Goal: Task Accomplishment & Management: Use online tool/utility

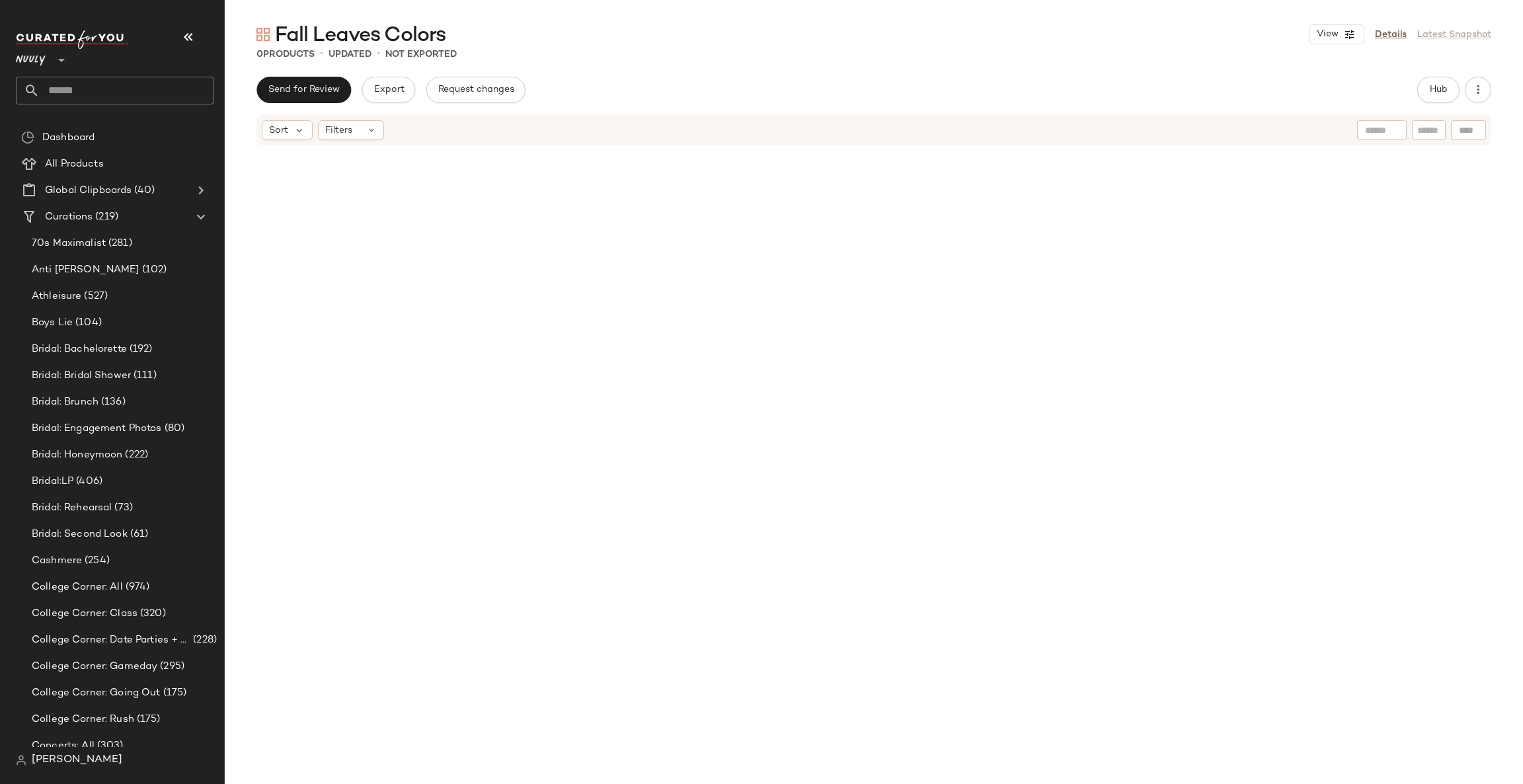
click at [556, 57] on div "0 Products • updated • Not Exported" at bounding box center [873, 54] width 1298 height 13
click at [1430, 91] on span "Hub" at bounding box center [1438, 90] width 19 height 10
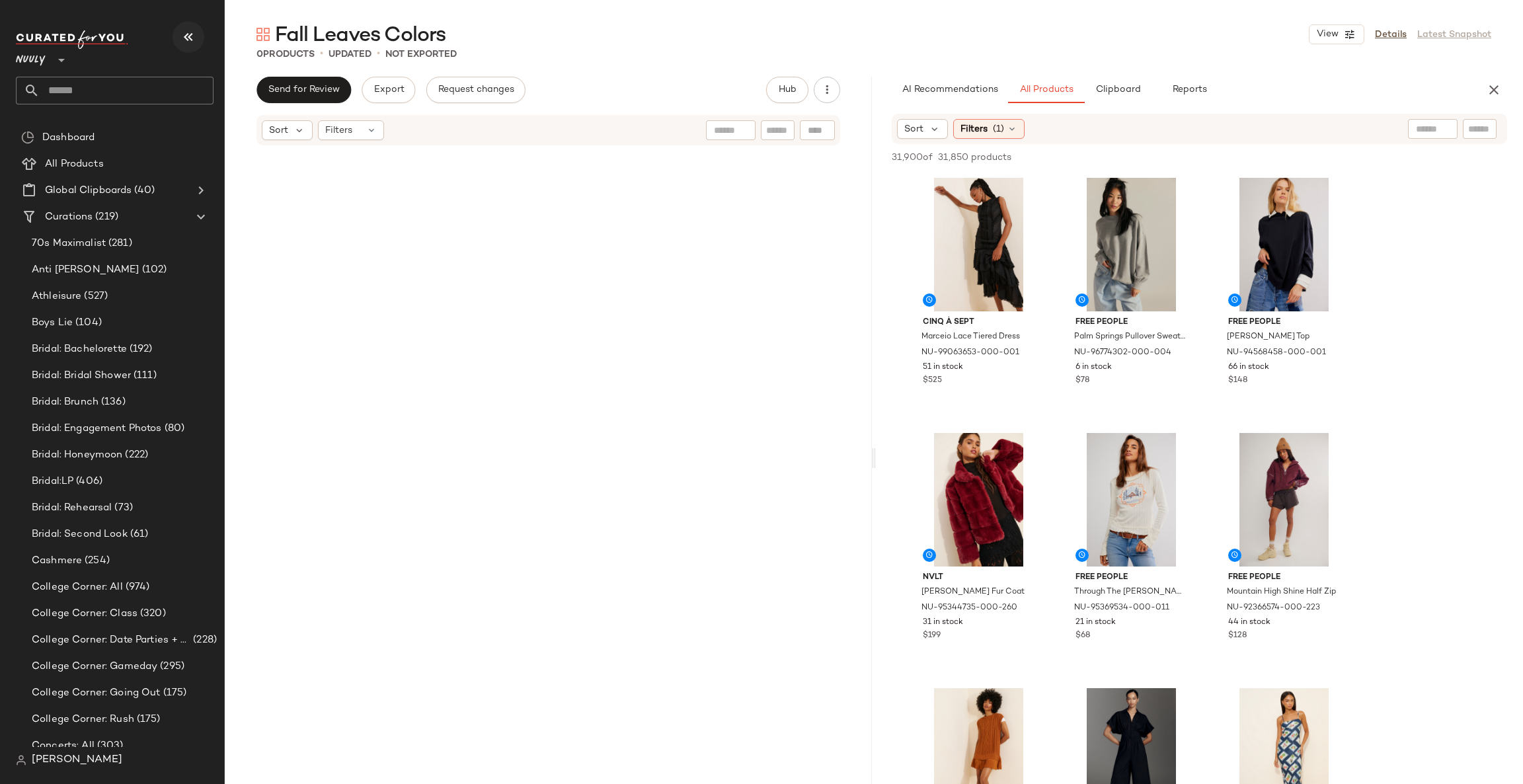
click at [188, 33] on icon "button" at bounding box center [188, 37] width 16 height 16
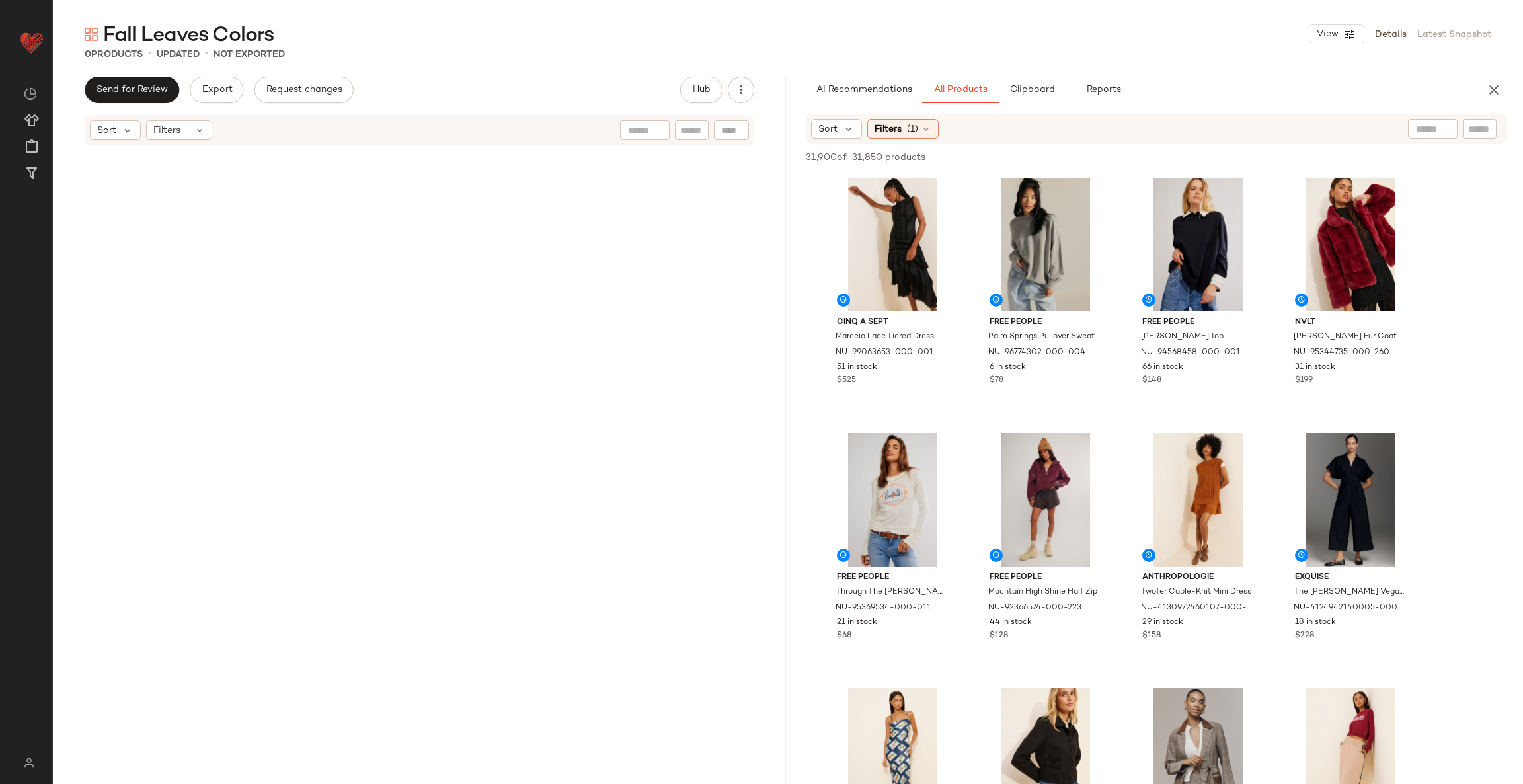
click at [1435, 126] on div at bounding box center [1432, 129] width 49 height 20
click at [1442, 126] on img at bounding box center [1443, 129] width 12 height 12
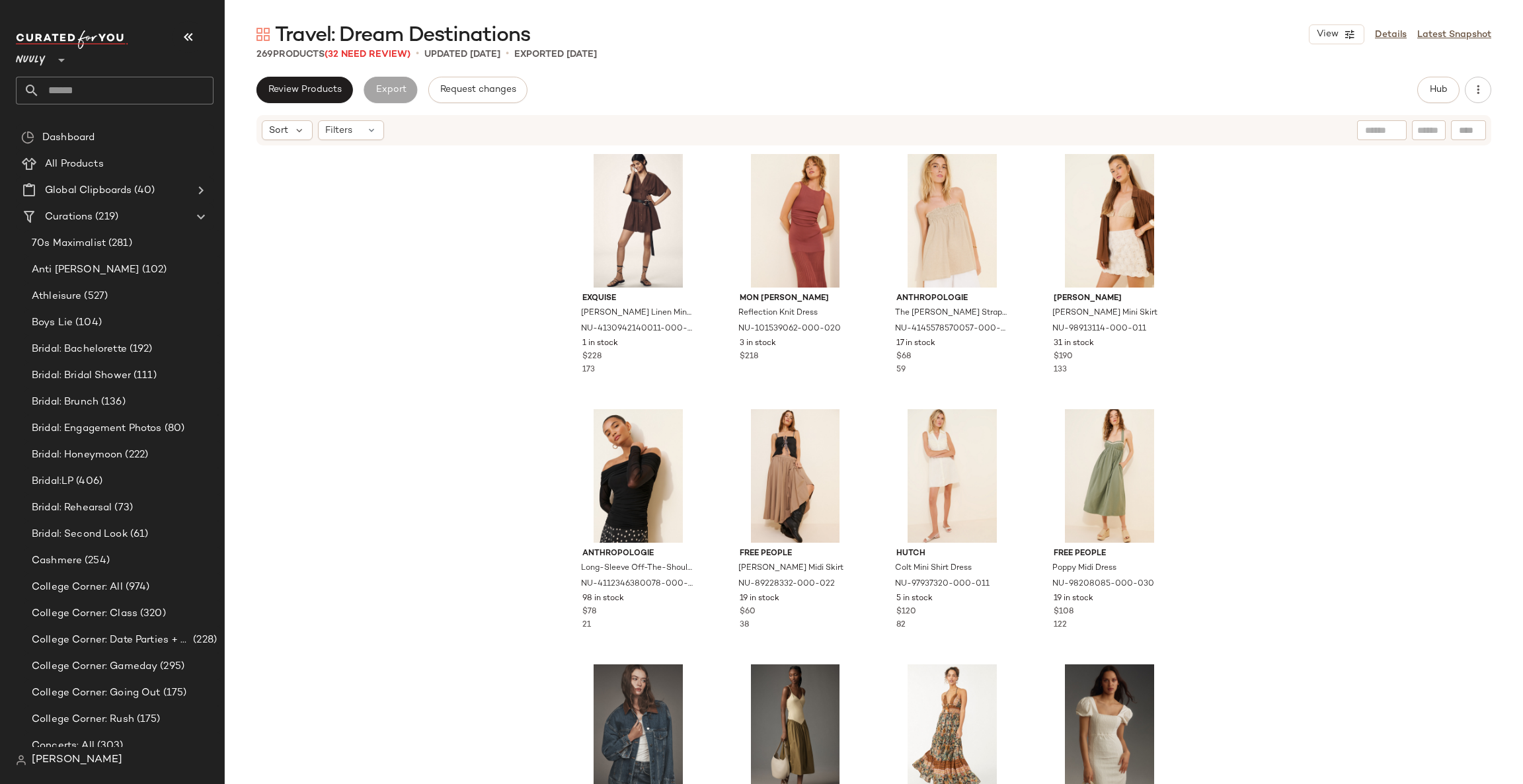
click at [483, 446] on div "Exquise Tobie Linen Mini Dress NU-4130942140011-000-020 1 in stock $228 173 MON…" at bounding box center [873, 485] width 1298 height 677
click at [374, 51] on span "(32 Need Review)" at bounding box center [368, 54] width 86 height 10
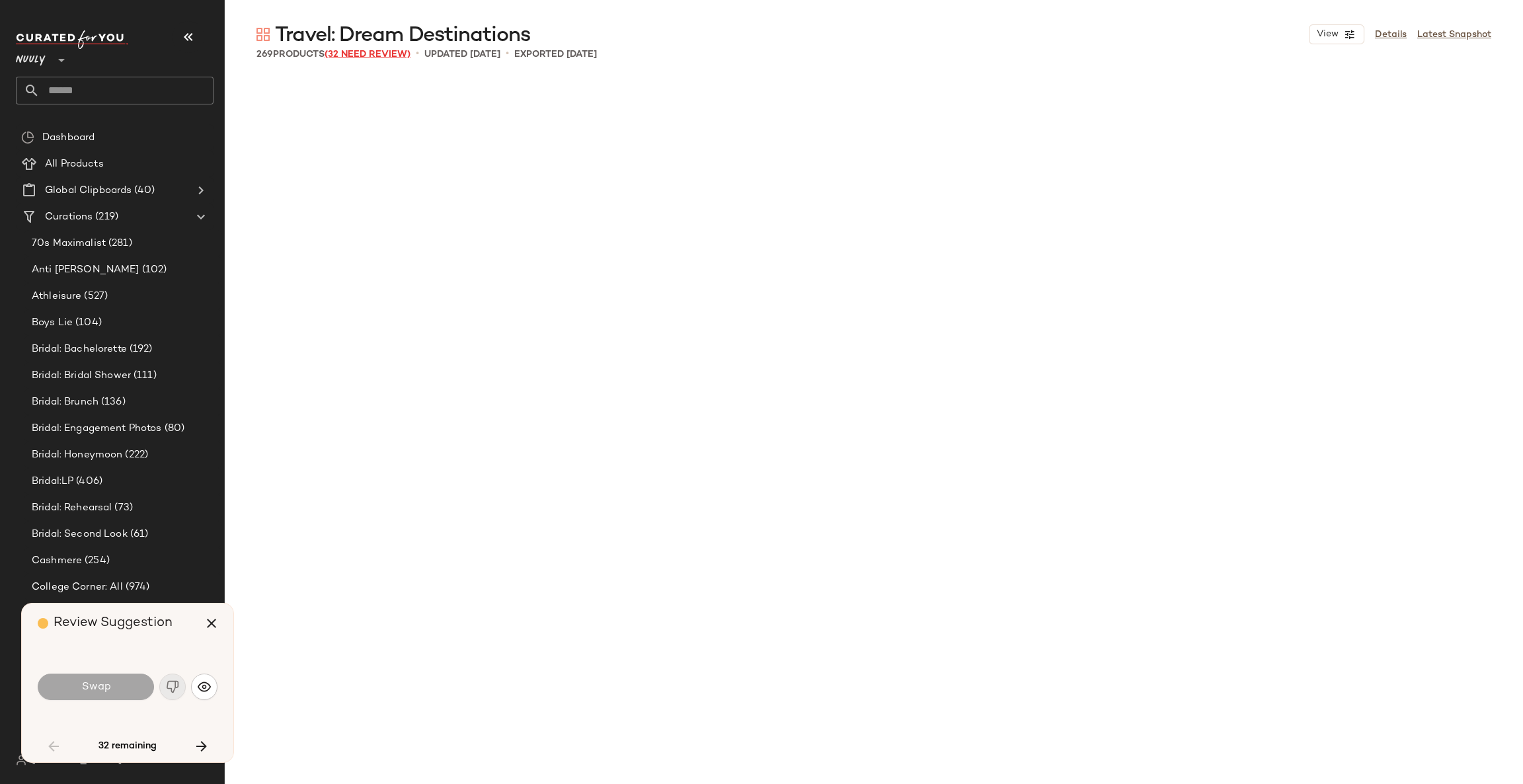
scroll to position [2040, 0]
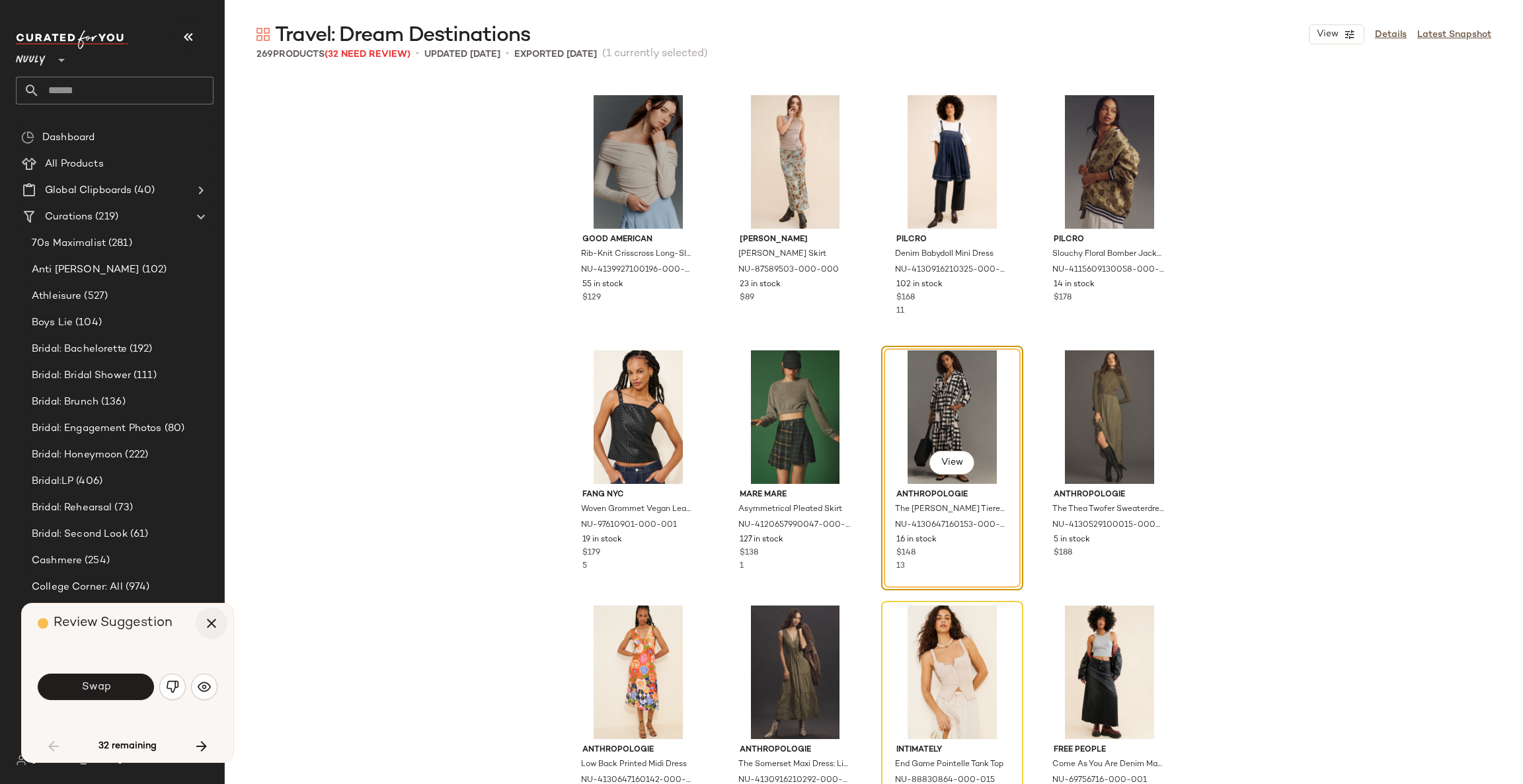
click at [215, 618] on icon "button" at bounding box center [211, 623] width 16 height 16
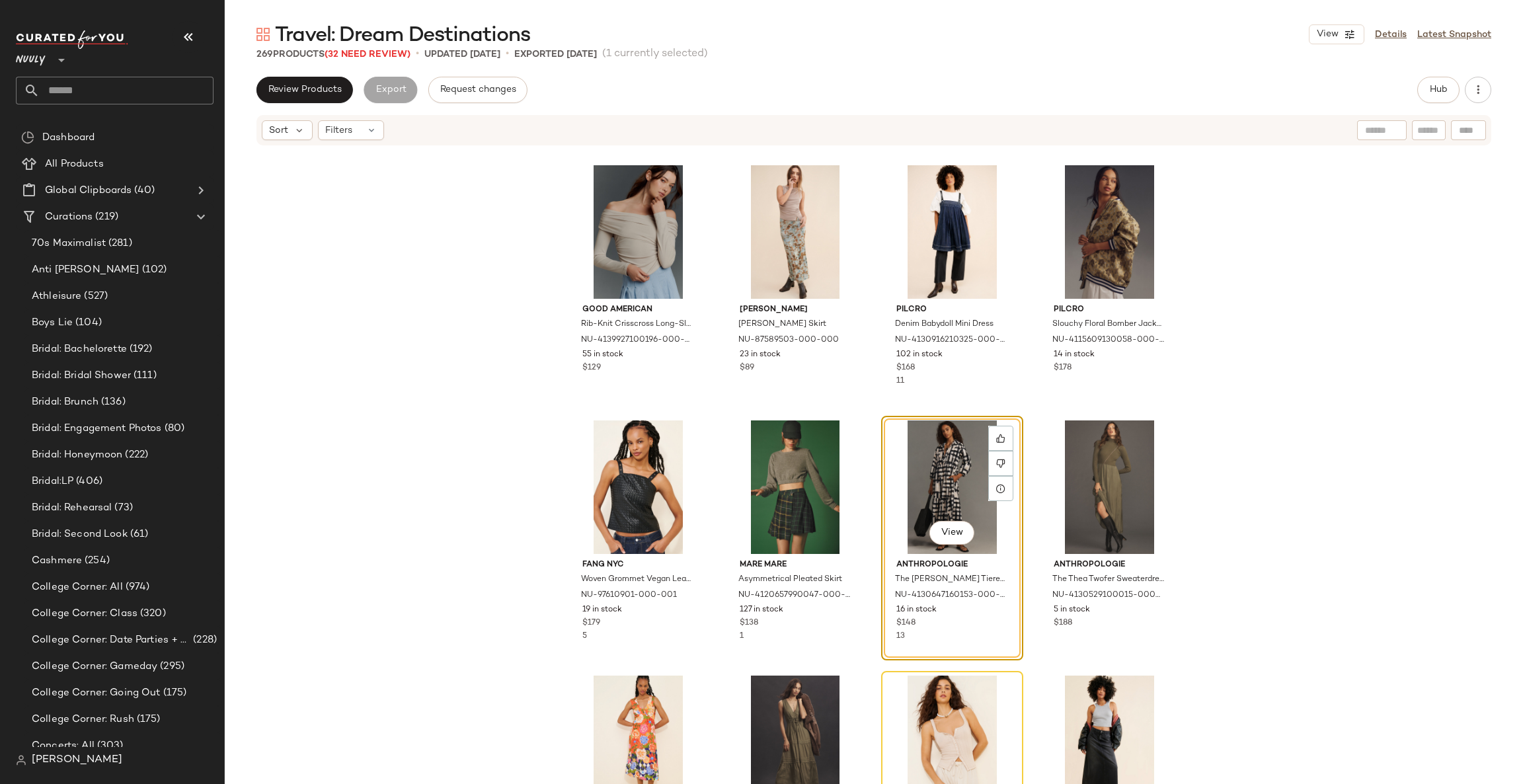
click at [466, 405] on div "Good American Rib-Knit Crisscross Long-Sleeve Top NU-4139927100196-000-011 55 i…" at bounding box center [873, 485] width 1298 height 677
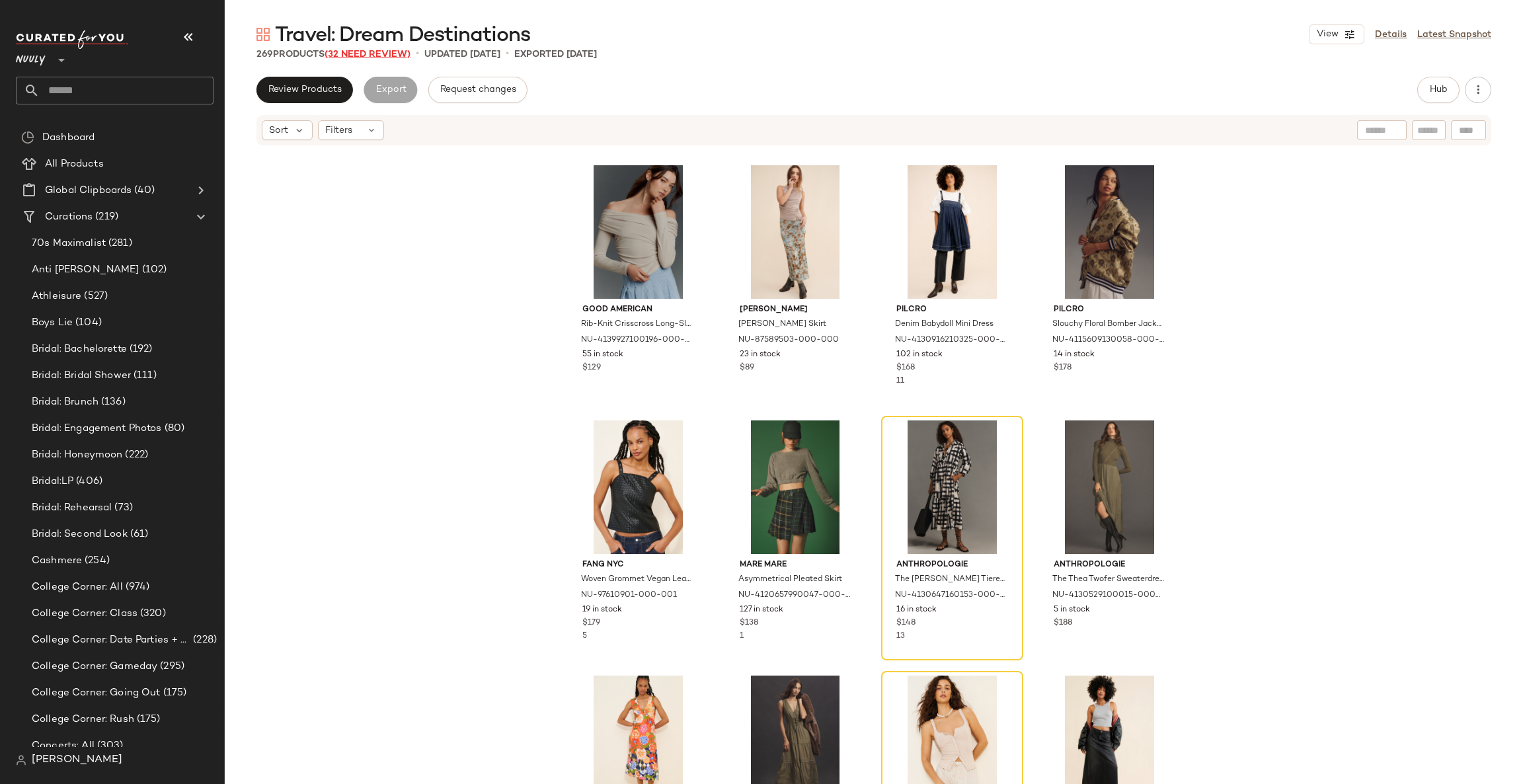
click at [359, 54] on span "(32 Need Review)" at bounding box center [368, 54] width 86 height 10
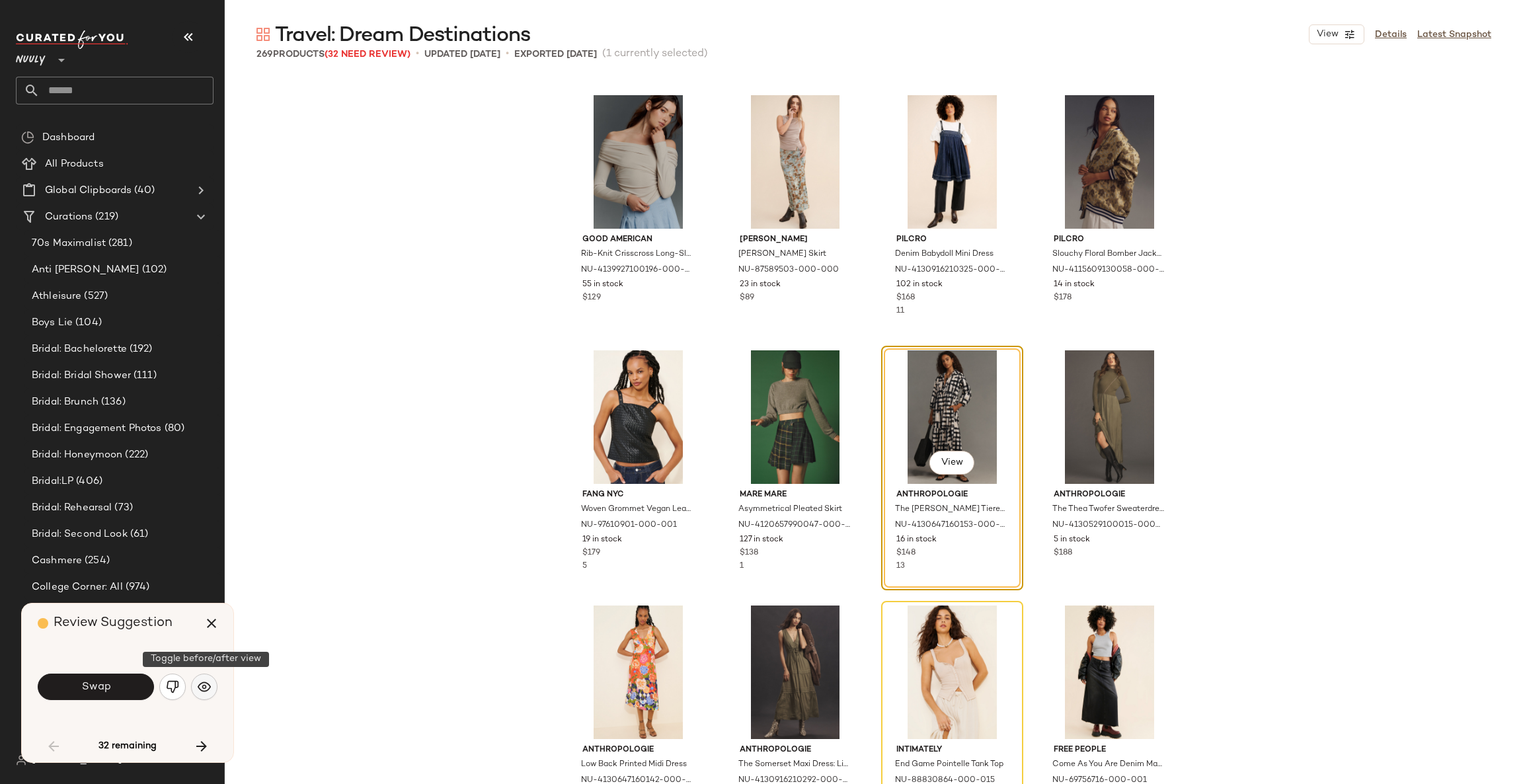
click at [209, 684] on img "button" at bounding box center [204, 686] width 13 height 13
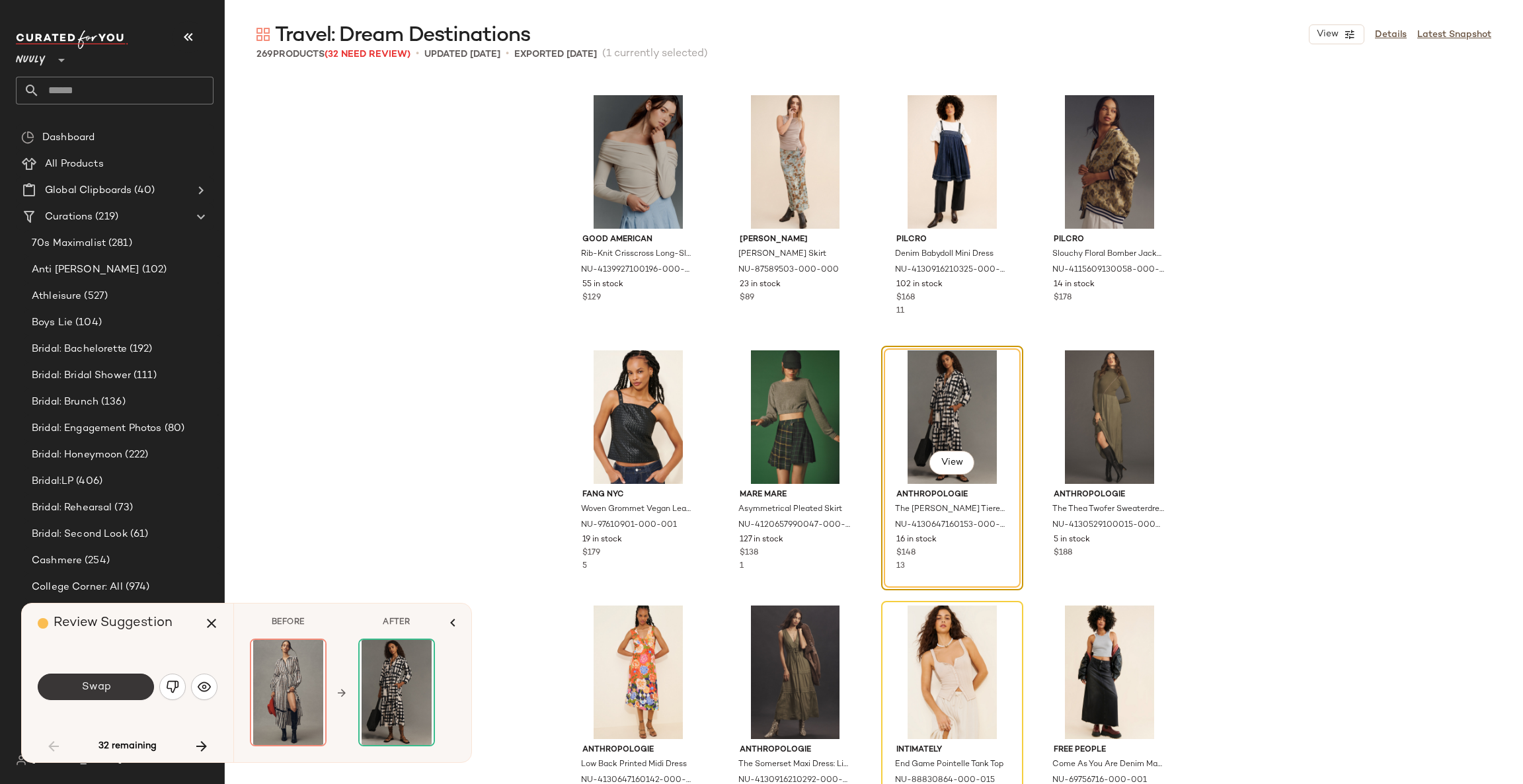
click at [117, 680] on button "Swap" at bounding box center [95, 687] width 116 height 26
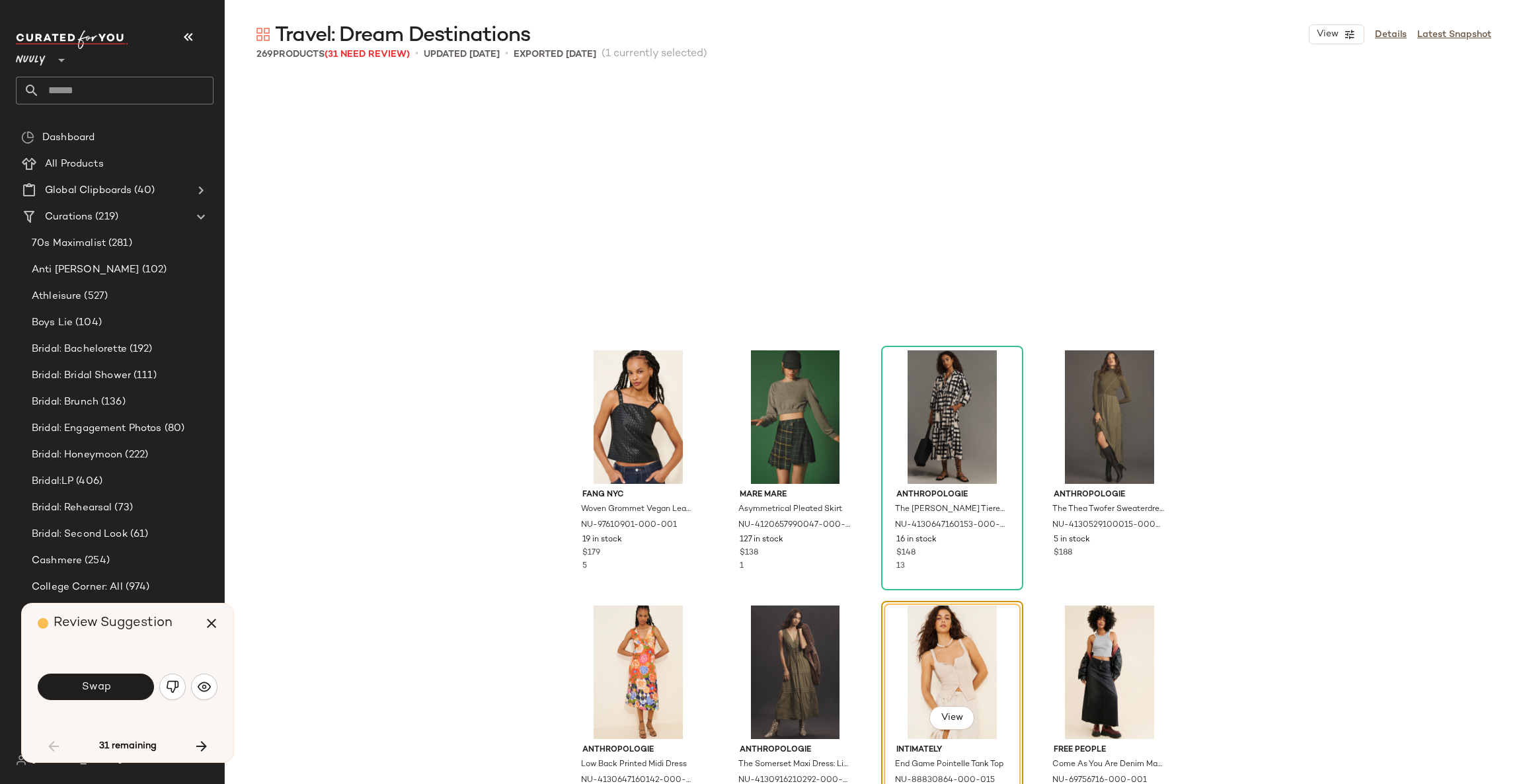
scroll to position [2295, 0]
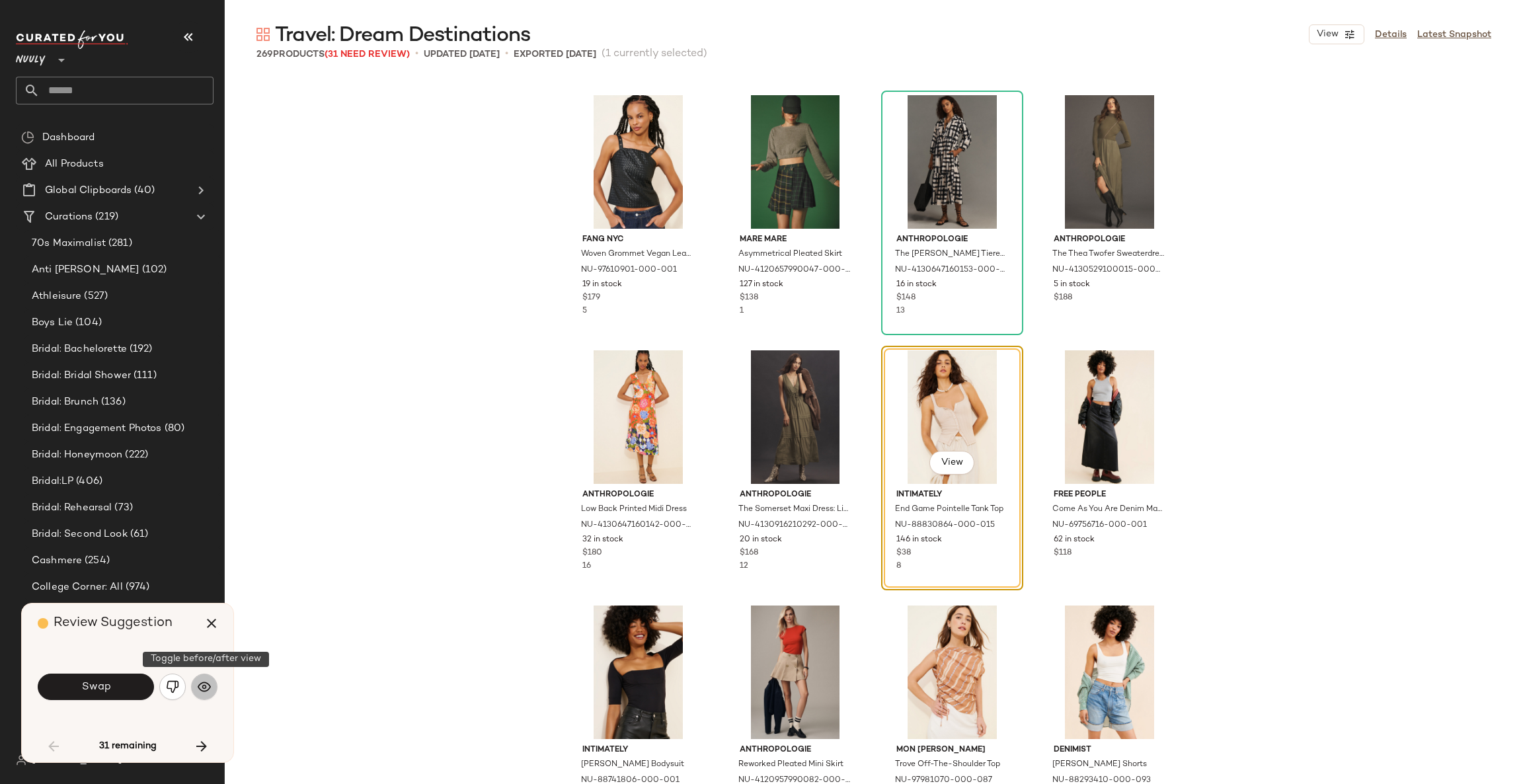
click at [207, 684] on img "button" at bounding box center [204, 686] width 13 height 13
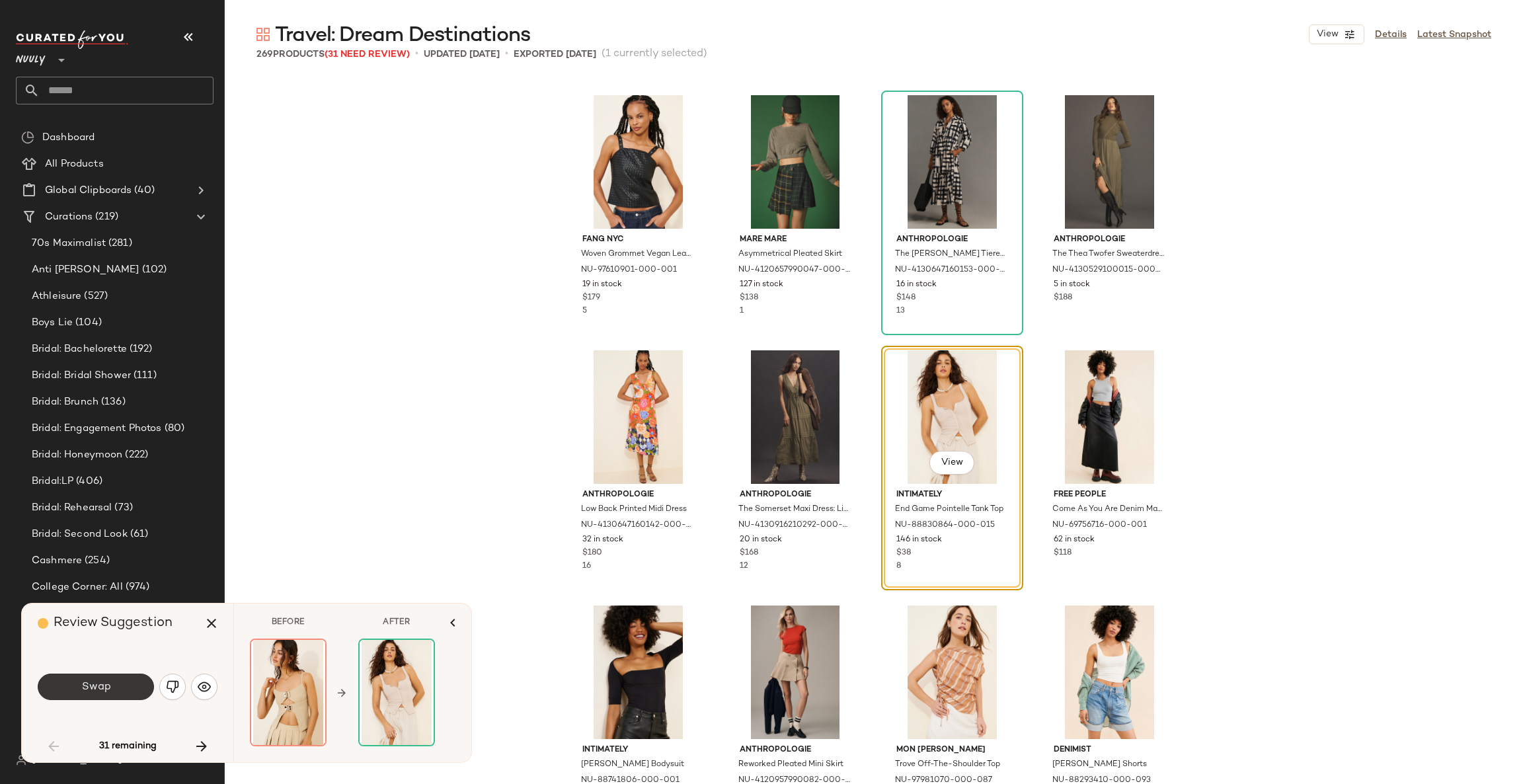
click at [133, 685] on button "Swap" at bounding box center [95, 687] width 116 height 26
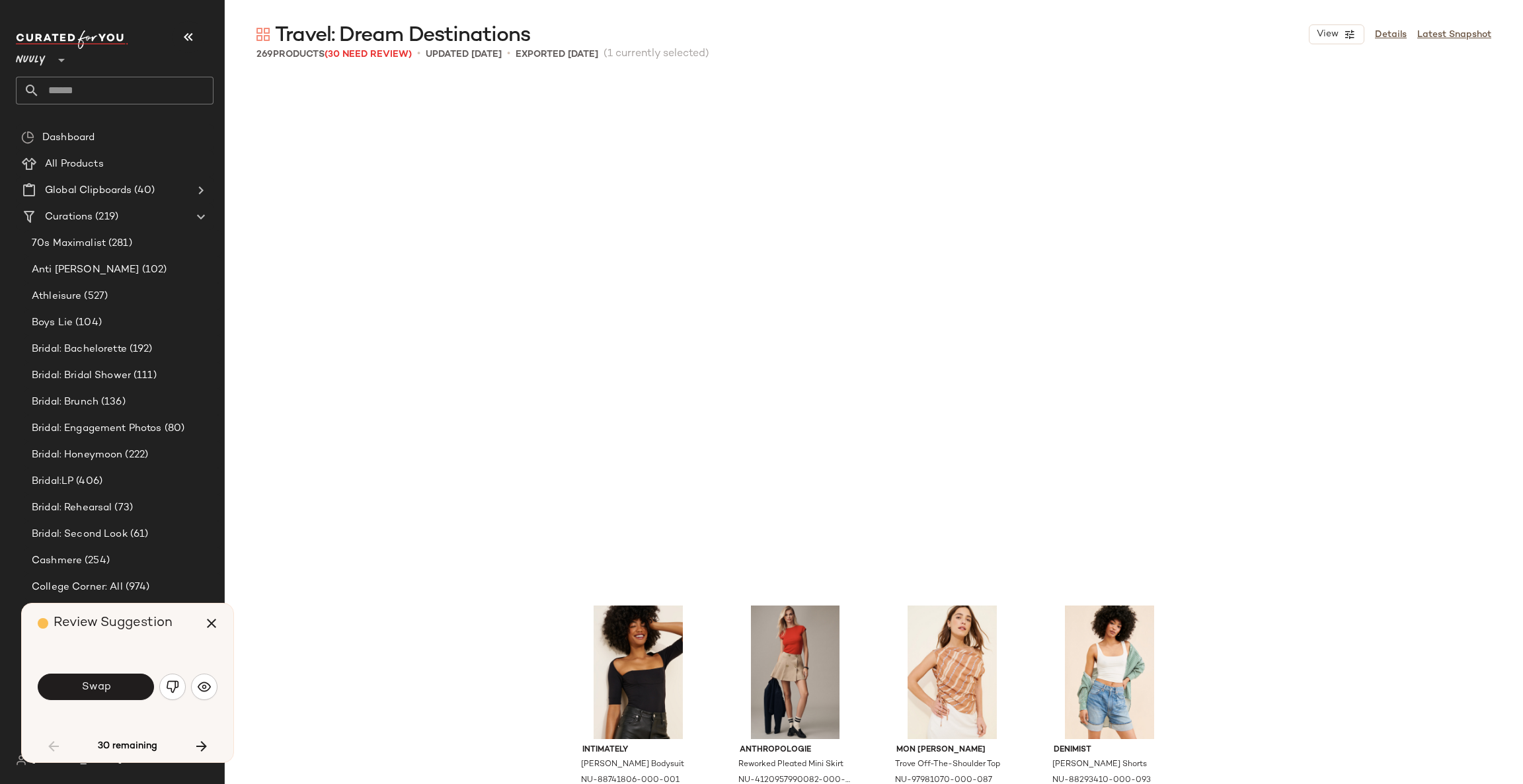
scroll to position [2805, 0]
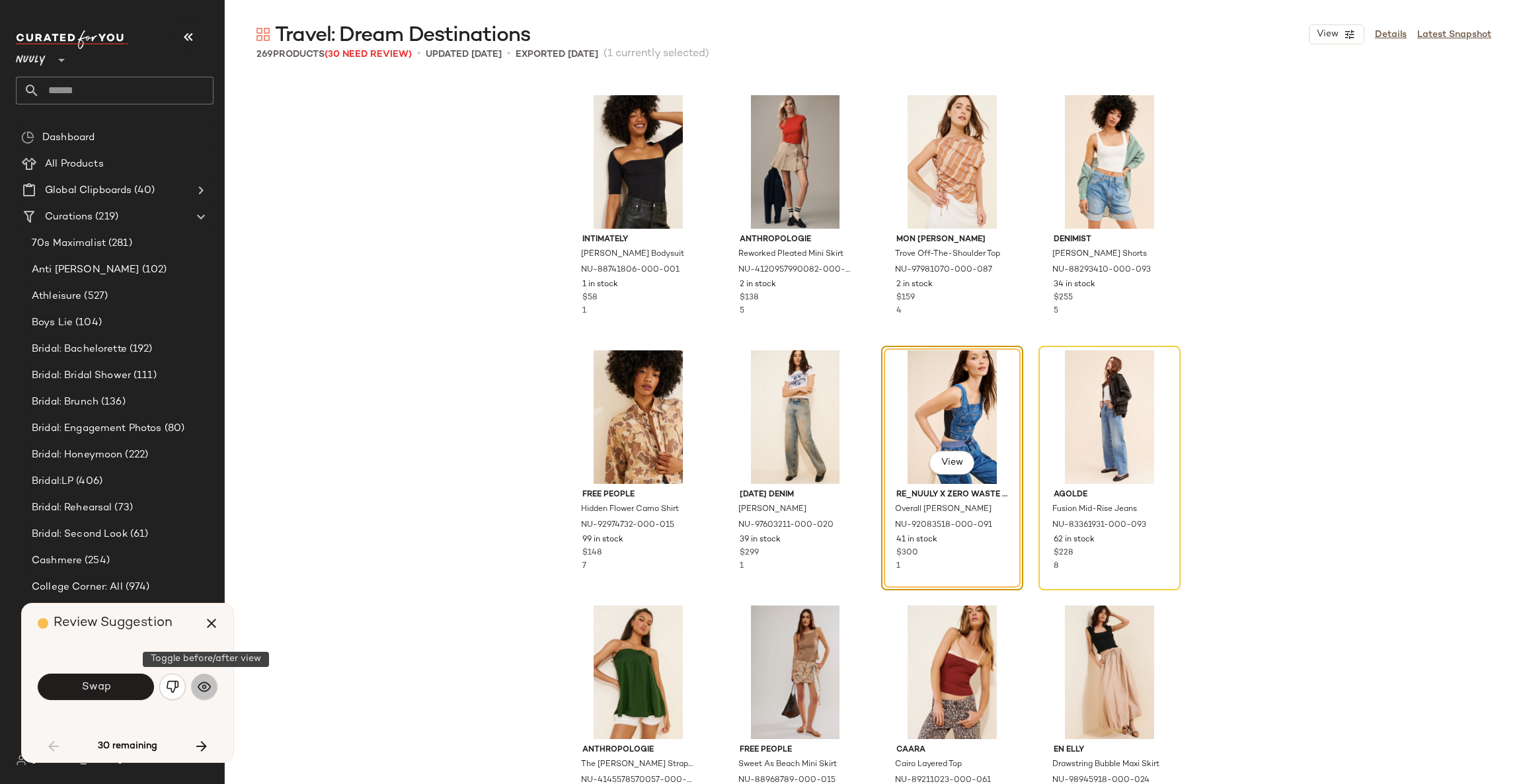
click at [203, 689] on img "button" at bounding box center [204, 686] width 13 height 13
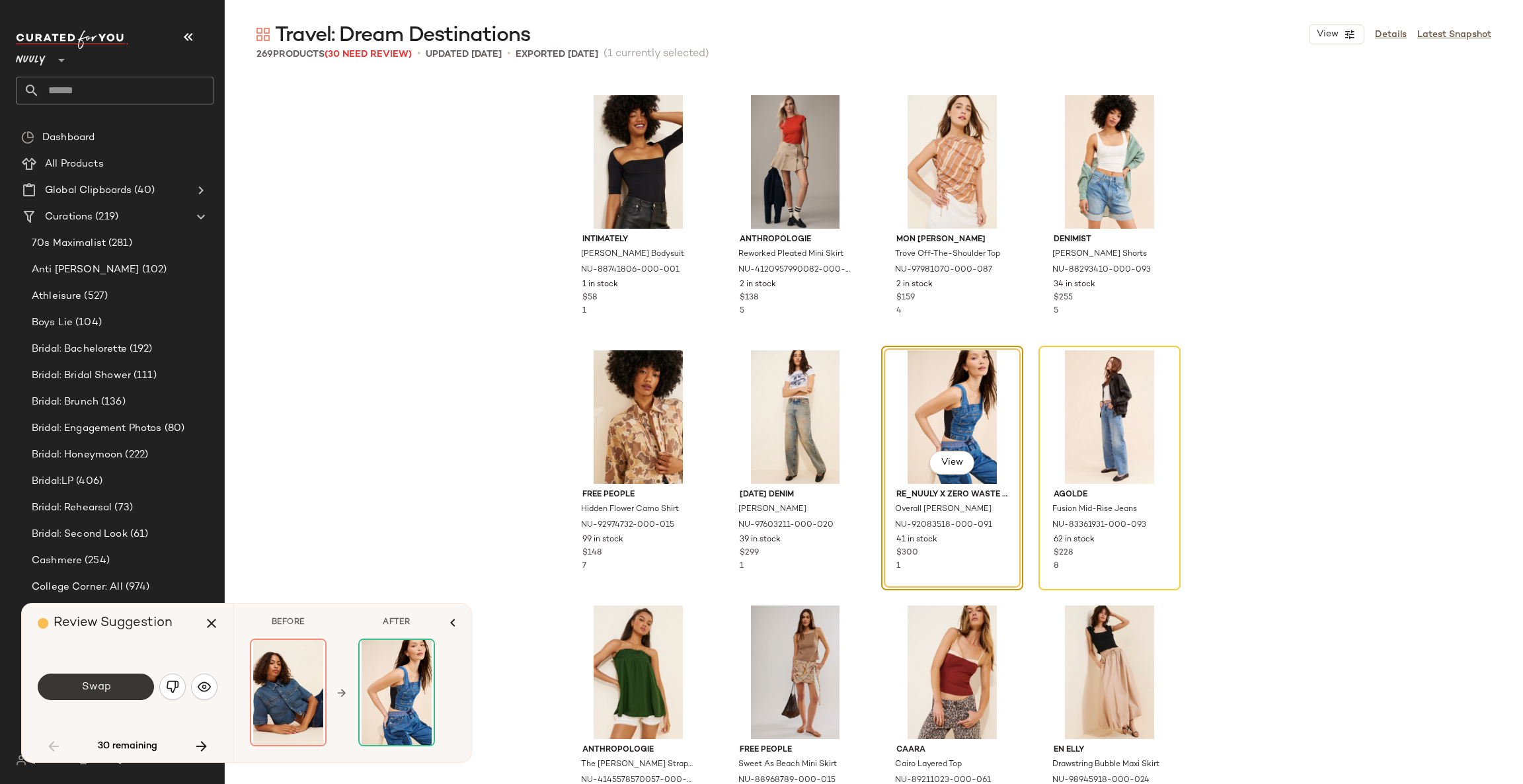
click at [127, 685] on button "Swap" at bounding box center [95, 687] width 116 height 26
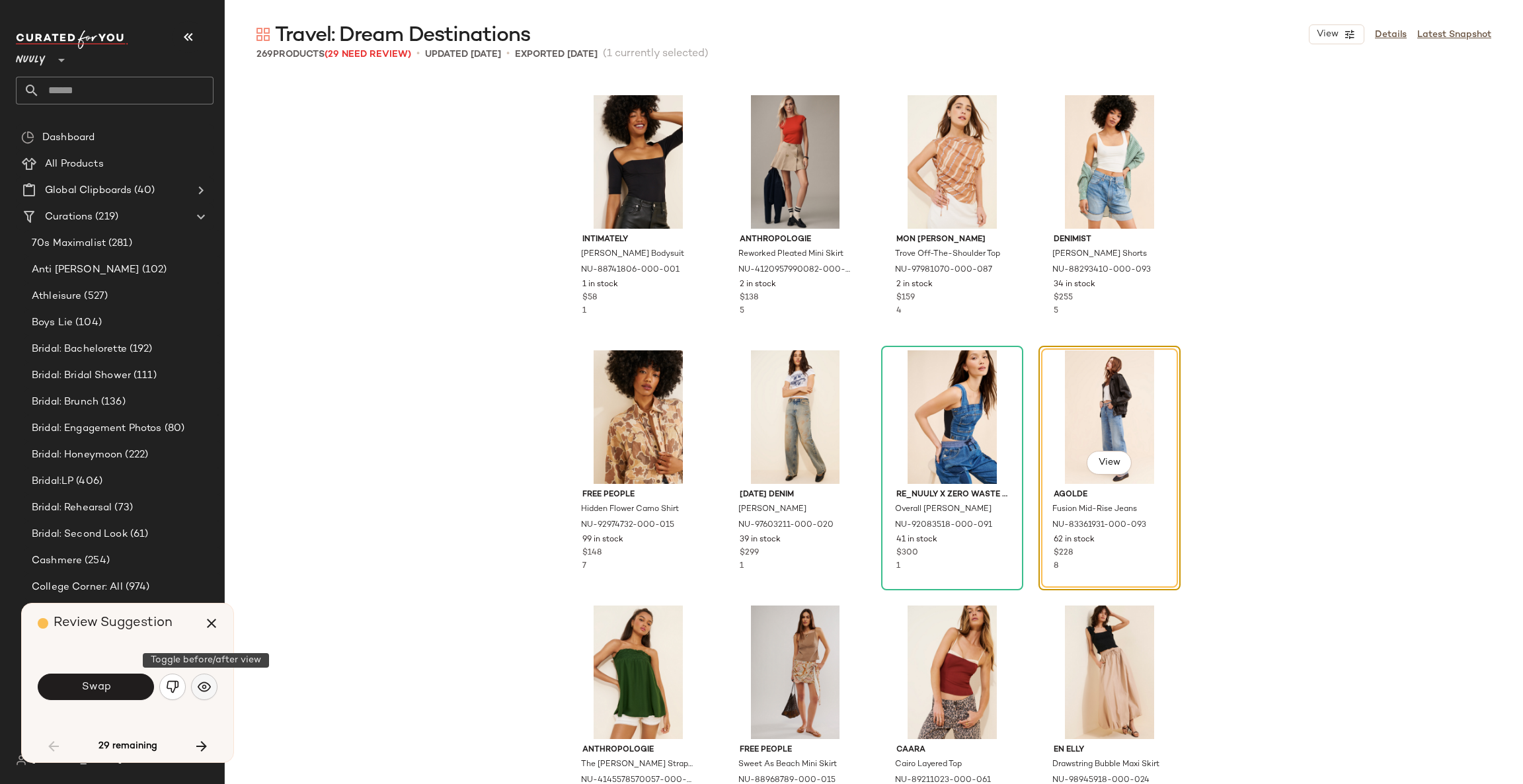
click at [202, 688] on img "button" at bounding box center [204, 686] width 13 height 13
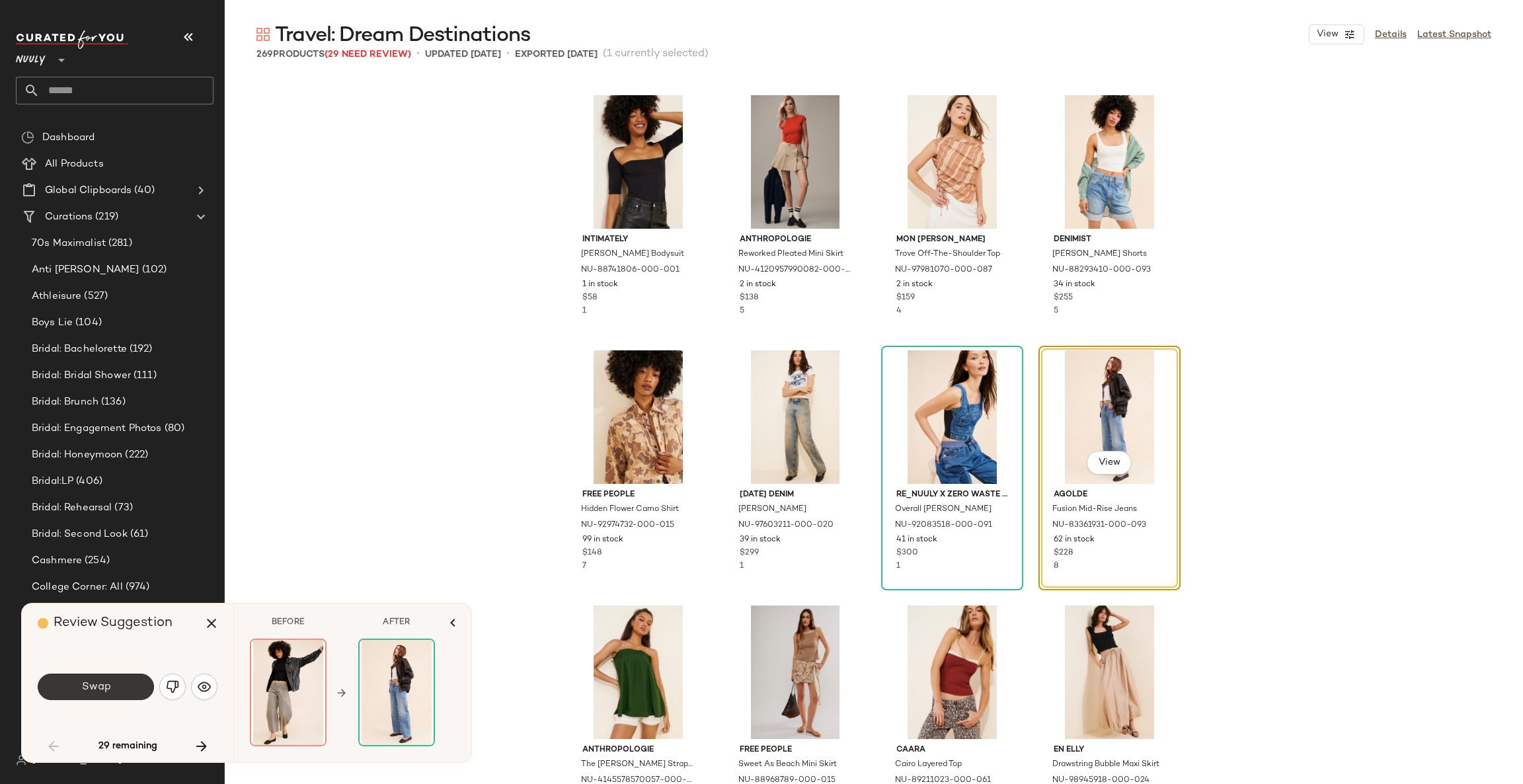
click at [138, 686] on button "Swap" at bounding box center [95, 687] width 116 height 26
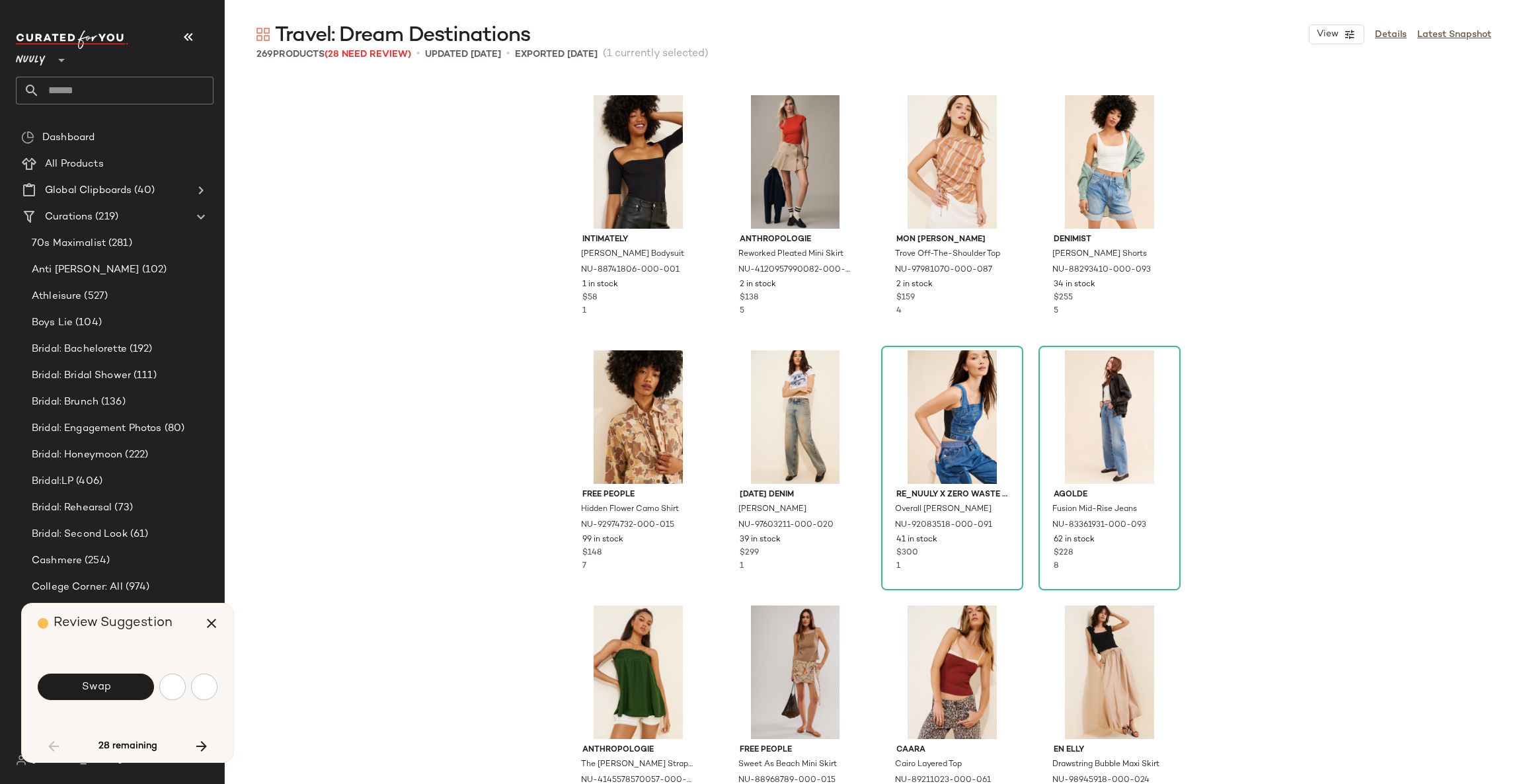
scroll to position [3316, 0]
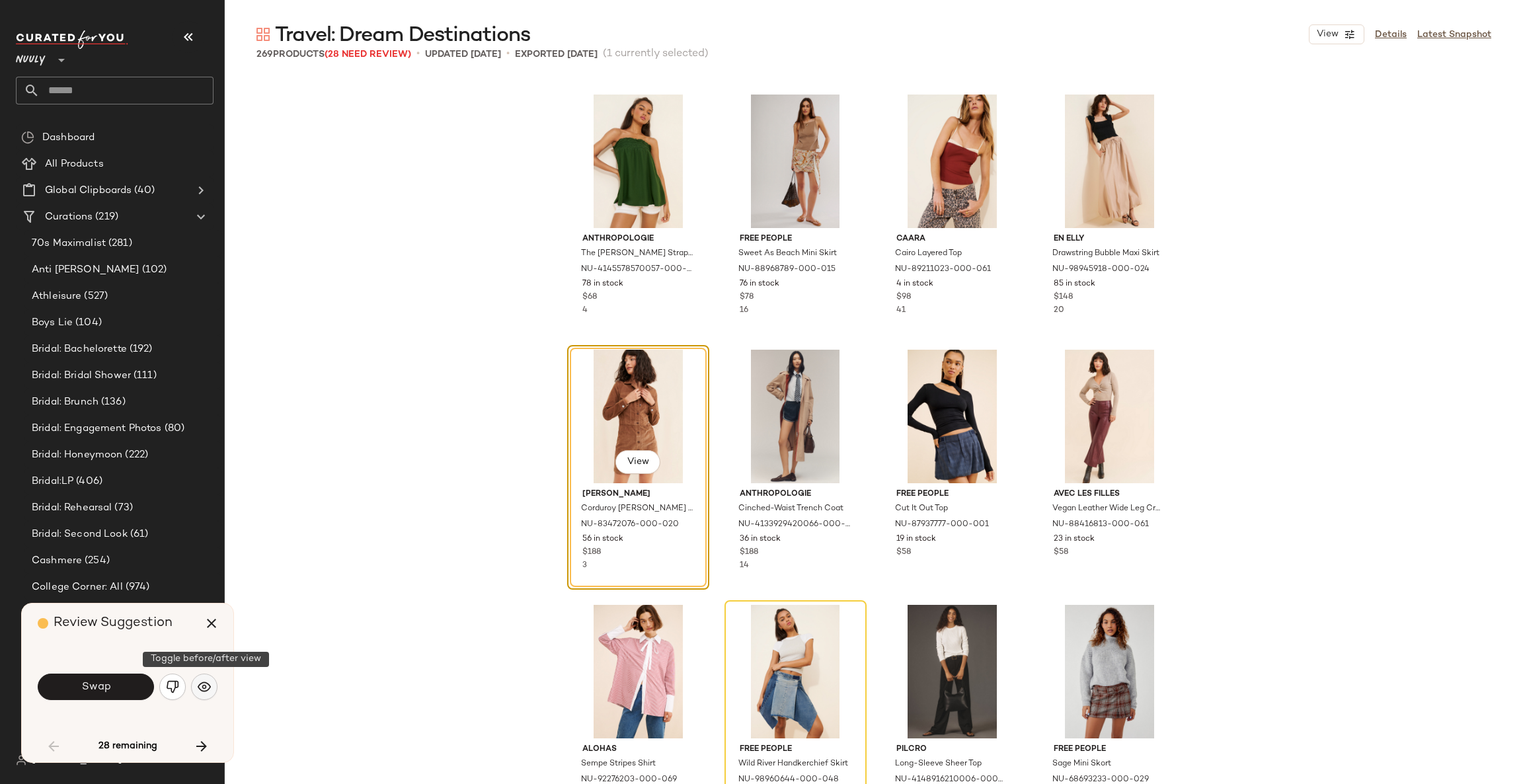
click at [195, 689] on button "button" at bounding box center [204, 687] width 26 height 26
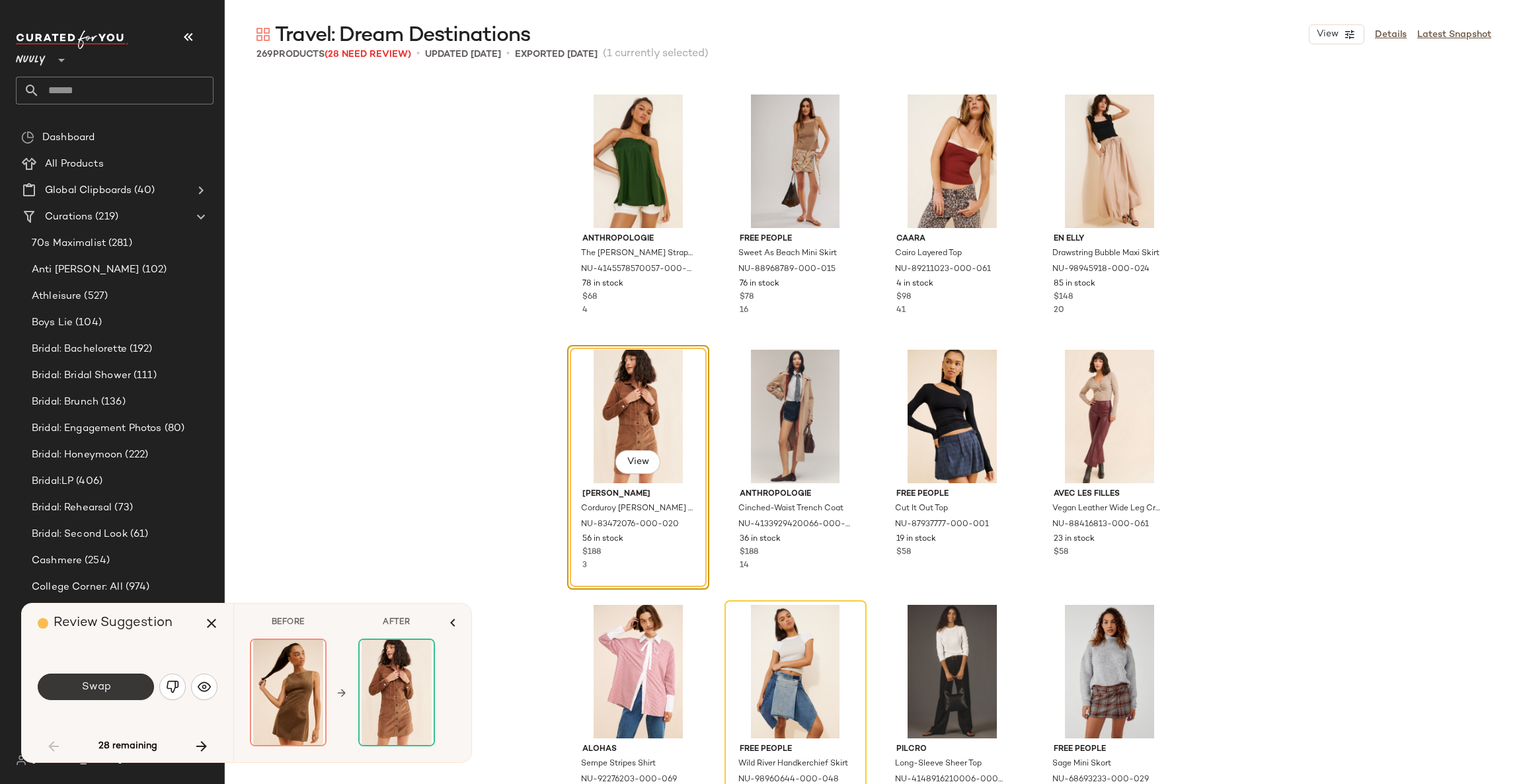
click at [131, 684] on button "Swap" at bounding box center [95, 687] width 116 height 26
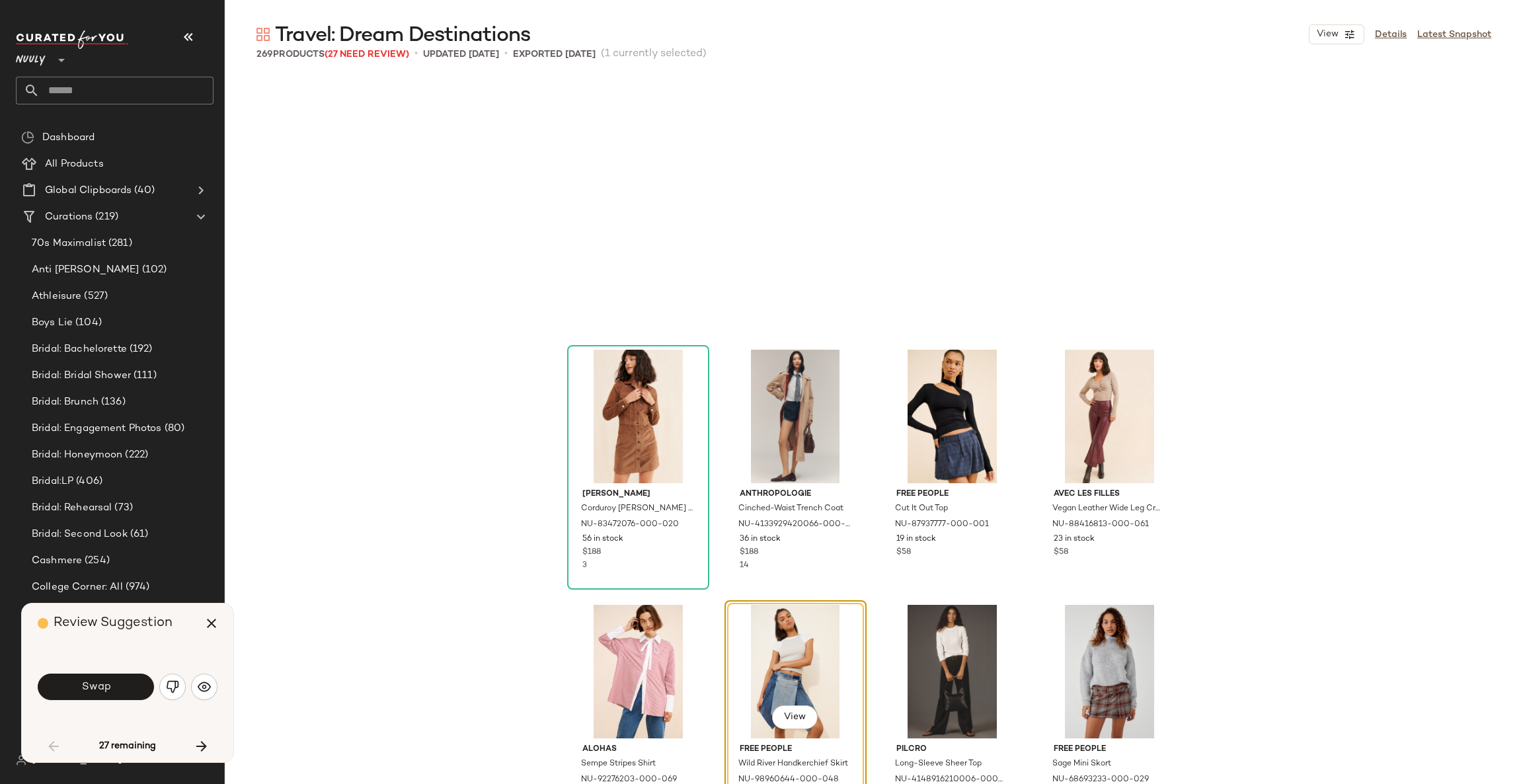
scroll to position [3570, 0]
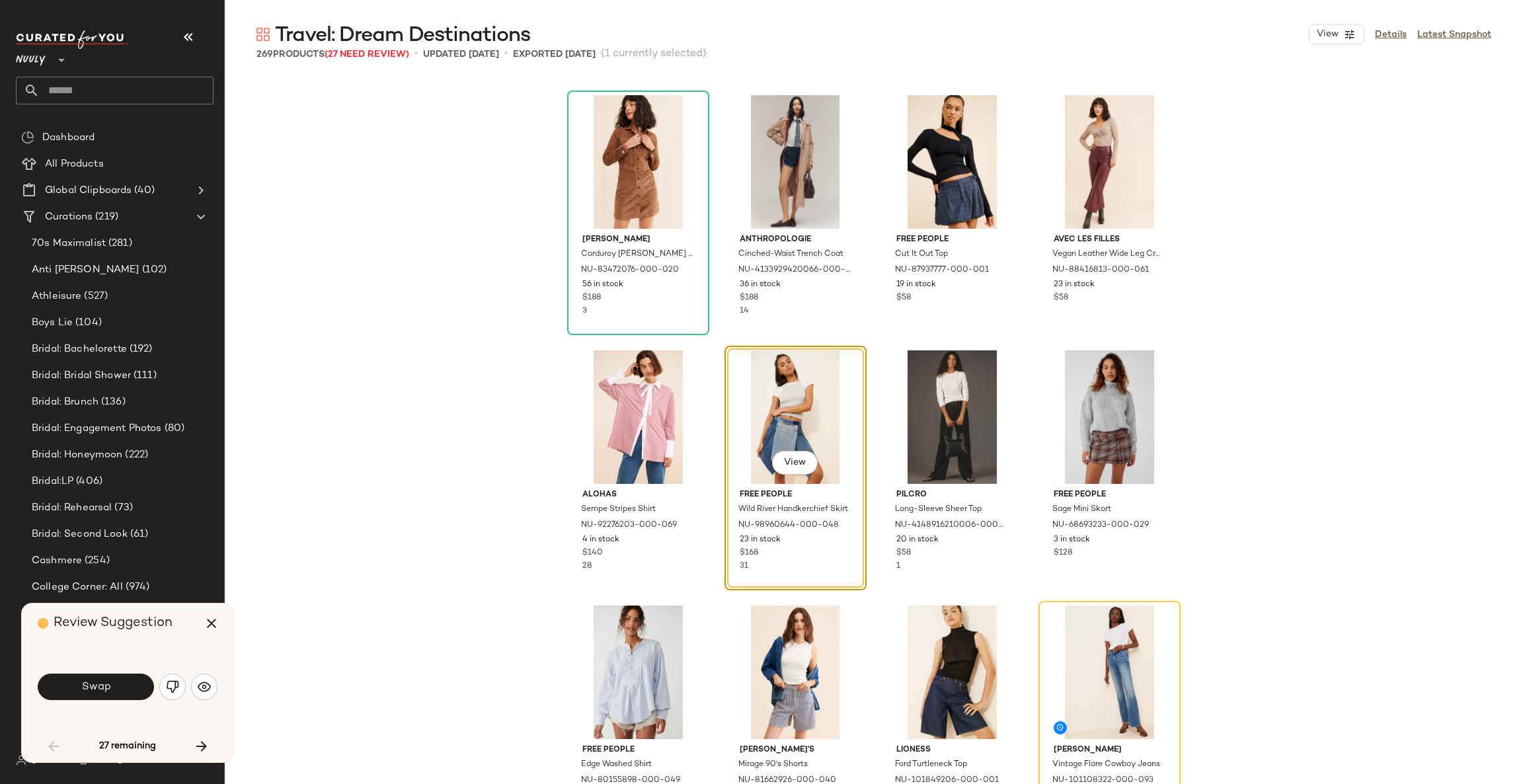
click at [131, 684] on button "Swap" at bounding box center [95, 687] width 116 height 26
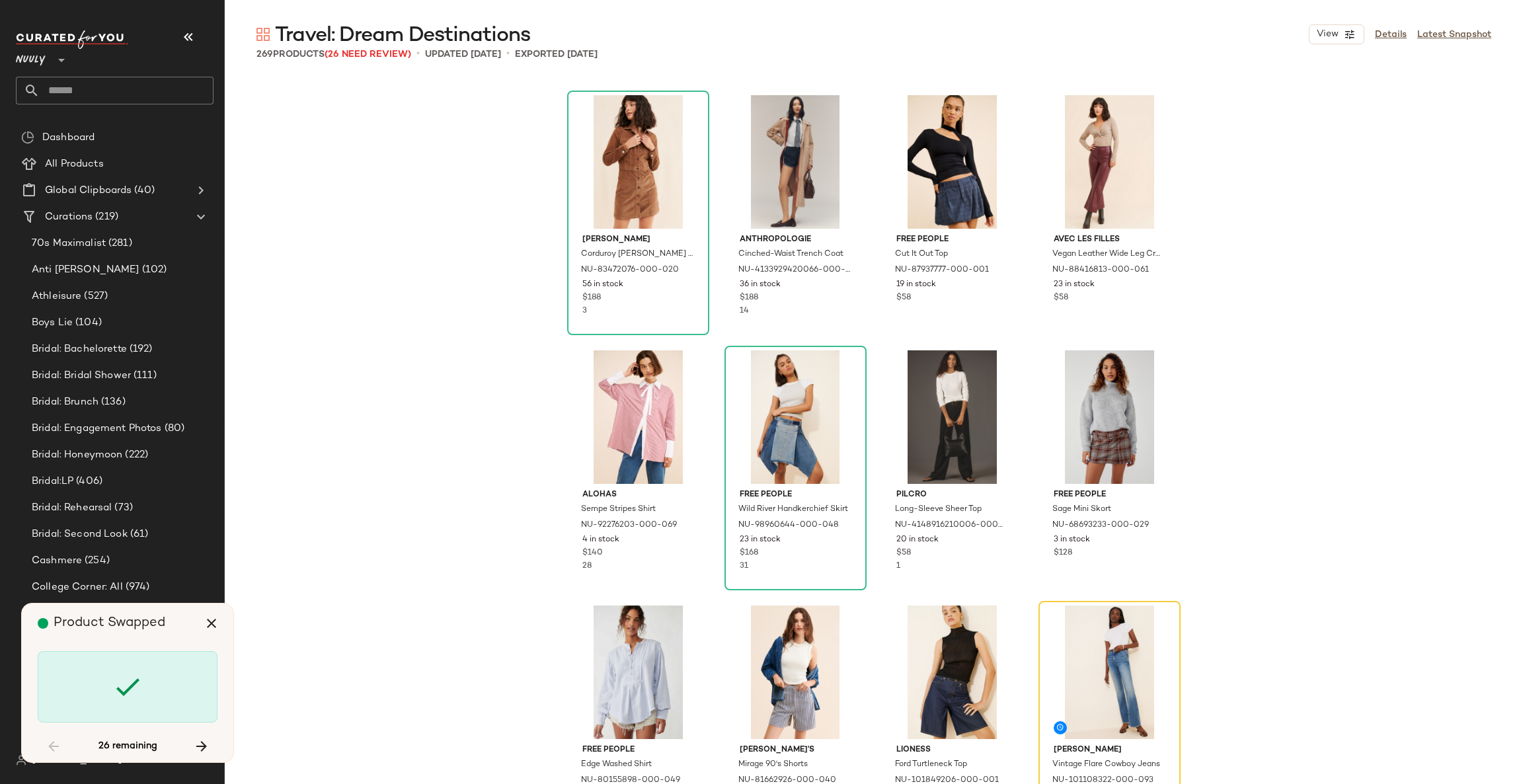
scroll to position [3825, 0]
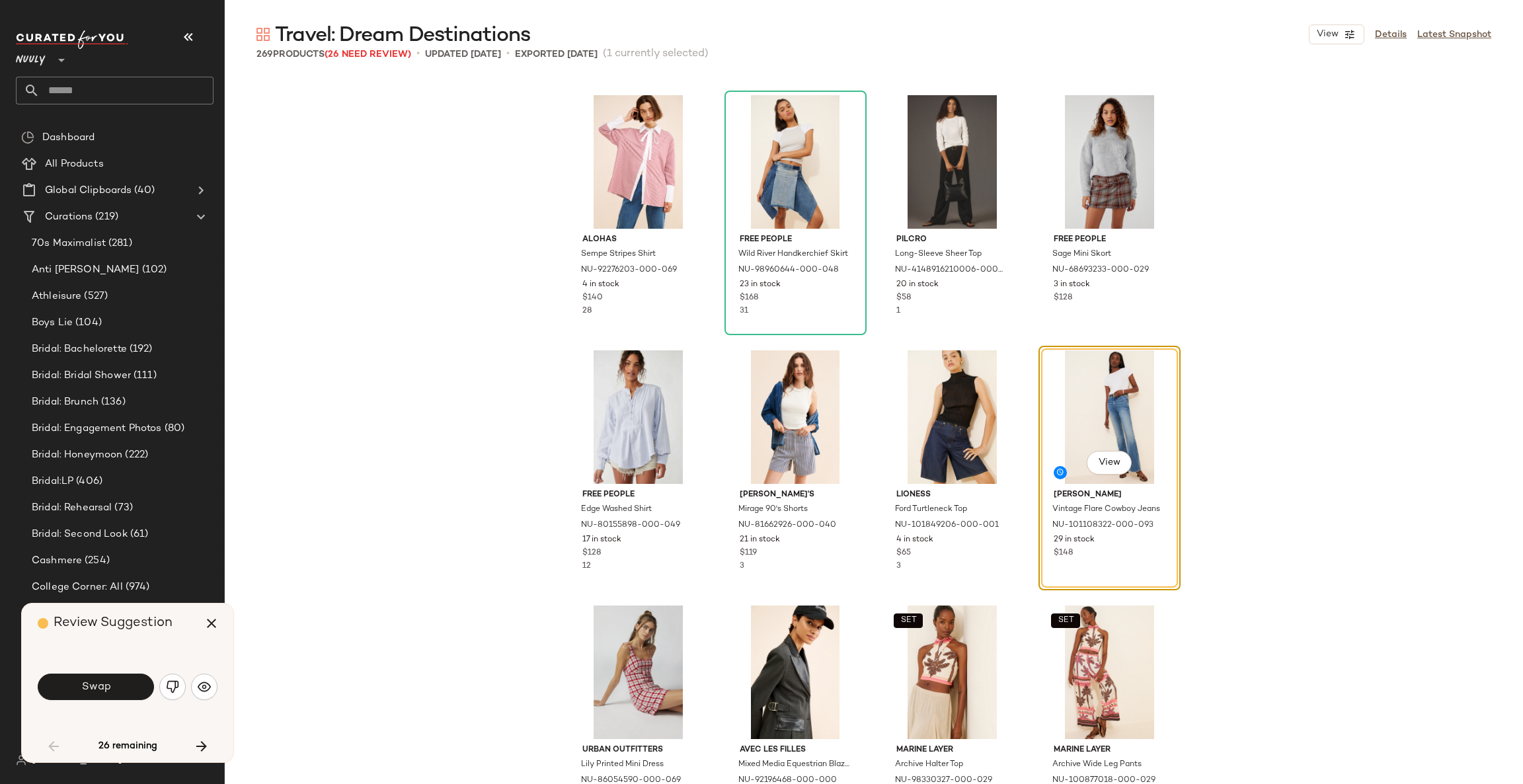
click at [131, 684] on button "Swap" at bounding box center [95, 687] width 116 height 26
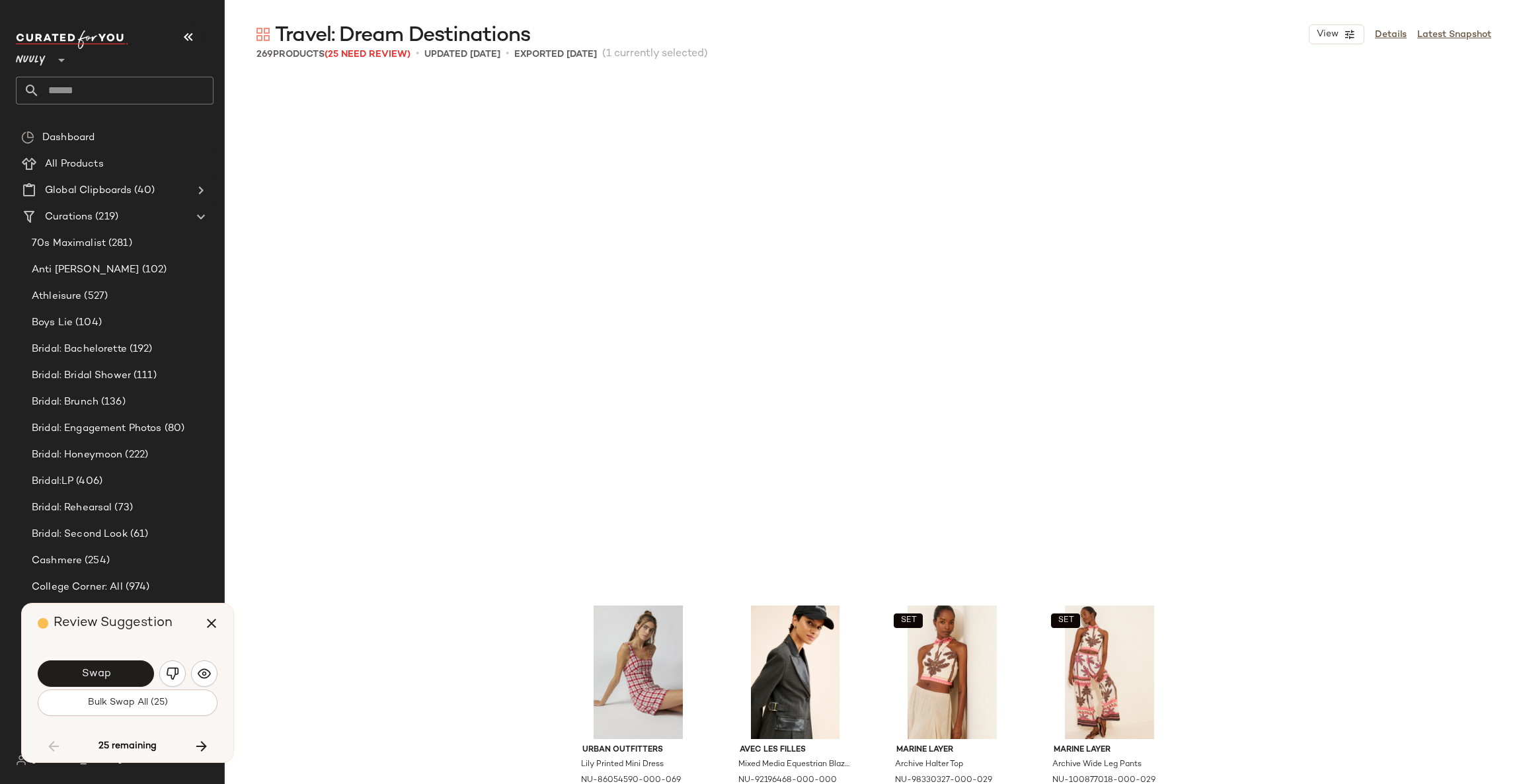
scroll to position [4336, 0]
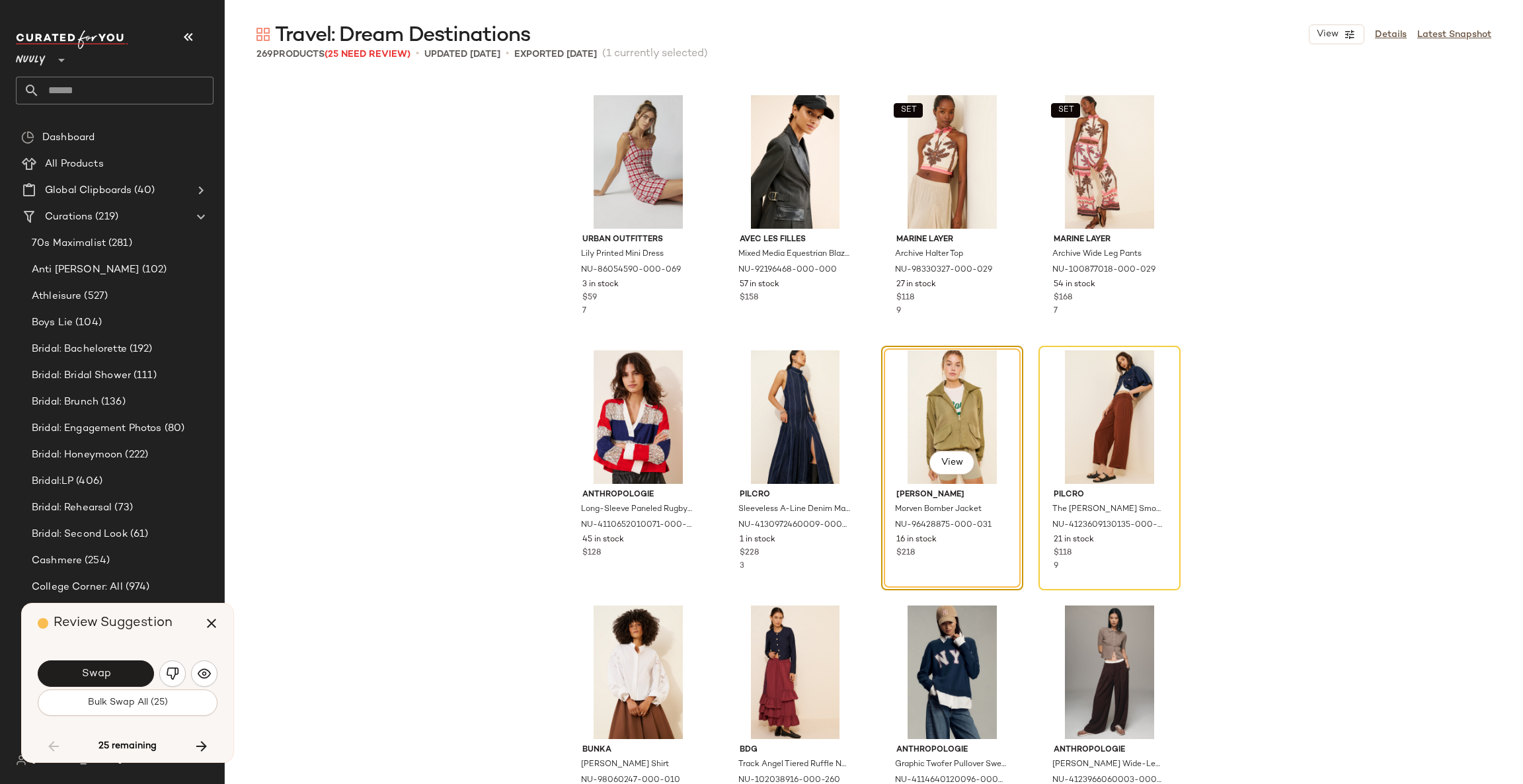
click at [193, 680] on button "button" at bounding box center [204, 673] width 26 height 26
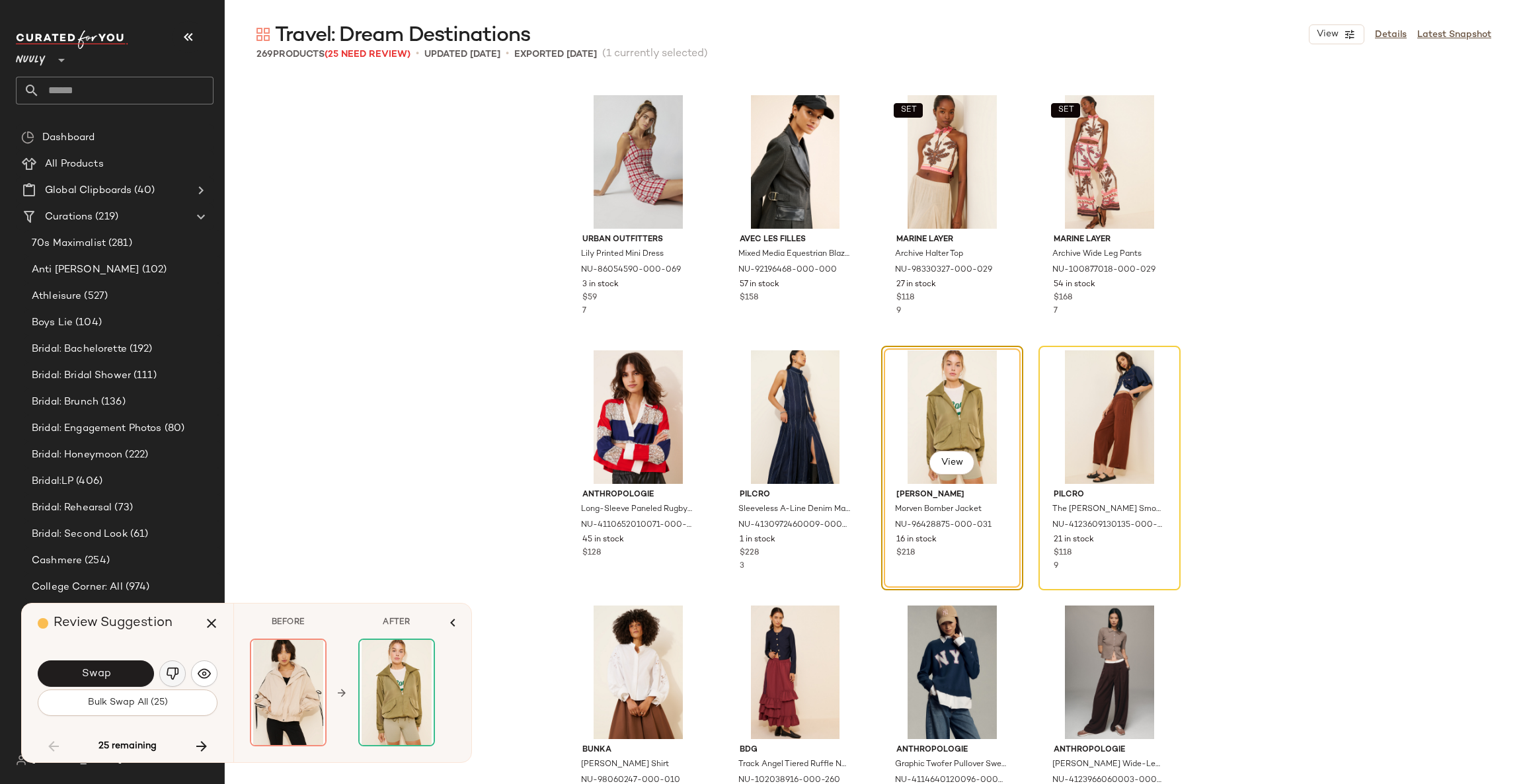
click at [165, 673] on button "button" at bounding box center [172, 673] width 26 height 26
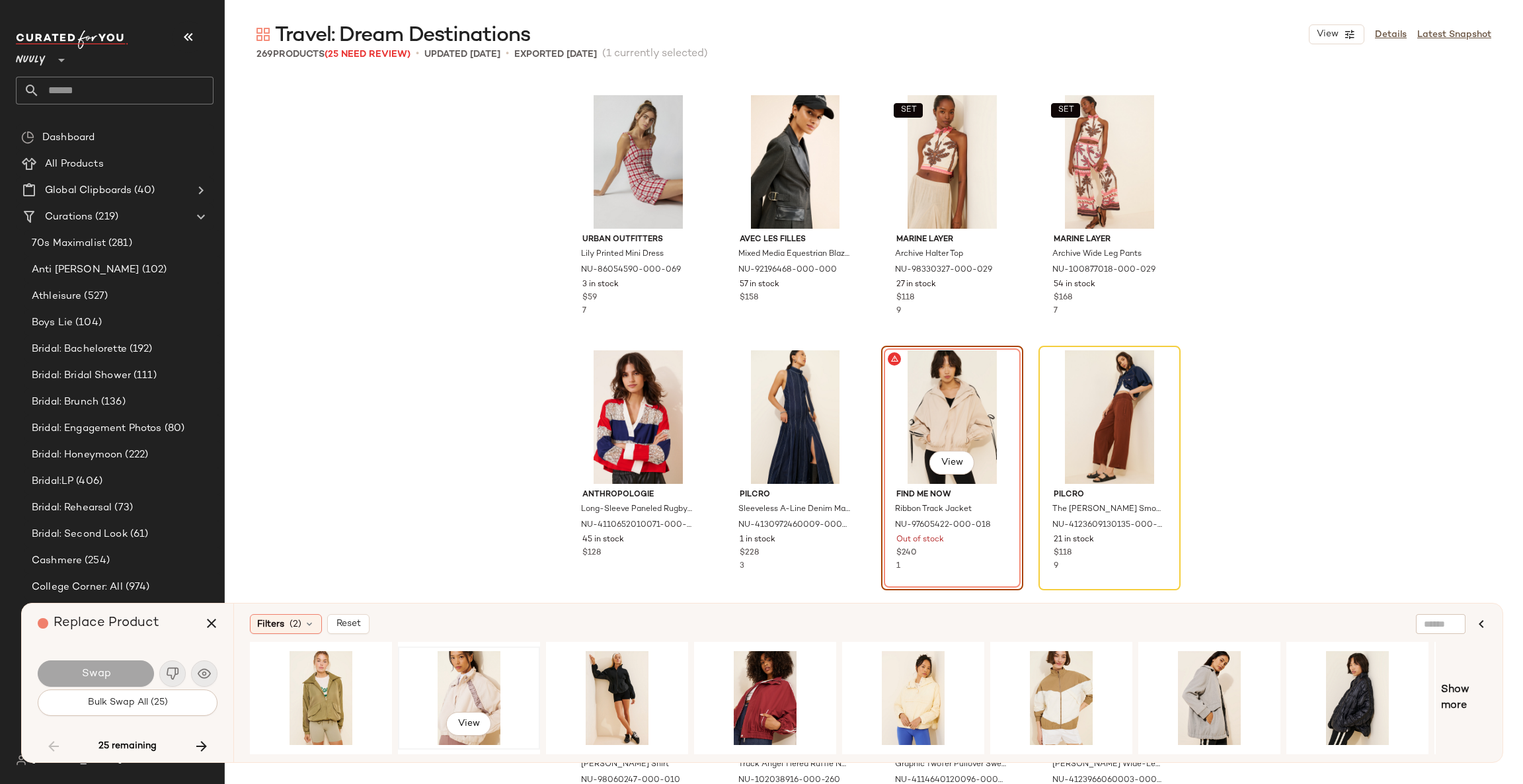
click at [459, 684] on div "View" at bounding box center [469, 697] width 133 height 94
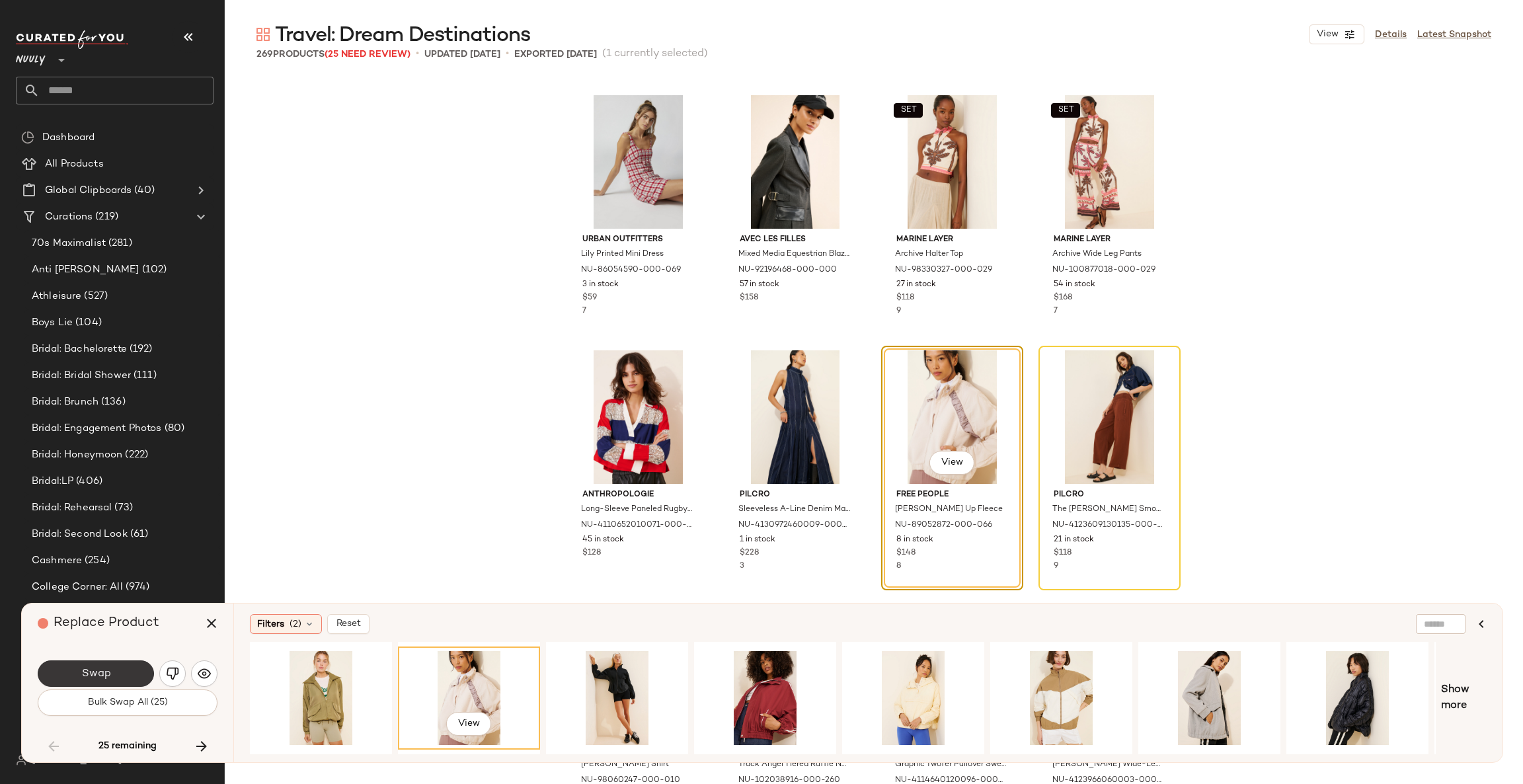
click at [138, 676] on button "Swap" at bounding box center [95, 673] width 116 height 26
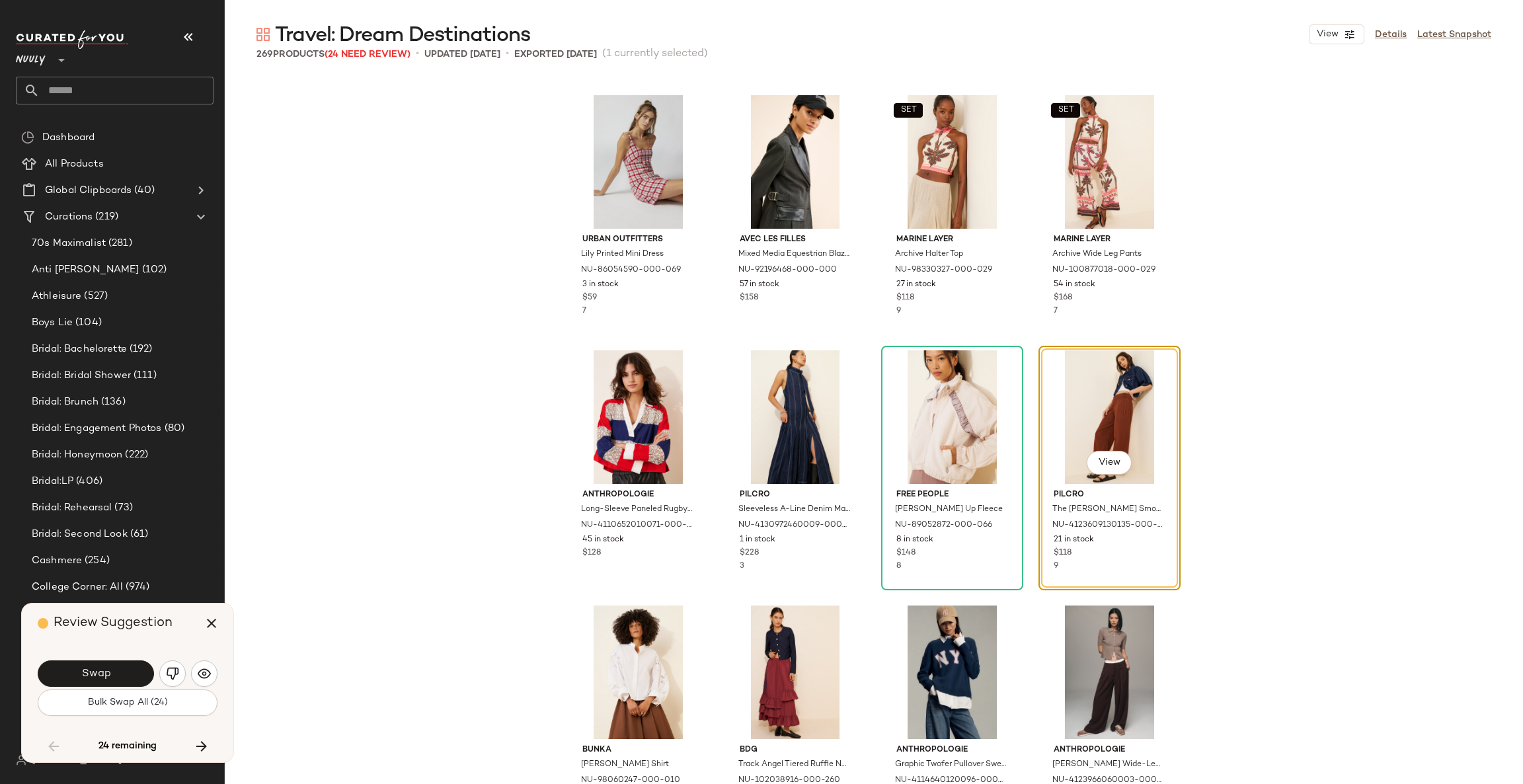
click at [138, 676] on button "Swap" at bounding box center [95, 673] width 116 height 26
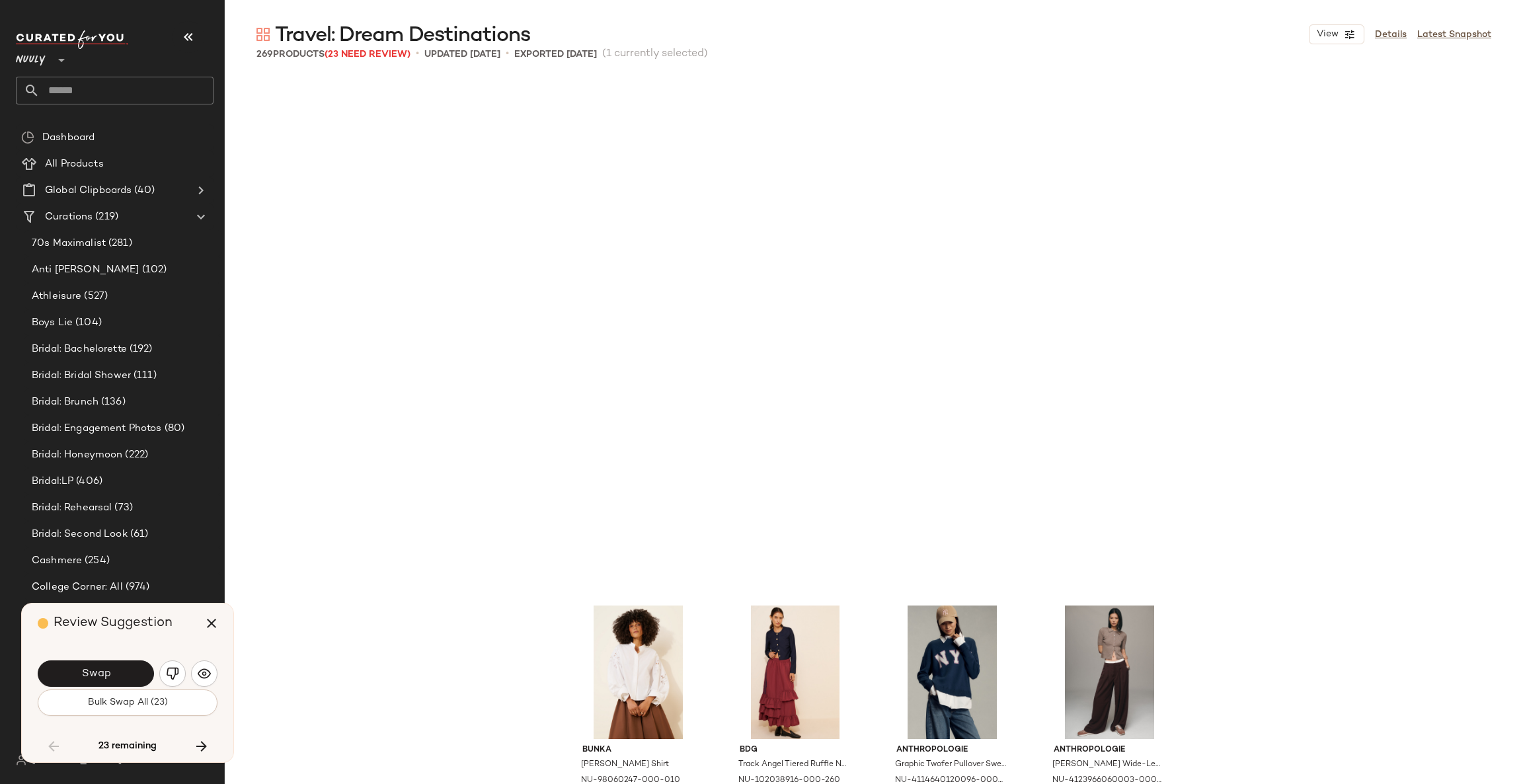
scroll to position [4846, 0]
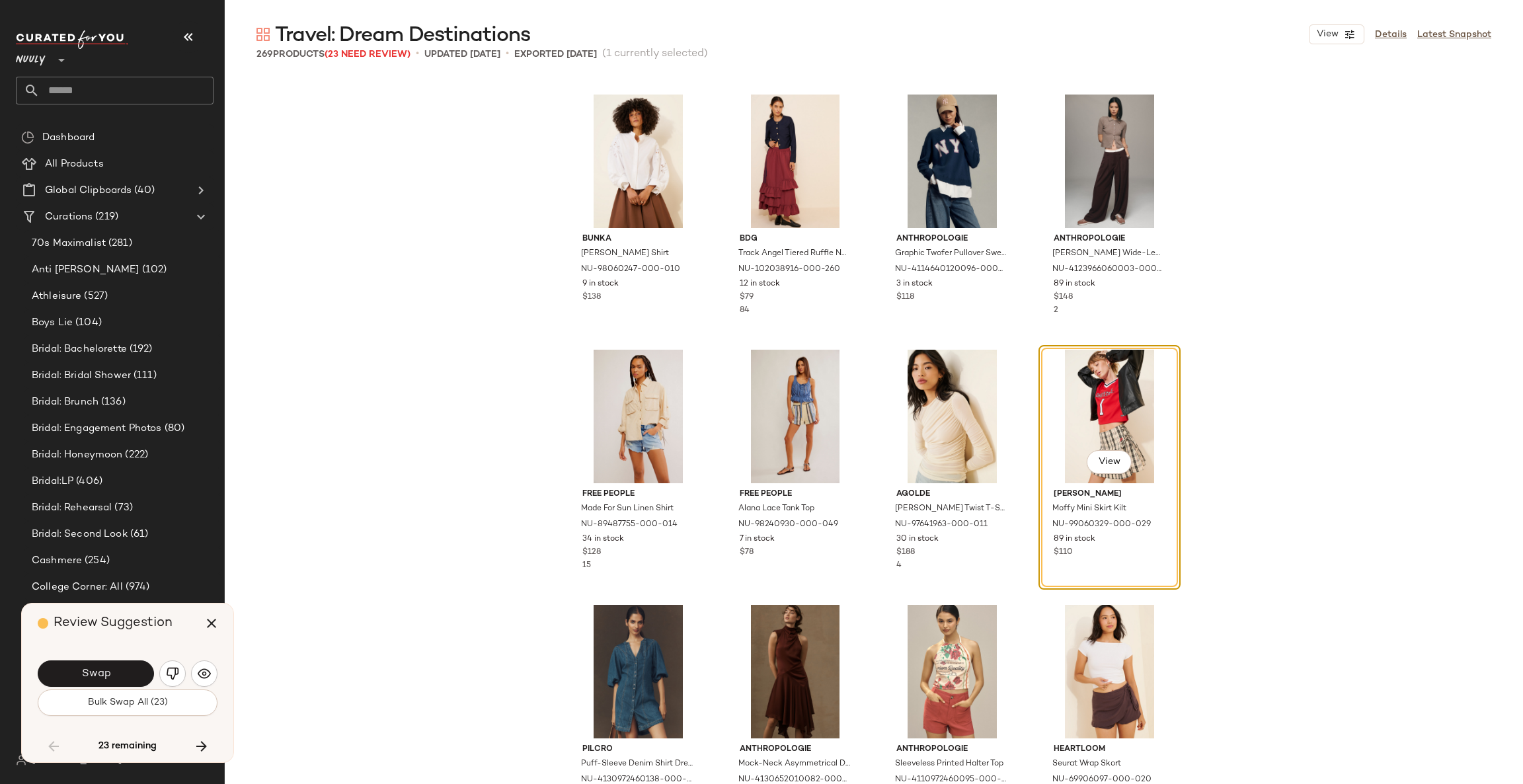
click at [138, 676] on button "Swap" at bounding box center [95, 673] width 116 height 26
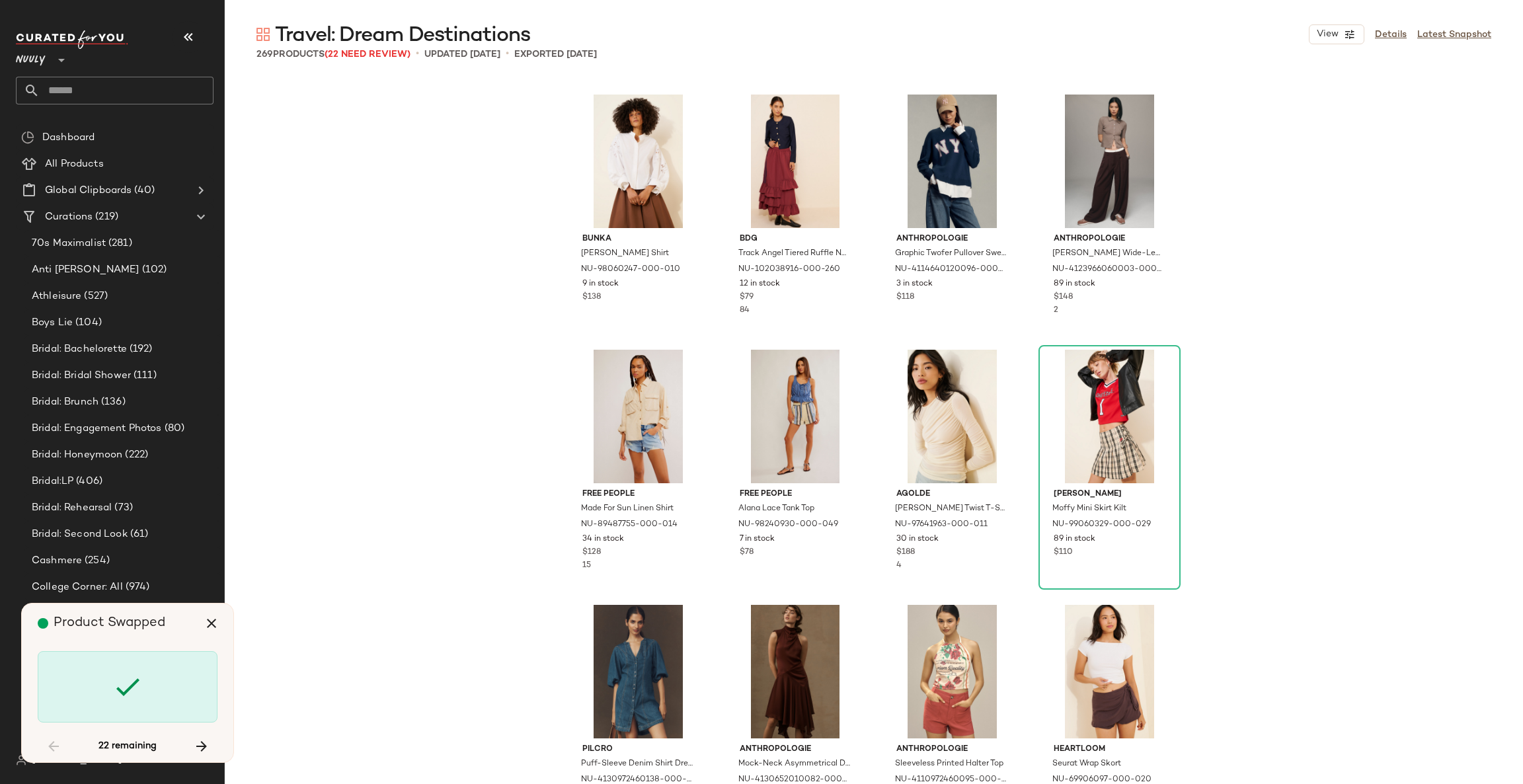
scroll to position [7142, 0]
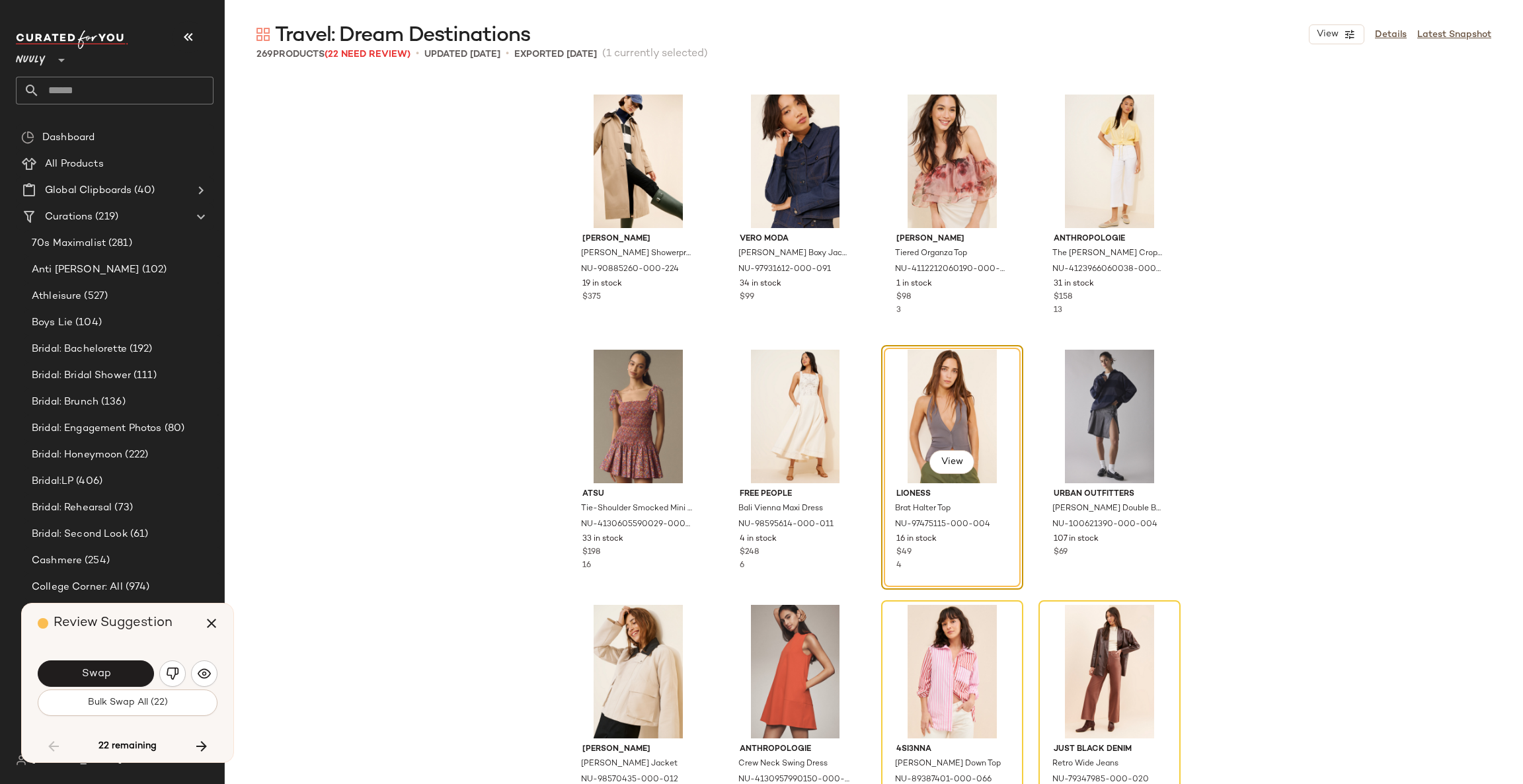
click at [138, 676] on button "Swap" at bounding box center [95, 673] width 116 height 26
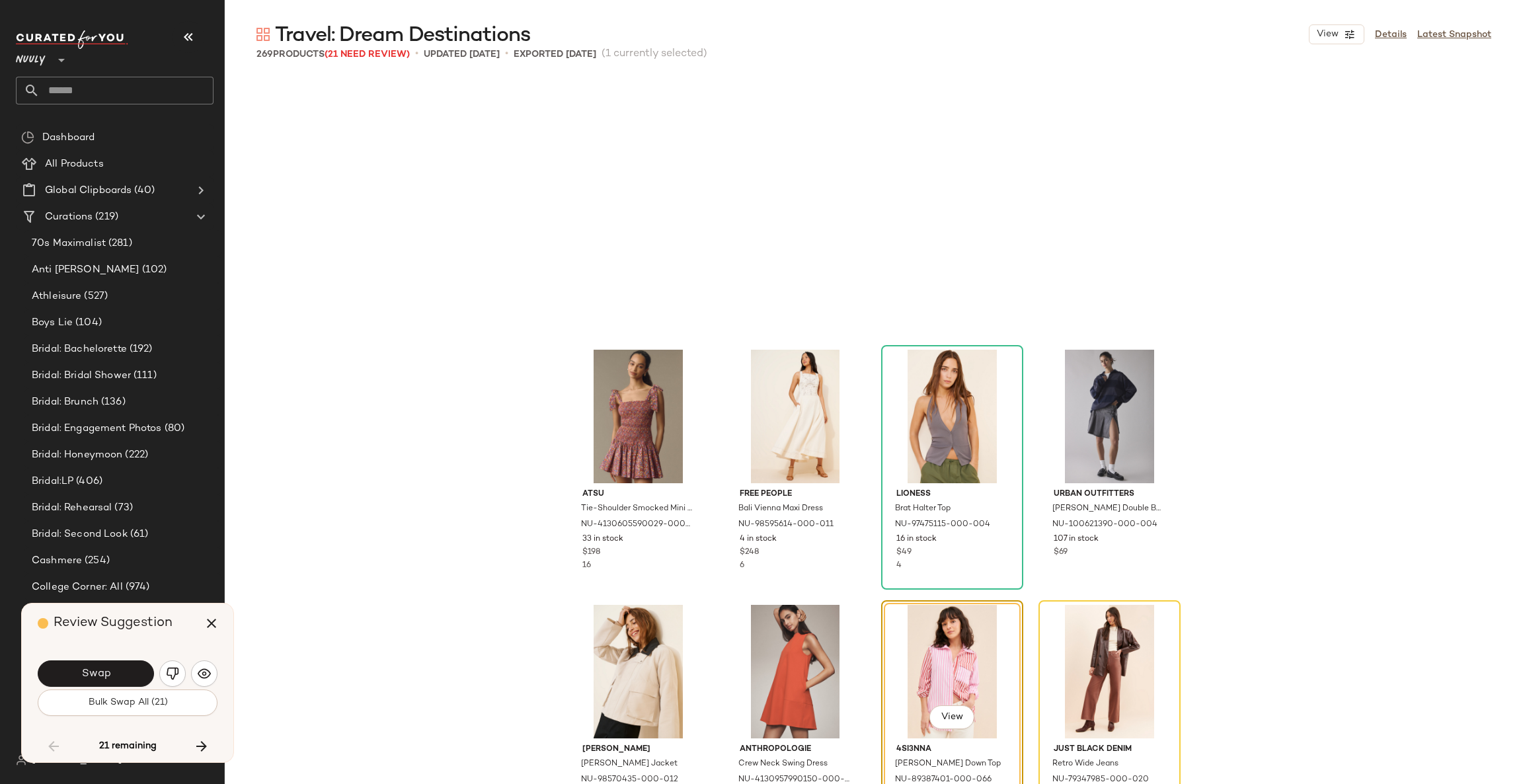
scroll to position [7397, 0]
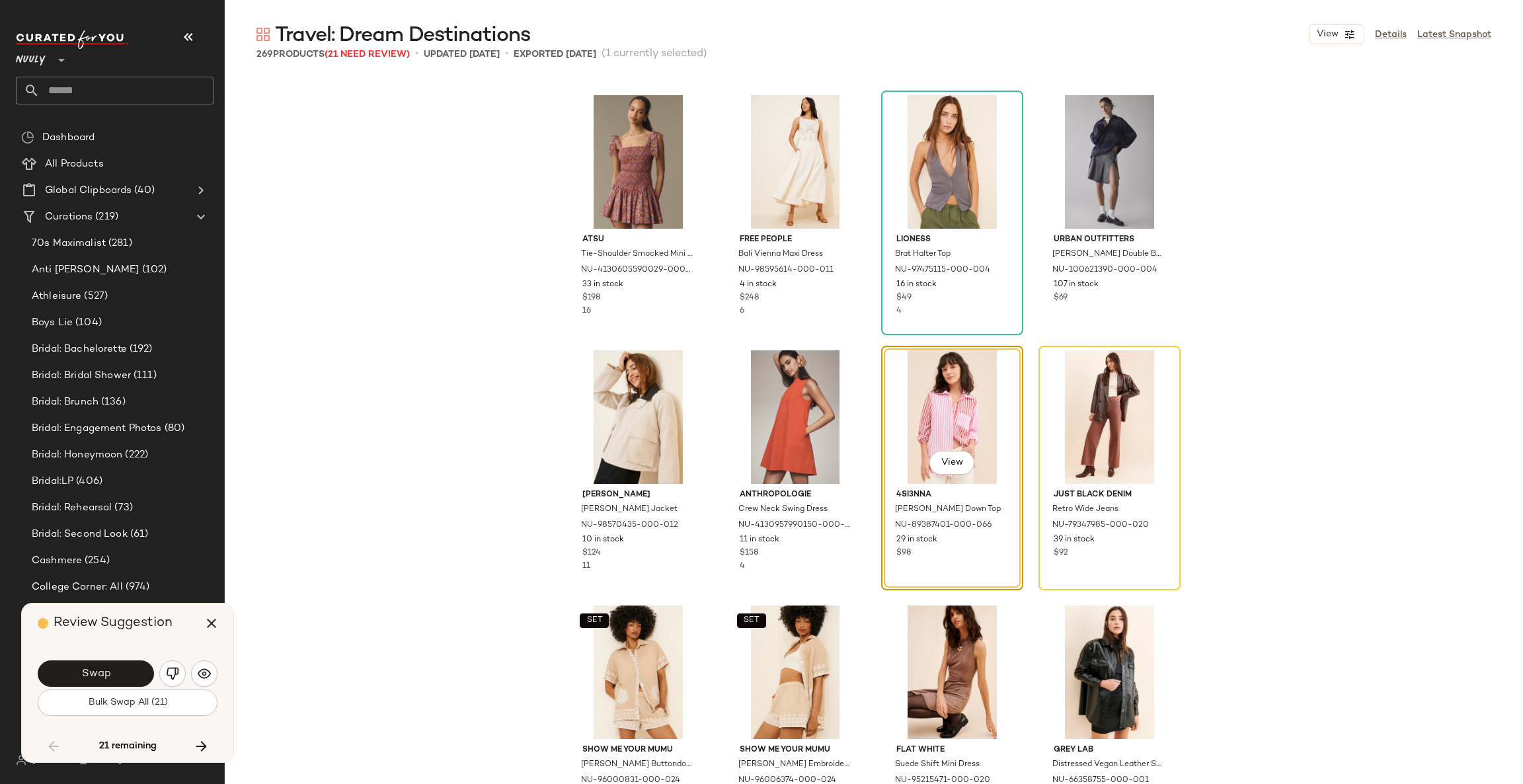
click at [138, 676] on button "Swap" at bounding box center [95, 673] width 116 height 26
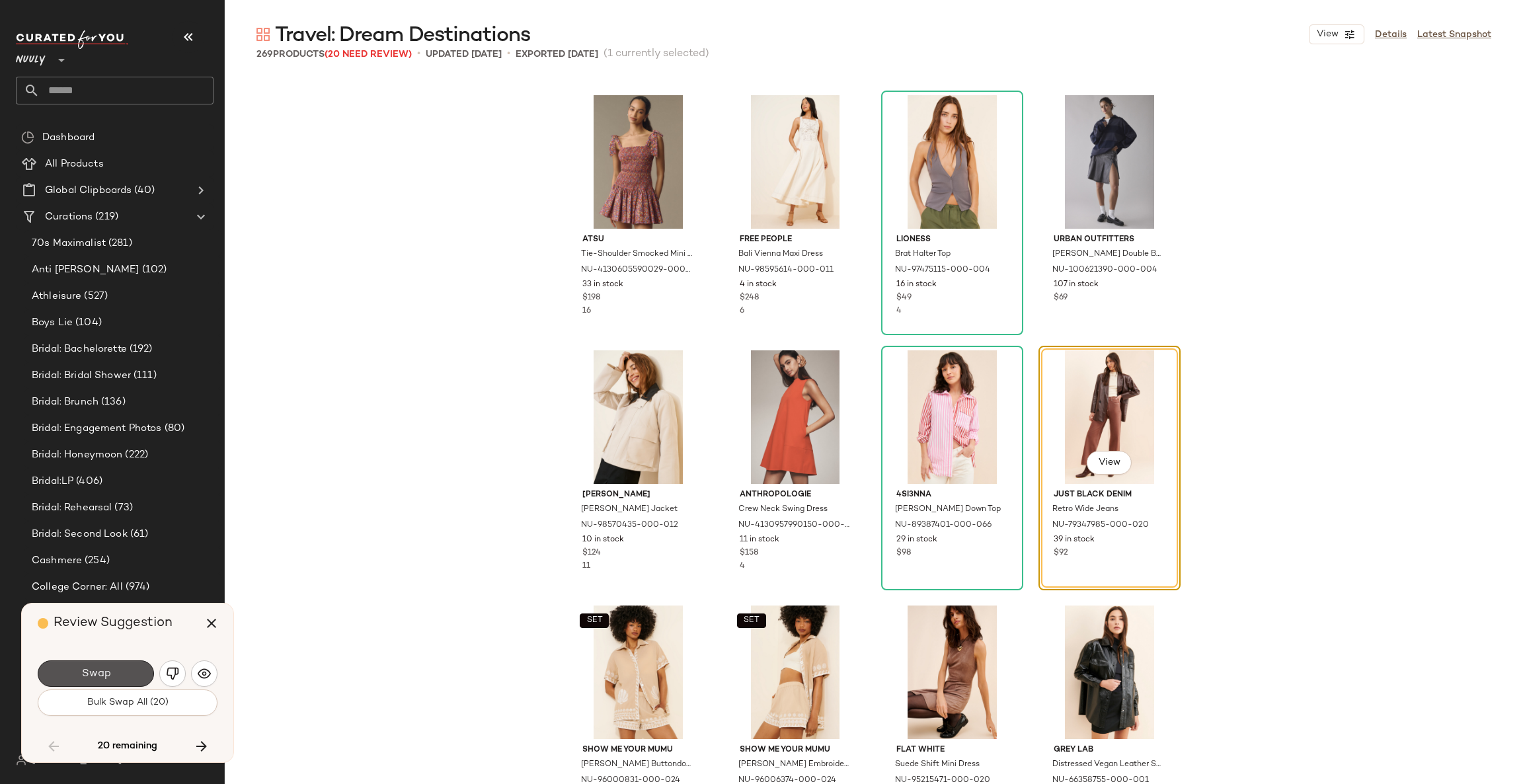
click at [138, 676] on button "Swap" at bounding box center [95, 673] width 116 height 26
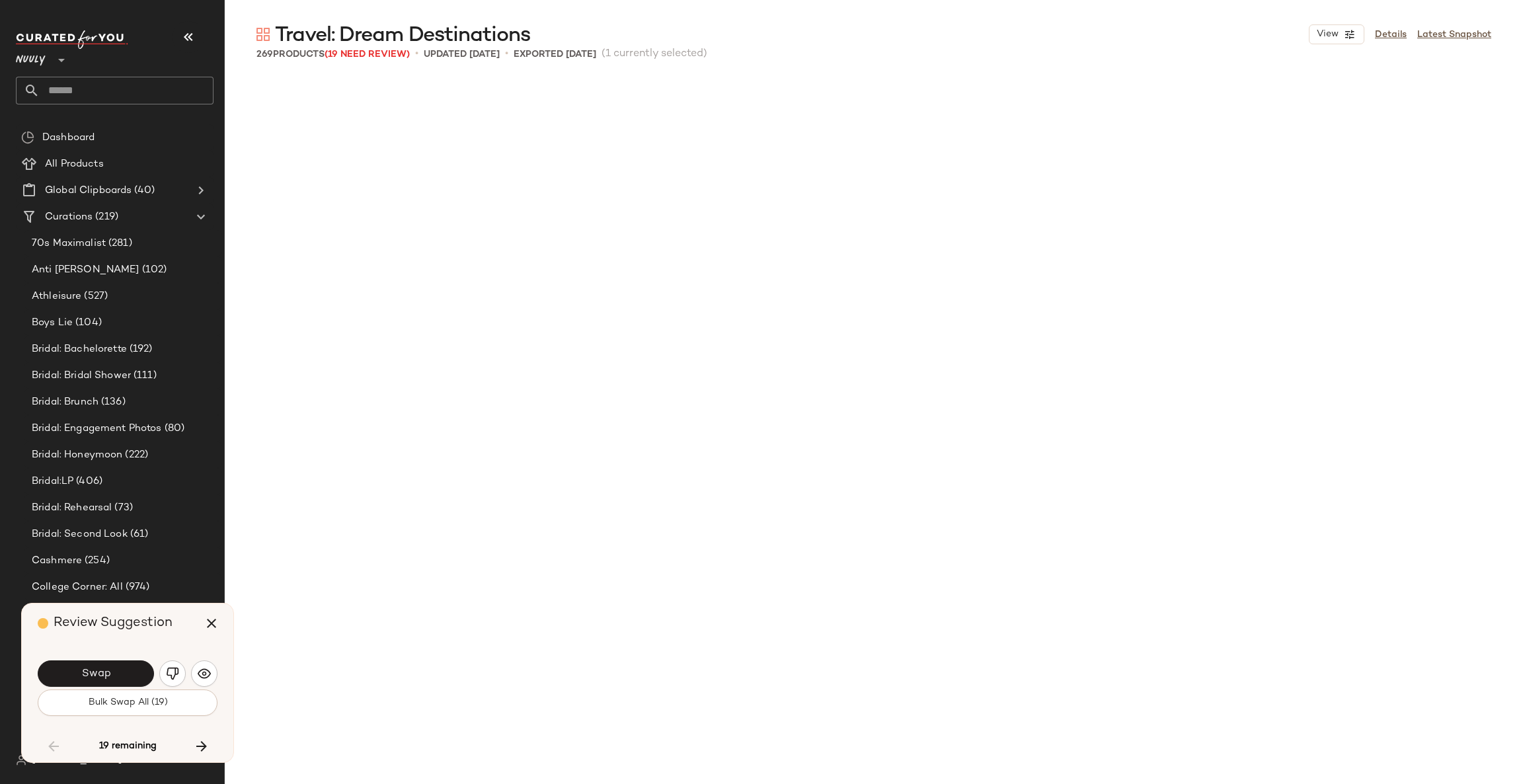
scroll to position [8162, 0]
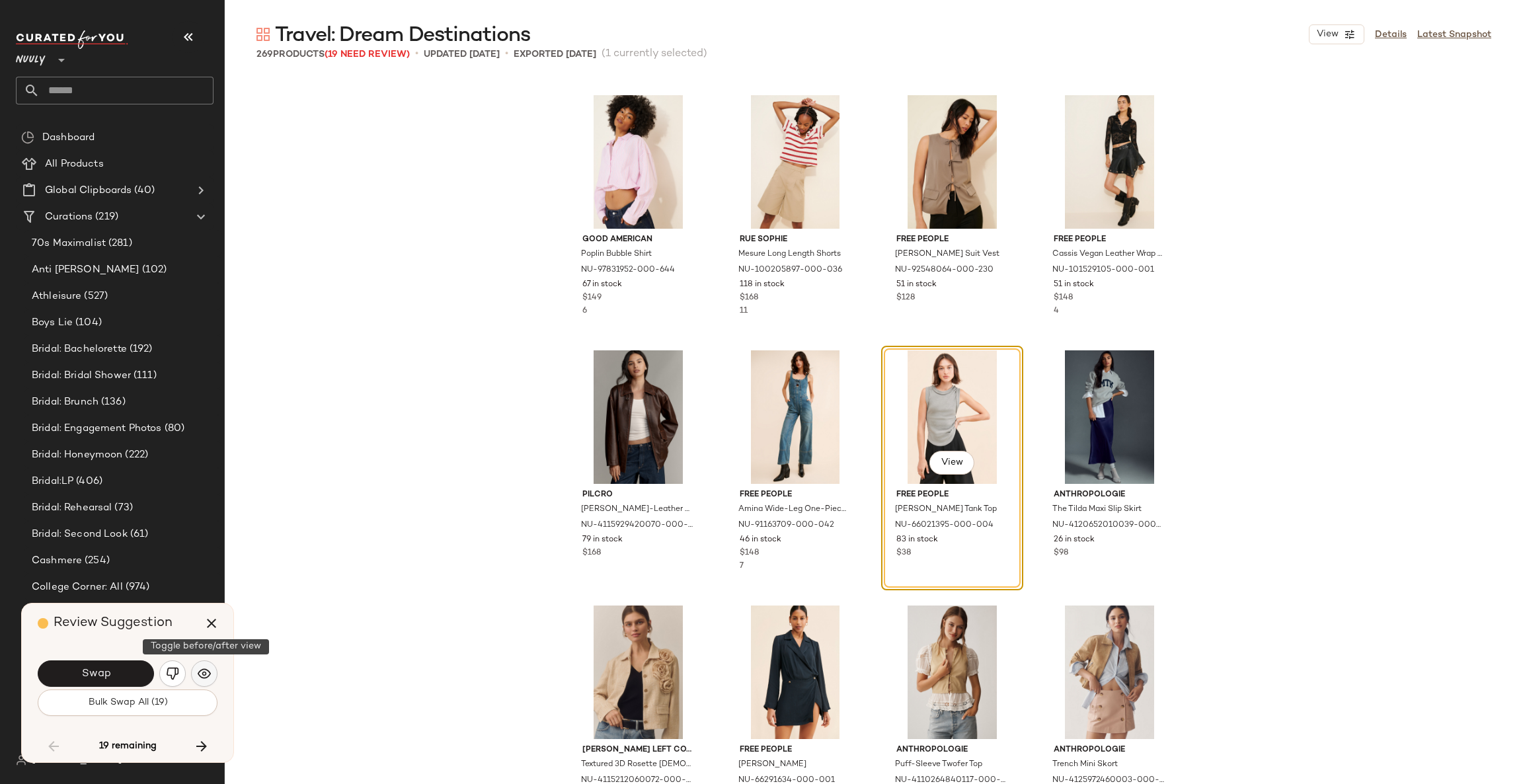
click at [203, 680] on button "button" at bounding box center [204, 673] width 26 height 26
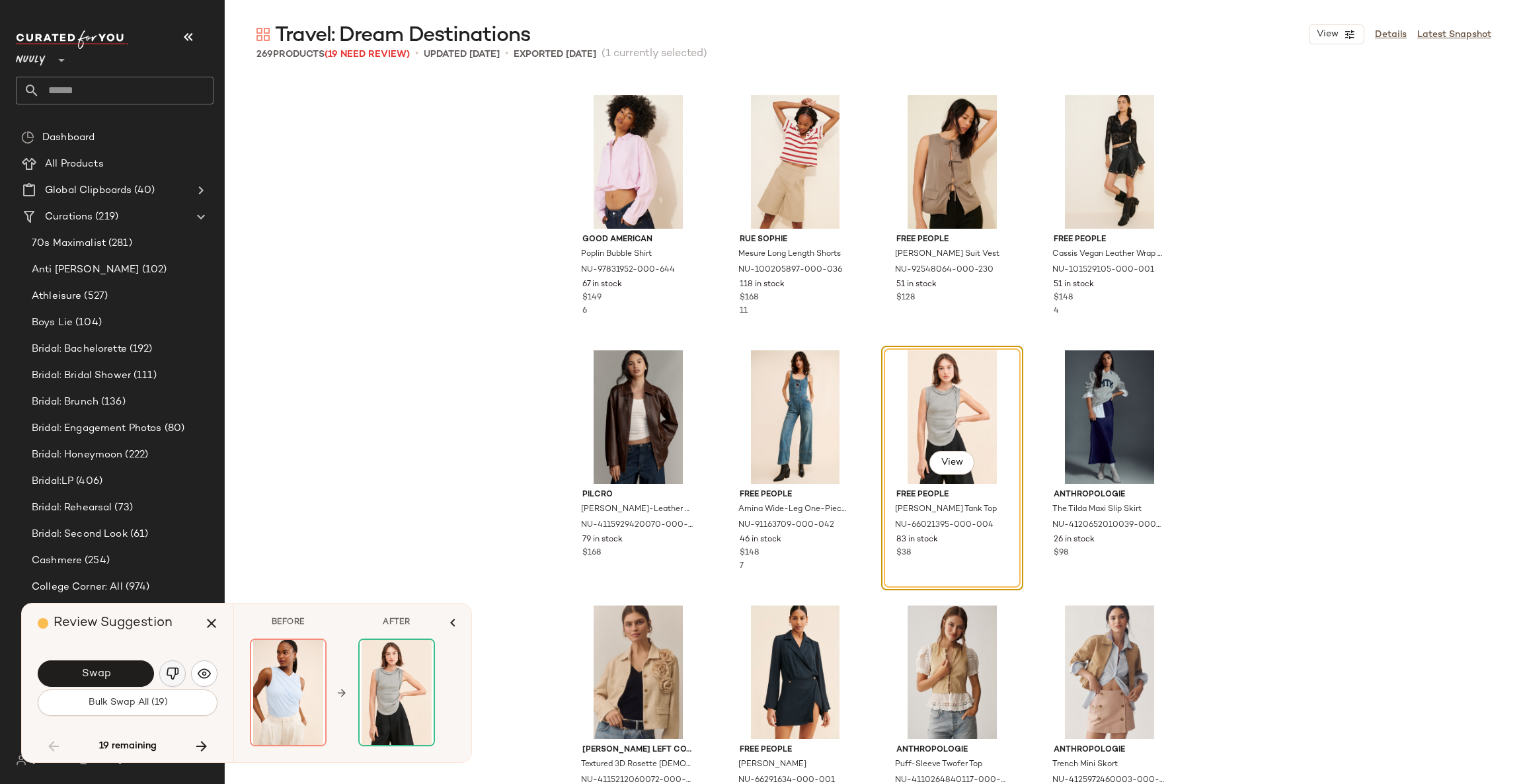
click at [169, 670] on img "button" at bounding box center [172, 673] width 13 height 13
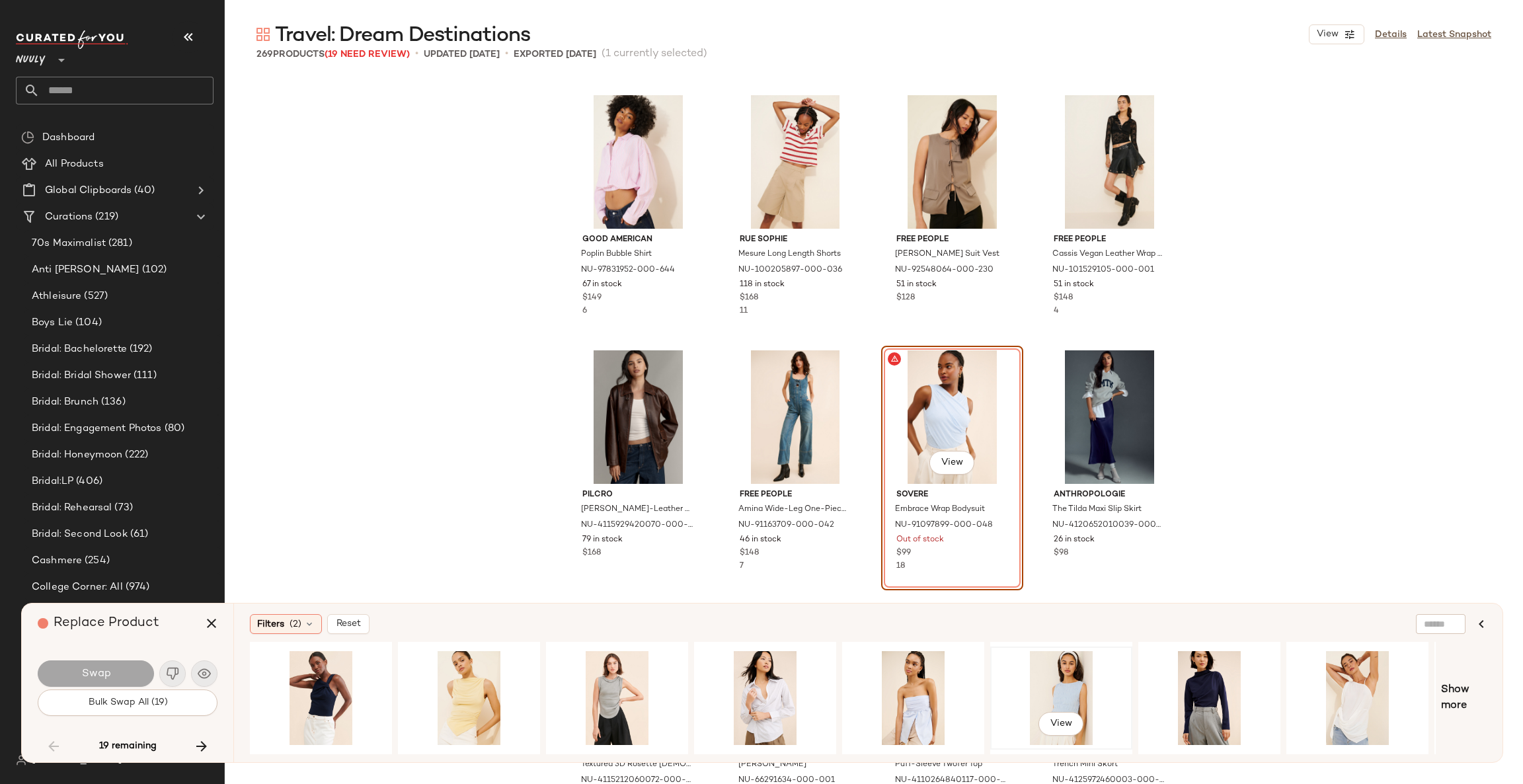
click at [1068, 678] on div "View" at bounding box center [1061, 697] width 133 height 94
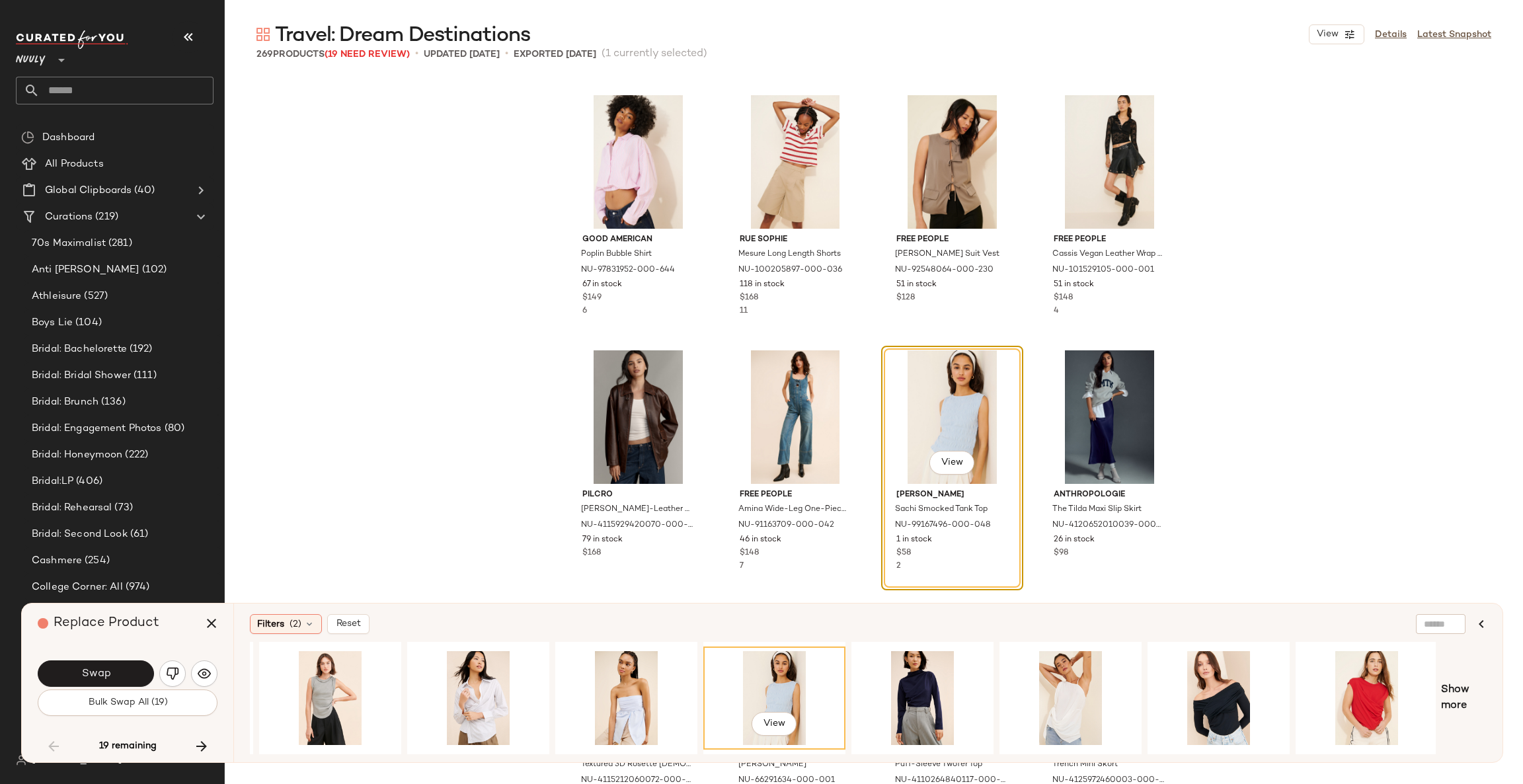
scroll to position [0, 288]
click at [310, 630] on div "Filters (2)" at bounding box center [286, 623] width 72 height 20
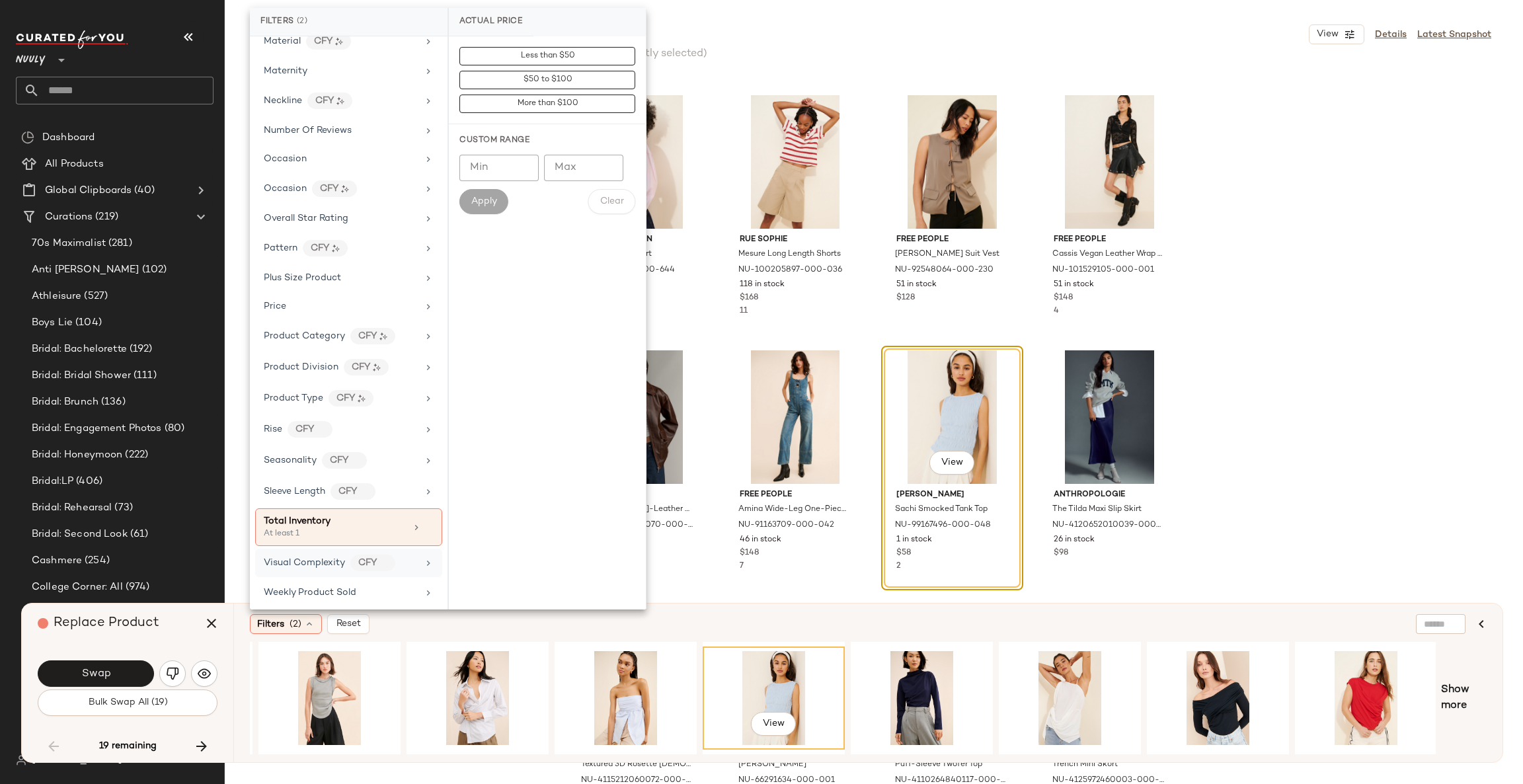
scroll to position [655, 0]
click at [393, 524] on div "At least 1" at bounding box center [329, 530] width 132 height 12
click at [496, 139] on input "Min" at bounding box center [499, 144] width 79 height 26
type input "**"
click at [486, 172] on span "Apply" at bounding box center [484, 177] width 26 height 10
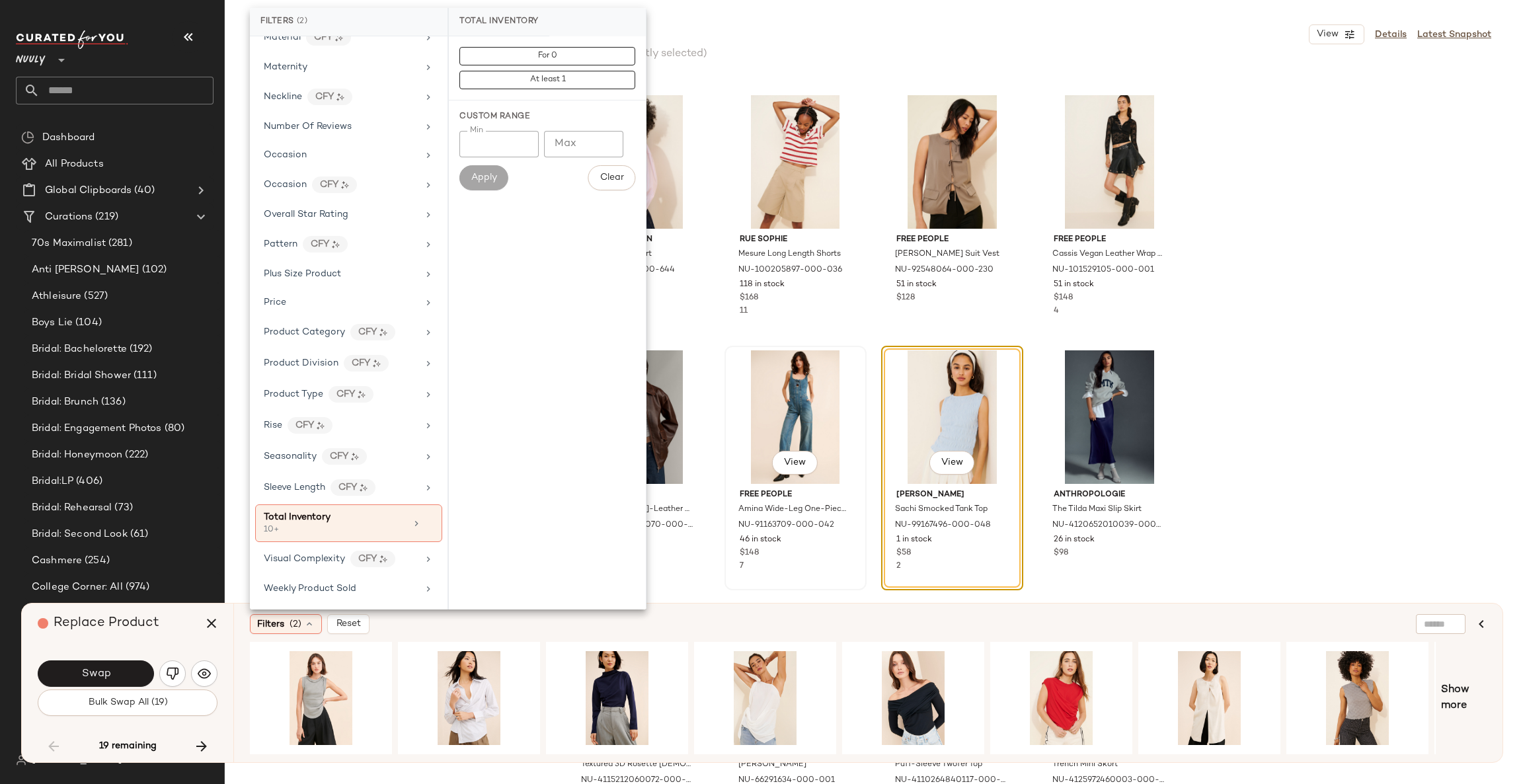
click at [861, 349] on div "View Free People Amina Wide-Leg One-Piece Jumpsuit NU-91163709-000-042 46 in st…" at bounding box center [795, 468] width 142 height 245
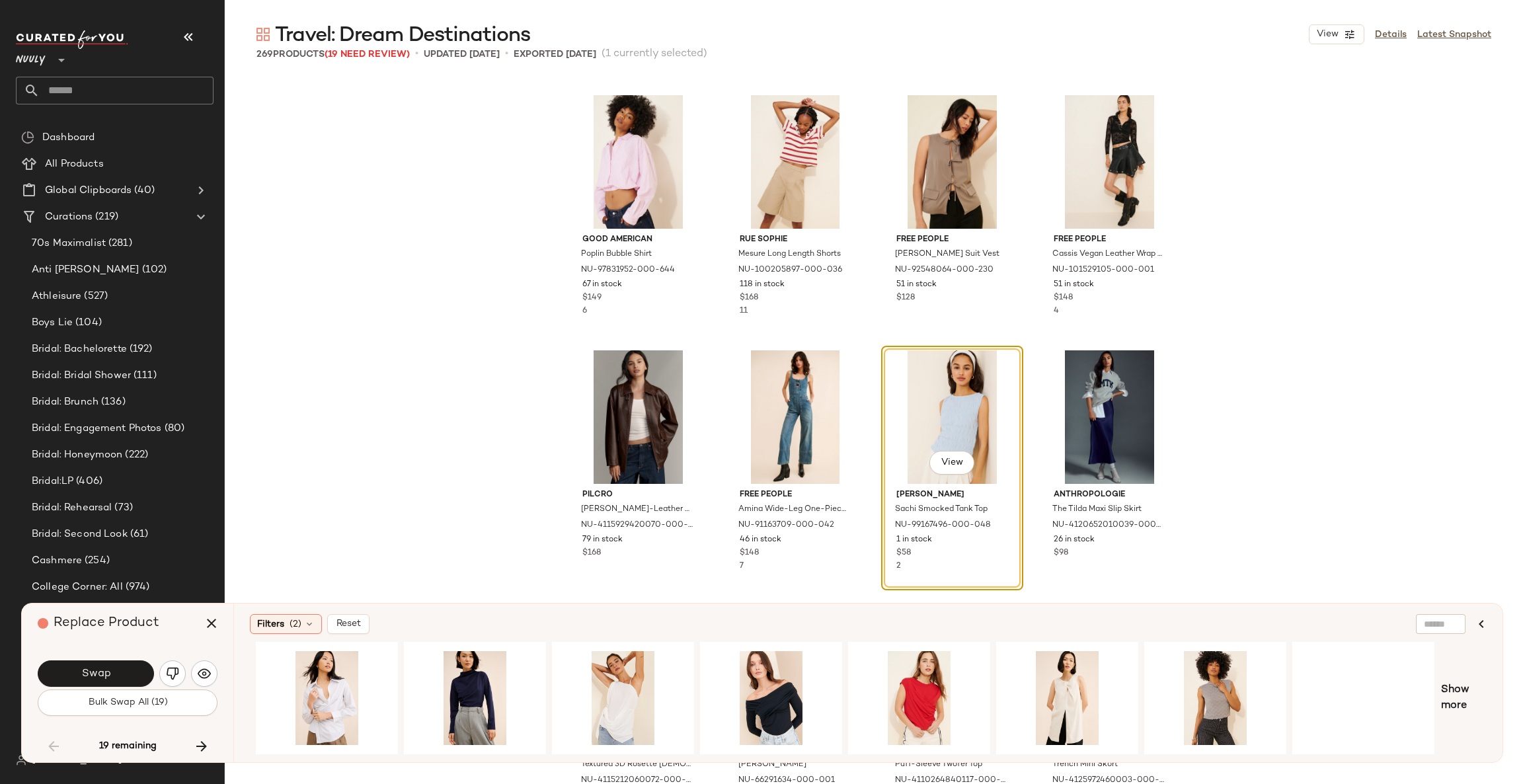
scroll to position [0, 288]
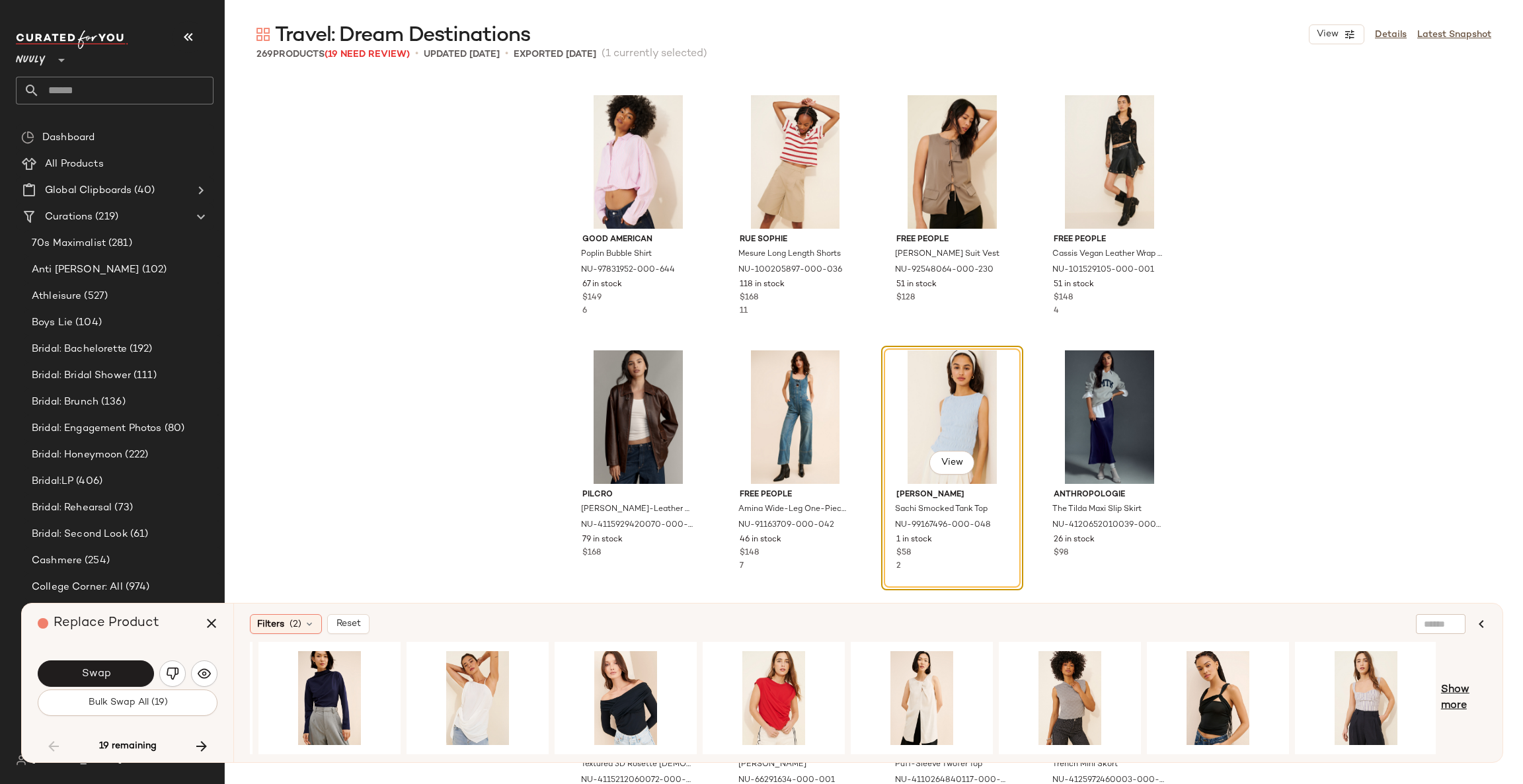
click at [1458, 699] on span "Show more" at bounding box center [1464, 698] width 46 height 32
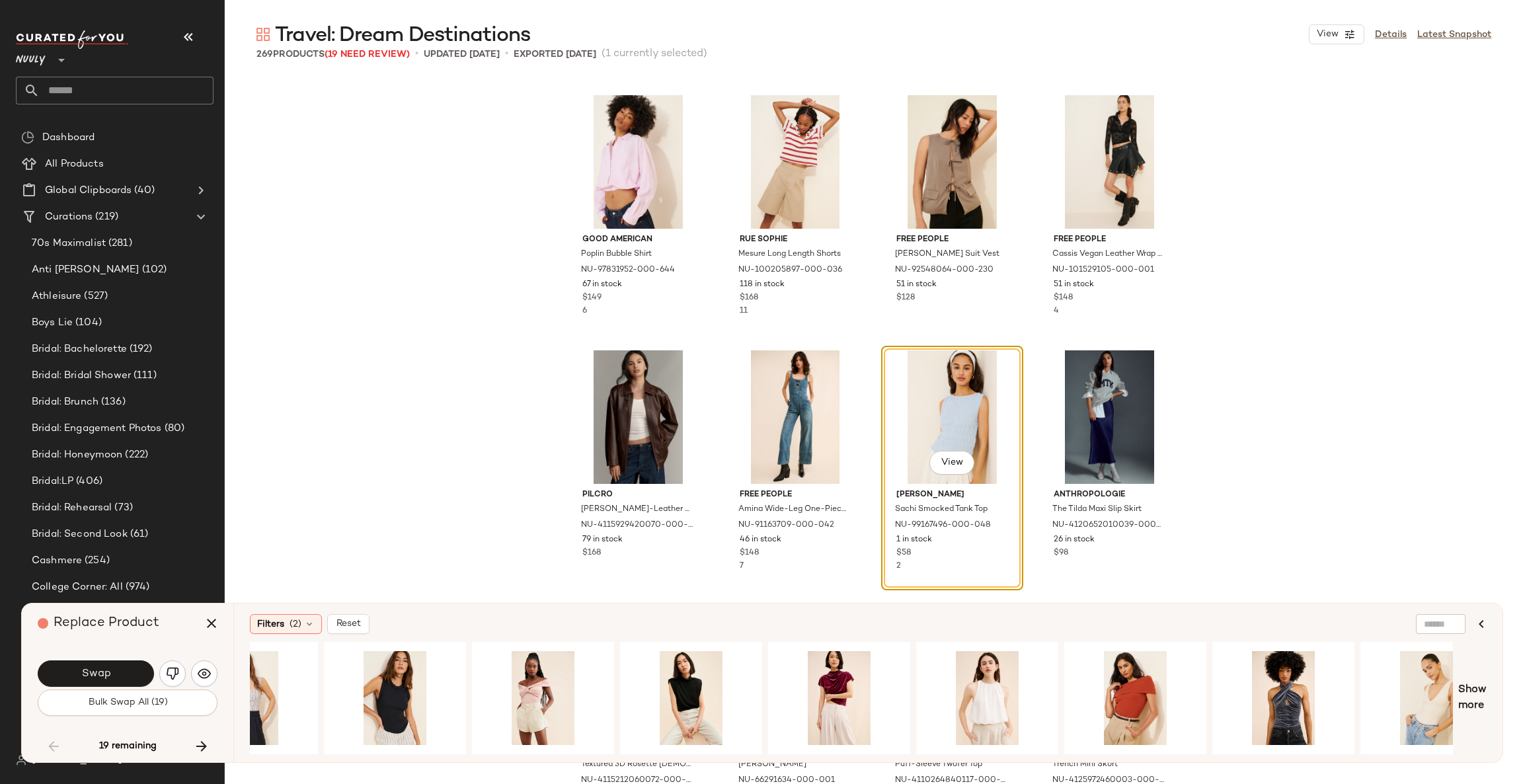
scroll to position [0, 1454]
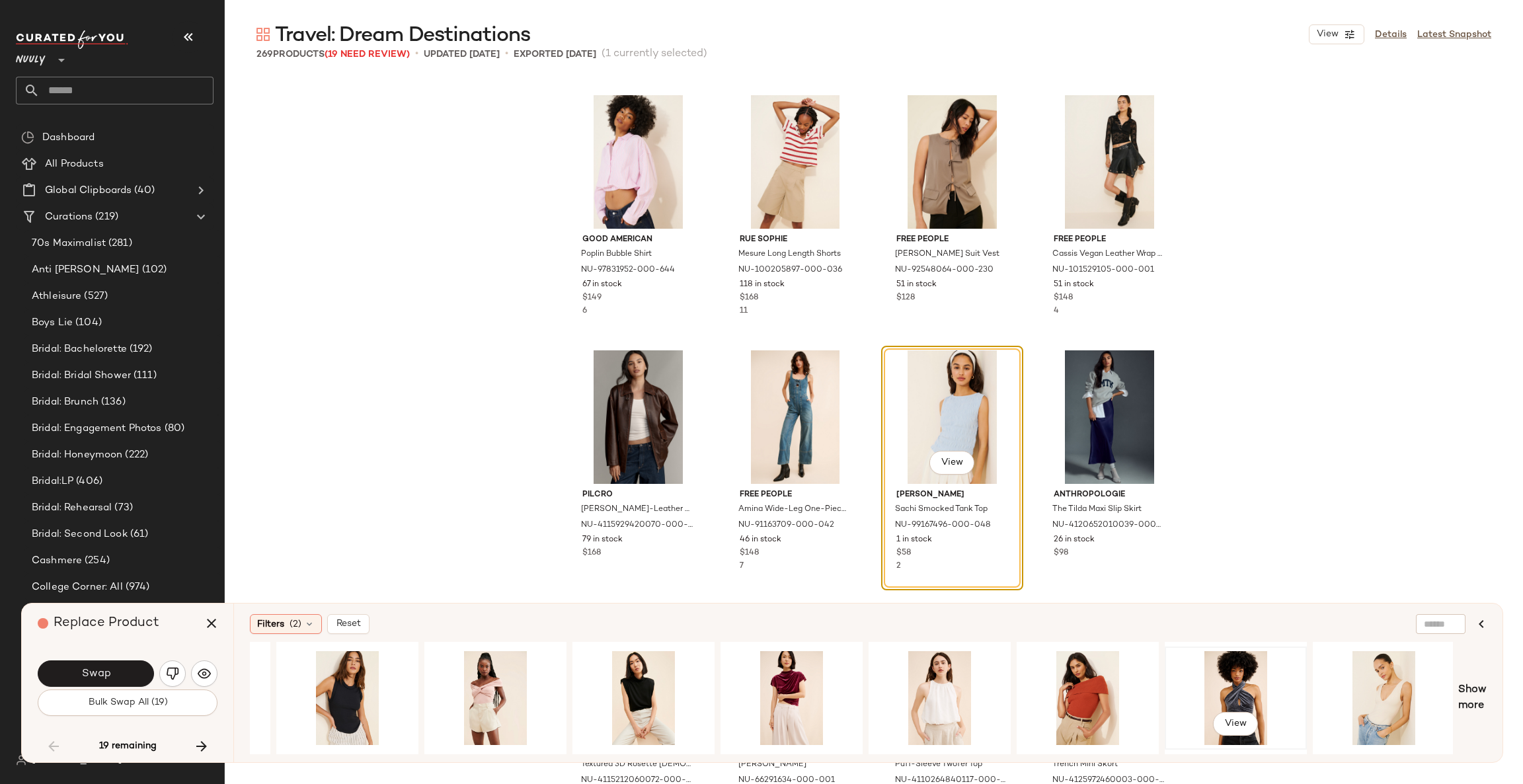
click at [1244, 684] on div "View" at bounding box center [1235, 697] width 133 height 94
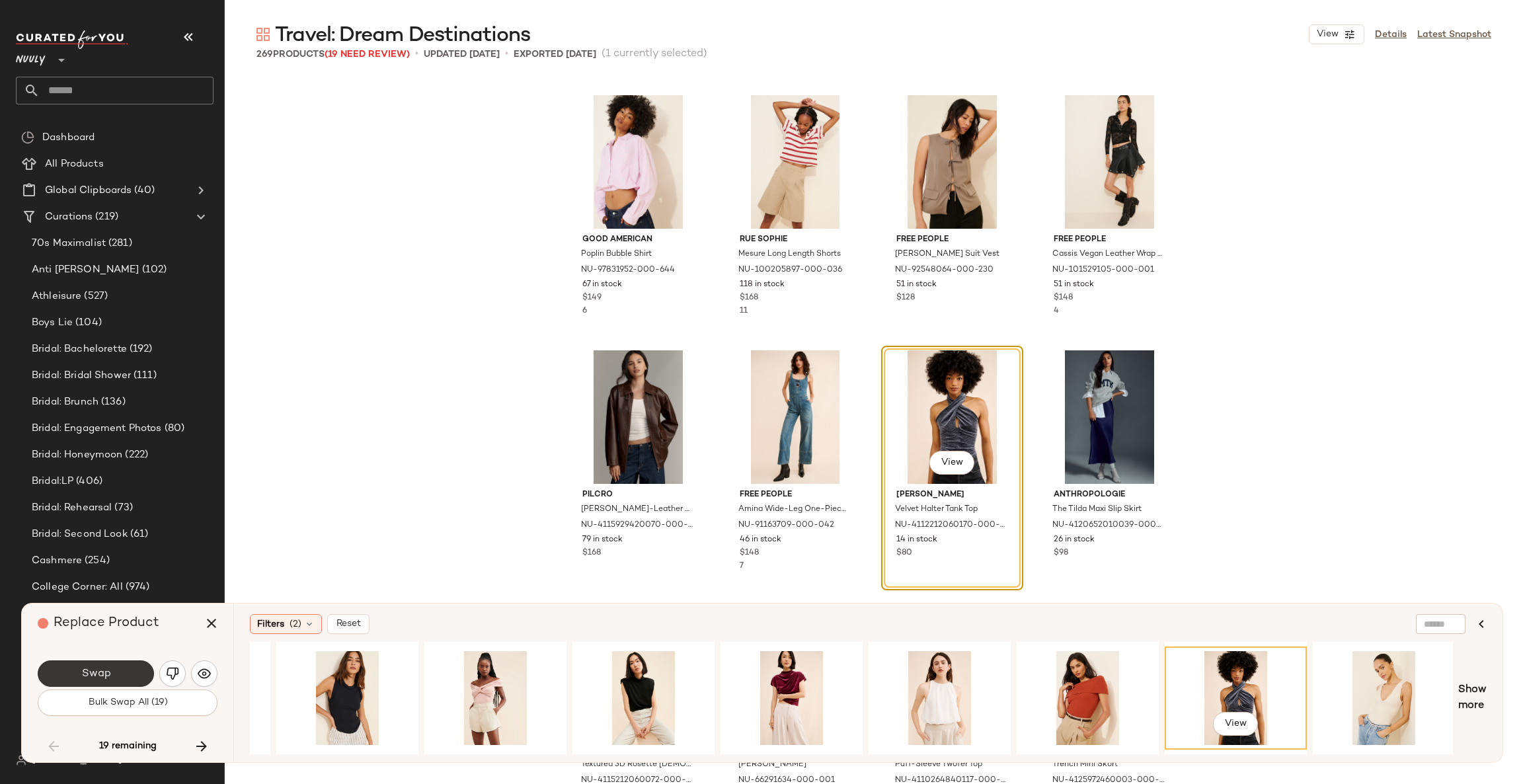
click at [129, 669] on button "Swap" at bounding box center [95, 673] width 116 height 26
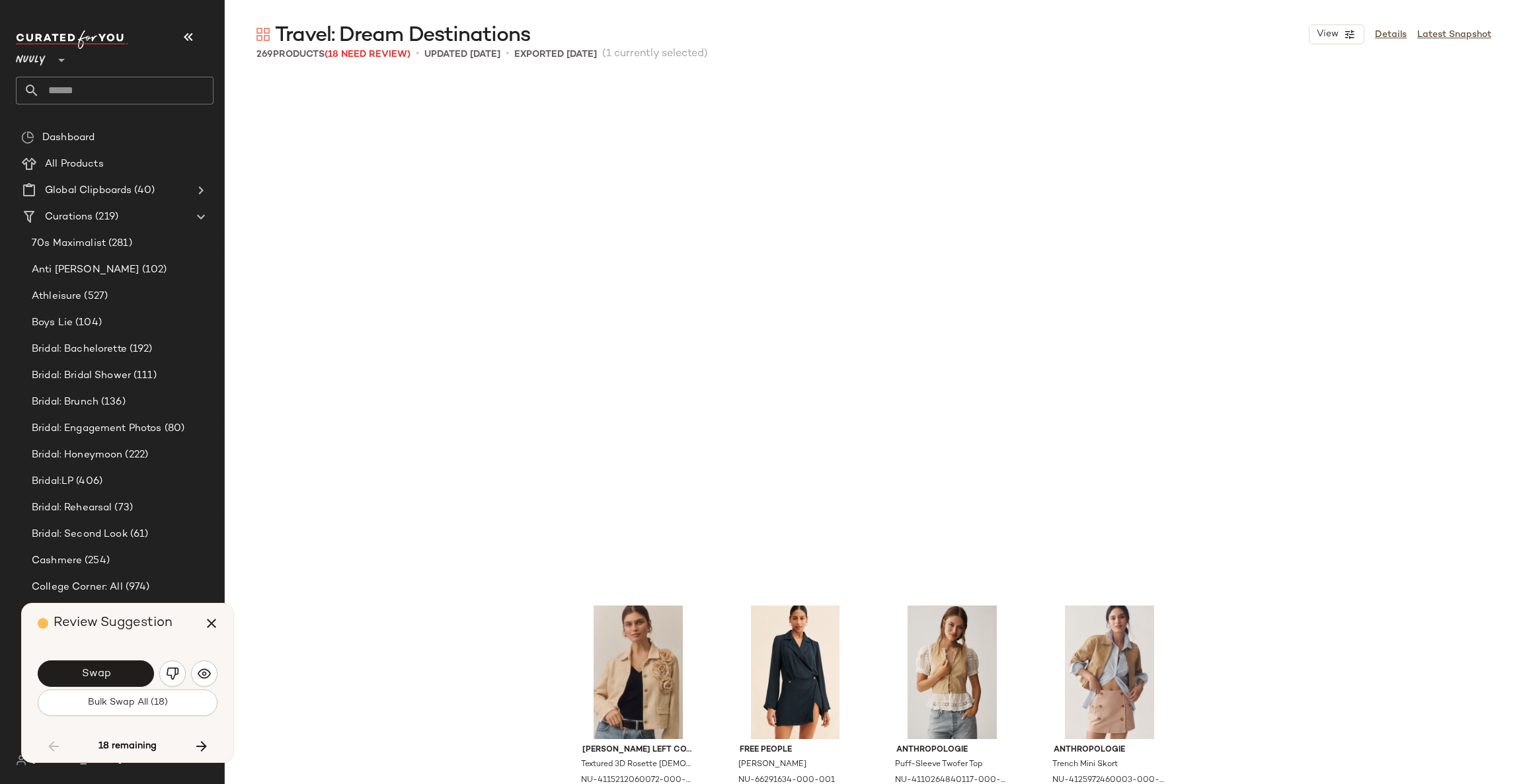
scroll to position [8673, 0]
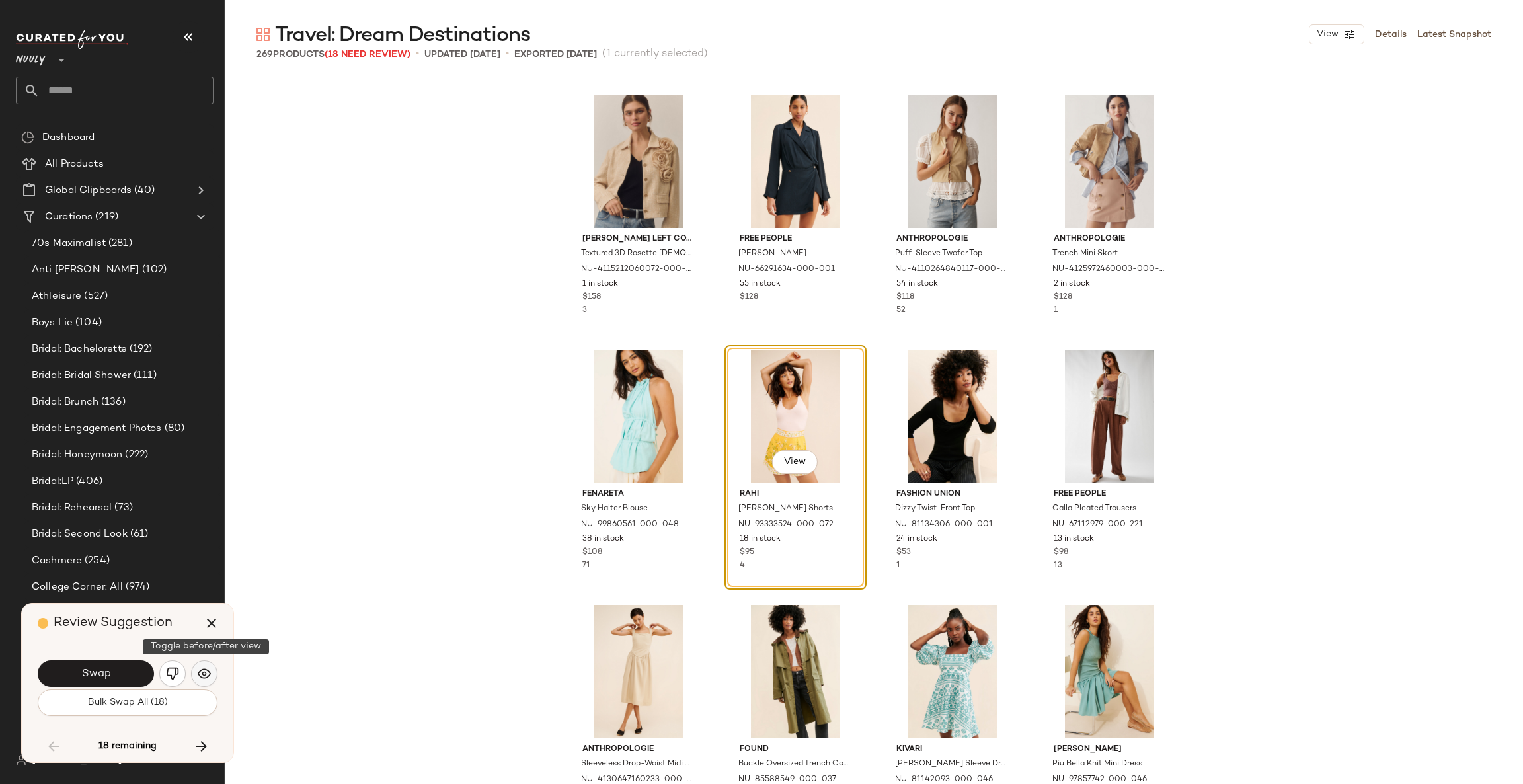
click at [197, 668] on img "button" at bounding box center [204, 673] width 13 height 13
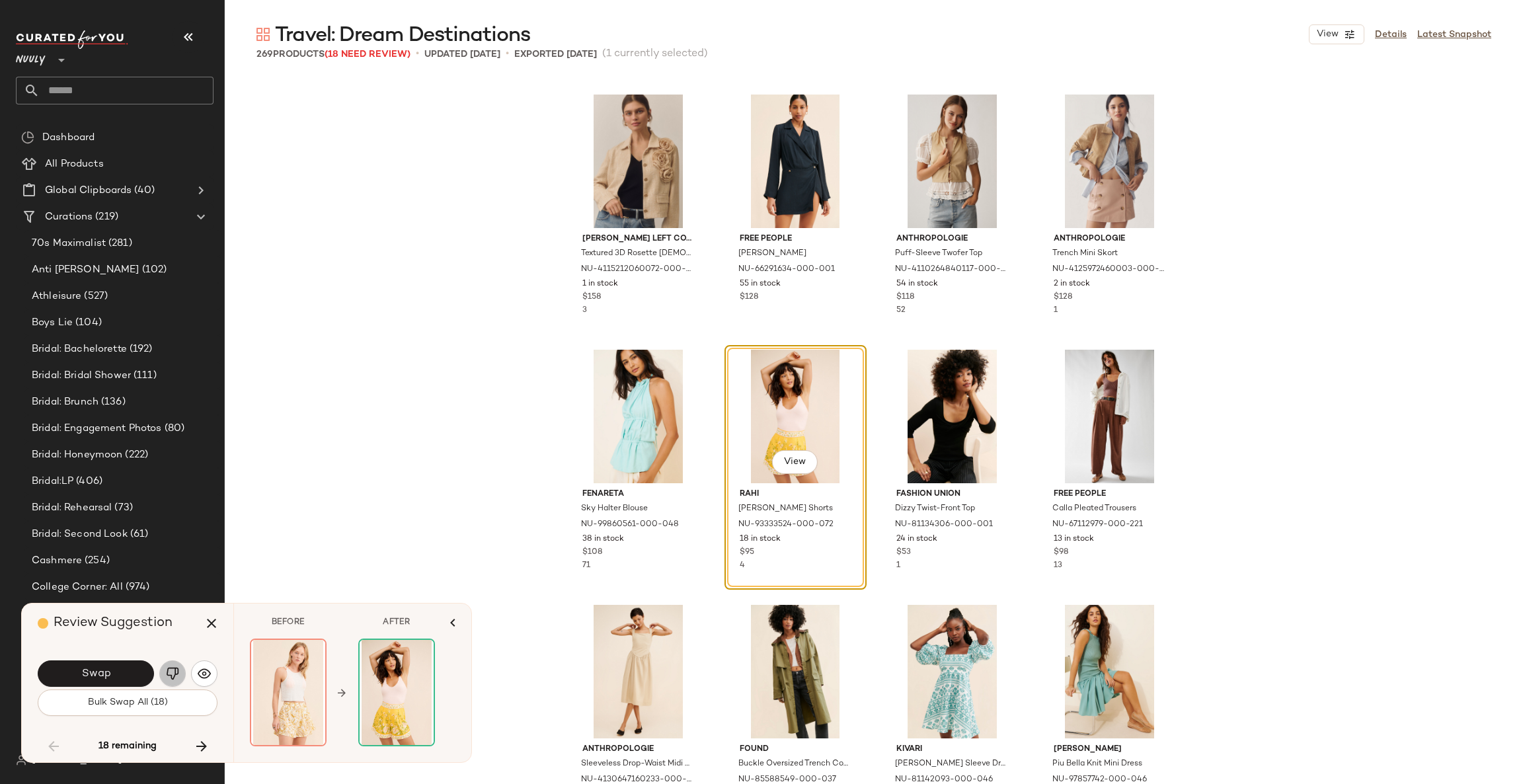
click at [168, 676] on img "button" at bounding box center [172, 673] width 13 height 13
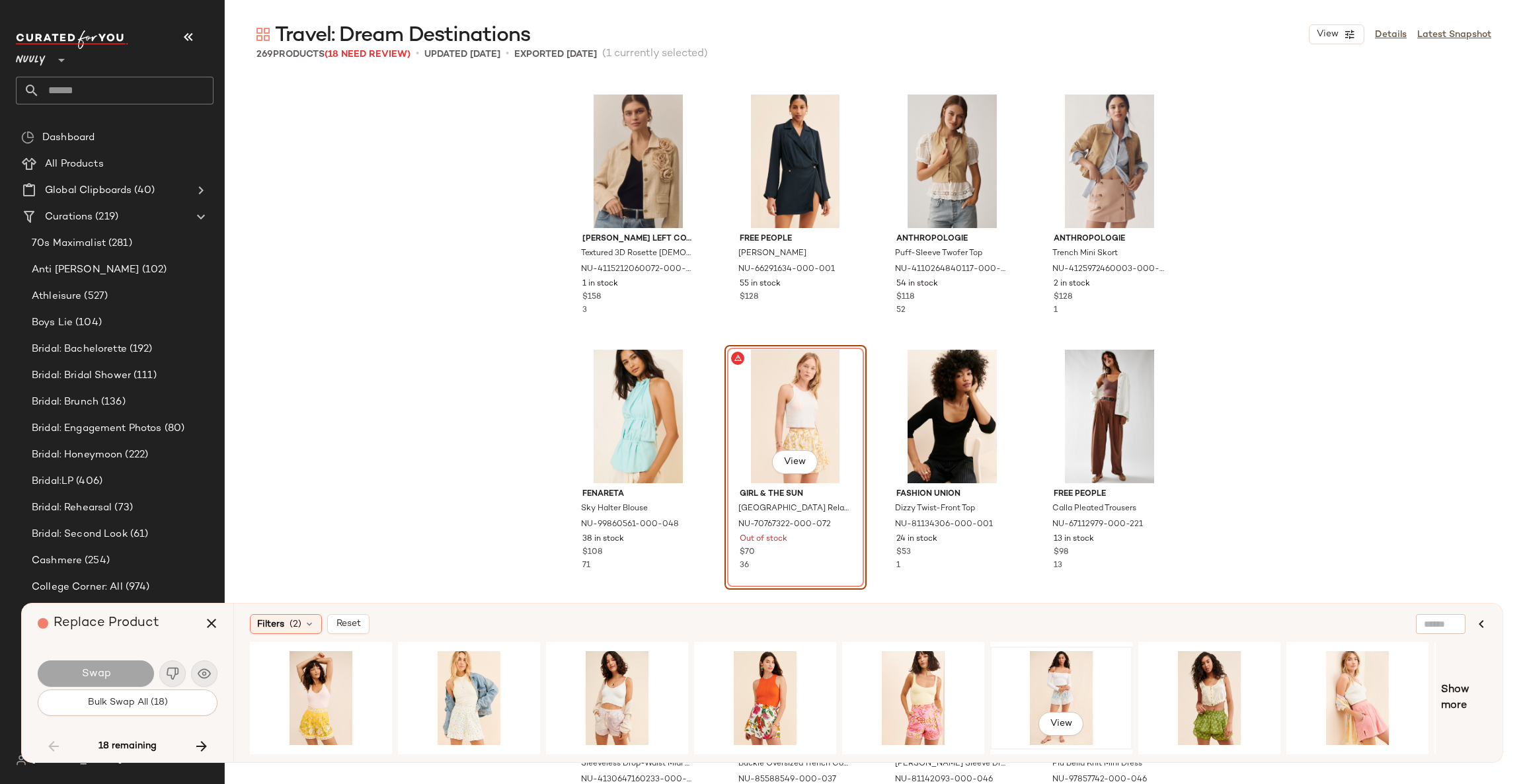
click at [1077, 684] on div "View" at bounding box center [1061, 697] width 133 height 94
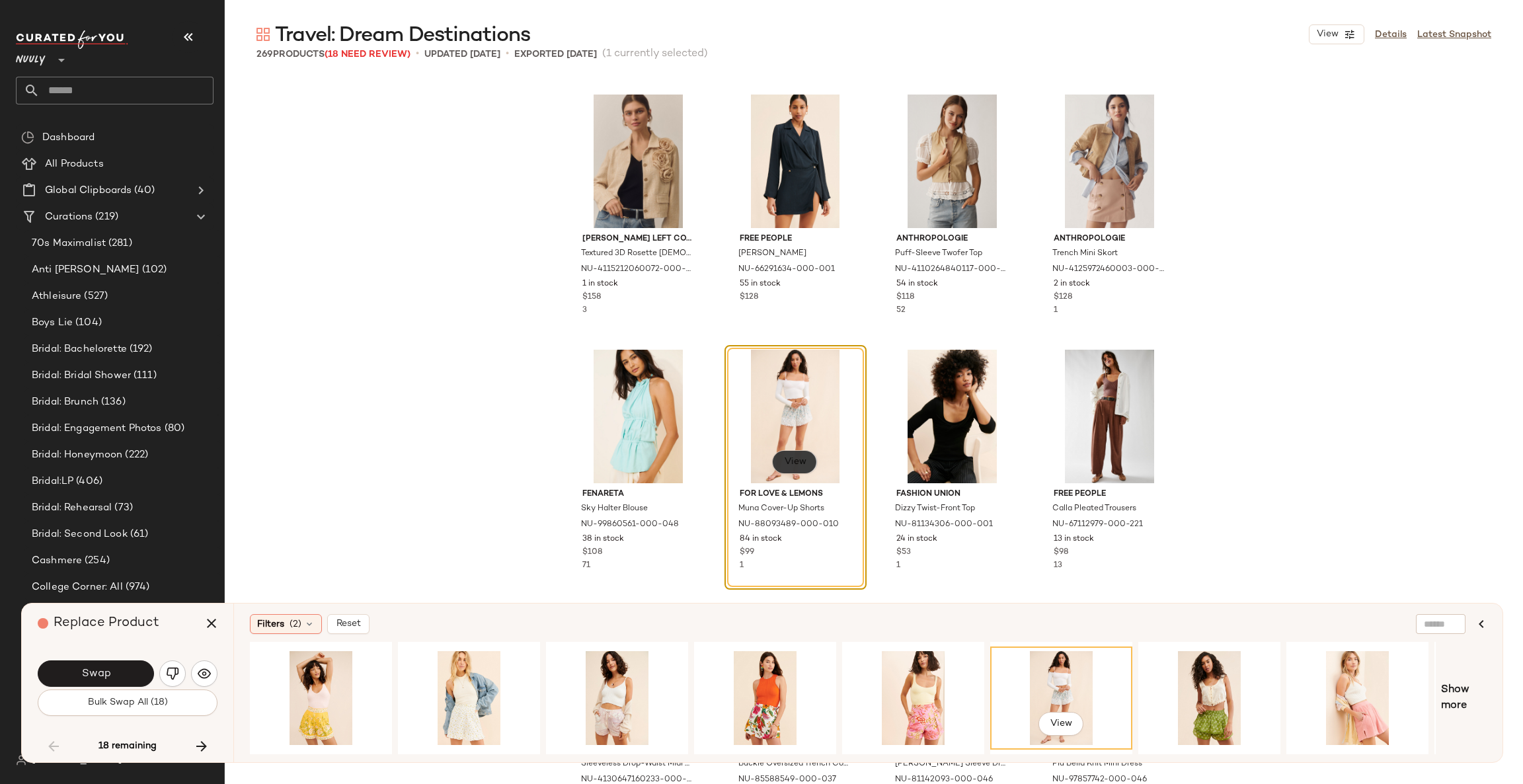
click at [797, 460] on span "View" at bounding box center [795, 462] width 22 height 10
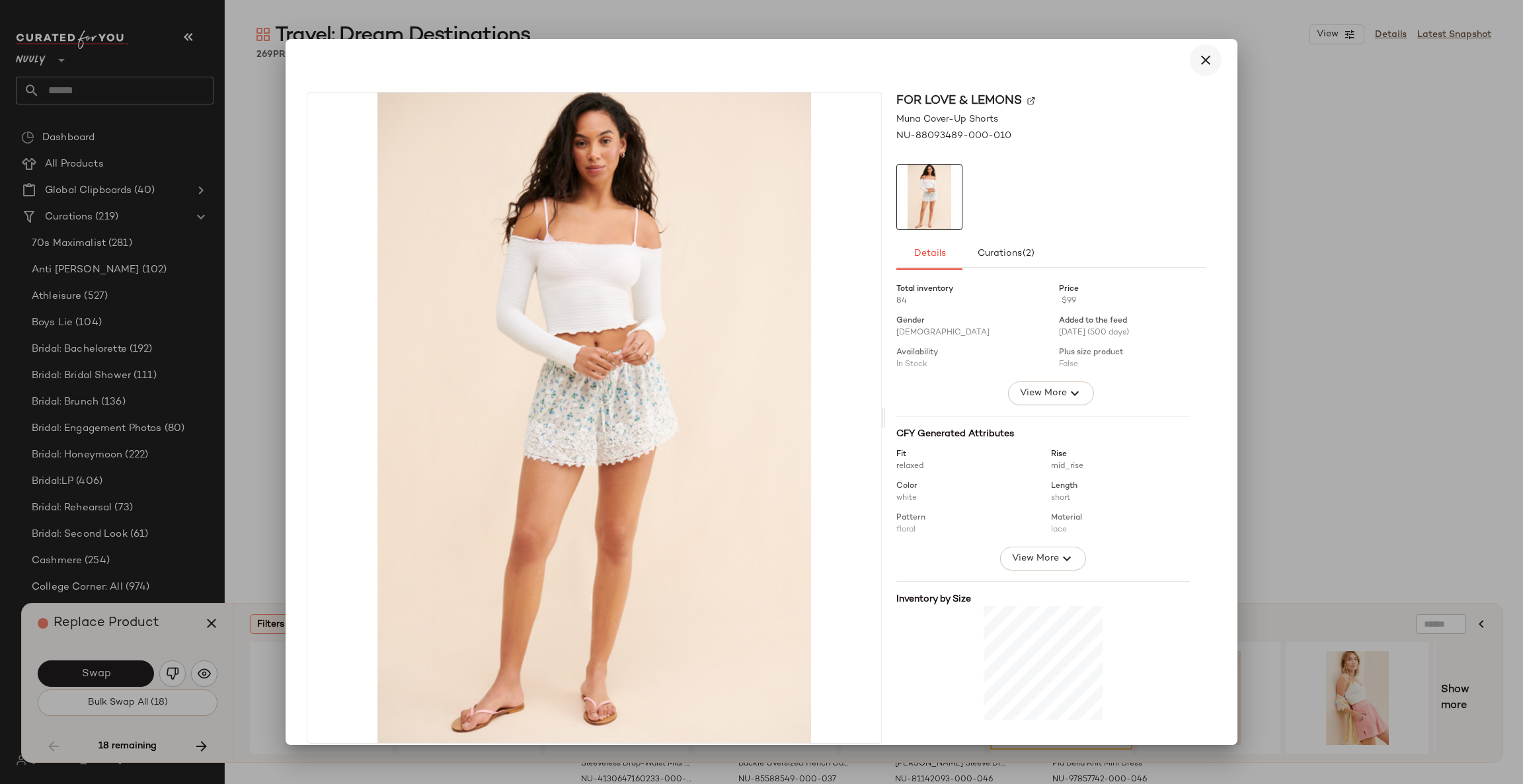
click at [1198, 61] on icon "button" at bounding box center [1205, 60] width 16 height 16
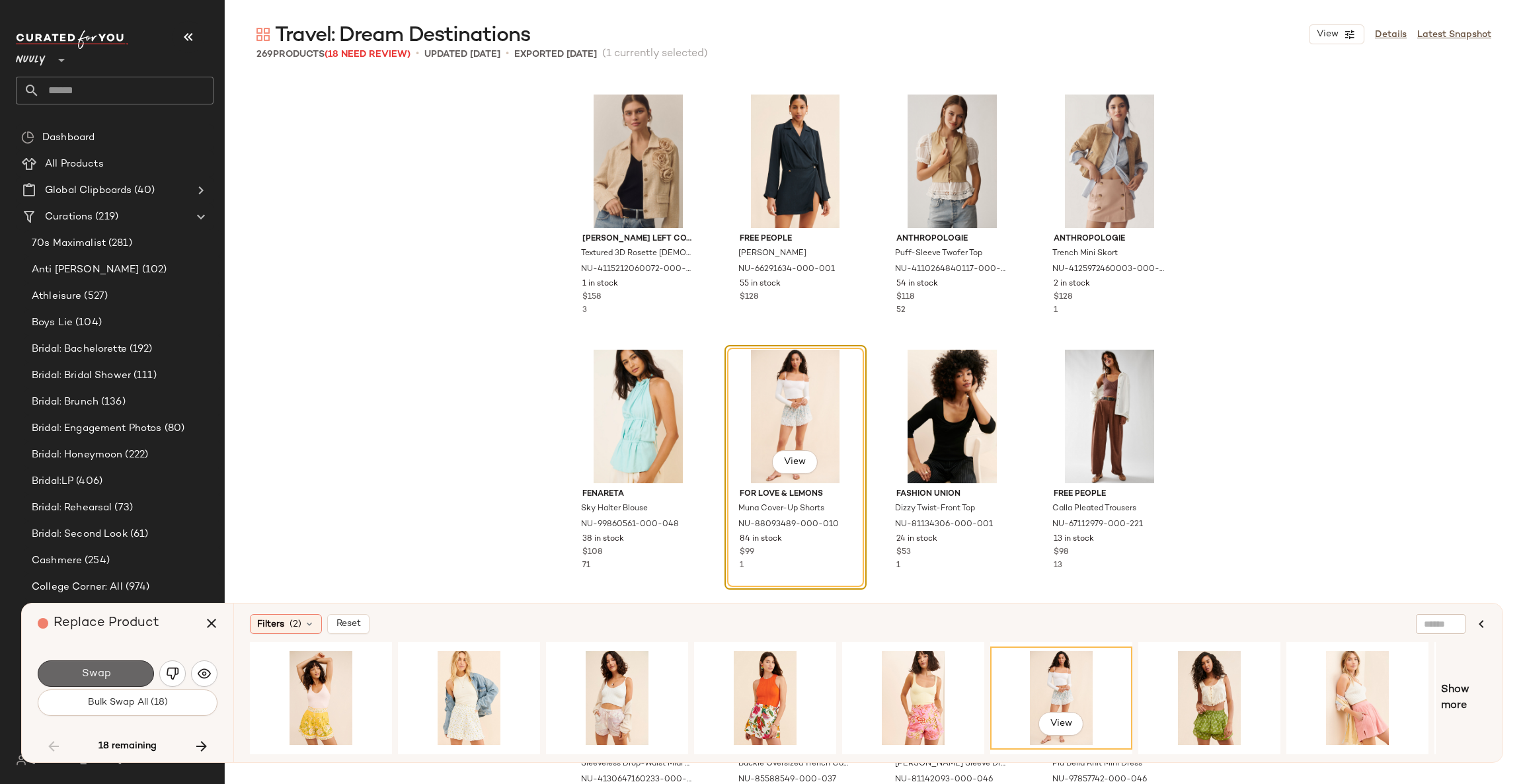
click at [136, 668] on button "Swap" at bounding box center [95, 673] width 116 height 26
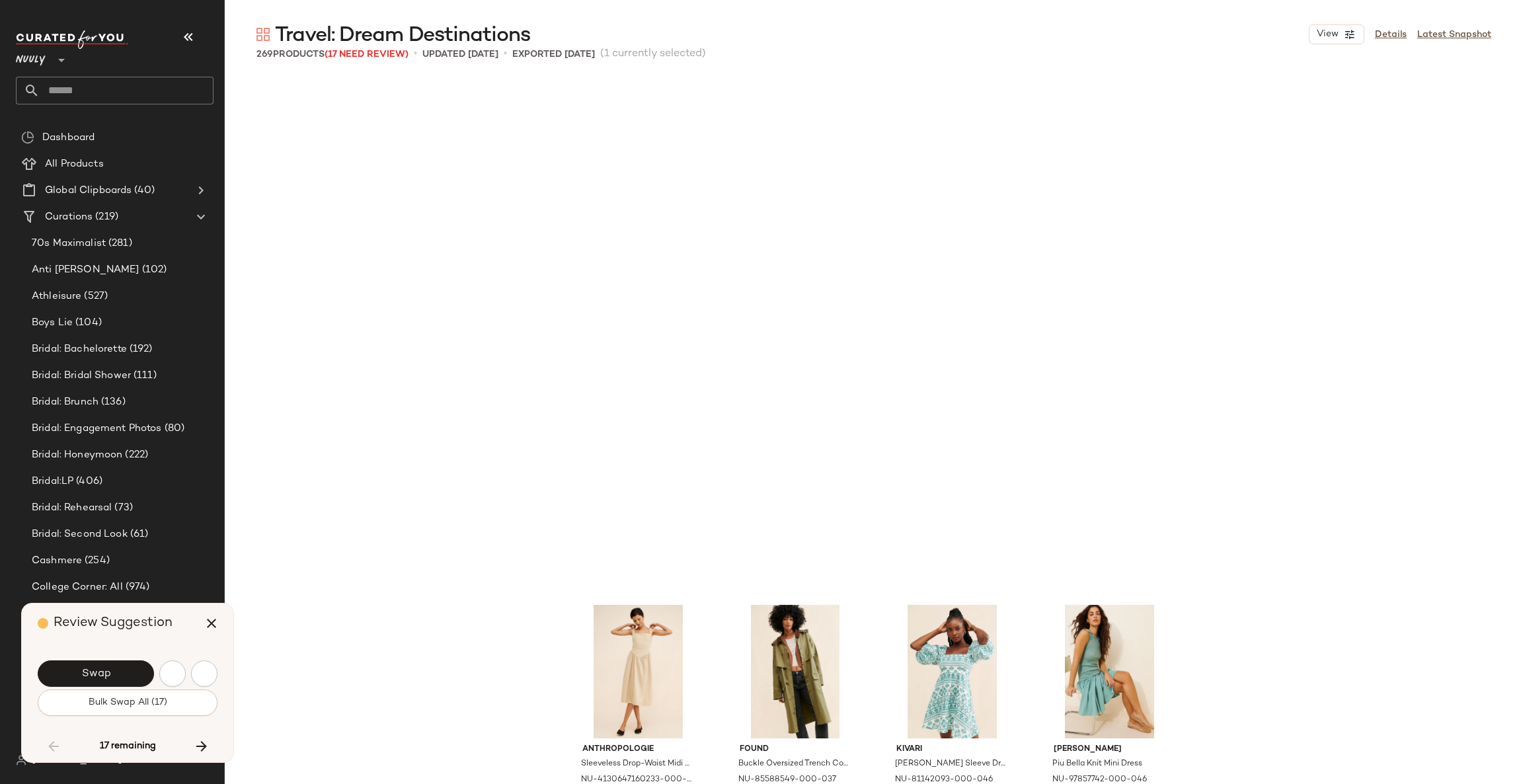
scroll to position [9182, 0]
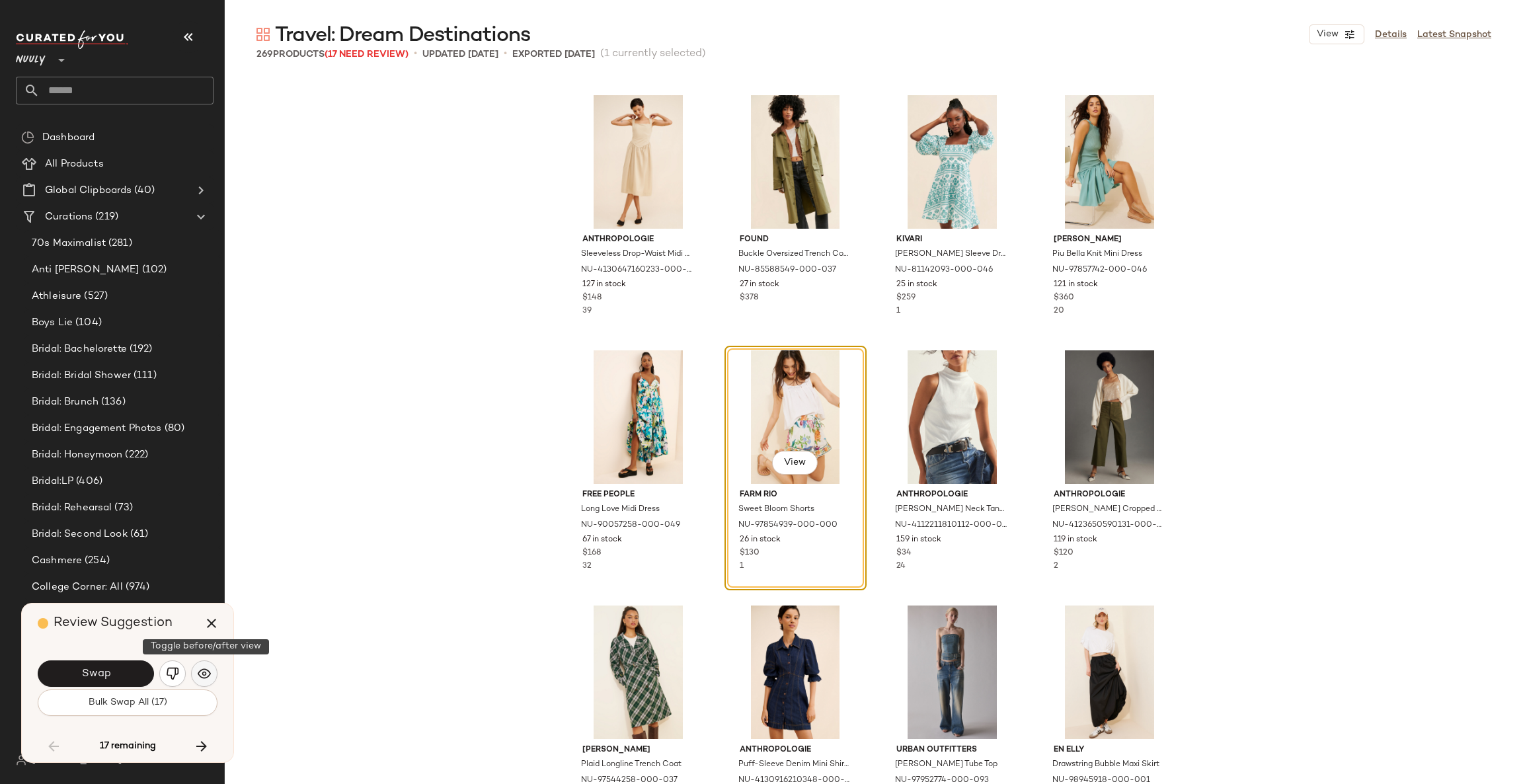
click at [204, 673] on img "button" at bounding box center [204, 673] width 13 height 13
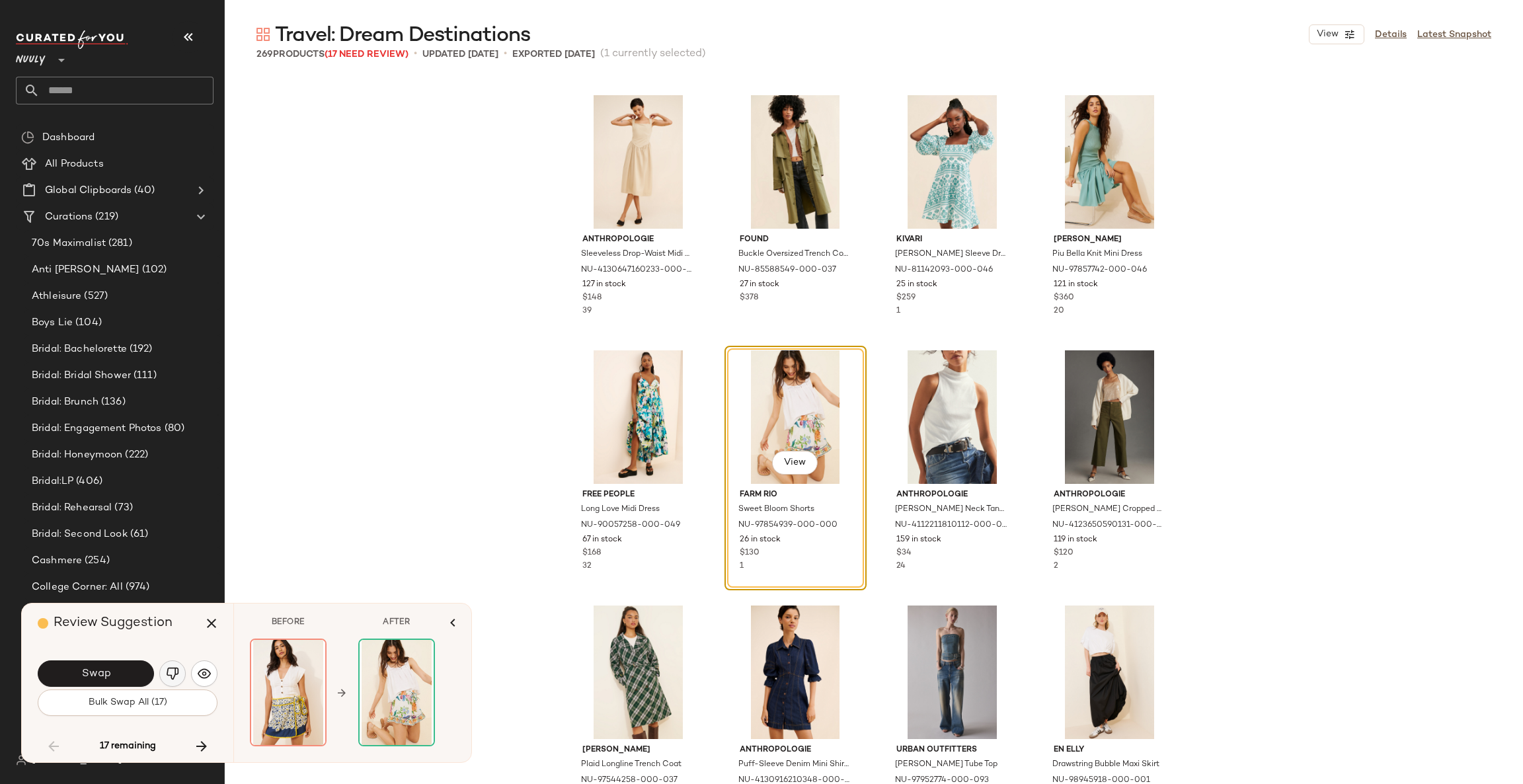
click at [161, 674] on button "button" at bounding box center [172, 673] width 26 height 26
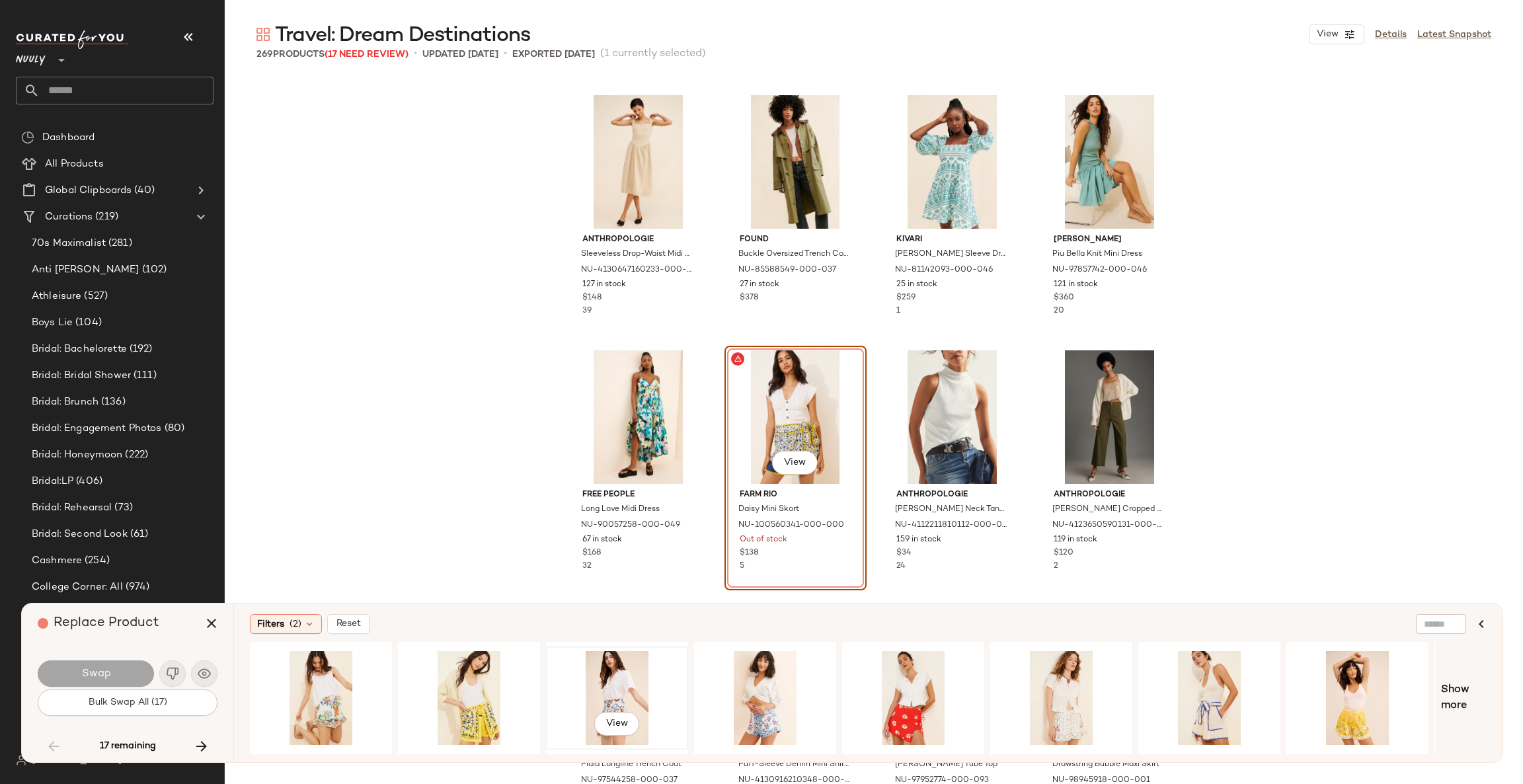
click at [610, 685] on div "View" at bounding box center [617, 697] width 133 height 94
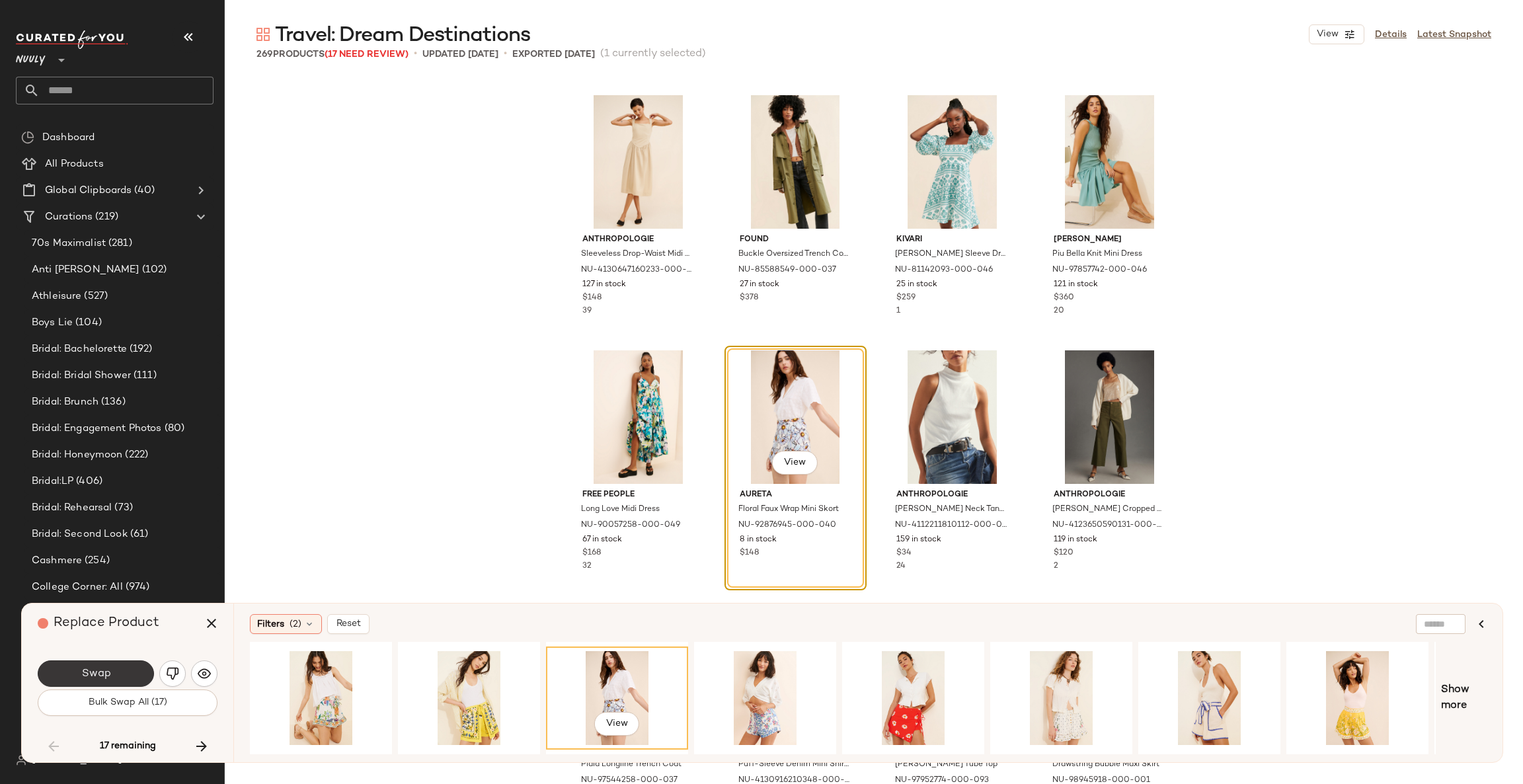
click at [129, 676] on button "Swap" at bounding box center [95, 673] width 116 height 26
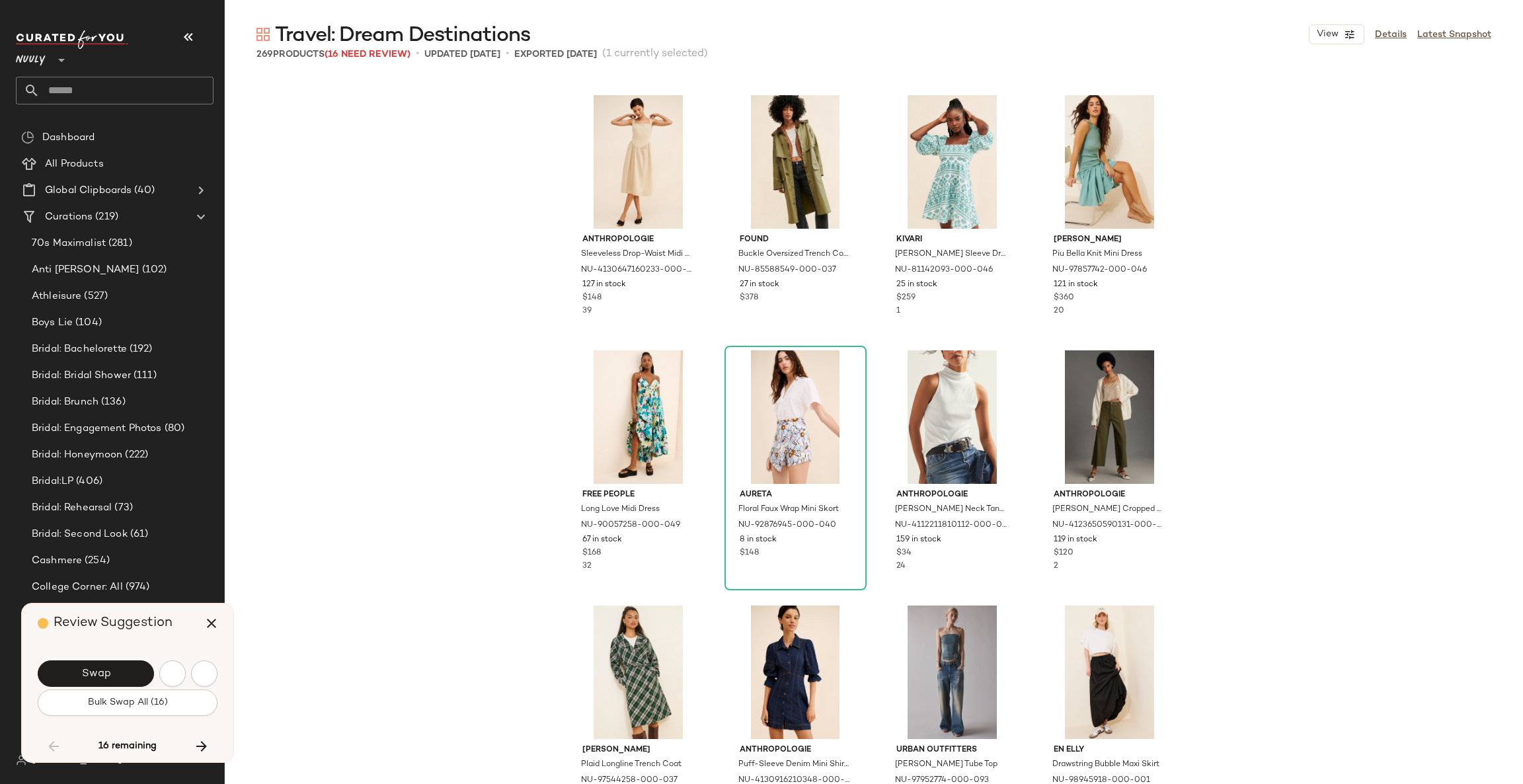
scroll to position [9692, 0]
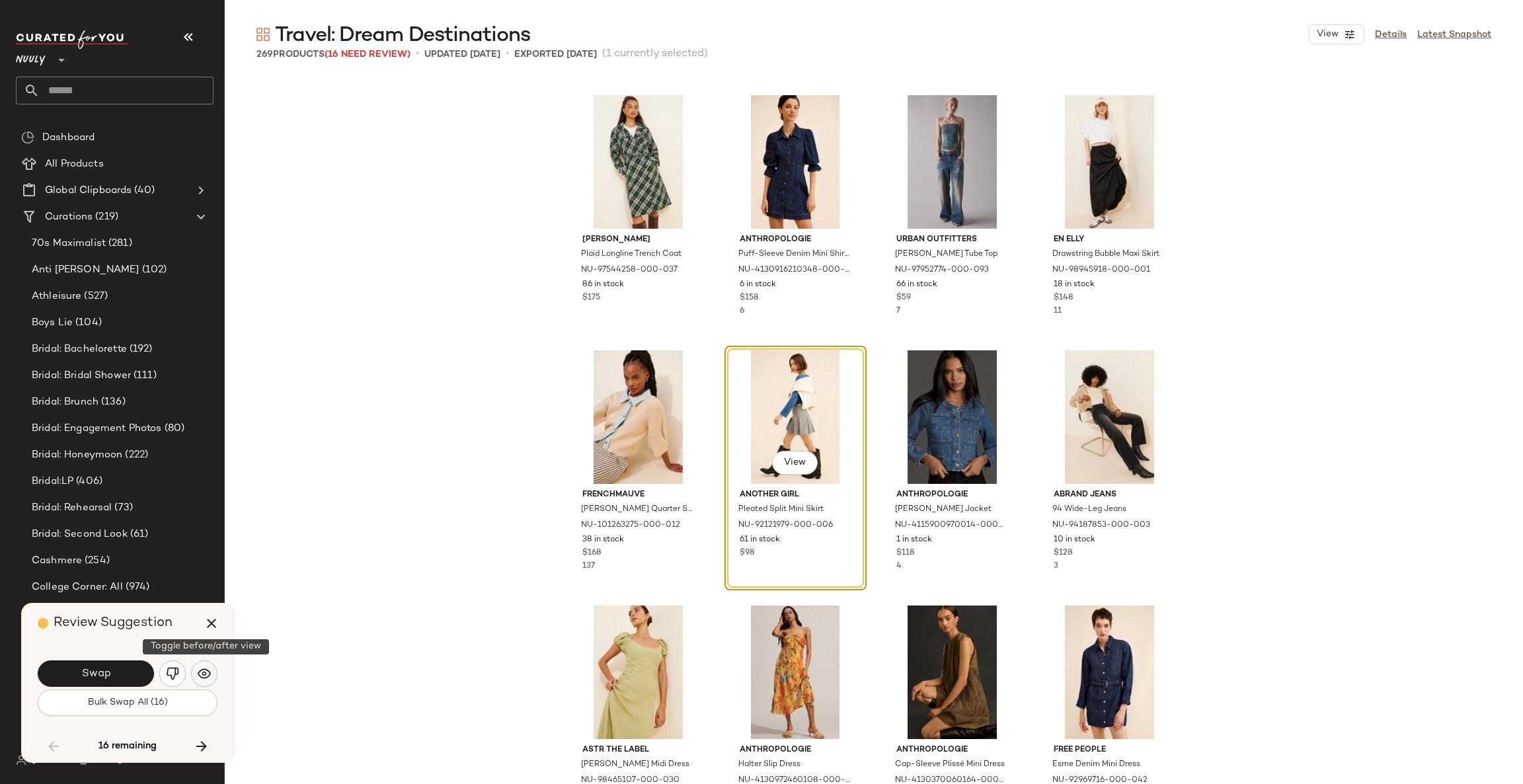
click at [208, 669] on img "button" at bounding box center [204, 673] width 13 height 13
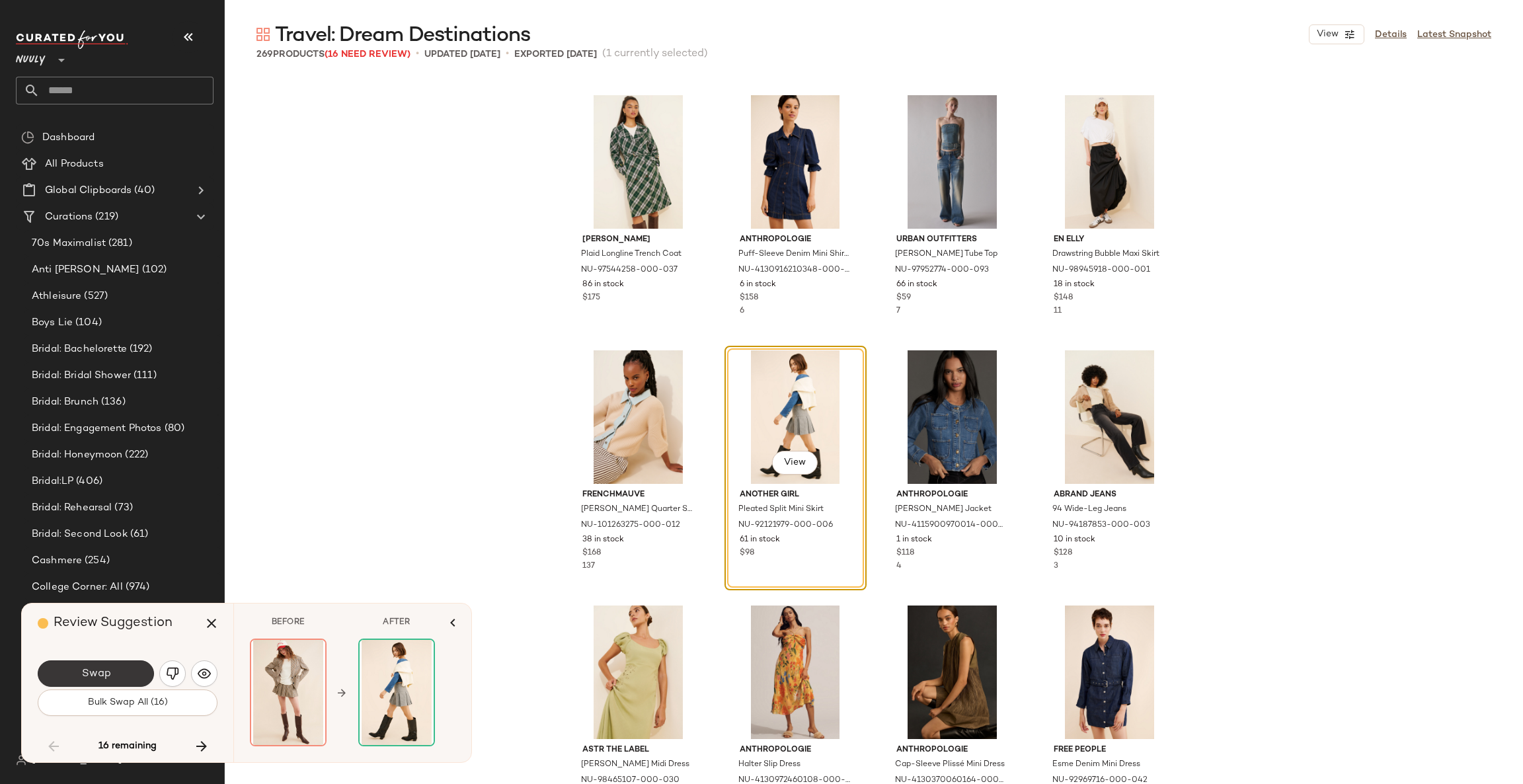
click at [114, 671] on button "Swap" at bounding box center [95, 673] width 116 height 26
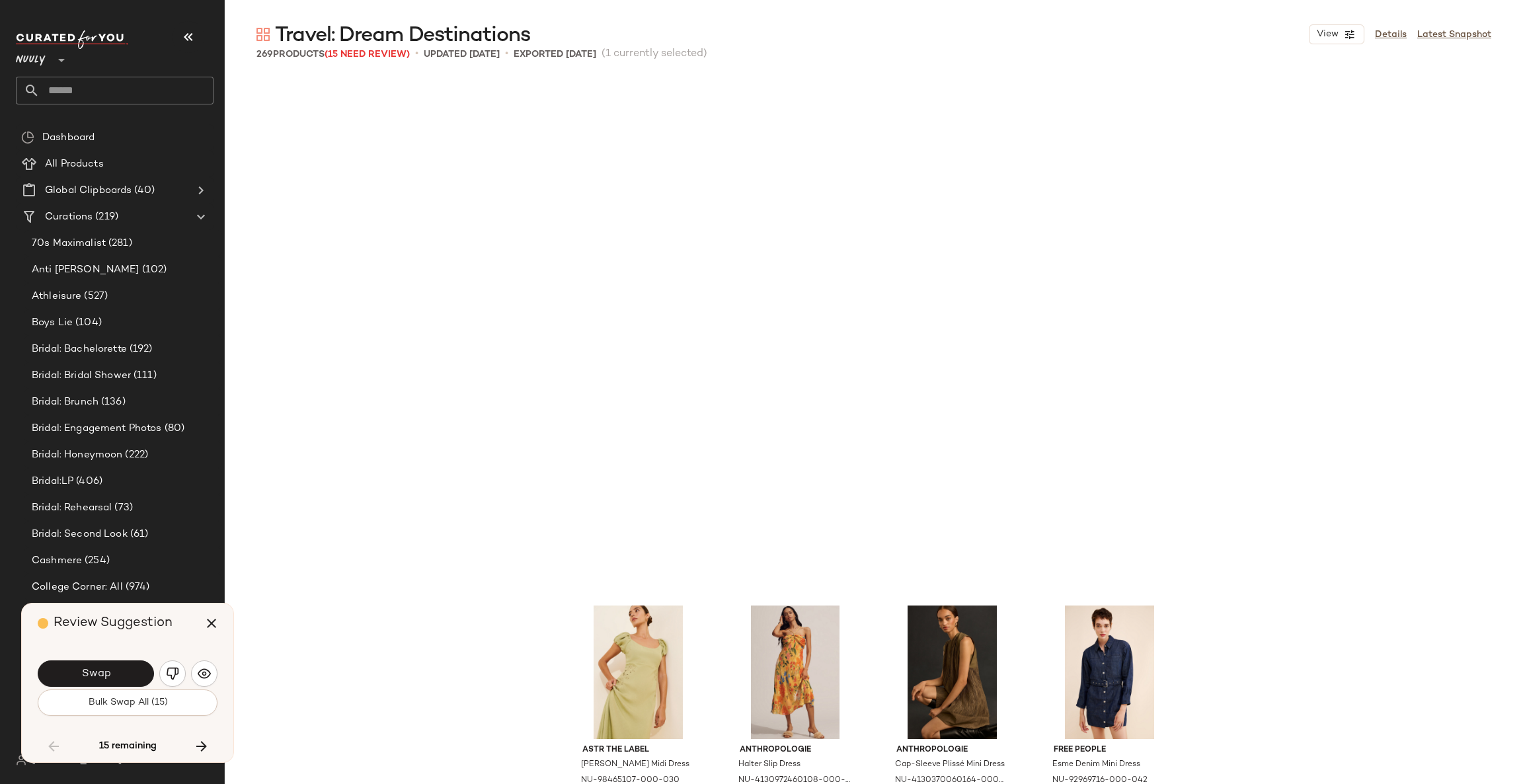
scroll to position [10202, 0]
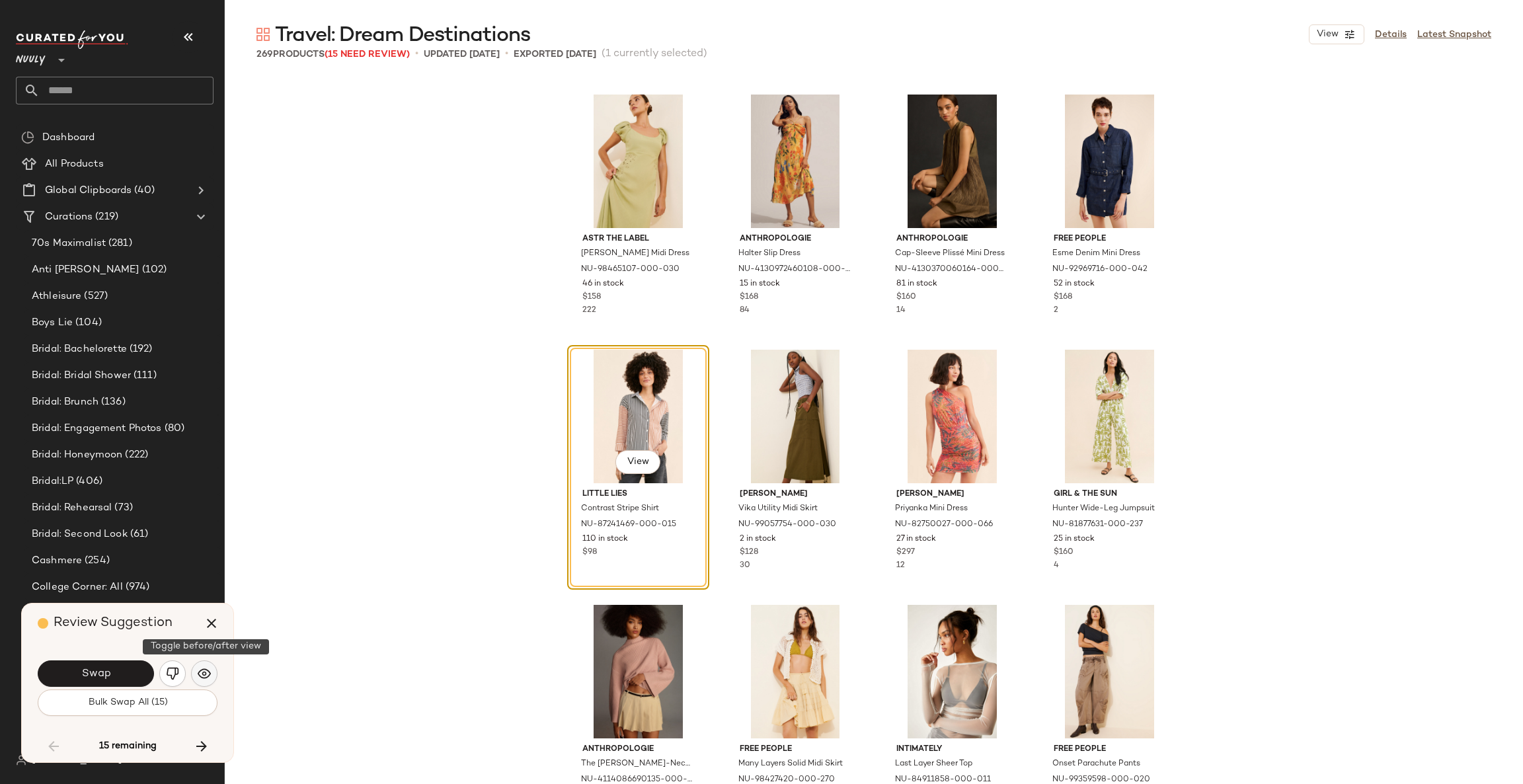
click at [199, 670] on img "button" at bounding box center [204, 673] width 13 height 13
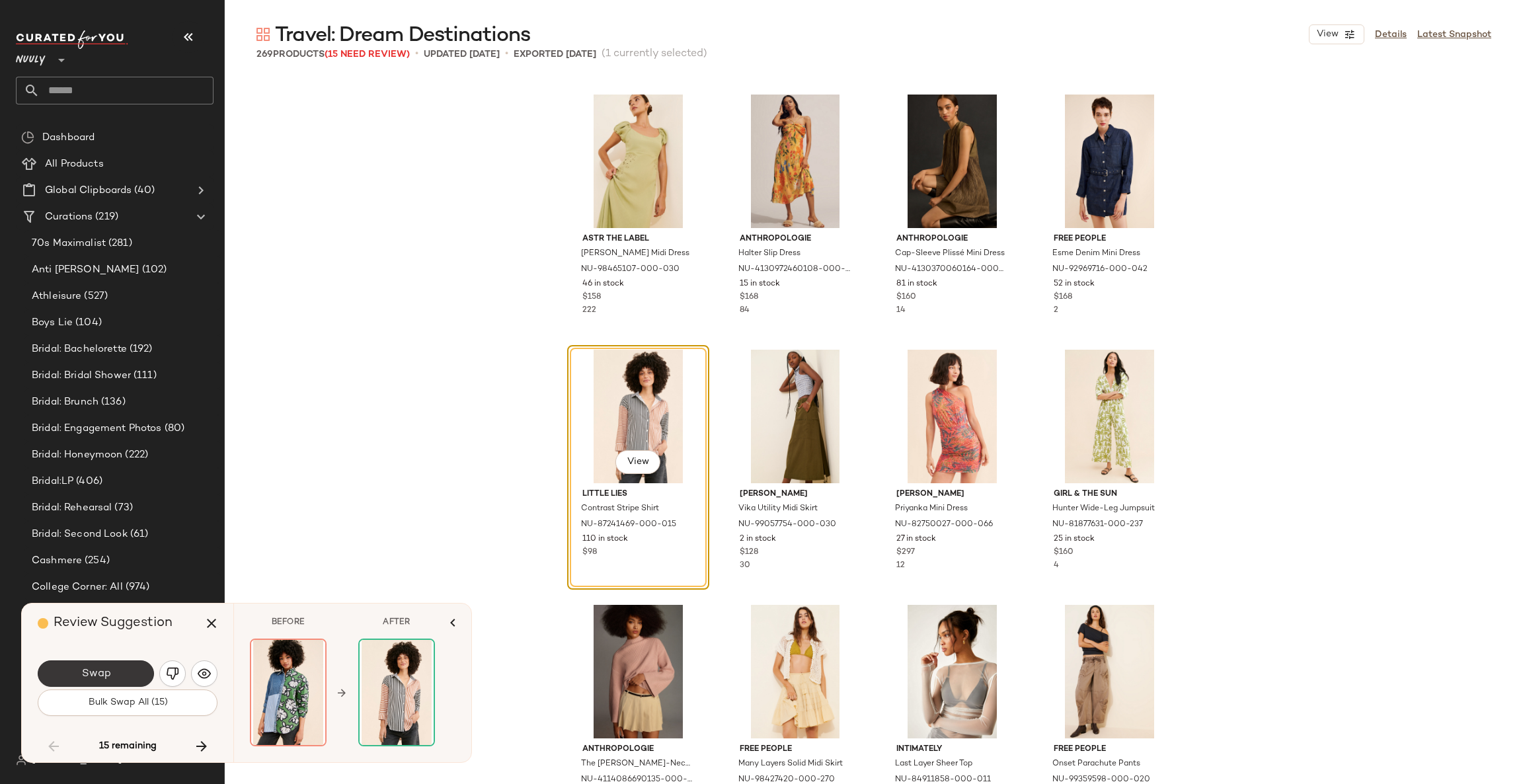
click at [129, 669] on button "Swap" at bounding box center [95, 673] width 116 height 26
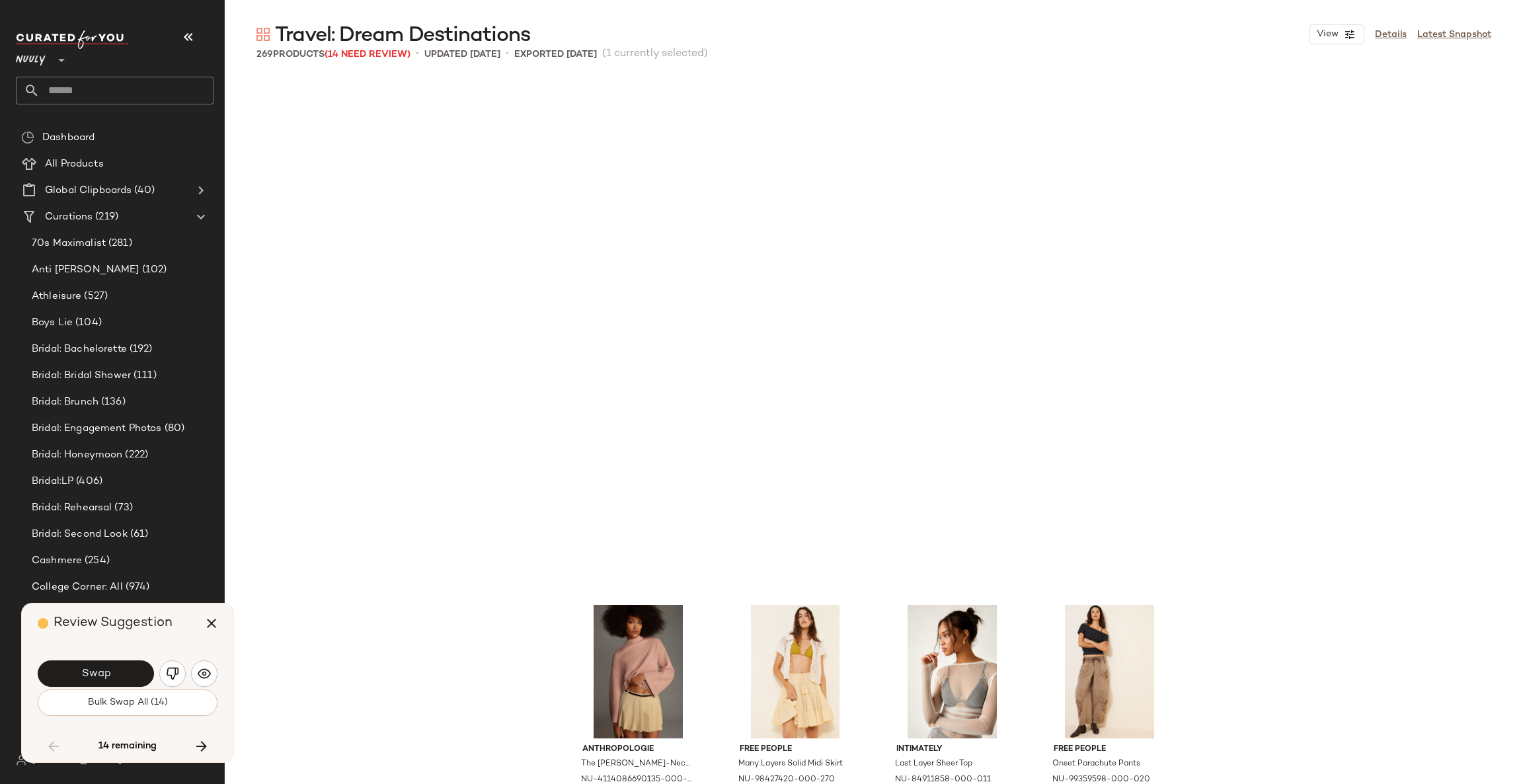
scroll to position [10712, 0]
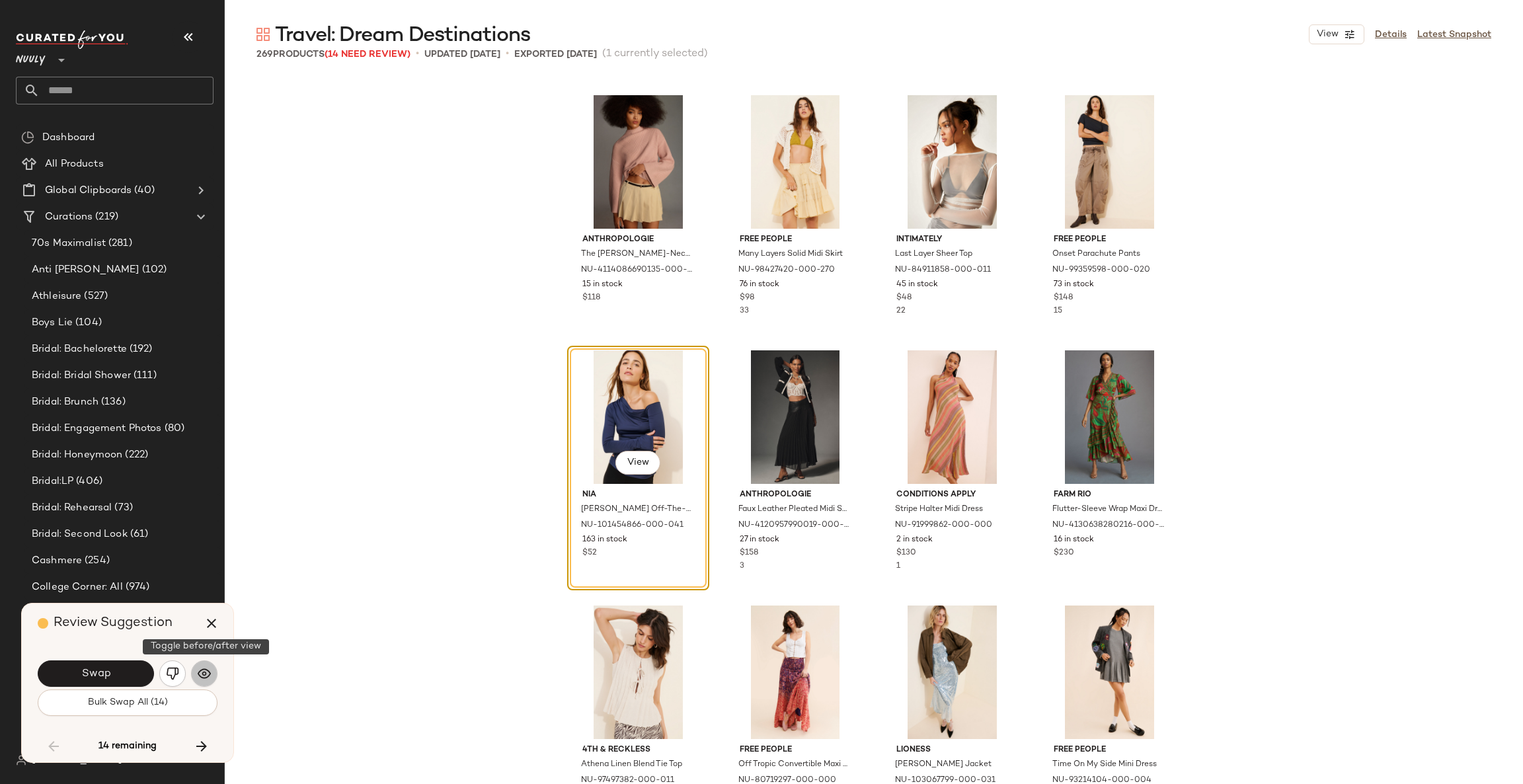
click at [197, 667] on img "button" at bounding box center [204, 673] width 13 height 13
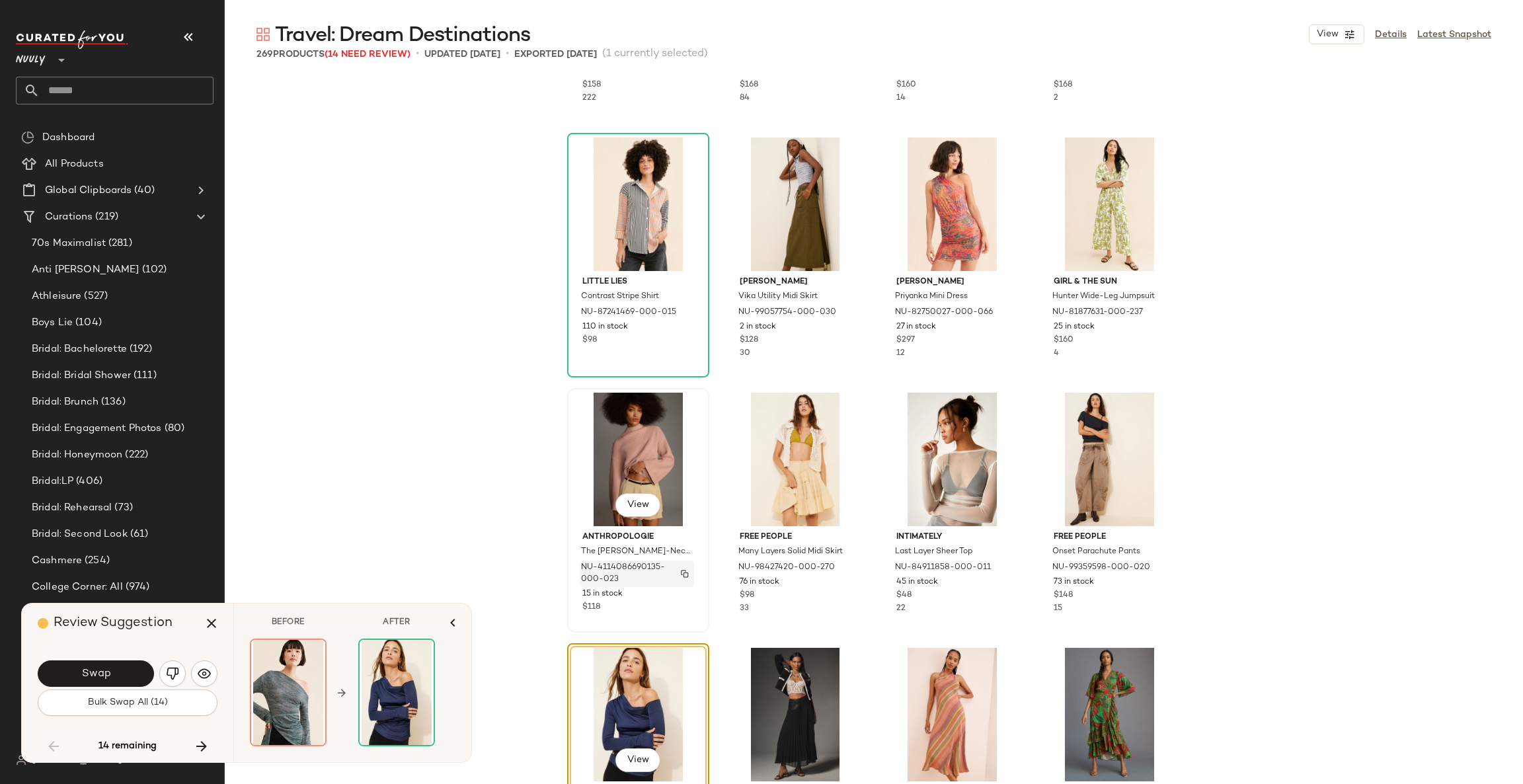
scroll to position [10613, 0]
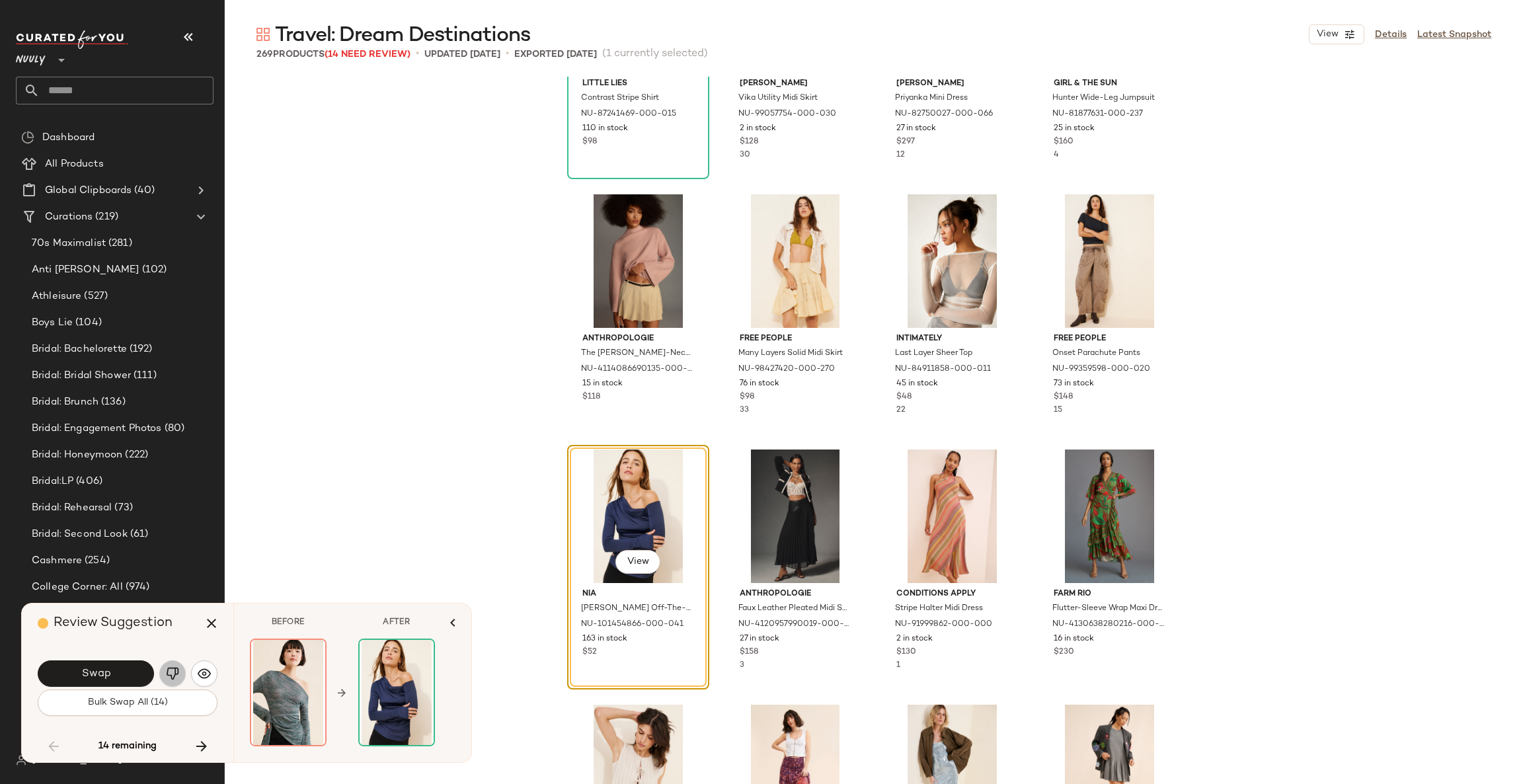
click at [163, 678] on button "button" at bounding box center [172, 673] width 26 height 26
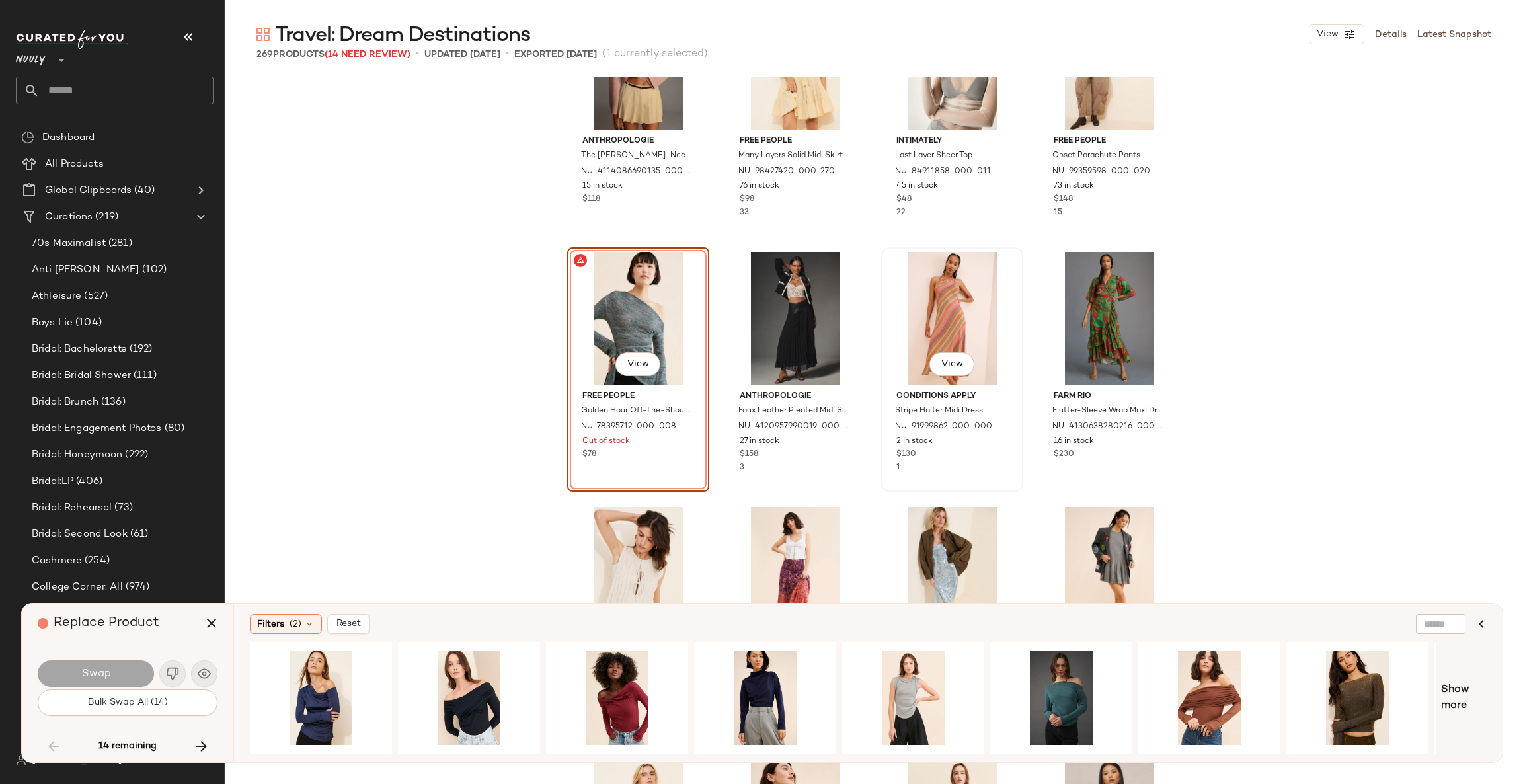
scroll to position [10811, 0]
click at [1338, 673] on div "View" at bounding box center [1357, 697] width 133 height 94
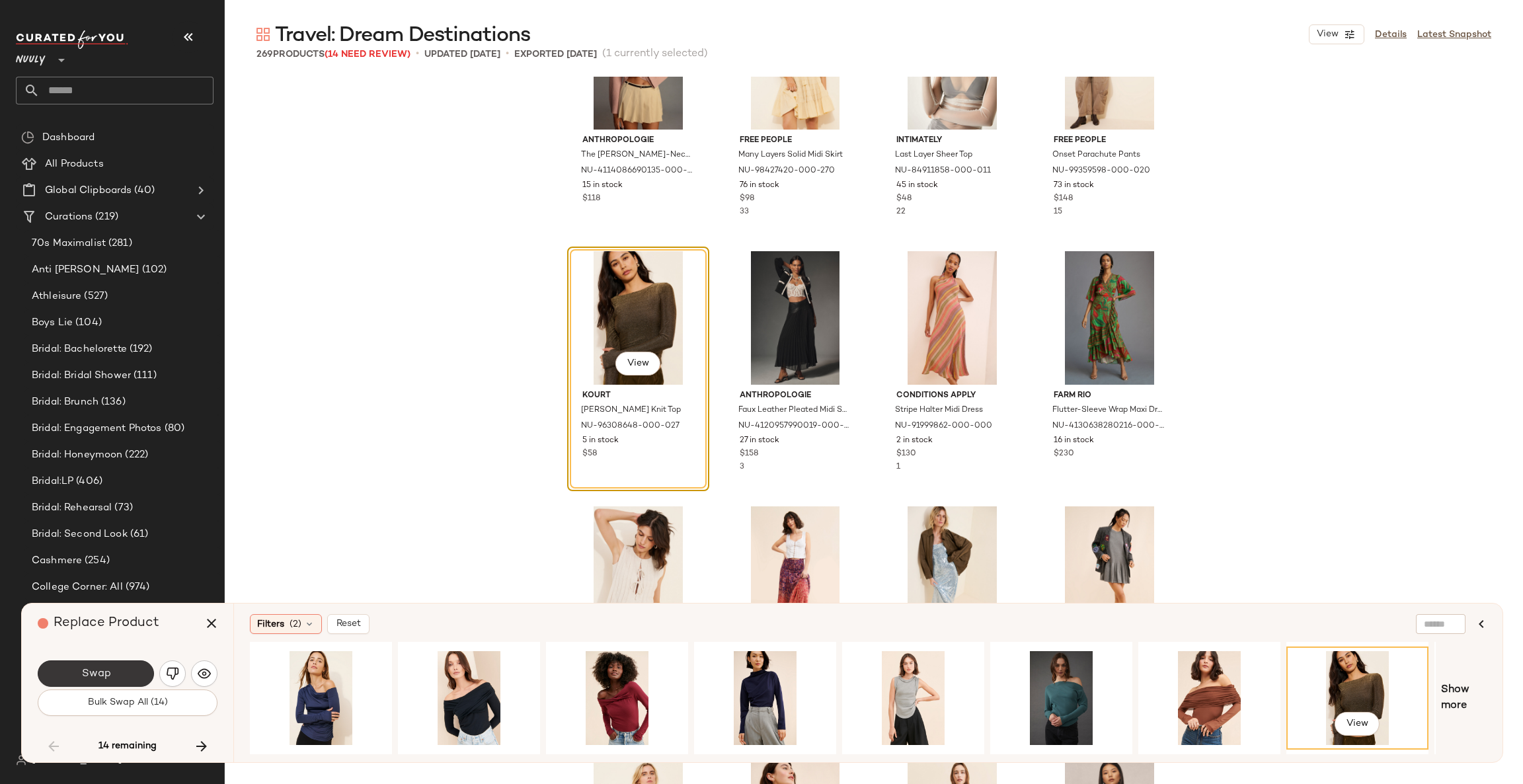
click at [127, 679] on button "Swap" at bounding box center [95, 673] width 116 height 26
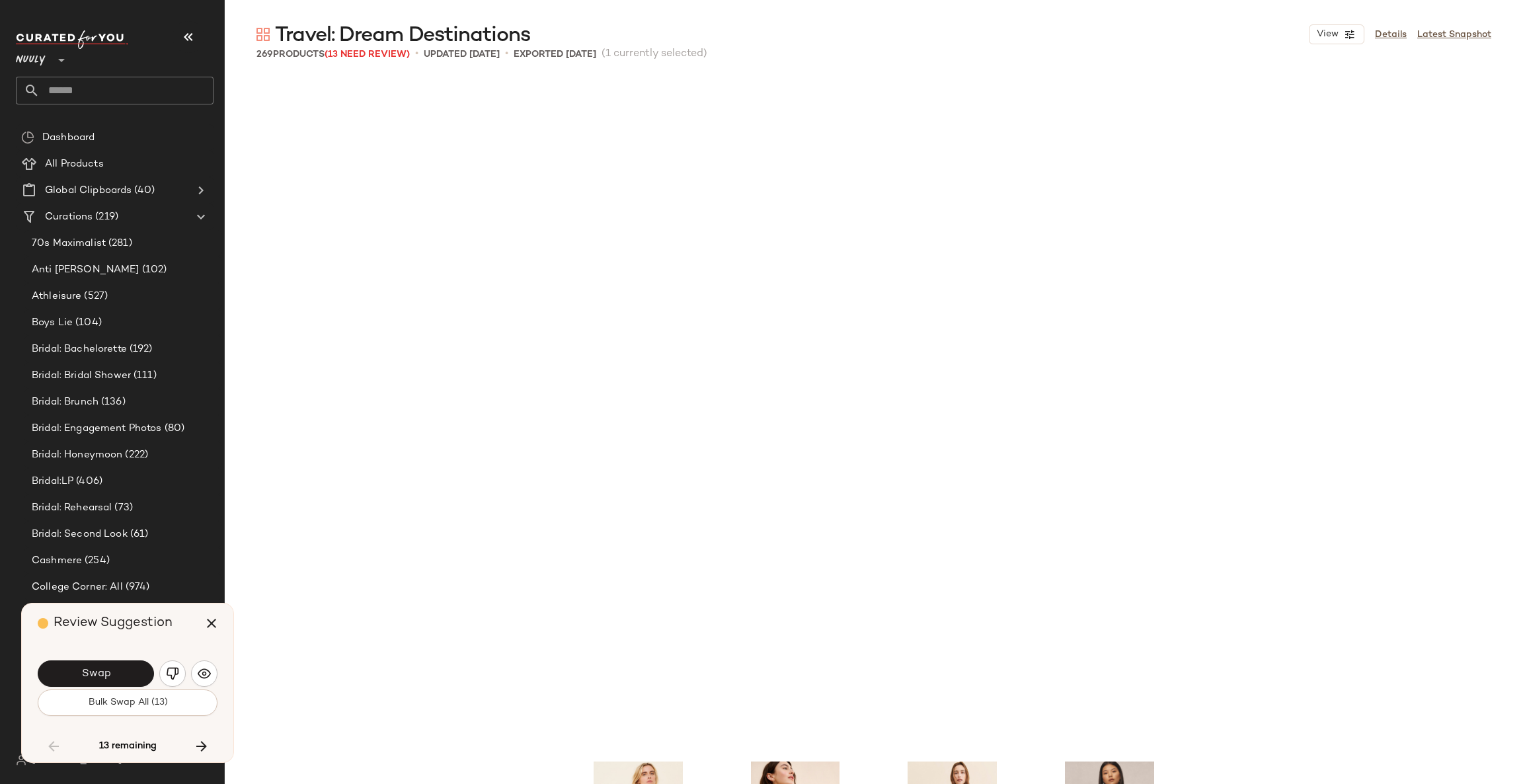
scroll to position [11478, 0]
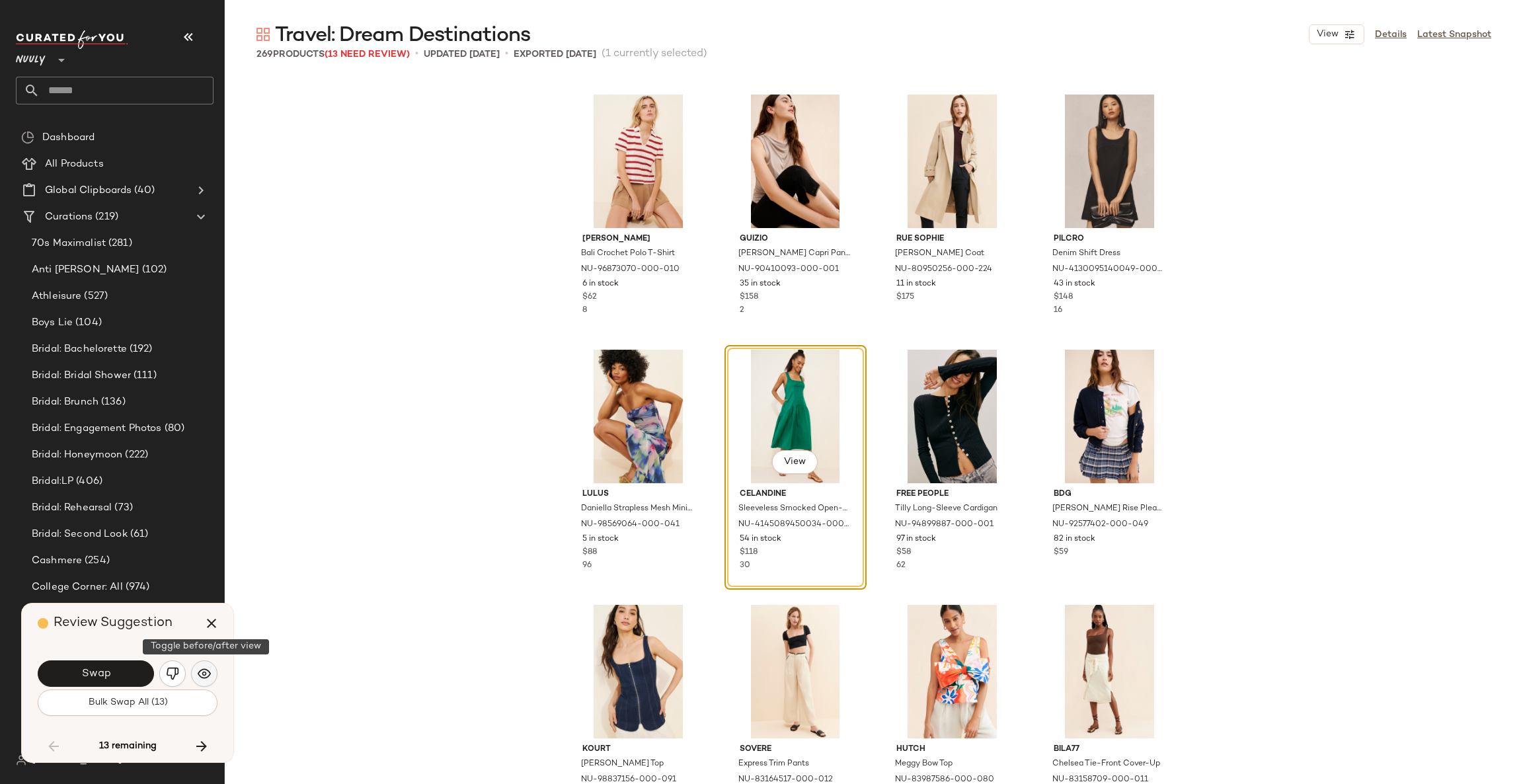
click at [204, 676] on img "button" at bounding box center [204, 673] width 13 height 13
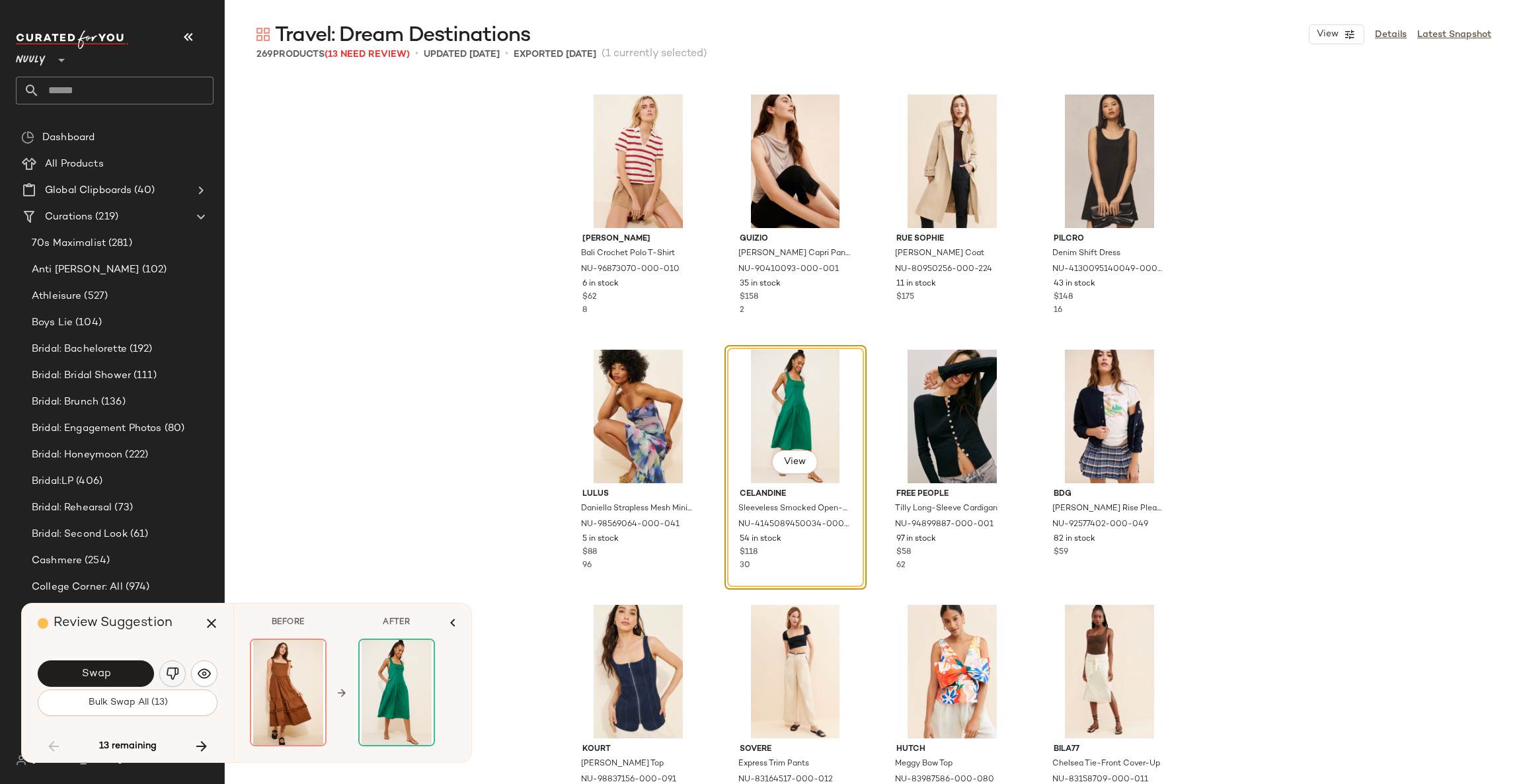
click at [172, 667] on img "button" at bounding box center [172, 673] width 13 height 13
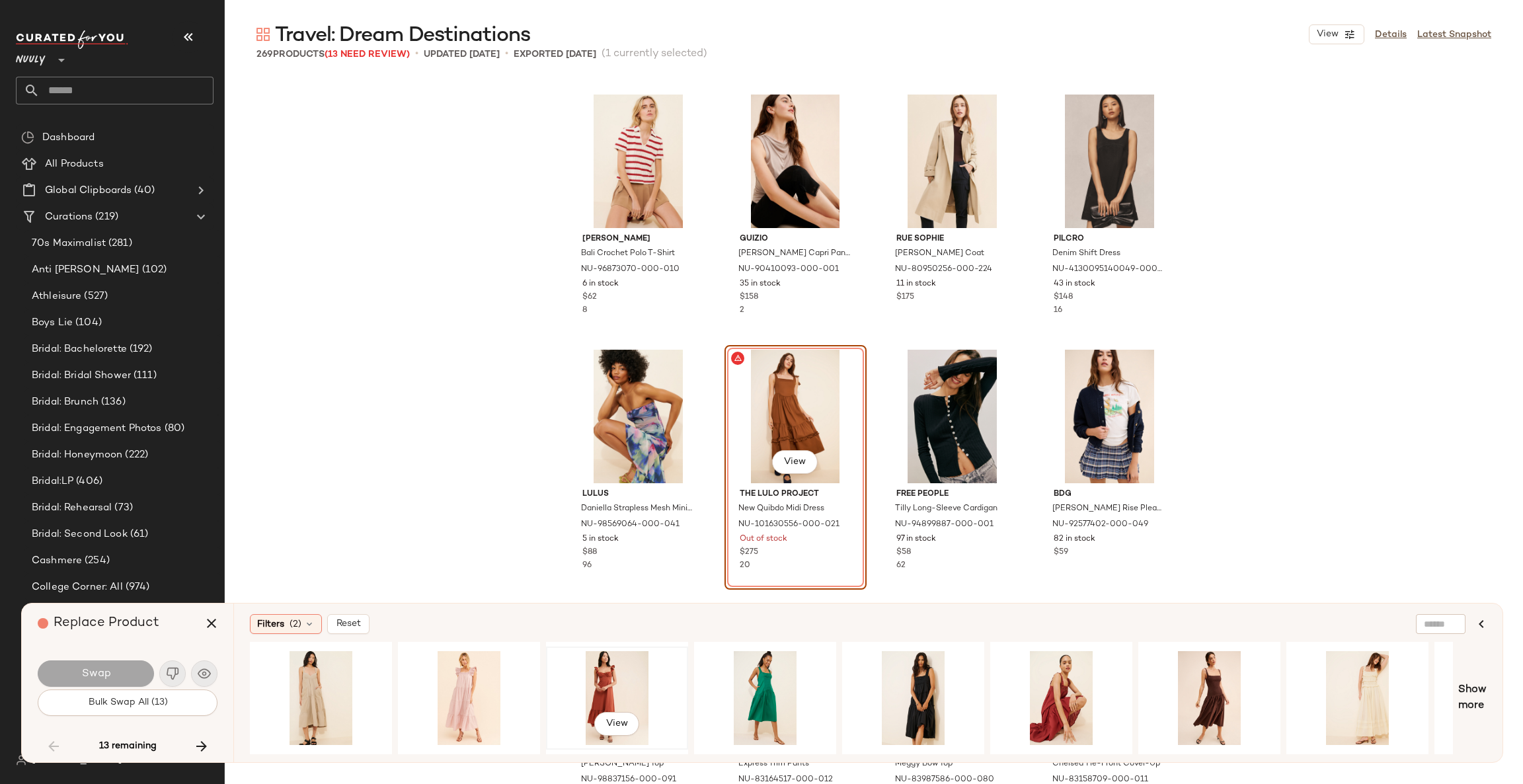
click at [608, 679] on div "View" at bounding box center [617, 697] width 133 height 94
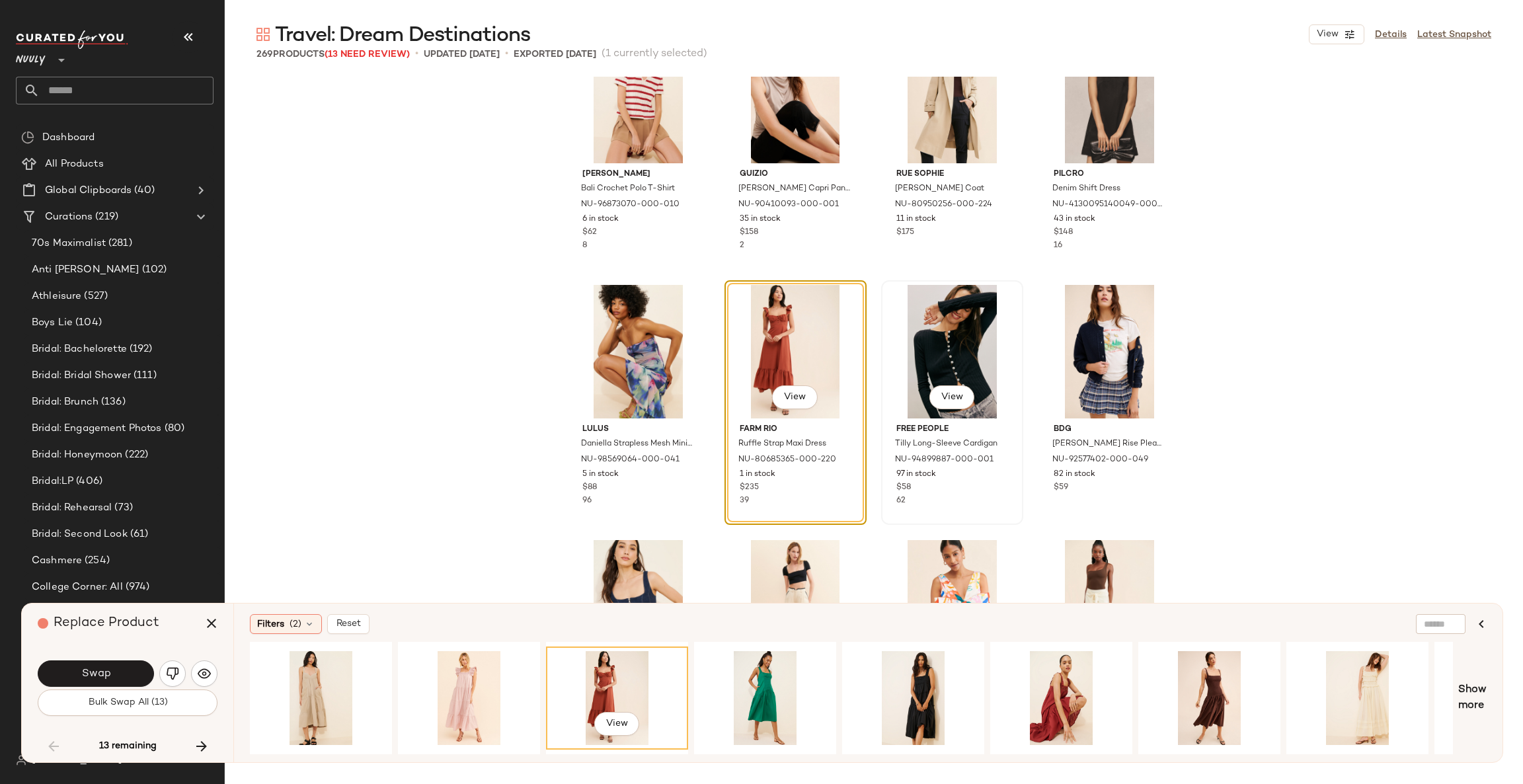
scroll to position [11577, 0]
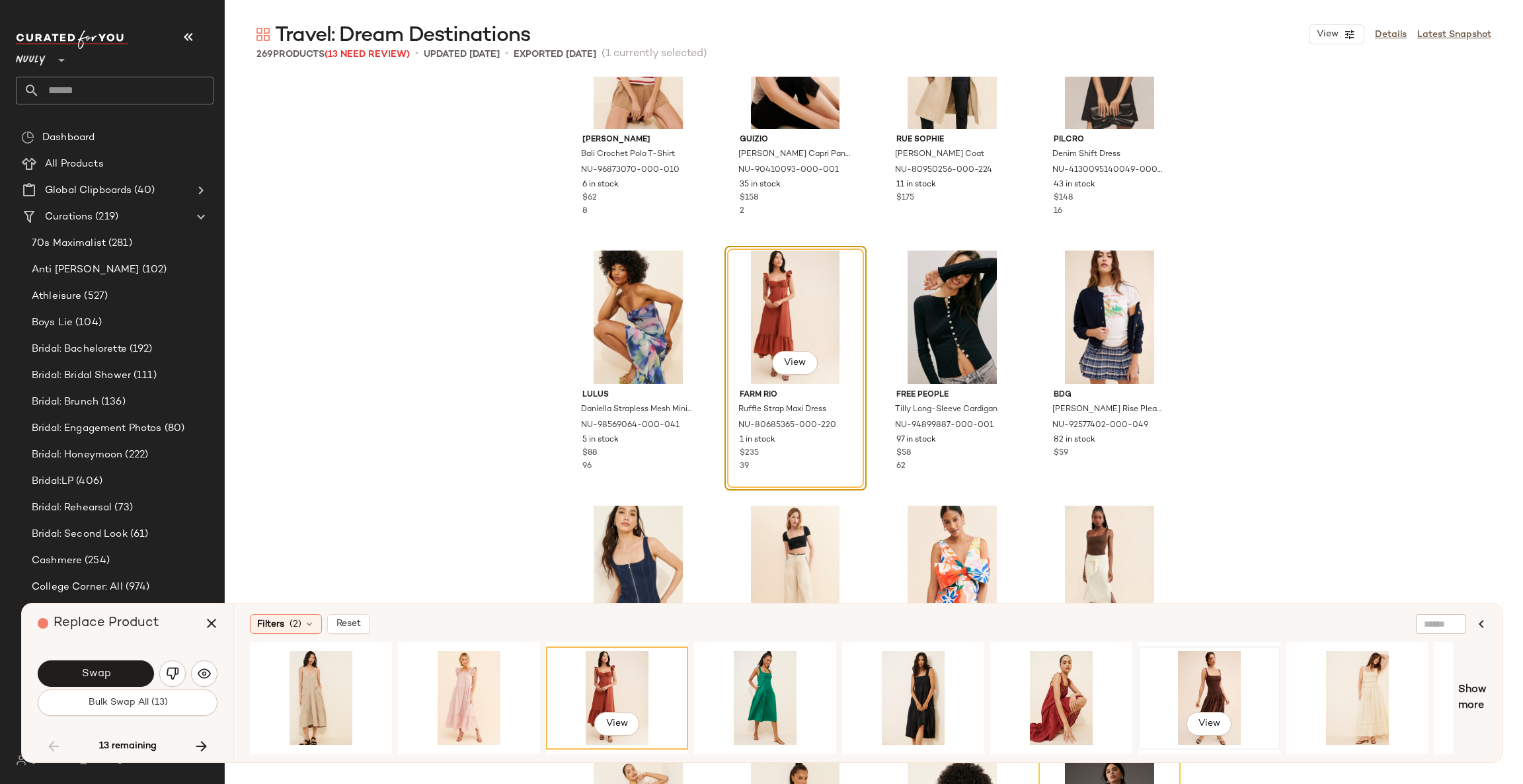
click at [1215, 687] on div "View" at bounding box center [1209, 697] width 133 height 94
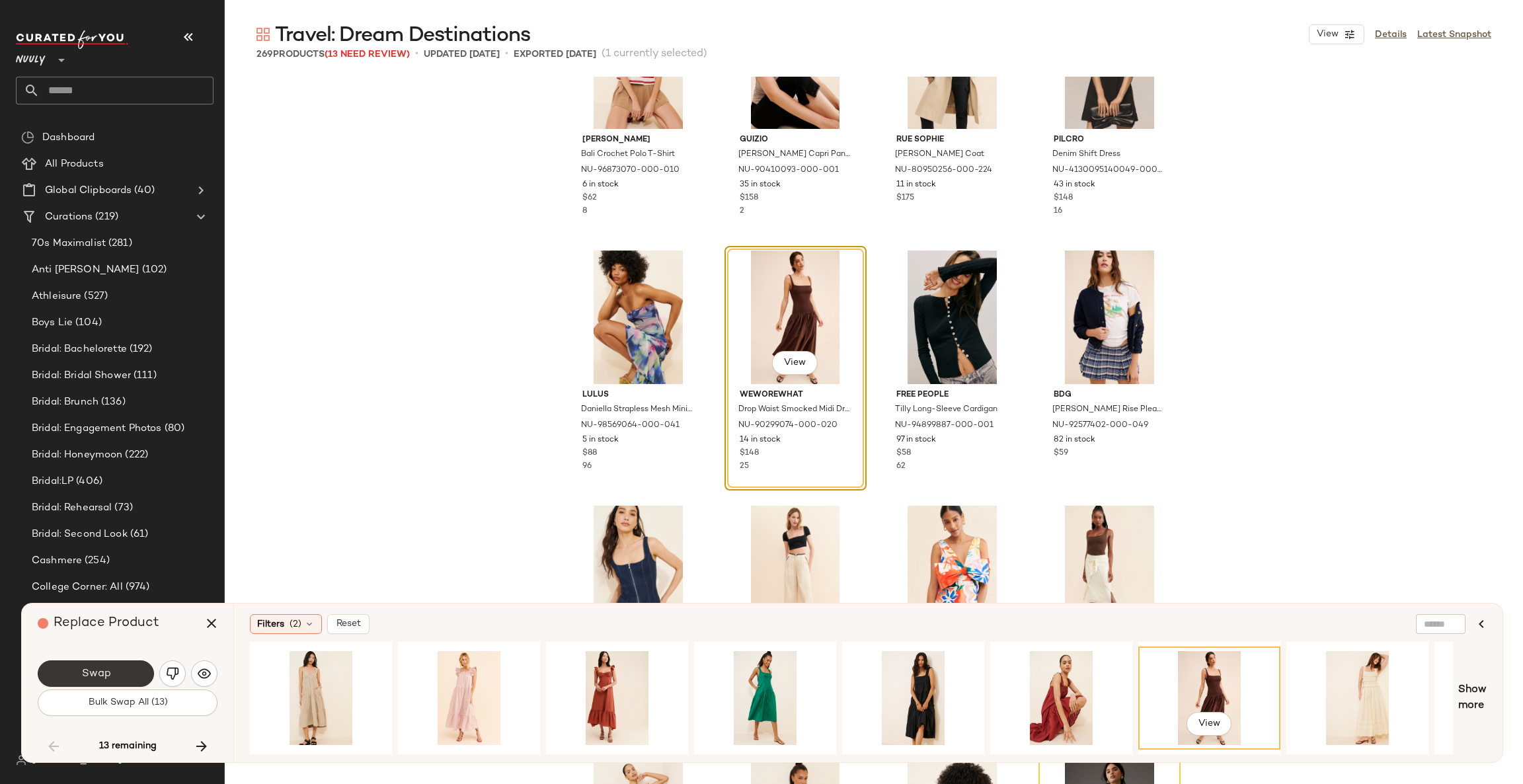
click at [127, 676] on button "Swap" at bounding box center [95, 673] width 116 height 26
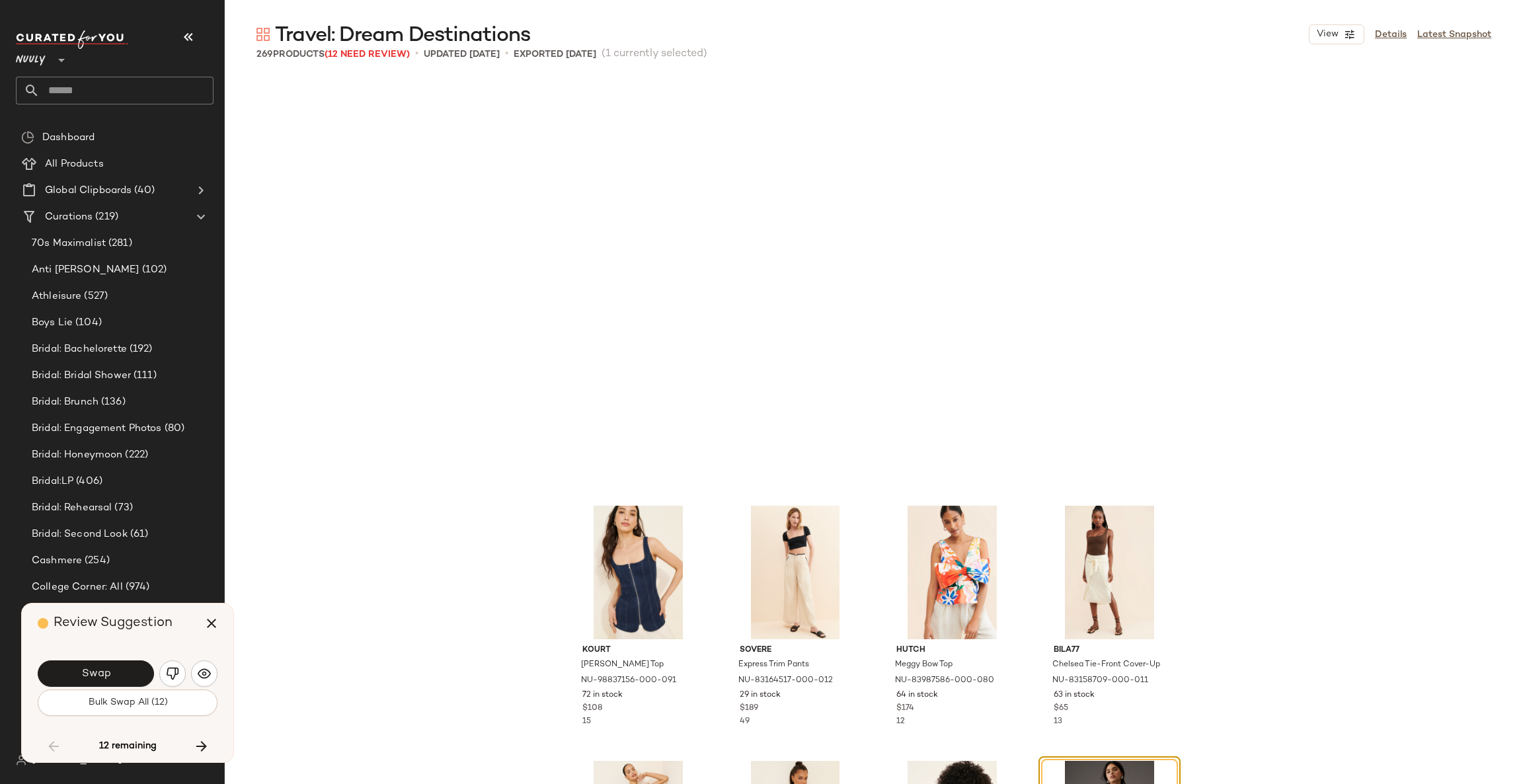
scroll to position [11987, 0]
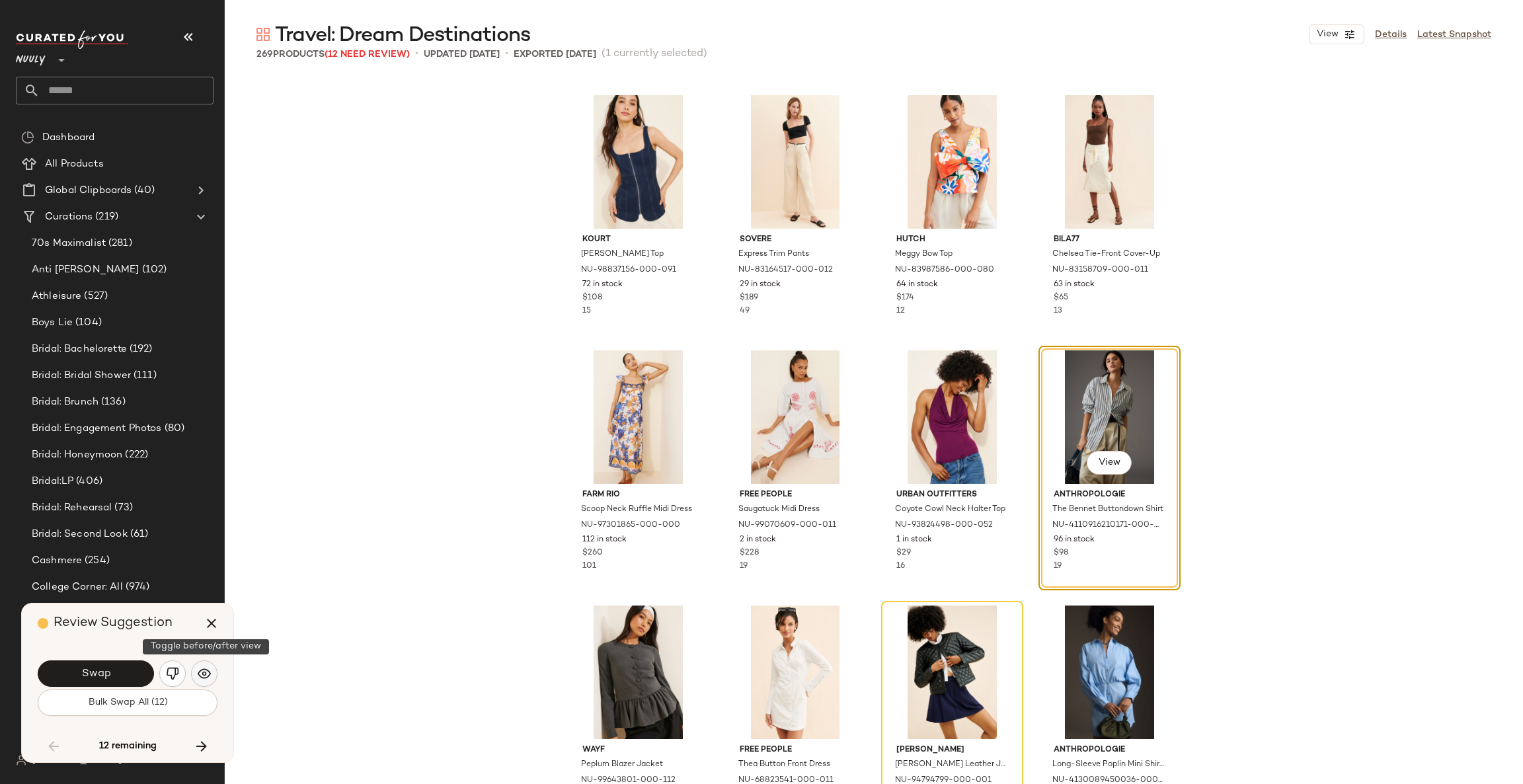
click at [201, 676] on img "button" at bounding box center [204, 673] width 13 height 13
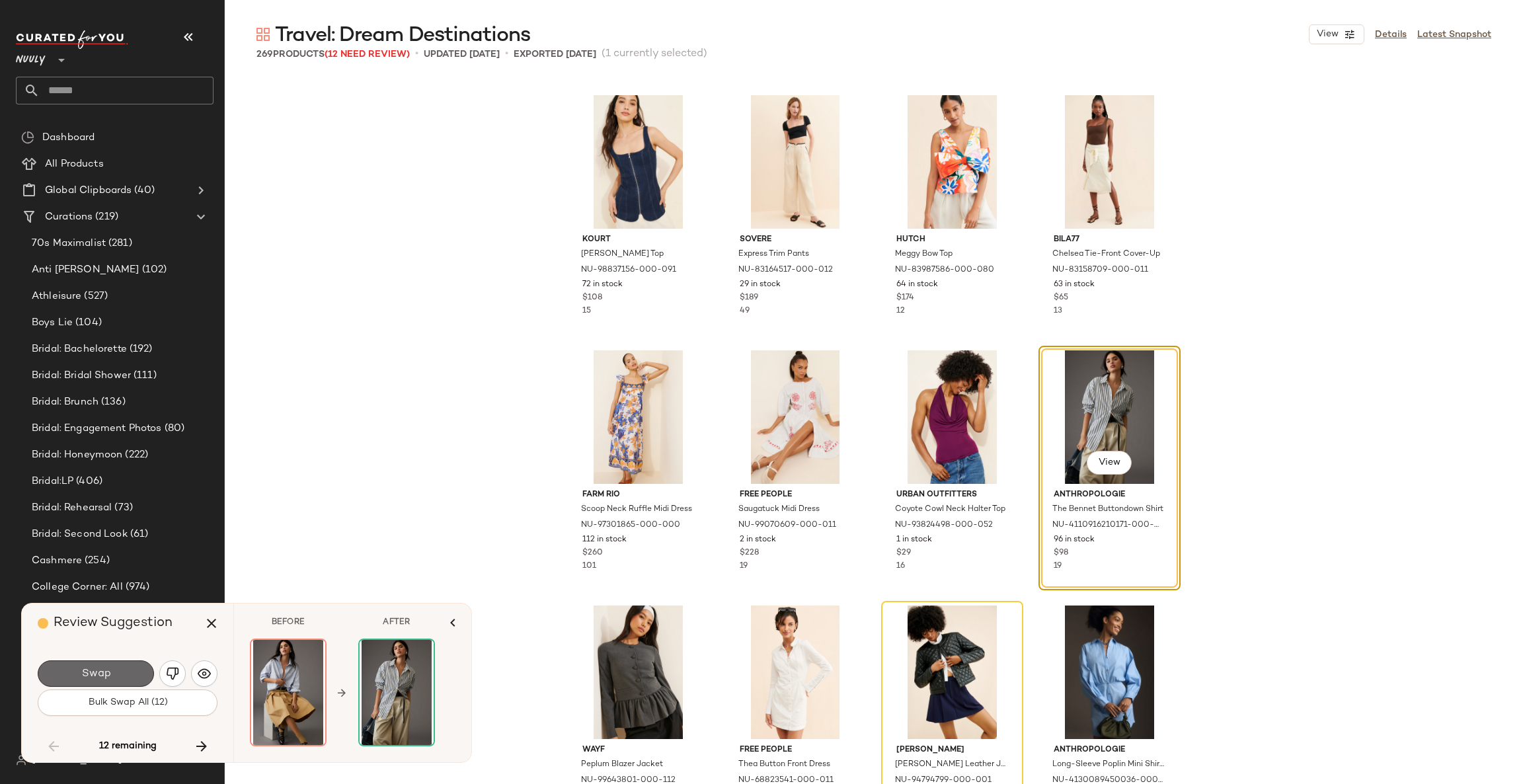
click at [132, 672] on button "Swap" at bounding box center [95, 673] width 116 height 26
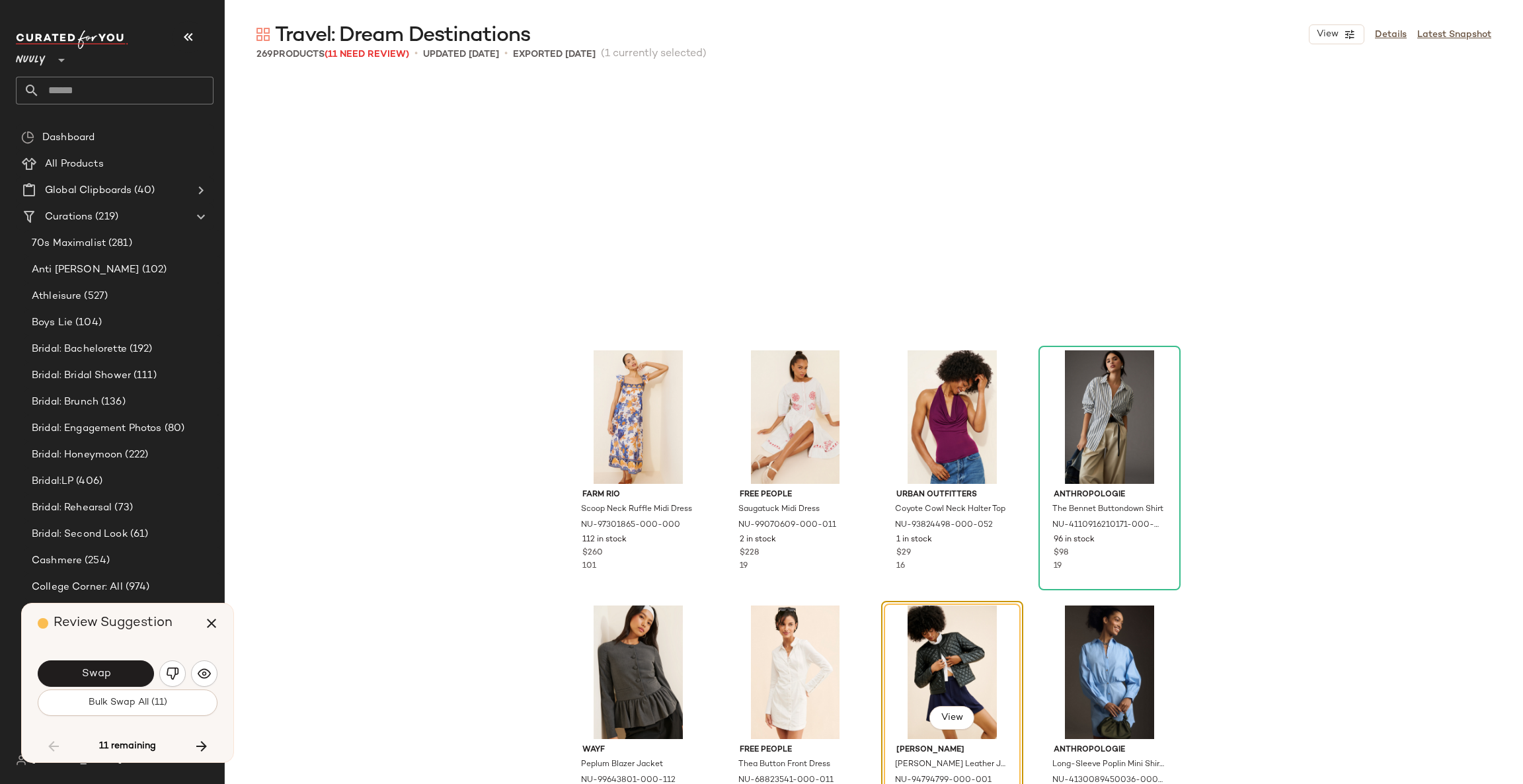
scroll to position [12243, 0]
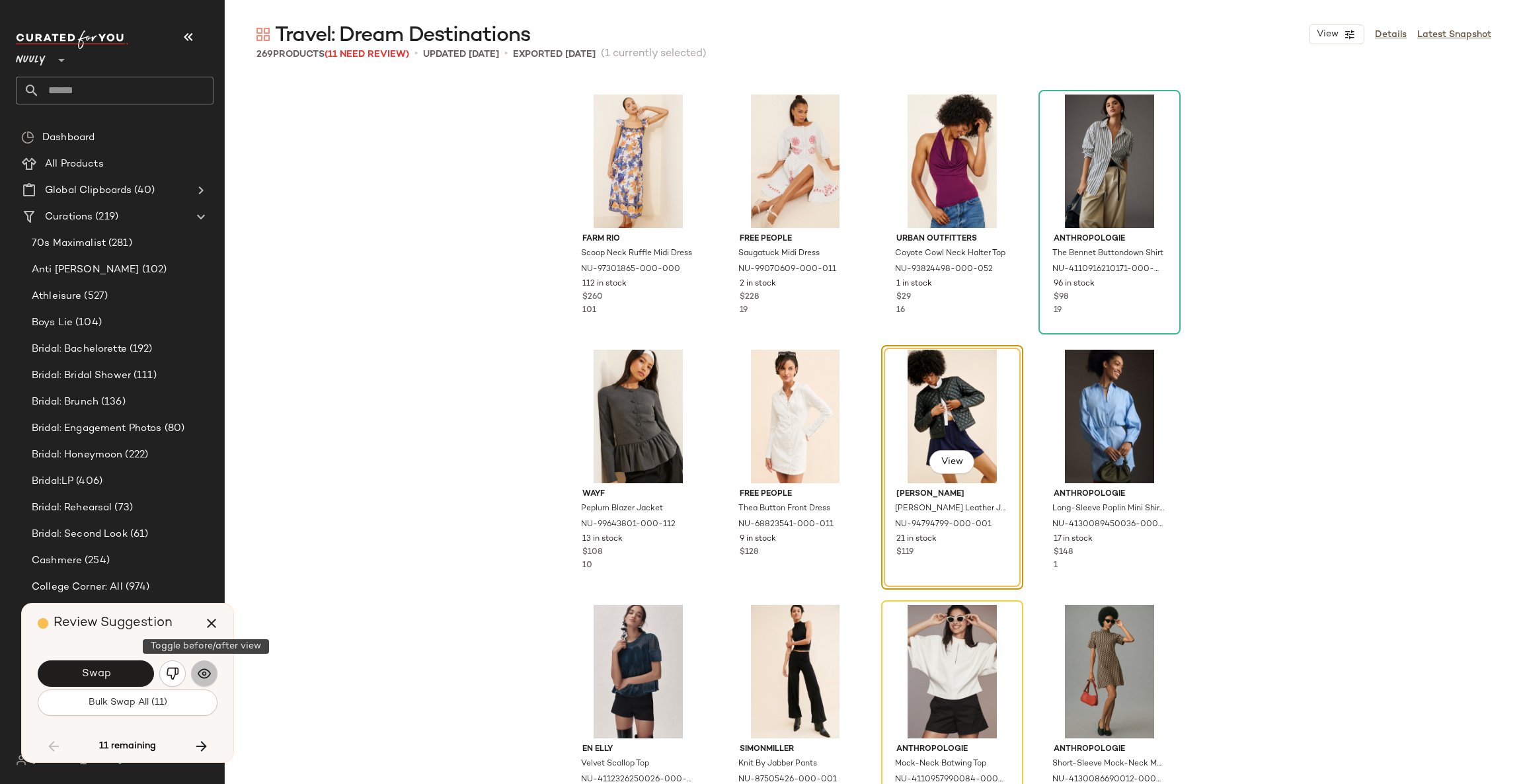
click at [203, 677] on img "button" at bounding box center [204, 673] width 13 height 13
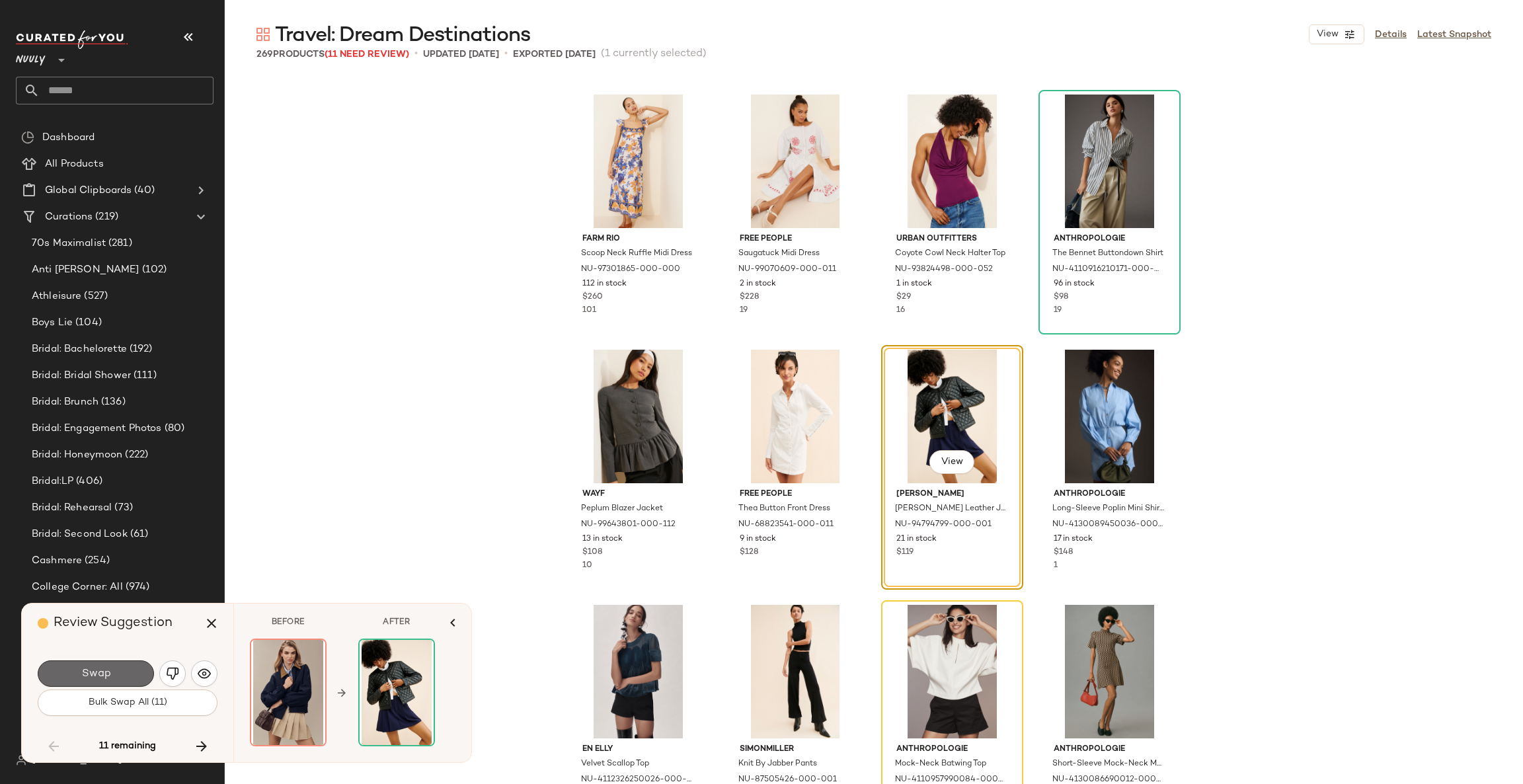
click at [134, 674] on button "Swap" at bounding box center [95, 673] width 116 height 26
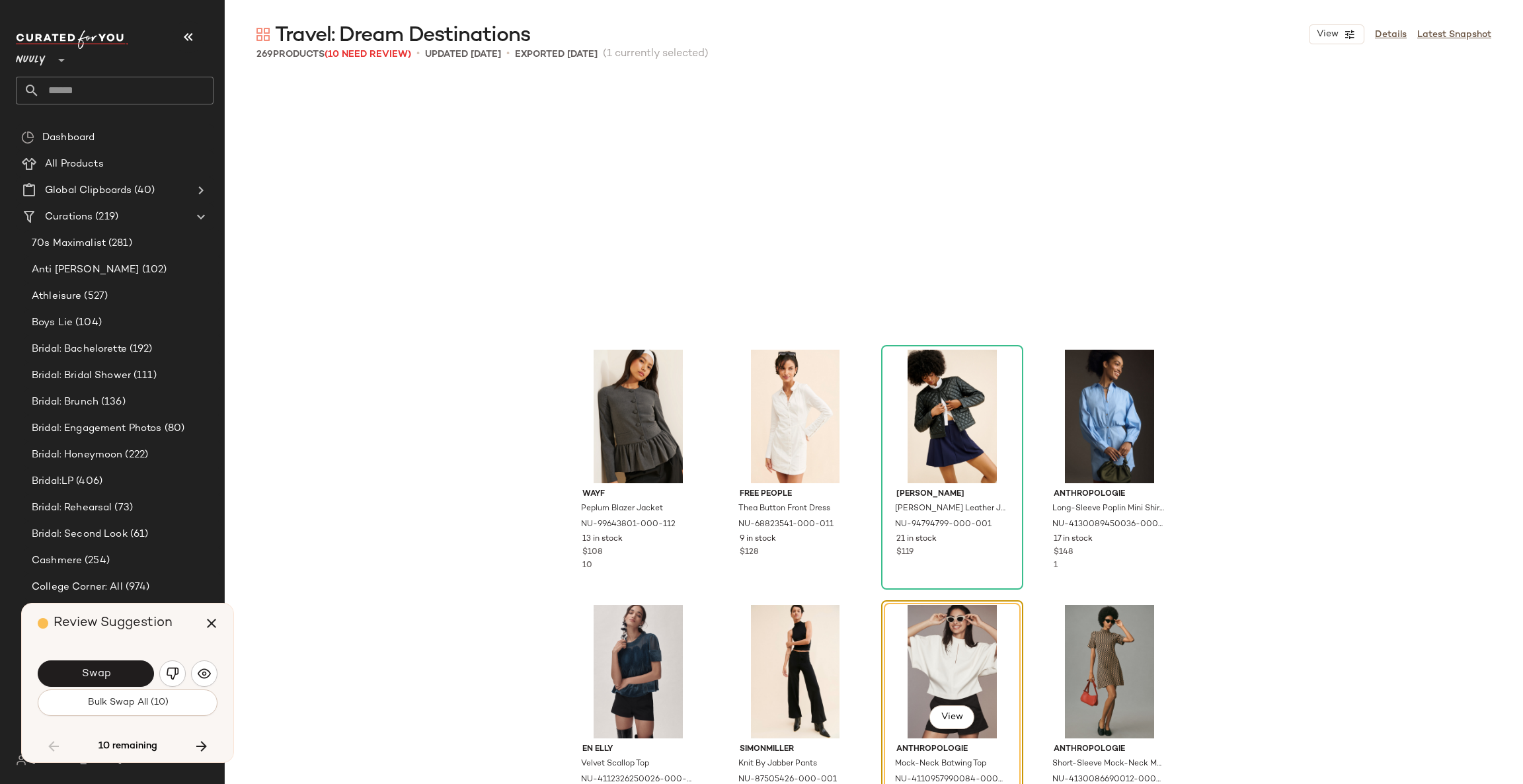
scroll to position [12498, 0]
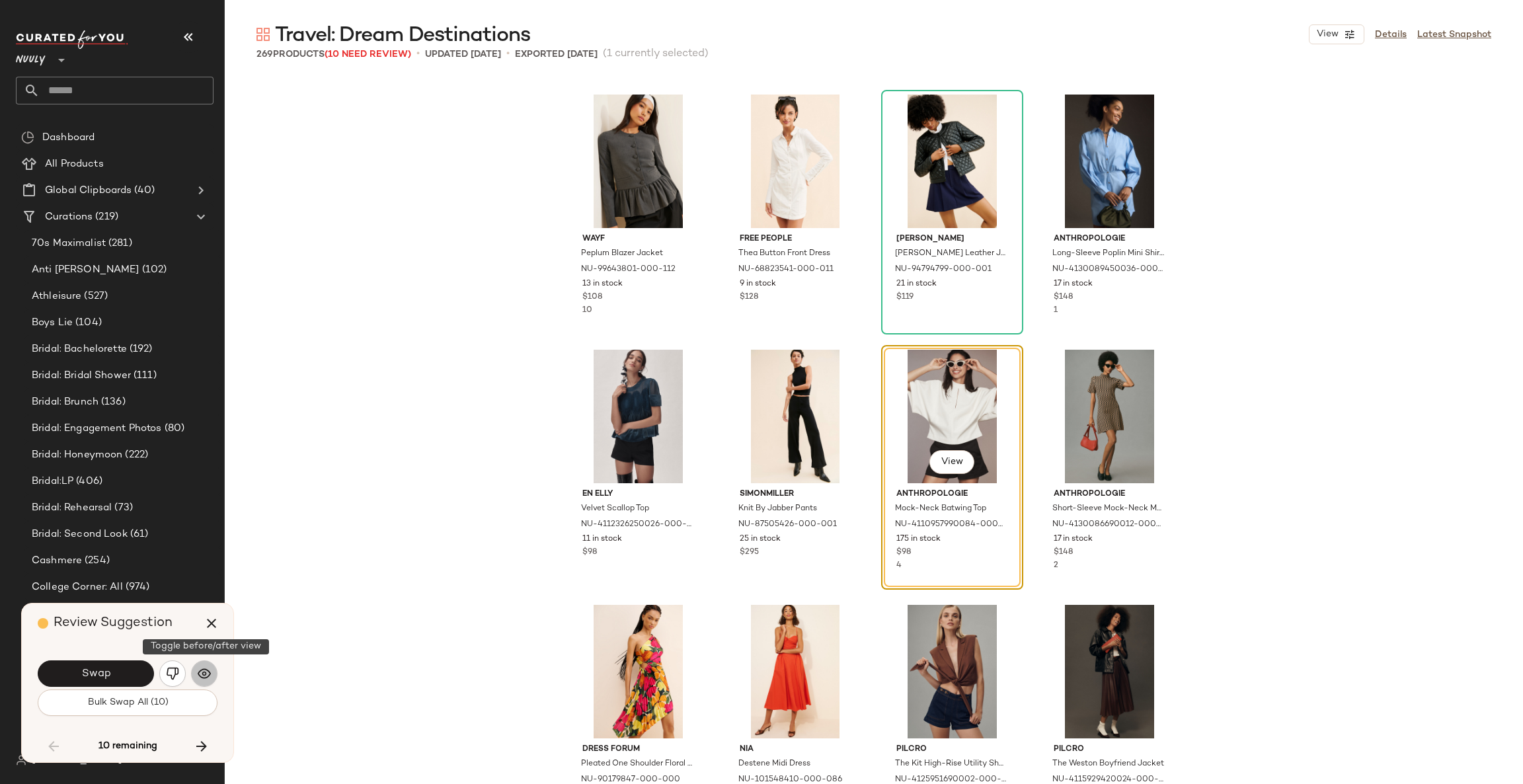
click at [213, 669] on button "button" at bounding box center [204, 673] width 26 height 26
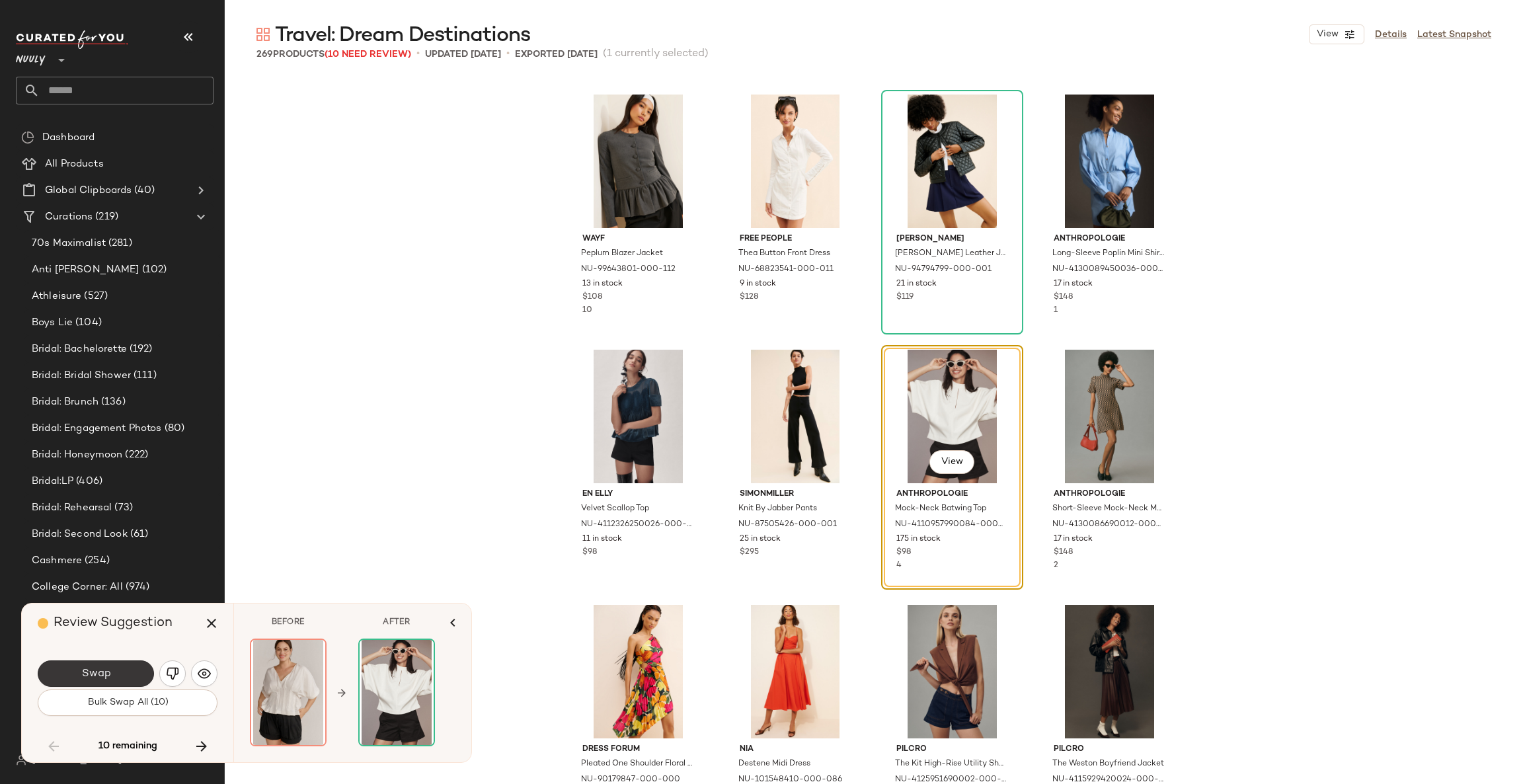
click at [134, 669] on button "Swap" at bounding box center [95, 673] width 116 height 26
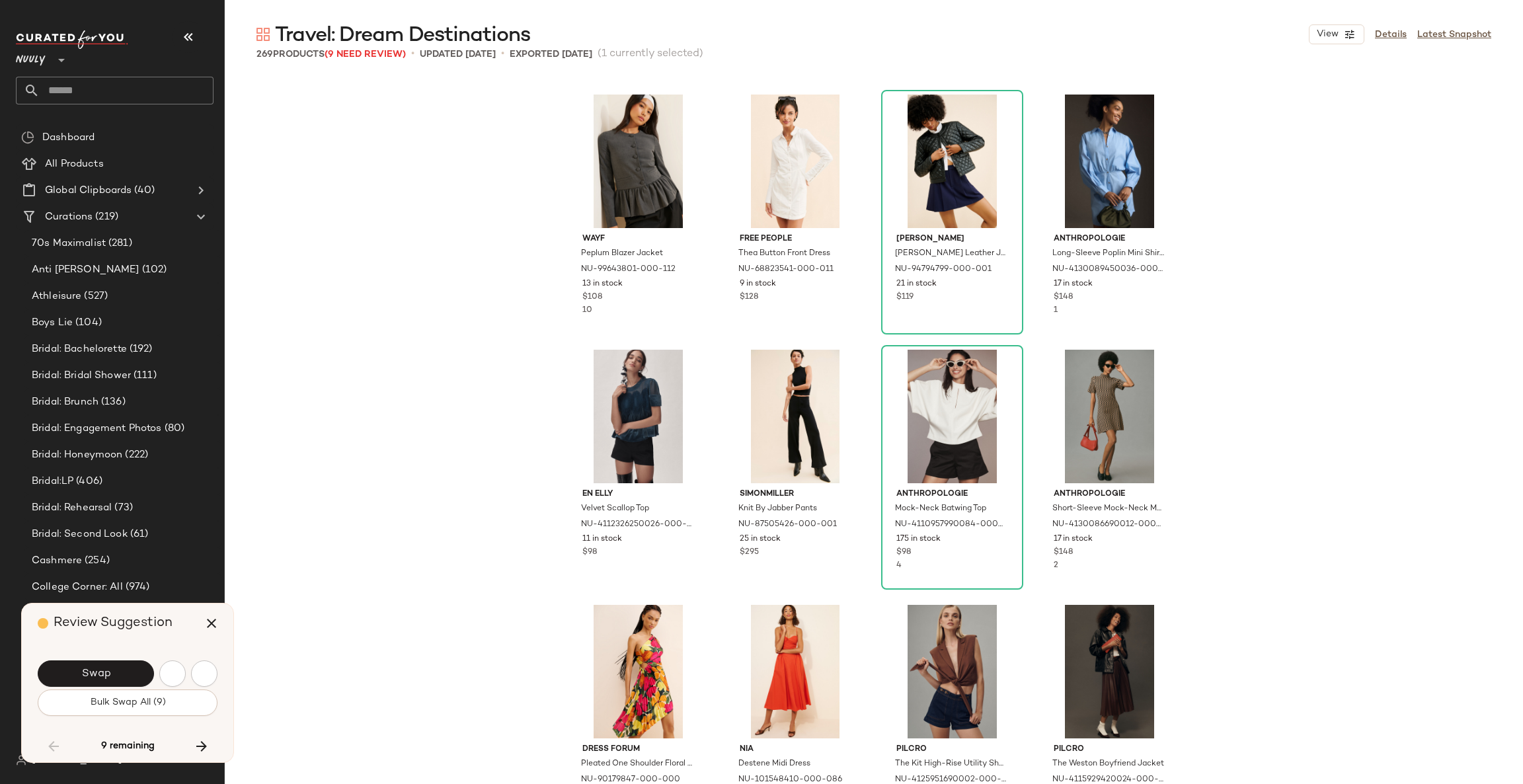
scroll to position [13008, 0]
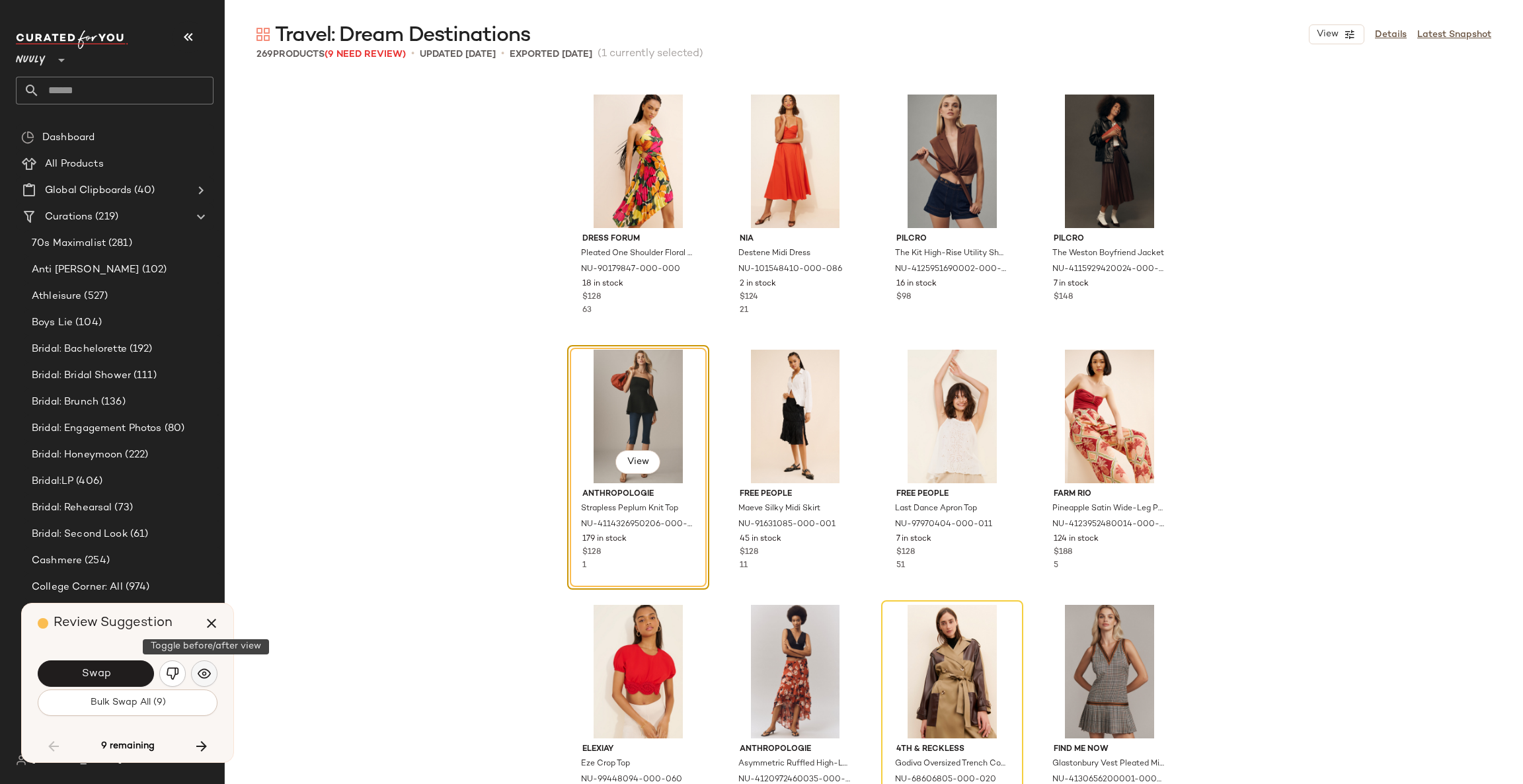
click at [207, 680] on img "button" at bounding box center [204, 673] width 13 height 13
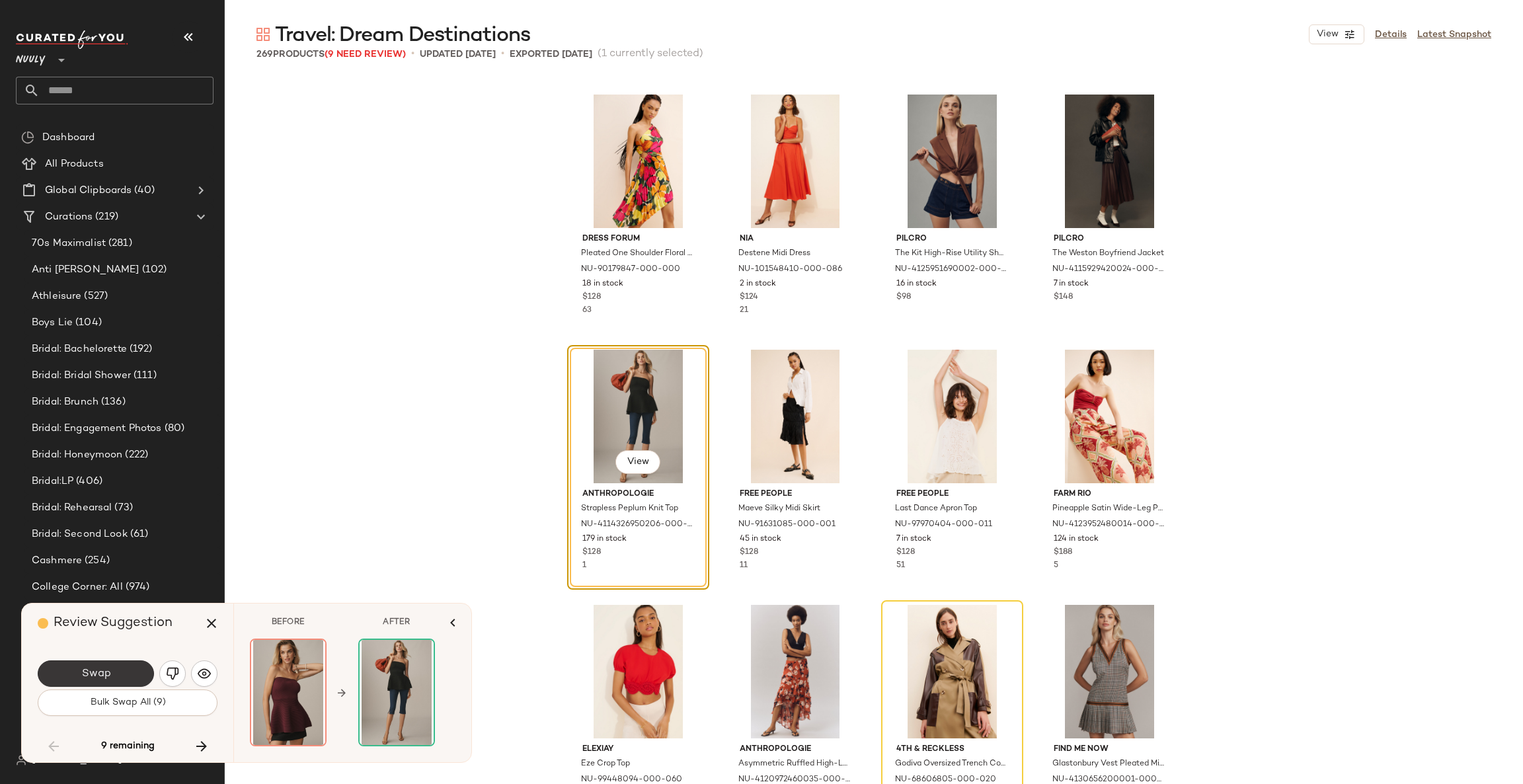
click at [117, 678] on button "Swap" at bounding box center [95, 673] width 116 height 26
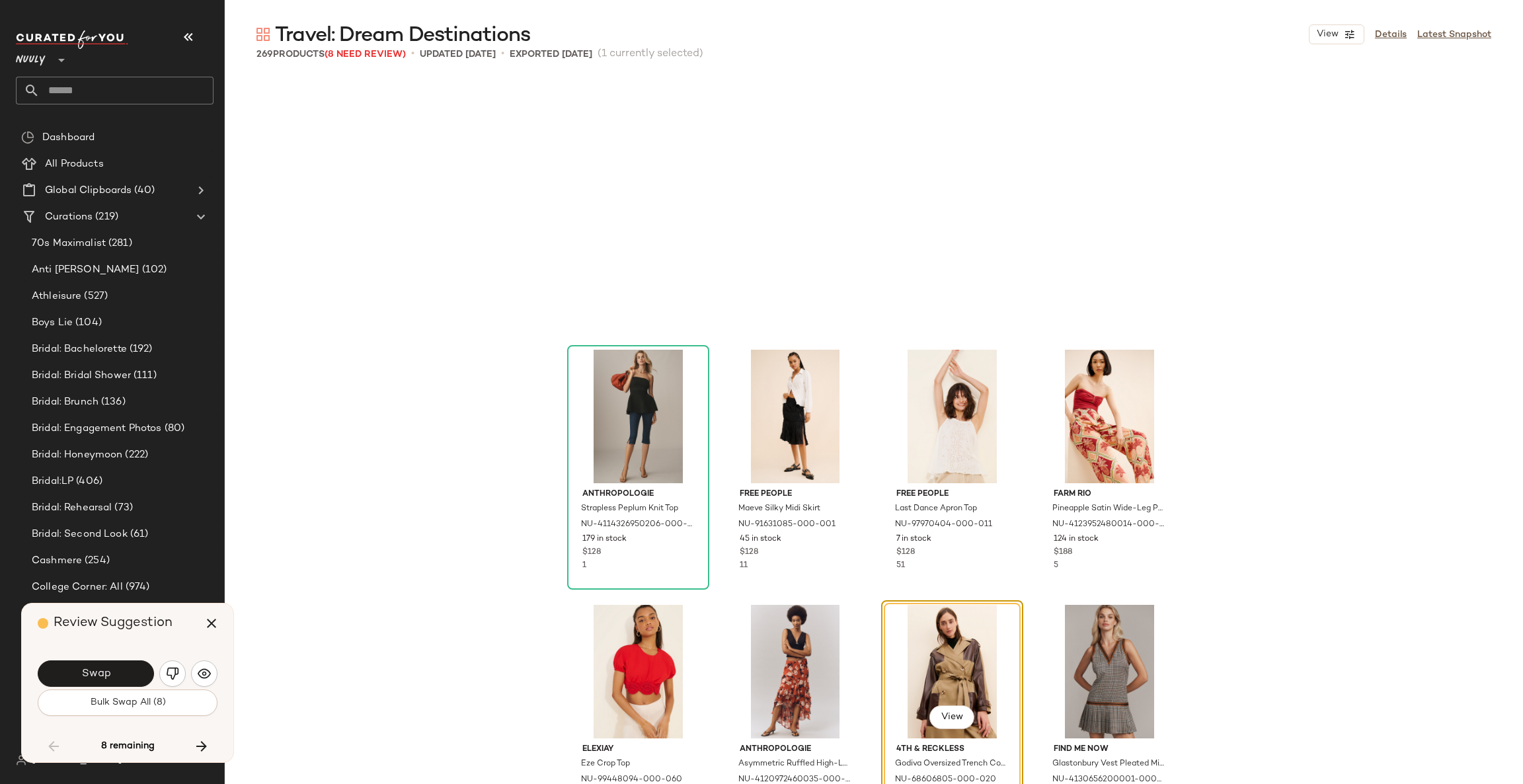
scroll to position [13263, 0]
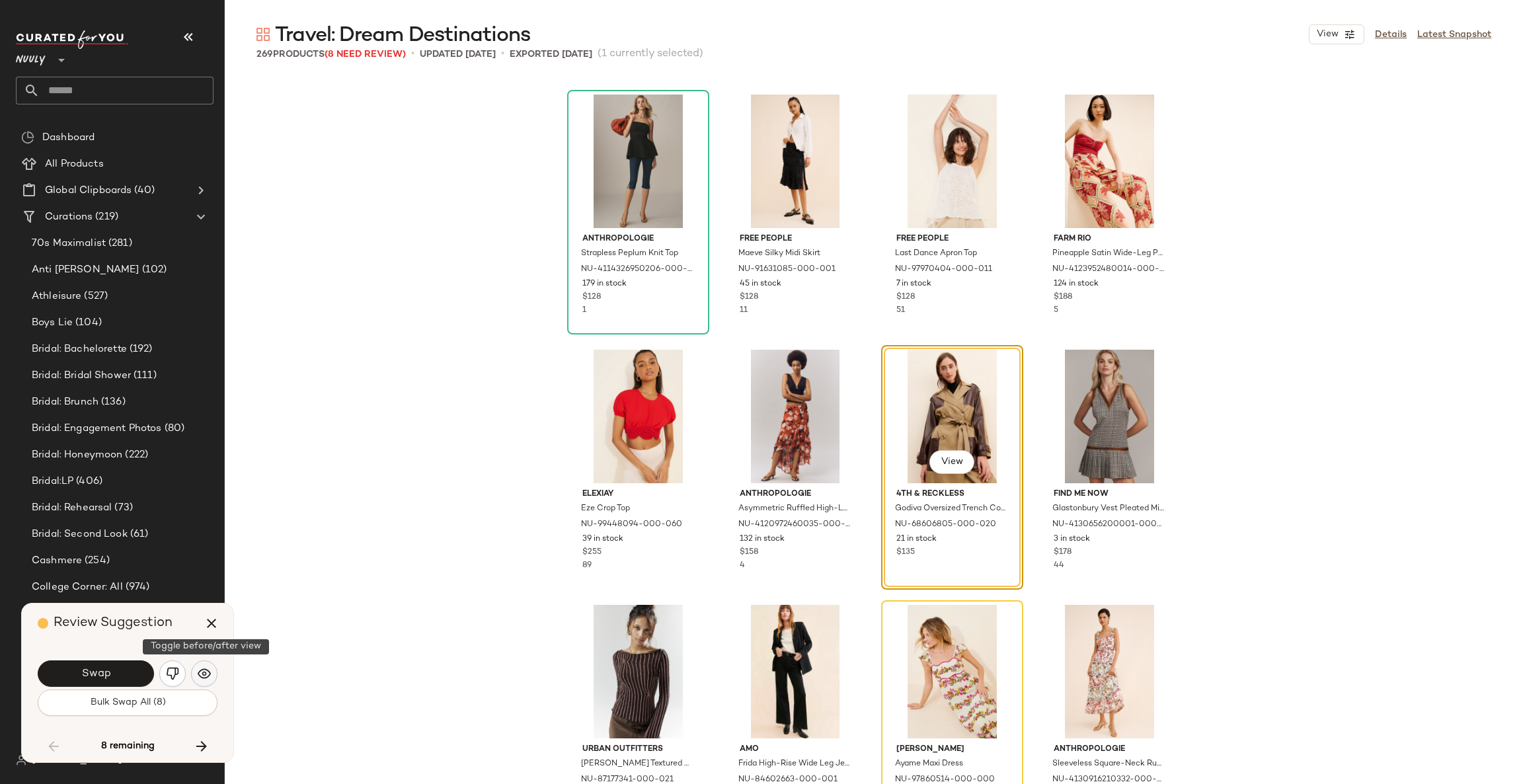
click at [199, 672] on img "button" at bounding box center [204, 673] width 13 height 13
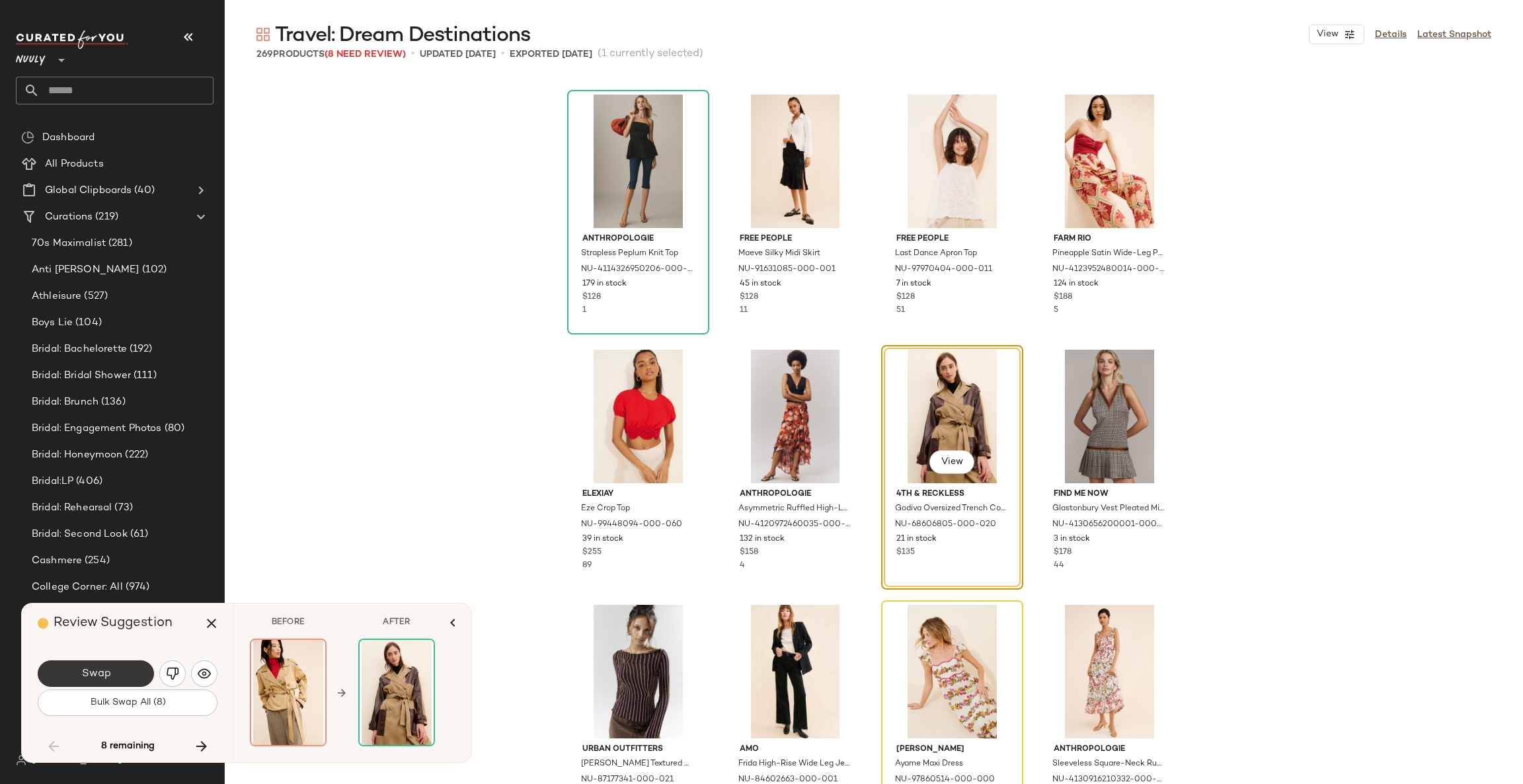
click at [130, 673] on button "Swap" at bounding box center [95, 673] width 116 height 26
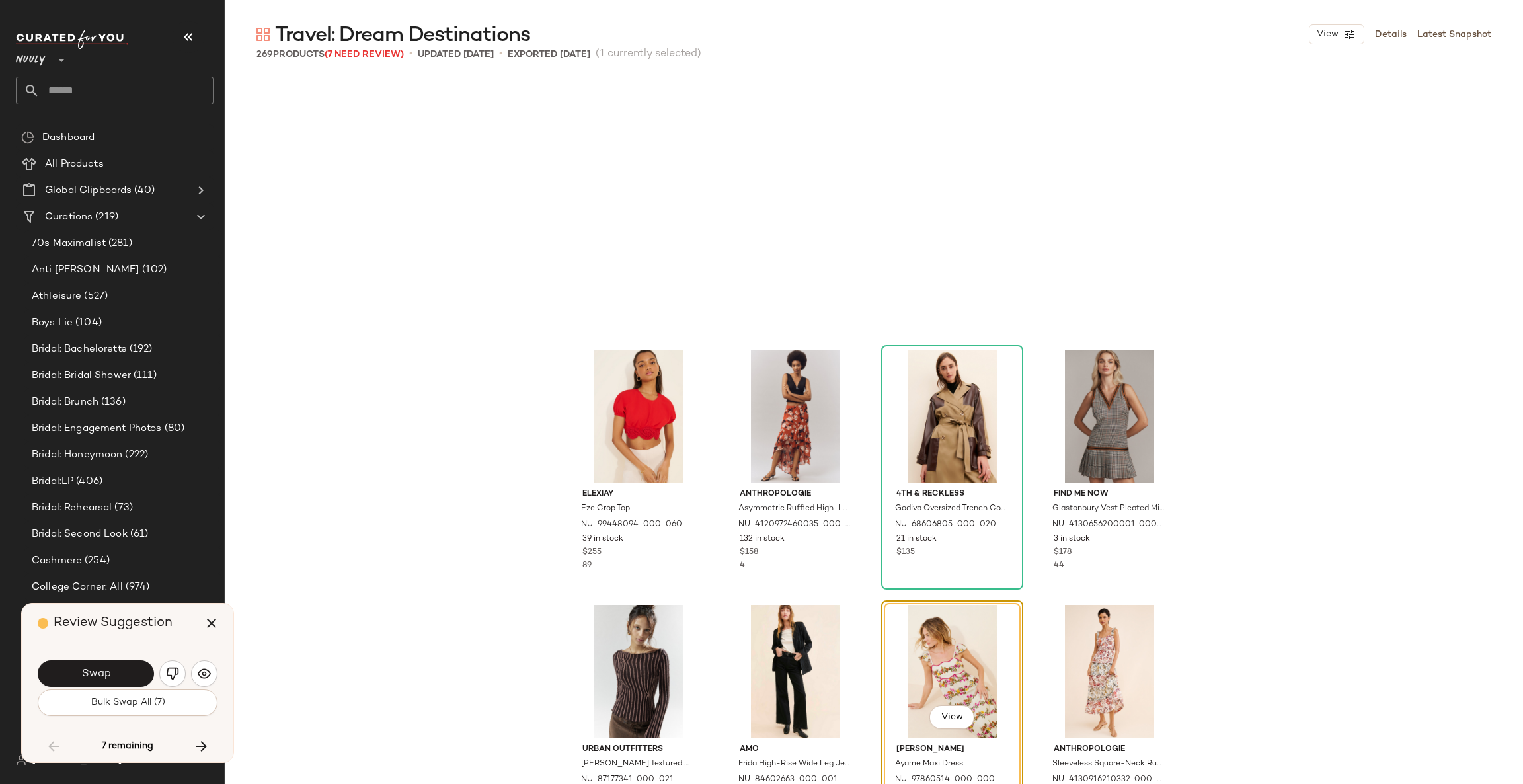
scroll to position [13518, 0]
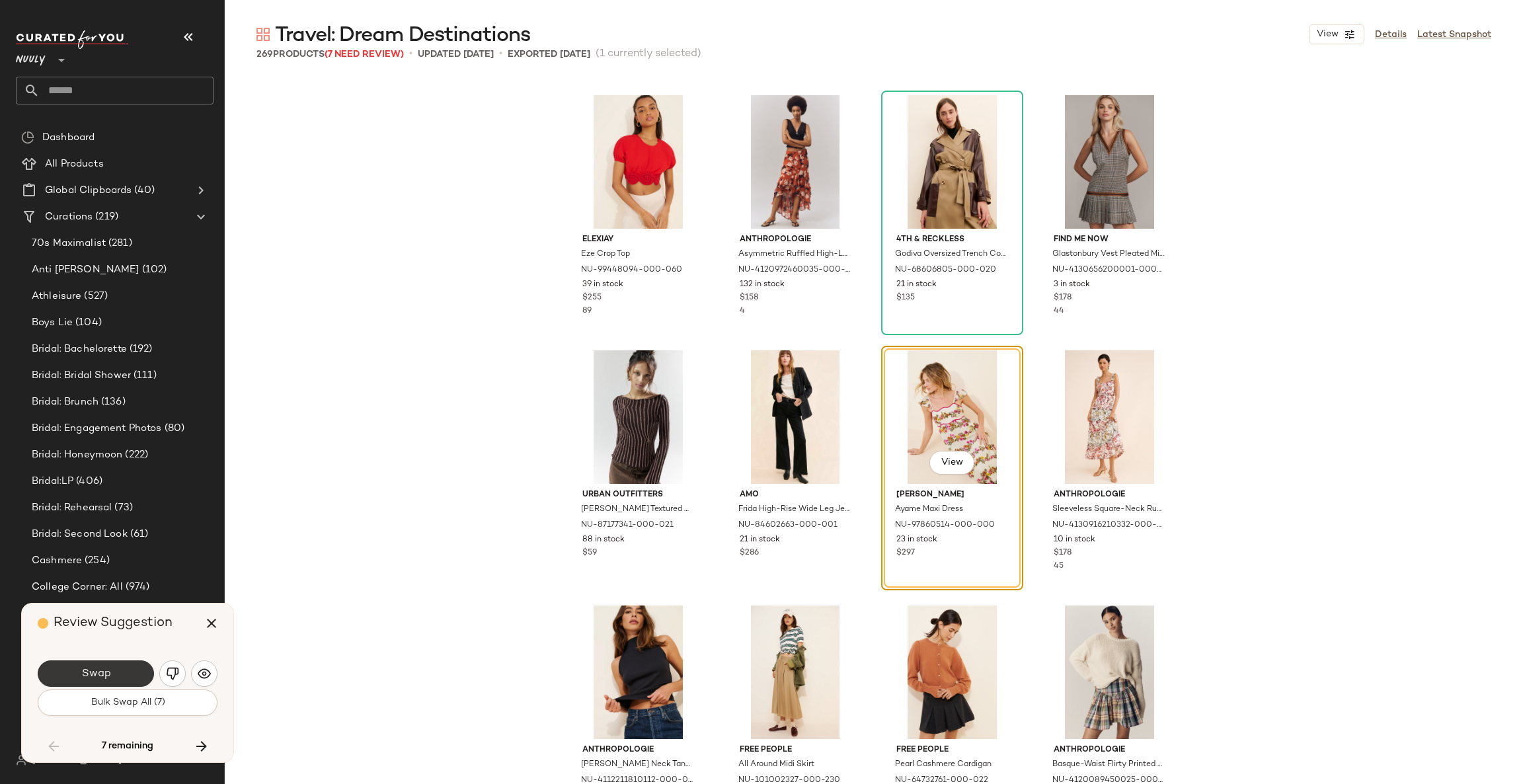
click at [137, 671] on button "Swap" at bounding box center [95, 673] width 116 height 26
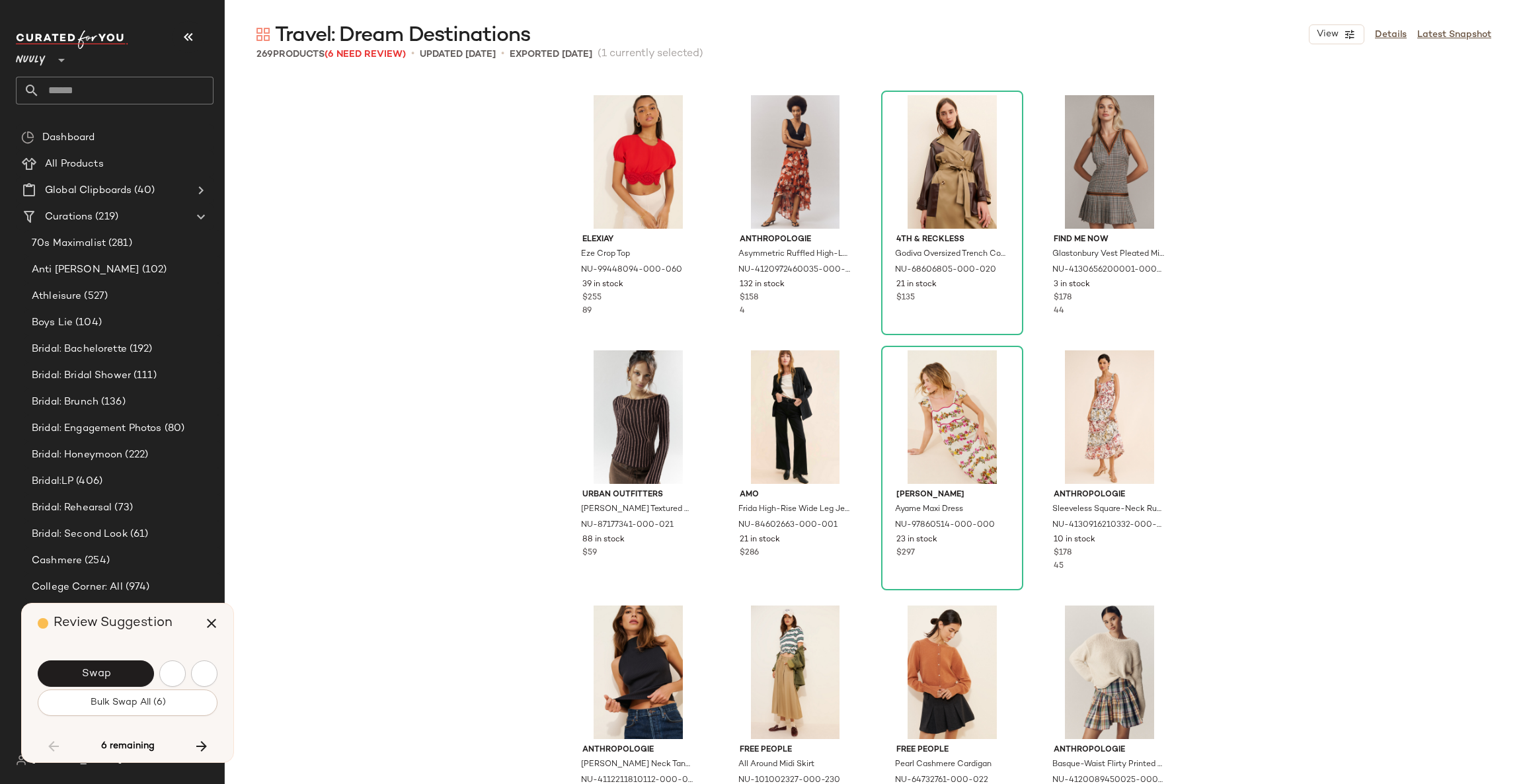
scroll to position [14029, 0]
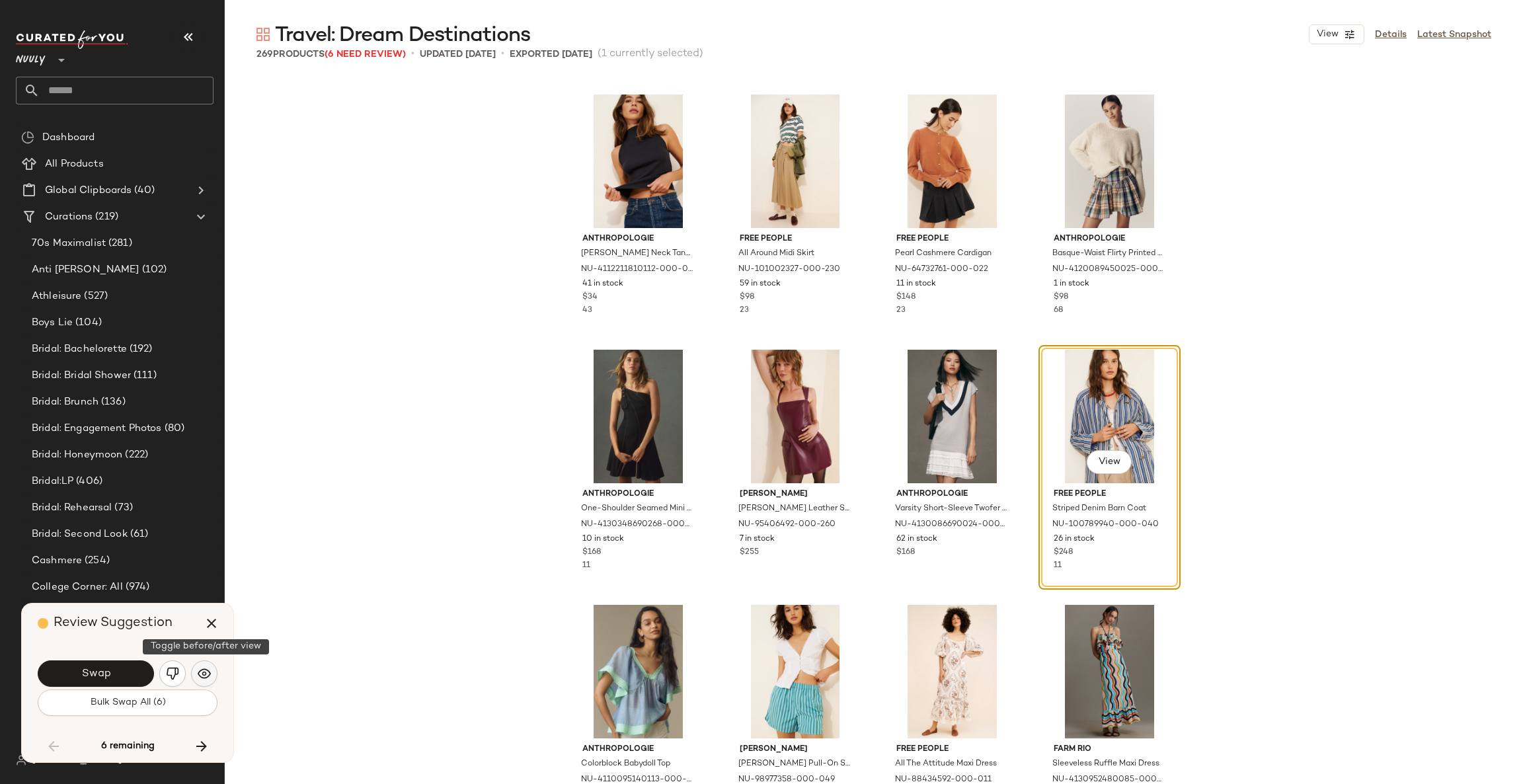
click at [212, 676] on button "button" at bounding box center [204, 673] width 26 height 26
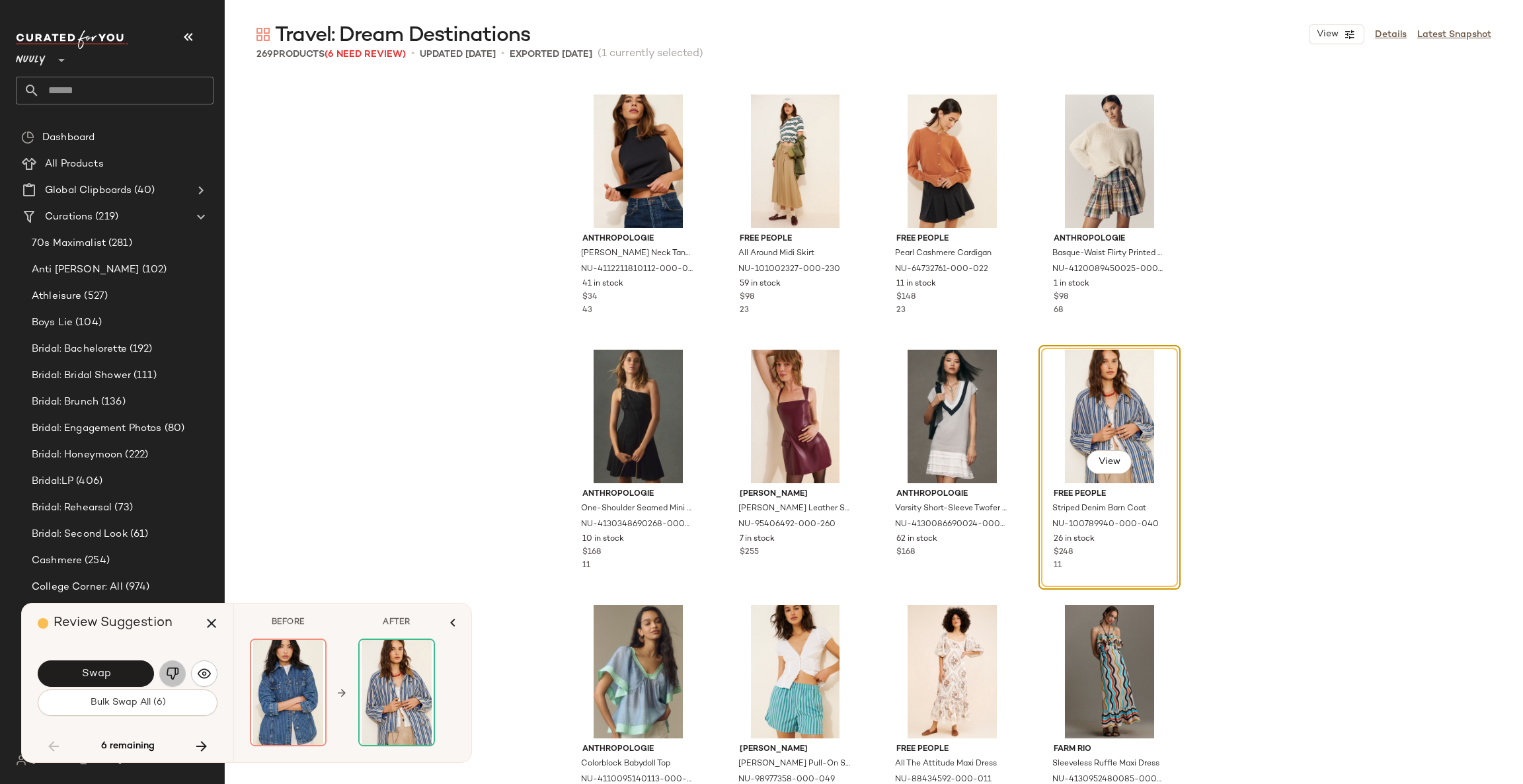
click at [172, 670] on img "button" at bounding box center [172, 673] width 13 height 13
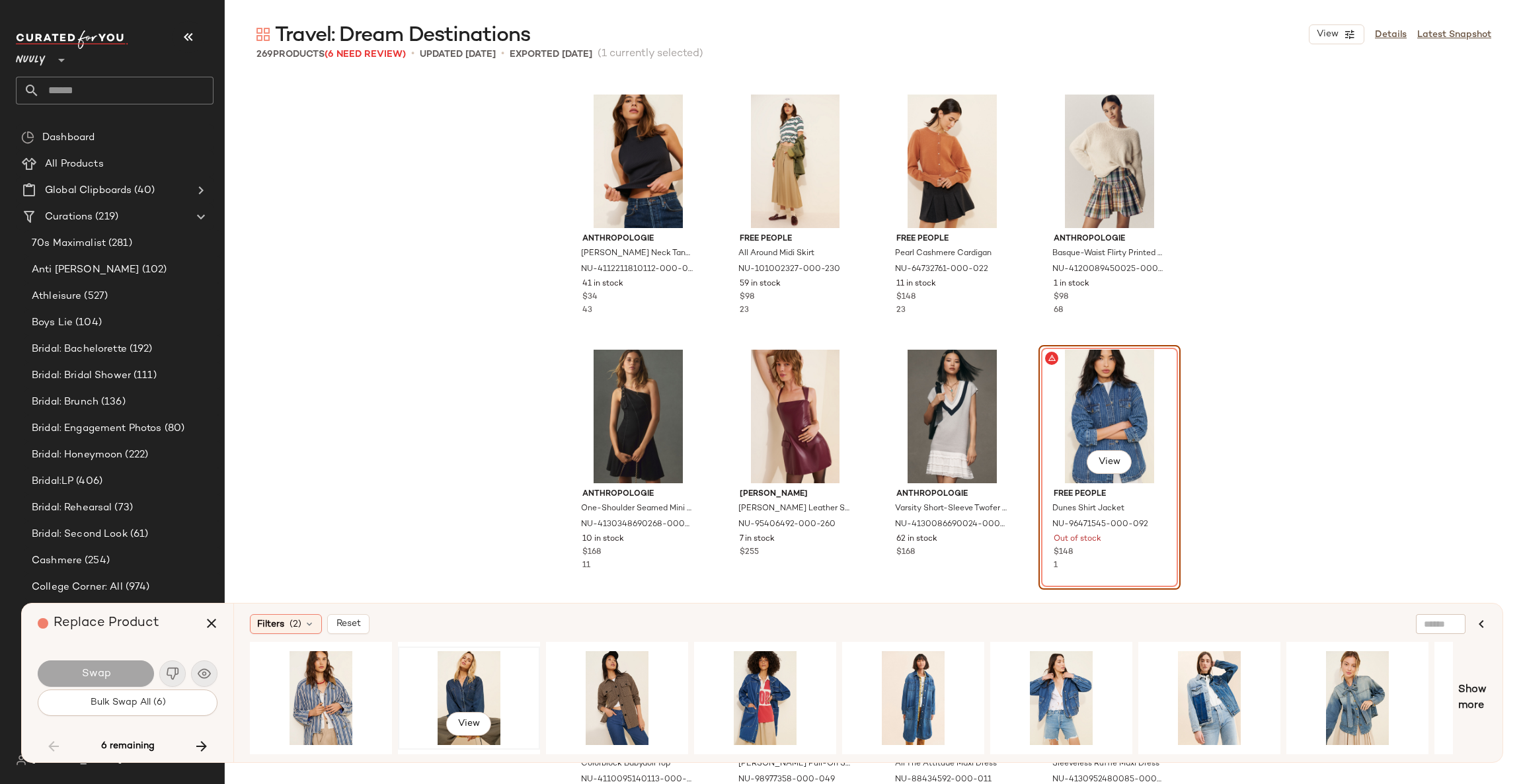
click at [457, 673] on div "View" at bounding box center [469, 697] width 133 height 94
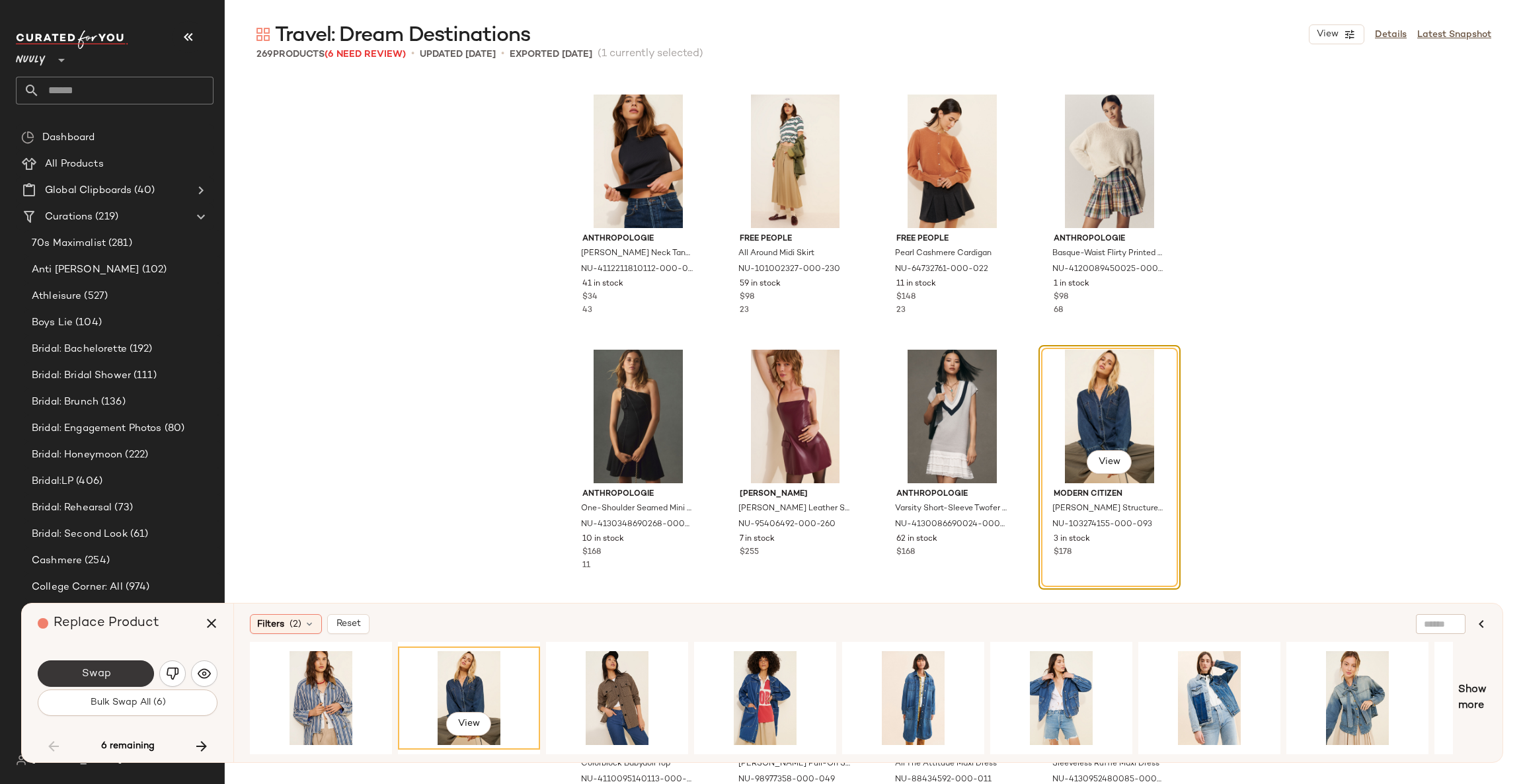
click at [124, 672] on button "Swap" at bounding box center [95, 673] width 116 height 26
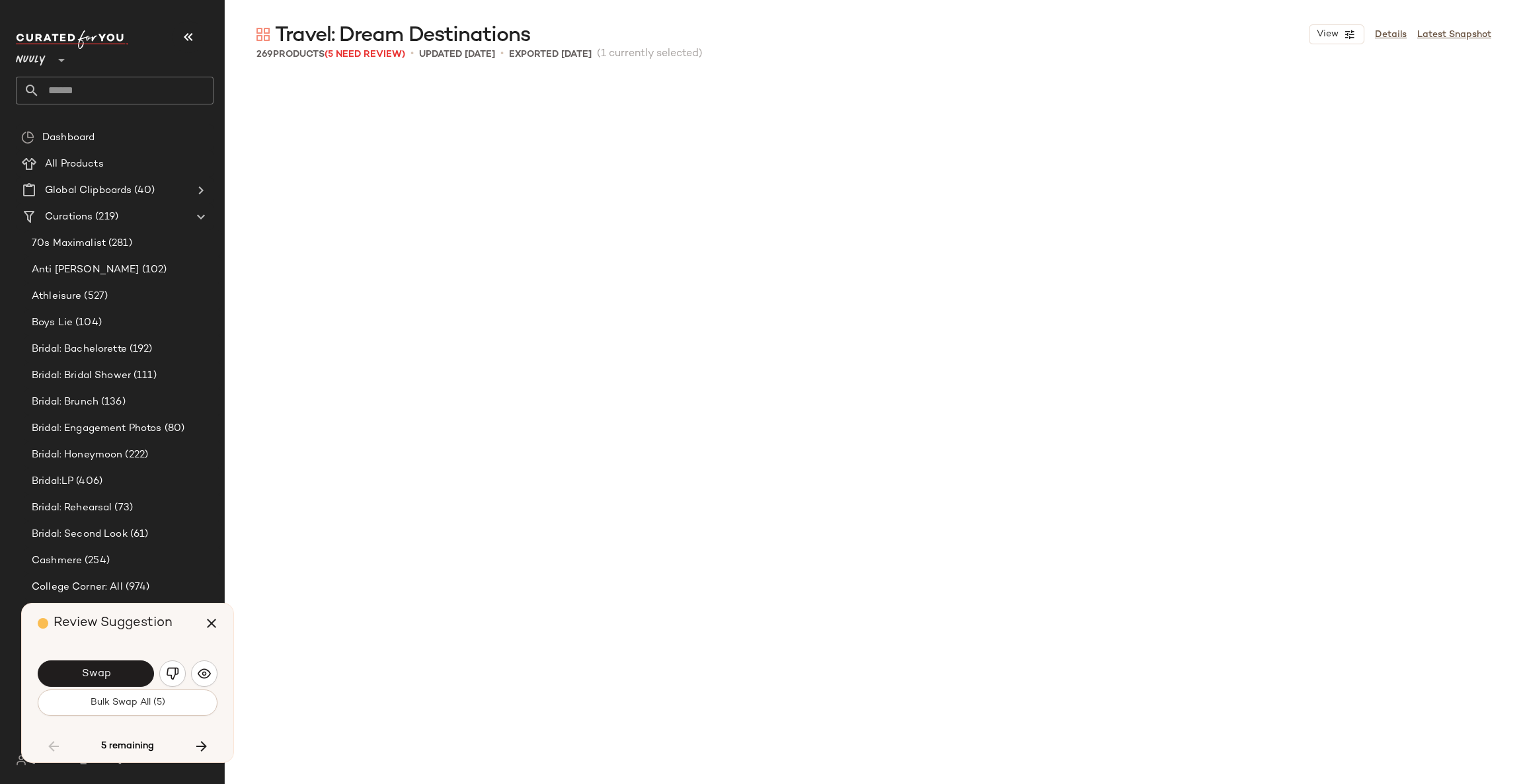
scroll to position [14794, 0]
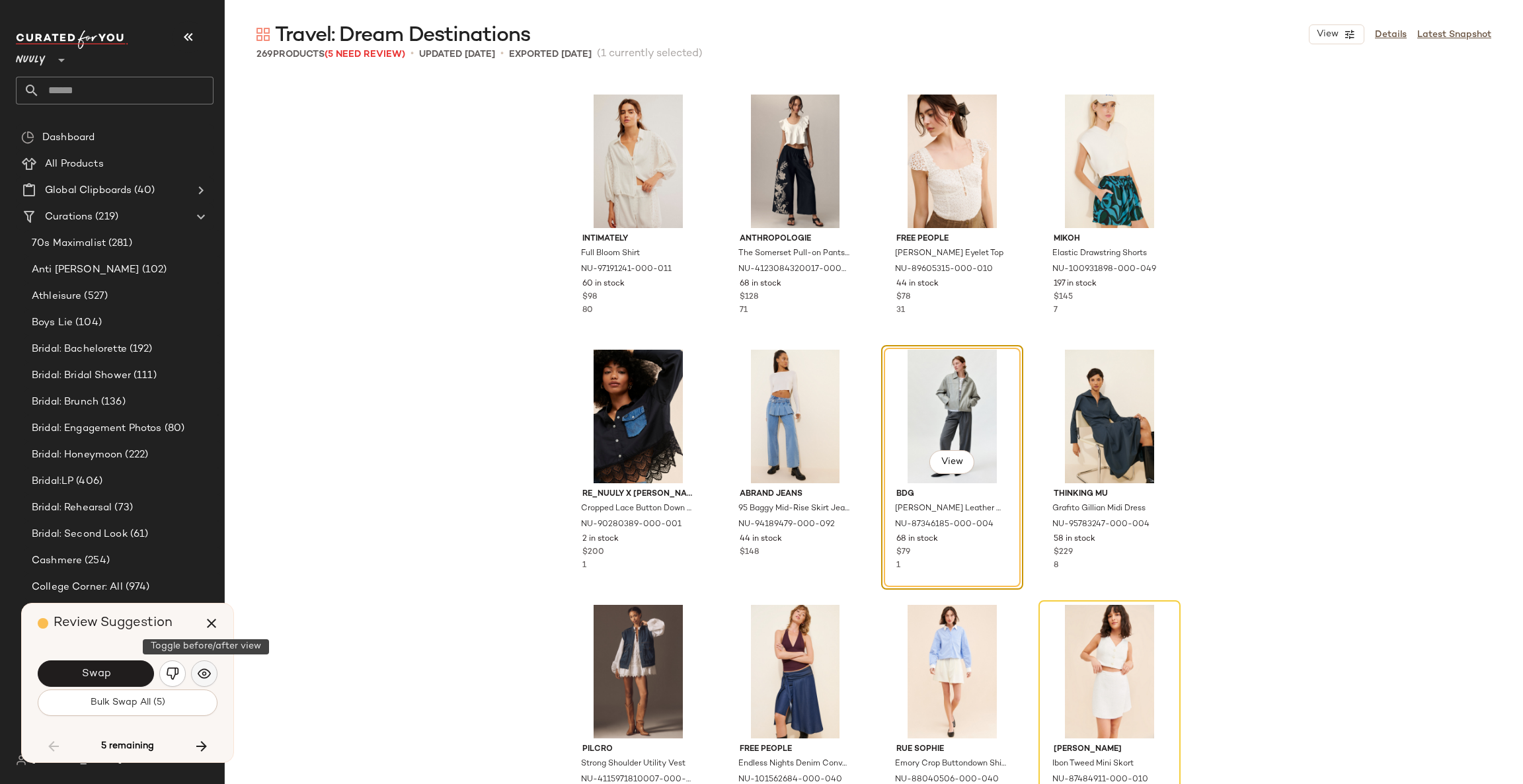
click at [200, 676] on img "button" at bounding box center [204, 673] width 13 height 13
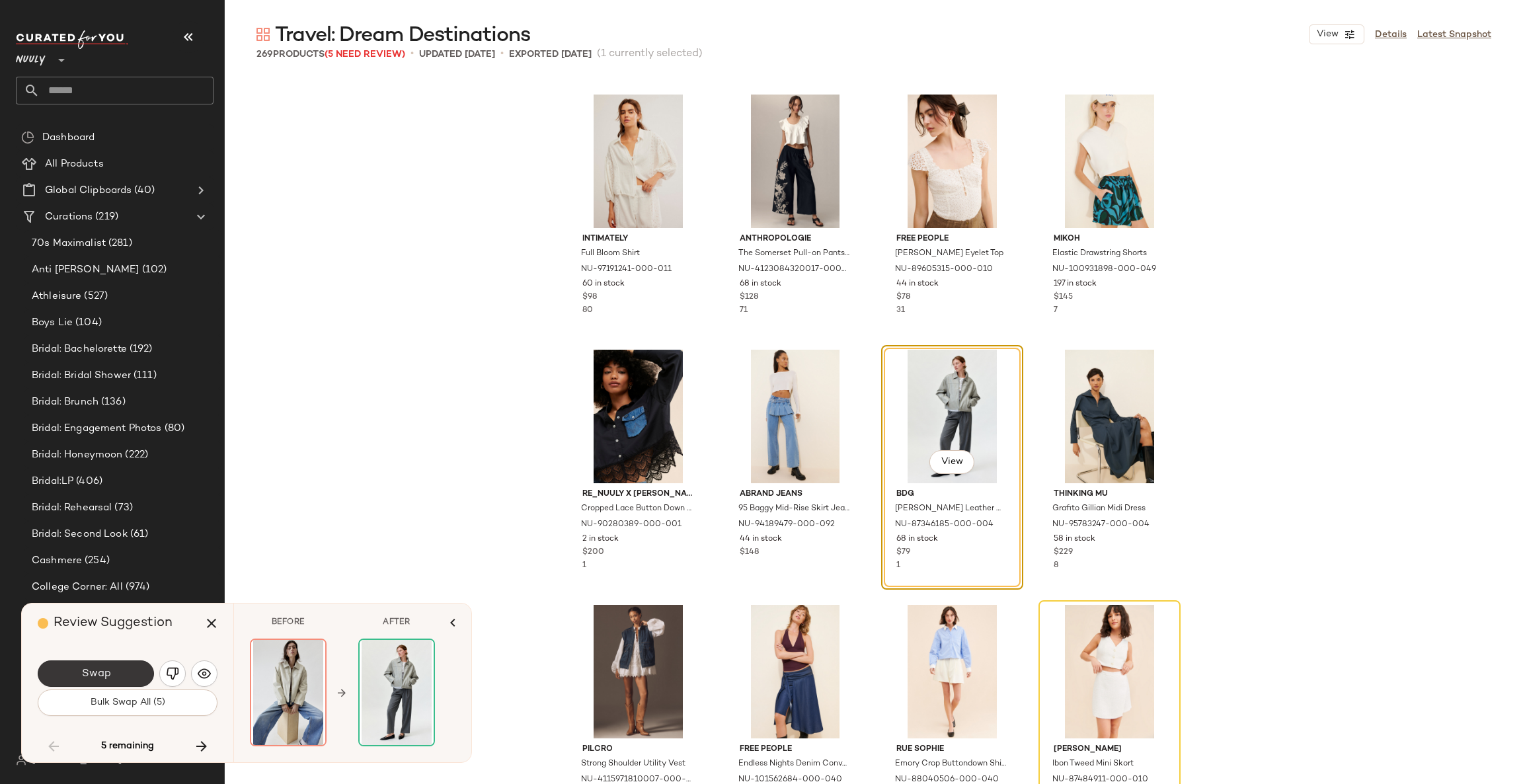
click at [129, 674] on button "Swap" at bounding box center [95, 673] width 116 height 26
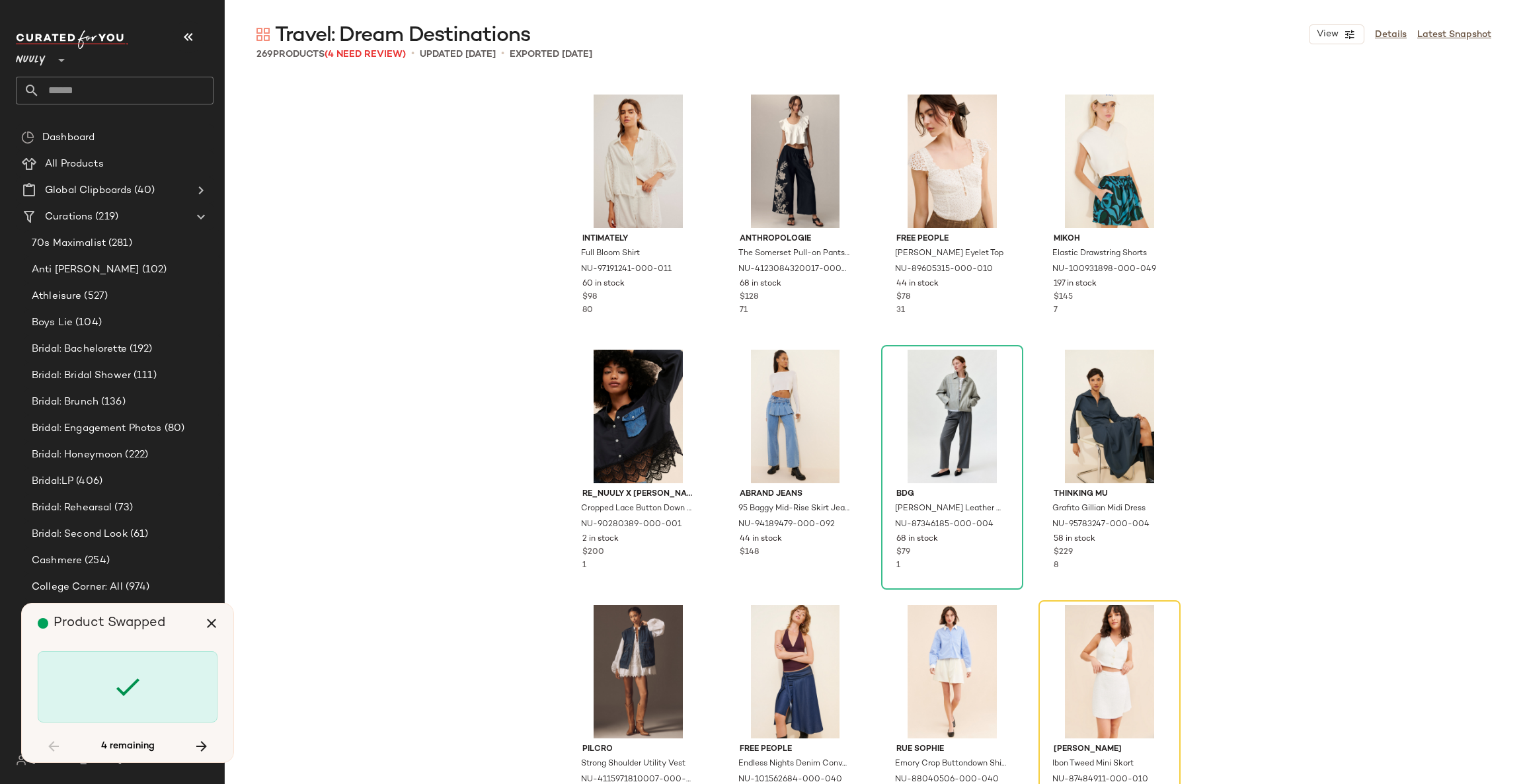
scroll to position [15048, 0]
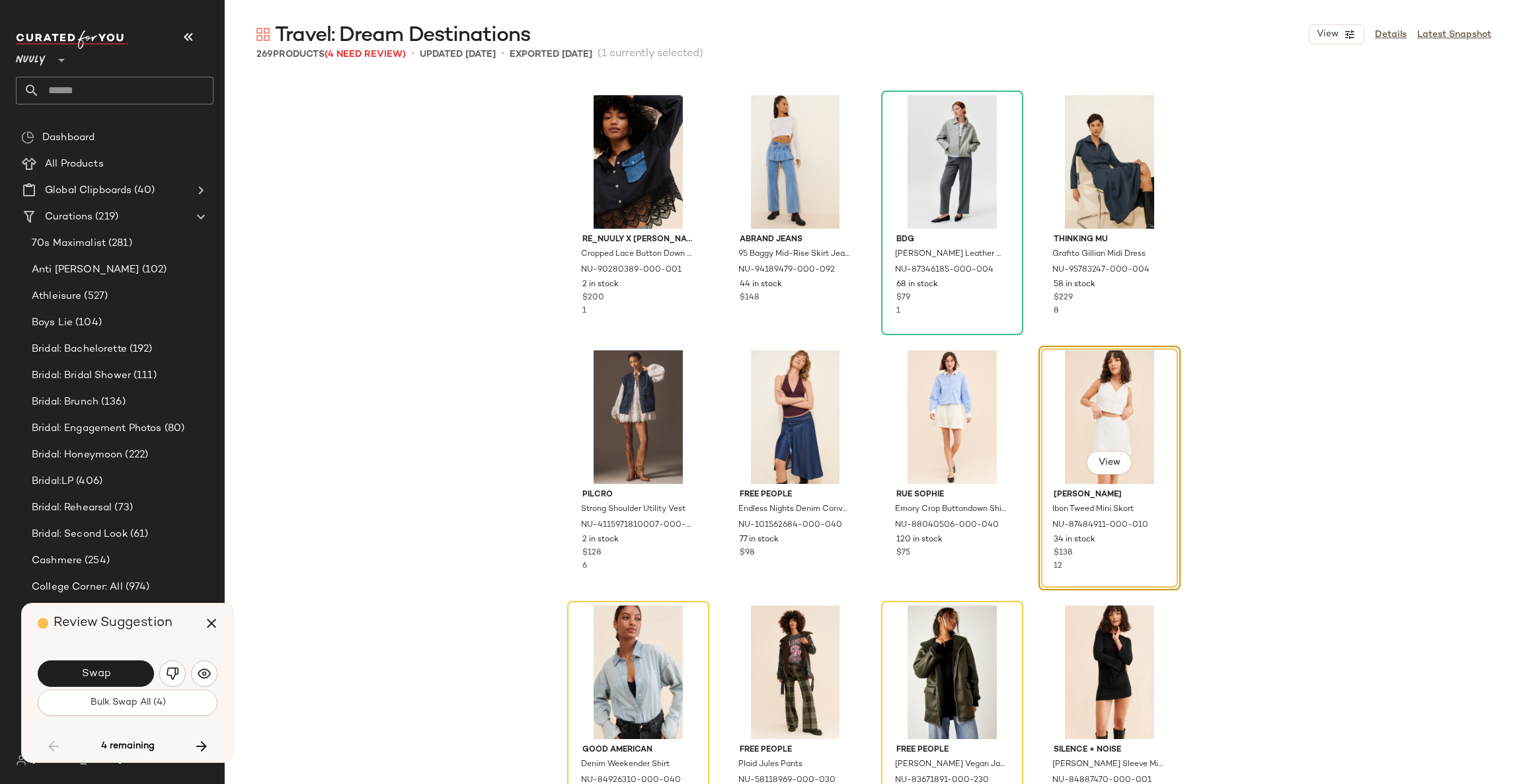
click at [272, 753] on div "Re_Nuuly x Tricia Fix Cropped Lace Button Down Shirt NU-90280389-000-001 2 in s…" at bounding box center [873, 457] width 1298 height 762
click at [197, 683] on button "button" at bounding box center [204, 673] width 26 height 26
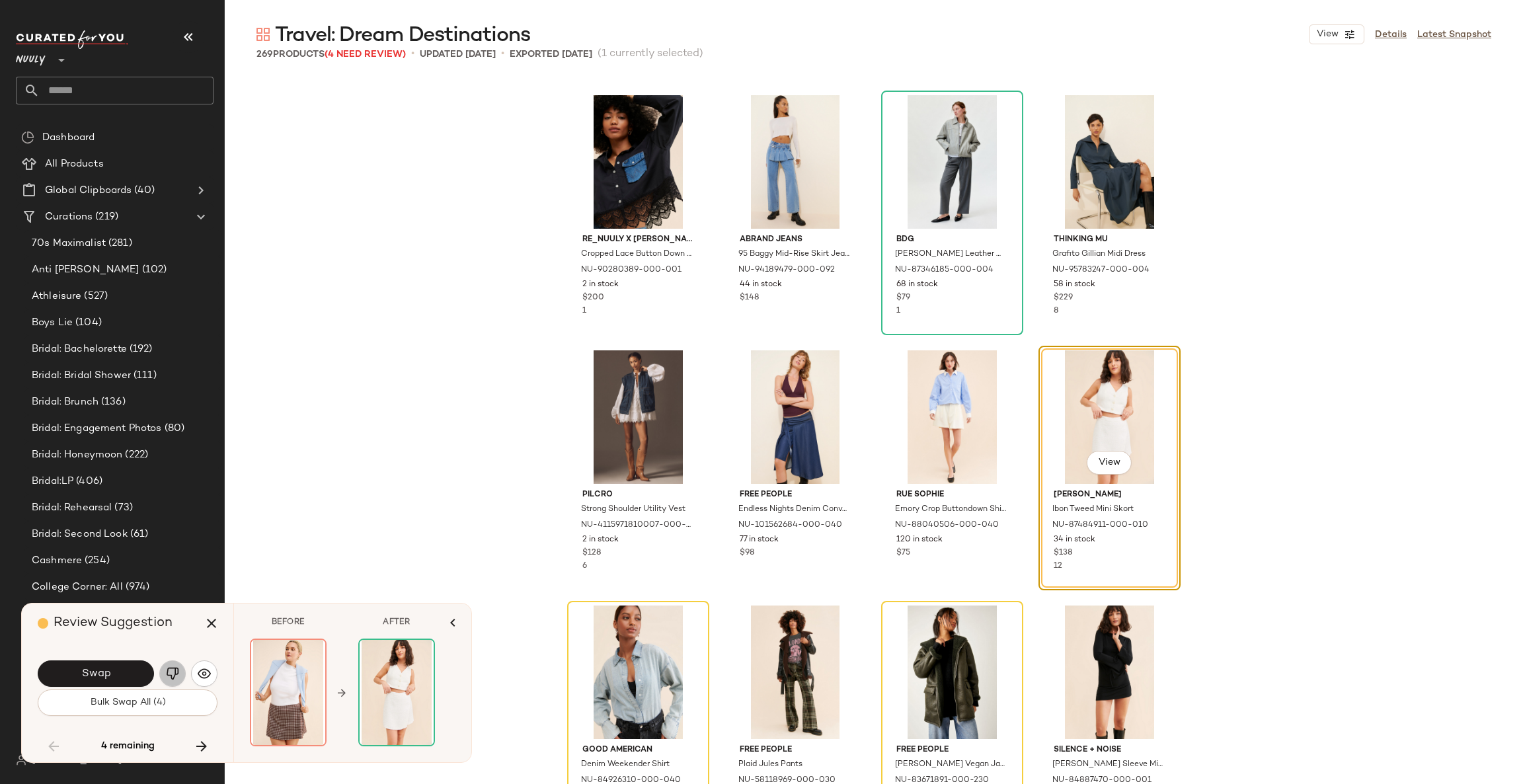
click at [168, 672] on img "button" at bounding box center [172, 673] width 13 height 13
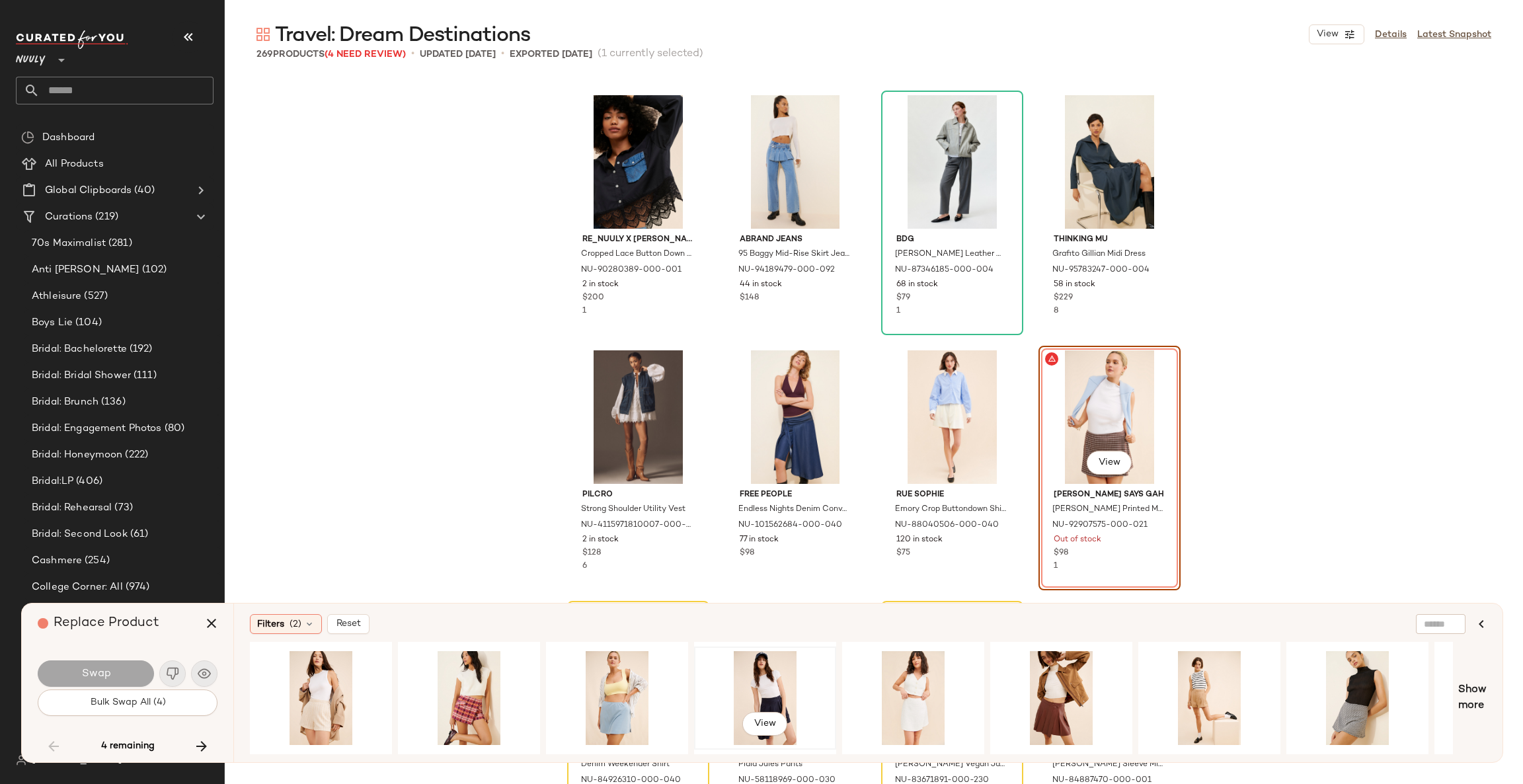
click at [775, 686] on div "View" at bounding box center [765, 697] width 133 height 94
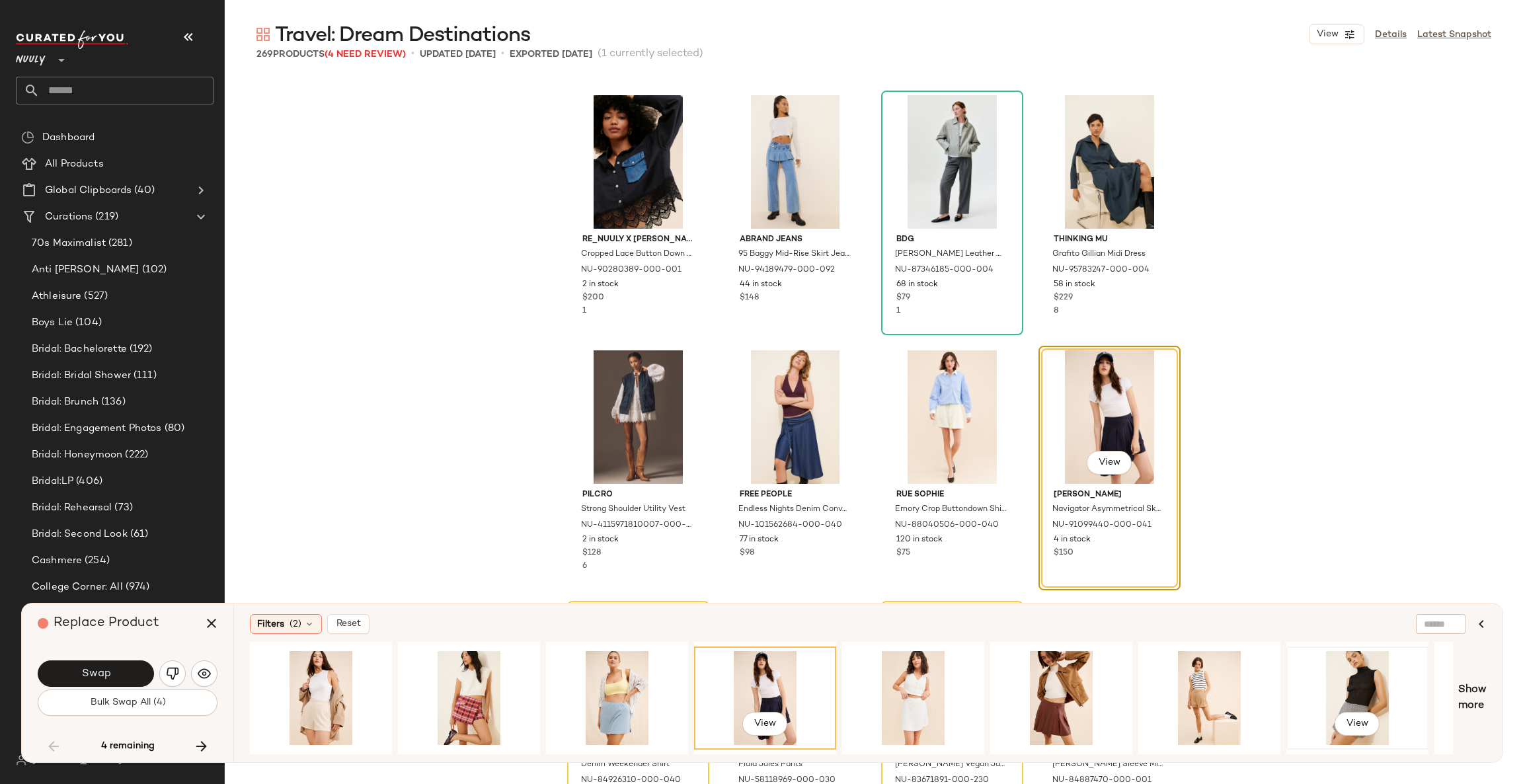
click at [1349, 703] on div "View" at bounding box center [1357, 697] width 133 height 94
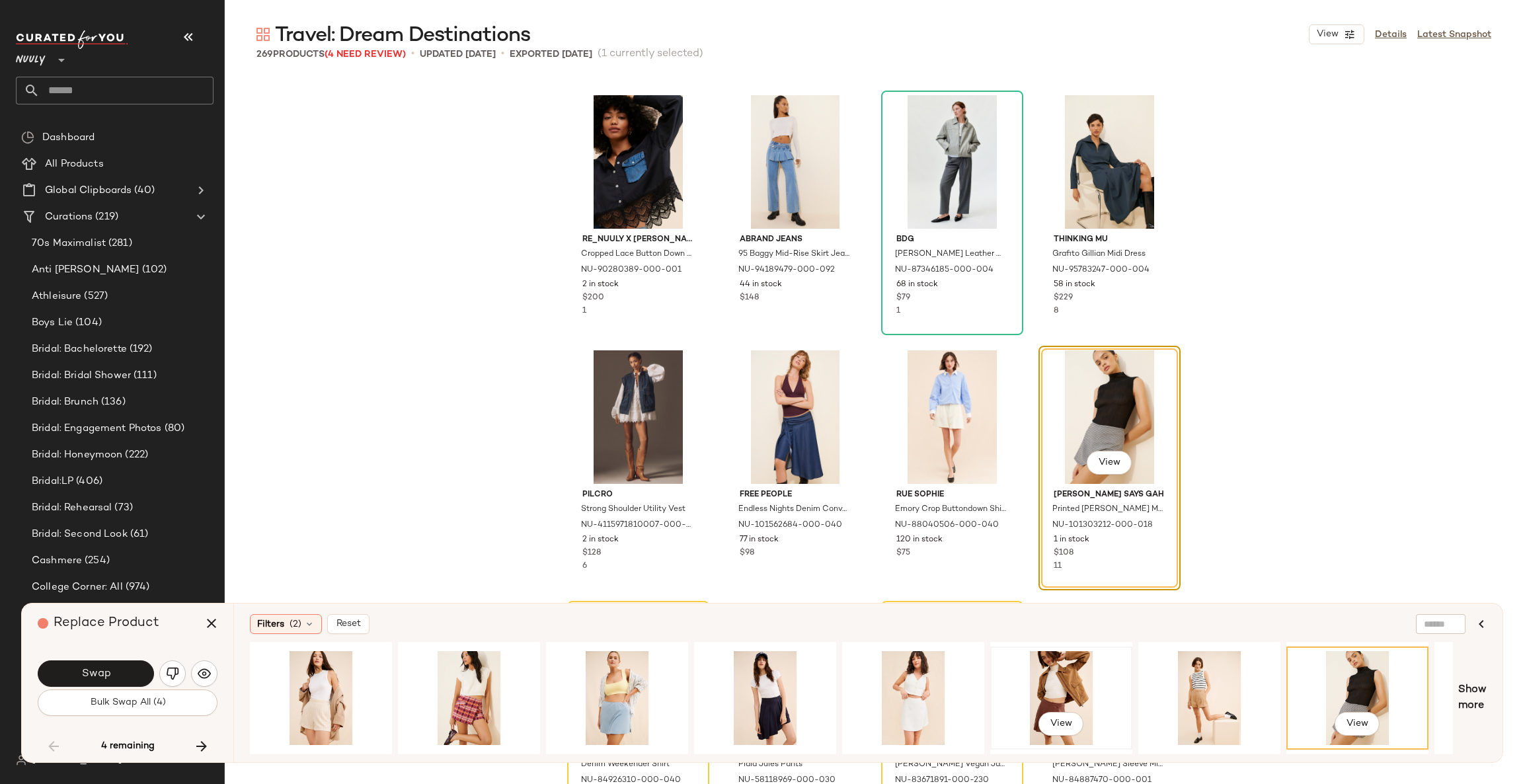
click at [1024, 697] on div "View" at bounding box center [1061, 697] width 133 height 94
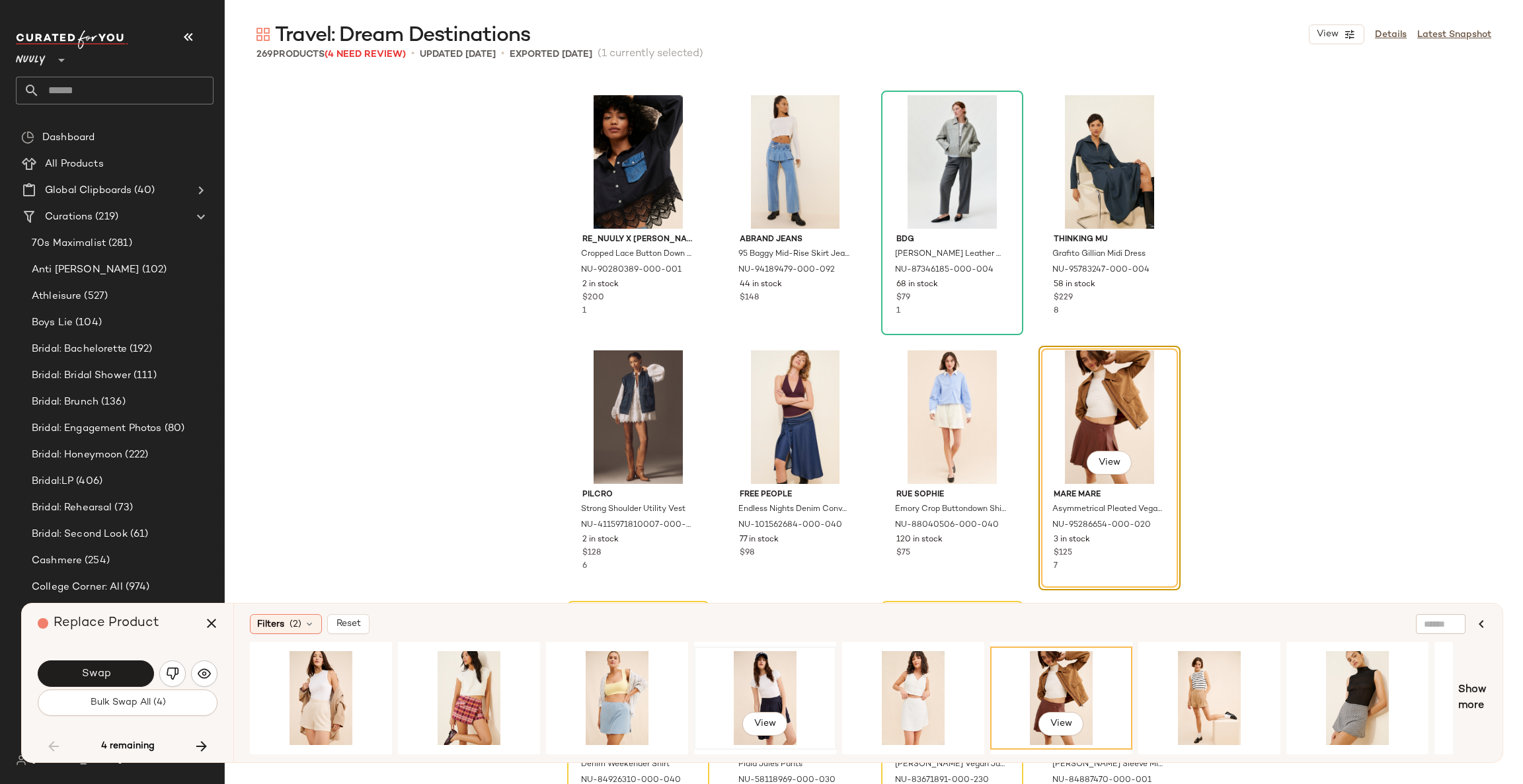
click at [806, 685] on div "View" at bounding box center [765, 697] width 133 height 94
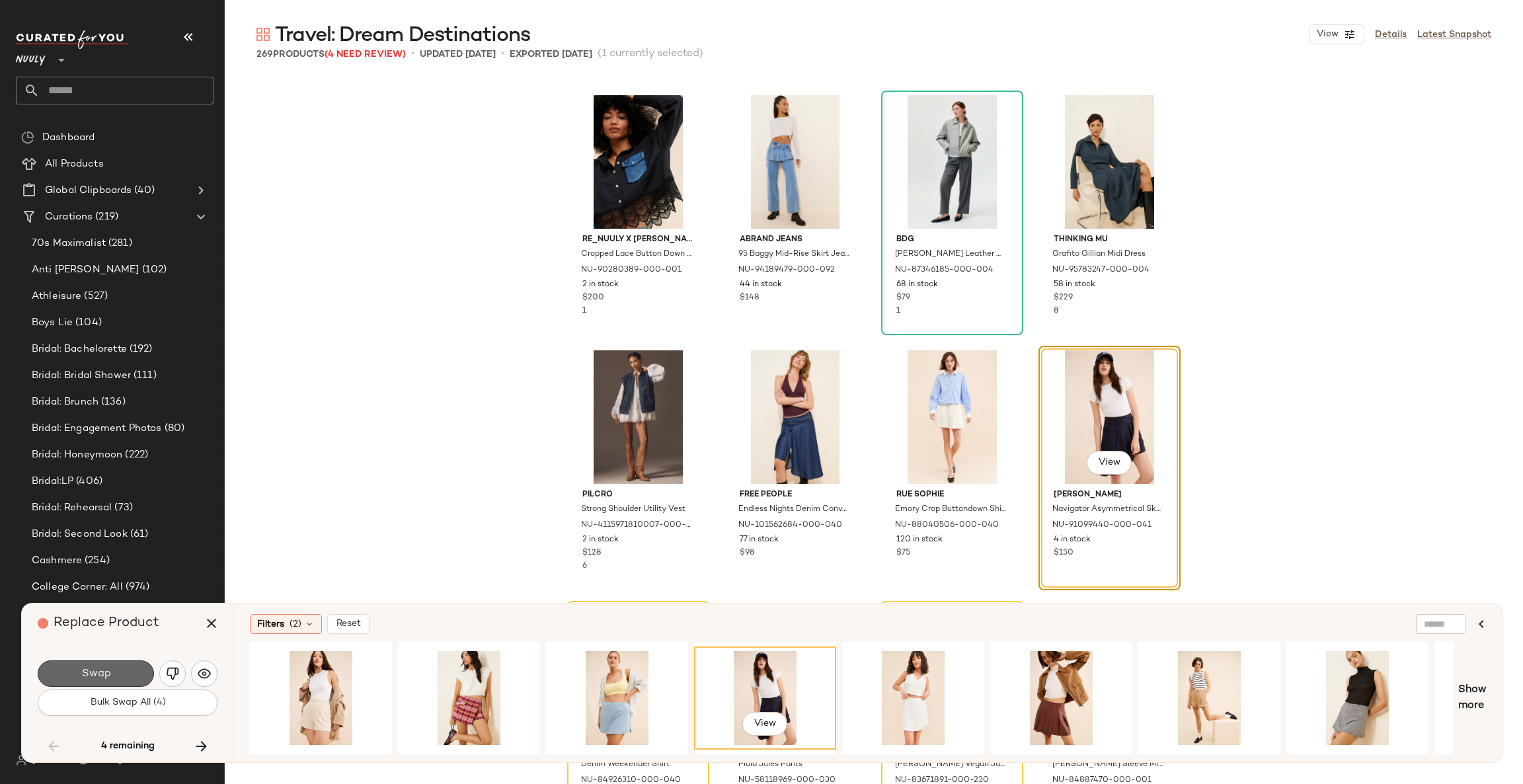
click at [108, 667] on span "Swap" at bounding box center [95, 673] width 30 height 13
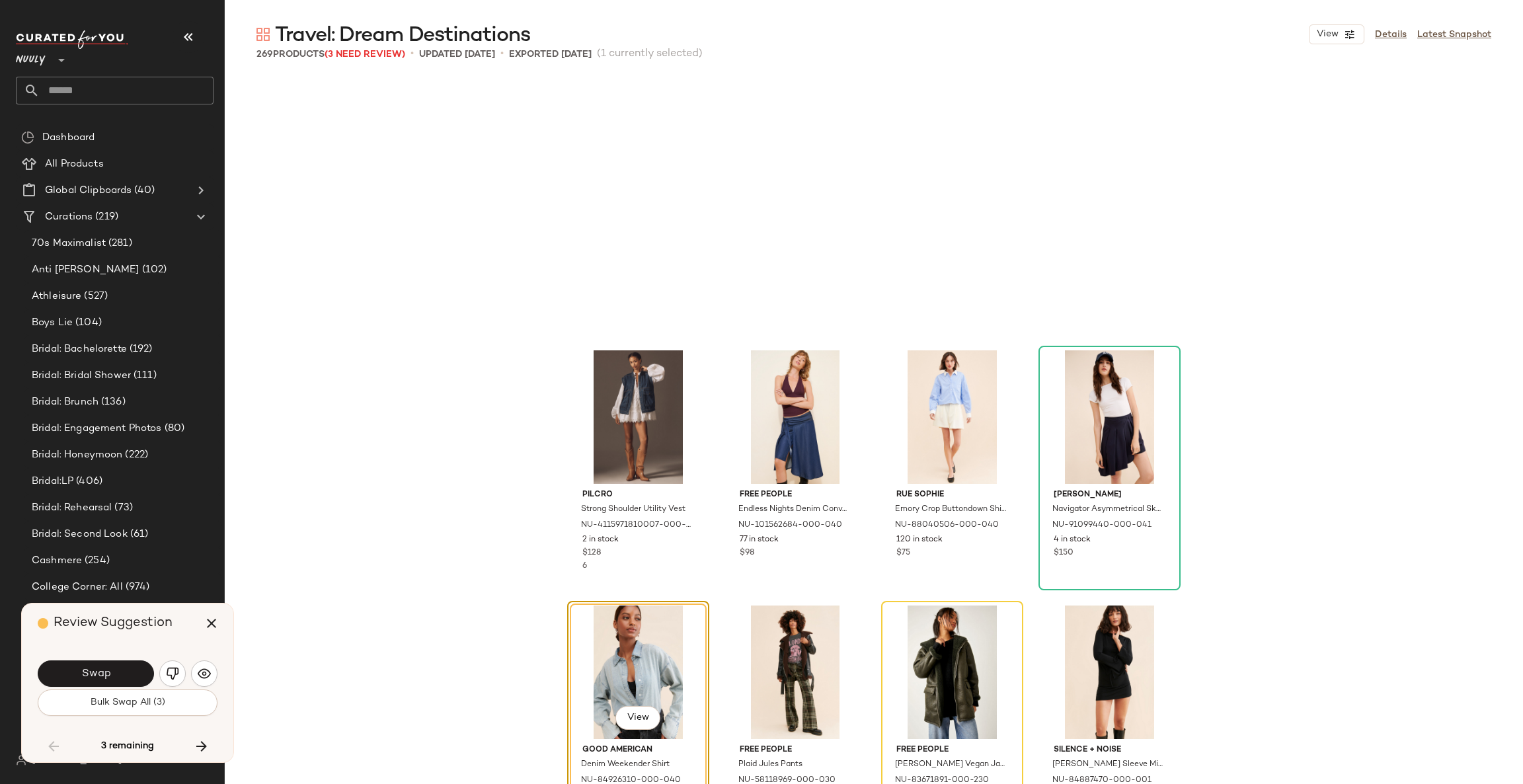
scroll to position [15303, 0]
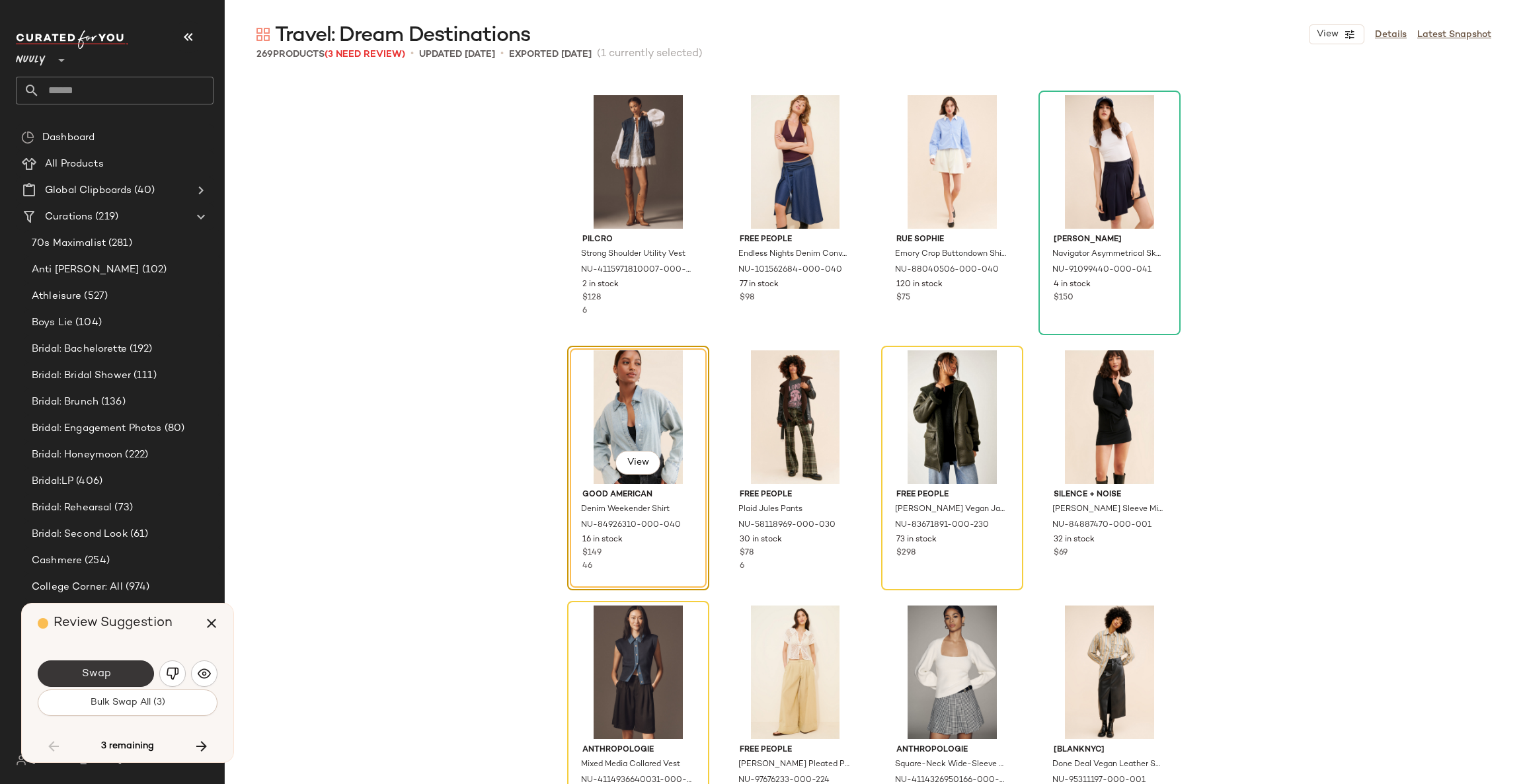
click at [143, 668] on button "Swap" at bounding box center [95, 673] width 116 height 26
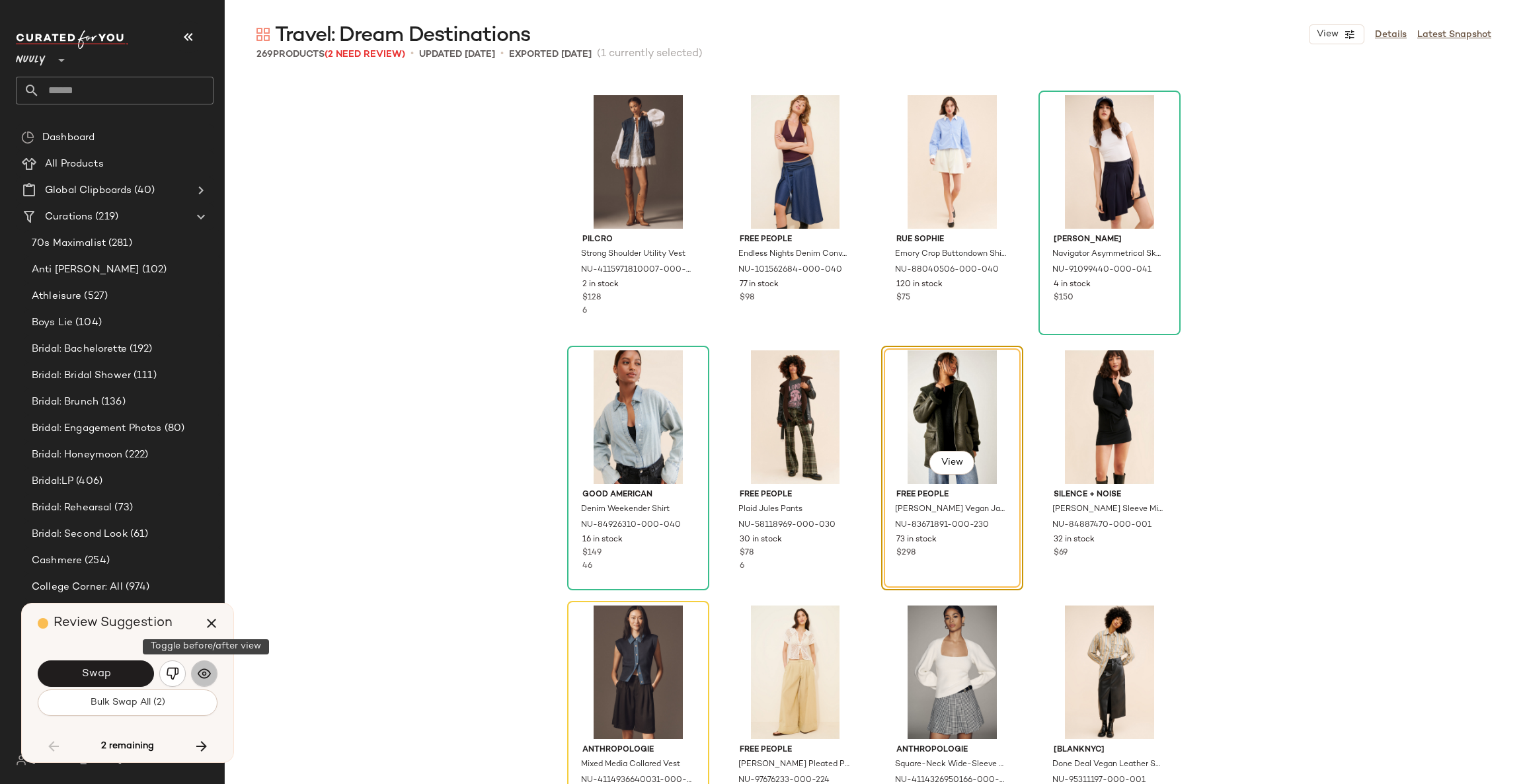
click at [205, 678] on img "button" at bounding box center [204, 673] width 13 height 13
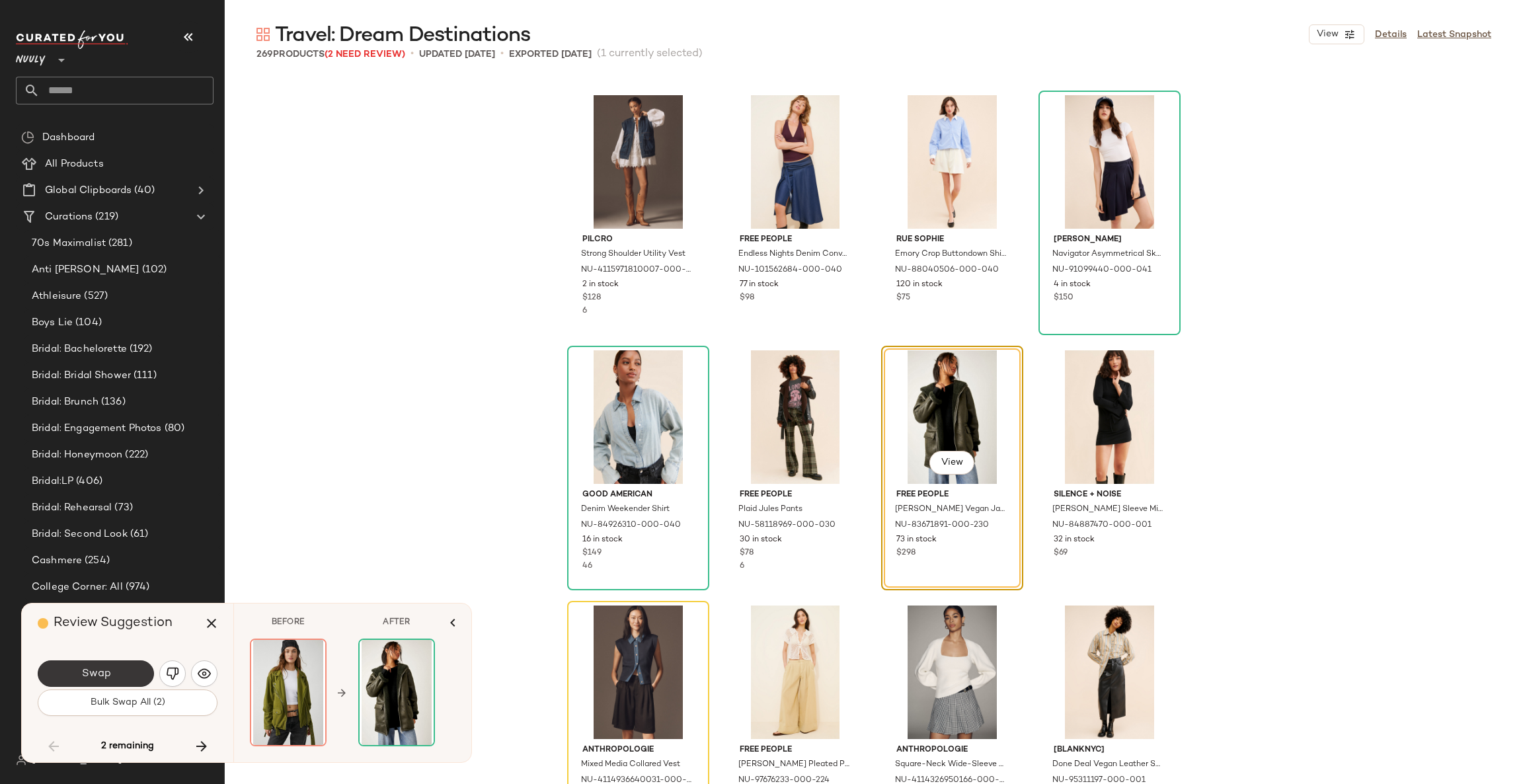
click at [134, 668] on button "Swap" at bounding box center [95, 673] width 116 height 26
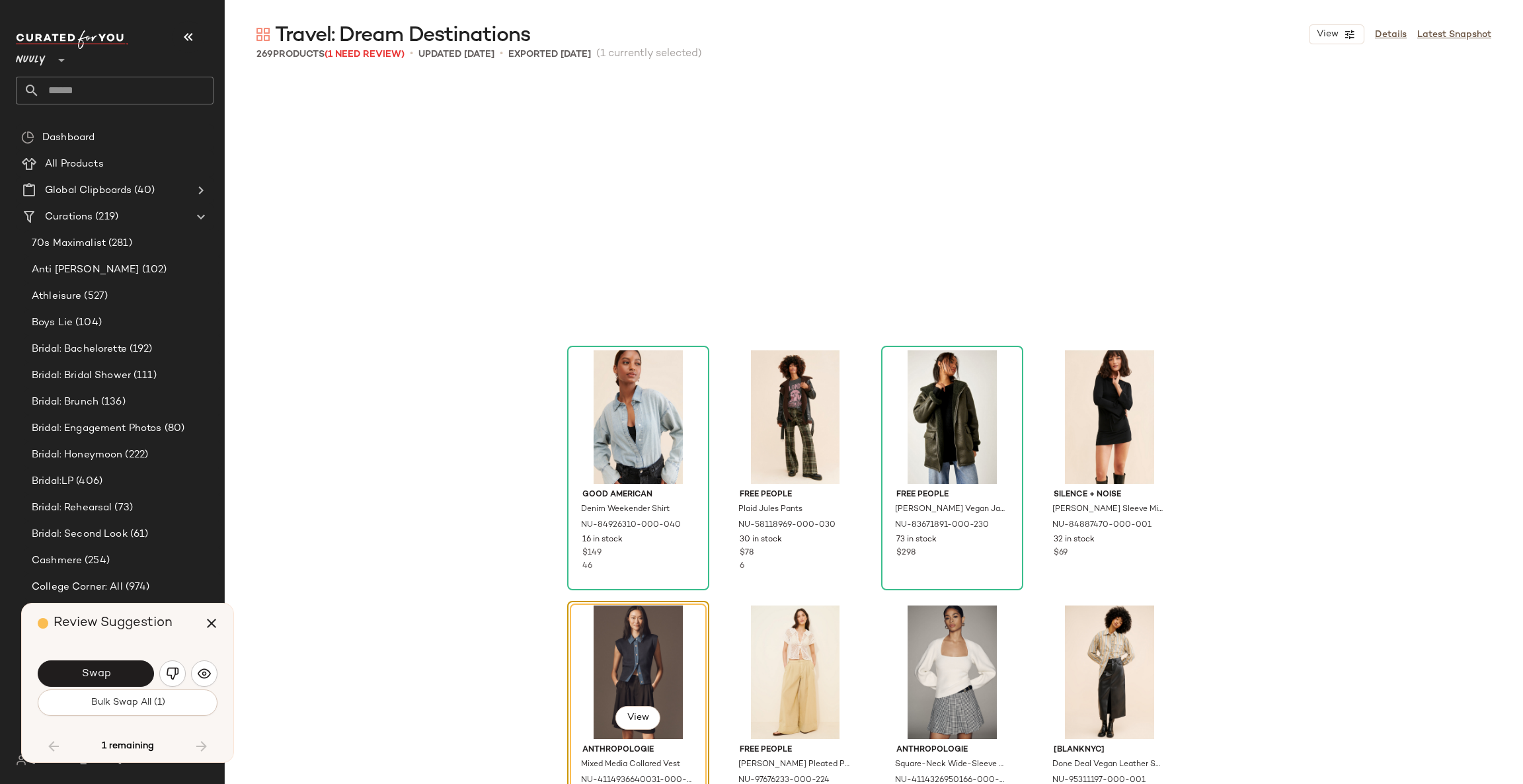
scroll to position [15559, 0]
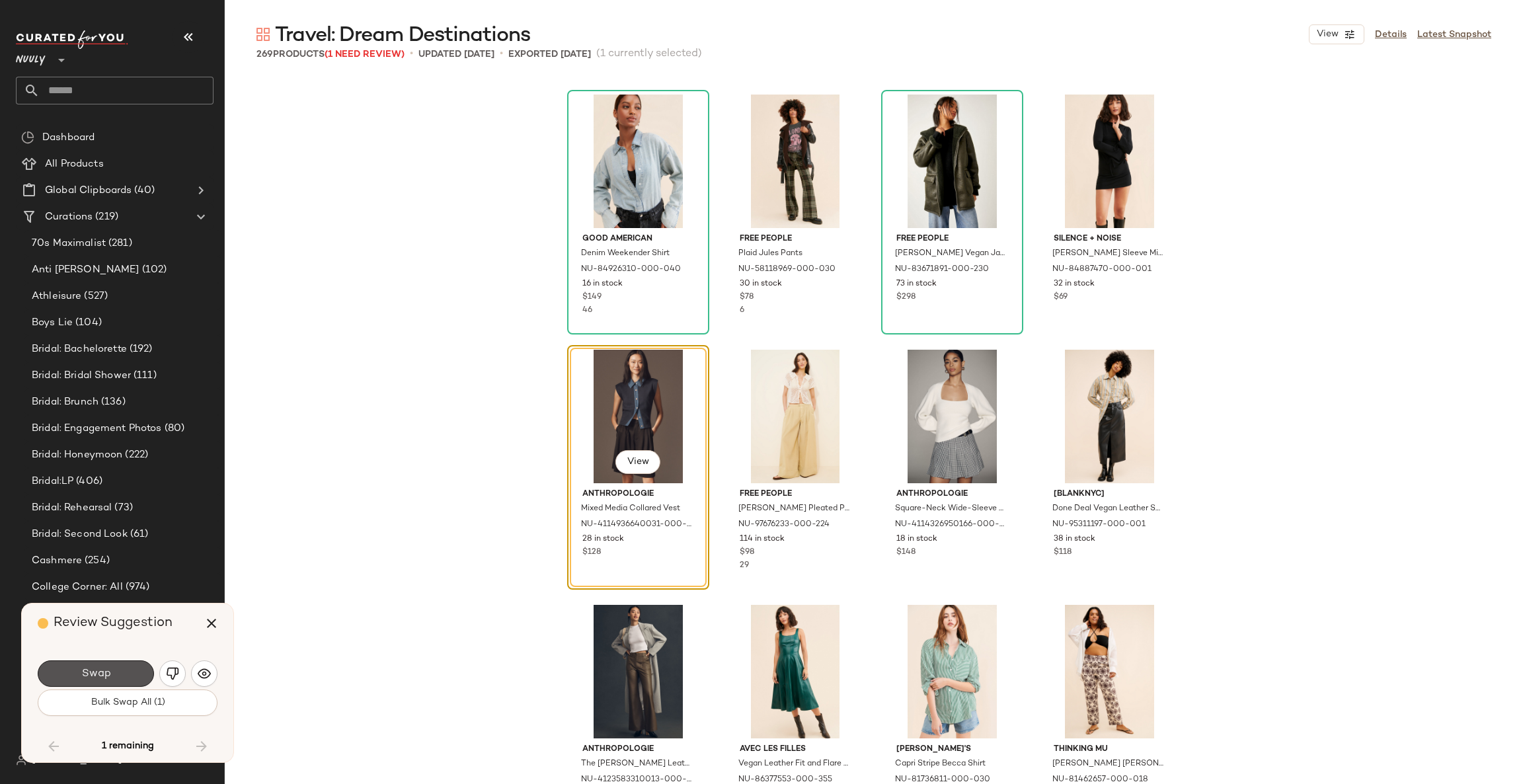
click at [134, 668] on button "Swap" at bounding box center [95, 673] width 116 height 26
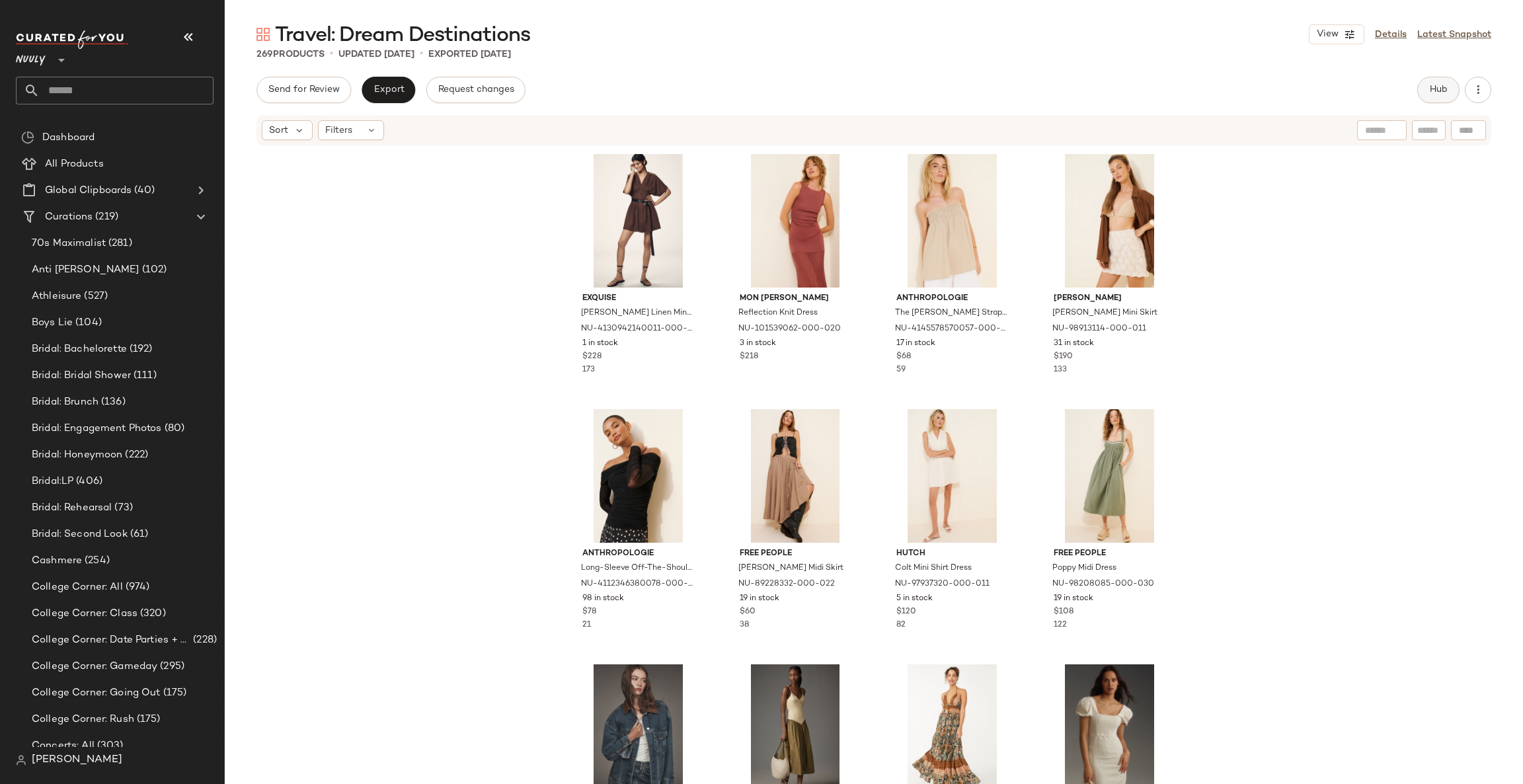
click at [1436, 90] on span "Hub" at bounding box center [1438, 90] width 19 height 10
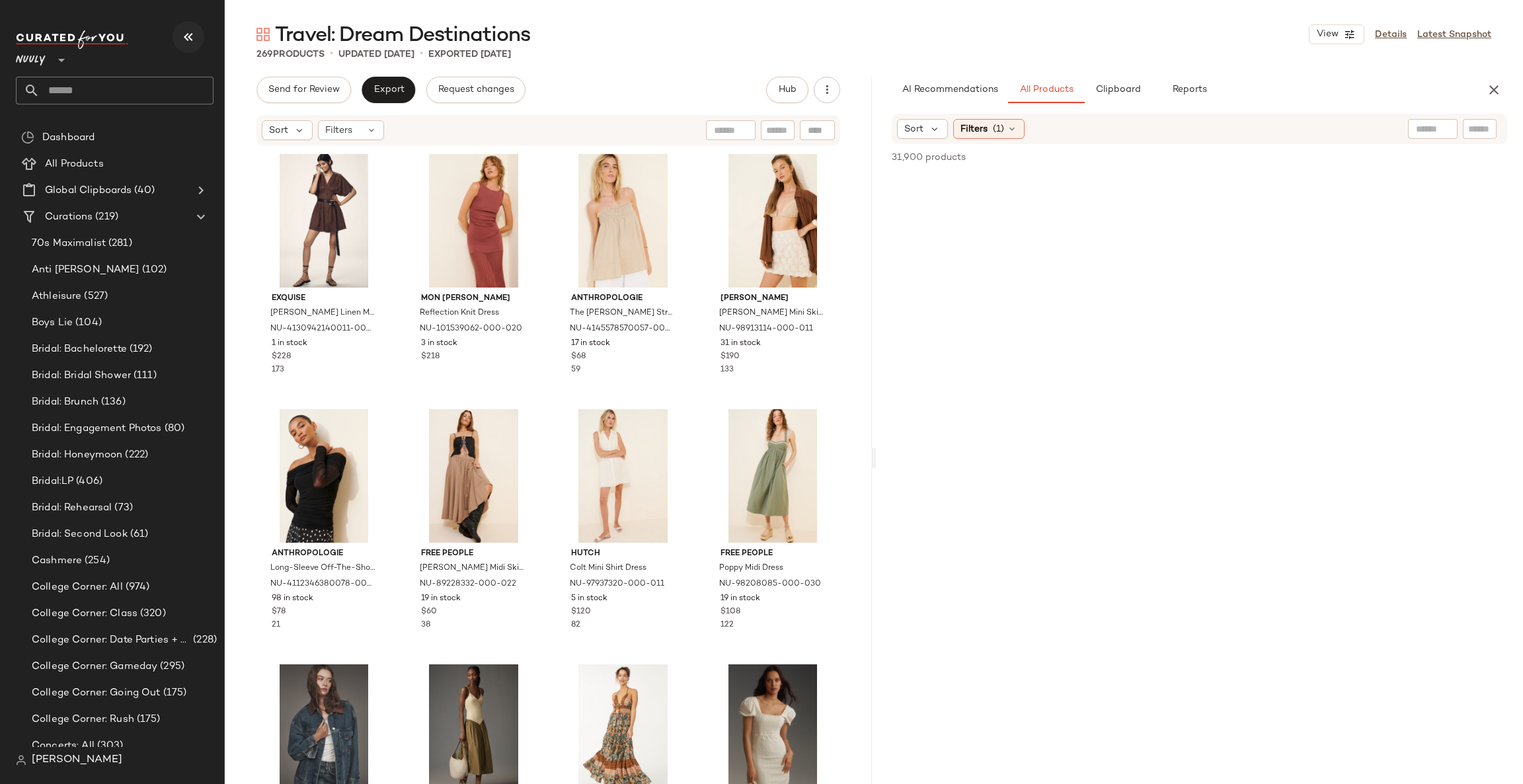
click at [188, 29] on icon "button" at bounding box center [188, 37] width 16 height 16
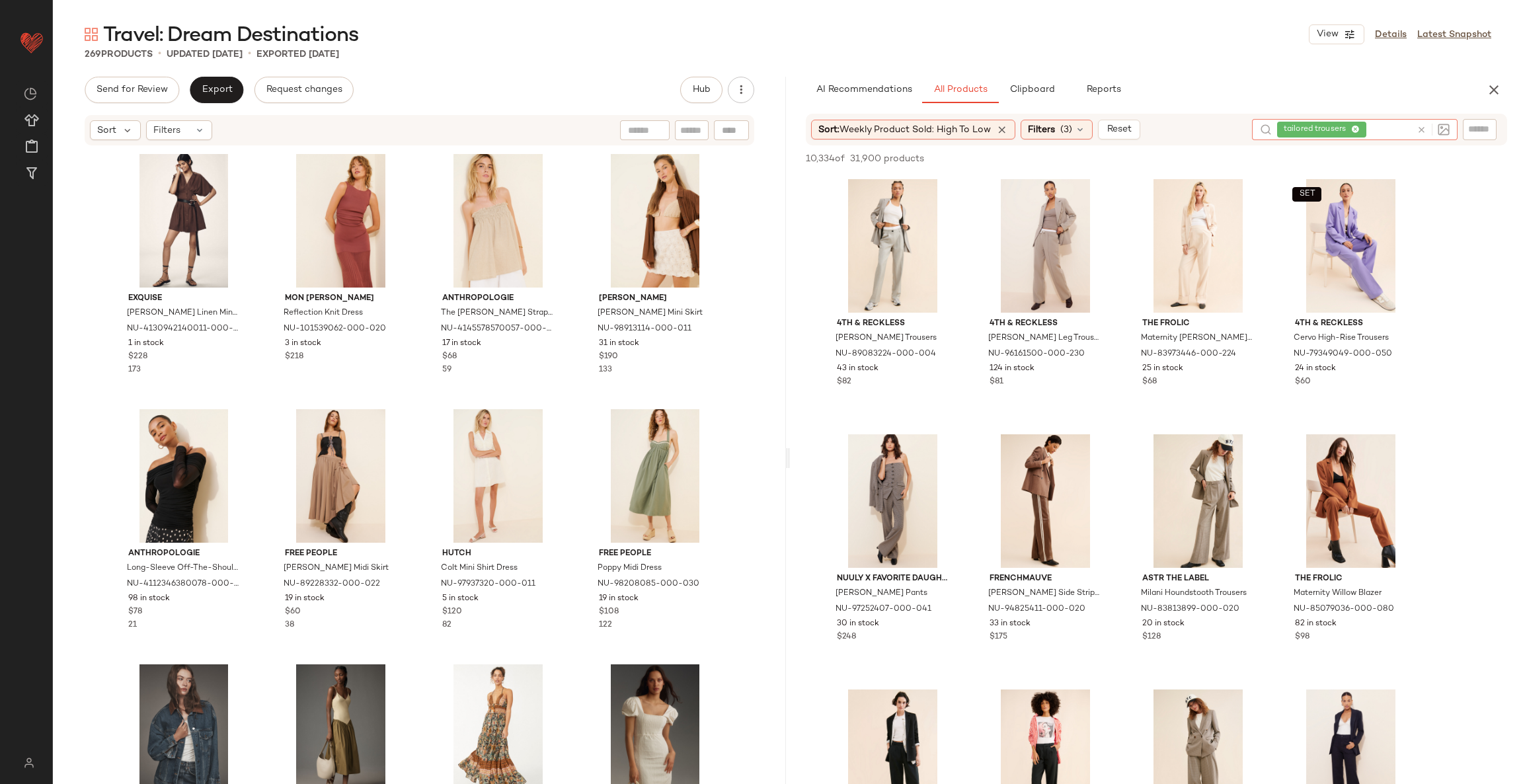
click at [1422, 126] on icon at bounding box center [1421, 130] width 10 height 10
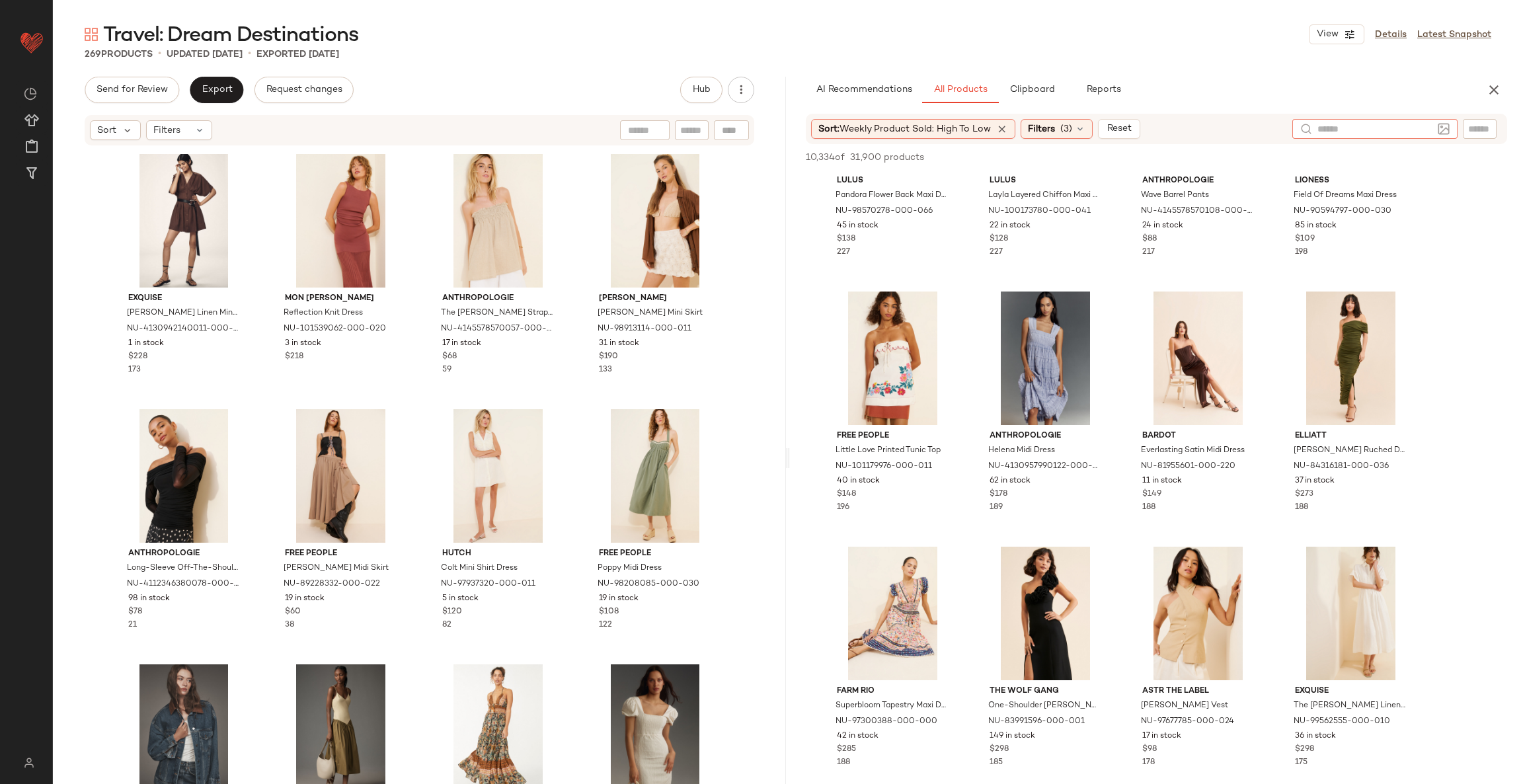
scroll to position [793, 0]
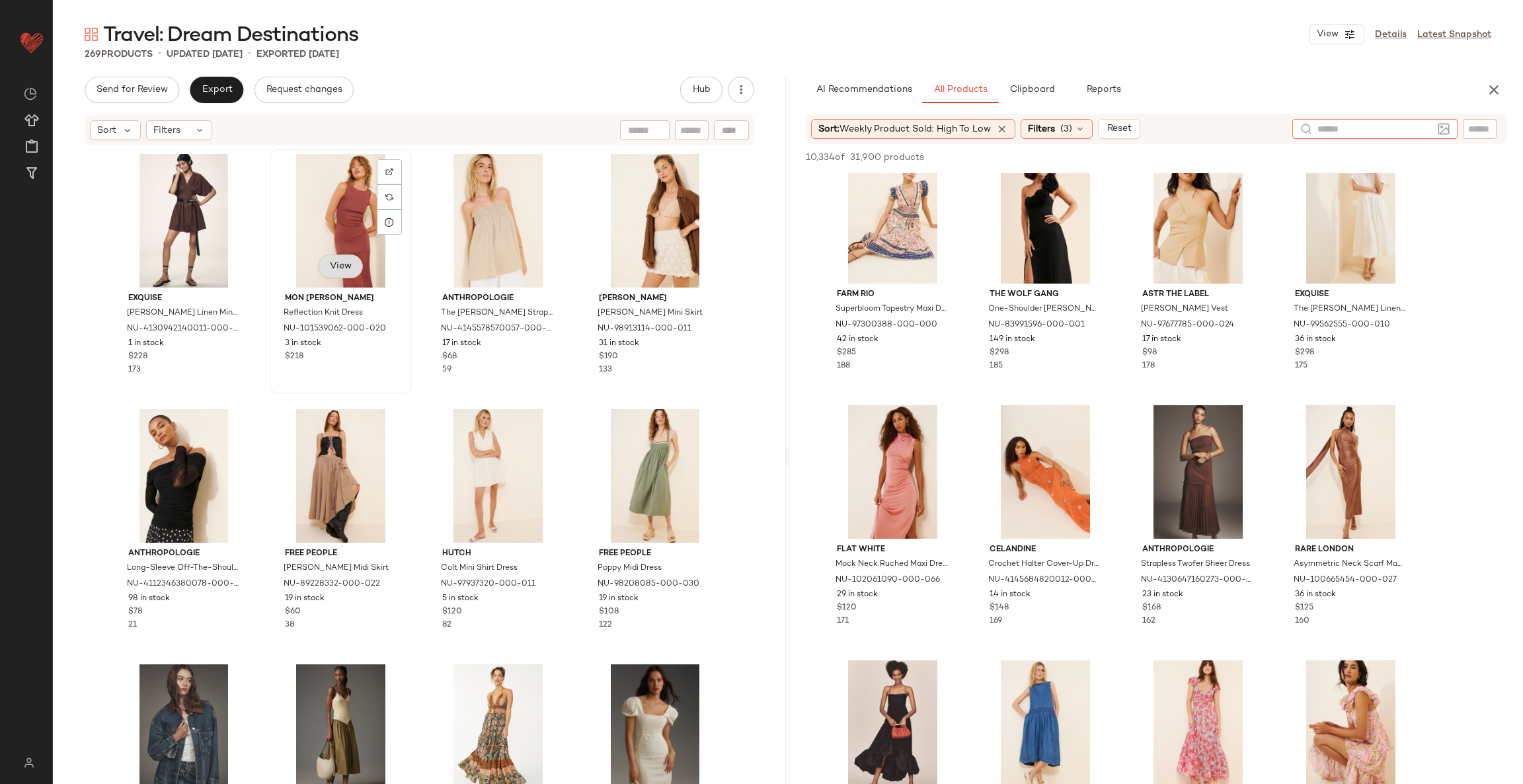
click at [339, 263] on span "View" at bounding box center [340, 266] width 22 height 10
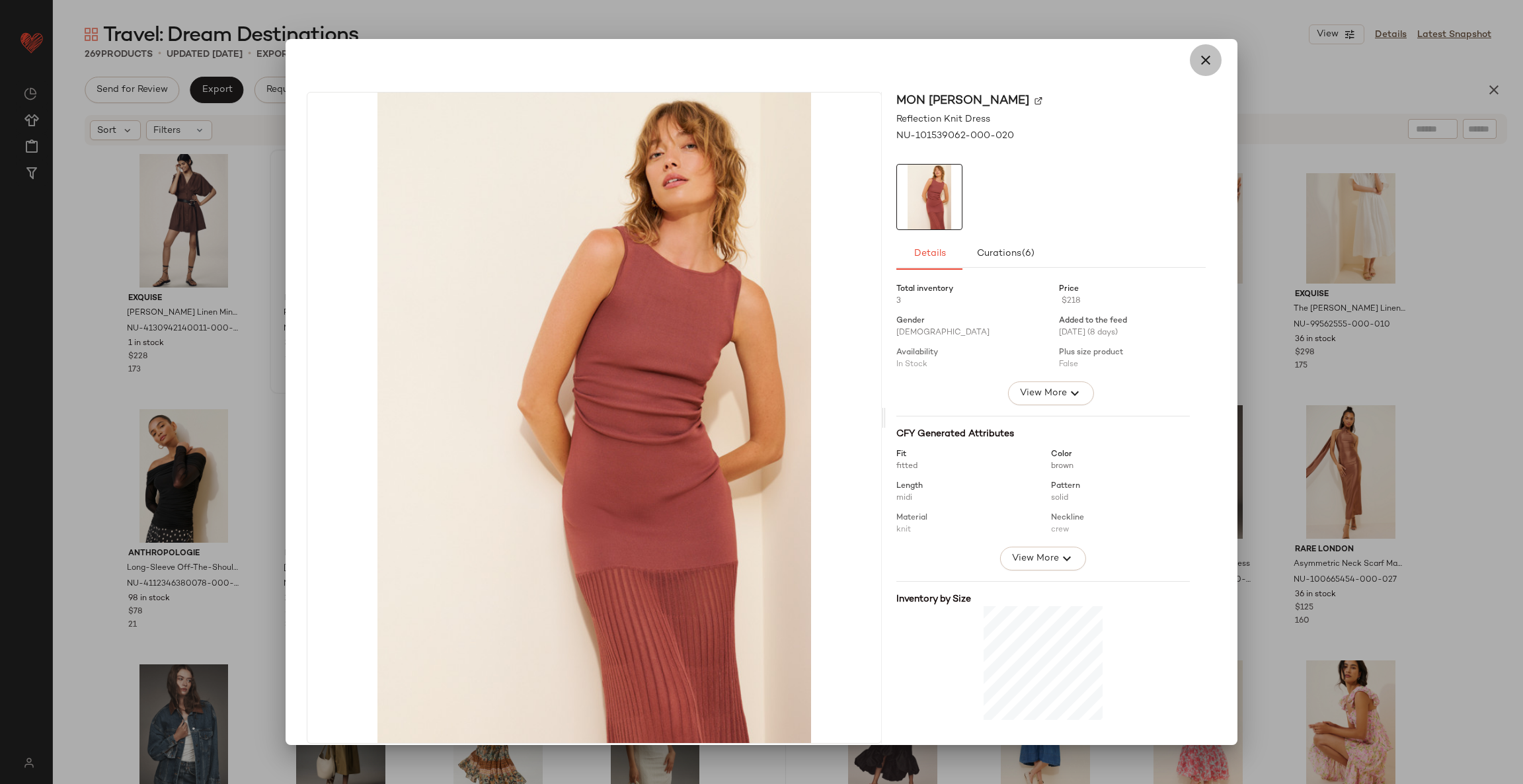
click at [1202, 58] on icon "button" at bounding box center [1205, 60] width 16 height 16
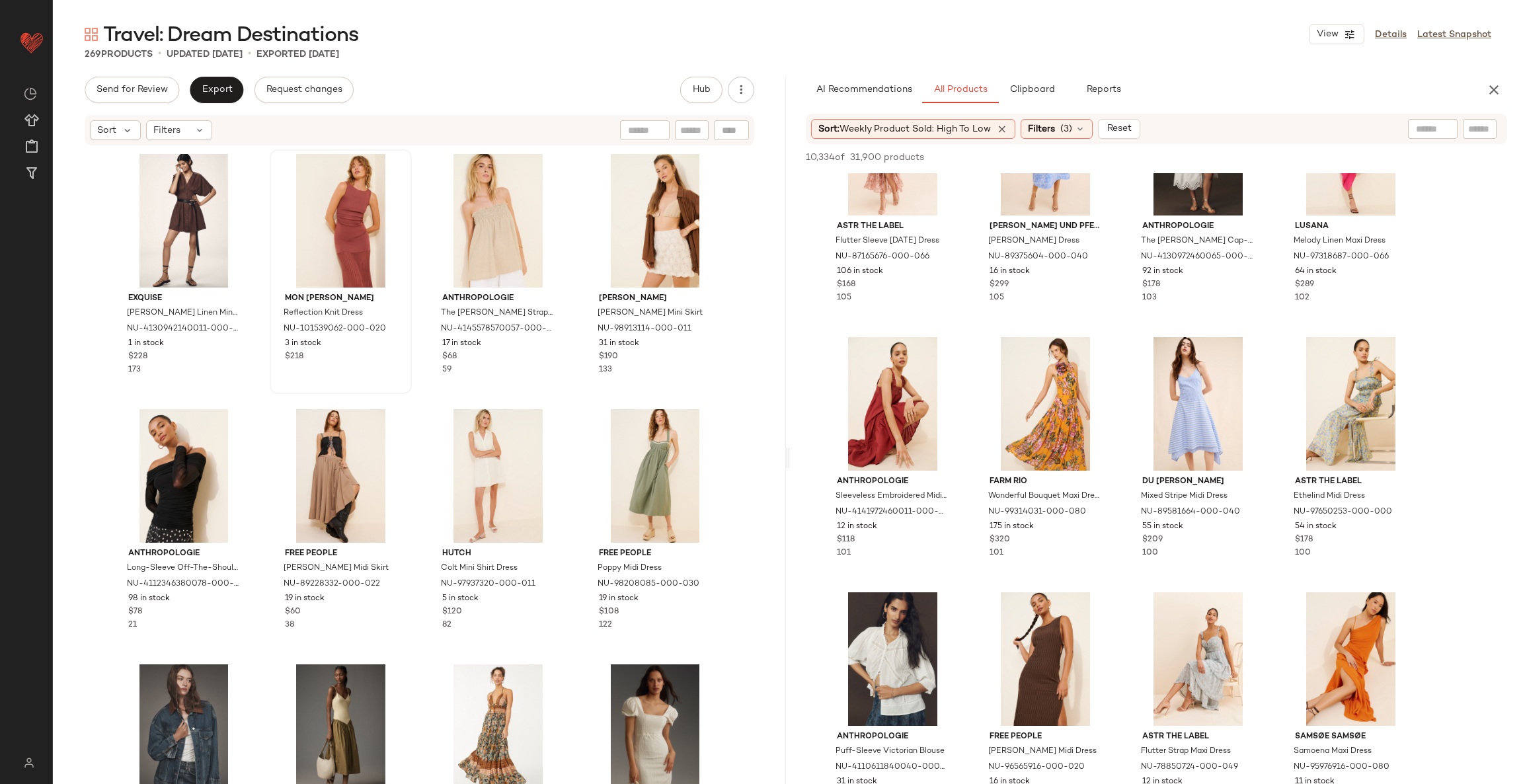
scroll to position [3865, 0]
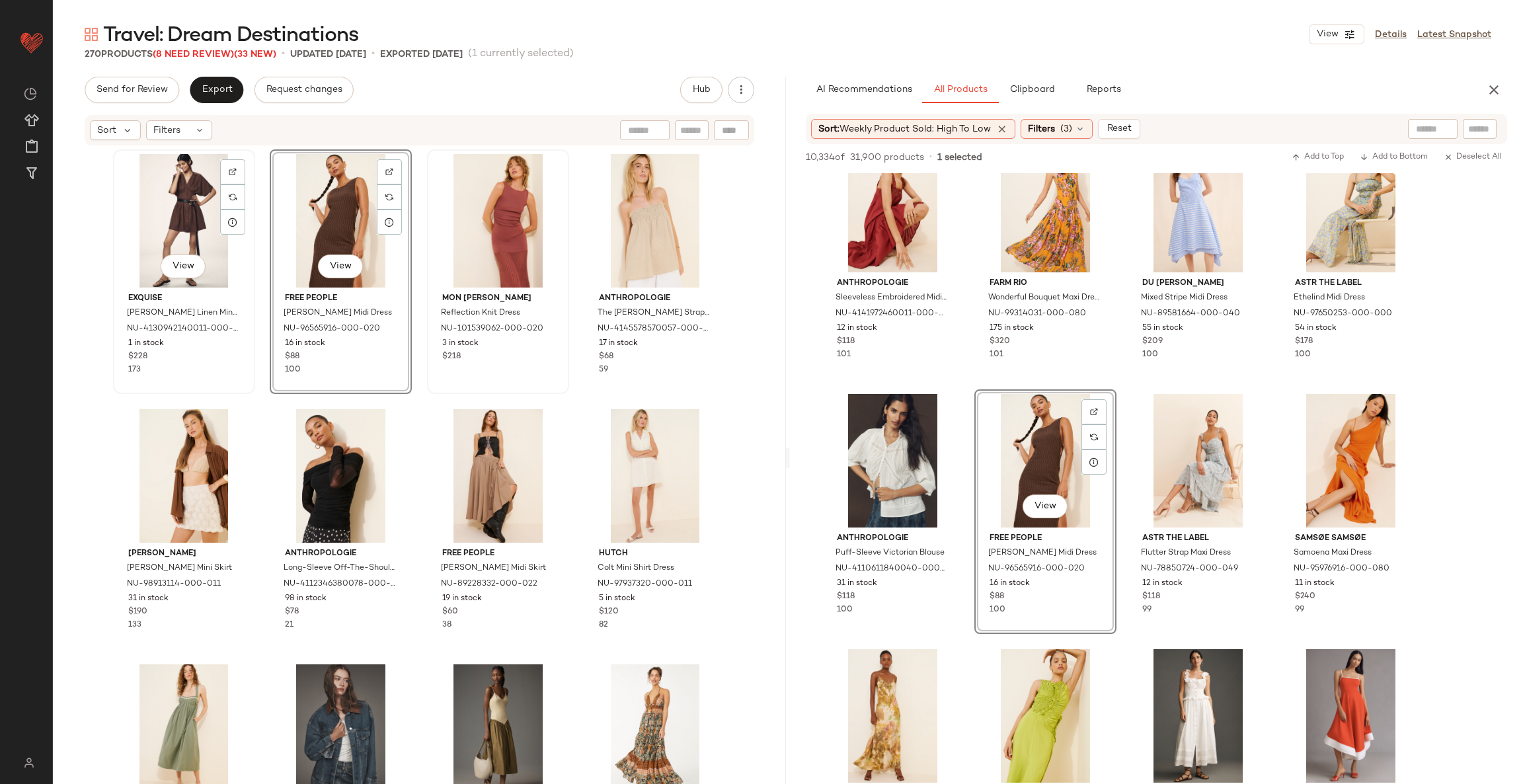
click at [183, 208] on div "View" at bounding box center [184, 221] width 133 height 133
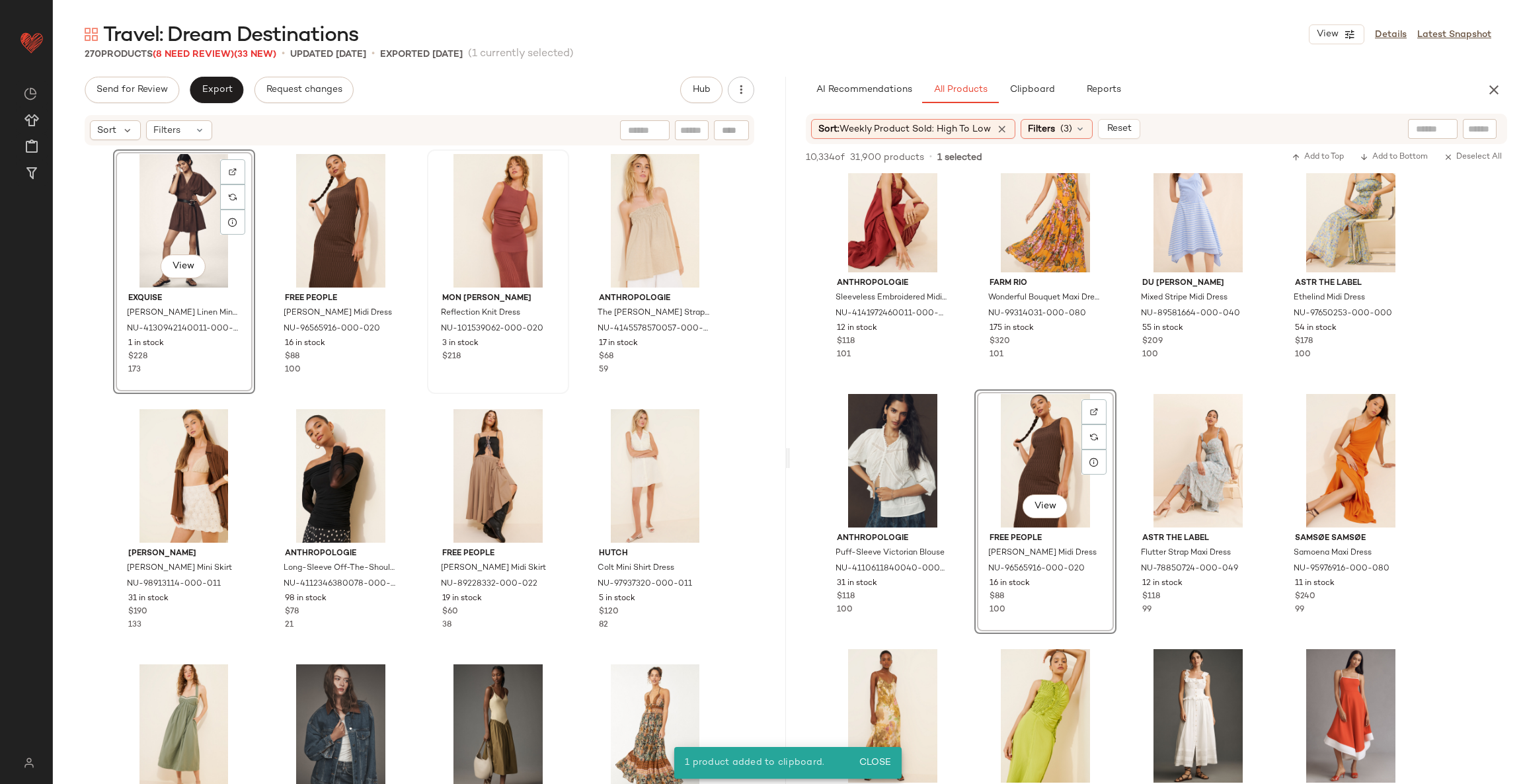
click at [174, 181] on div "View" at bounding box center [184, 221] width 133 height 133
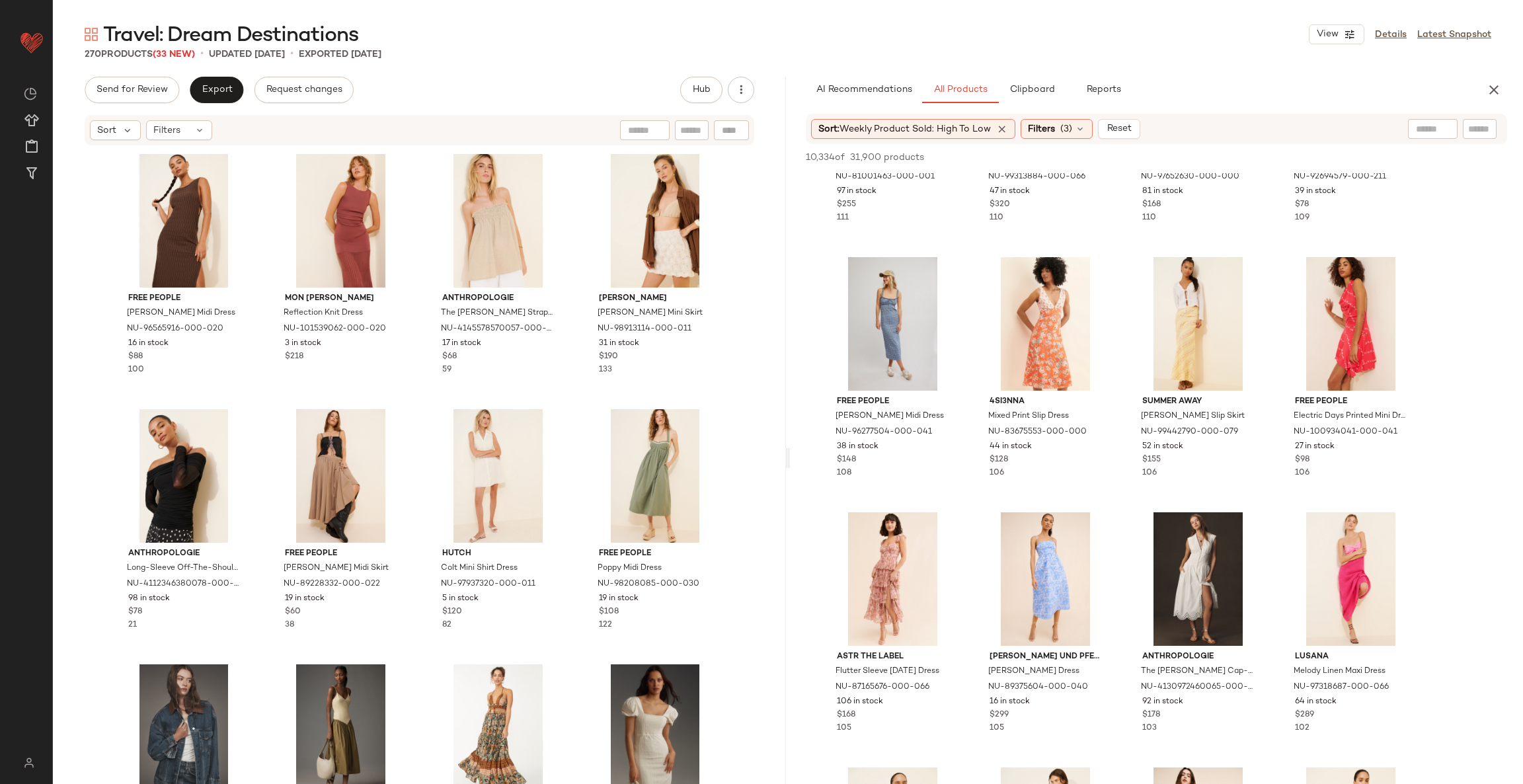
scroll to position [3271, 0]
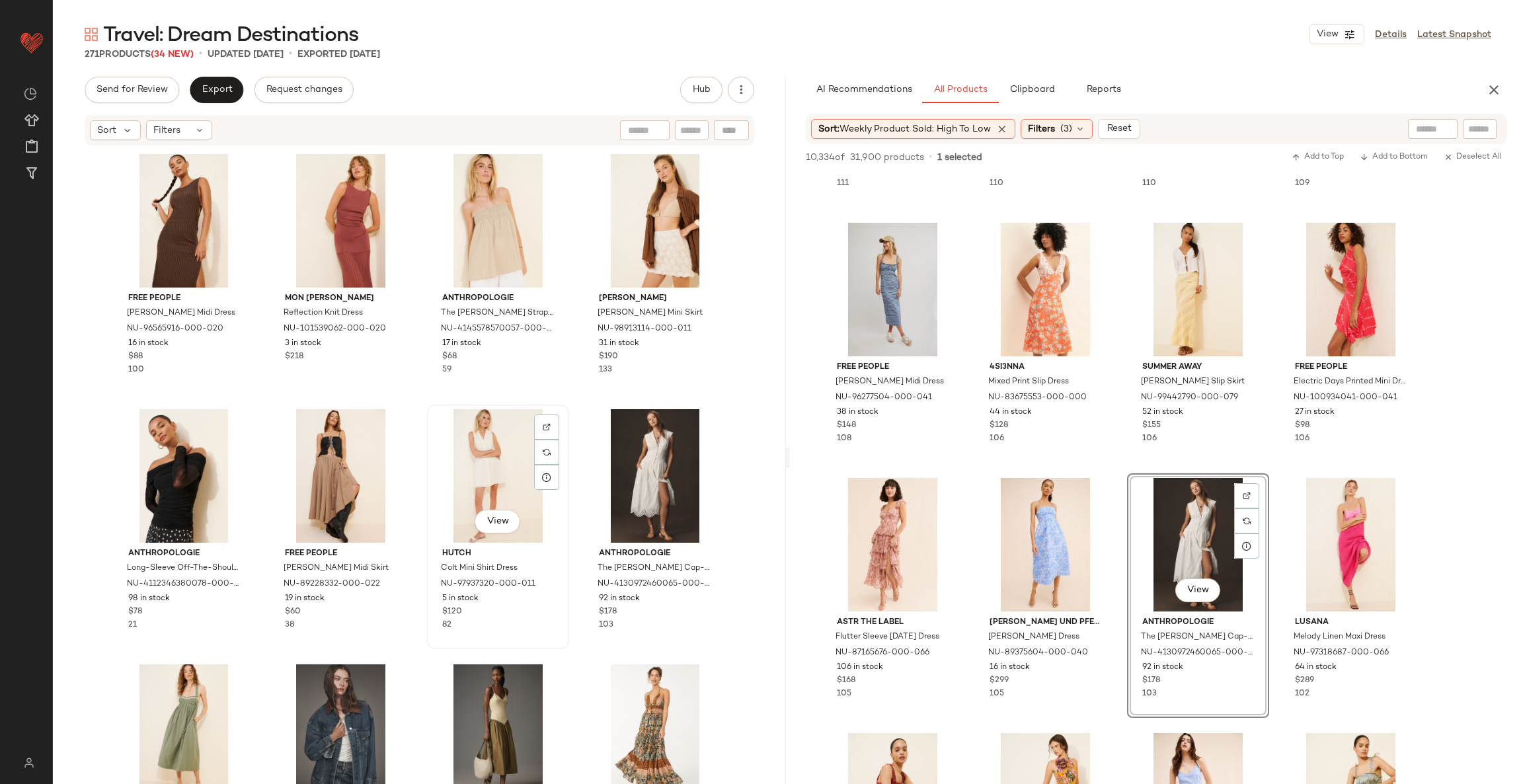
click at [498, 470] on div "View" at bounding box center [498, 476] width 133 height 133
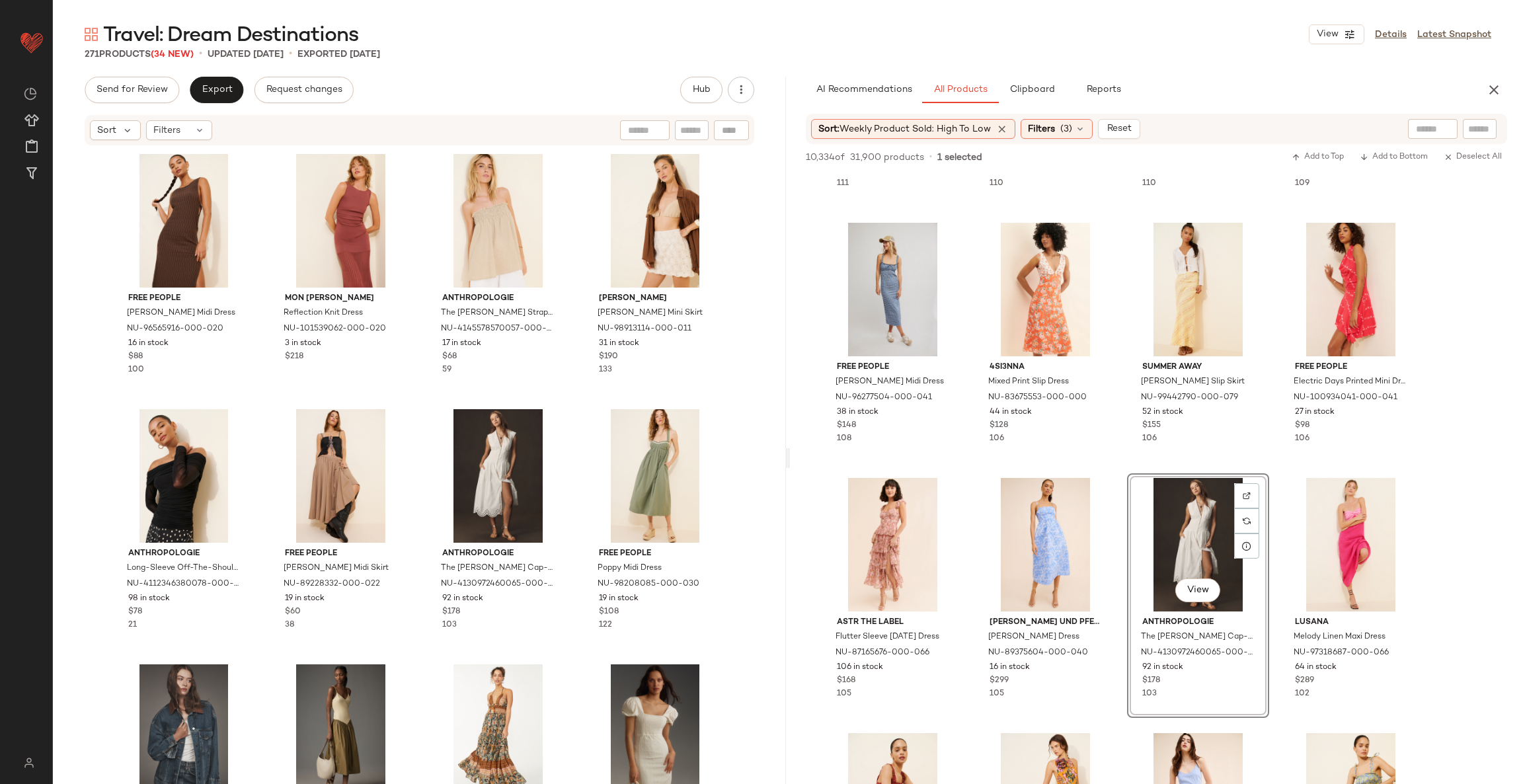
click at [576, 408] on div "Free People Lilliana Sweater Midi Dress NU-96565916-000-020 16 in stock $88 100…" at bounding box center [420, 487] width 613 height 674
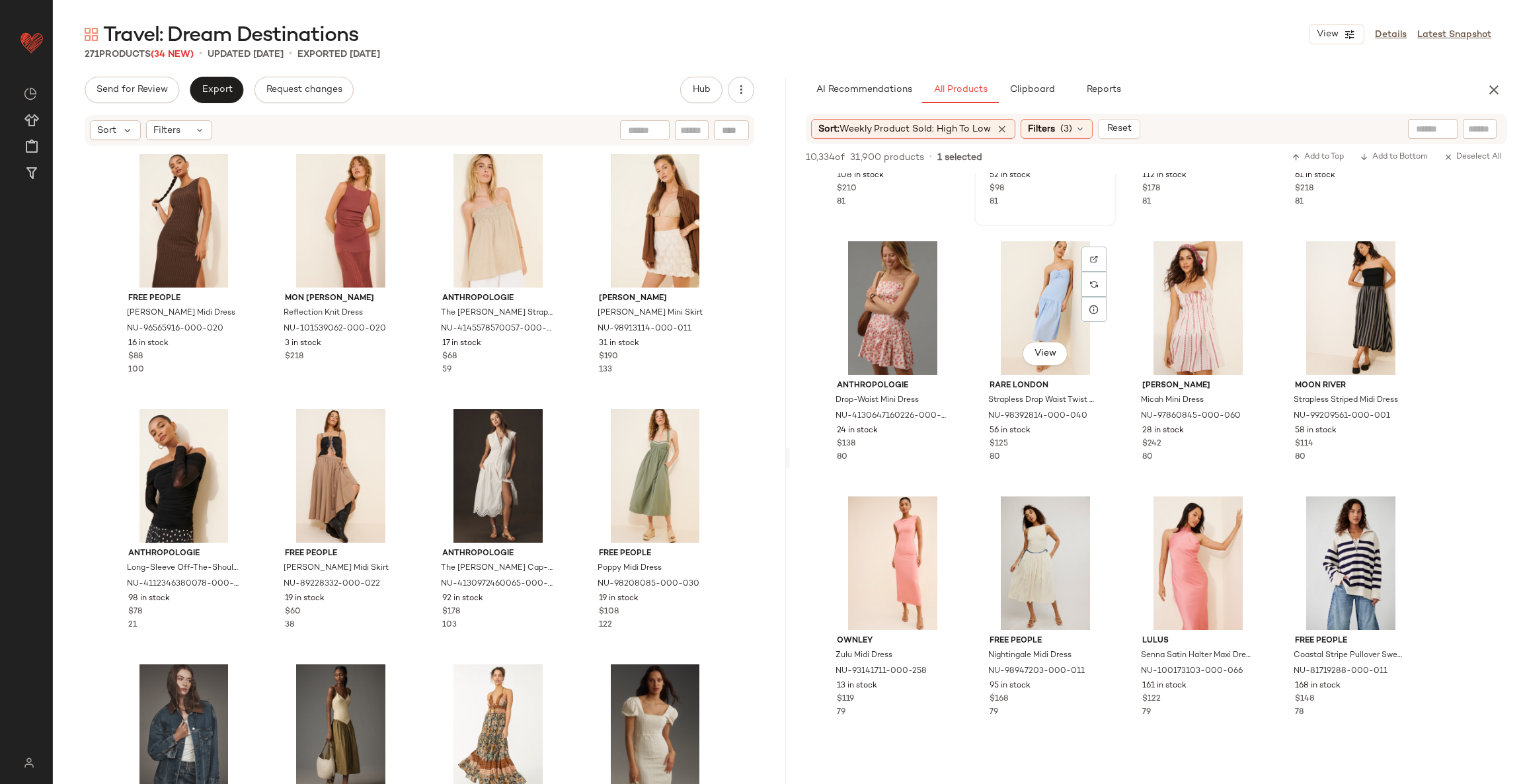
scroll to position [7334, 0]
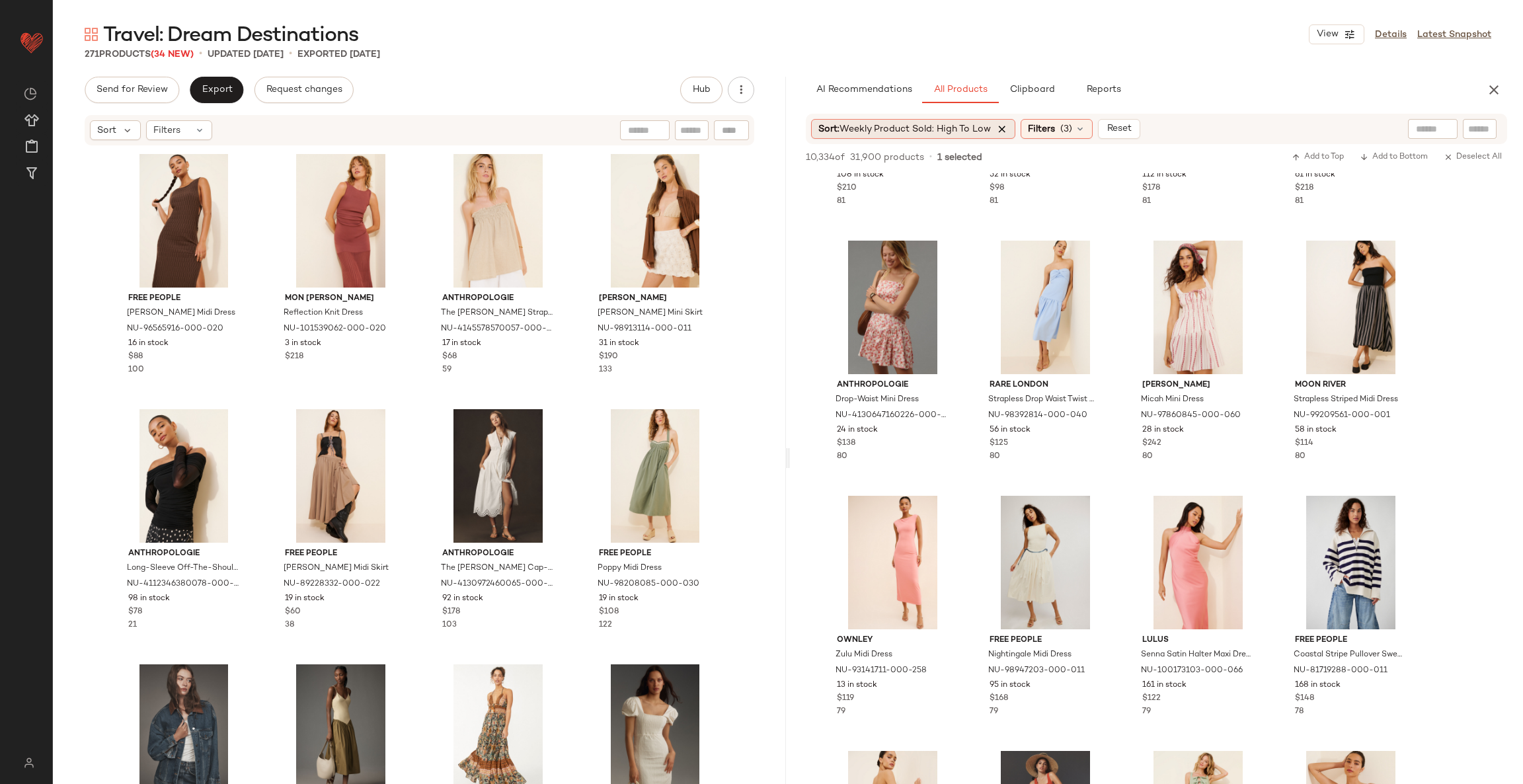
click at [1004, 127] on icon at bounding box center [1002, 129] width 12 height 12
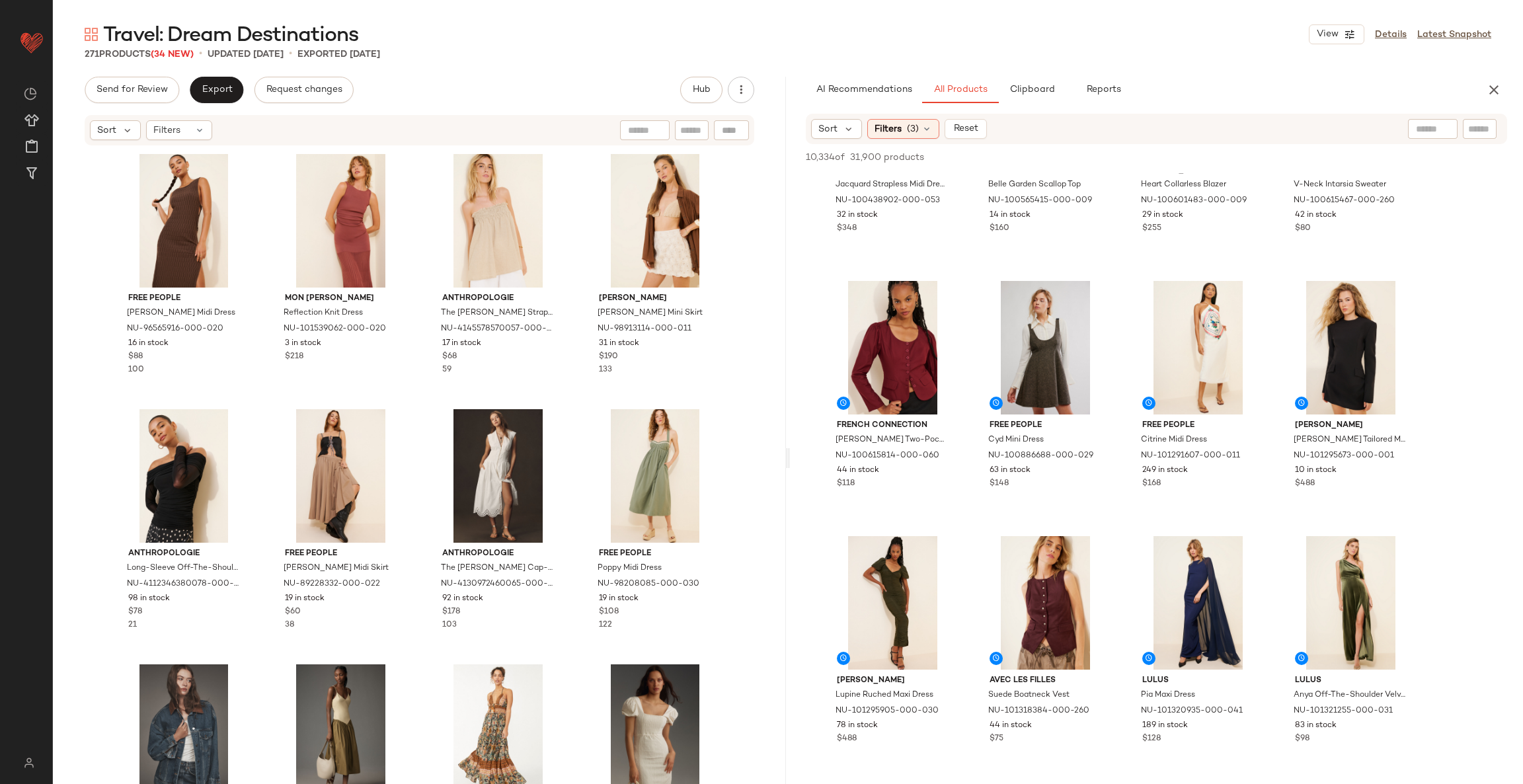
scroll to position [990, 0]
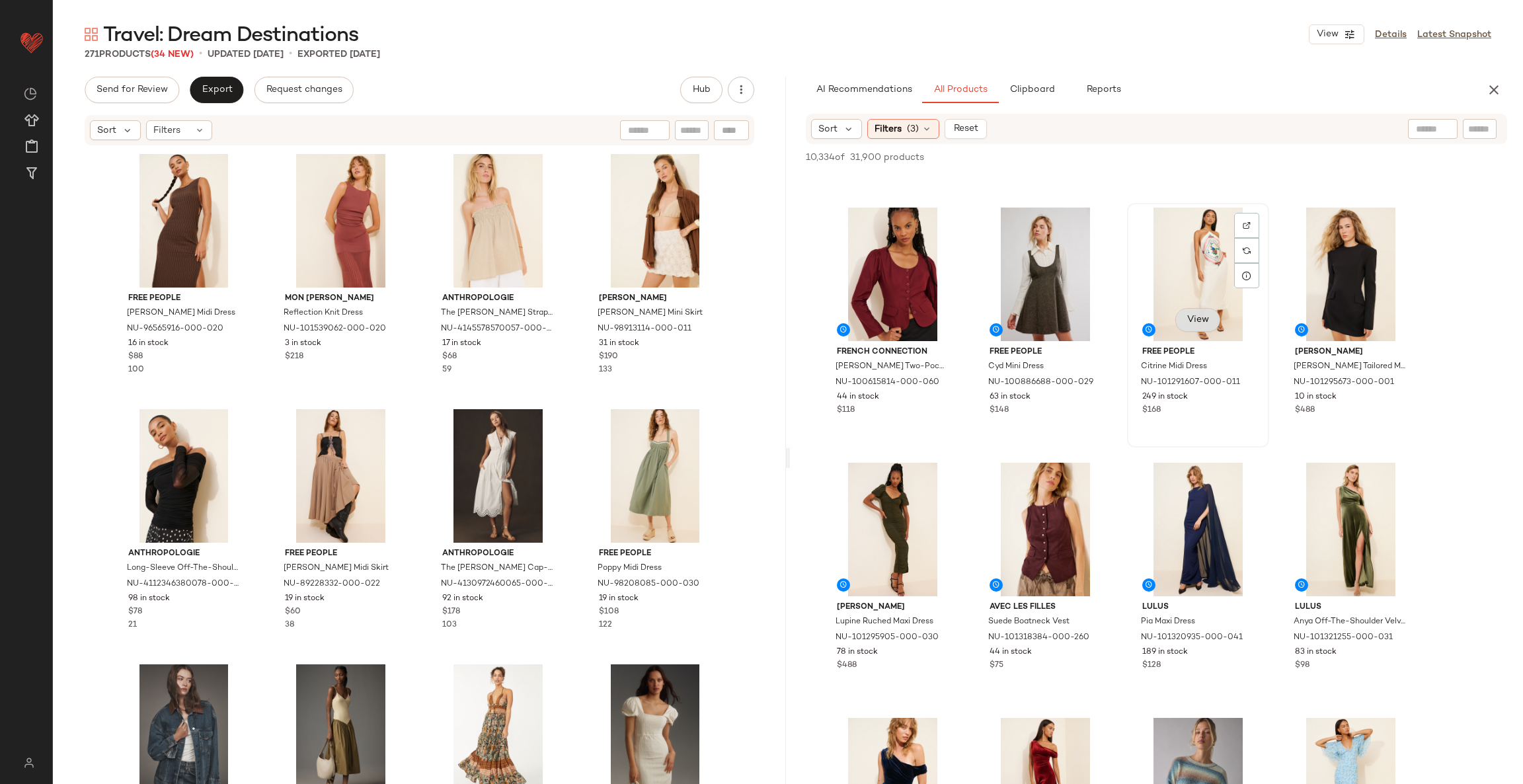
click at [1209, 321] on button "View" at bounding box center [1197, 320] width 45 height 24
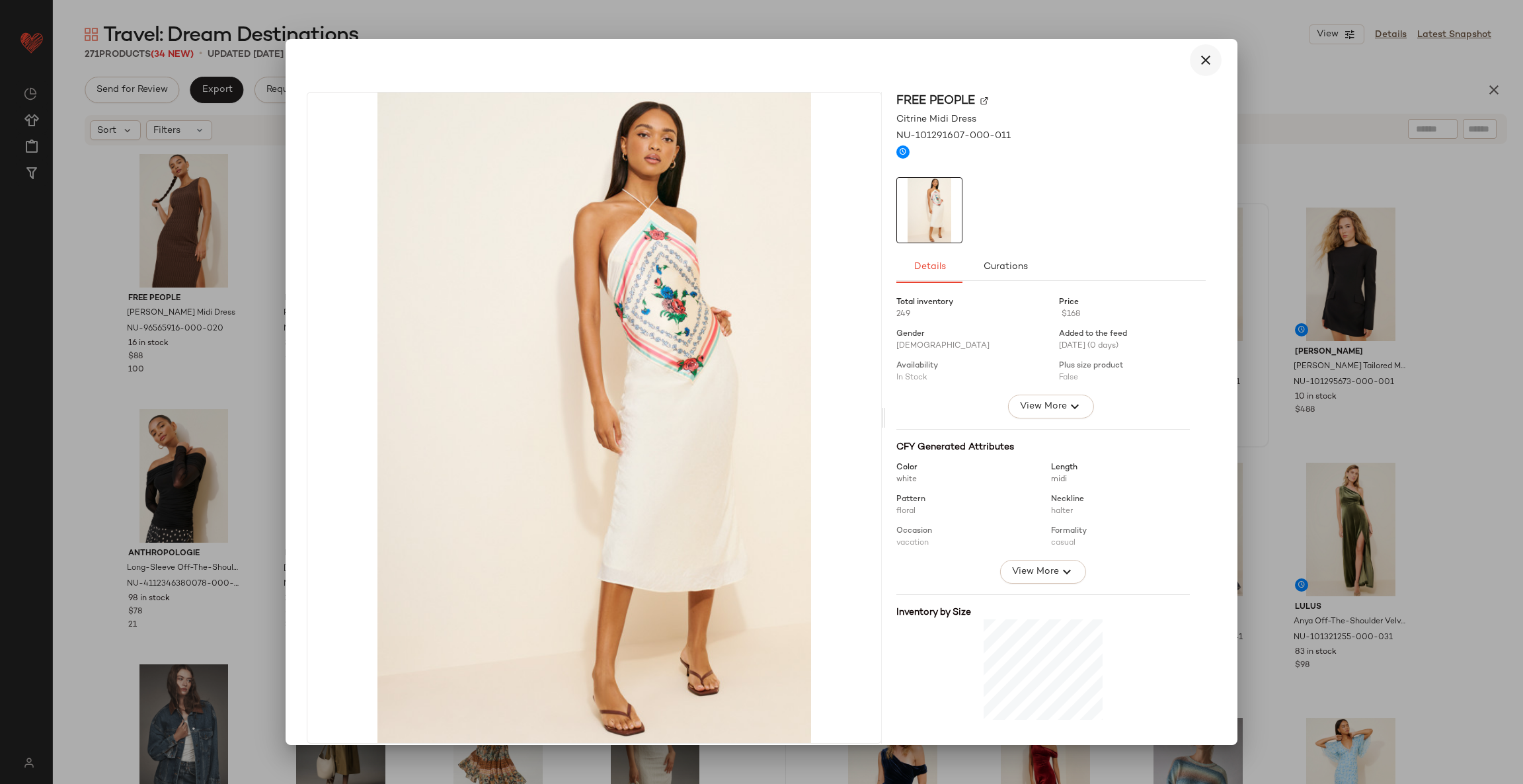
click at [1198, 63] on icon "button" at bounding box center [1205, 60] width 16 height 16
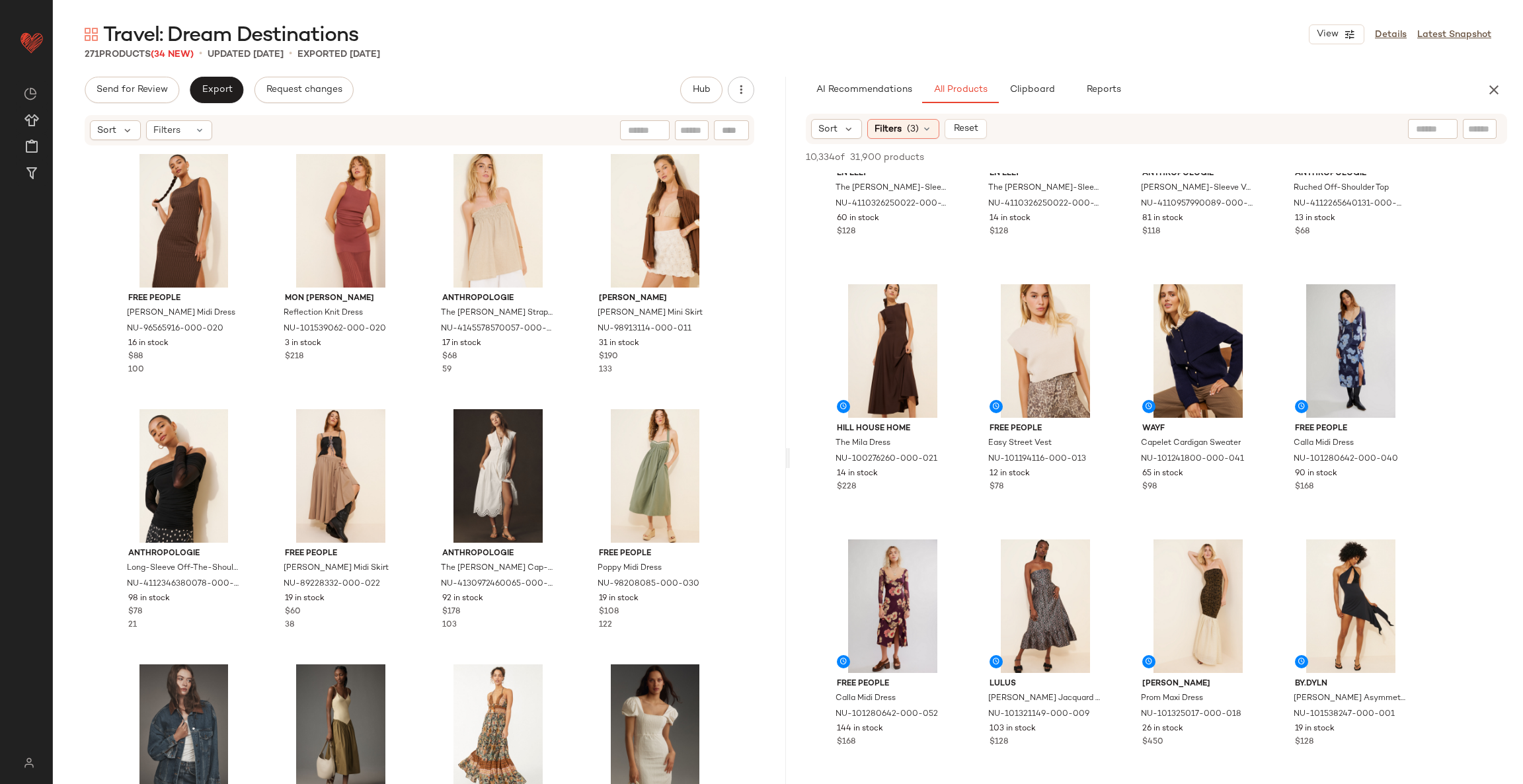
scroll to position [3468, 0]
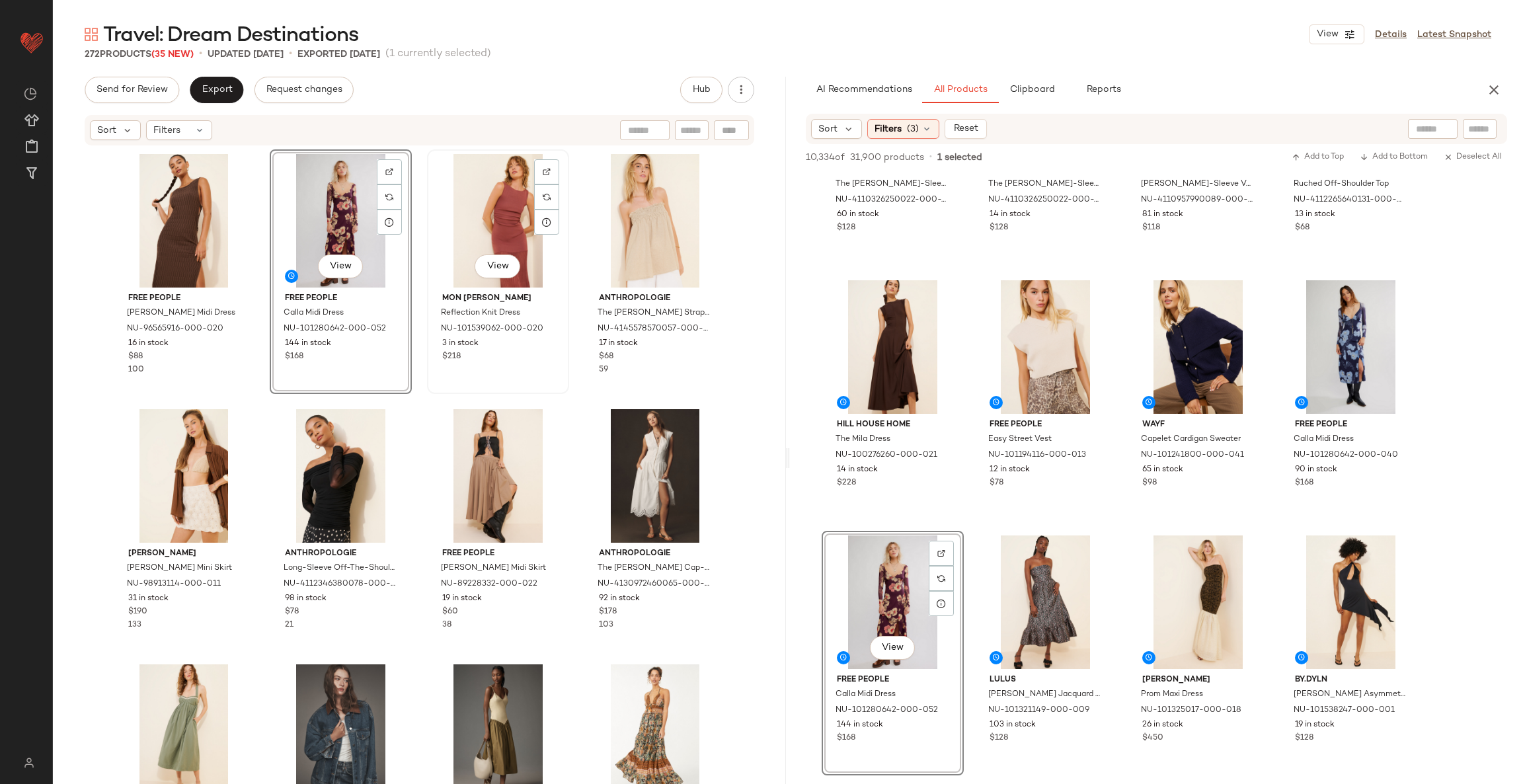
click at [511, 213] on div "View" at bounding box center [498, 221] width 133 height 133
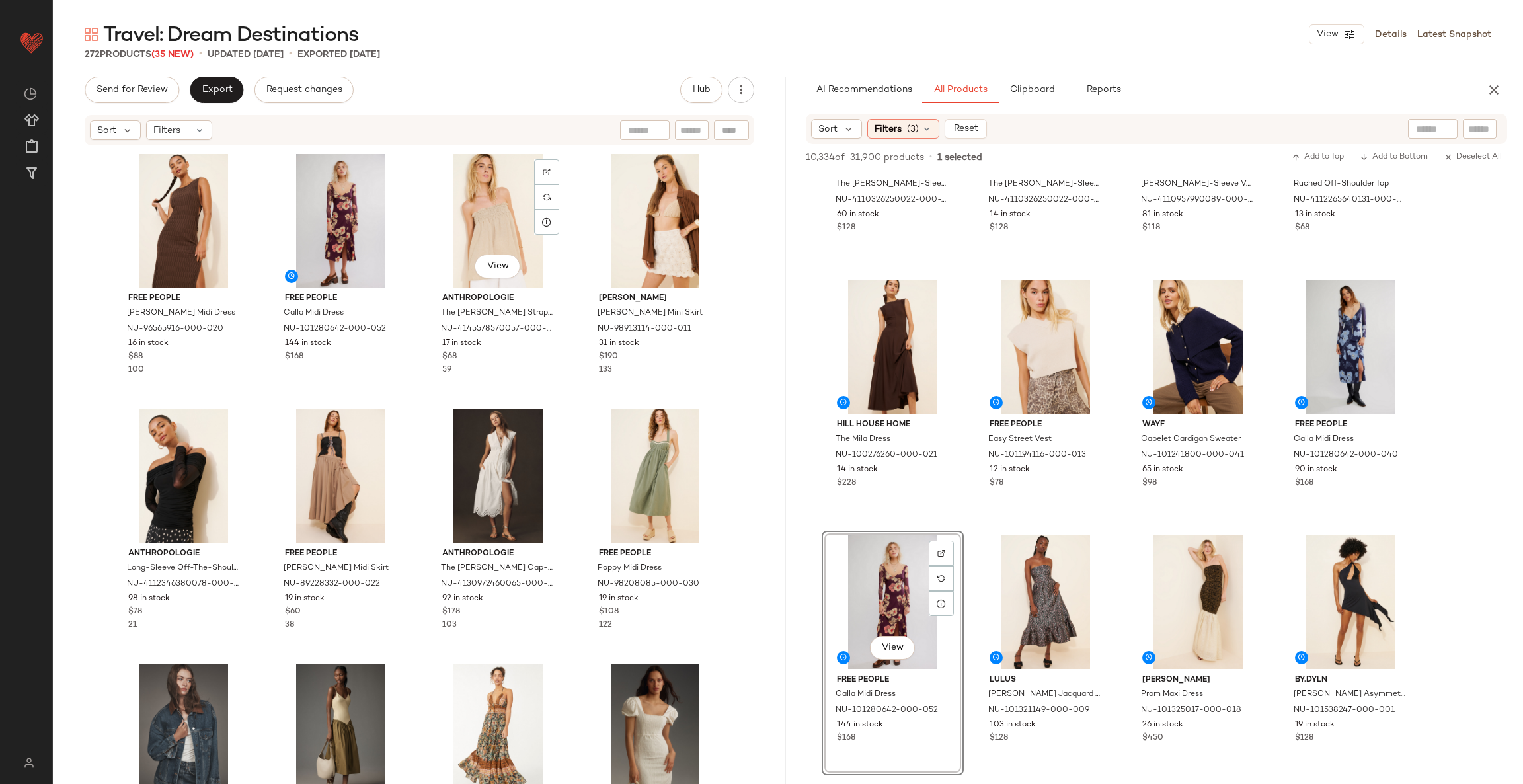
click at [571, 409] on div "Free People Lilliana Sweater Midi Dress NU-96565916-000-020 16 in stock $88 100…" at bounding box center [420, 487] width 613 height 674
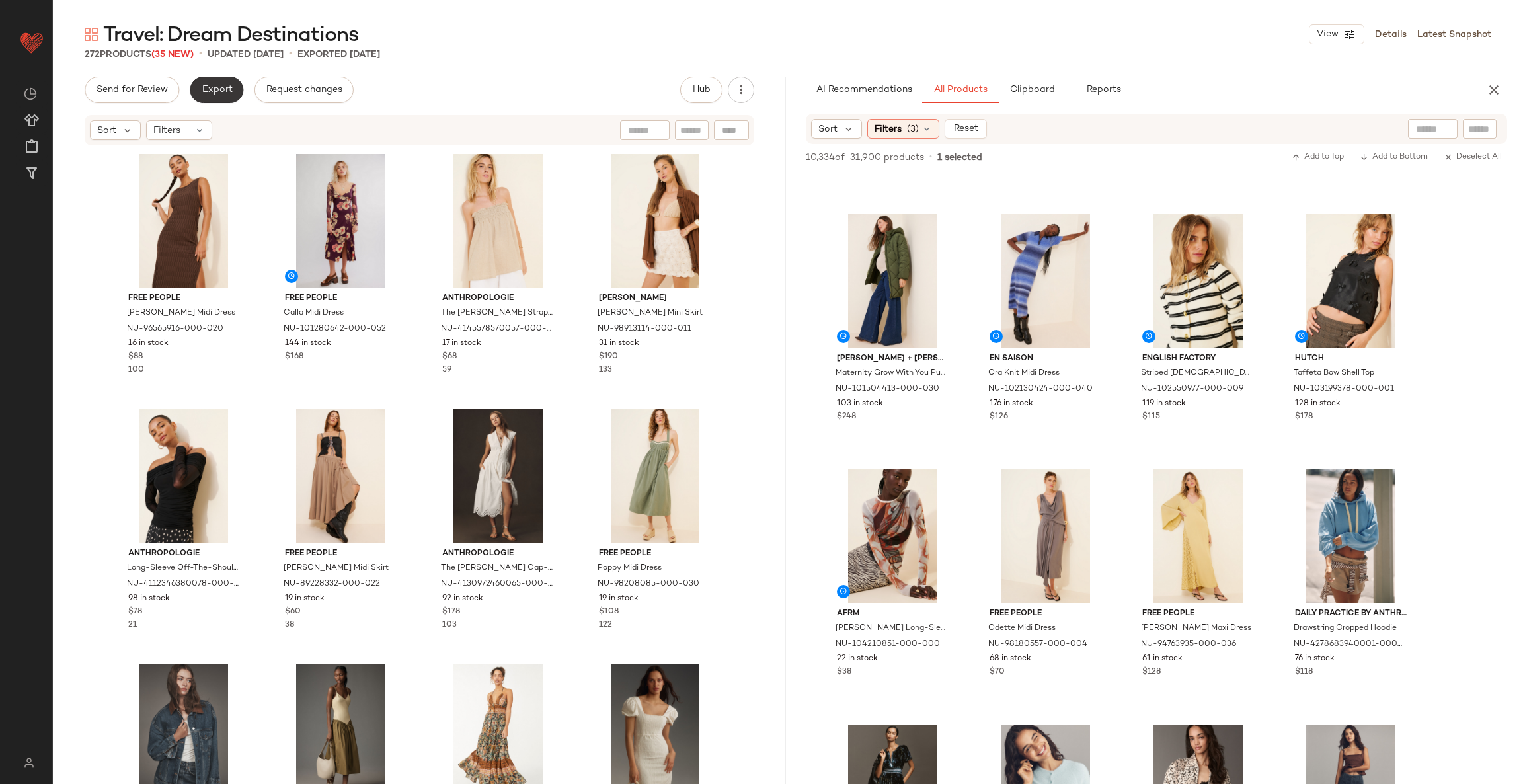
click at [208, 91] on span "Export" at bounding box center [216, 90] width 31 height 10
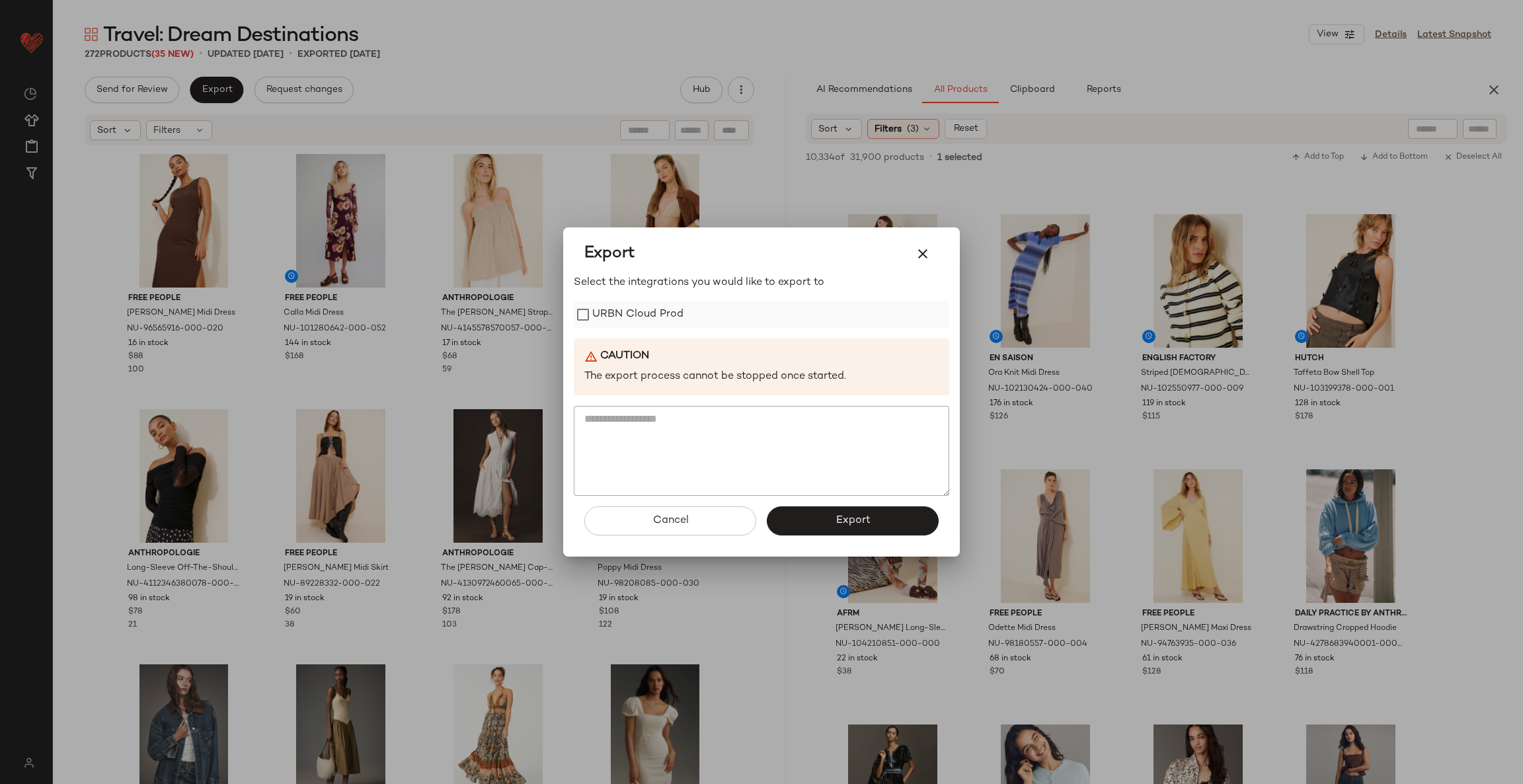
click at [593, 308] on label "URBN Cloud Prod" at bounding box center [637, 315] width 91 height 26
click at [815, 523] on button "Export" at bounding box center [852, 521] width 172 height 29
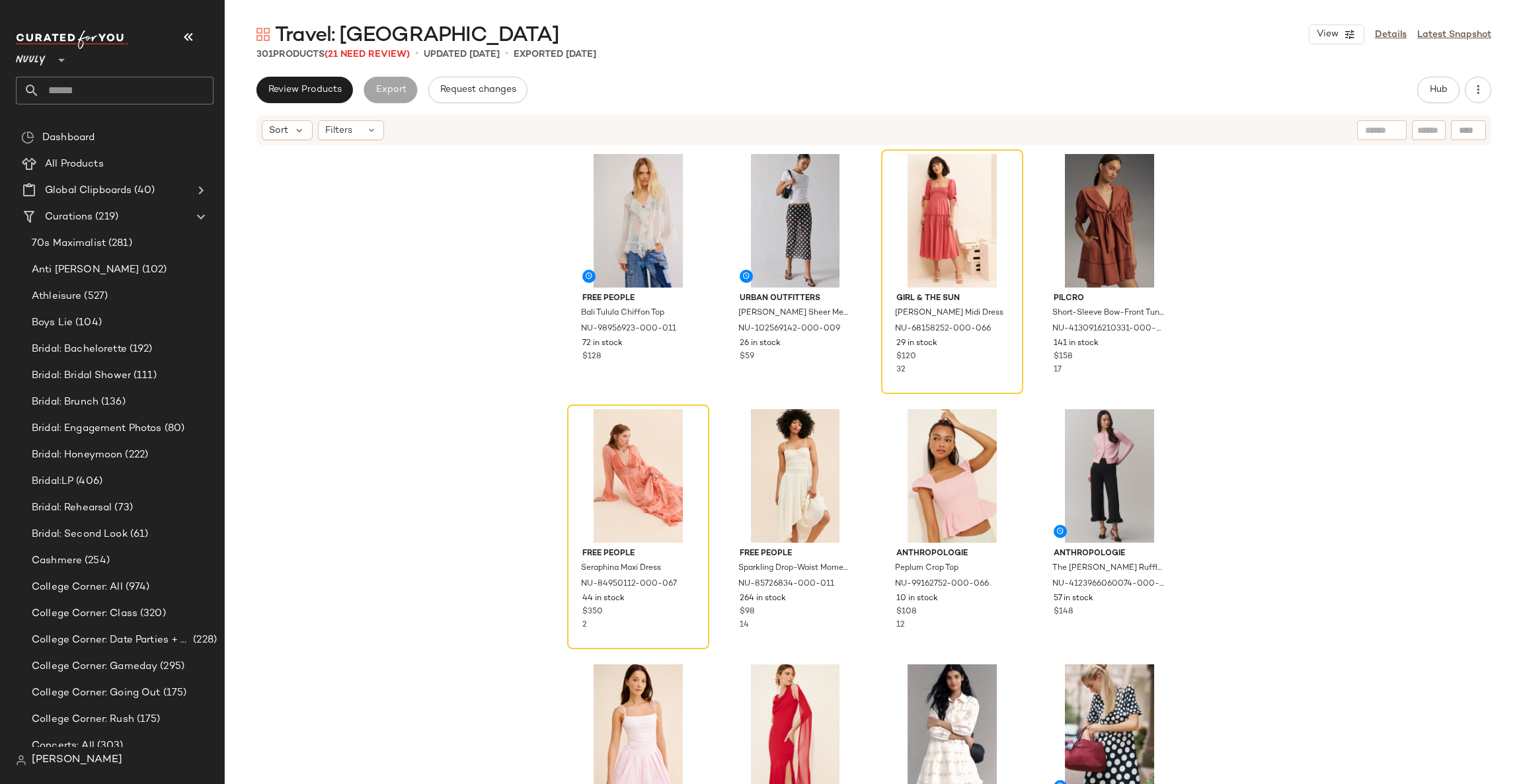
click at [422, 336] on div "Free People Bali Tulula Chiffon Top NU-98956923-000-011 72 in stock $128 Urban …" at bounding box center [873, 485] width 1298 height 677
click at [364, 55] on span "(21 Need Review)" at bounding box center [367, 54] width 85 height 10
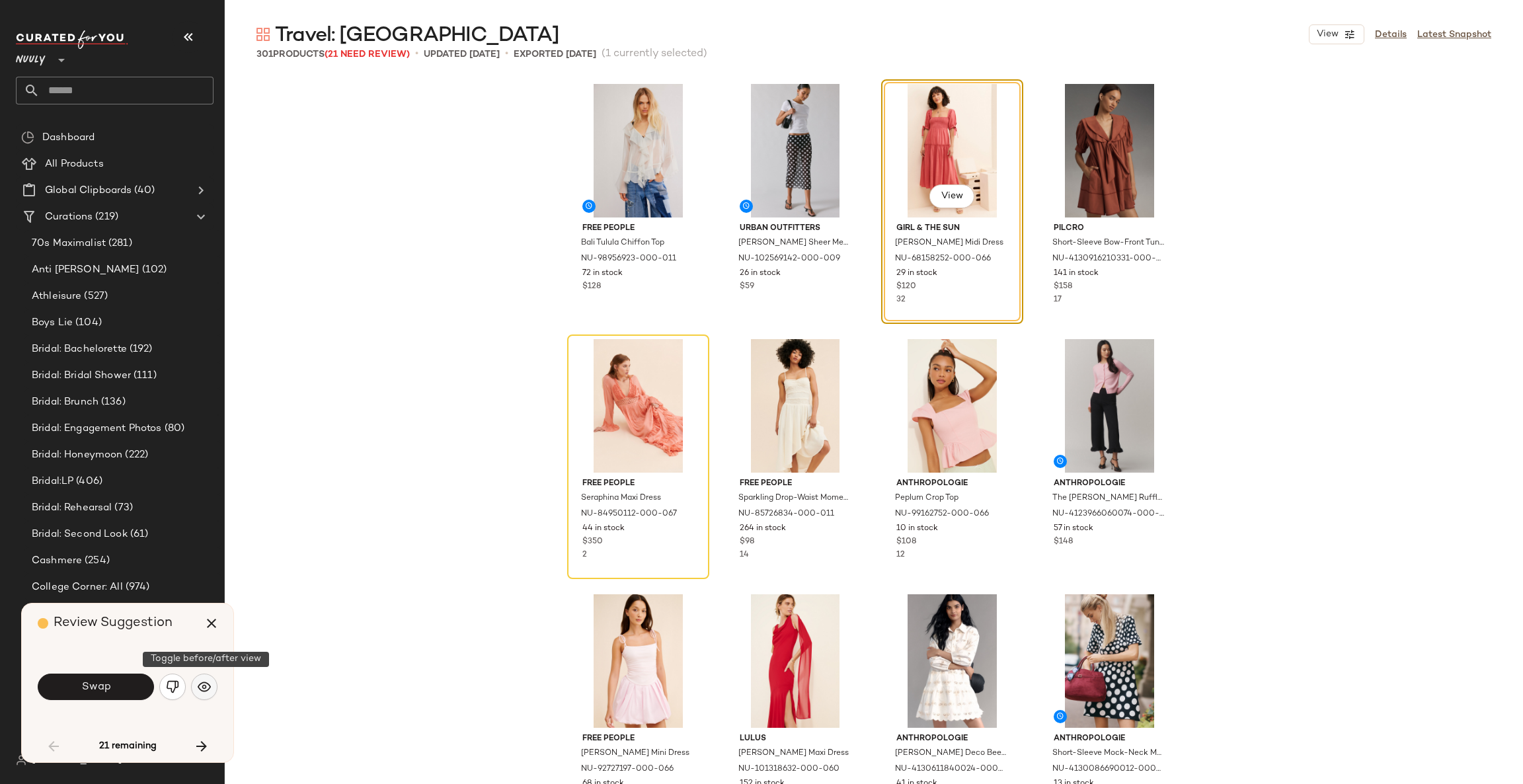
click at [209, 686] on img "button" at bounding box center [204, 686] width 13 height 13
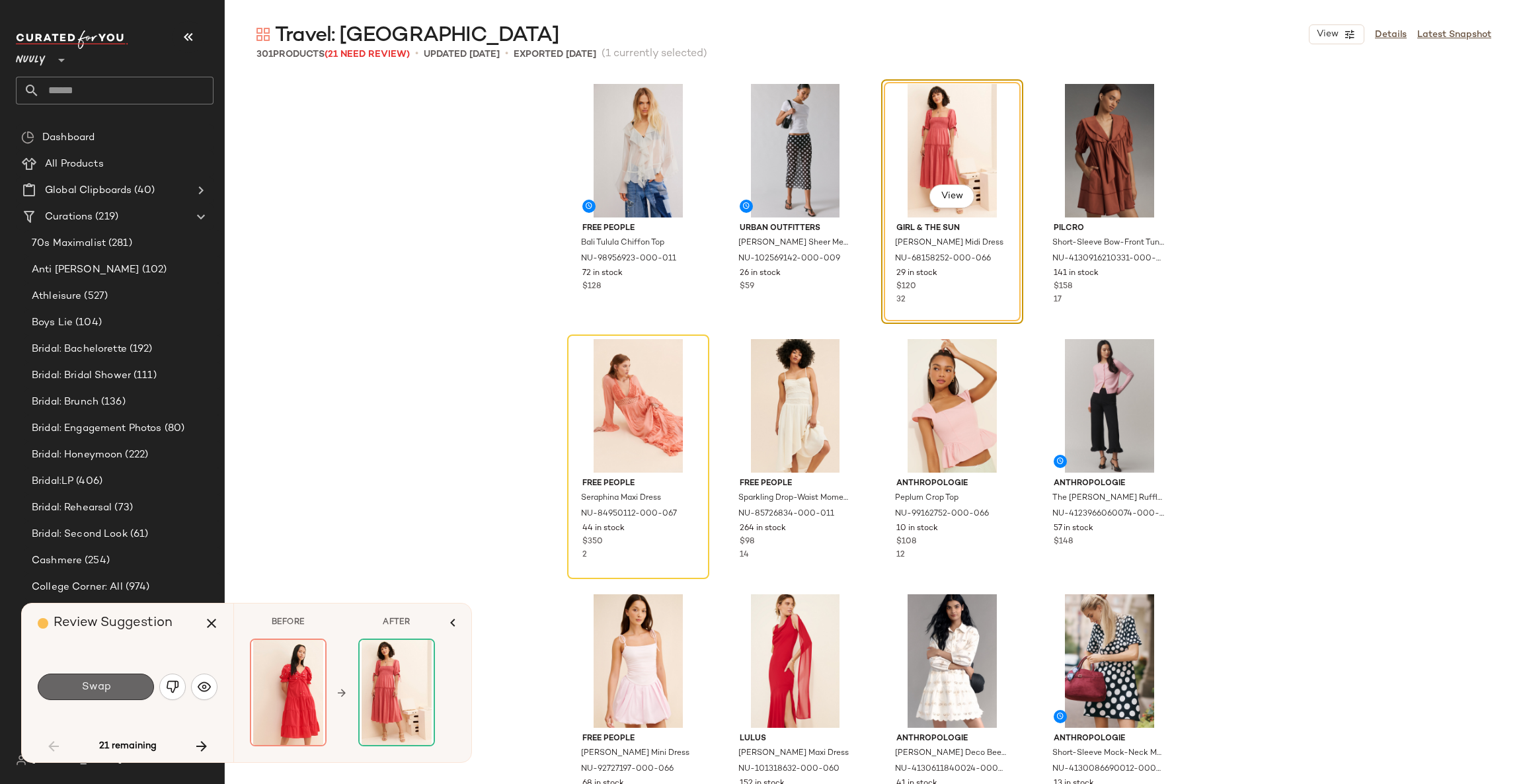
click at [120, 688] on button "Swap" at bounding box center [95, 687] width 116 height 26
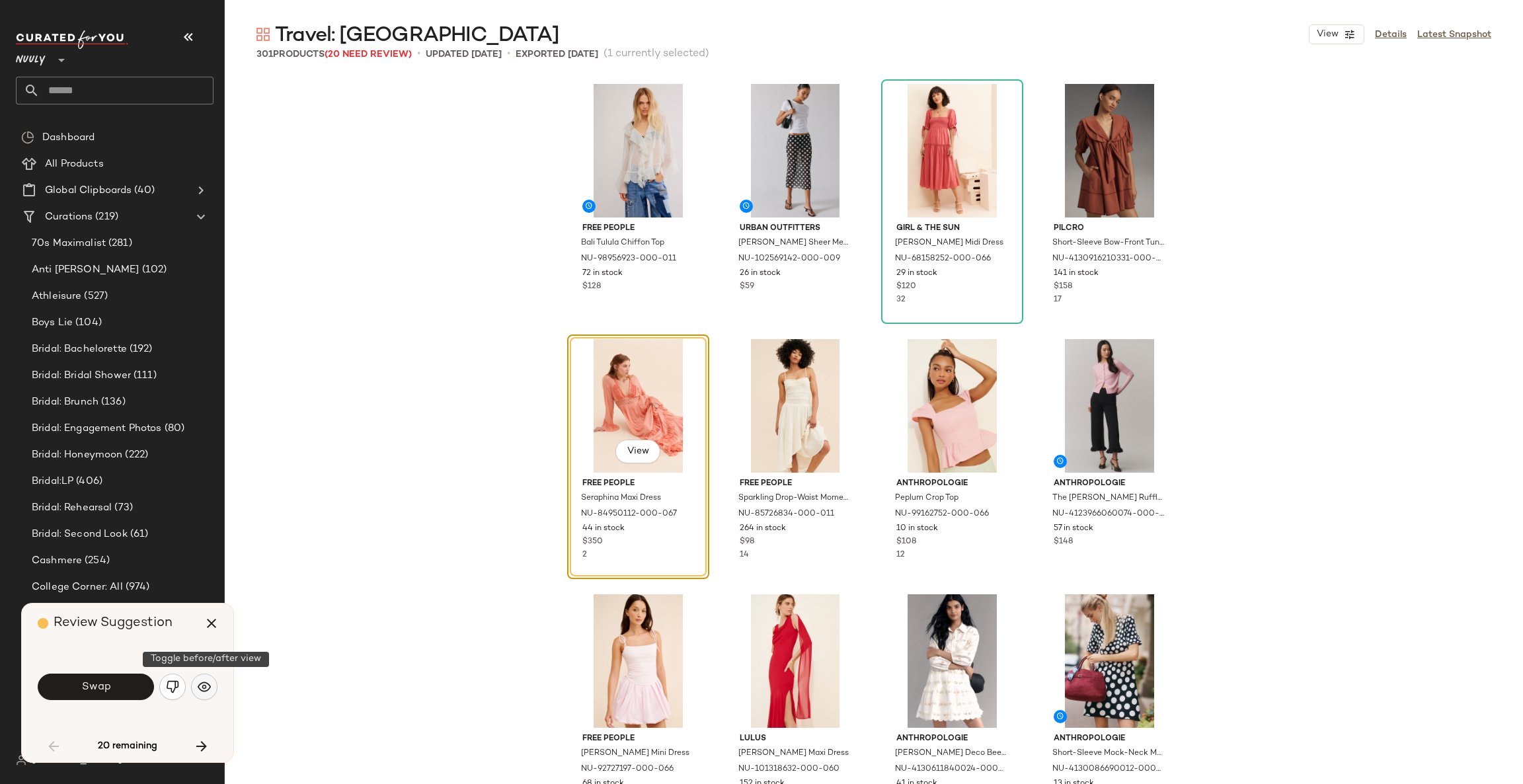
click at [205, 688] on img "button" at bounding box center [204, 686] width 13 height 13
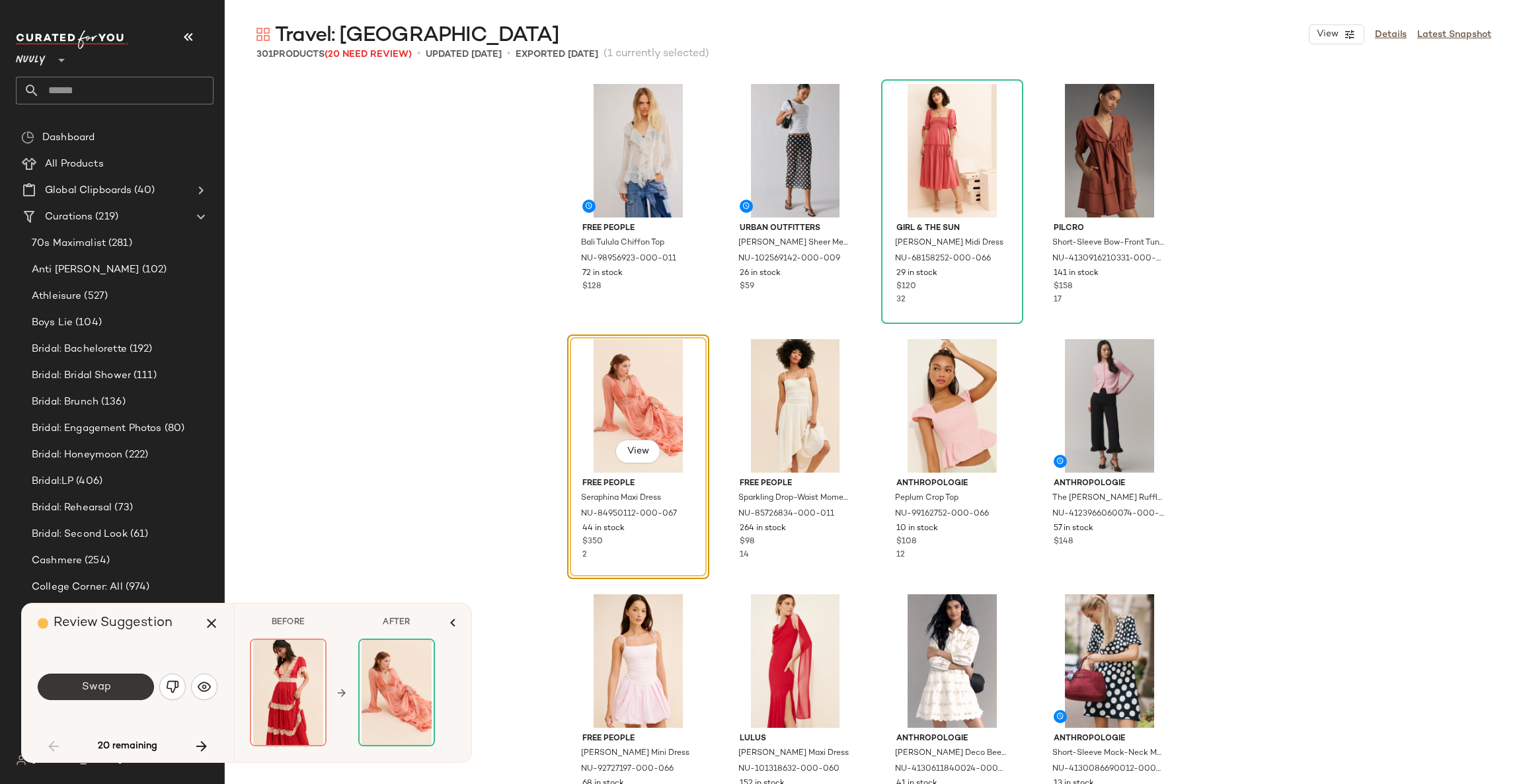
click at [90, 688] on span "Swap" at bounding box center [95, 687] width 30 height 13
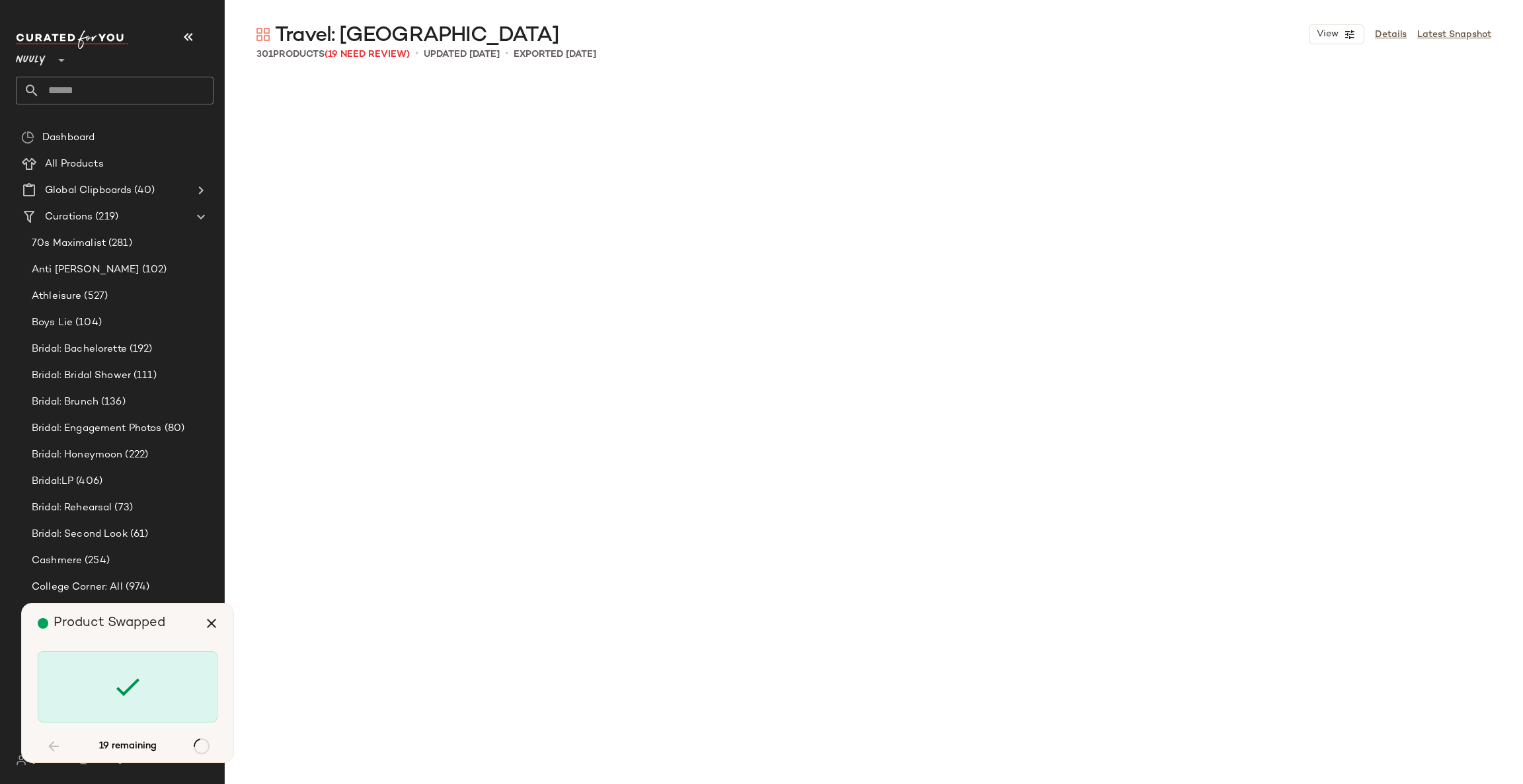
scroll to position [1285, 0]
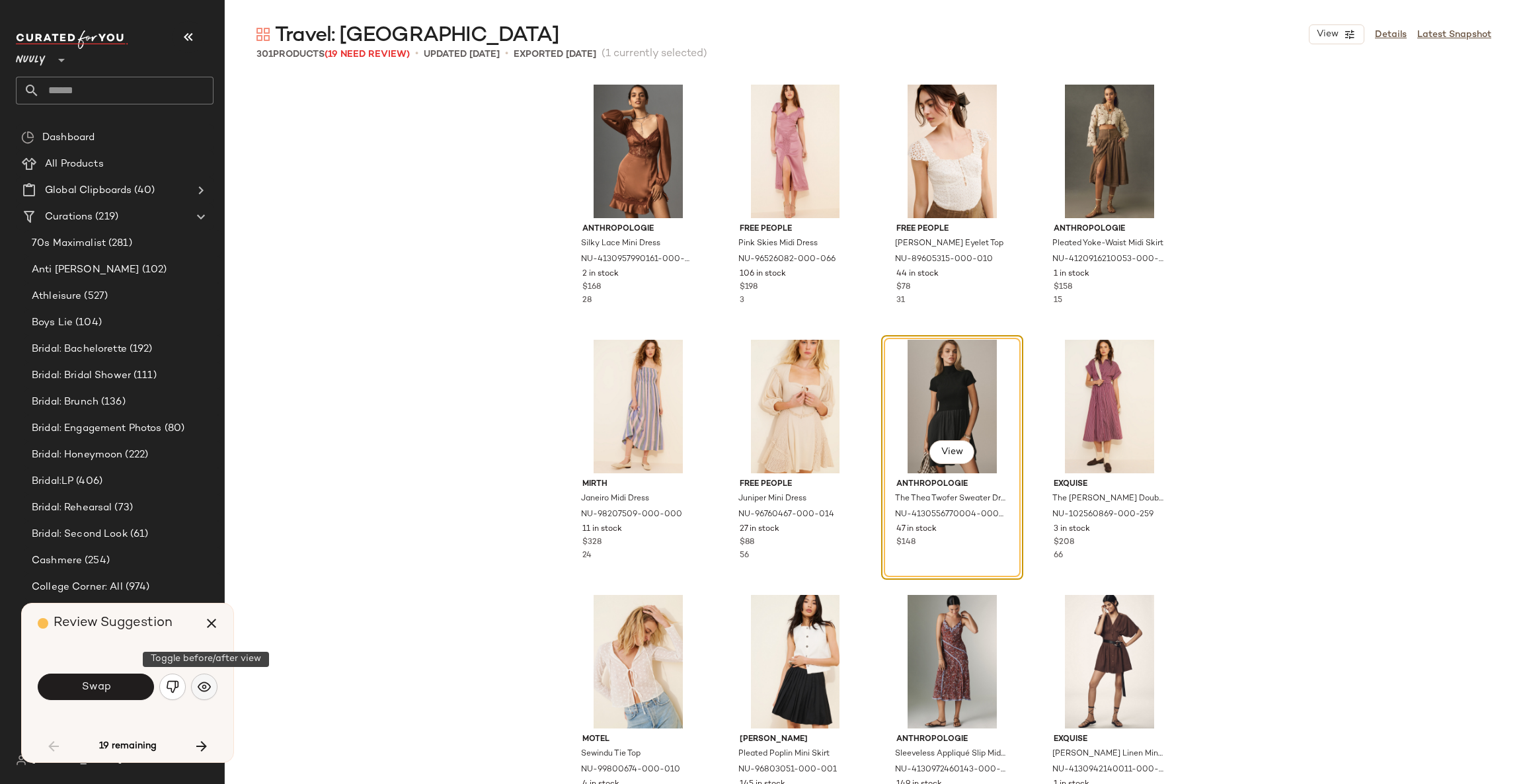
click at [208, 693] on button "button" at bounding box center [204, 687] width 26 height 26
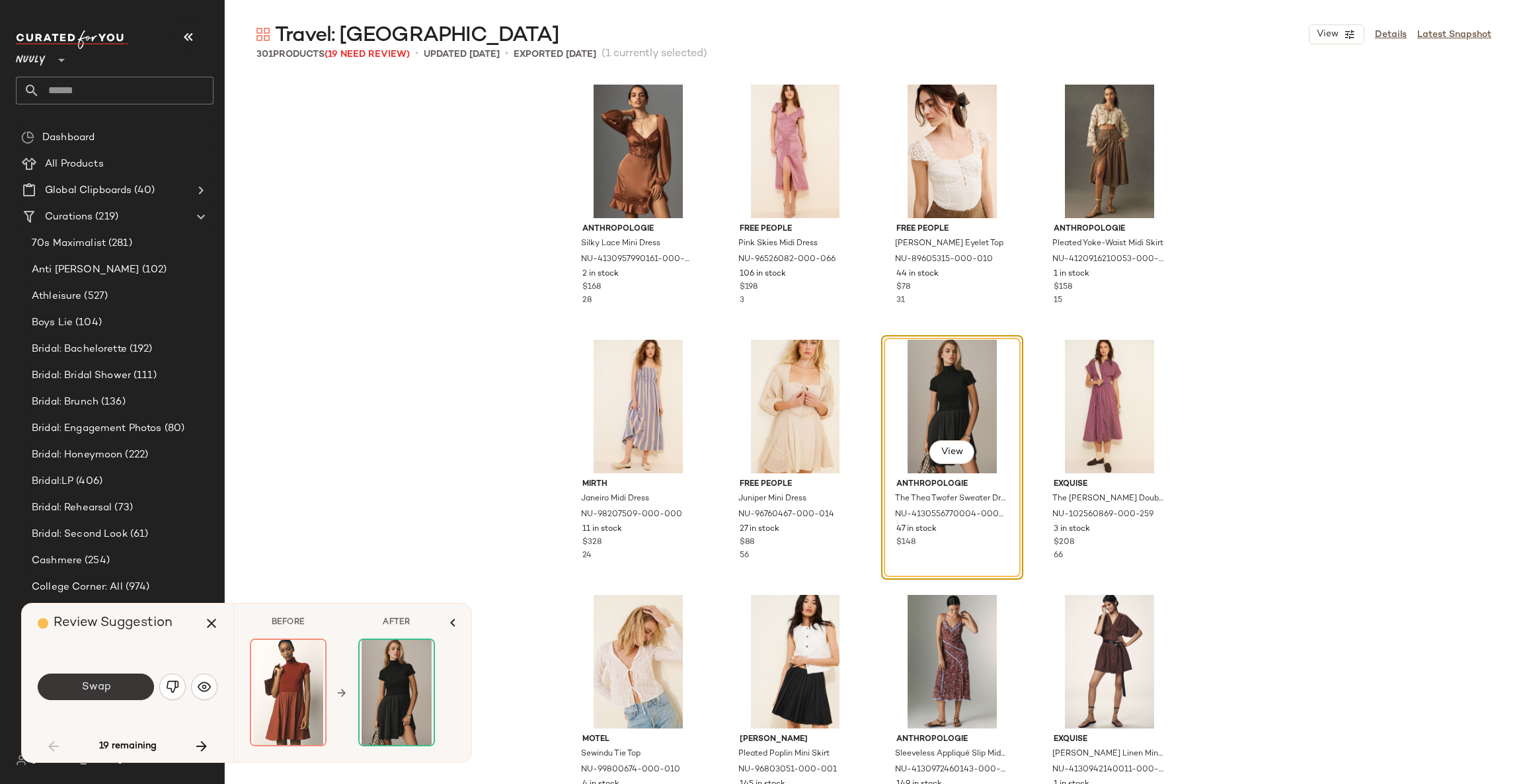
click at [141, 686] on button "Swap" at bounding box center [95, 687] width 116 height 26
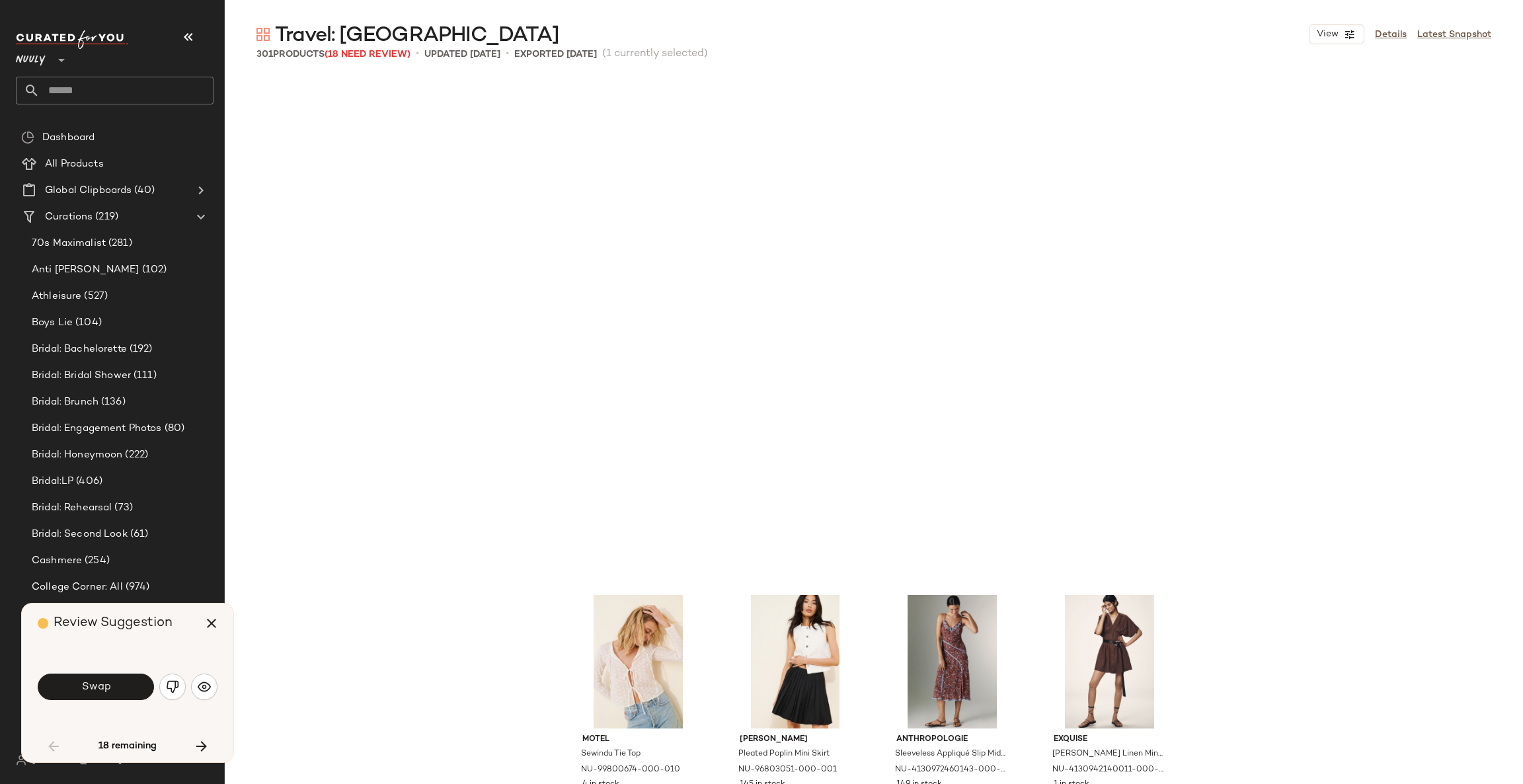
scroll to position [1786, 0]
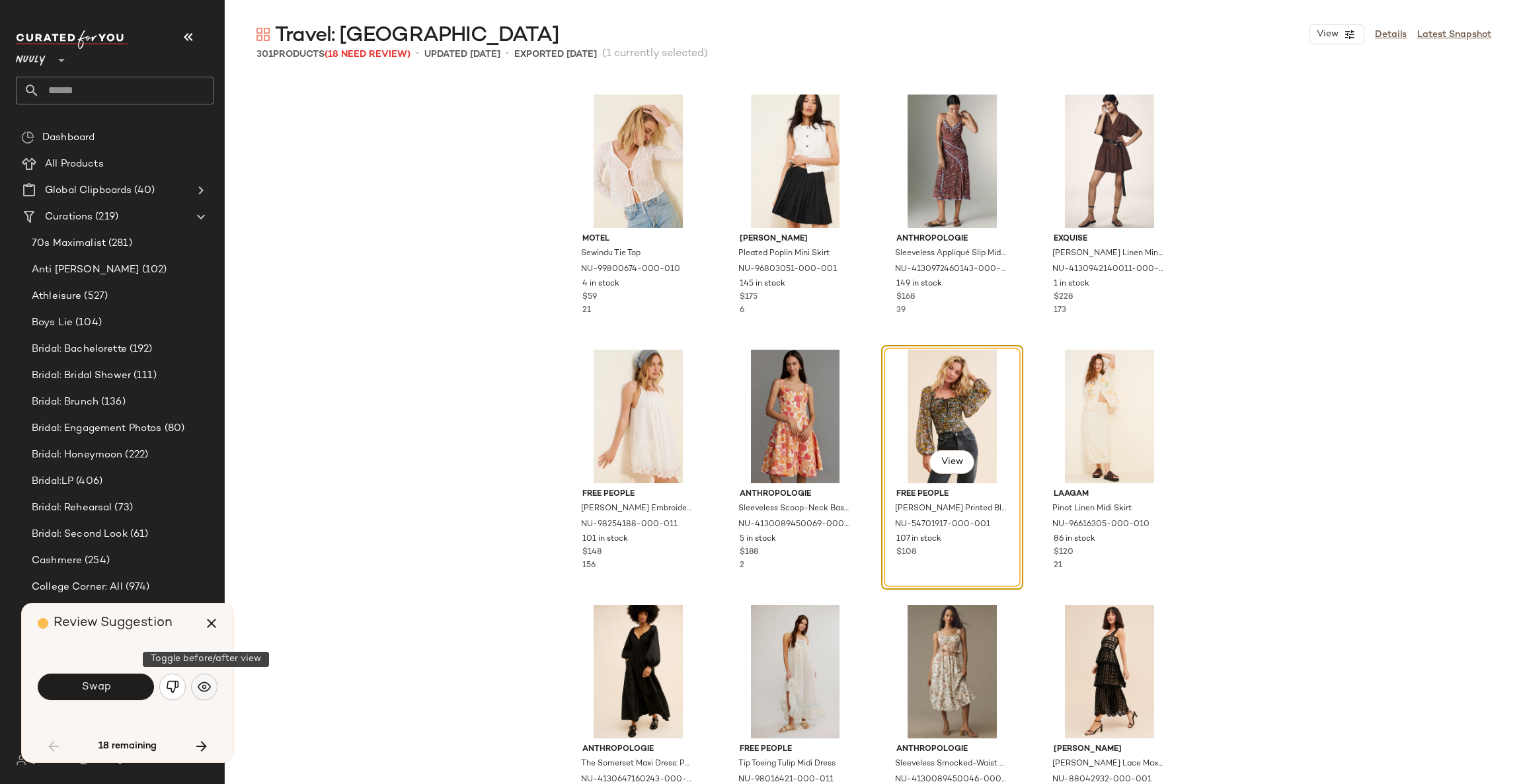
click at [207, 688] on img "button" at bounding box center [204, 686] width 13 height 13
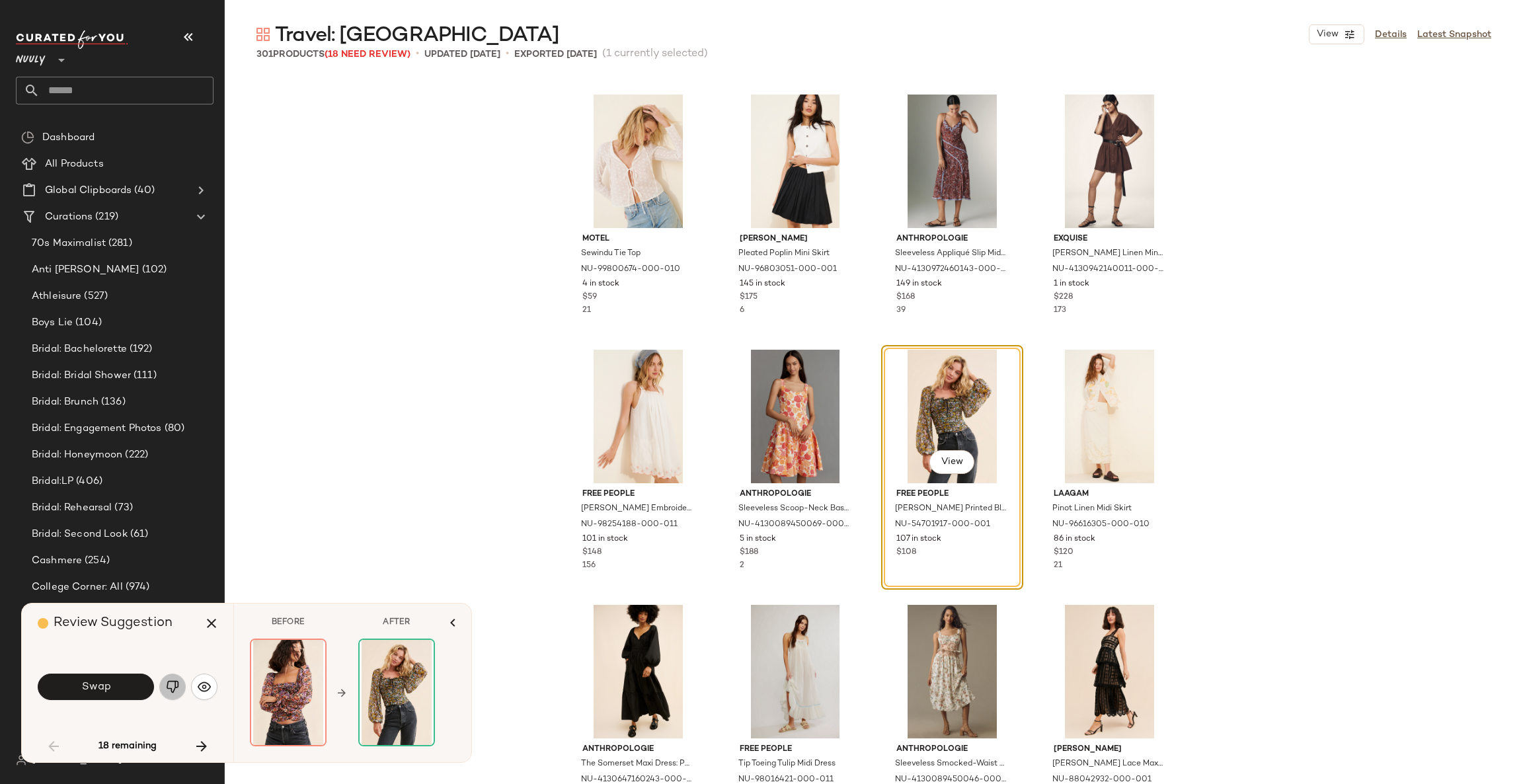
click at [175, 686] on img "button" at bounding box center [172, 686] width 13 height 13
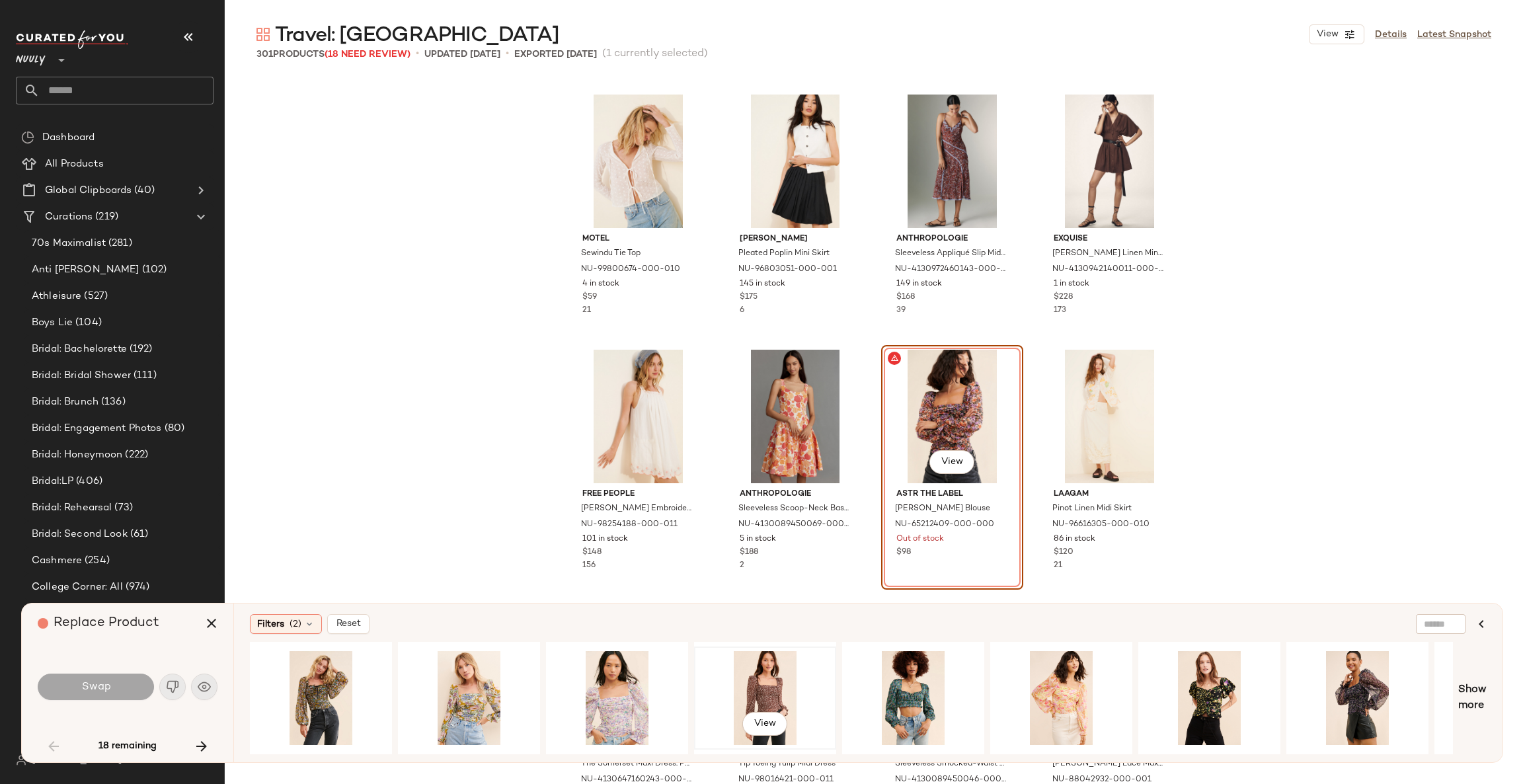
click at [768, 680] on div "View" at bounding box center [765, 697] width 133 height 94
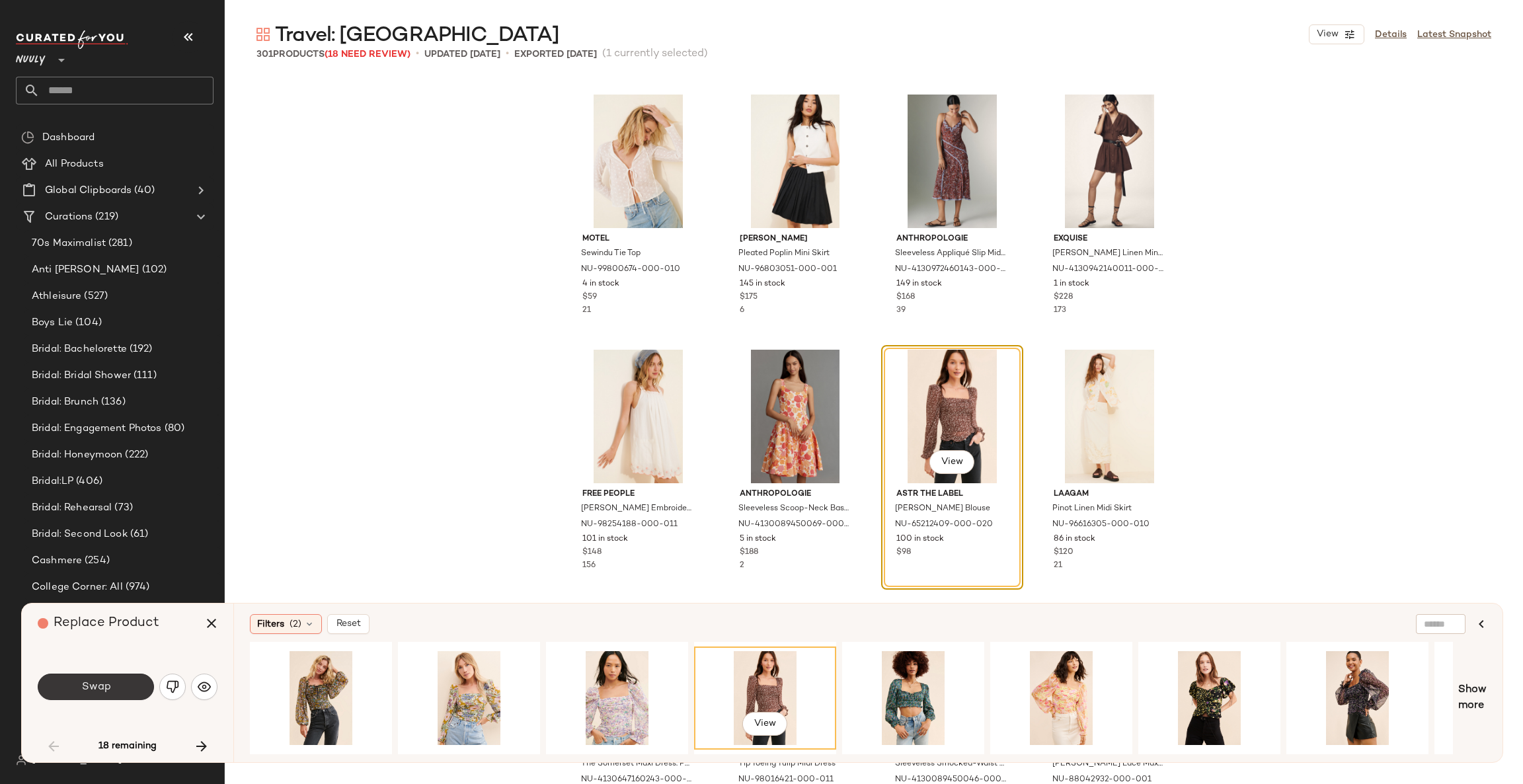
click at [120, 683] on button "Swap" at bounding box center [95, 687] width 116 height 26
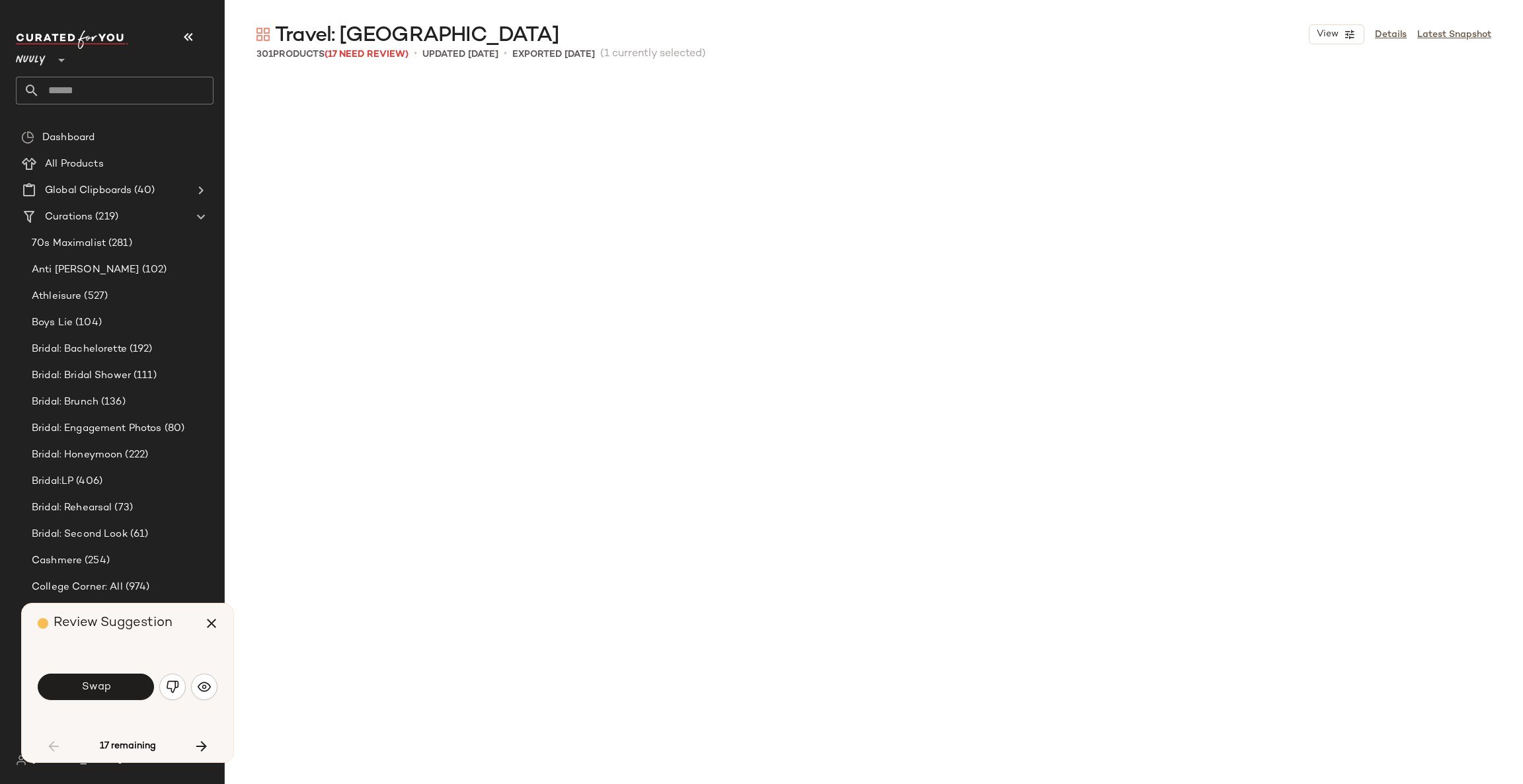
scroll to position [2551, 0]
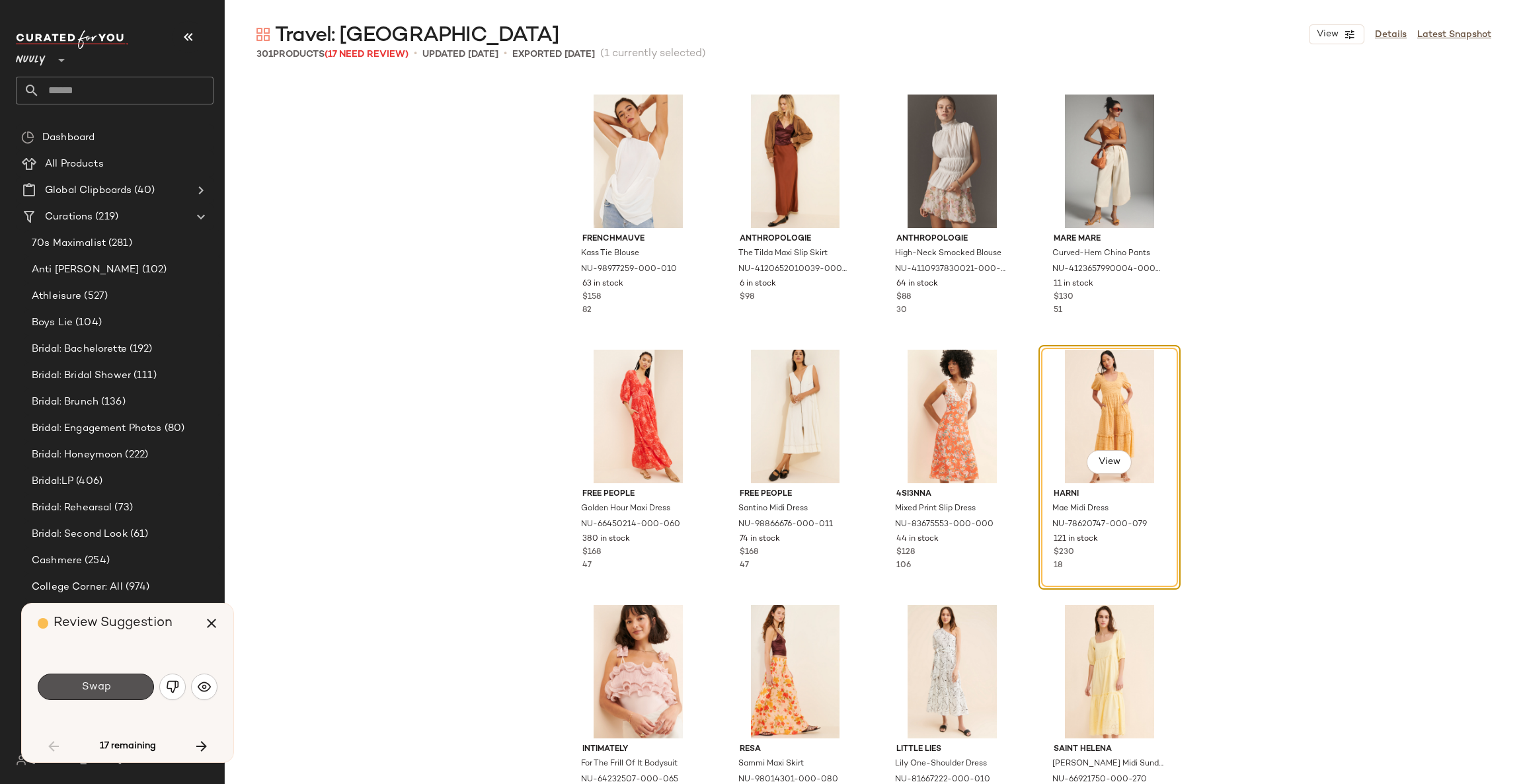
click at [120, 682] on button "Swap" at bounding box center [95, 687] width 116 height 26
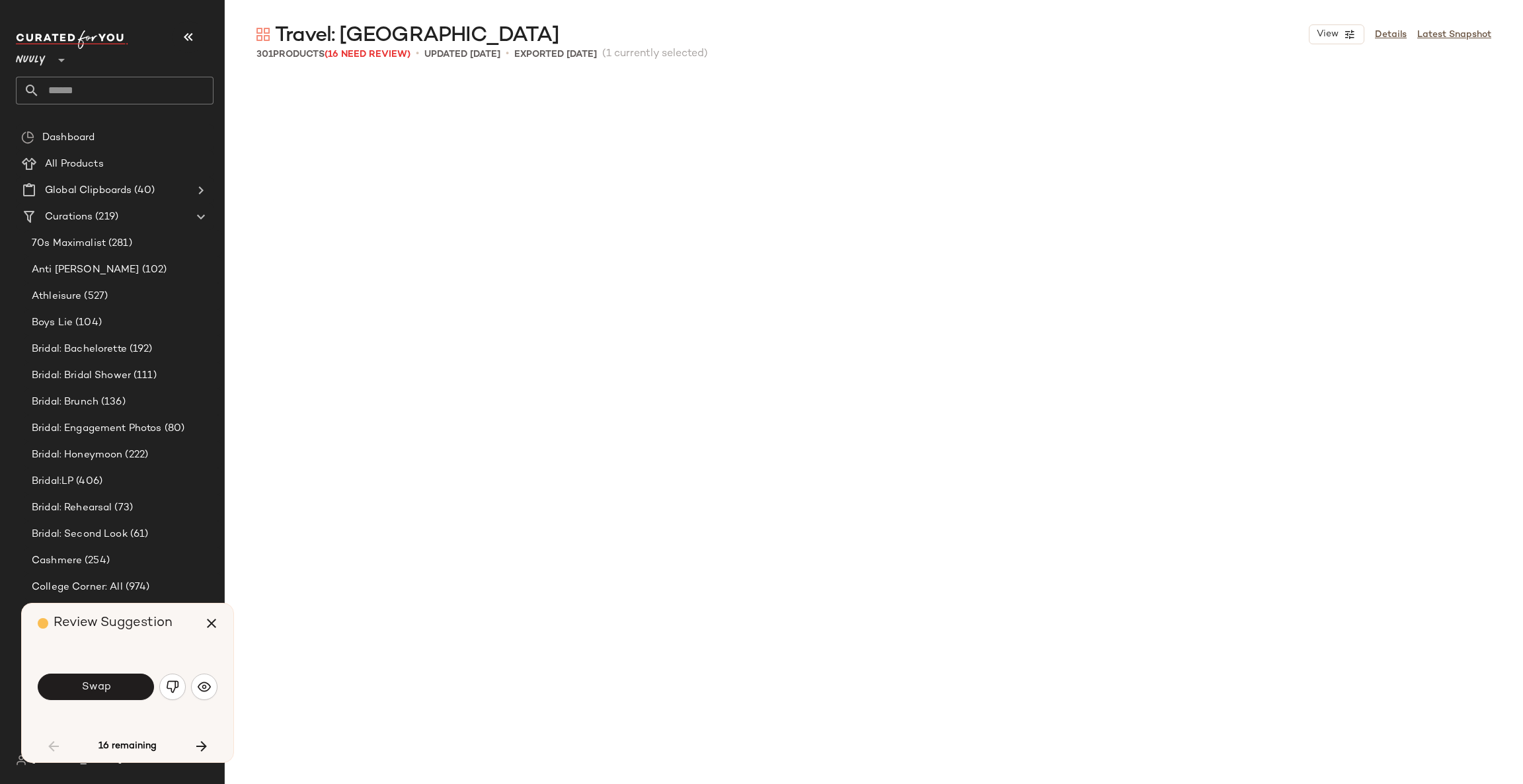
scroll to position [3570, 0]
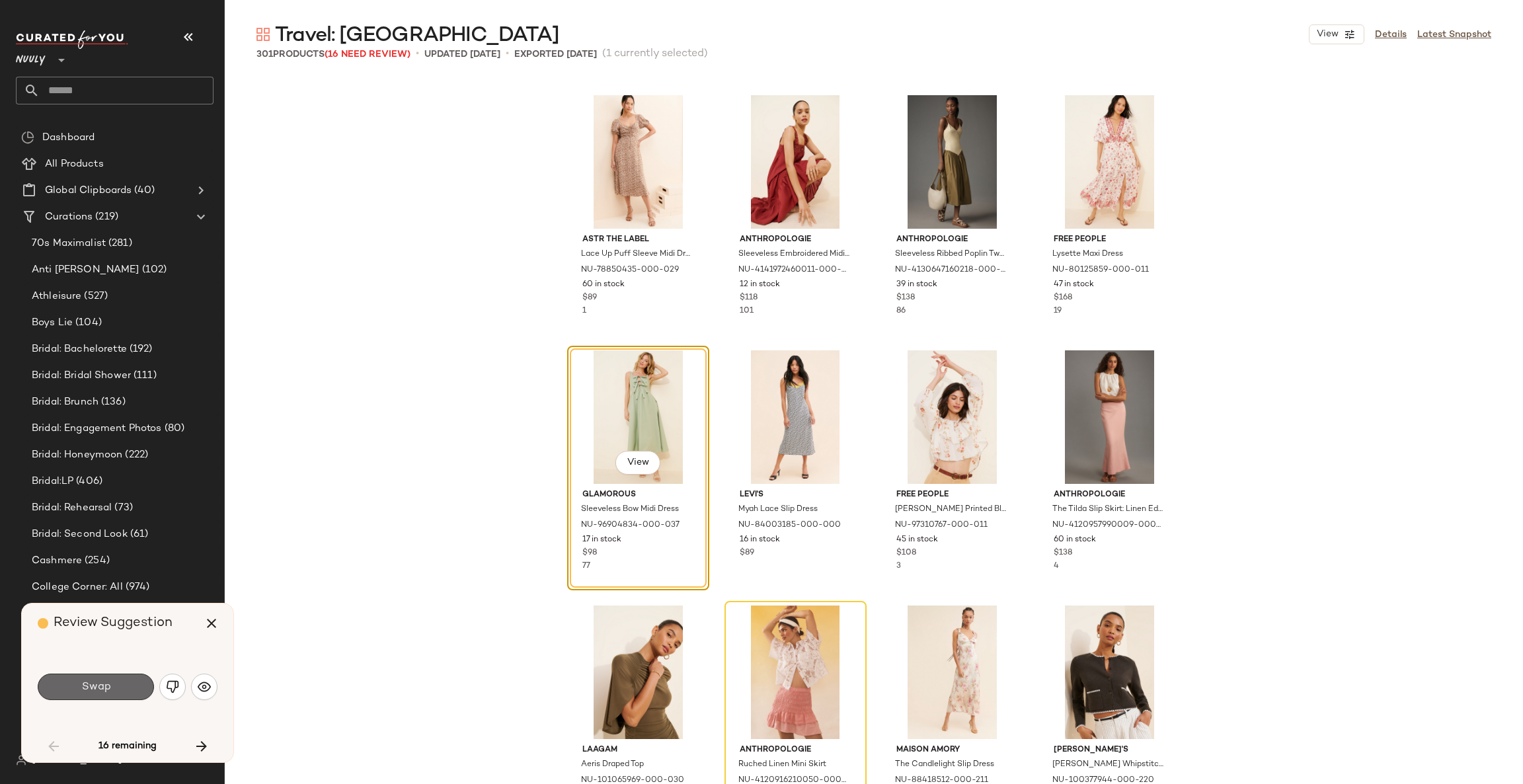
click at [133, 680] on button "Swap" at bounding box center [95, 687] width 116 height 26
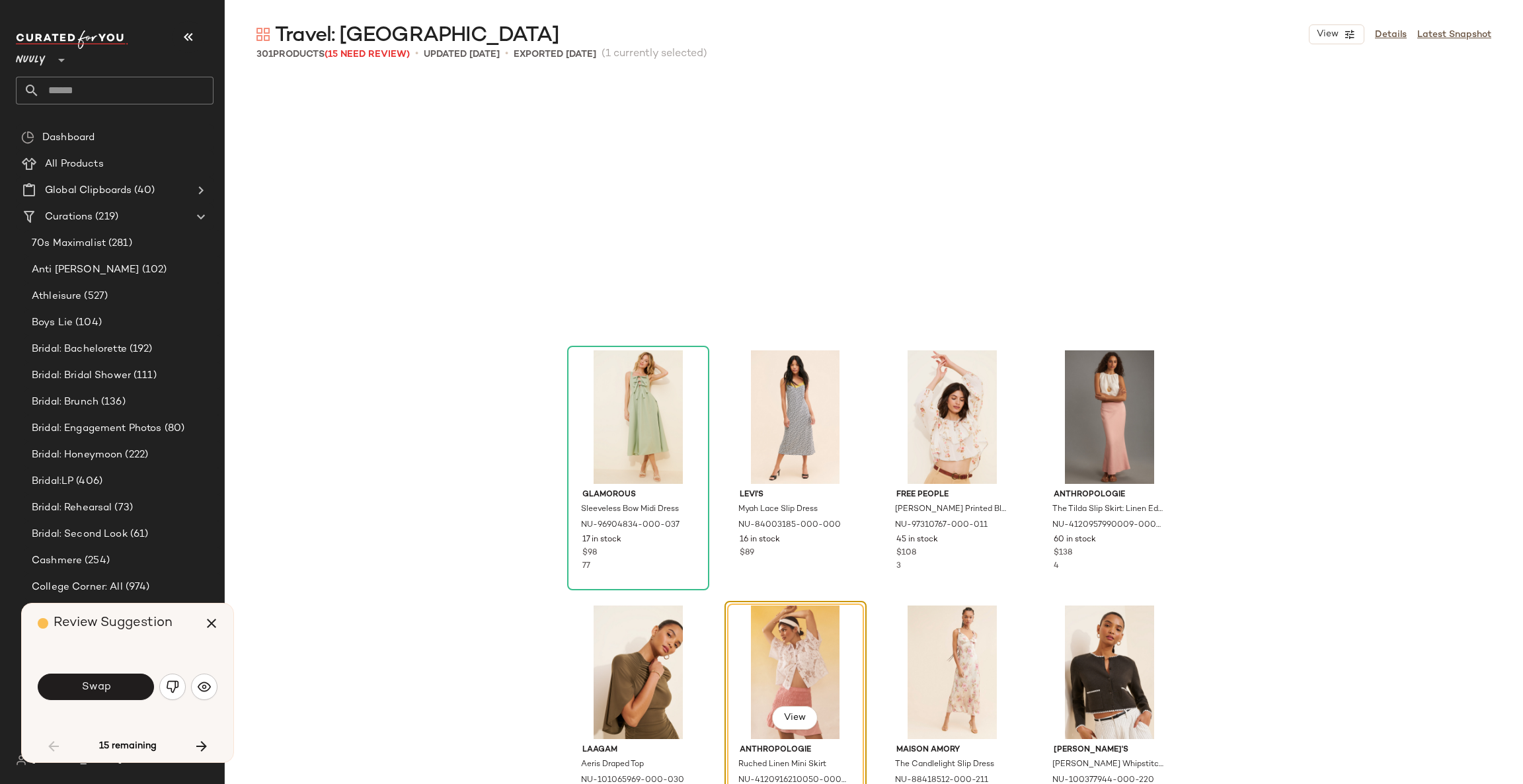
scroll to position [3825, 0]
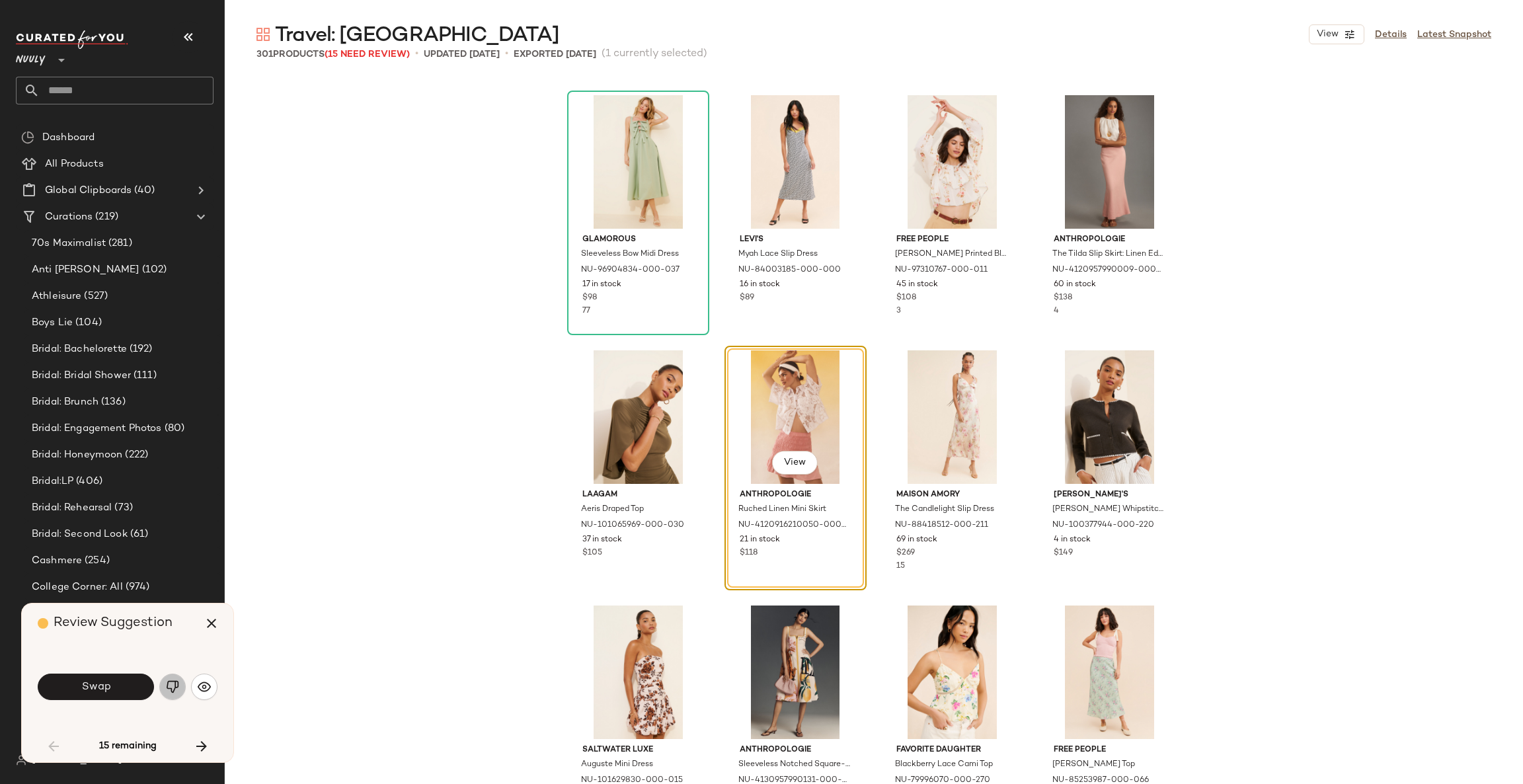
click at [176, 689] on img "button" at bounding box center [172, 686] width 13 height 13
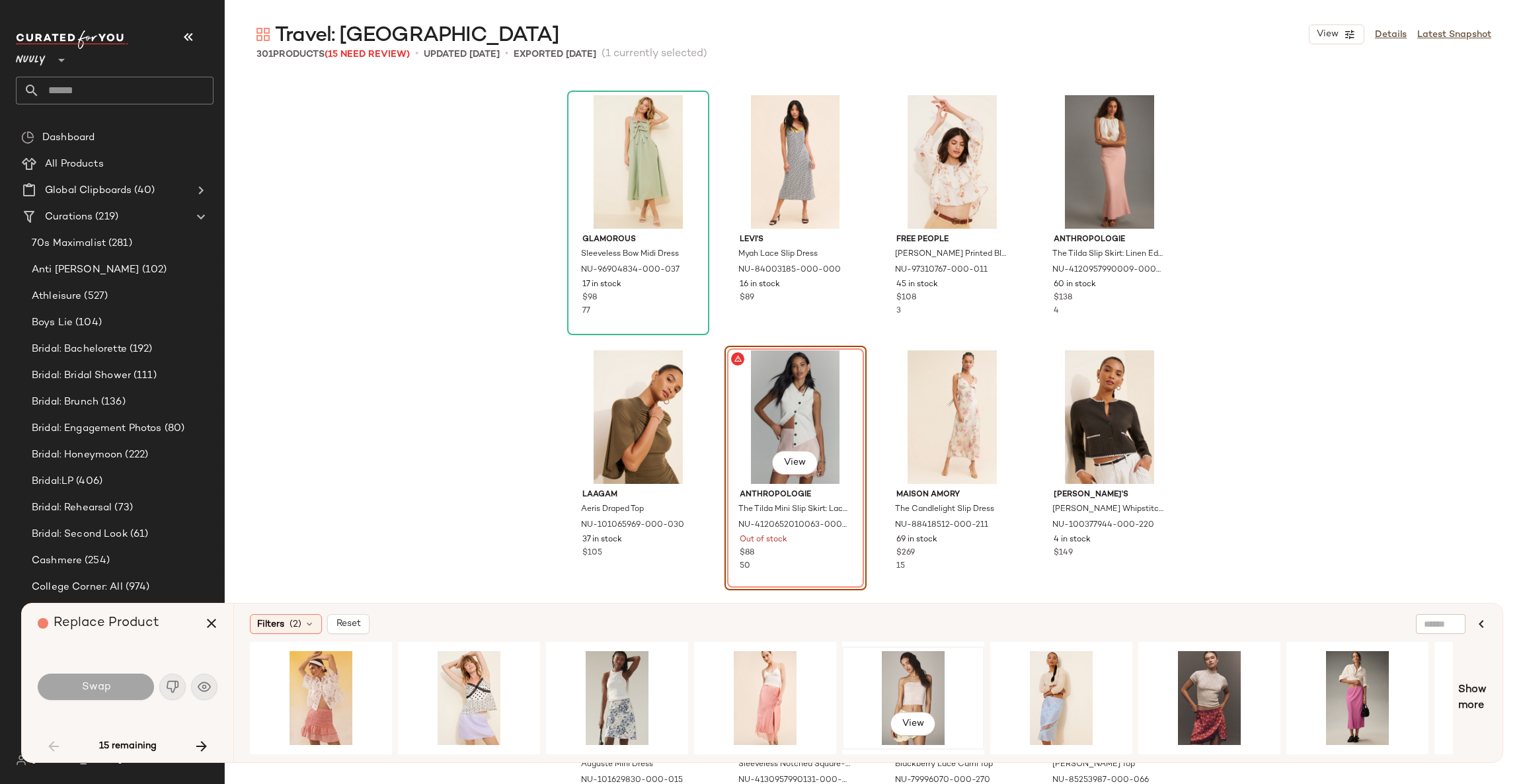
click at [906, 689] on div "View" at bounding box center [913, 697] width 133 height 94
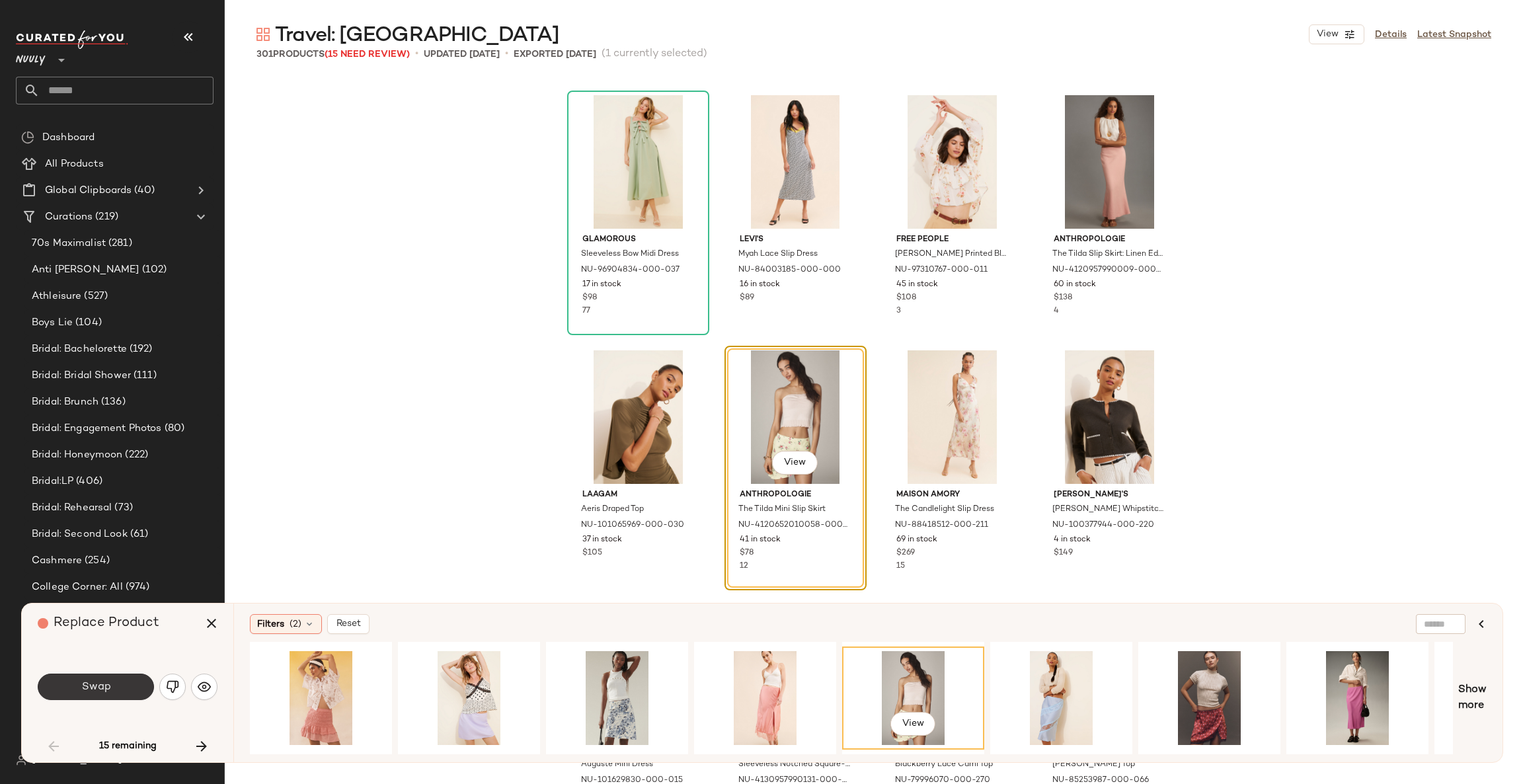
click at [122, 685] on button "Swap" at bounding box center [95, 687] width 116 height 26
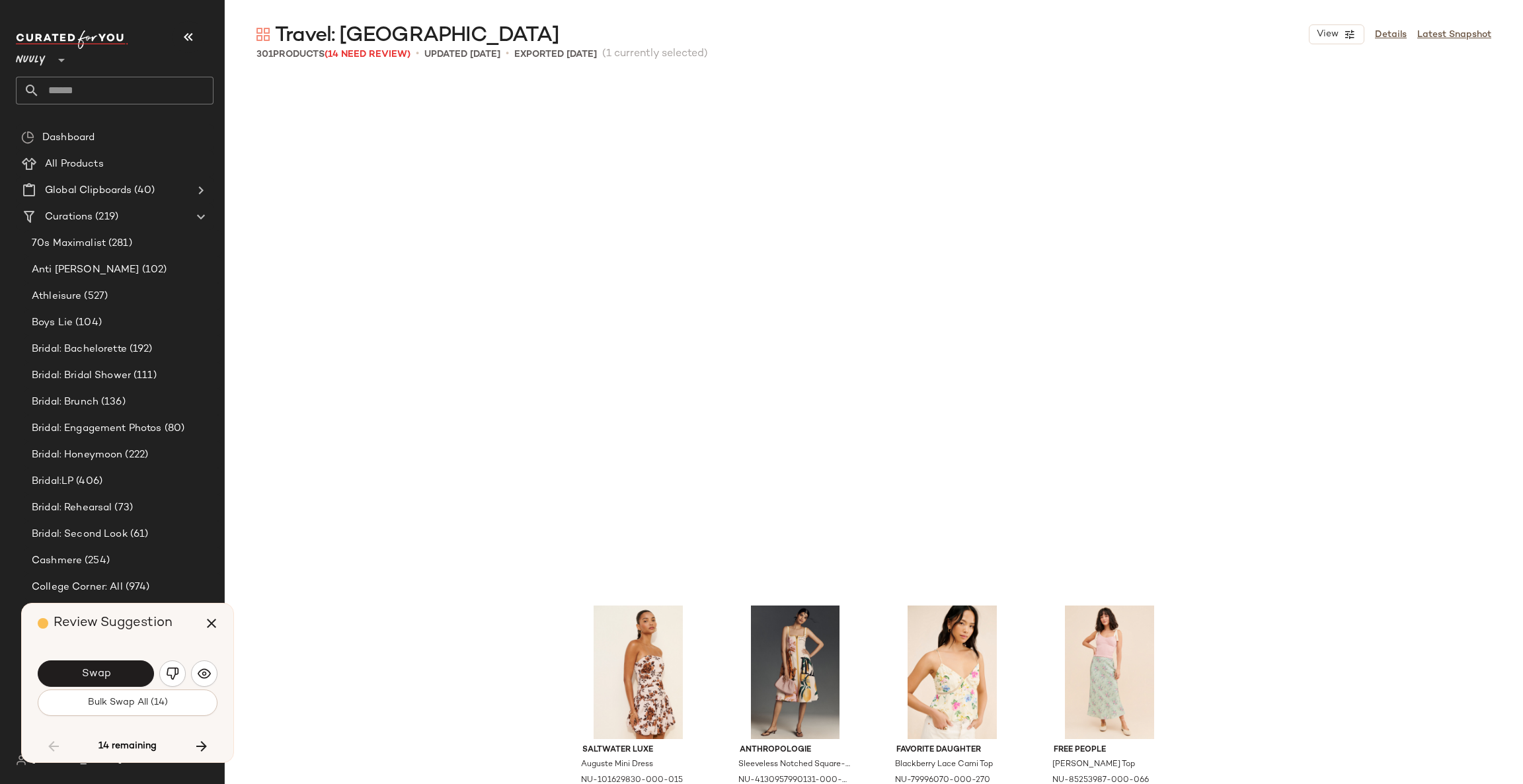
scroll to position [4336, 0]
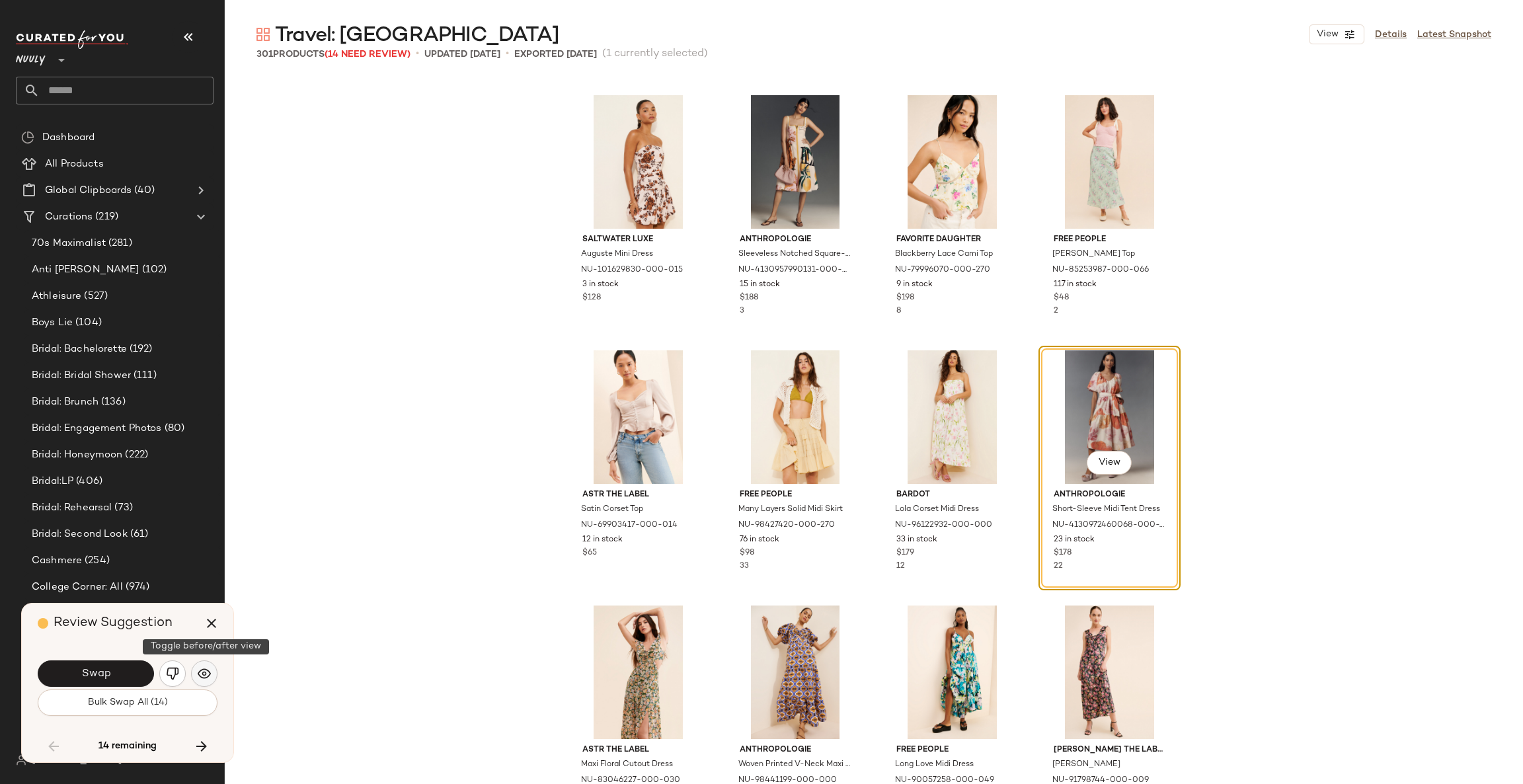
click at [199, 672] on img "button" at bounding box center [204, 673] width 13 height 13
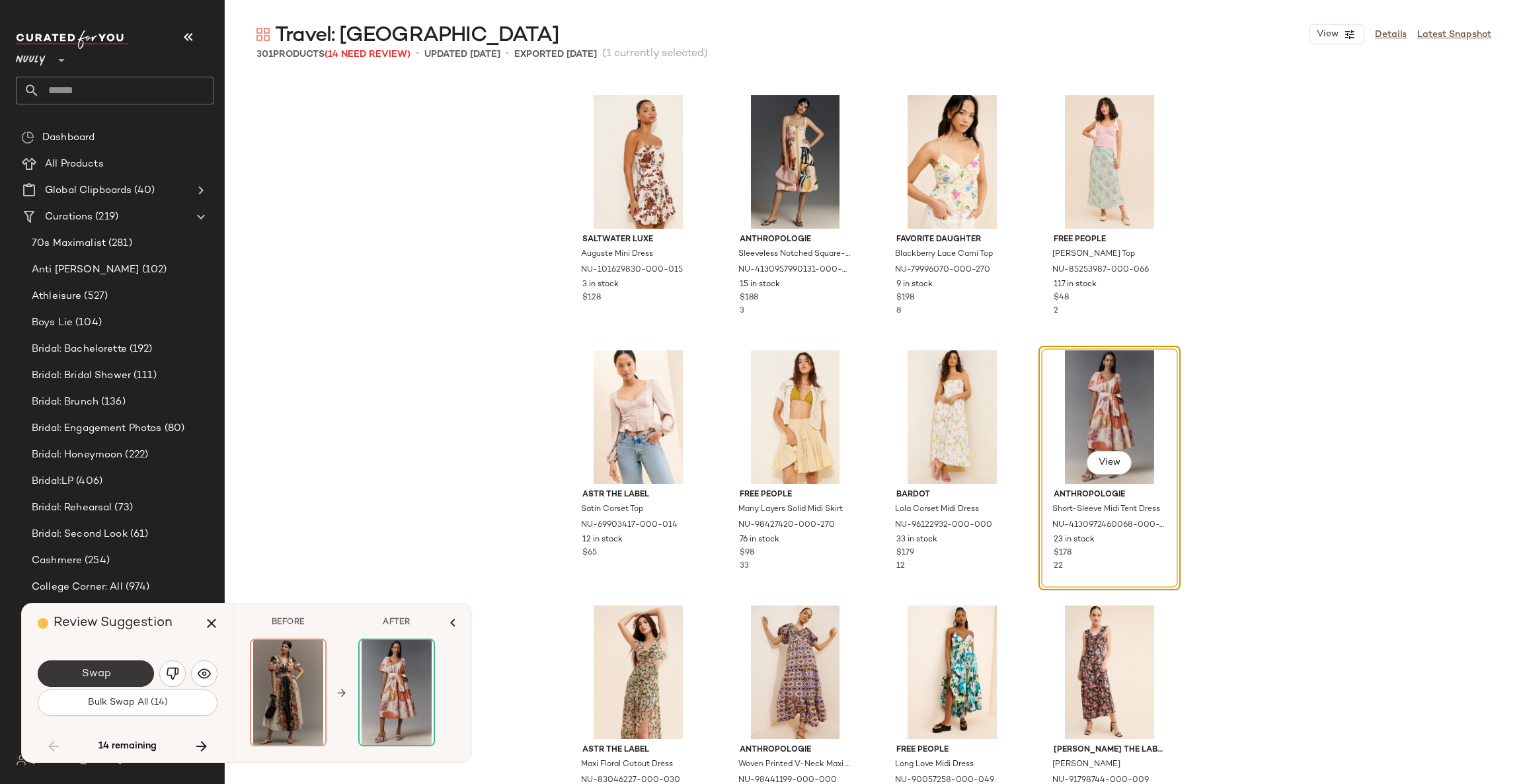
click at [131, 676] on button "Swap" at bounding box center [95, 673] width 116 height 26
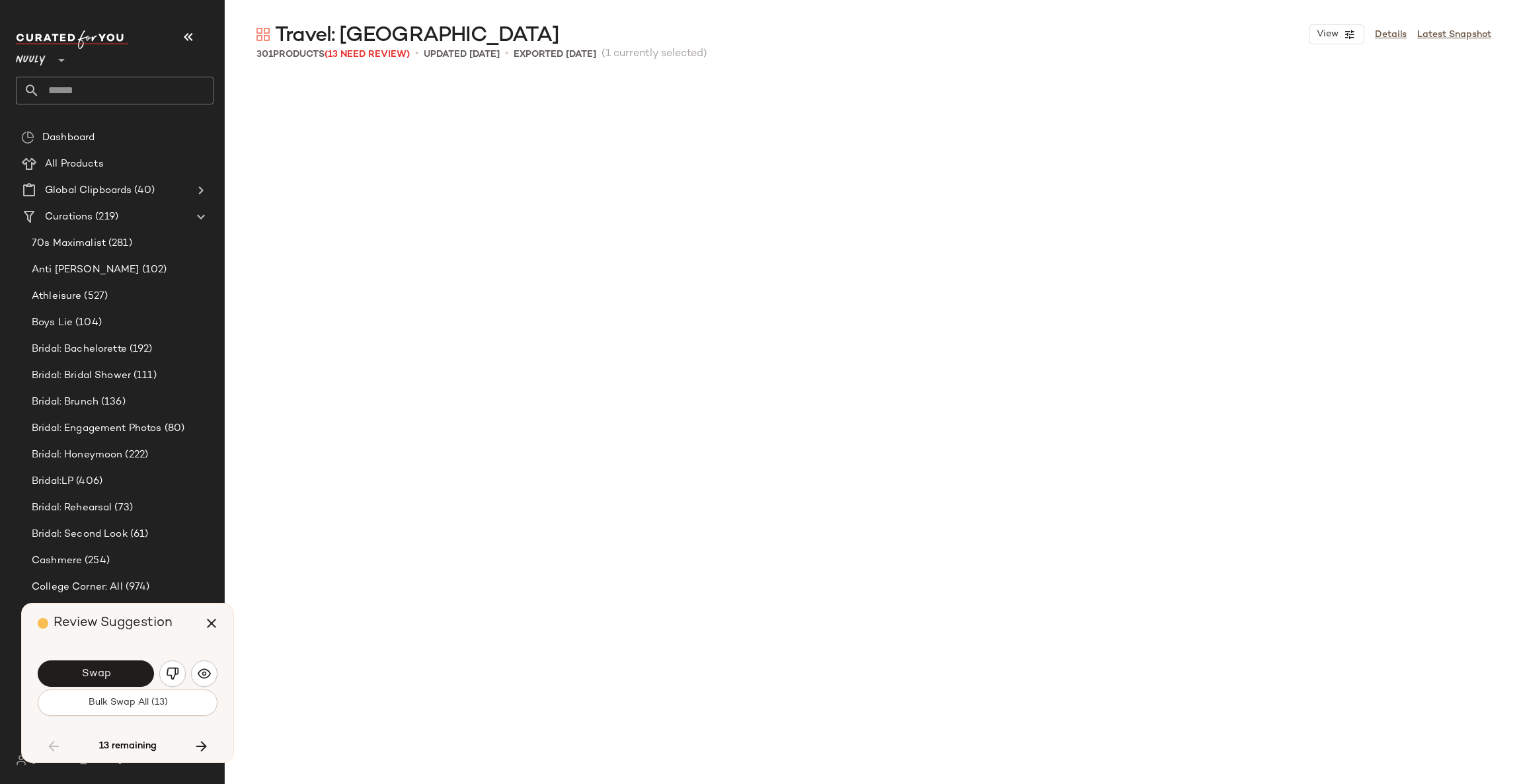
scroll to position [5101, 0]
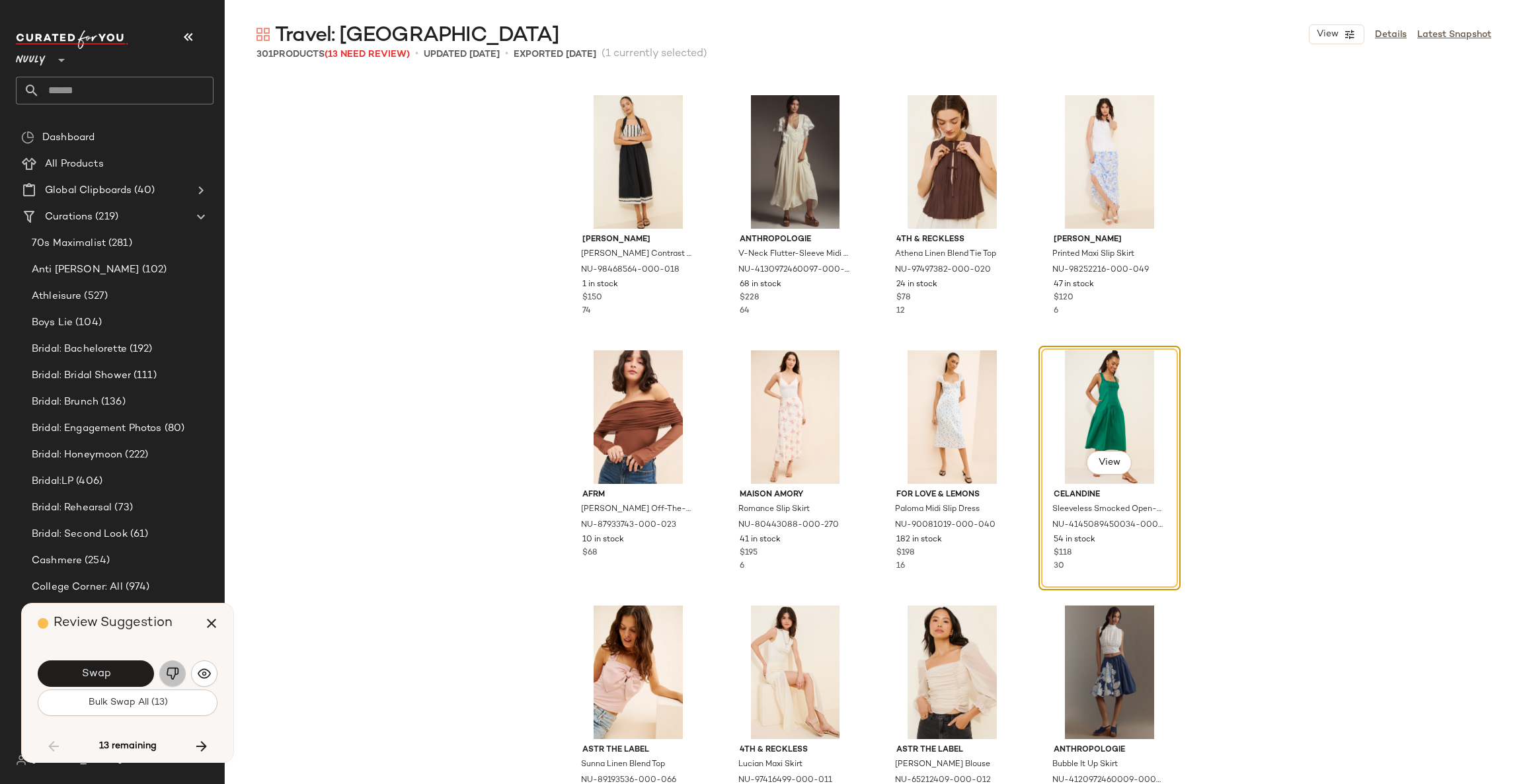
click at [178, 680] on button "button" at bounding box center [172, 673] width 26 height 26
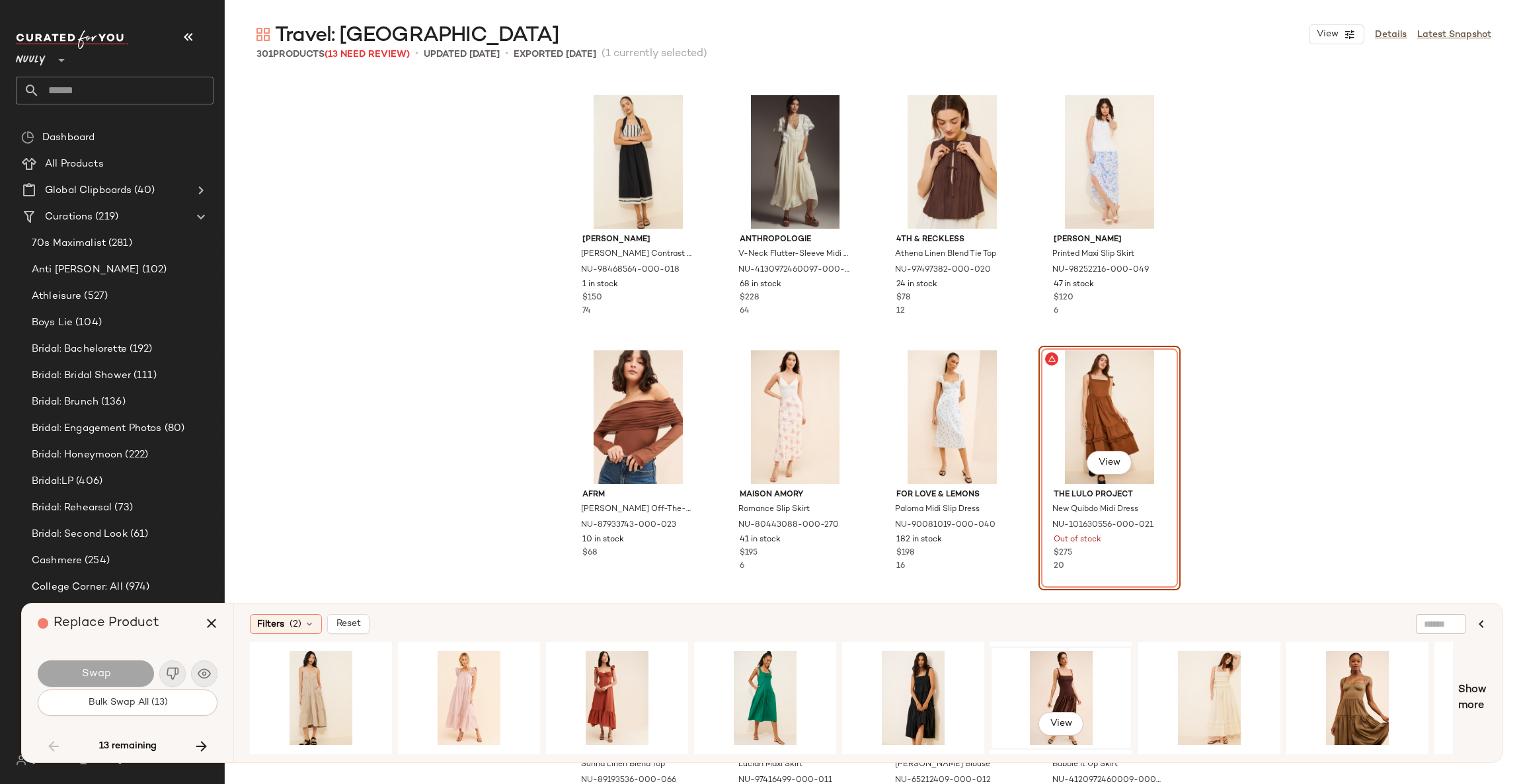
click at [1068, 689] on div "View" at bounding box center [1061, 697] width 133 height 94
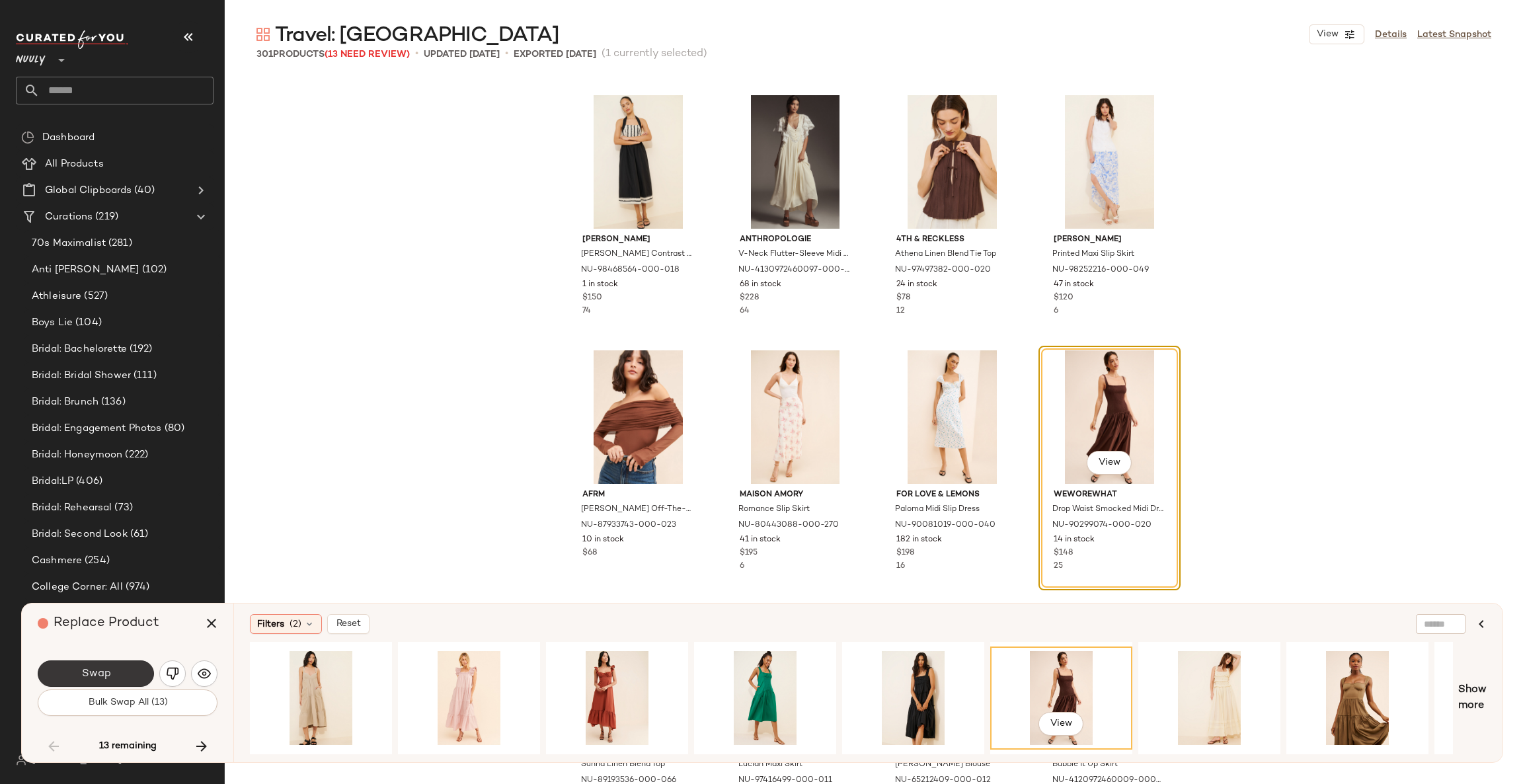
click at [102, 669] on span "Swap" at bounding box center [95, 673] width 30 height 13
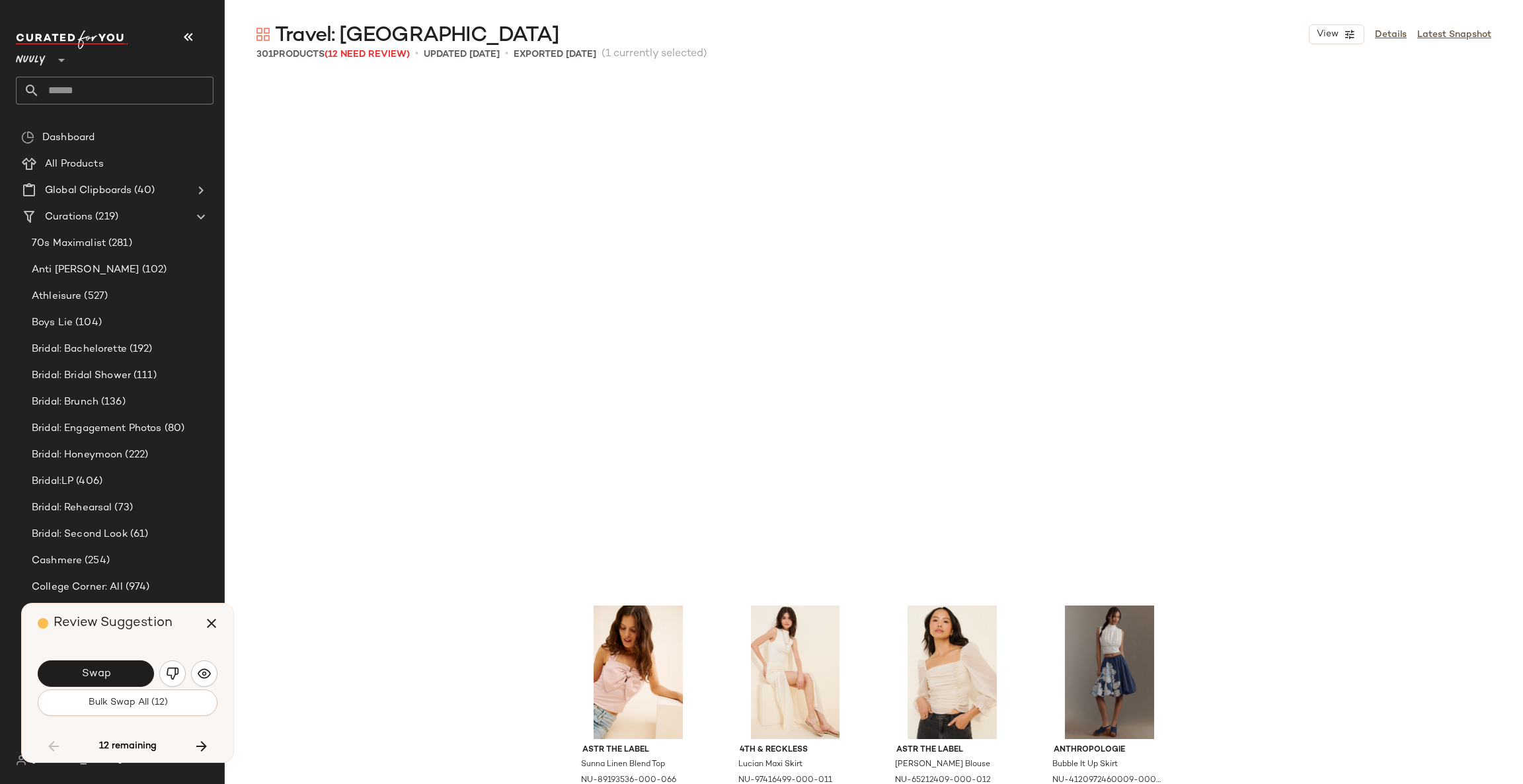
scroll to position [5612, 0]
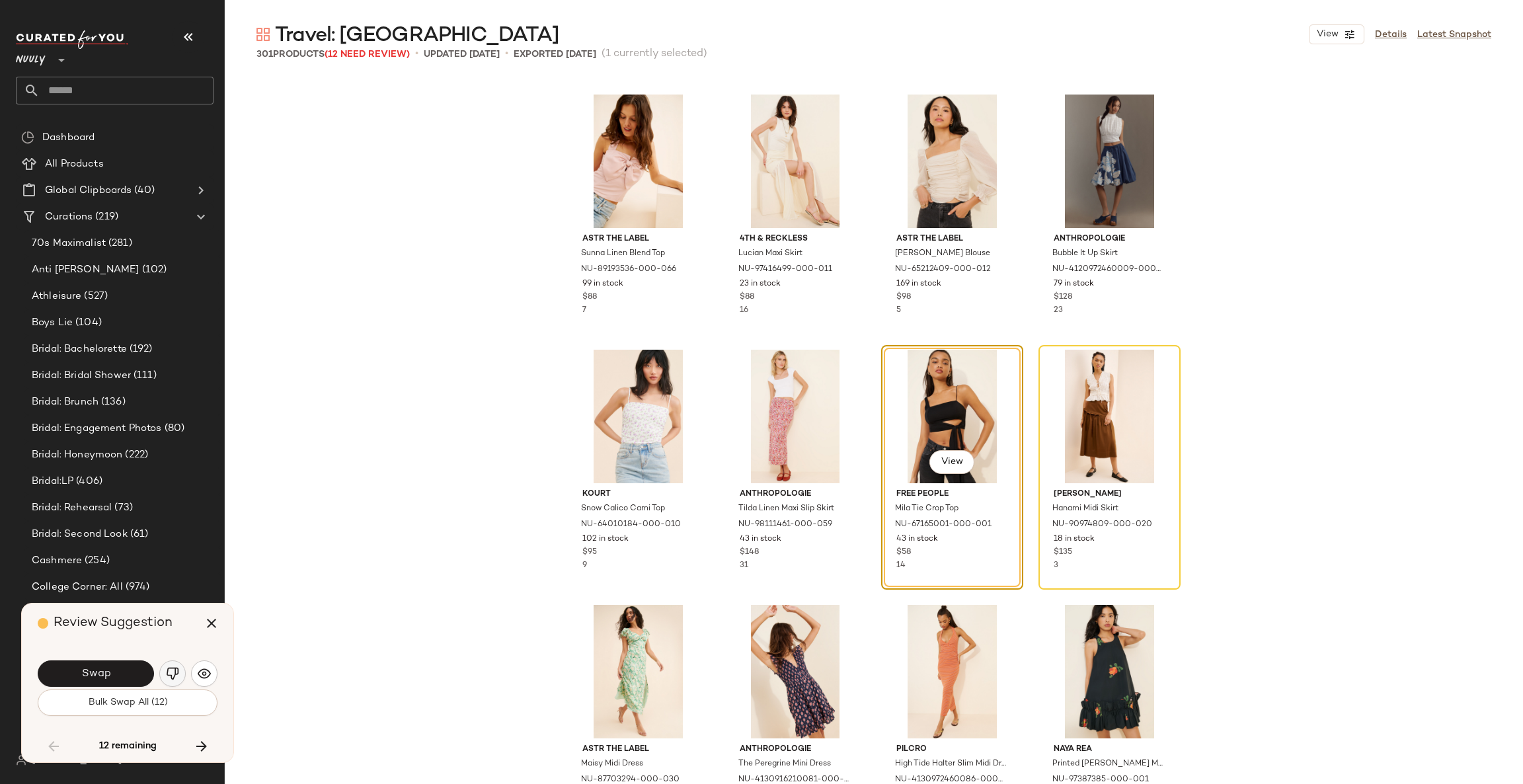
click at [170, 680] on img "button" at bounding box center [172, 673] width 13 height 13
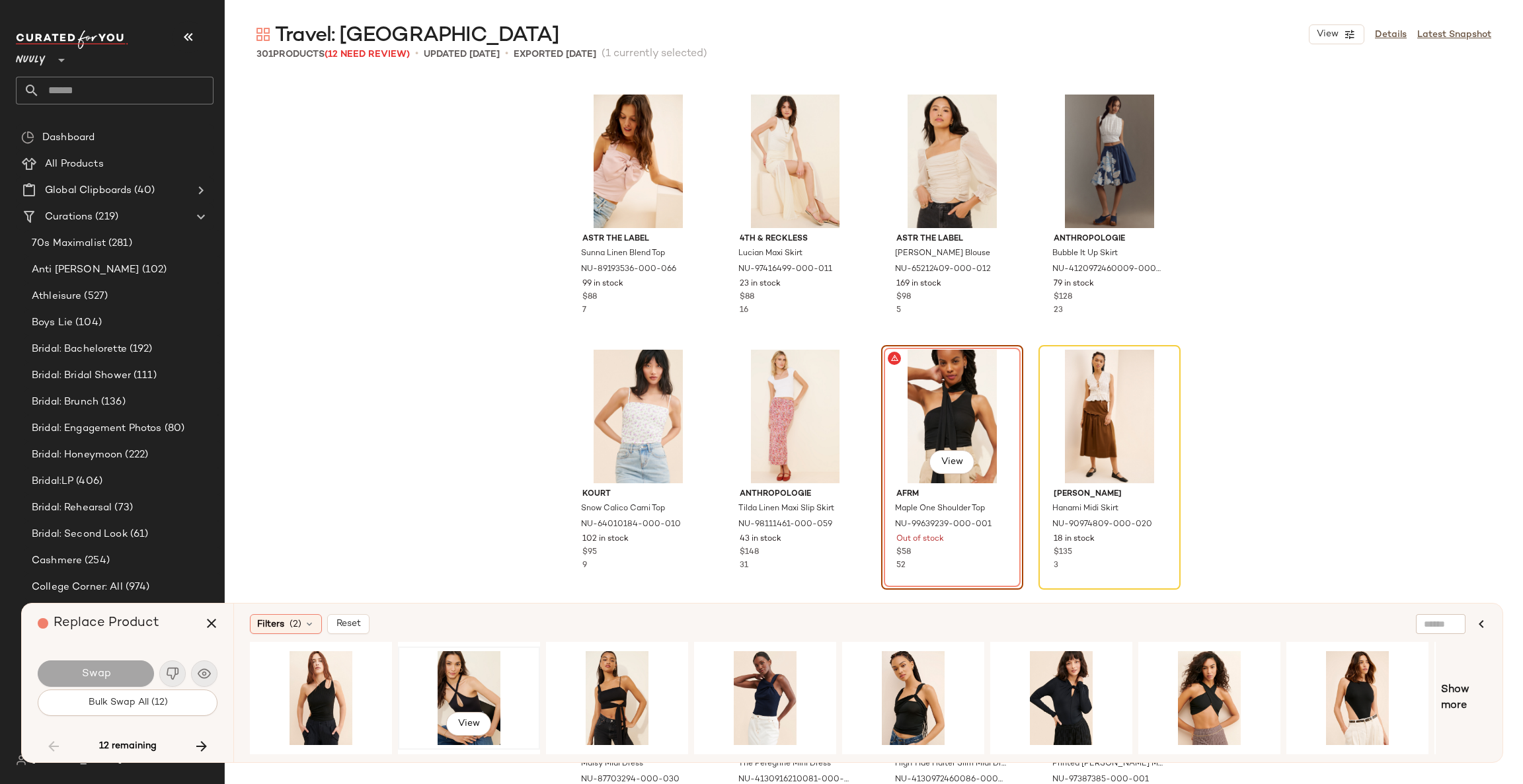
click at [466, 690] on div "View" at bounding box center [469, 697] width 133 height 94
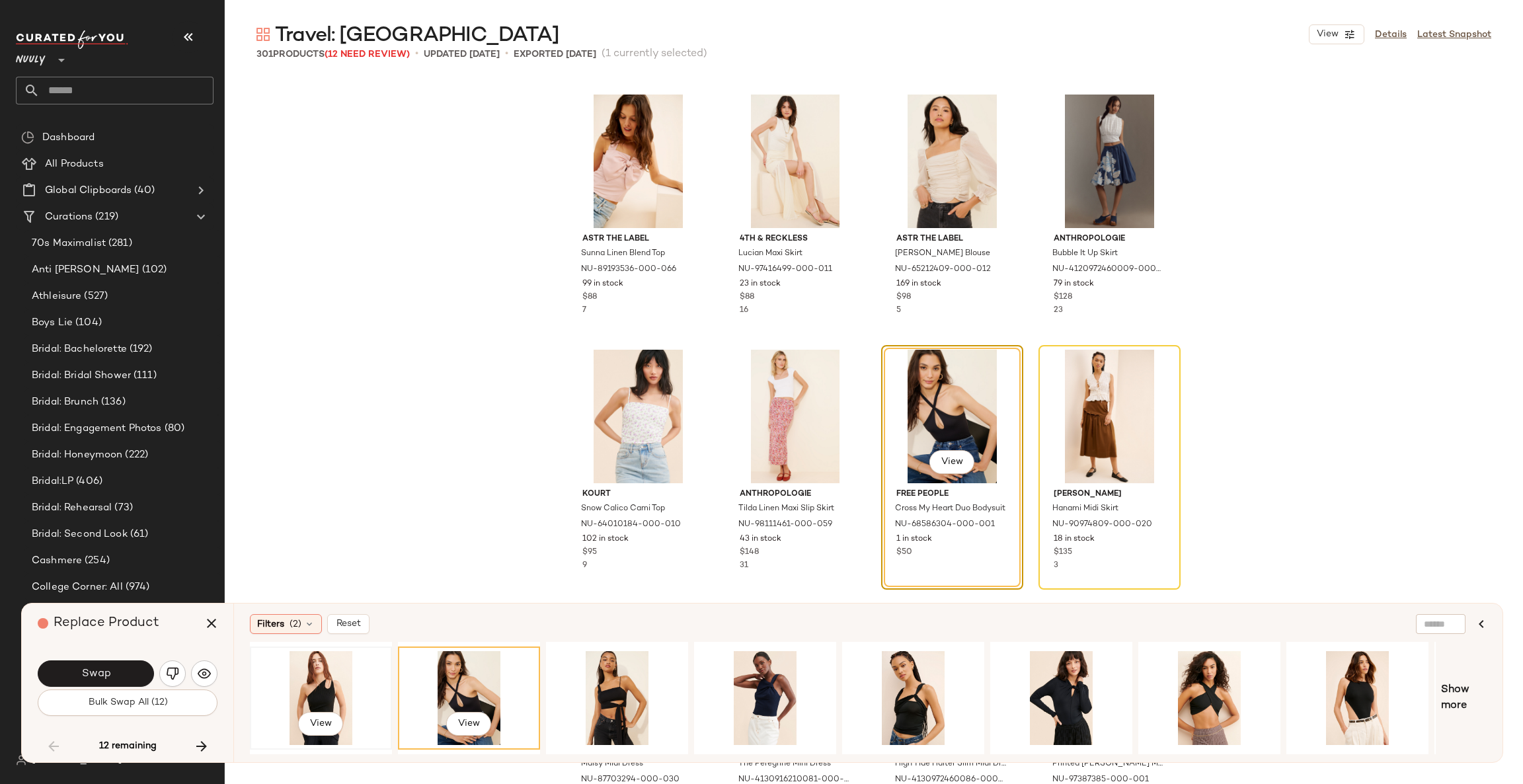
click at [323, 678] on div "View" at bounding box center [320, 697] width 133 height 94
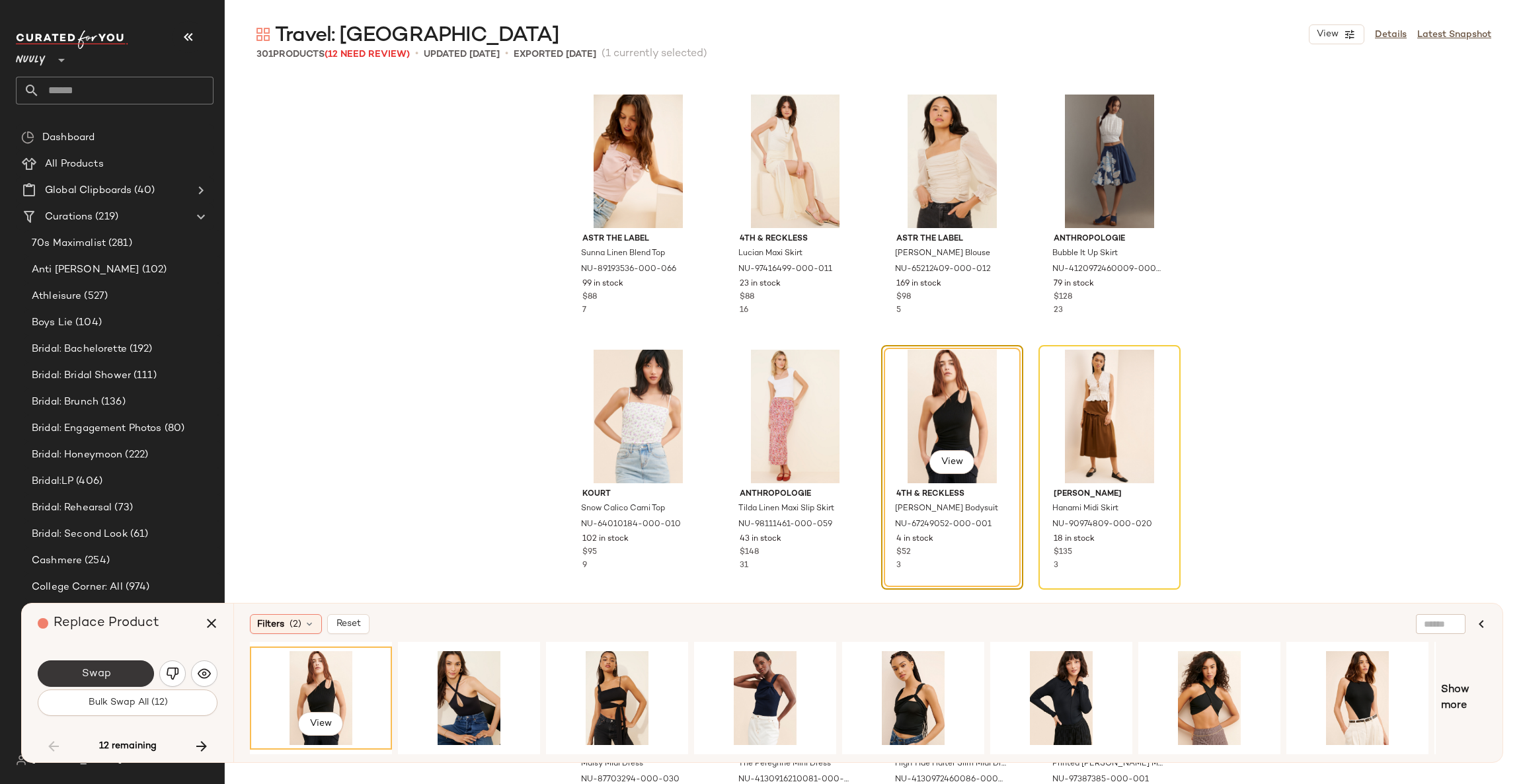
click at [129, 666] on button "Swap" at bounding box center [95, 673] width 116 height 26
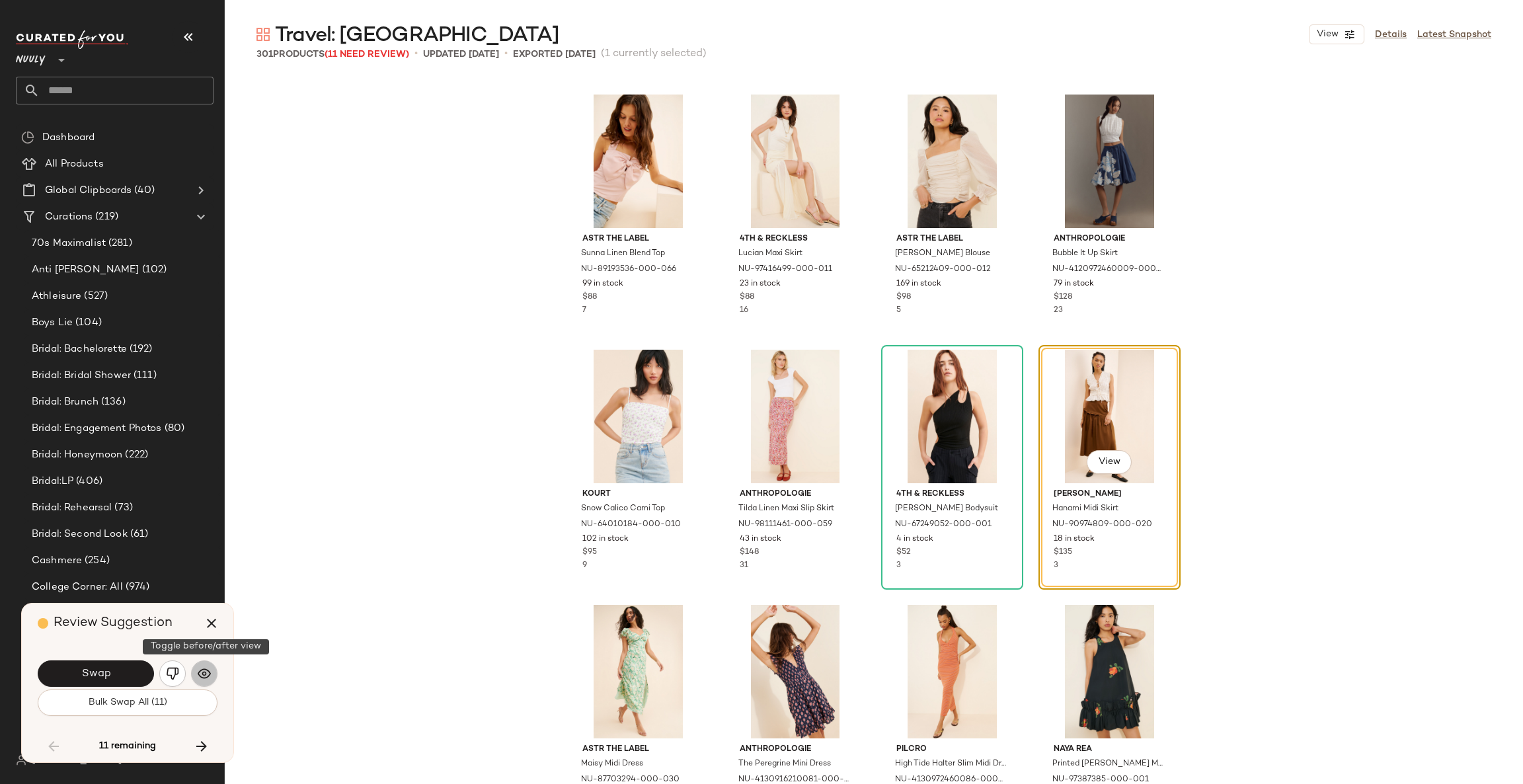
click at [207, 673] on img "button" at bounding box center [204, 673] width 13 height 13
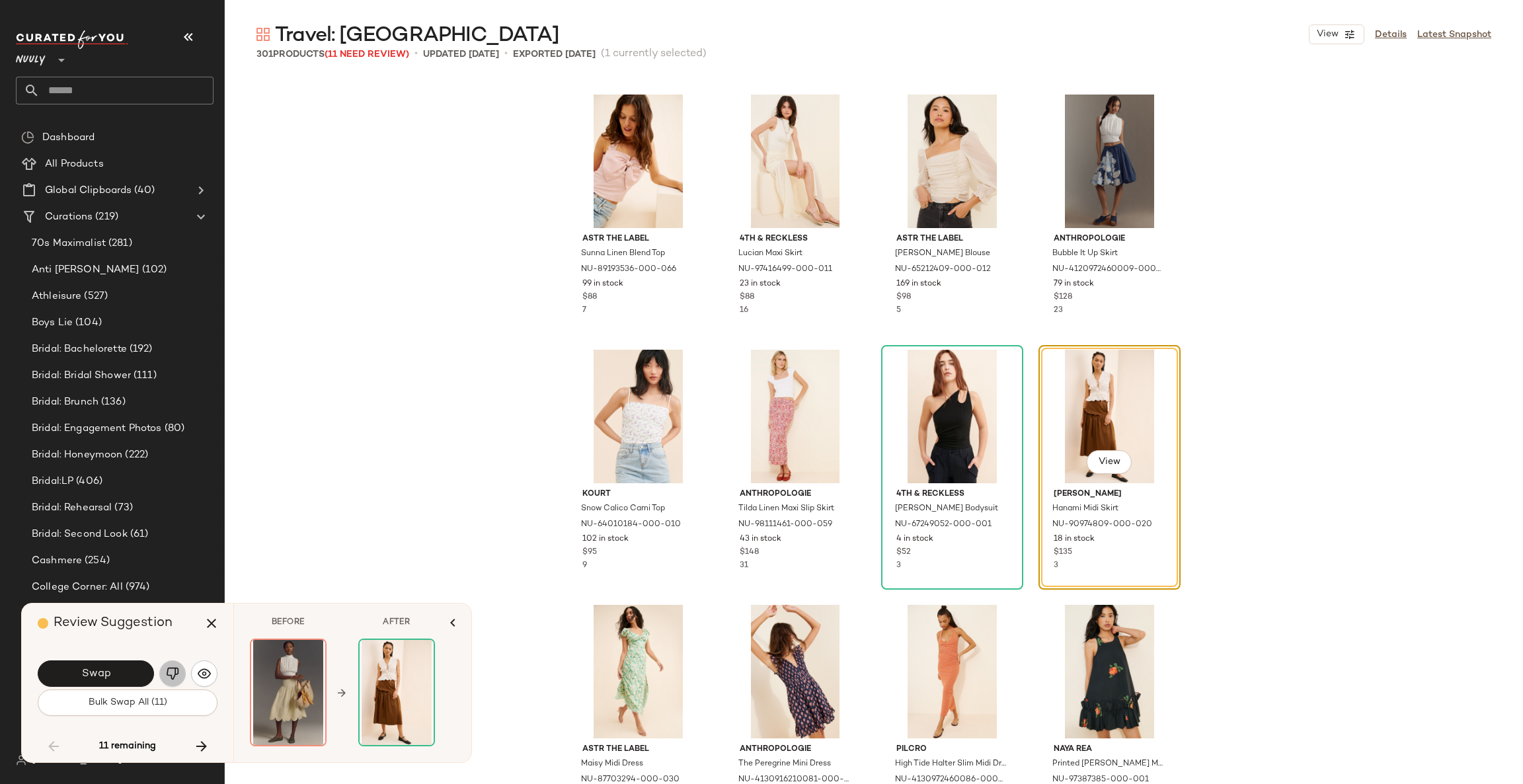
click at [172, 673] on img "button" at bounding box center [172, 673] width 13 height 13
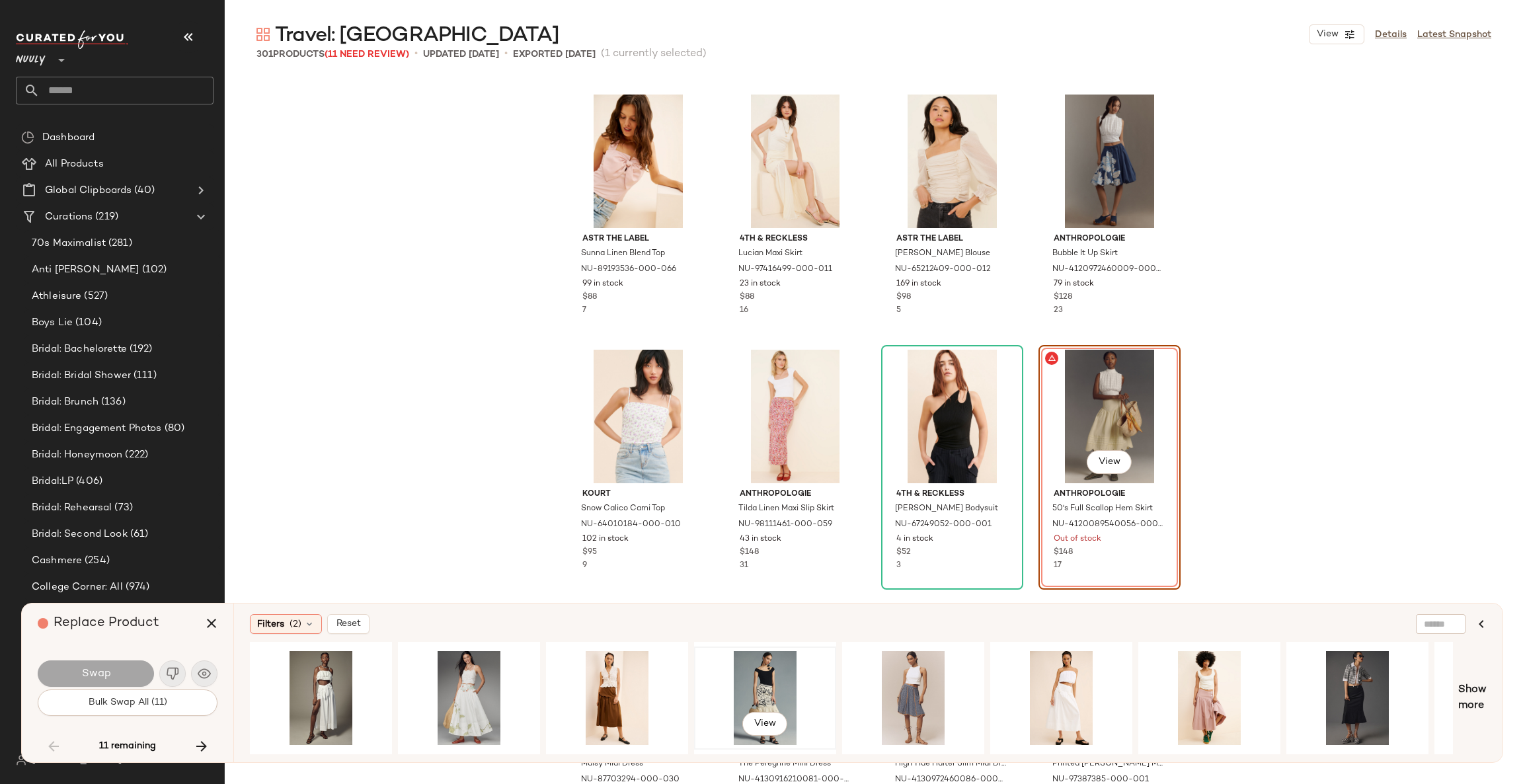
click at [758, 696] on div "View" at bounding box center [765, 697] width 133 height 94
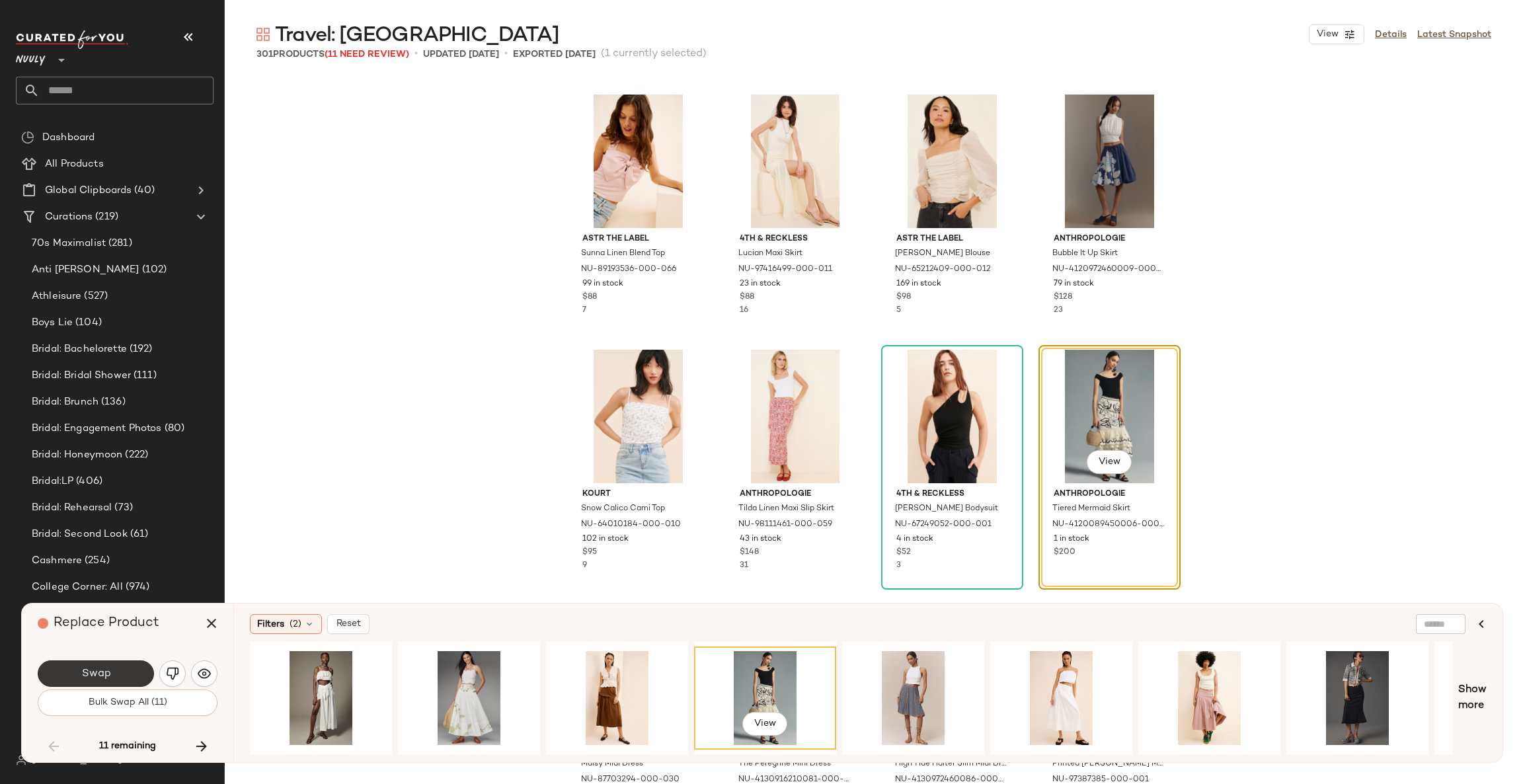
click at [127, 664] on button "Swap" at bounding box center [95, 673] width 116 height 26
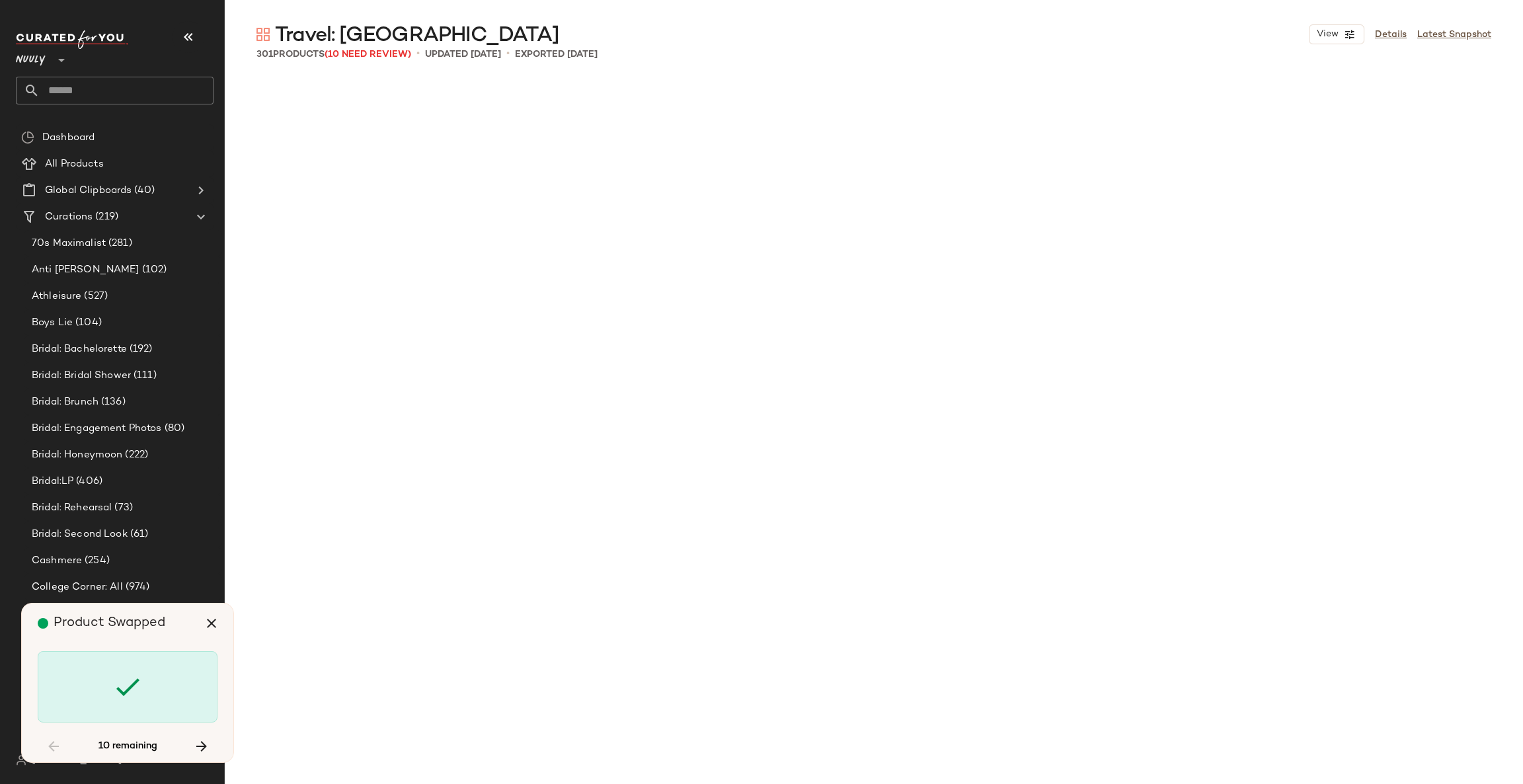
scroll to position [7397, 0]
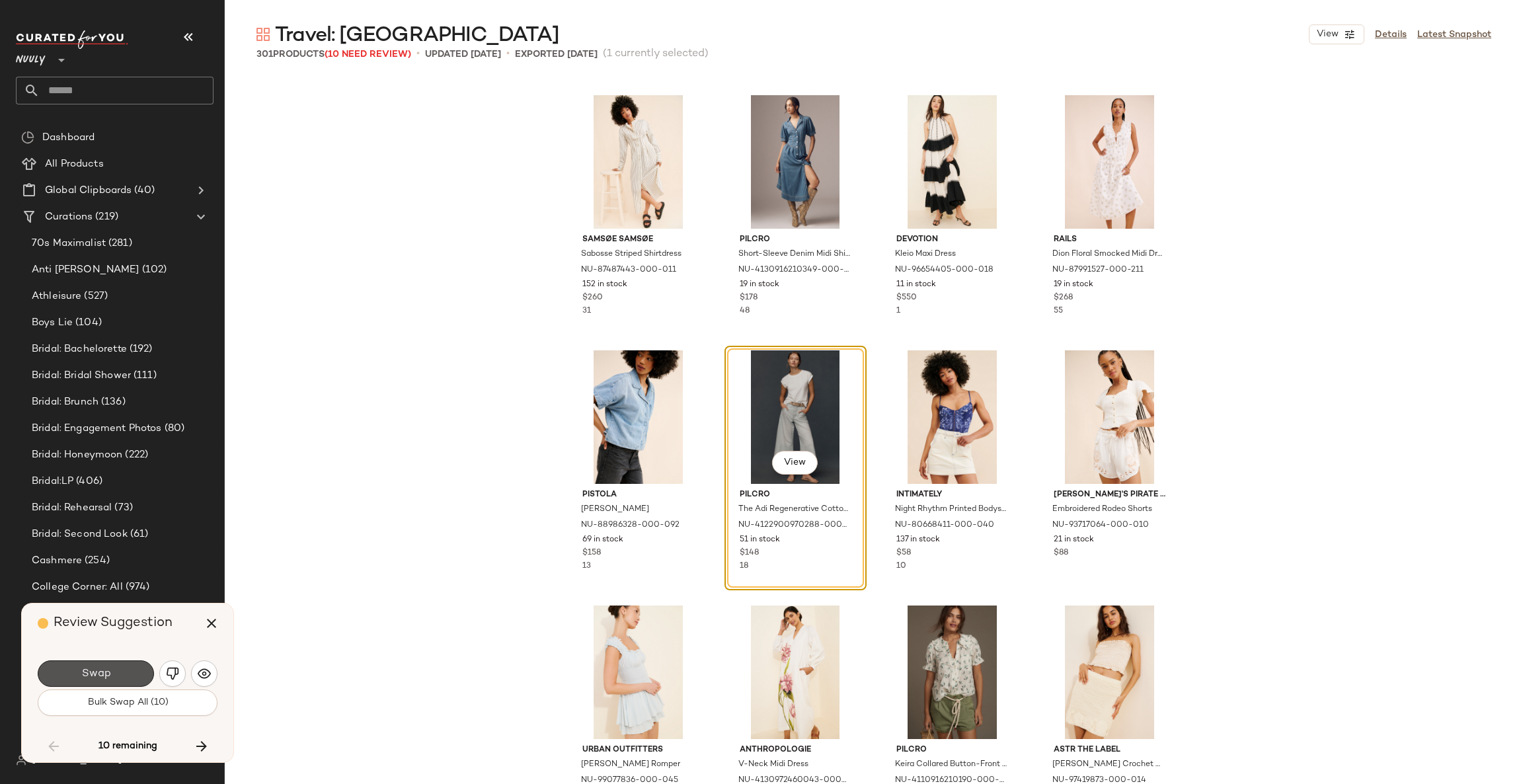
click at [128, 664] on button "Swap" at bounding box center [95, 673] width 116 height 26
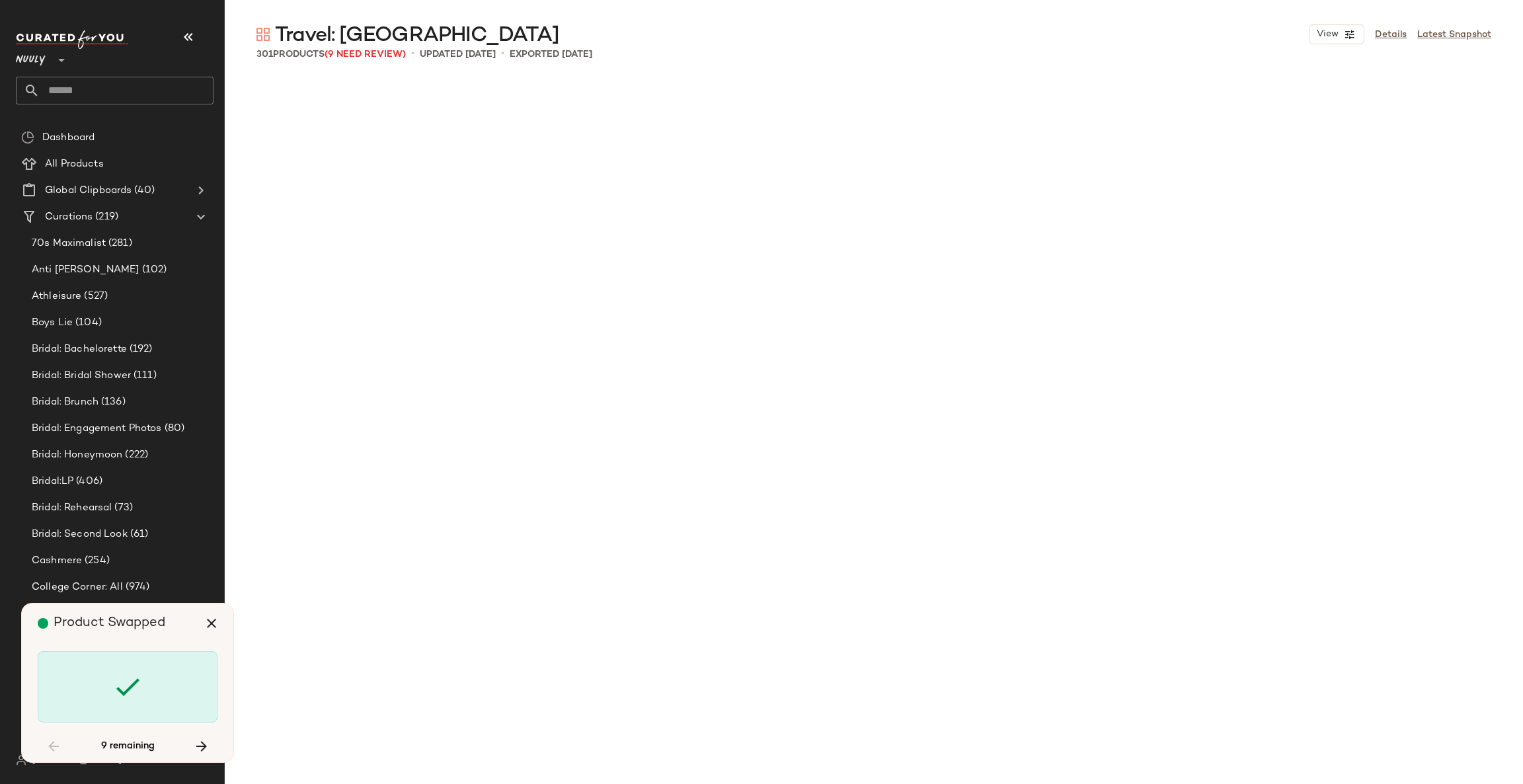
scroll to position [9182, 0]
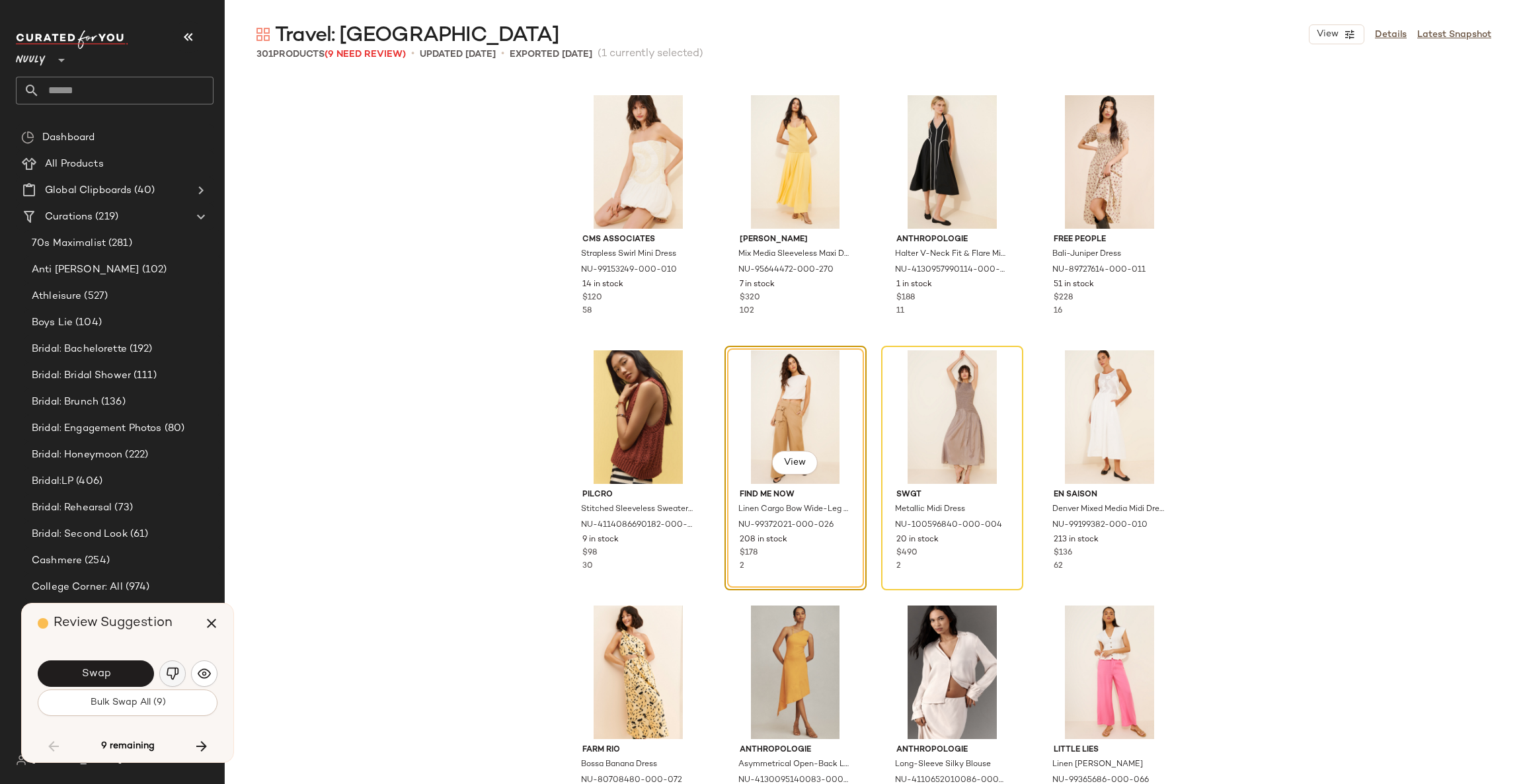
click at [168, 669] on img "button" at bounding box center [172, 673] width 13 height 13
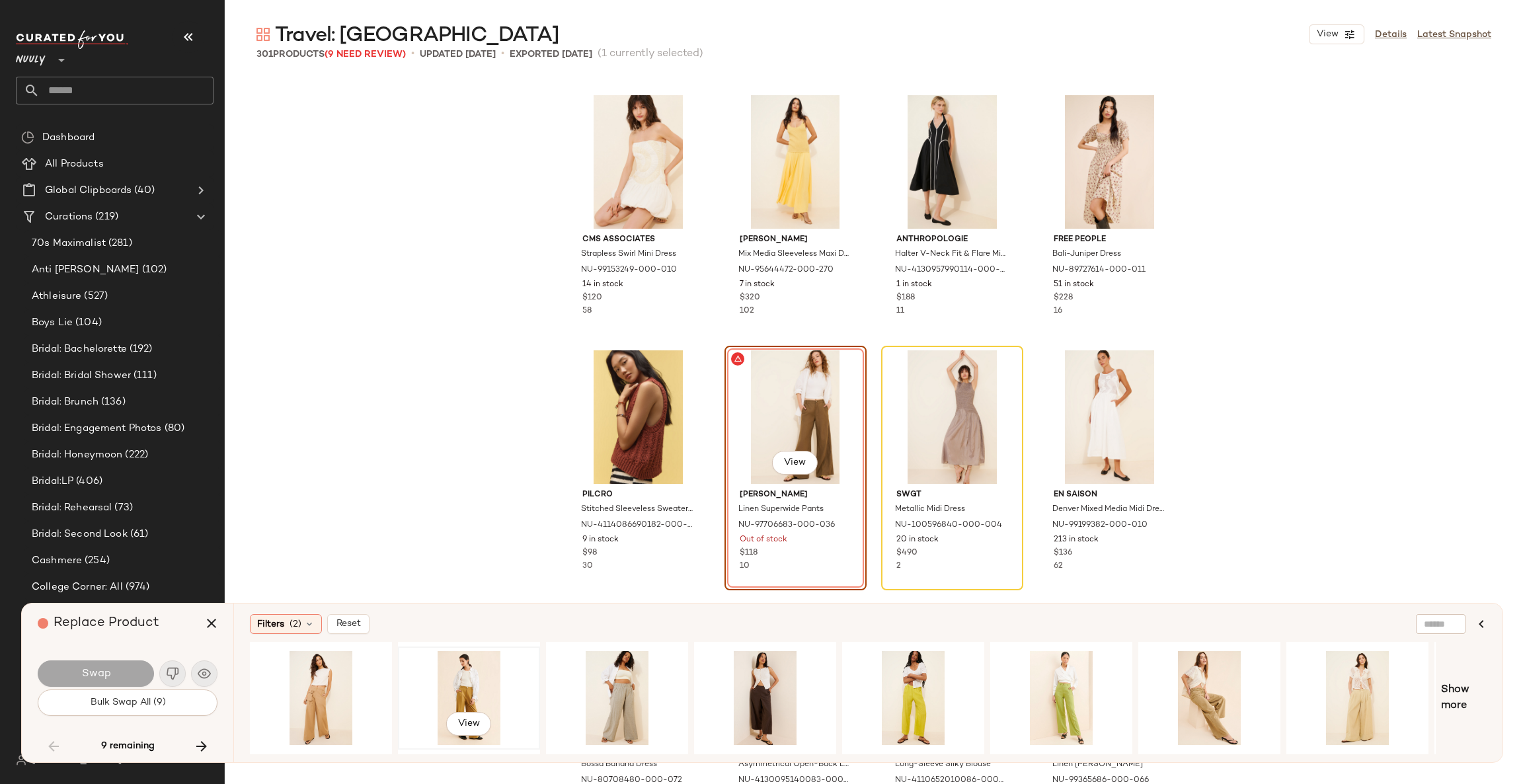
click at [469, 688] on div "View" at bounding box center [469, 697] width 133 height 94
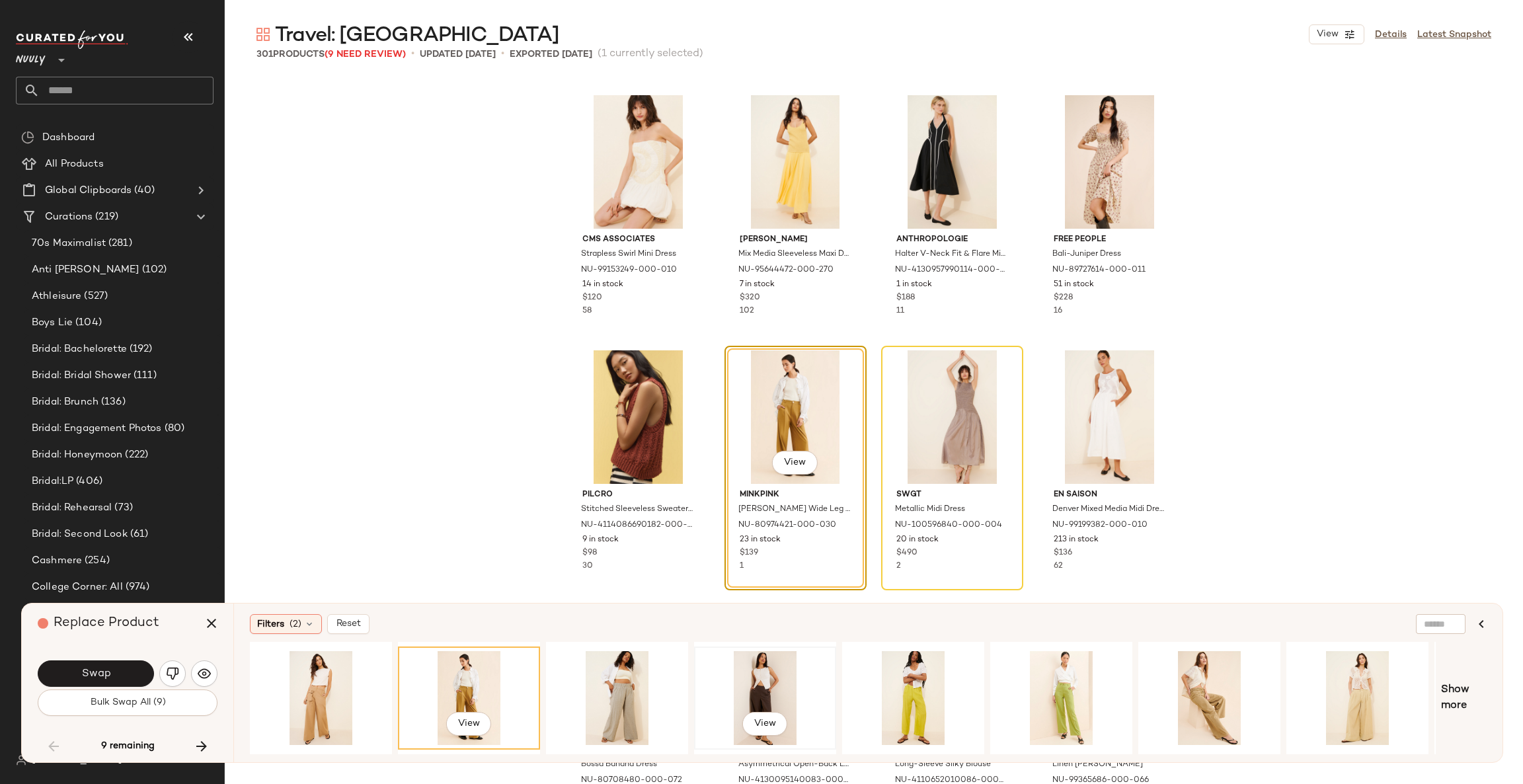
click at [760, 676] on div "View" at bounding box center [765, 697] width 133 height 94
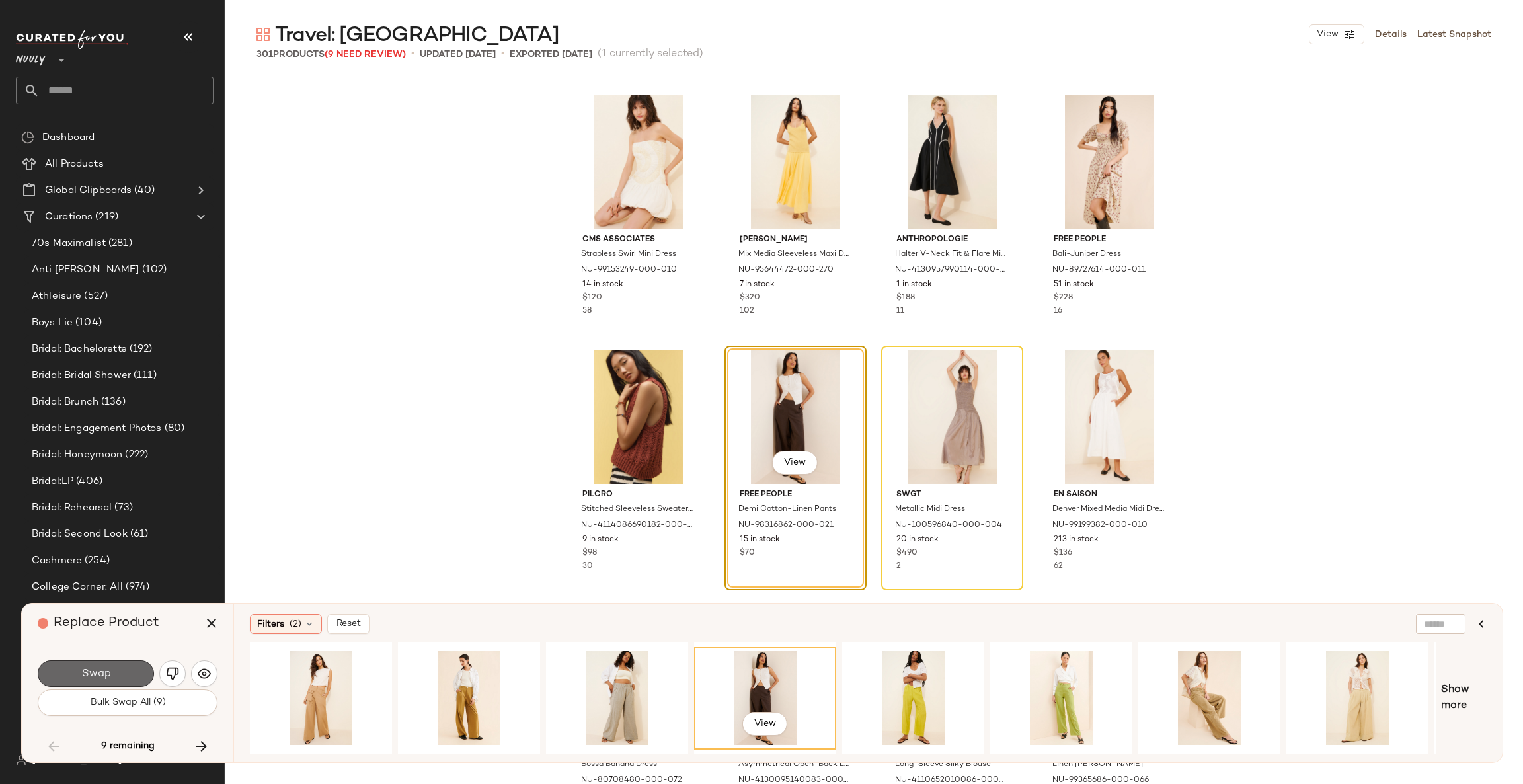
click at [116, 664] on button "Swap" at bounding box center [95, 673] width 116 height 26
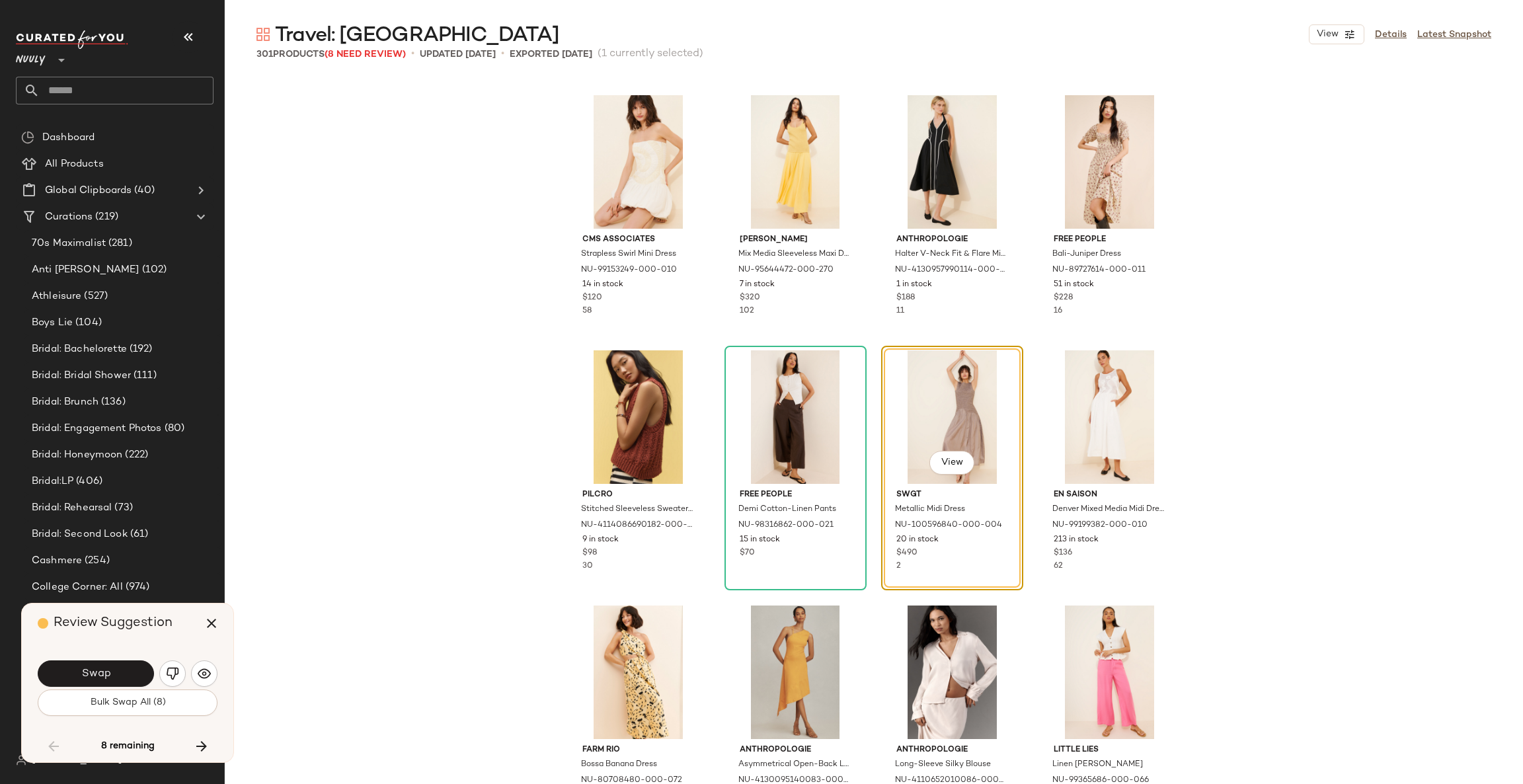
click at [215, 664] on div "Swap" at bounding box center [127, 673] width 180 height 32
click at [211, 669] on button "button" at bounding box center [204, 673] width 26 height 26
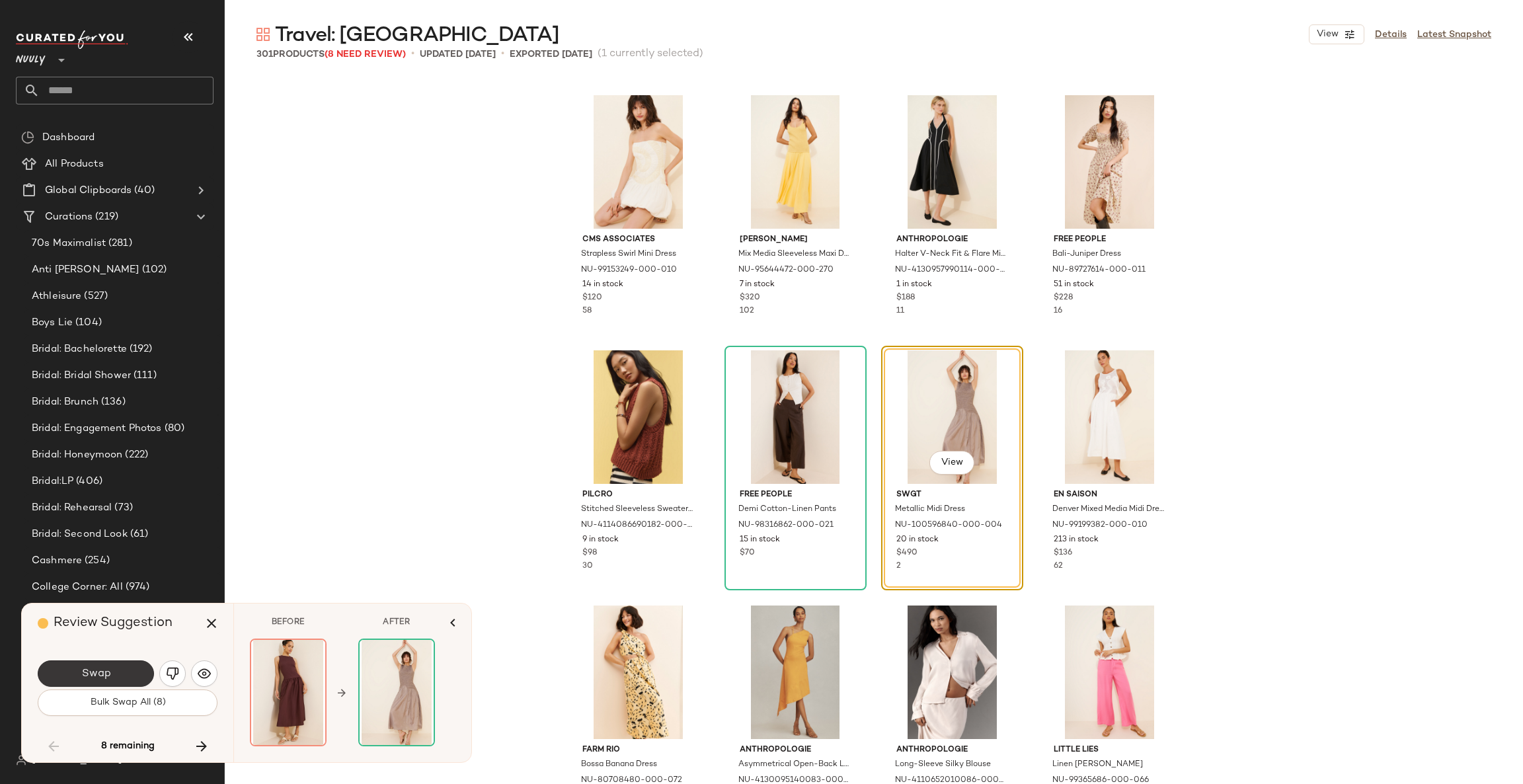
click at [129, 673] on button "Swap" at bounding box center [95, 673] width 116 height 26
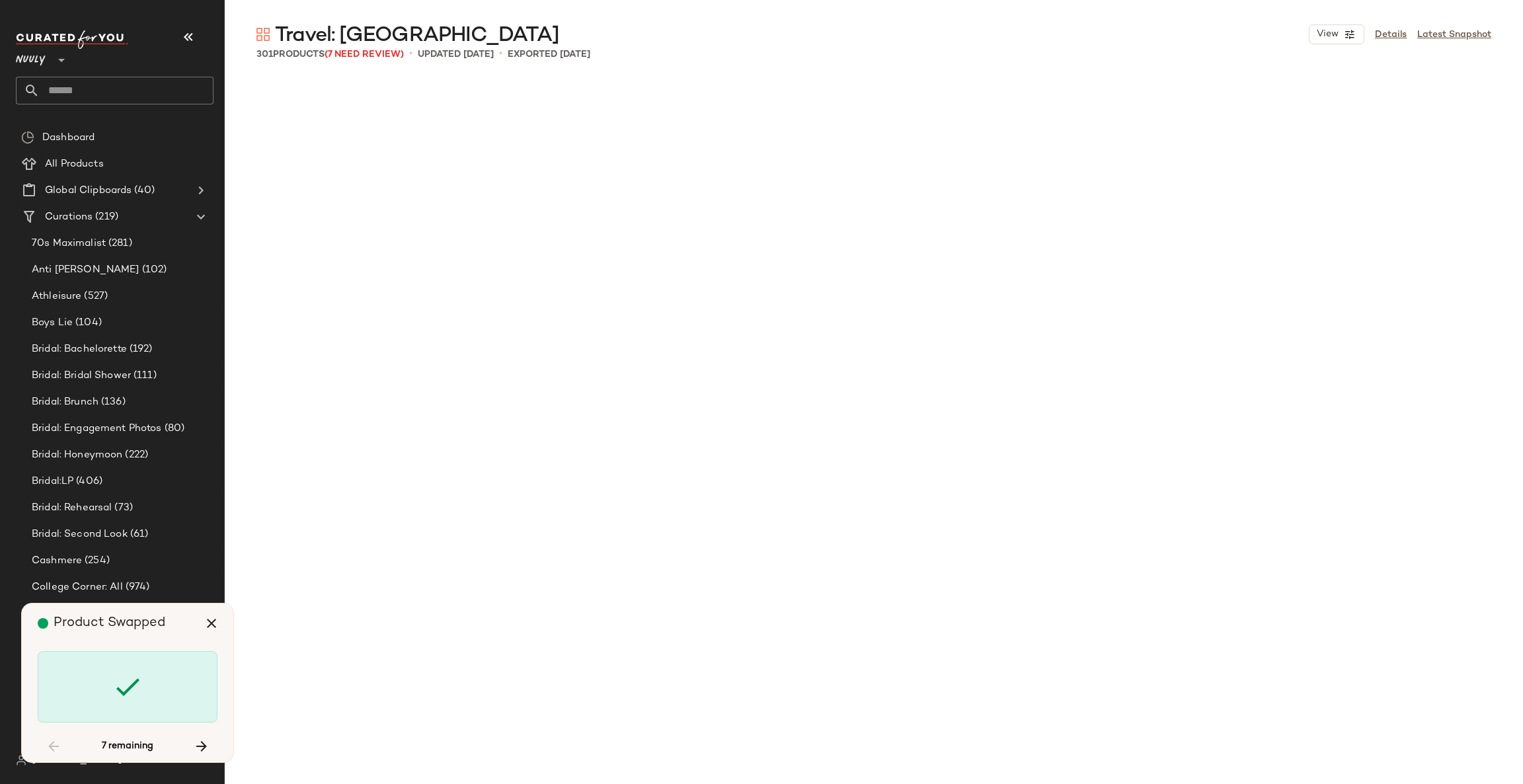
scroll to position [10968, 0]
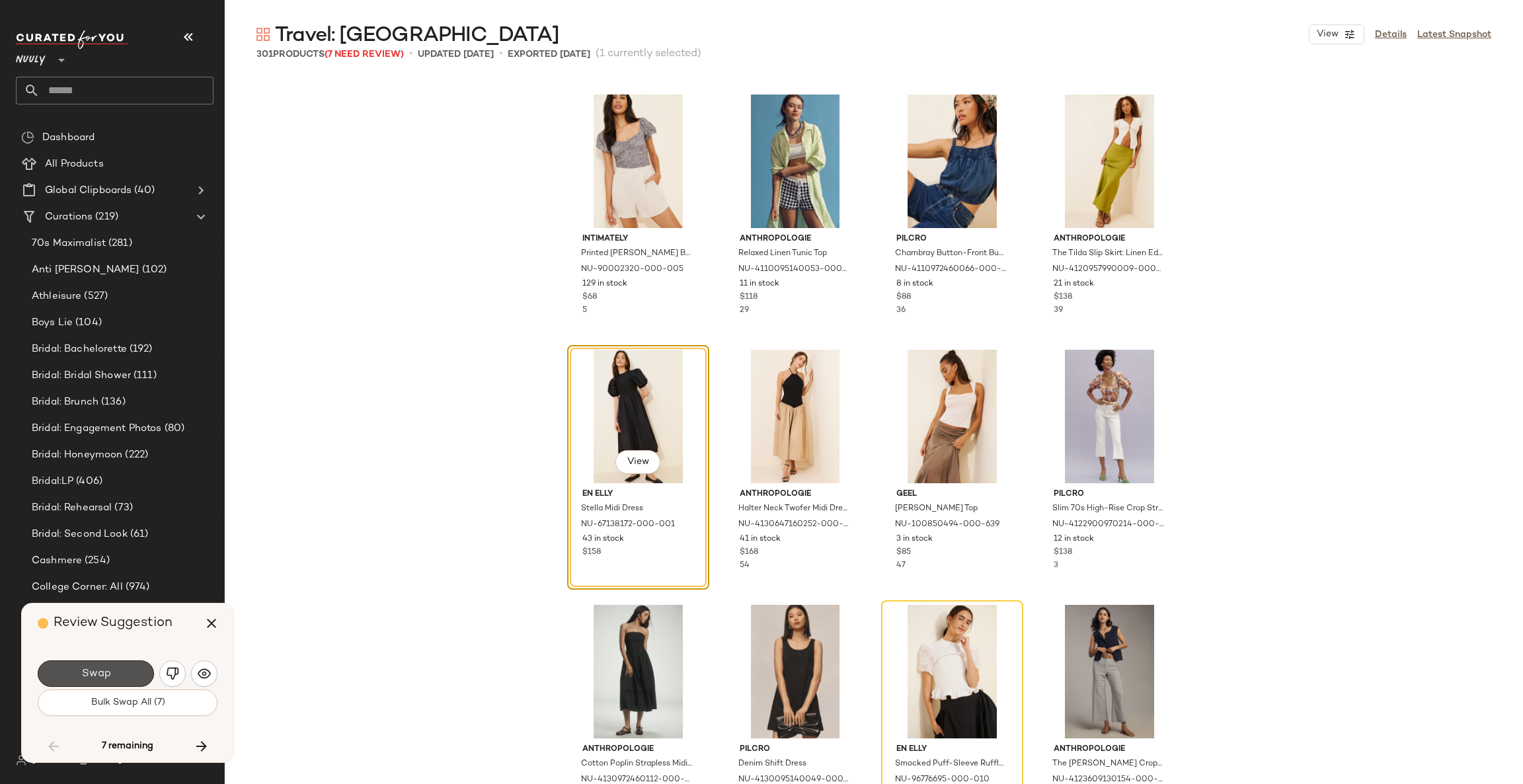
click at [129, 673] on button "Swap" at bounding box center [95, 673] width 116 height 26
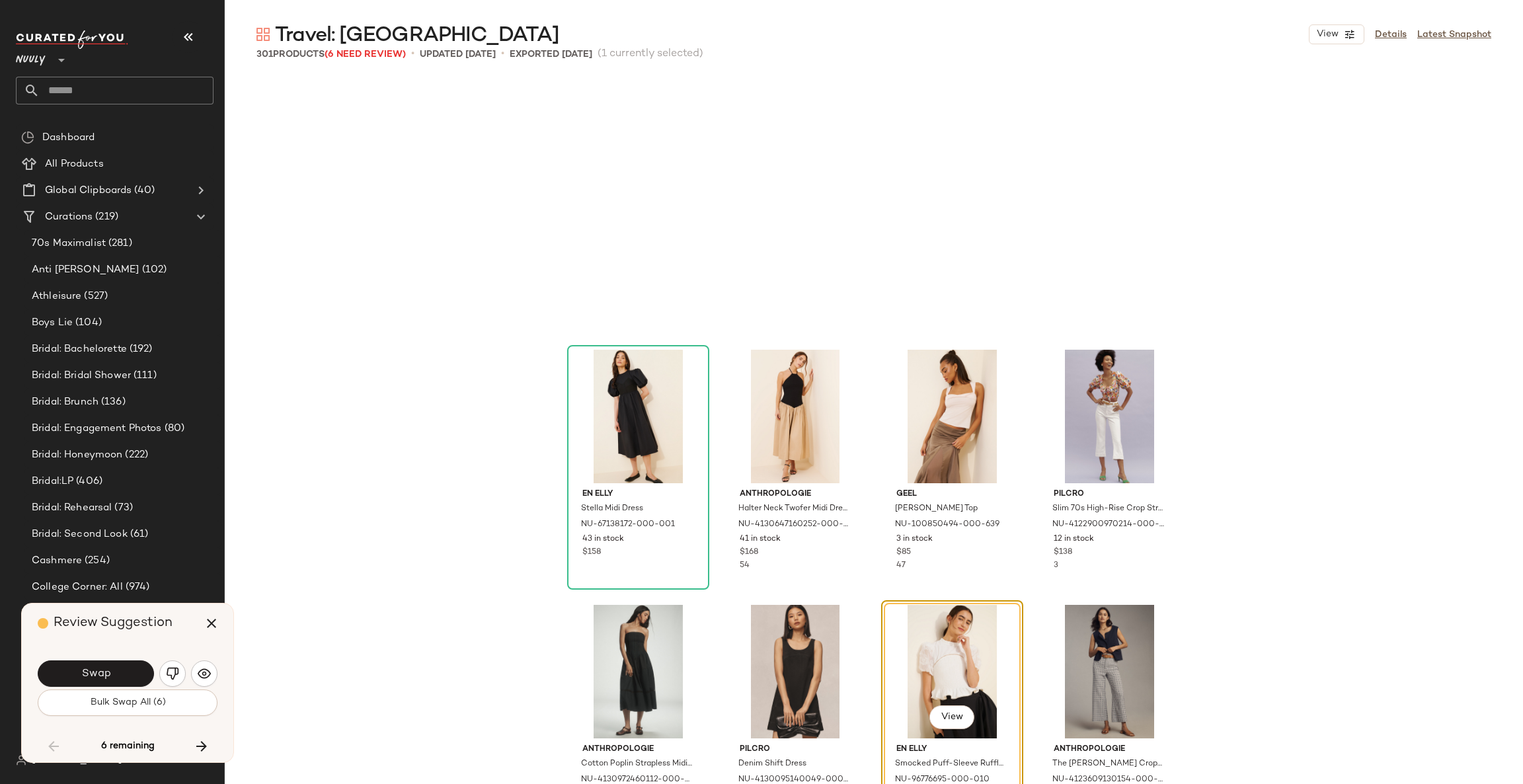
scroll to position [11222, 0]
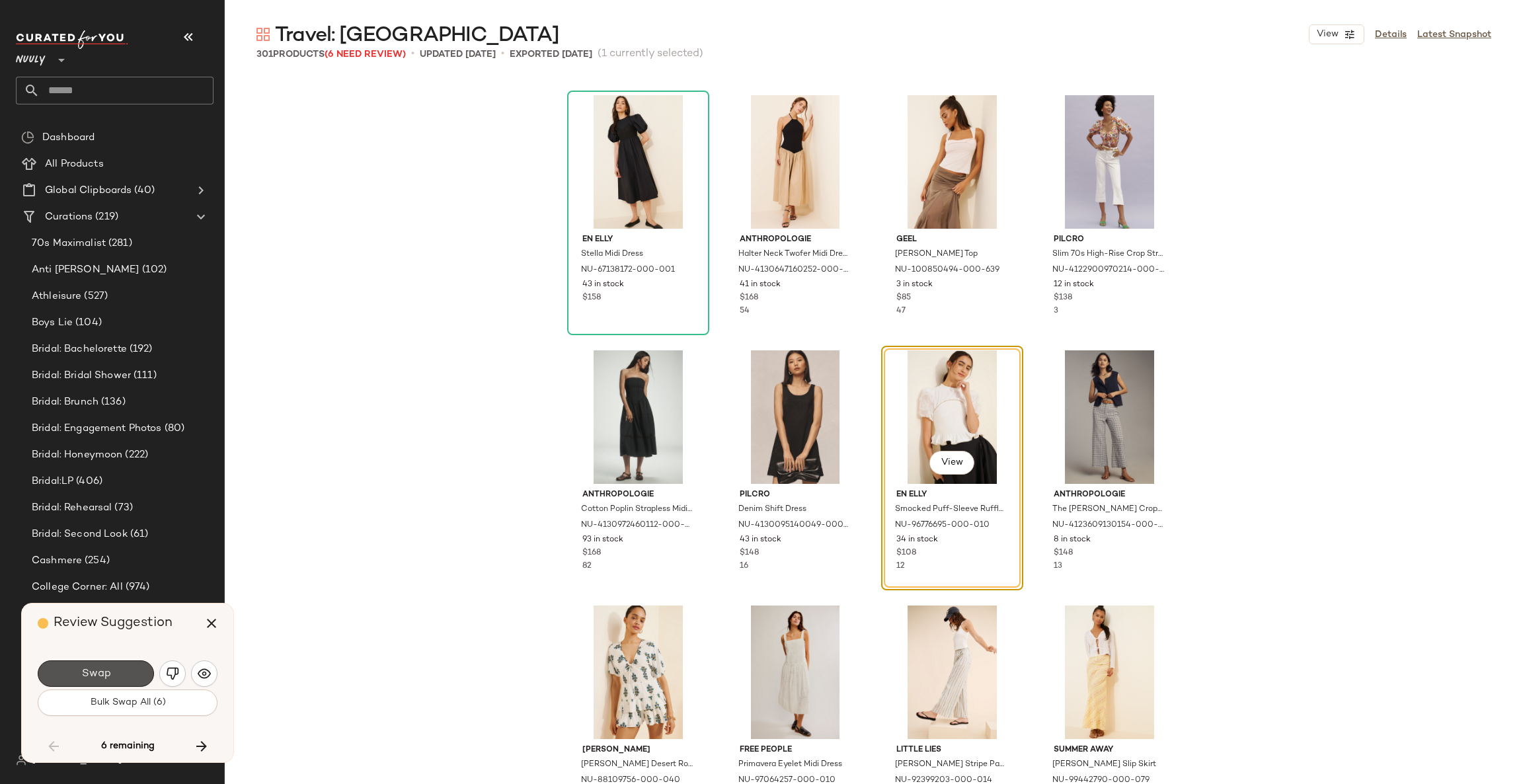
click at [129, 673] on button "Swap" at bounding box center [95, 673] width 116 height 26
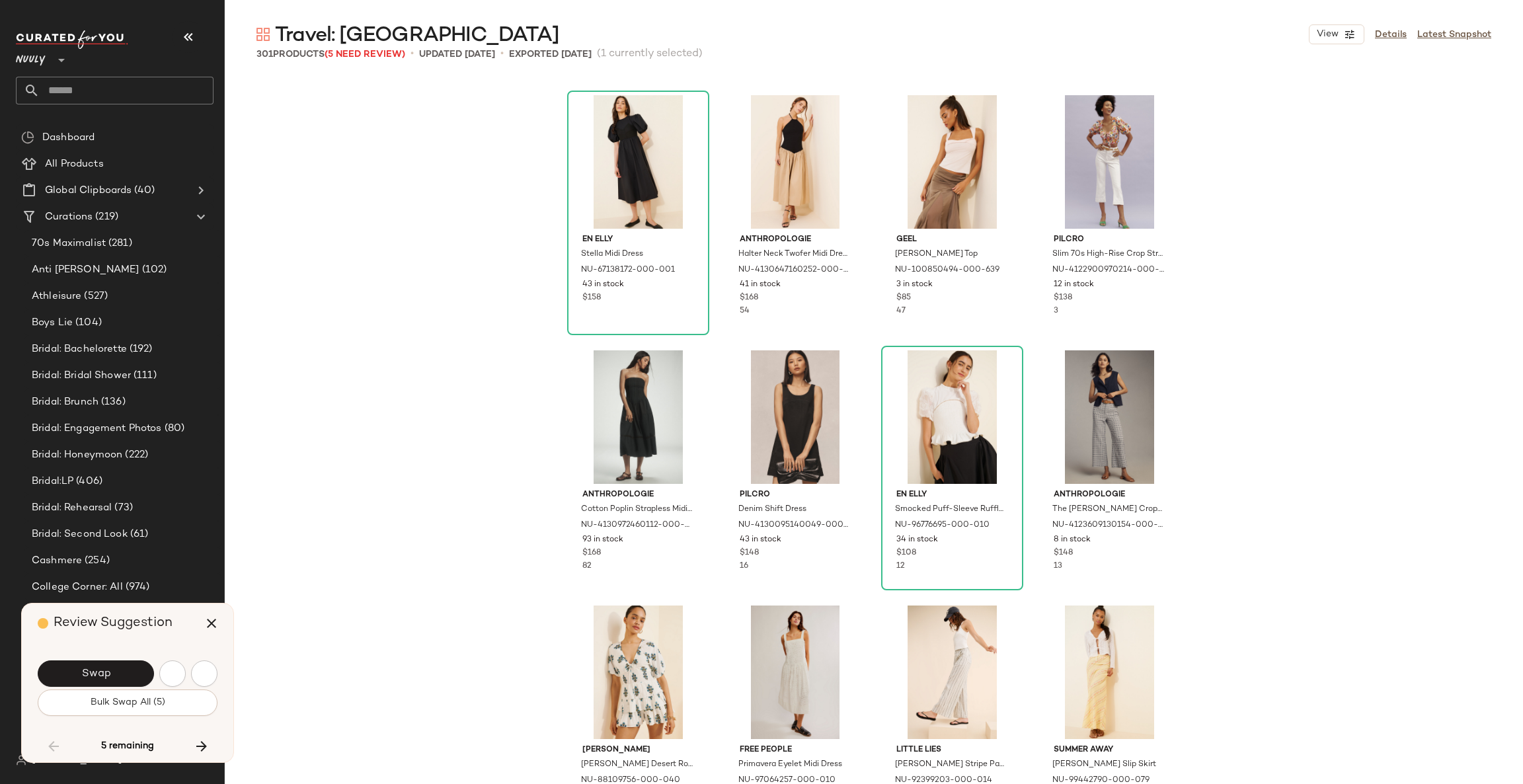
scroll to position [11987, 0]
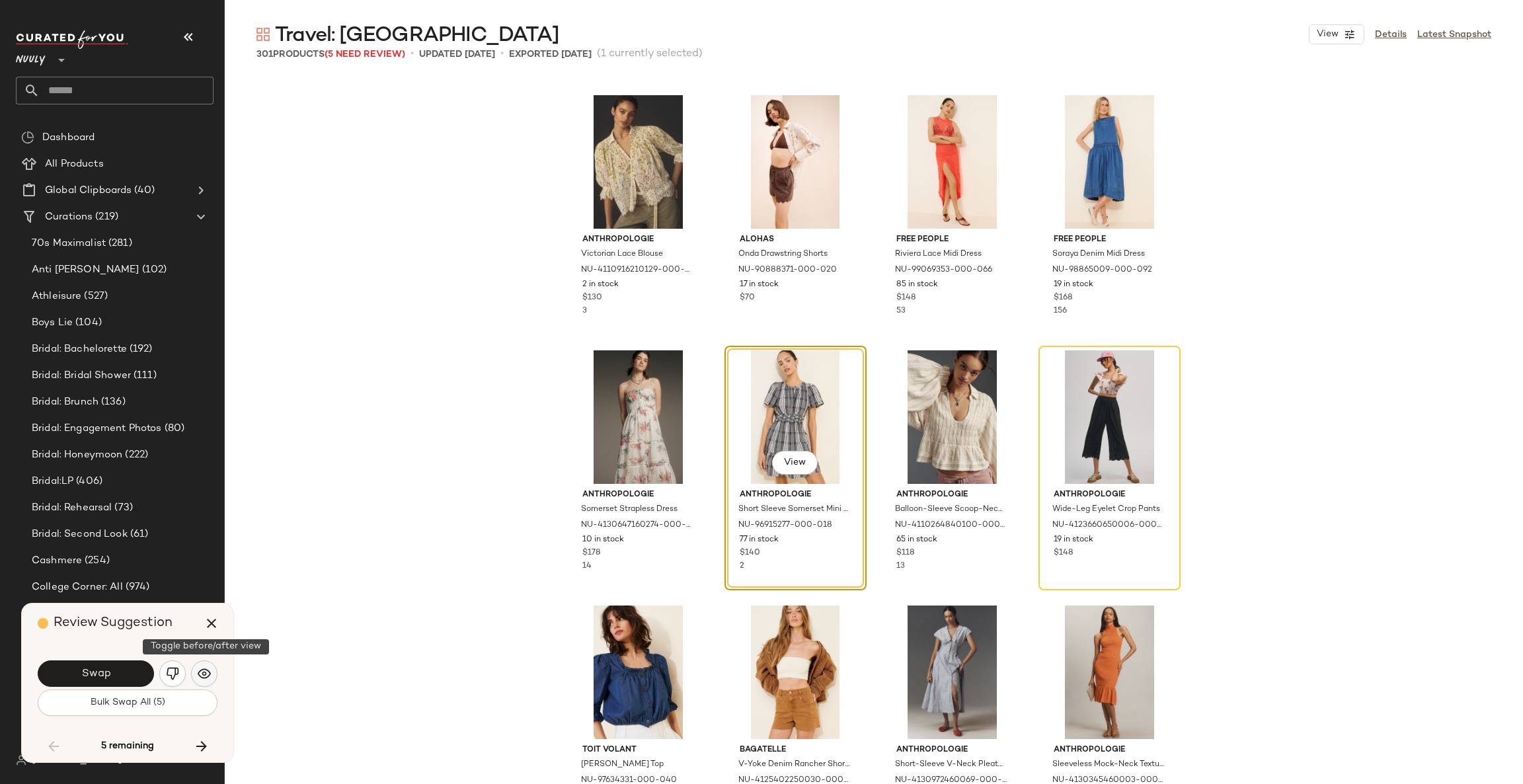
click at [203, 673] on img "button" at bounding box center [204, 673] width 13 height 13
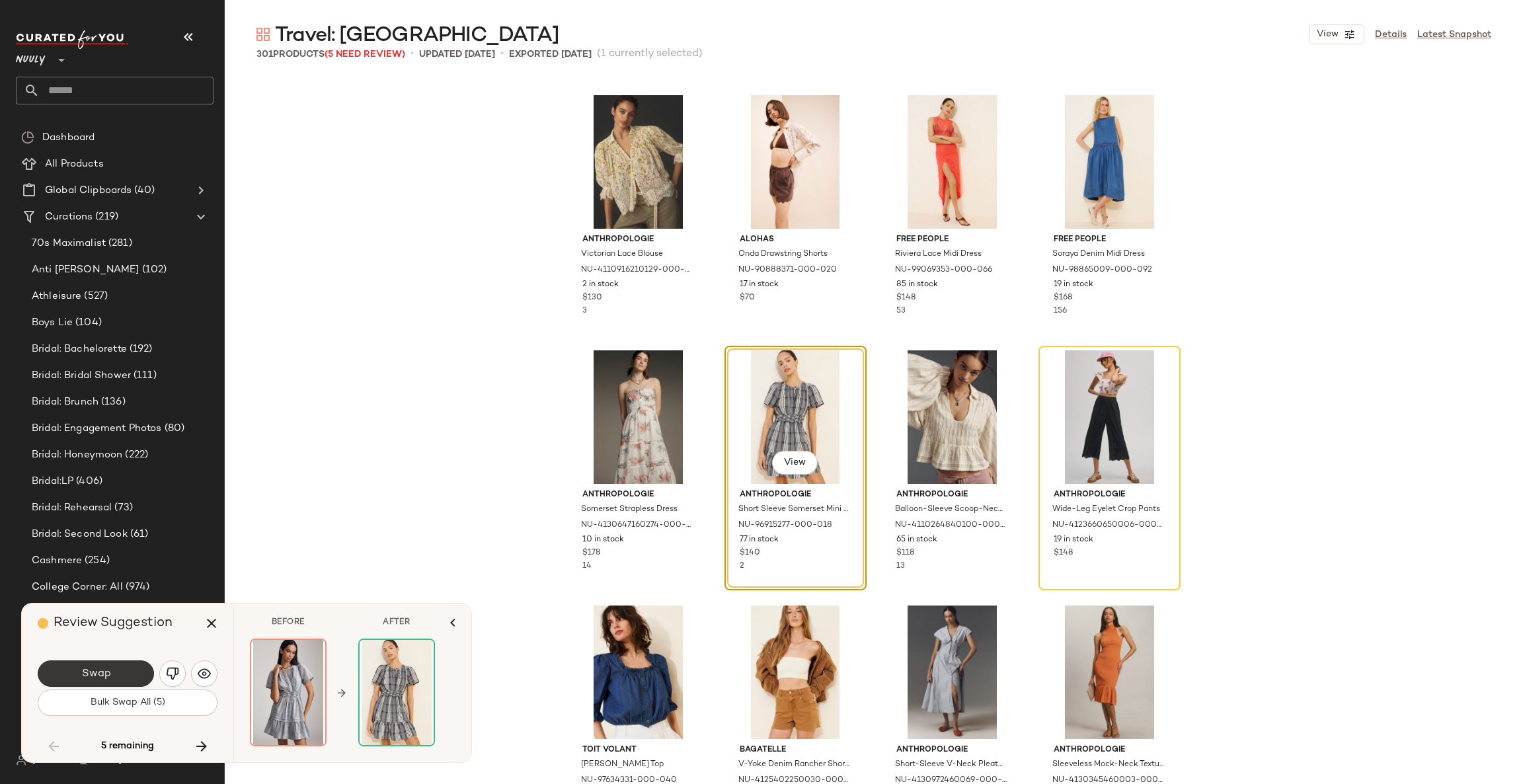
click at [131, 666] on button "Swap" at bounding box center [95, 673] width 116 height 26
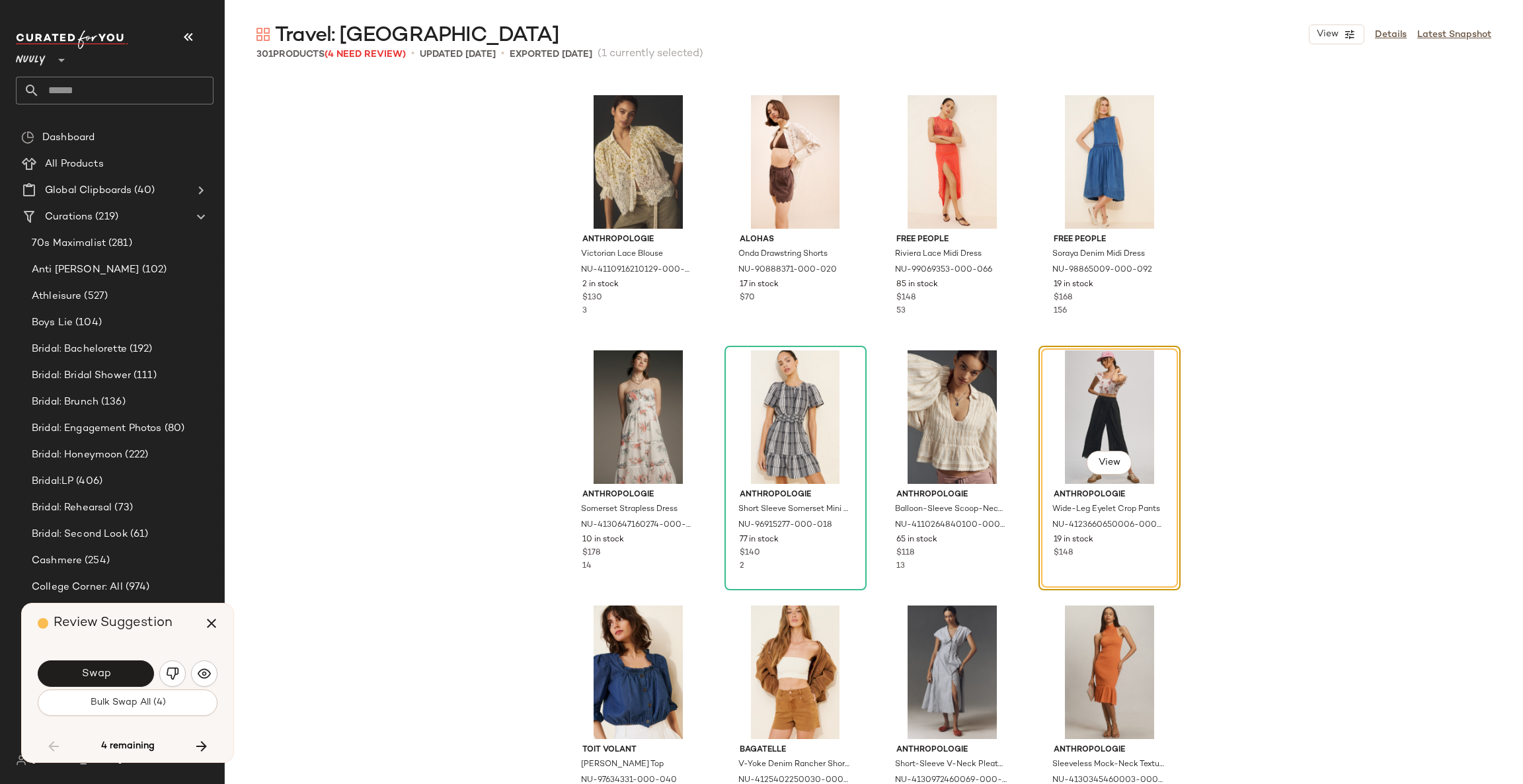
click at [131, 666] on button "Swap" at bounding box center [95, 673] width 116 height 26
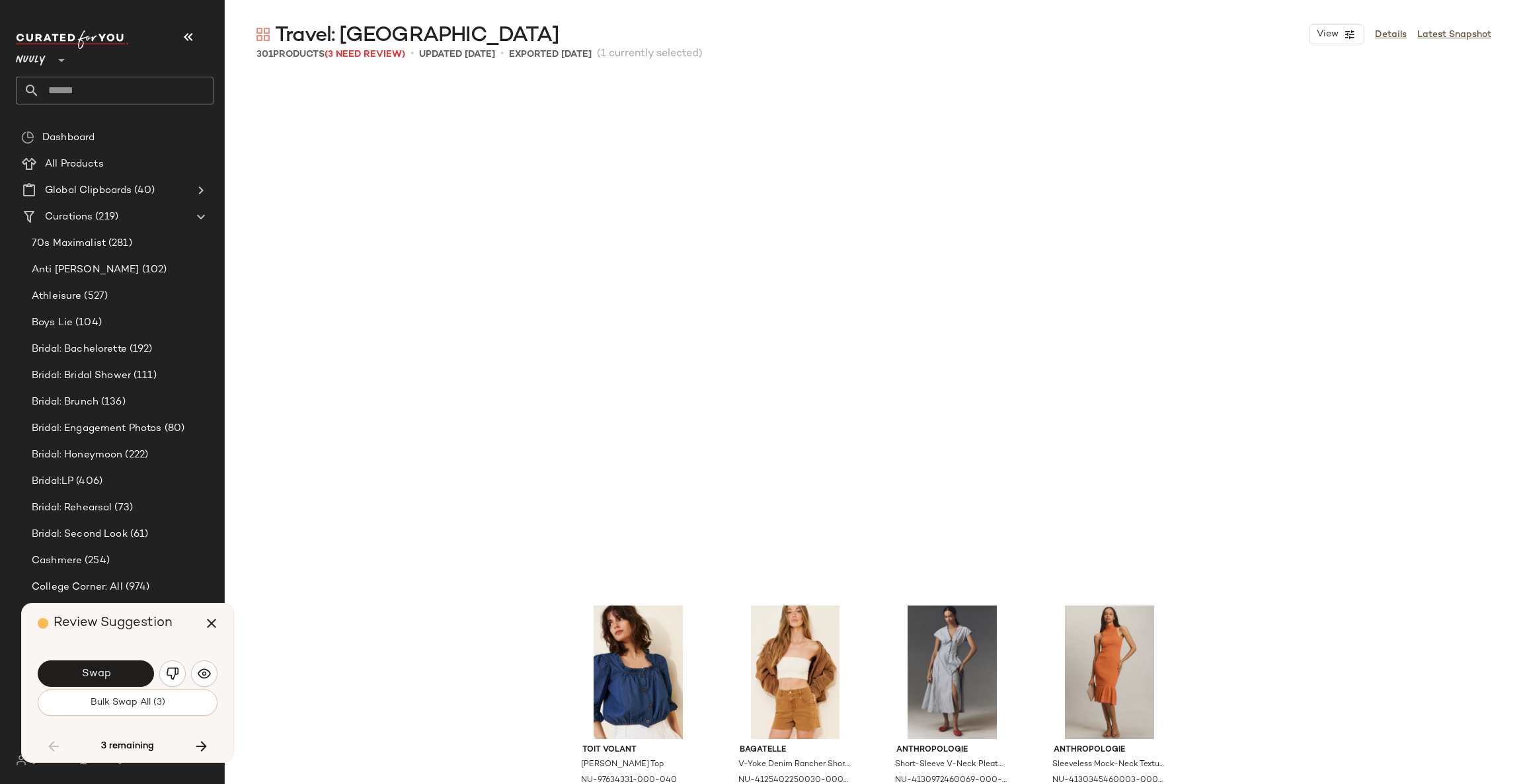
scroll to position [12498, 0]
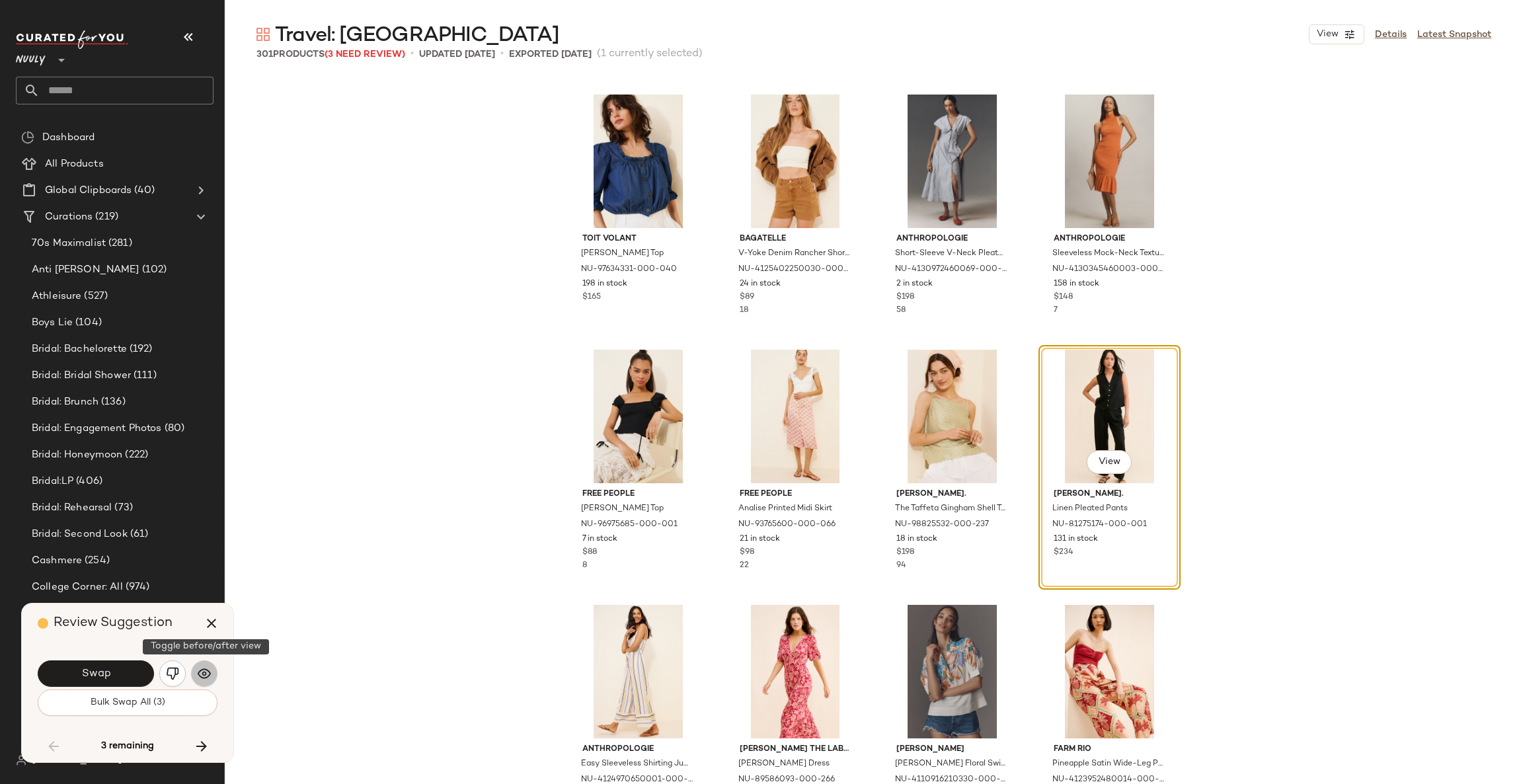
click at [204, 680] on button "button" at bounding box center [204, 673] width 26 height 26
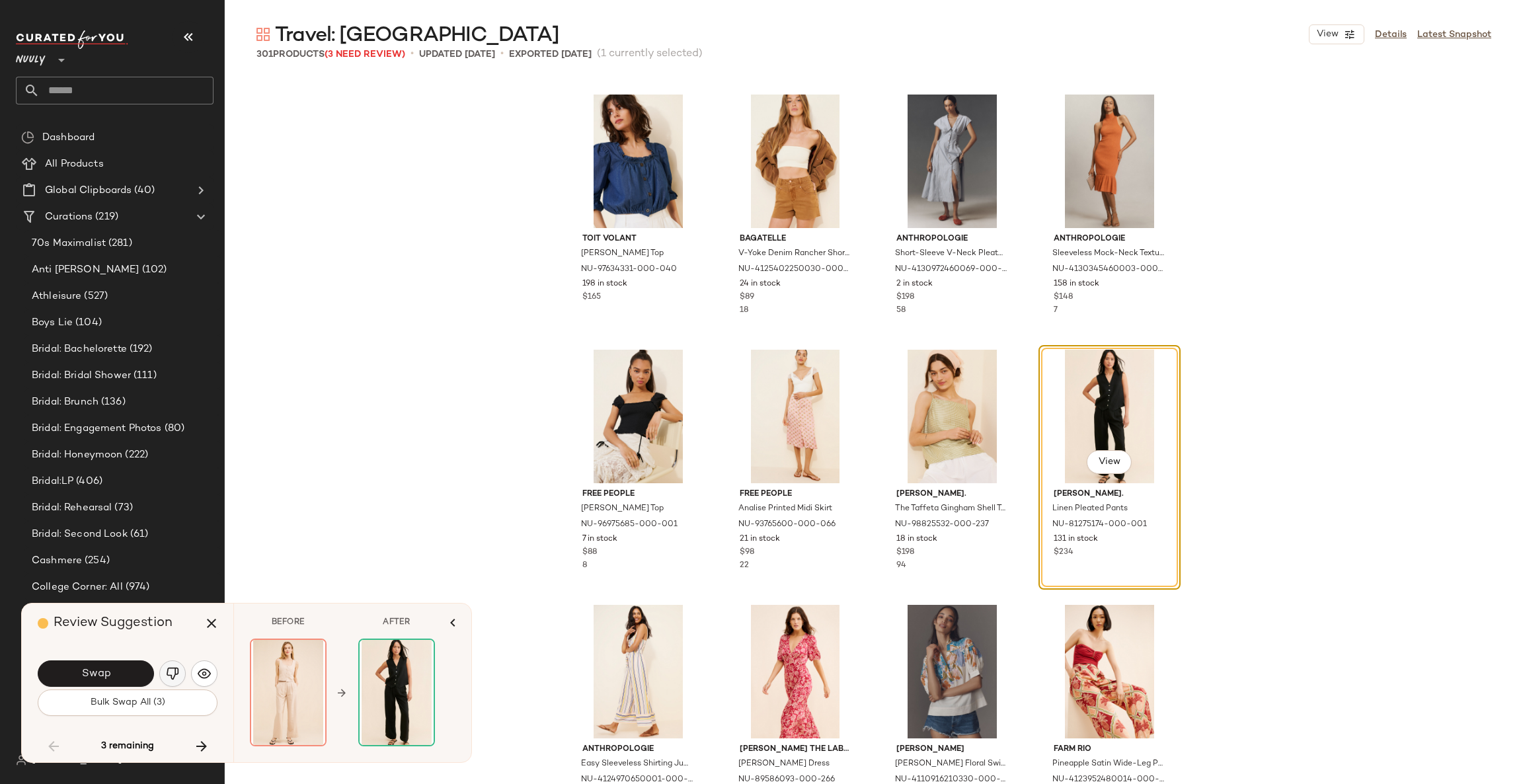
click at [174, 671] on img "button" at bounding box center [172, 673] width 13 height 13
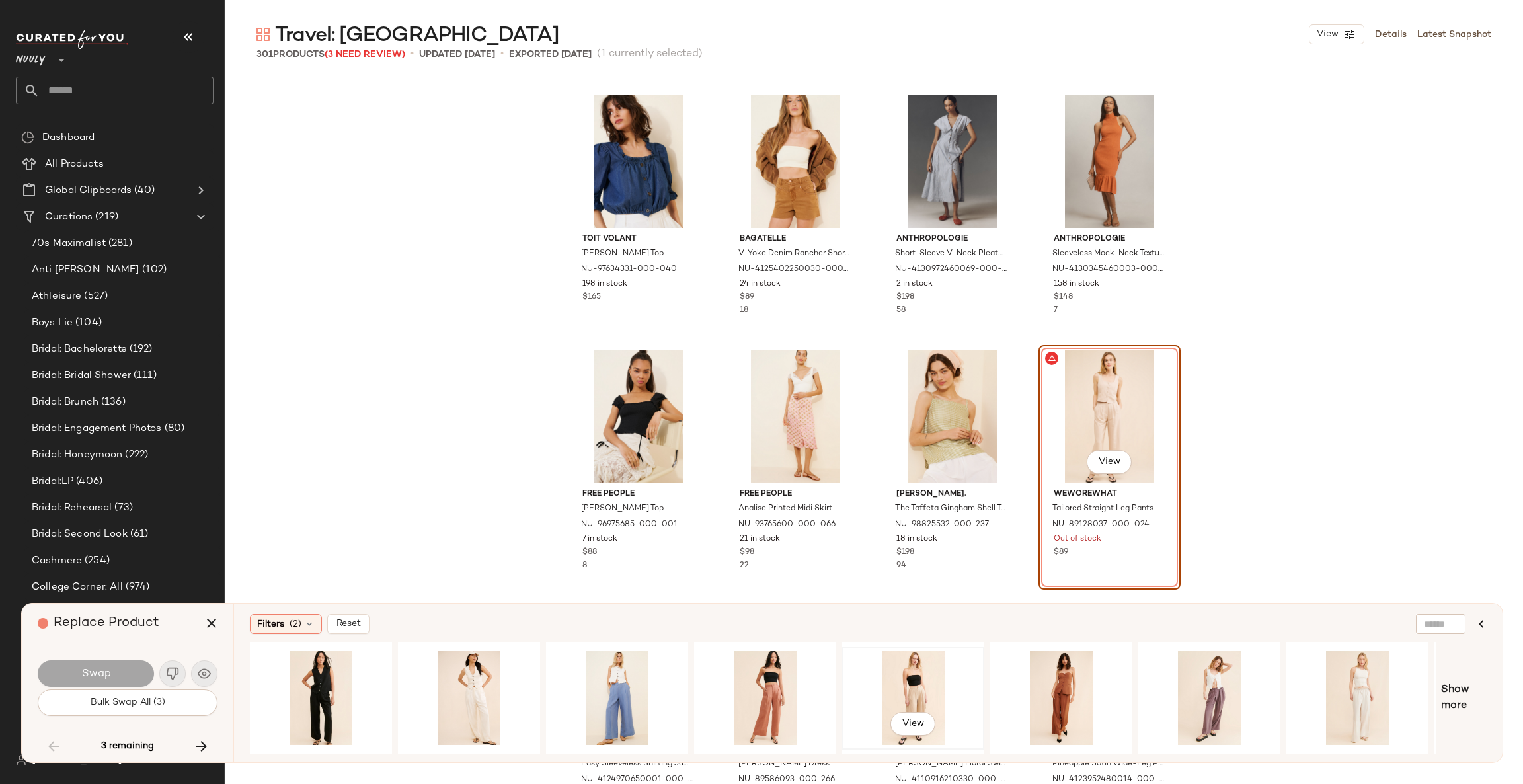
click at [922, 691] on div "View" at bounding box center [913, 697] width 133 height 94
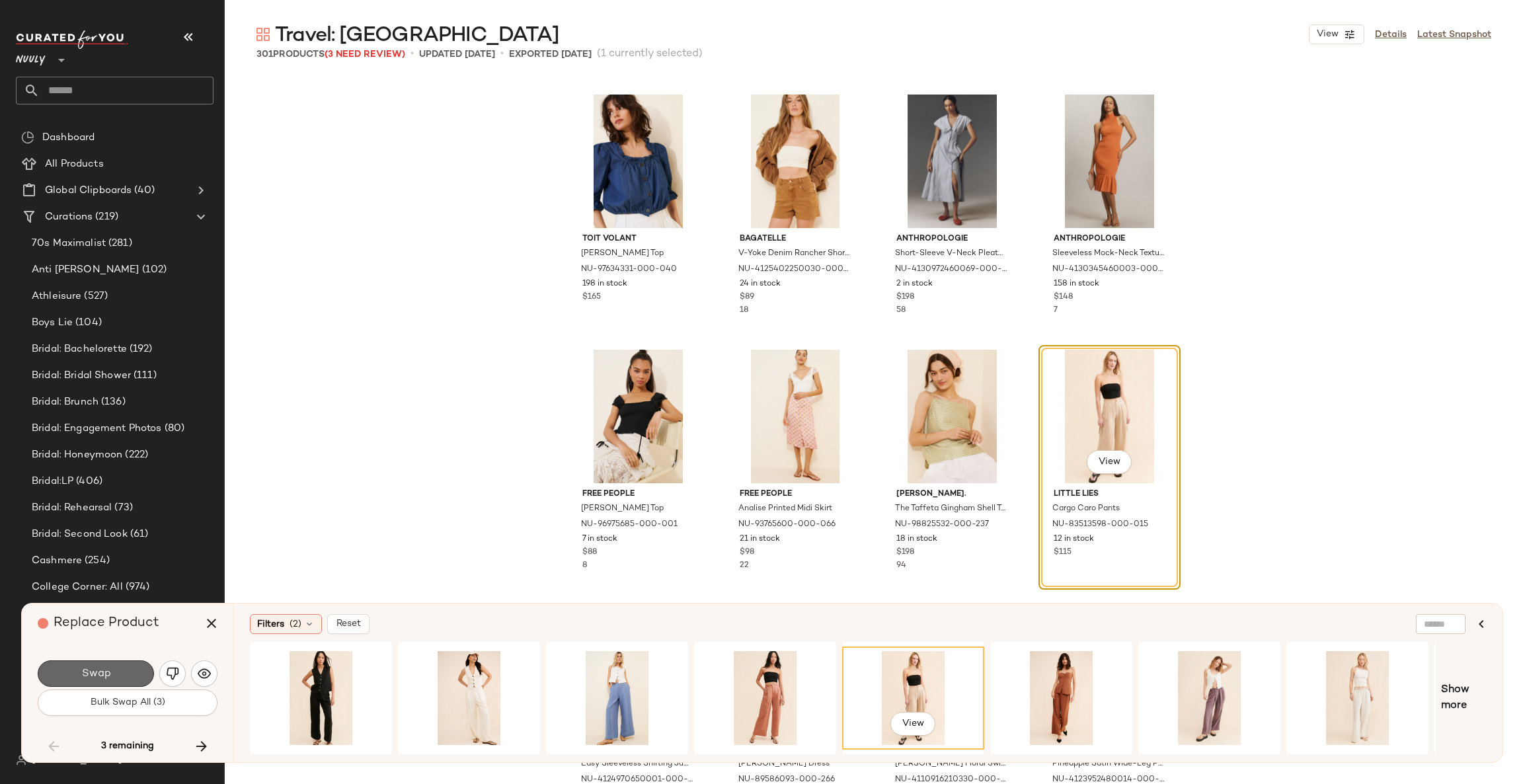
click at [122, 668] on button "Swap" at bounding box center [95, 673] width 116 height 26
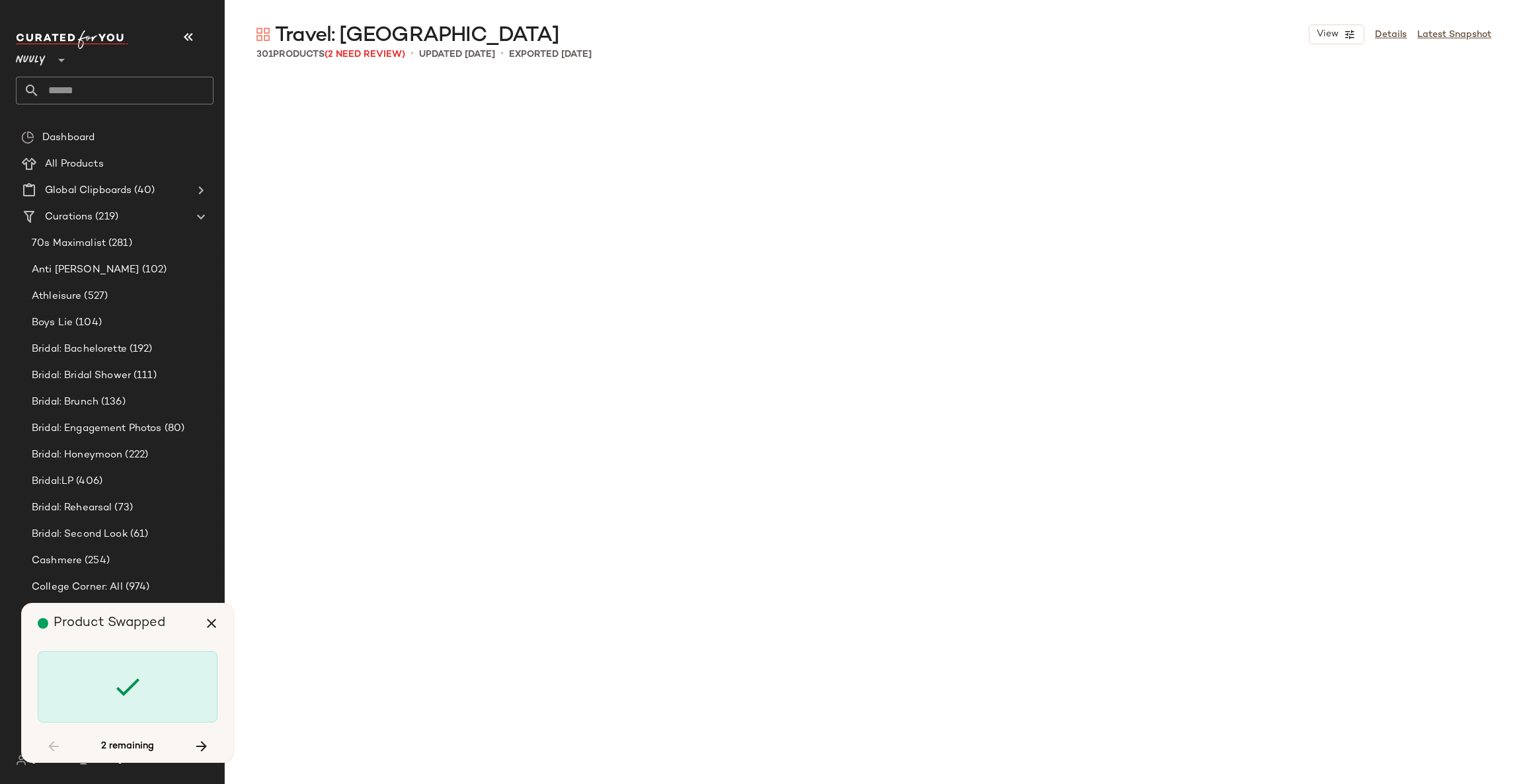
scroll to position [13773, 0]
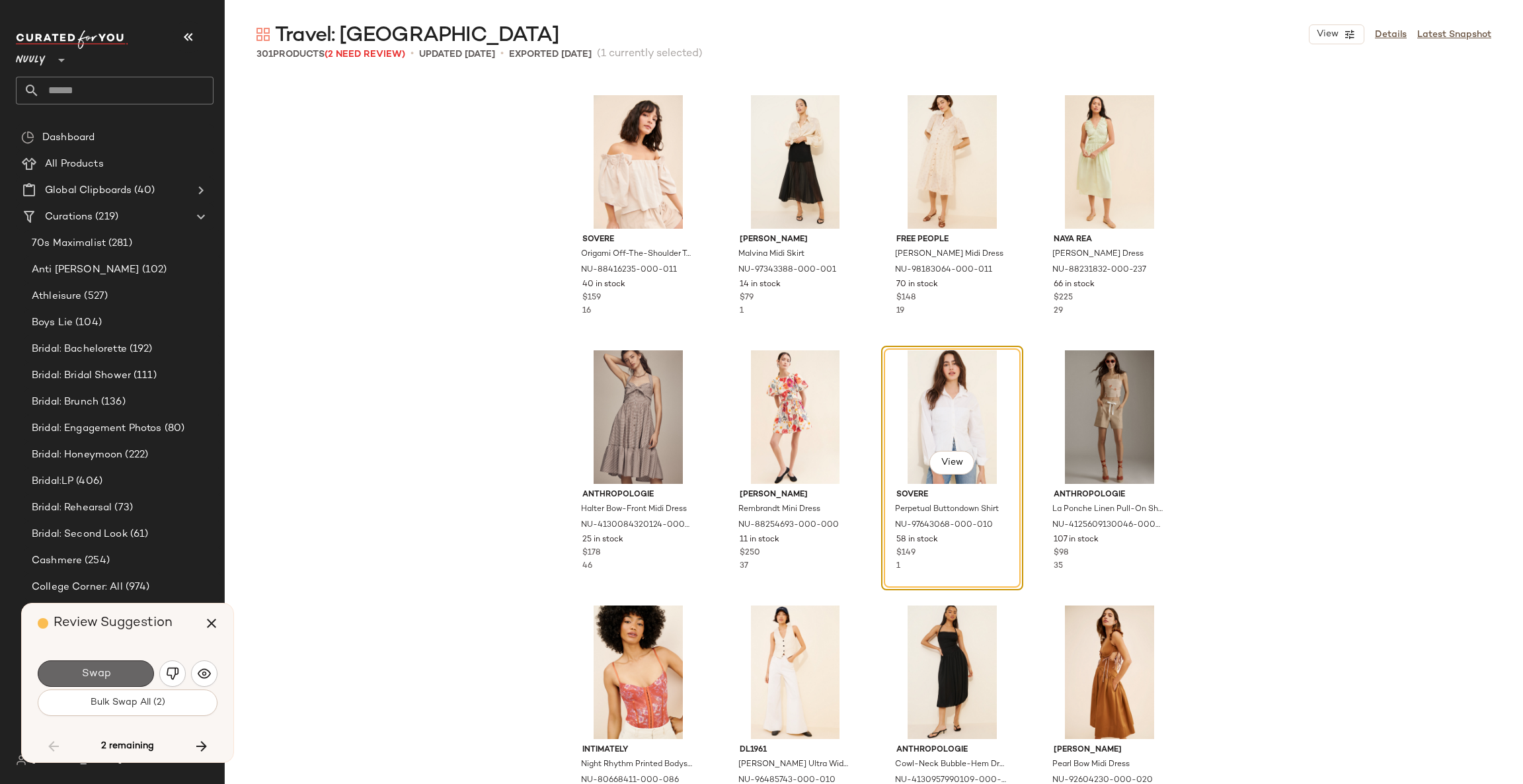
click at [116, 668] on button "Swap" at bounding box center [95, 673] width 116 height 26
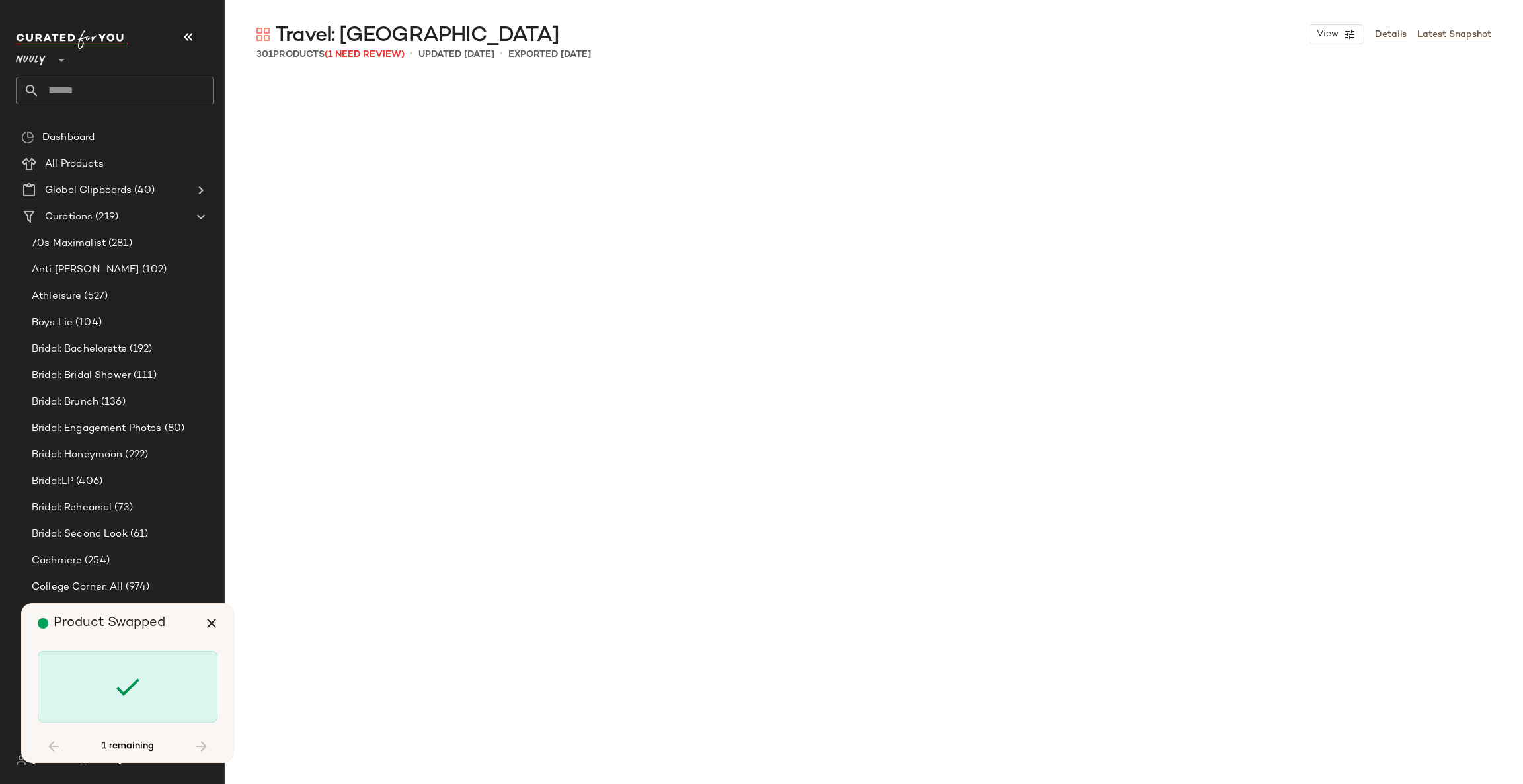
scroll to position [17344, 0]
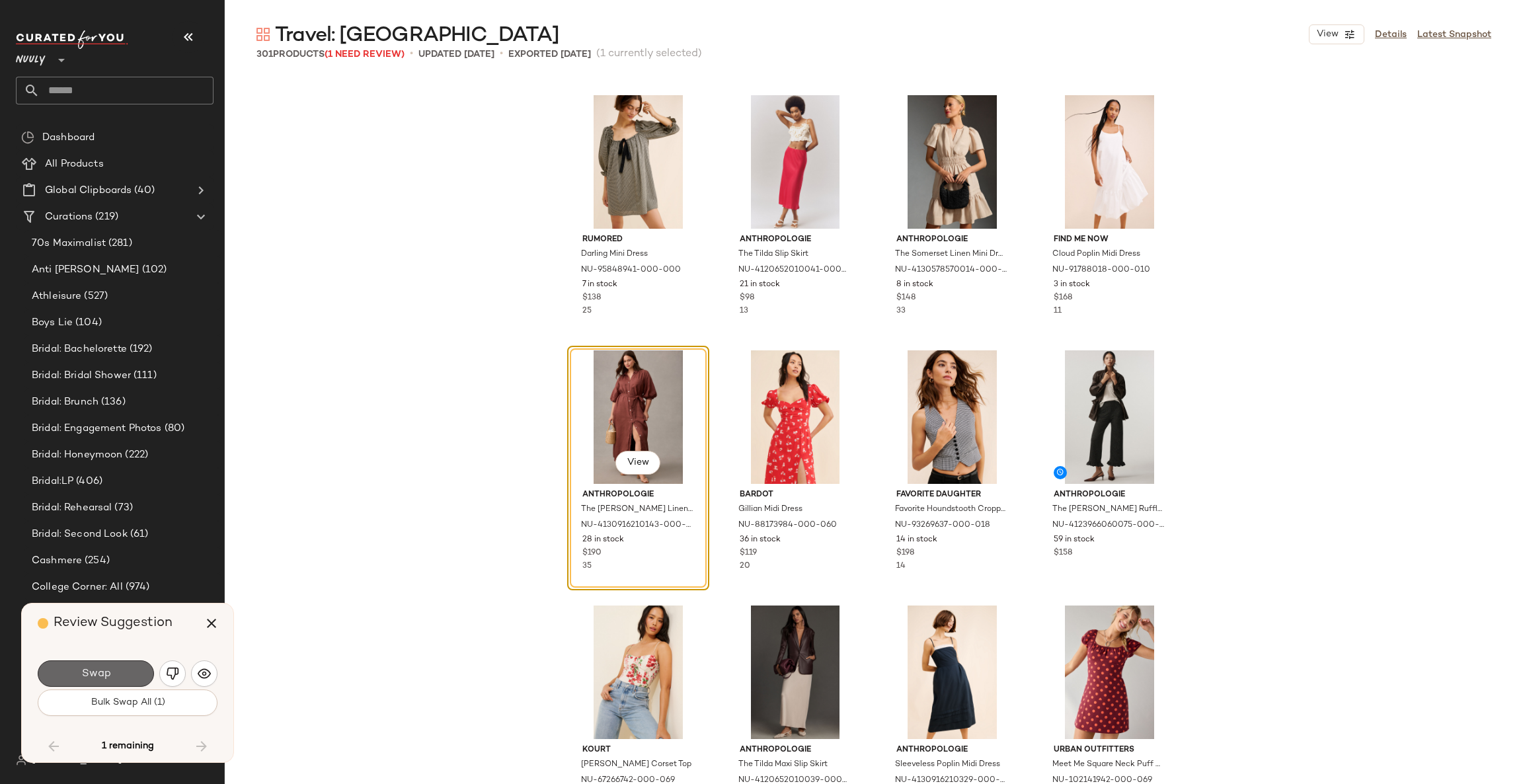
click at [113, 666] on button "Swap" at bounding box center [95, 673] width 116 height 26
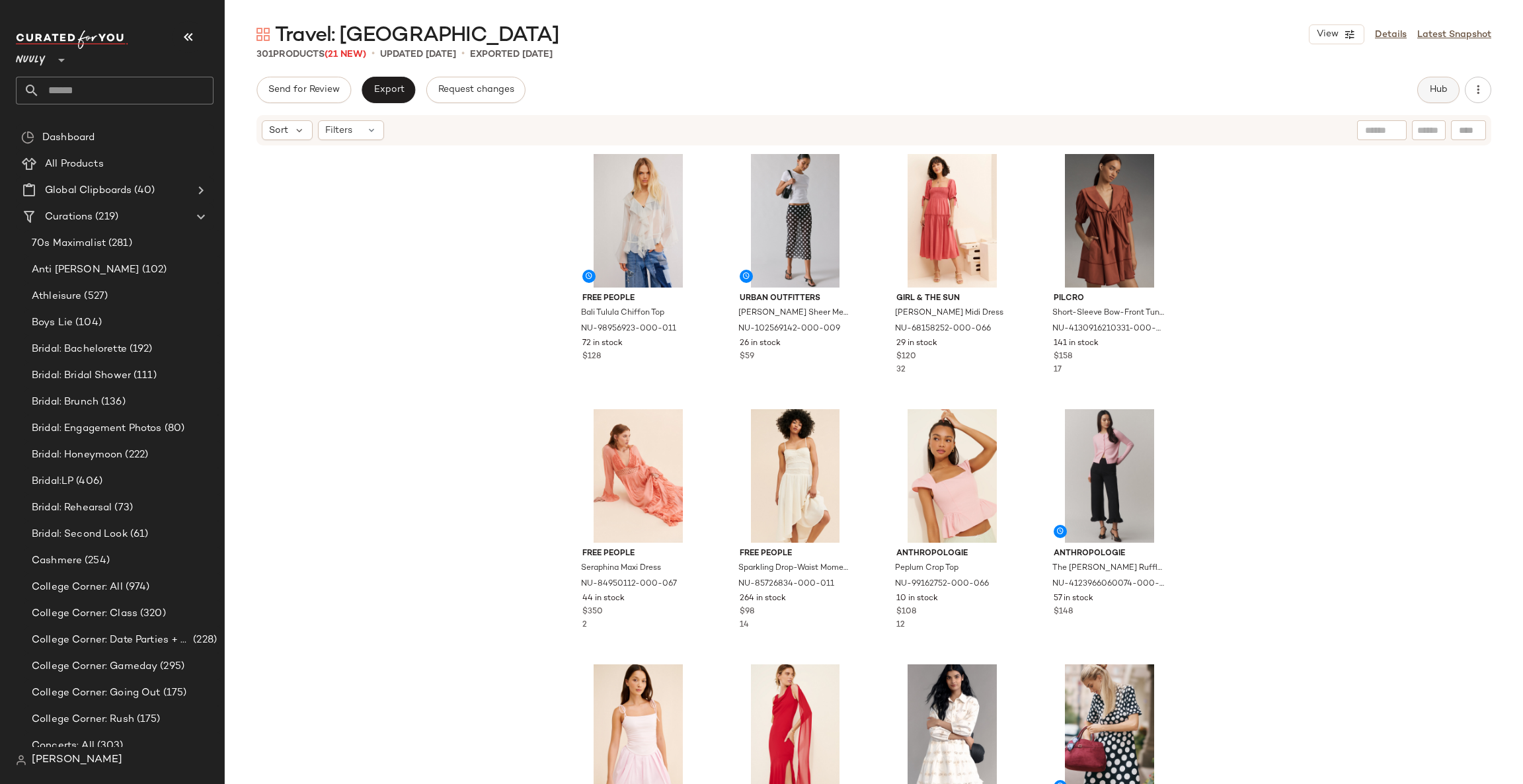
click at [1429, 92] on span "Hub" at bounding box center [1438, 90] width 19 height 10
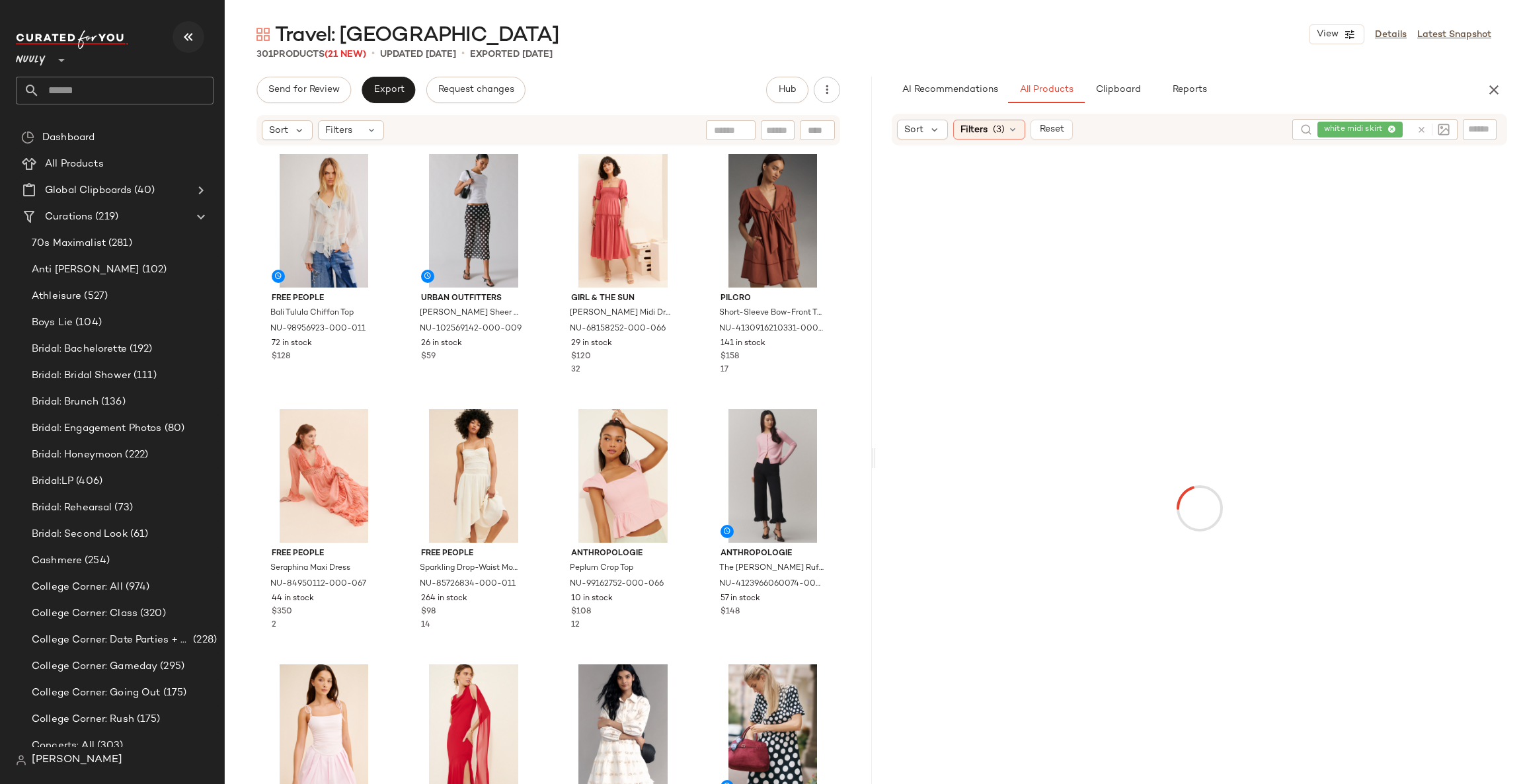
click at [187, 34] on icon "button" at bounding box center [188, 37] width 16 height 16
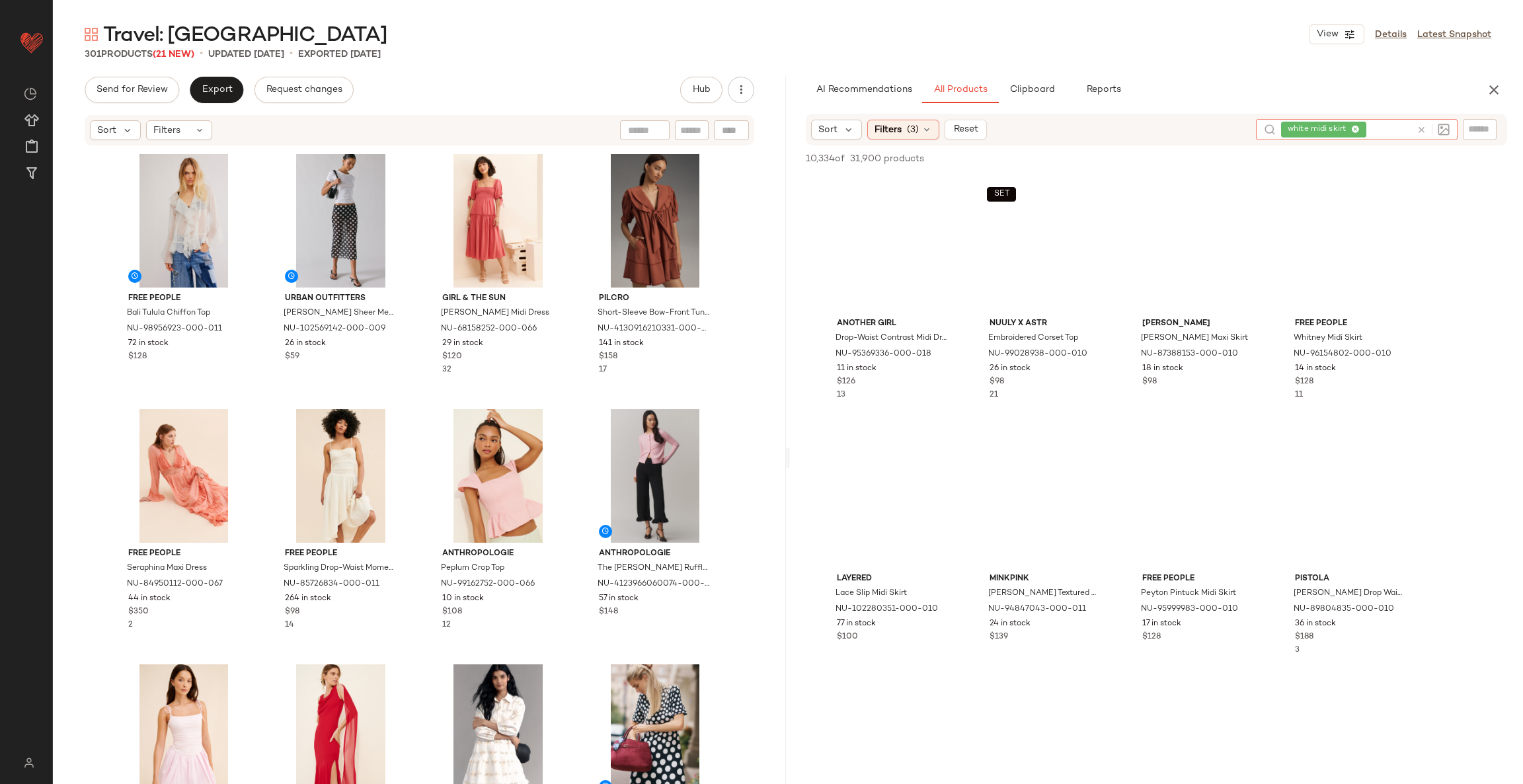
click at [1420, 130] on icon at bounding box center [1421, 130] width 10 height 10
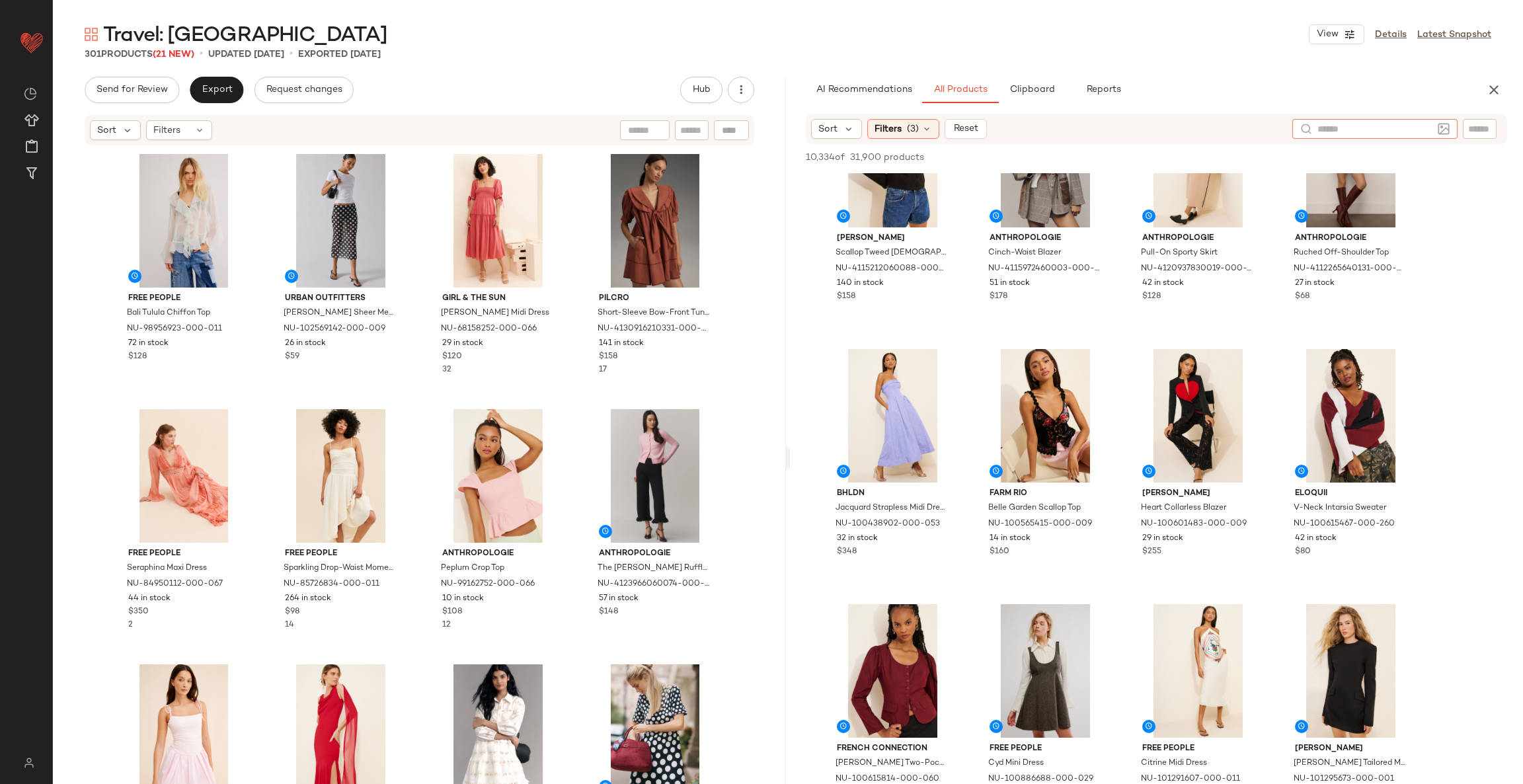
scroll to position [495, 0]
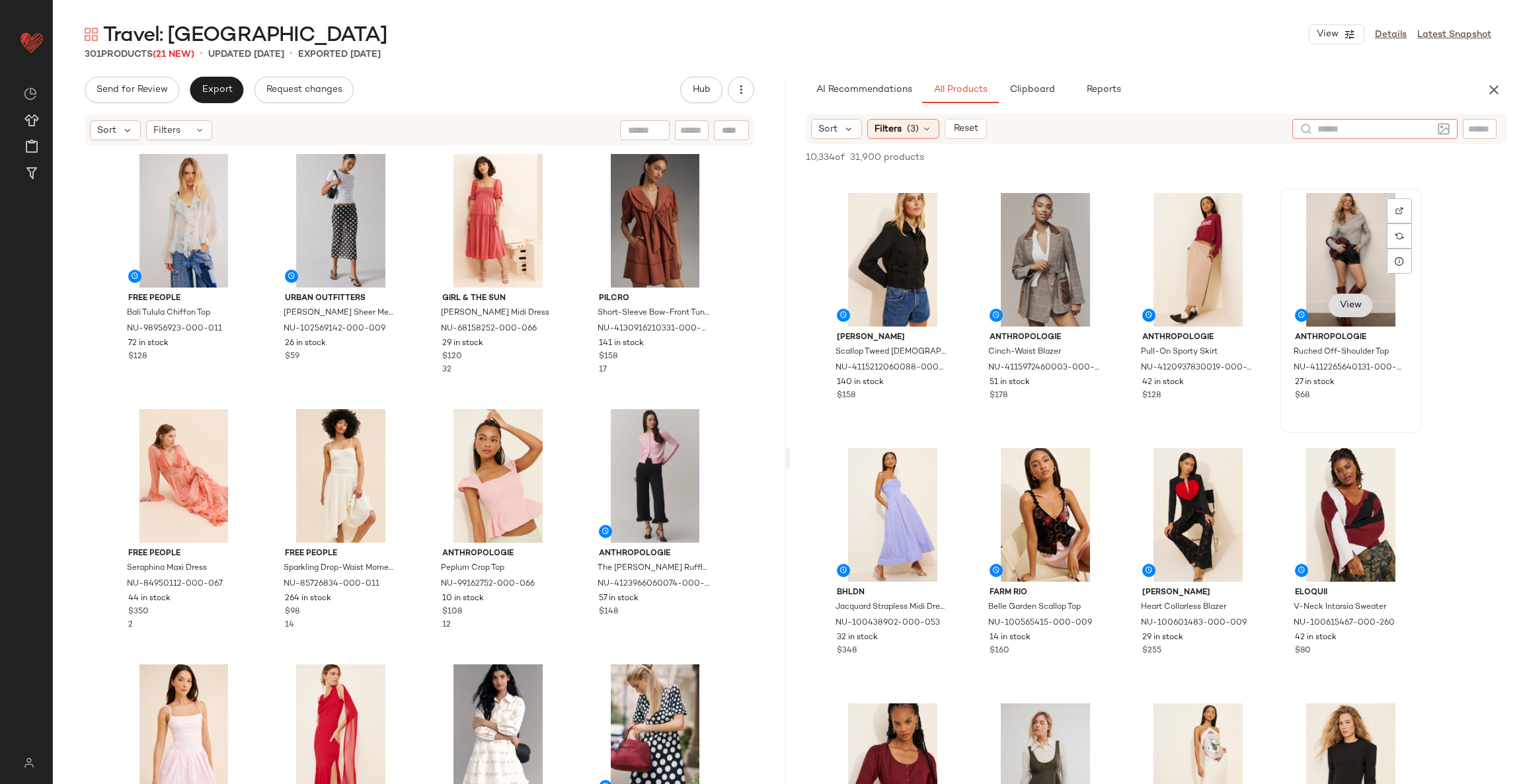
click at [1358, 305] on span "View" at bounding box center [1350, 305] width 22 height 10
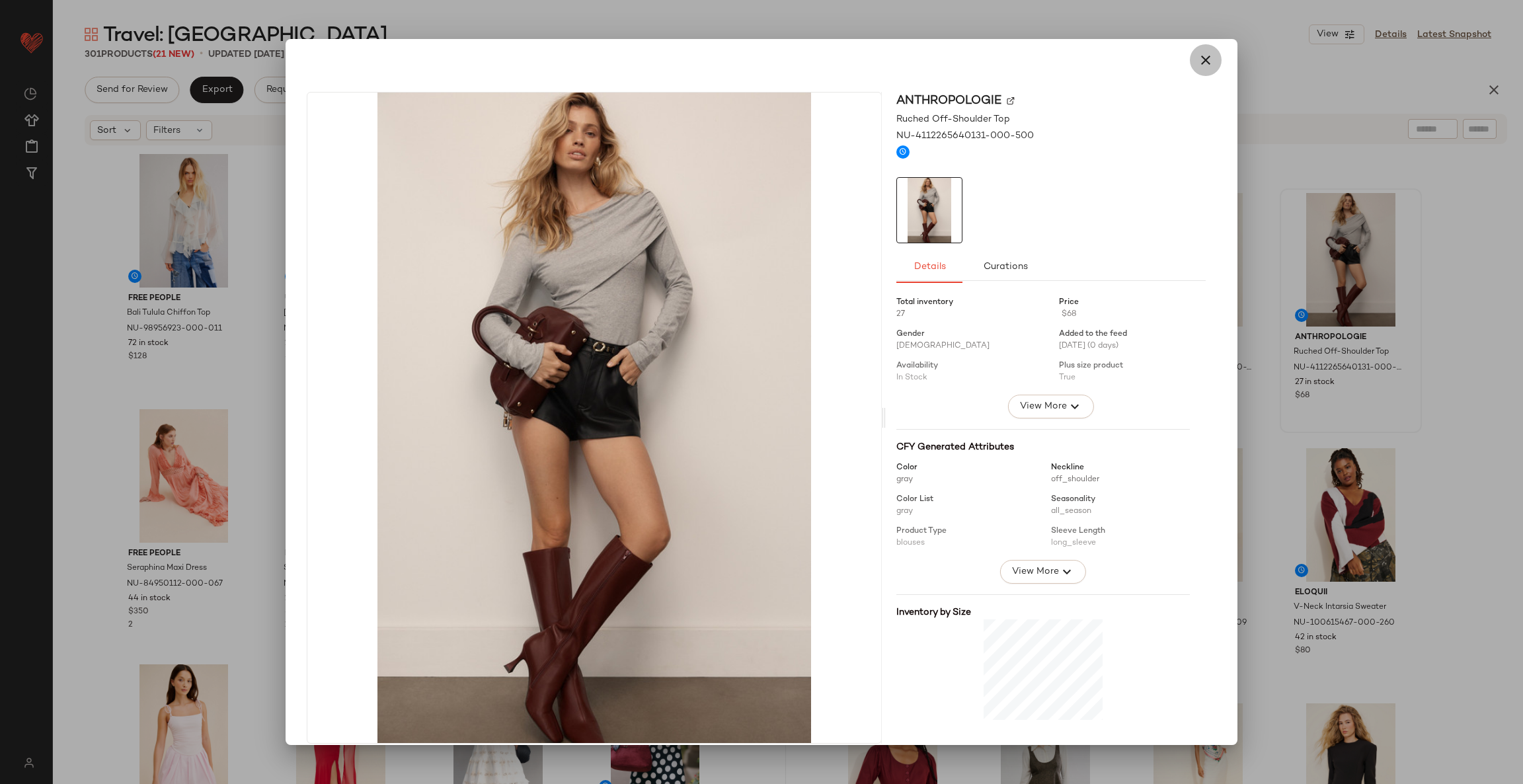
click at [1200, 58] on icon "button" at bounding box center [1205, 60] width 16 height 16
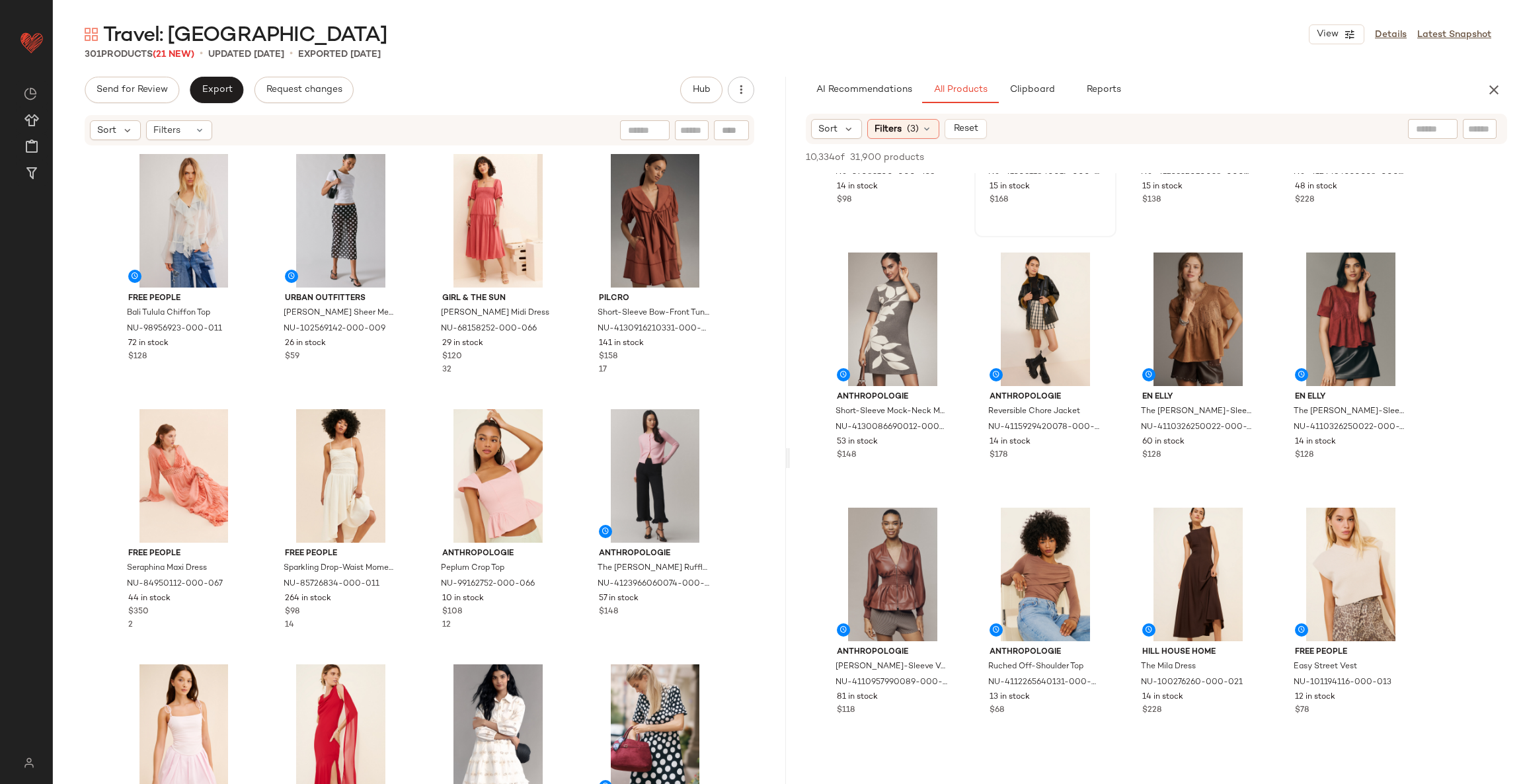
scroll to position [3073, 0]
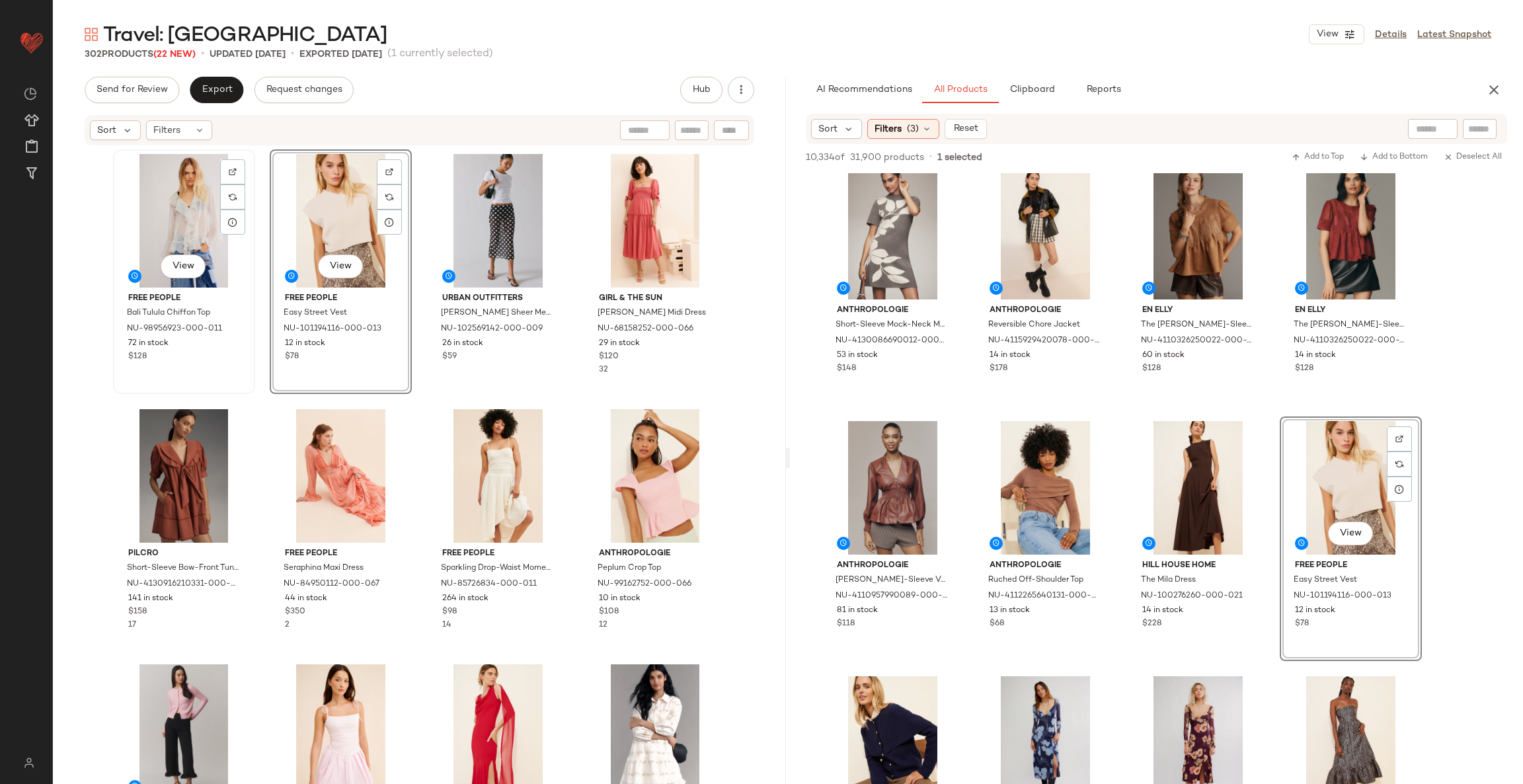
click at [166, 202] on div "View" at bounding box center [184, 221] width 133 height 133
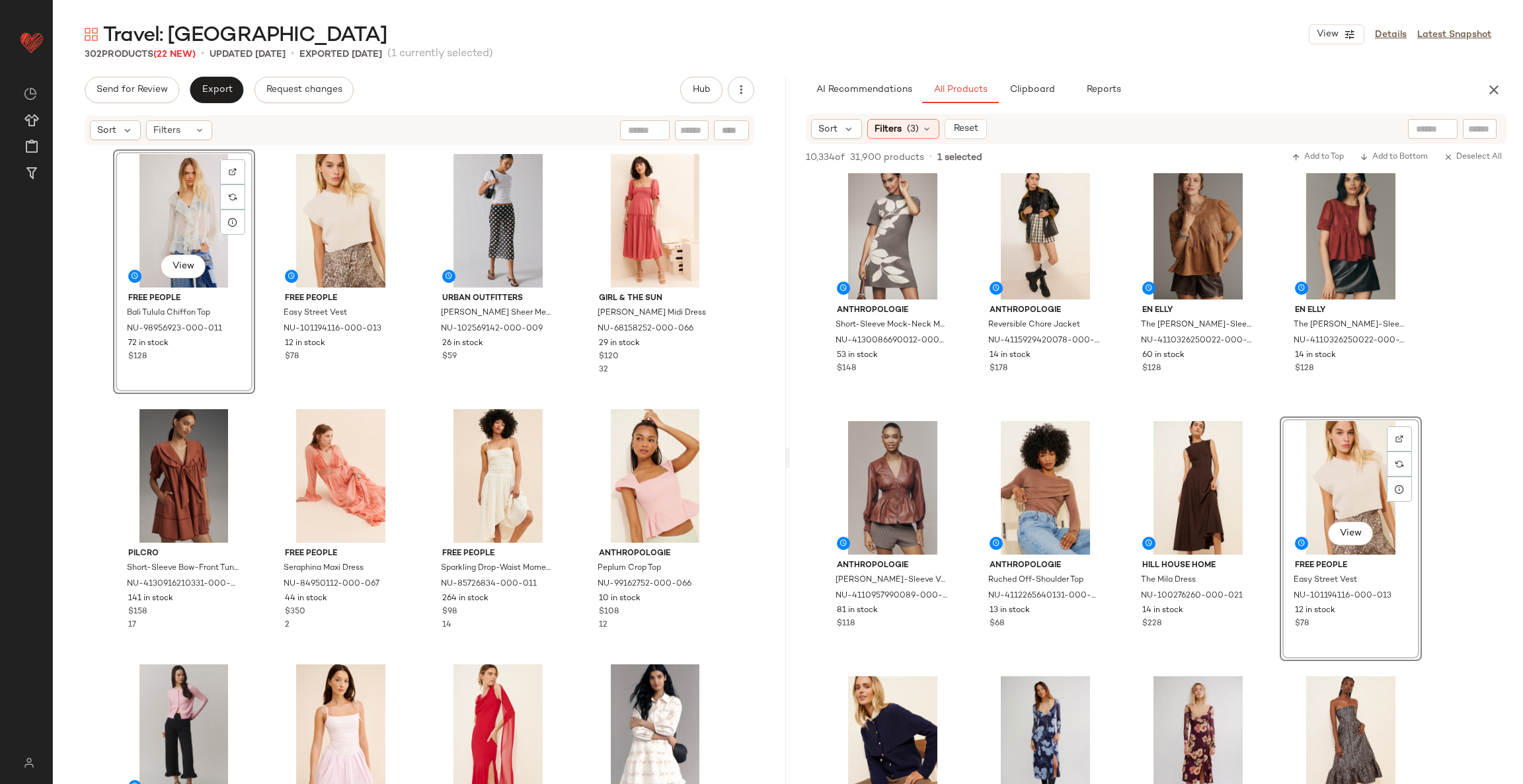
click at [166, 202] on div "View" at bounding box center [184, 221] width 133 height 133
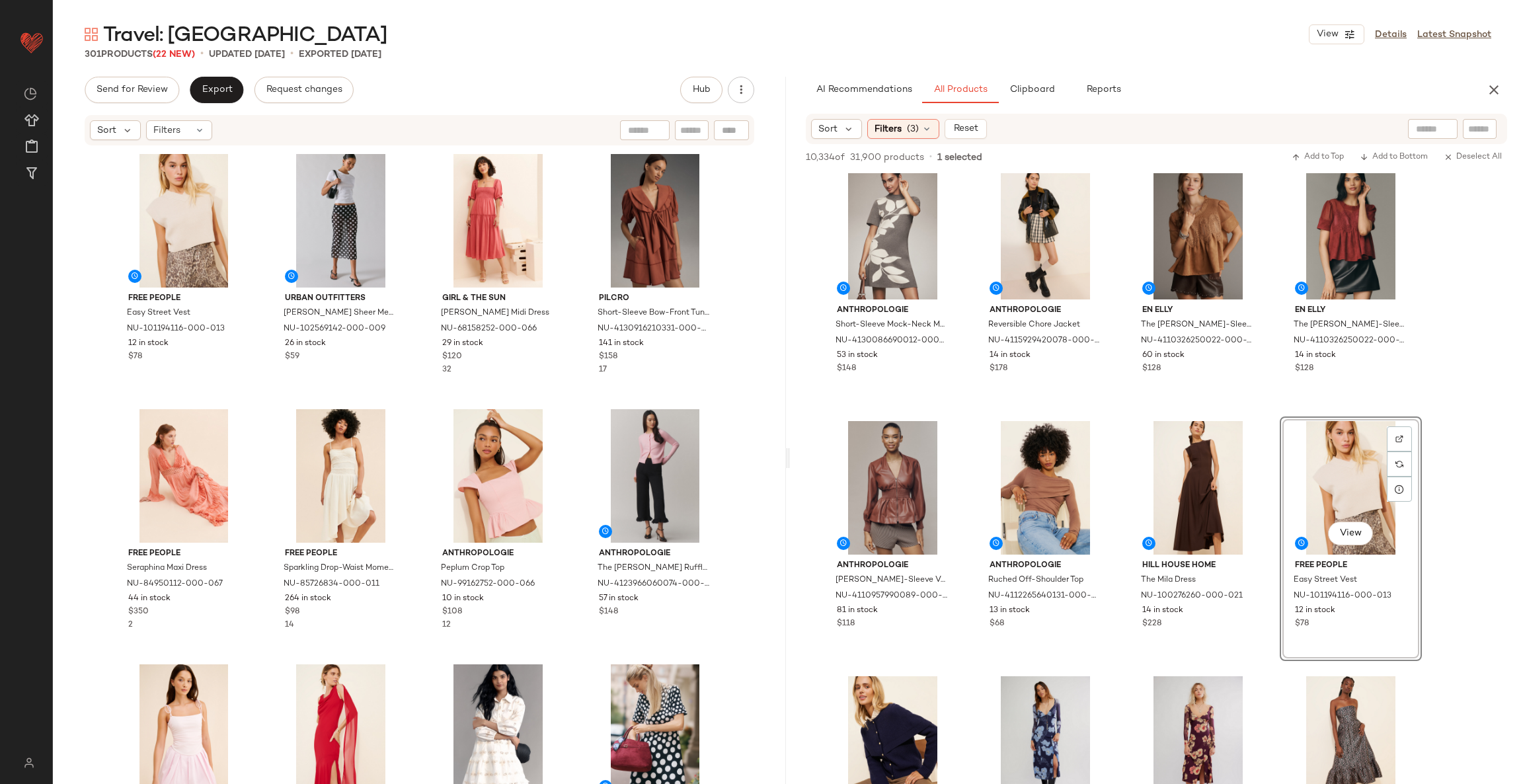
click at [569, 406] on div "Free People Easy Street Vest NU-101194116-000-013 12 in stock $78 Urban Outfitt…" at bounding box center [420, 487] width 613 height 674
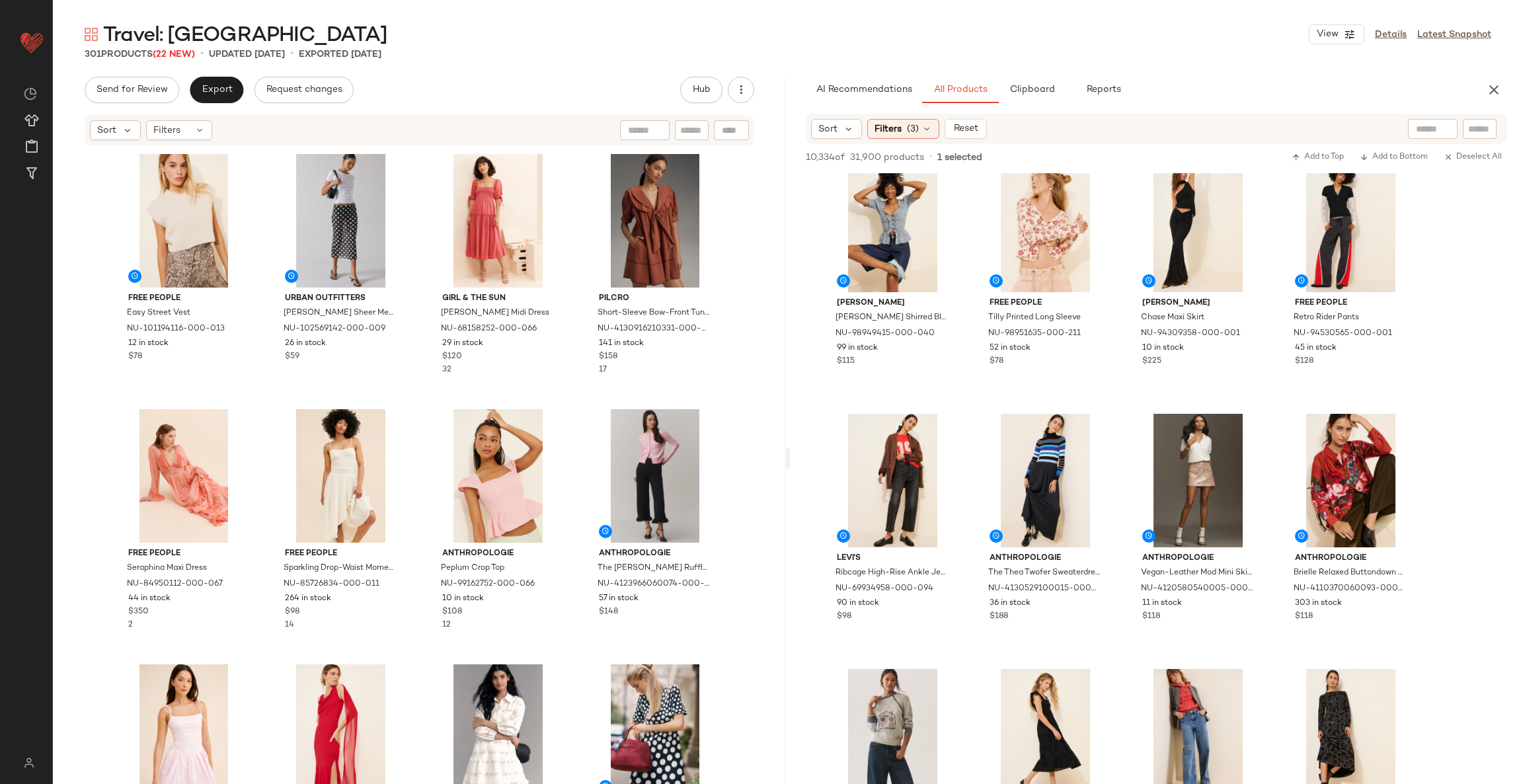
scroll to position [4658, 0]
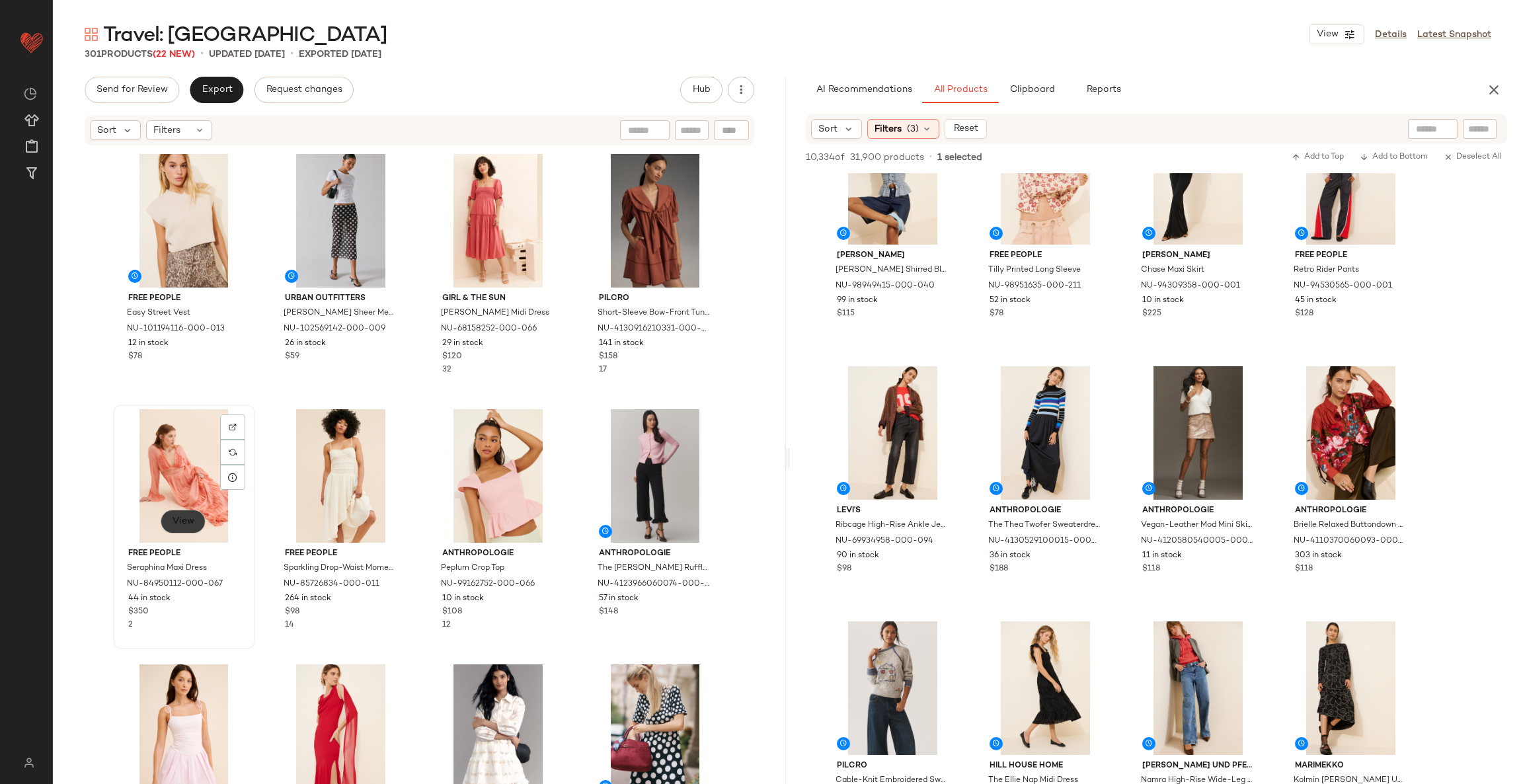
click at [164, 529] on button "View" at bounding box center [183, 521] width 45 height 24
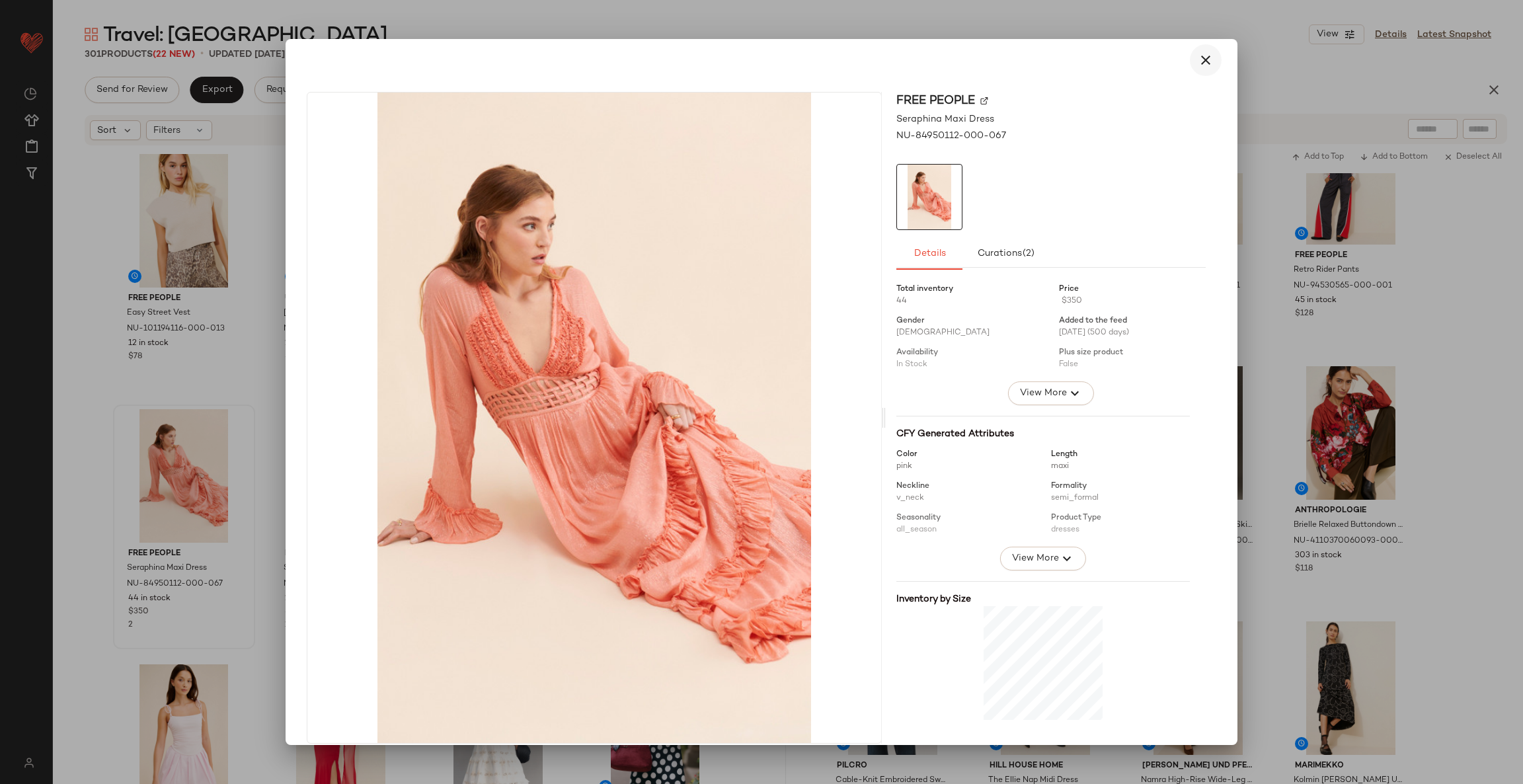
click at [1198, 60] on icon "button" at bounding box center [1205, 60] width 16 height 16
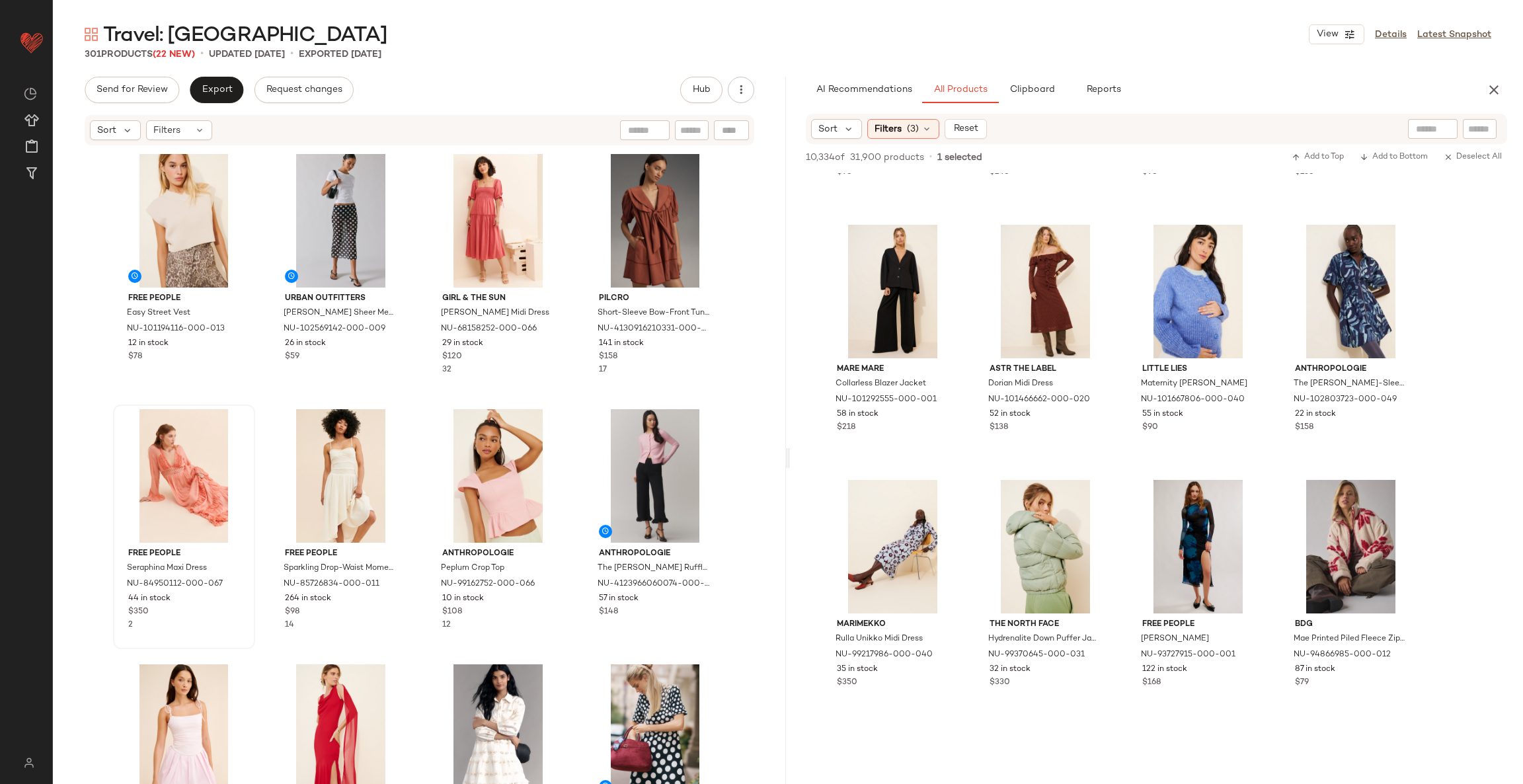
scroll to position [14768, 0]
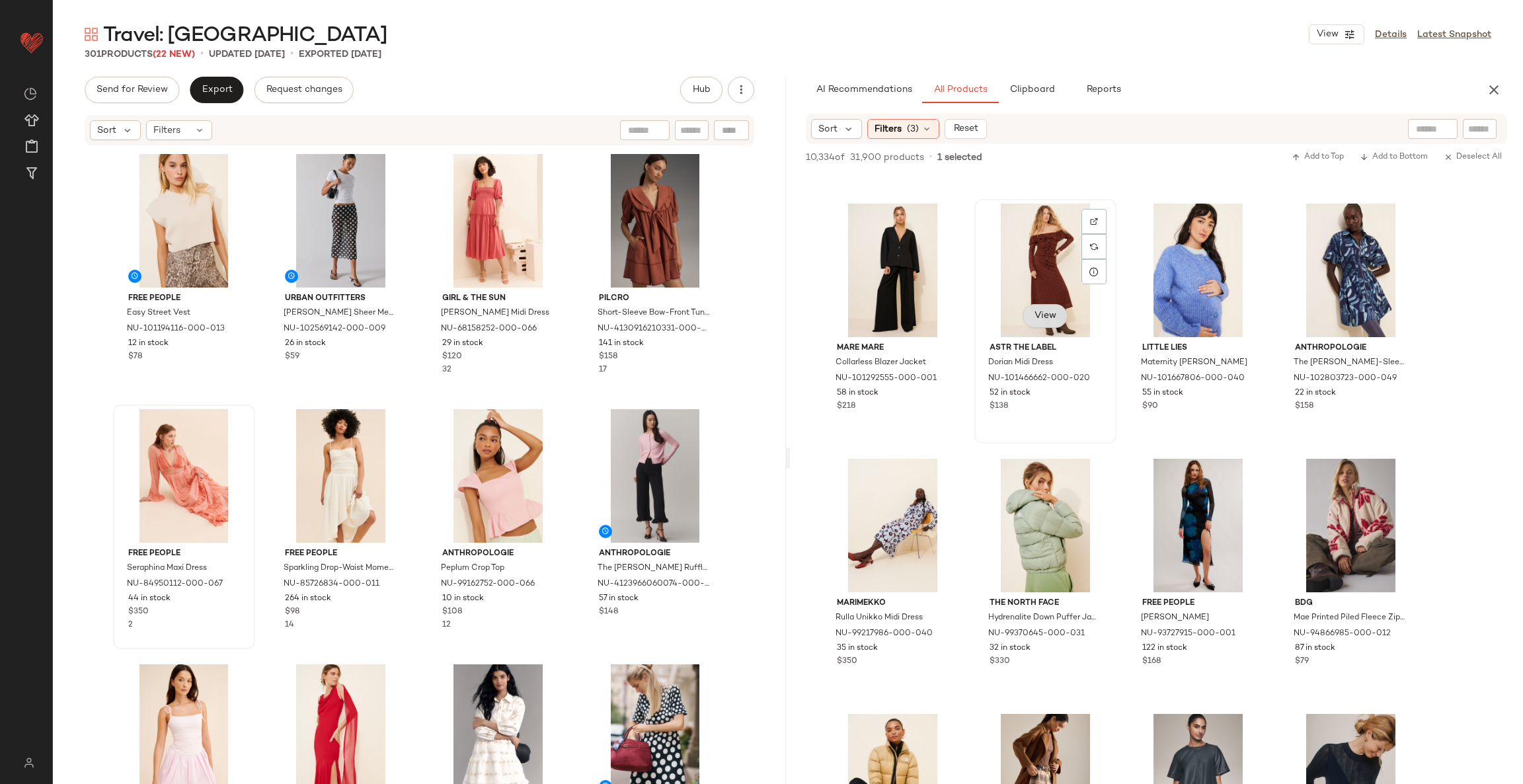
click at [1048, 312] on span "View" at bounding box center [1045, 316] width 22 height 10
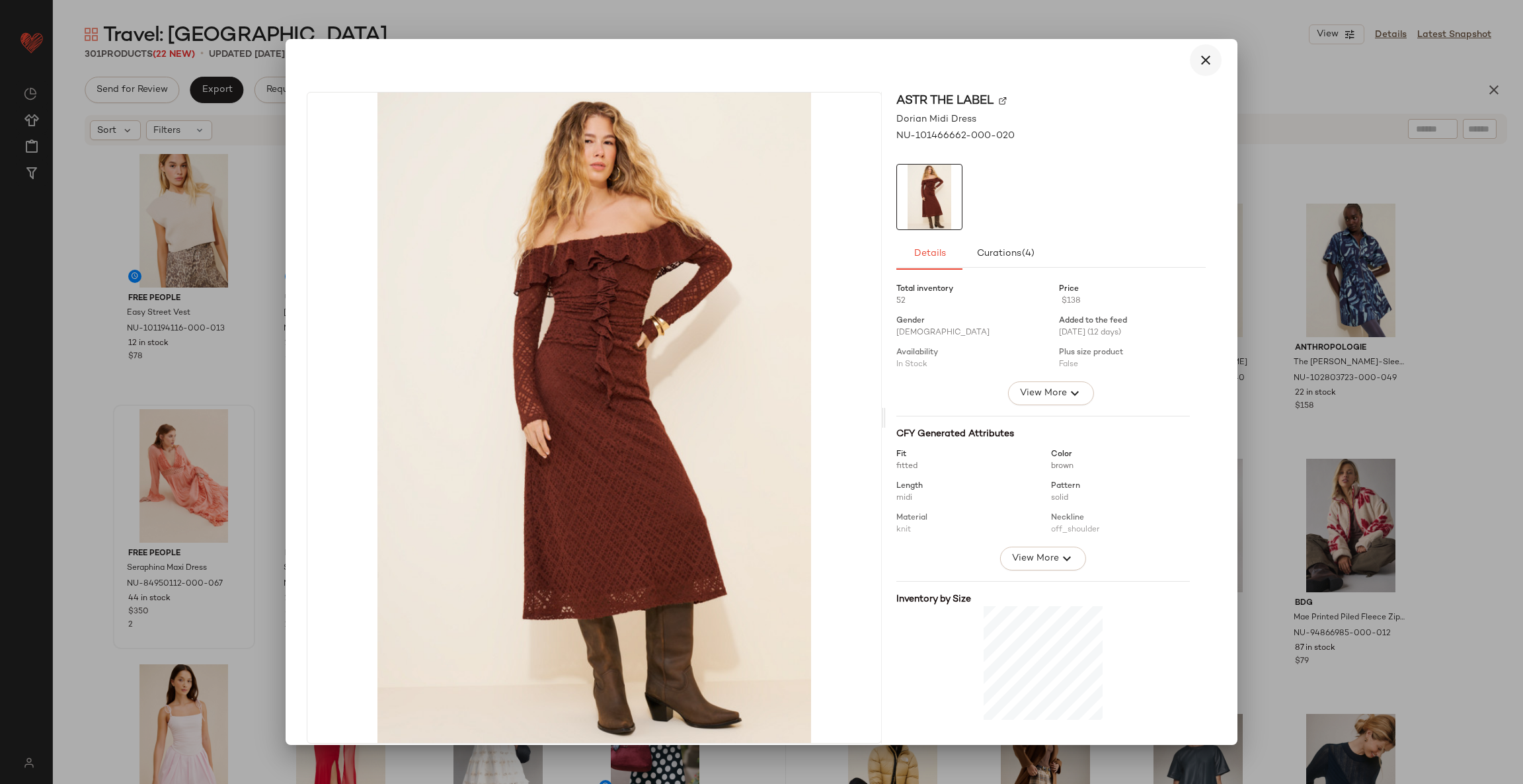
click at [1198, 59] on icon "button" at bounding box center [1205, 60] width 16 height 16
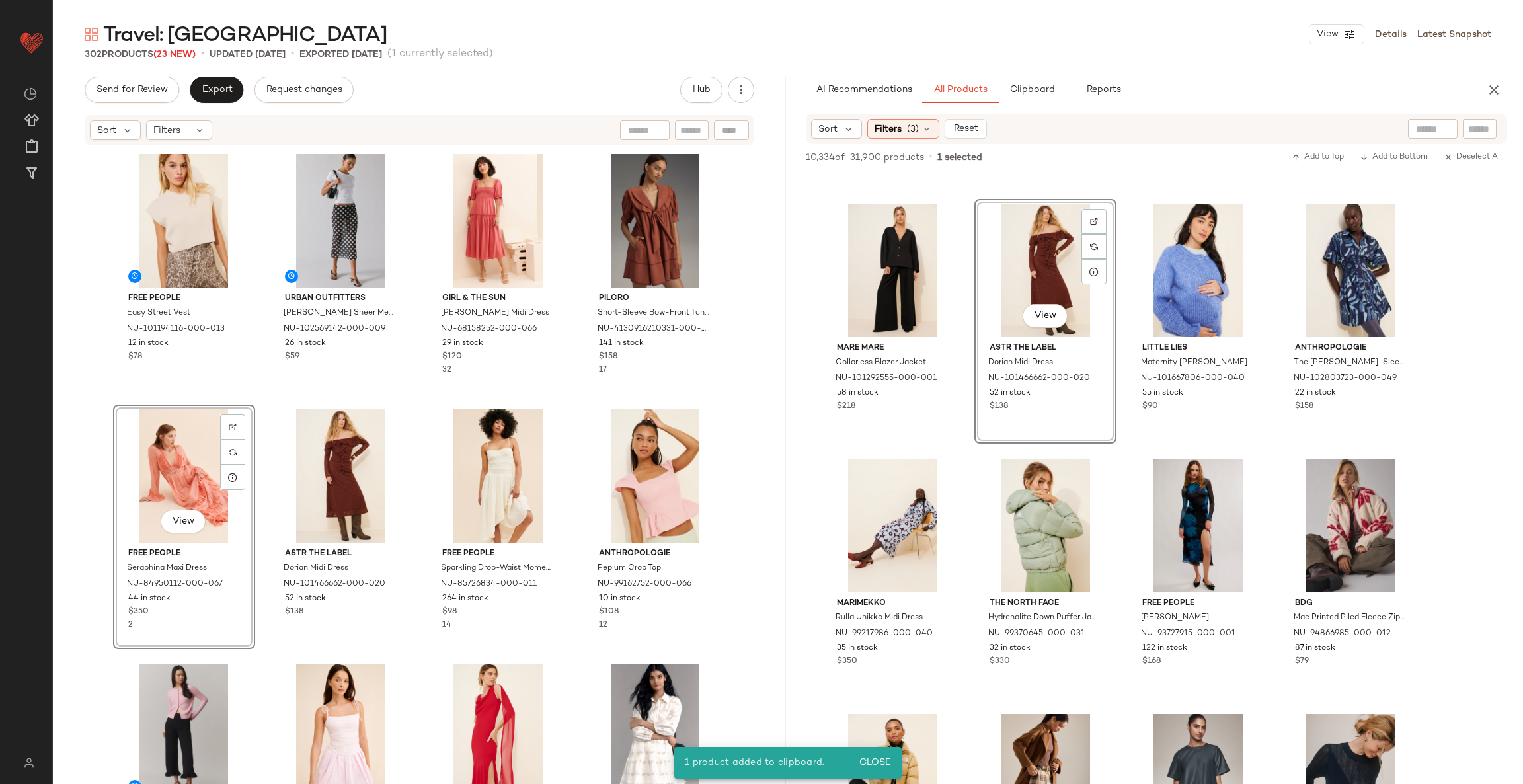
click at [178, 466] on div "View" at bounding box center [184, 476] width 133 height 133
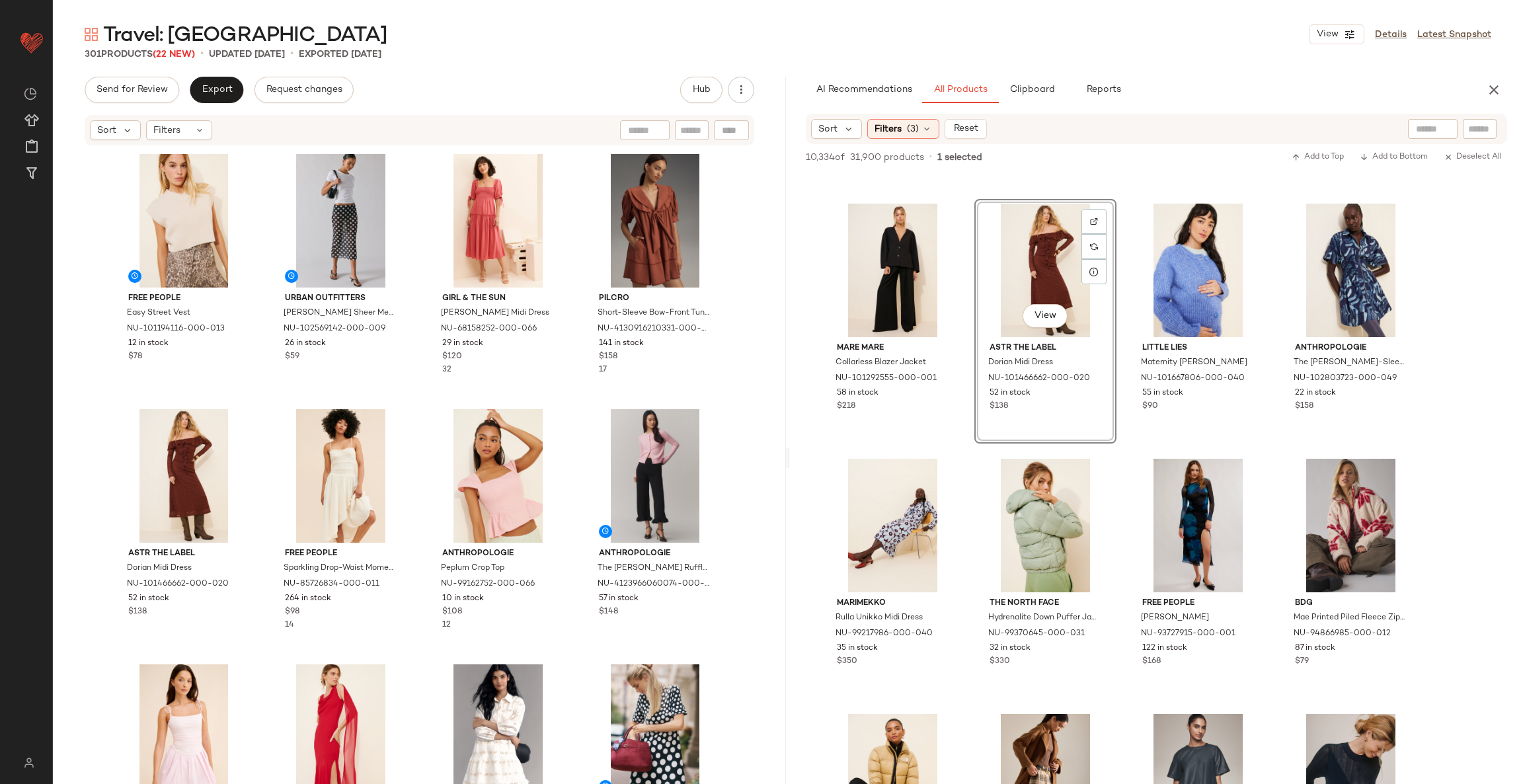
click at [1417, 126] on input "text" at bounding box center [1432, 129] width 33 height 14
type input "*****"
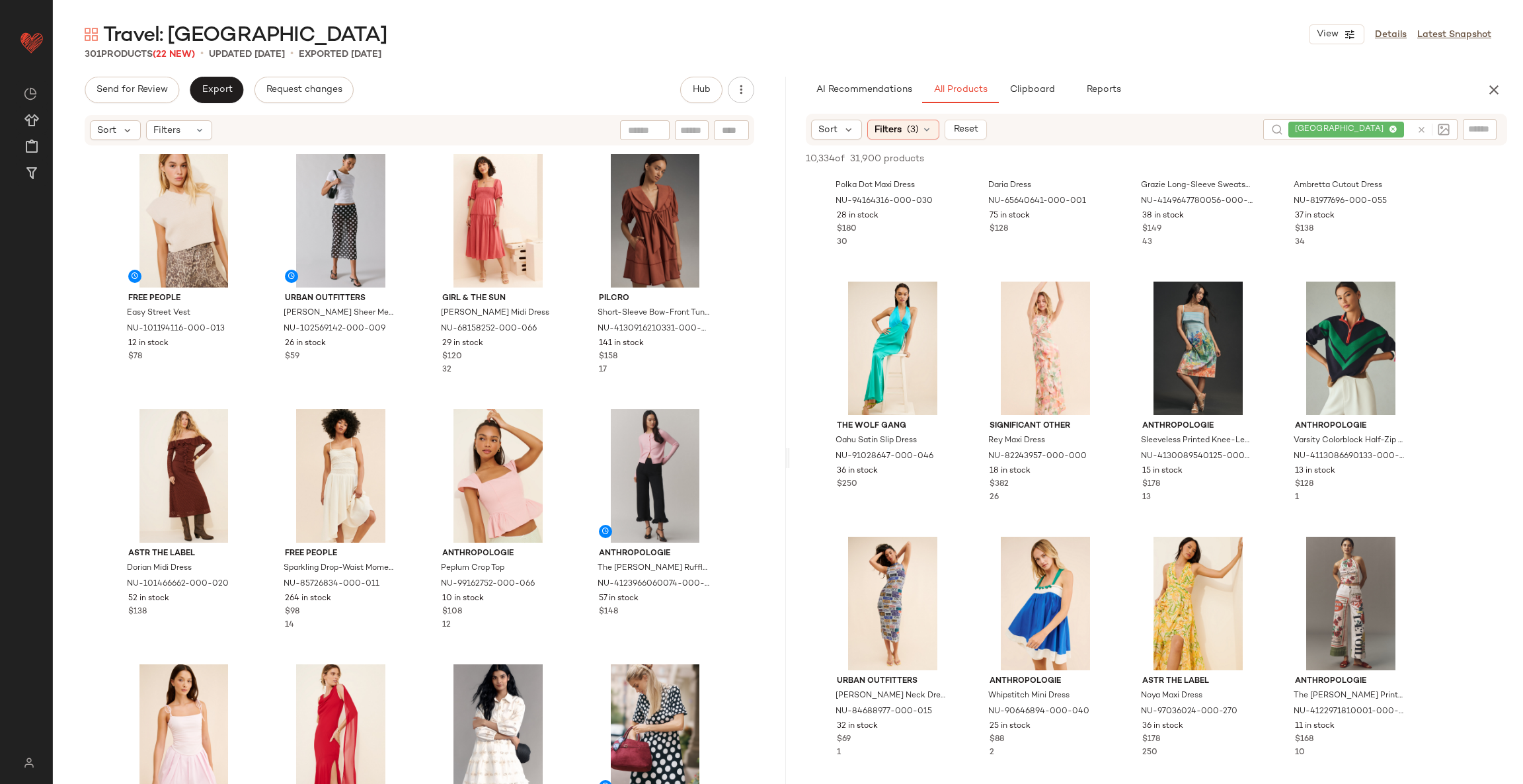
scroll to position [3568, 0]
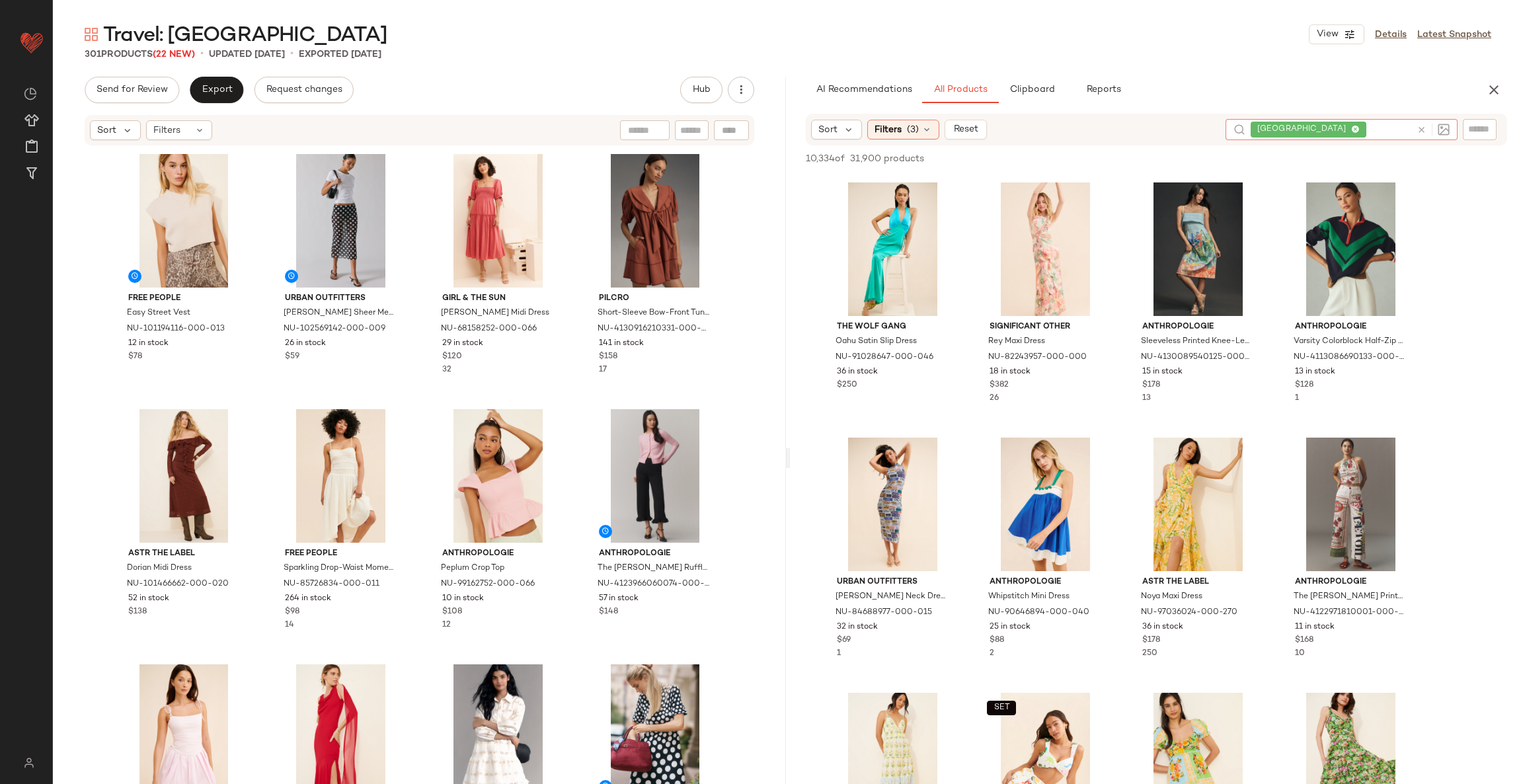
click at [1422, 125] on icon at bounding box center [1421, 130] width 10 height 10
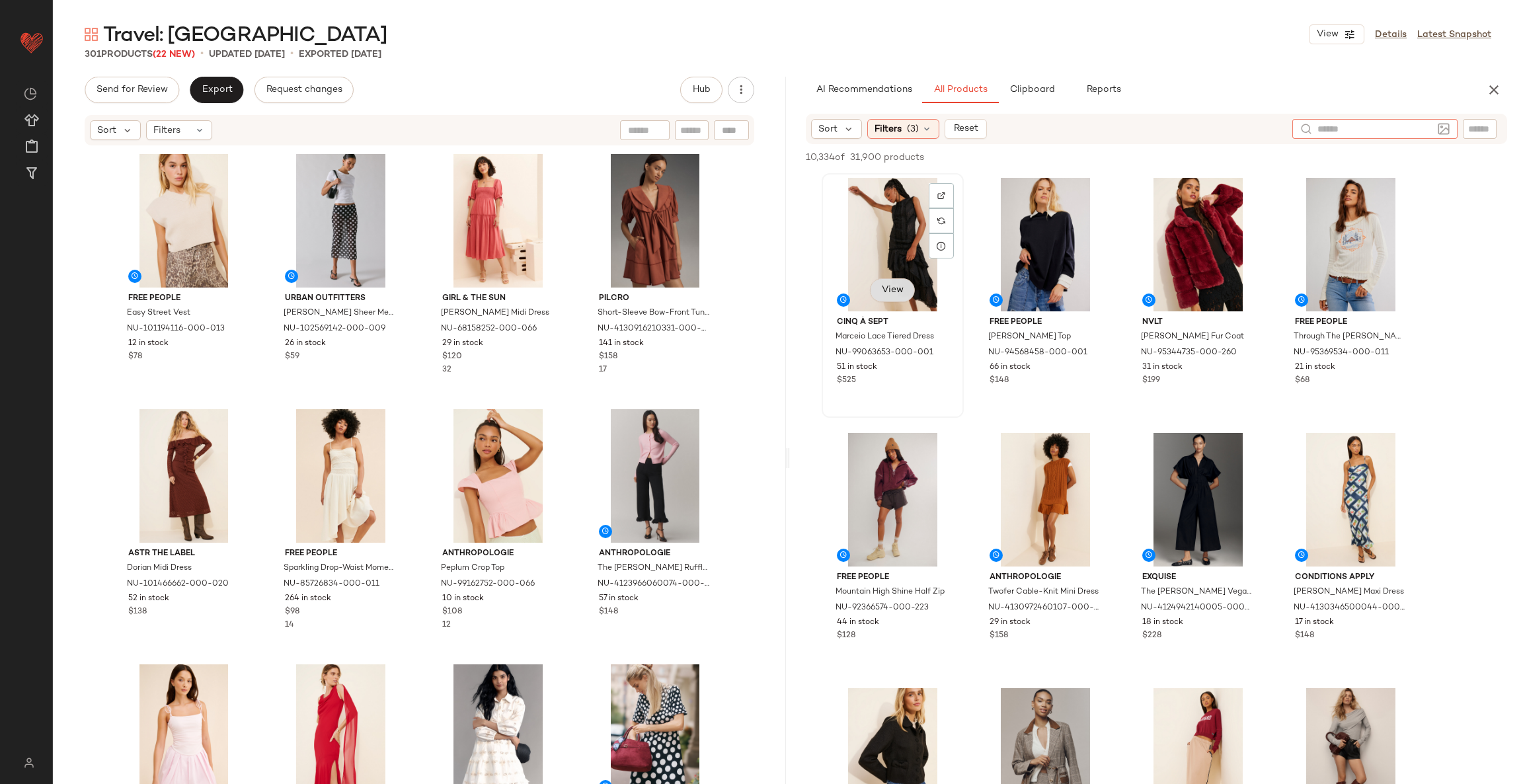
click at [899, 283] on button "View" at bounding box center [892, 290] width 45 height 24
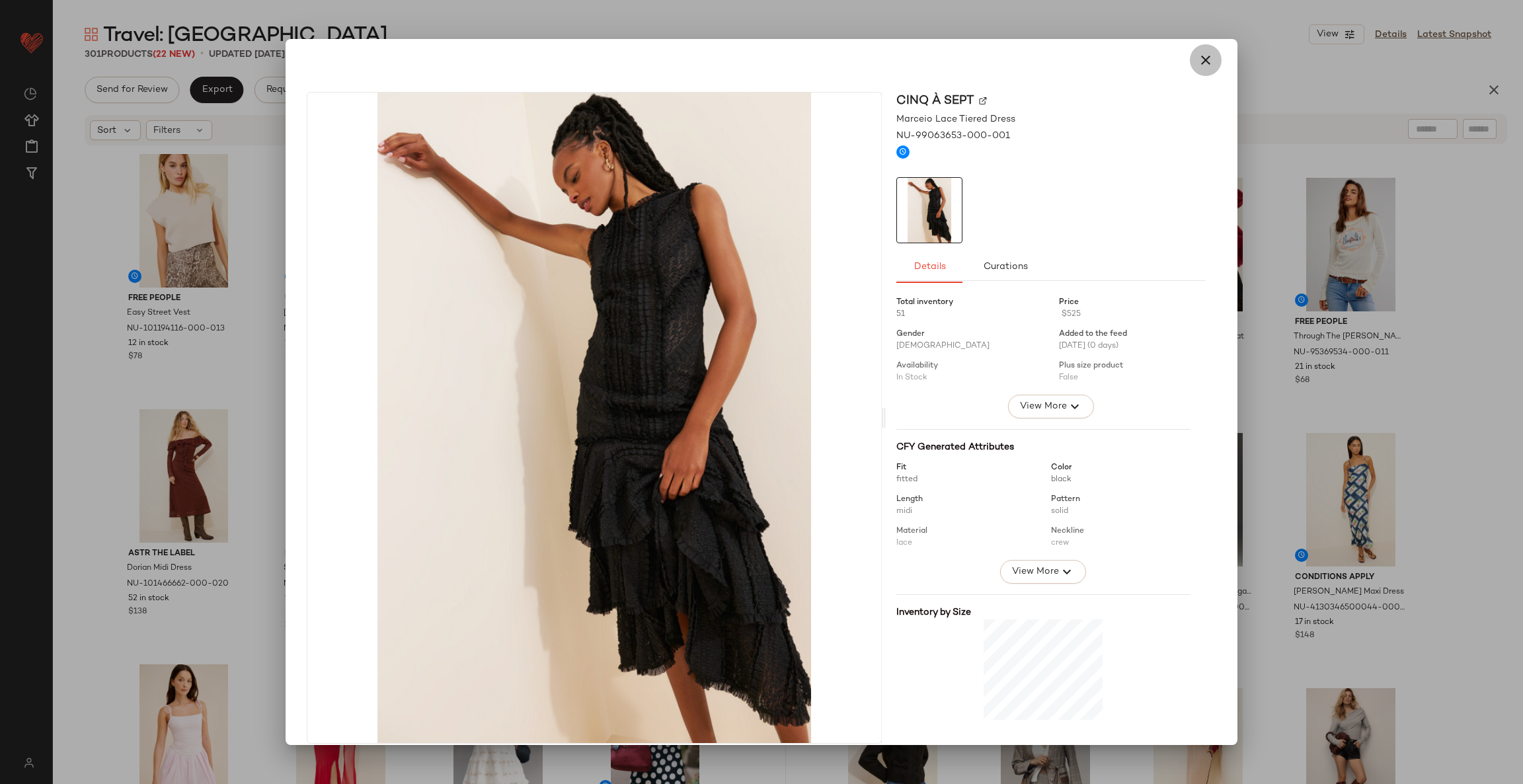
click at [1198, 58] on icon "button" at bounding box center [1205, 60] width 16 height 16
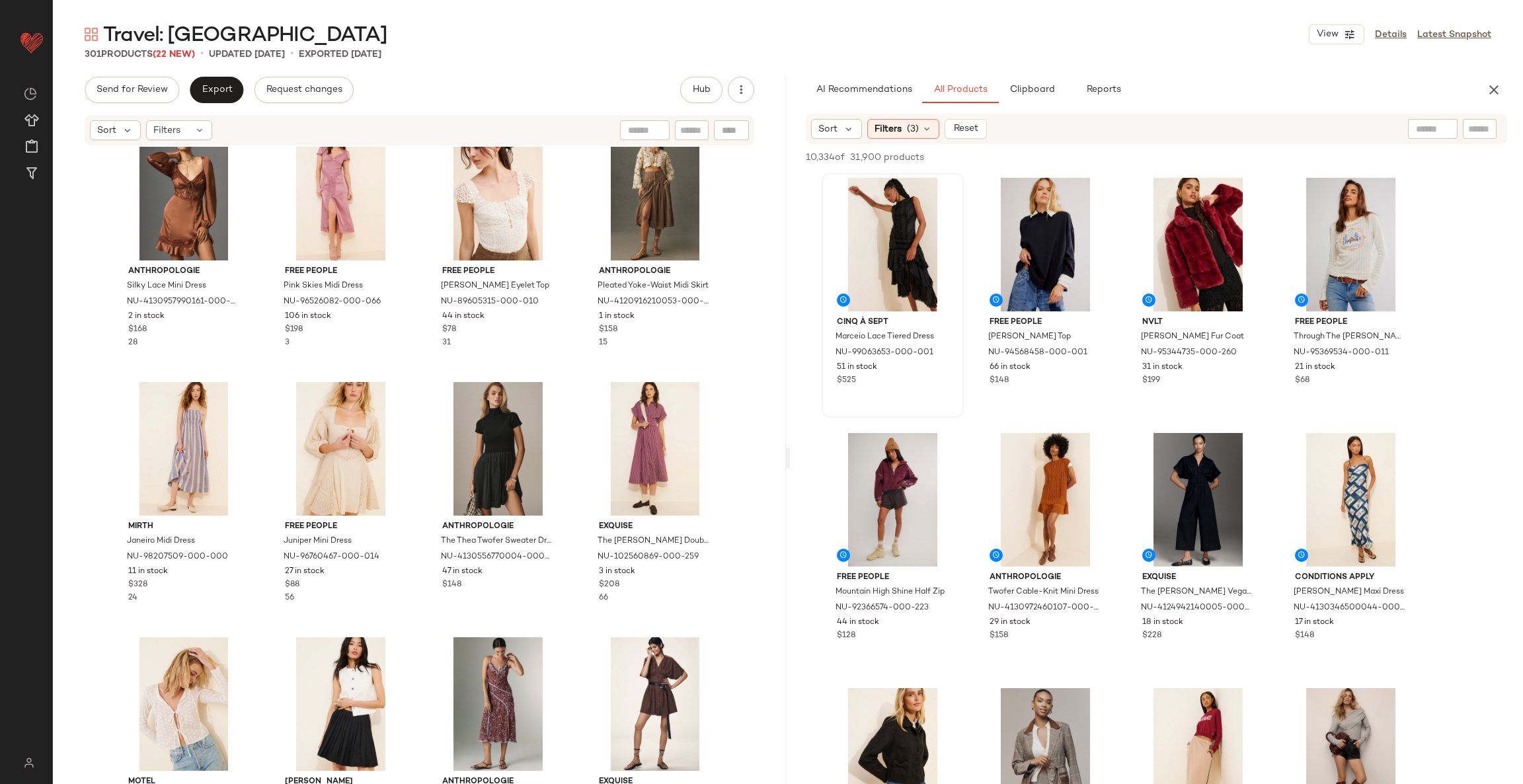
scroll to position [1298, 0]
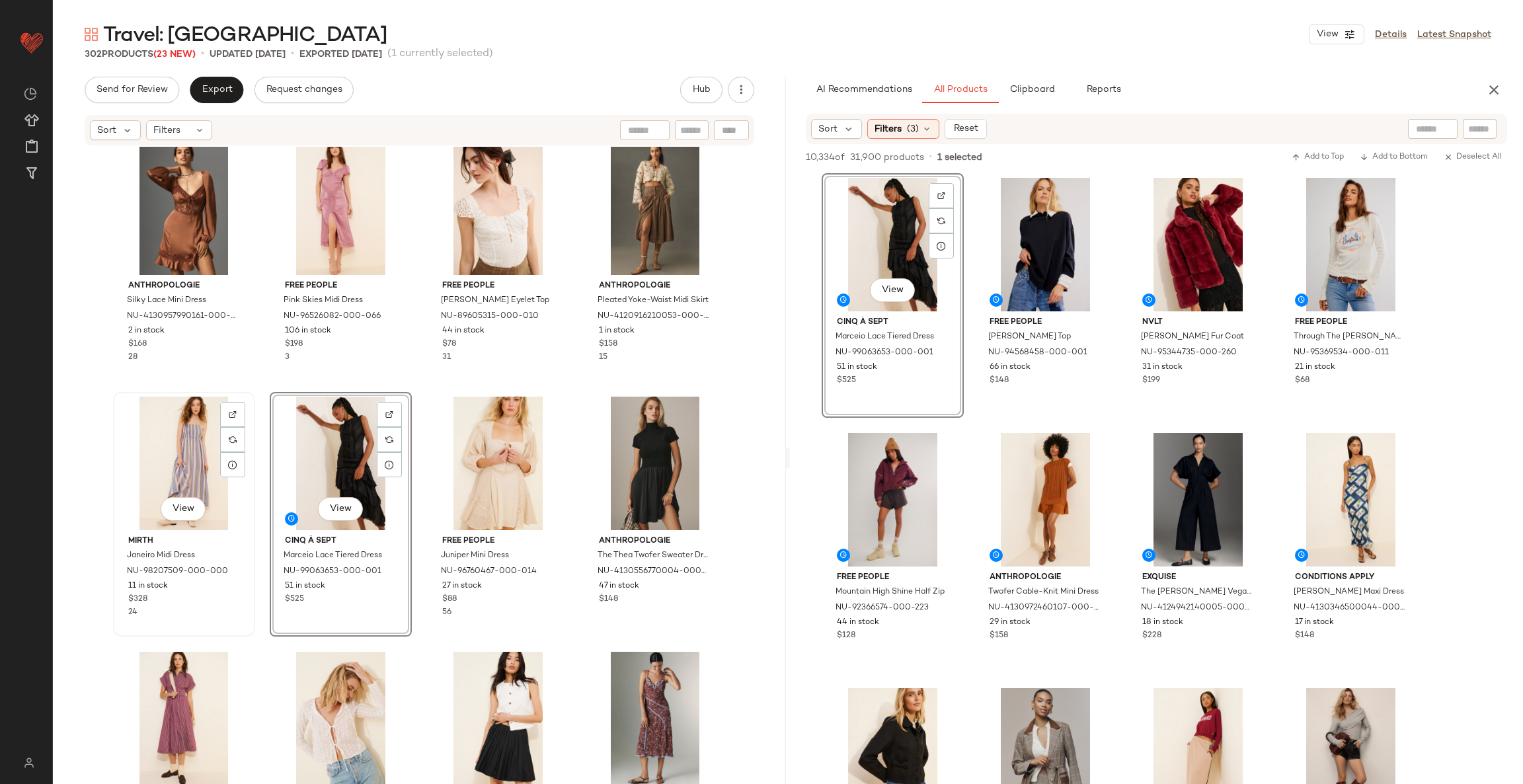
click at [181, 466] on div "View" at bounding box center [184, 463] width 133 height 133
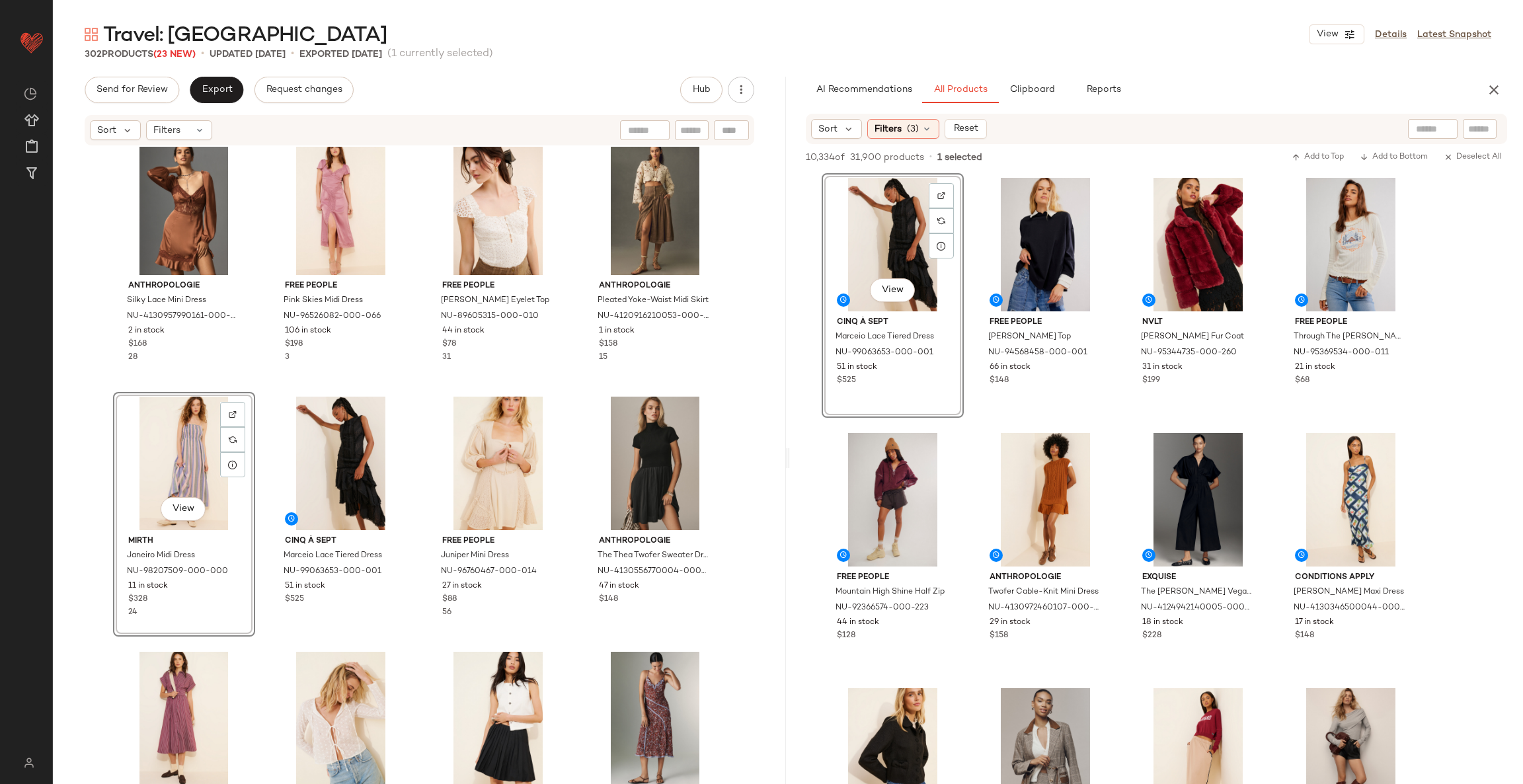
click at [181, 466] on div "View" at bounding box center [184, 463] width 133 height 133
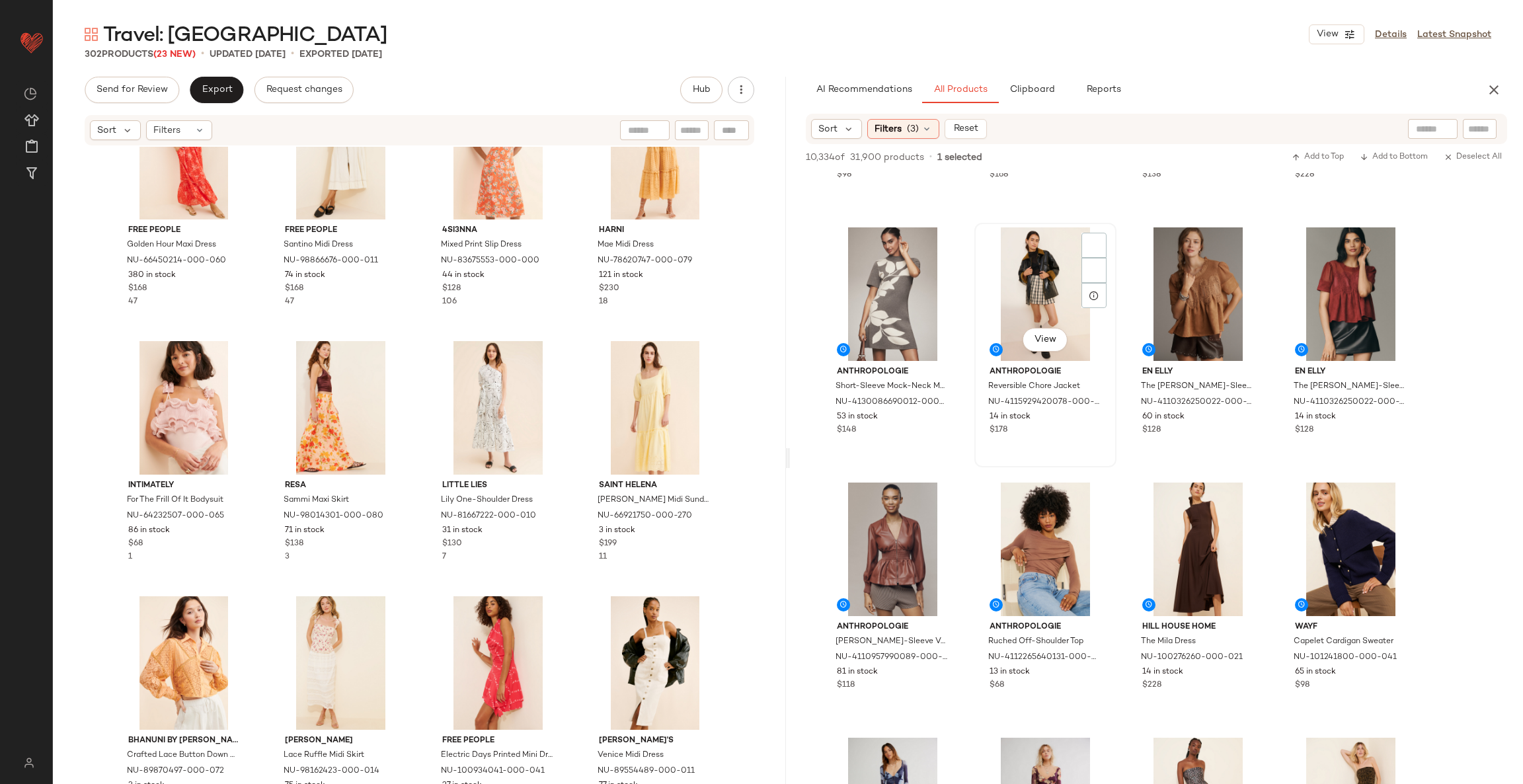
scroll to position [3073, 0]
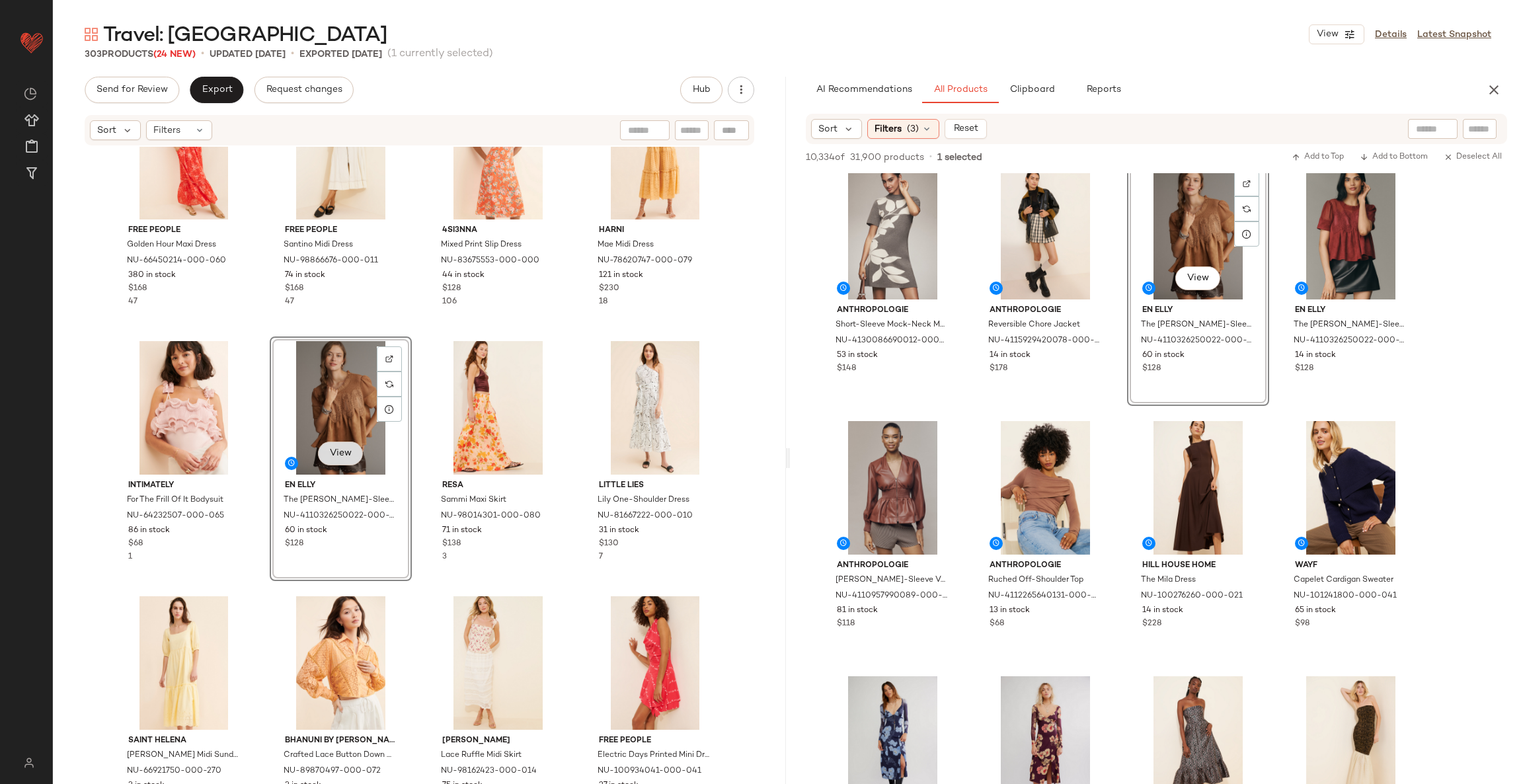
click at [350, 458] on button "View" at bounding box center [340, 453] width 45 height 24
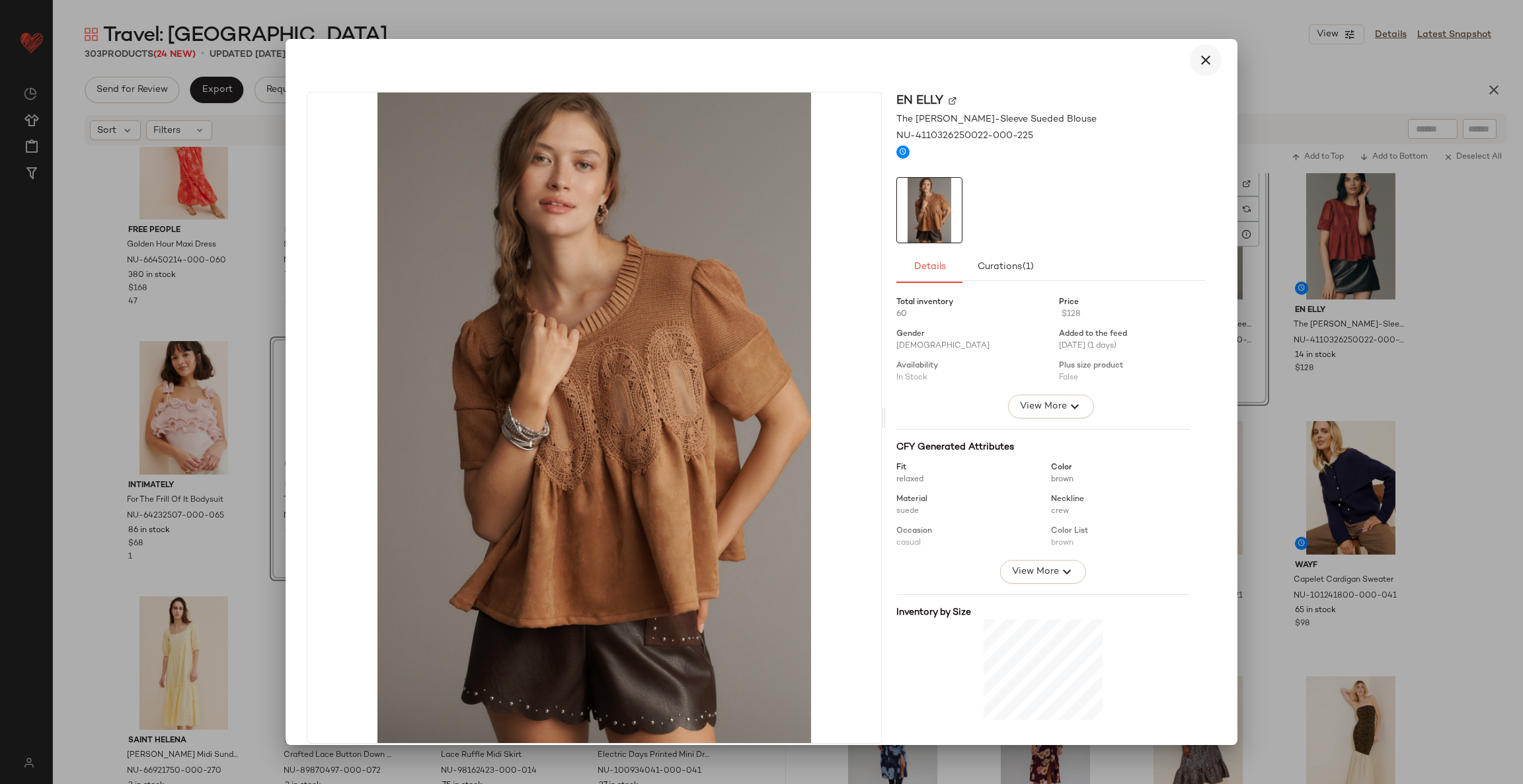
click at [1198, 57] on icon "button" at bounding box center [1205, 60] width 16 height 16
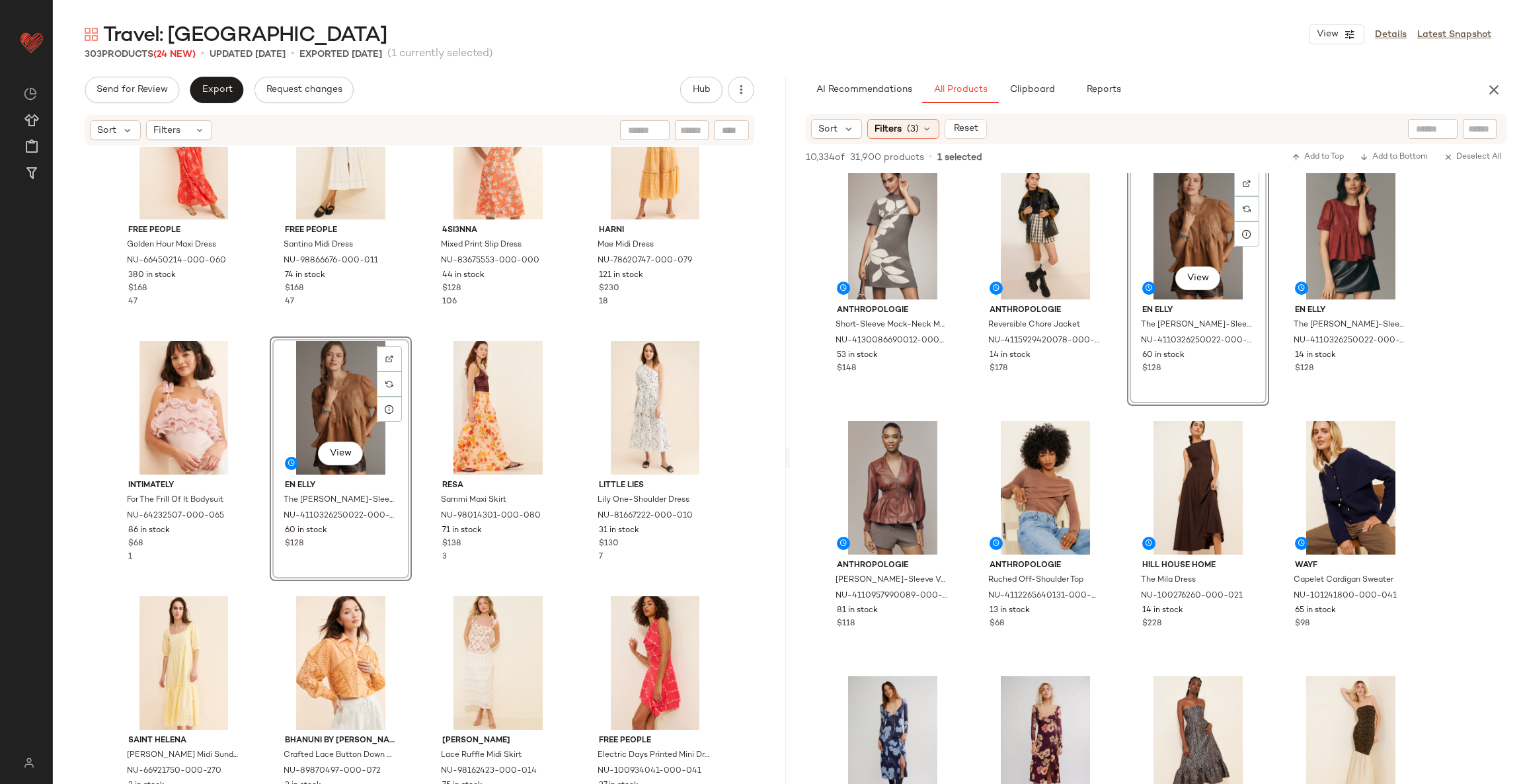
click at [351, 394] on div "View" at bounding box center [341, 408] width 133 height 133
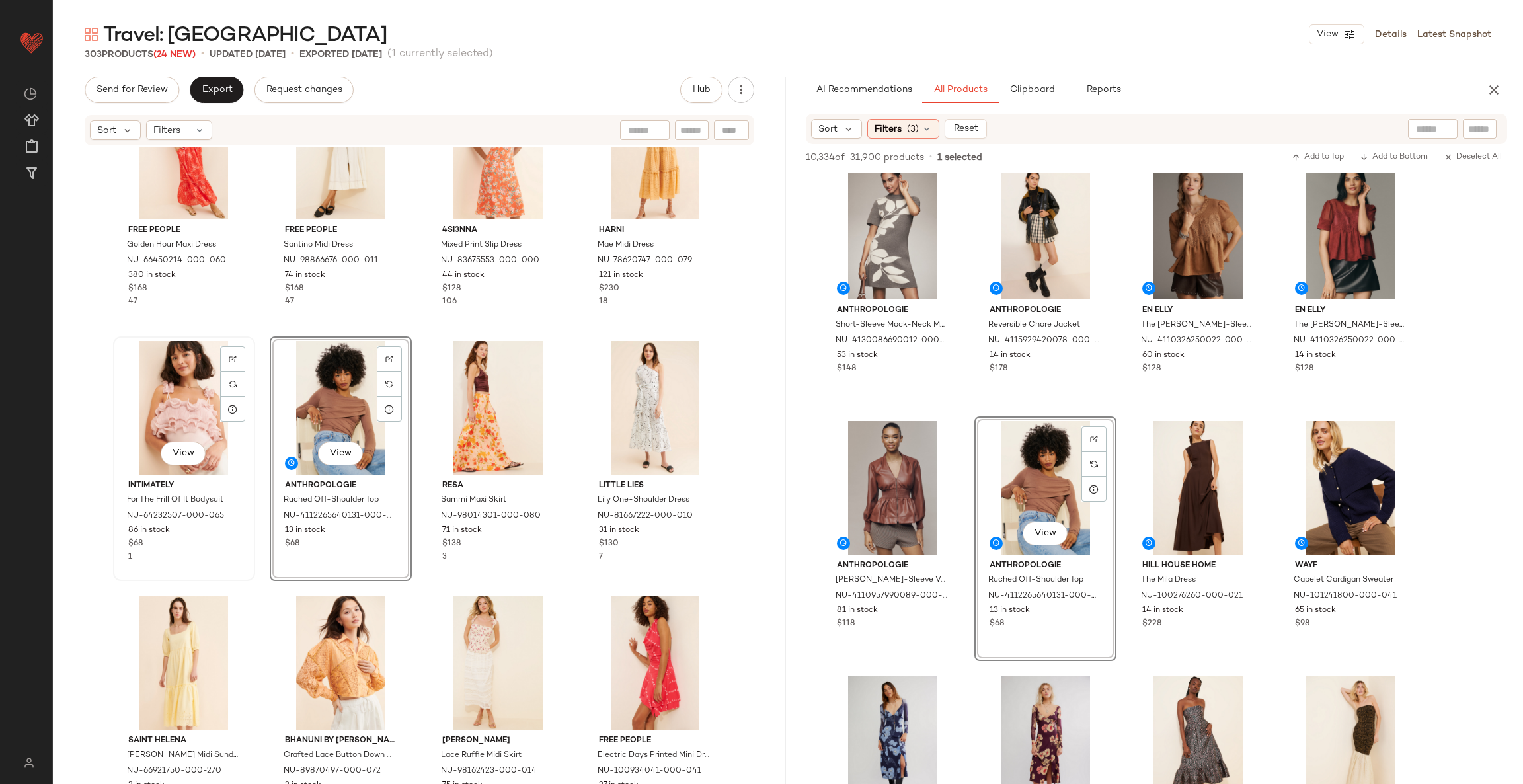
click at [184, 387] on div "View" at bounding box center [184, 408] width 133 height 133
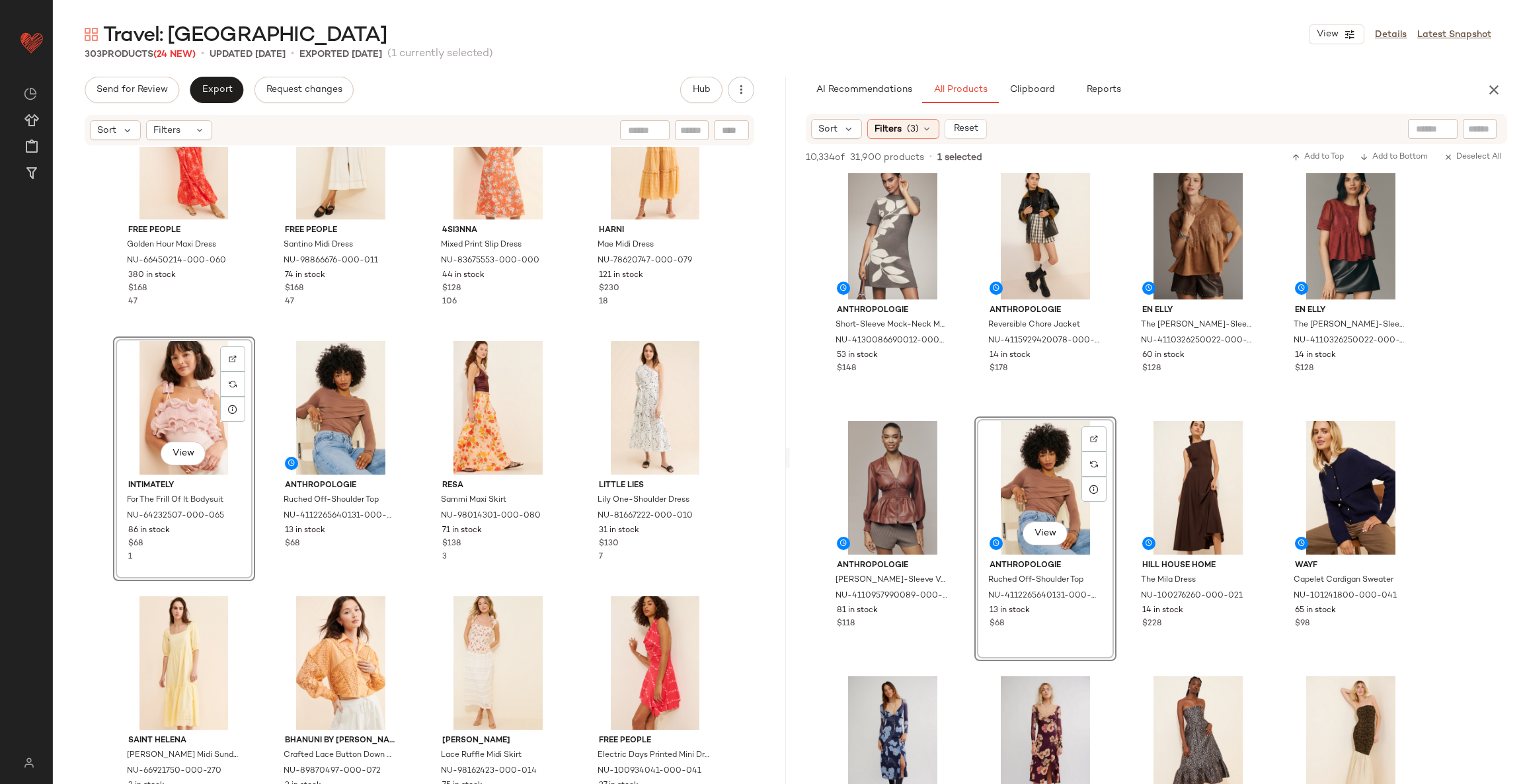
click at [184, 387] on div "View" at bounding box center [184, 408] width 133 height 133
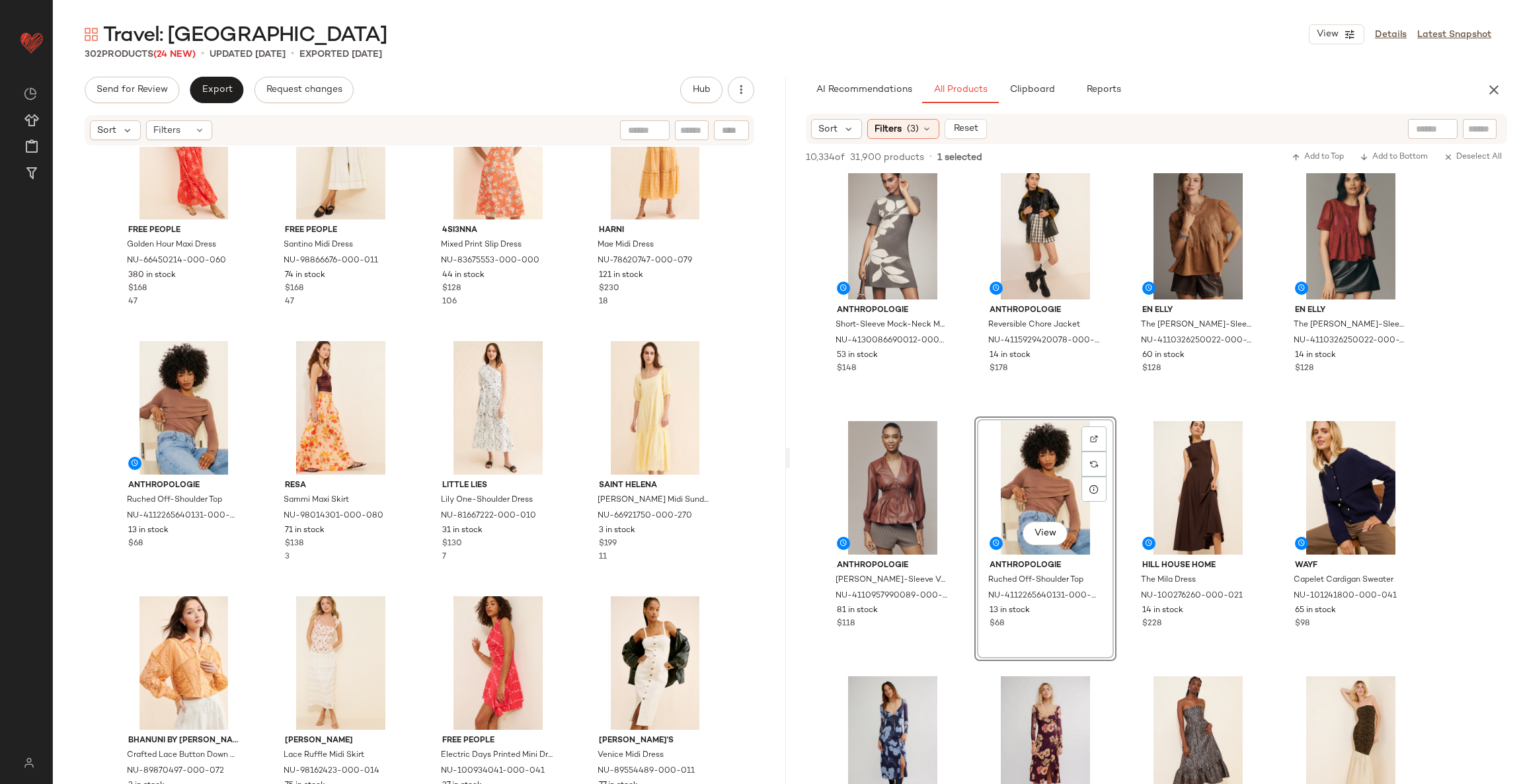
click at [573, 343] on div "Free People Golden Hour Maxi Dress NU-66450214-000-060 380 in stock $168 47 Fre…" at bounding box center [419, 485] width 733 height 677
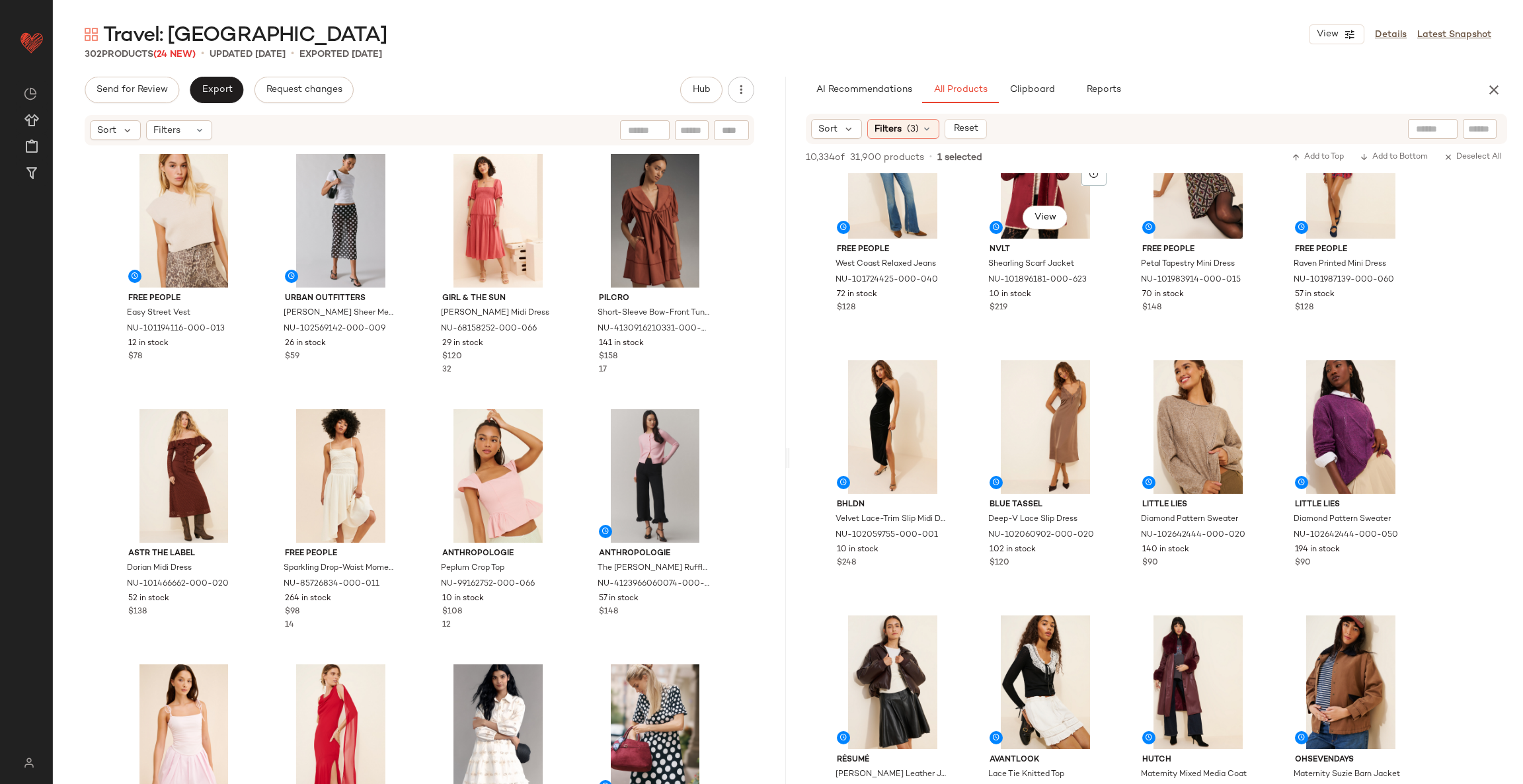
scroll to position [5452, 0]
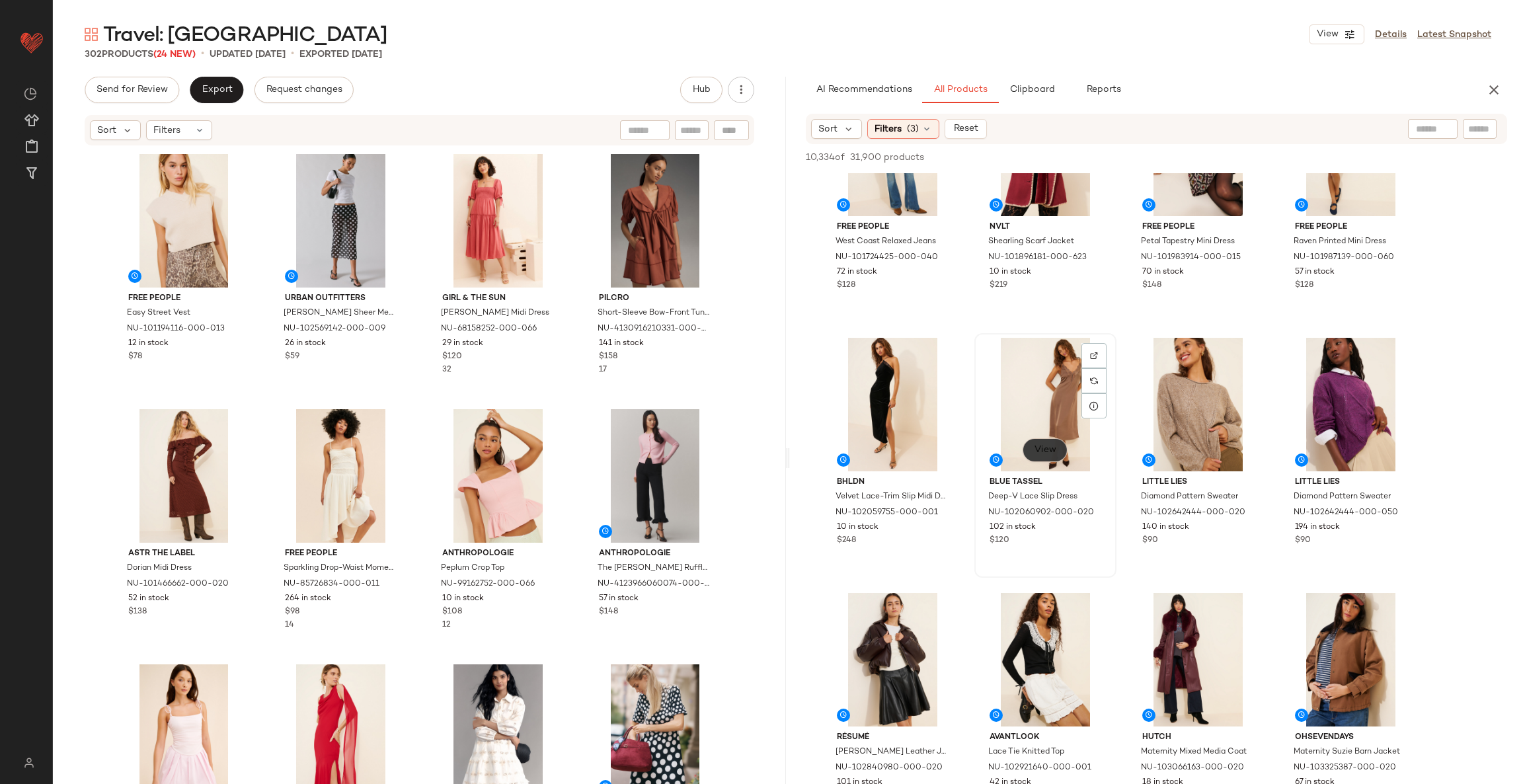
click at [1039, 448] on span "View" at bounding box center [1045, 450] width 22 height 10
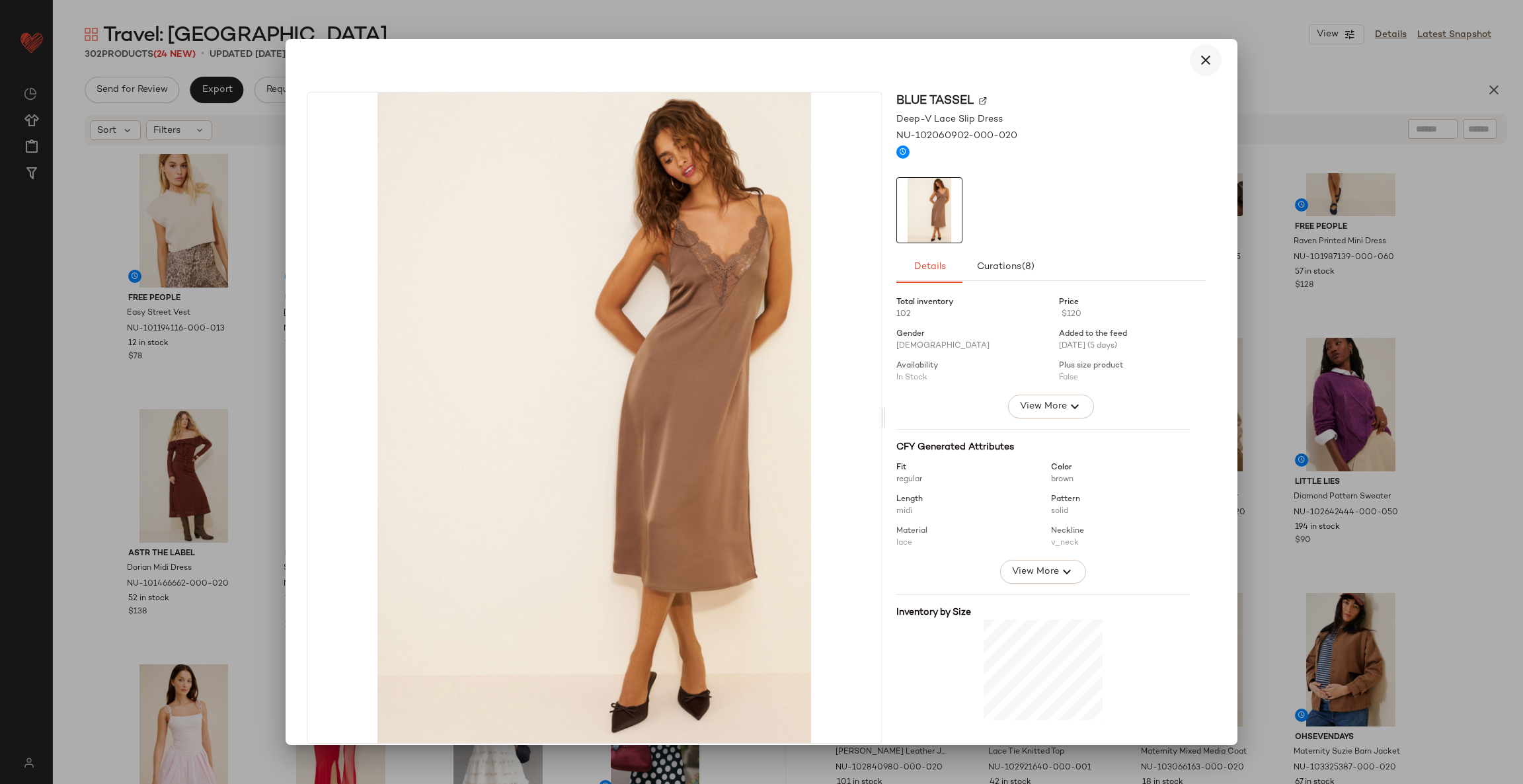
click at [1198, 59] on icon "button" at bounding box center [1205, 60] width 16 height 16
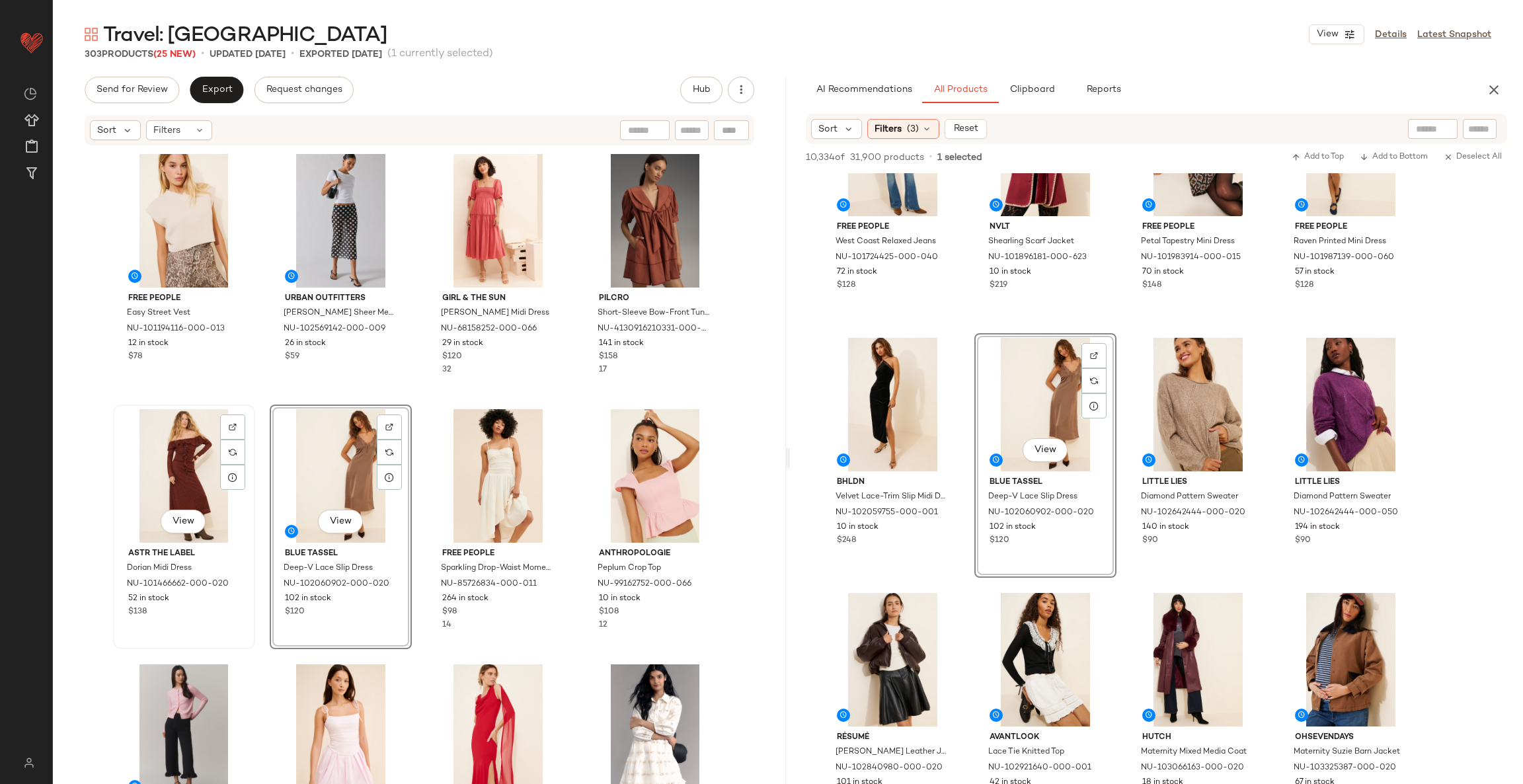
click at [179, 467] on div "View" at bounding box center [184, 476] width 133 height 133
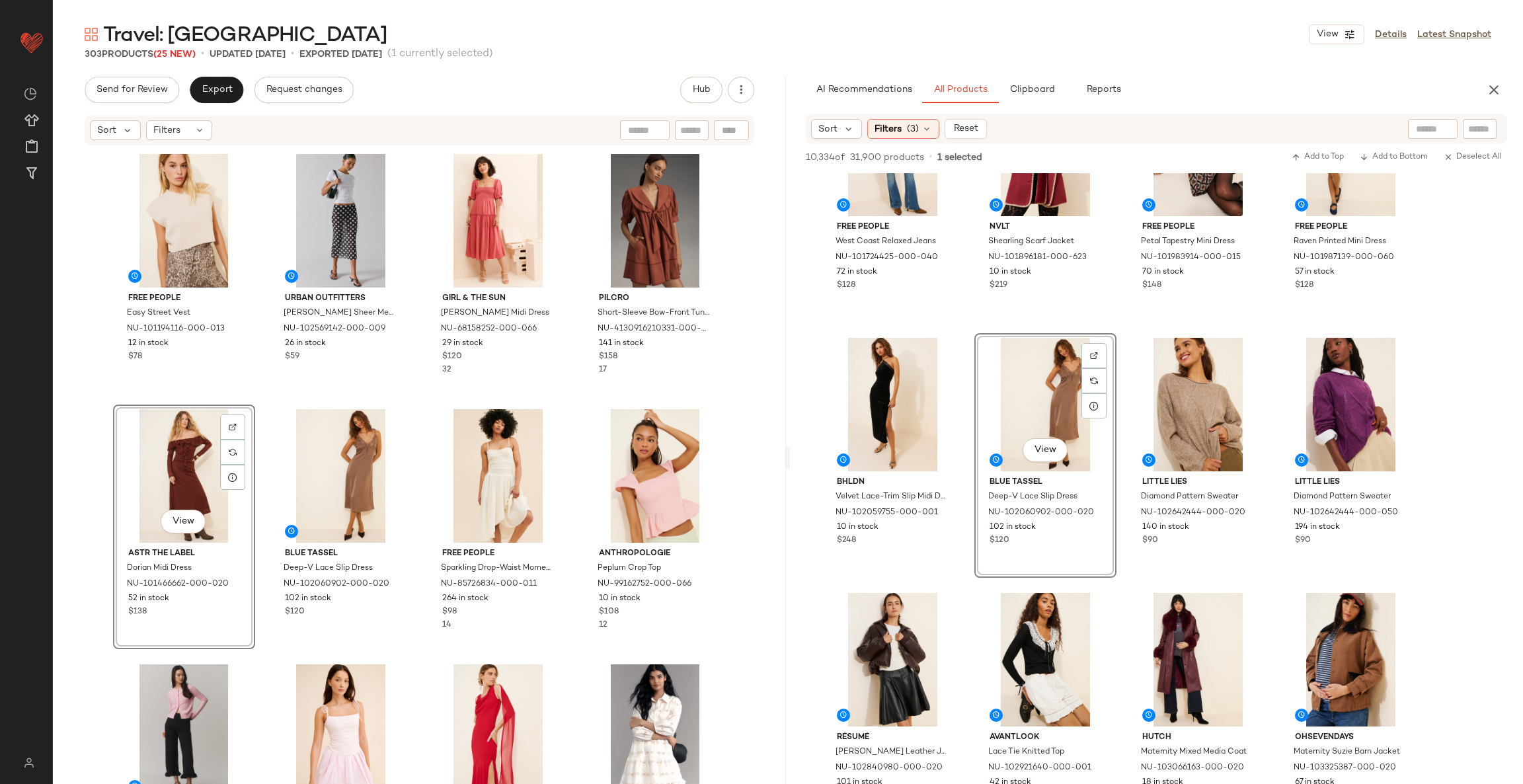
click at [179, 467] on div "View" at bounding box center [184, 476] width 133 height 133
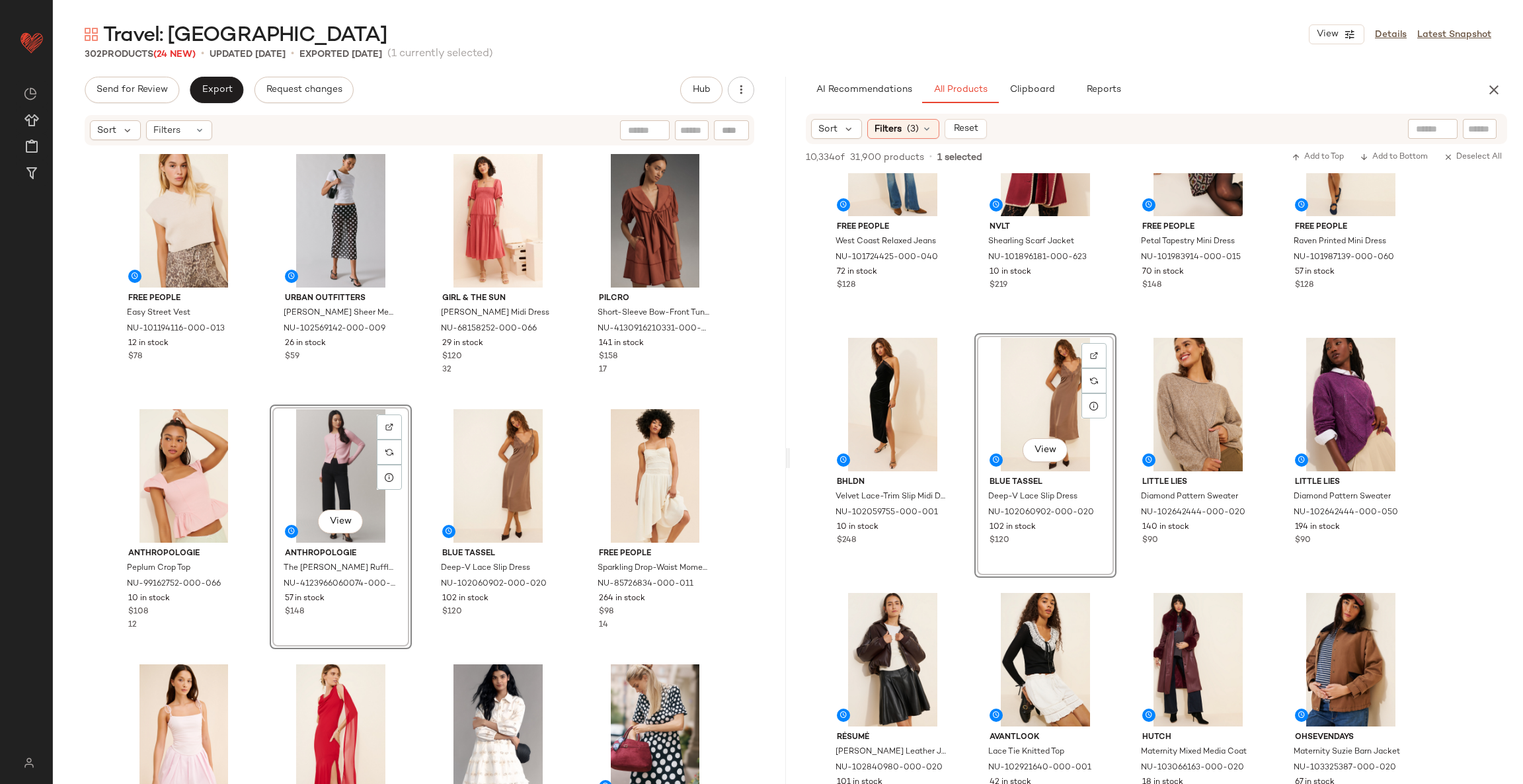
click at [573, 416] on div "Free People Easy Street Vest NU-101194116-000-013 12 in stock $78 Urban Outfitt…" at bounding box center [420, 487] width 613 height 674
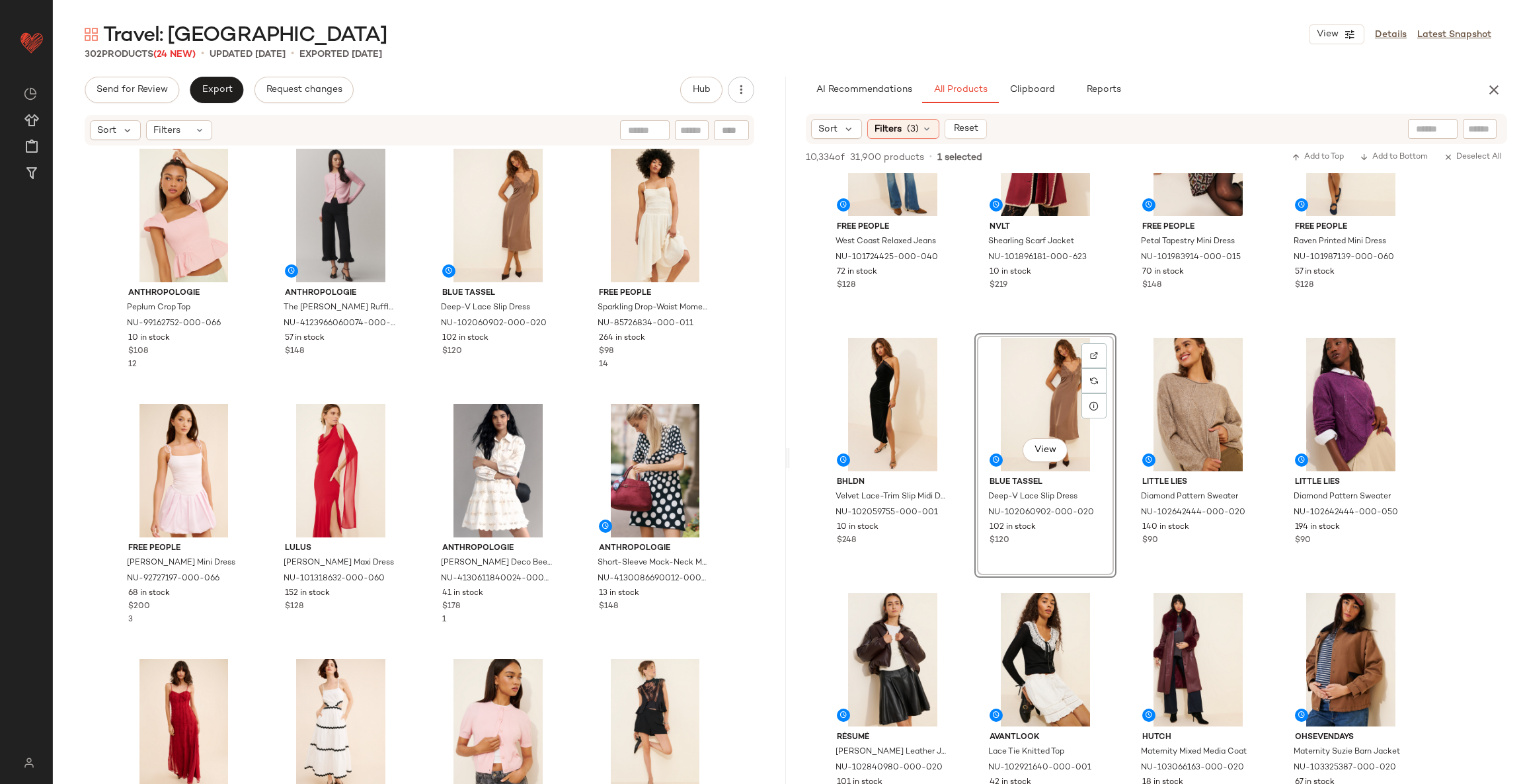
scroll to position [307, 0]
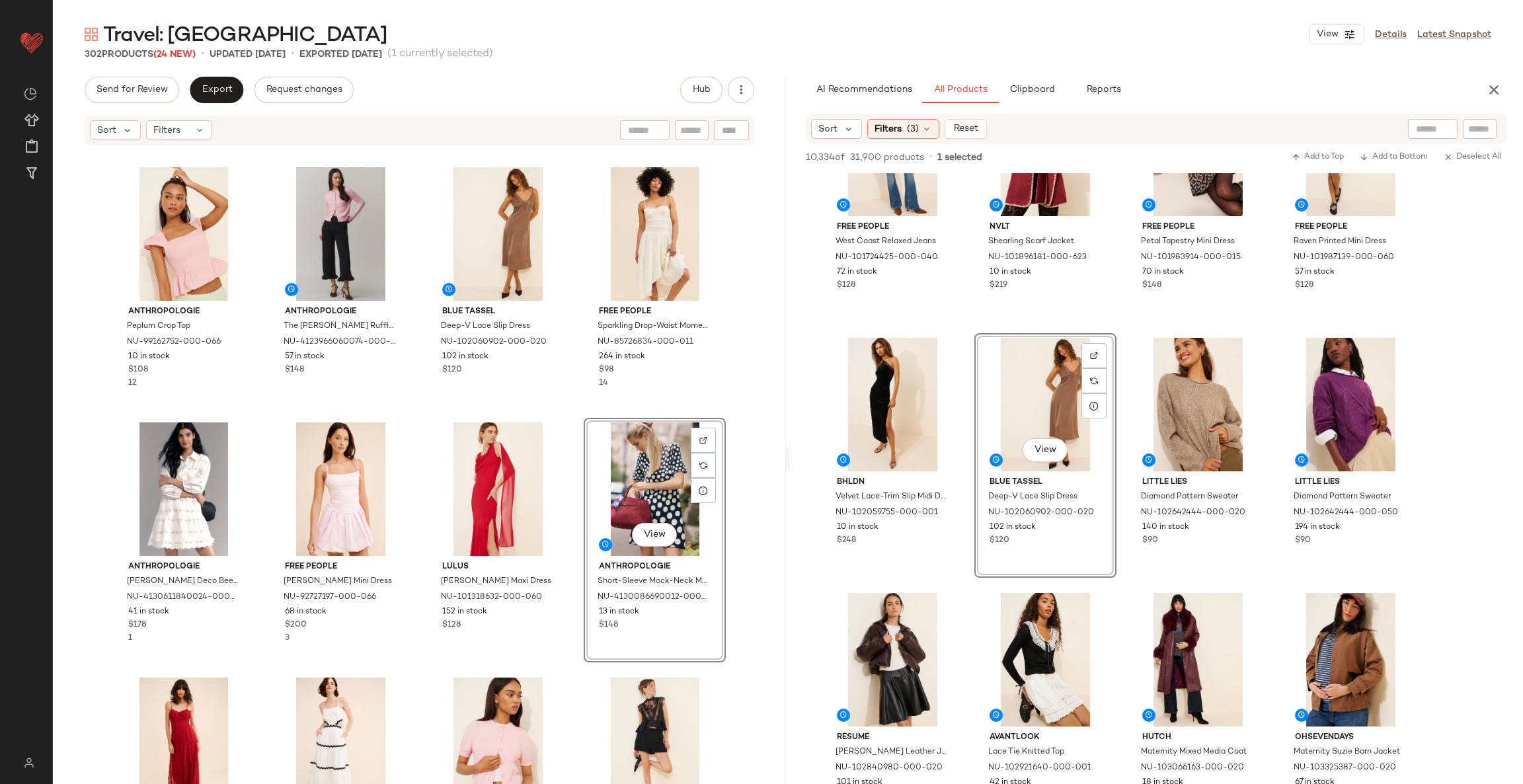
scroll to position [307, 0]
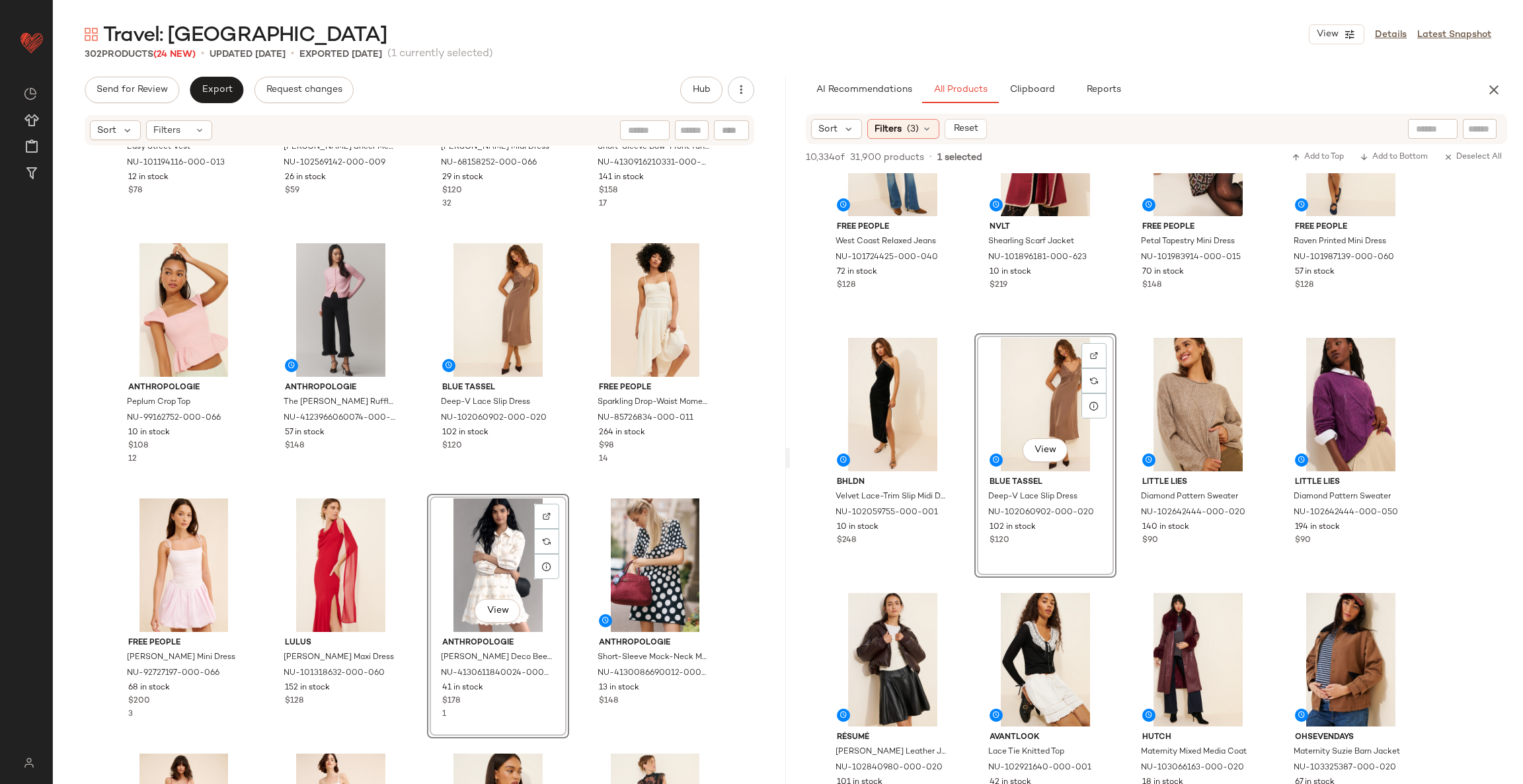
scroll to position [99, 0]
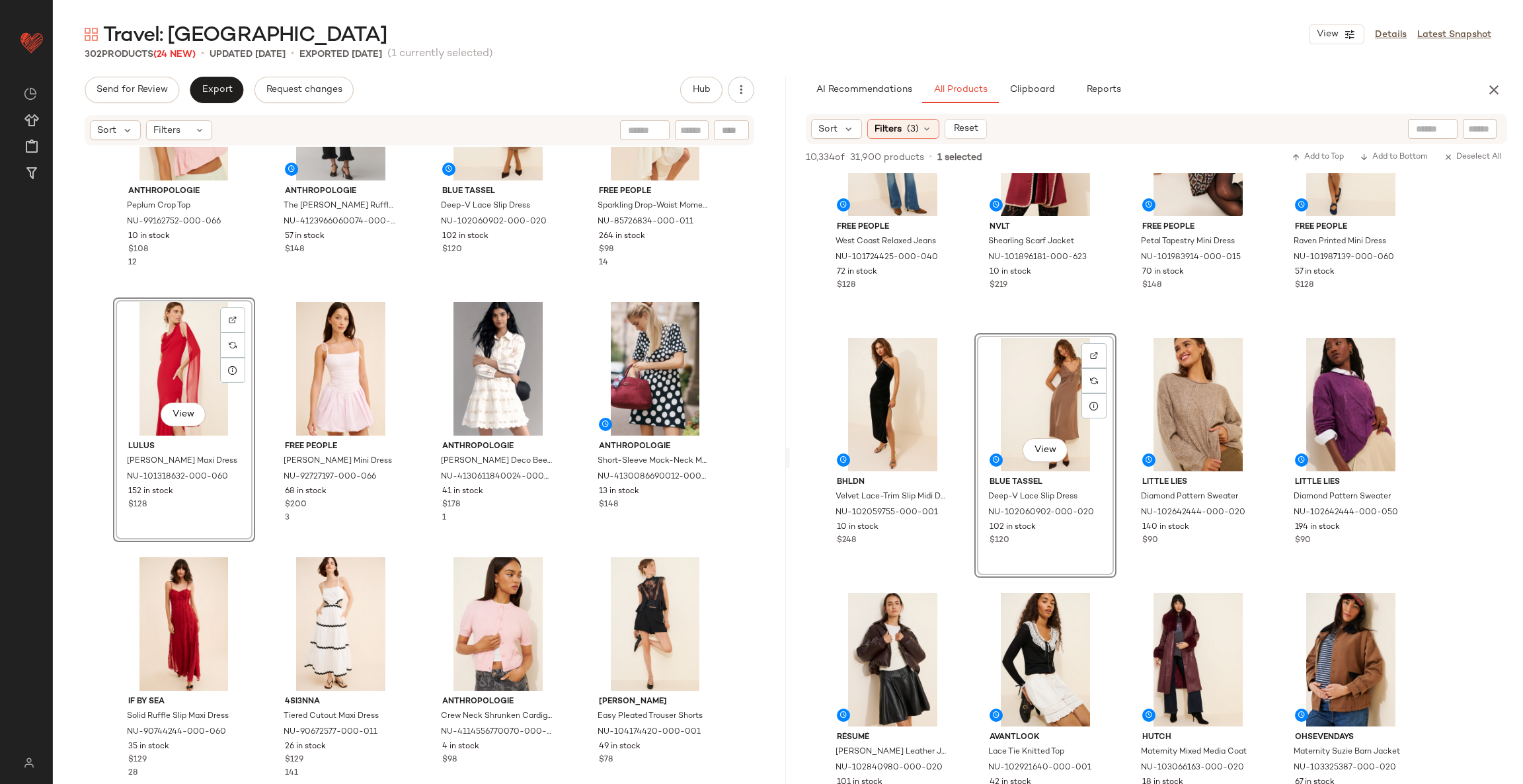
scroll to position [407, 0]
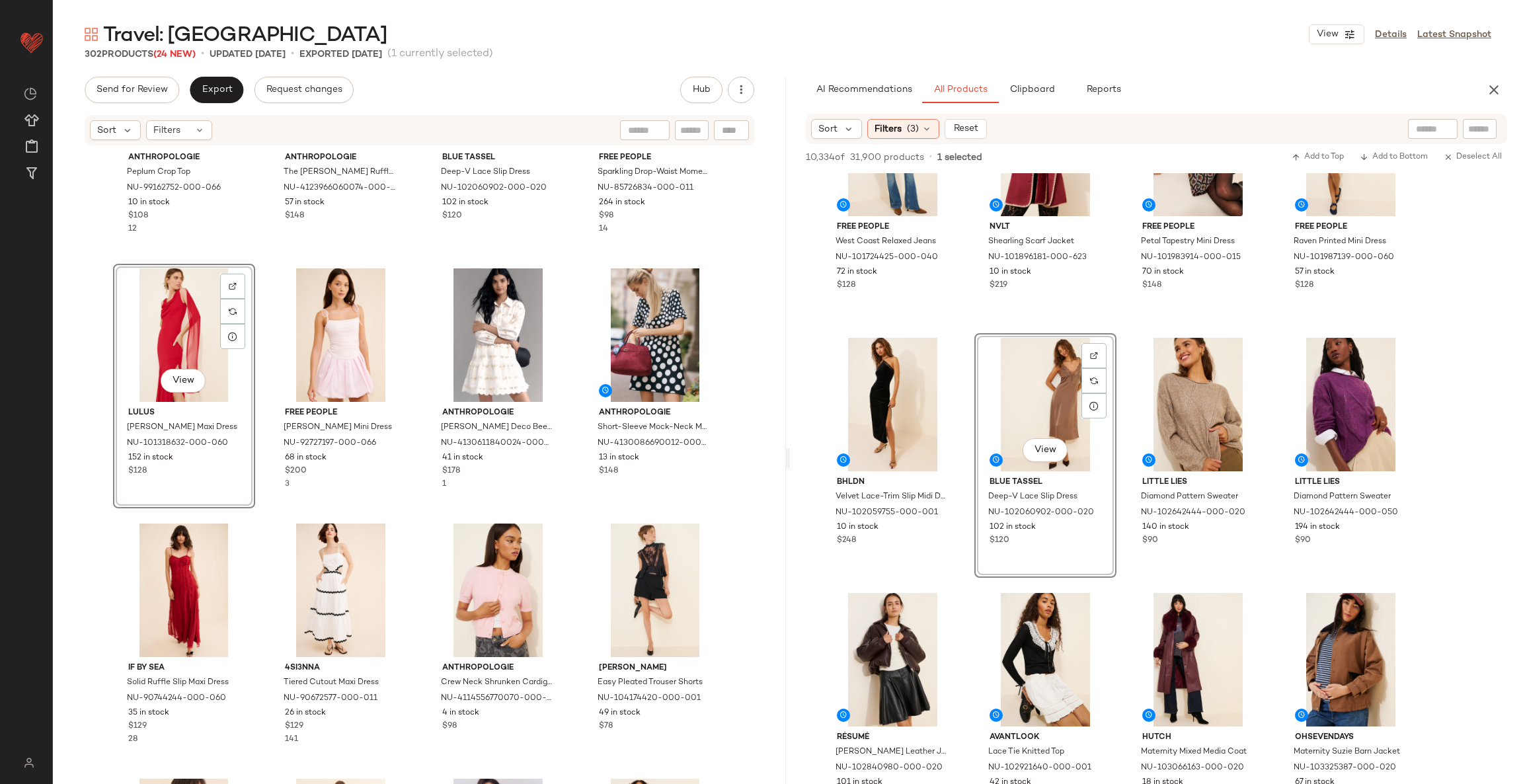
click at [570, 522] on div "Anthropologie Peplum Crop Top NU-99162752-000-066 10 in stock $108 12 Anthropol…" at bounding box center [419, 485] width 733 height 677
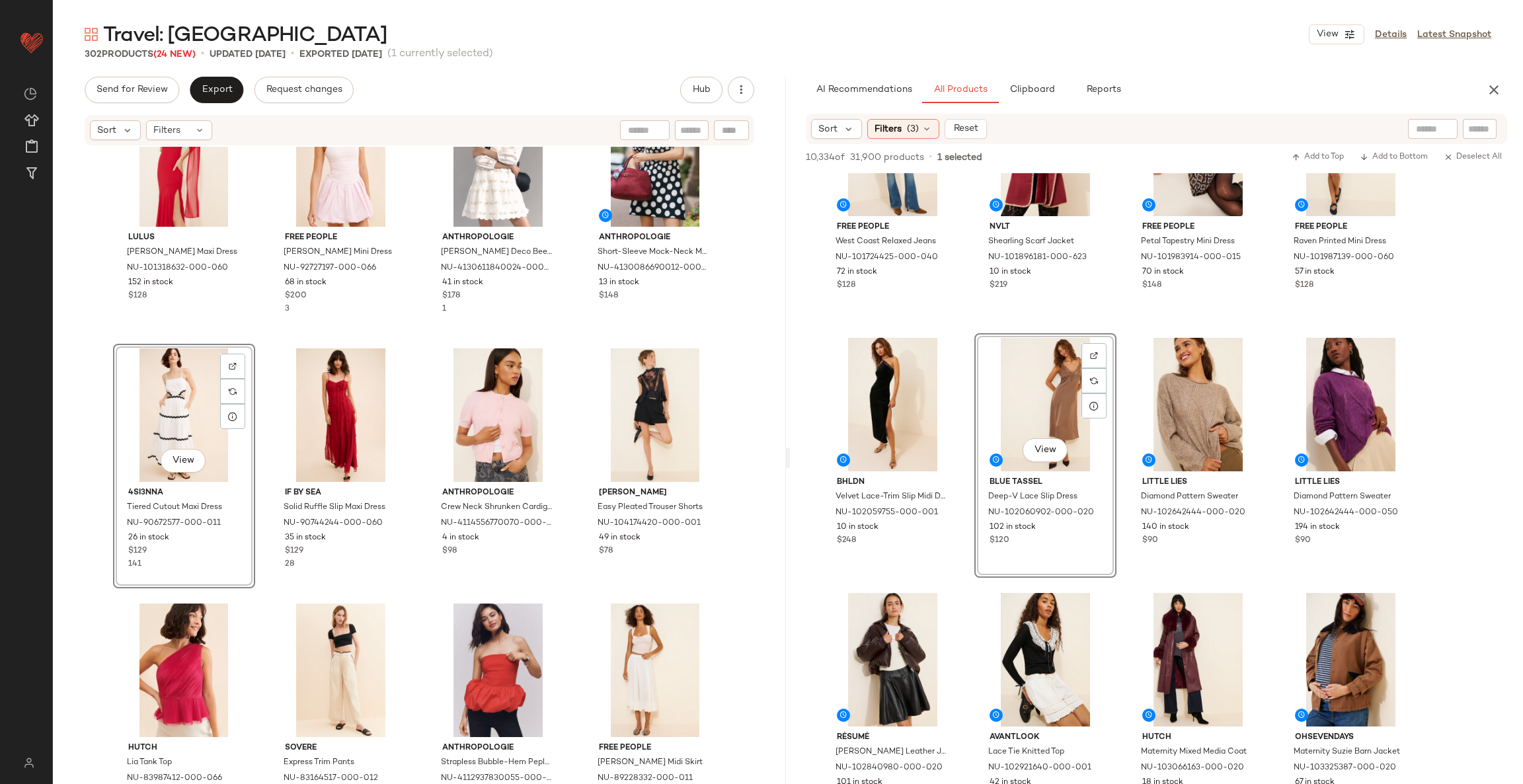
scroll to position [605, 0]
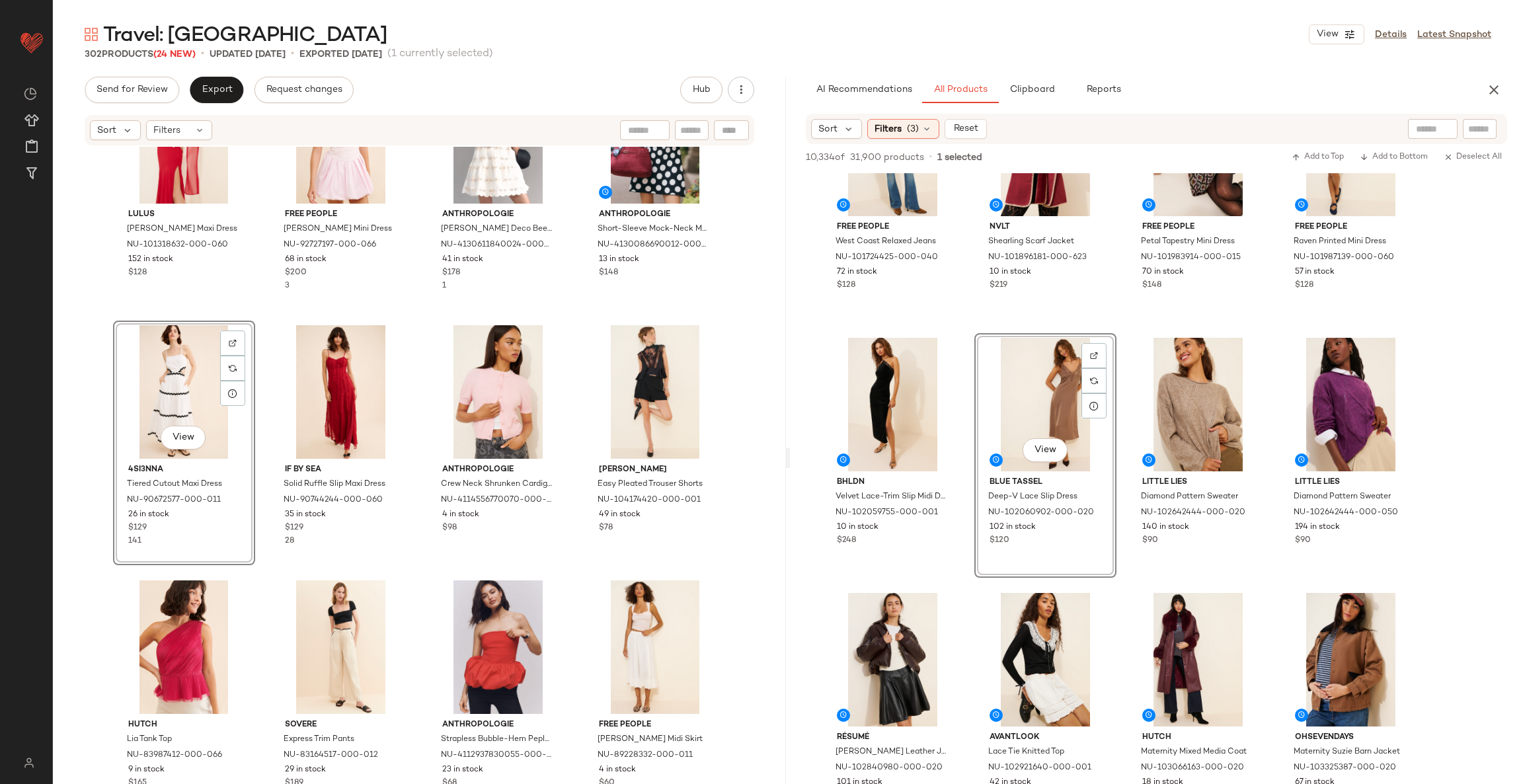
click at [567, 571] on div "Lulus Angelina Chiffon Maxi Dress NU-101318632-000-060 152 in stock $128 Free P…" at bounding box center [419, 485] width 733 height 677
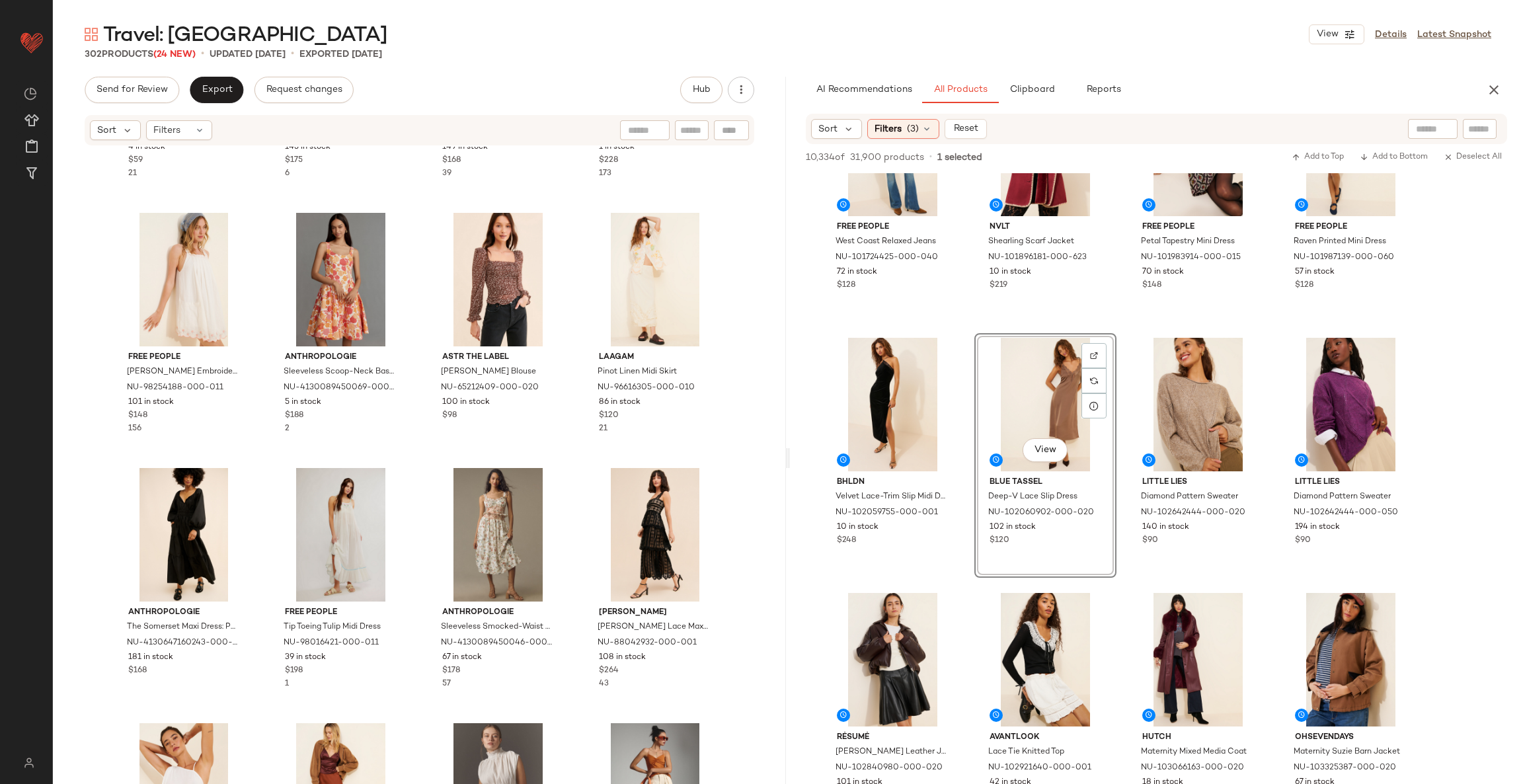
scroll to position [2091, 0]
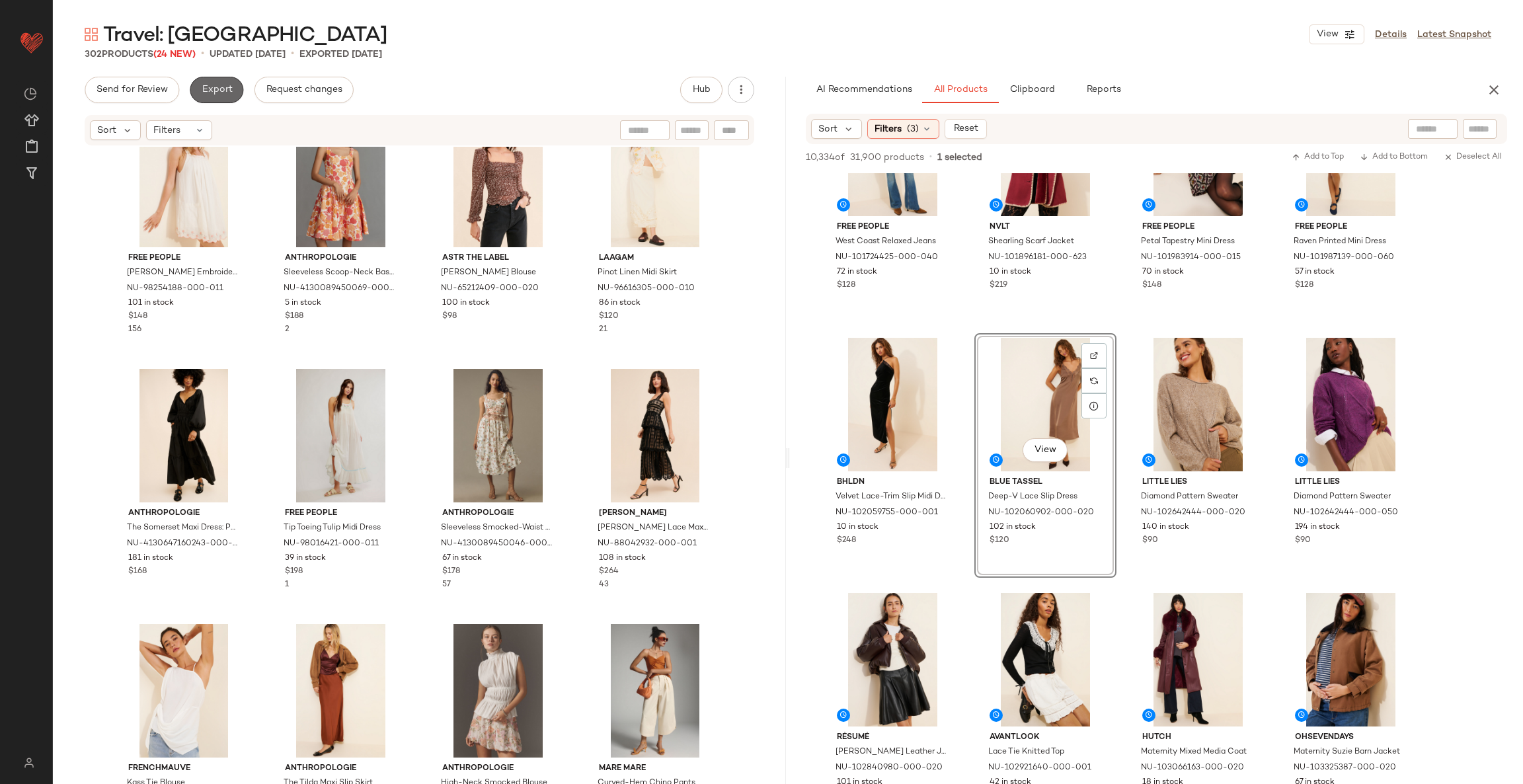
click at [213, 89] on span "Export" at bounding box center [216, 90] width 31 height 10
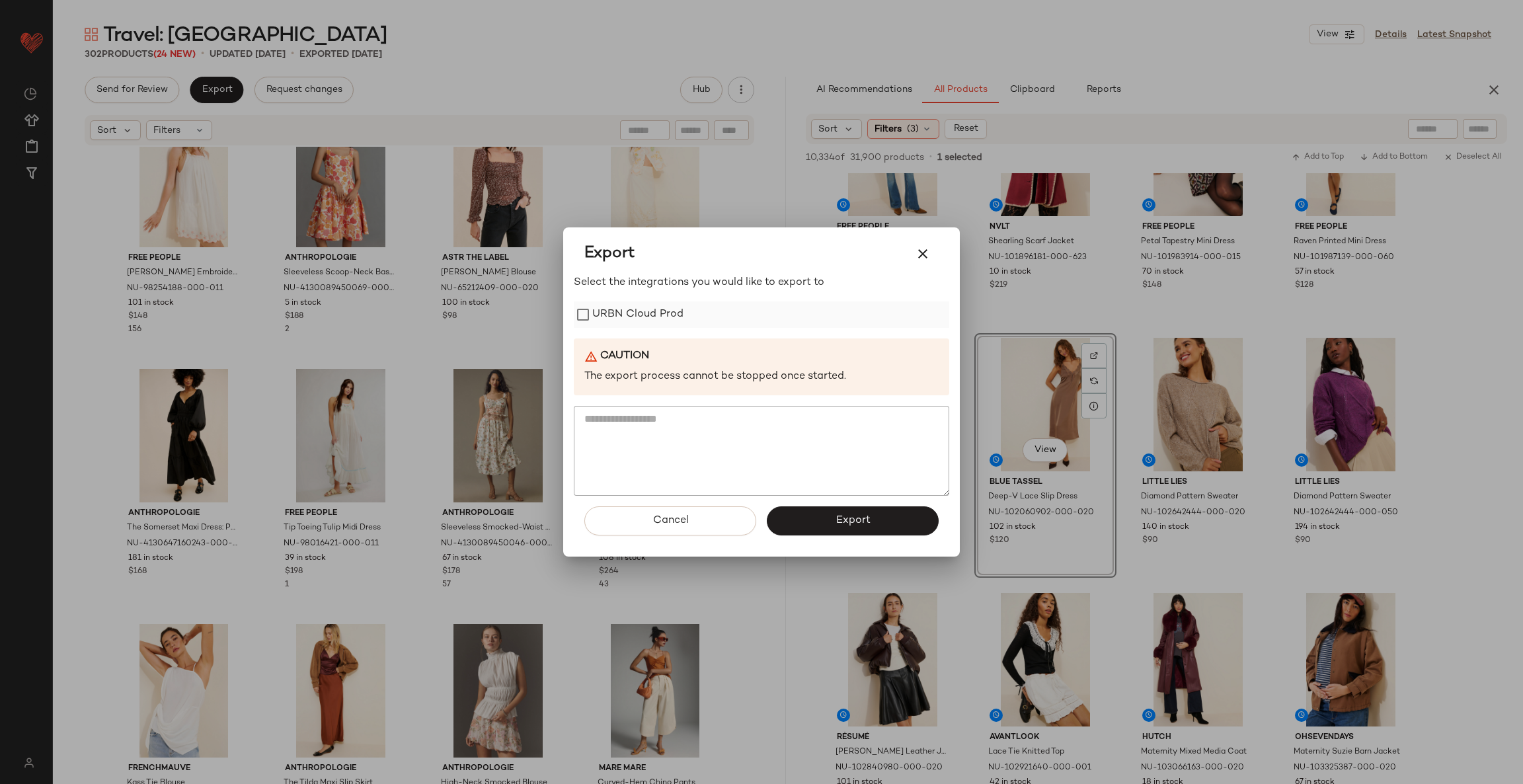
click at [646, 317] on label "URBN Cloud Prod" at bounding box center [637, 315] width 91 height 26
click at [836, 519] on span "Export" at bounding box center [852, 521] width 35 height 13
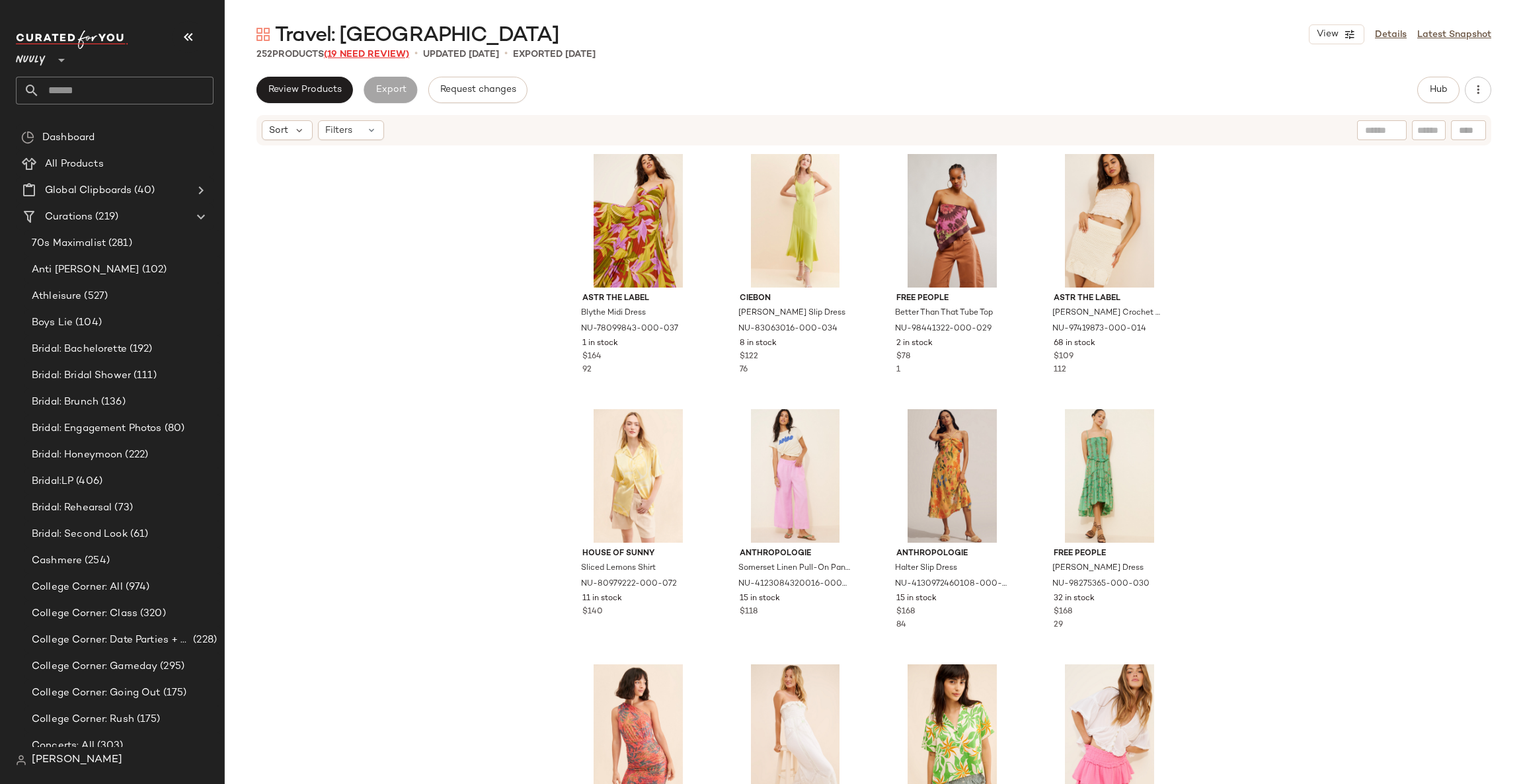
click at [359, 54] on span "(19 Need Review)" at bounding box center [366, 54] width 85 height 10
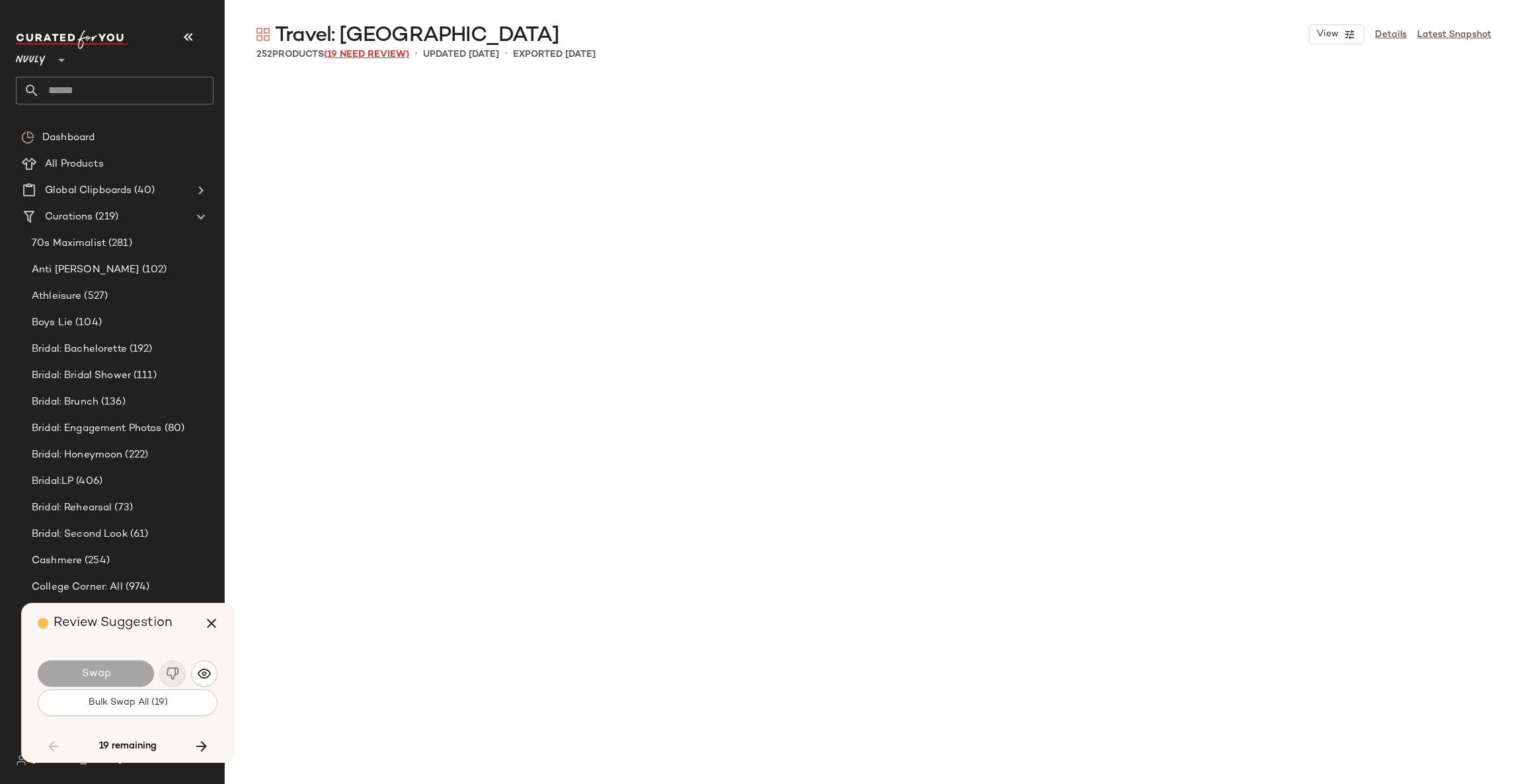
scroll to position [4336, 0]
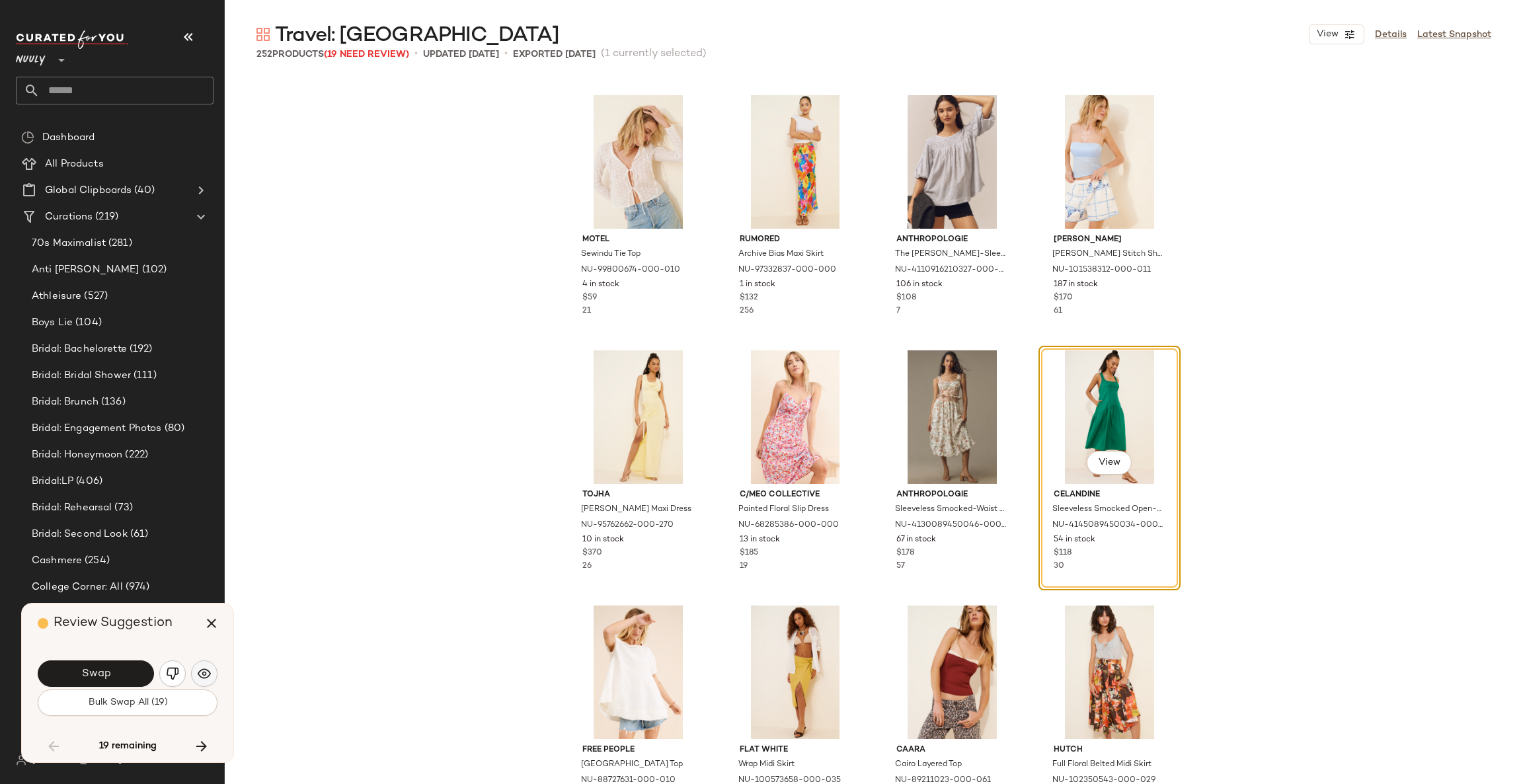
click at [203, 676] on img "button" at bounding box center [204, 673] width 13 height 13
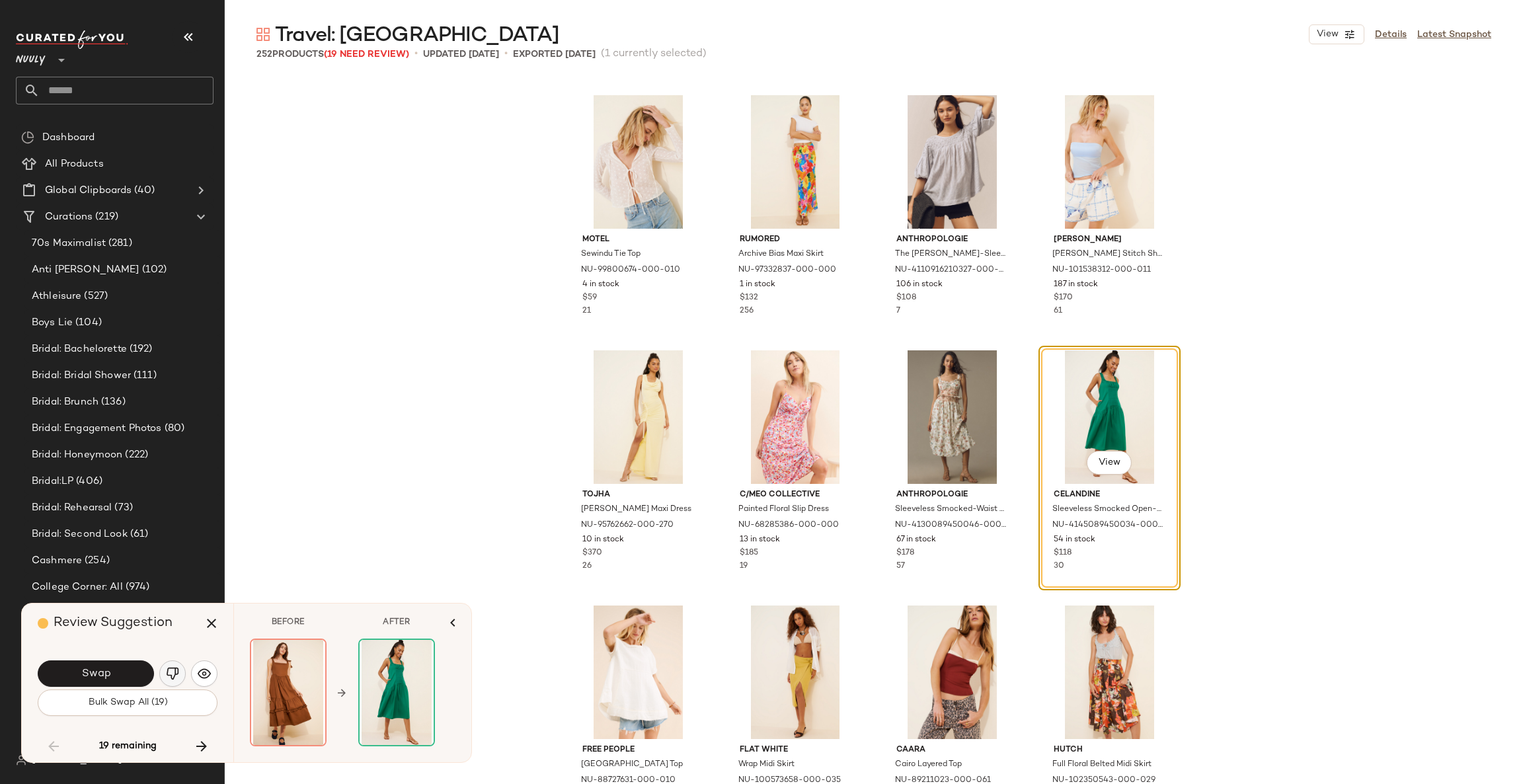
click at [166, 676] on img "button" at bounding box center [172, 673] width 13 height 13
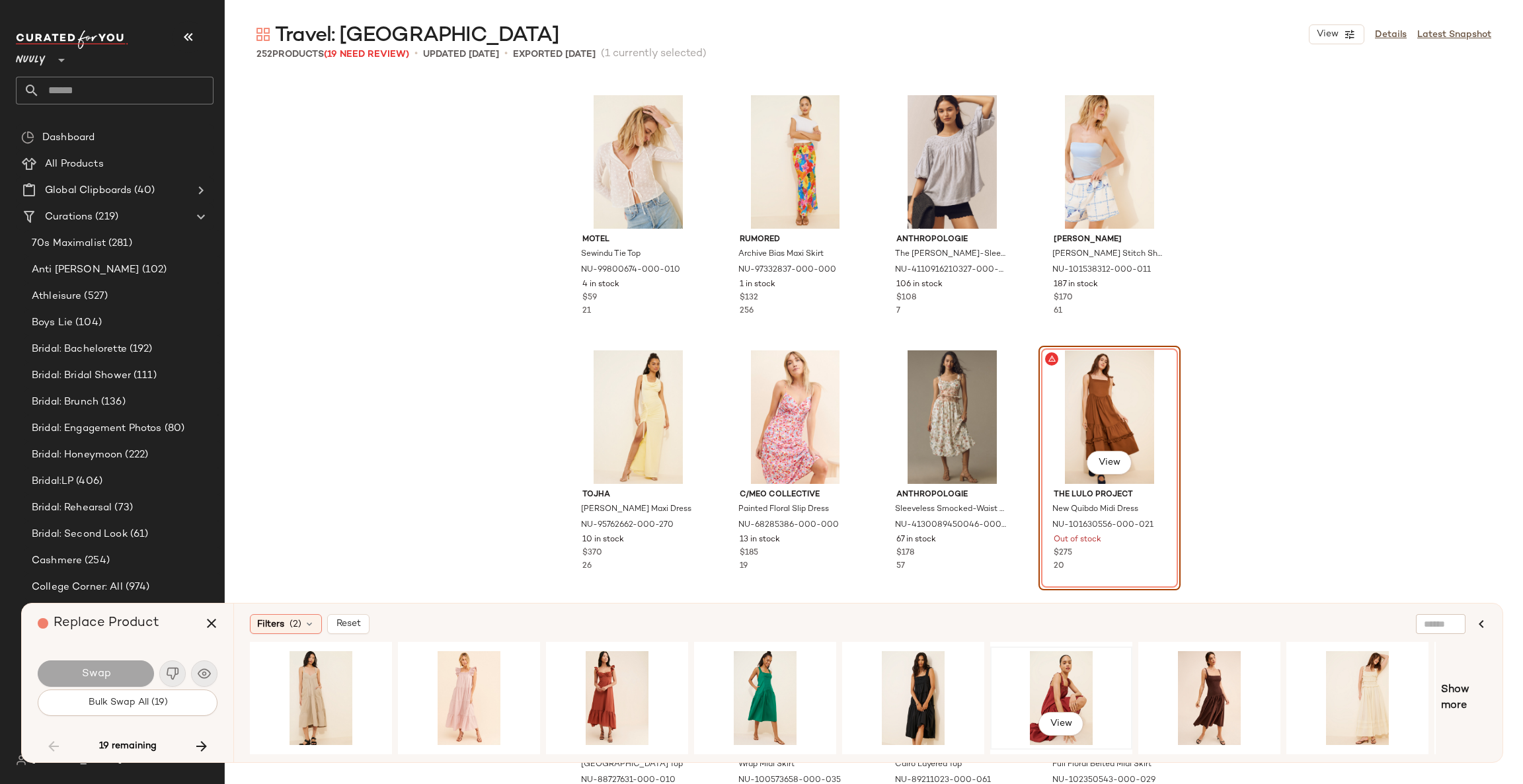
click at [1053, 698] on div "View" at bounding box center [1061, 697] width 133 height 94
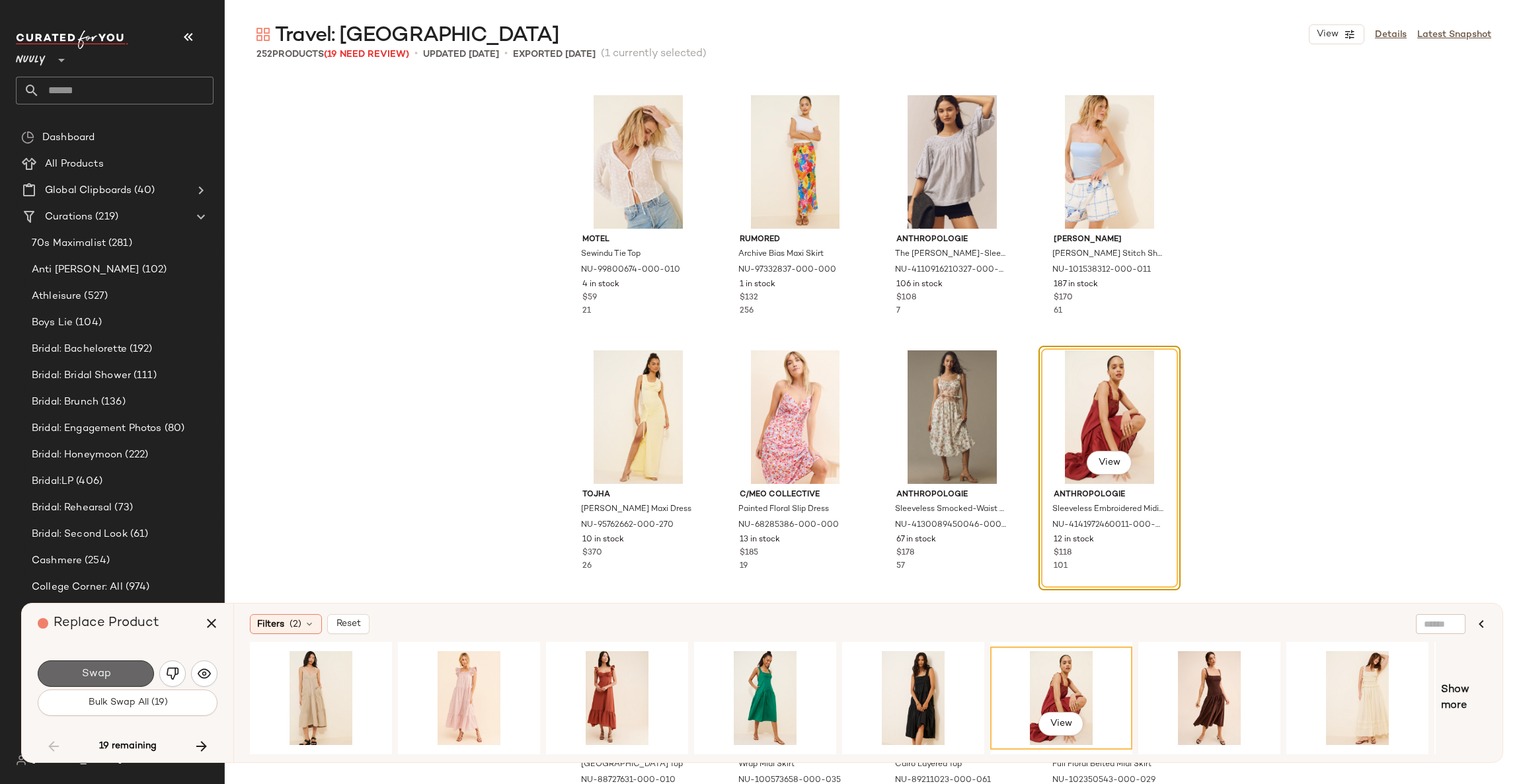
click at [102, 671] on span "Swap" at bounding box center [95, 673] width 30 height 13
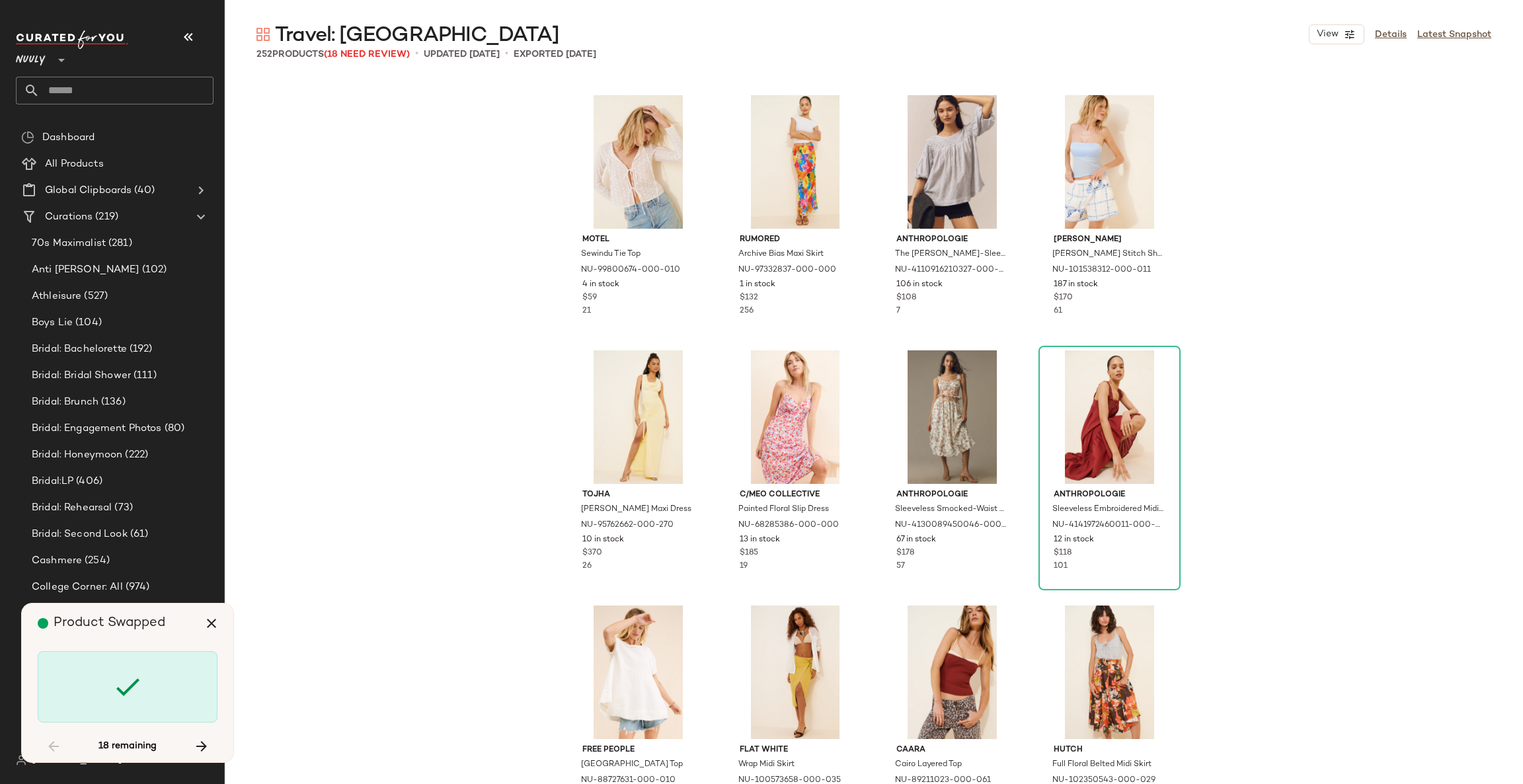
scroll to position [5101, 0]
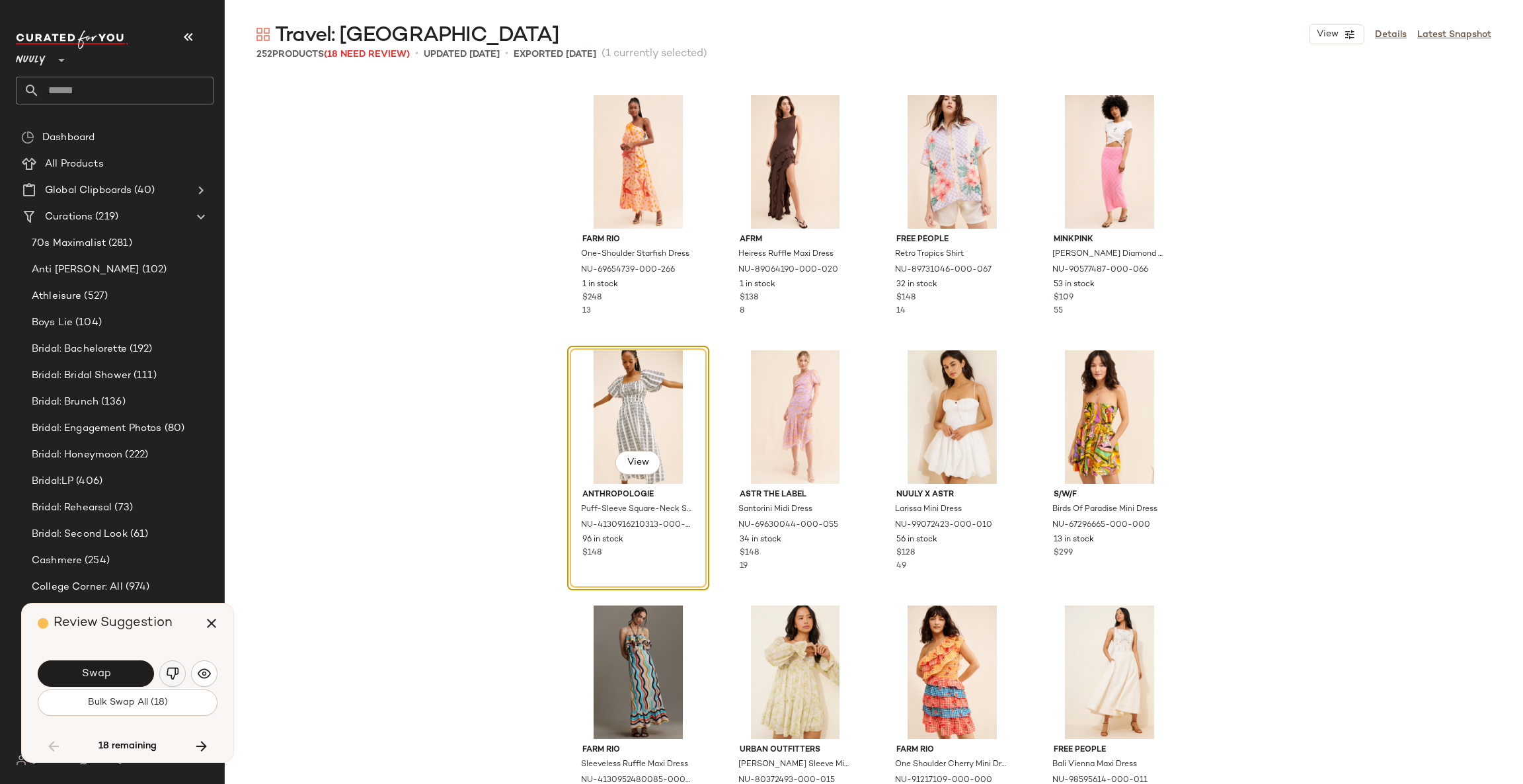
click at [172, 674] on img "button" at bounding box center [172, 673] width 13 height 13
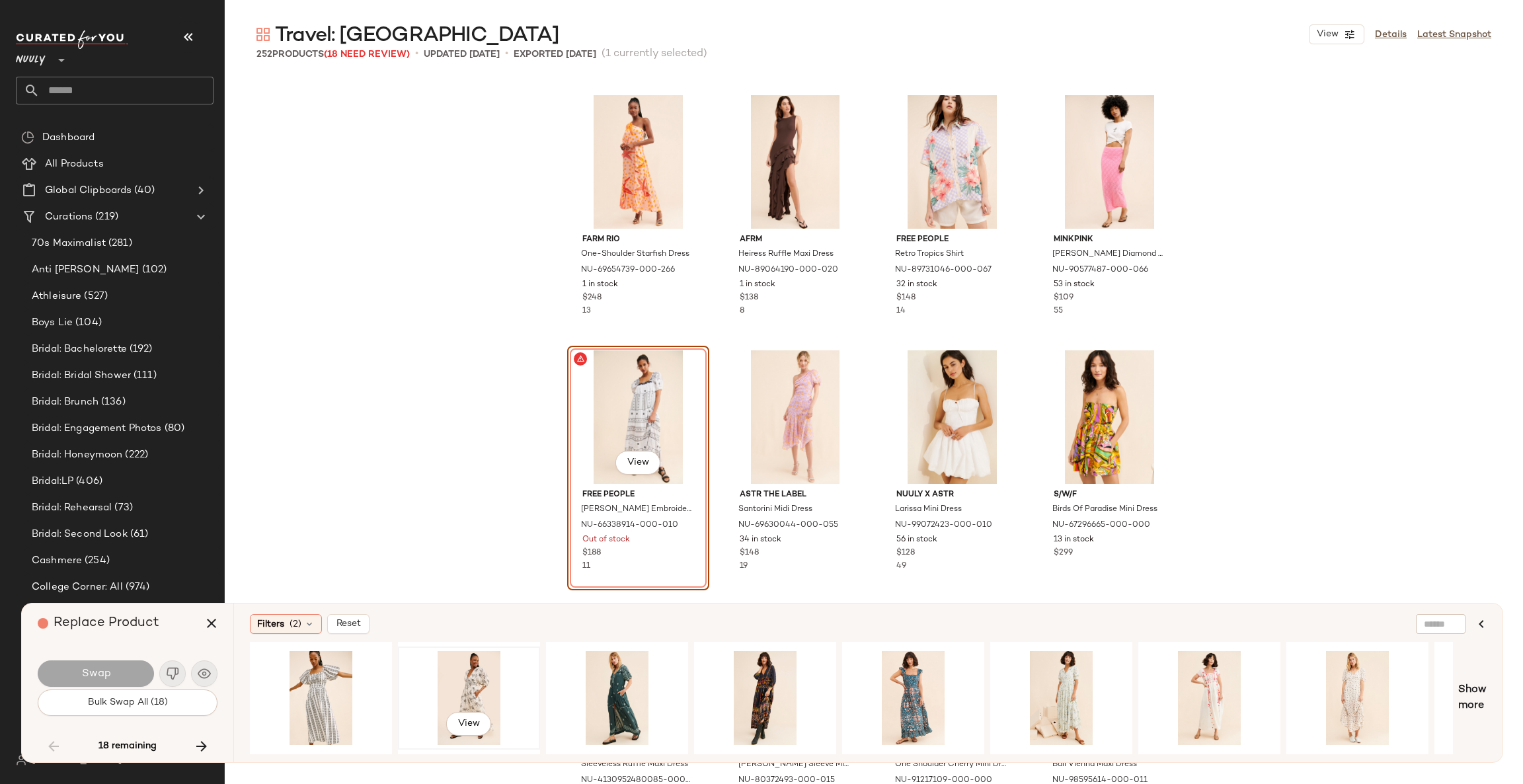
click at [464, 685] on div "View" at bounding box center [469, 697] width 133 height 94
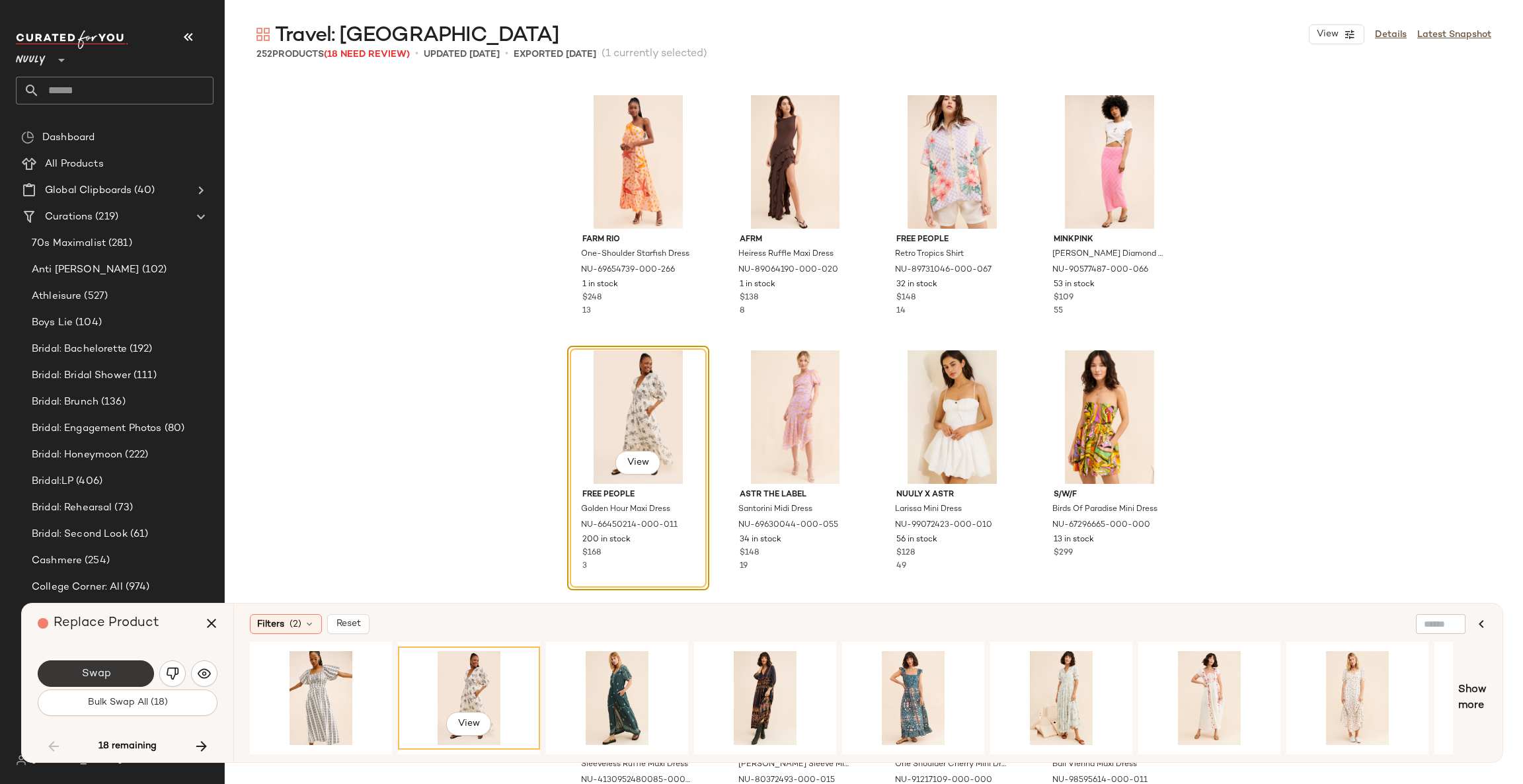
click at [136, 672] on button "Swap" at bounding box center [95, 673] width 116 height 26
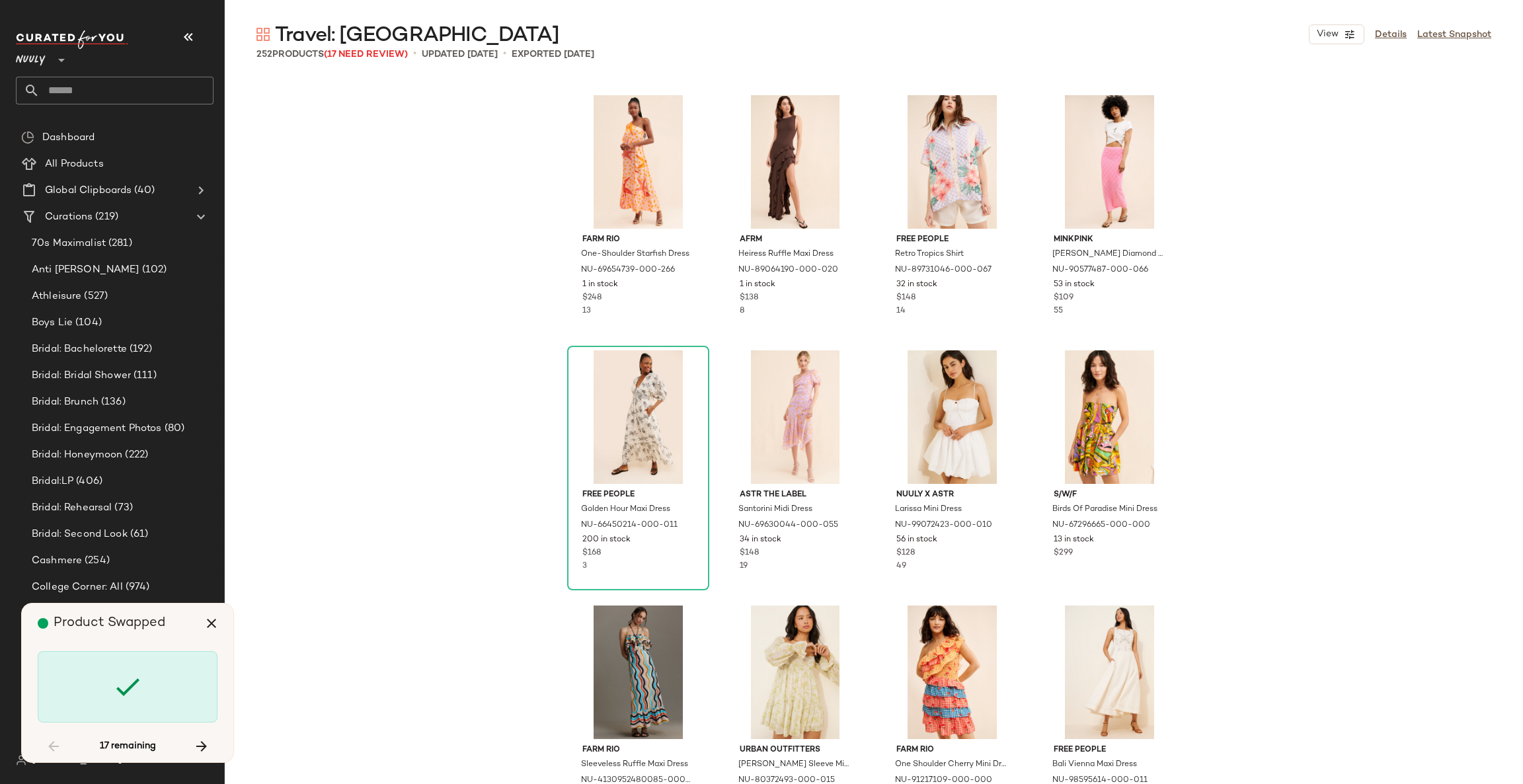
scroll to position [5866, 0]
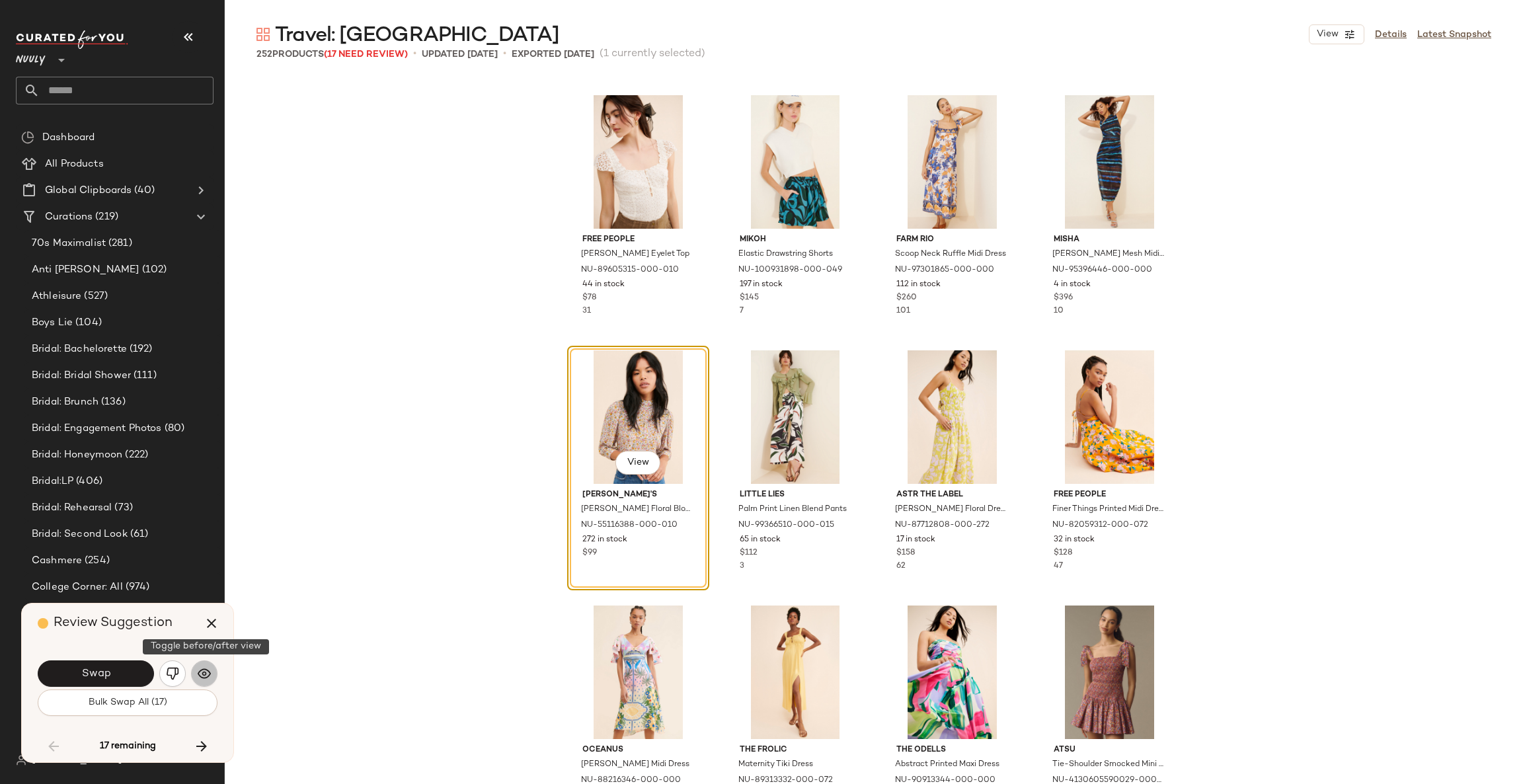
click at [213, 678] on button "button" at bounding box center [204, 673] width 26 height 26
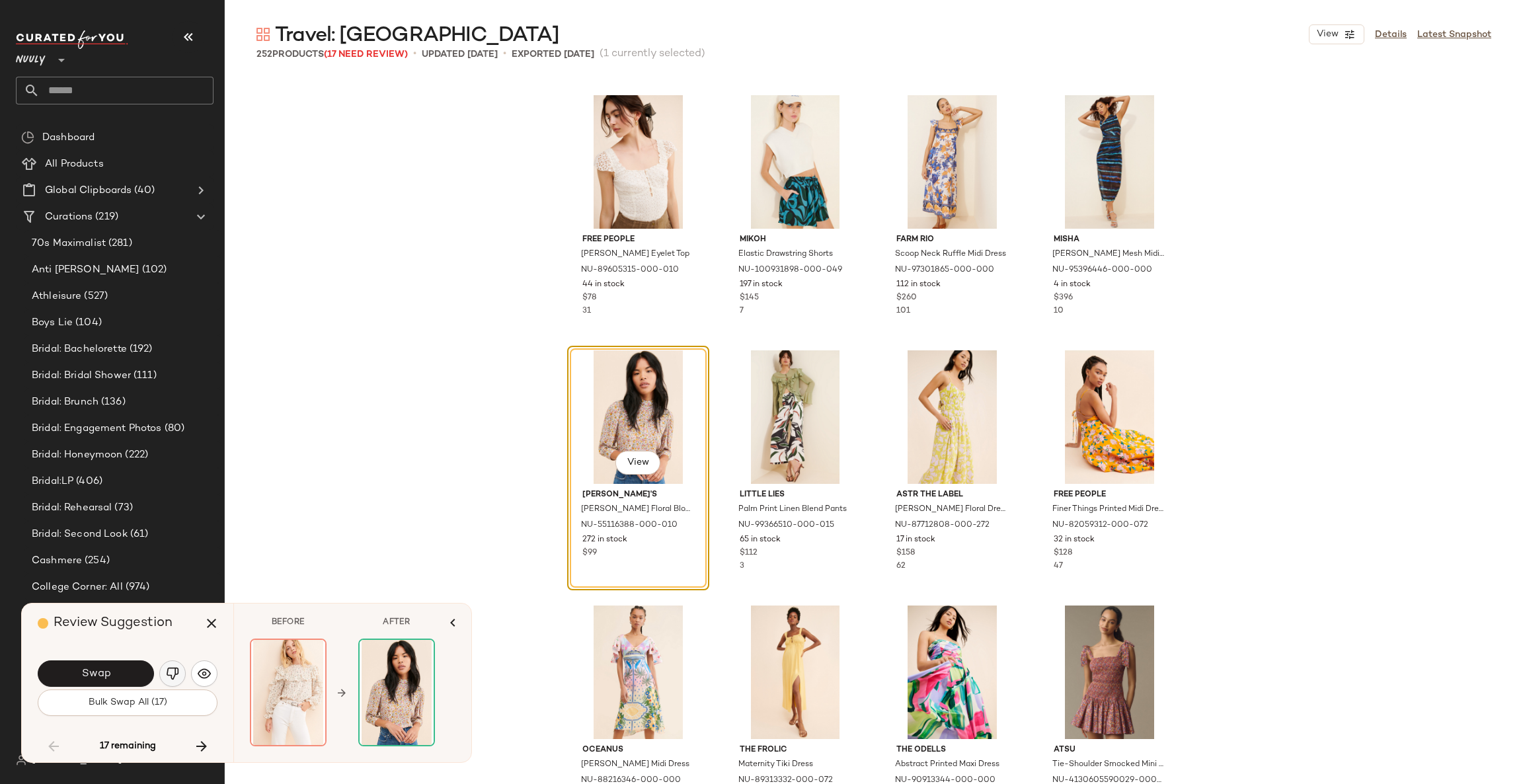
click at [170, 671] on img "button" at bounding box center [172, 673] width 13 height 13
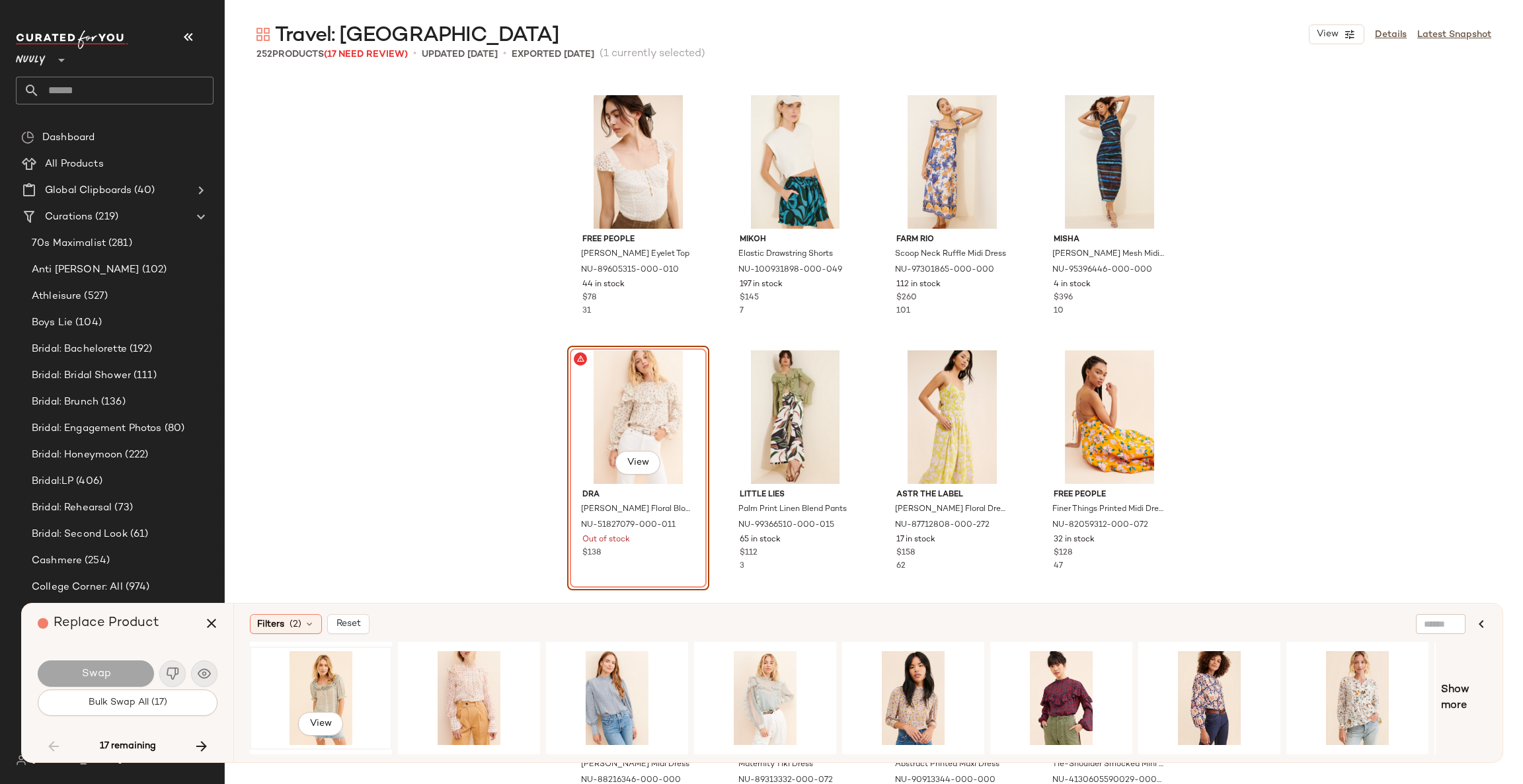
click at [330, 674] on div "View" at bounding box center [320, 697] width 133 height 94
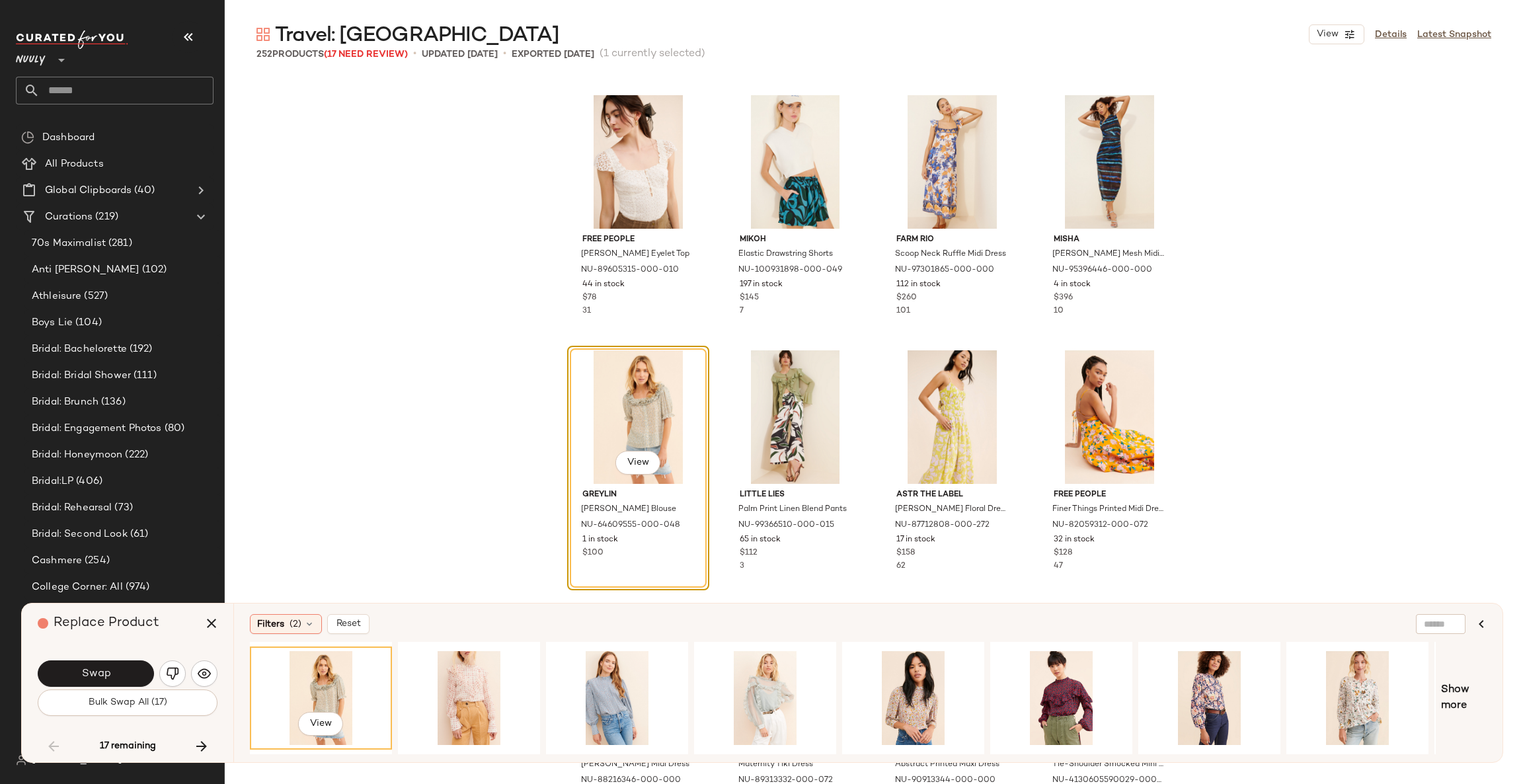
click at [1073, 747] on div at bounding box center [1061, 698] width 142 height 113
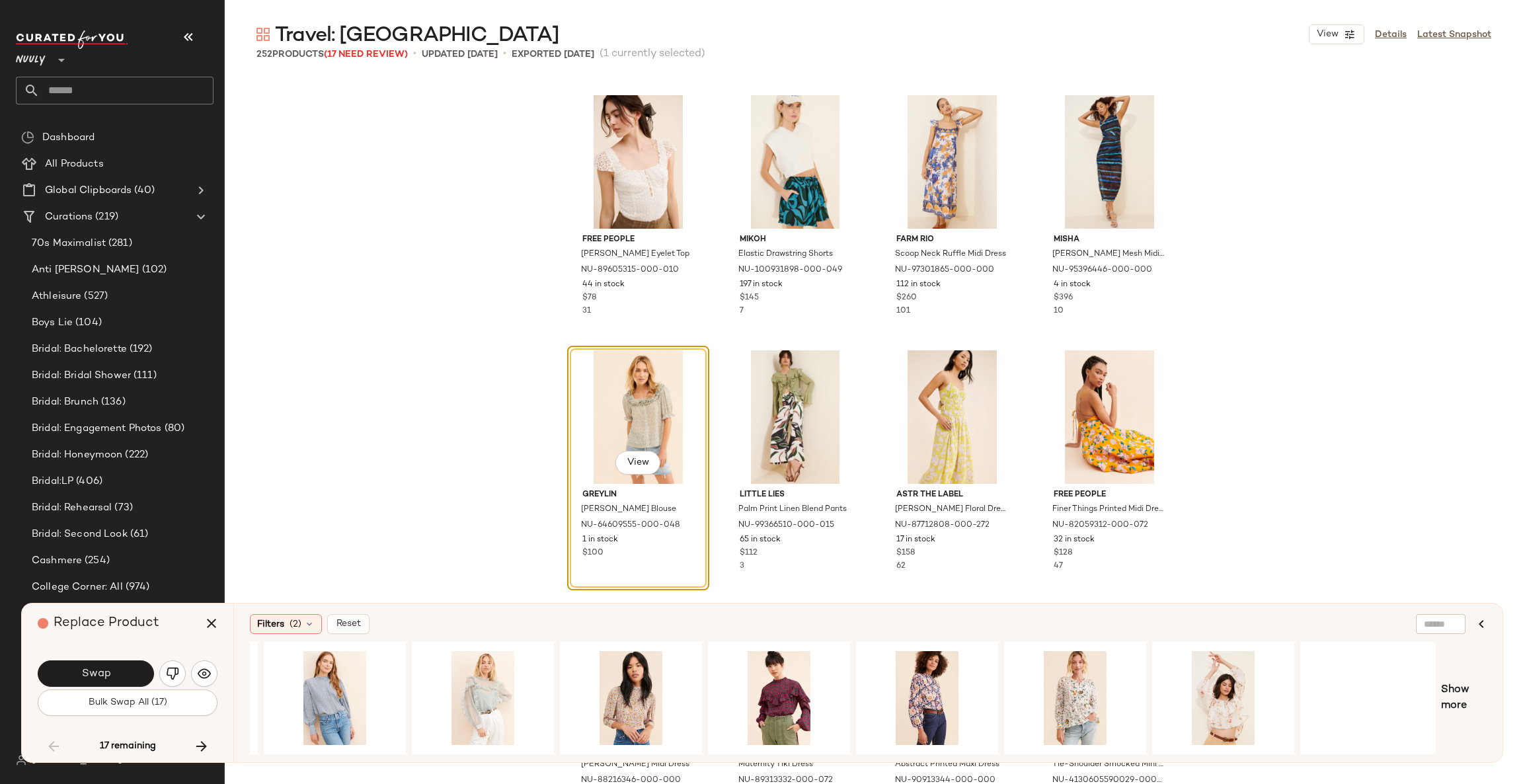
scroll to position [0, 288]
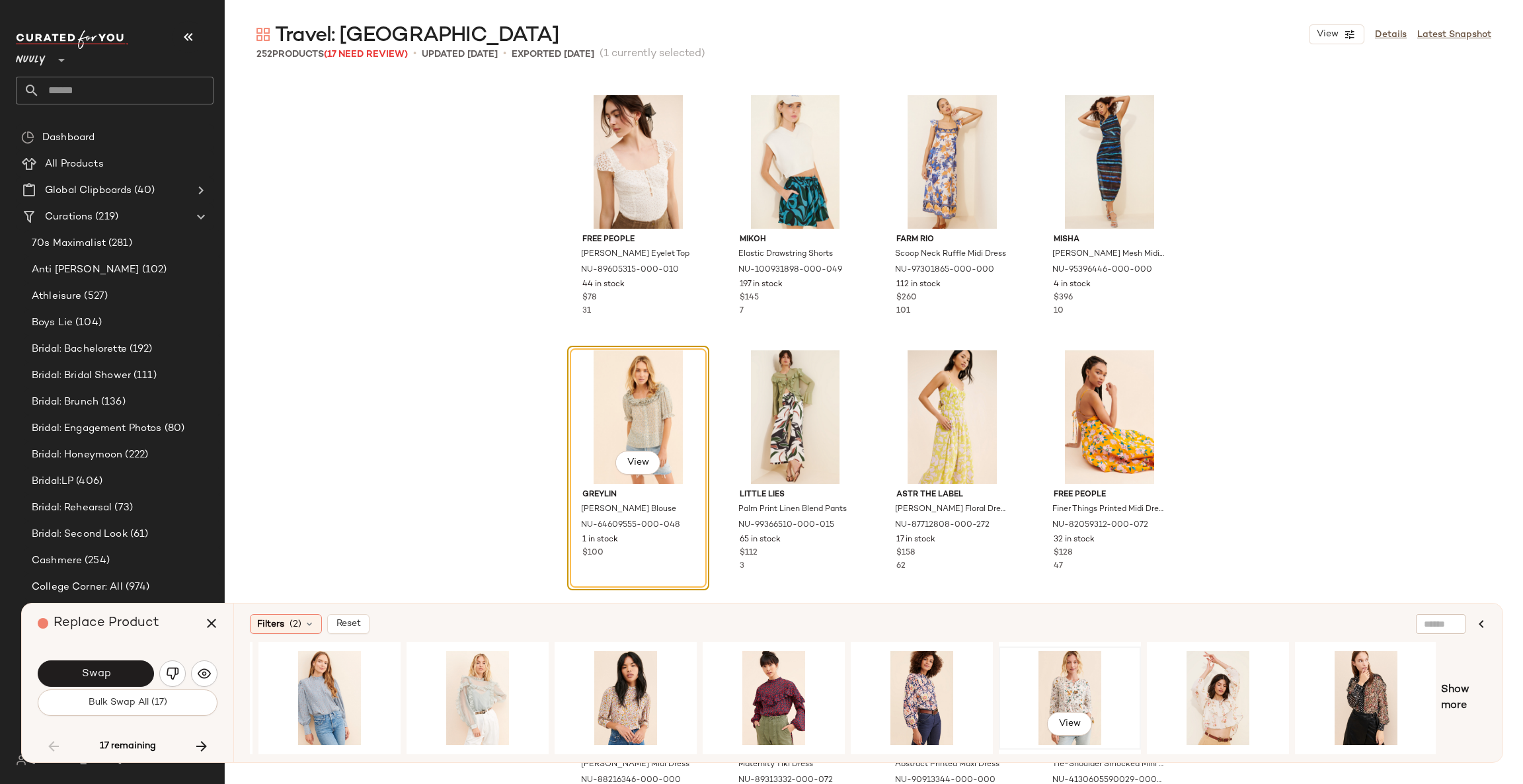
click at [1072, 685] on div "View" at bounding box center [1069, 697] width 133 height 94
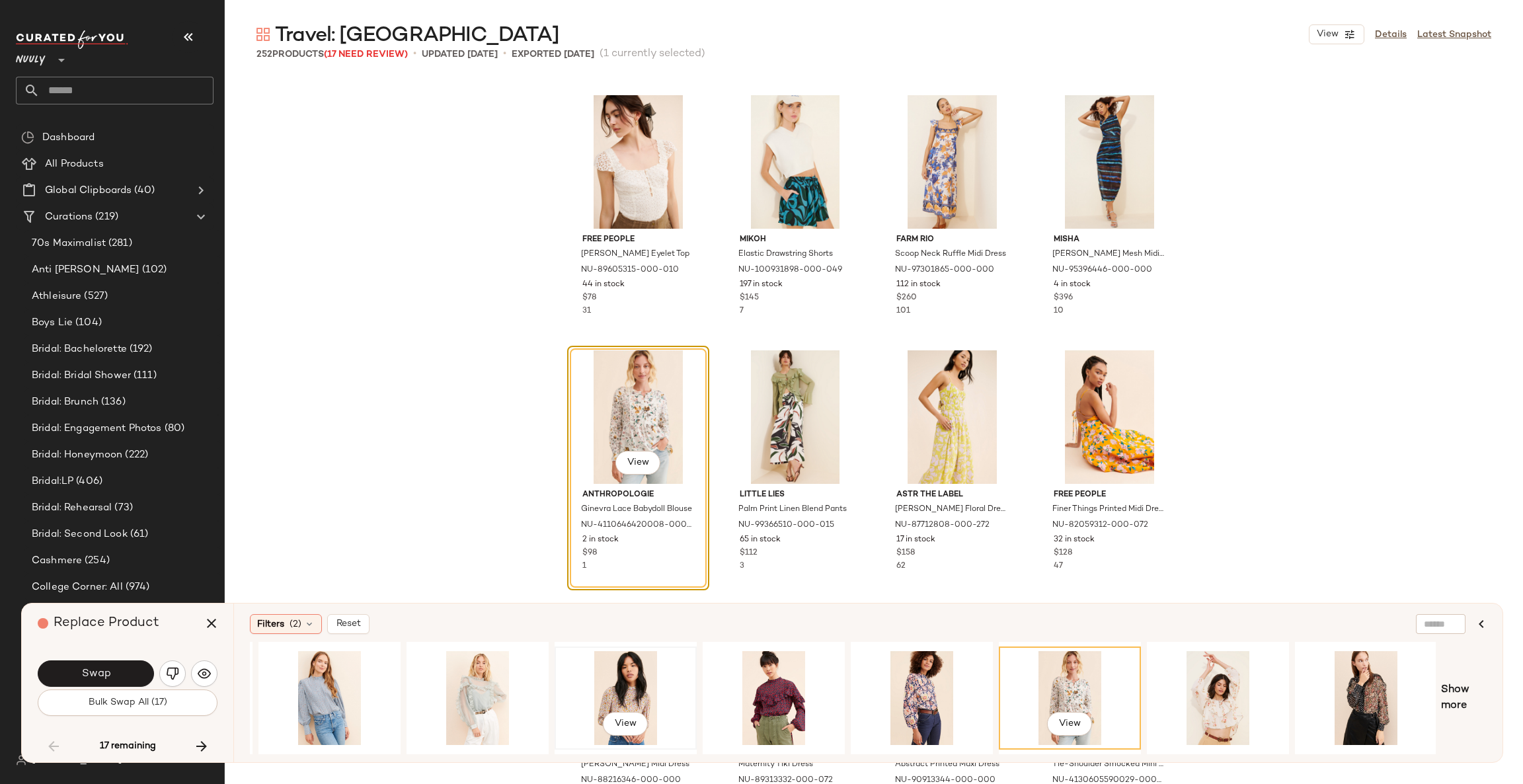
click at [637, 674] on div "View" at bounding box center [625, 697] width 133 height 94
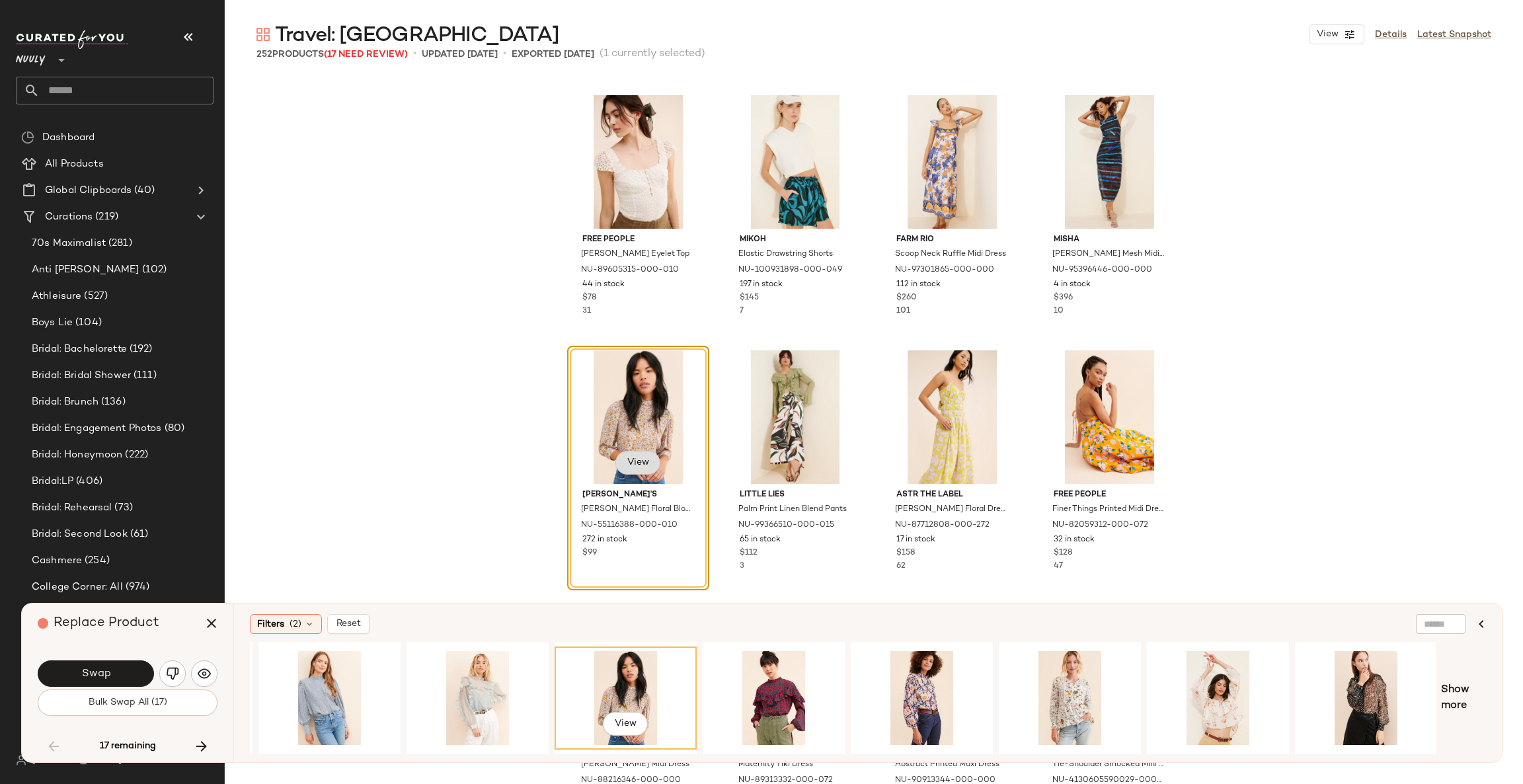
click at [629, 457] on span "View" at bounding box center [637, 462] width 22 height 10
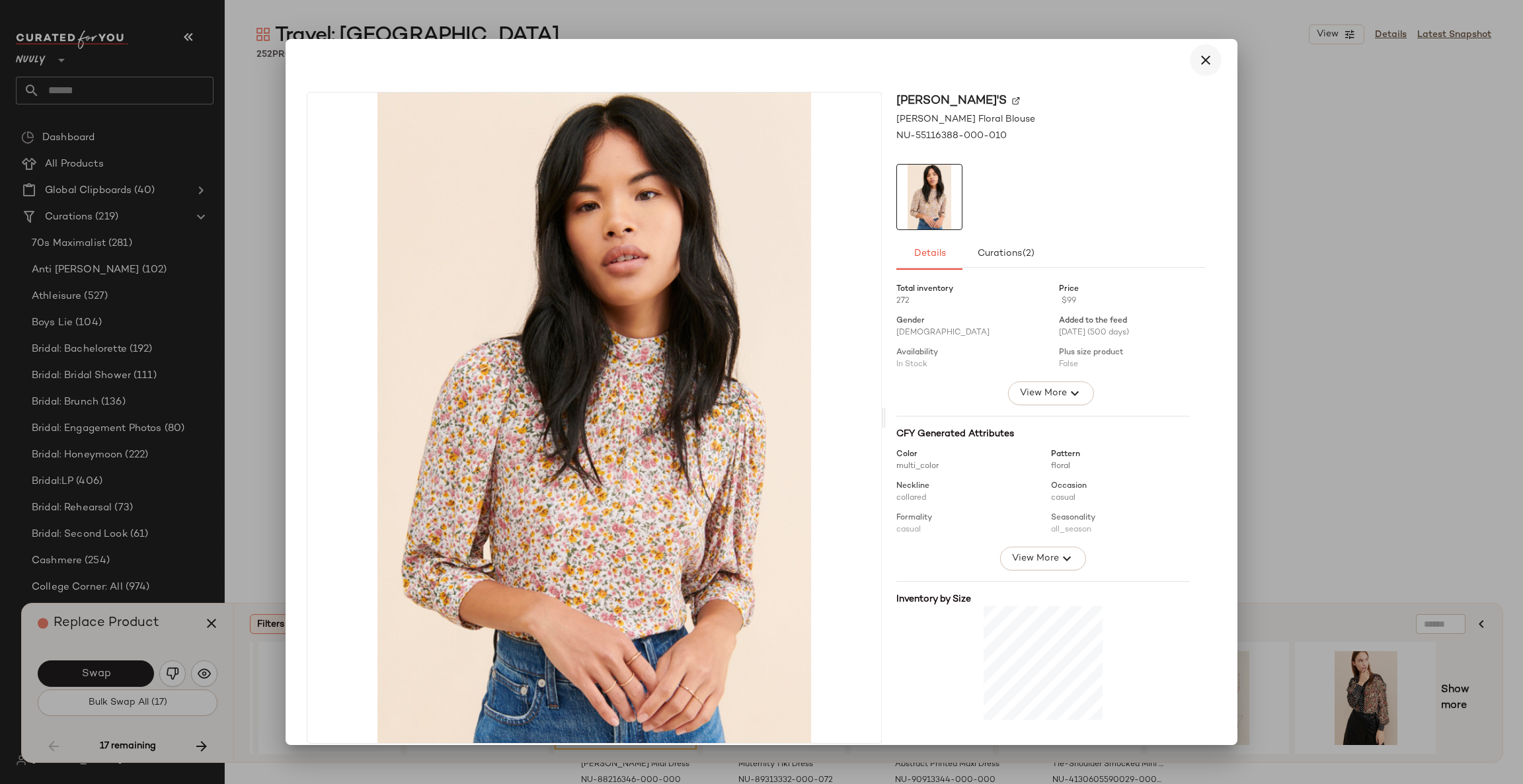
click at [1189, 58] on button "button" at bounding box center [1205, 60] width 32 height 32
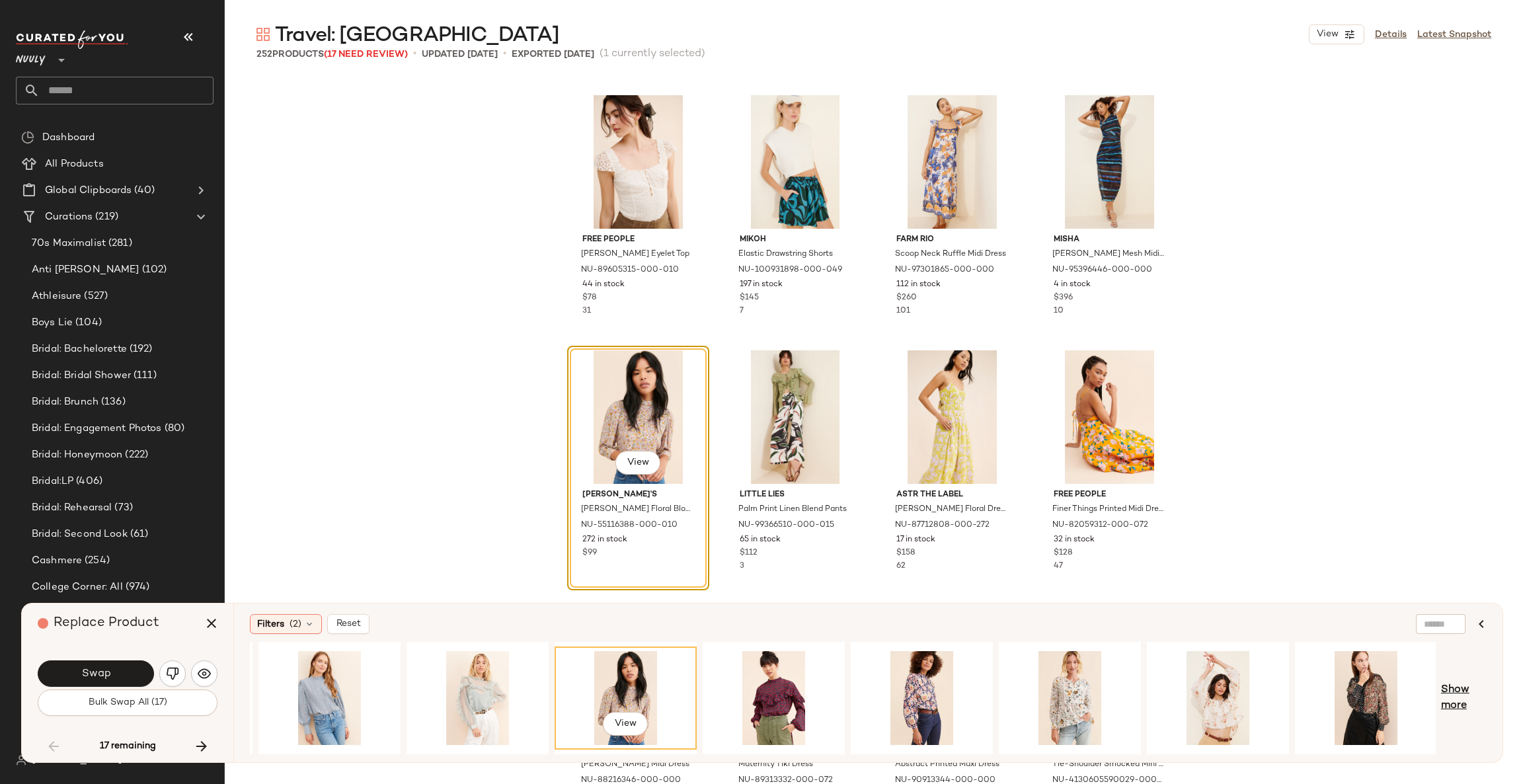
click at [1460, 692] on span "Show more" at bounding box center [1464, 698] width 46 height 32
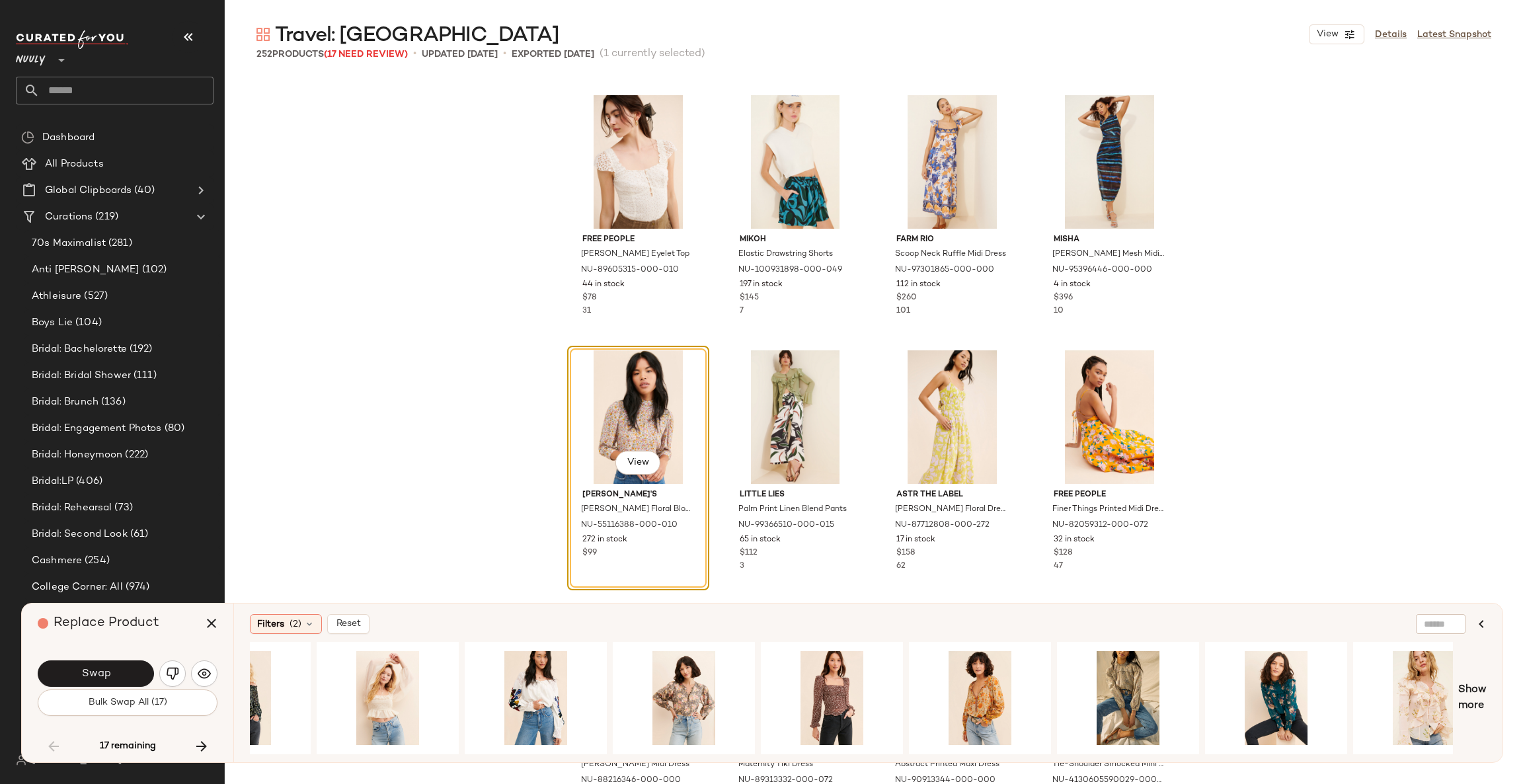
scroll to position [0, 1751]
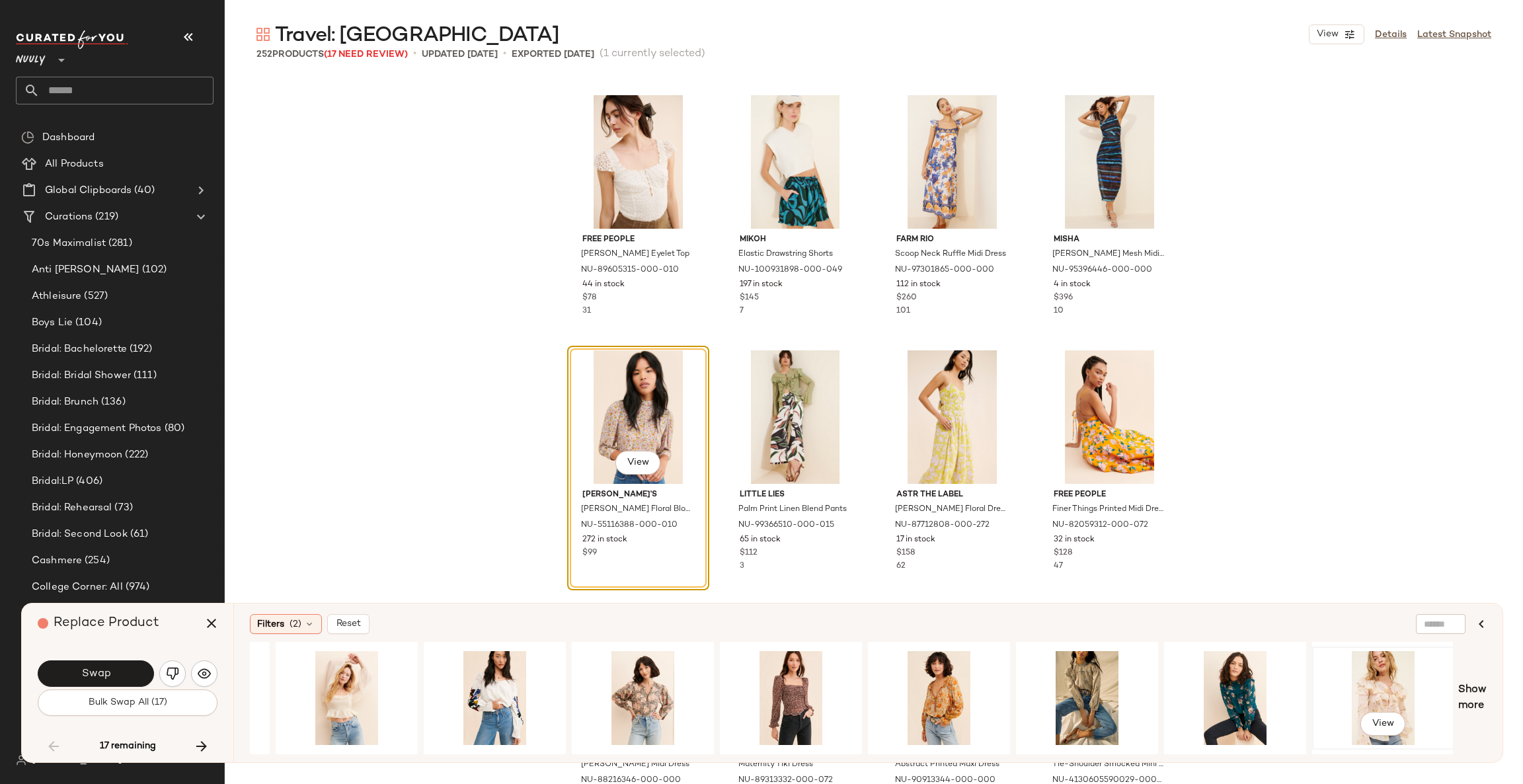
click at [1392, 688] on div "View" at bounding box center [1383, 697] width 133 height 94
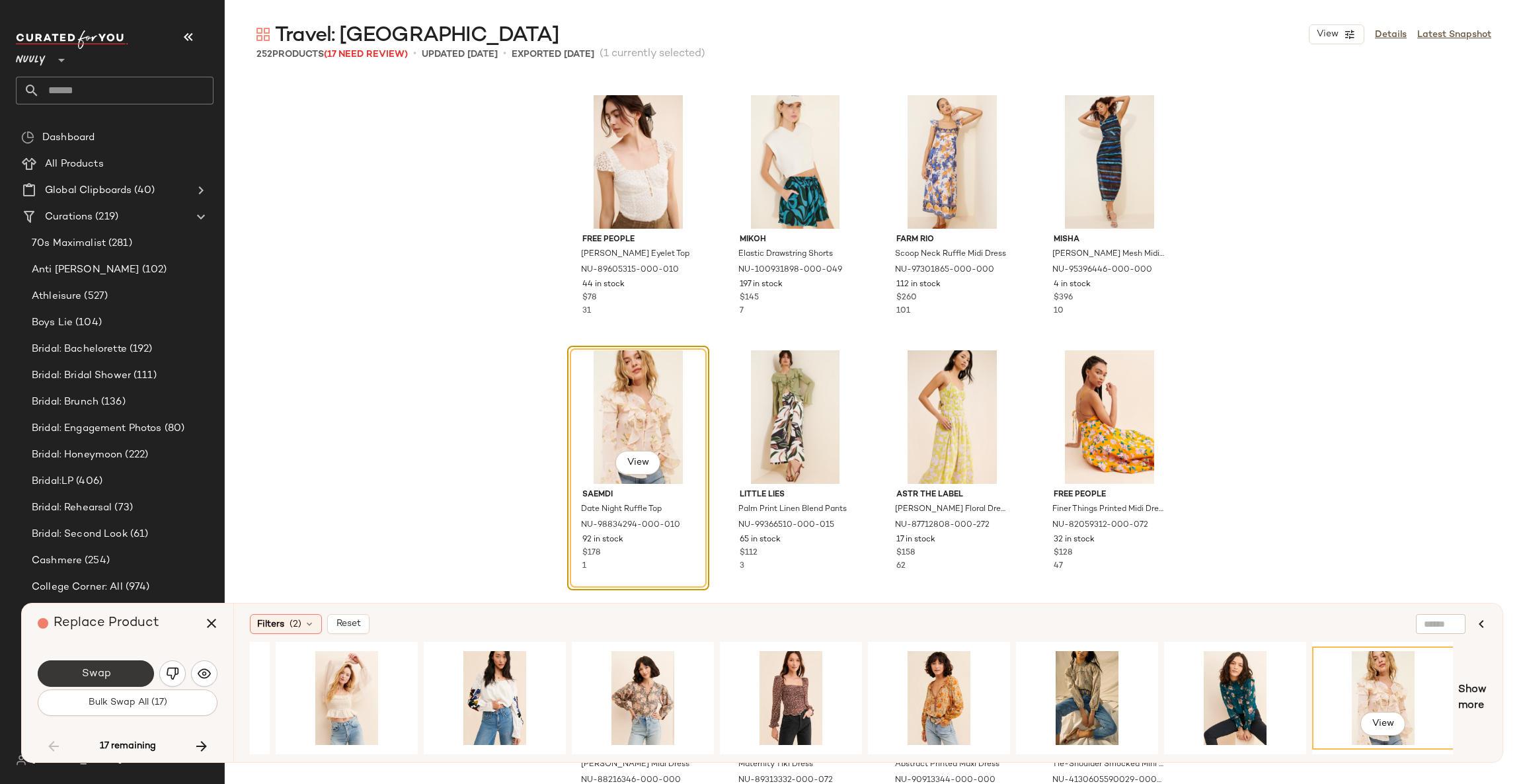
click at [128, 678] on button "Swap" at bounding box center [95, 673] width 116 height 26
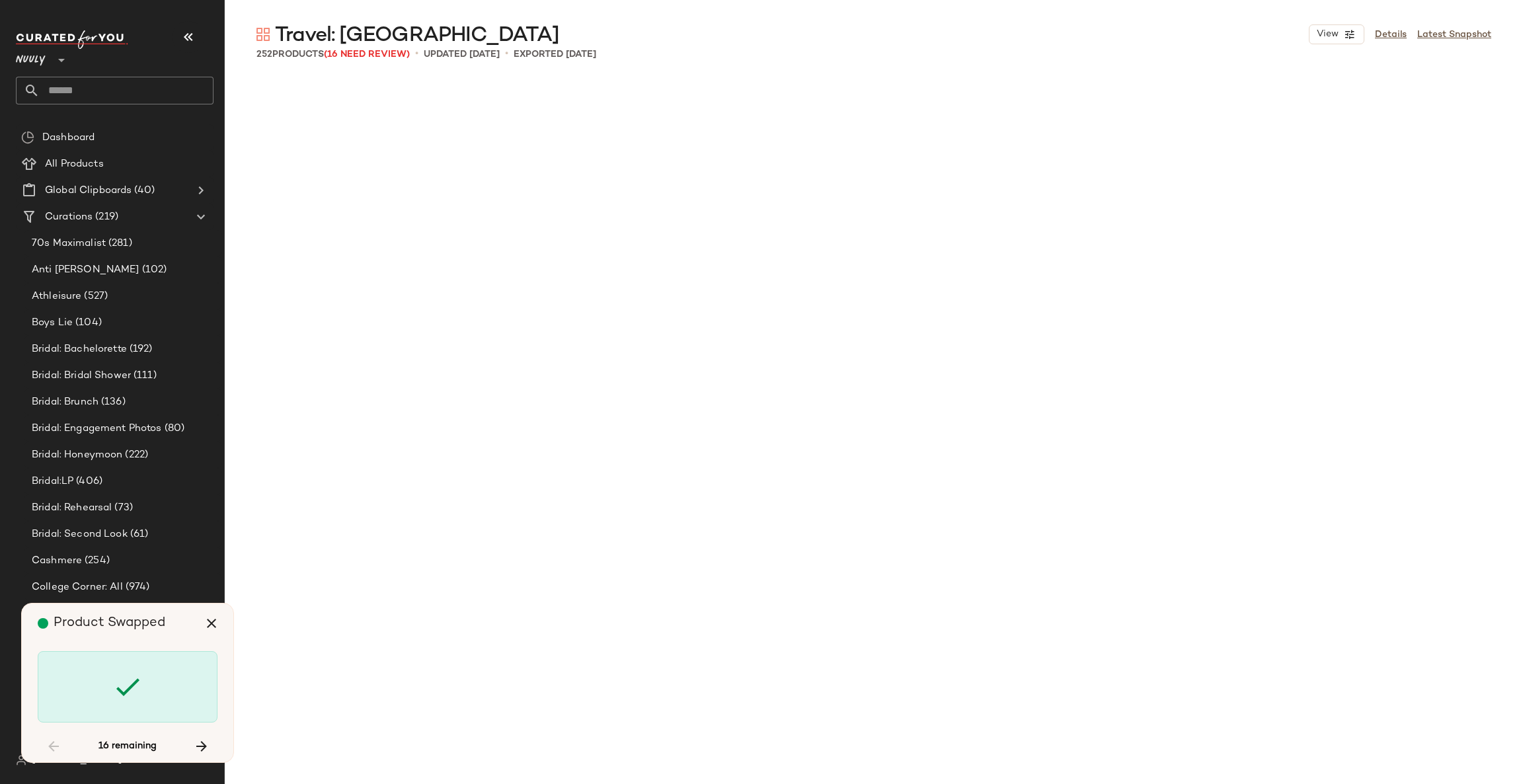
scroll to position [7142, 0]
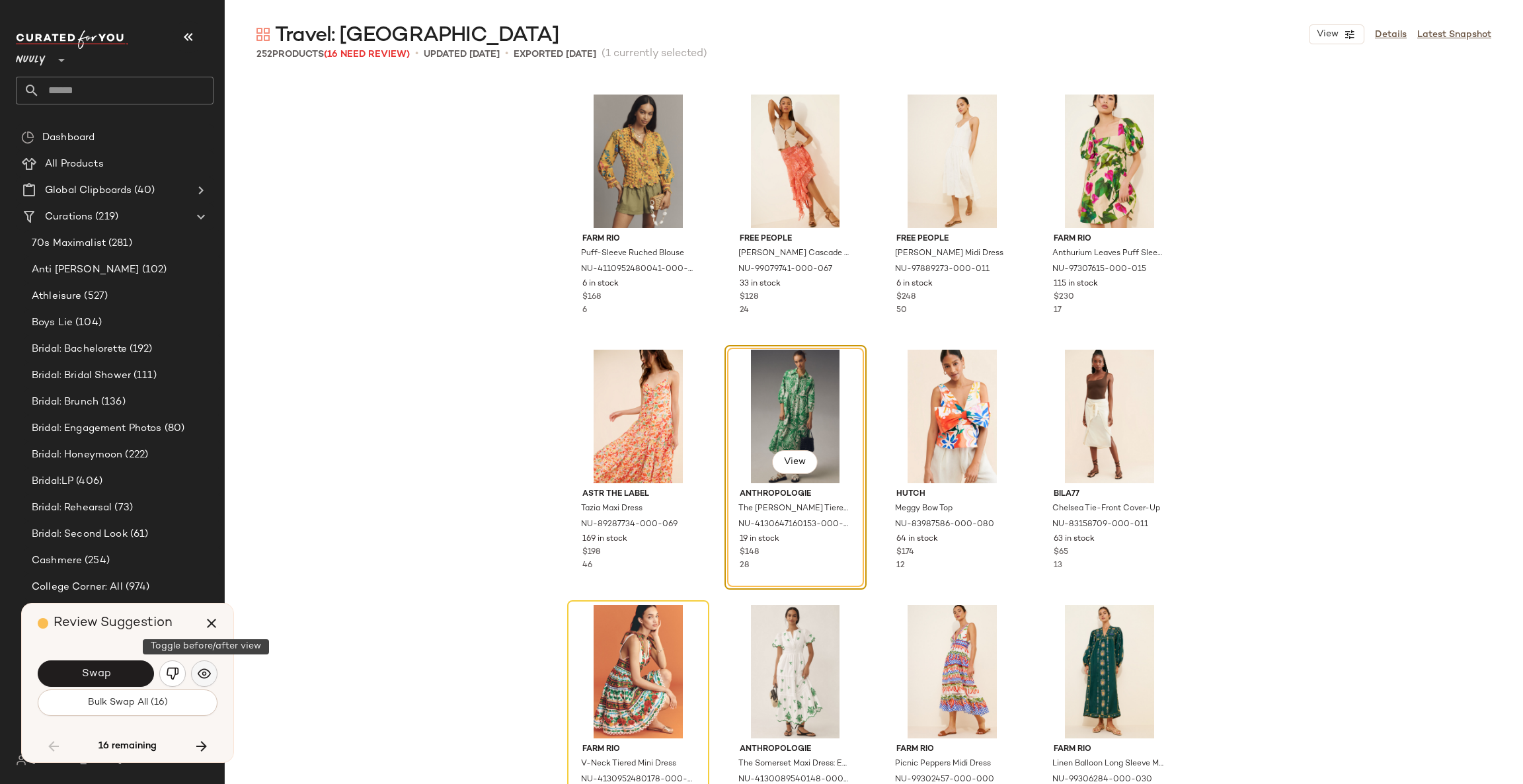
click at [200, 673] on img "button" at bounding box center [204, 673] width 13 height 13
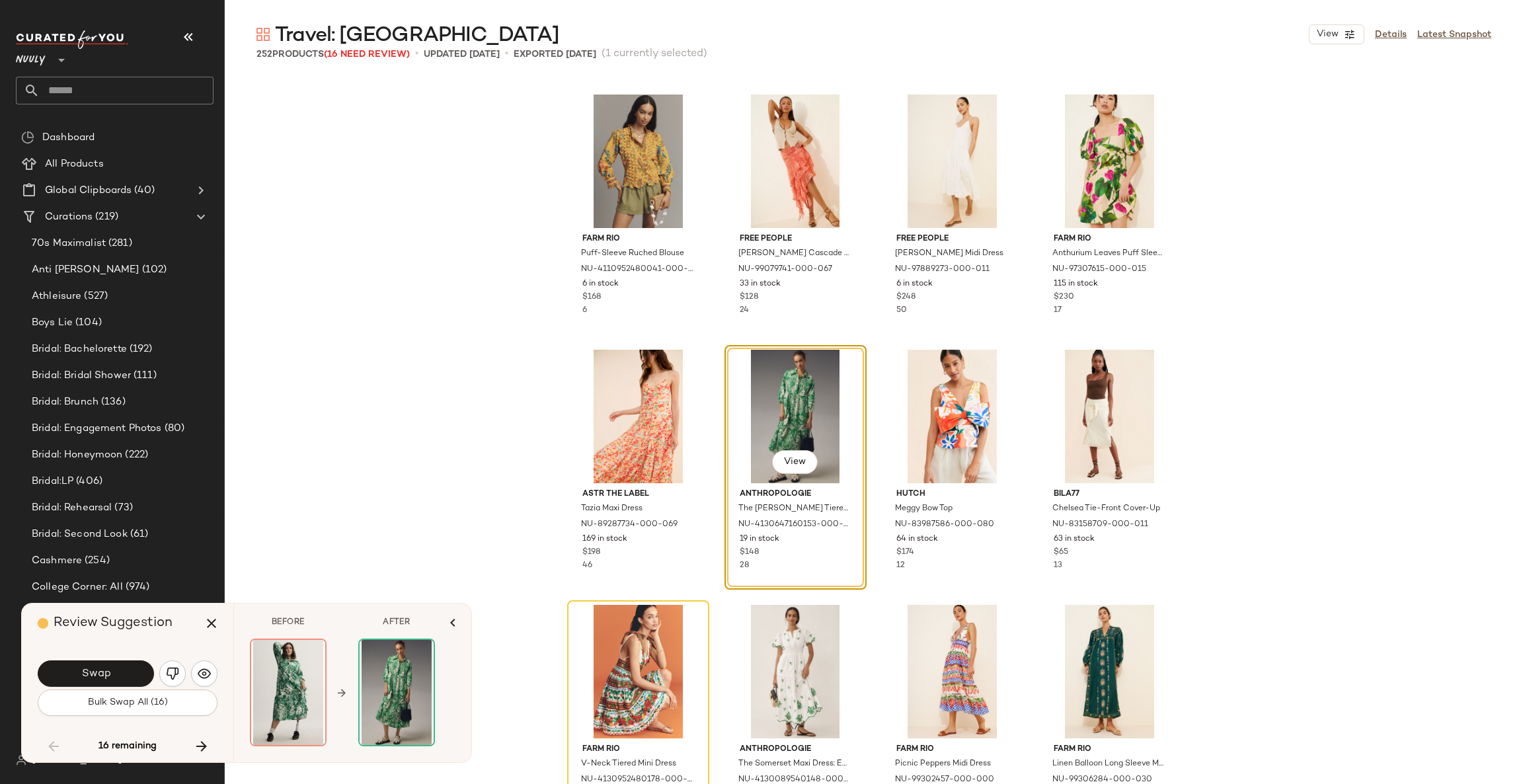
click at [145, 664] on button "Swap" at bounding box center [95, 673] width 116 height 26
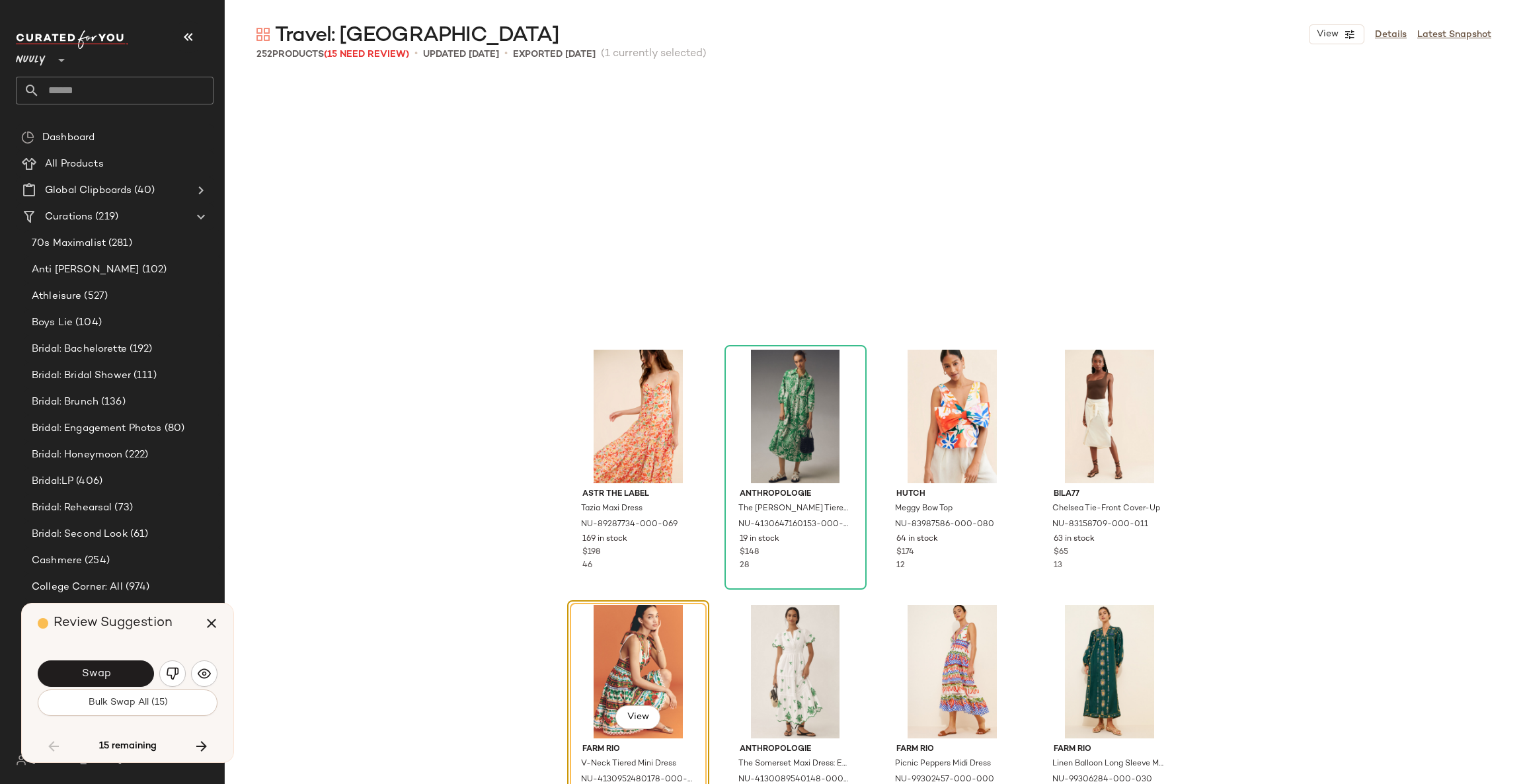
scroll to position [7397, 0]
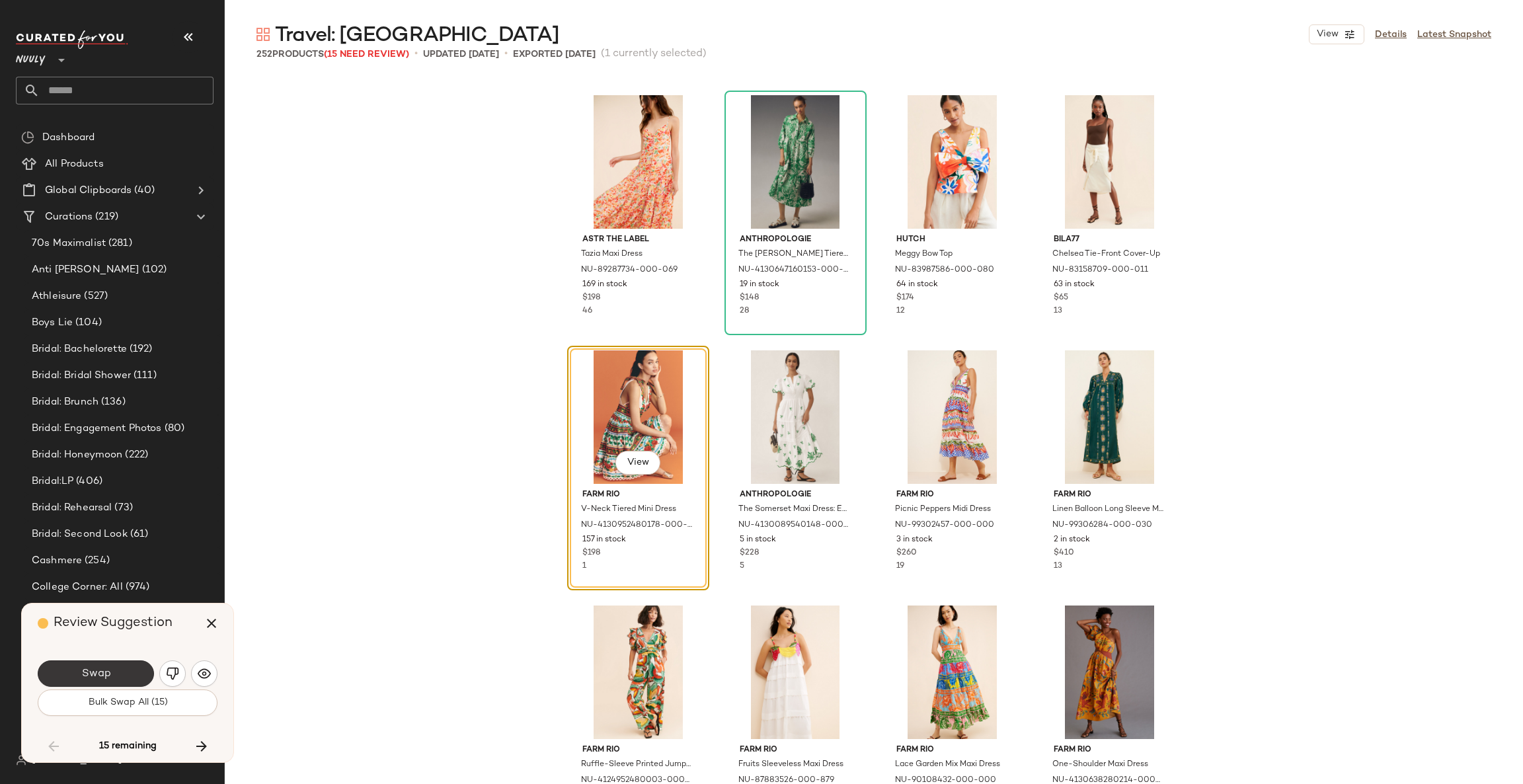
click at [136, 671] on button "Swap" at bounding box center [95, 673] width 116 height 26
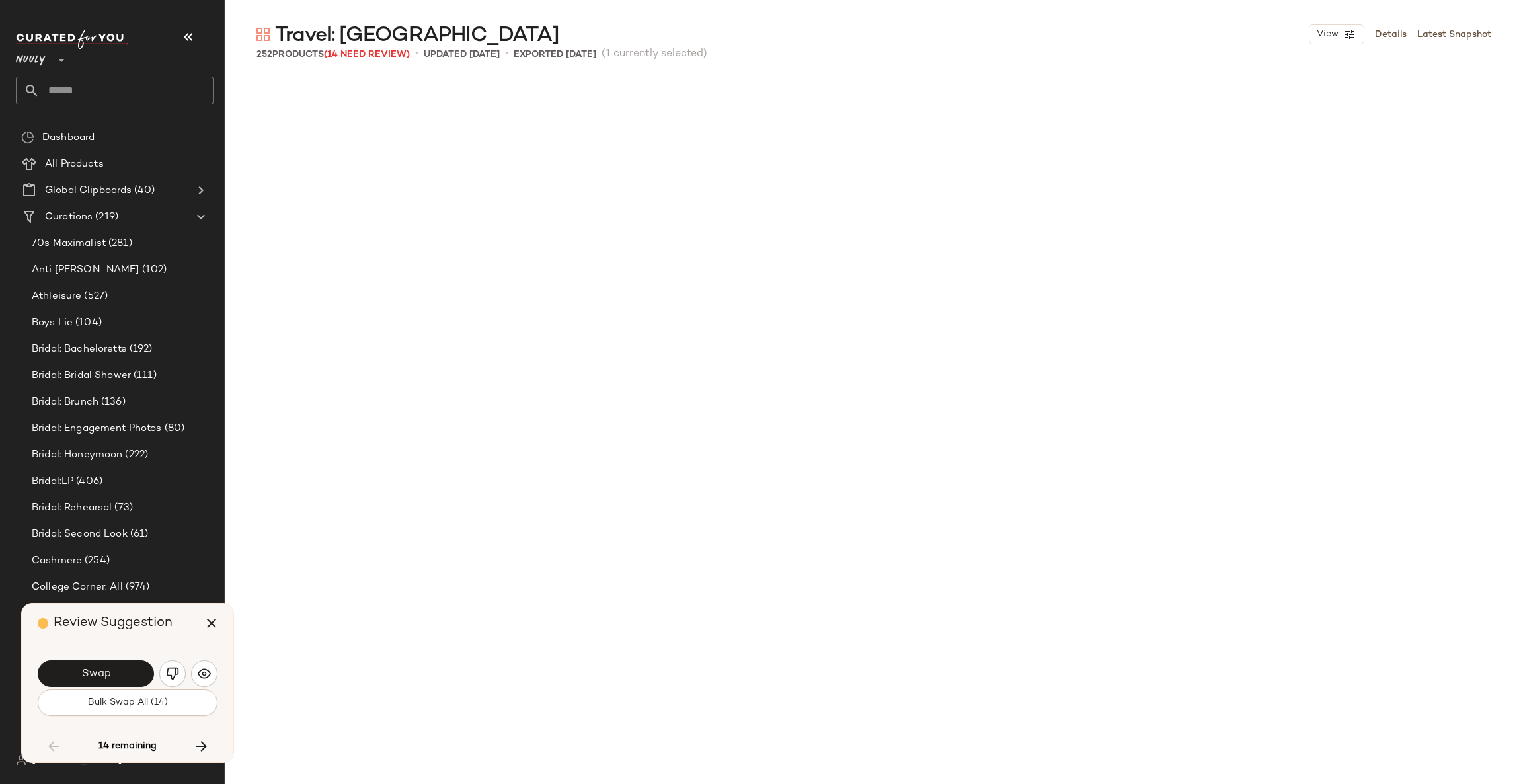
scroll to position [8162, 0]
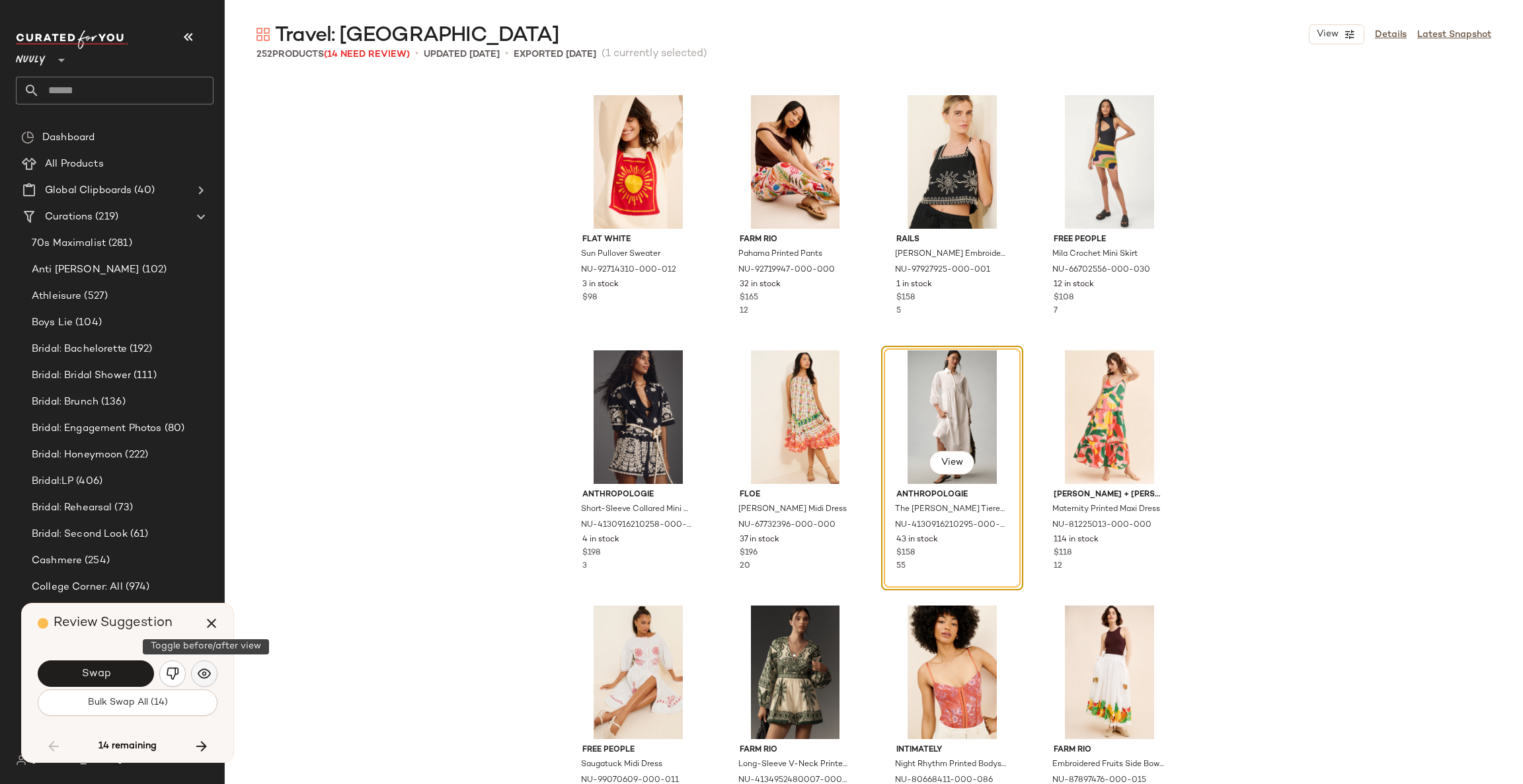
click at [197, 678] on img "button" at bounding box center [204, 673] width 13 height 13
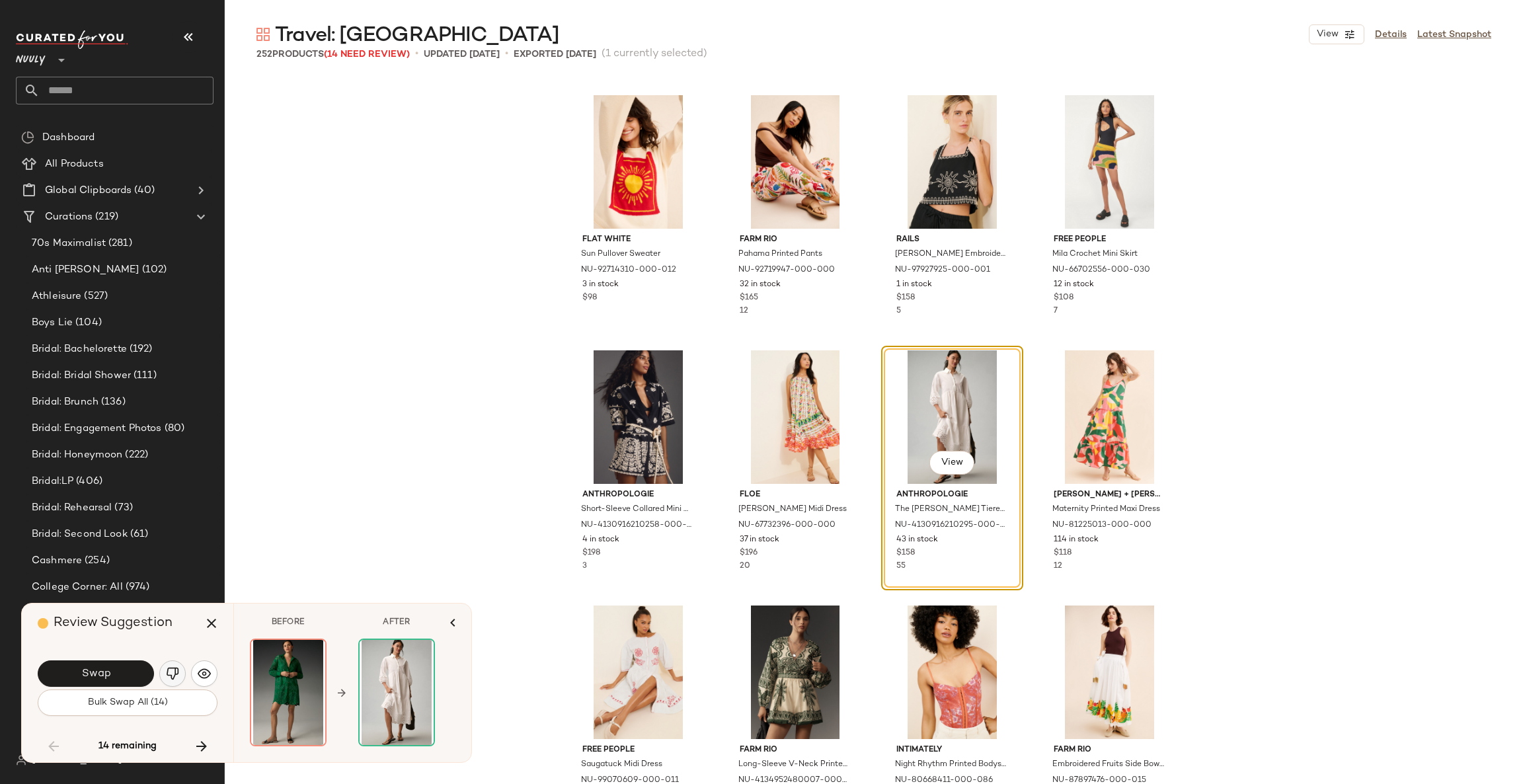
click at [168, 678] on img "button" at bounding box center [172, 673] width 13 height 13
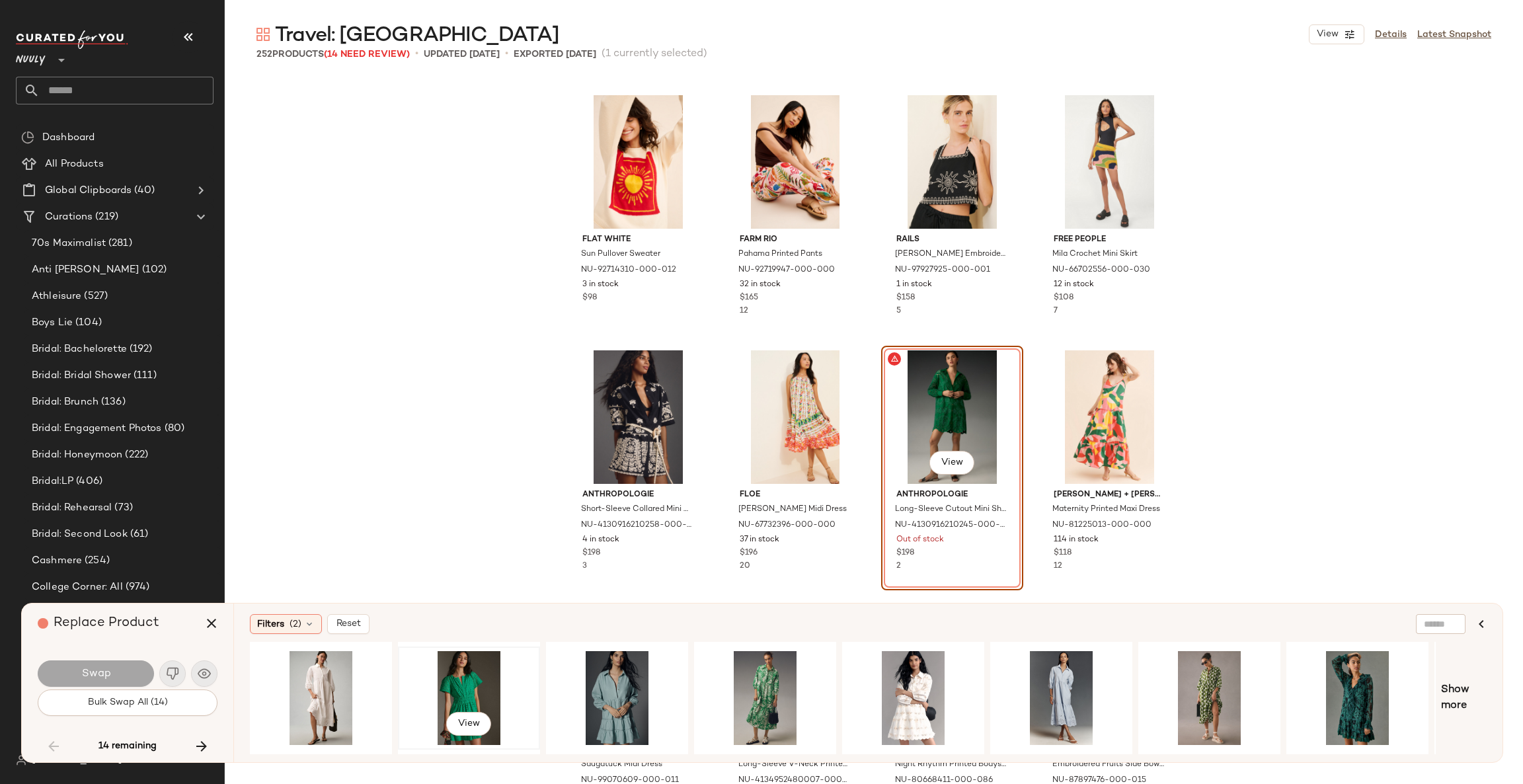
click at [485, 685] on div "View" at bounding box center [469, 697] width 133 height 94
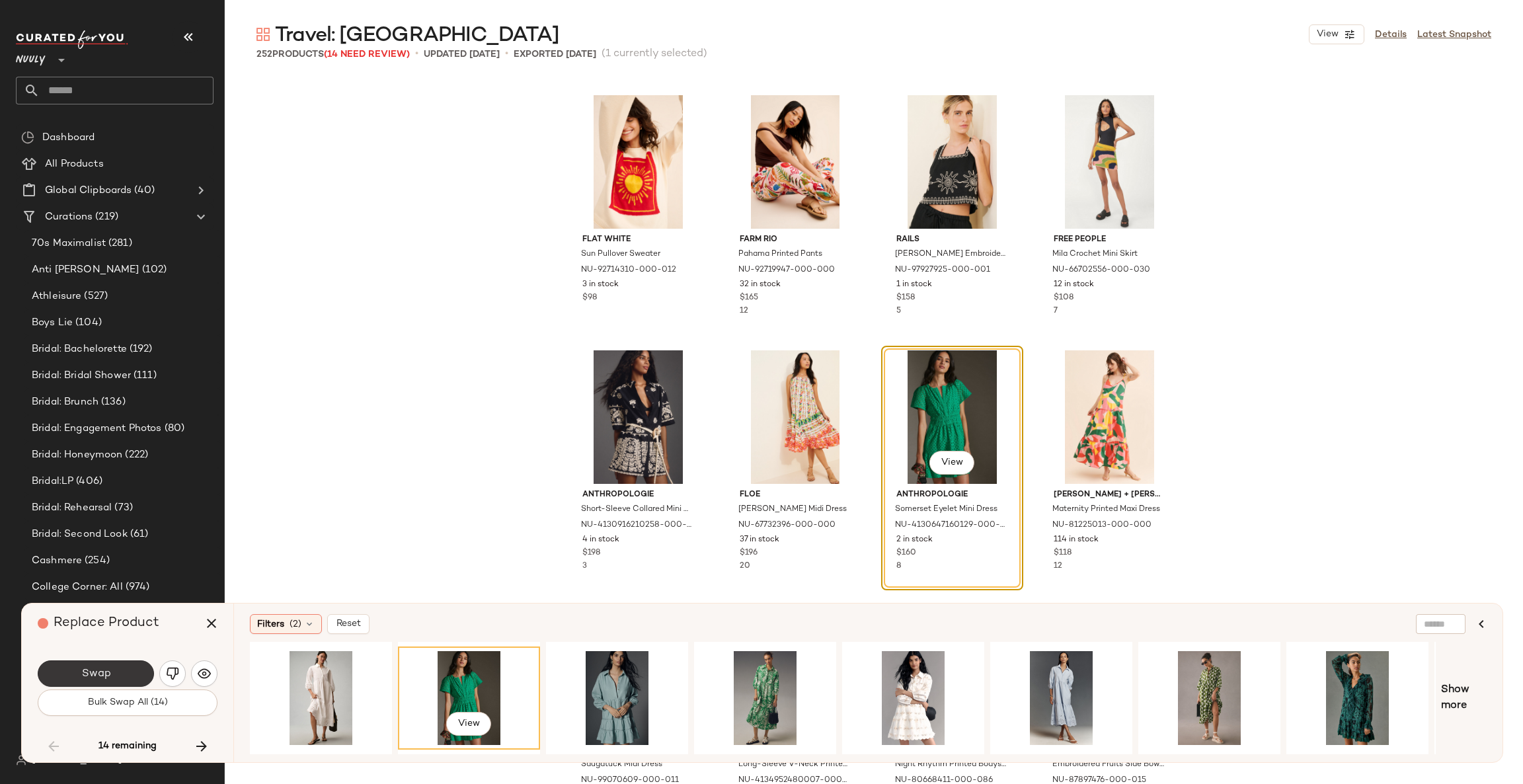
click at [136, 669] on button "Swap" at bounding box center [95, 673] width 116 height 26
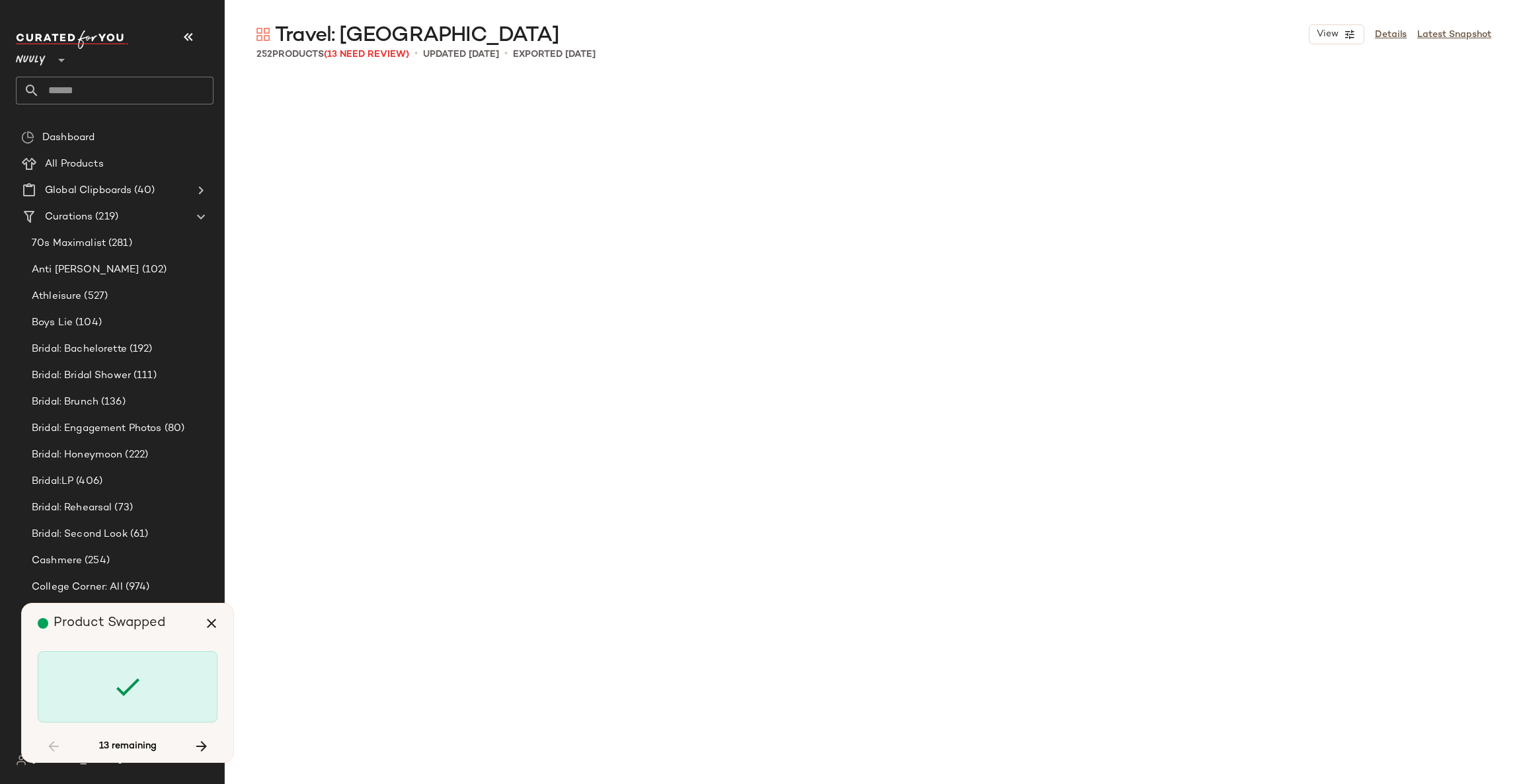
scroll to position [9692, 0]
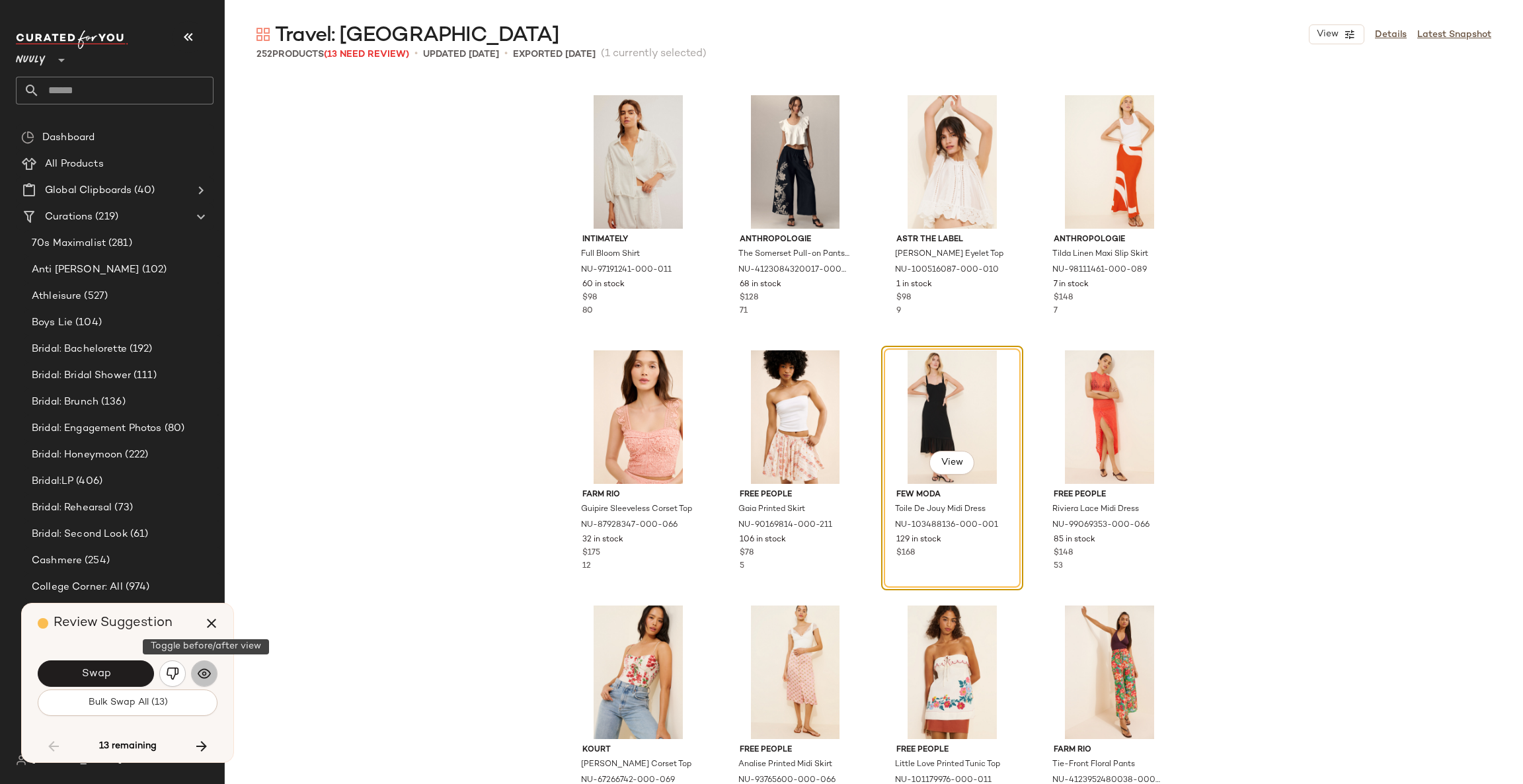
click at [207, 667] on img "button" at bounding box center [204, 673] width 13 height 13
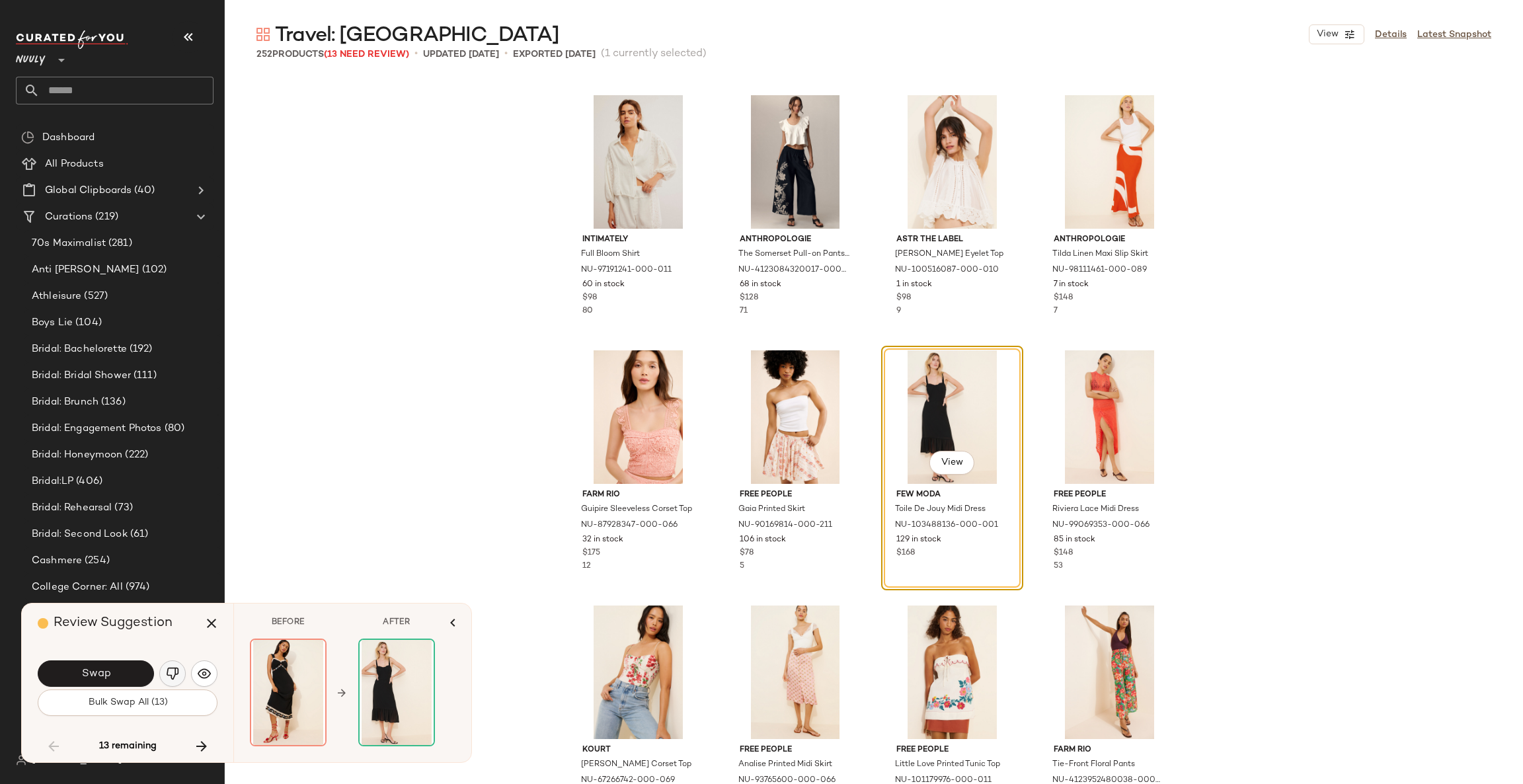
click at [172, 672] on img "button" at bounding box center [172, 673] width 13 height 13
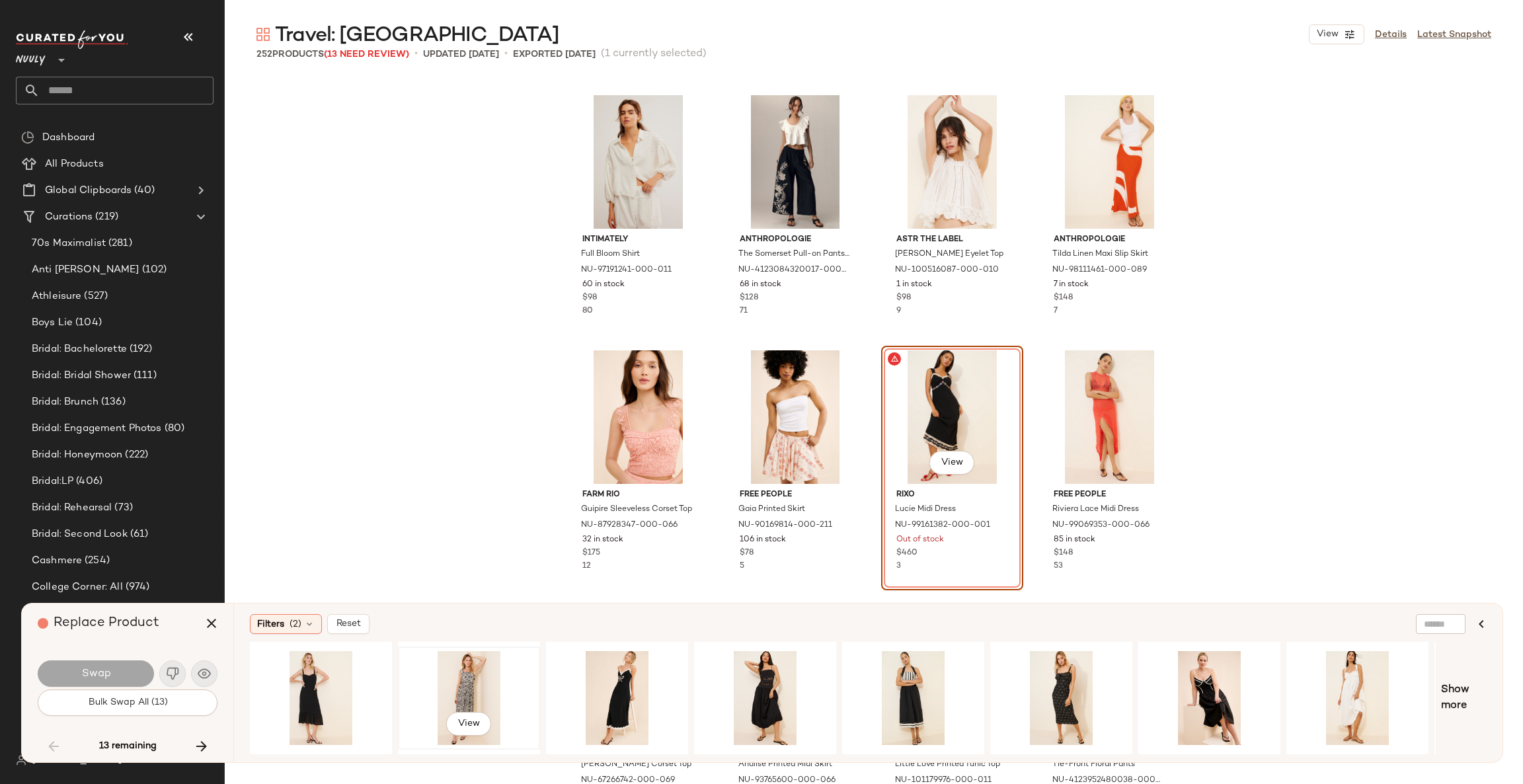
click at [450, 682] on div "View" at bounding box center [469, 697] width 133 height 94
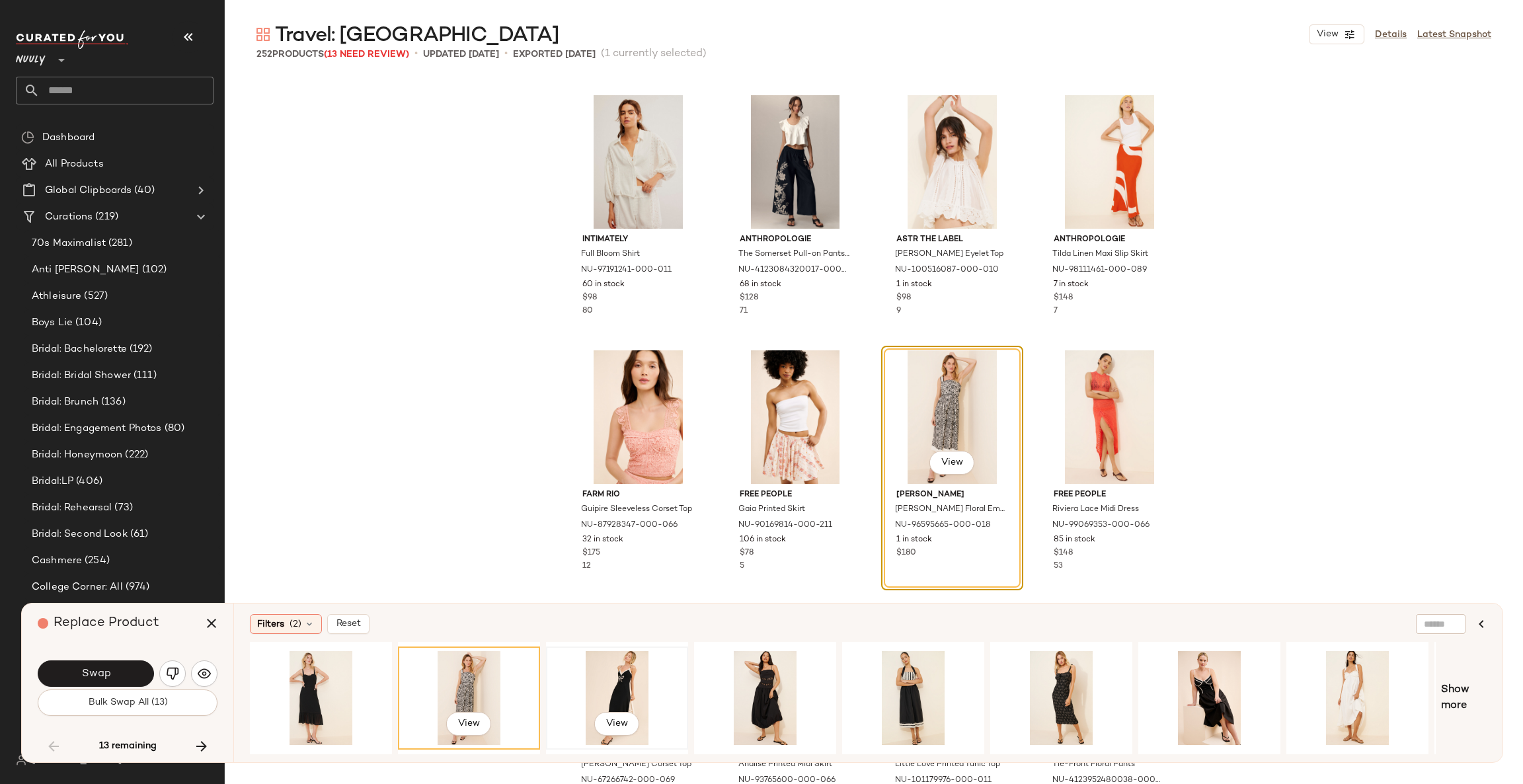
click at [635, 695] on div "View" at bounding box center [617, 697] width 133 height 94
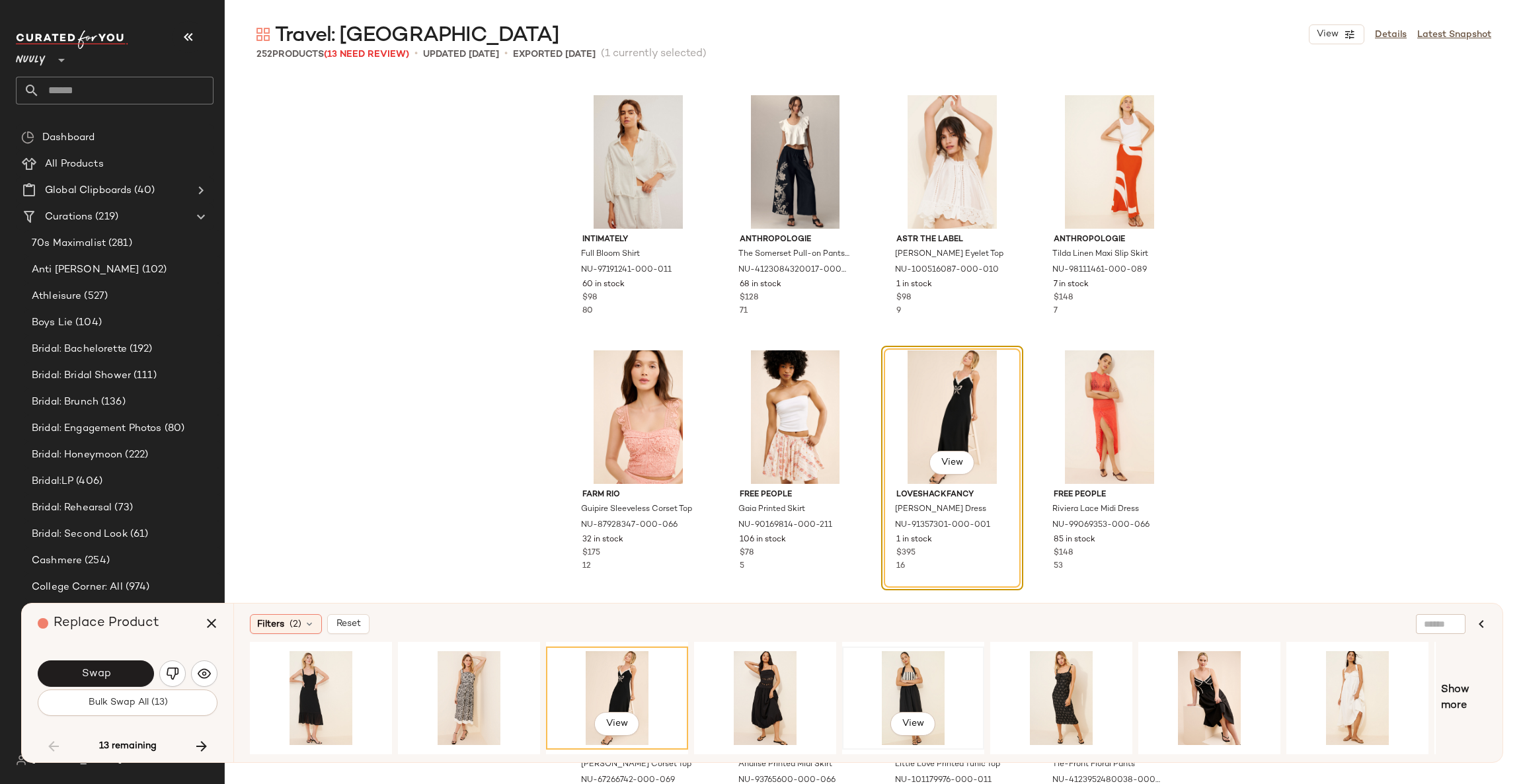
click at [886, 689] on div "View" at bounding box center [913, 697] width 133 height 94
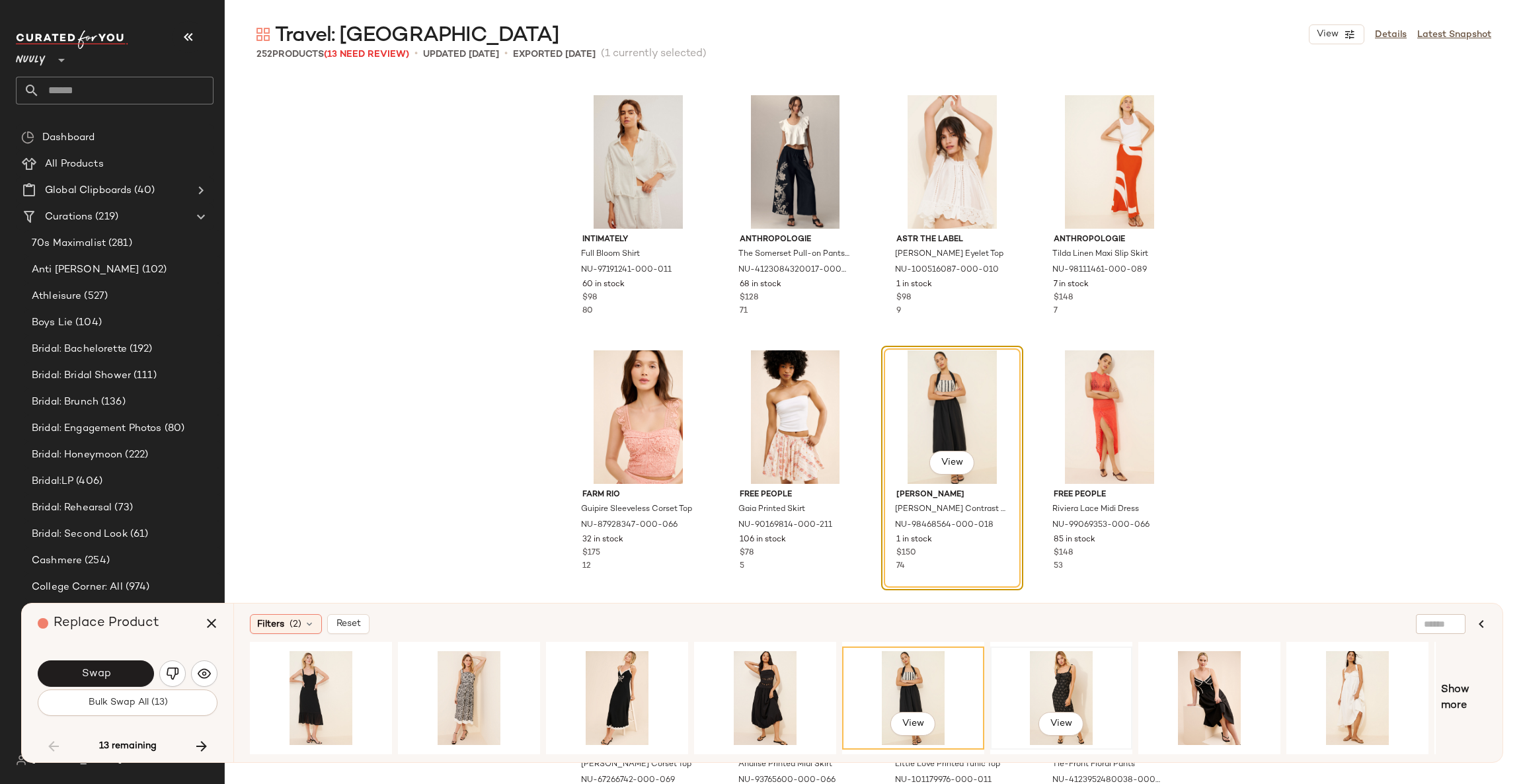
click at [1032, 689] on div "View" at bounding box center [1061, 697] width 133 height 94
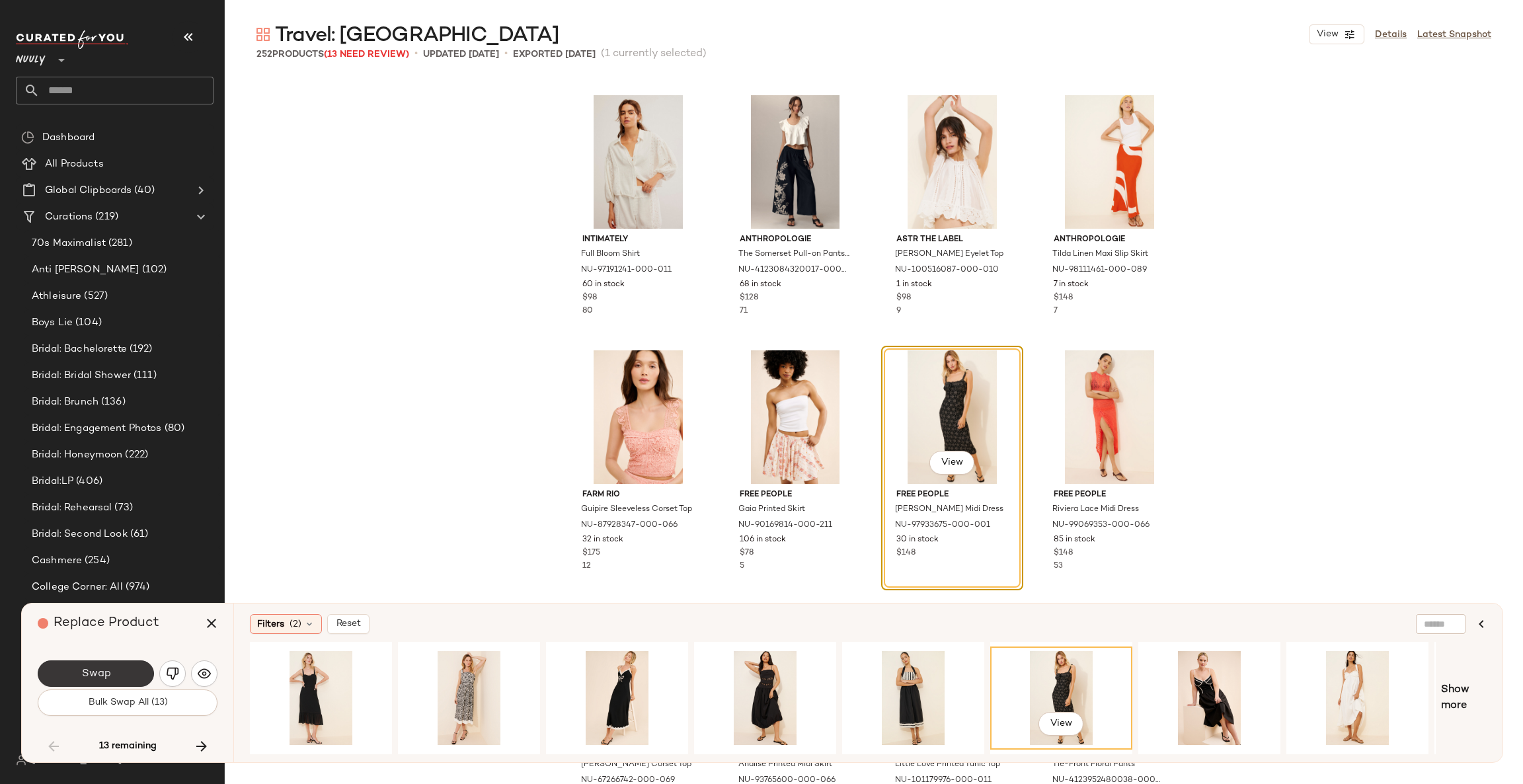
click at [145, 673] on button "Swap" at bounding box center [95, 673] width 116 height 26
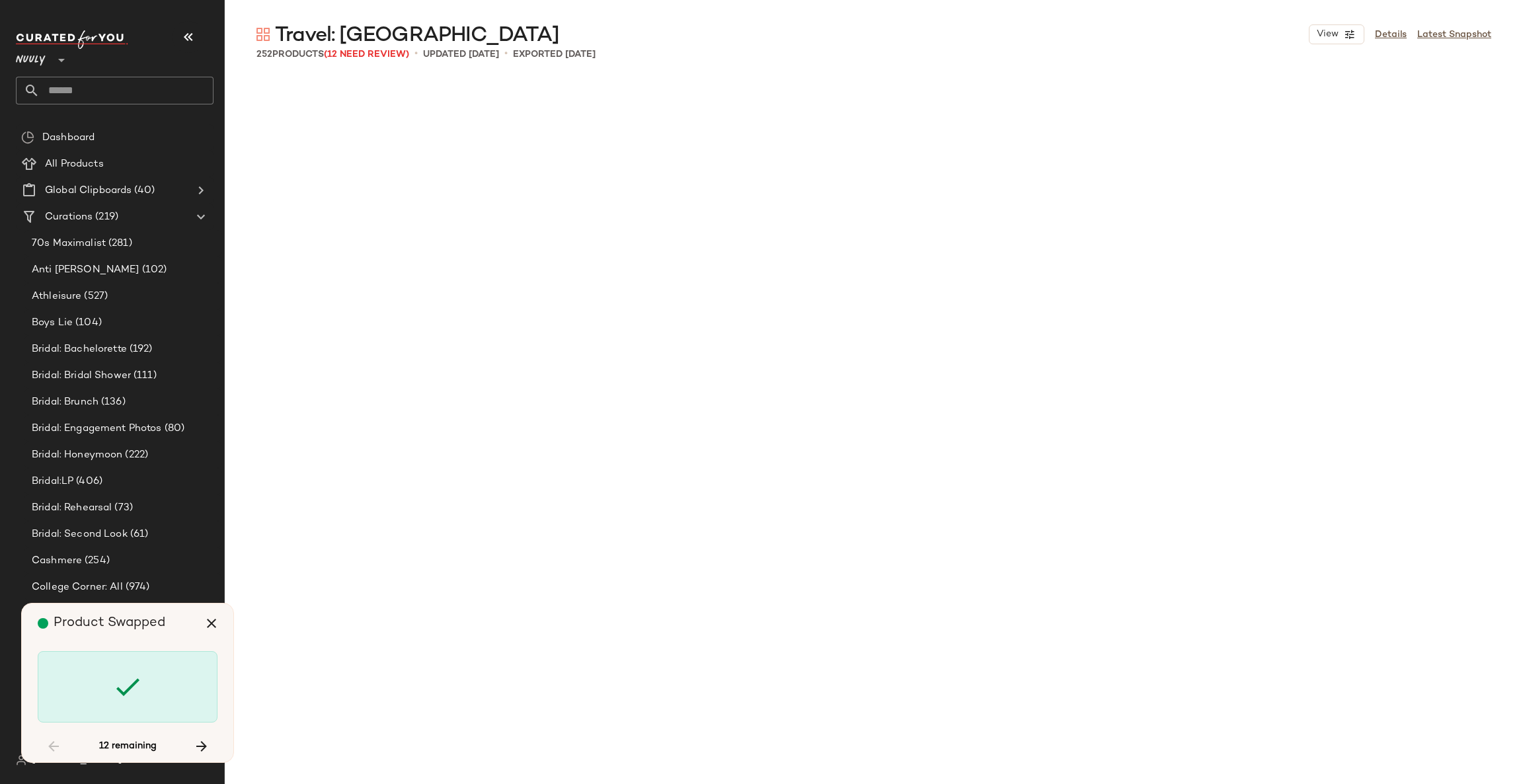
scroll to position [10968, 0]
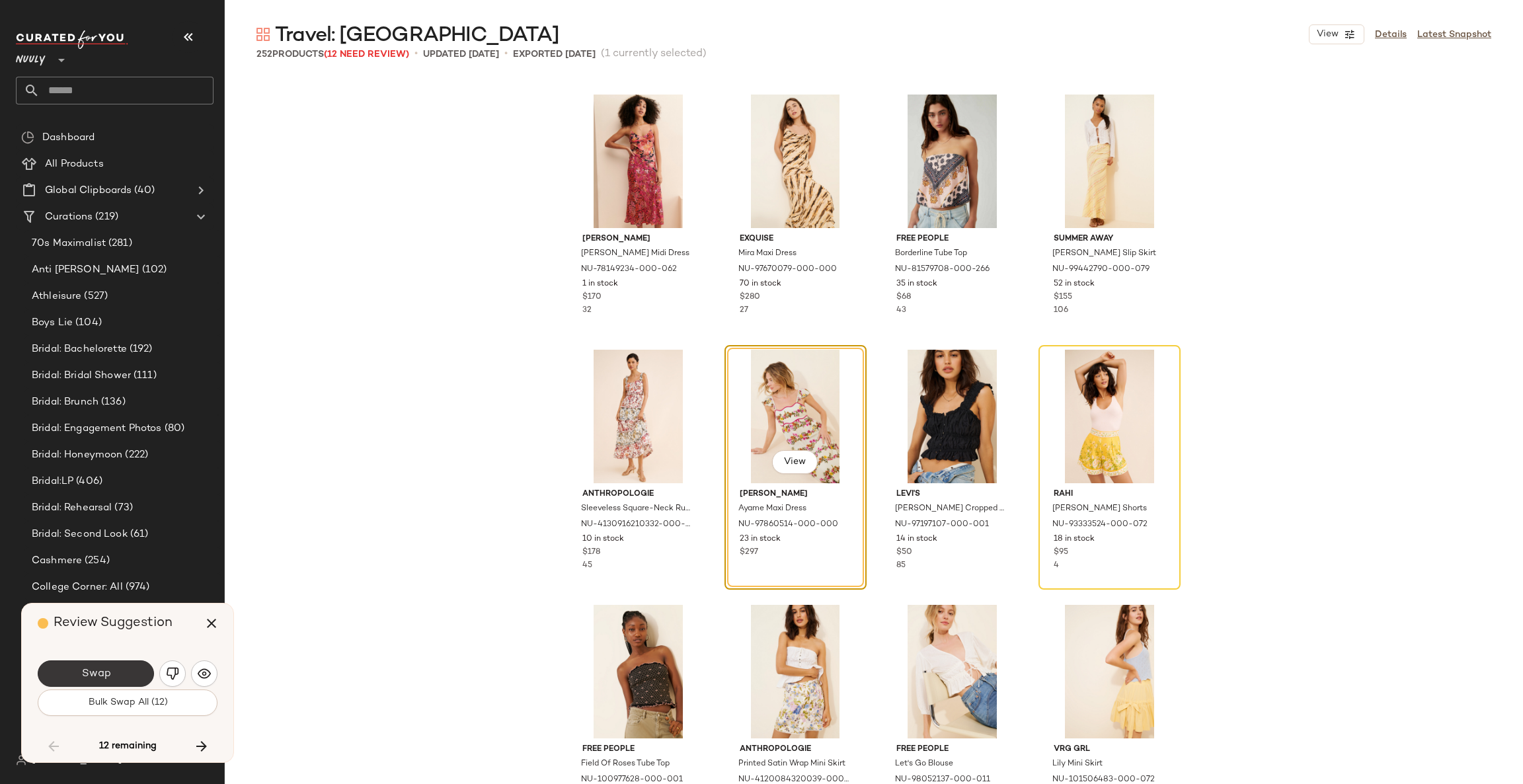
click at [142, 671] on button "Swap" at bounding box center [95, 673] width 116 height 26
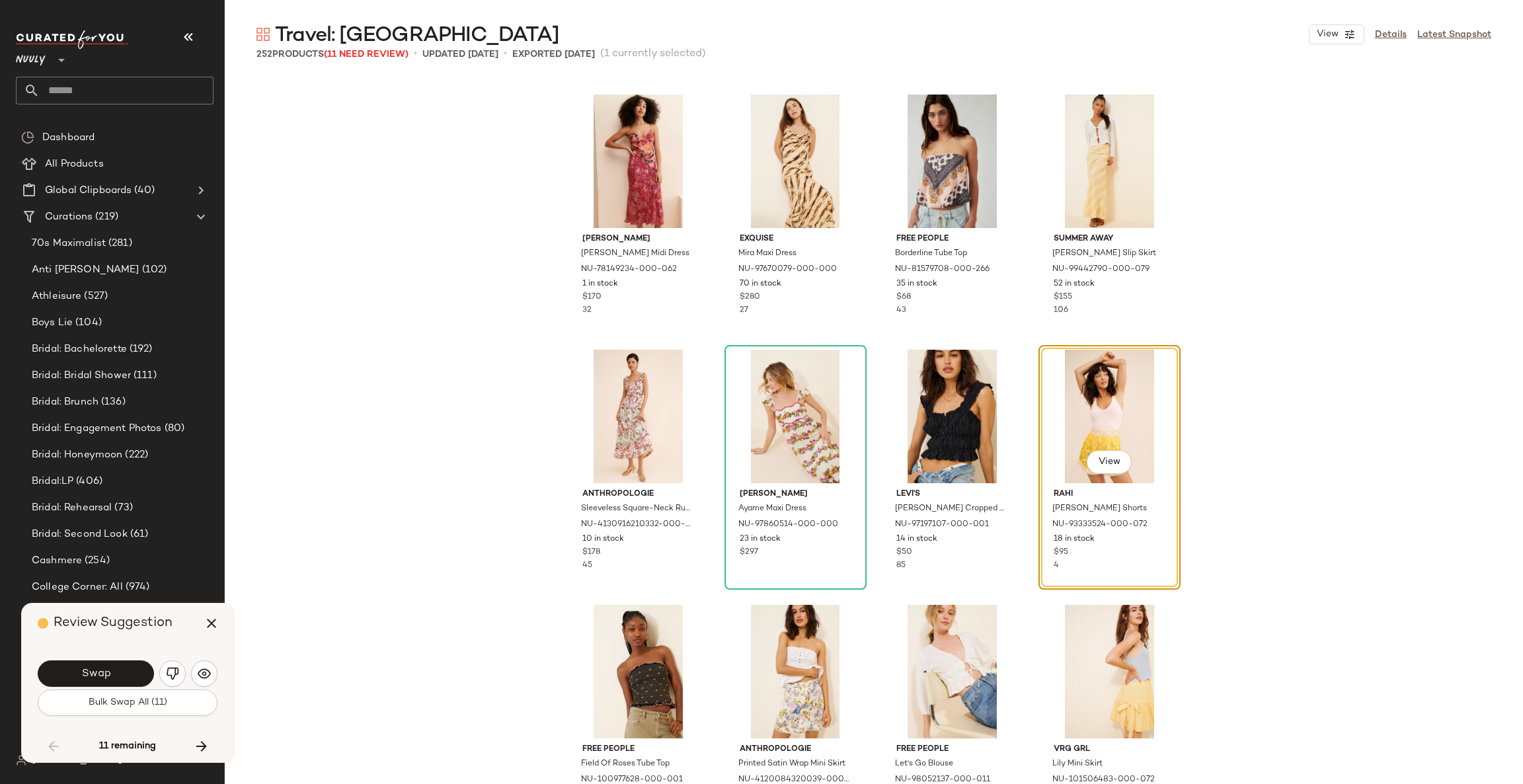
click at [142, 671] on button "Swap" at bounding box center [95, 673] width 116 height 26
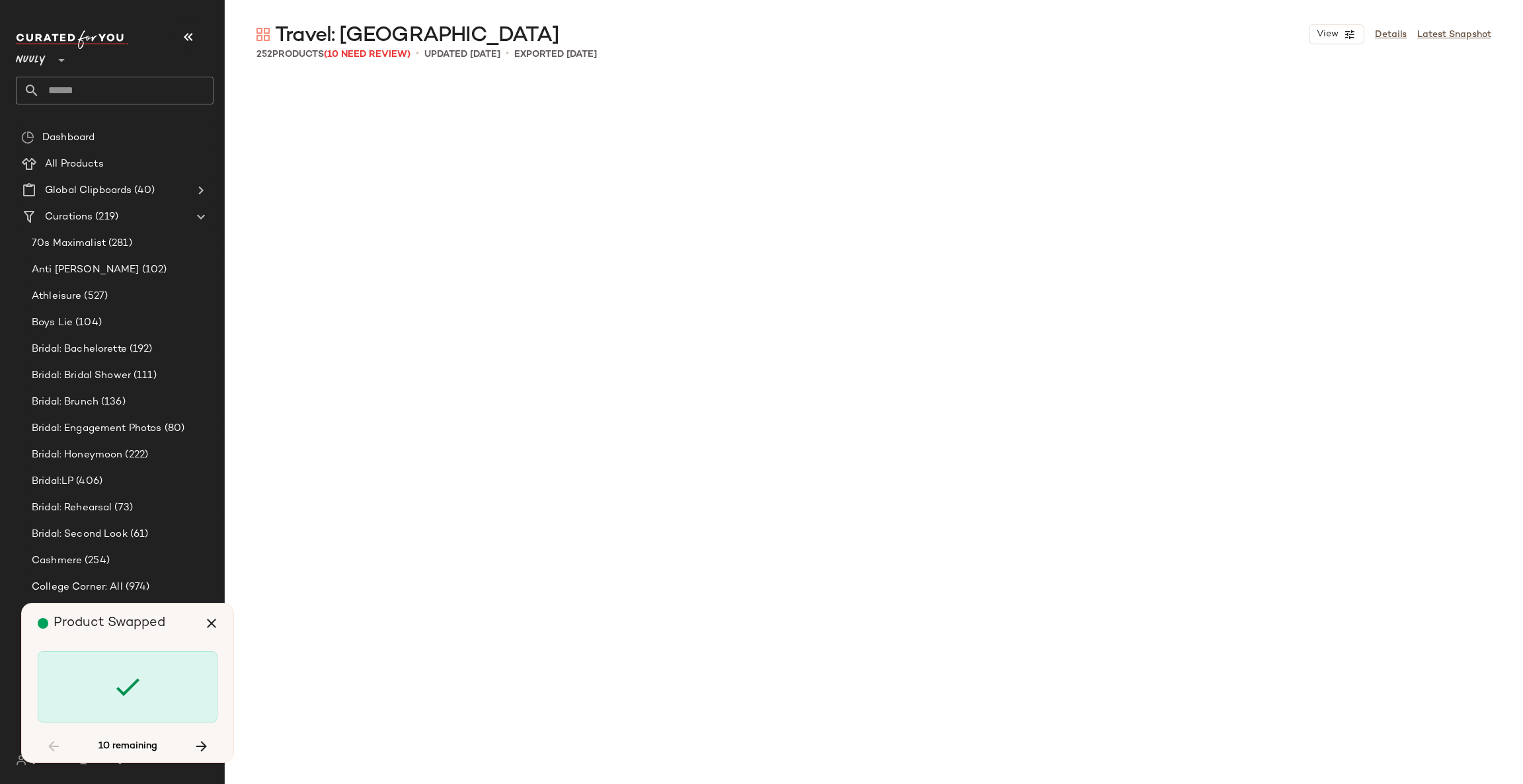
scroll to position [12753, 0]
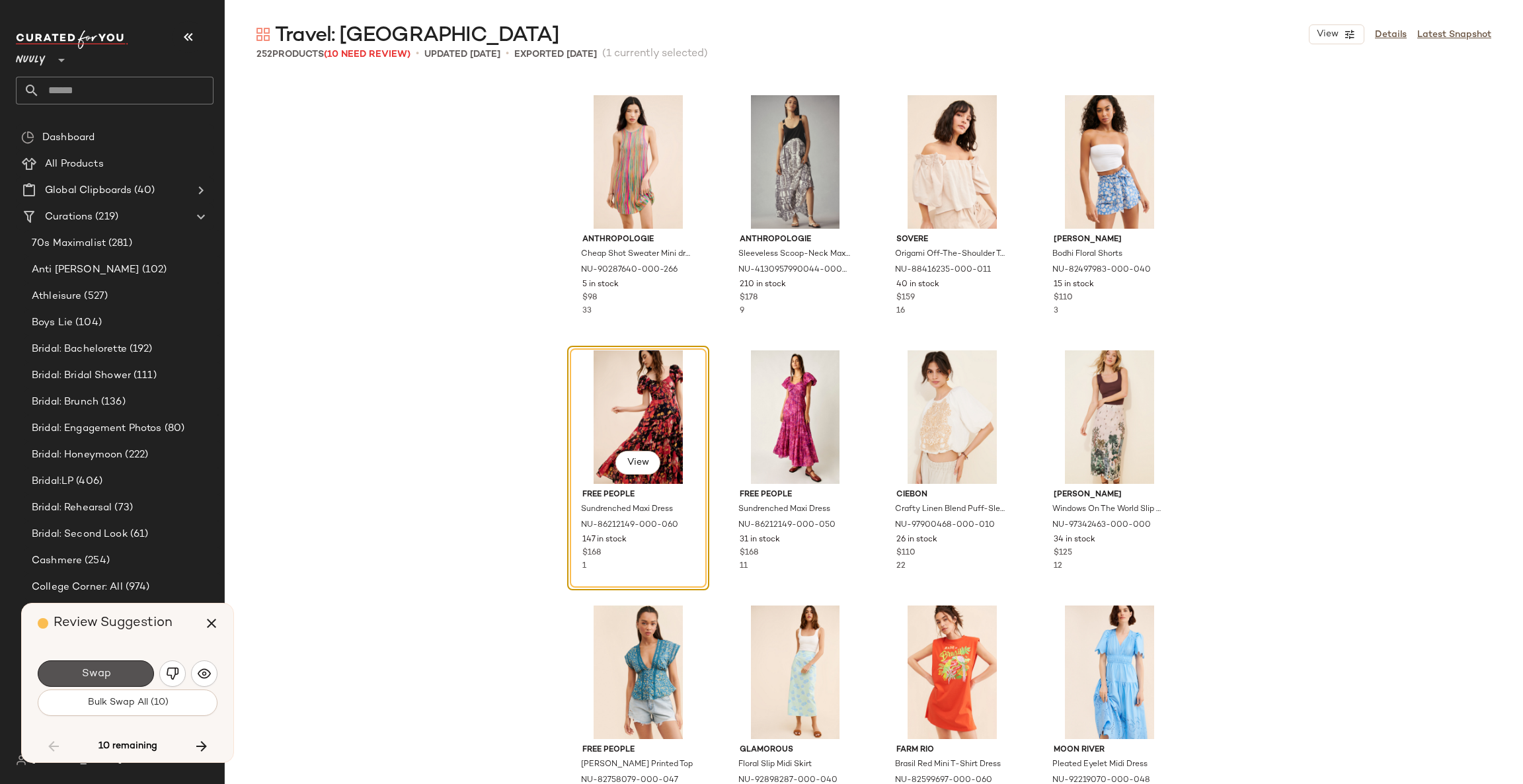
click at [142, 671] on button "Swap" at bounding box center [95, 673] width 116 height 26
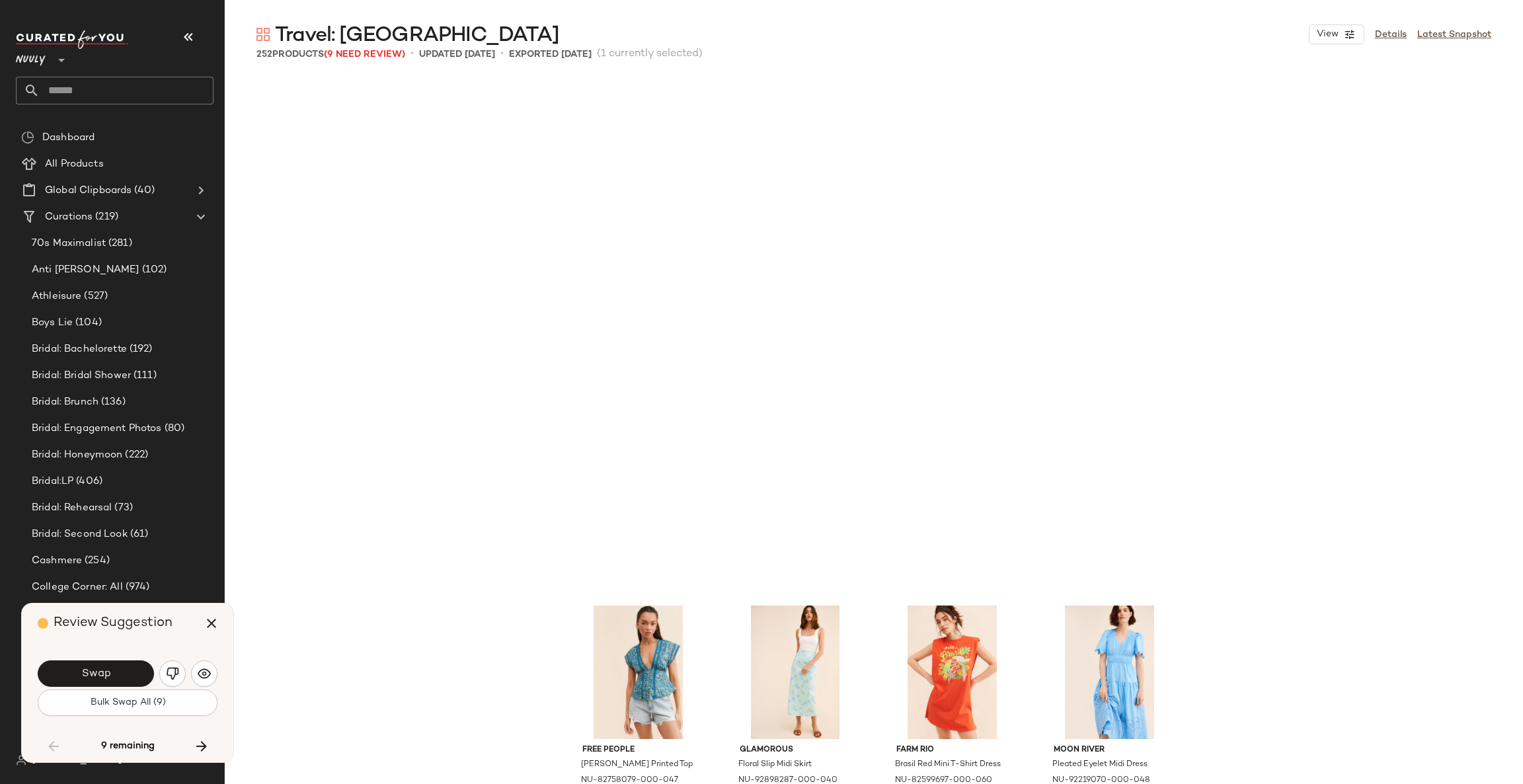
scroll to position [13263, 0]
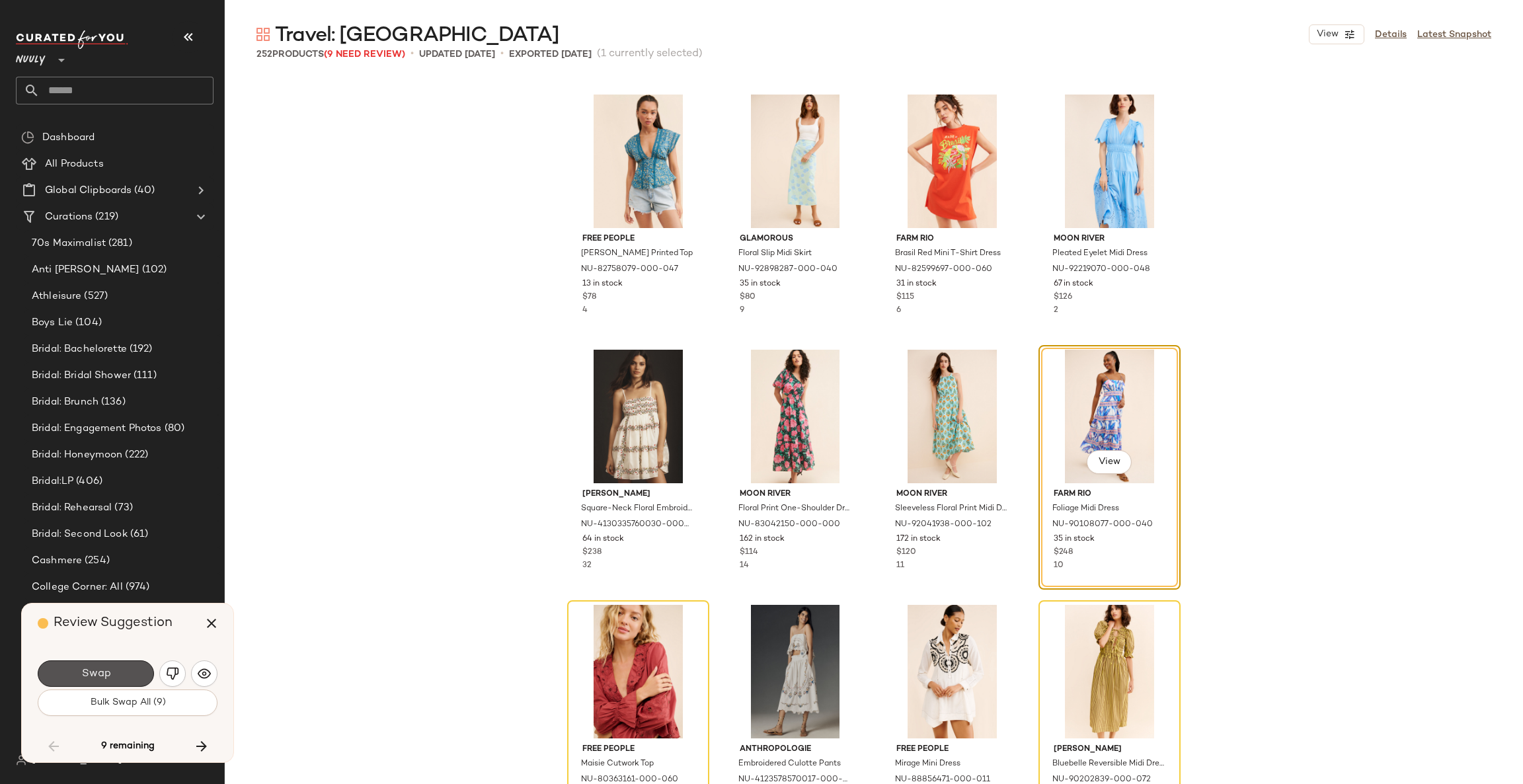
click at [142, 671] on button "Swap" at bounding box center [95, 673] width 116 height 26
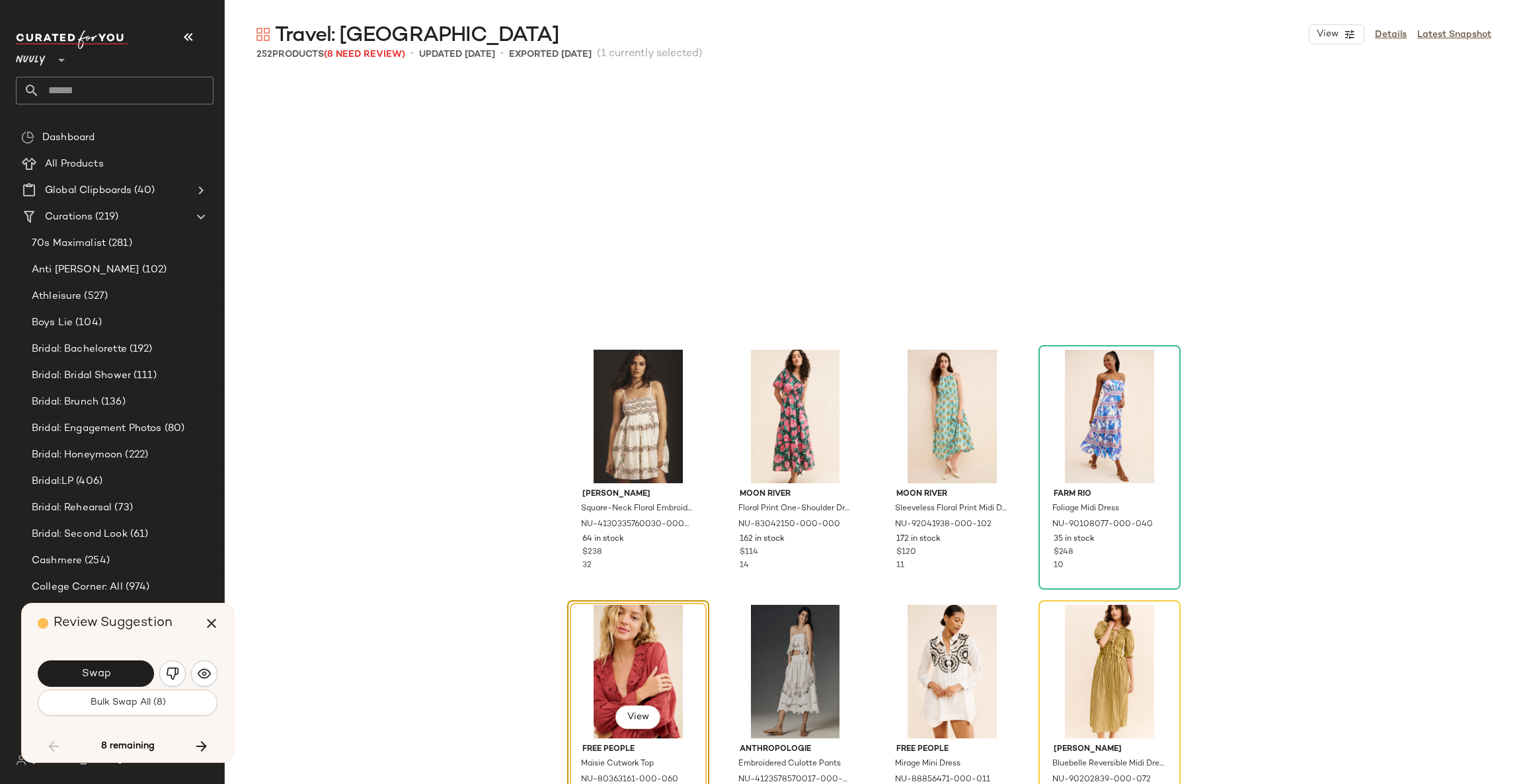
scroll to position [13518, 0]
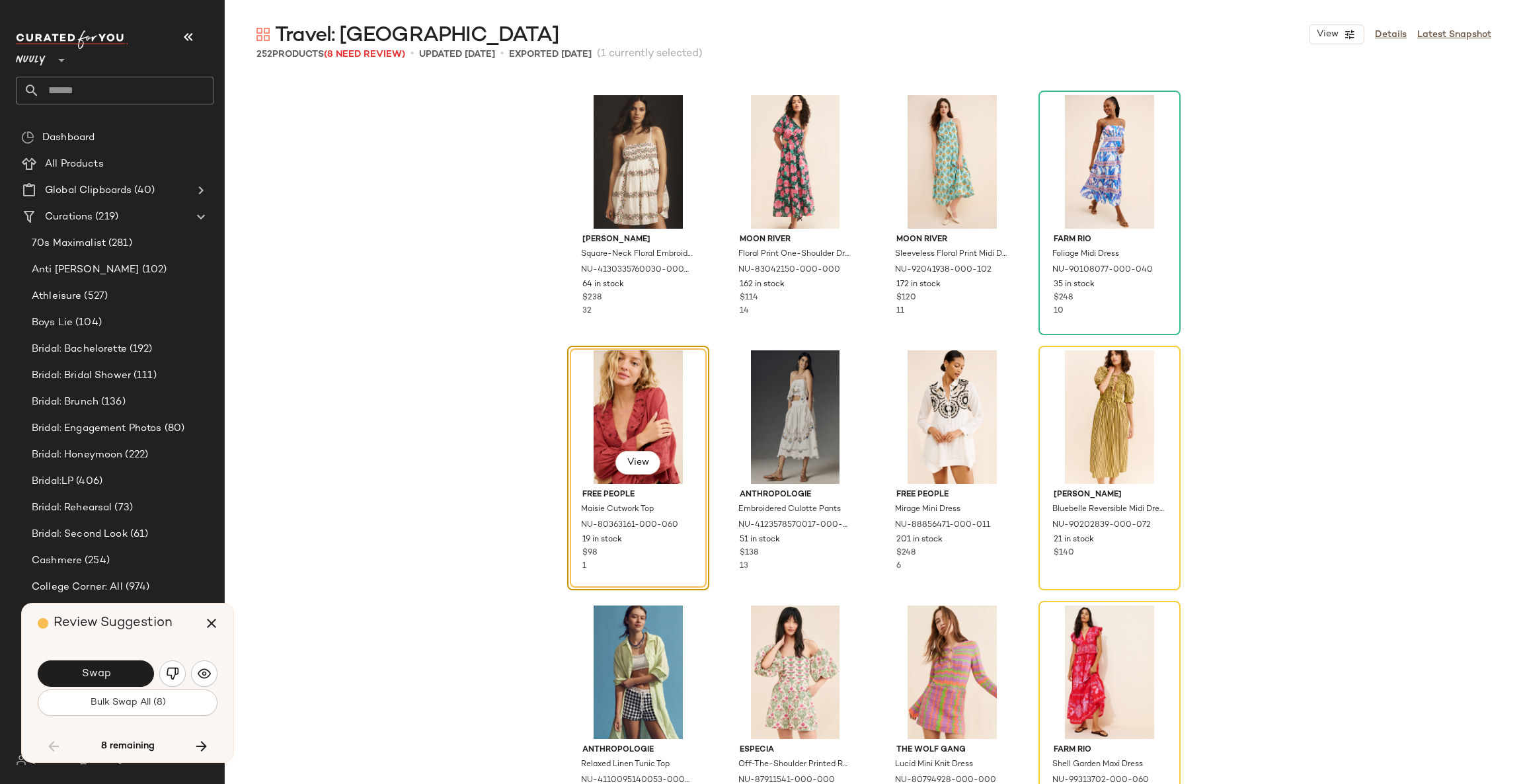
click at [142, 671] on button "Swap" at bounding box center [95, 673] width 116 height 26
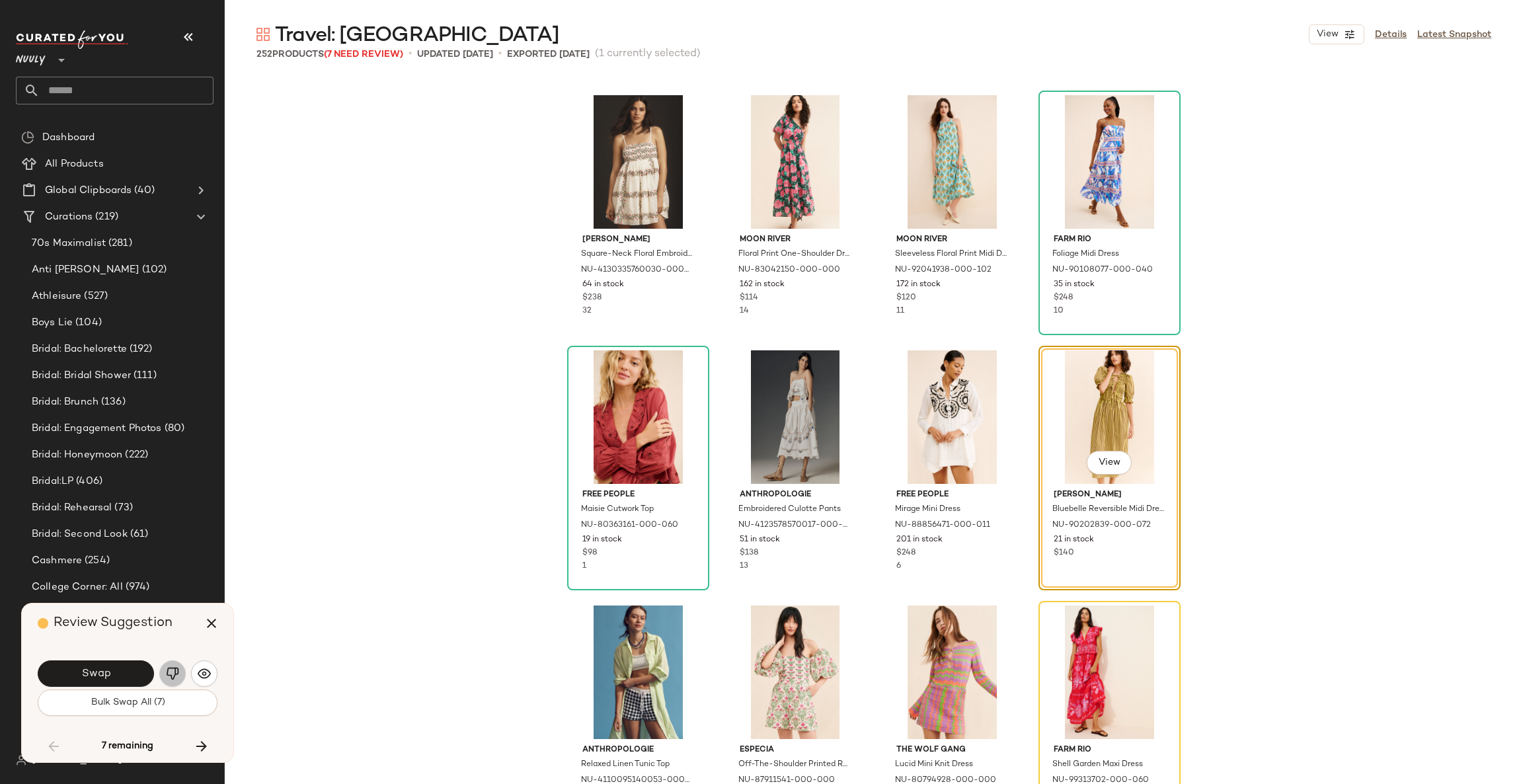
click at [174, 670] on img "button" at bounding box center [172, 673] width 13 height 13
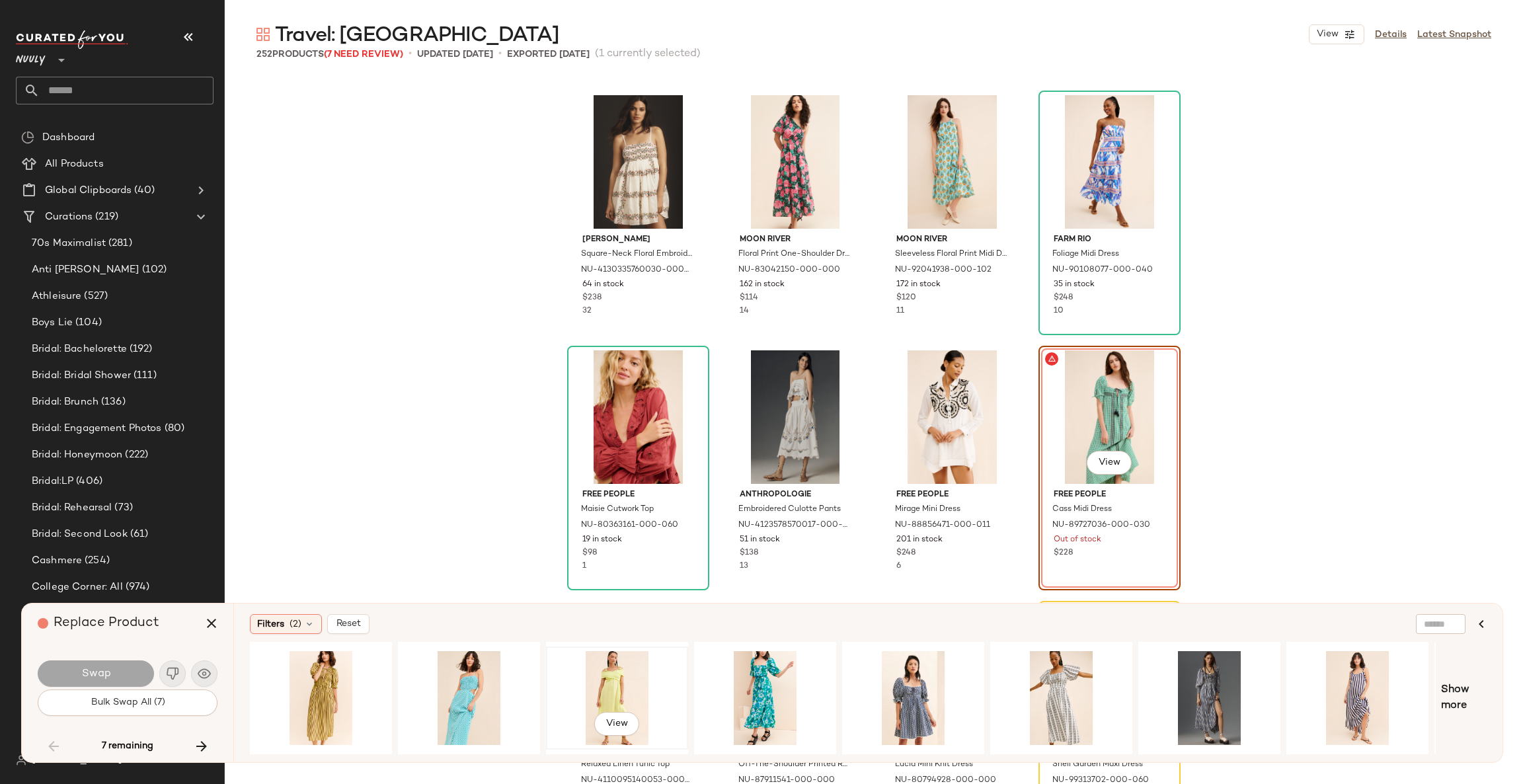
click at [630, 673] on div "View" at bounding box center [617, 697] width 133 height 94
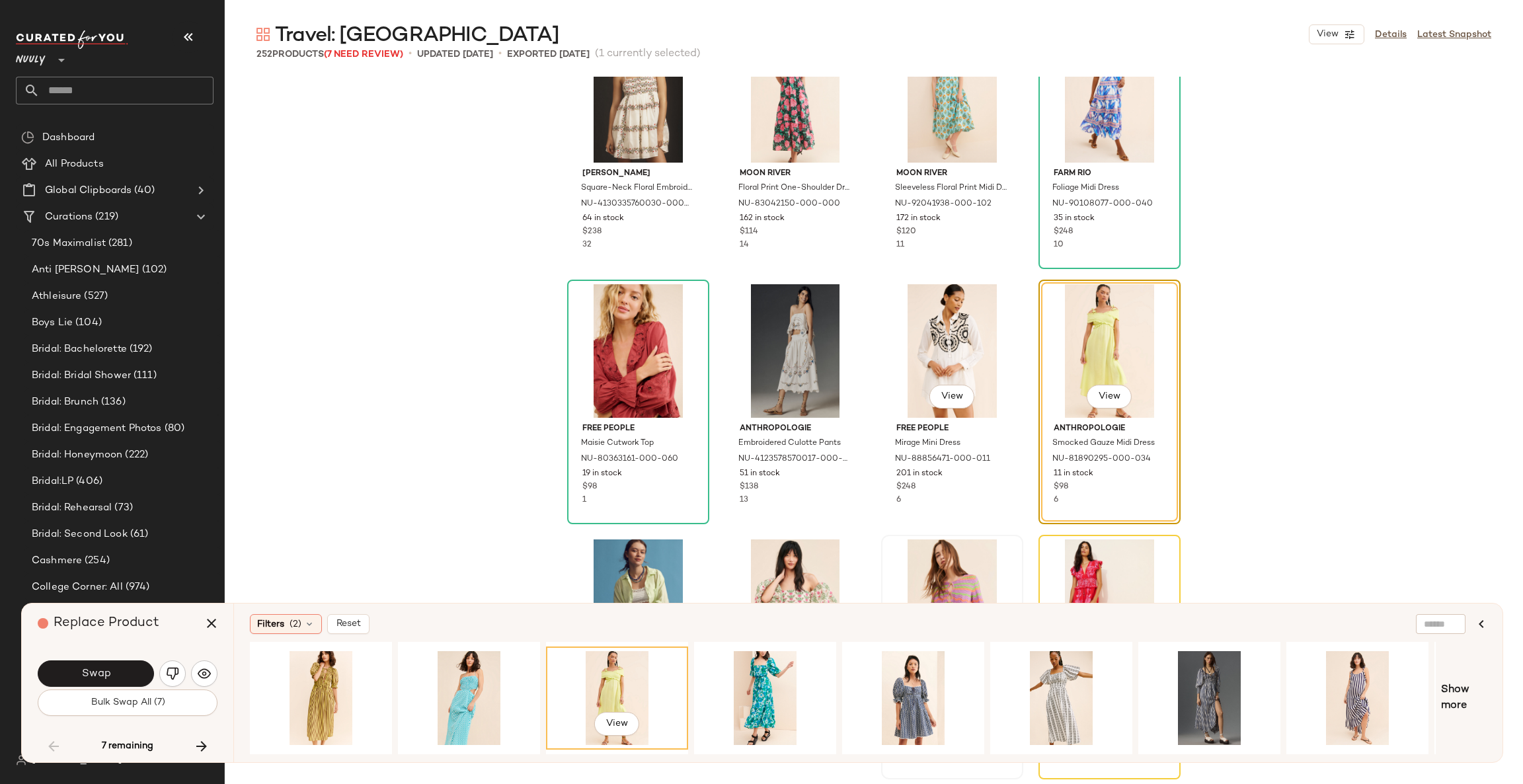
scroll to position [13717, 0]
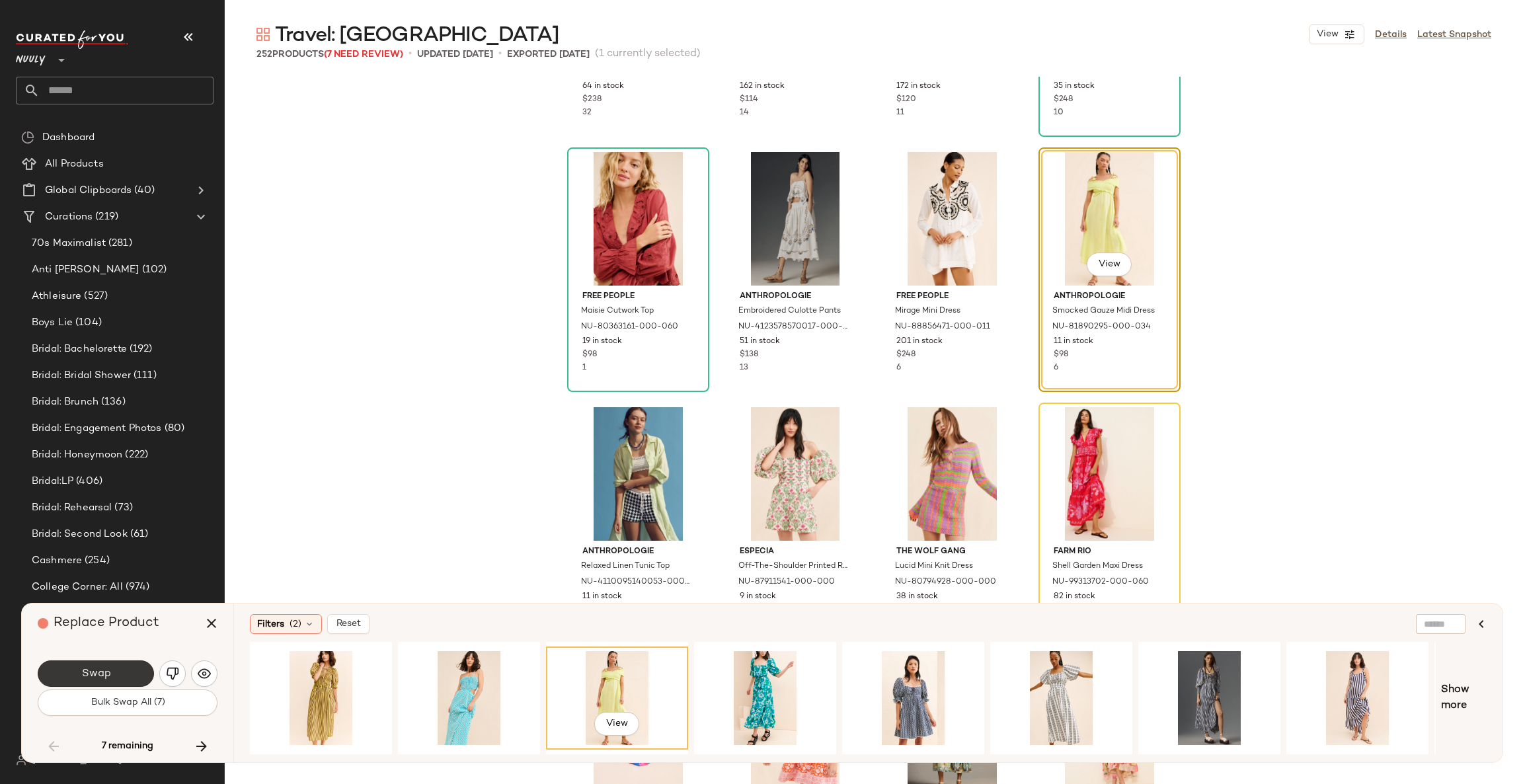
click at [122, 670] on button "Swap" at bounding box center [95, 673] width 116 height 26
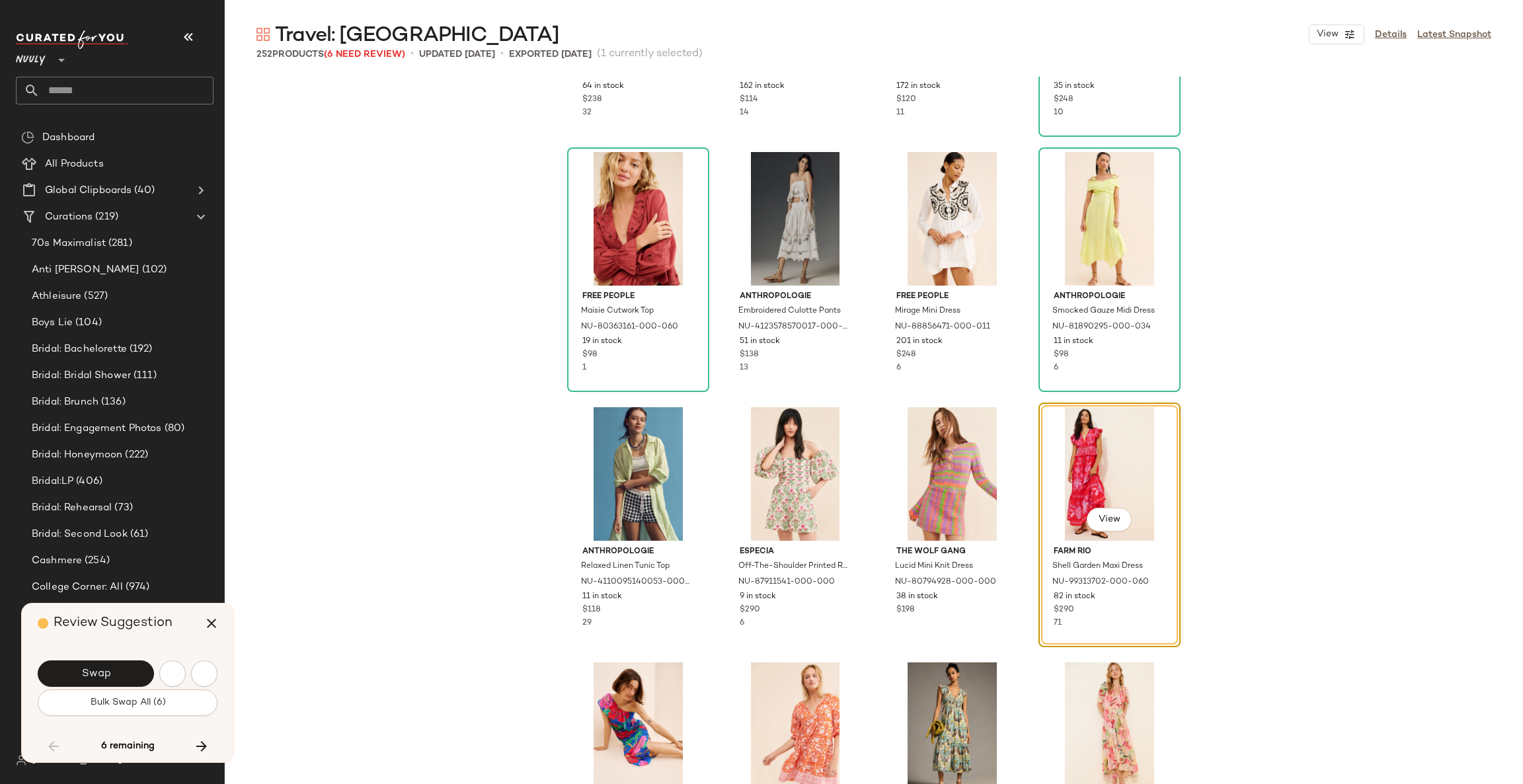
scroll to position [13773, 0]
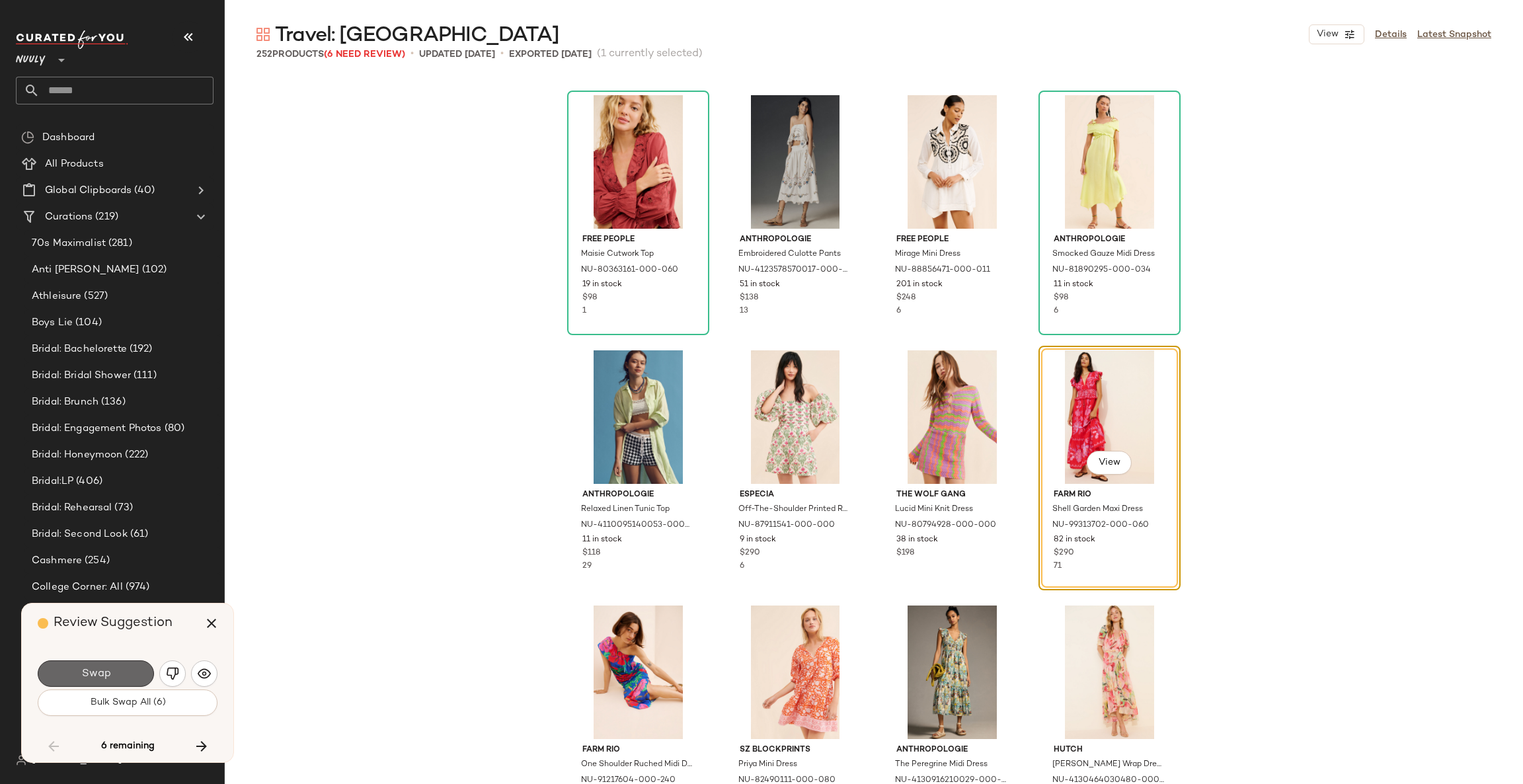
click at [83, 672] on span "Swap" at bounding box center [95, 673] width 30 height 13
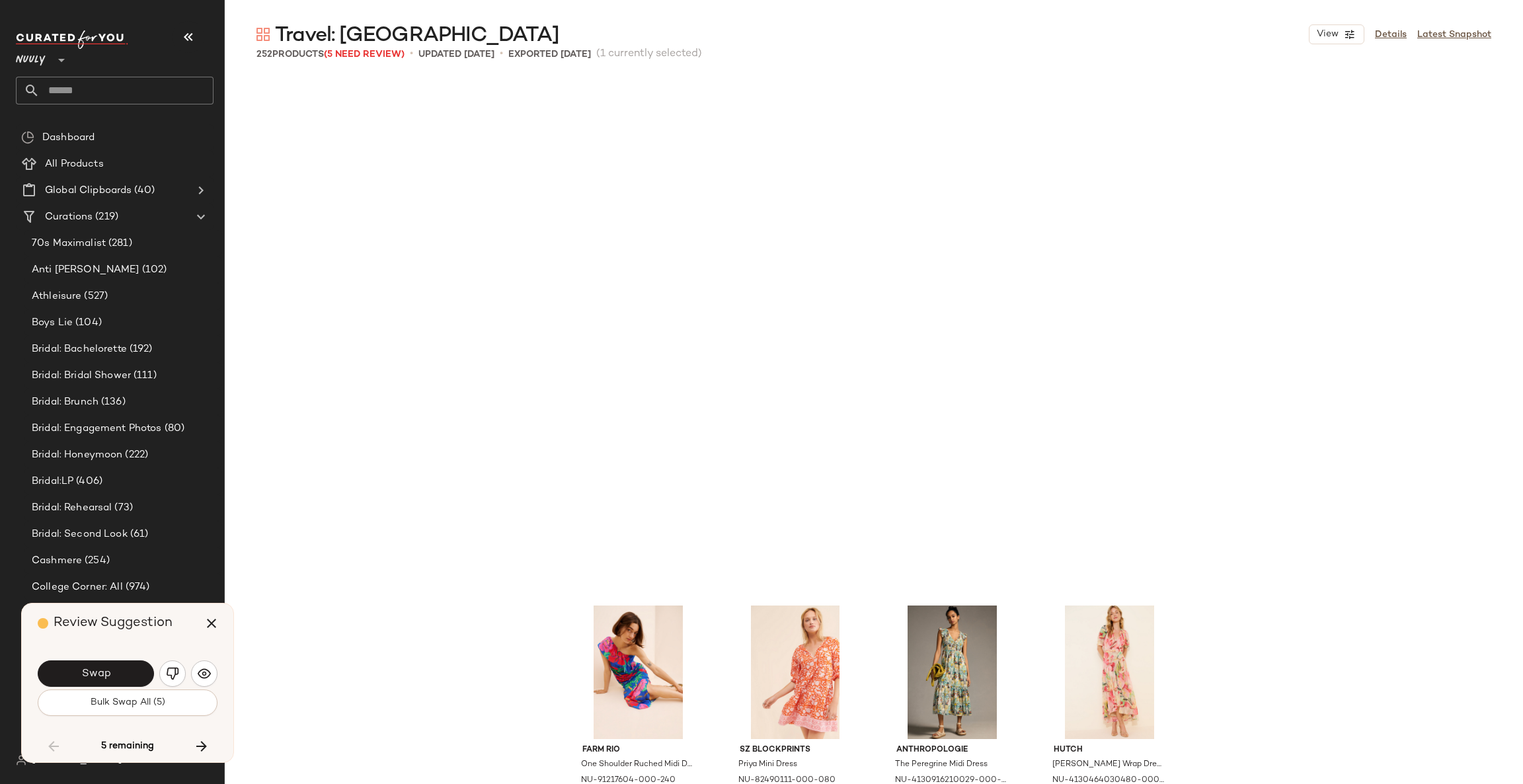
scroll to position [14283, 0]
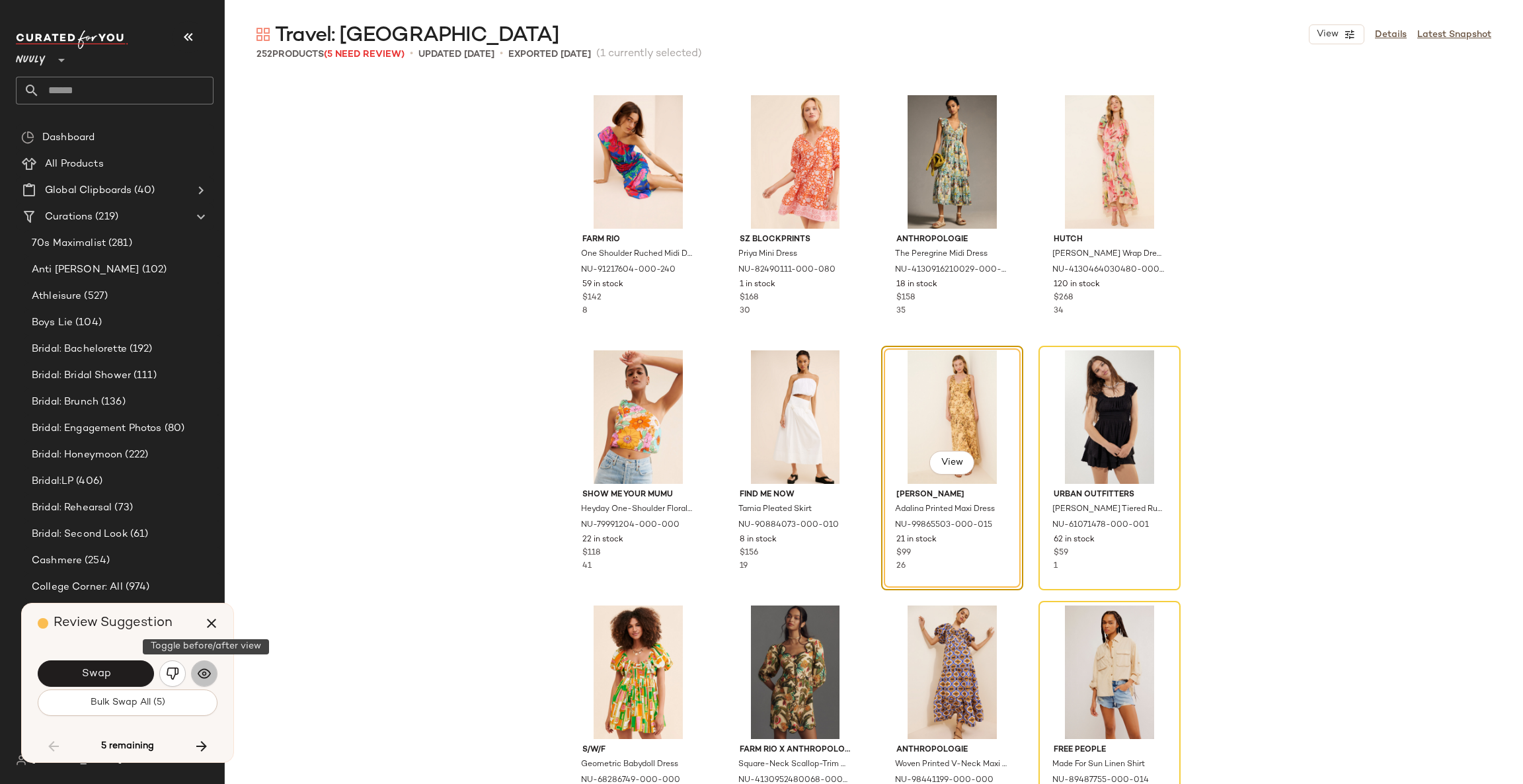
click at [201, 679] on img "button" at bounding box center [204, 673] width 13 height 13
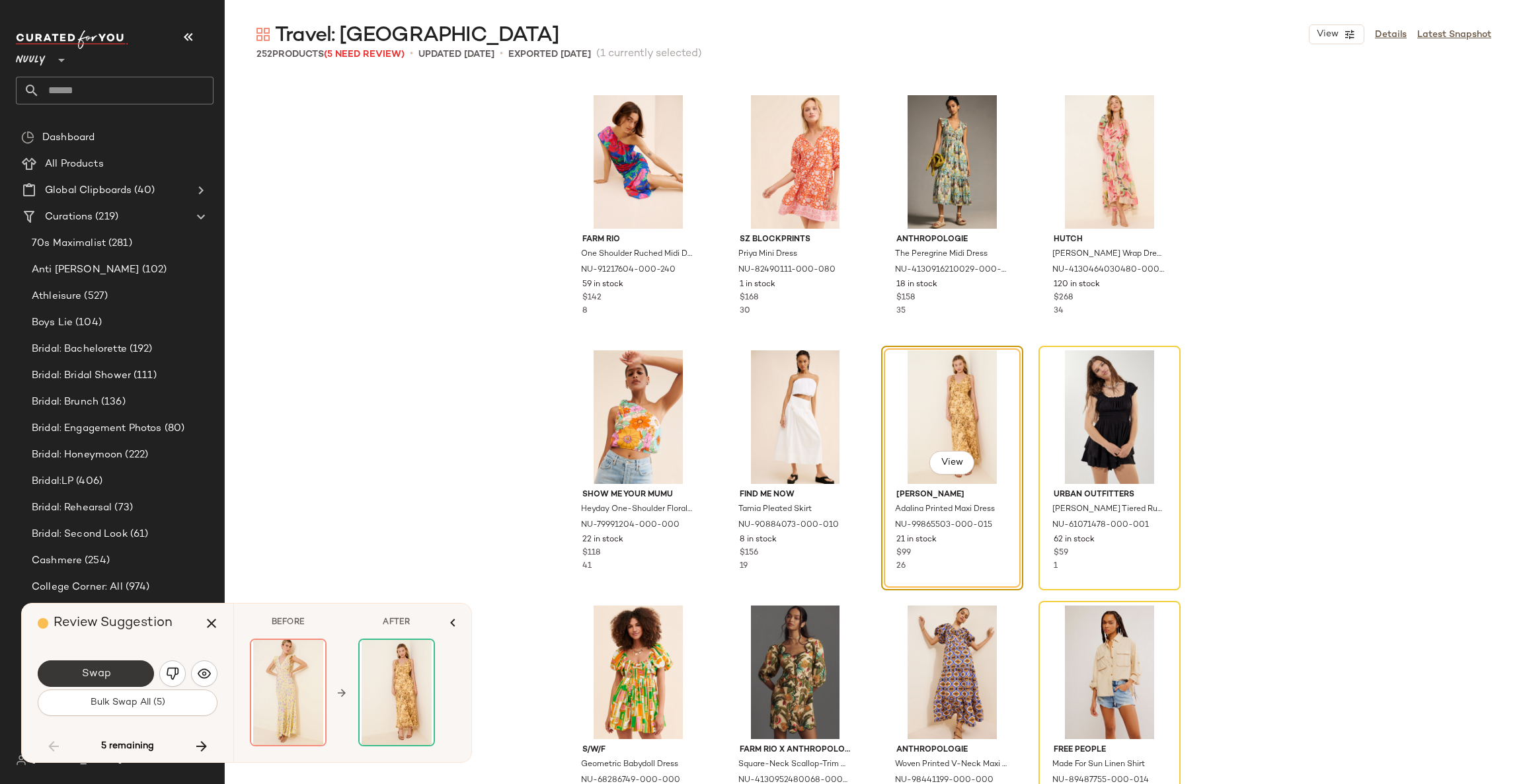
click at [122, 665] on button "Swap" at bounding box center [95, 673] width 116 height 26
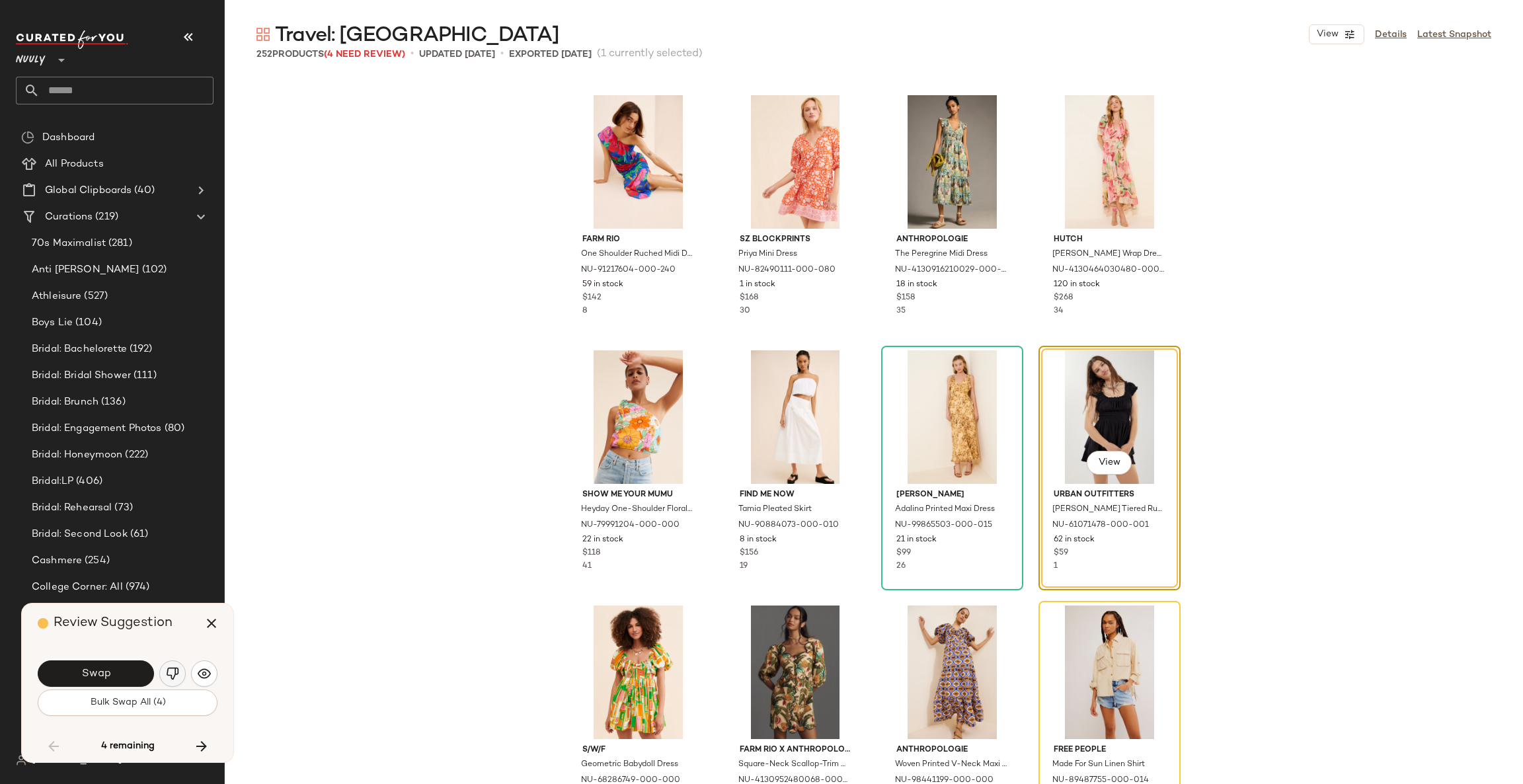
click at [163, 671] on button "button" at bounding box center [172, 673] width 26 height 26
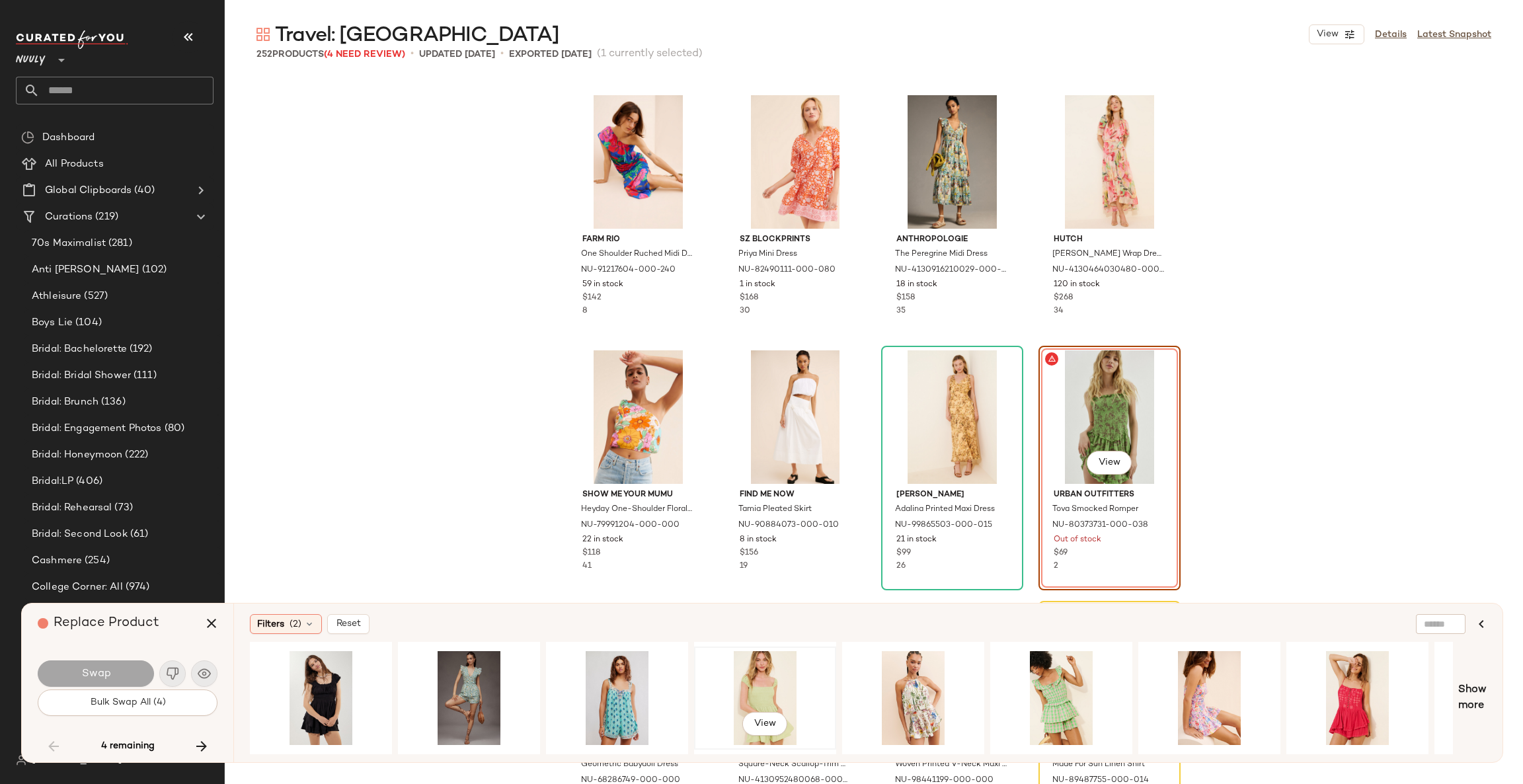
click at [779, 683] on div "View" at bounding box center [765, 697] width 133 height 94
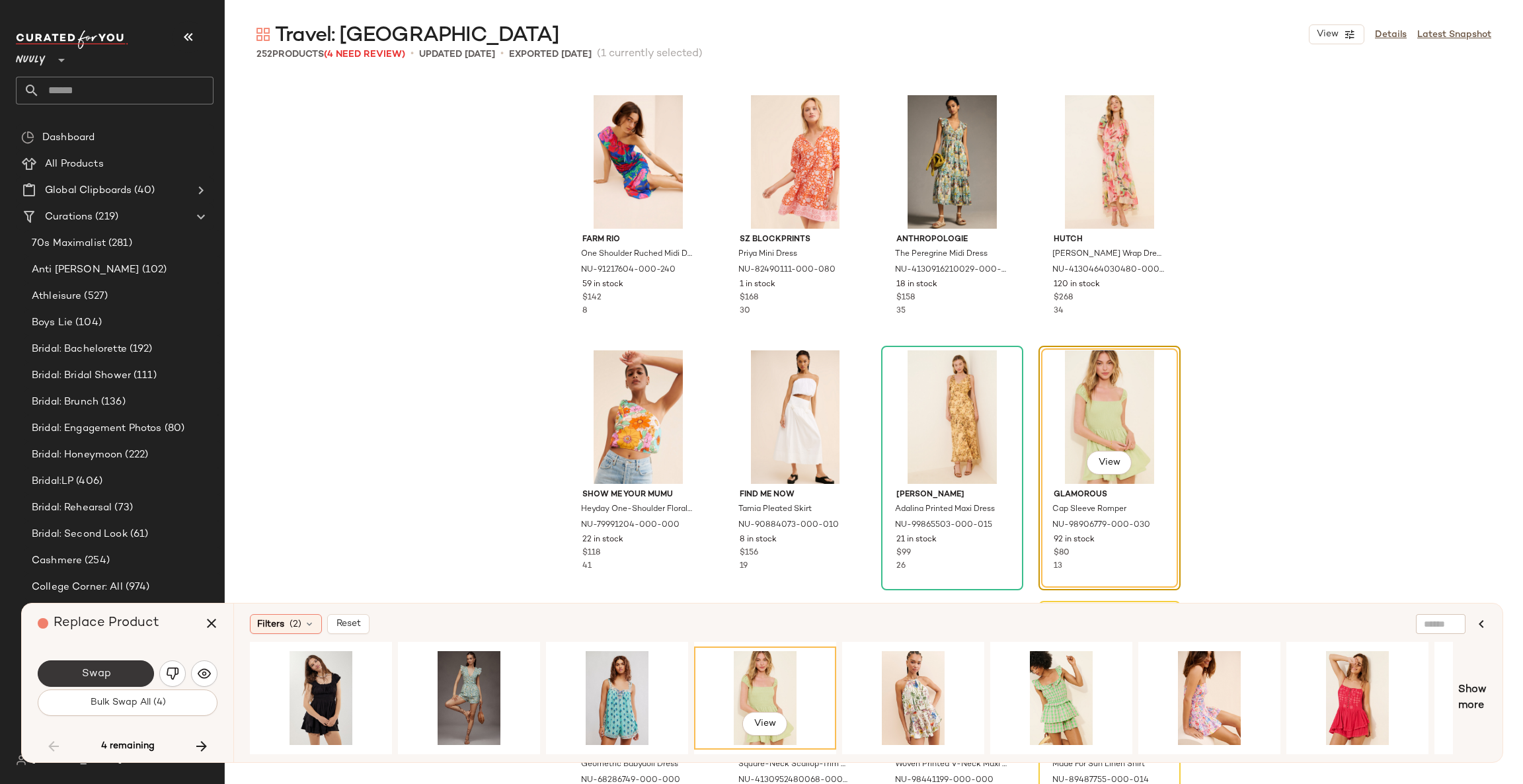
click at [104, 669] on span "Swap" at bounding box center [95, 673] width 30 height 13
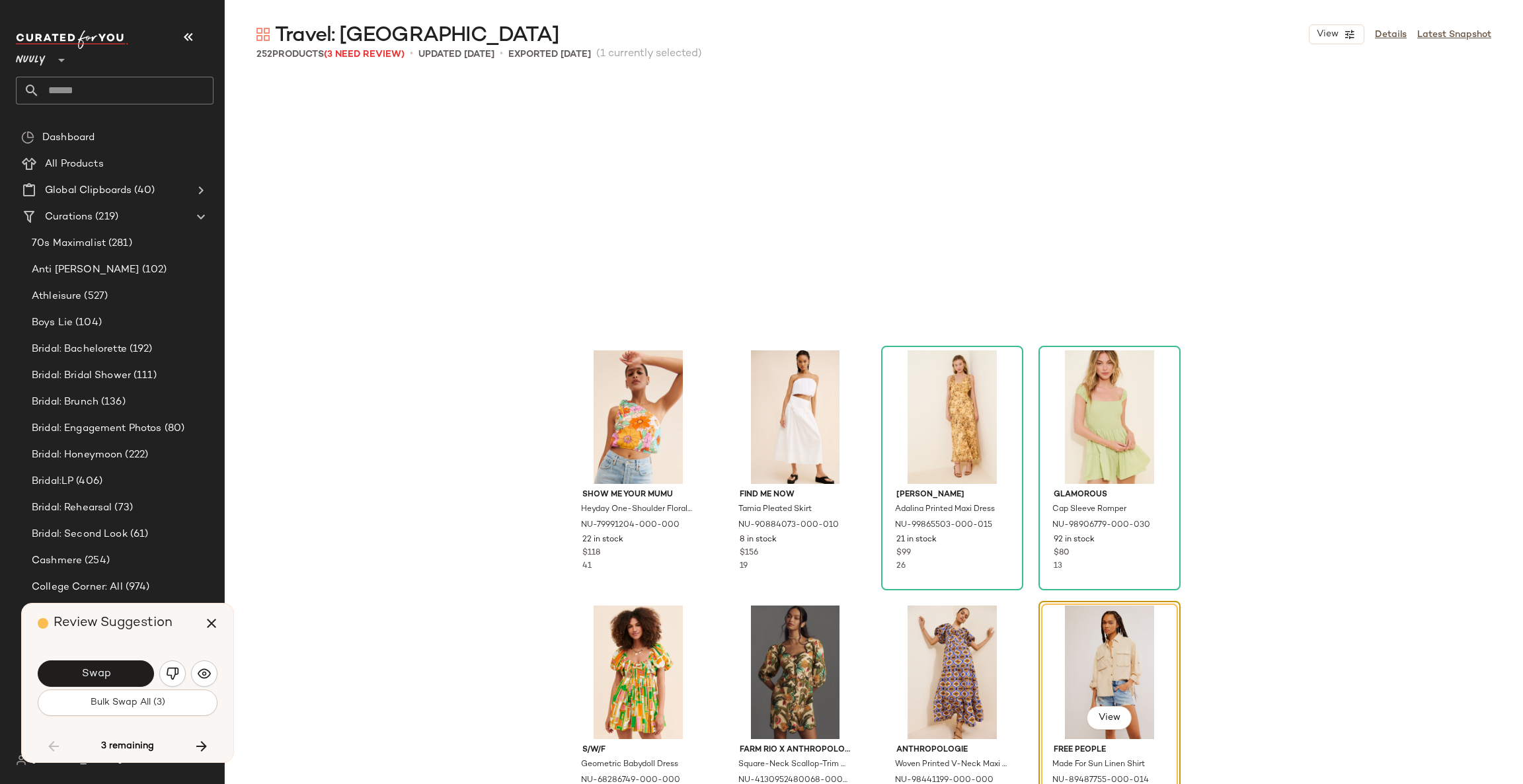
scroll to position [14538, 0]
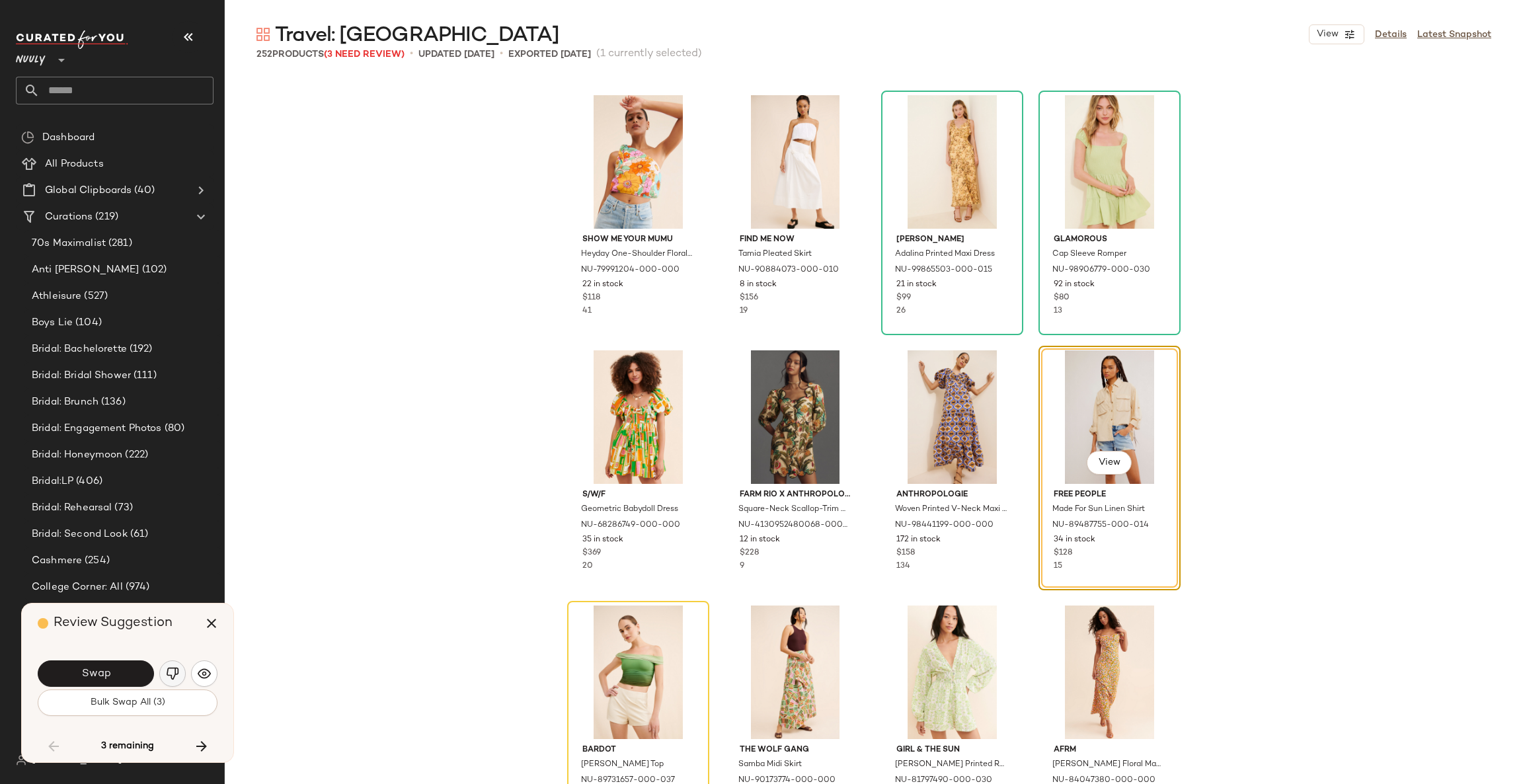
click at [176, 674] on img "button" at bounding box center [172, 673] width 13 height 13
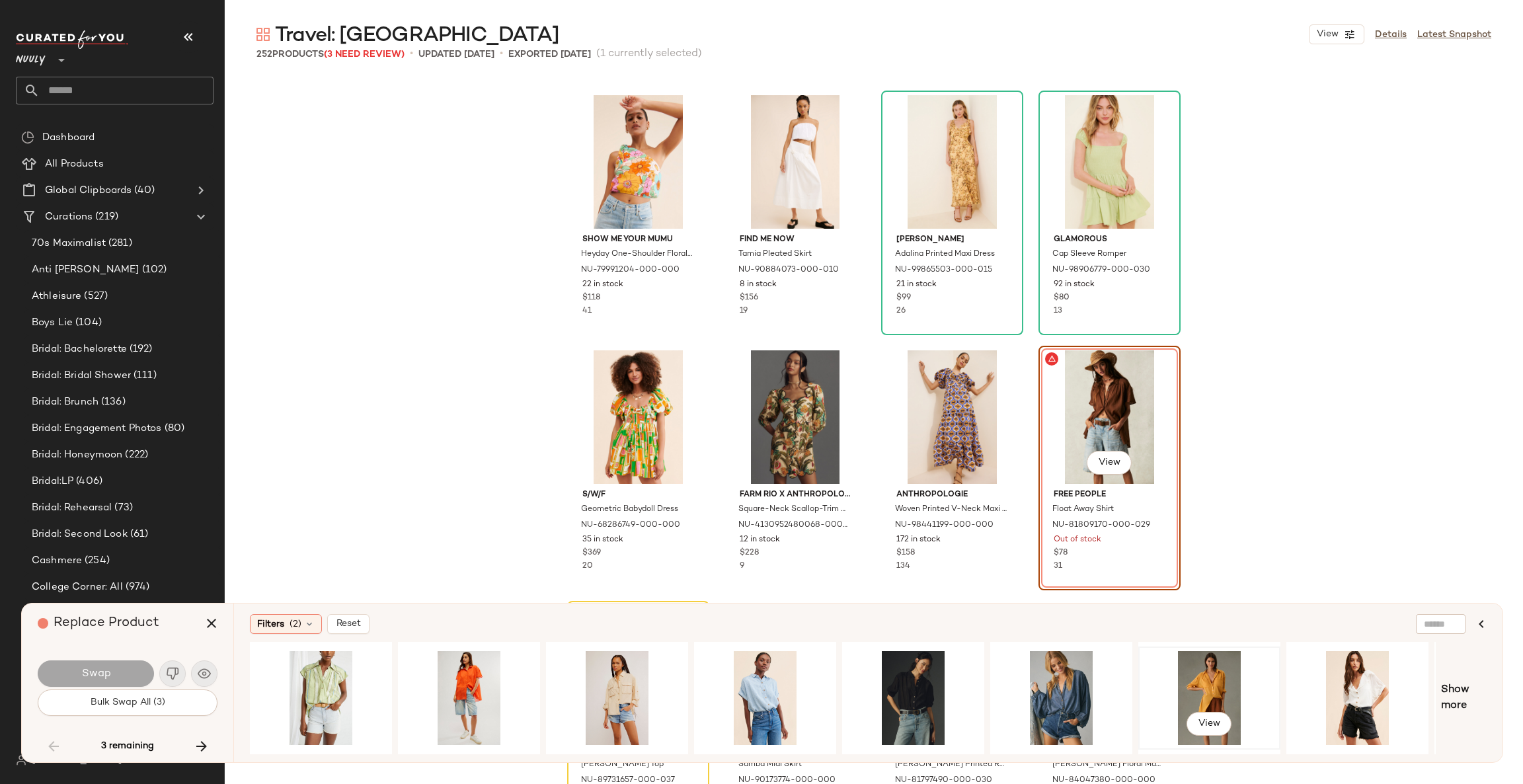
click at [1207, 677] on div "View" at bounding box center [1209, 697] width 133 height 94
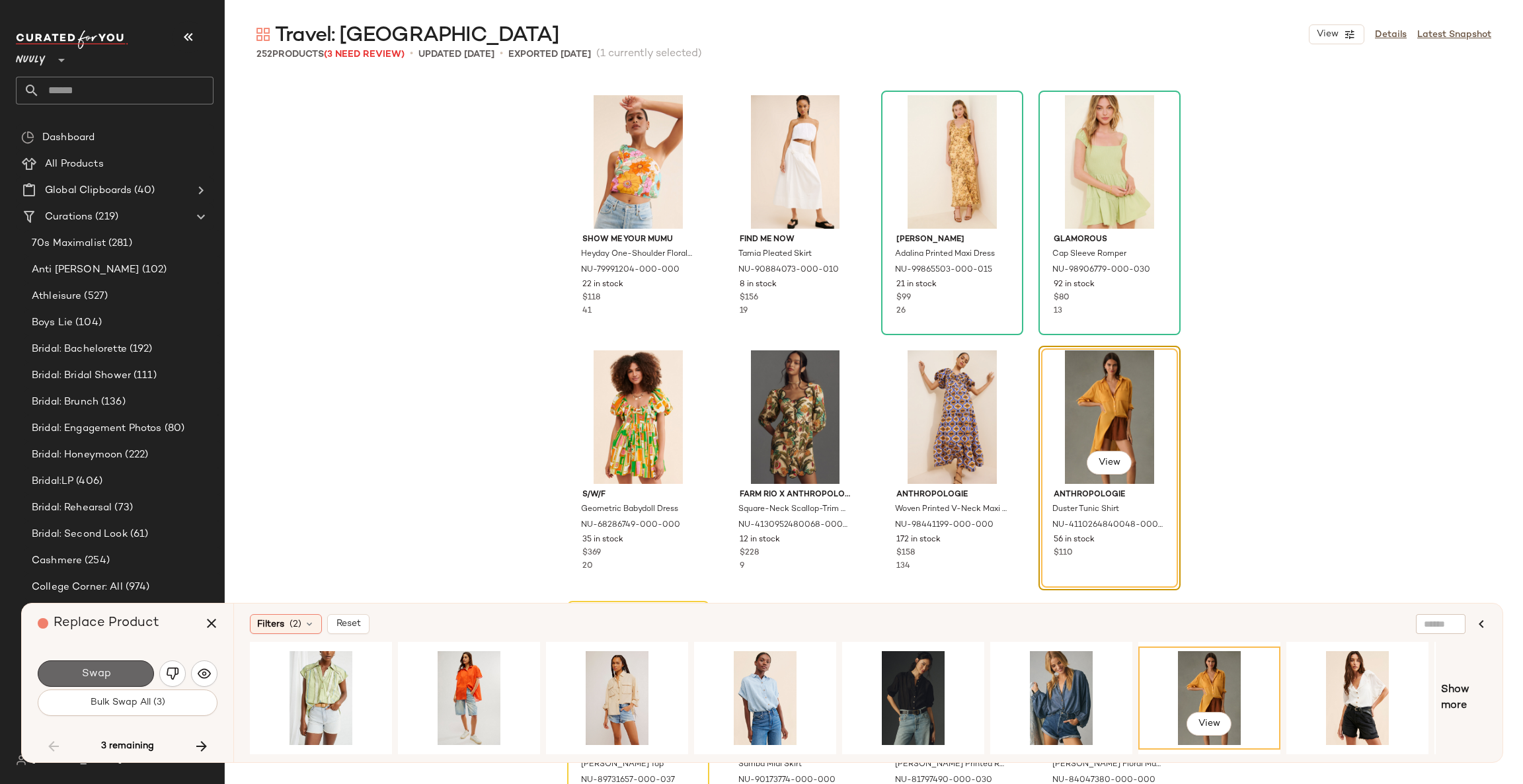
click at [117, 668] on button "Swap" at bounding box center [95, 673] width 116 height 26
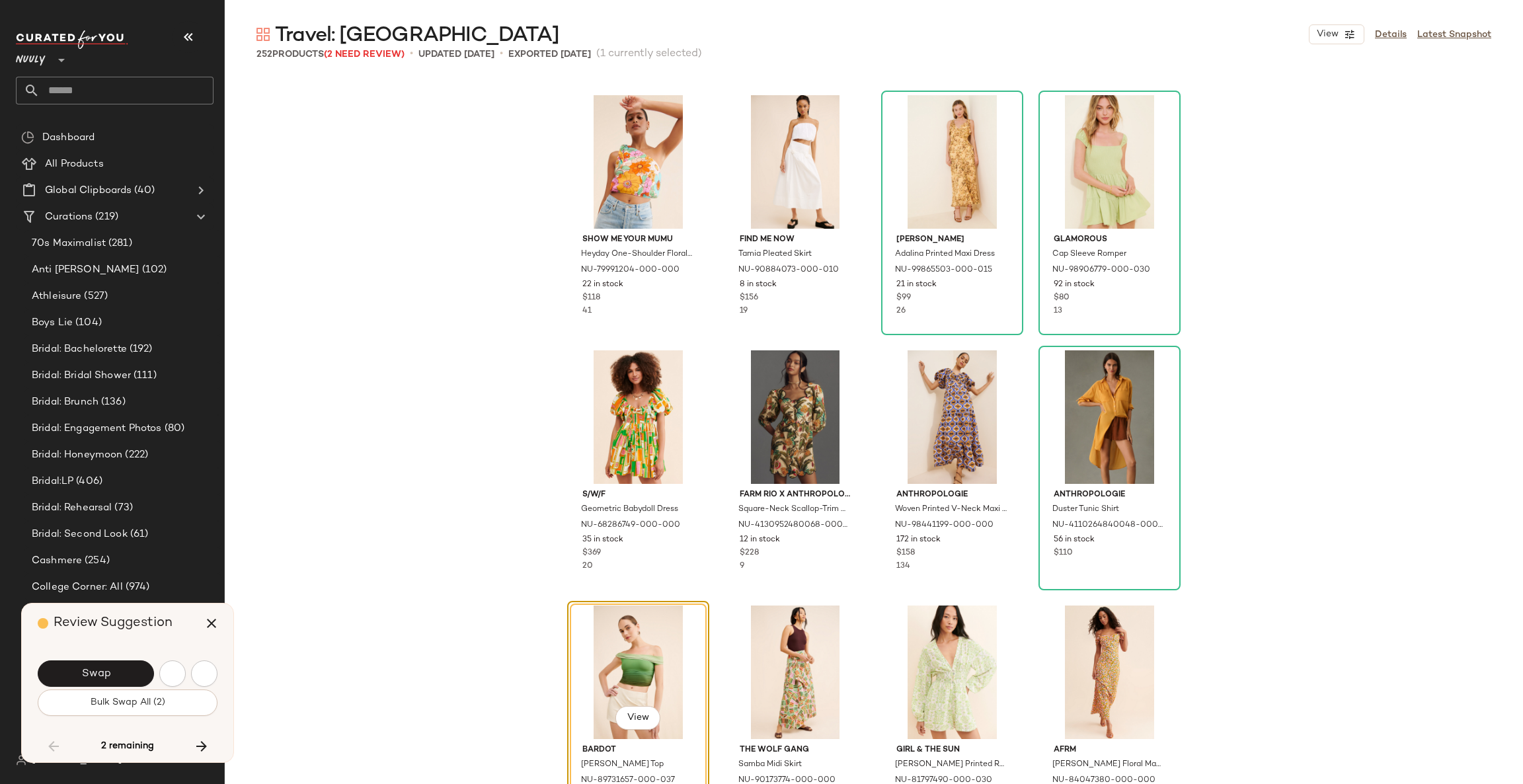
scroll to position [14794, 0]
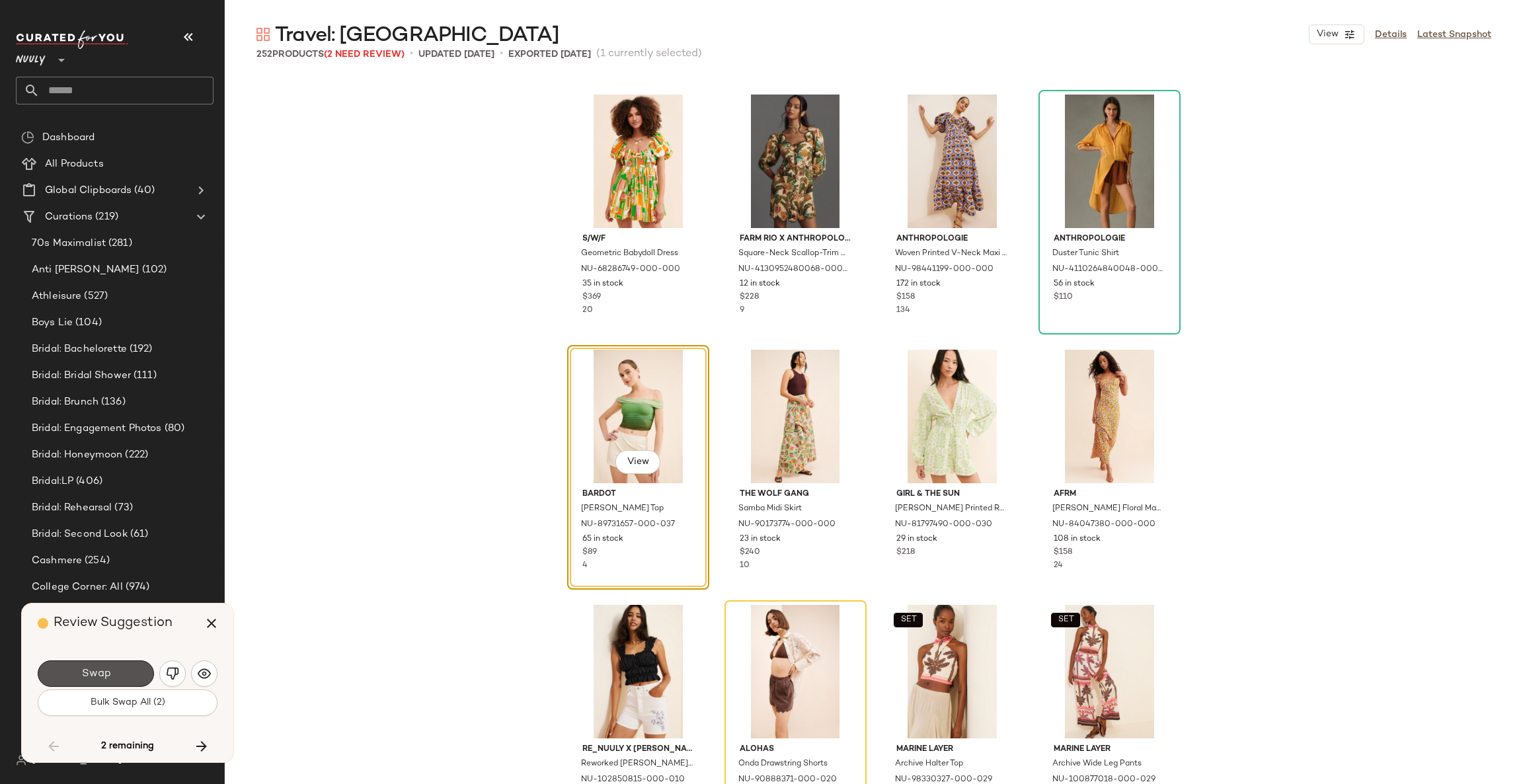
click at [117, 668] on button "Swap" at bounding box center [95, 673] width 116 height 26
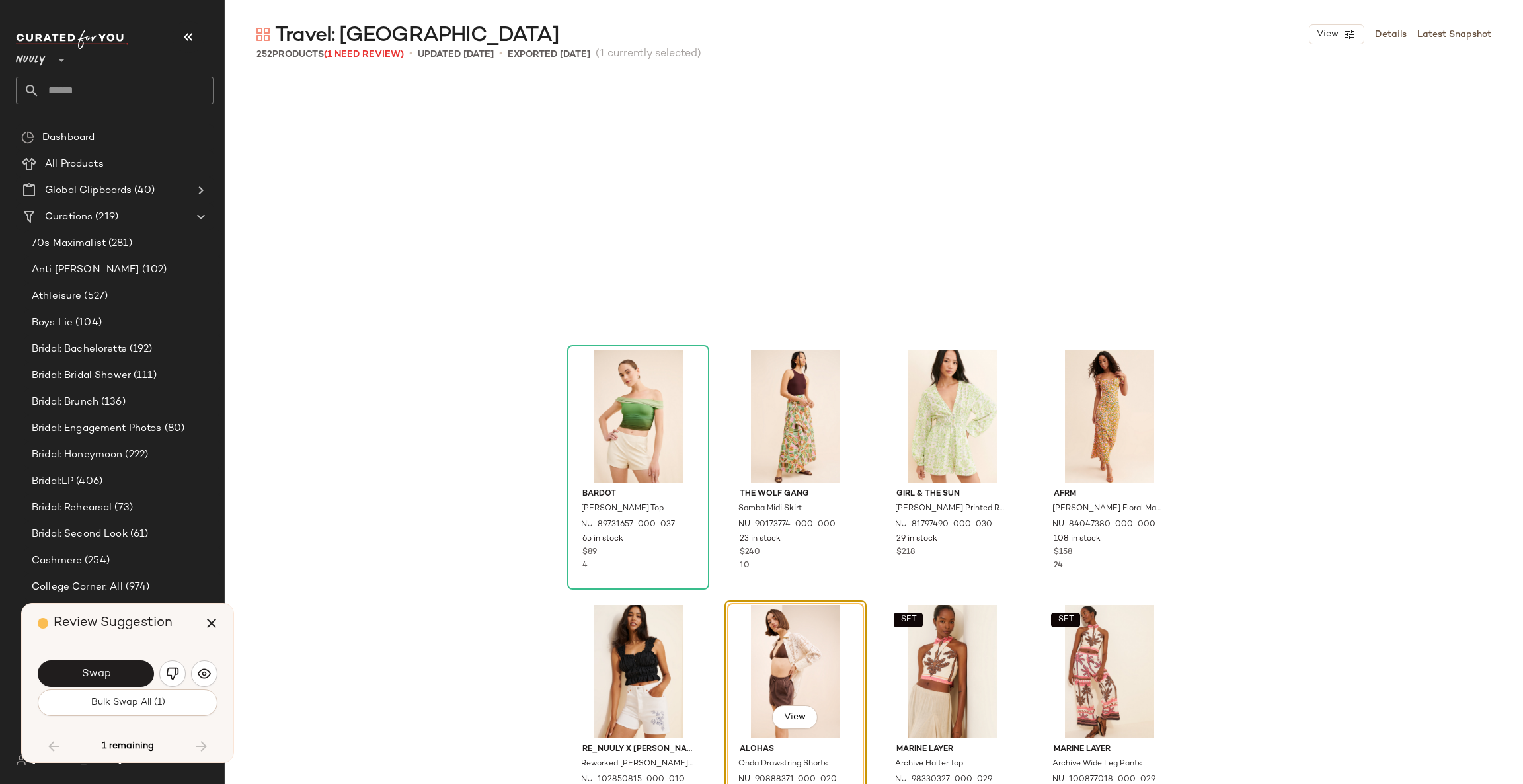
scroll to position [15048, 0]
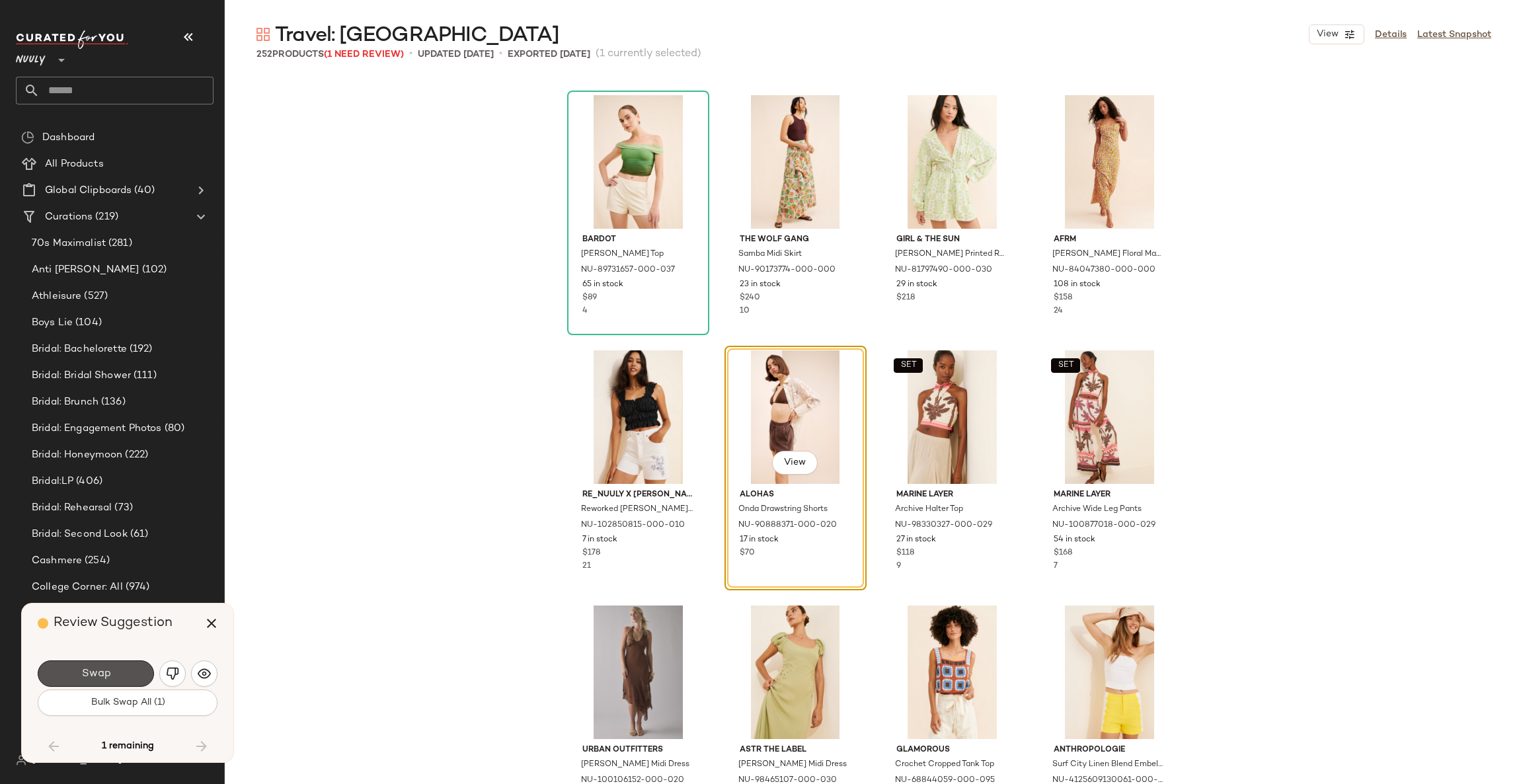
click at [117, 668] on button "Swap" at bounding box center [95, 673] width 116 height 26
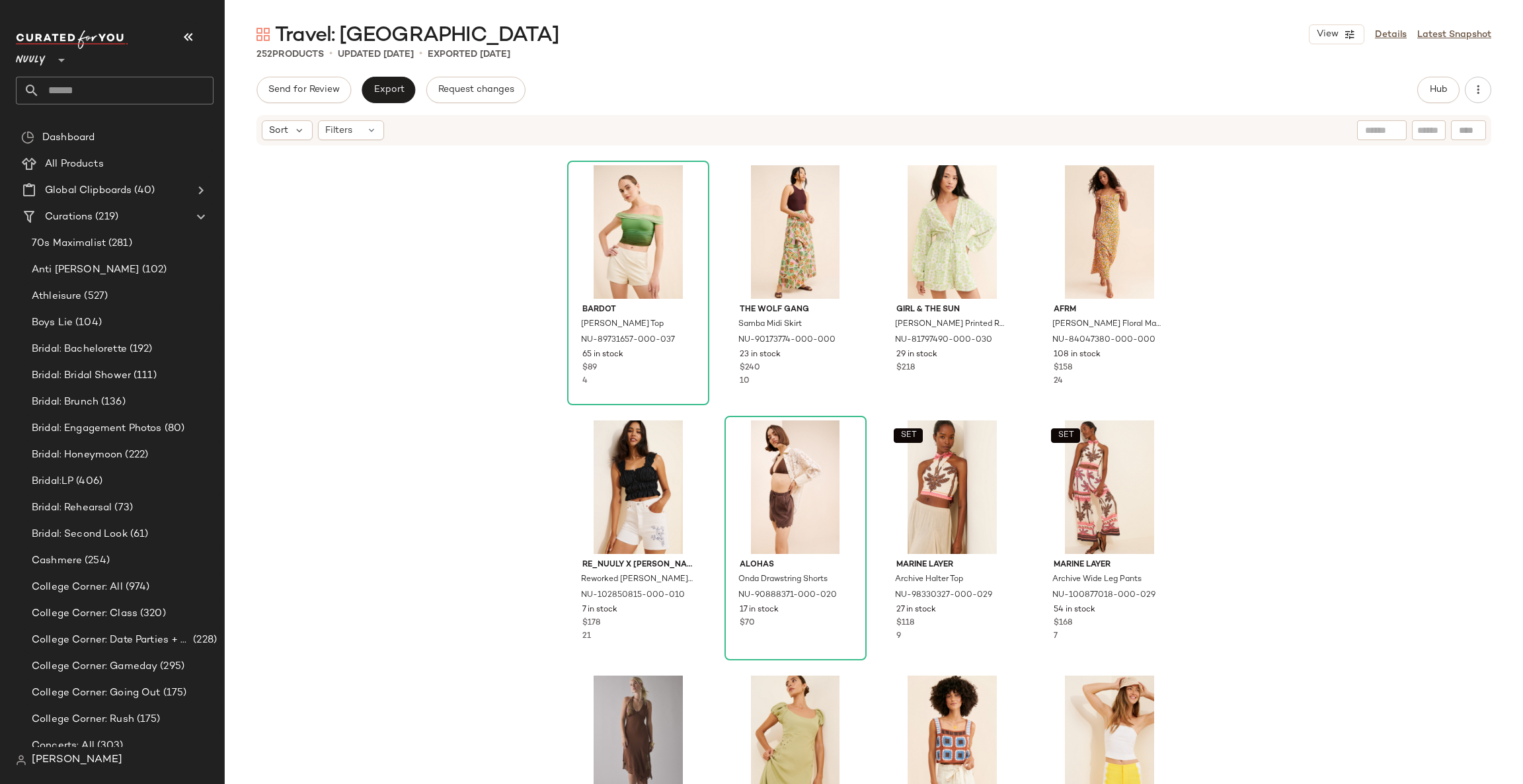
click at [1266, 500] on div "Bardot Aurelia Mesh Top NU-89731657-000-037 65 in stock $89 4 The Wolf Gang Sam…" at bounding box center [873, 485] width 1298 height 677
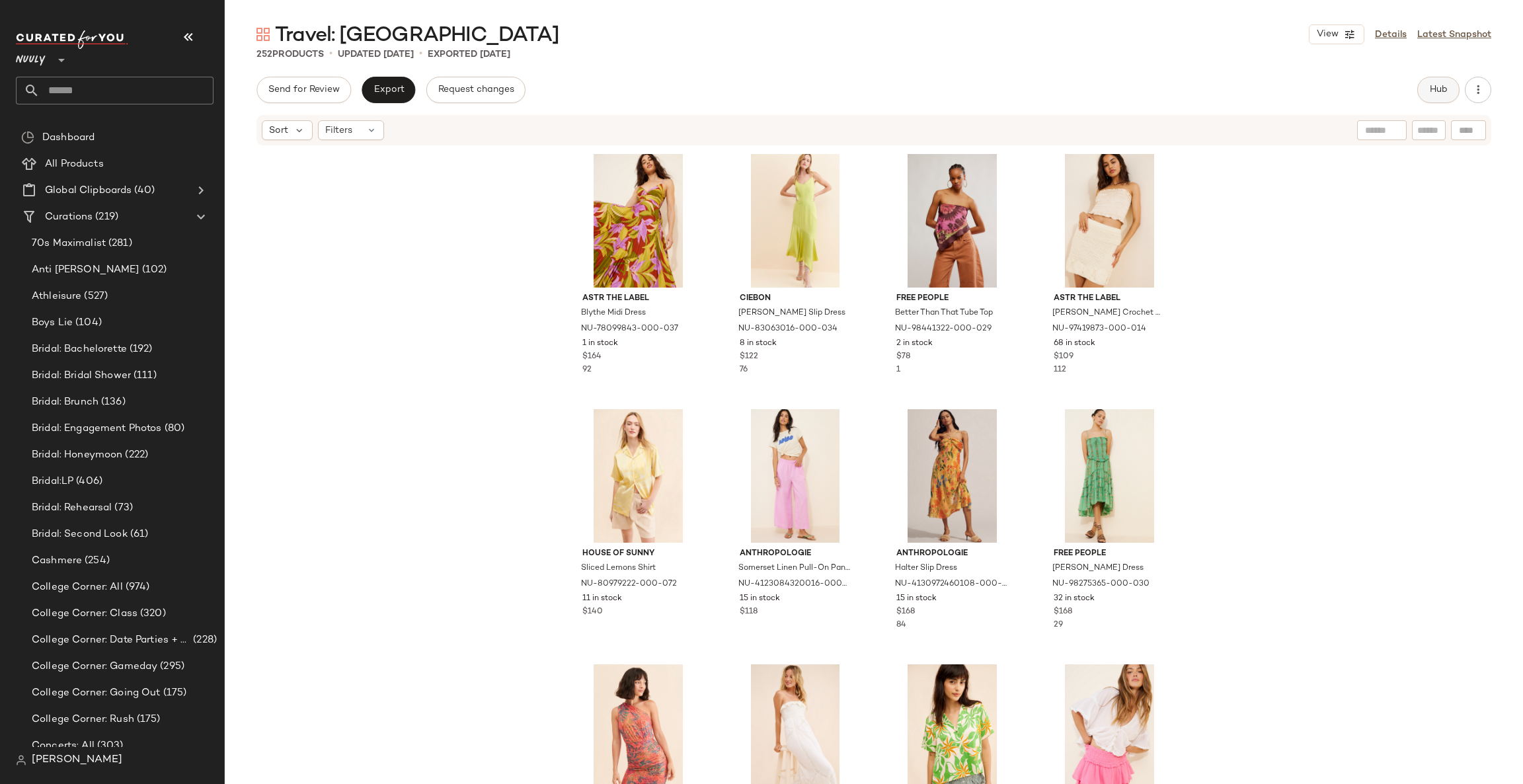
click at [1426, 91] on button "Hub" at bounding box center [1438, 90] width 42 height 26
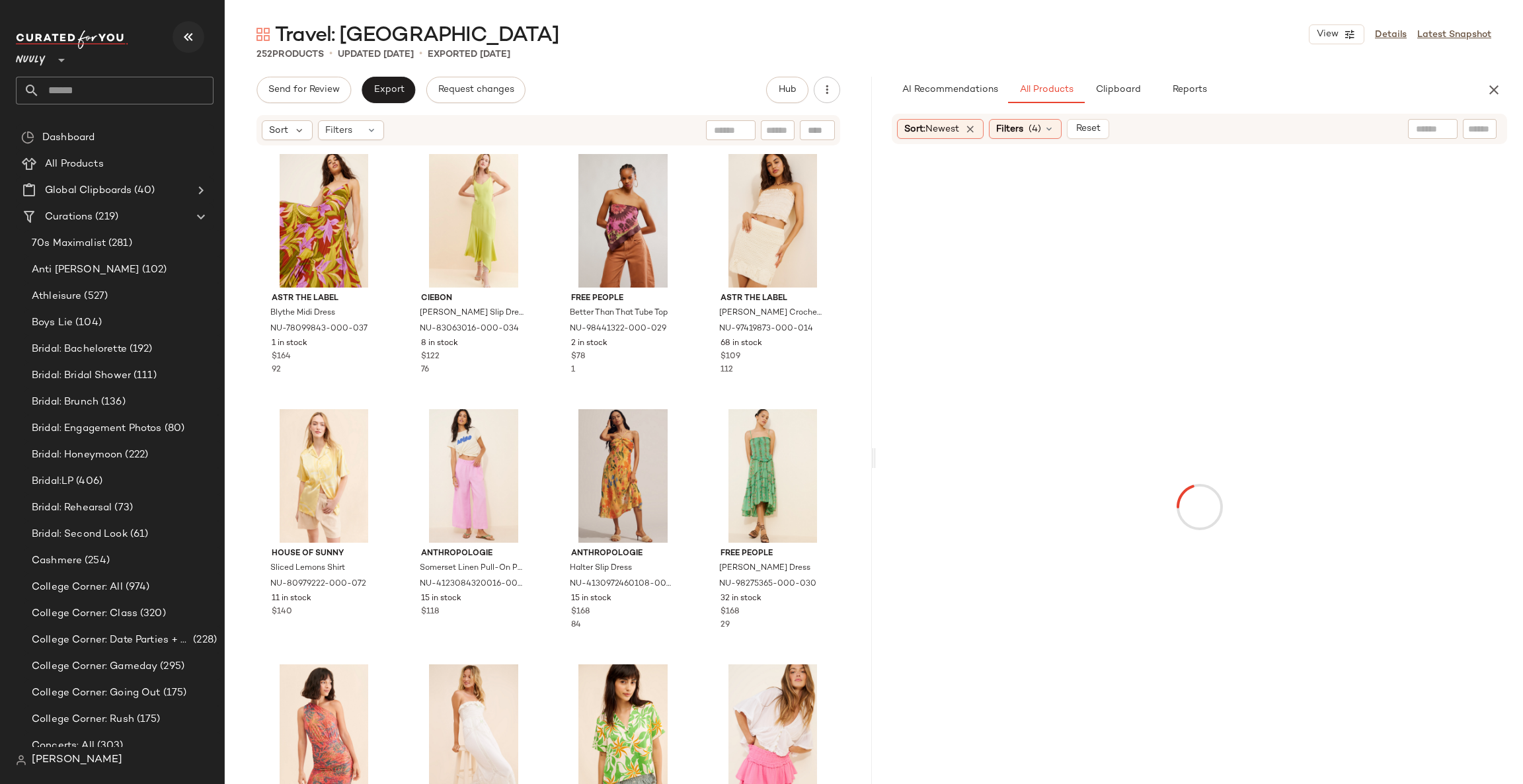
click at [196, 35] on button "button" at bounding box center [188, 37] width 32 height 32
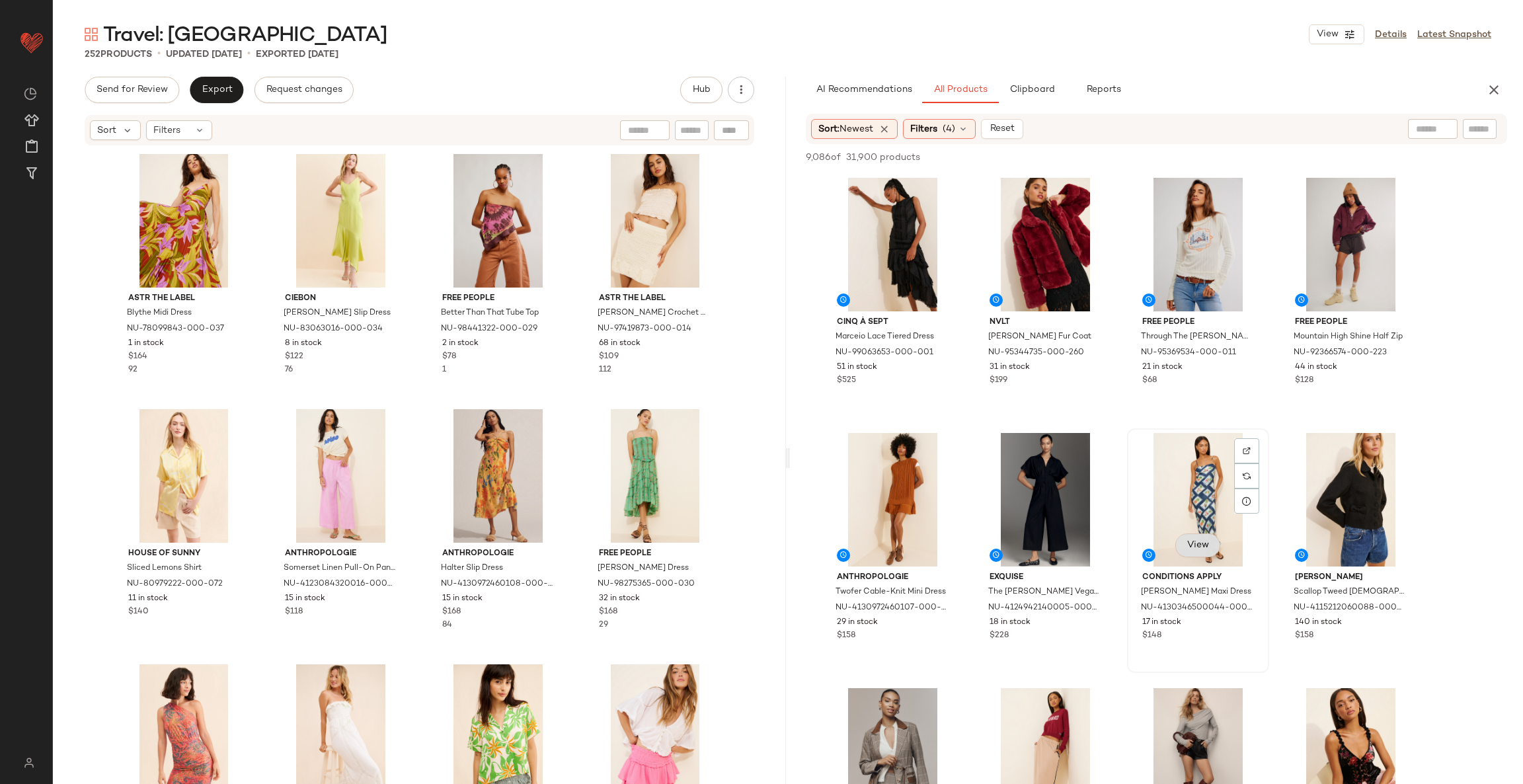
click at [1196, 546] on span "View" at bounding box center [1198, 545] width 22 height 10
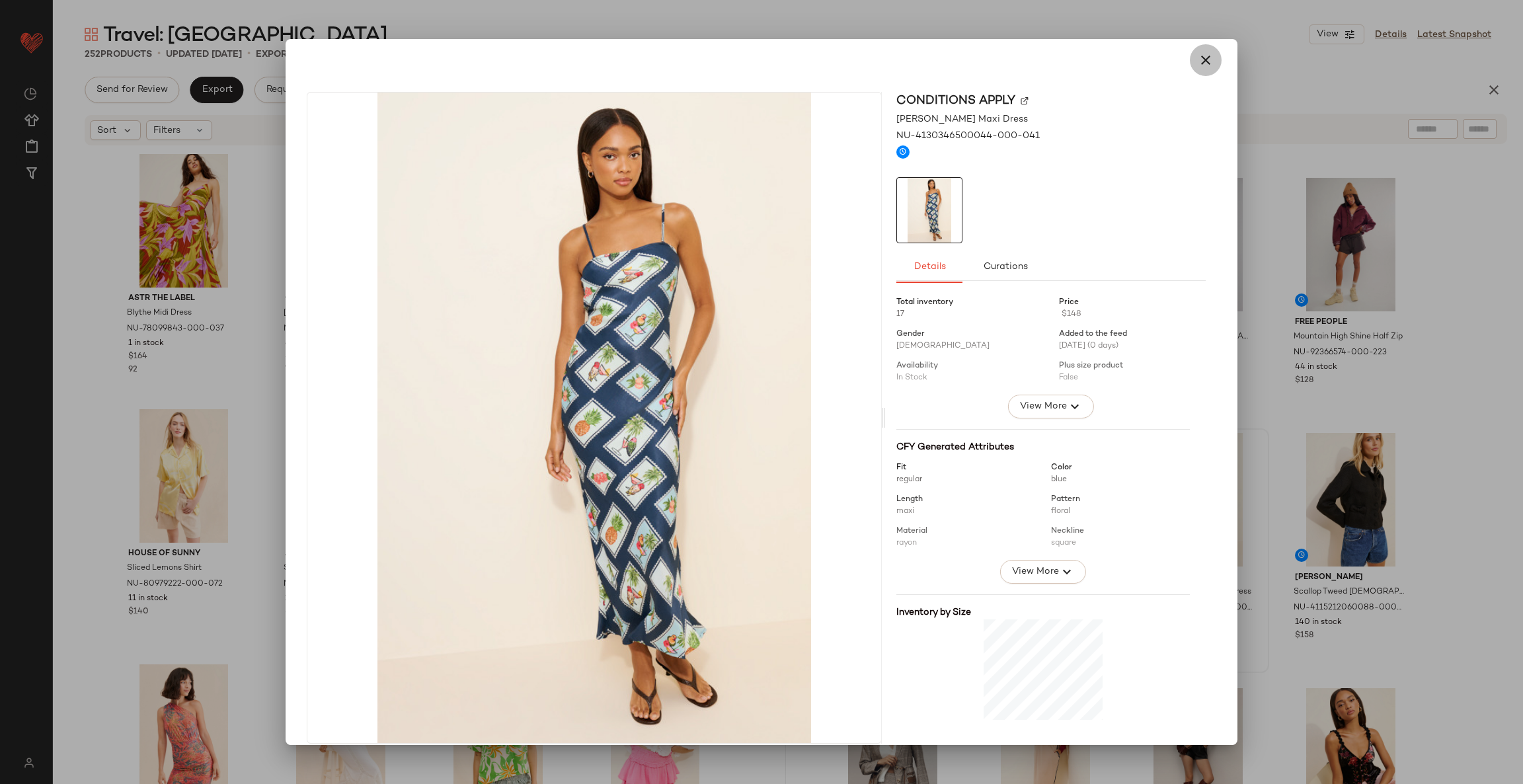
click at [1200, 58] on icon "button" at bounding box center [1205, 60] width 16 height 16
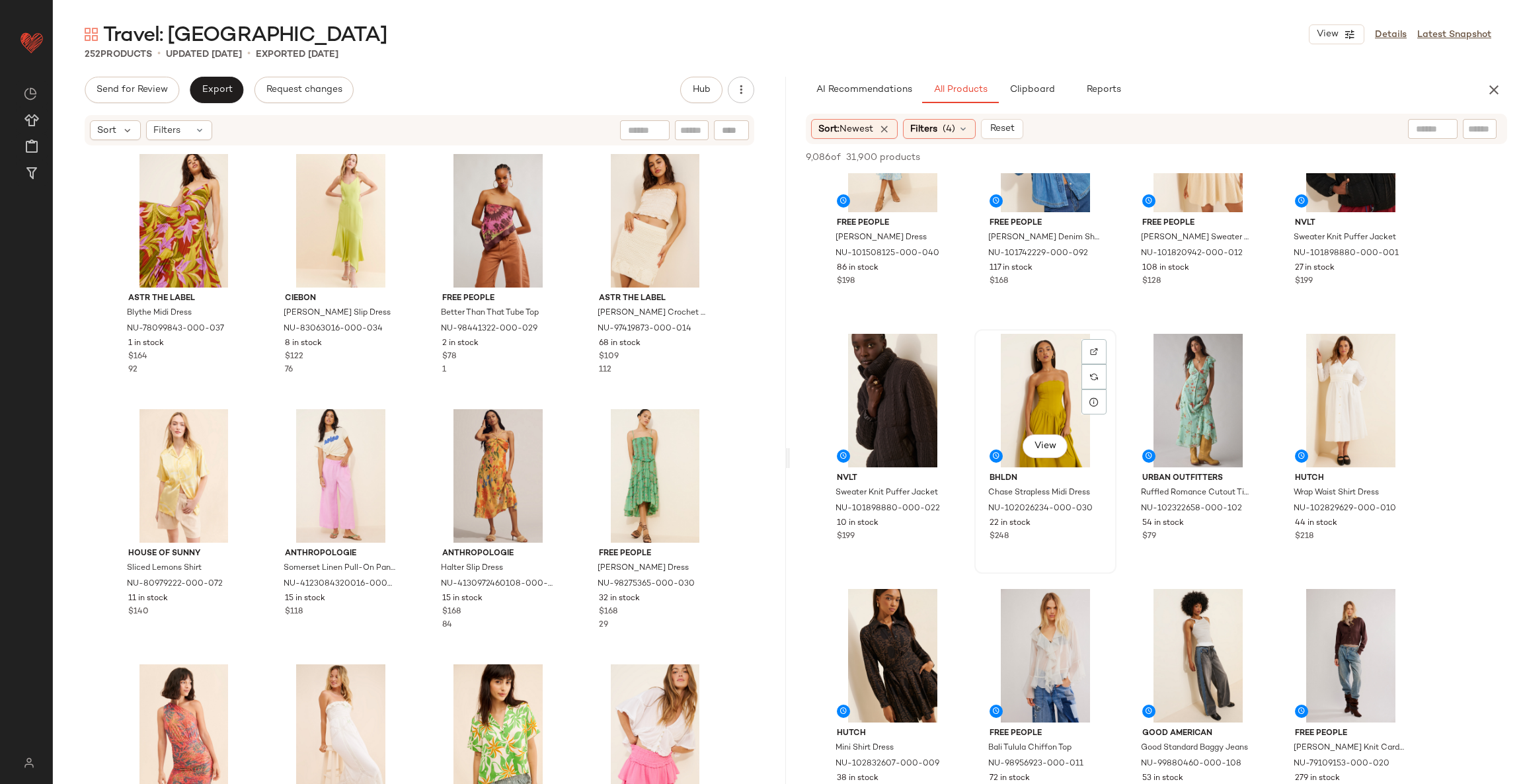
scroll to position [1388, 0]
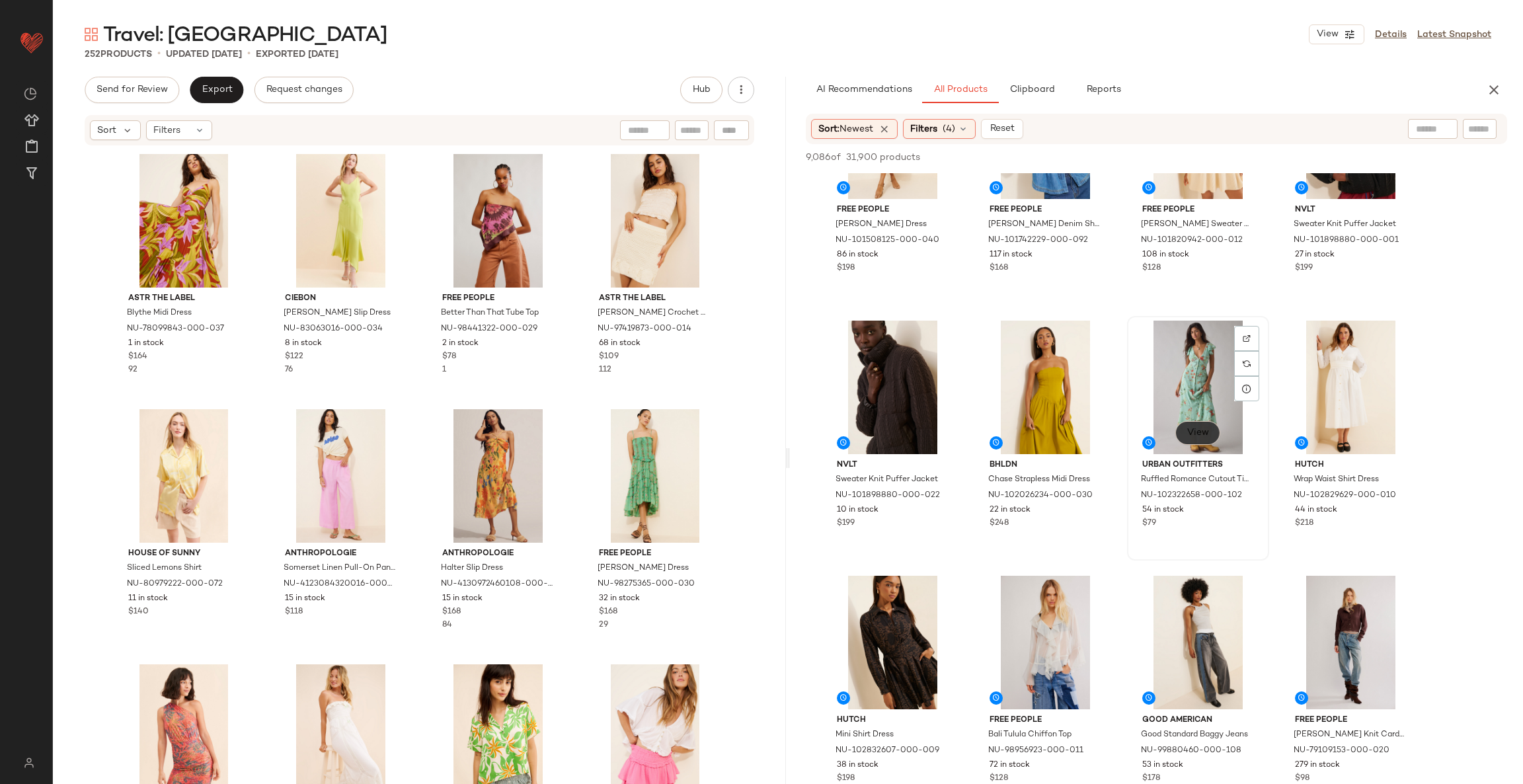
click at [1193, 430] on span "View" at bounding box center [1198, 432] width 22 height 10
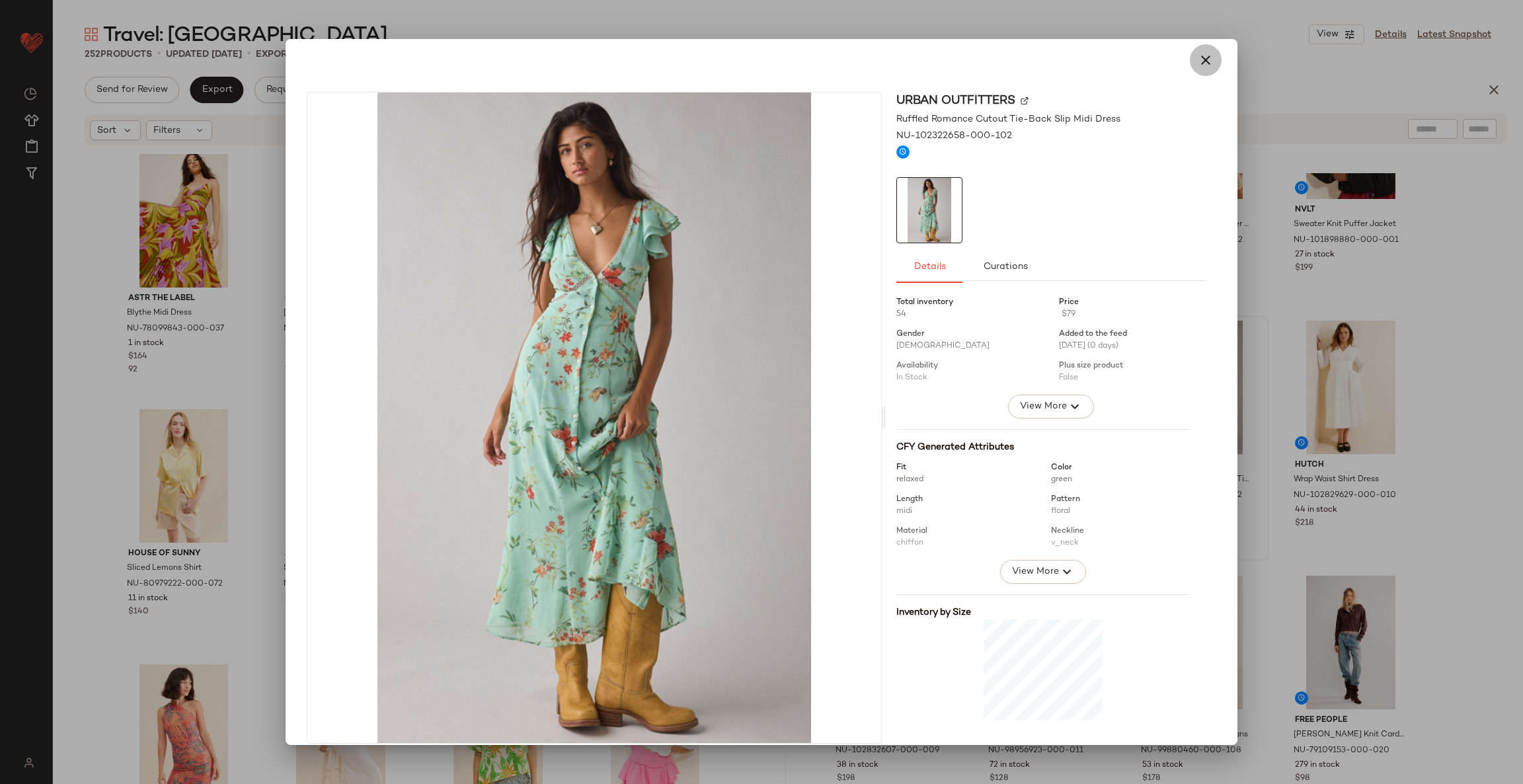
click at [1200, 57] on icon "button" at bounding box center [1205, 60] width 16 height 16
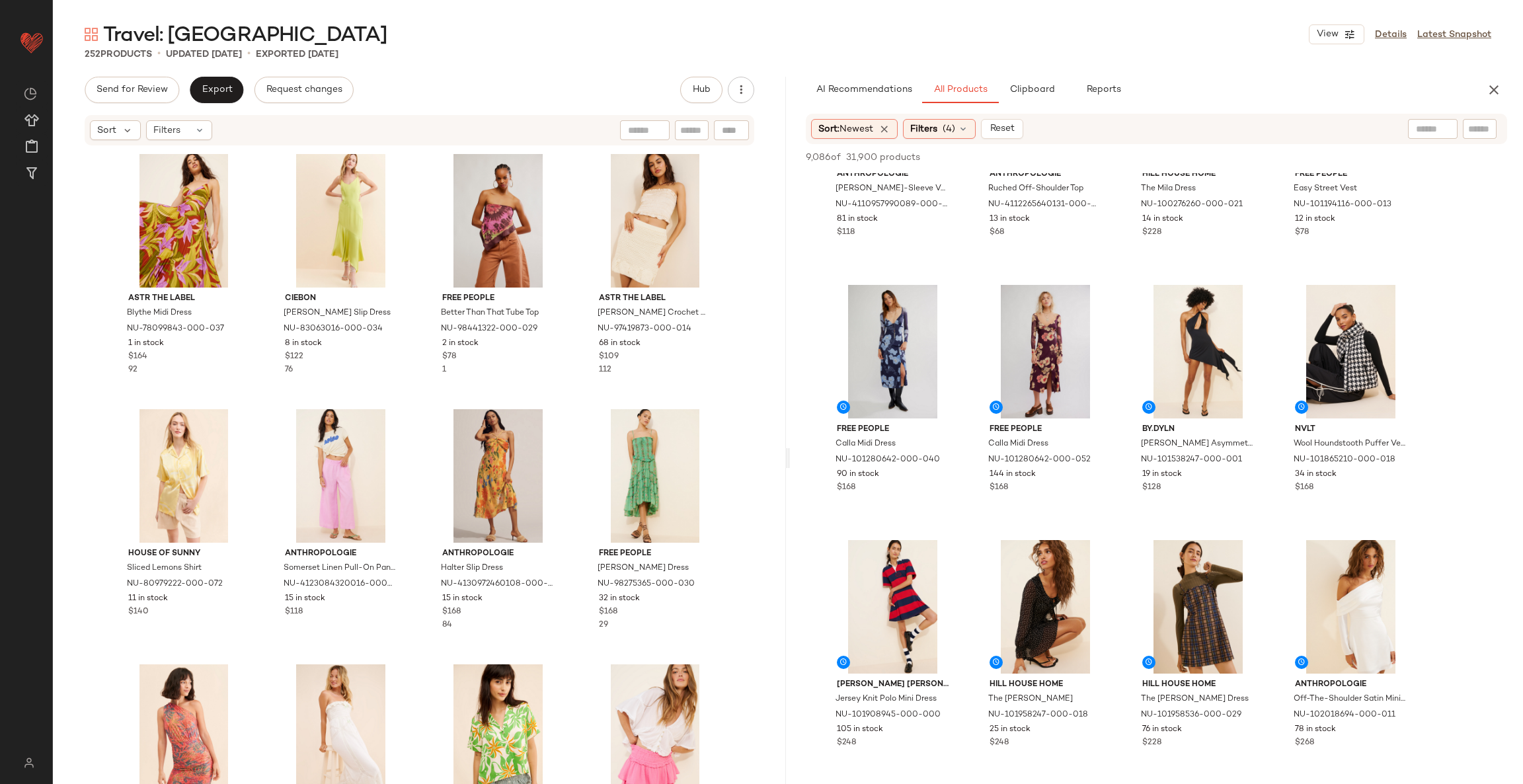
scroll to position [3073, 0]
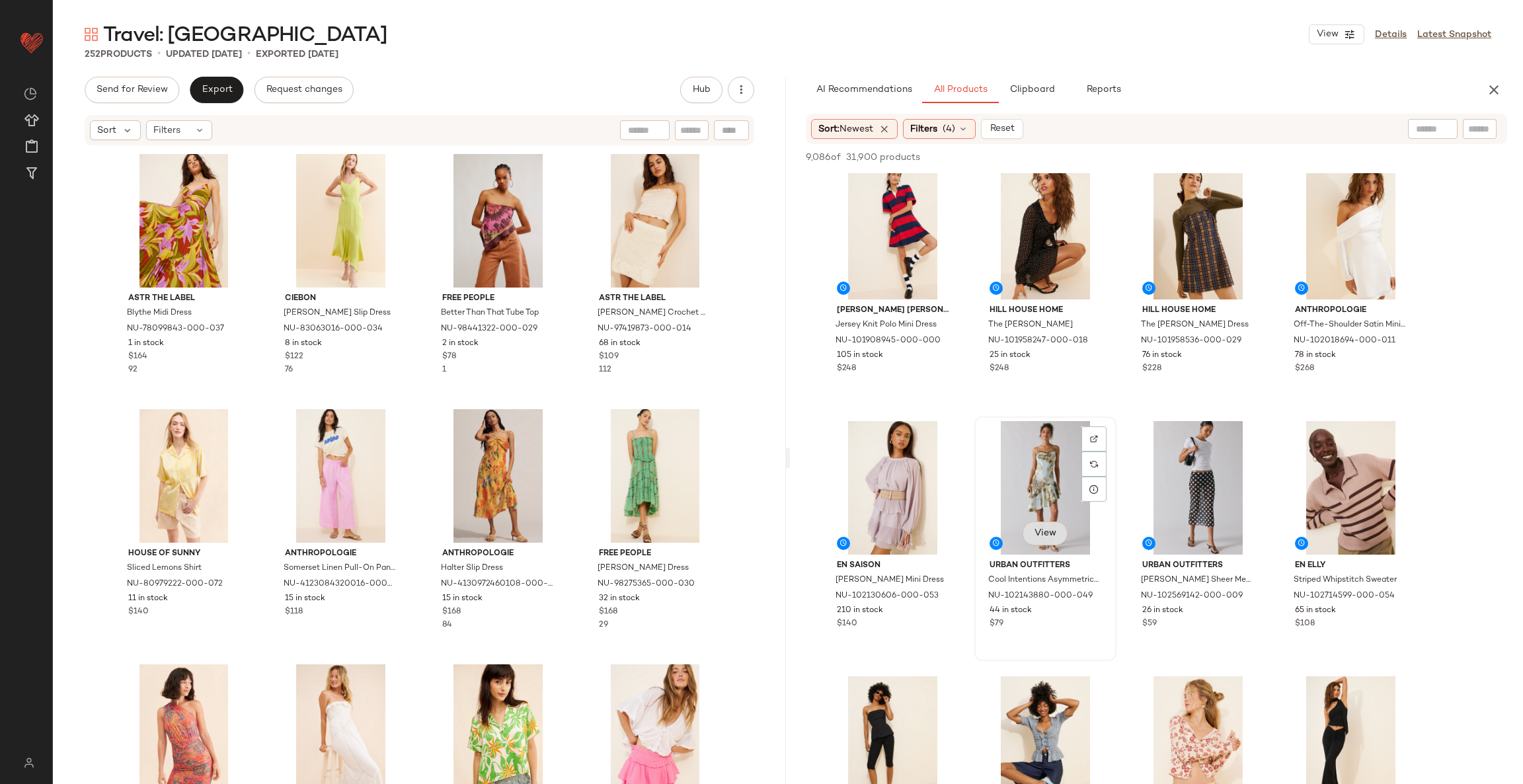
click at [1048, 530] on span "View" at bounding box center [1045, 533] width 22 height 10
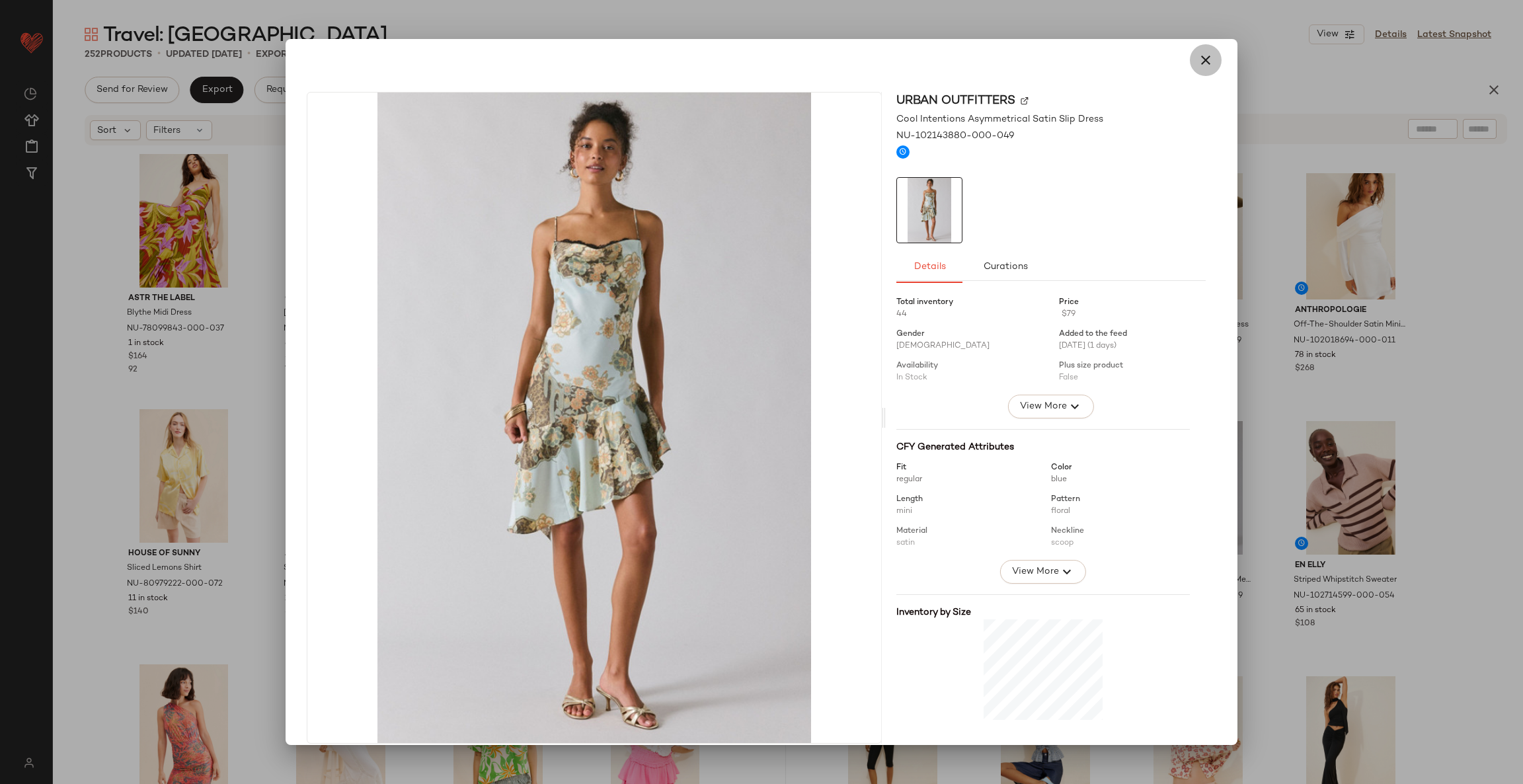
click at [1205, 51] on button "button" at bounding box center [1205, 60] width 32 height 32
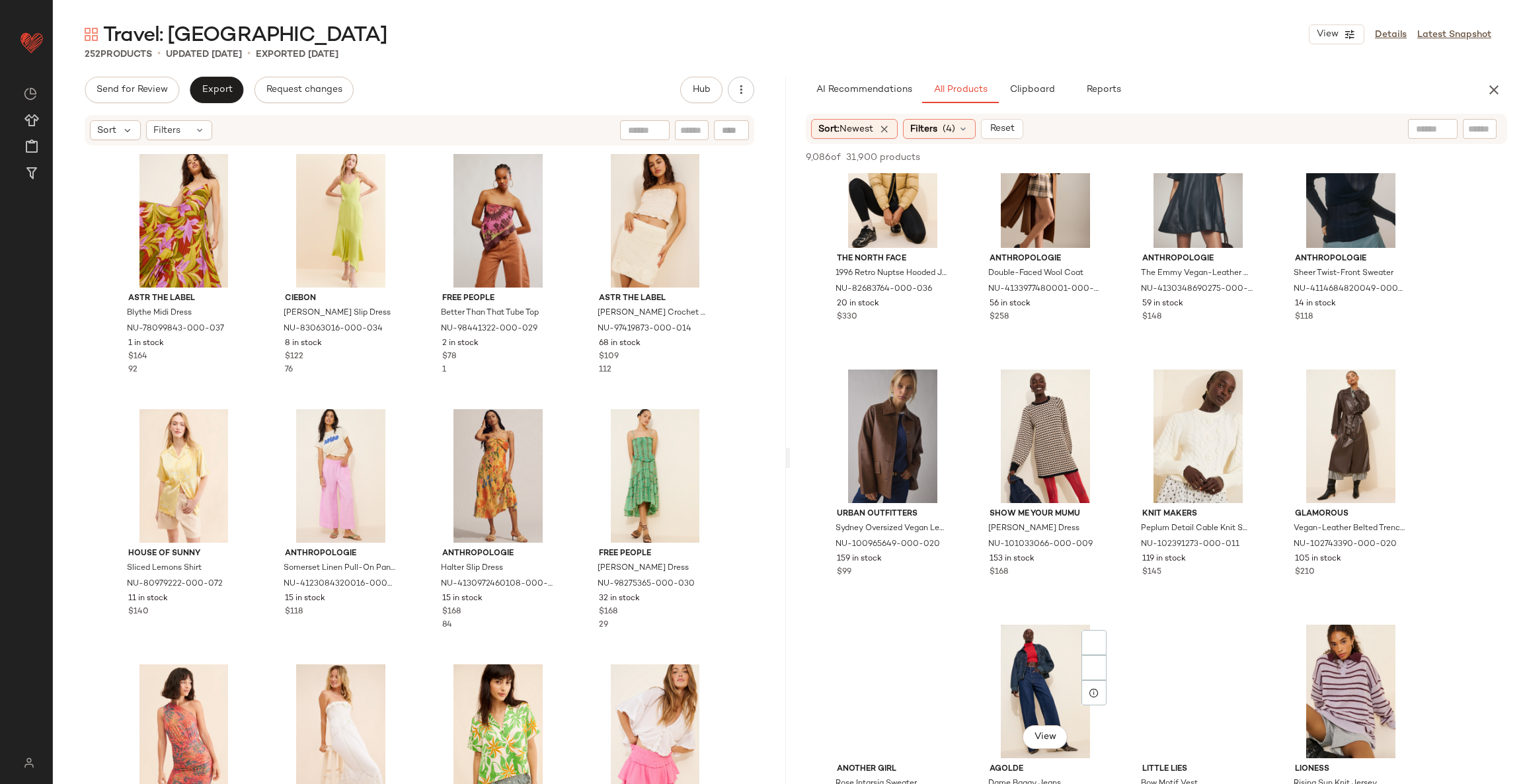
scroll to position [13084, 0]
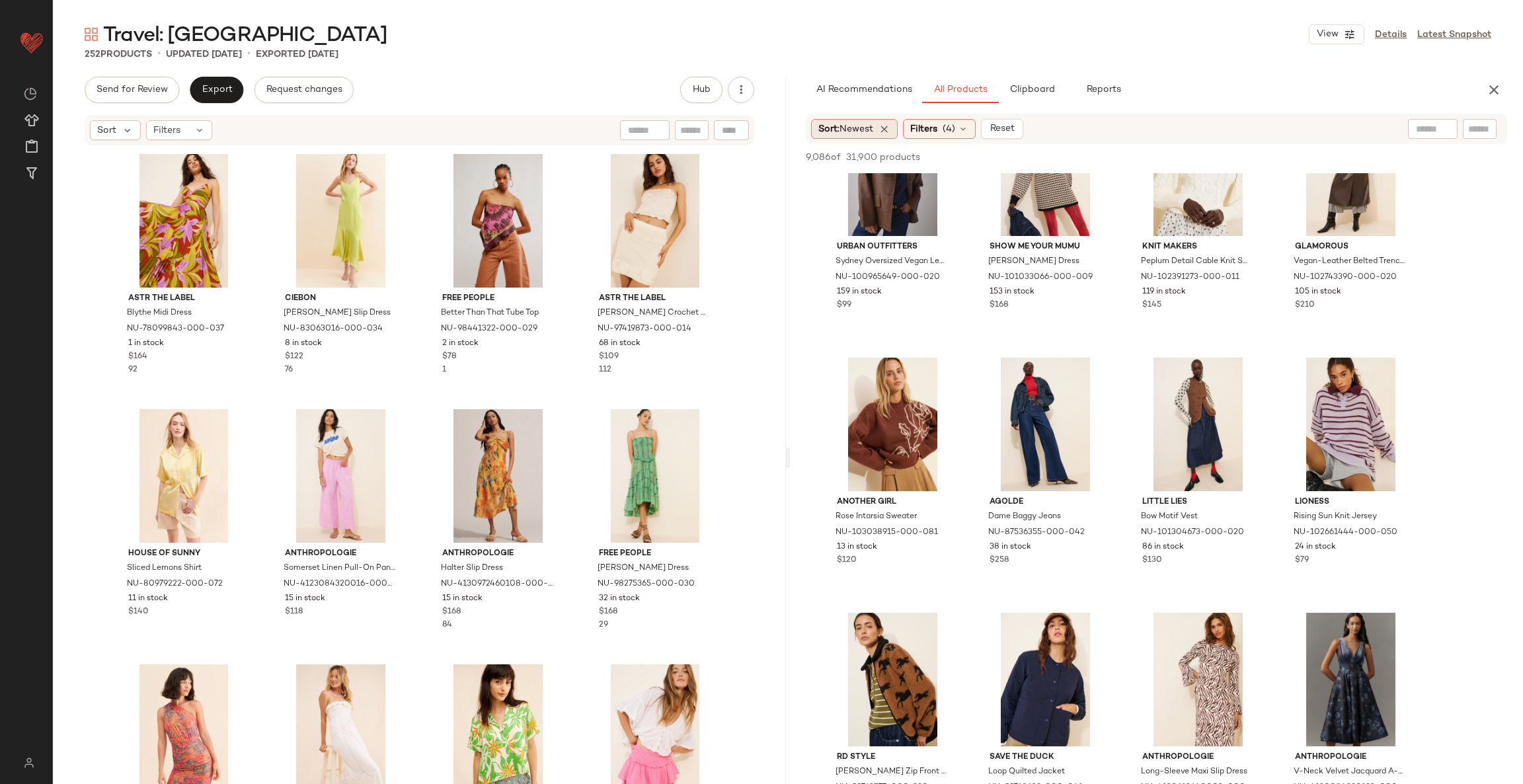
click at [873, 131] on span "Newest" at bounding box center [856, 129] width 33 height 10
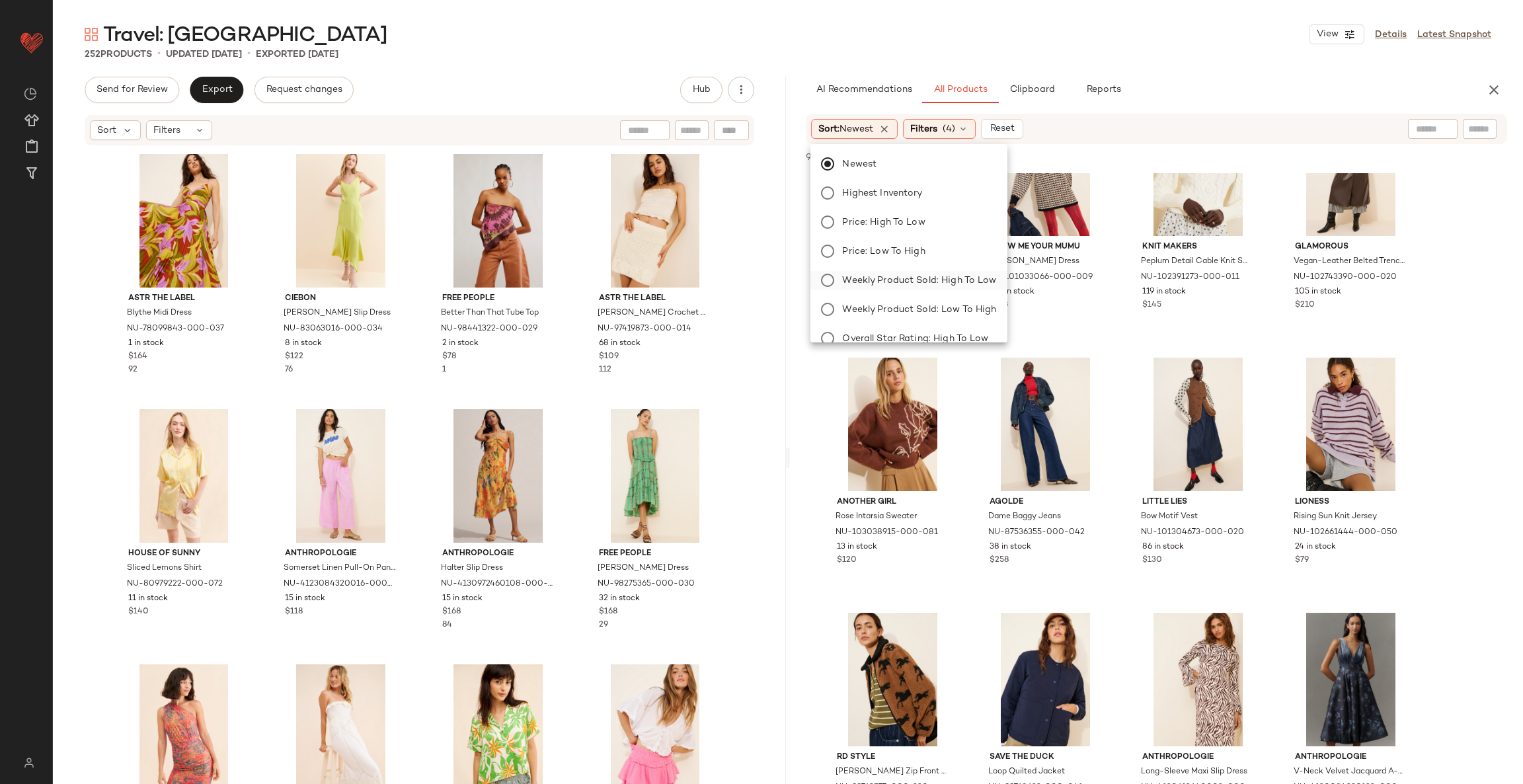
click at [883, 285] on span "Weekly Product Sold: High to Low" at bounding box center [919, 281] width 154 height 14
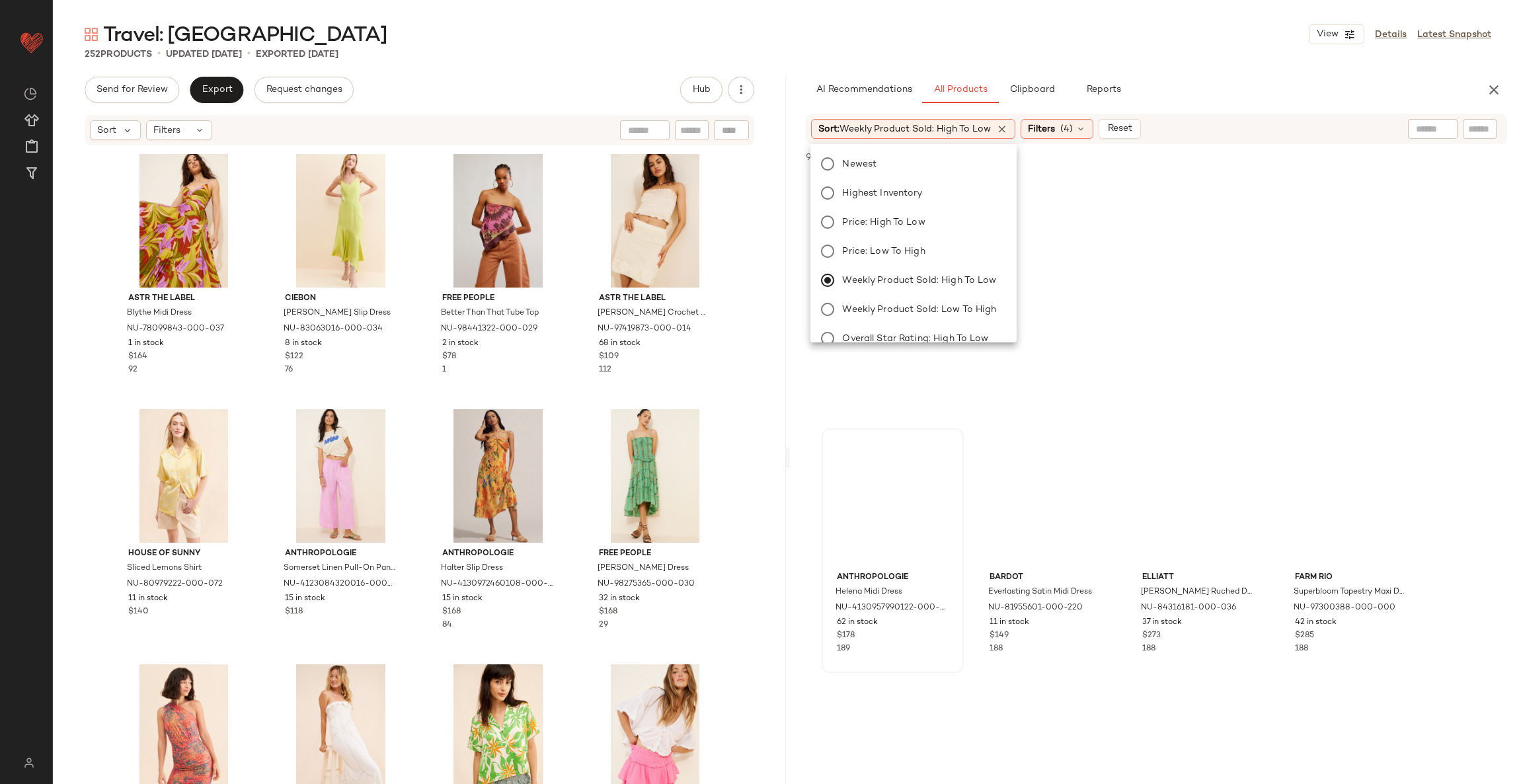
click at [960, 443] on div "Anthropologie Helena Midi Dress NU-4130957990122-000-055 62 in stock $178 189" at bounding box center [893, 550] width 140 height 242
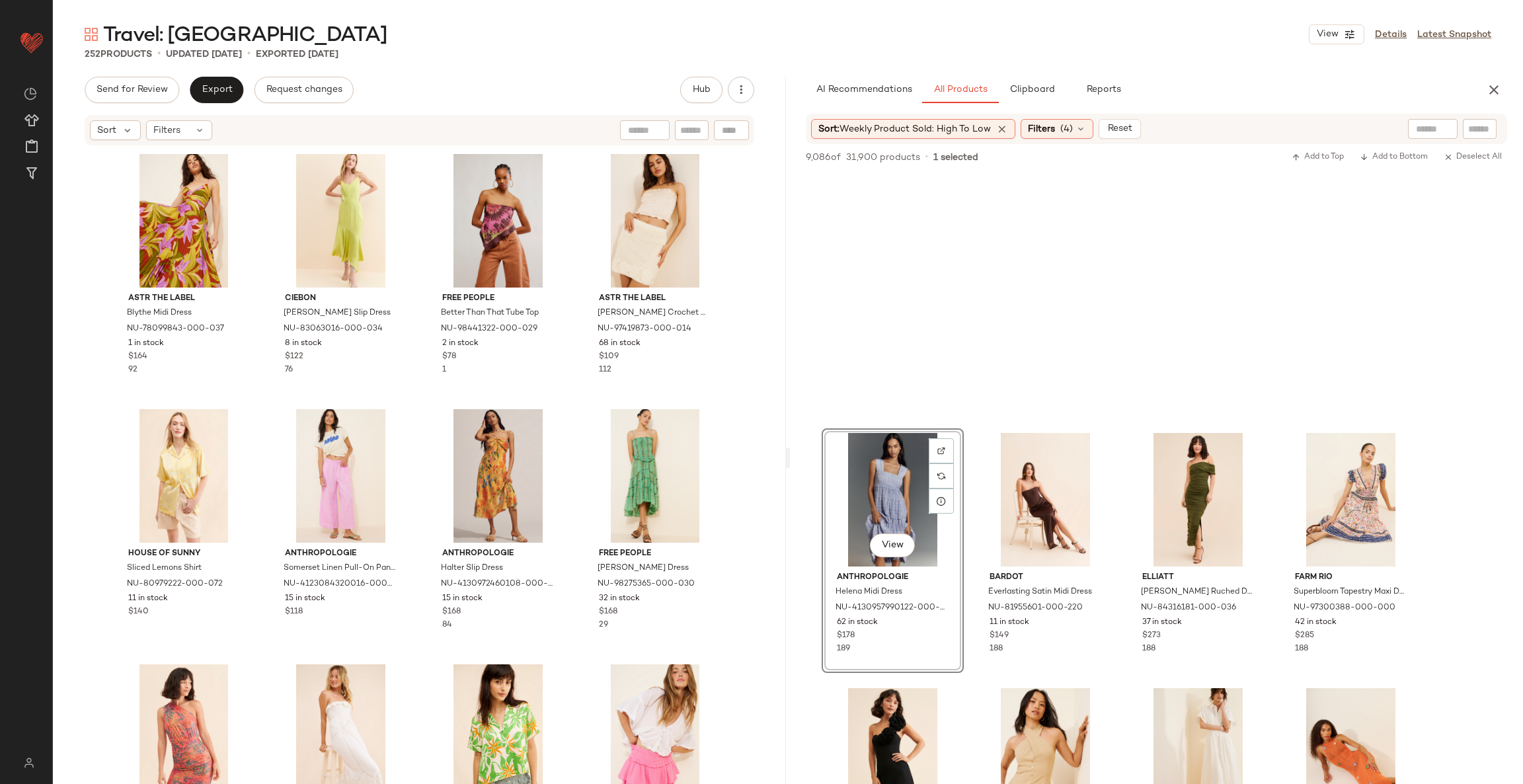
click at [970, 427] on div at bounding box center [1156, 300] width 733 height 255
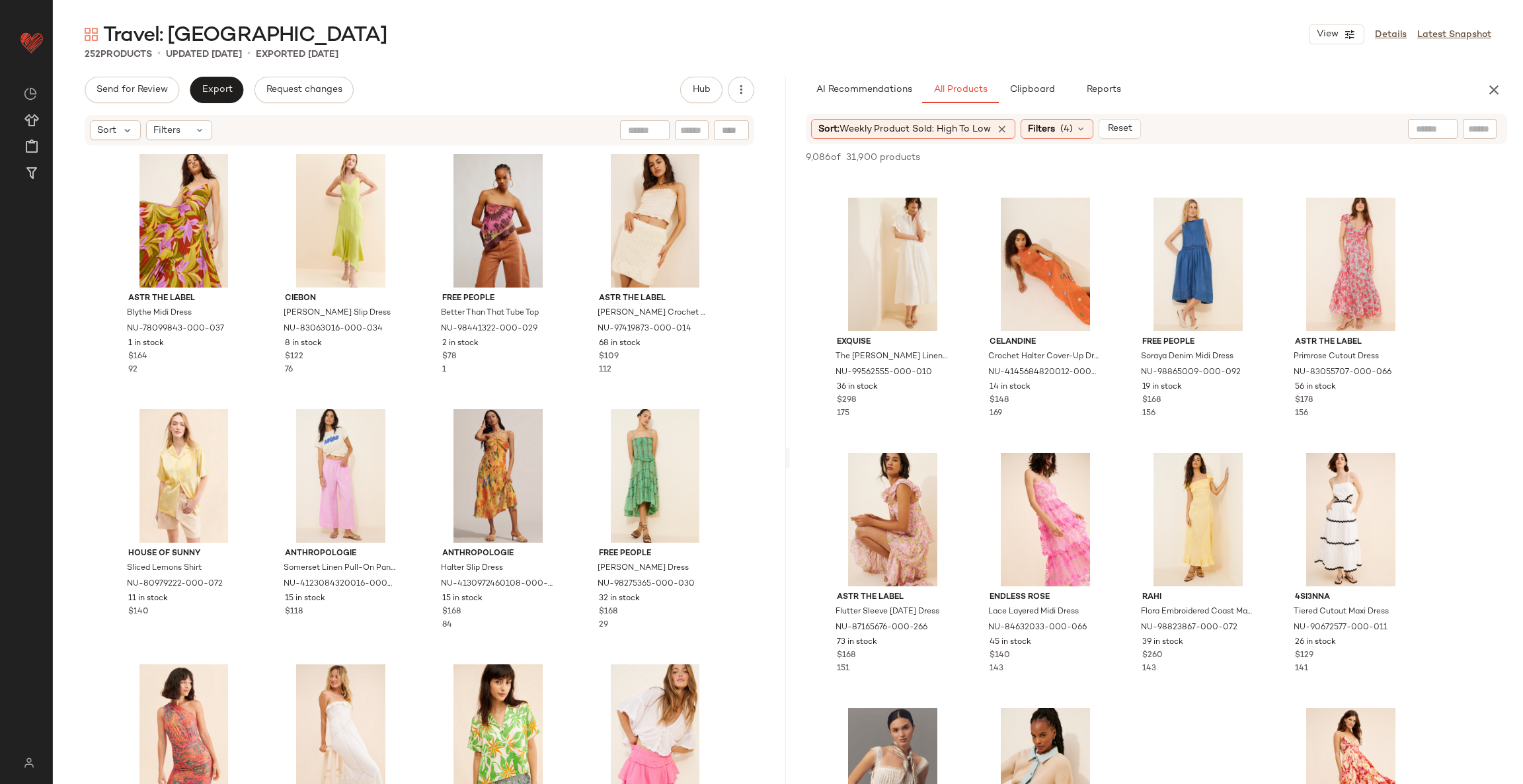
scroll to position [495, 0]
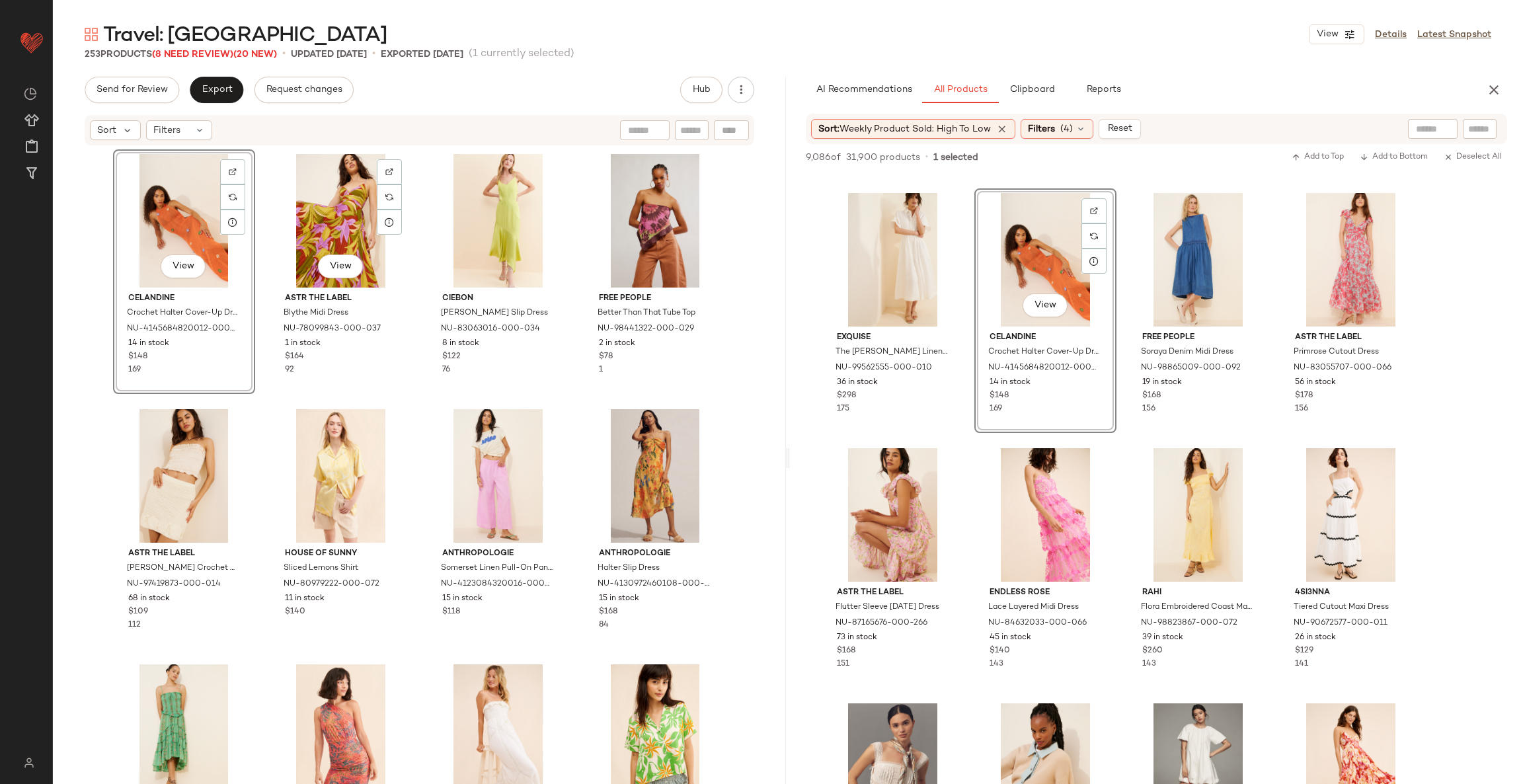
click at [322, 204] on div "View" at bounding box center [341, 221] width 133 height 133
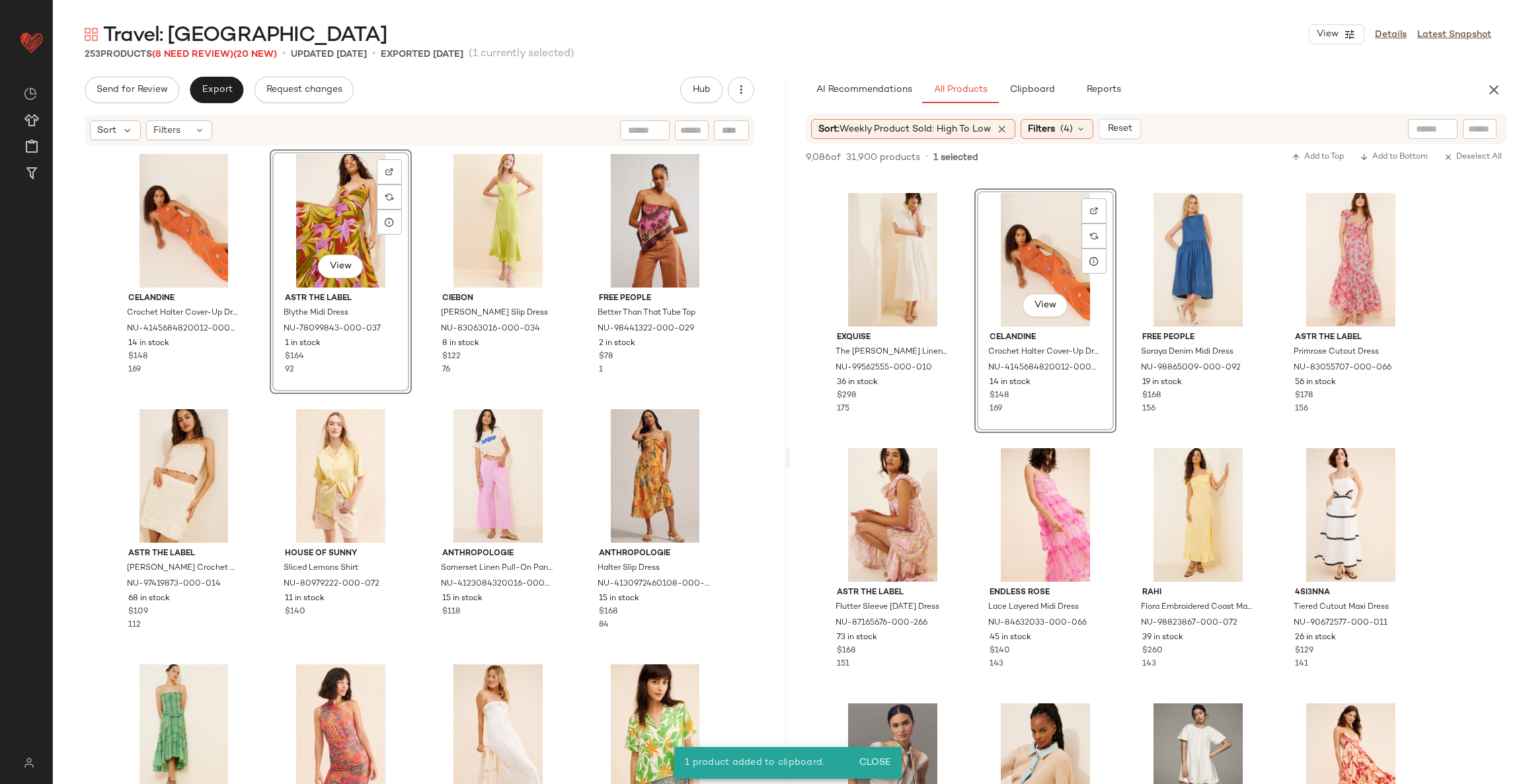
click at [338, 202] on div "View" at bounding box center [341, 221] width 133 height 133
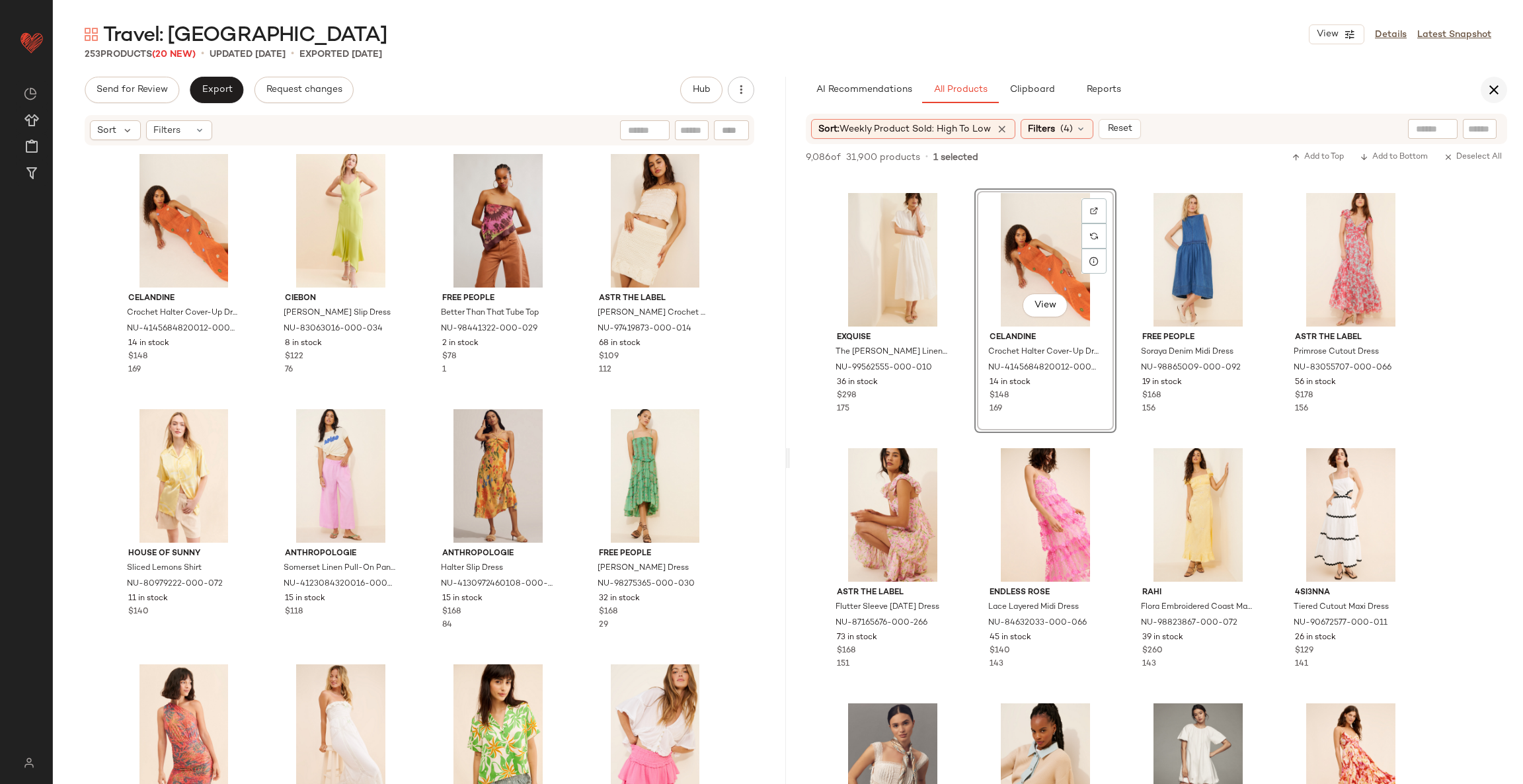
click at [1490, 92] on icon "button" at bounding box center [1493, 90] width 16 height 16
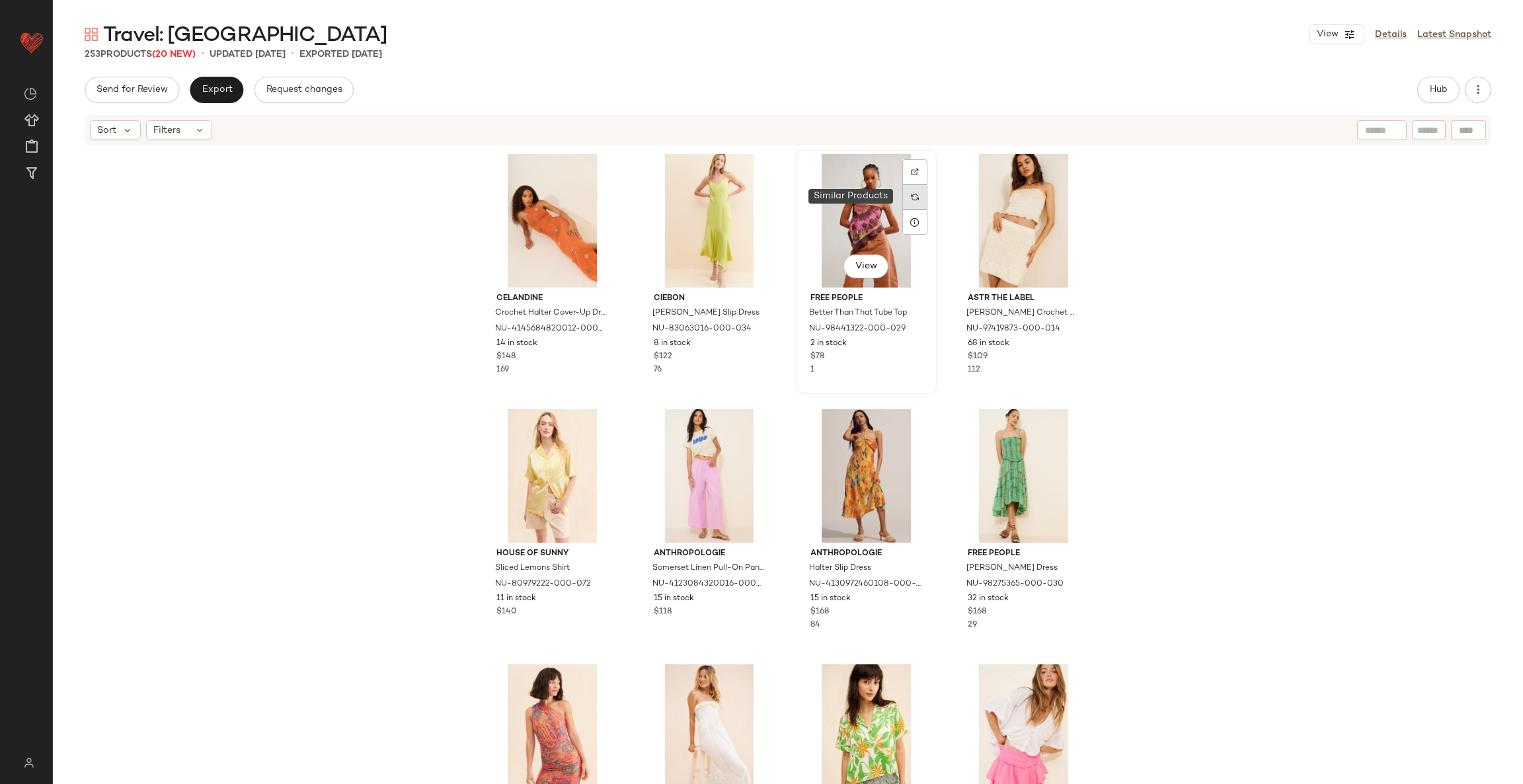
click at [915, 202] on div at bounding box center [915, 197] width 25 height 25
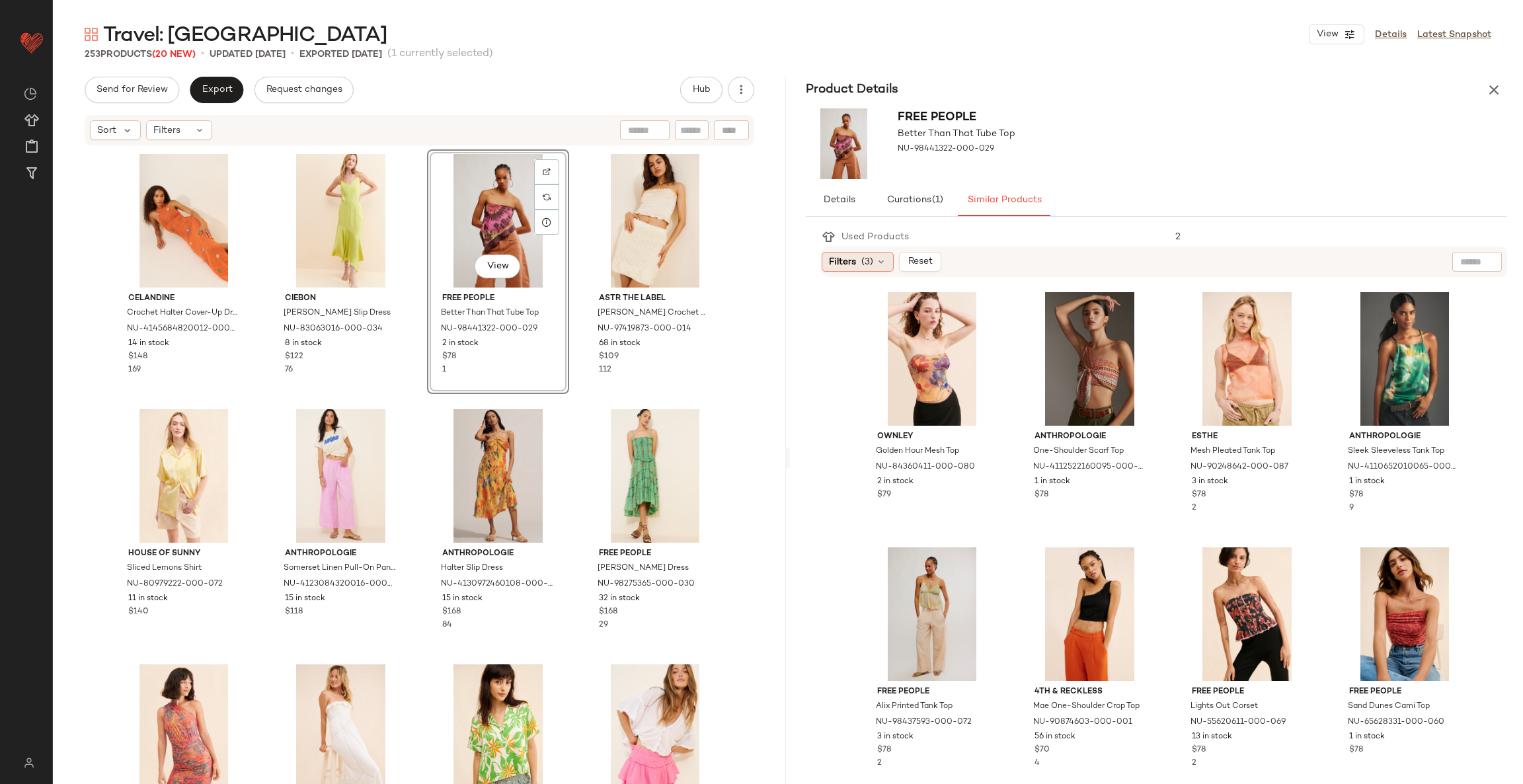
click at [870, 265] on span "(3)" at bounding box center [867, 262] width 12 height 14
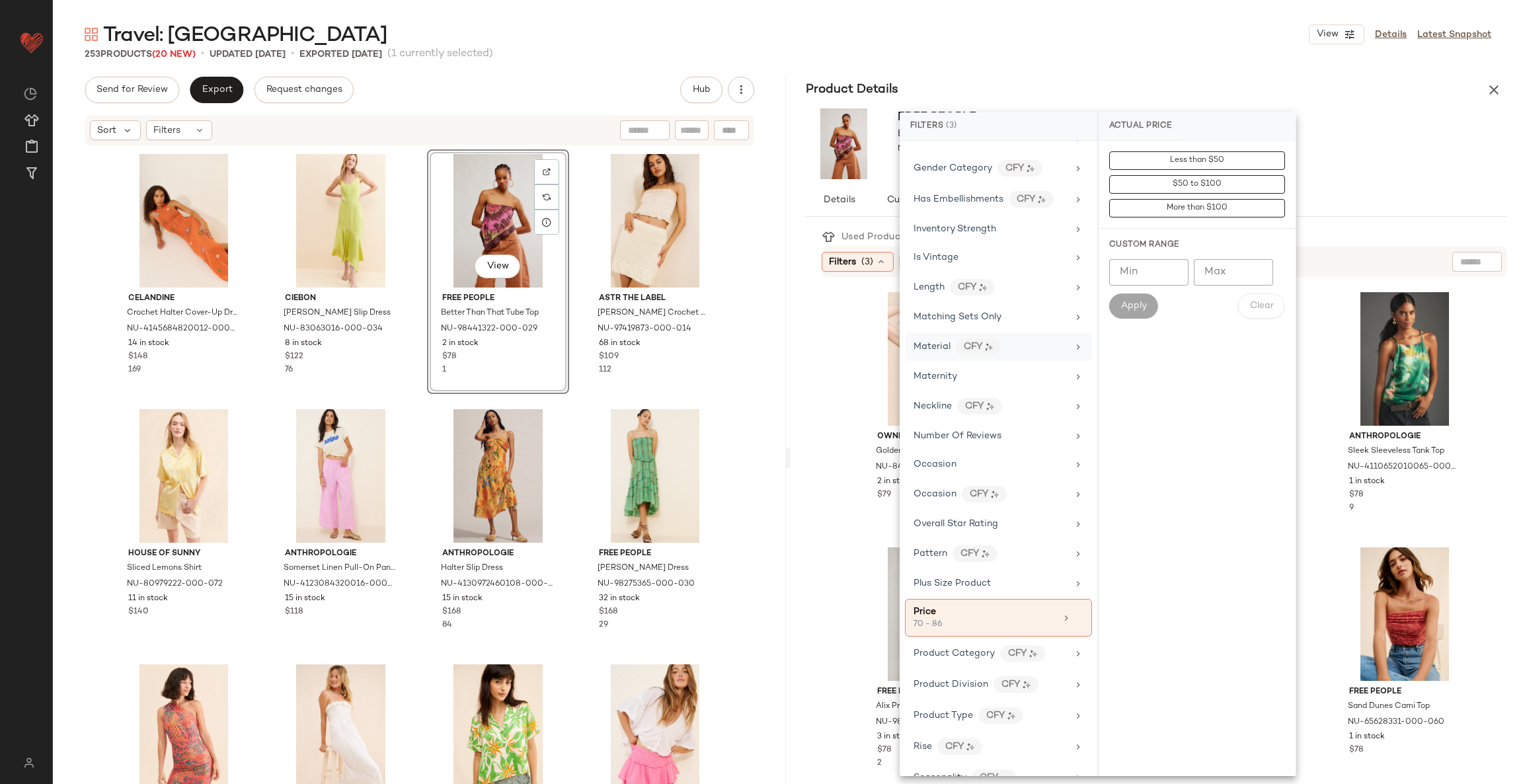
scroll to position [605, 0]
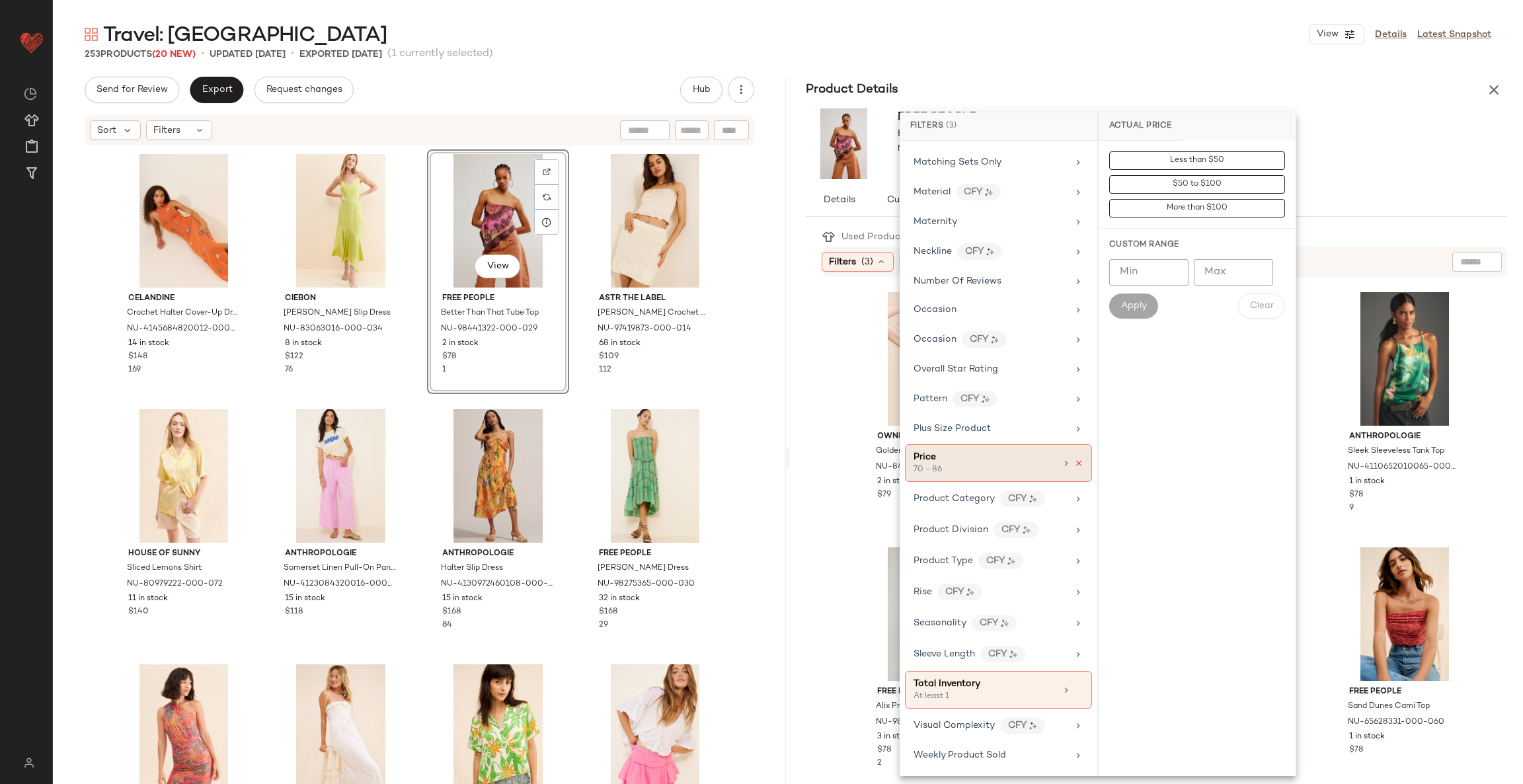
click at [1074, 459] on icon at bounding box center [1078, 463] width 9 height 9
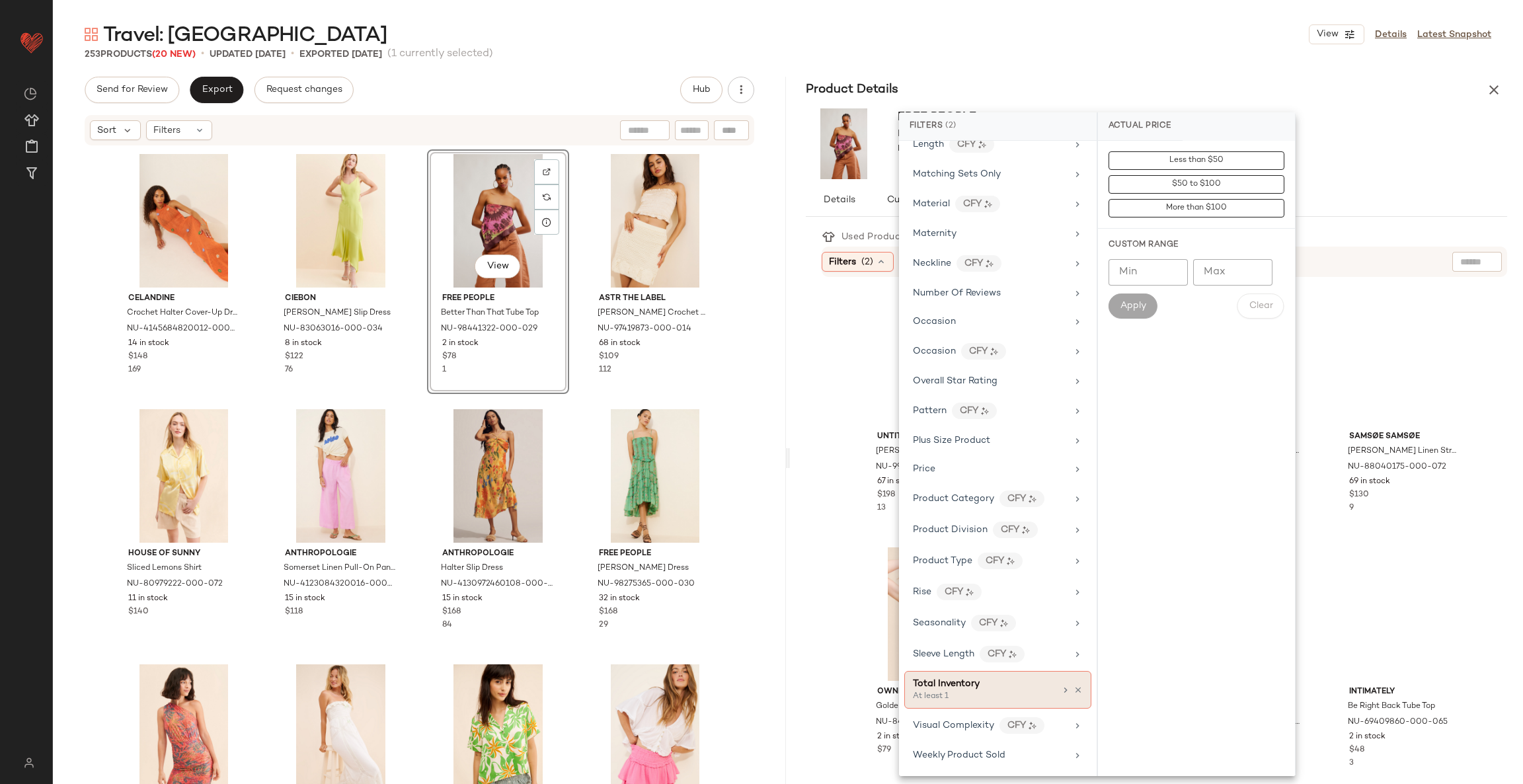
click at [1052, 685] on div "Total Inventory At least 1" at bounding box center [997, 689] width 187 height 38
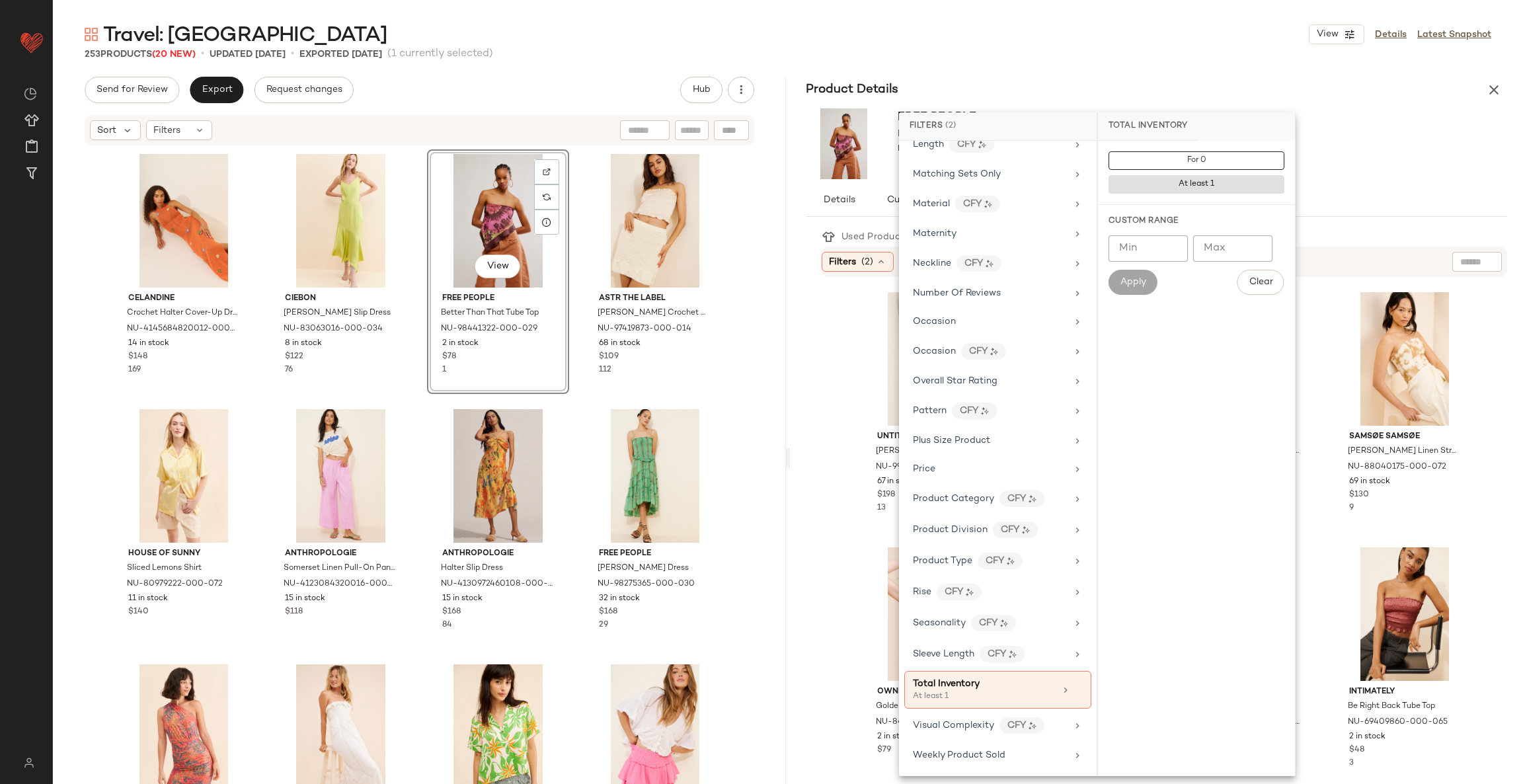
click at [1149, 240] on input "Min" at bounding box center [1148, 248] width 79 height 26
type input "**"
click at [1140, 277] on span "Apply" at bounding box center [1133, 281] width 26 height 10
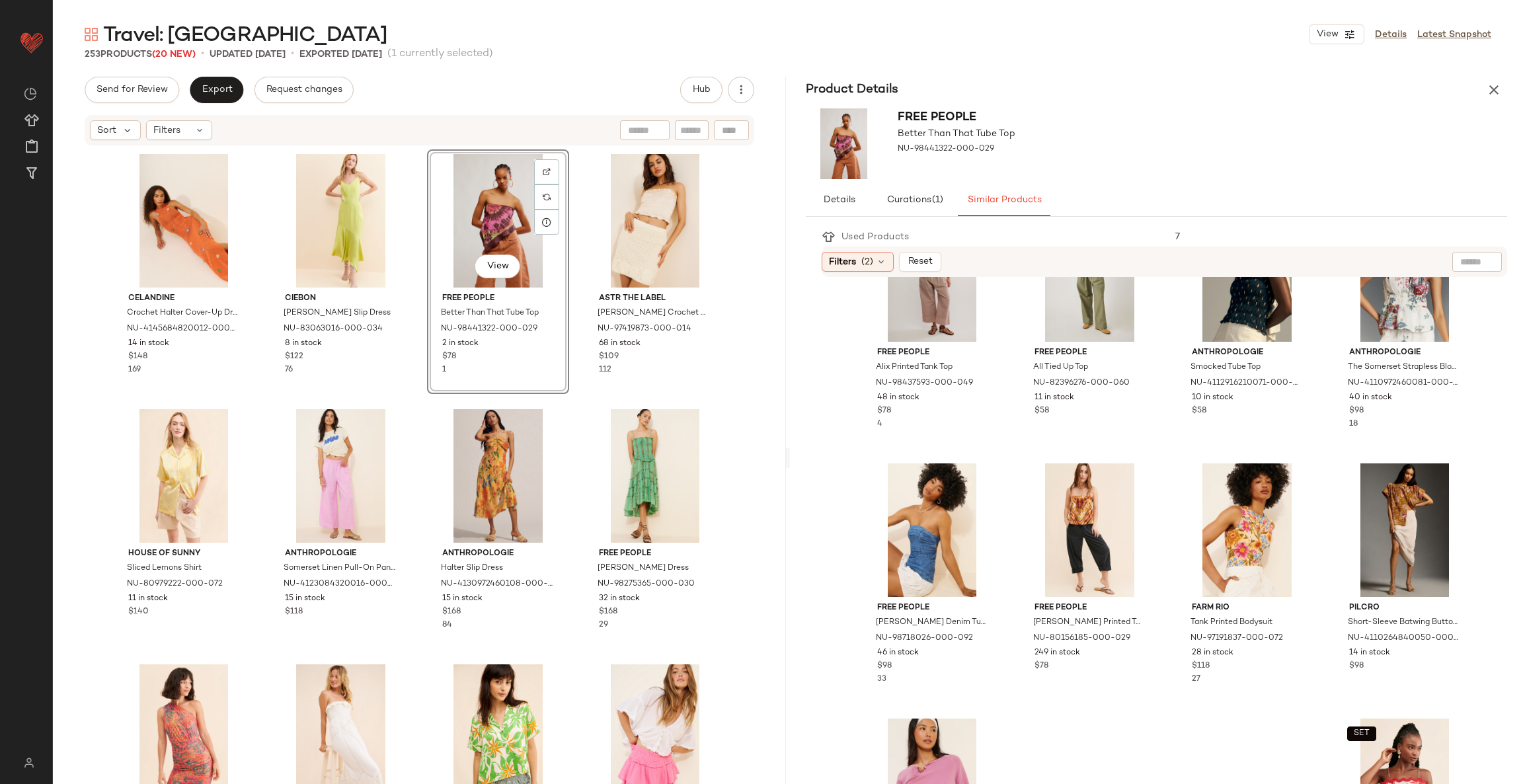
scroll to position [694, 0]
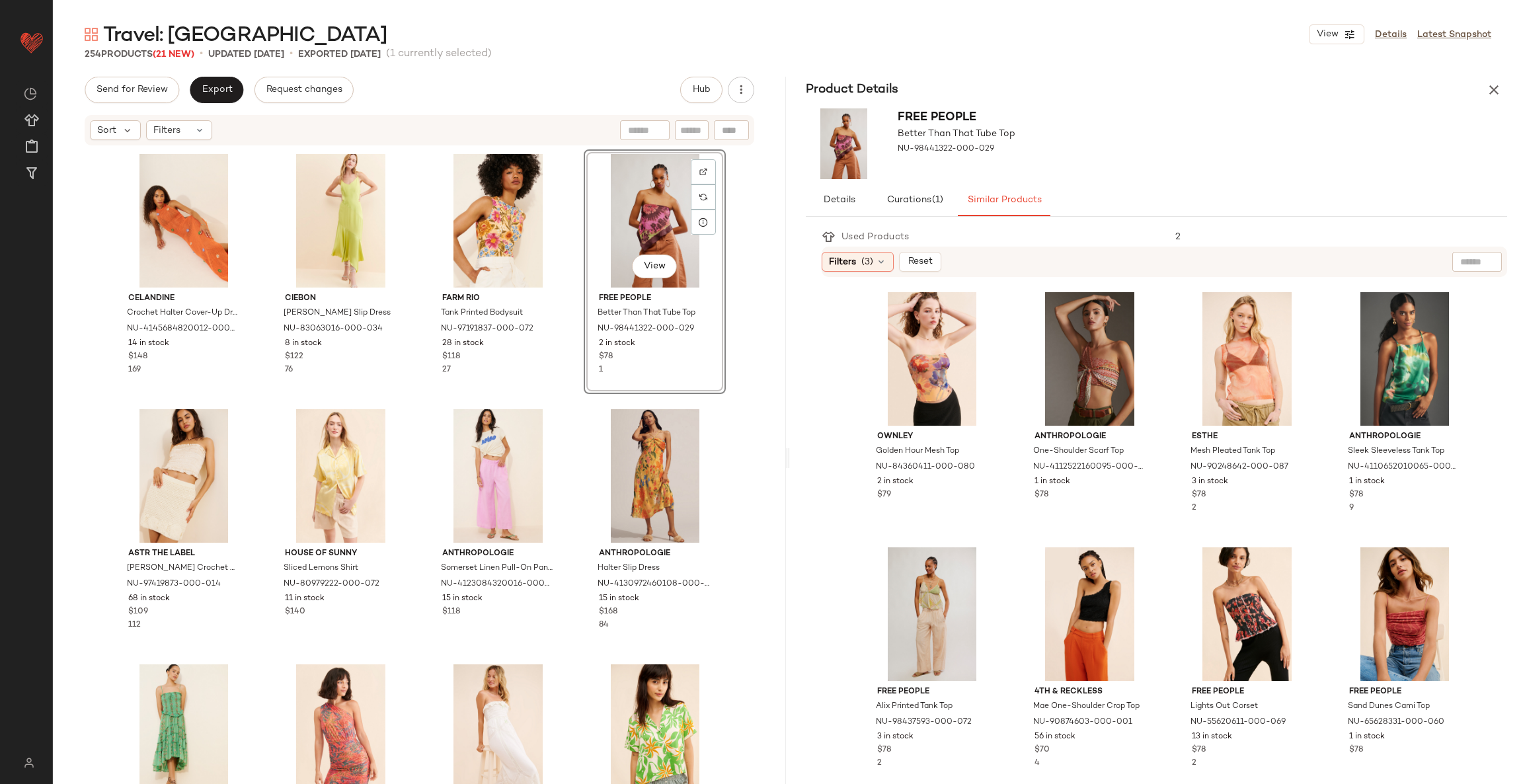
click at [652, 211] on div "View" at bounding box center [654, 221] width 133 height 133
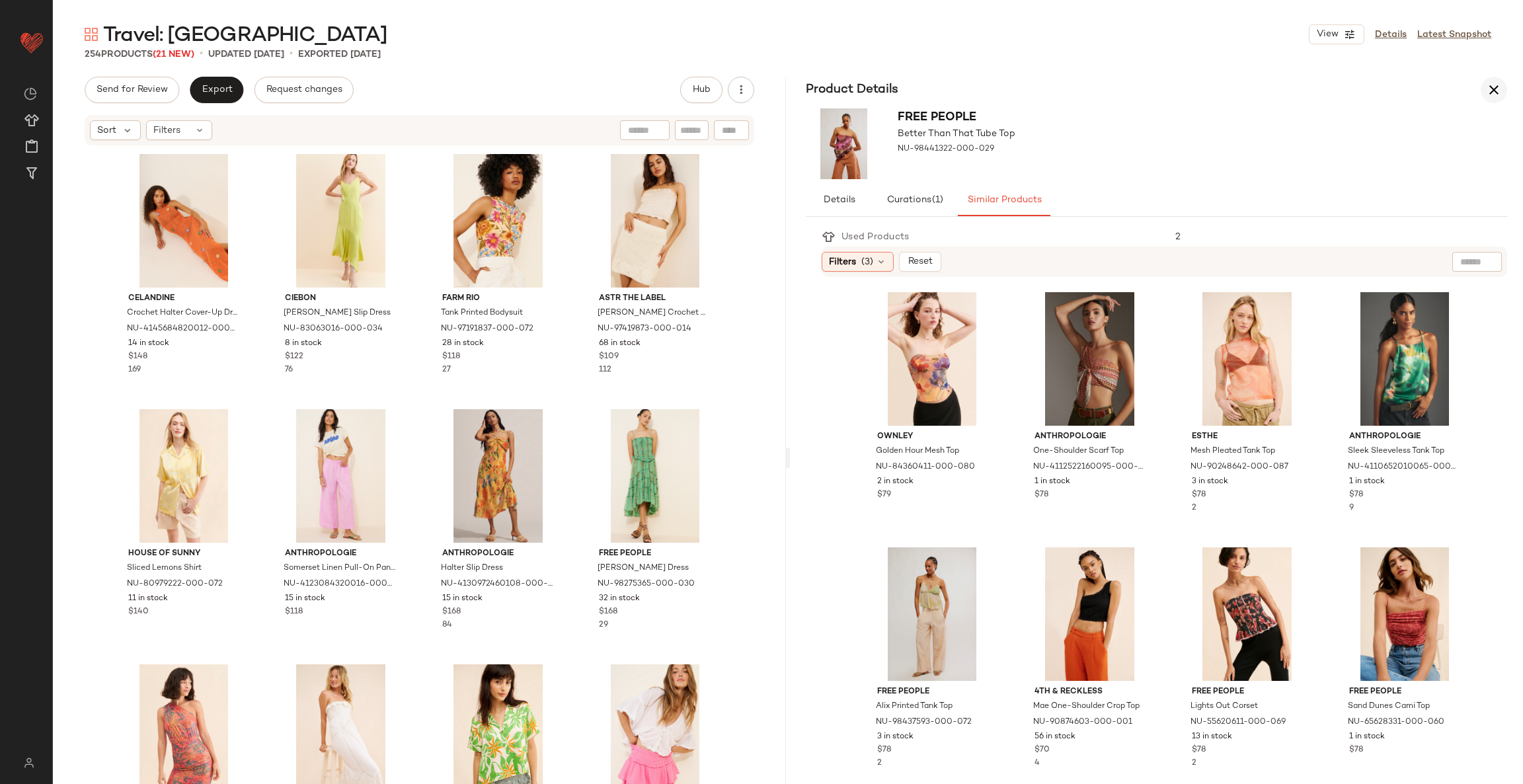
click at [1494, 87] on icon "button" at bounding box center [1493, 90] width 16 height 16
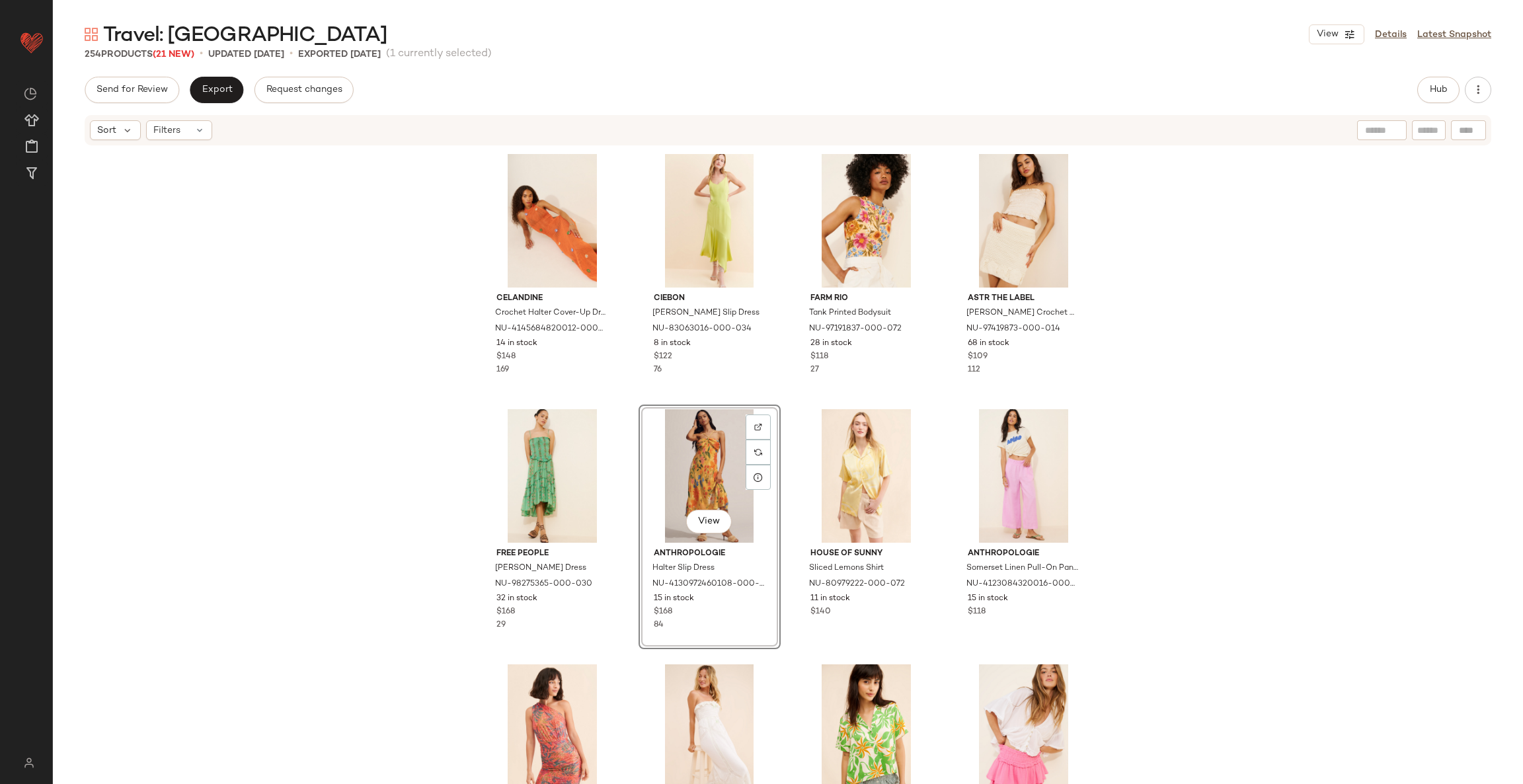
click at [943, 410] on div "Celandine Crochet Halter Cover-Up Dress NU-4145684820012-000-080 14 in stock $1…" at bounding box center [788, 487] width 613 height 674
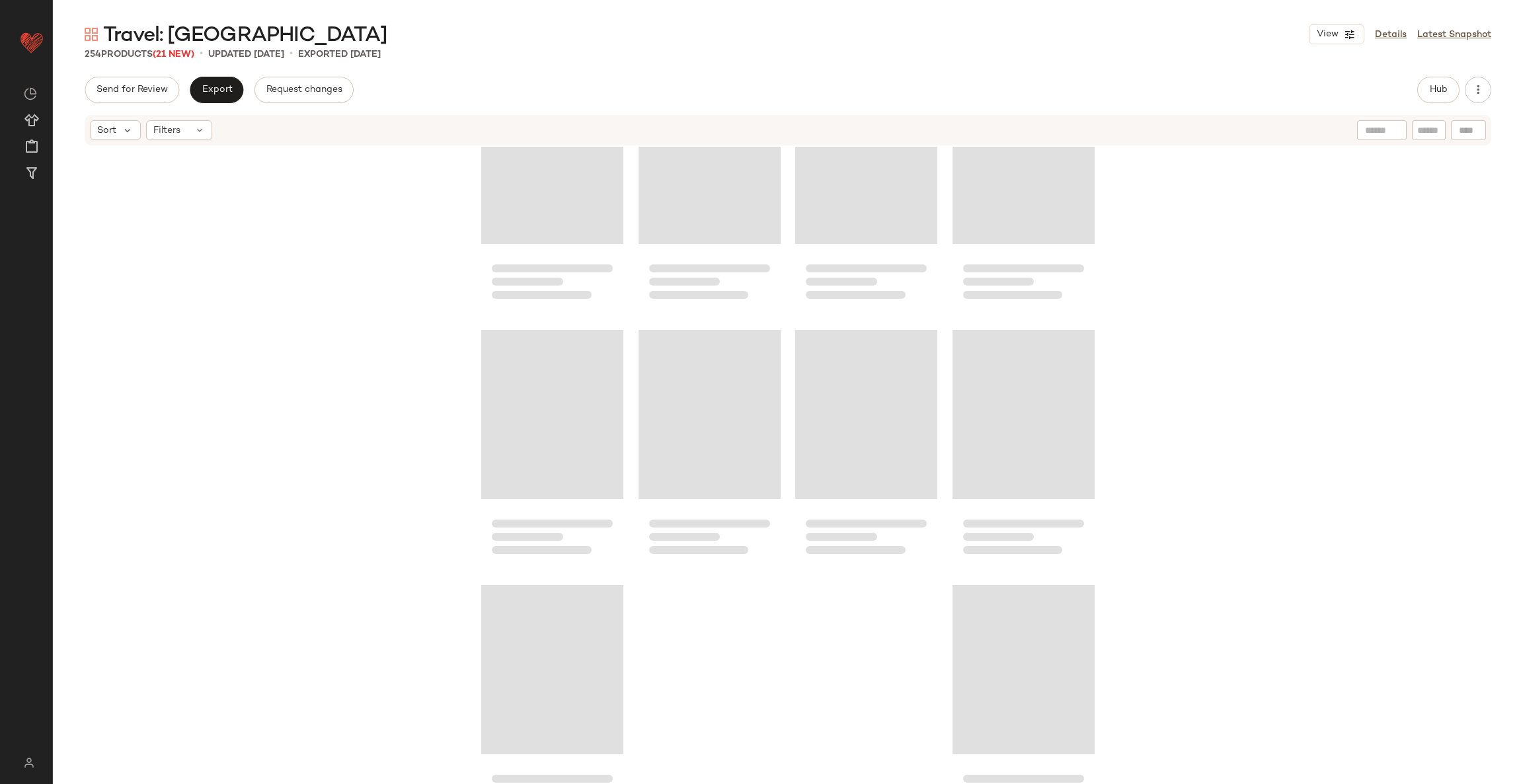
scroll to position [15649, 0]
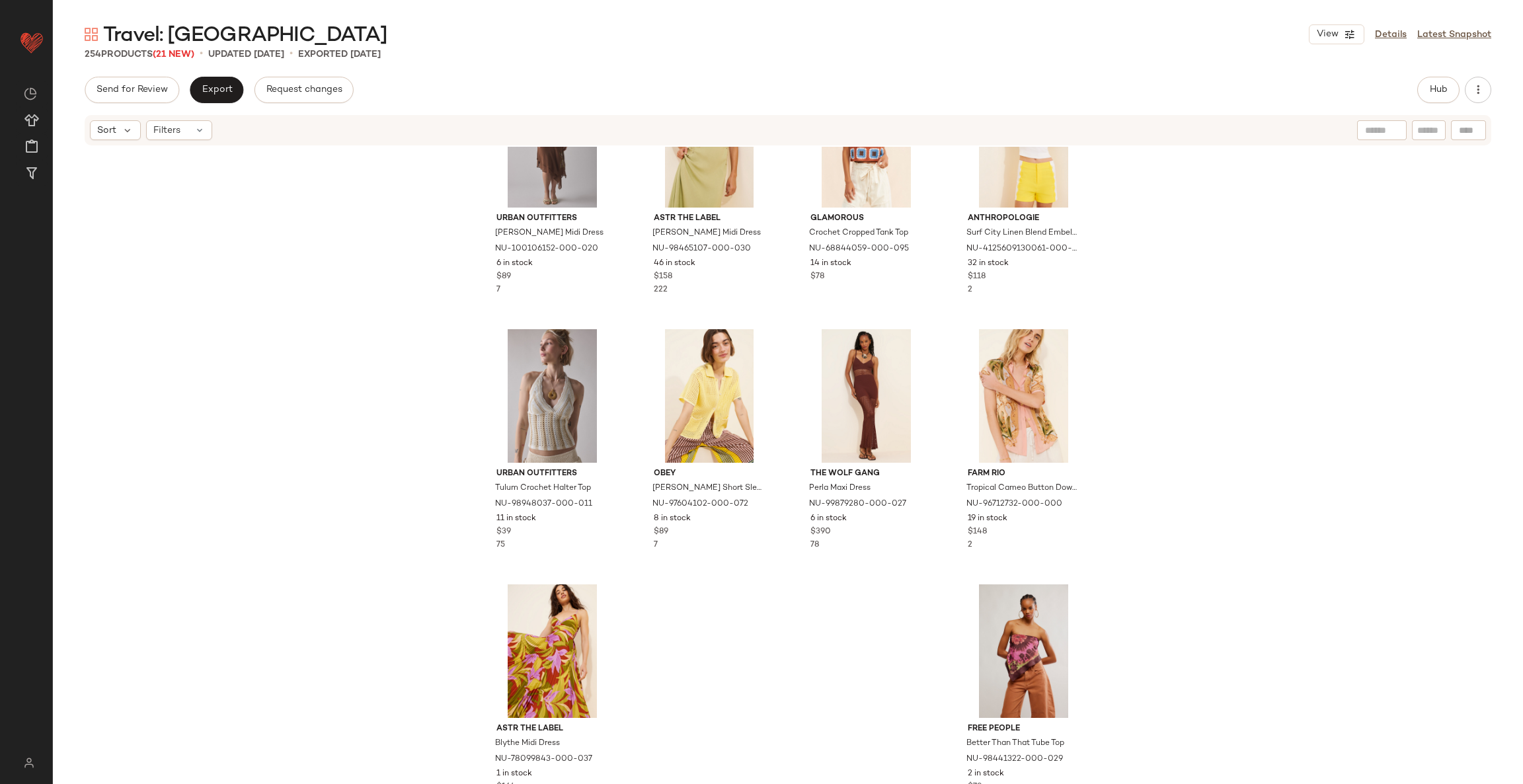
click at [877, 637] on div "Urban Outfitters Lola Halter Midi Dress NU-100106152-000-020 6 in stock $89 7 A…" at bounding box center [788, 485] width 1469 height 677
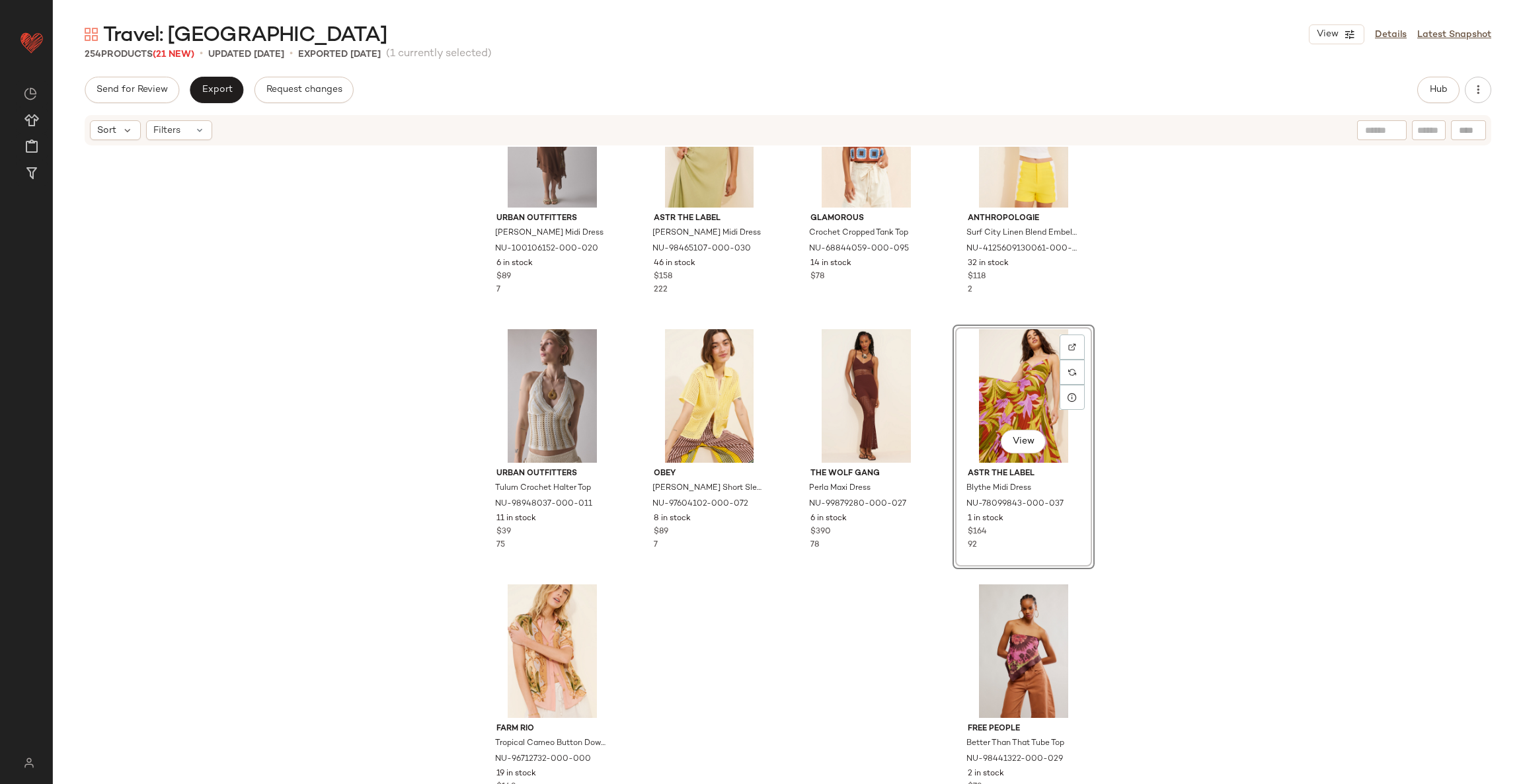
click at [863, 612] on div "Urban Outfitters Lola Halter Midi Dress NU-100106152-000-020 6 in stock $89 7 A…" at bounding box center [788, 485] width 1469 height 677
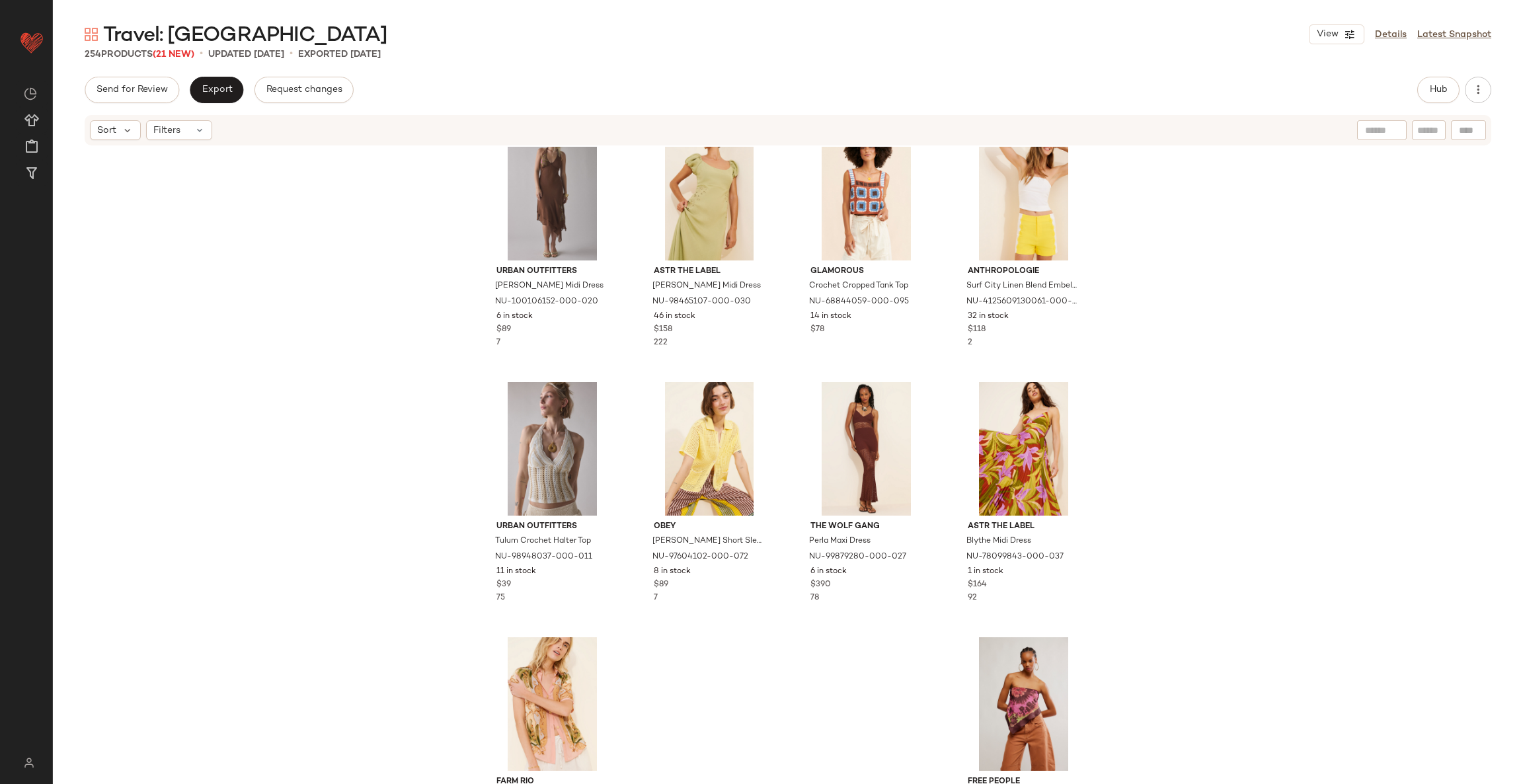
scroll to position [15551, 0]
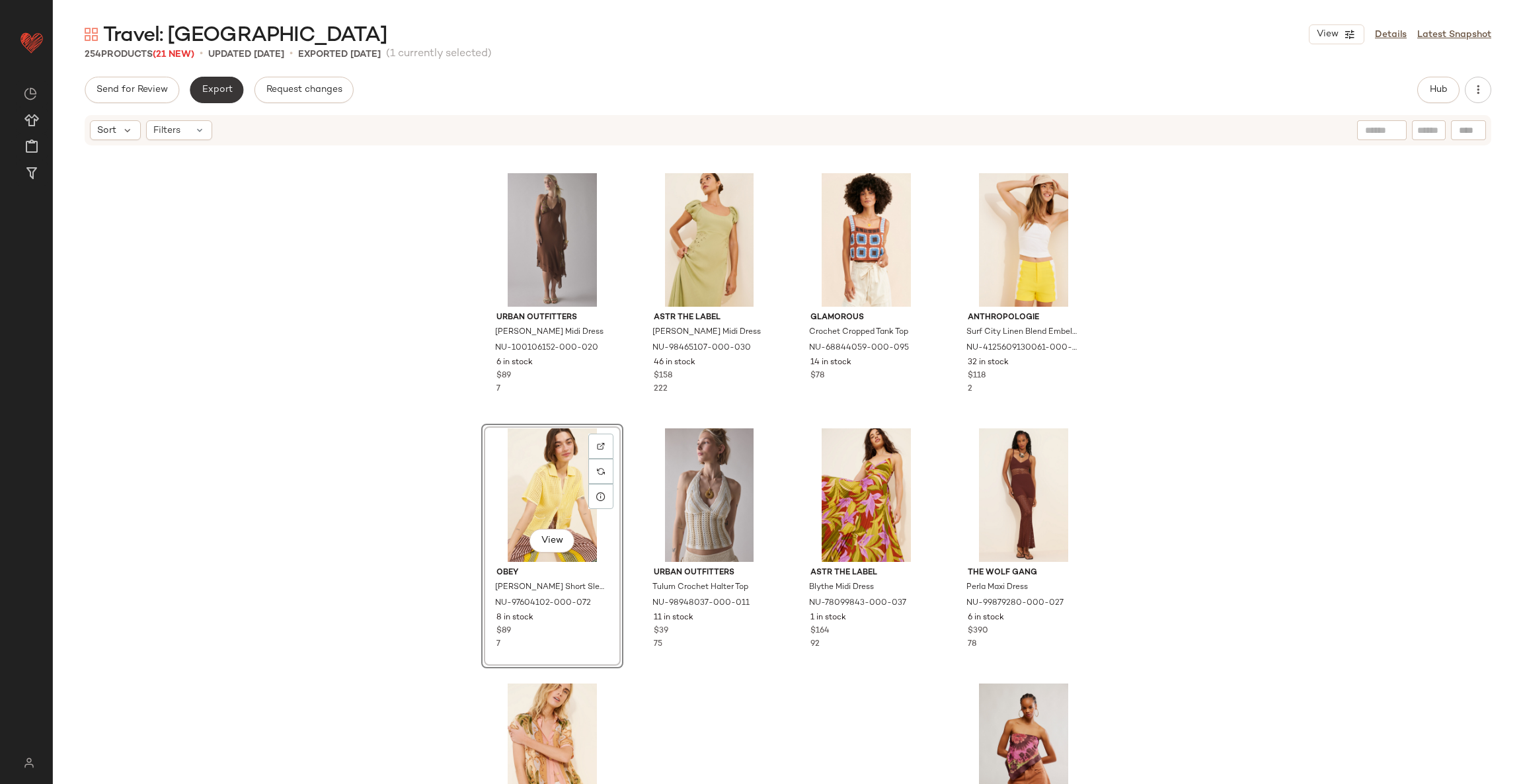
click at [219, 88] on span "Export" at bounding box center [216, 90] width 31 height 10
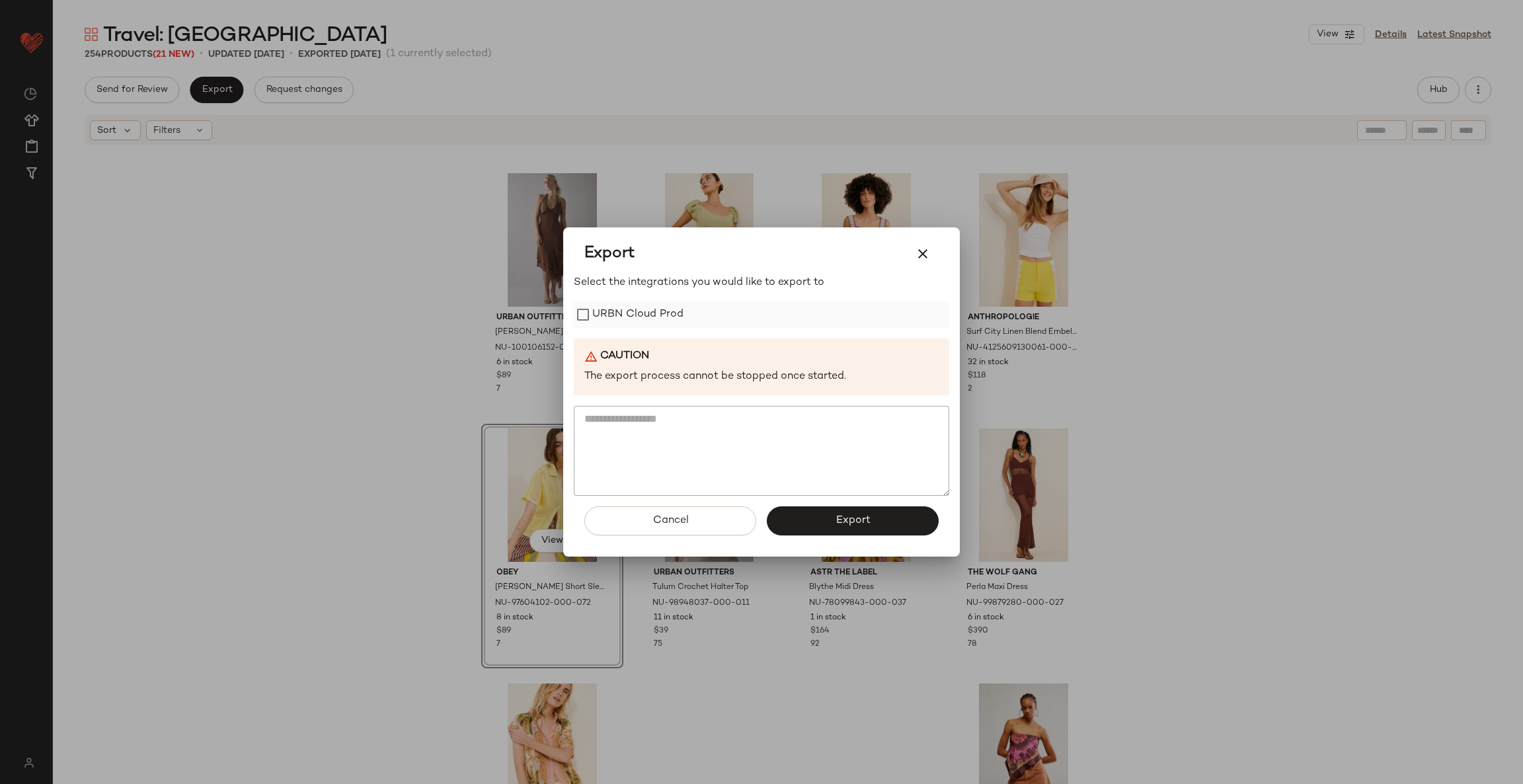
click at [620, 316] on label "URBN Cloud Prod" at bounding box center [637, 315] width 91 height 26
click at [841, 518] on span "Export" at bounding box center [852, 521] width 35 height 13
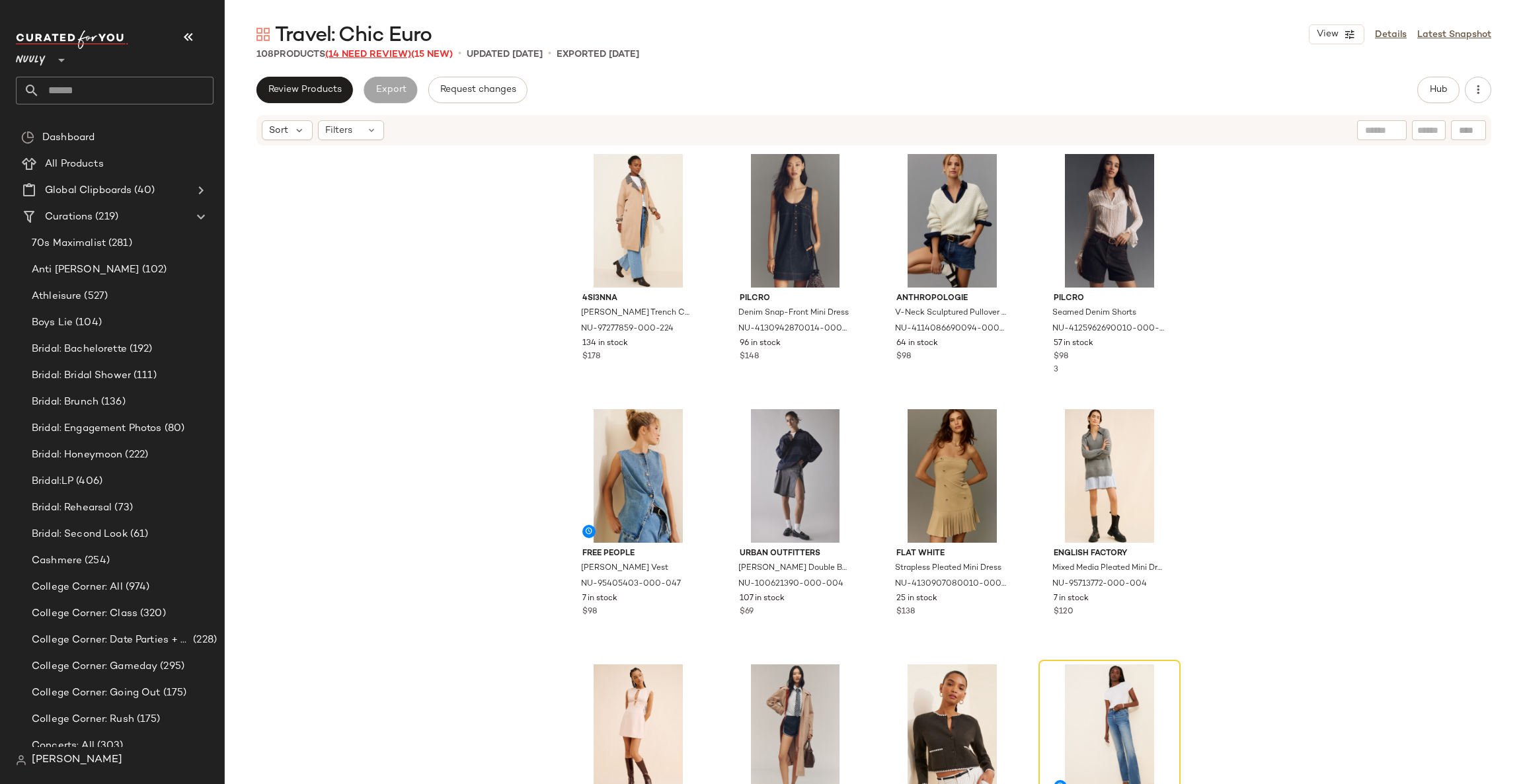
click at [371, 54] on span "(14 Need Review)" at bounding box center [368, 54] width 86 height 10
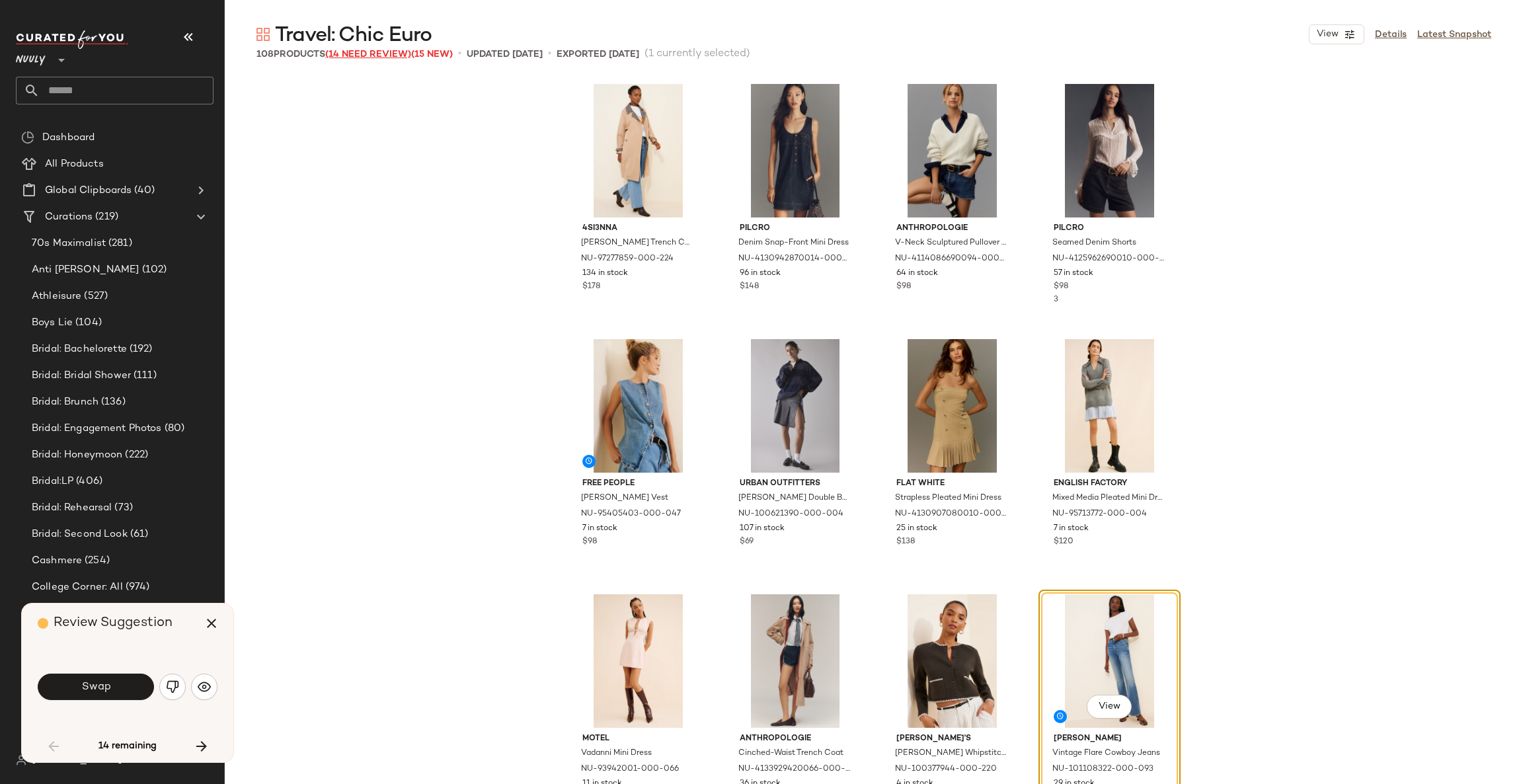
scroll to position [265, 0]
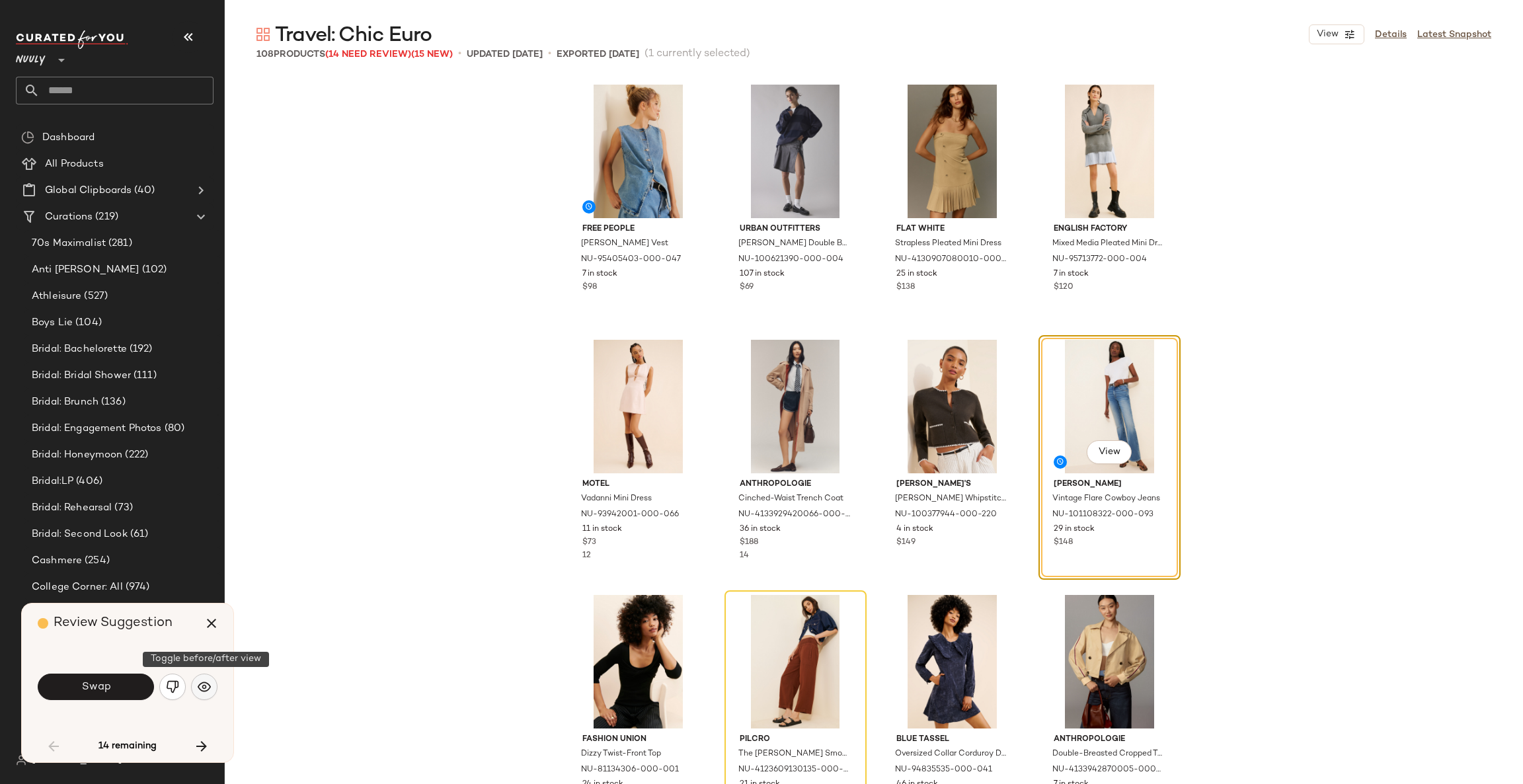
click at [208, 692] on img "button" at bounding box center [204, 686] width 13 height 13
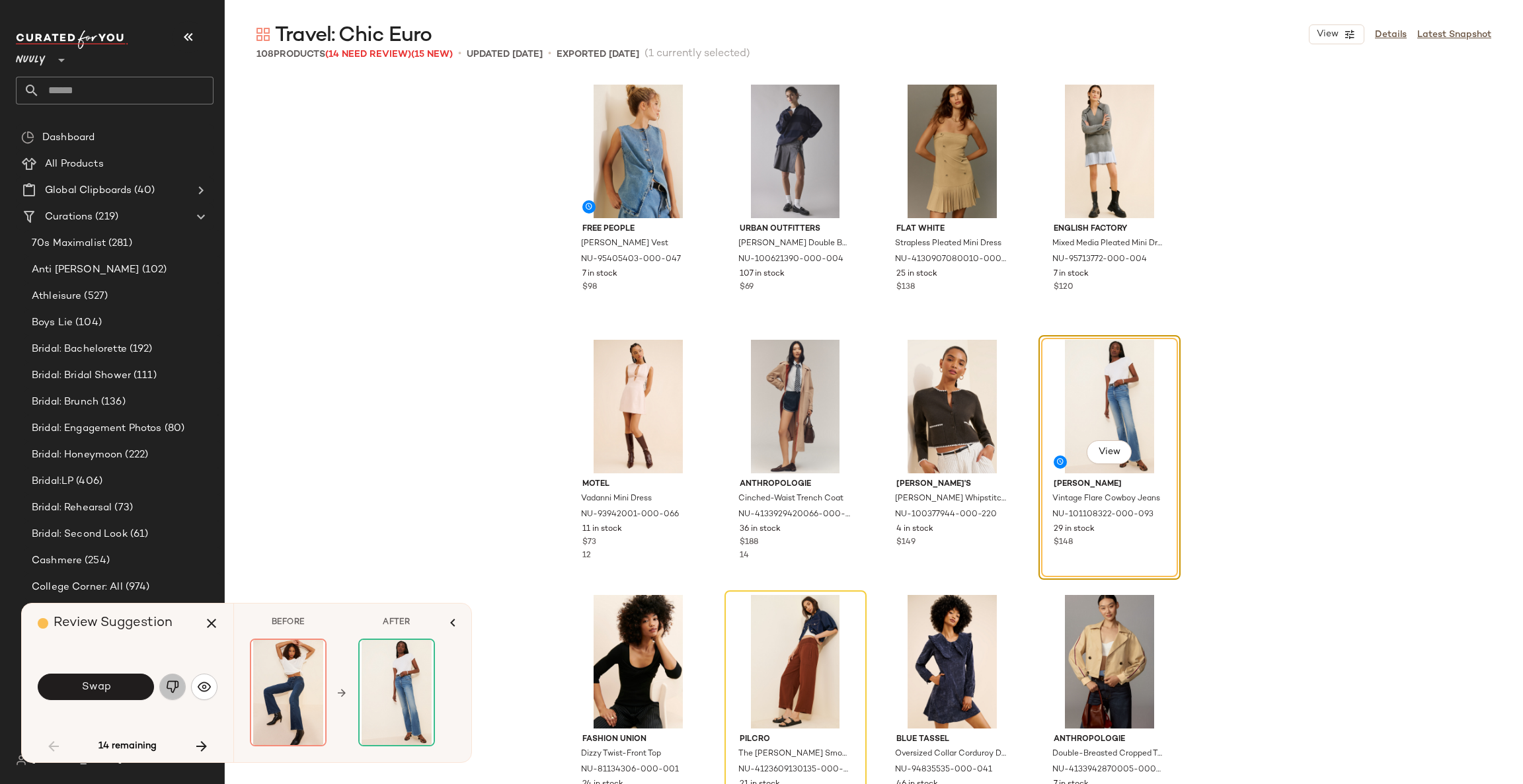
click at [171, 685] on img "button" at bounding box center [172, 686] width 13 height 13
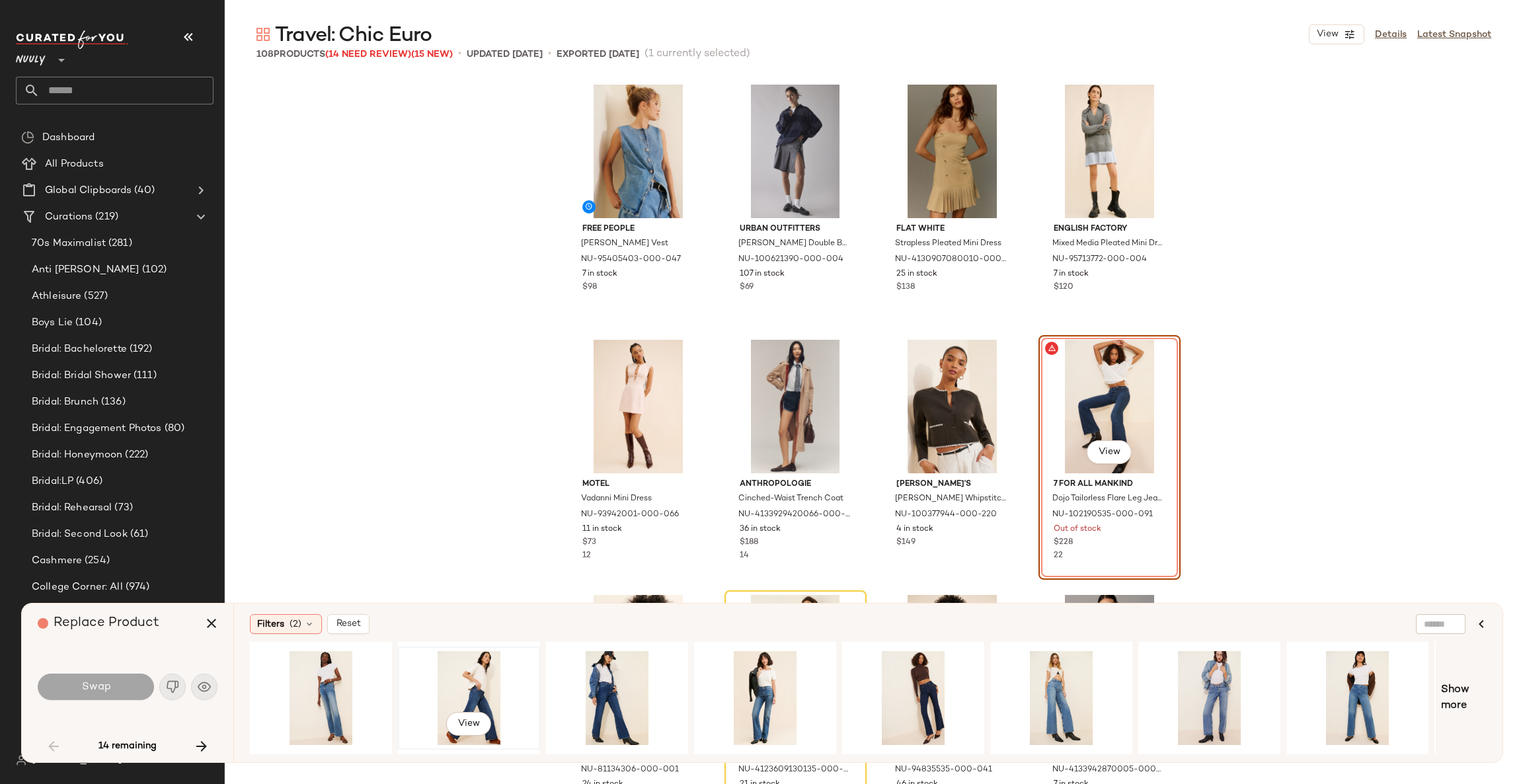
click at [479, 680] on div "View" at bounding box center [469, 697] width 133 height 94
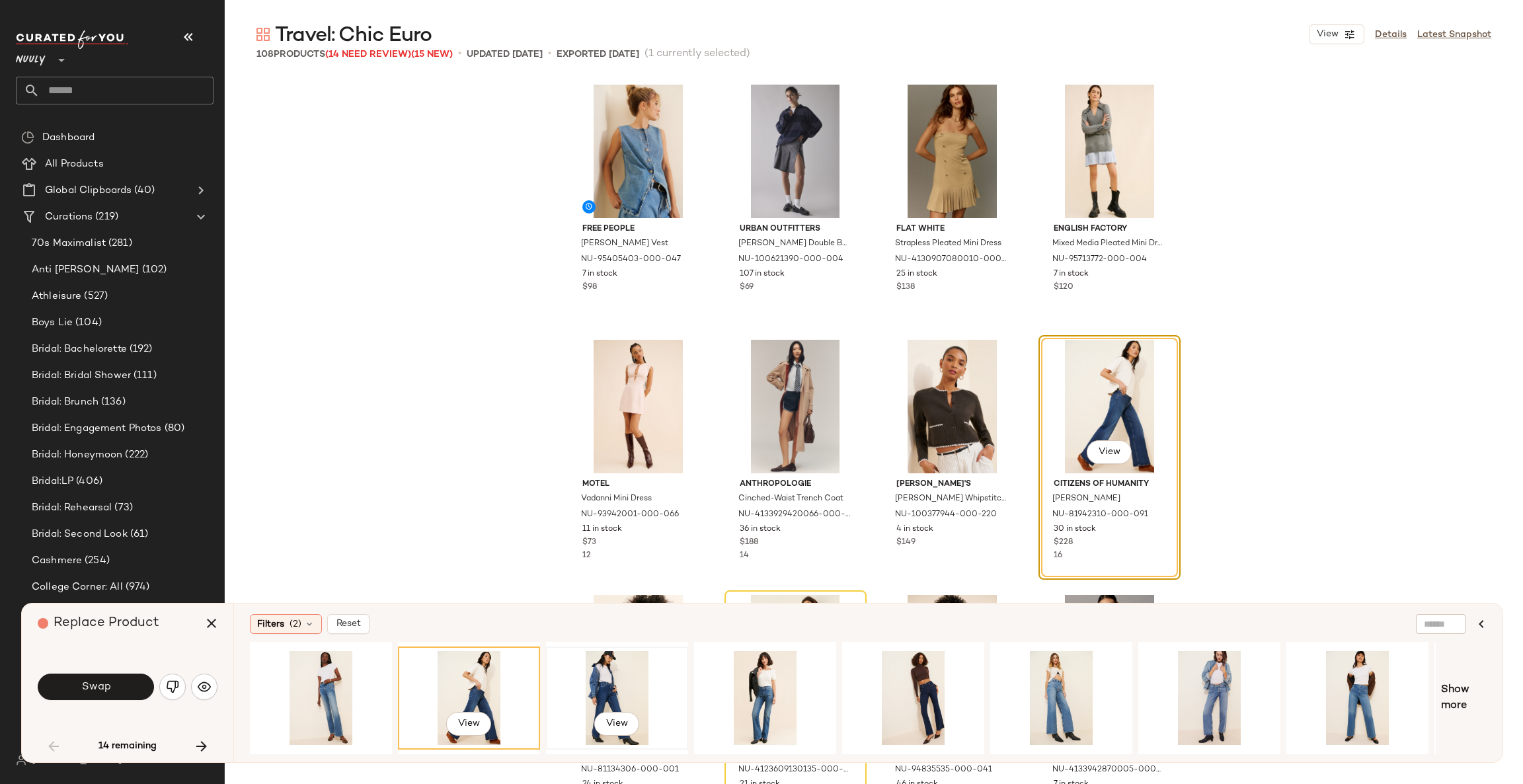
click at [601, 678] on div "View" at bounding box center [617, 697] width 133 height 94
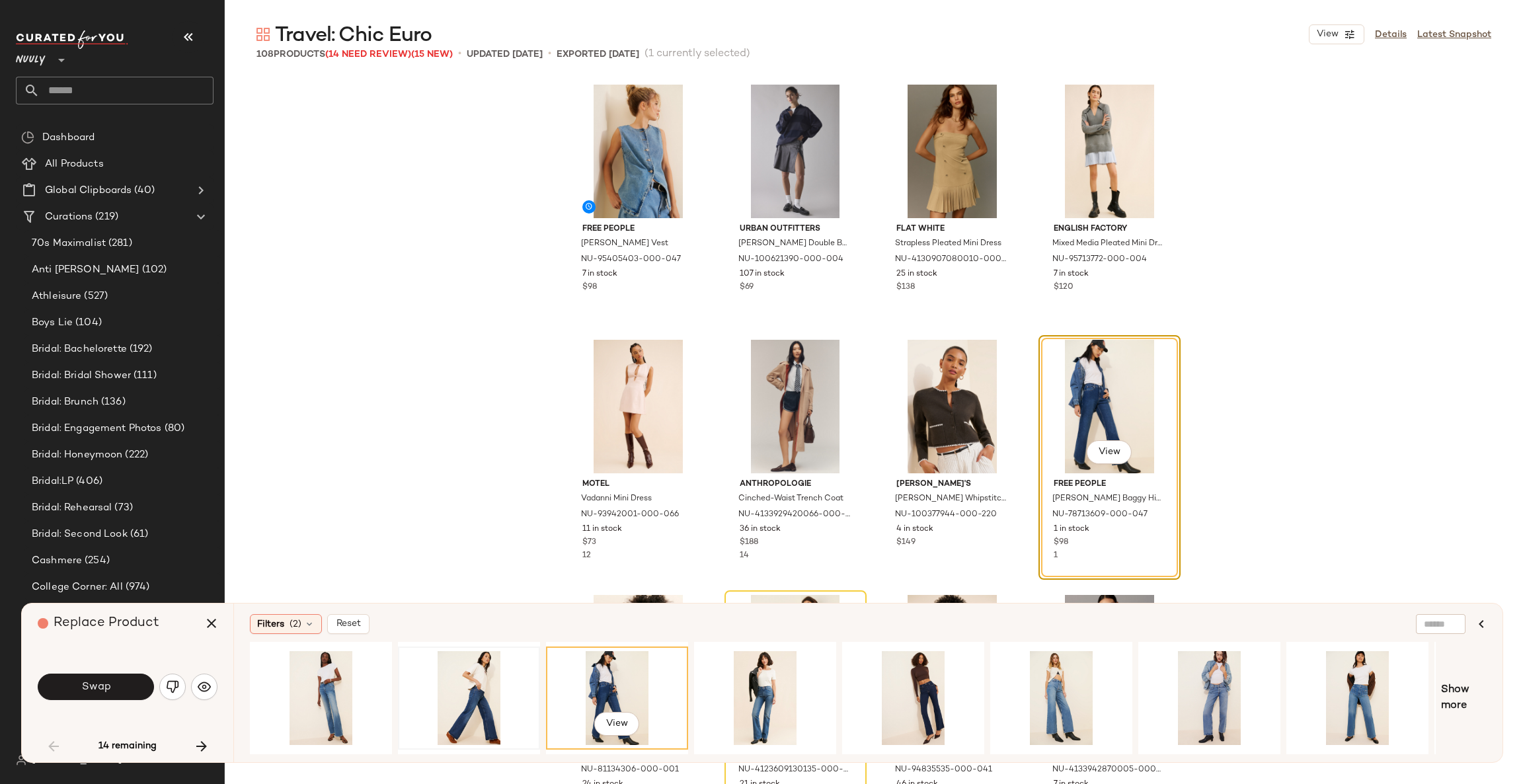
click at [537, 681] on div at bounding box center [469, 698] width 140 height 101
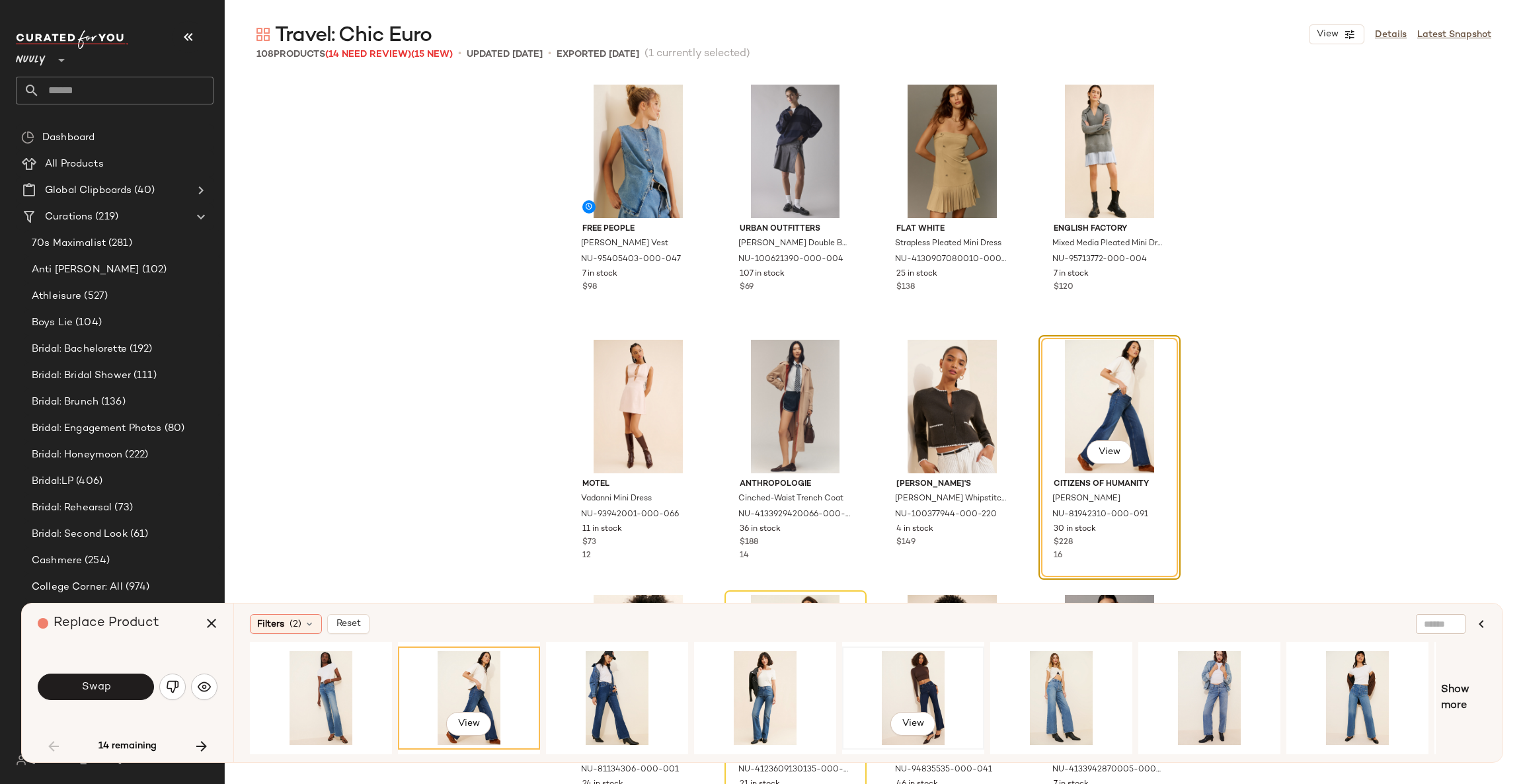
click at [902, 669] on div "View" at bounding box center [913, 697] width 133 height 94
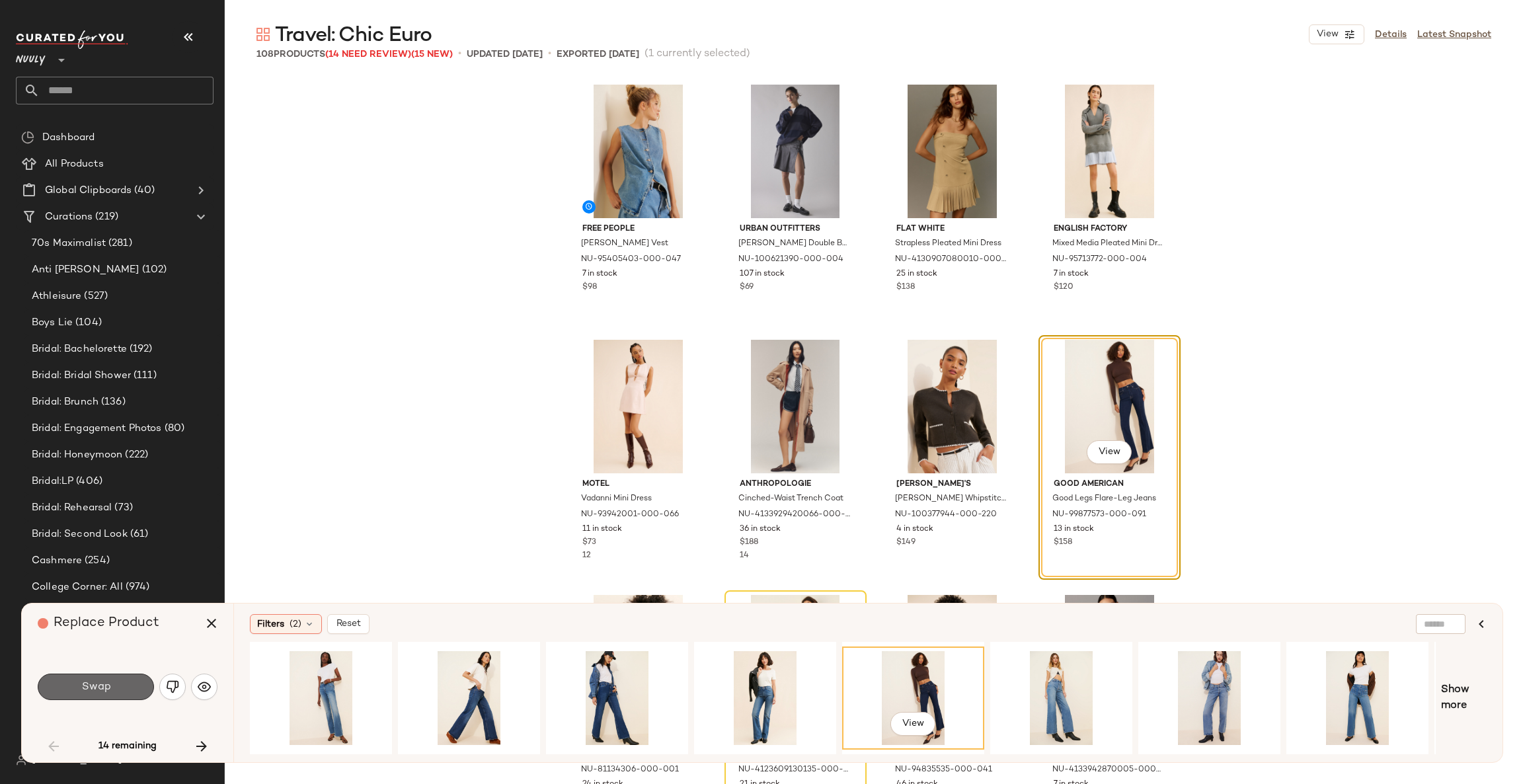
click at [149, 681] on button "Swap" at bounding box center [95, 687] width 116 height 26
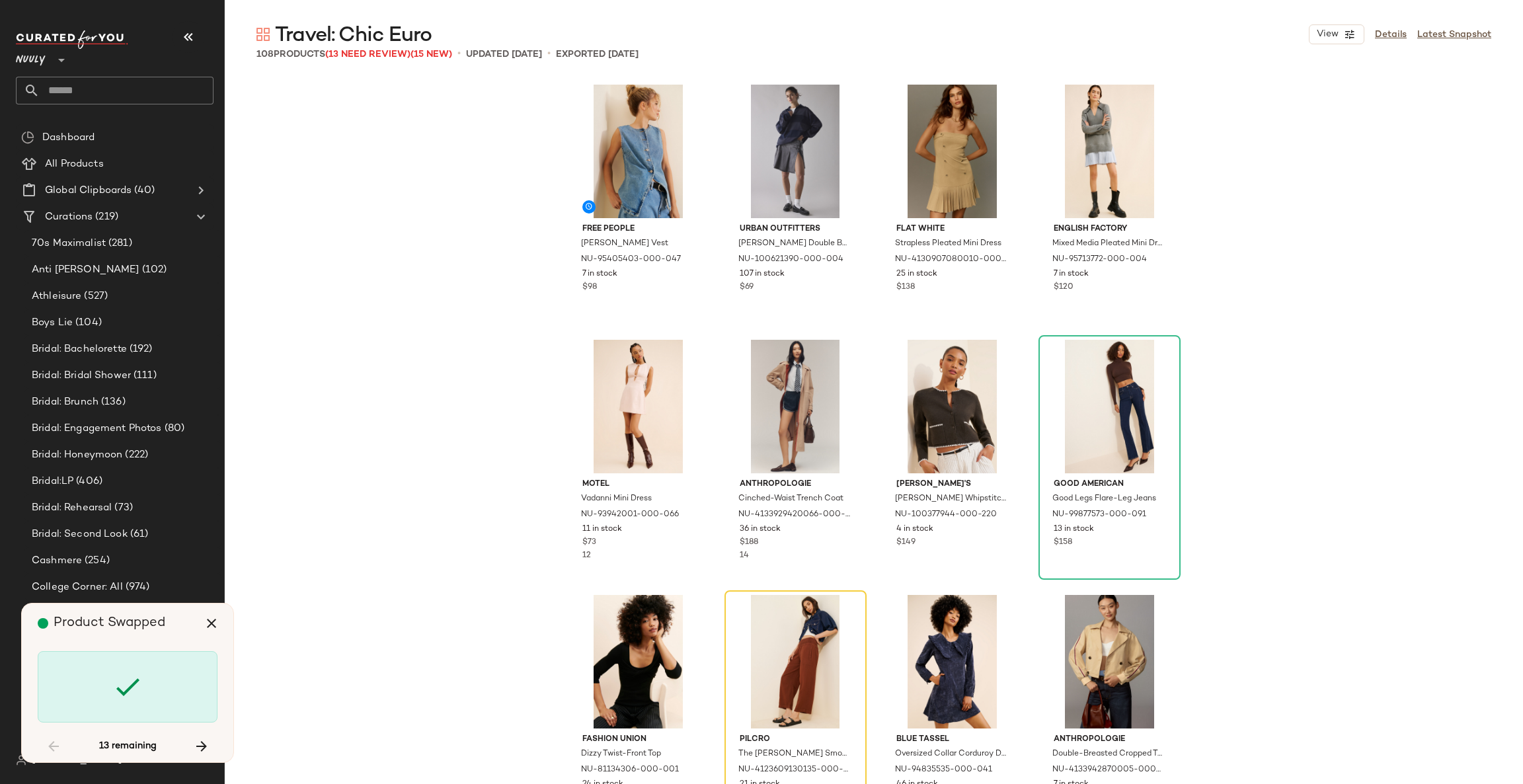
scroll to position [509, 0]
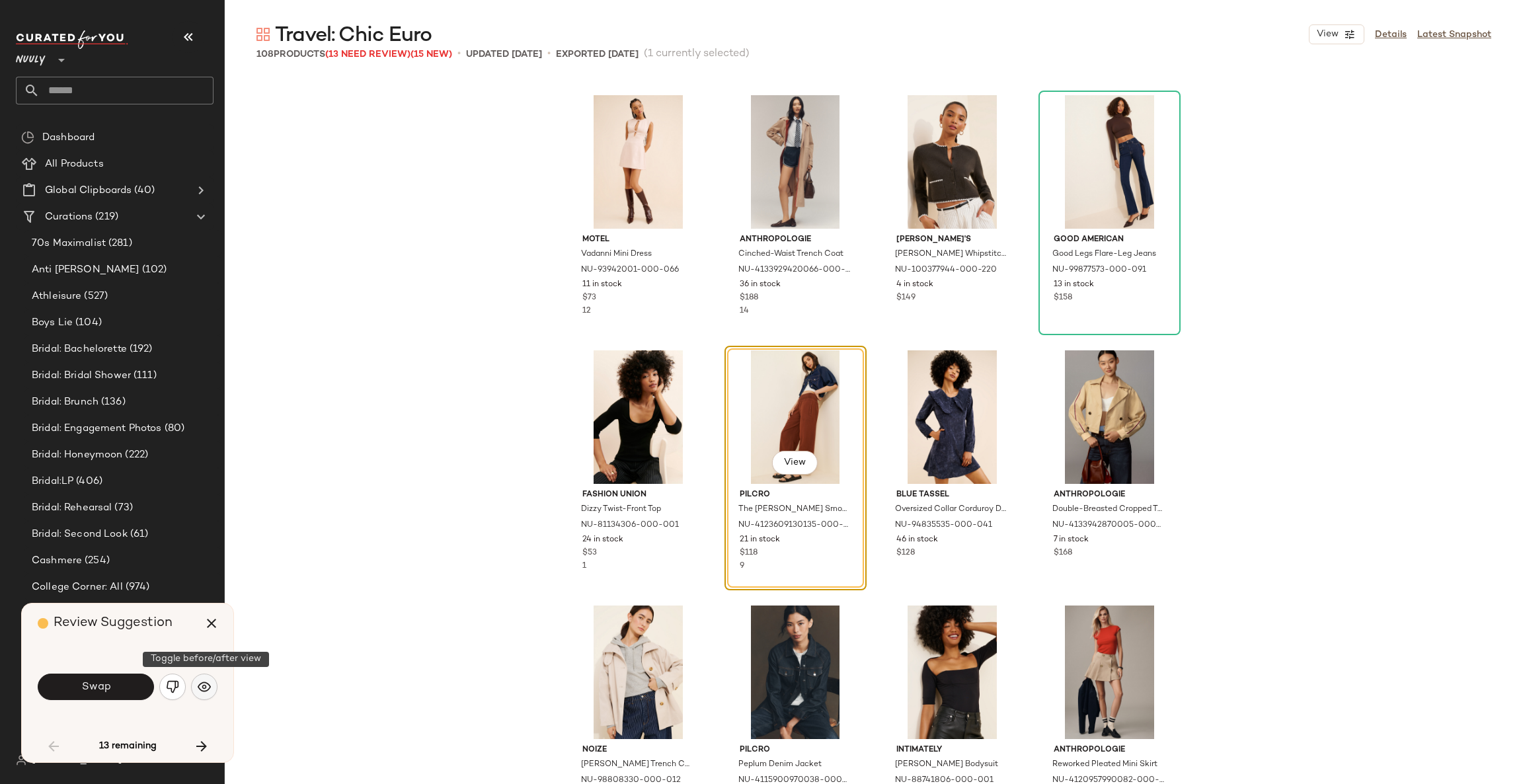
click at [199, 690] on img "button" at bounding box center [204, 686] width 13 height 13
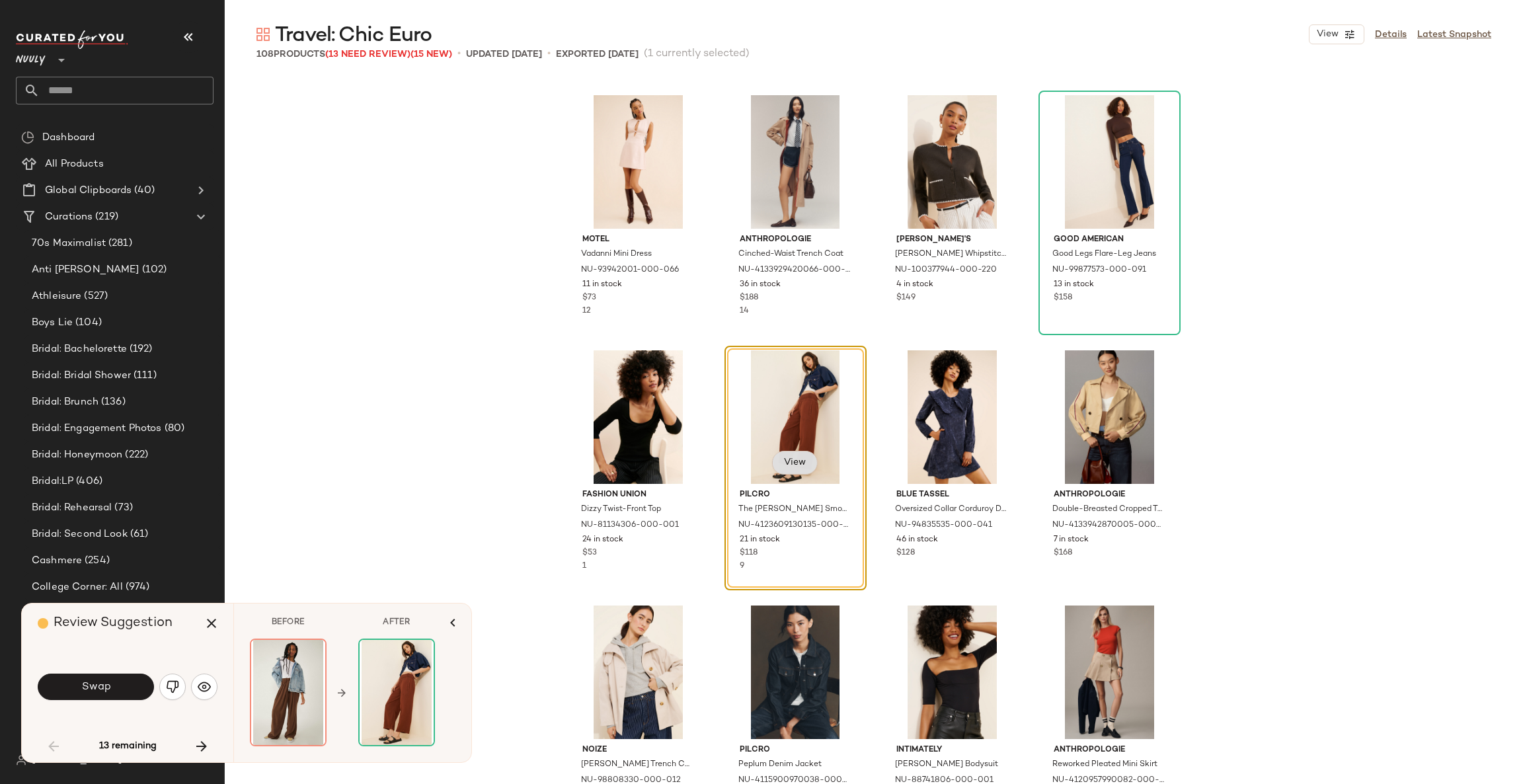
click at [790, 462] on span "View" at bounding box center [795, 462] width 22 height 10
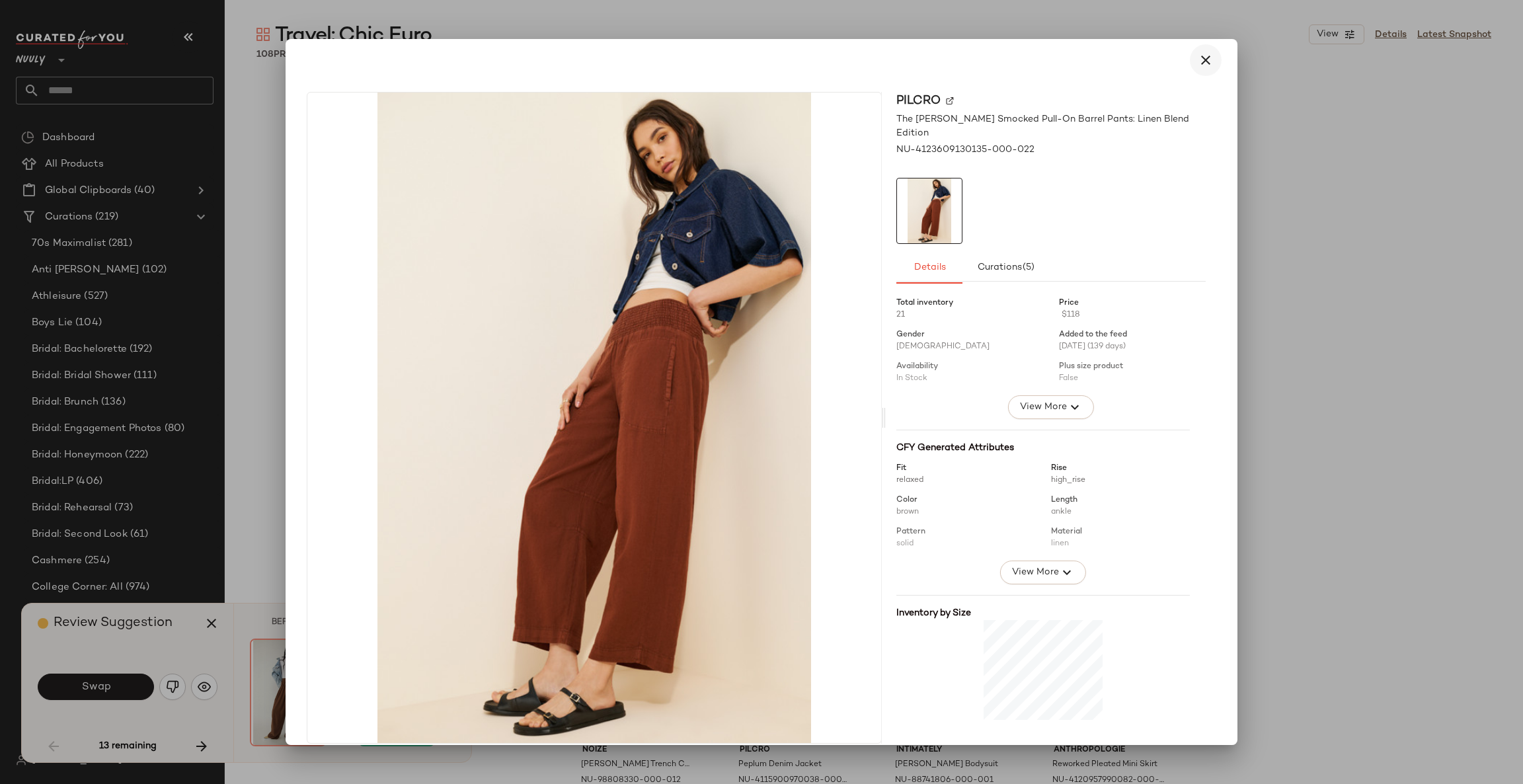
click at [1198, 56] on icon "button" at bounding box center [1205, 60] width 16 height 16
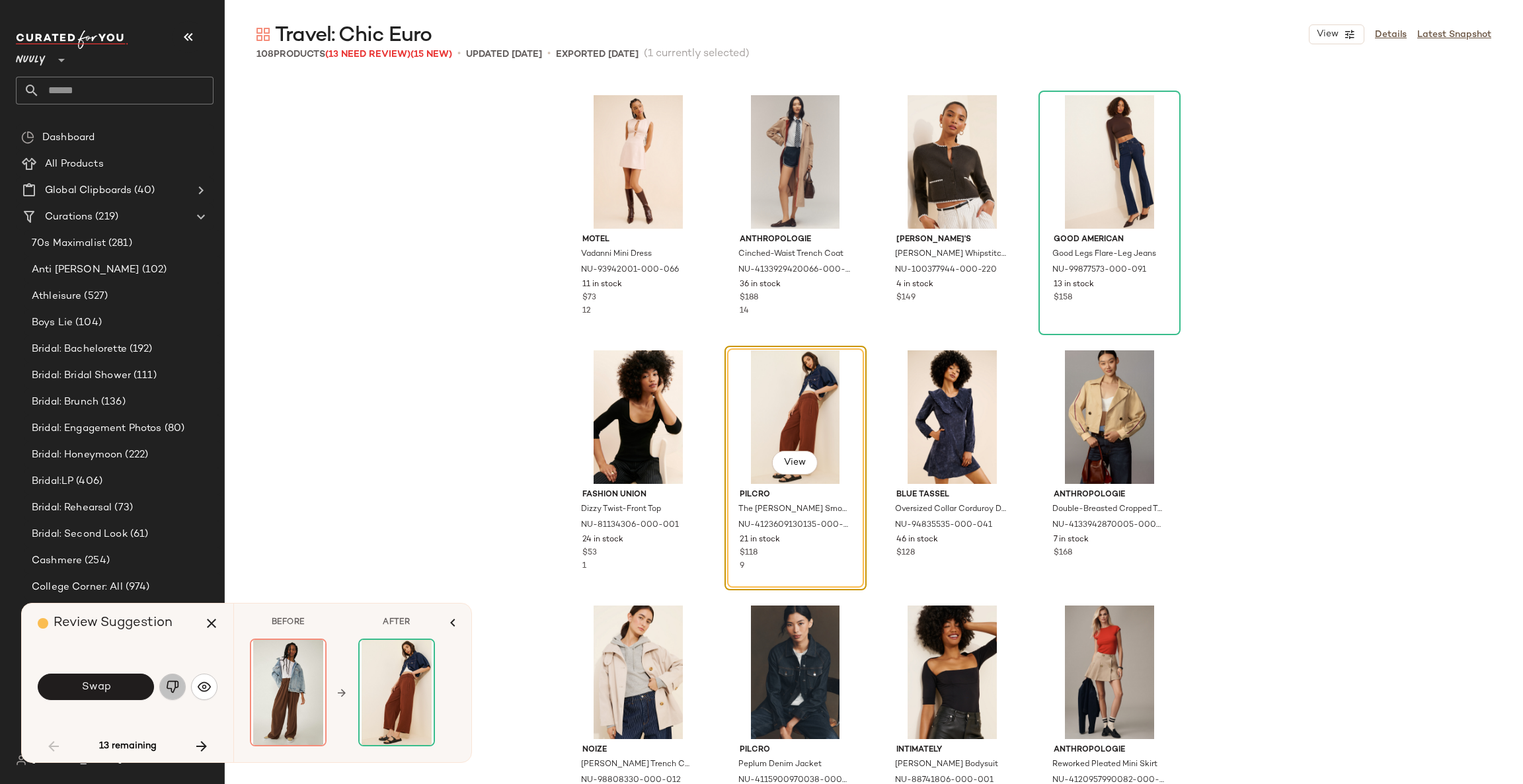
click at [162, 681] on button "button" at bounding box center [172, 687] width 26 height 26
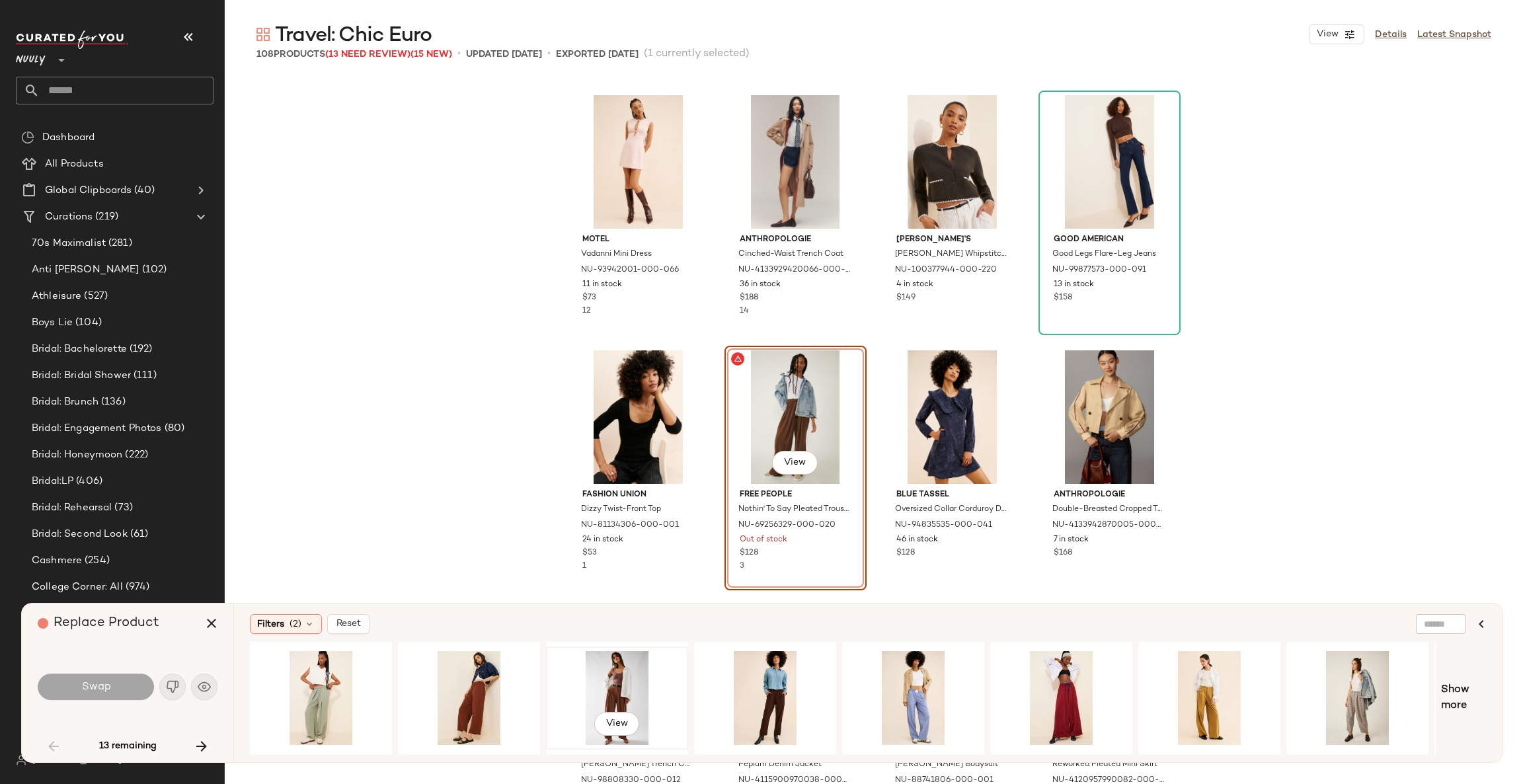
click at [610, 683] on div "View" at bounding box center [617, 697] width 133 height 94
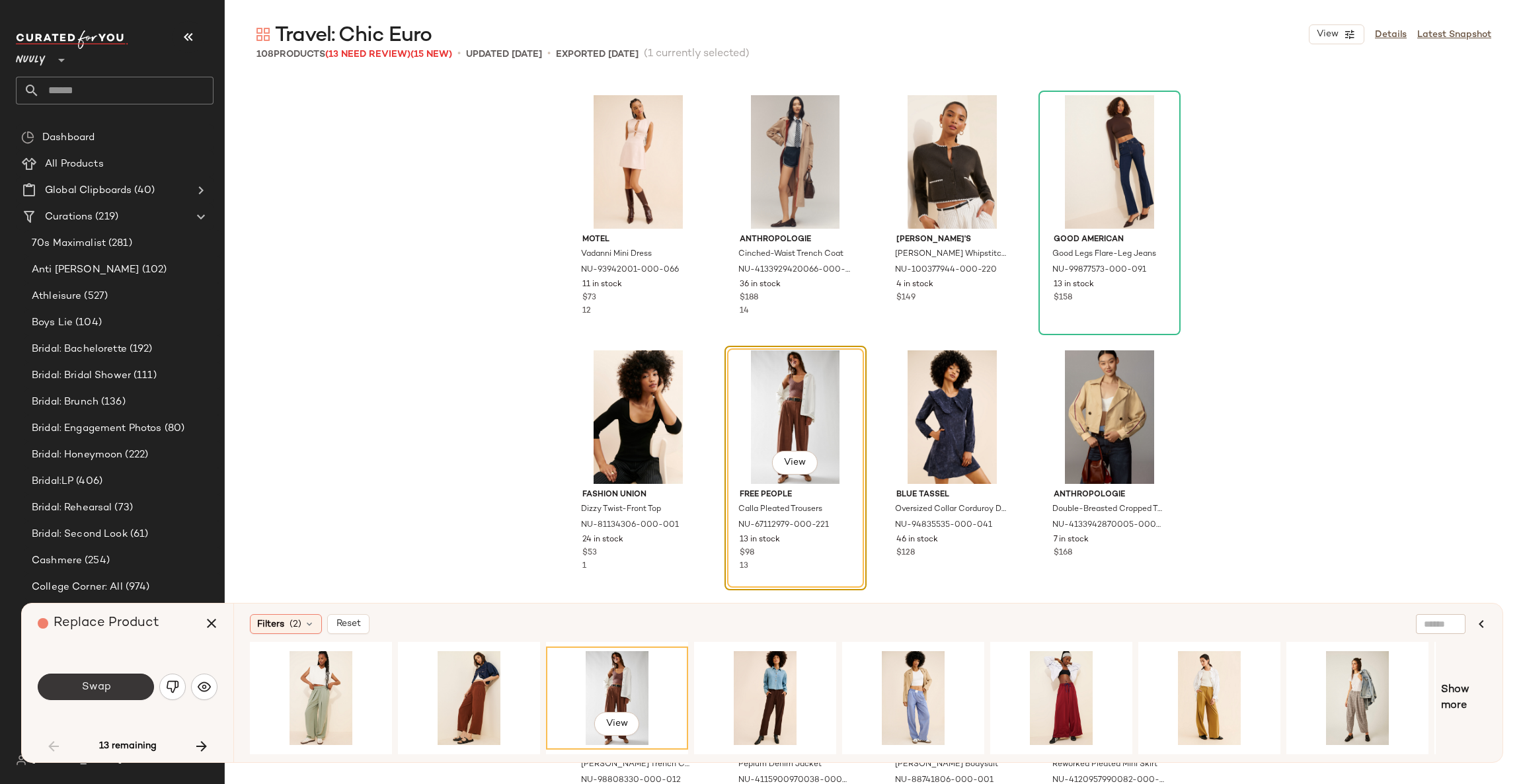
click at [127, 697] on button "Swap" at bounding box center [95, 687] width 116 height 26
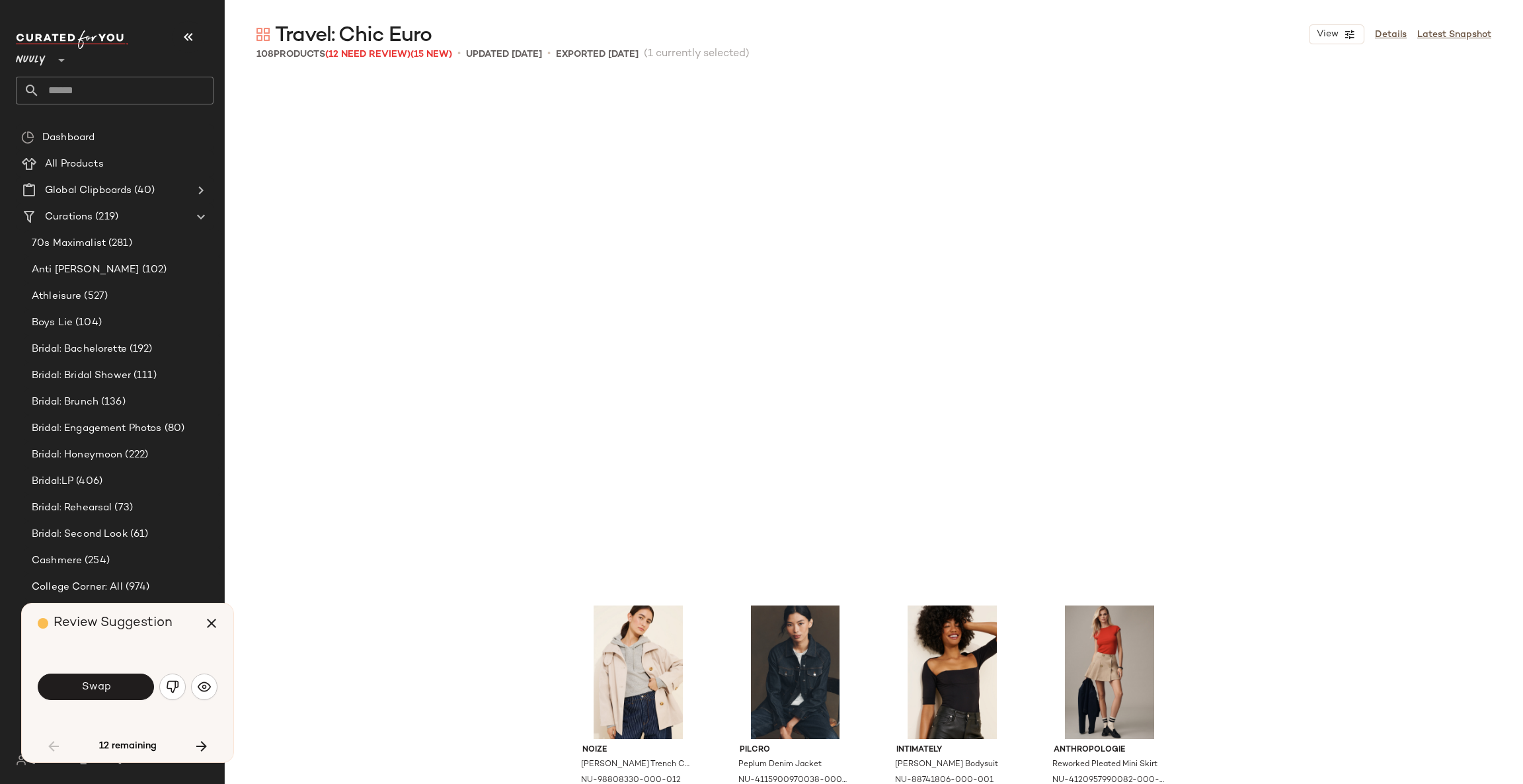
scroll to position [1020, 0]
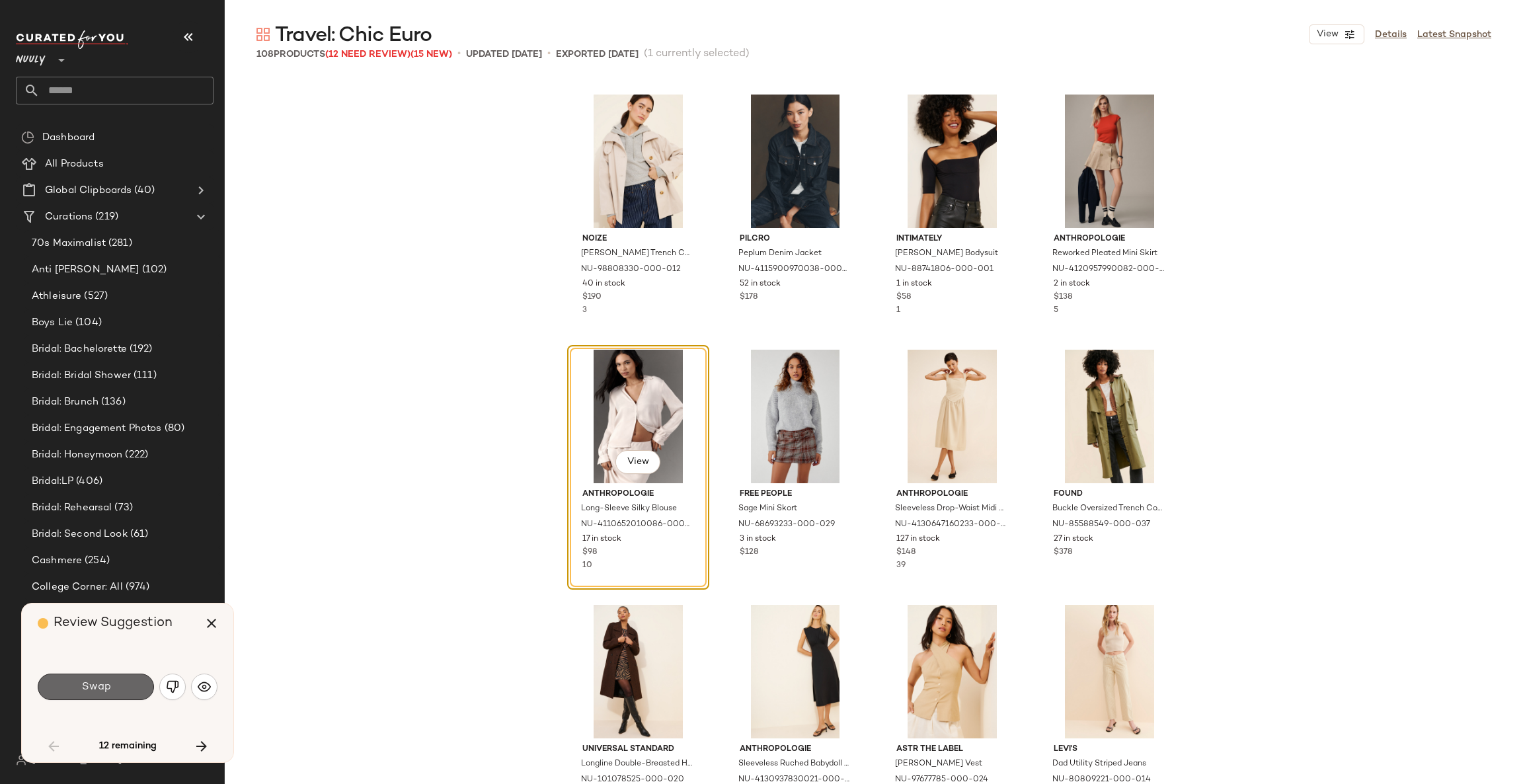
click at [97, 686] on span "Swap" at bounding box center [95, 687] width 30 height 13
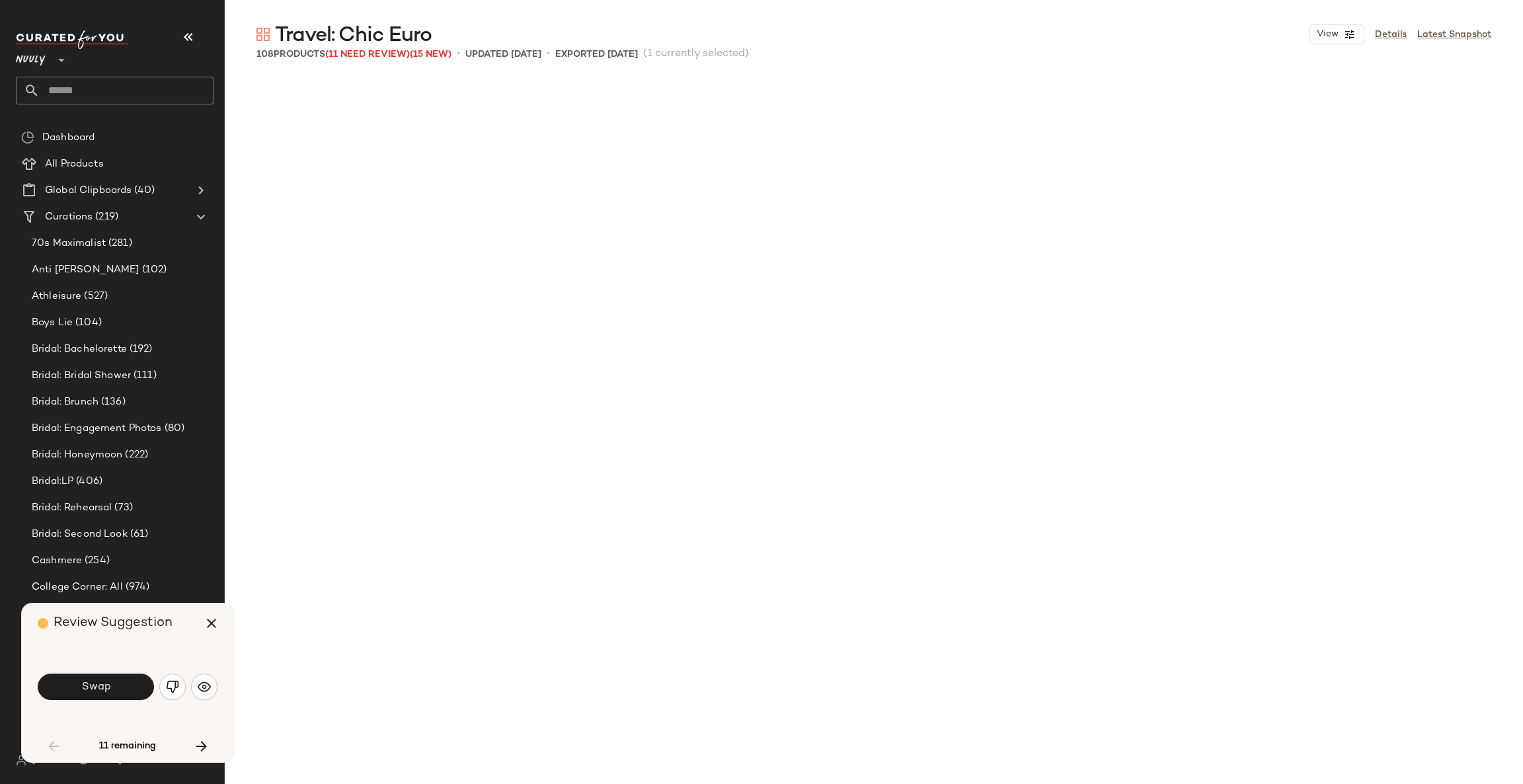
scroll to position [2040, 0]
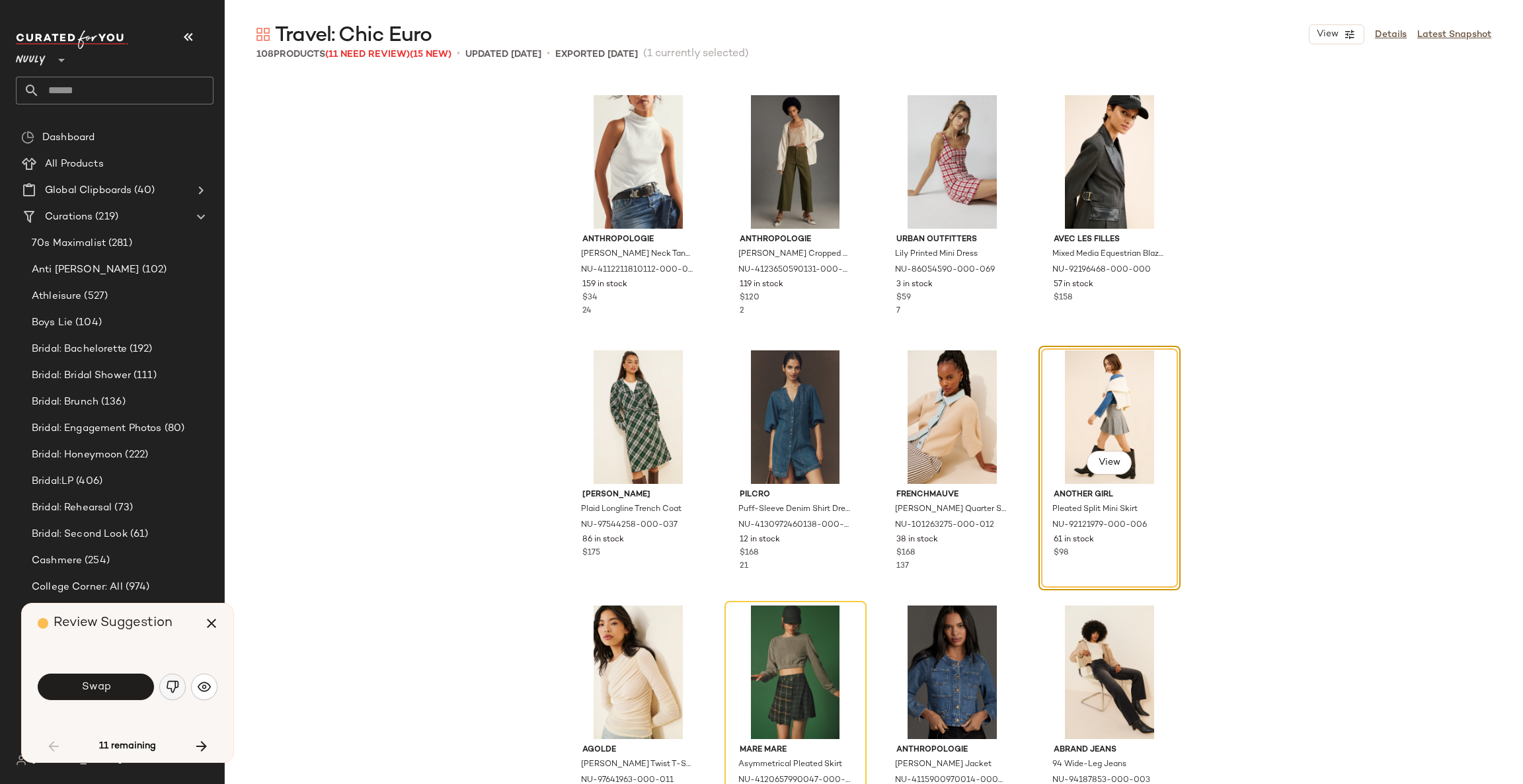
click at [171, 686] on img "button" at bounding box center [172, 686] width 13 height 13
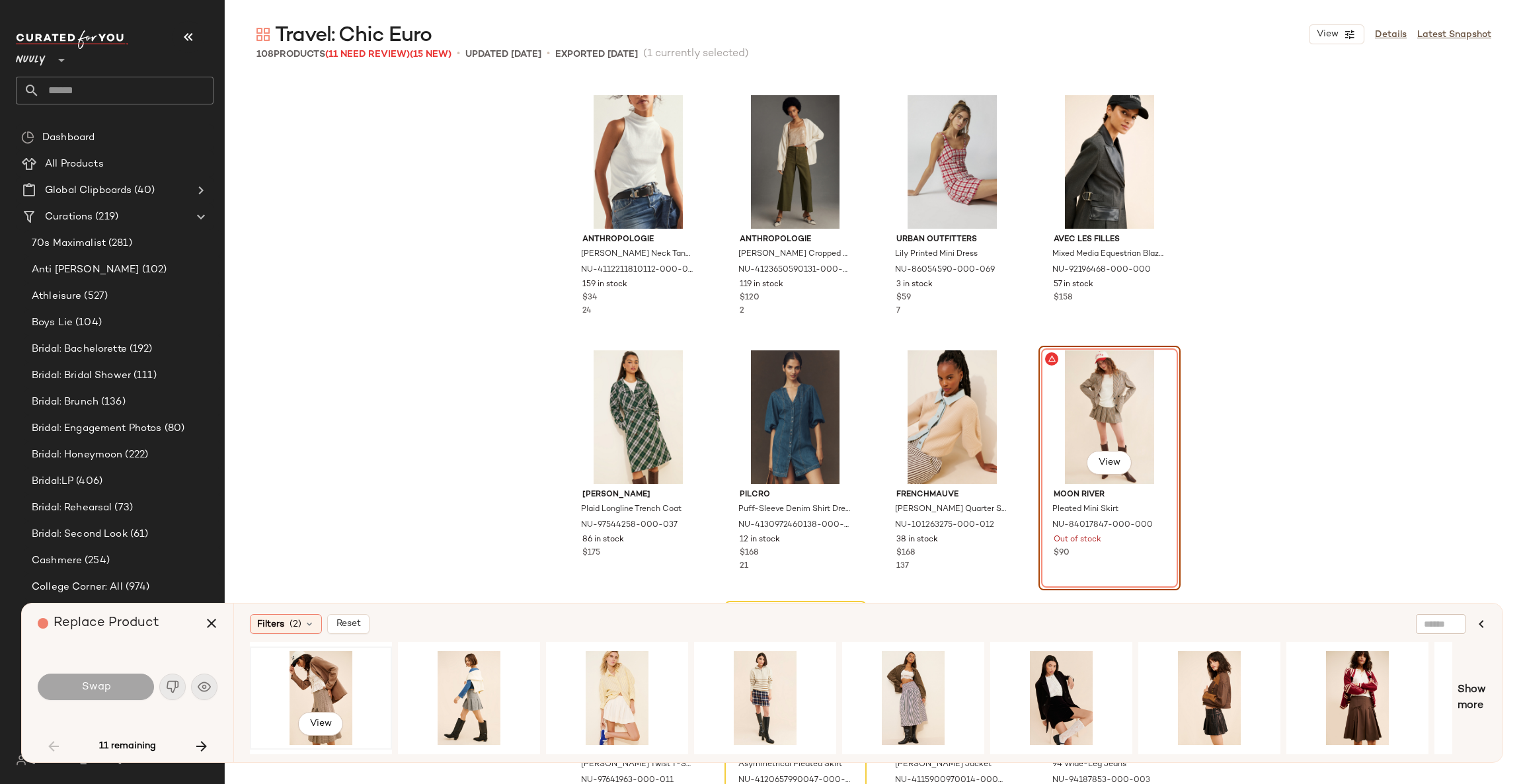
click at [325, 673] on div "View" at bounding box center [320, 697] width 133 height 94
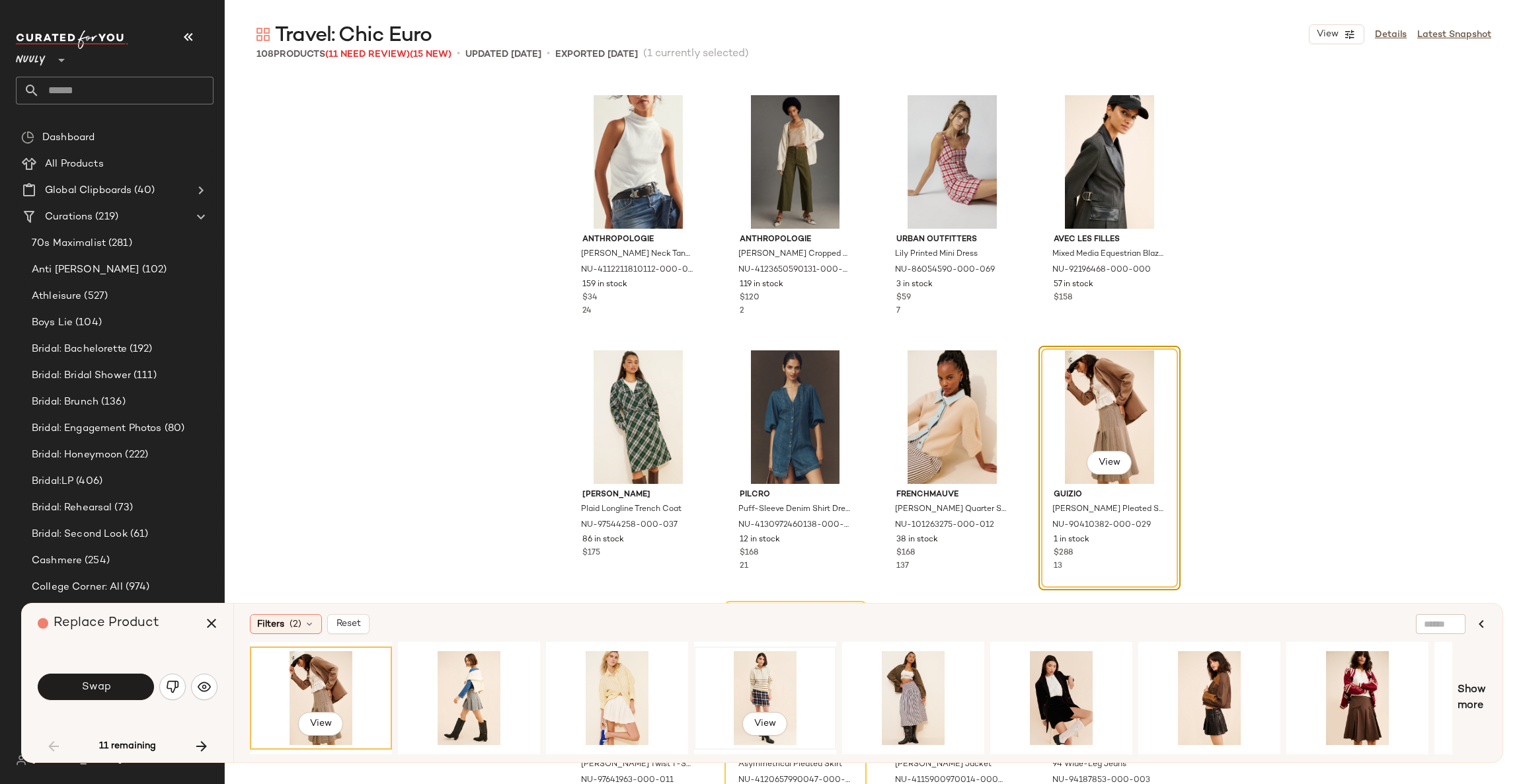
click at [766, 674] on div "View" at bounding box center [765, 697] width 133 height 94
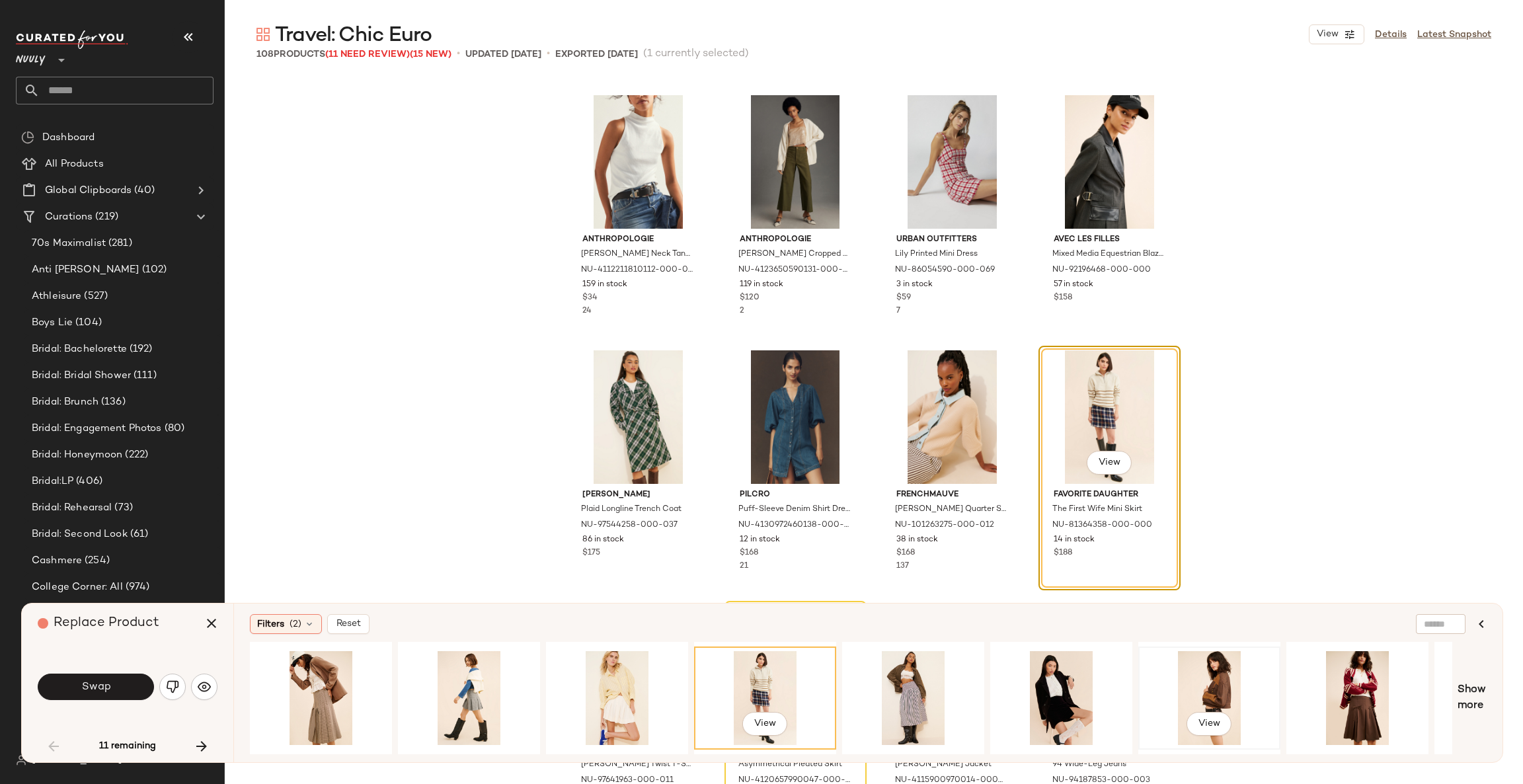
click at [1219, 678] on div "View" at bounding box center [1209, 697] width 133 height 94
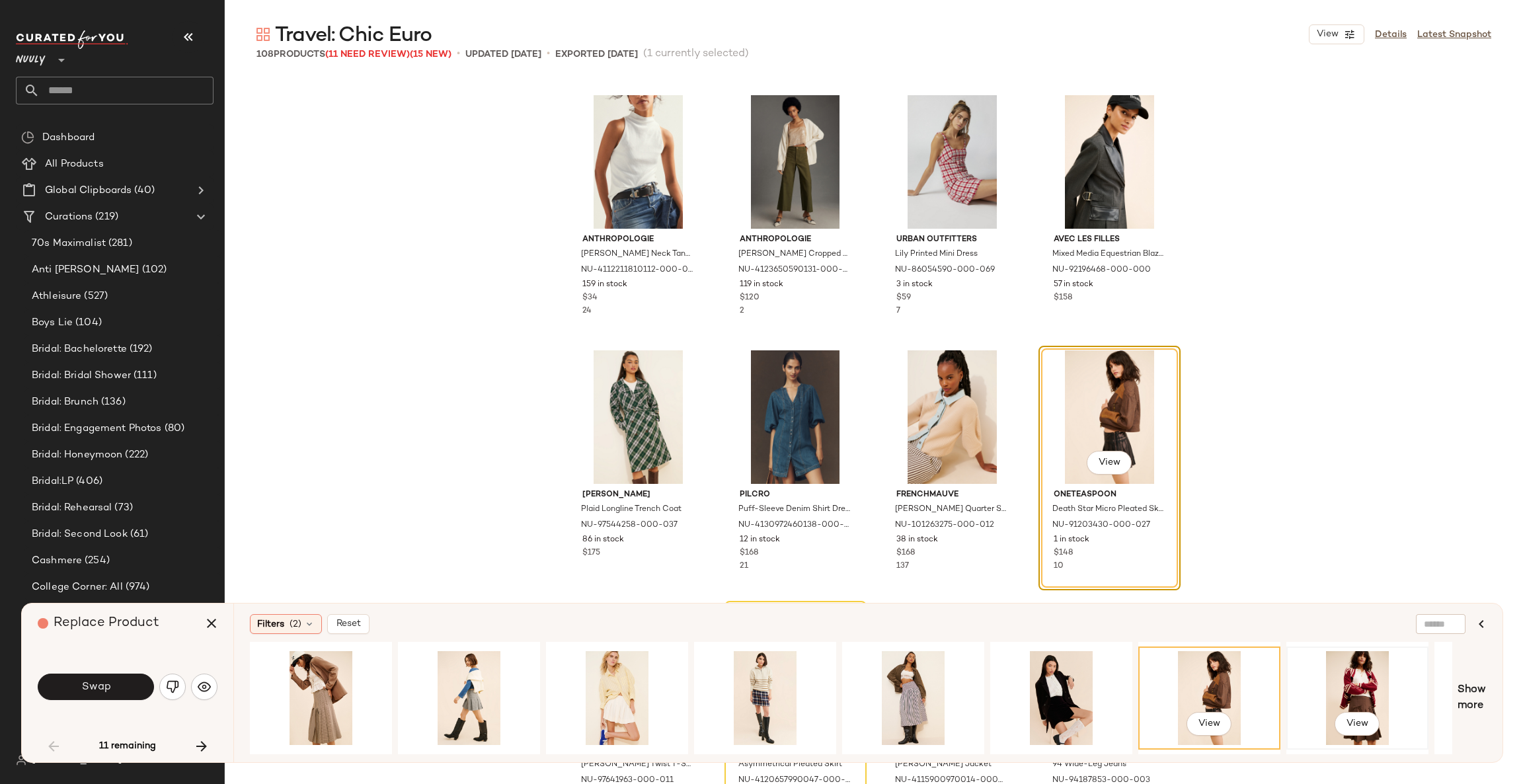
click at [1324, 686] on div "View" at bounding box center [1357, 697] width 133 height 94
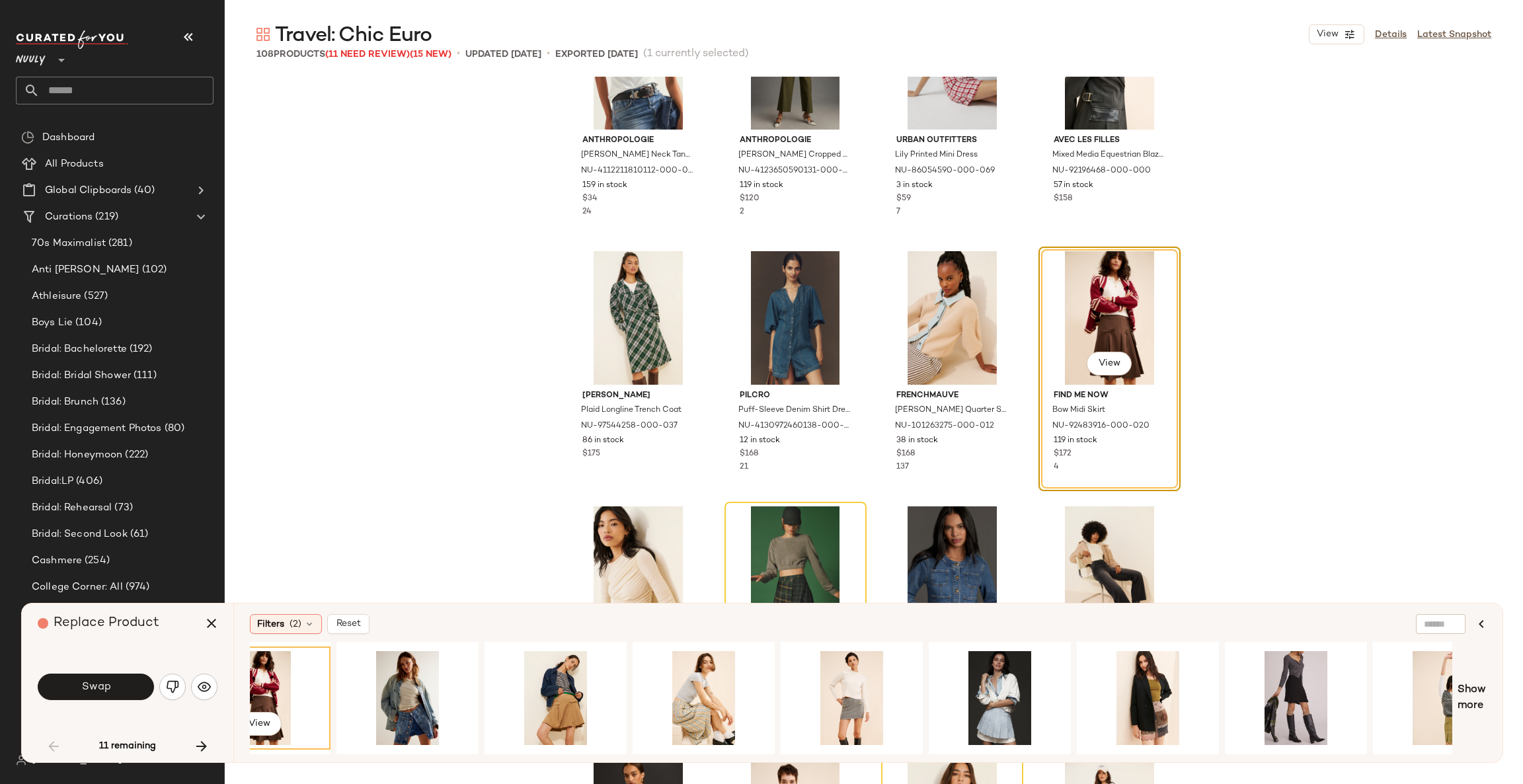
scroll to position [0, 1159]
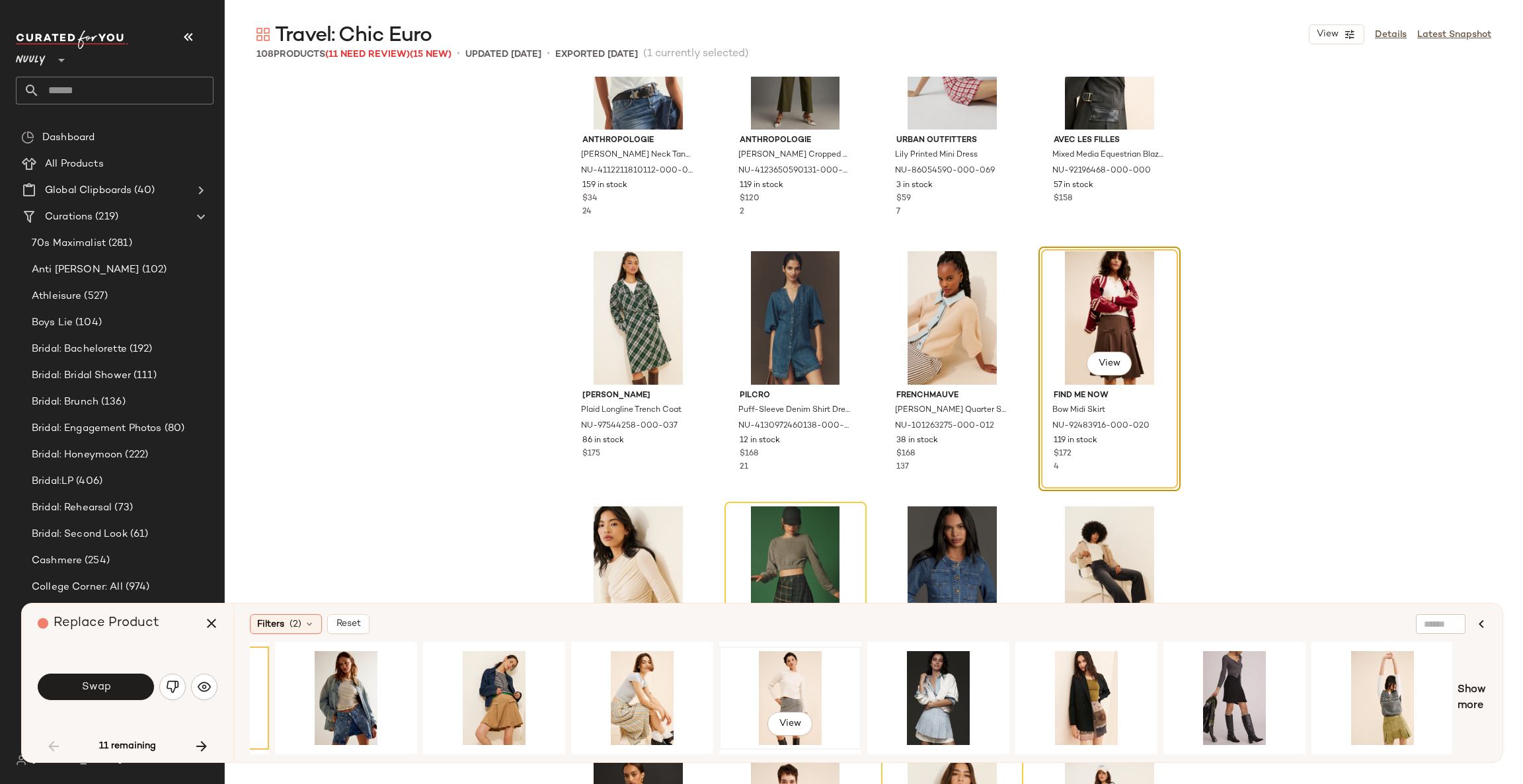
click at [810, 681] on div "View" at bounding box center [790, 697] width 133 height 94
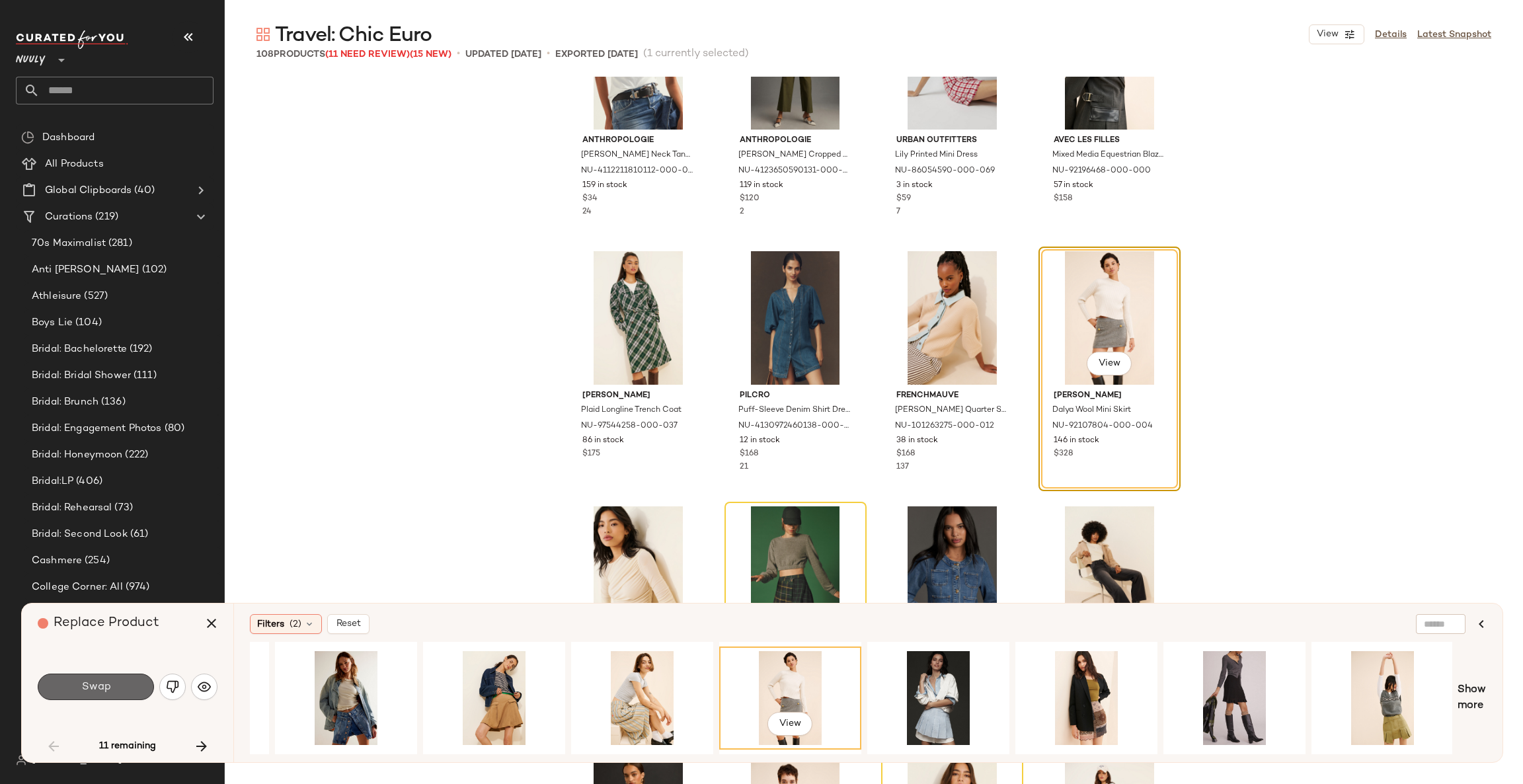
click at [125, 693] on button "Swap" at bounding box center [95, 687] width 116 height 26
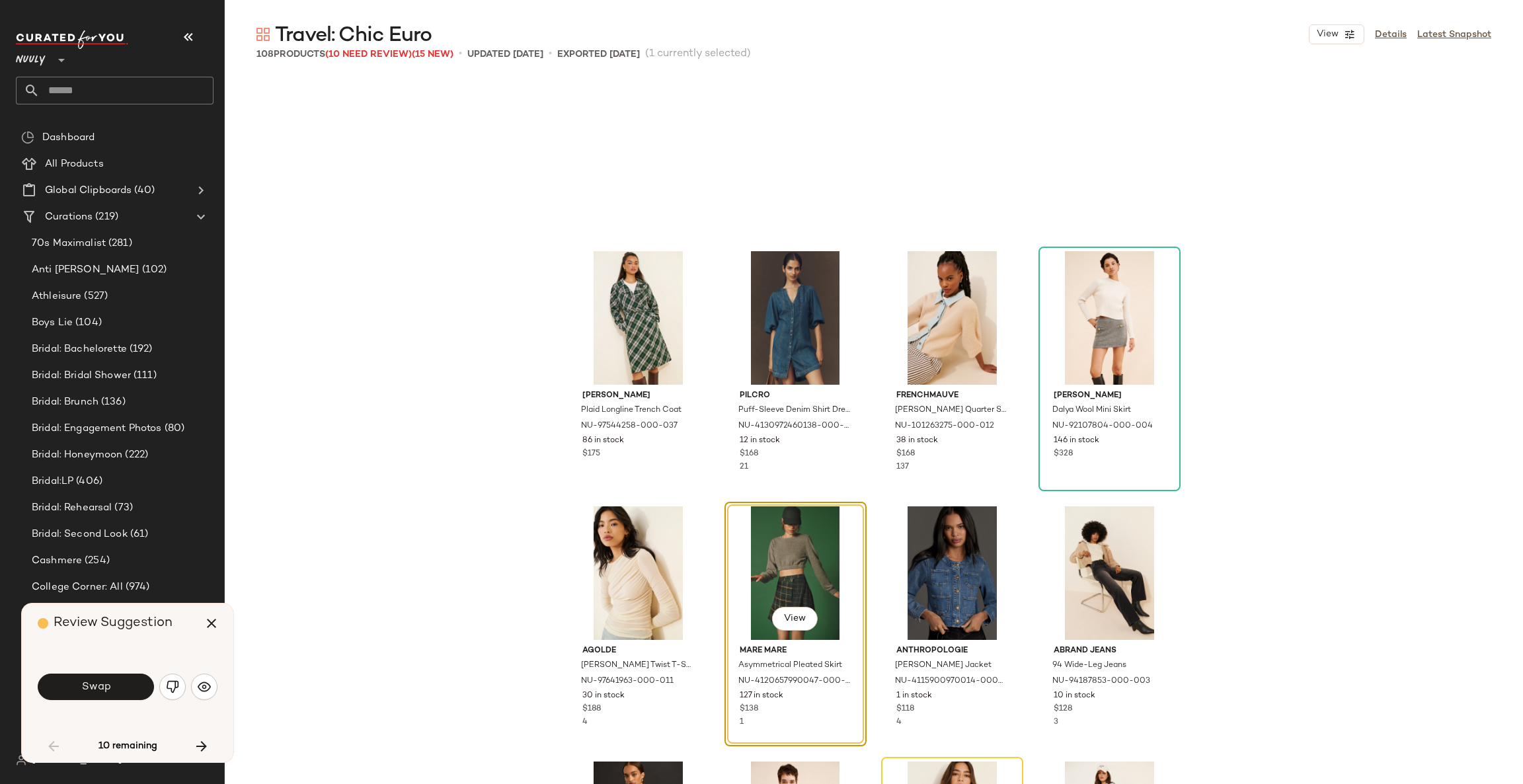
scroll to position [2295, 0]
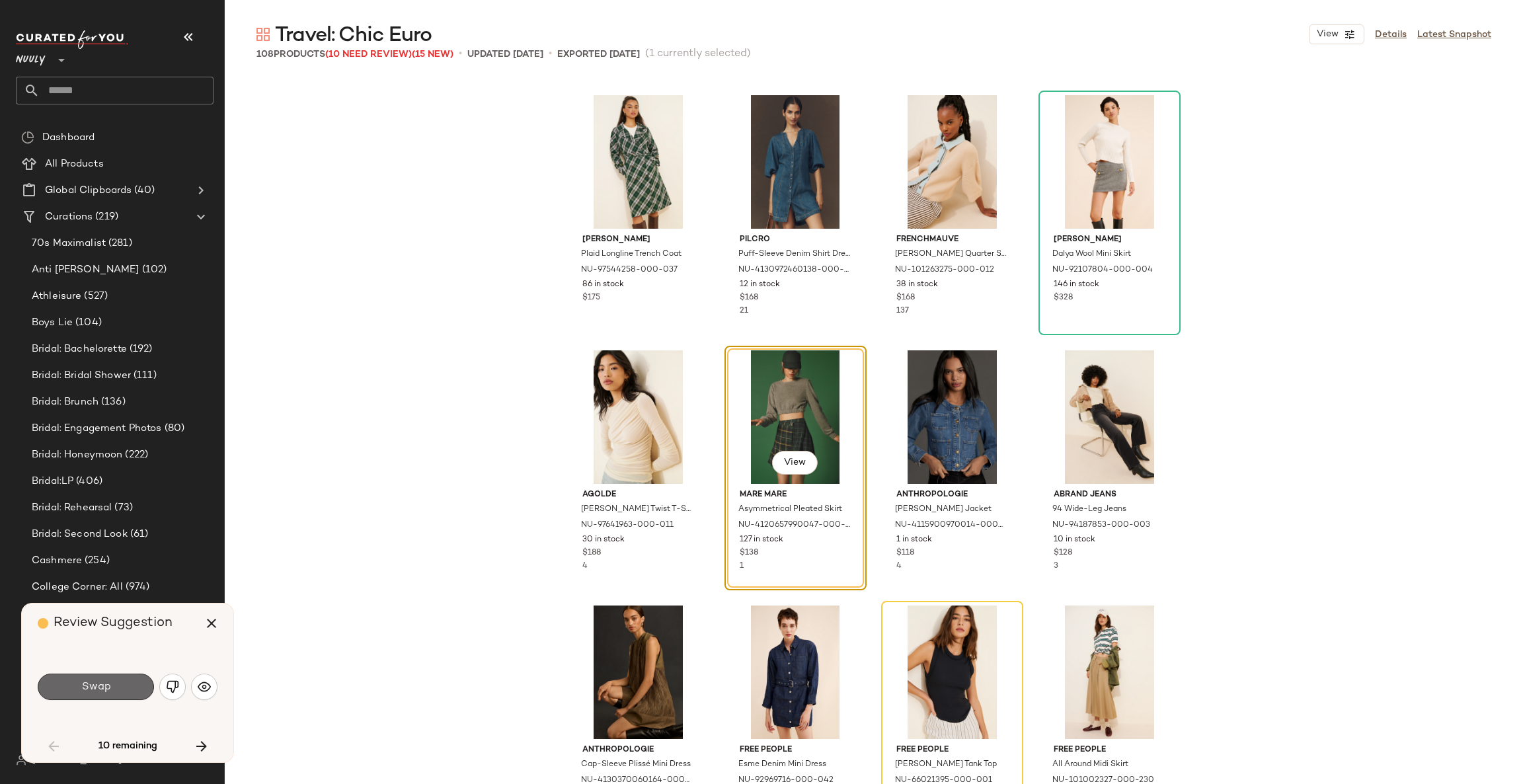
click at [122, 683] on button "Swap" at bounding box center [95, 687] width 116 height 26
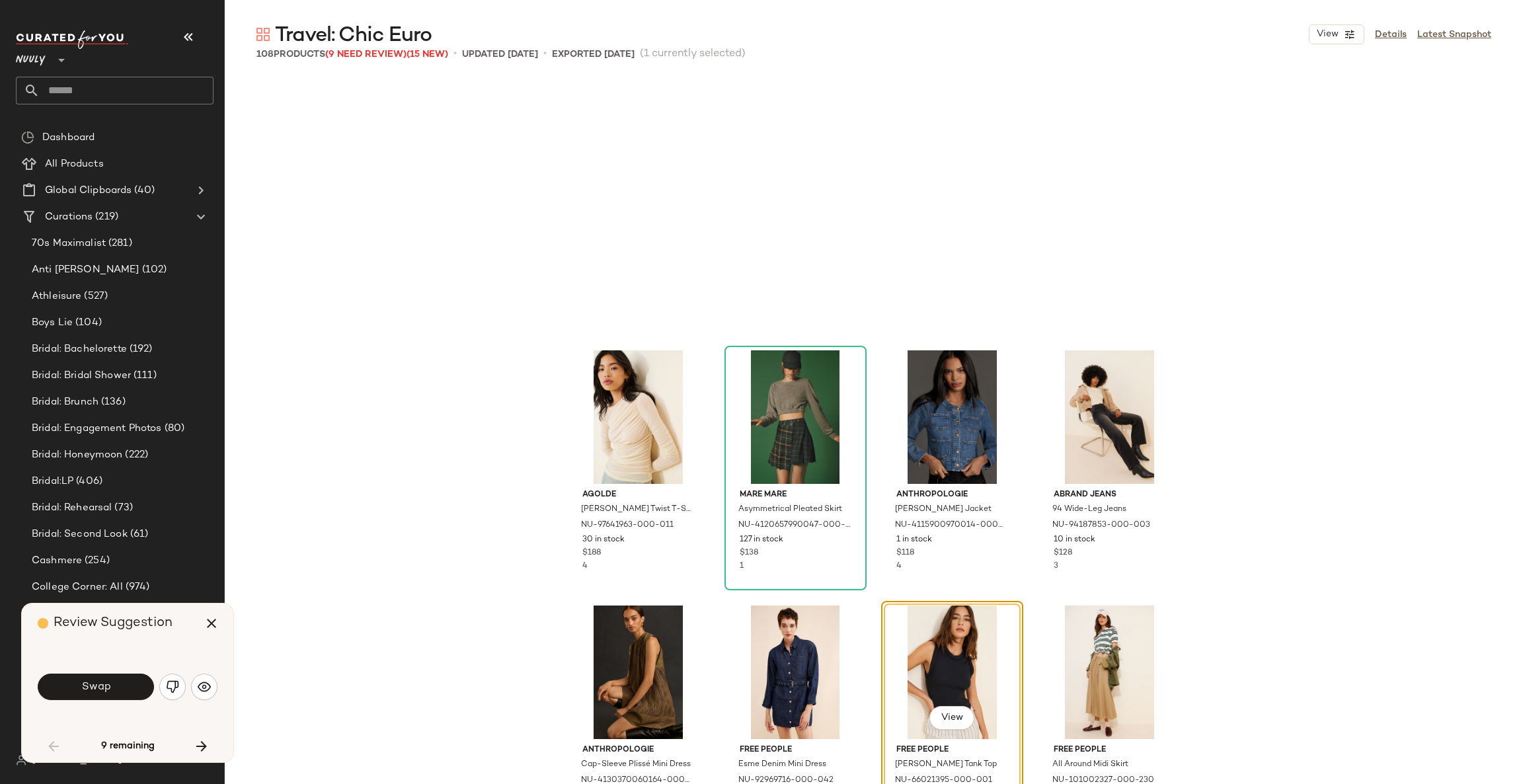
scroll to position [2551, 0]
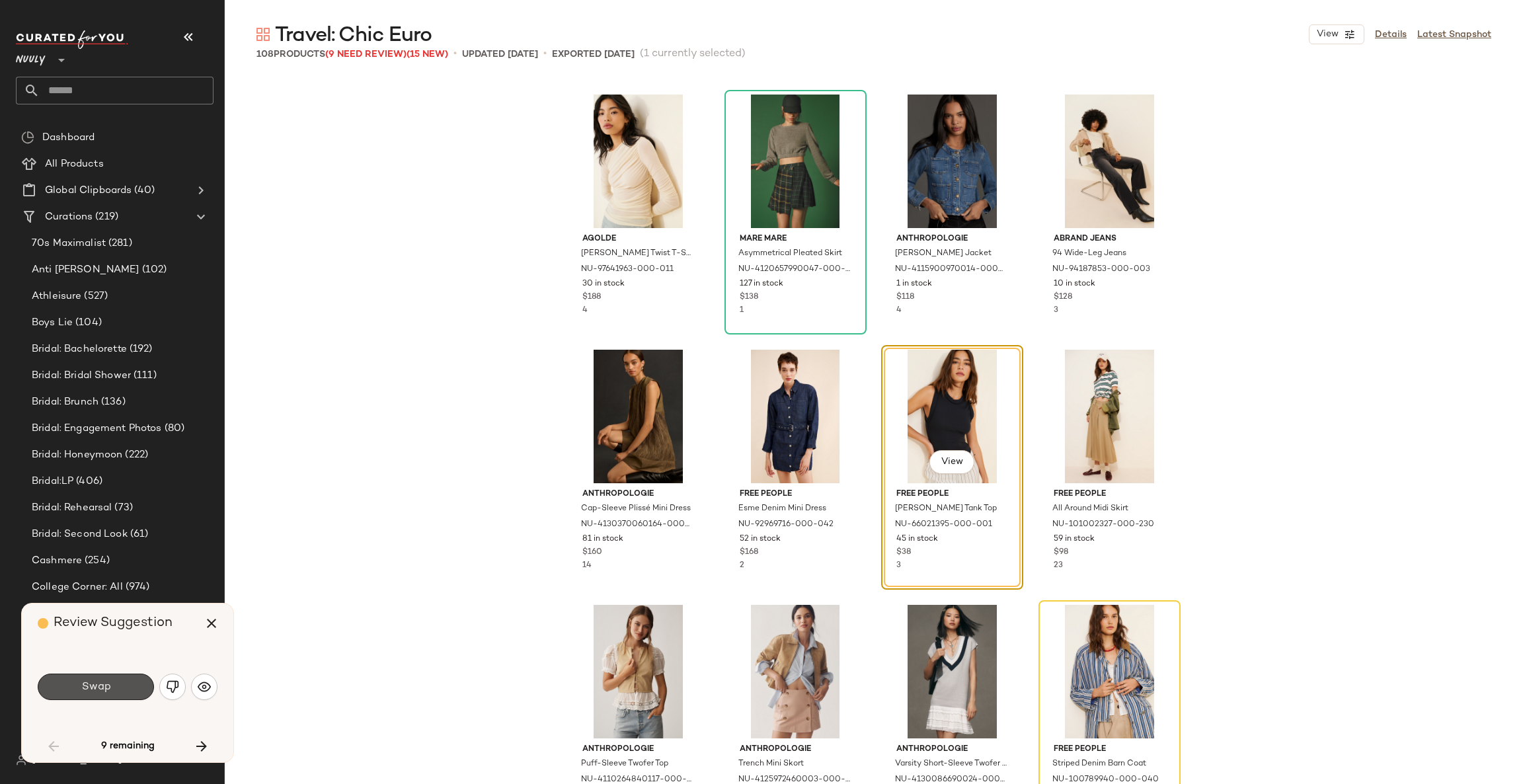
click at [122, 683] on button "Swap" at bounding box center [95, 687] width 116 height 26
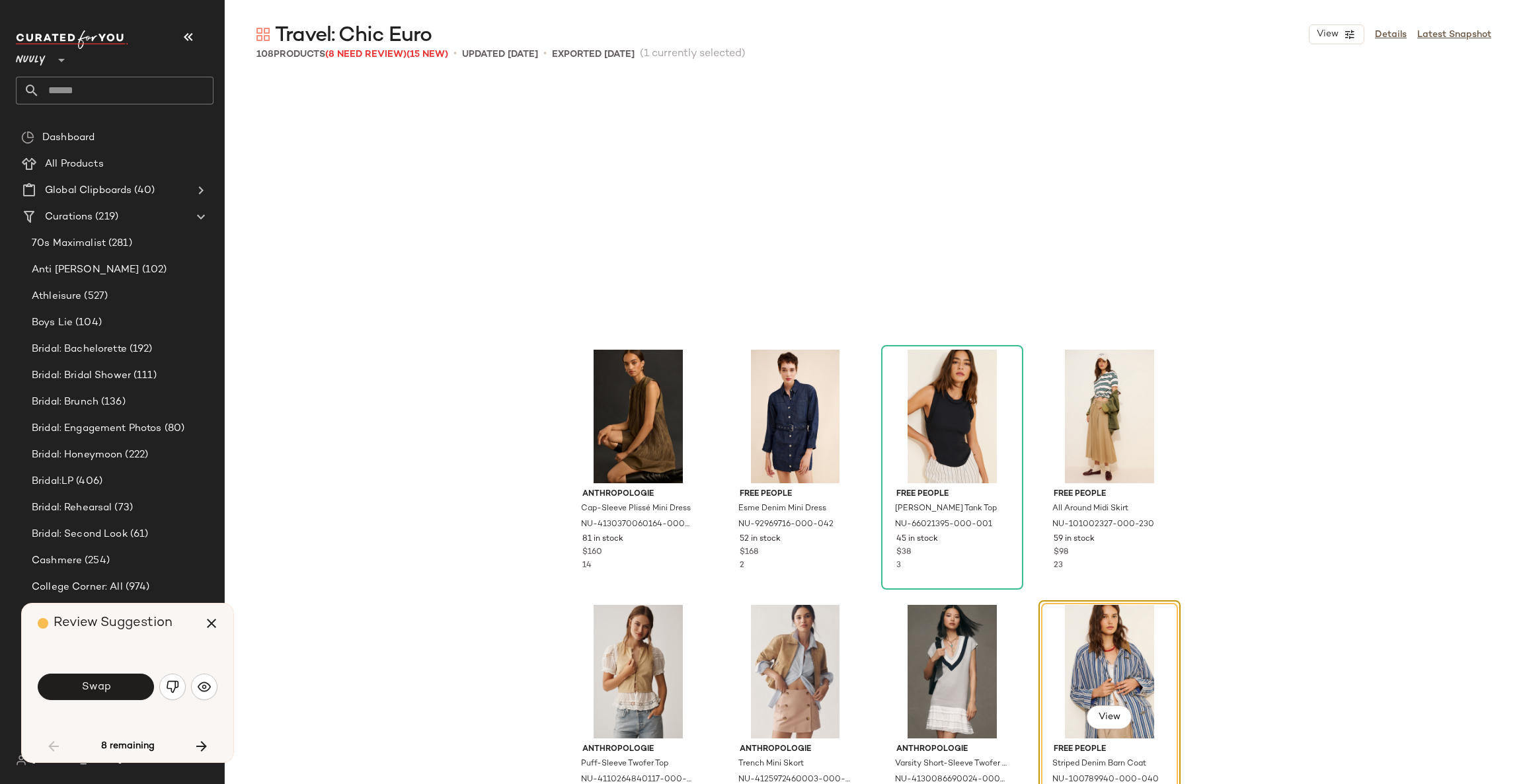
scroll to position [2805, 0]
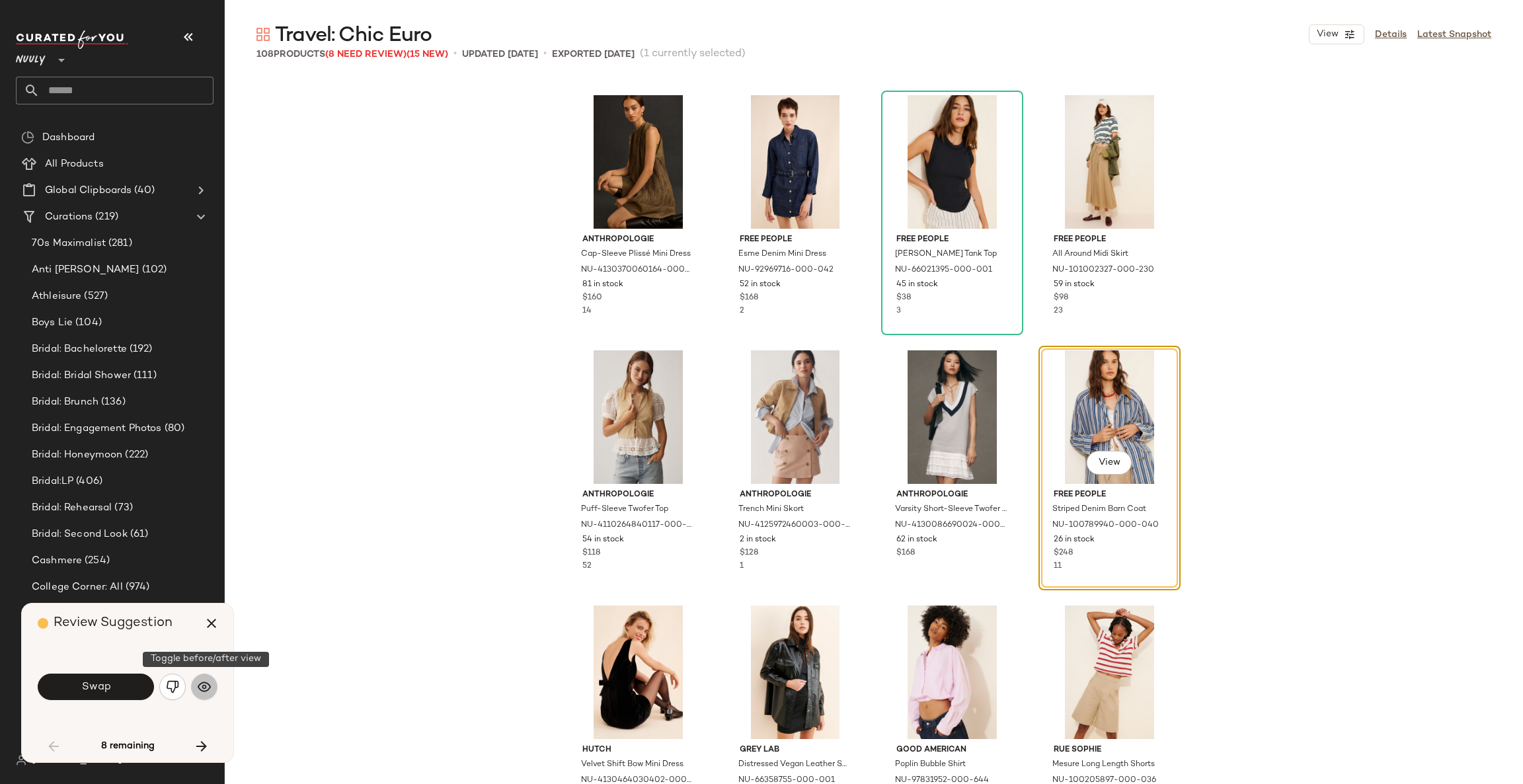
click at [196, 684] on button "button" at bounding box center [204, 687] width 26 height 26
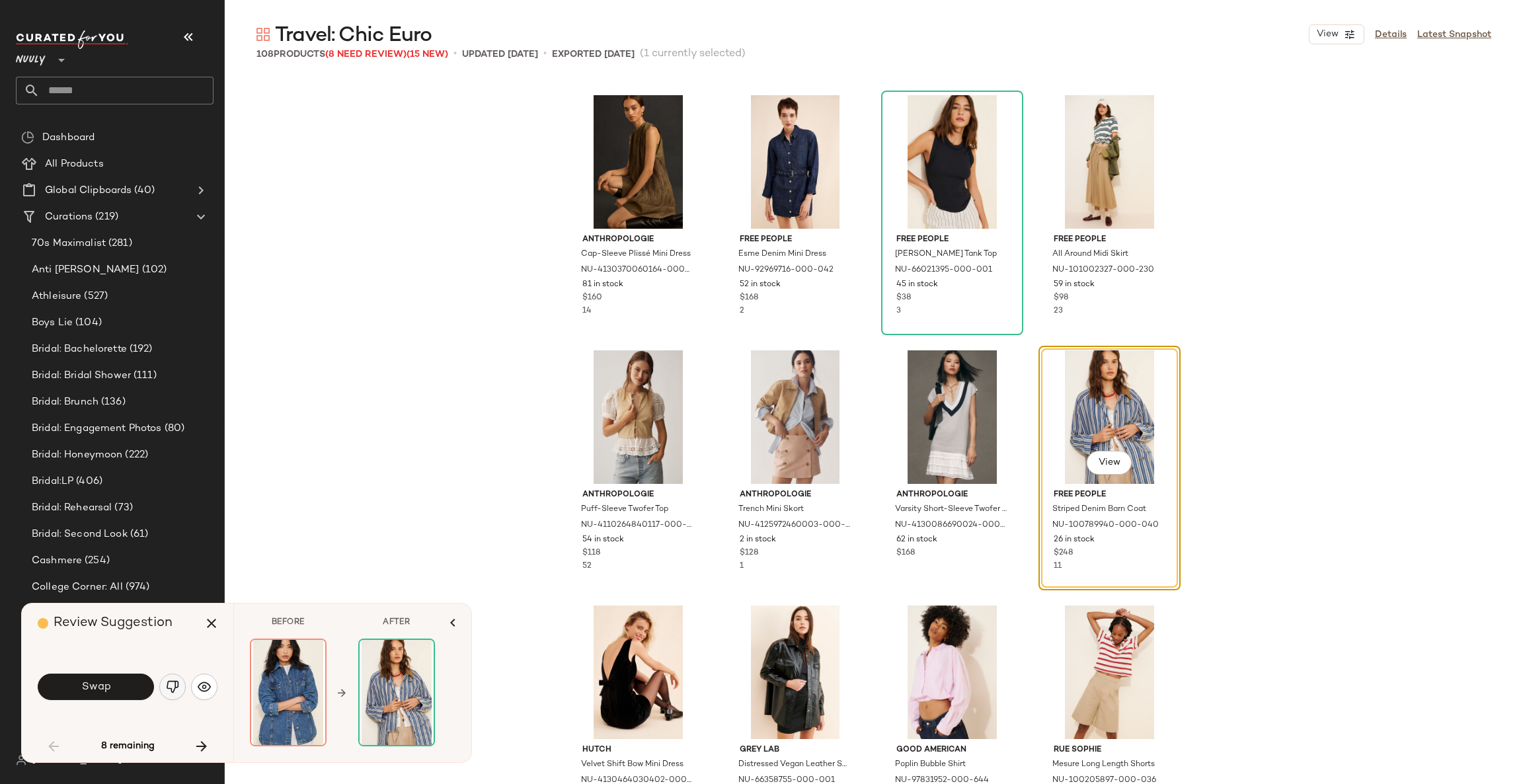
click at [177, 686] on img "button" at bounding box center [172, 686] width 13 height 13
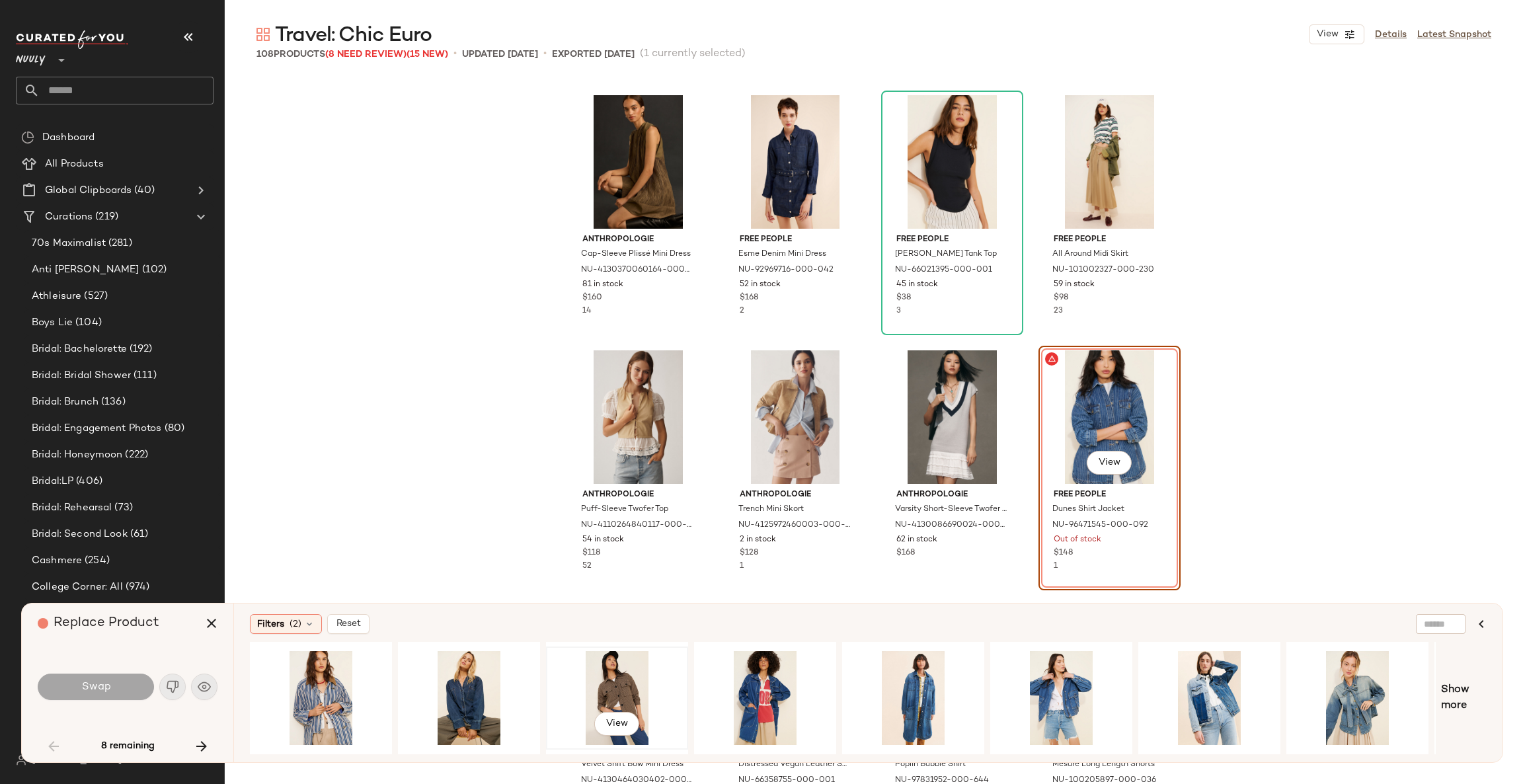
click at [610, 679] on div "View" at bounding box center [617, 697] width 133 height 94
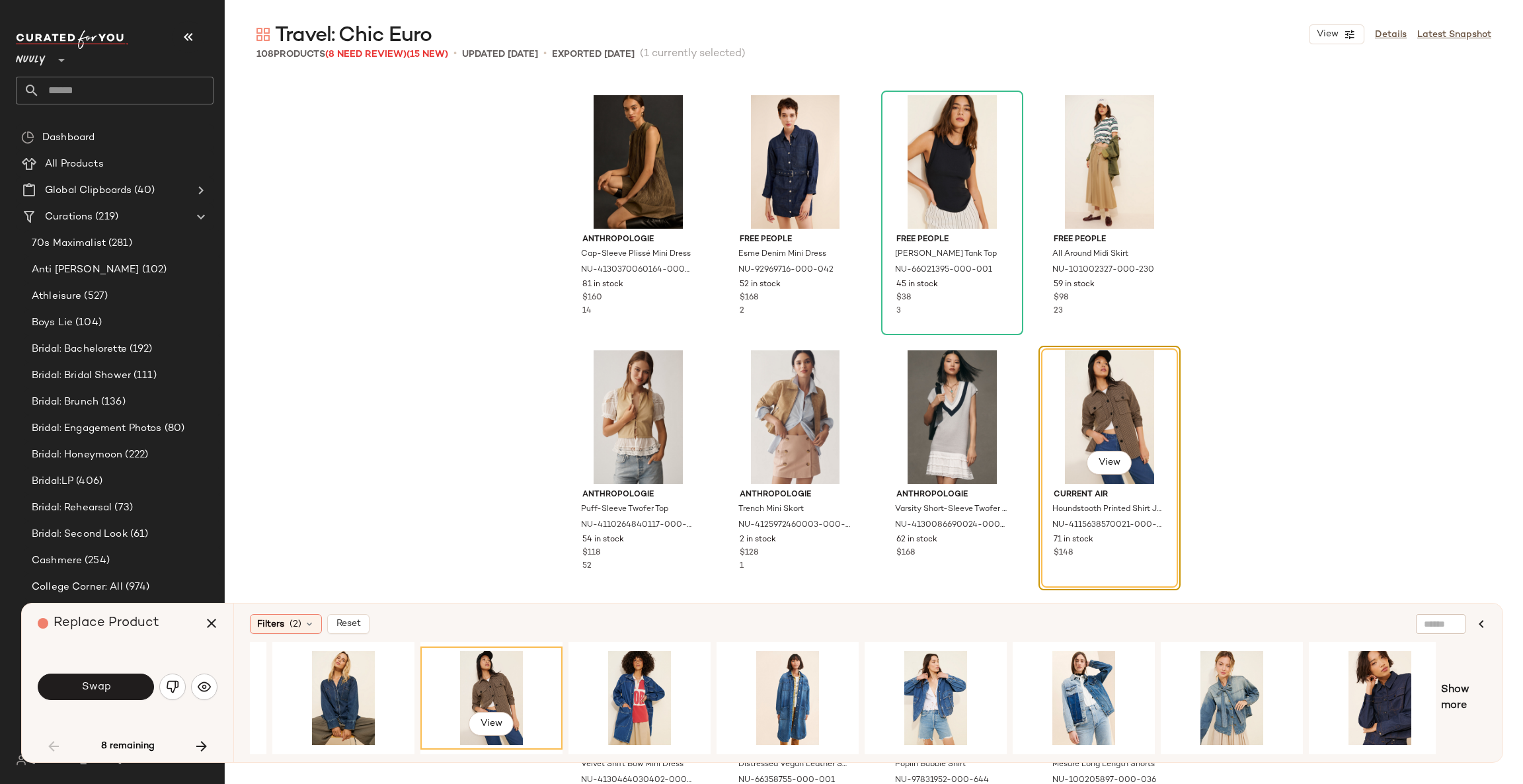
scroll to position [0, 288]
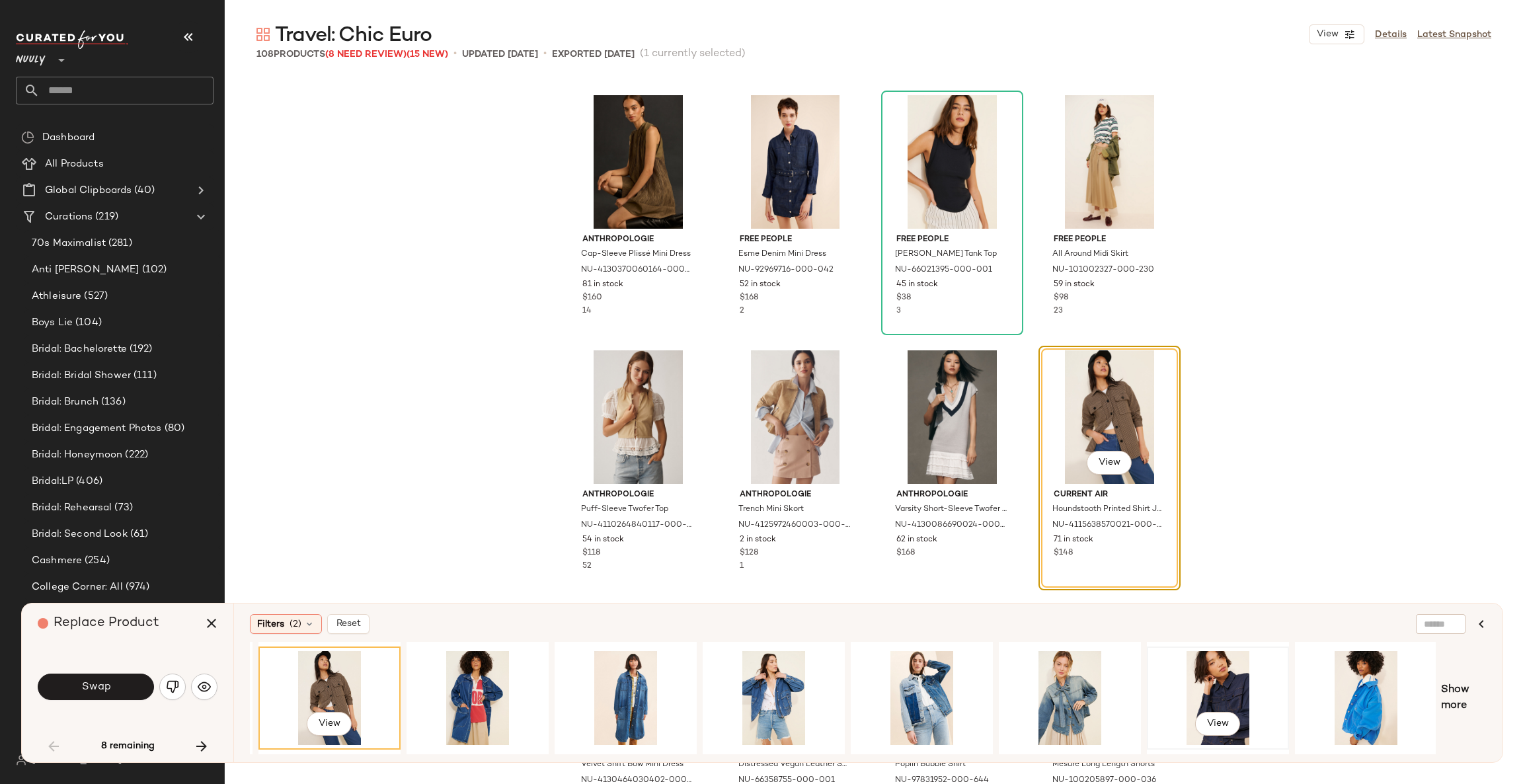
click at [1197, 676] on div "View" at bounding box center [1217, 697] width 133 height 94
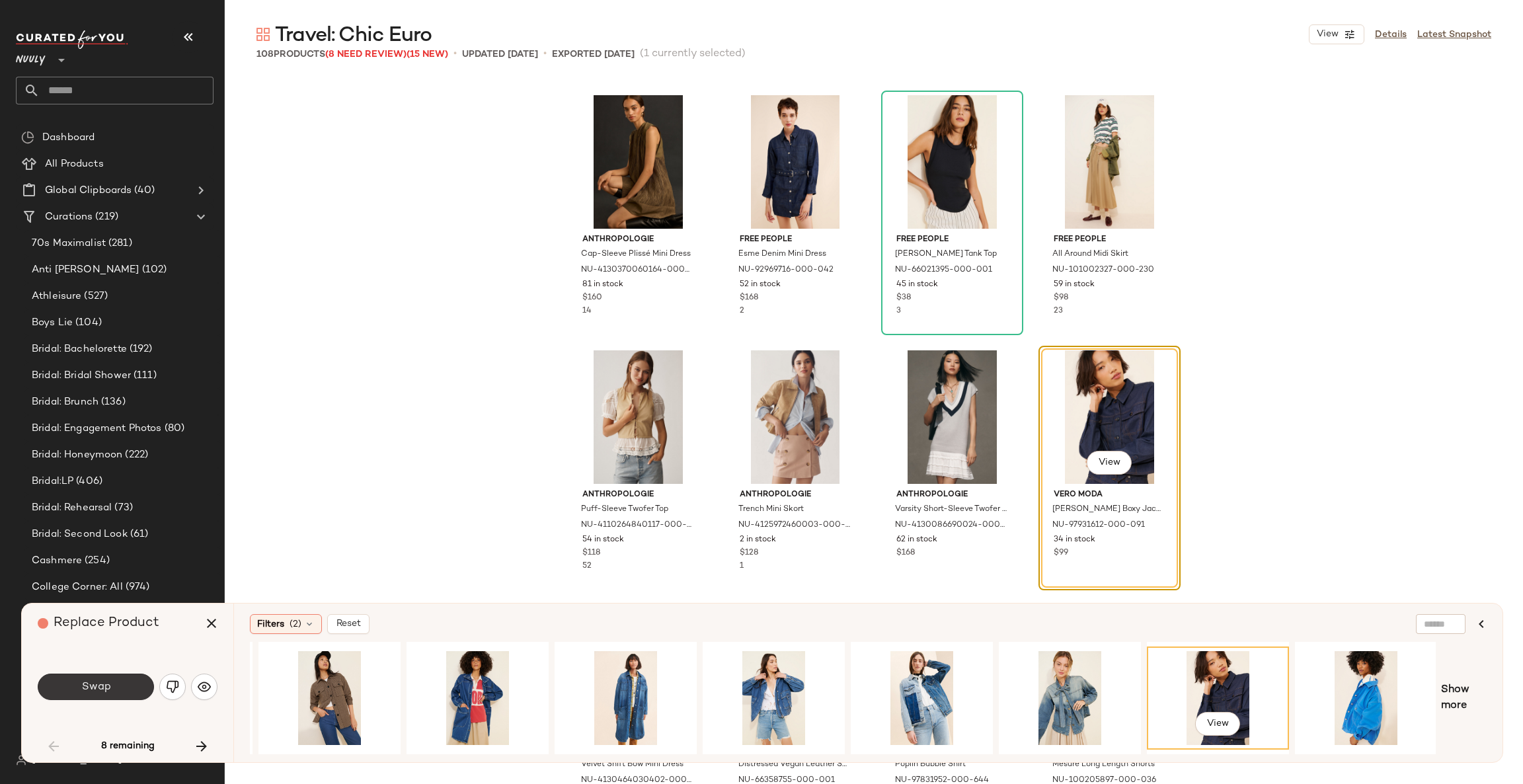
click at [127, 689] on button "Swap" at bounding box center [95, 687] width 116 height 26
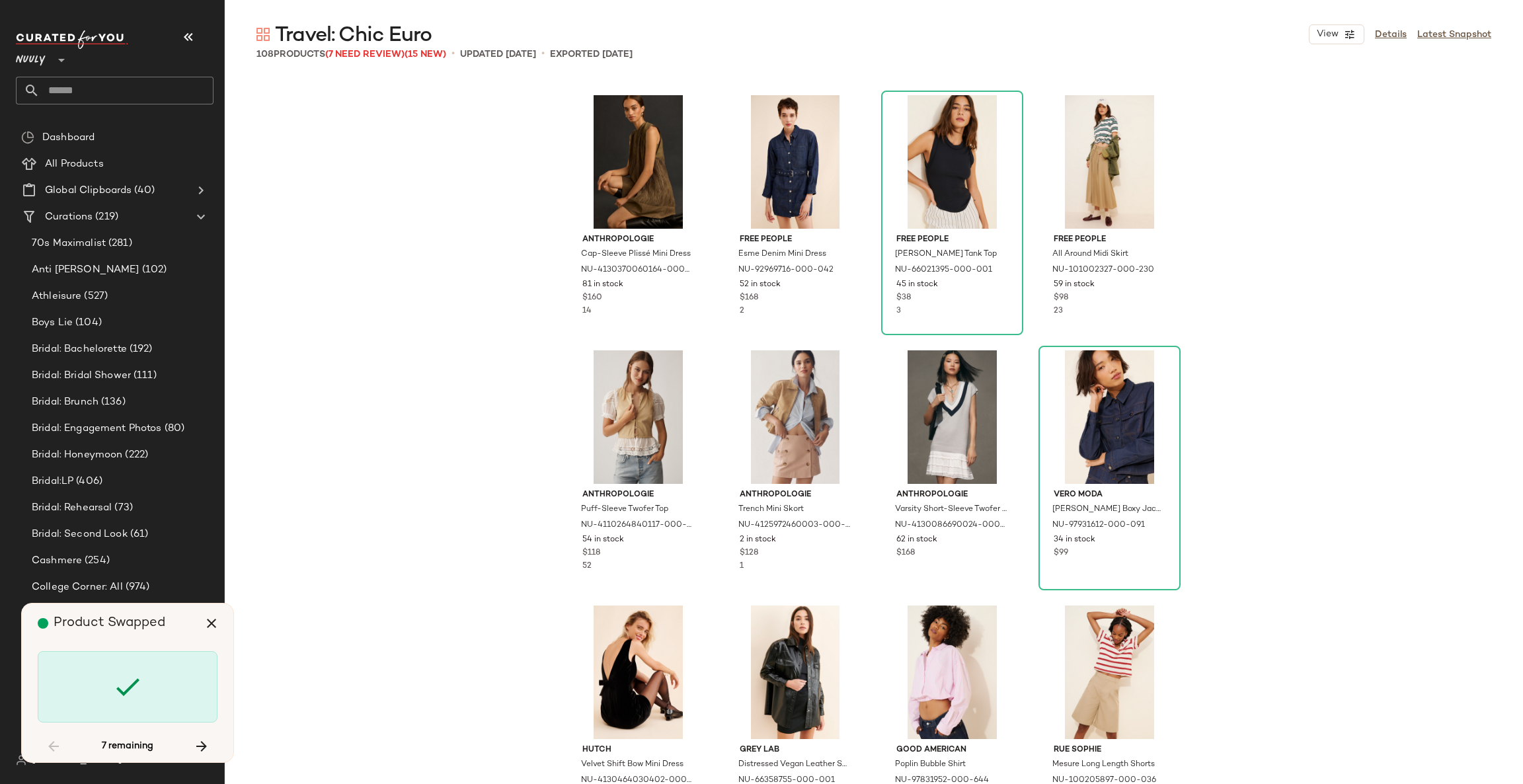
scroll to position [3570, 0]
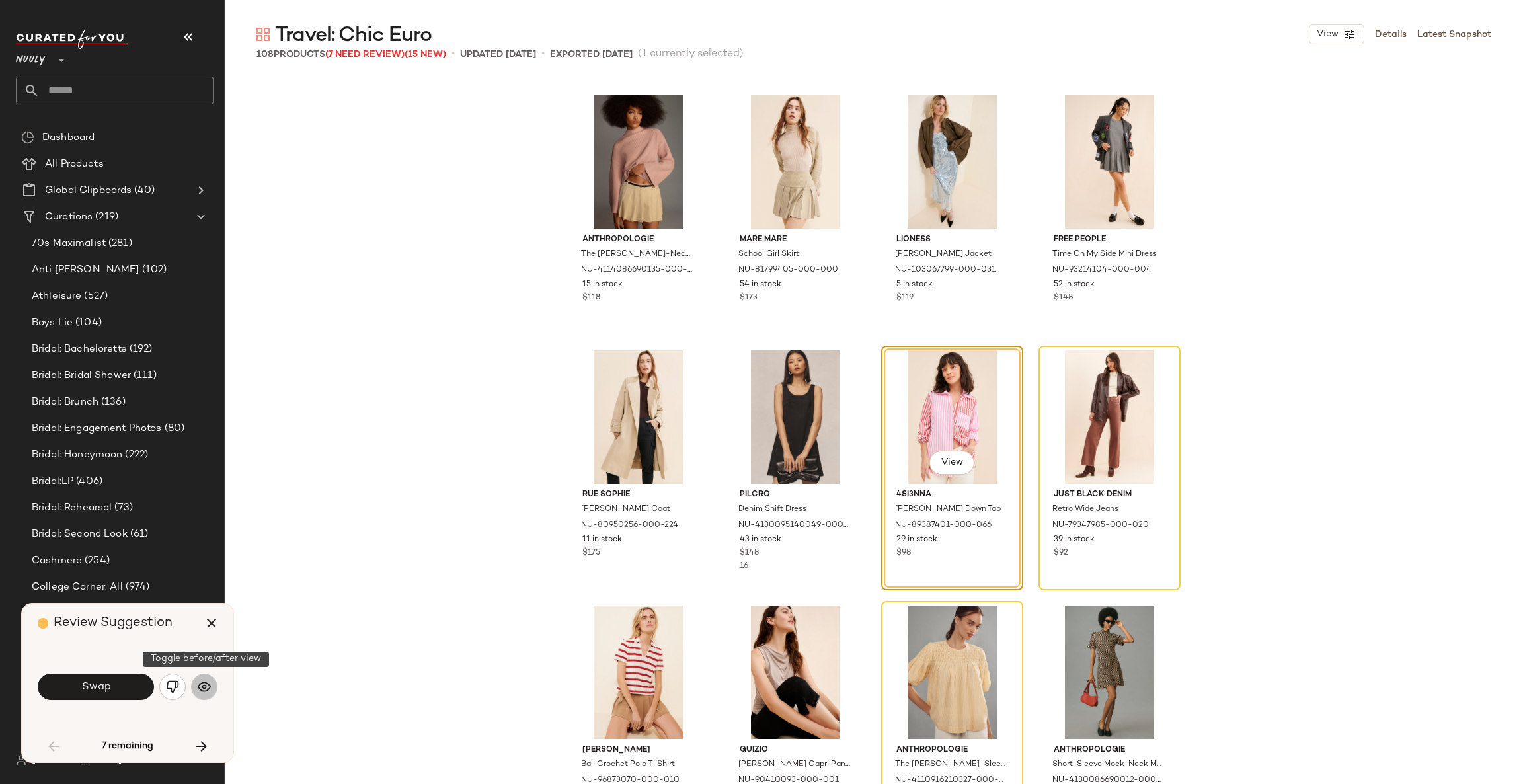
click at [211, 685] on button "button" at bounding box center [204, 687] width 26 height 26
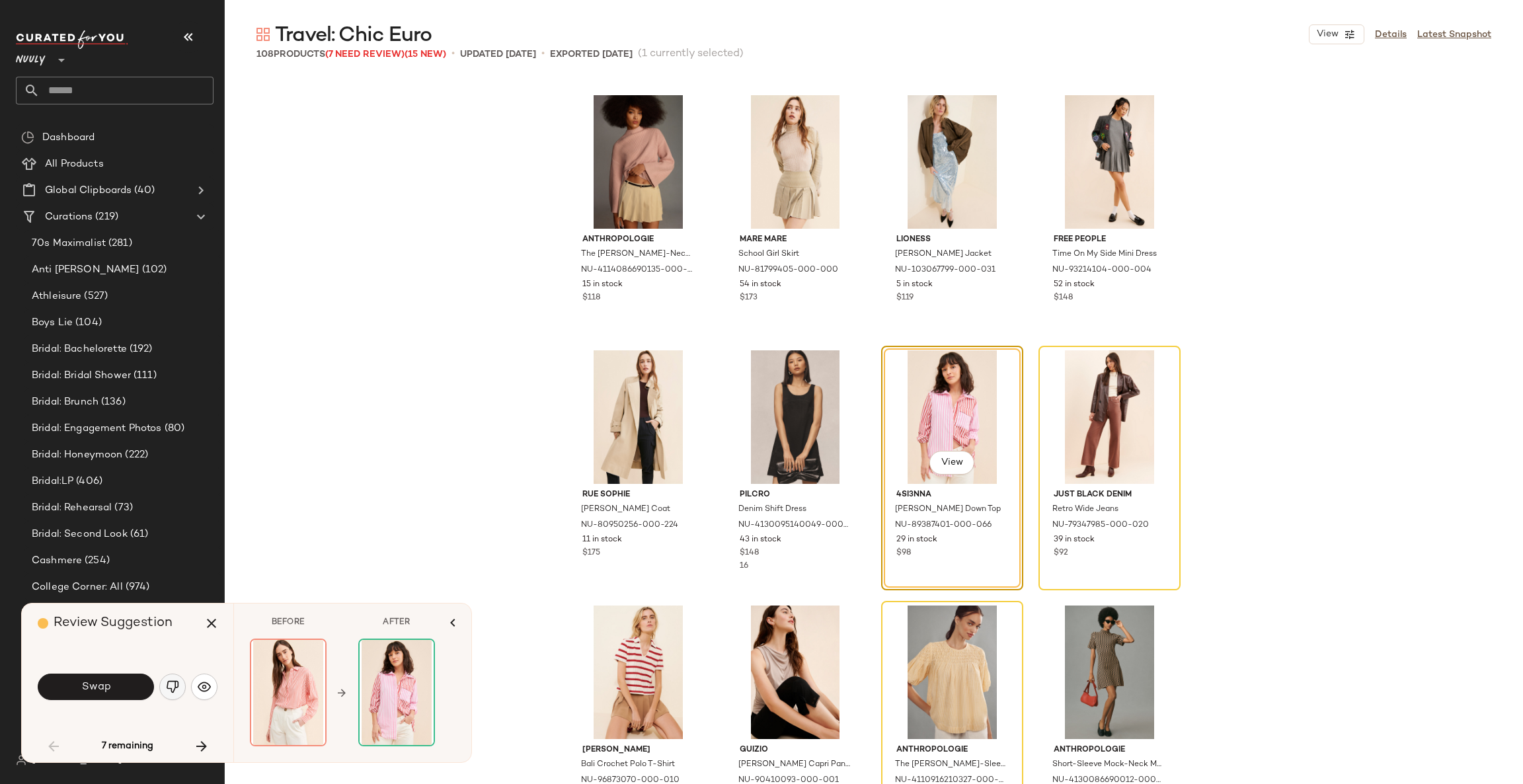
click at [181, 686] on button "button" at bounding box center [172, 687] width 26 height 26
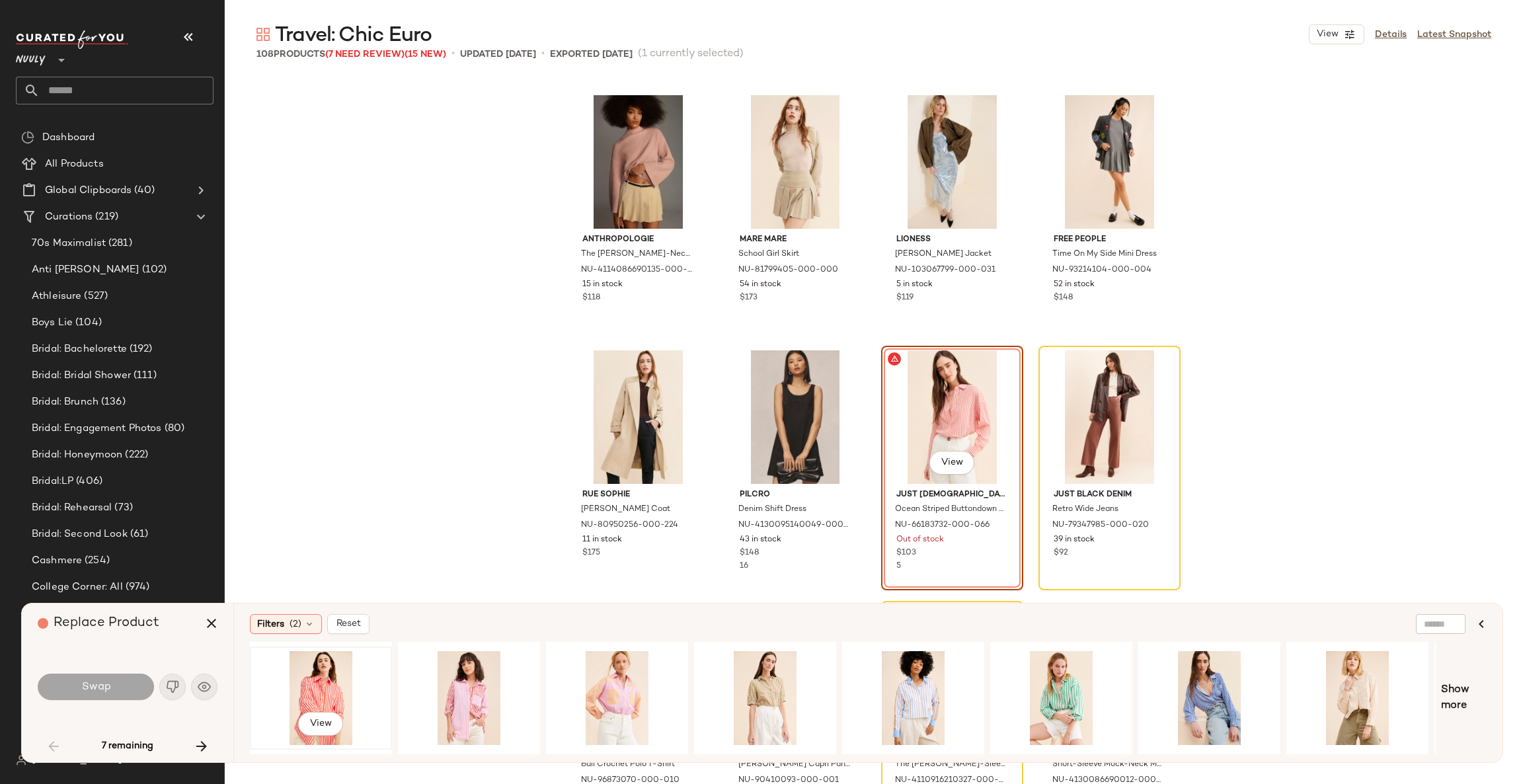
click at [323, 685] on div "View" at bounding box center [320, 697] width 133 height 94
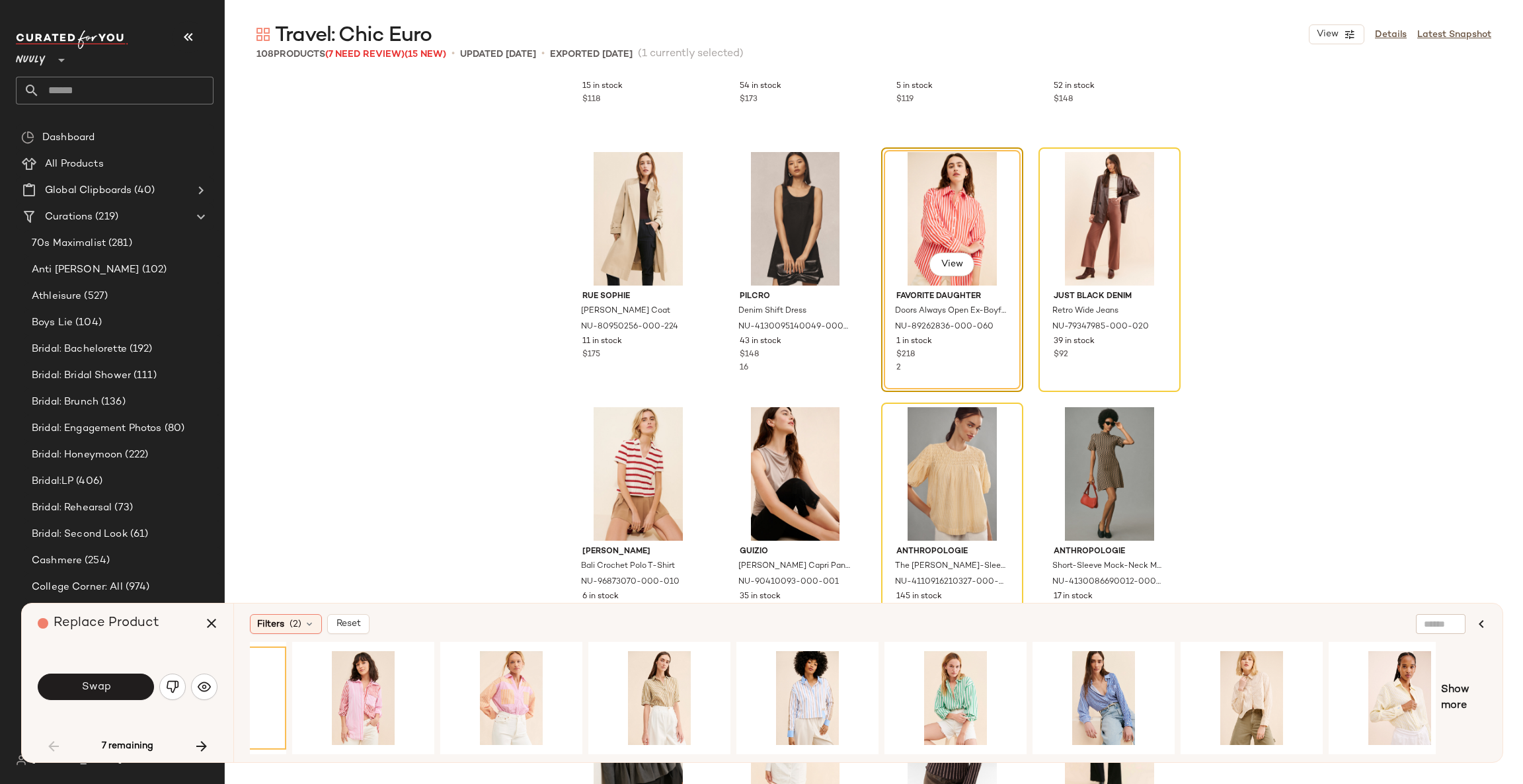
scroll to position [0, 288]
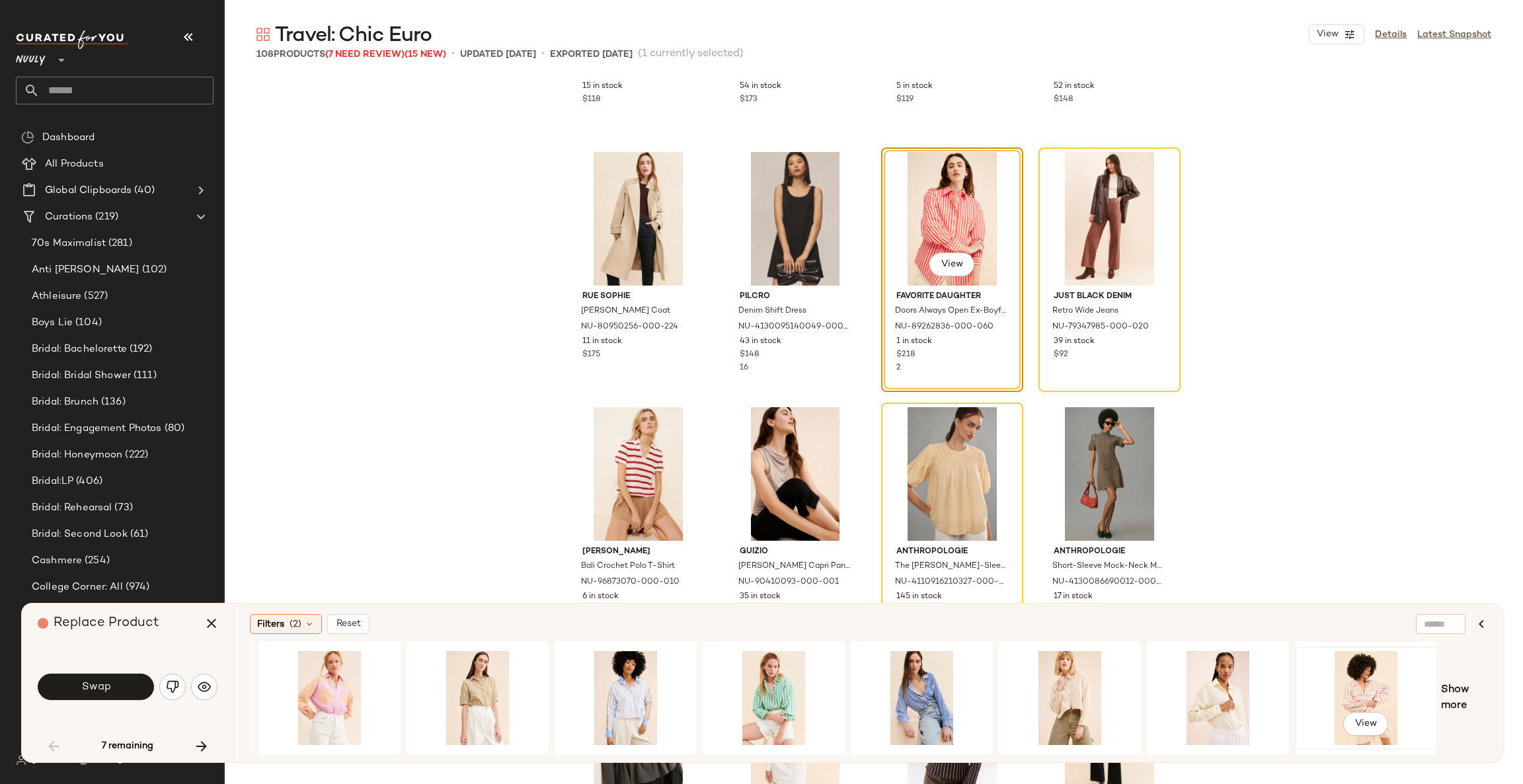
click at [1362, 691] on div "View" at bounding box center [1365, 697] width 133 height 94
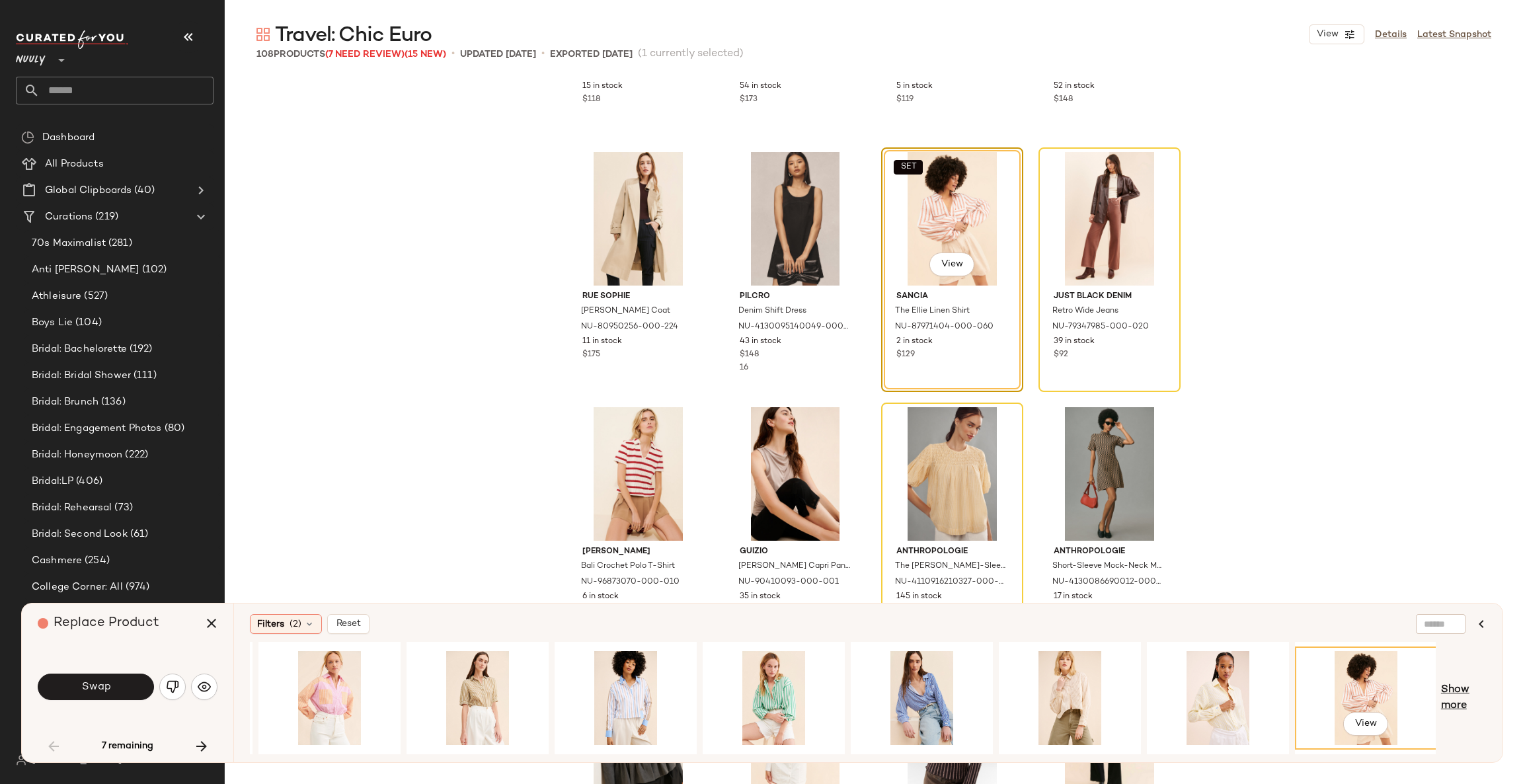
click at [1454, 689] on span "Show more" at bounding box center [1464, 698] width 46 height 32
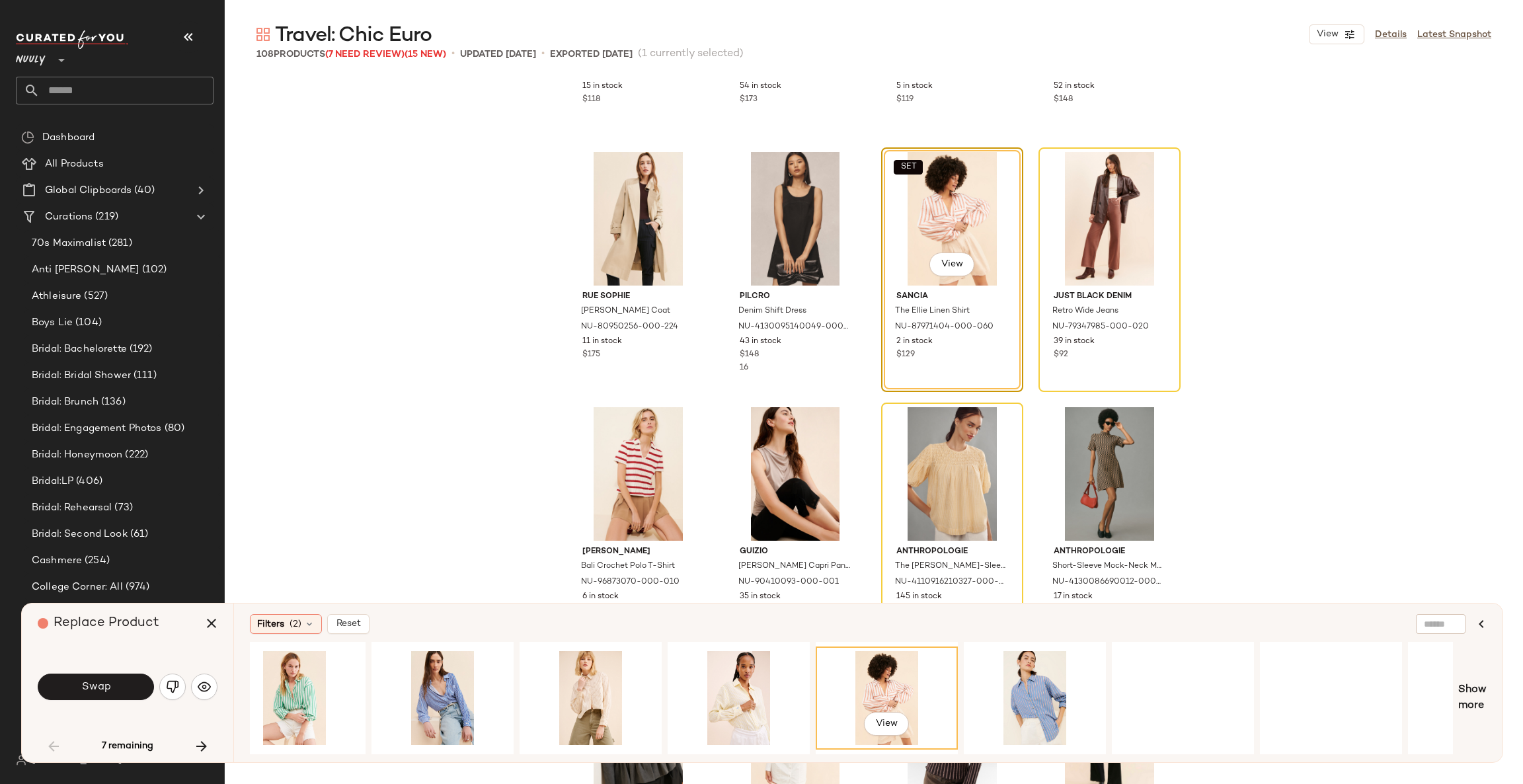
scroll to position [0, 1603]
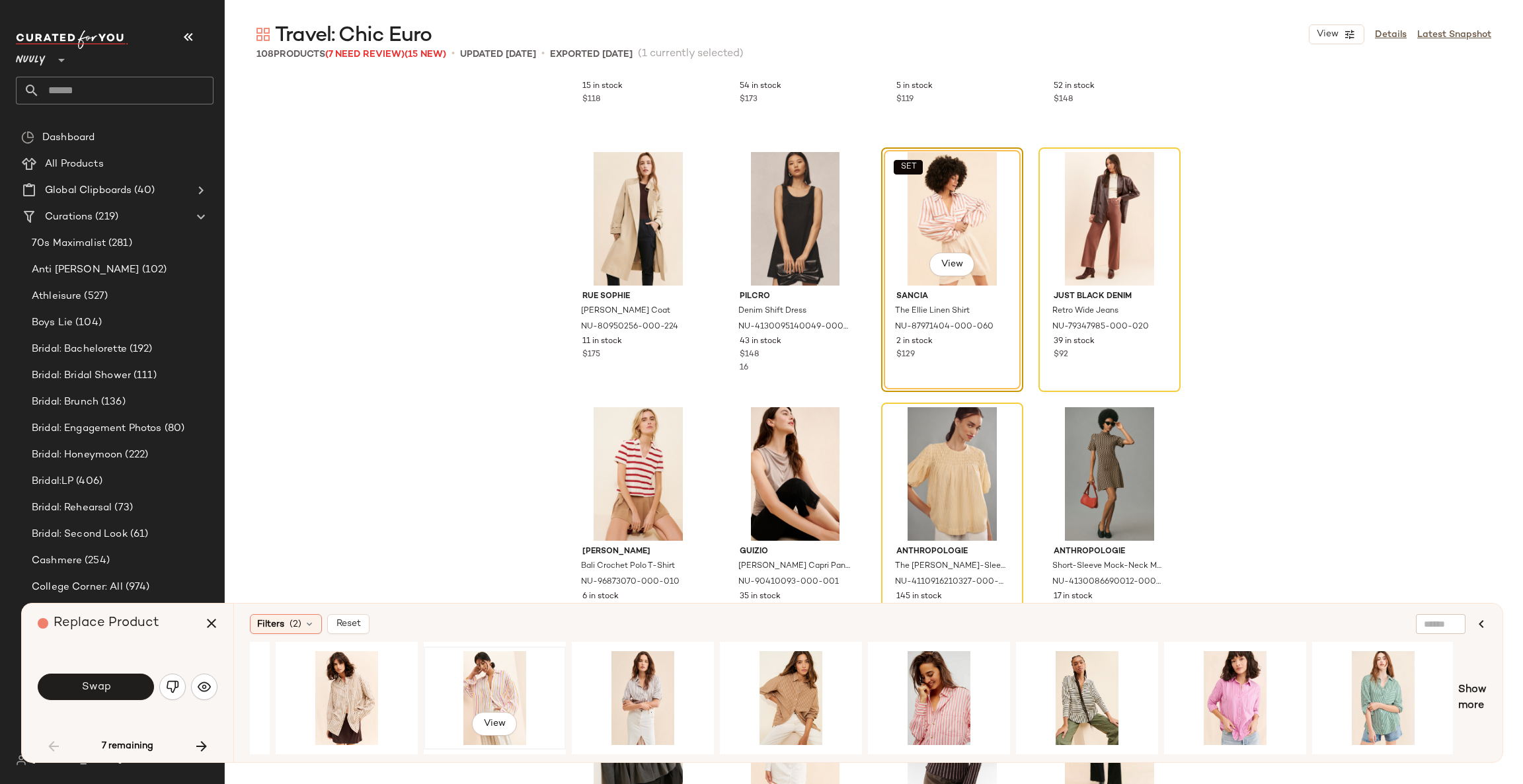
click at [498, 685] on div "View" at bounding box center [494, 697] width 133 height 94
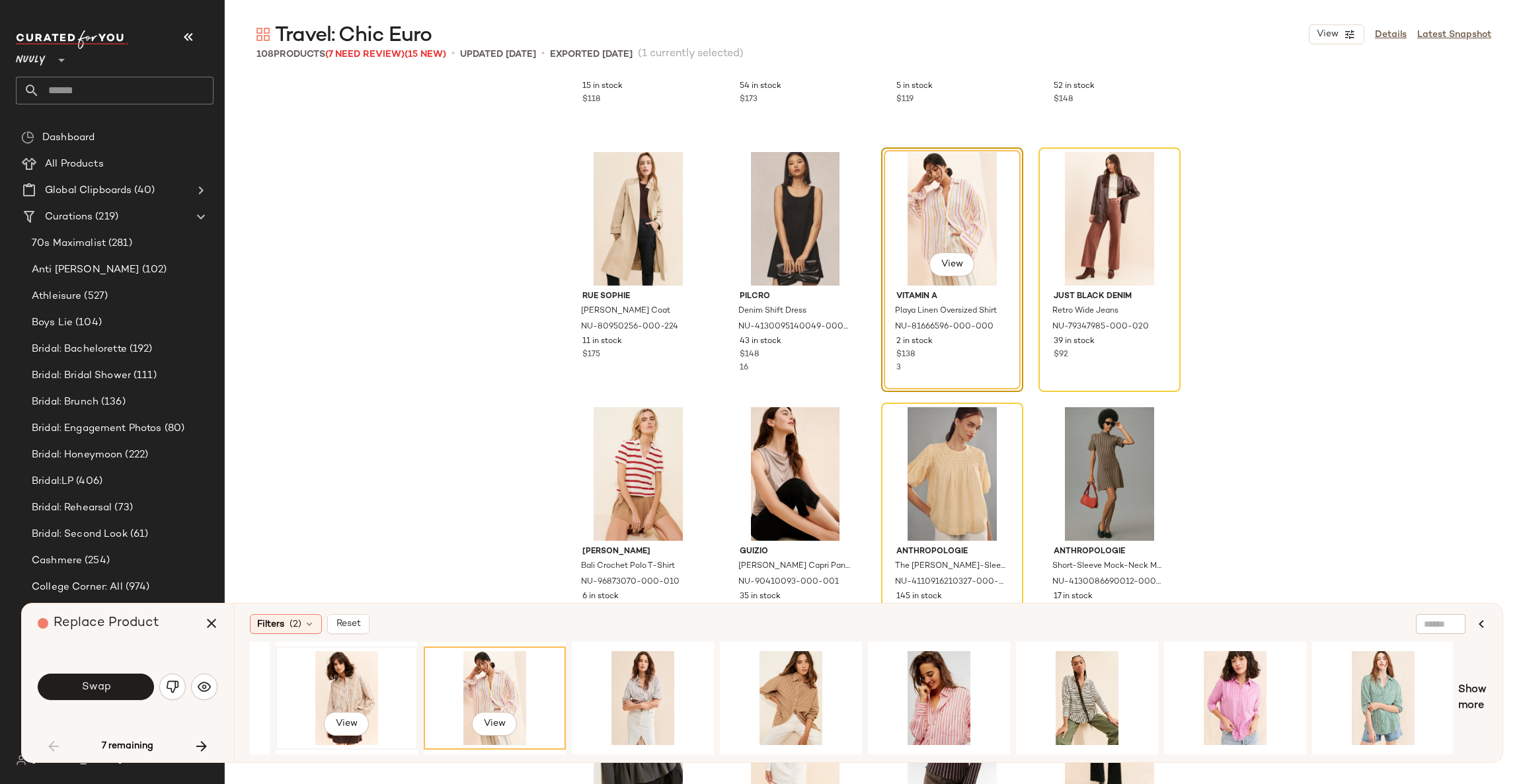
click at [326, 689] on div "View" at bounding box center [346, 697] width 133 height 94
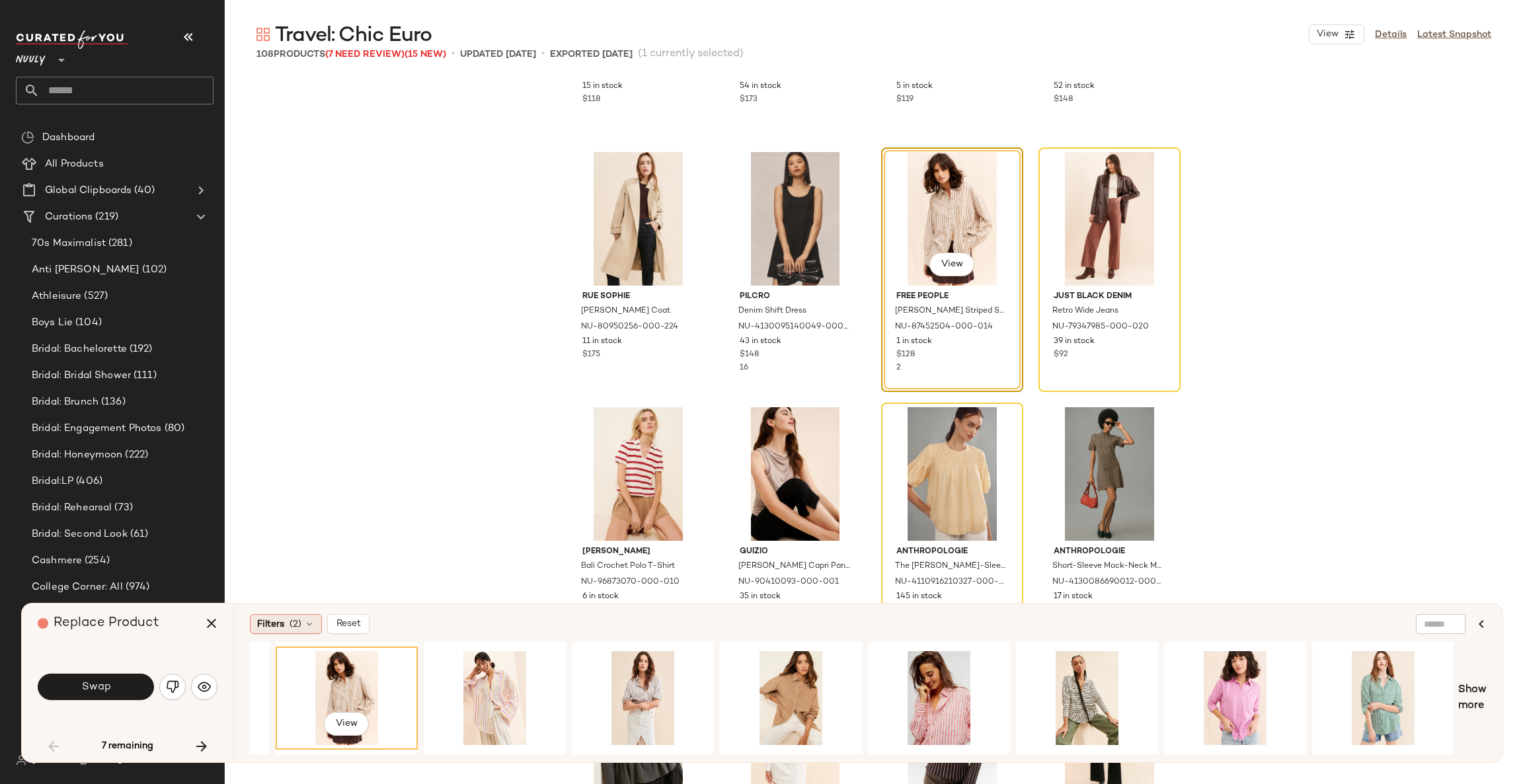
click at [284, 630] on span "Filters" at bounding box center [270, 624] width 27 height 14
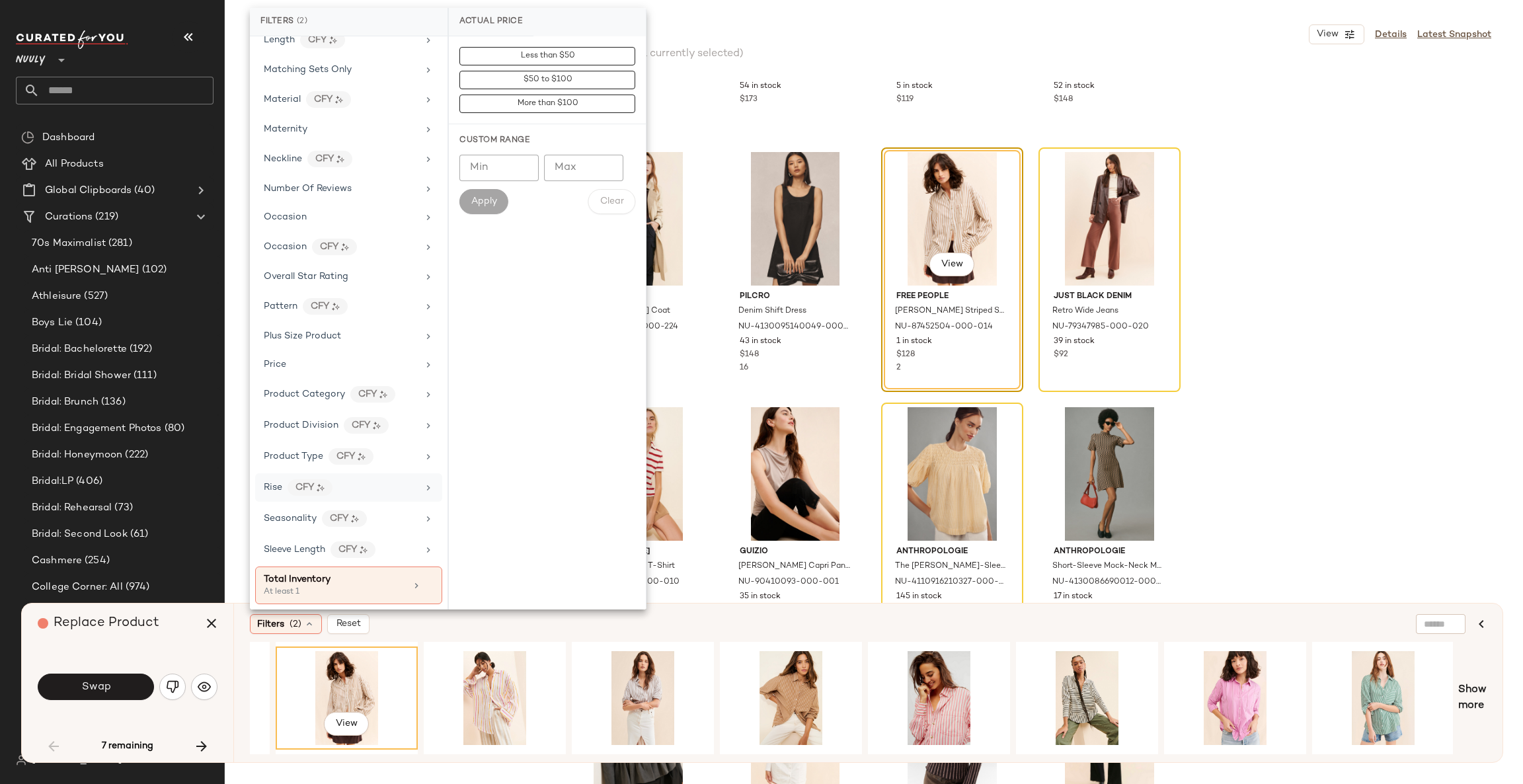
scroll to position [655, 0]
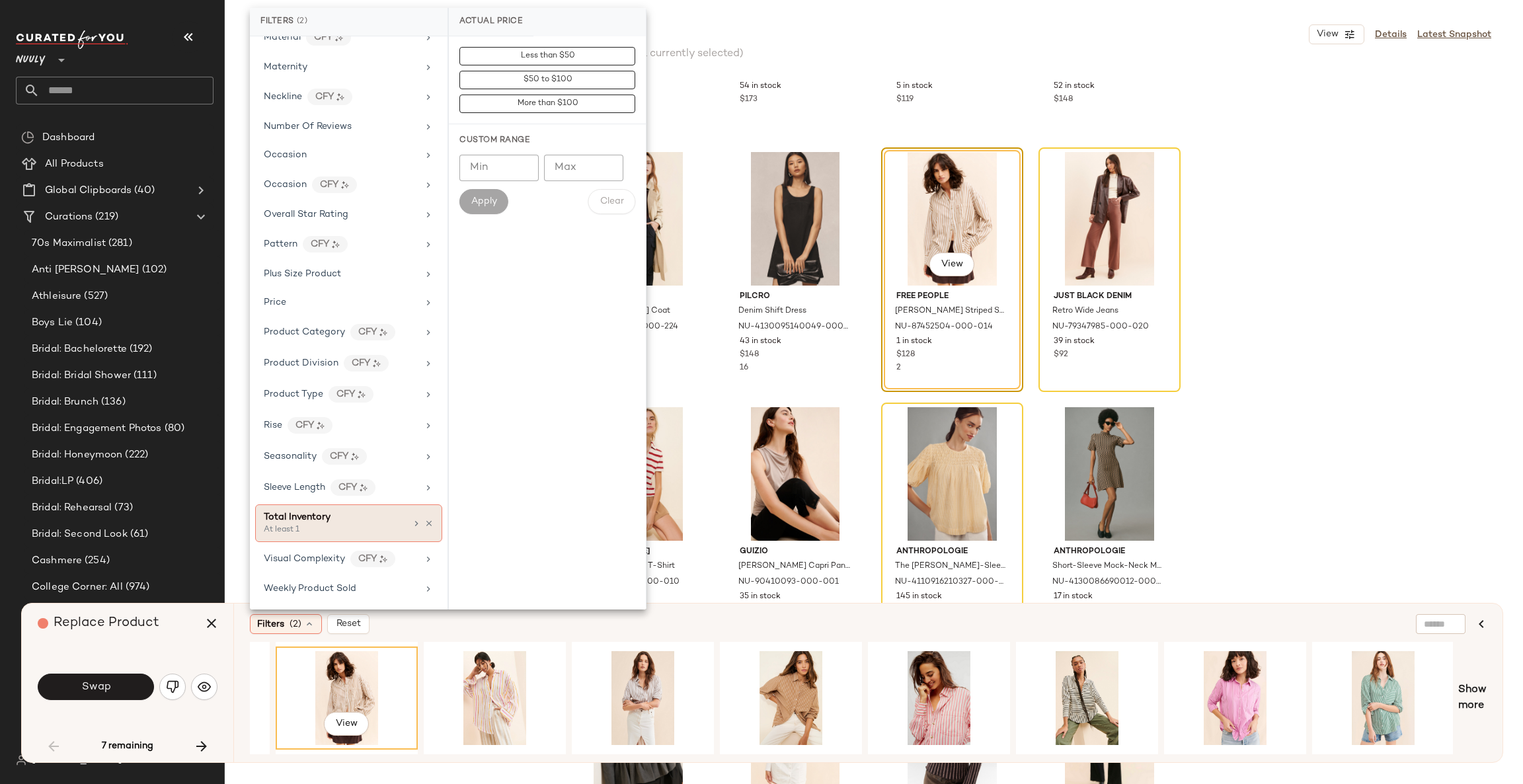
click at [393, 518] on div "Total Inventory" at bounding box center [334, 517] width 142 height 14
click at [482, 144] on input "Min" at bounding box center [499, 144] width 79 height 26
type input "*"
click at [466, 181] on button "Apply" at bounding box center [484, 178] width 49 height 25
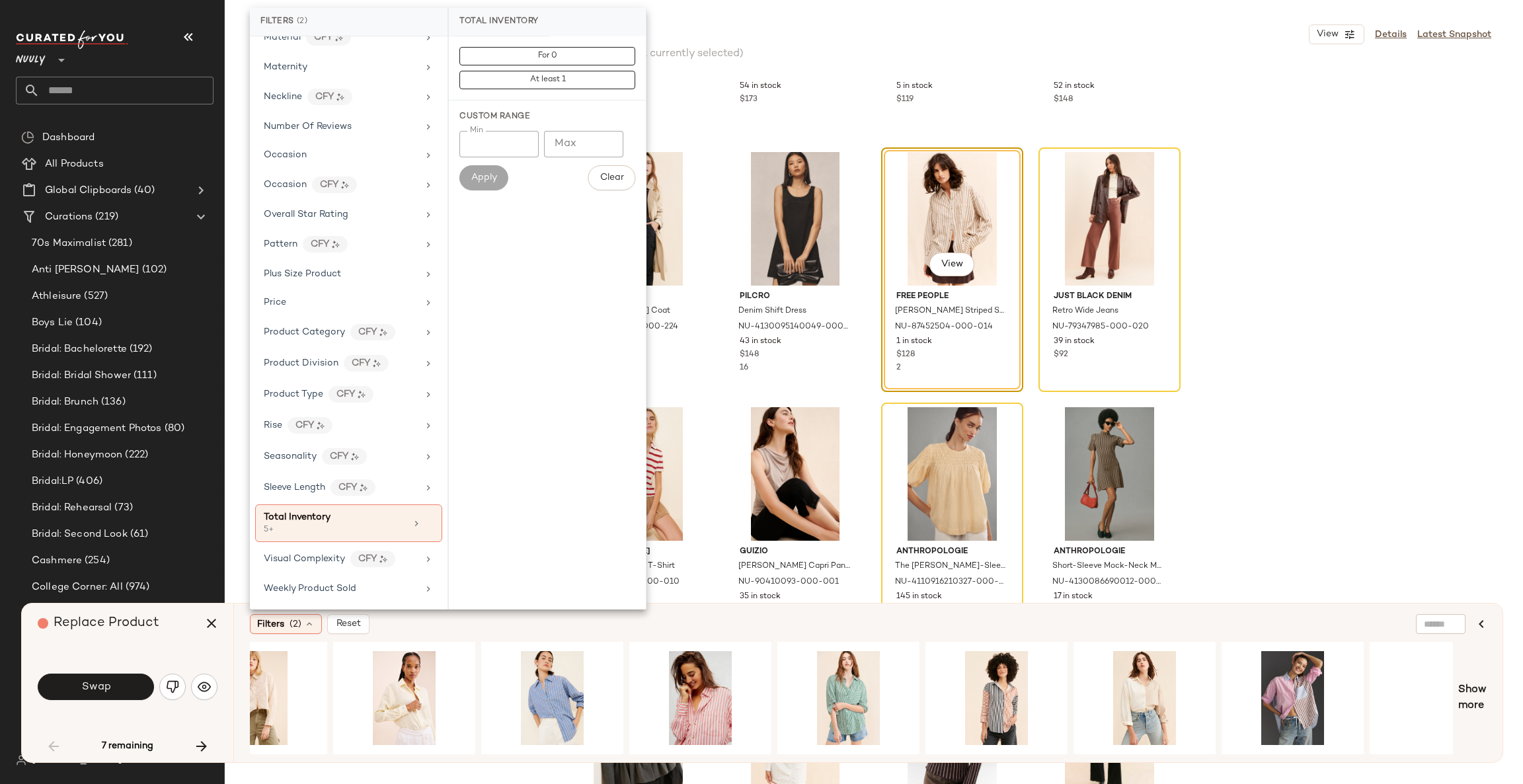
scroll to position [0, 542]
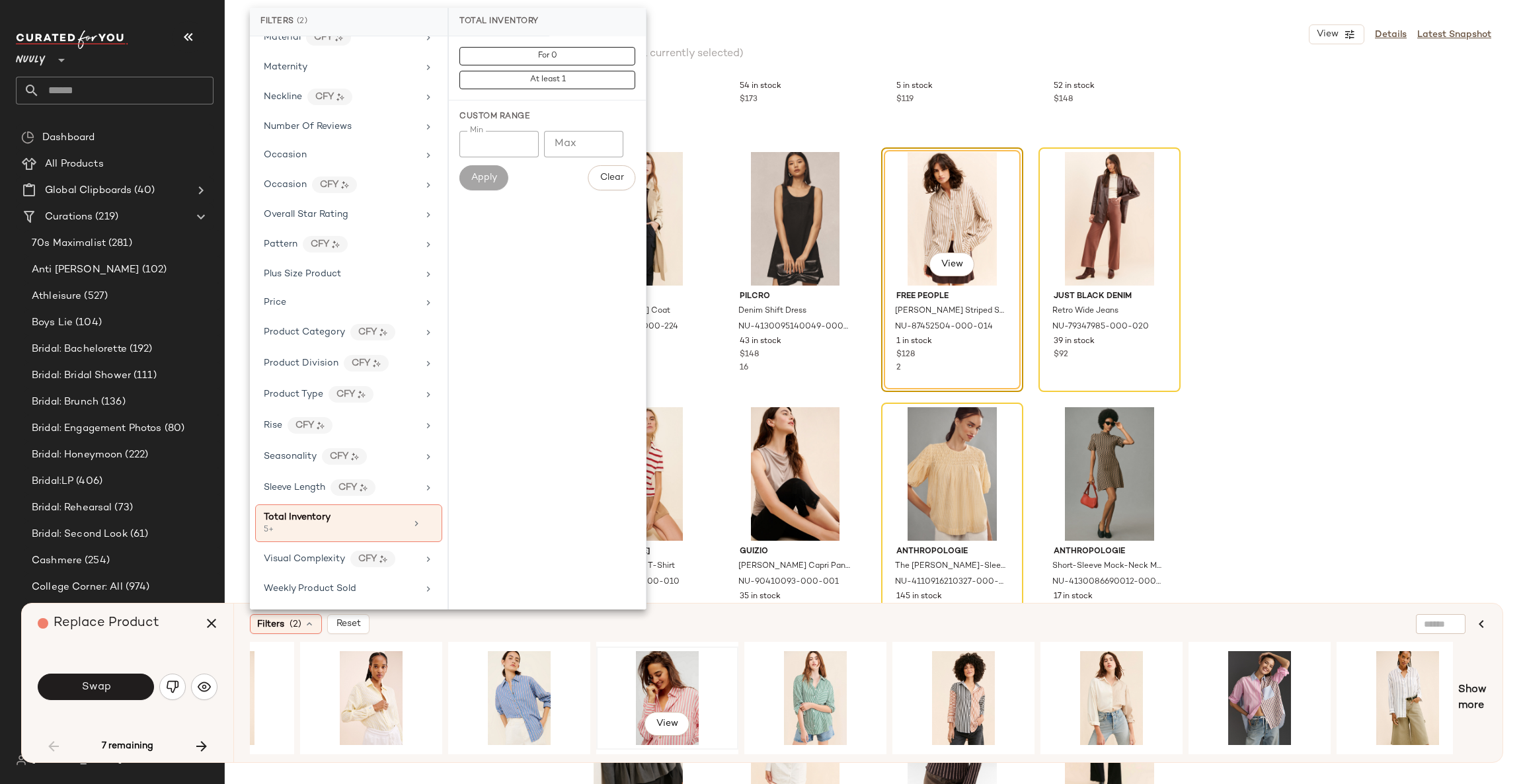
click at [704, 691] on div "View" at bounding box center [667, 697] width 133 height 94
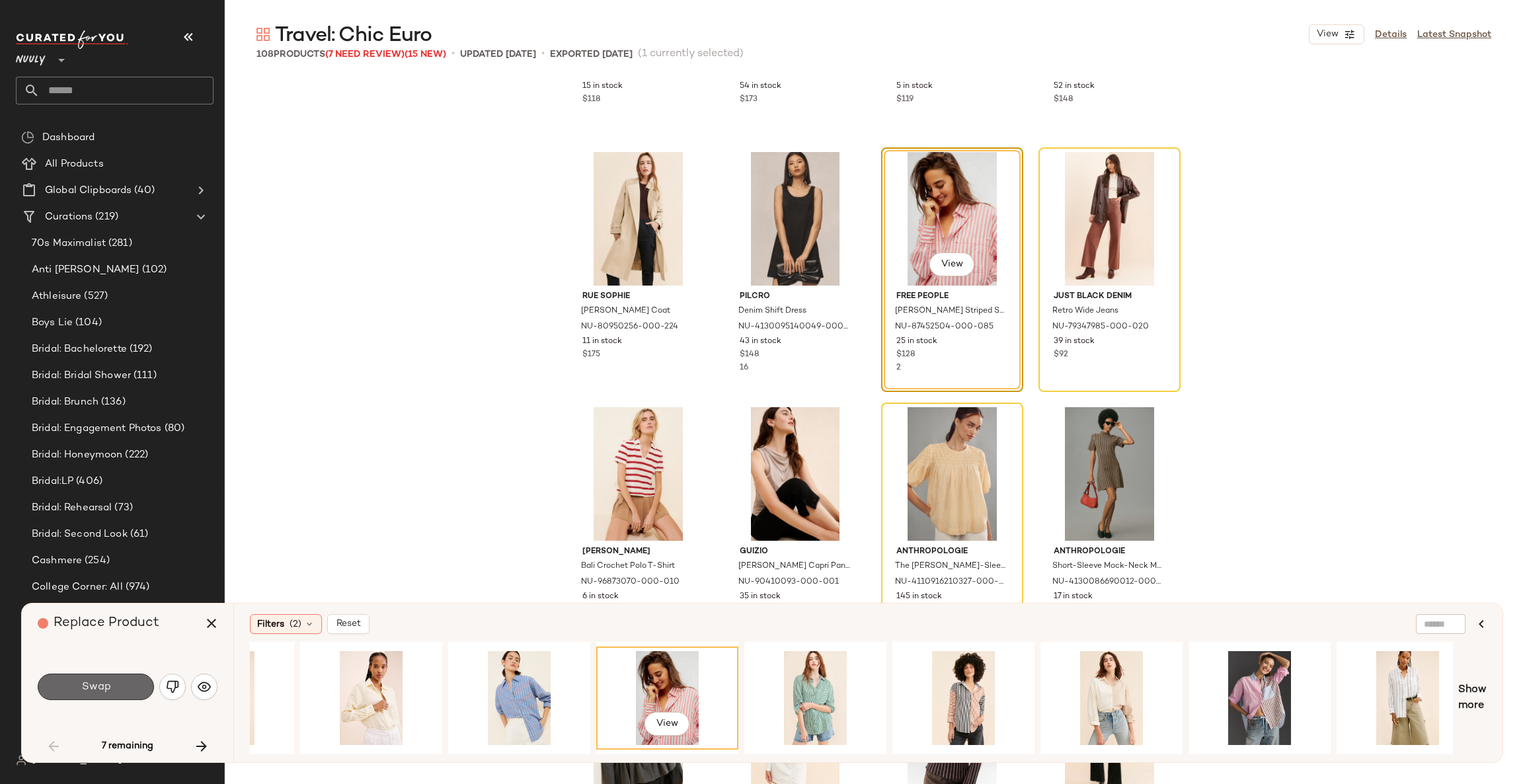
click at [137, 692] on button "Swap" at bounding box center [95, 687] width 116 height 26
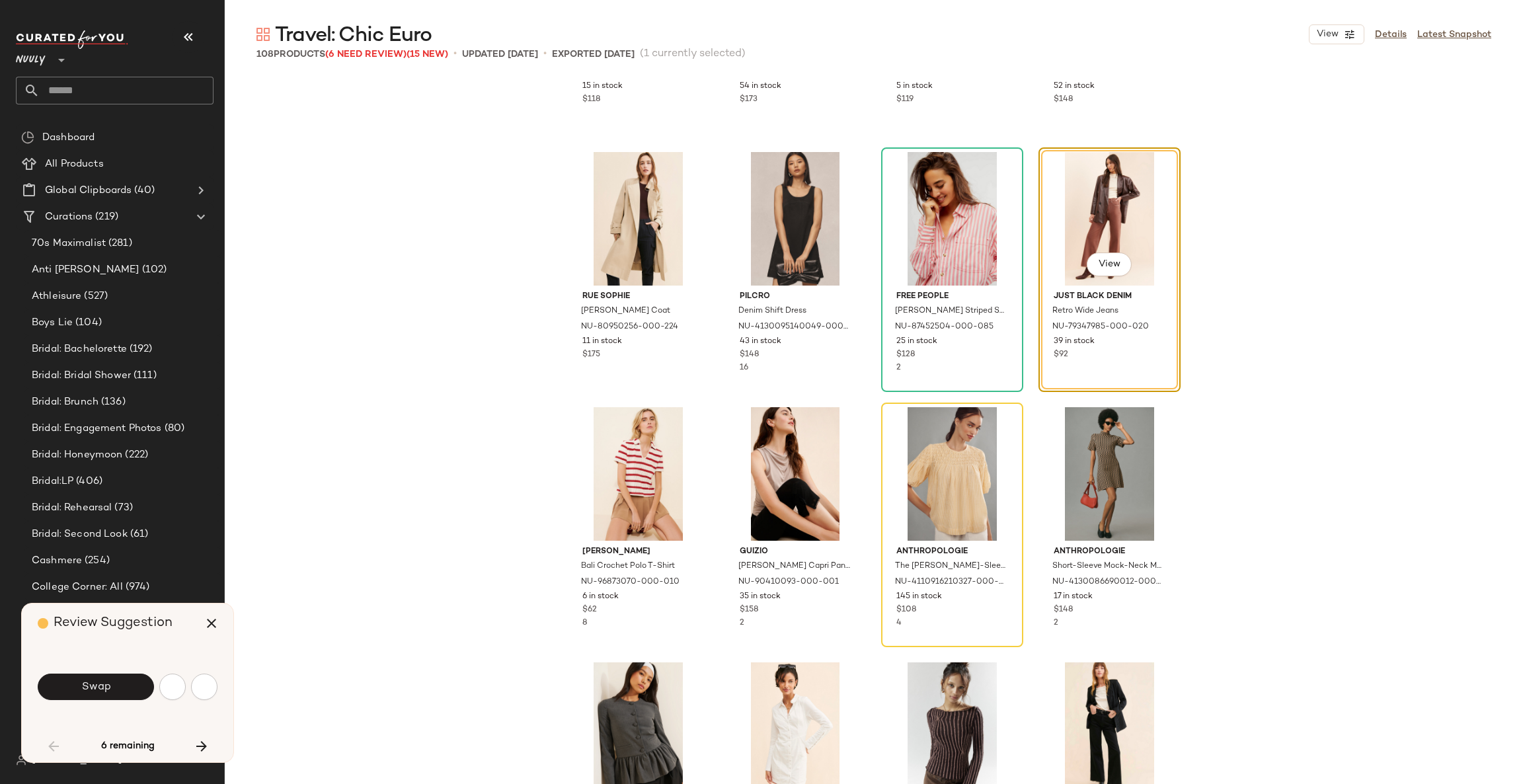
scroll to position [3570, 0]
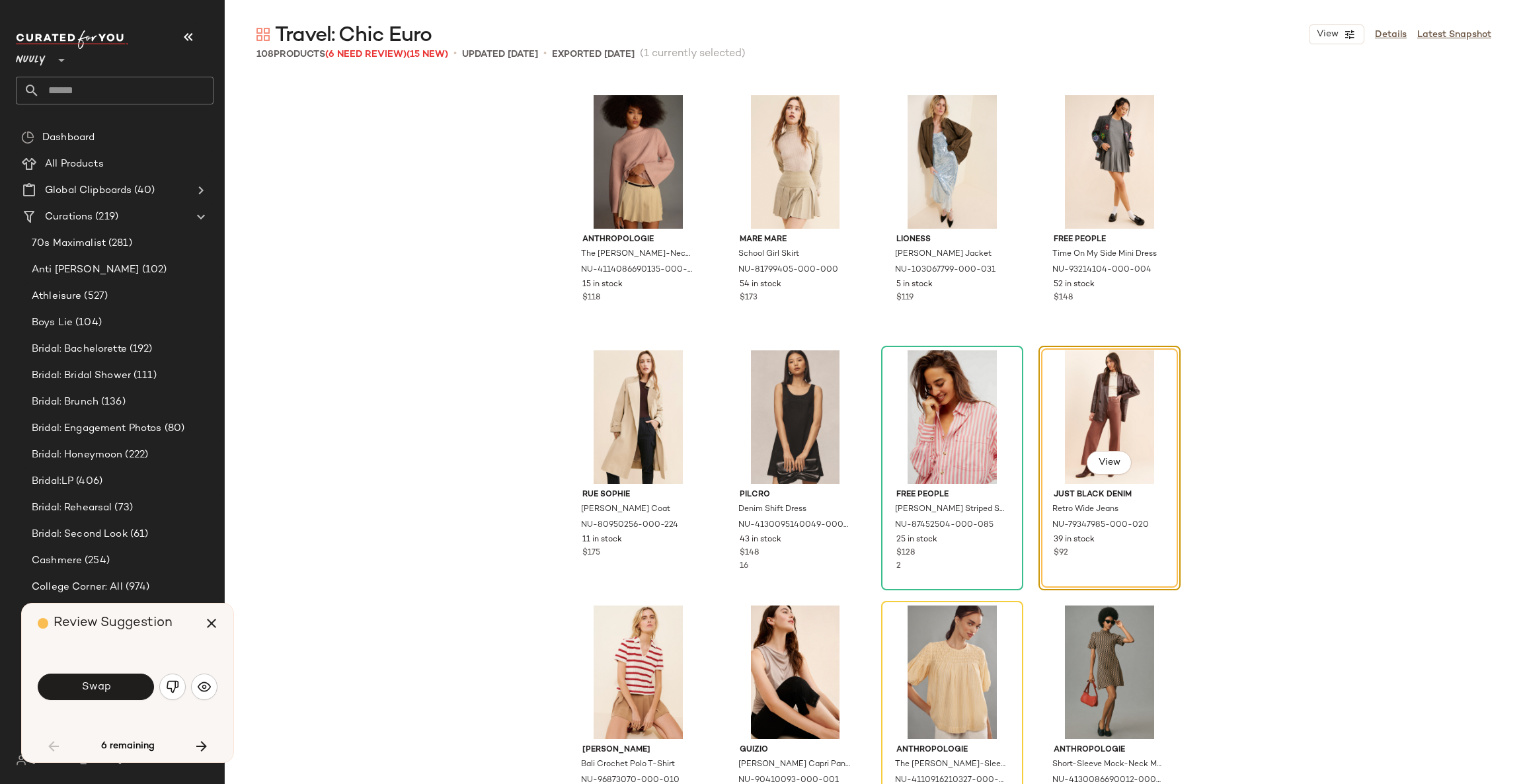
click at [137, 692] on button "Swap" at bounding box center [95, 687] width 116 height 26
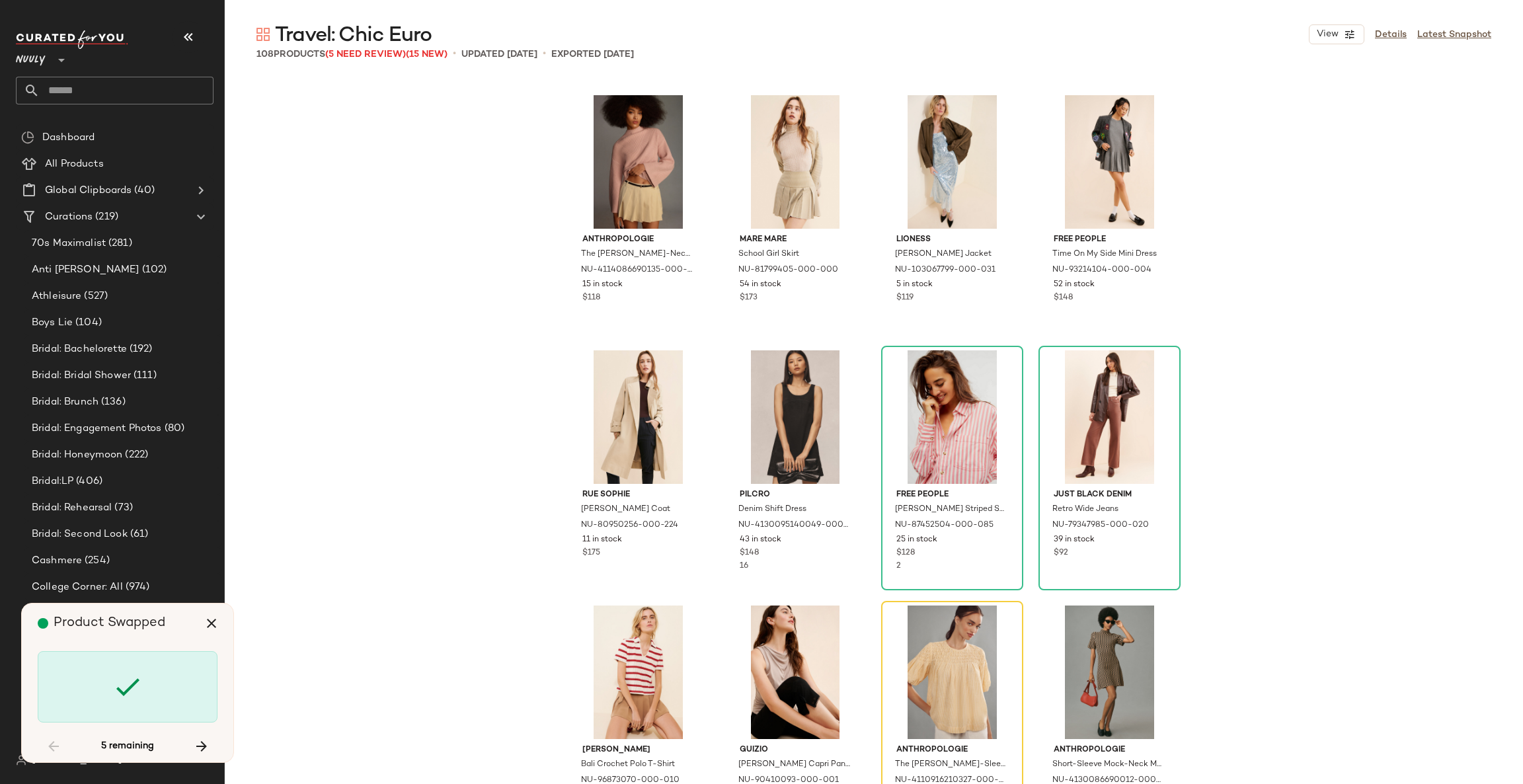
scroll to position [3825, 0]
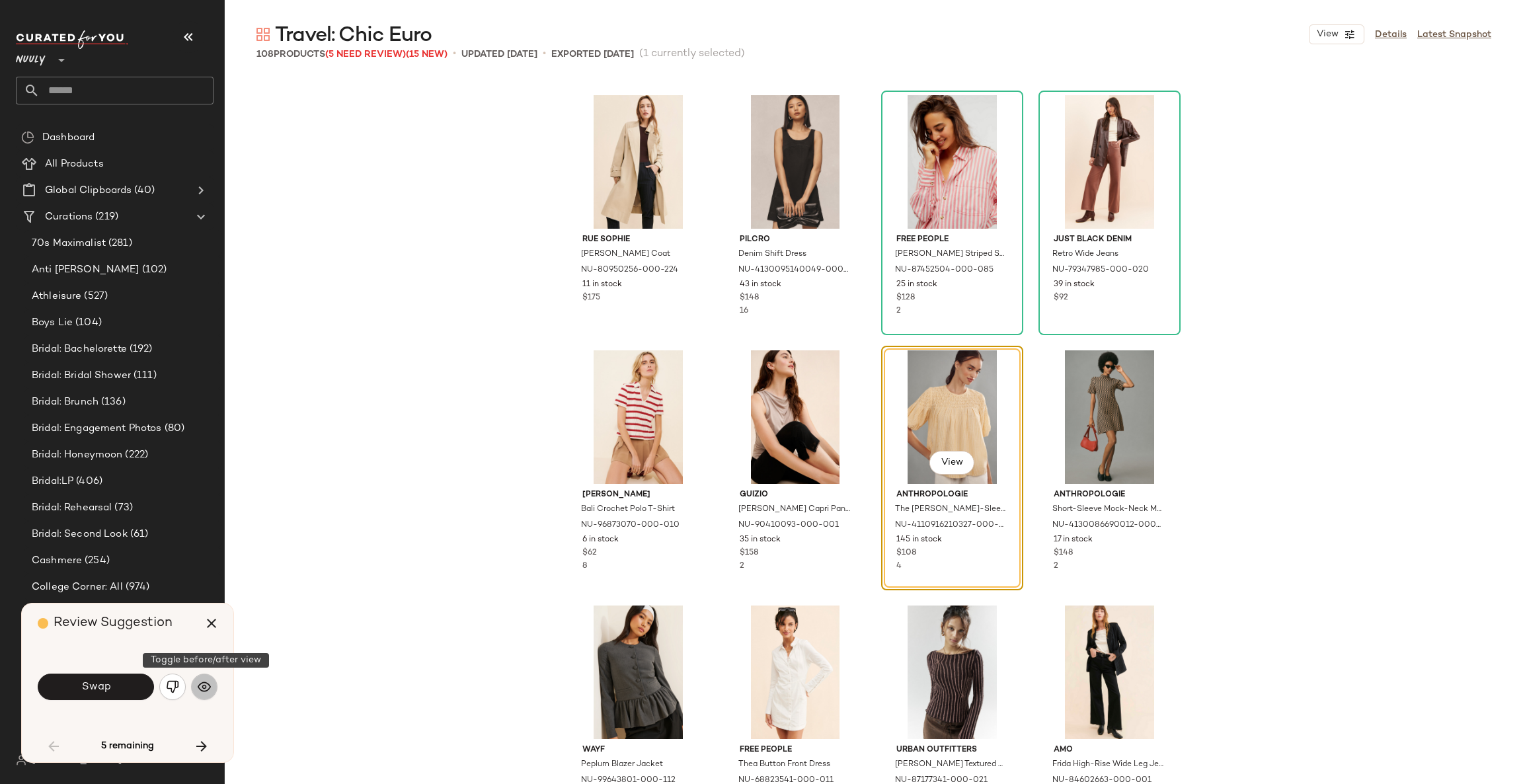
click at [192, 692] on button "button" at bounding box center [204, 687] width 26 height 26
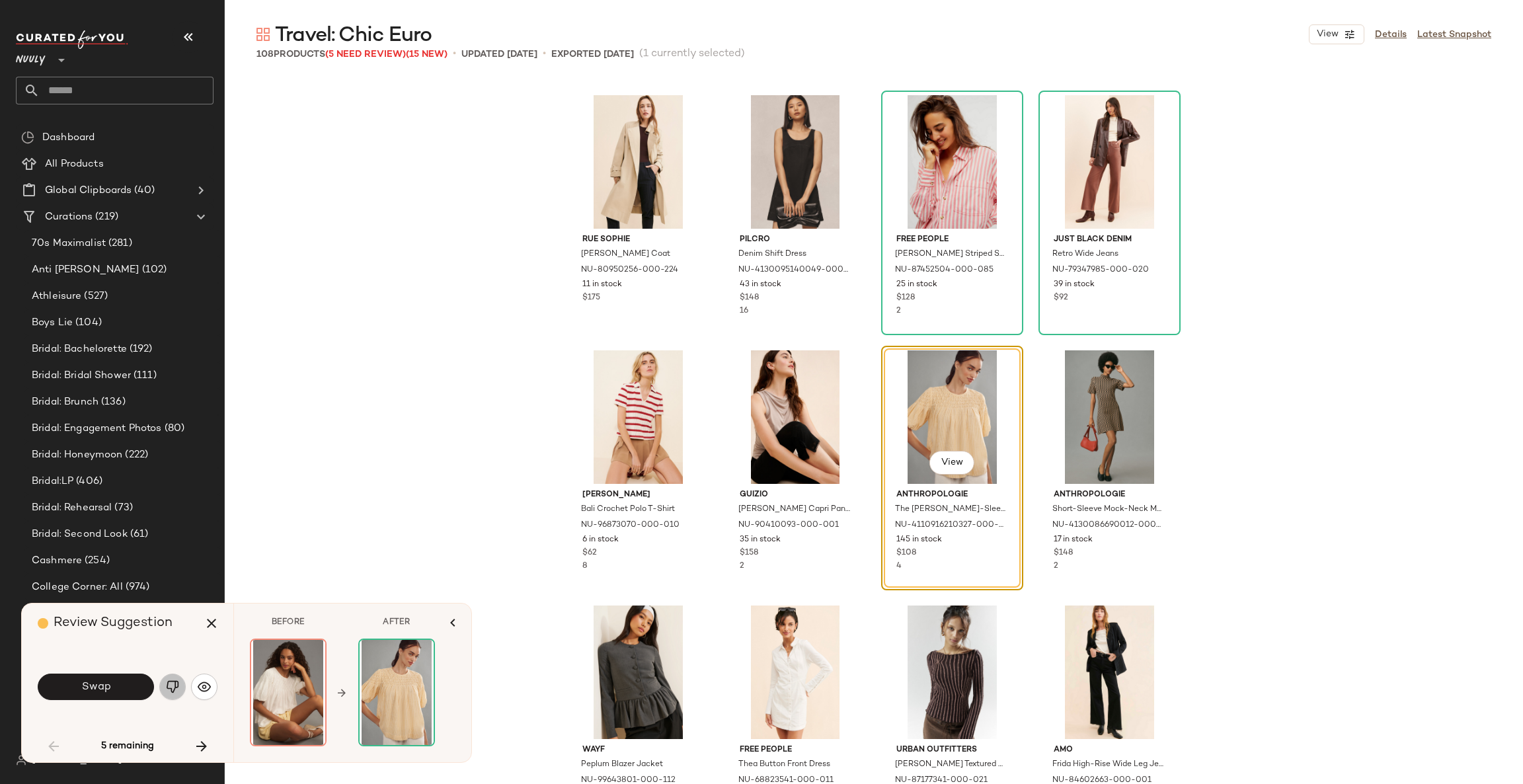
click at [177, 685] on img "button" at bounding box center [172, 686] width 13 height 13
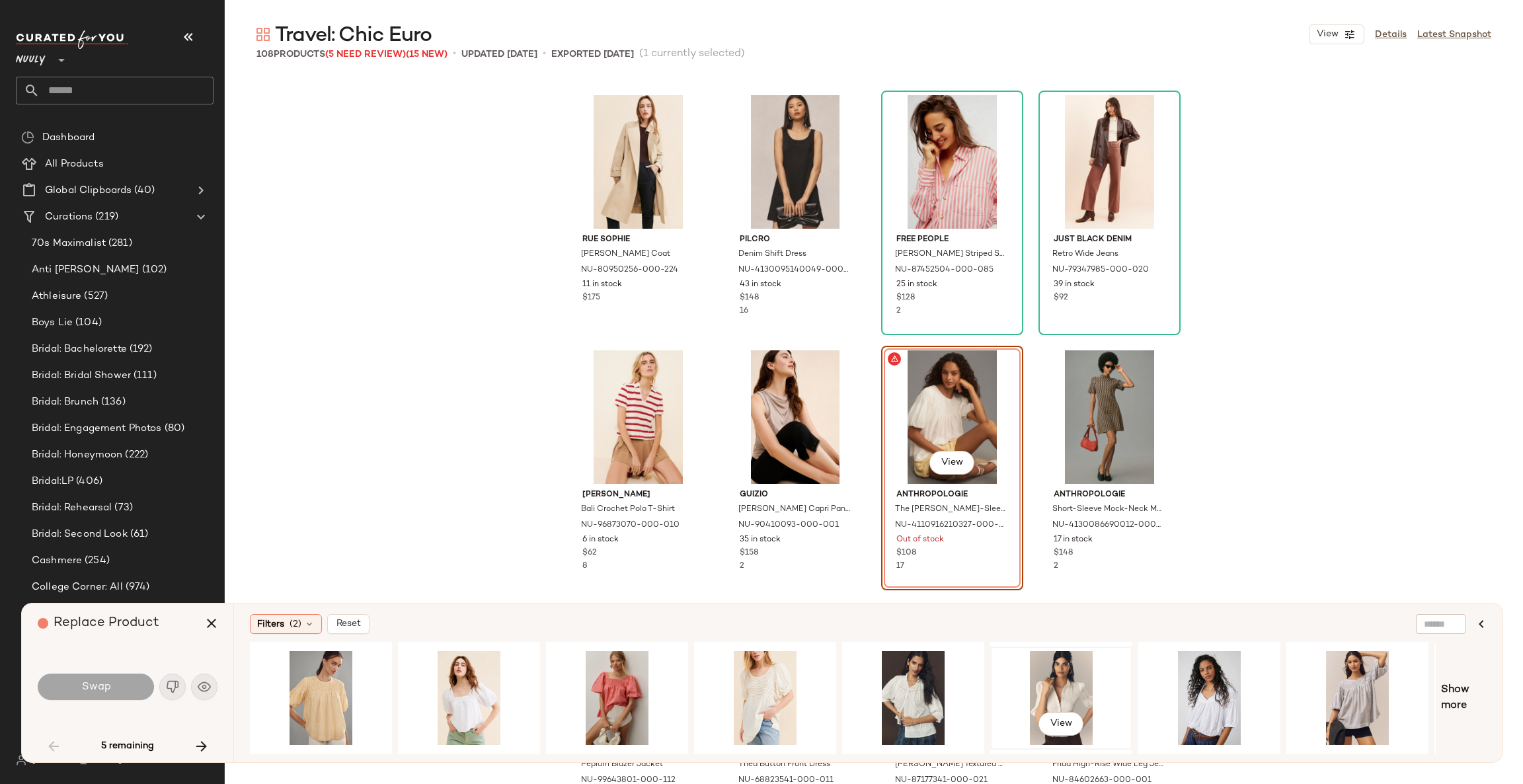
click at [1057, 667] on div "View" at bounding box center [1061, 697] width 133 height 94
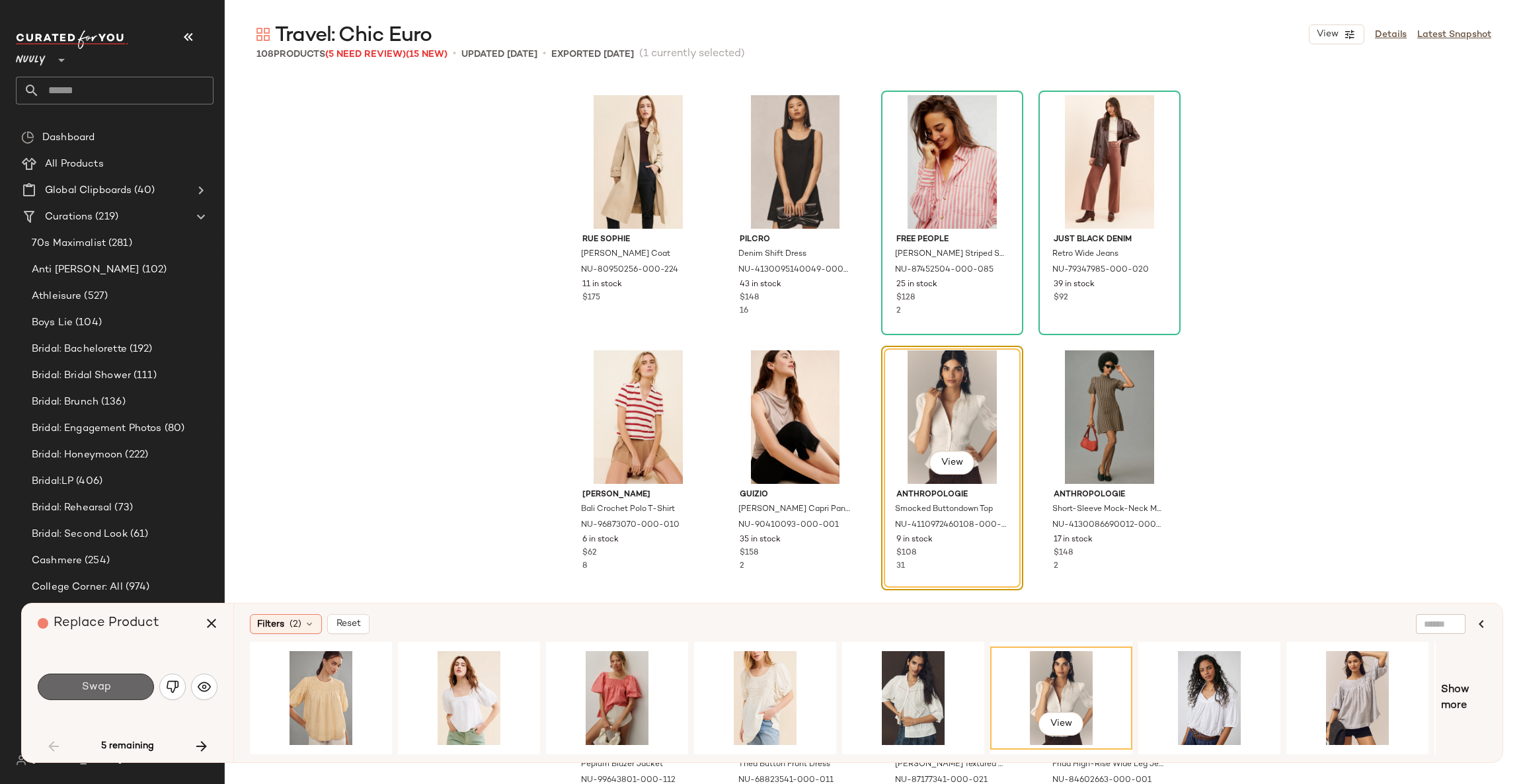
click at [133, 683] on button "Swap" at bounding box center [95, 687] width 116 height 26
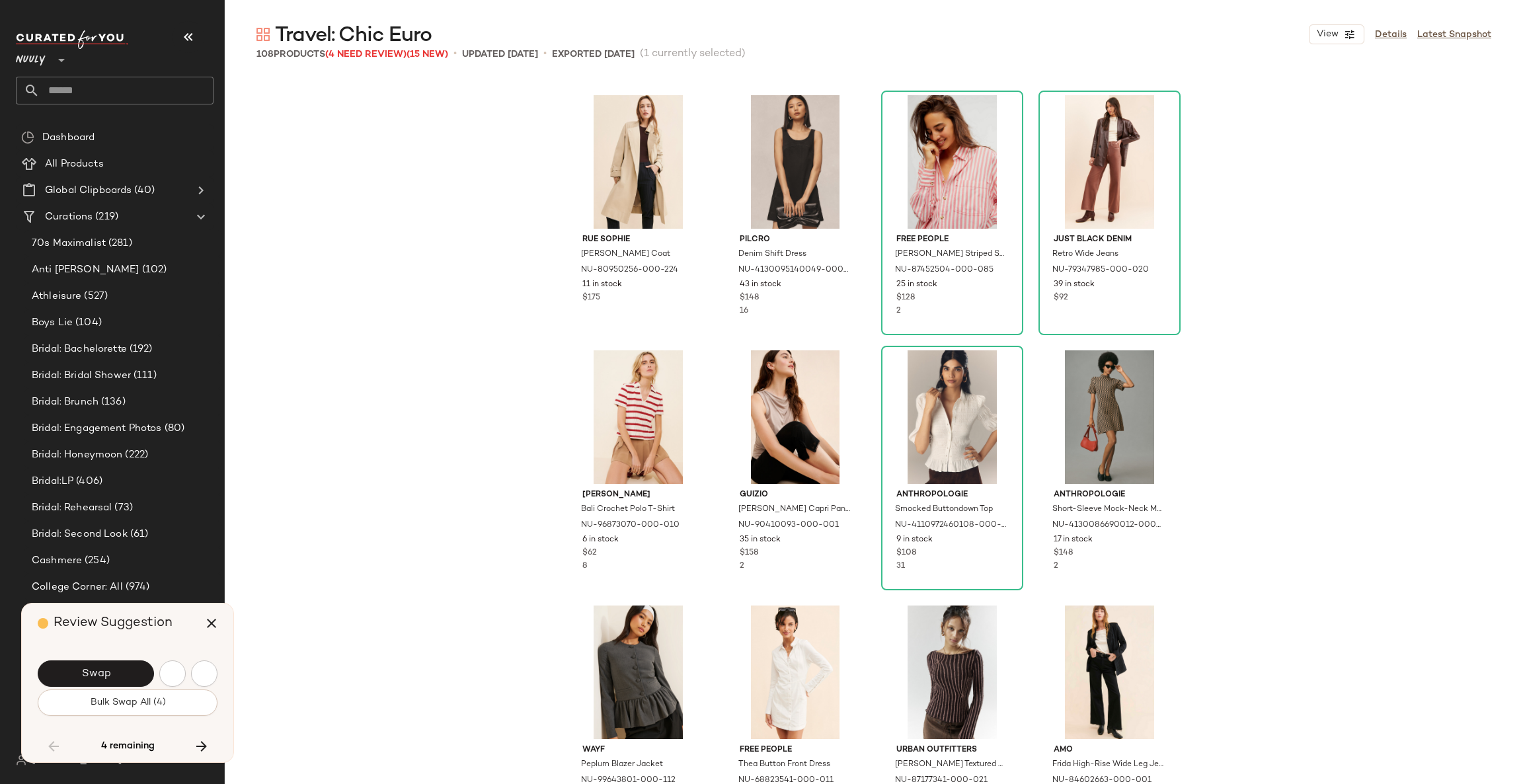
scroll to position [4591, 0]
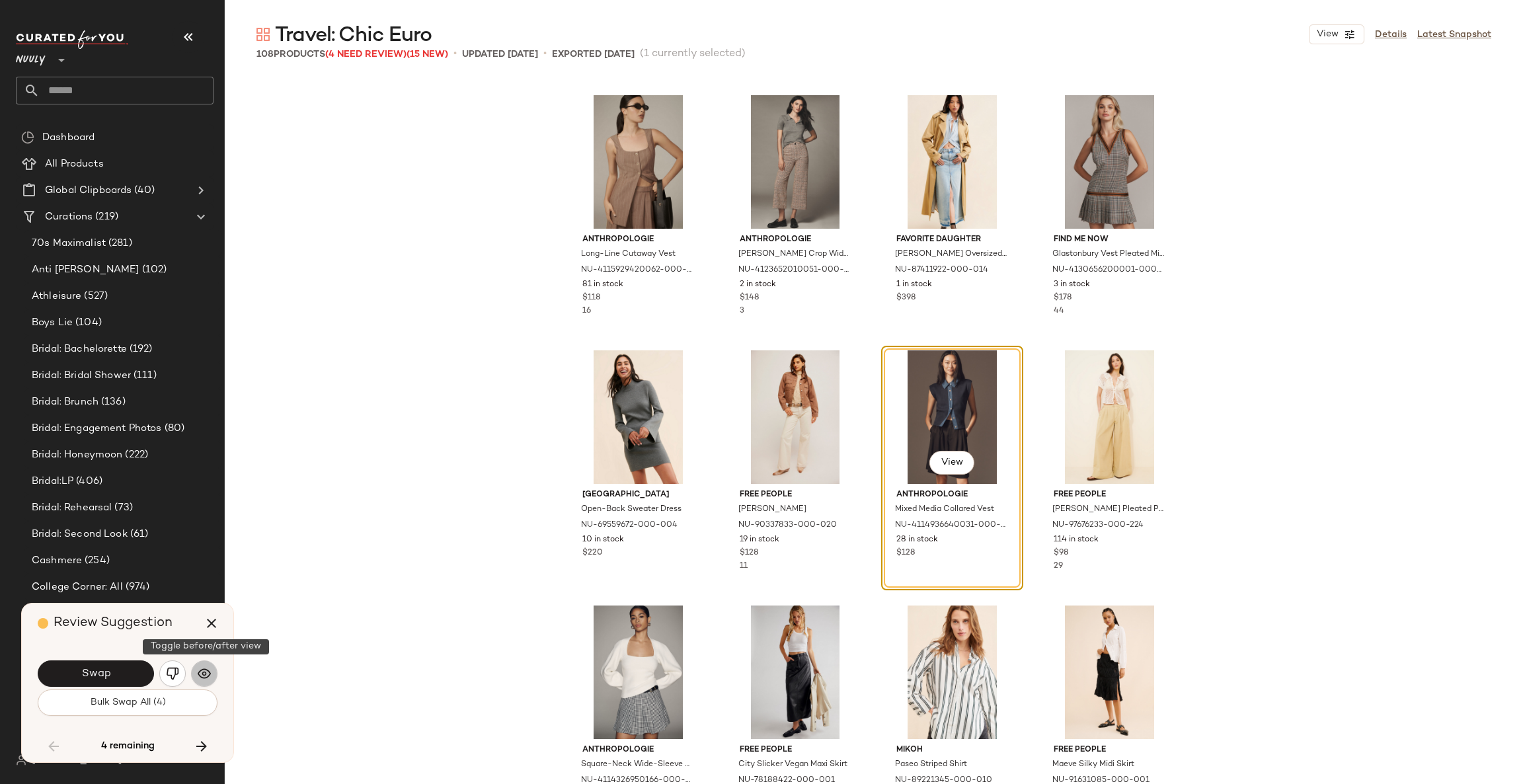
click at [199, 672] on img "button" at bounding box center [204, 673] width 13 height 13
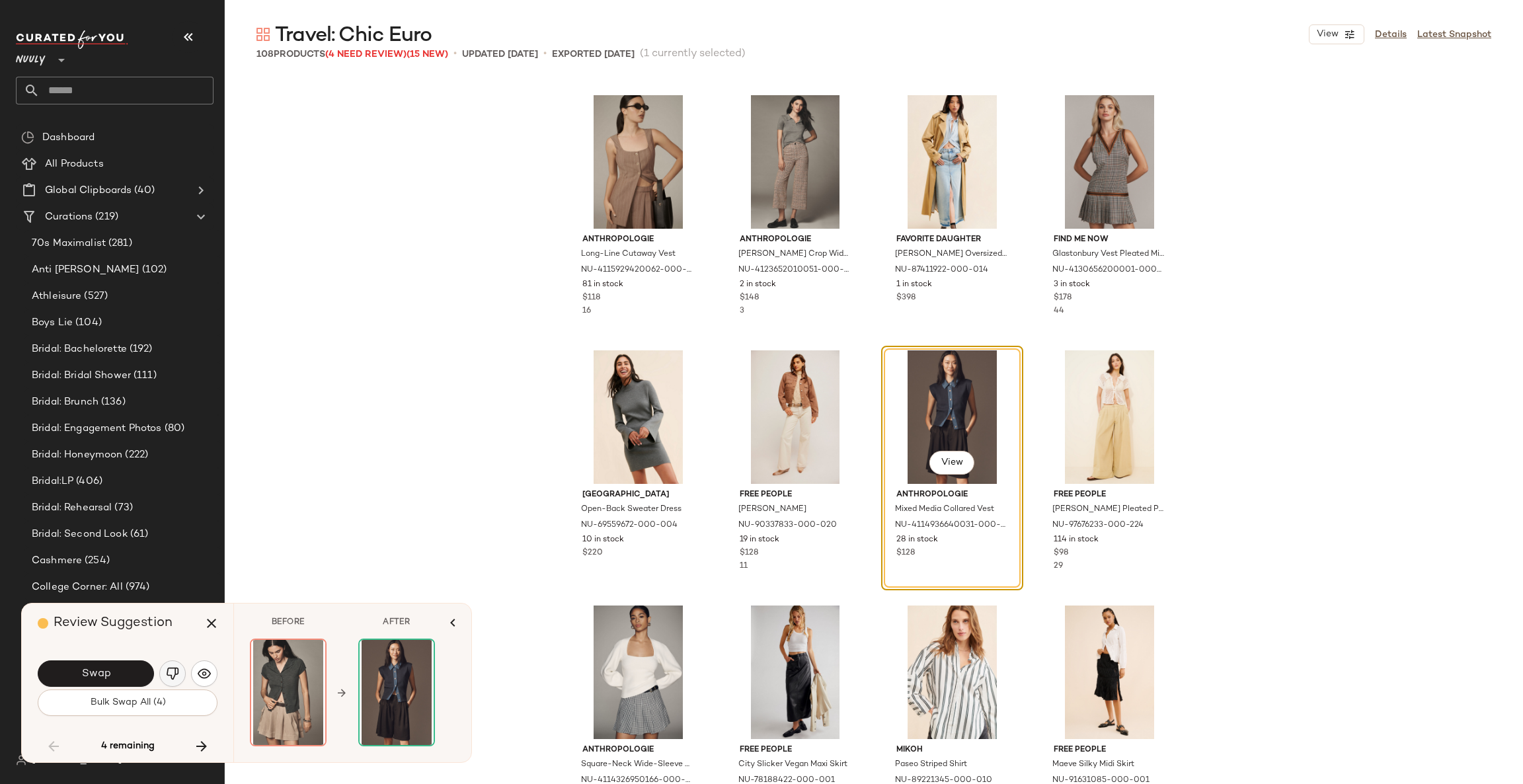
click at [168, 667] on img "button" at bounding box center [172, 673] width 13 height 13
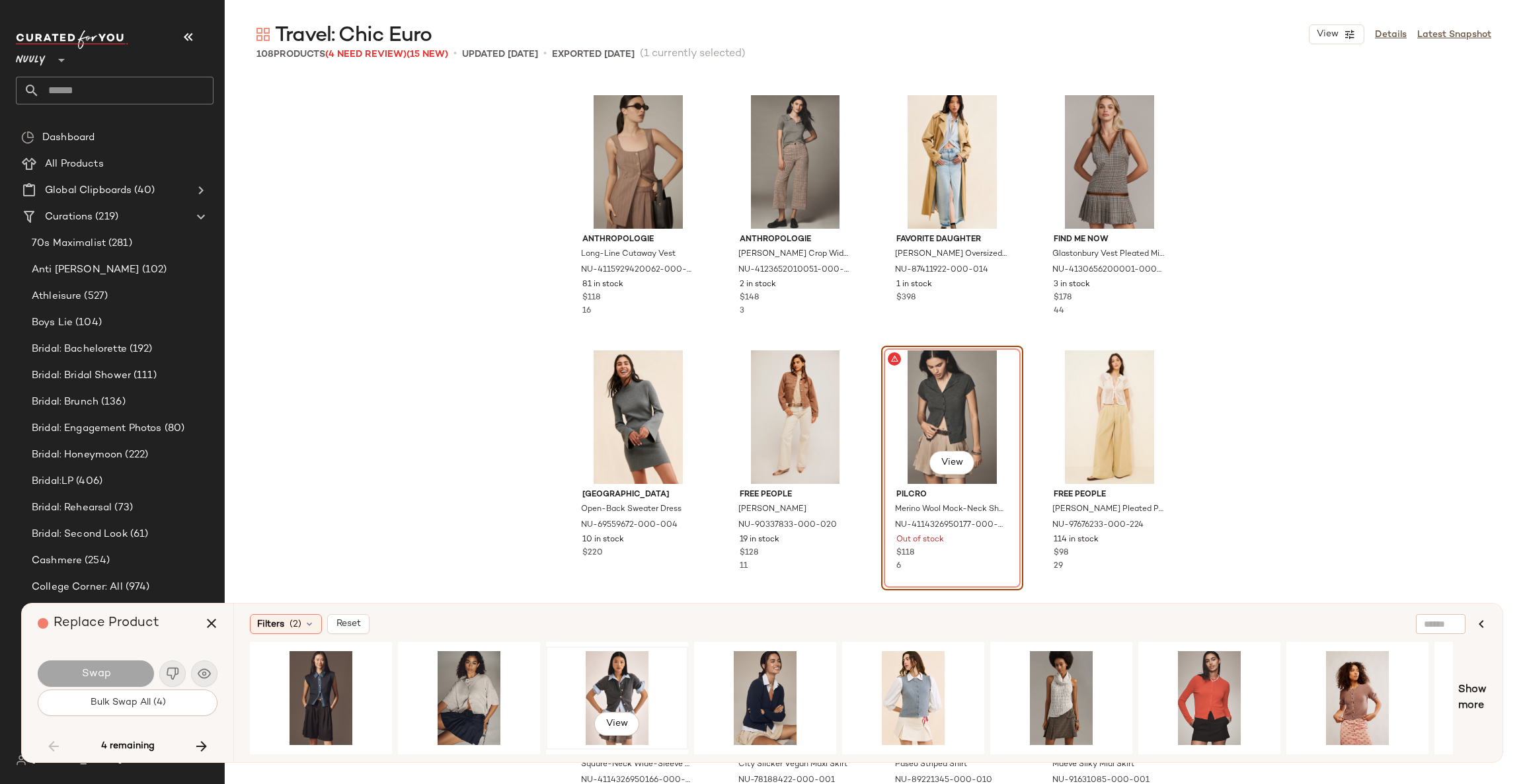
click at [621, 685] on div "View" at bounding box center [617, 697] width 133 height 94
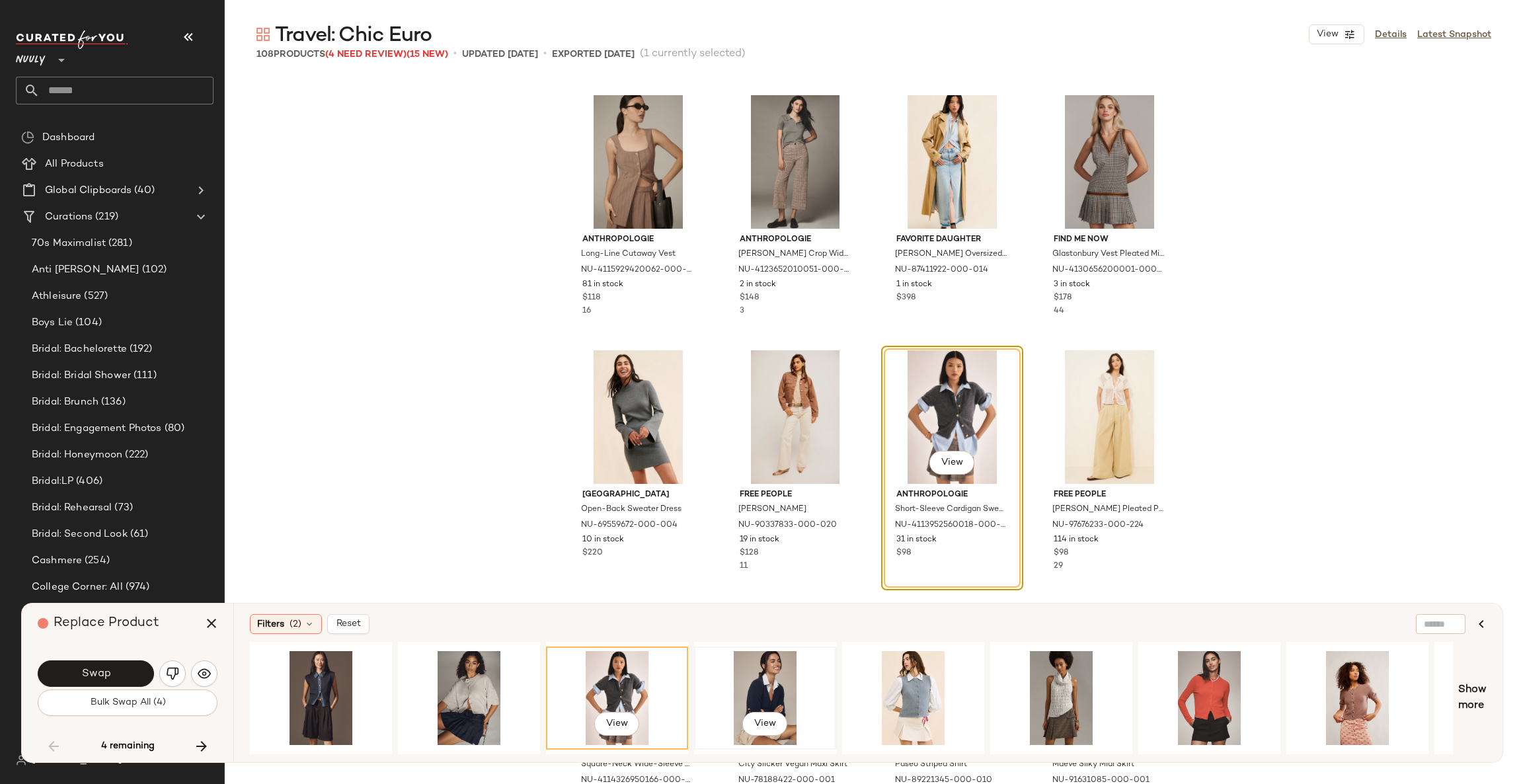
click at [767, 687] on div "View" at bounding box center [765, 697] width 133 height 94
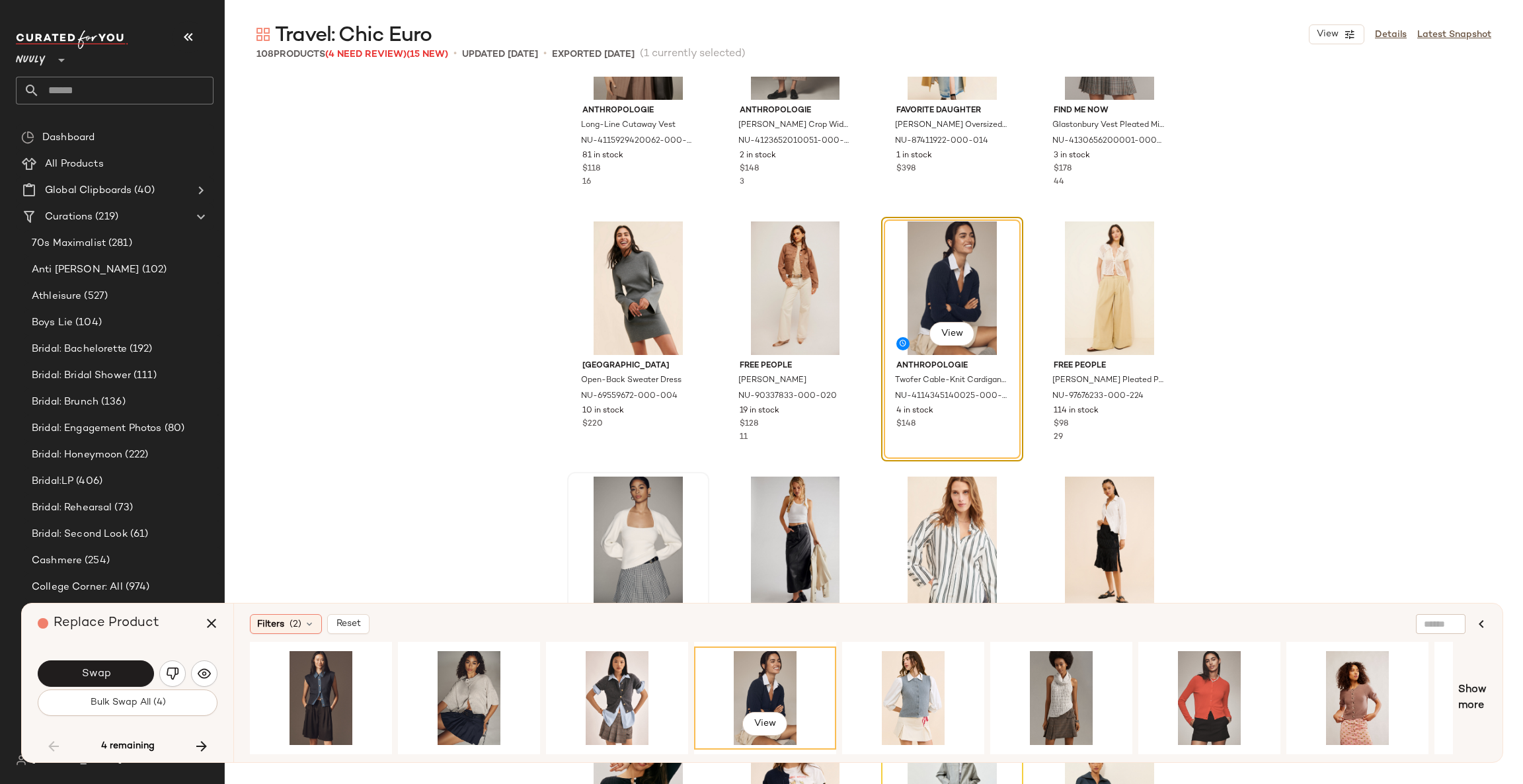
scroll to position [4689, 0]
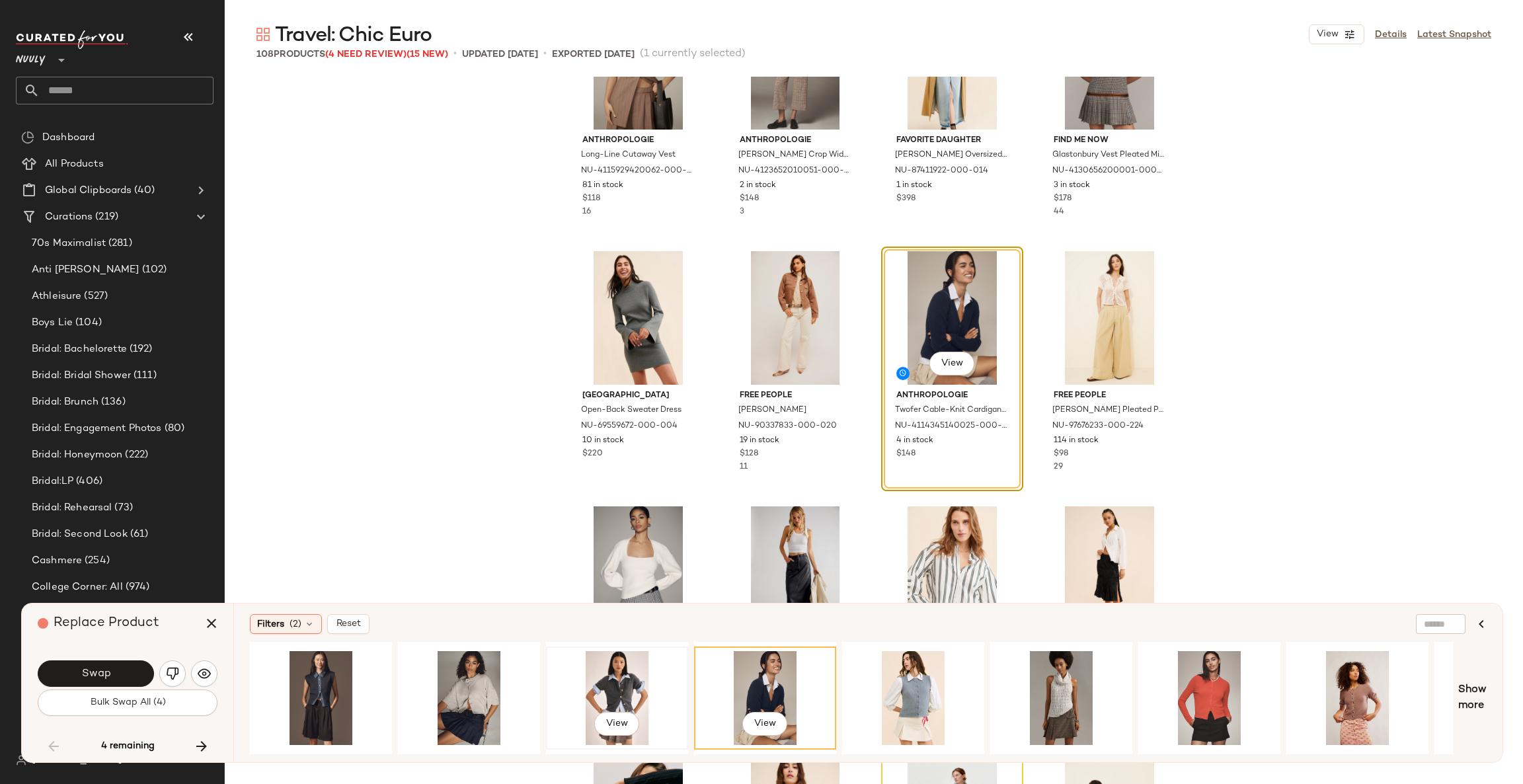
click at [618, 678] on div "View" at bounding box center [617, 697] width 133 height 94
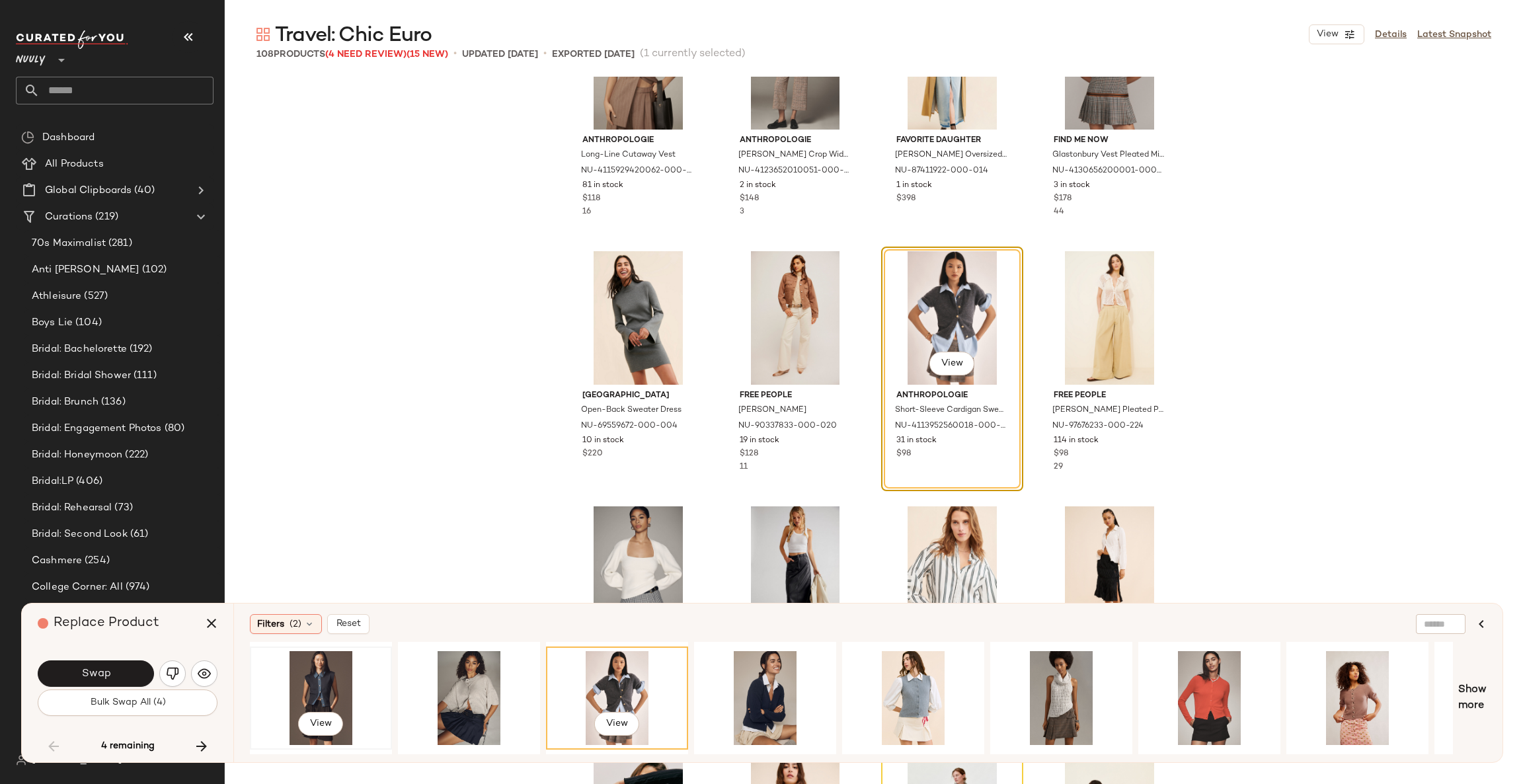
click at [308, 689] on div "View" at bounding box center [320, 697] width 133 height 94
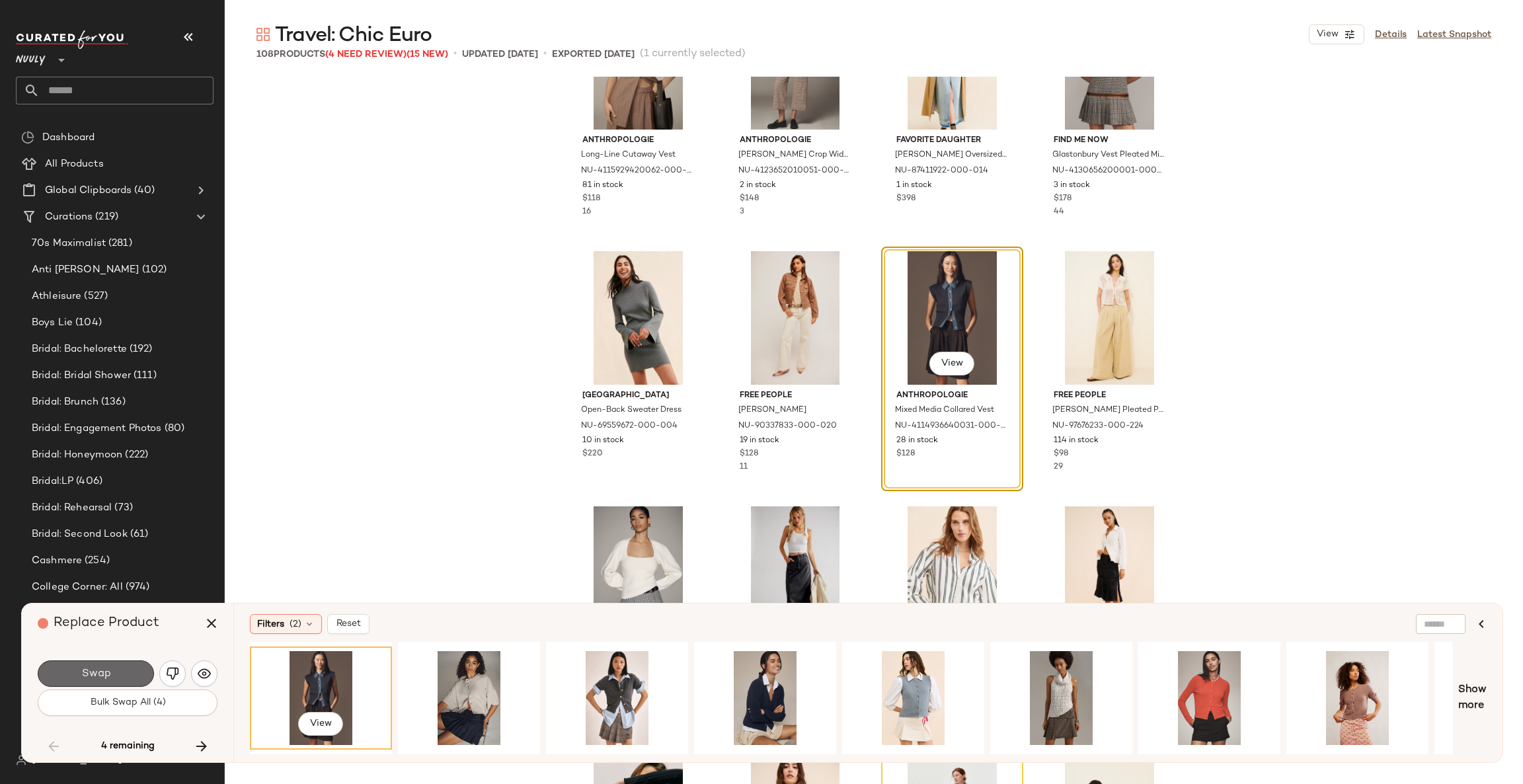
click at [105, 678] on span "Swap" at bounding box center [95, 673] width 30 height 13
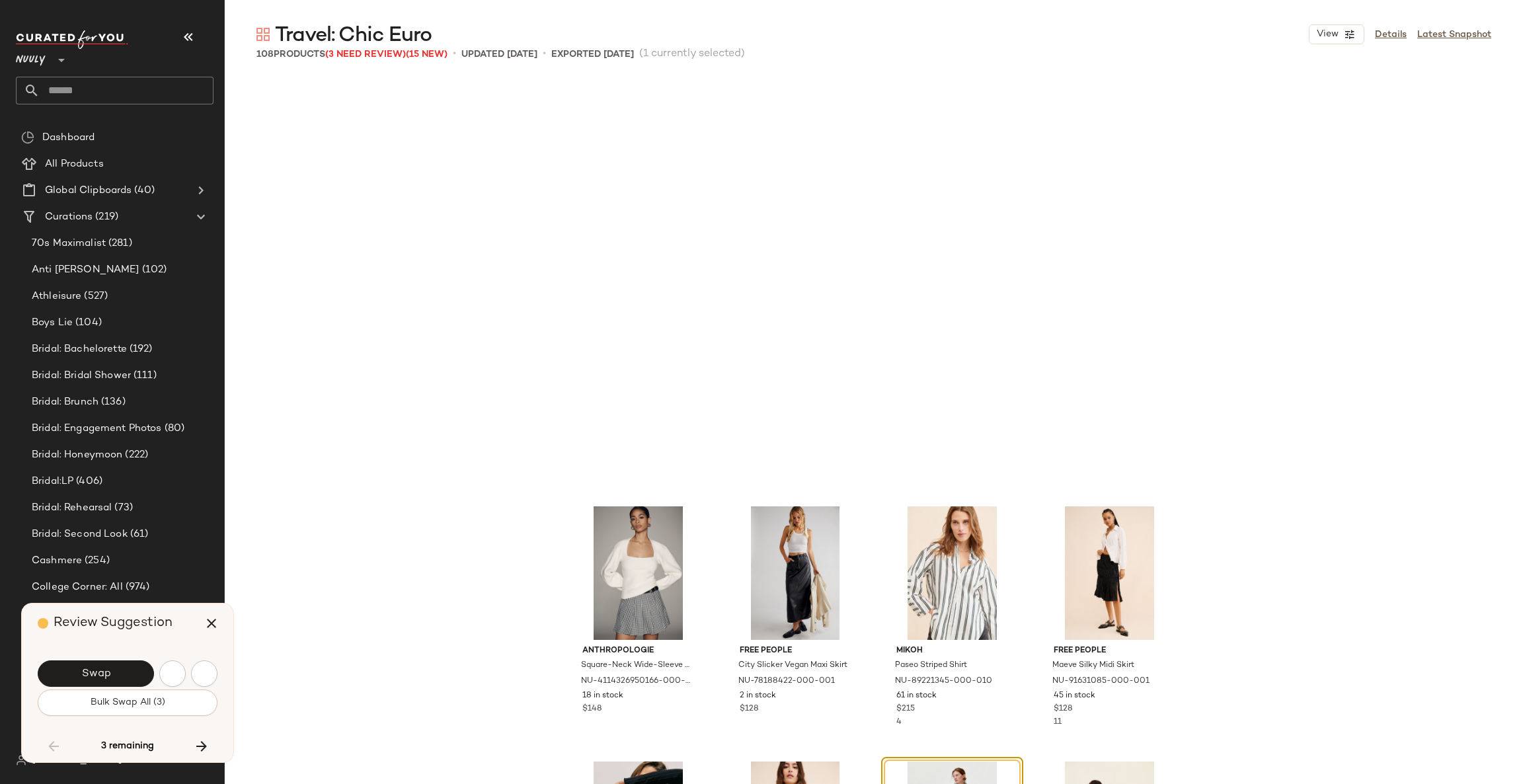
scroll to position [5101, 0]
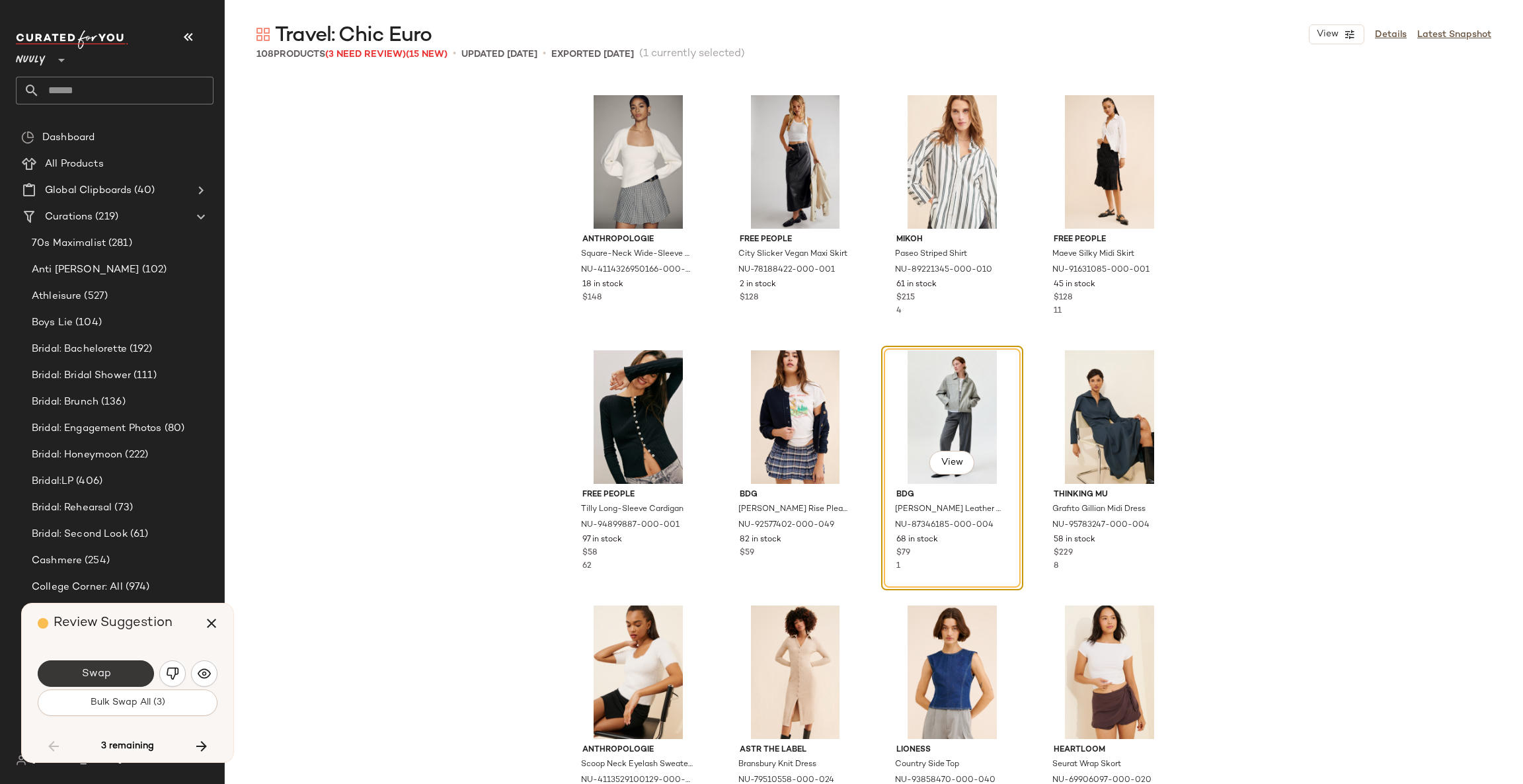
click at [132, 677] on button "Swap" at bounding box center [95, 673] width 116 height 26
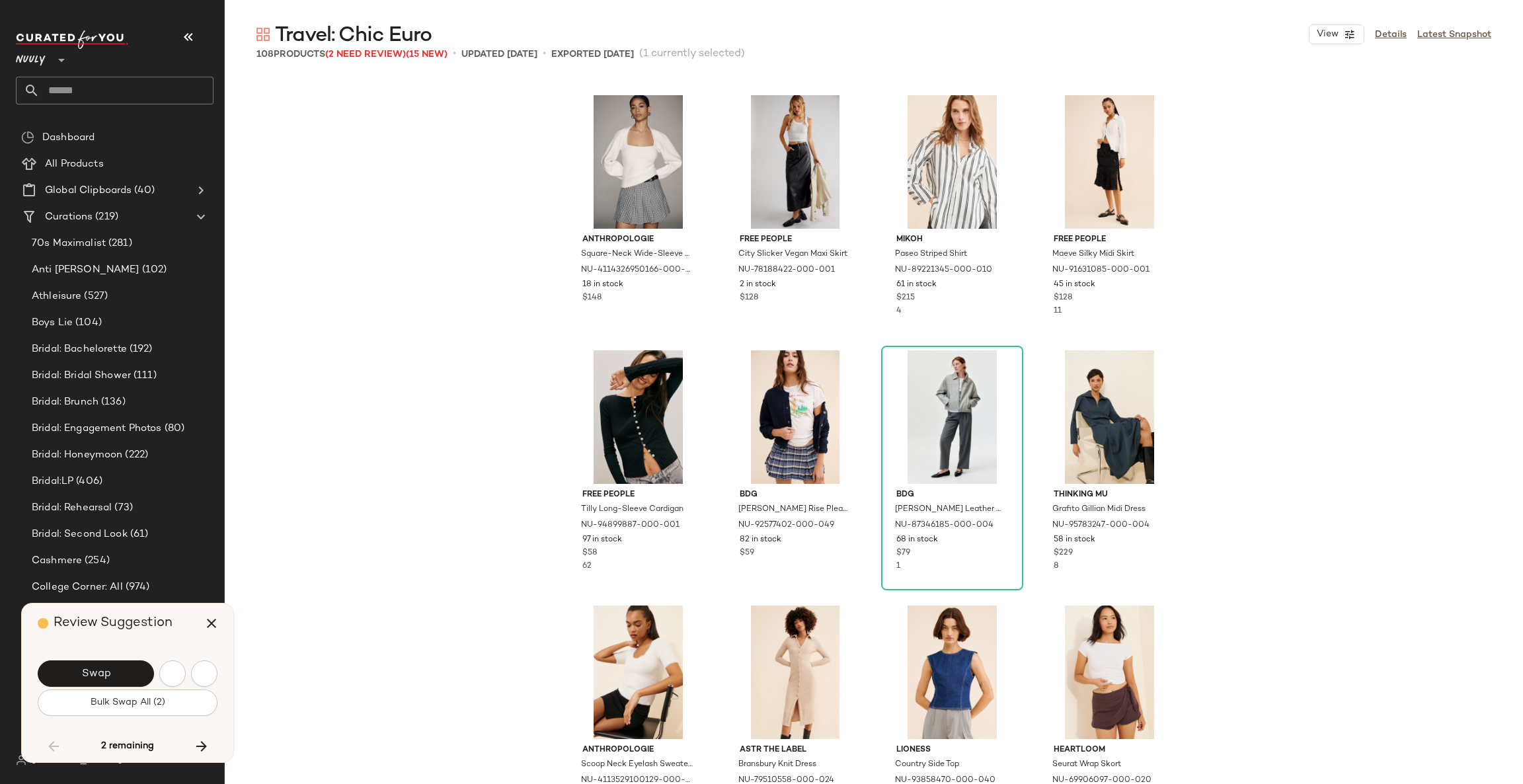
scroll to position [5866, 0]
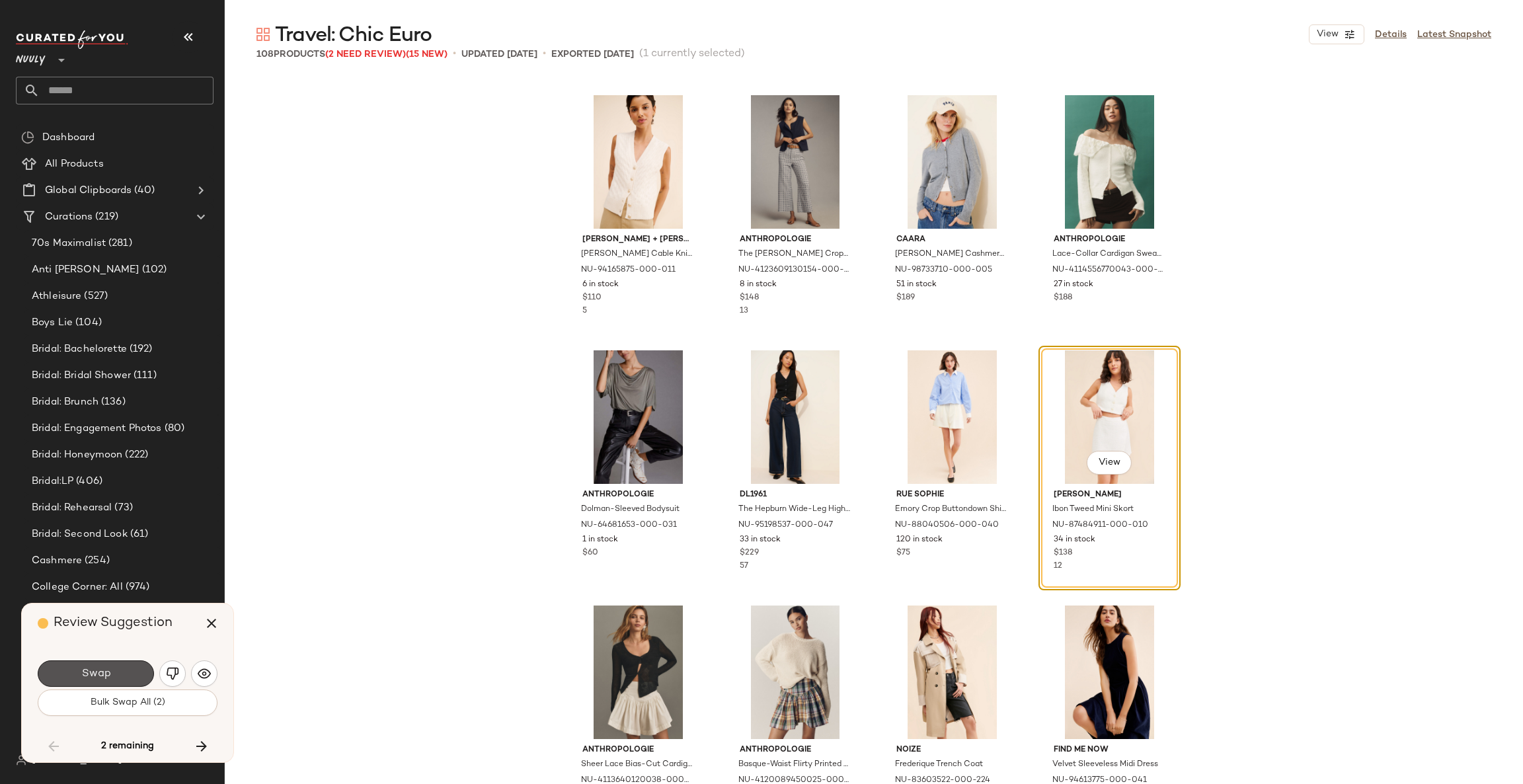
click at [131, 673] on button "Swap" at bounding box center [95, 673] width 116 height 26
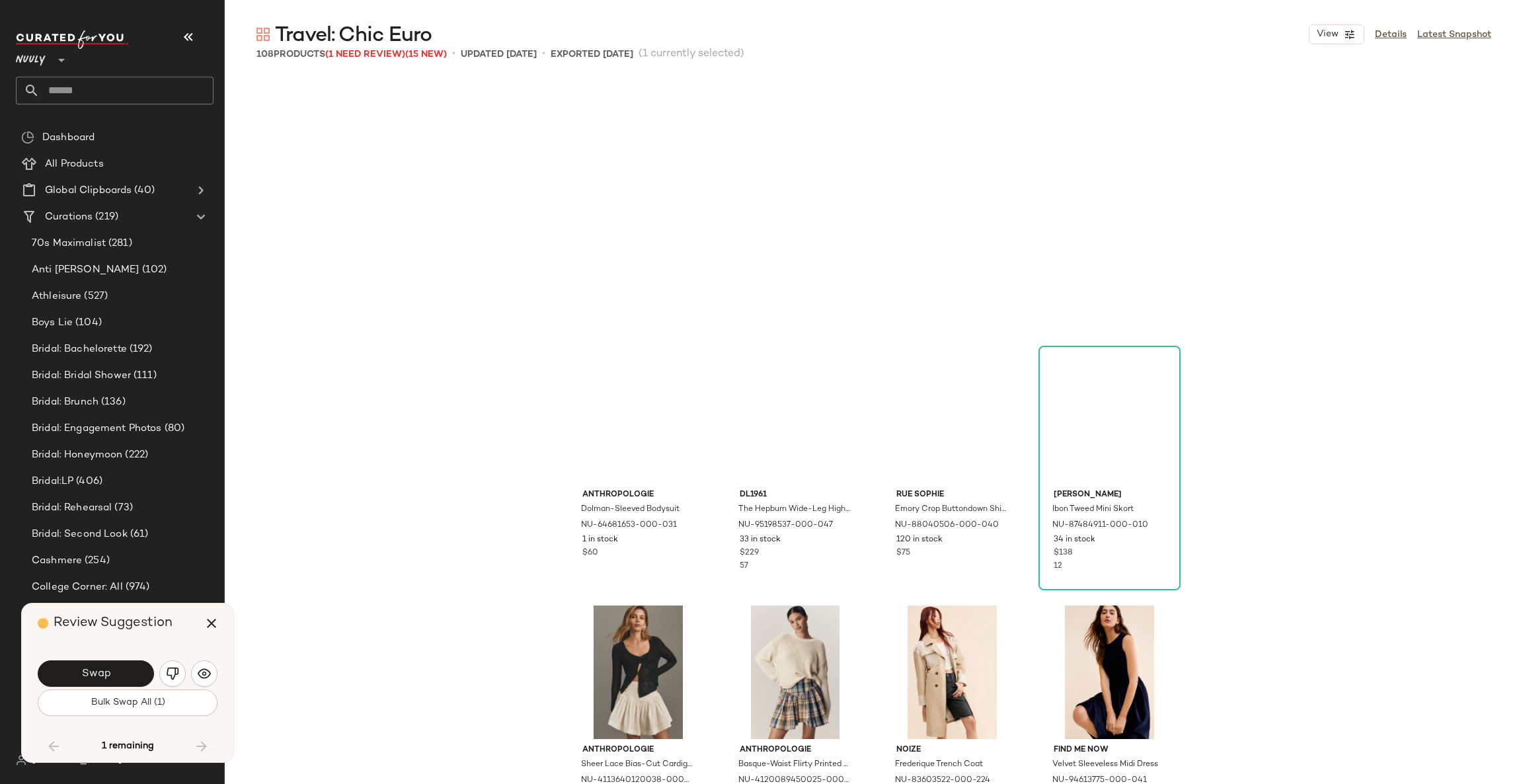
scroll to position [6126, 0]
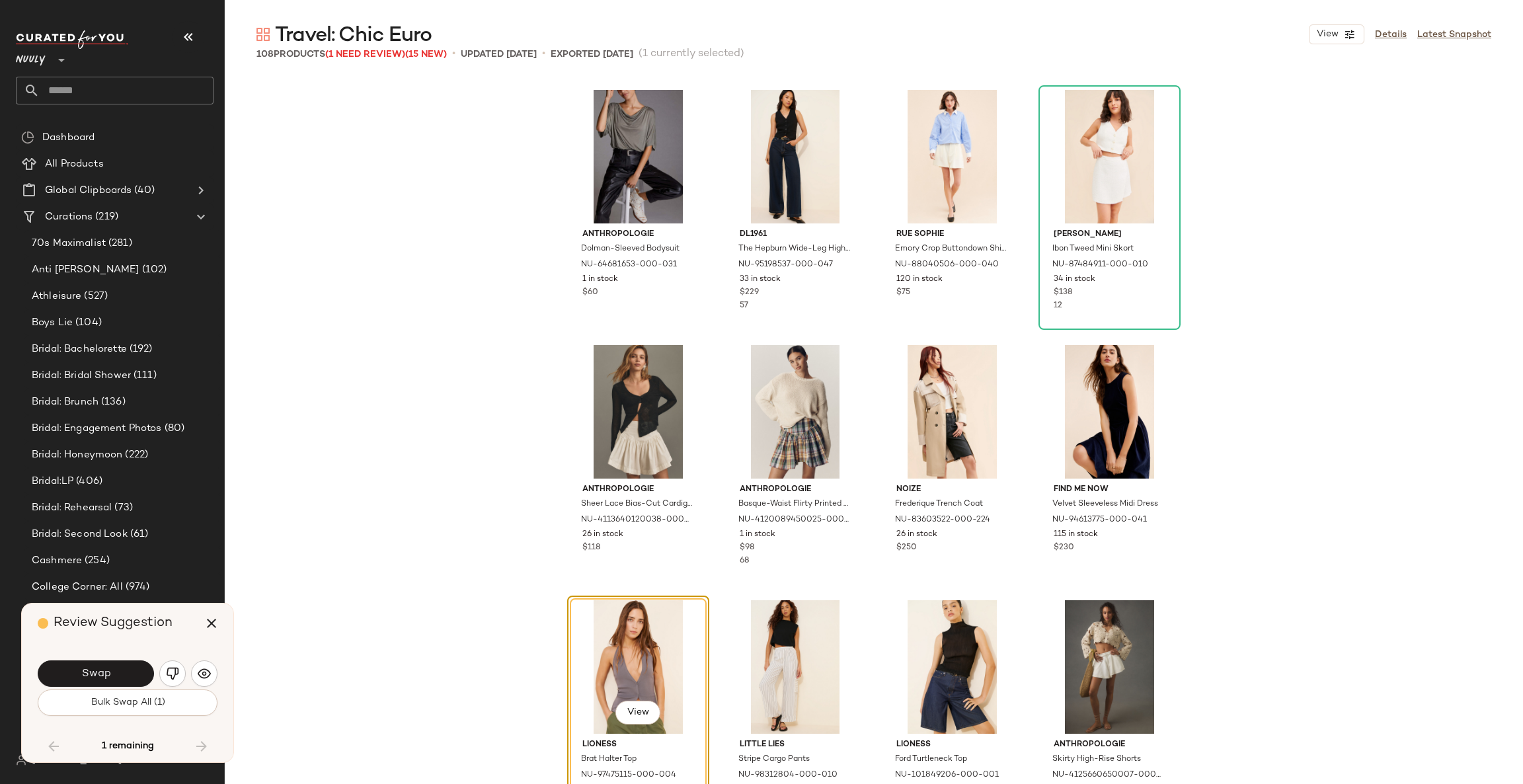
click at [131, 673] on button "Swap" at bounding box center [95, 673] width 116 height 26
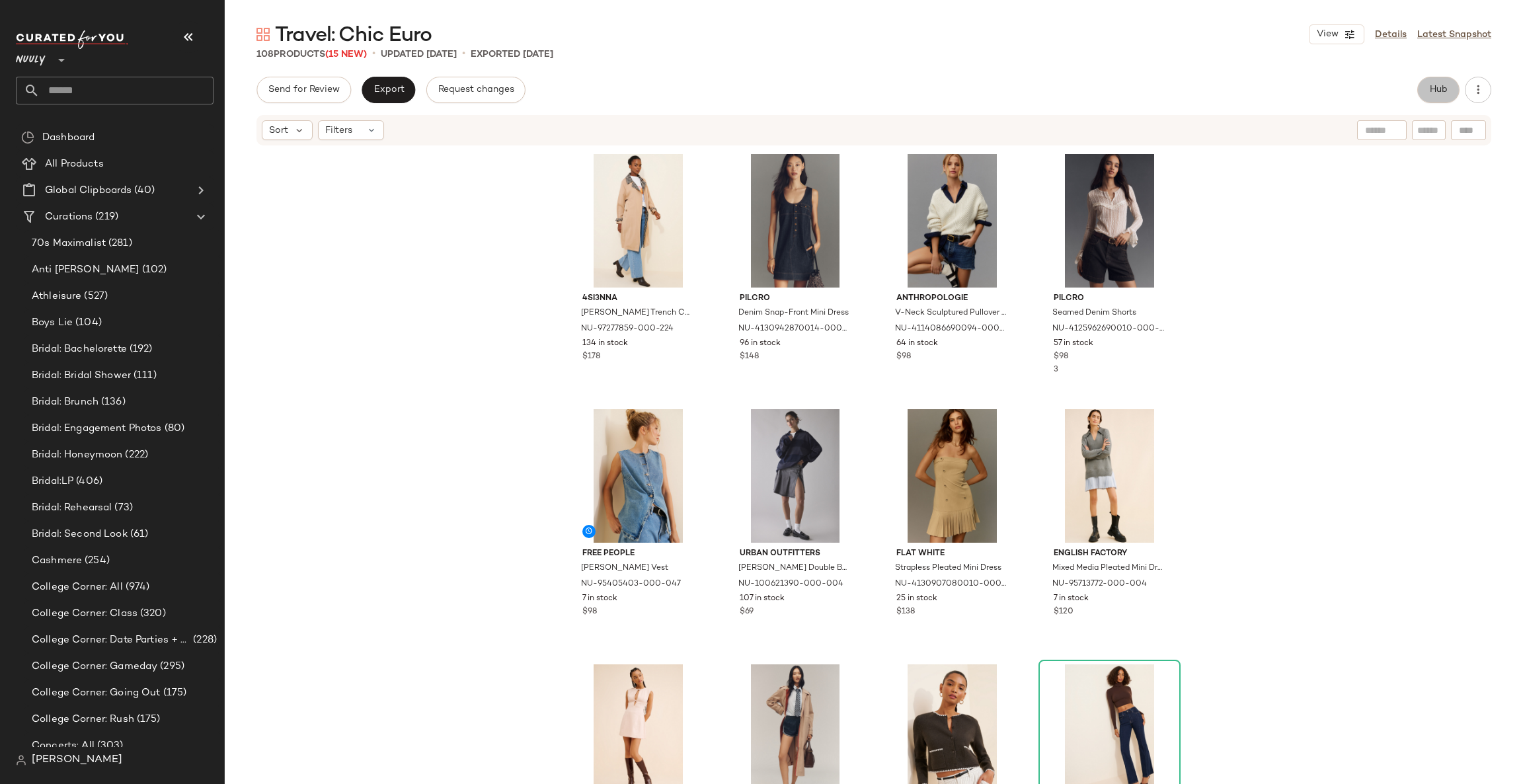
click at [1449, 88] on button "Hub" at bounding box center [1438, 90] width 42 height 26
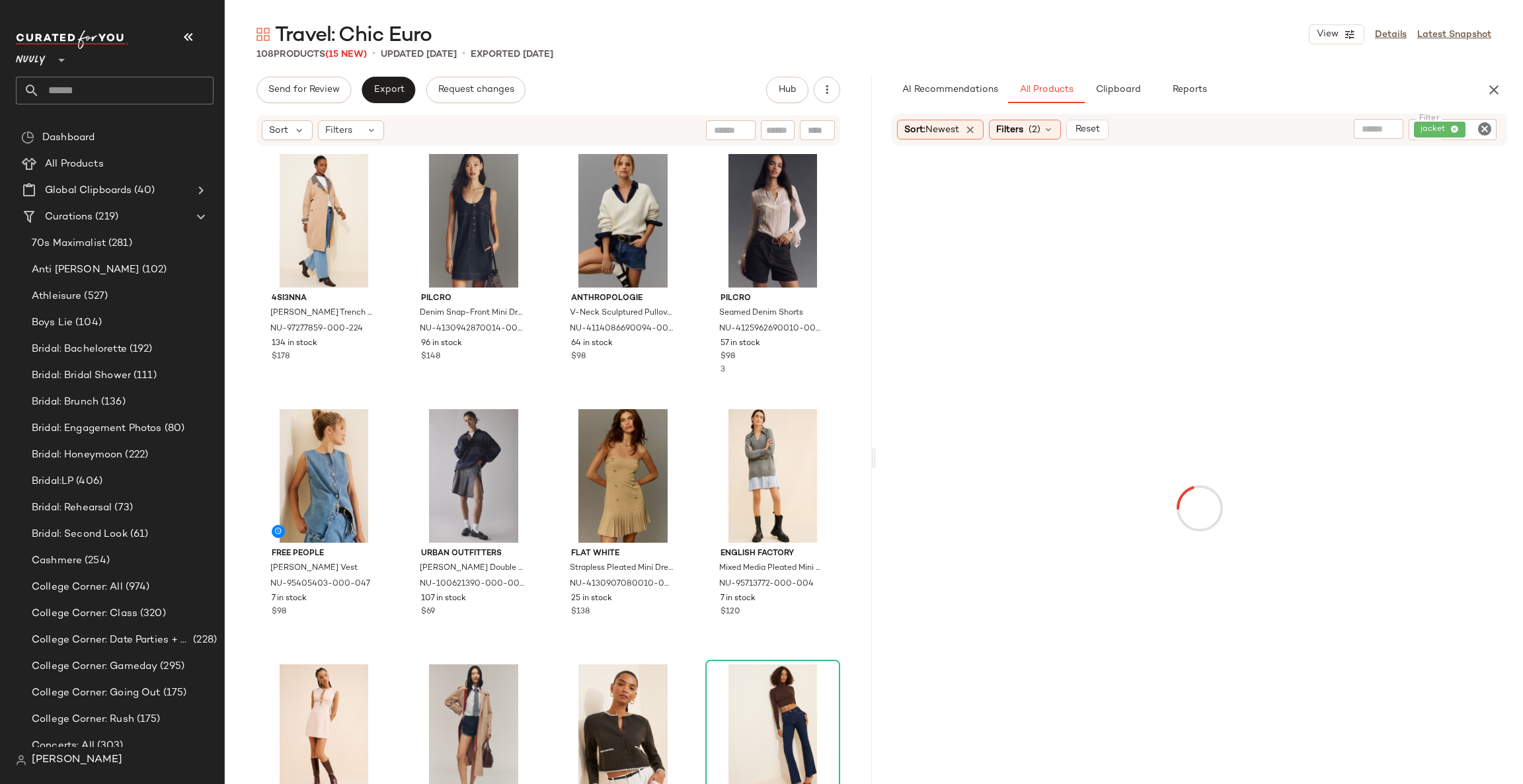
click at [186, 31] on icon "button" at bounding box center [188, 37] width 16 height 16
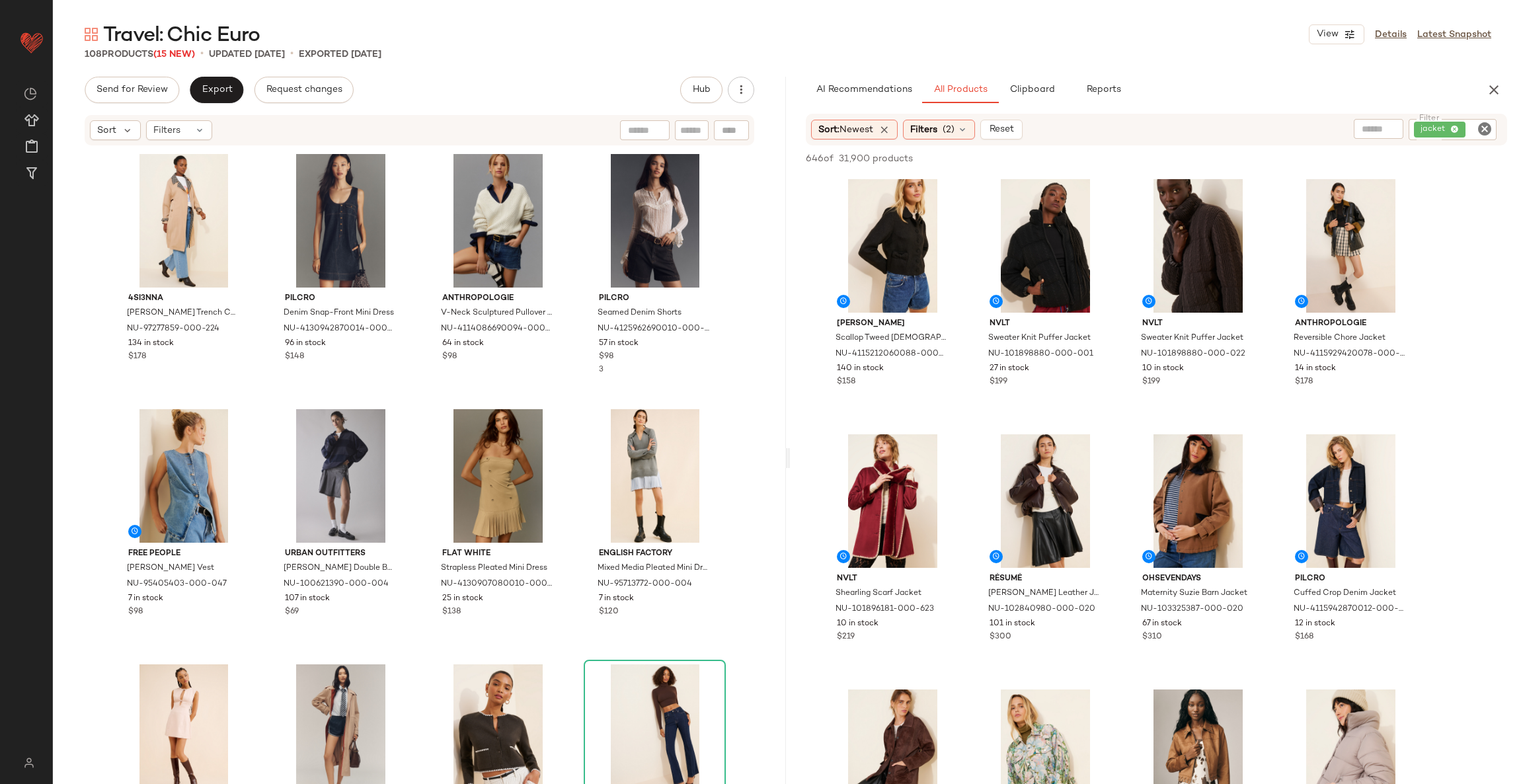
click at [1485, 128] on icon "Clear Filter" at bounding box center [1484, 129] width 16 height 16
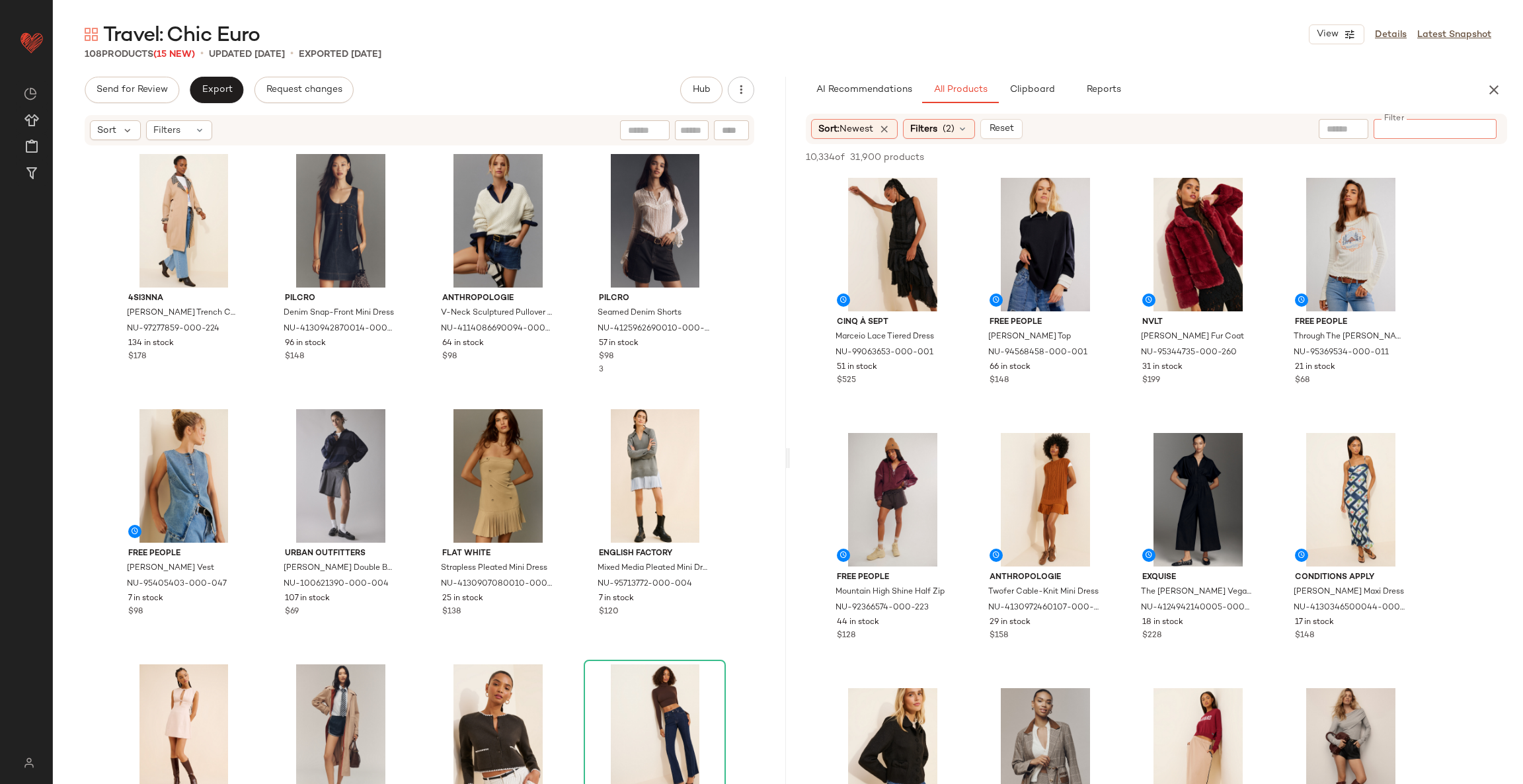
click at [573, 398] on div "4SI3NNA [PERSON_NAME] Trench Coat NU-97277859-000-224 134 in stock $178 Pilcro …" at bounding box center [420, 487] width 613 height 674
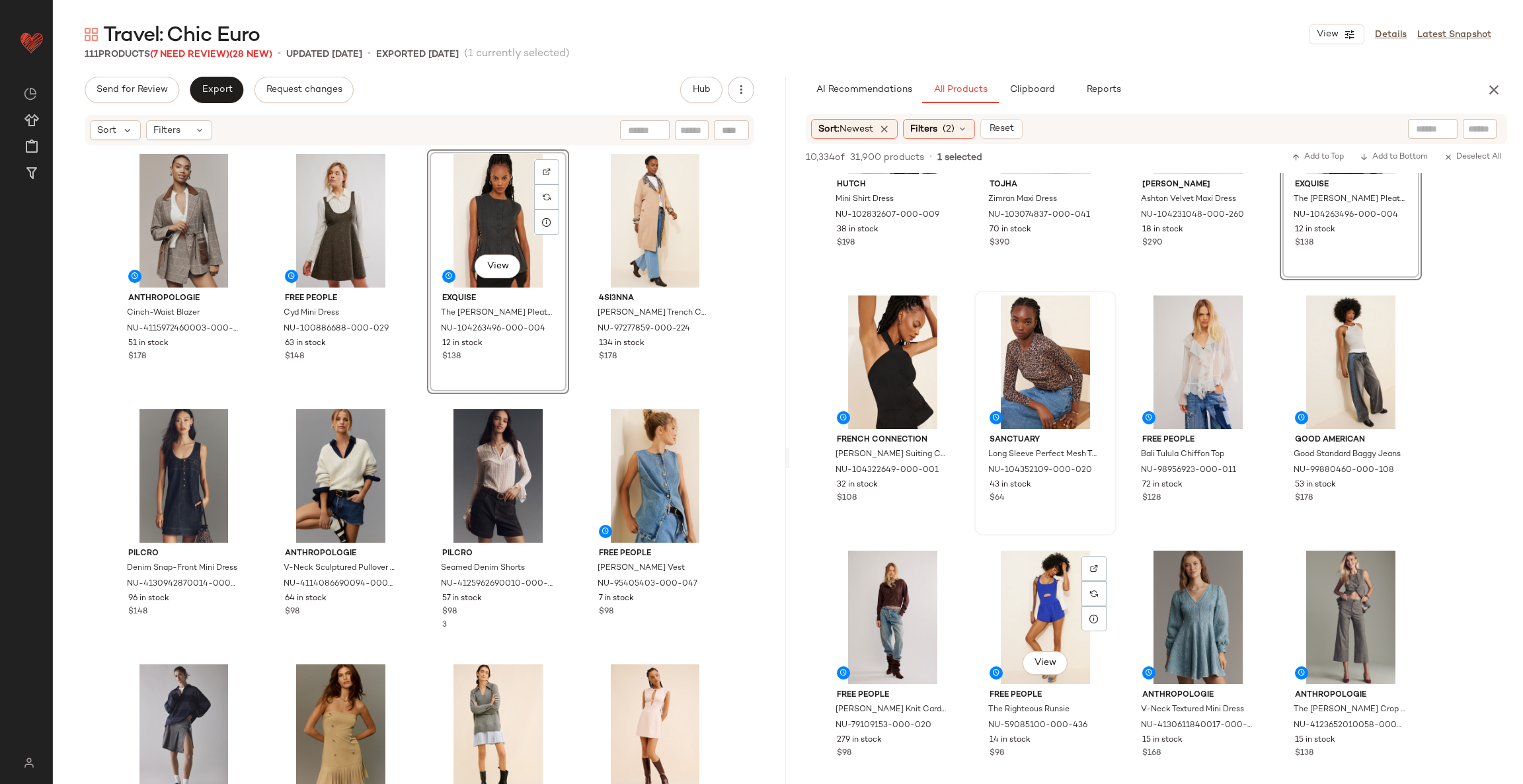
scroll to position [2676, 0]
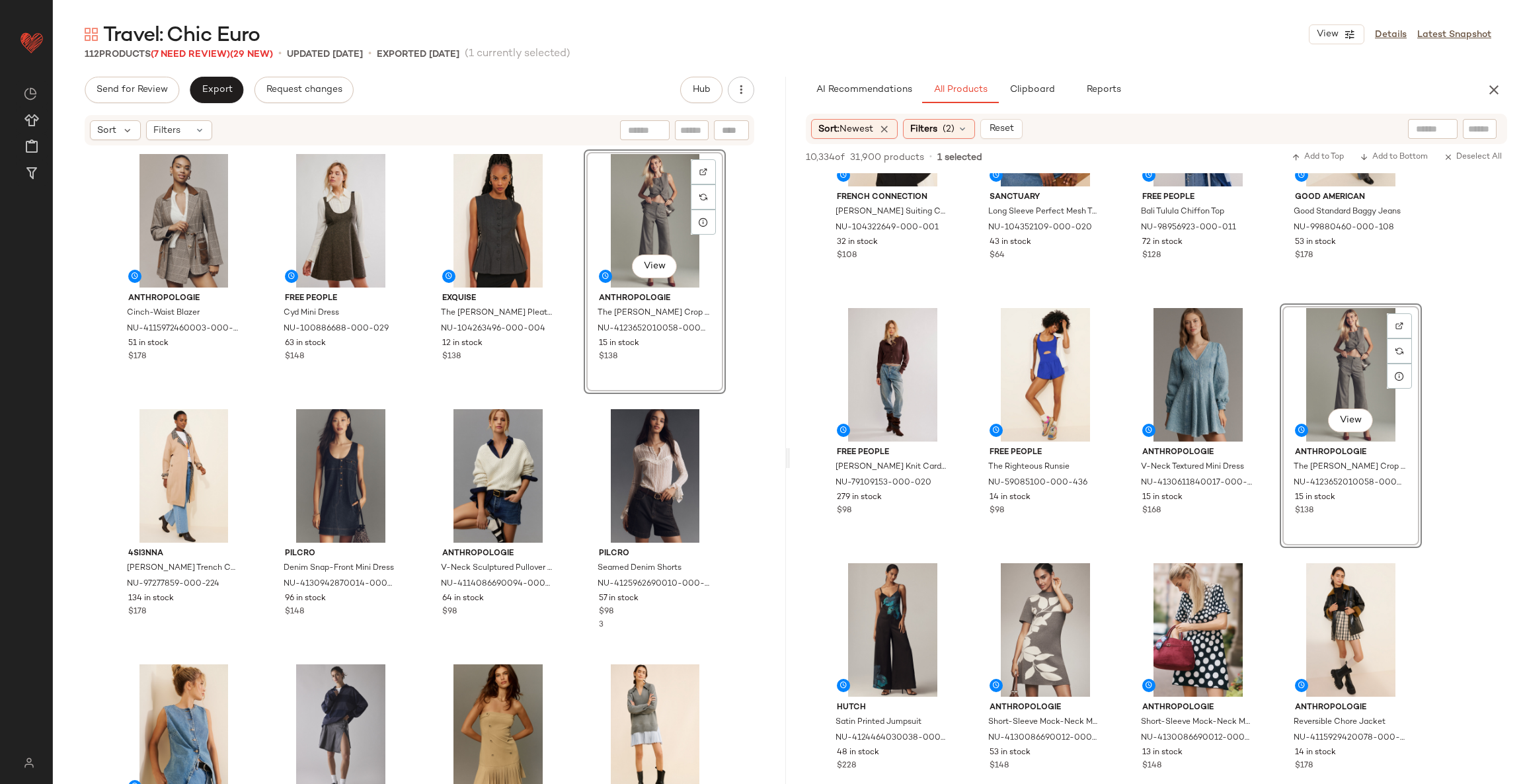
click at [763, 384] on div "Anthropologie Cinch-Waist Blazer NU-4115972460003-000-584 51 in stock $178 Free…" at bounding box center [419, 485] width 733 height 677
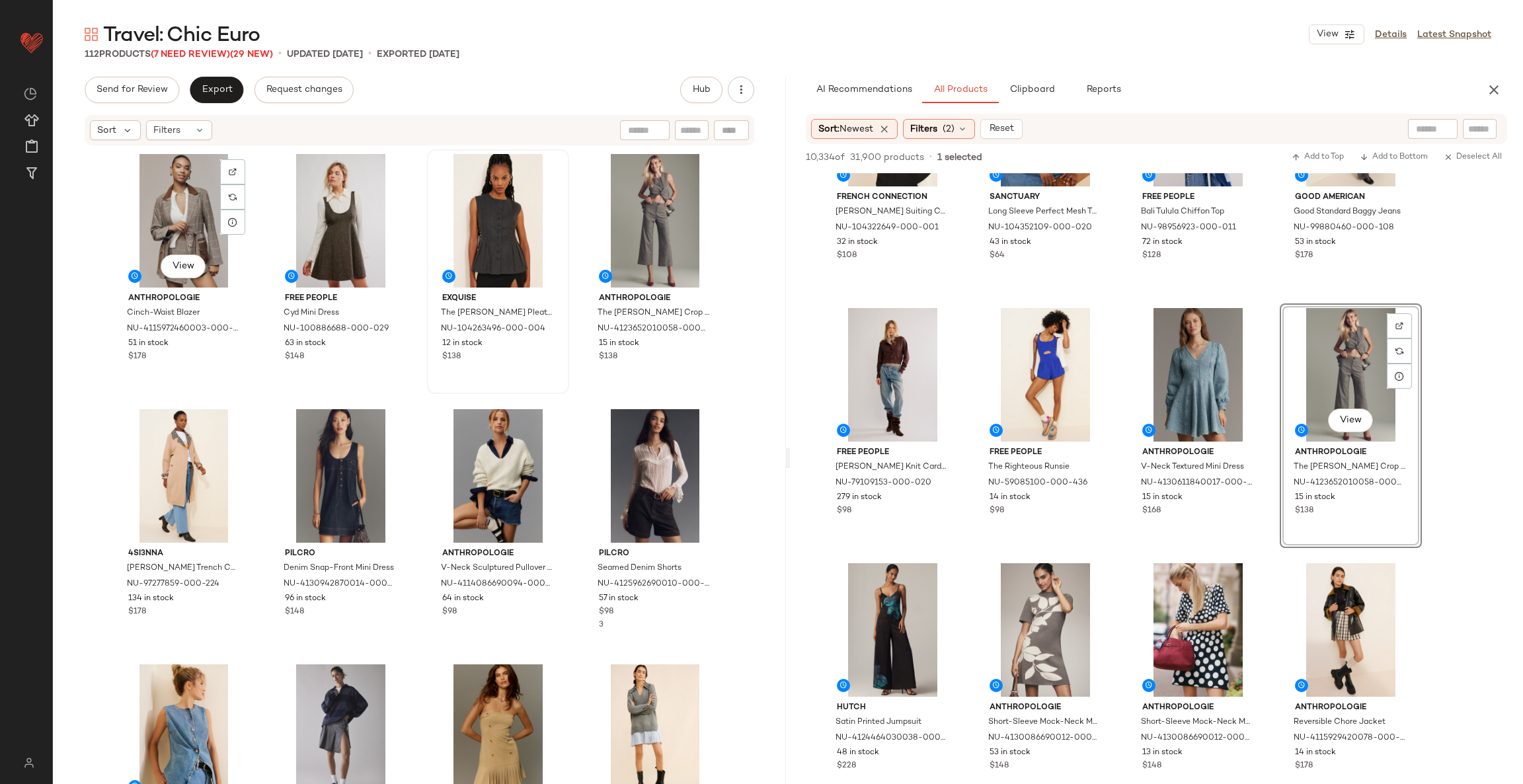
drag, startPoint x: 181, startPoint y: 199, endPoint x: 541, endPoint y: 189, distance: 360.1
click at [180, 199] on div "View" at bounding box center [184, 221] width 133 height 133
click at [626, 197] on div "View" at bounding box center [654, 221] width 133 height 133
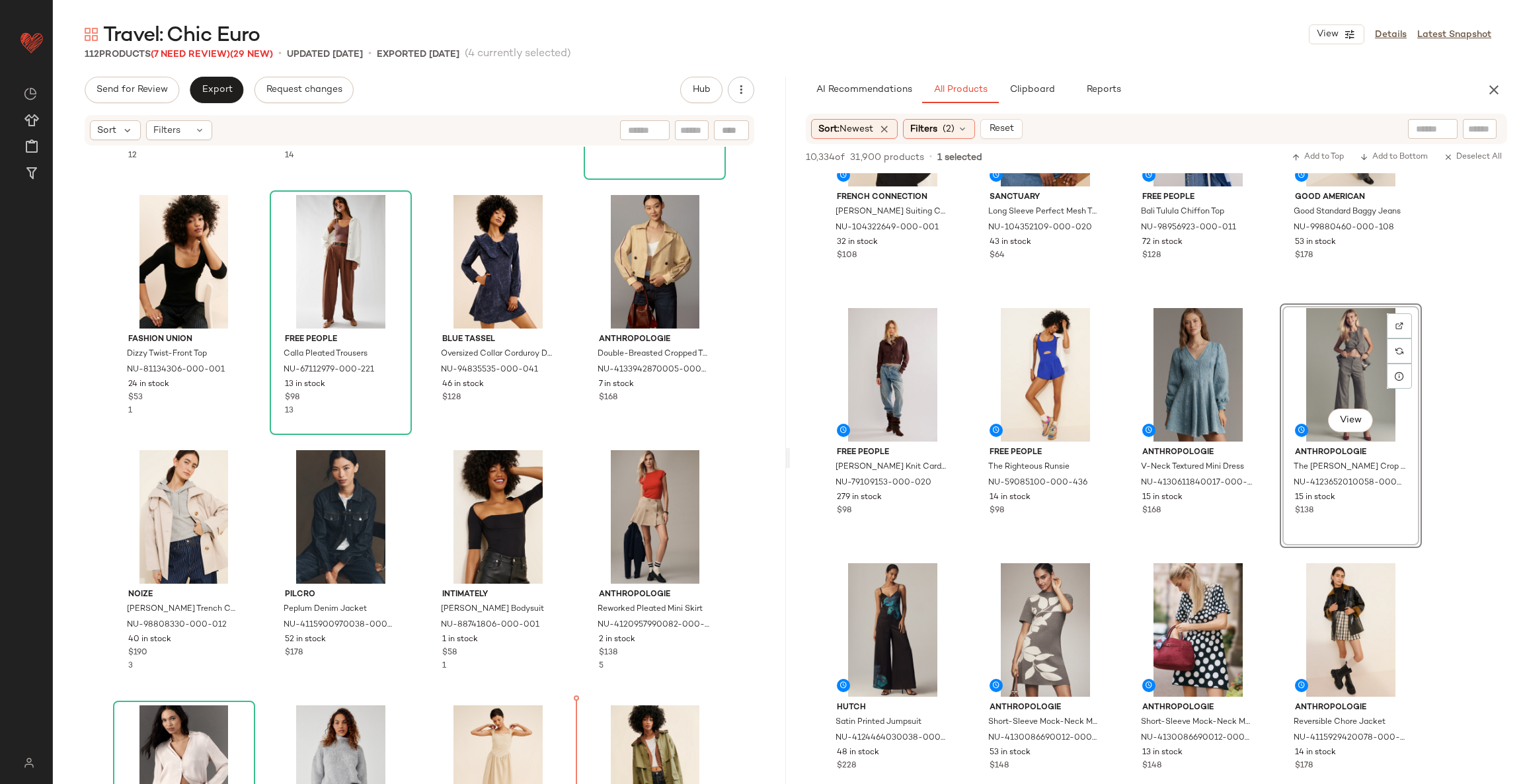
scroll to position [1016, 0]
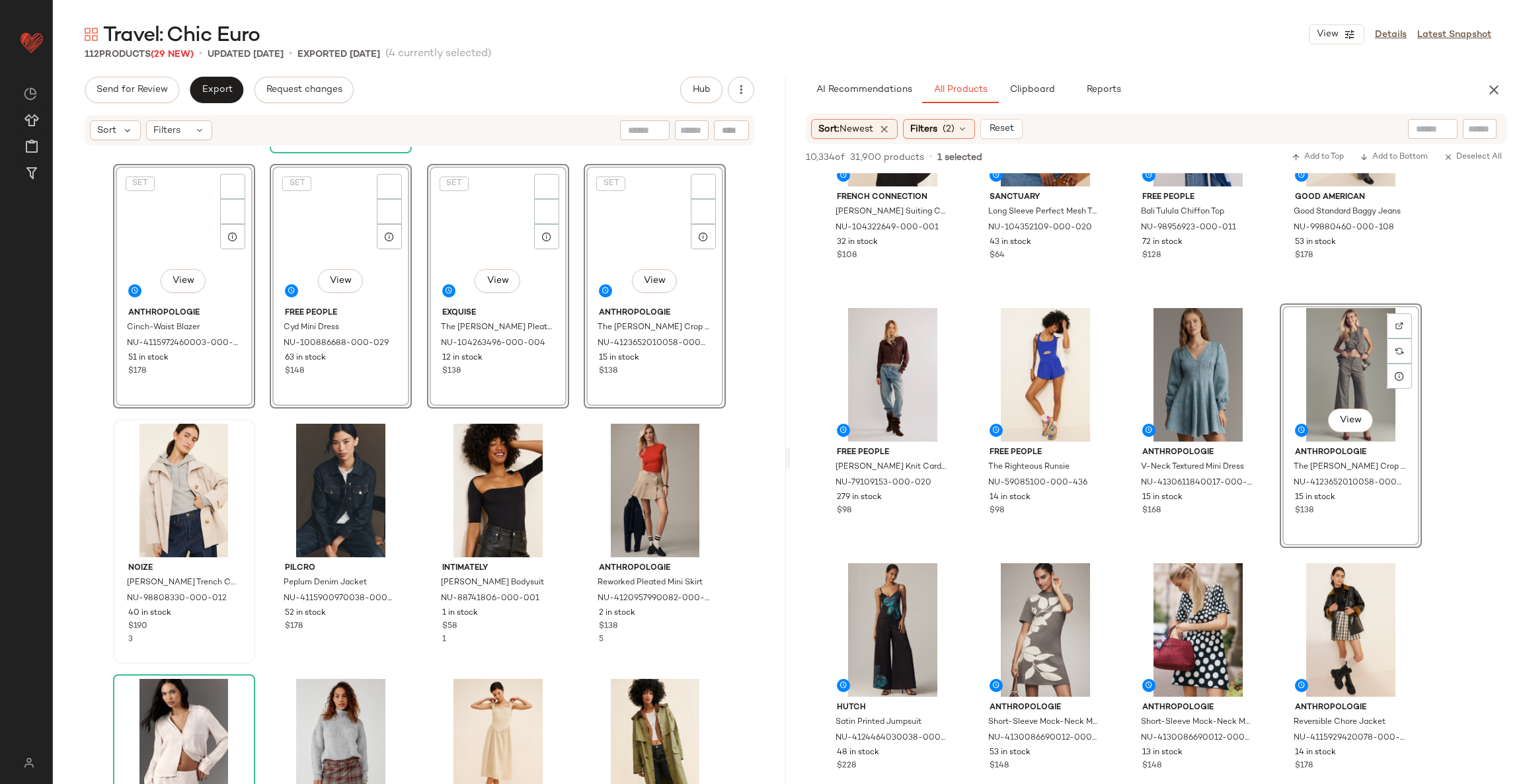
scroll to position [762, 0]
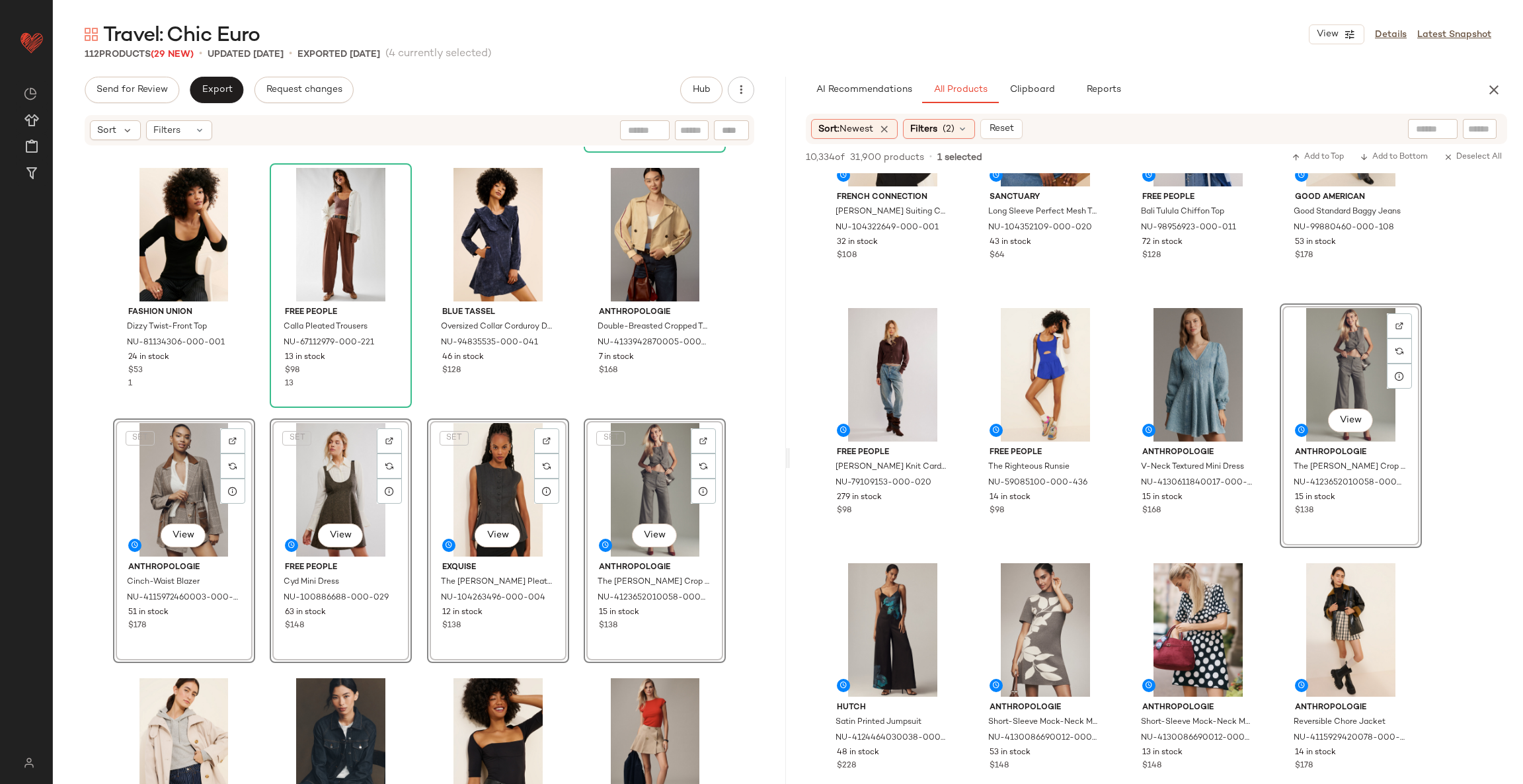
click at [567, 412] on div "Motel Vadanni Mini Dress NU-93942001-000-066 11 in stock $73 12 Anthropologie C…" at bounding box center [419, 485] width 733 height 677
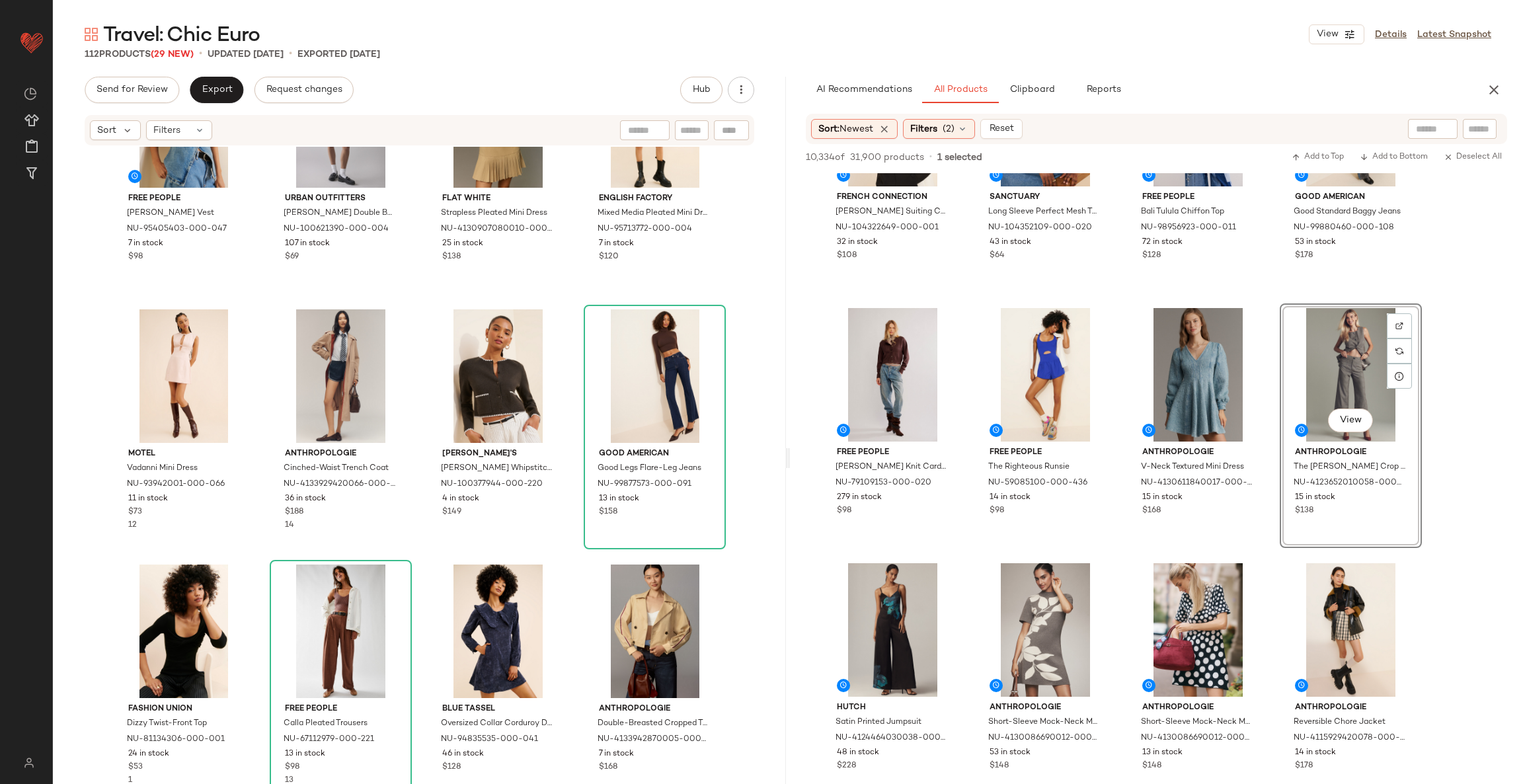
scroll to position [0, 0]
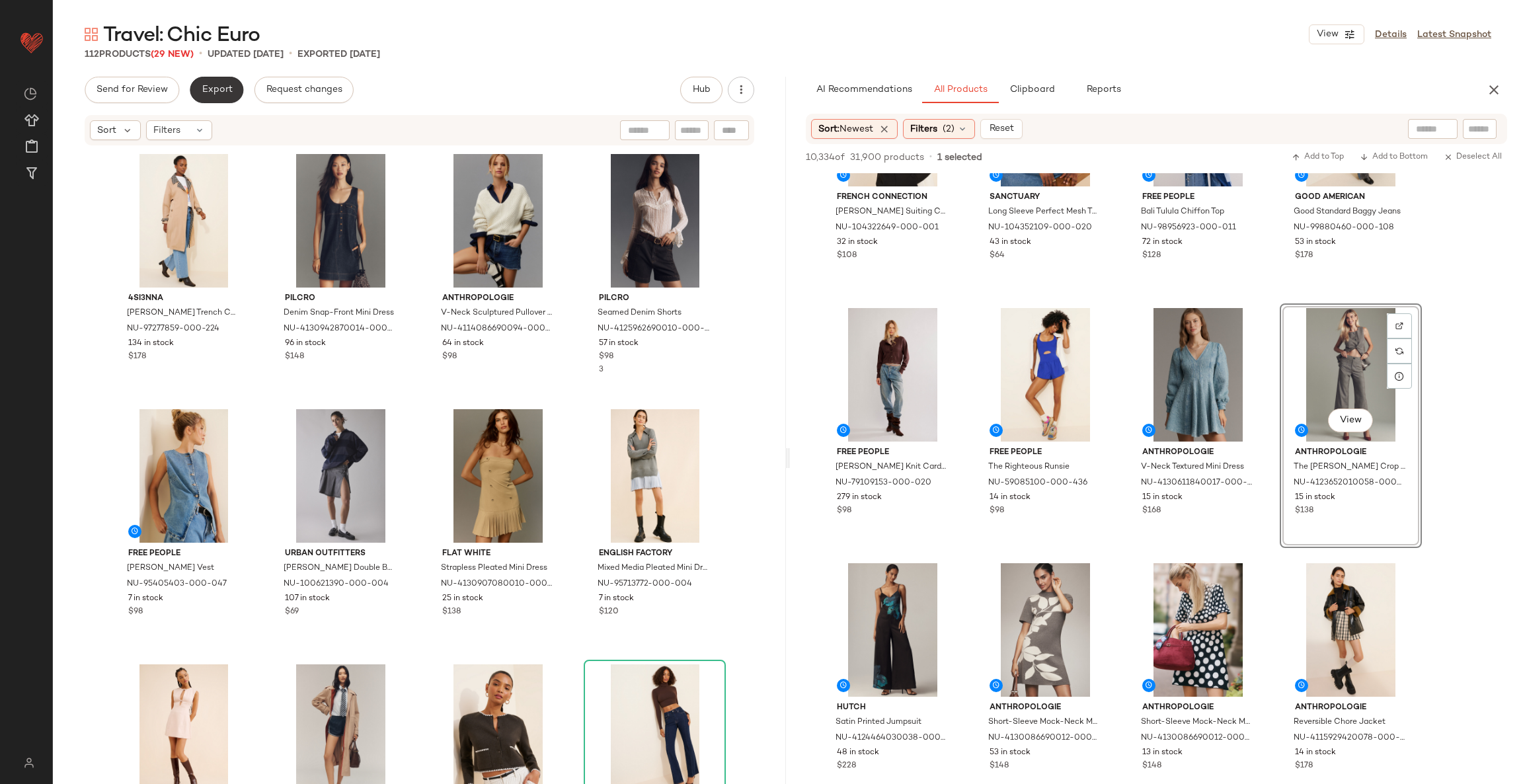
click at [220, 95] on button "Export" at bounding box center [216, 90] width 54 height 26
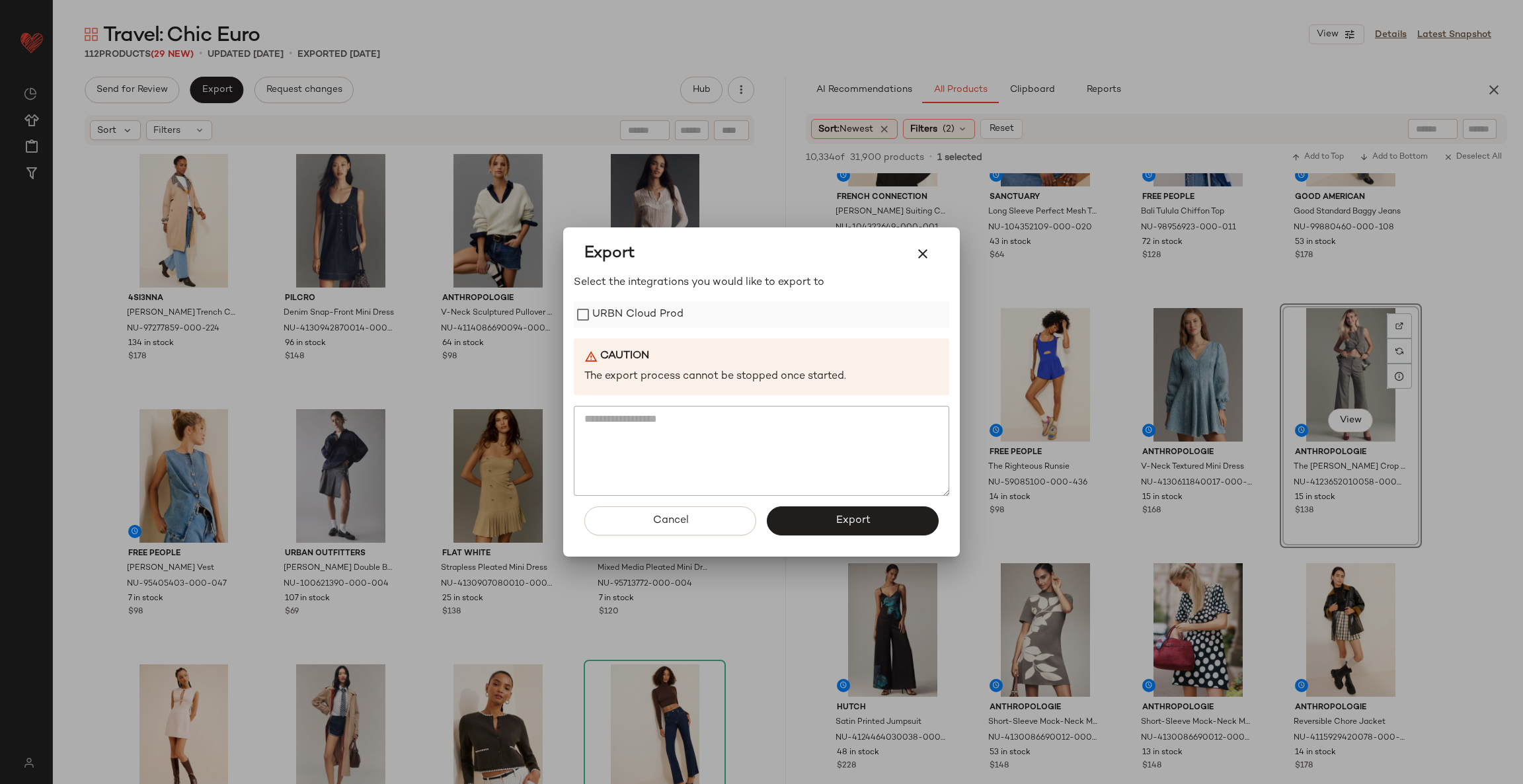
click at [628, 313] on label "URBN Cloud Prod" at bounding box center [637, 315] width 91 height 26
click at [827, 517] on button "Export" at bounding box center [852, 521] width 172 height 29
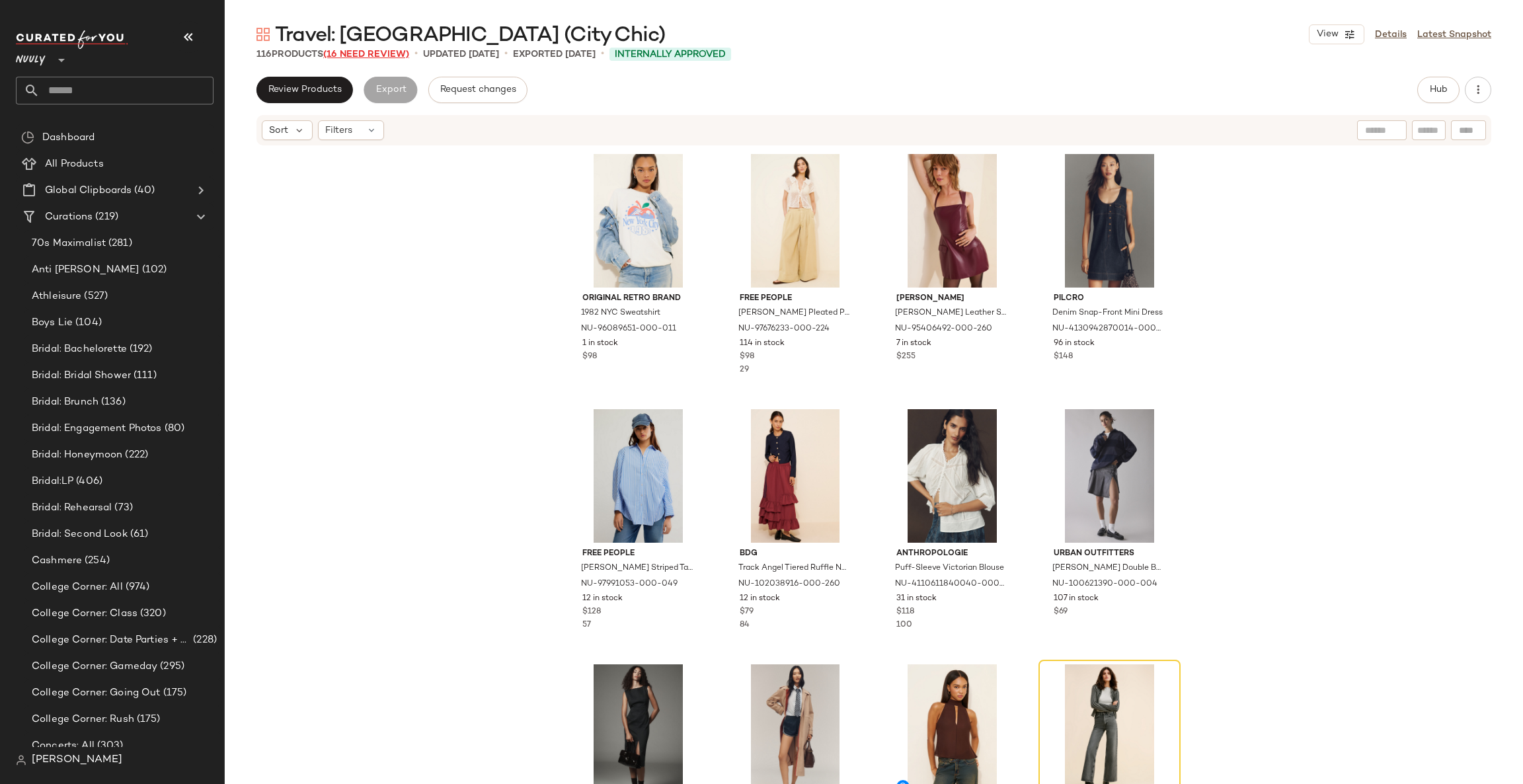
click at [352, 55] on span "(16 Need Review)" at bounding box center [366, 54] width 86 height 10
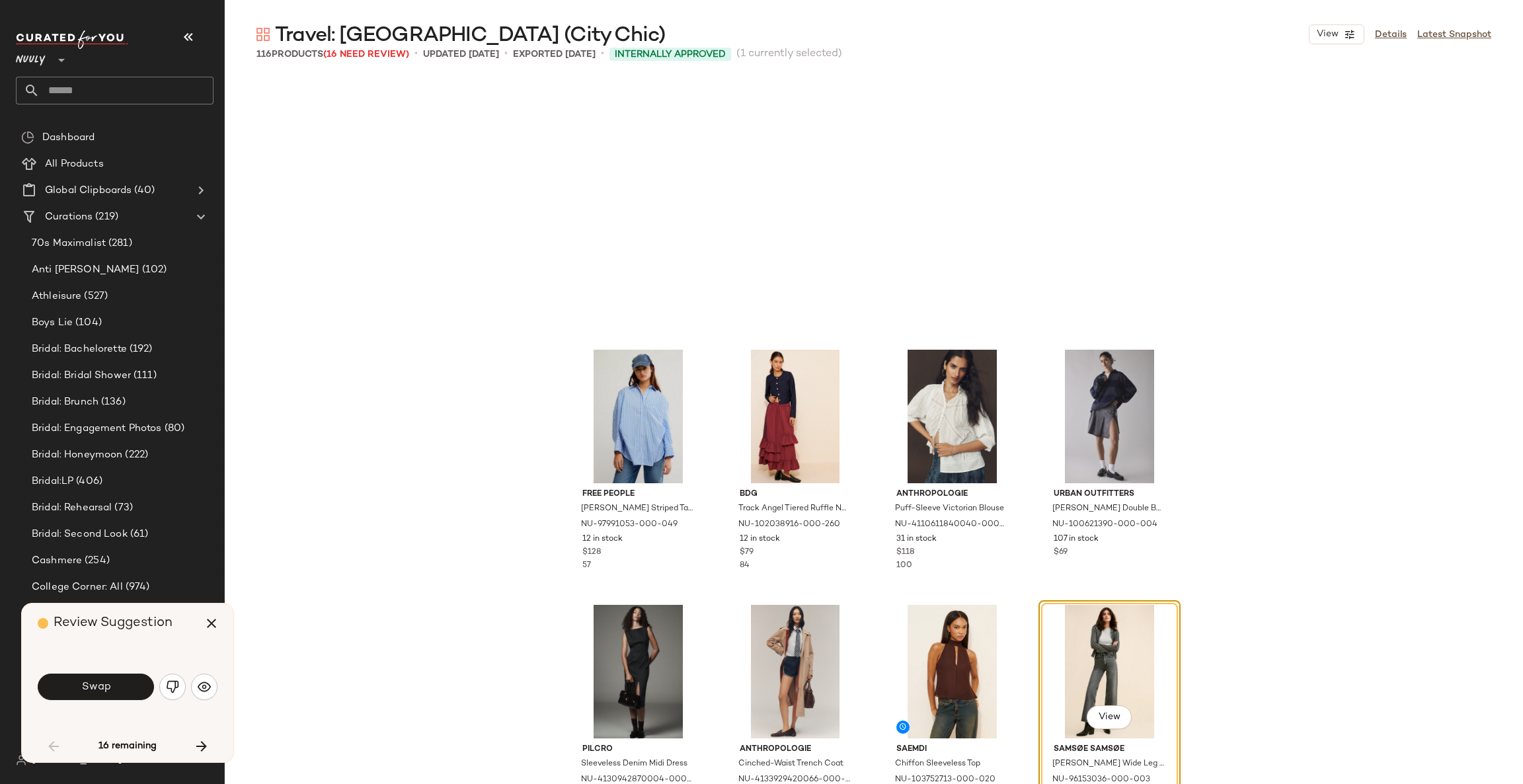
scroll to position [265, 0]
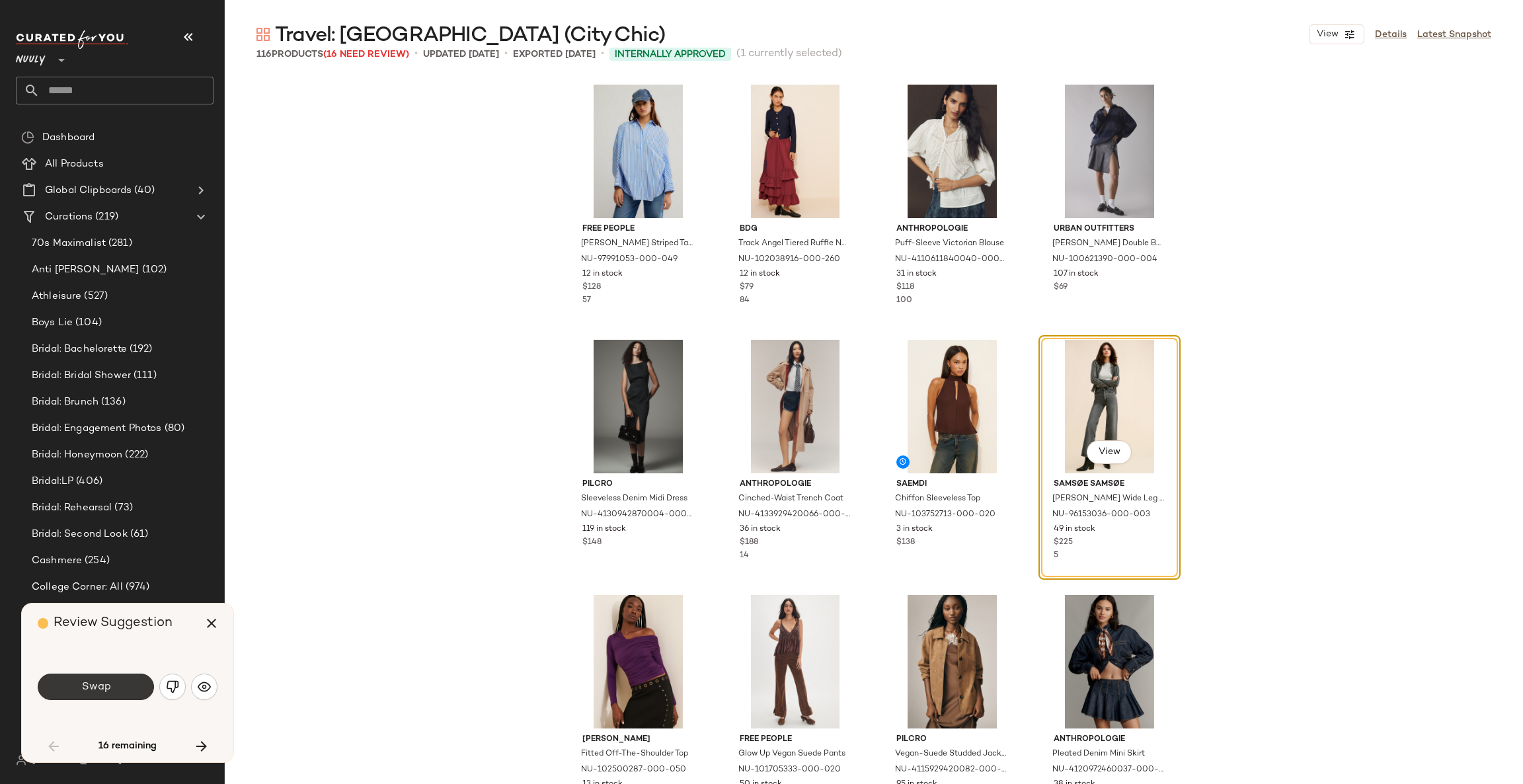
click at [133, 685] on button "Swap" at bounding box center [95, 687] width 116 height 26
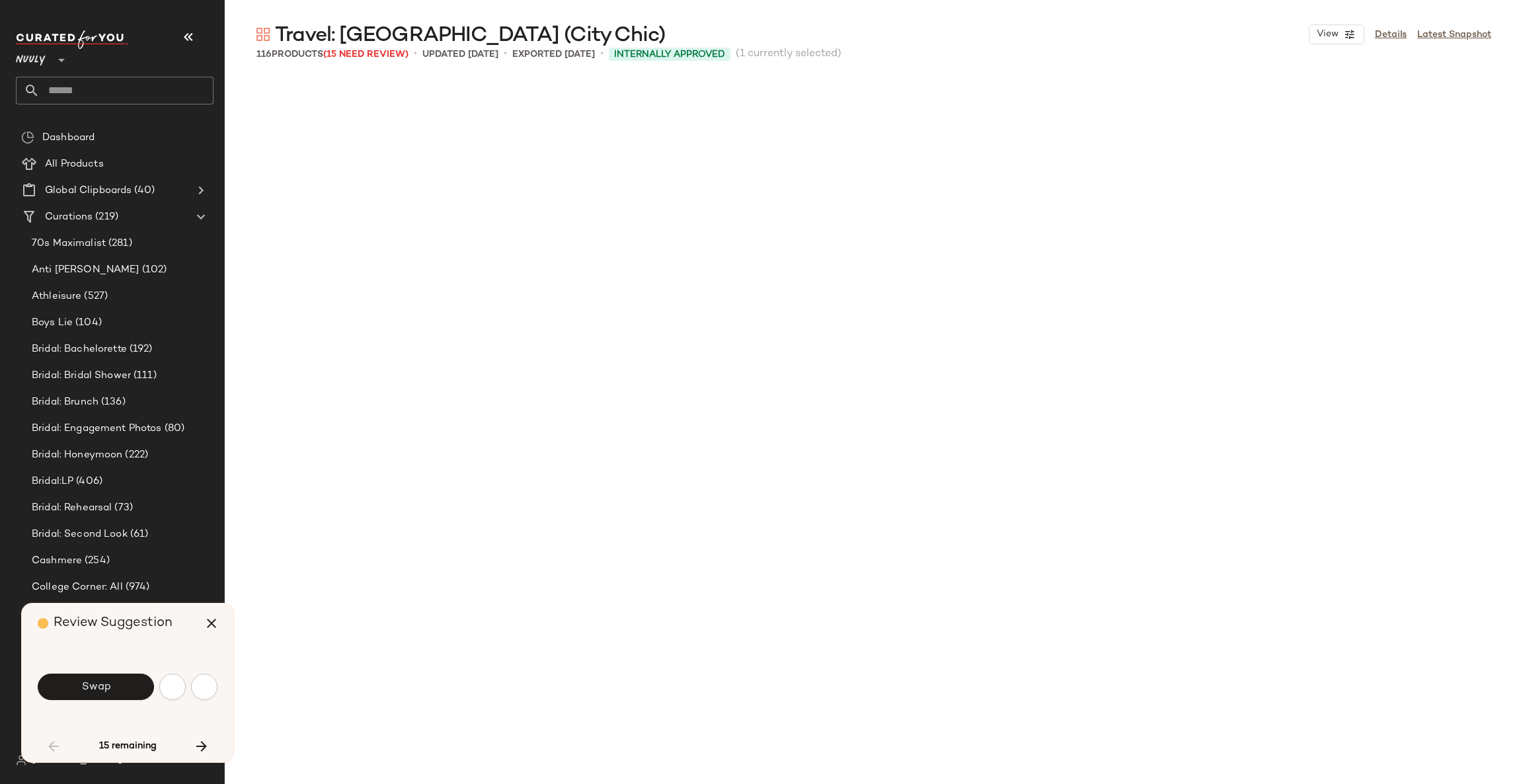
scroll to position [1275, 0]
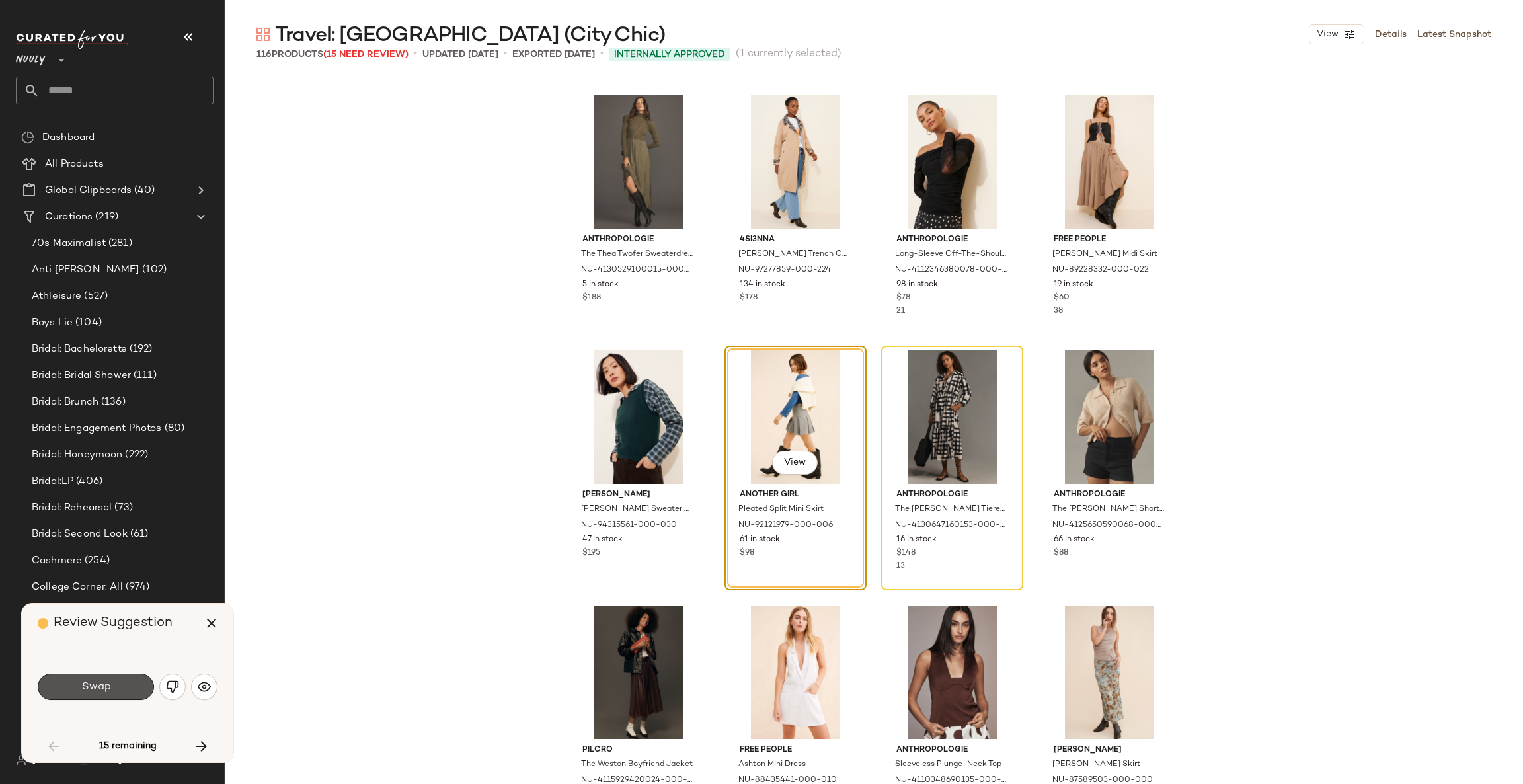
click at [133, 685] on button "Swap" at bounding box center [95, 687] width 116 height 26
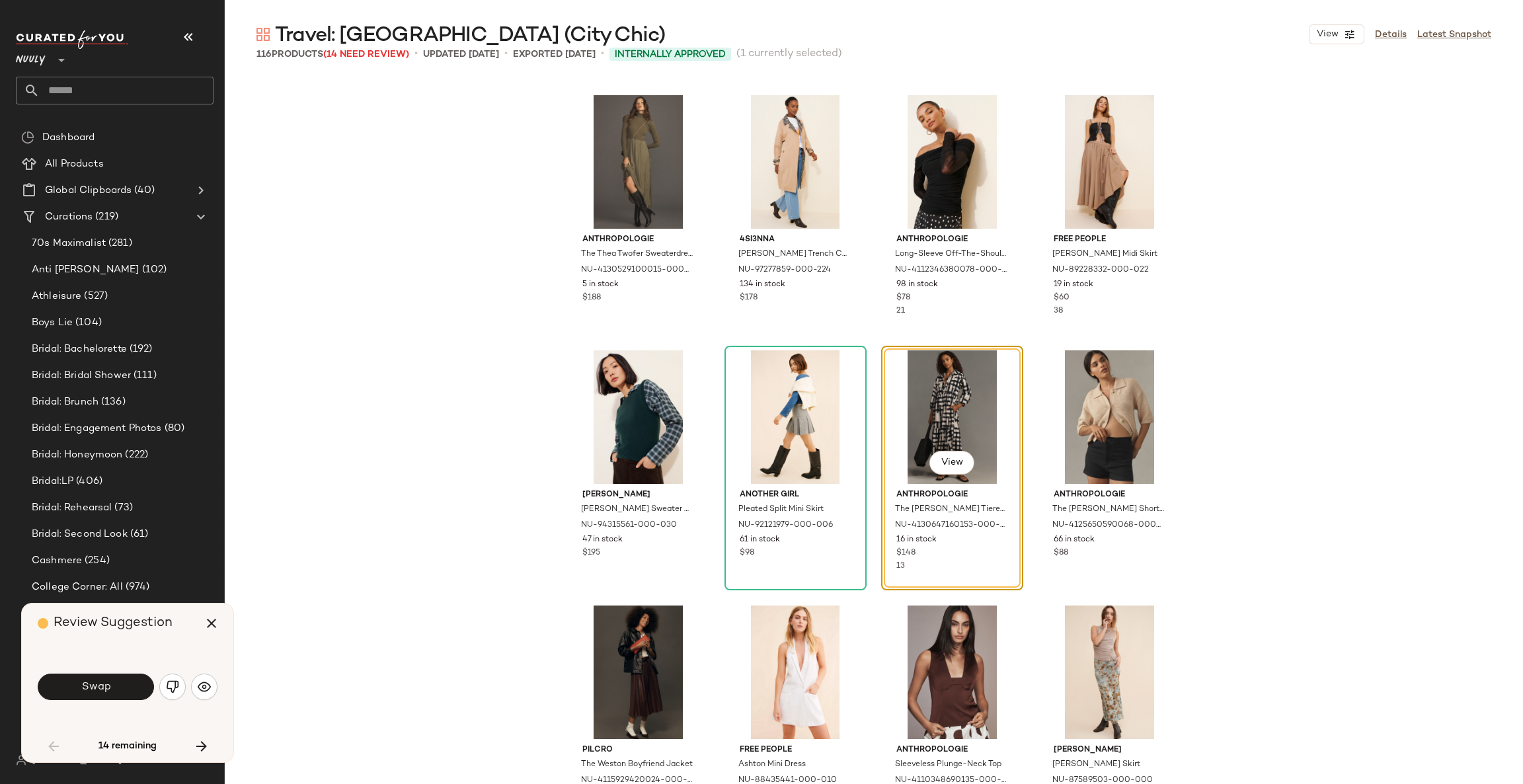
click at [133, 685] on button "Swap" at bounding box center [95, 687] width 116 height 26
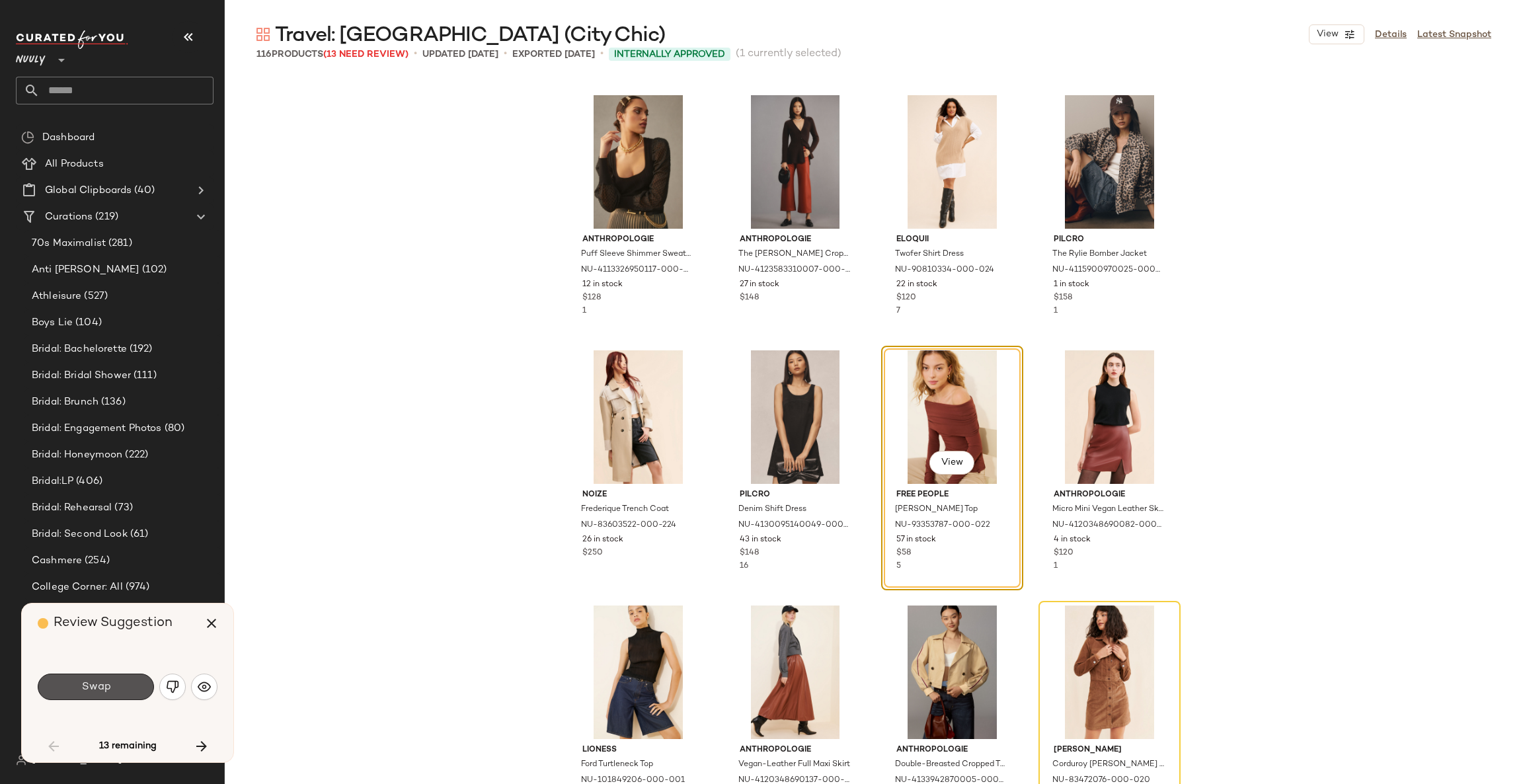
click at [133, 685] on button "Swap" at bounding box center [95, 687] width 116 height 26
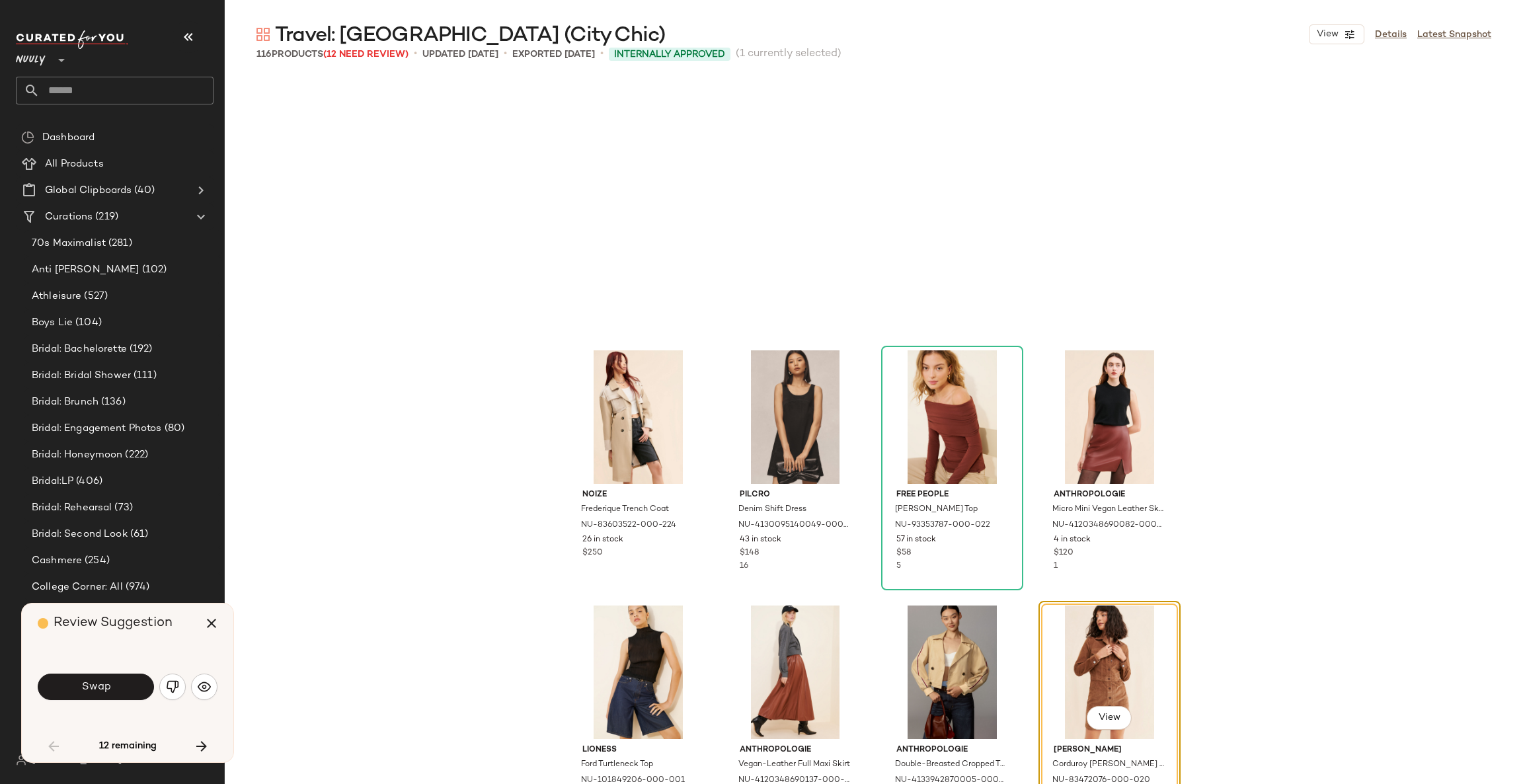
scroll to position [2551, 0]
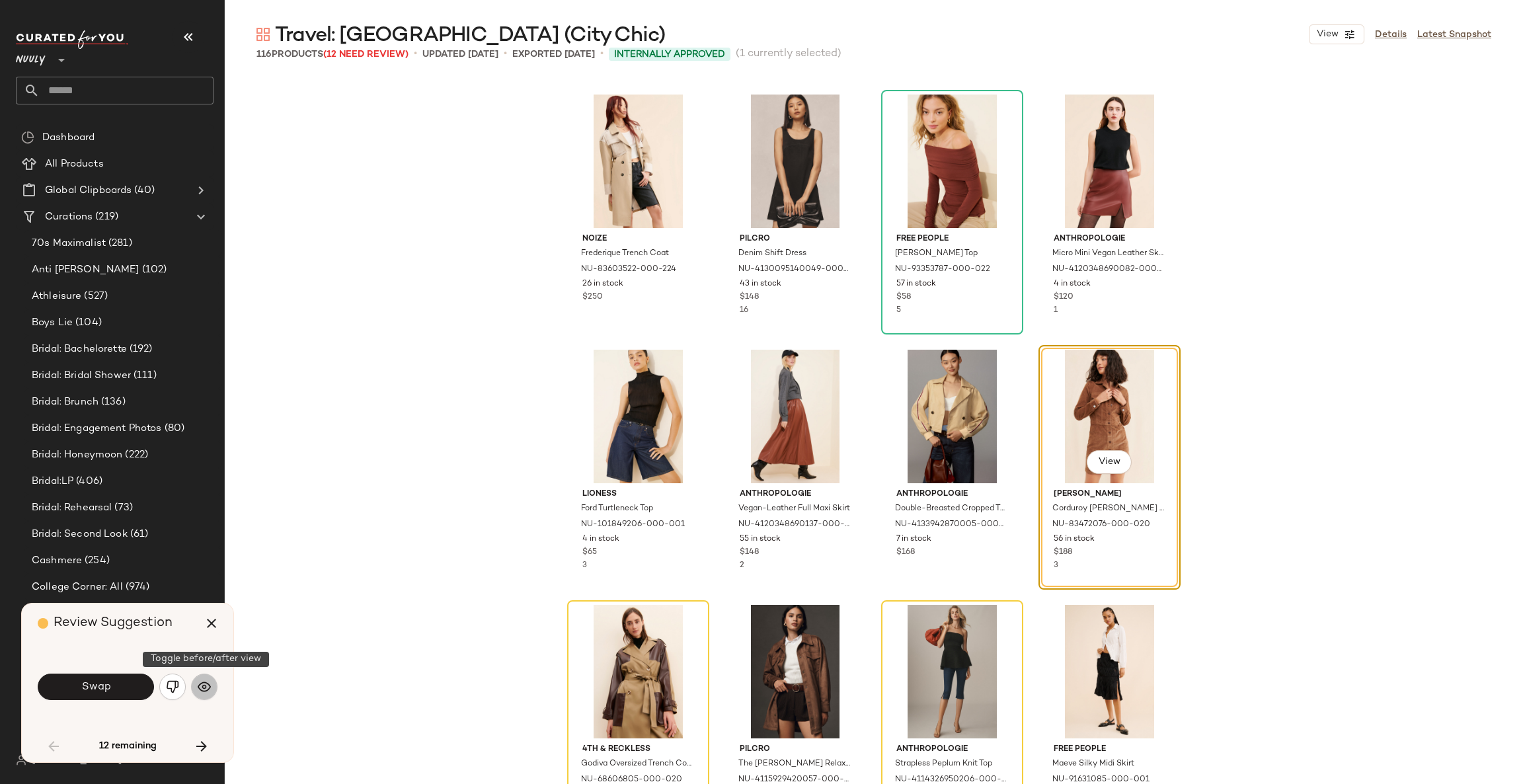
click at [208, 685] on img "button" at bounding box center [204, 686] width 13 height 13
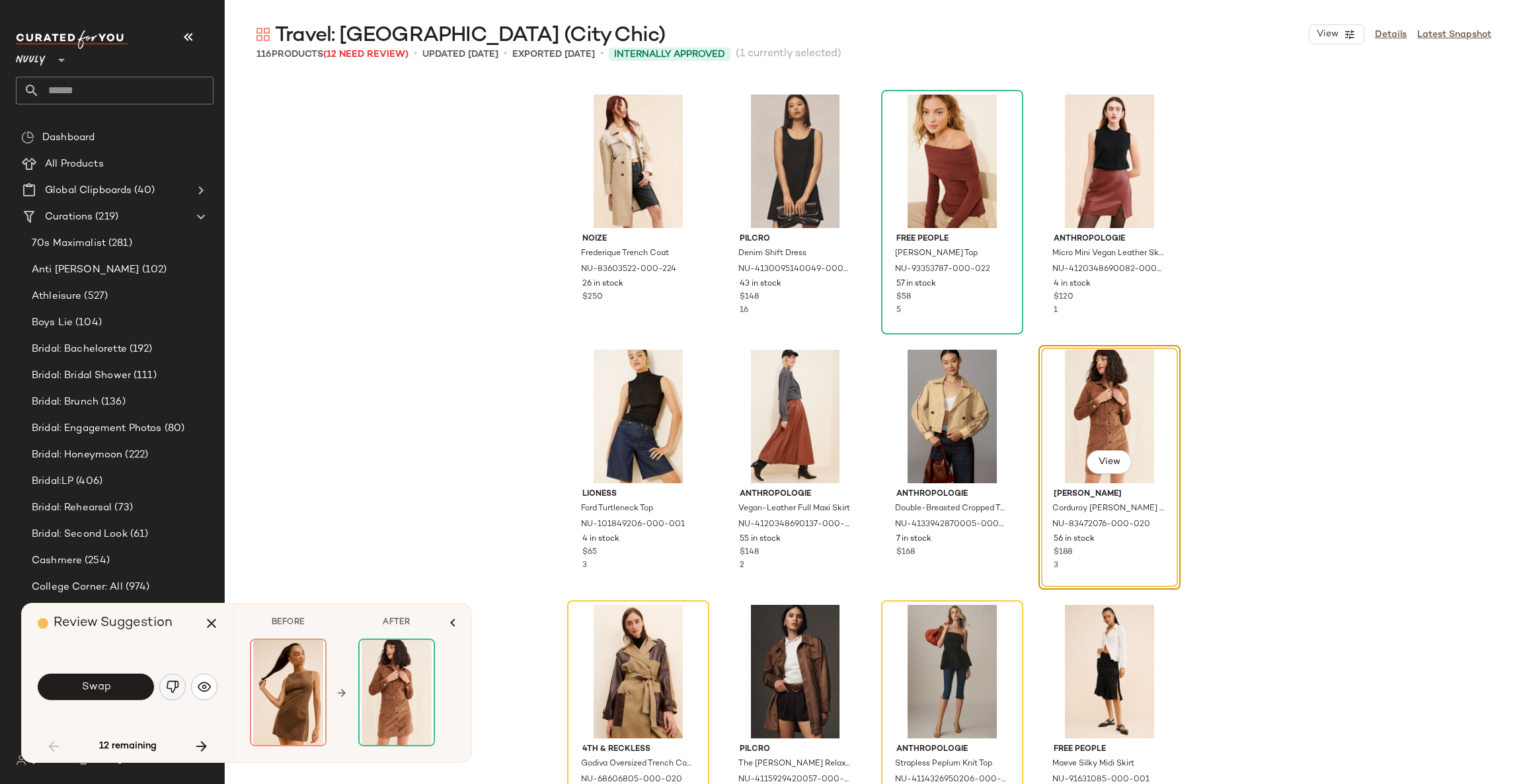
click at [166, 689] on img "button" at bounding box center [172, 686] width 13 height 13
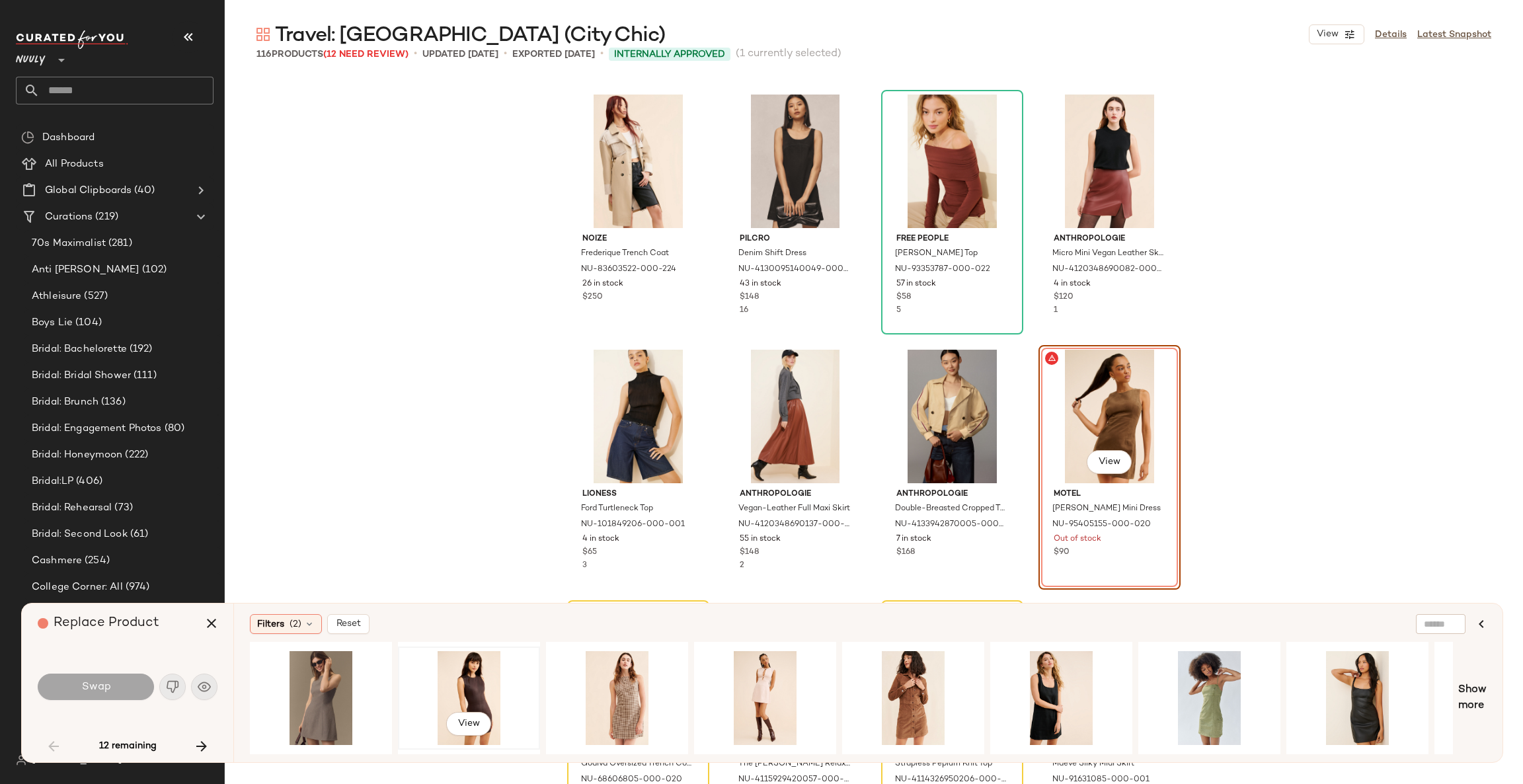
click at [482, 679] on div "View" at bounding box center [469, 697] width 133 height 94
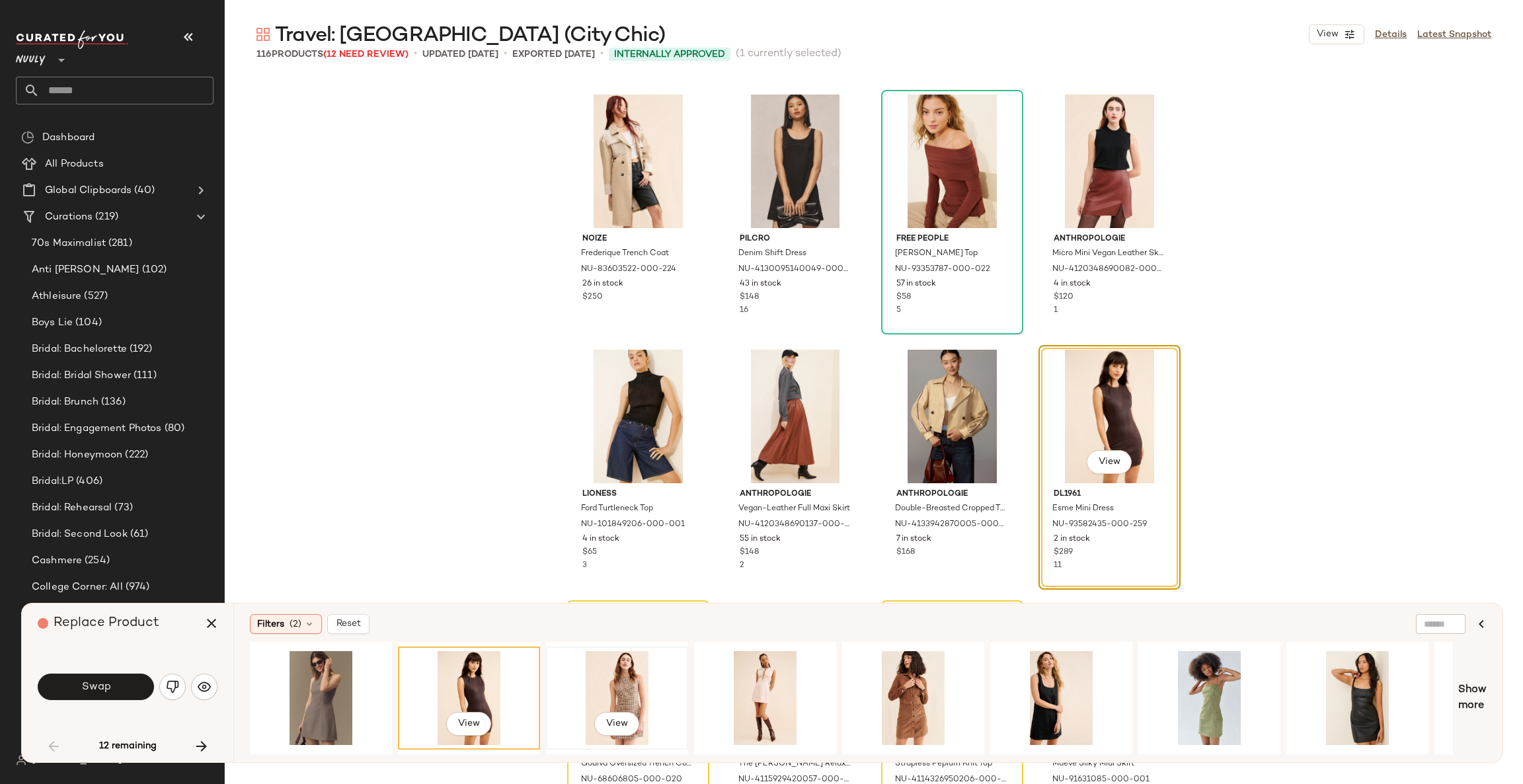
click at [619, 680] on div "View" at bounding box center [617, 697] width 133 height 94
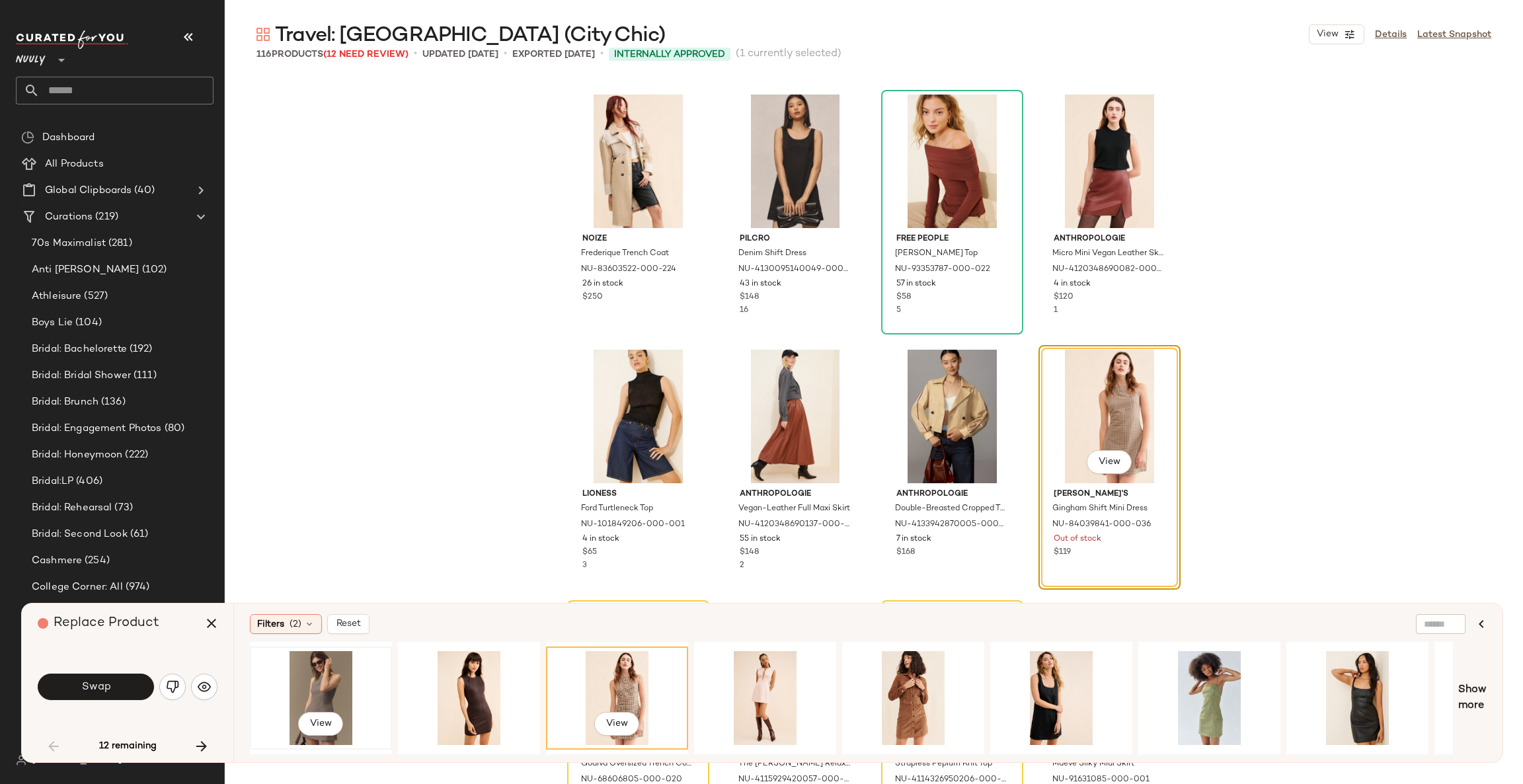
click at [330, 695] on div "View" at bounding box center [320, 697] width 133 height 94
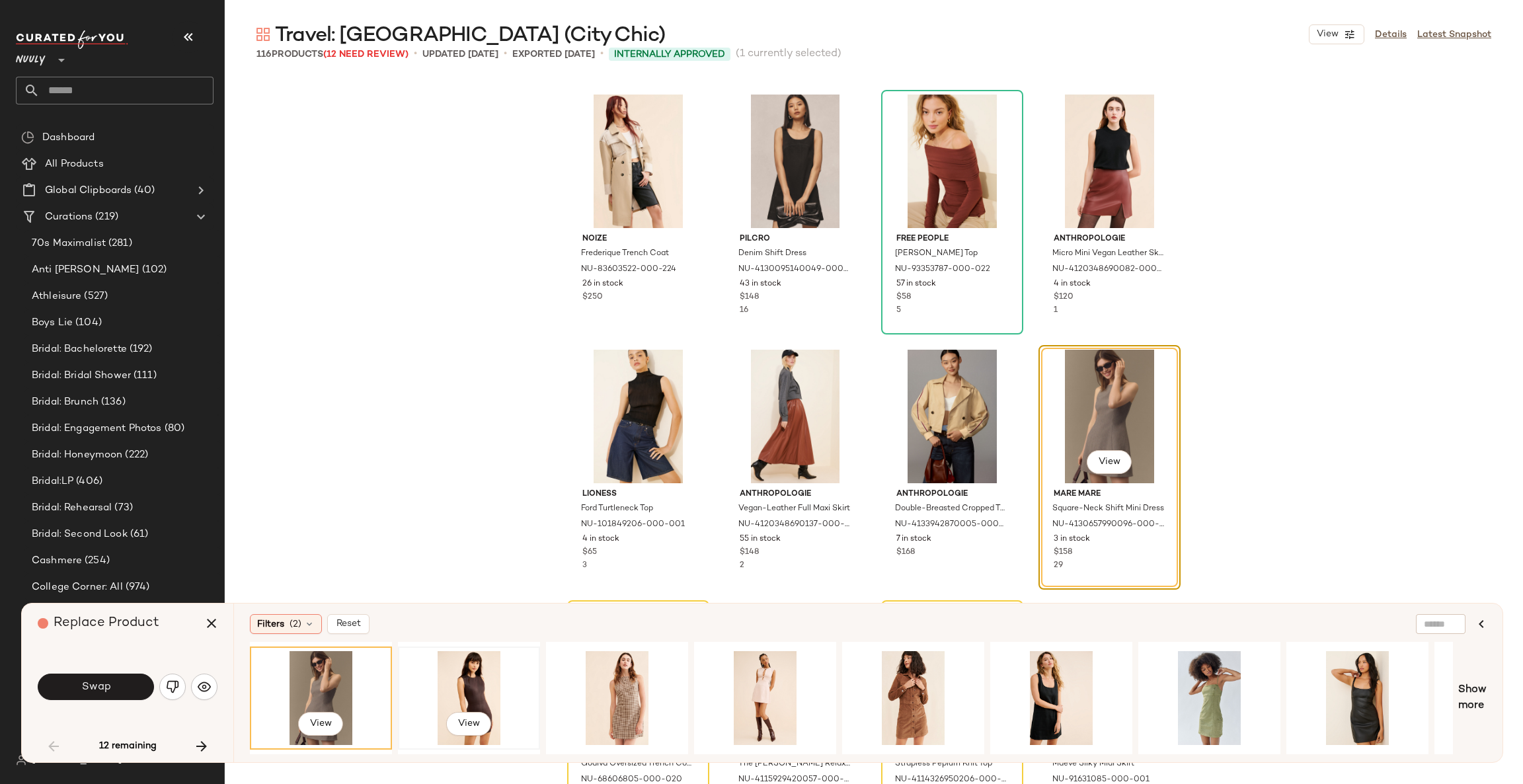
click at [474, 676] on div "View" at bounding box center [469, 697] width 133 height 94
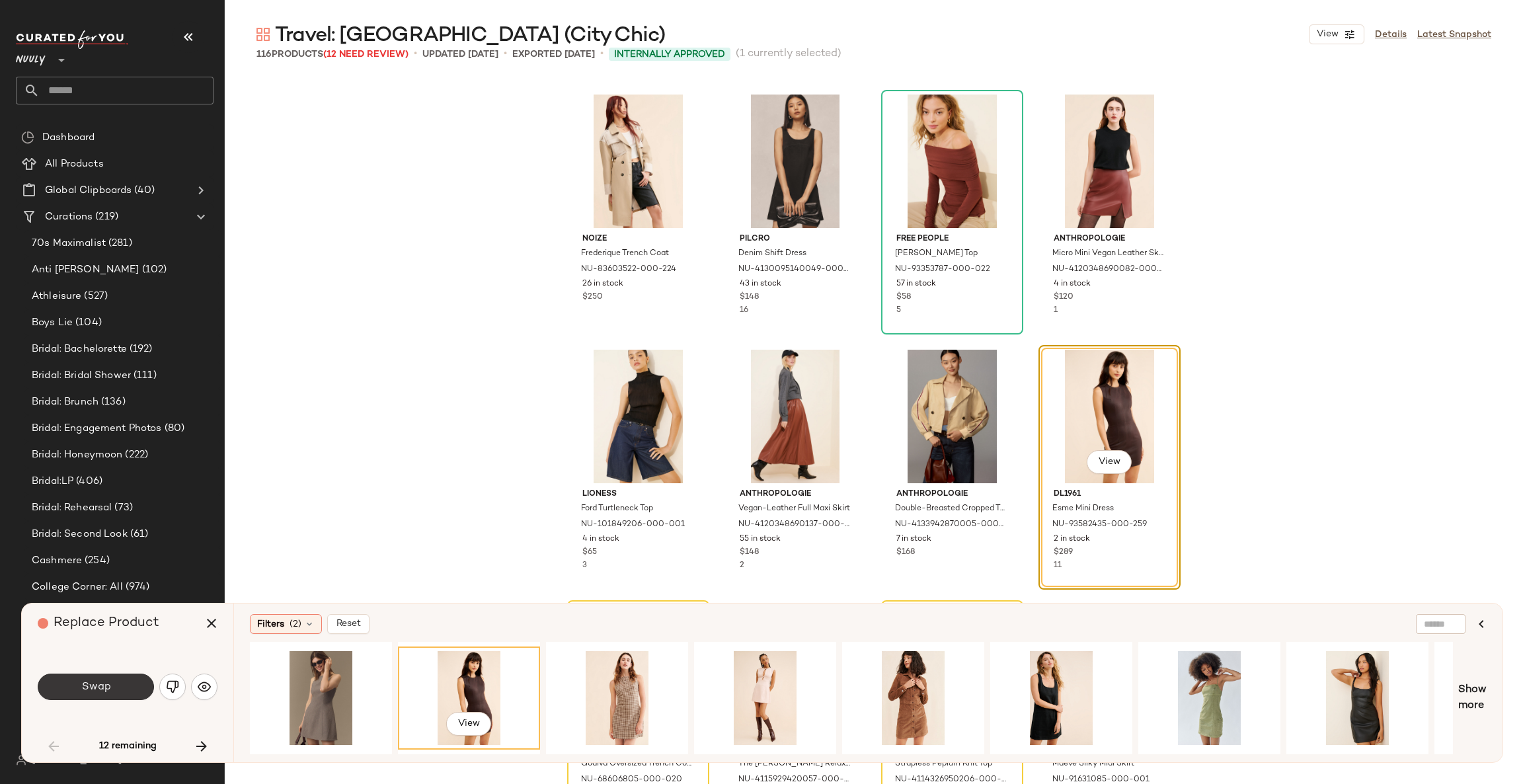
click at [140, 685] on button "Swap" at bounding box center [95, 687] width 116 height 26
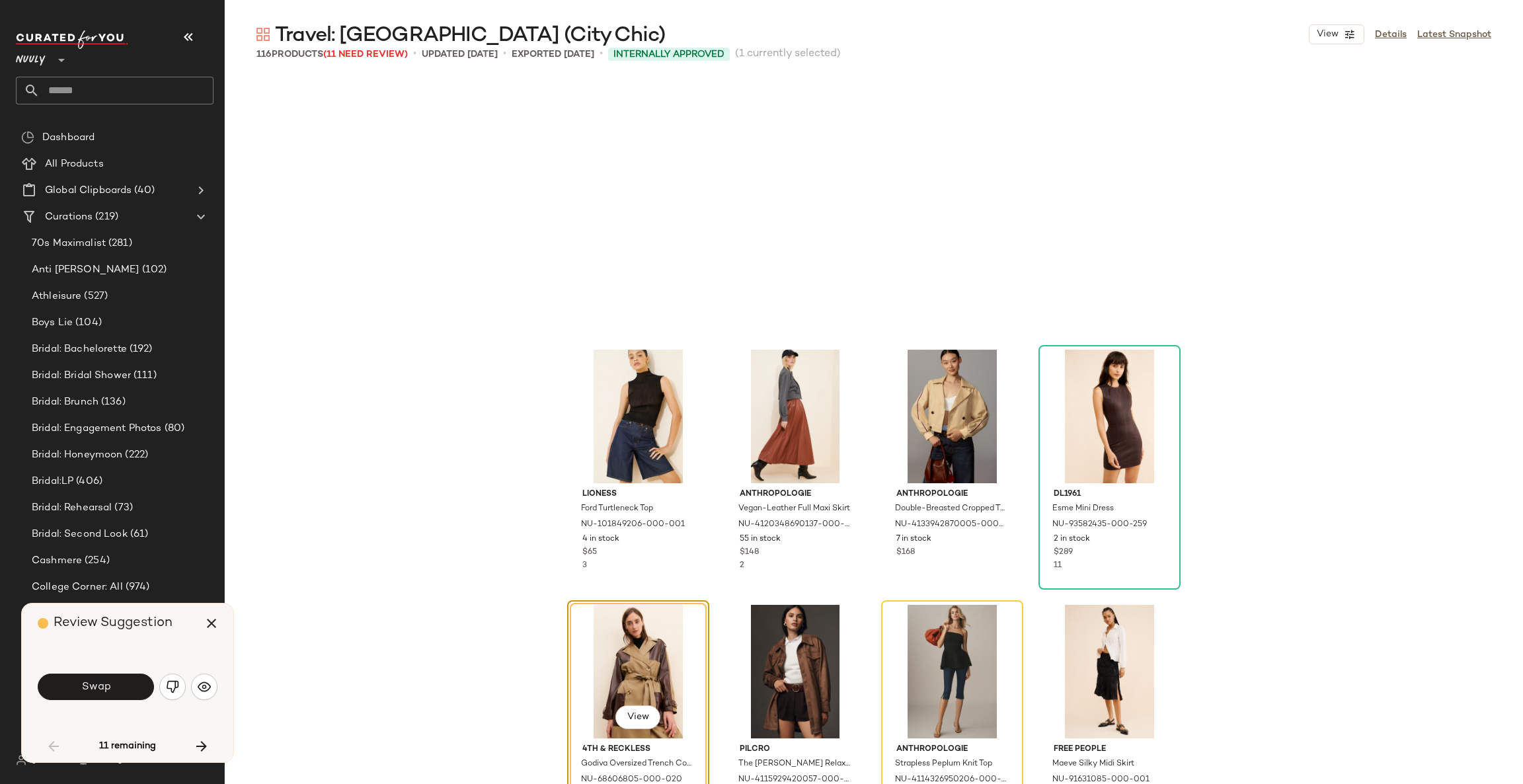
scroll to position [2805, 0]
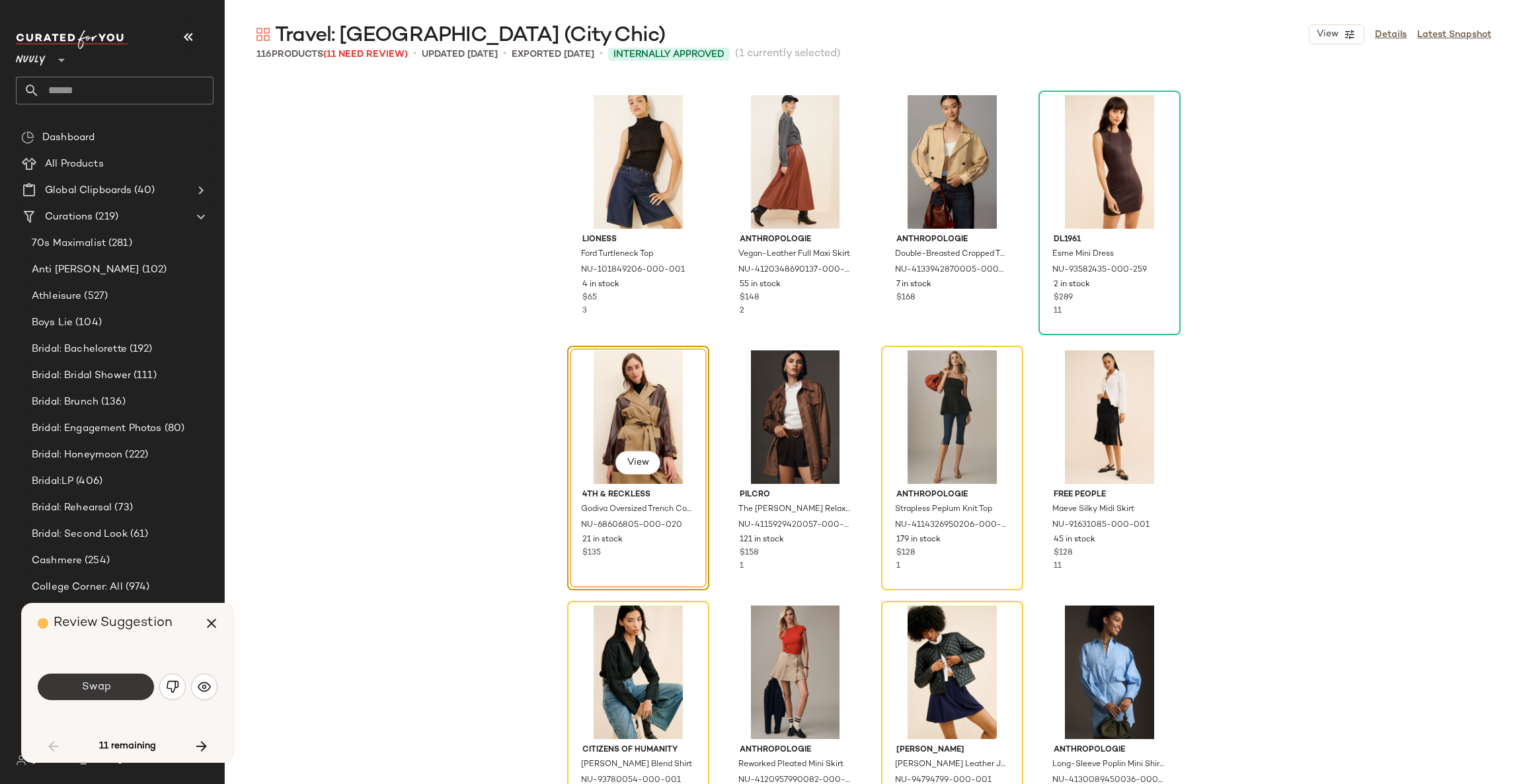
click at [140, 685] on button "Swap" at bounding box center [95, 687] width 116 height 26
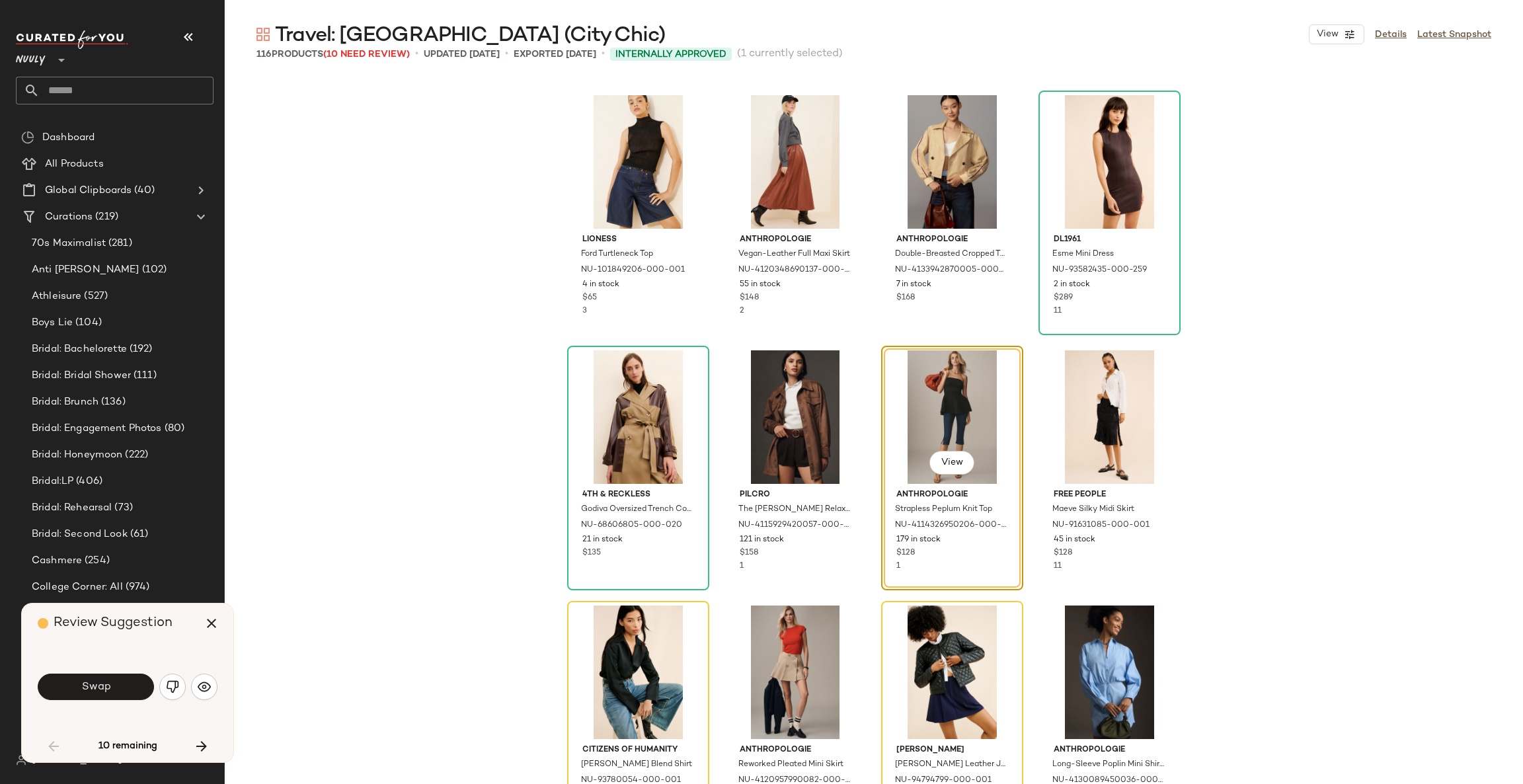
click at [140, 685] on button "Swap" at bounding box center [95, 687] width 116 height 26
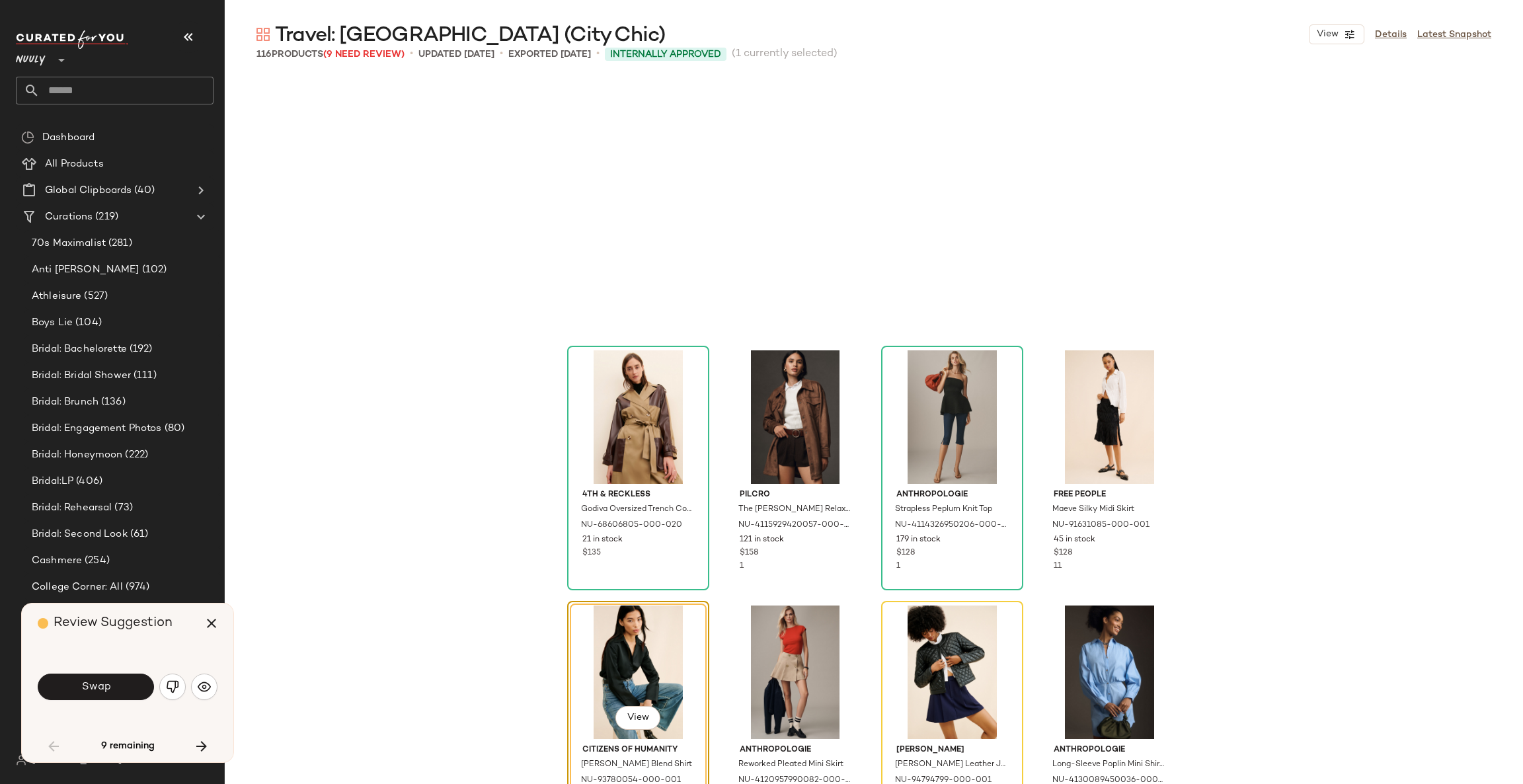
scroll to position [3061, 0]
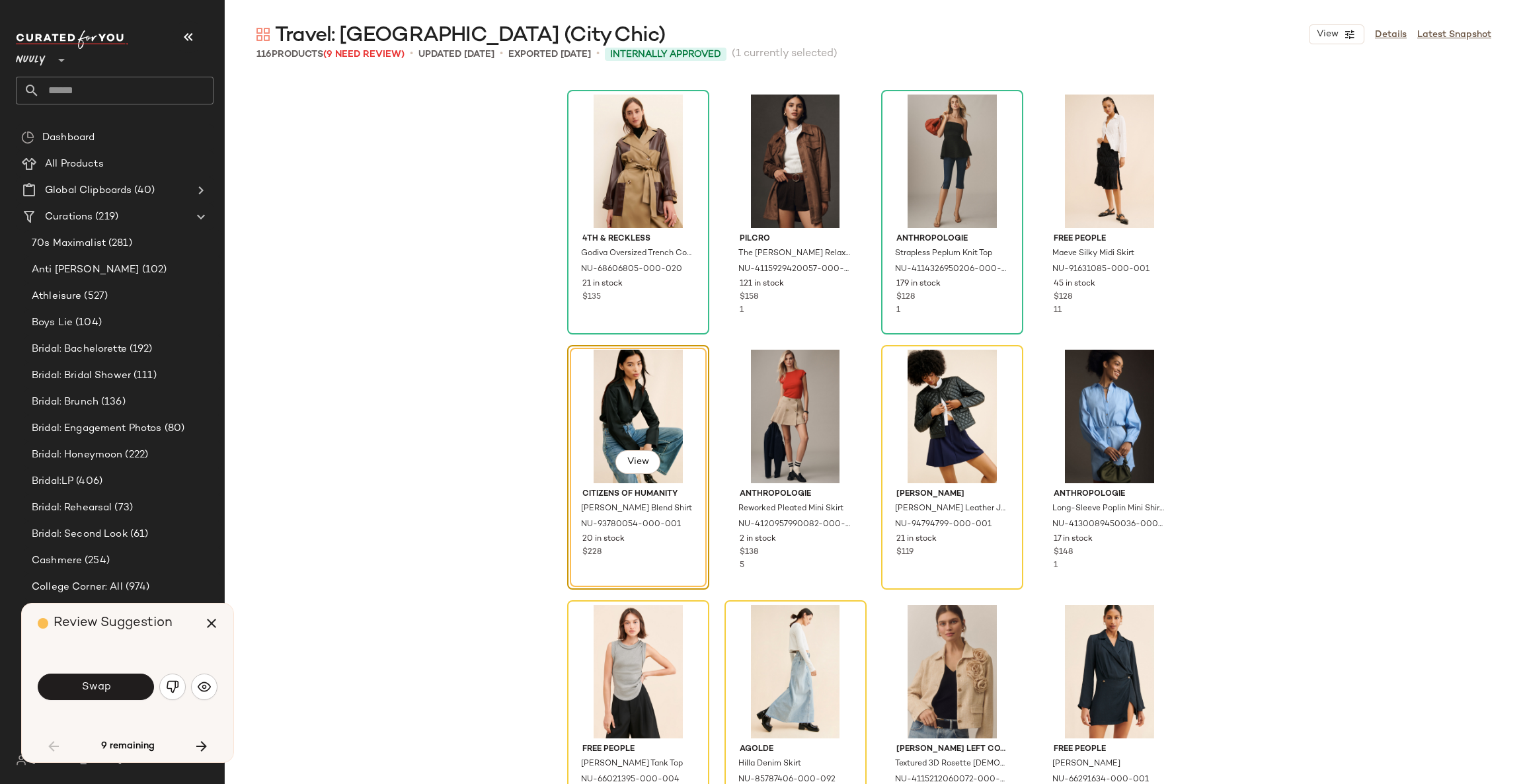
click at [140, 685] on button "Swap" at bounding box center [95, 687] width 116 height 26
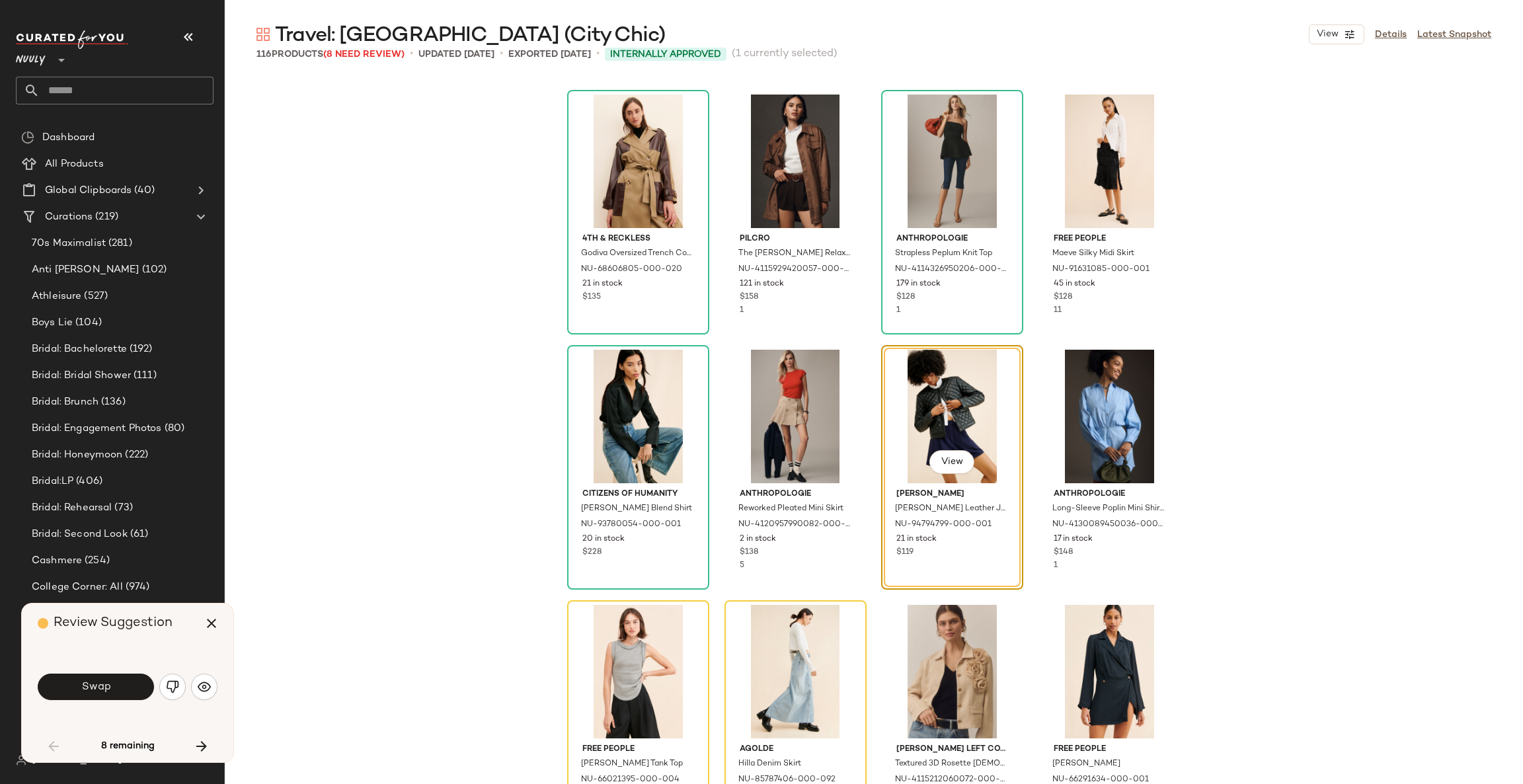
click at [140, 685] on button "Swap" at bounding box center [95, 687] width 116 height 26
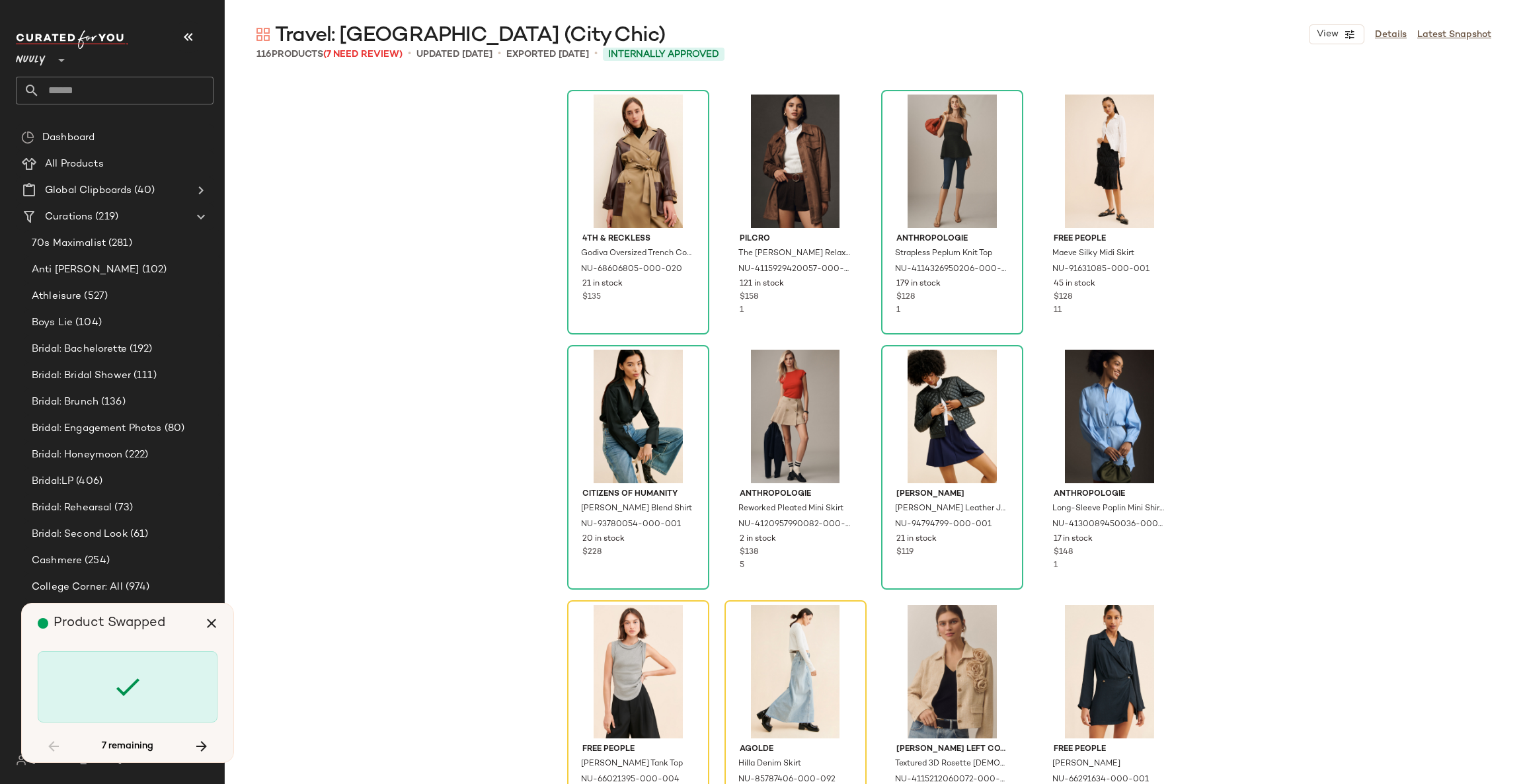
scroll to position [3316, 0]
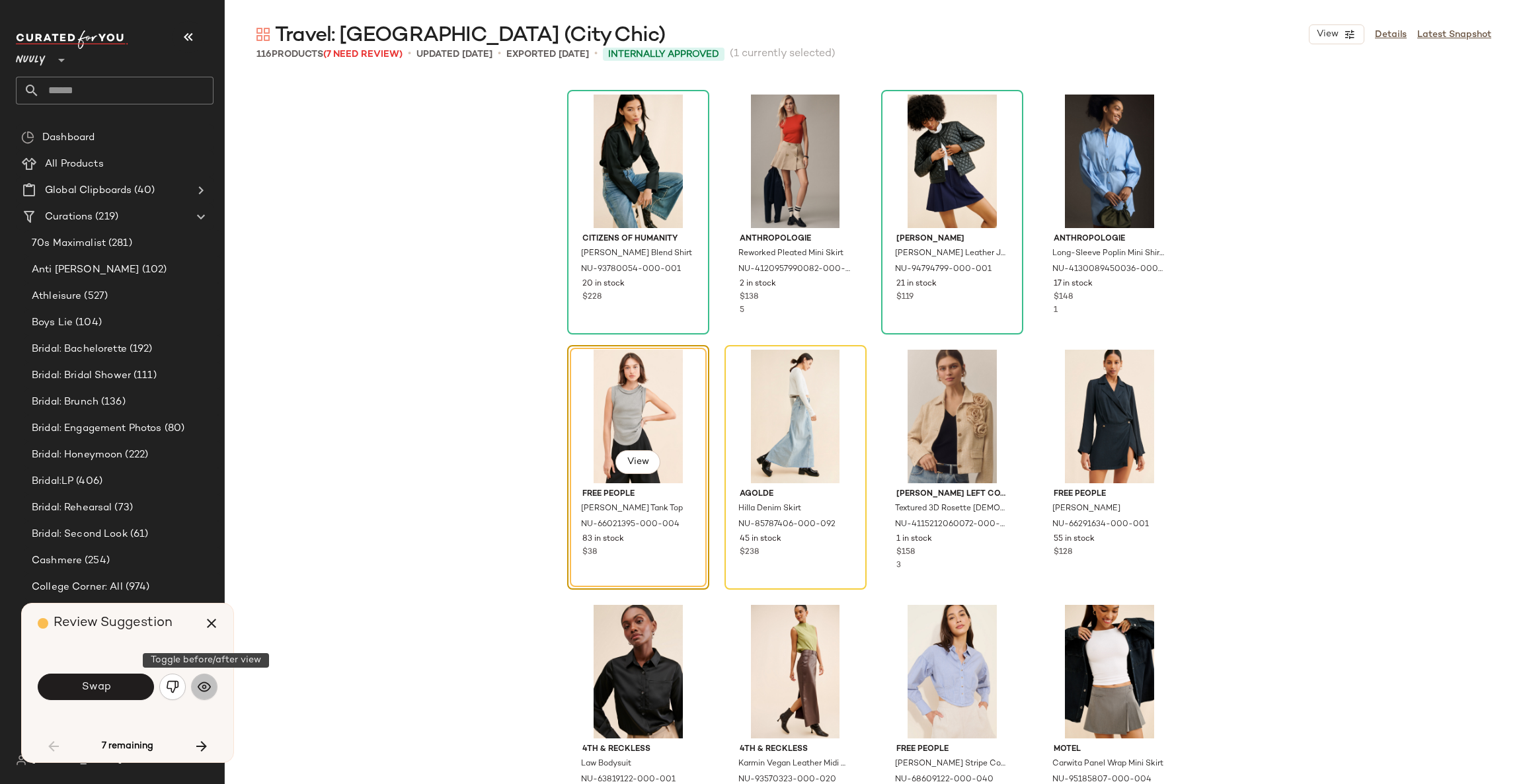
click at [205, 691] on img "button" at bounding box center [204, 686] width 13 height 13
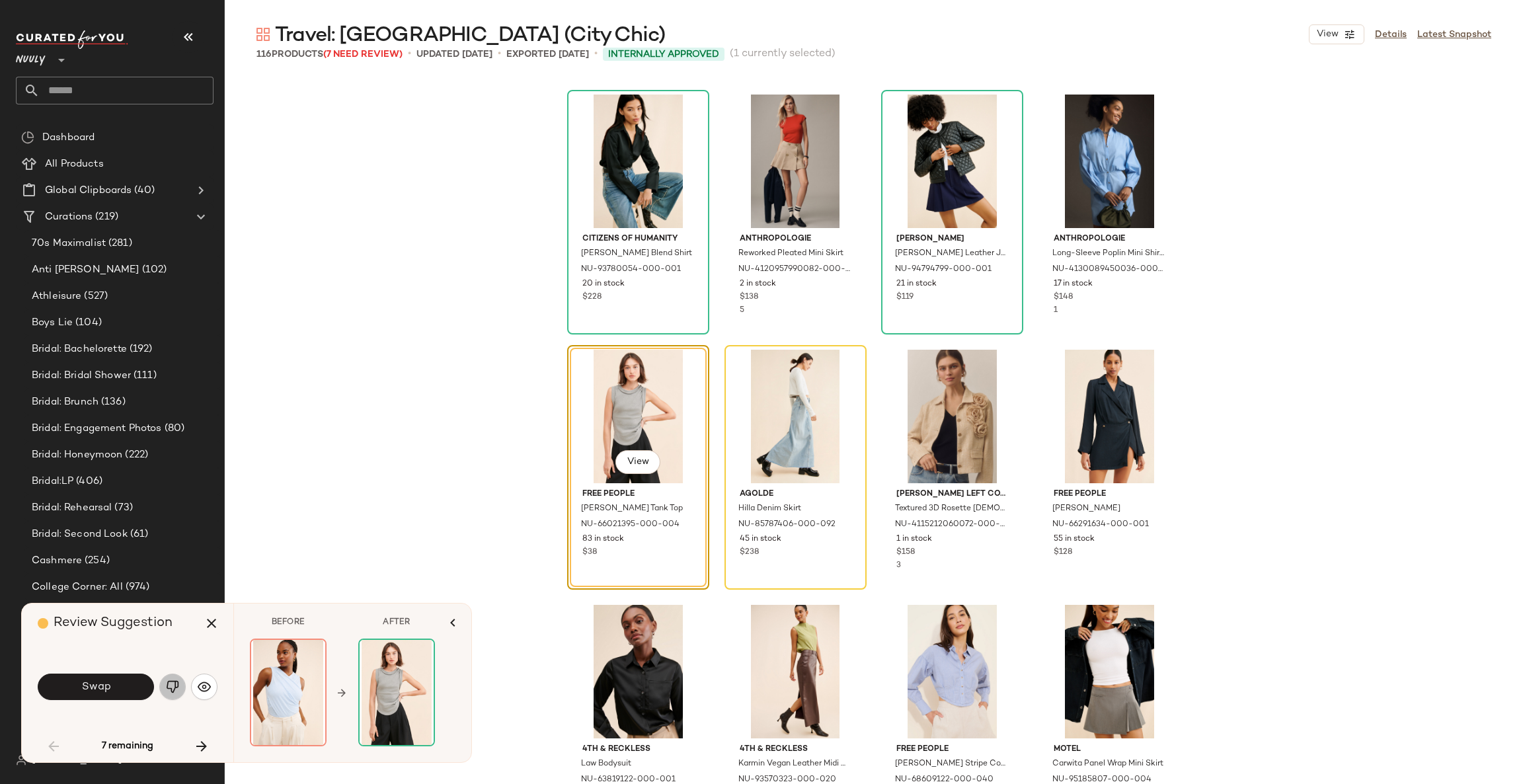
click at [180, 687] on button "button" at bounding box center [172, 687] width 26 height 26
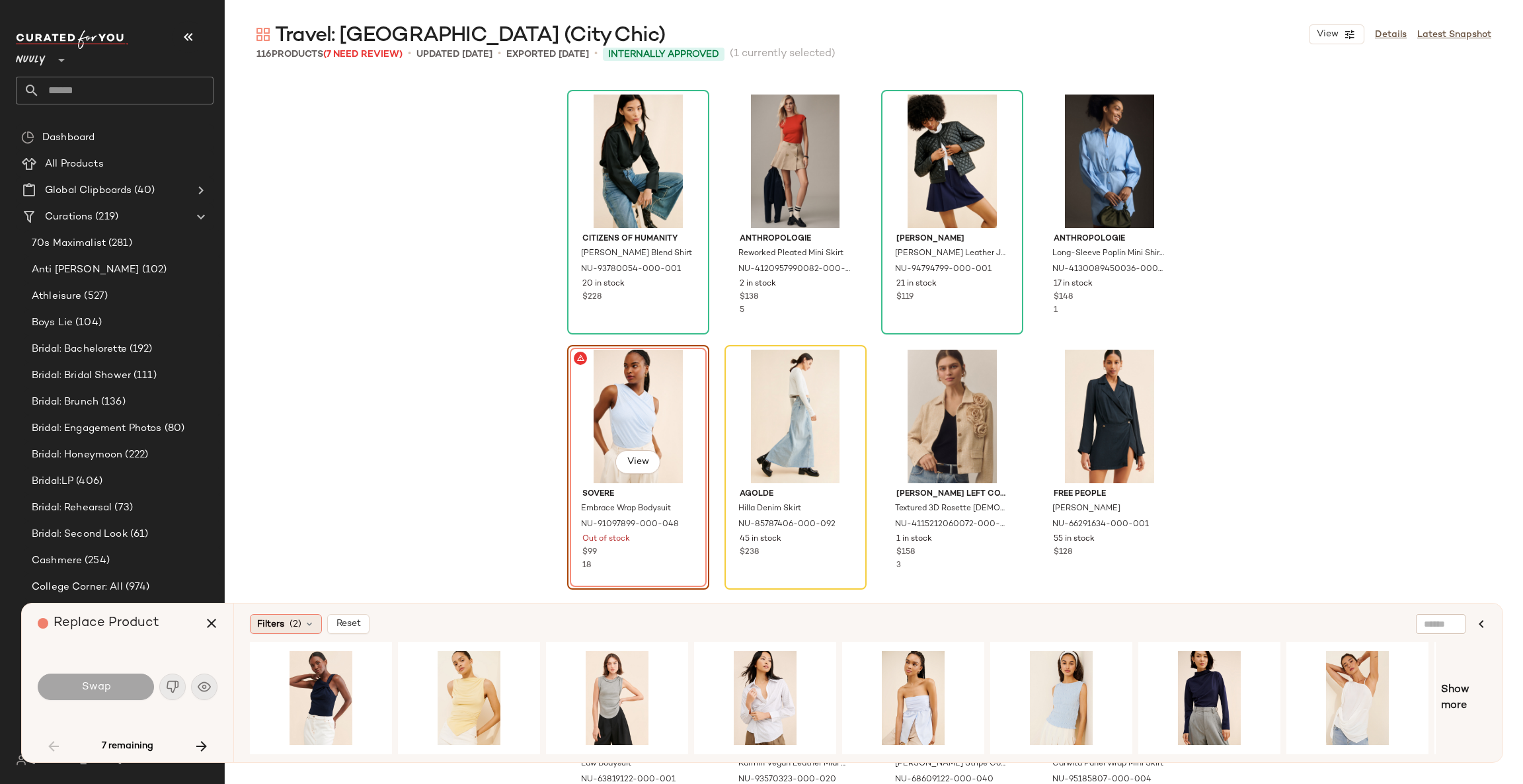
click at [272, 626] on span "Filters" at bounding box center [270, 624] width 27 height 14
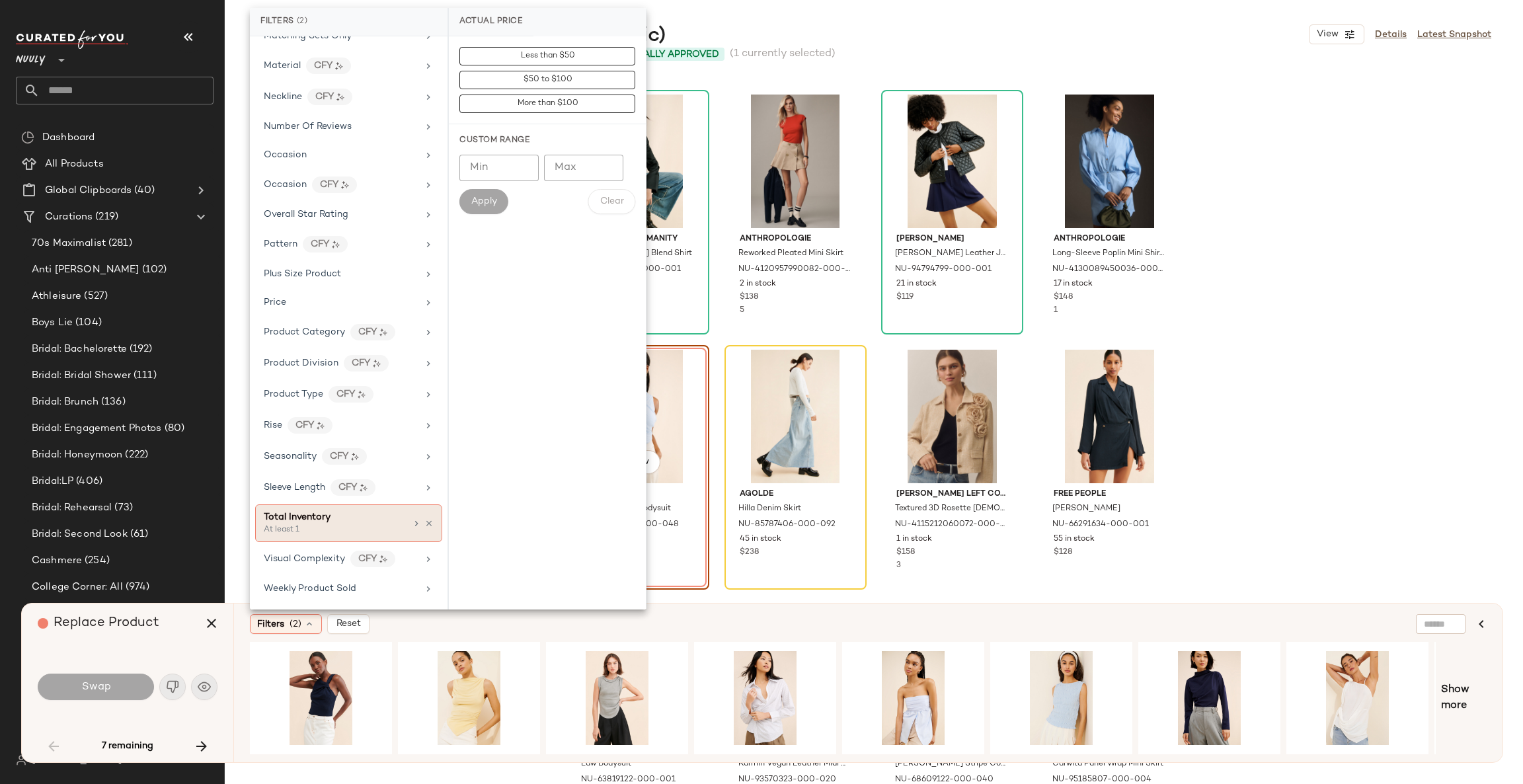
scroll to position [626, 0]
click at [376, 525] on div "At least 1" at bounding box center [329, 530] width 132 height 12
click at [484, 145] on input "Min" at bounding box center [499, 144] width 79 height 26
type input "*"
click at [478, 184] on button "Apply" at bounding box center [484, 178] width 49 height 25
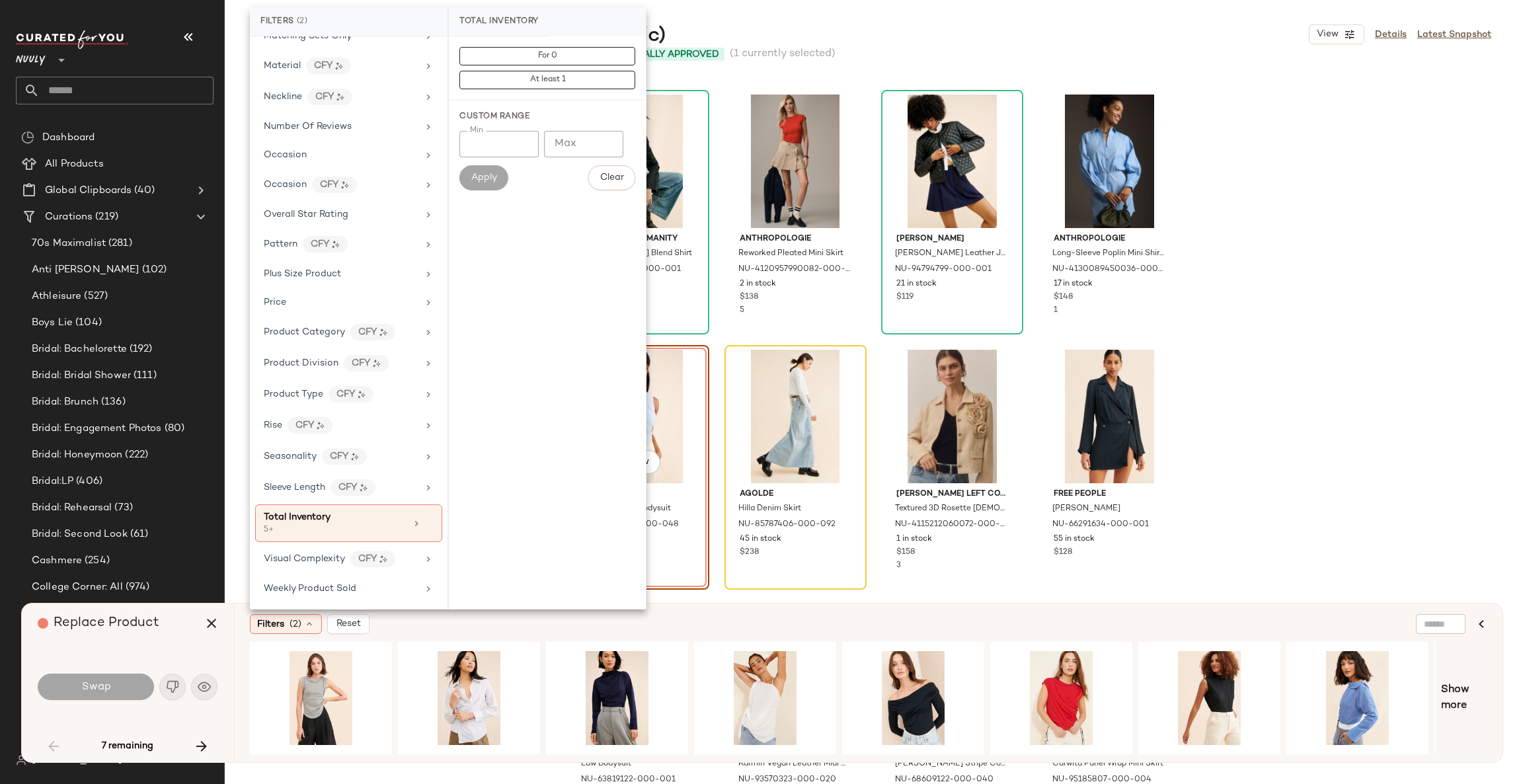
click at [538, 637] on div "Filters (2) Reset Show more" at bounding box center [868, 683] width 1269 height 158
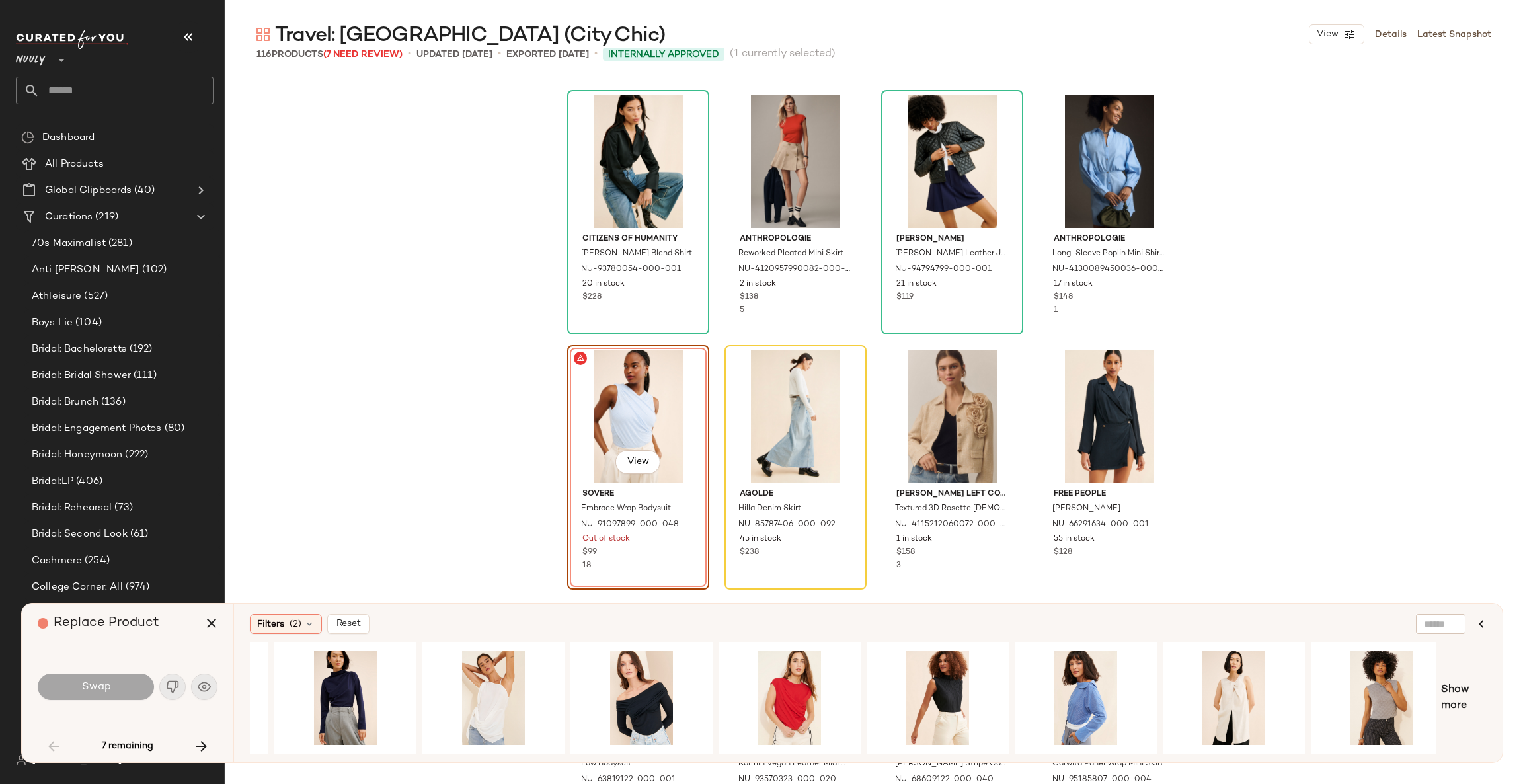
scroll to position [0, 288]
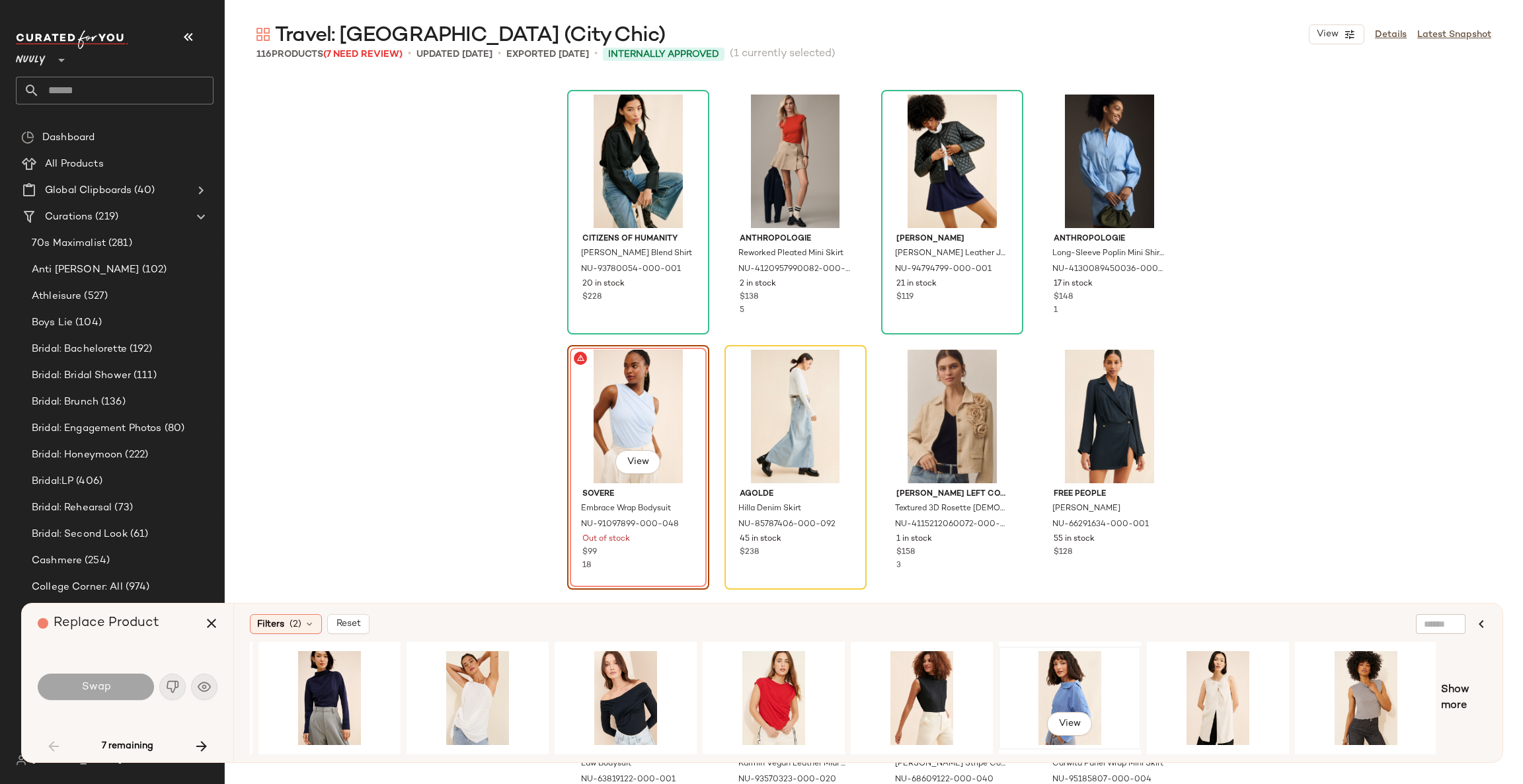
click at [1065, 681] on div "View" at bounding box center [1069, 697] width 133 height 94
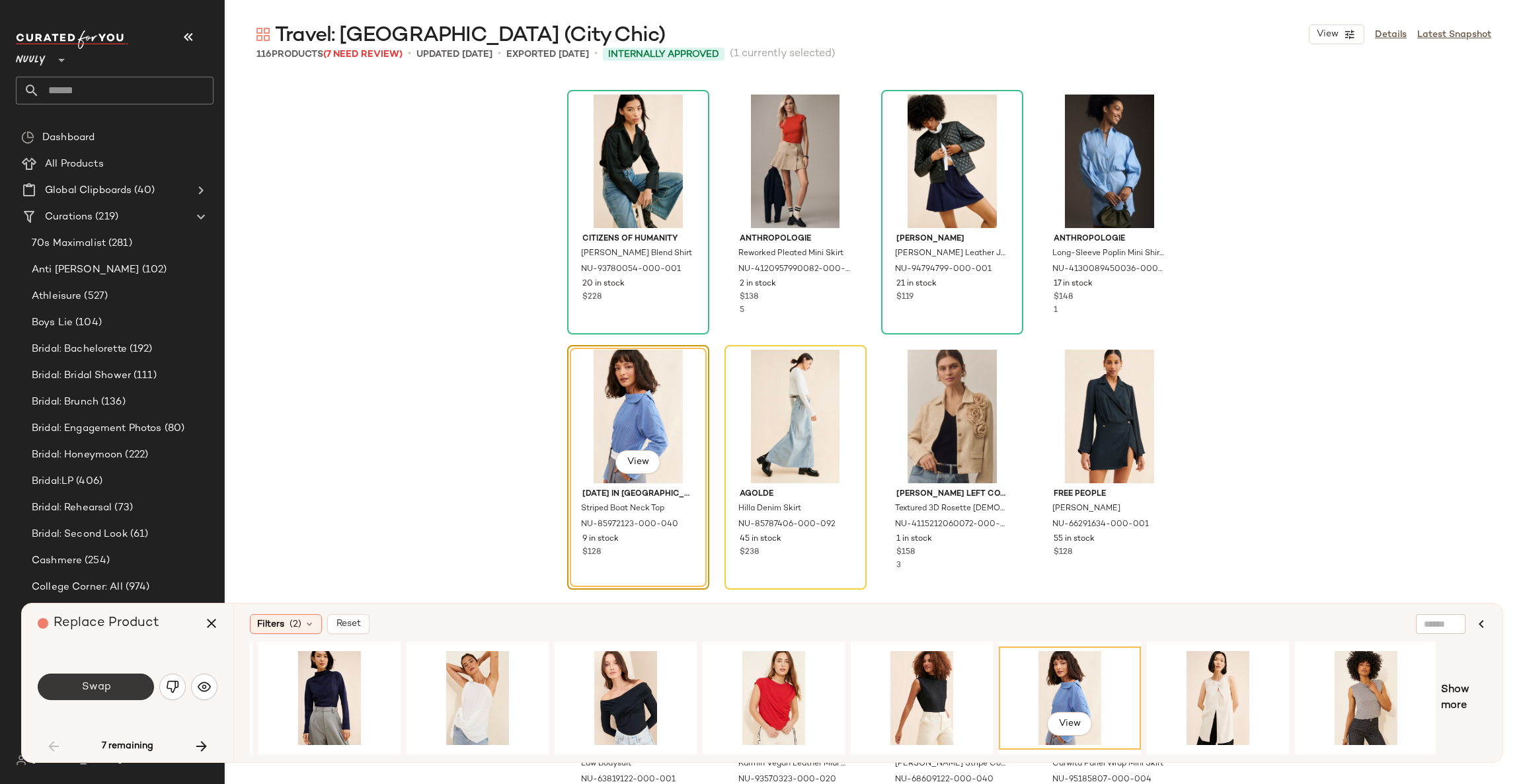
click at [95, 685] on span "Swap" at bounding box center [95, 687] width 30 height 13
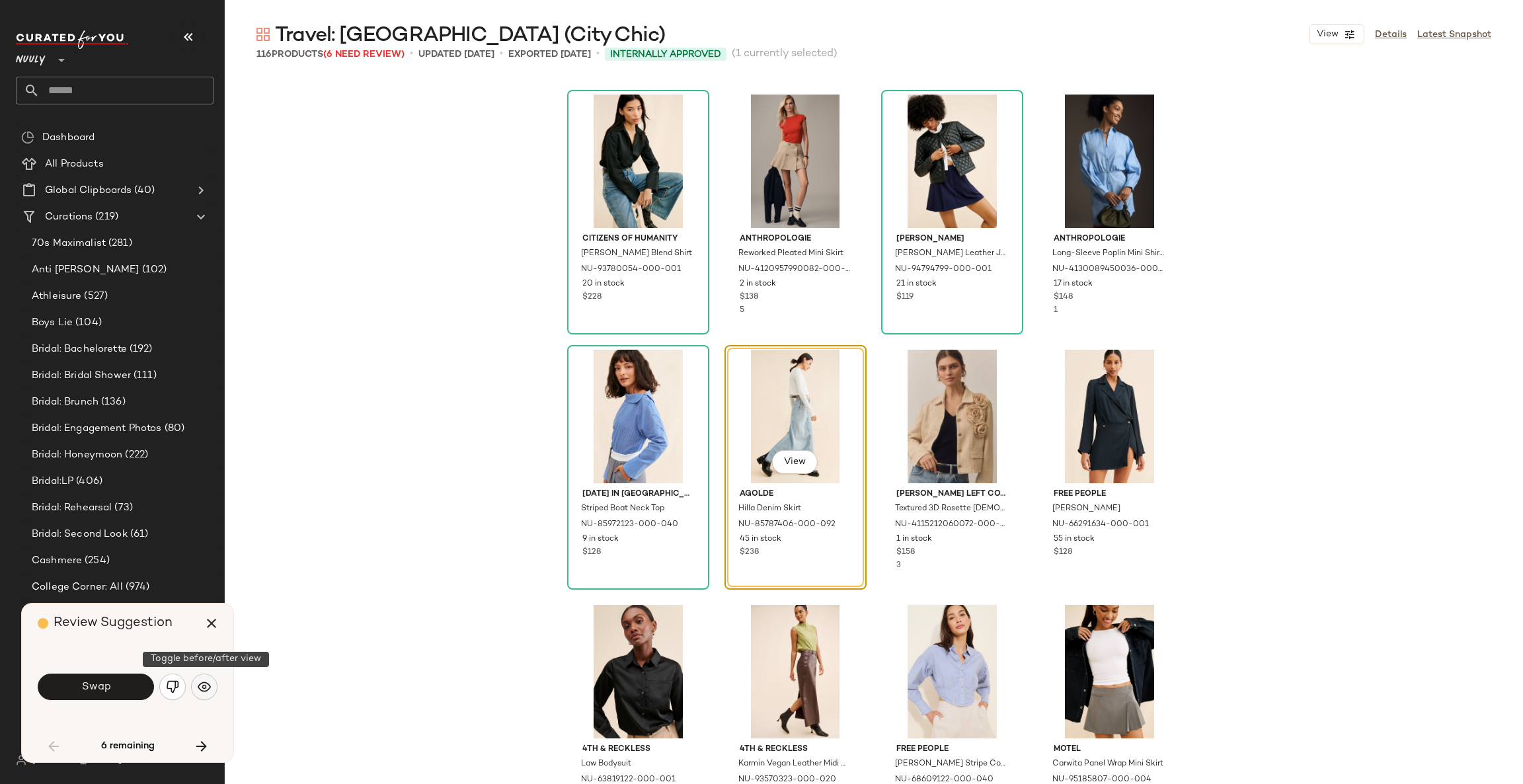
click at [205, 689] on img "button" at bounding box center [204, 686] width 13 height 13
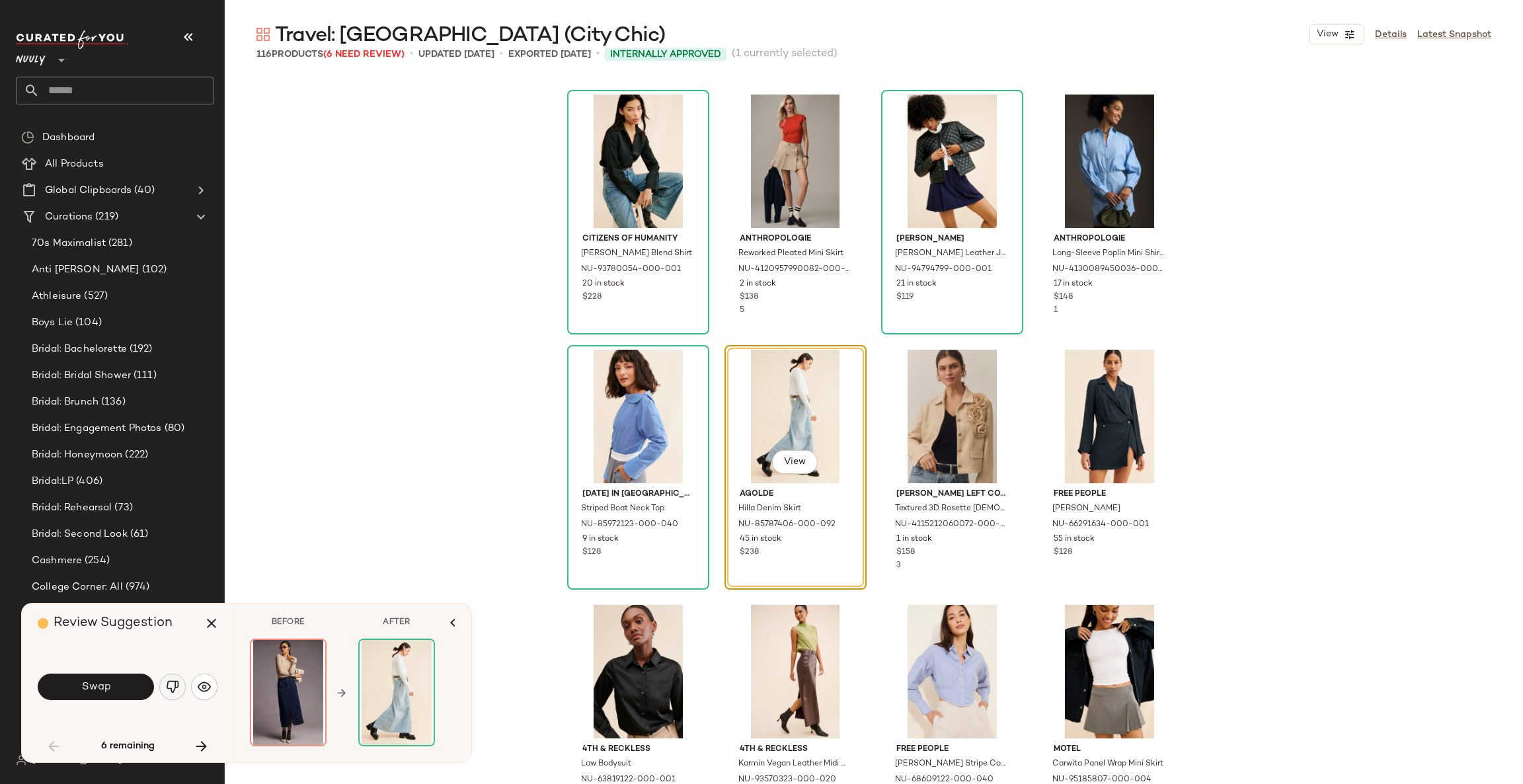
click at [178, 685] on img "button" at bounding box center [172, 686] width 13 height 13
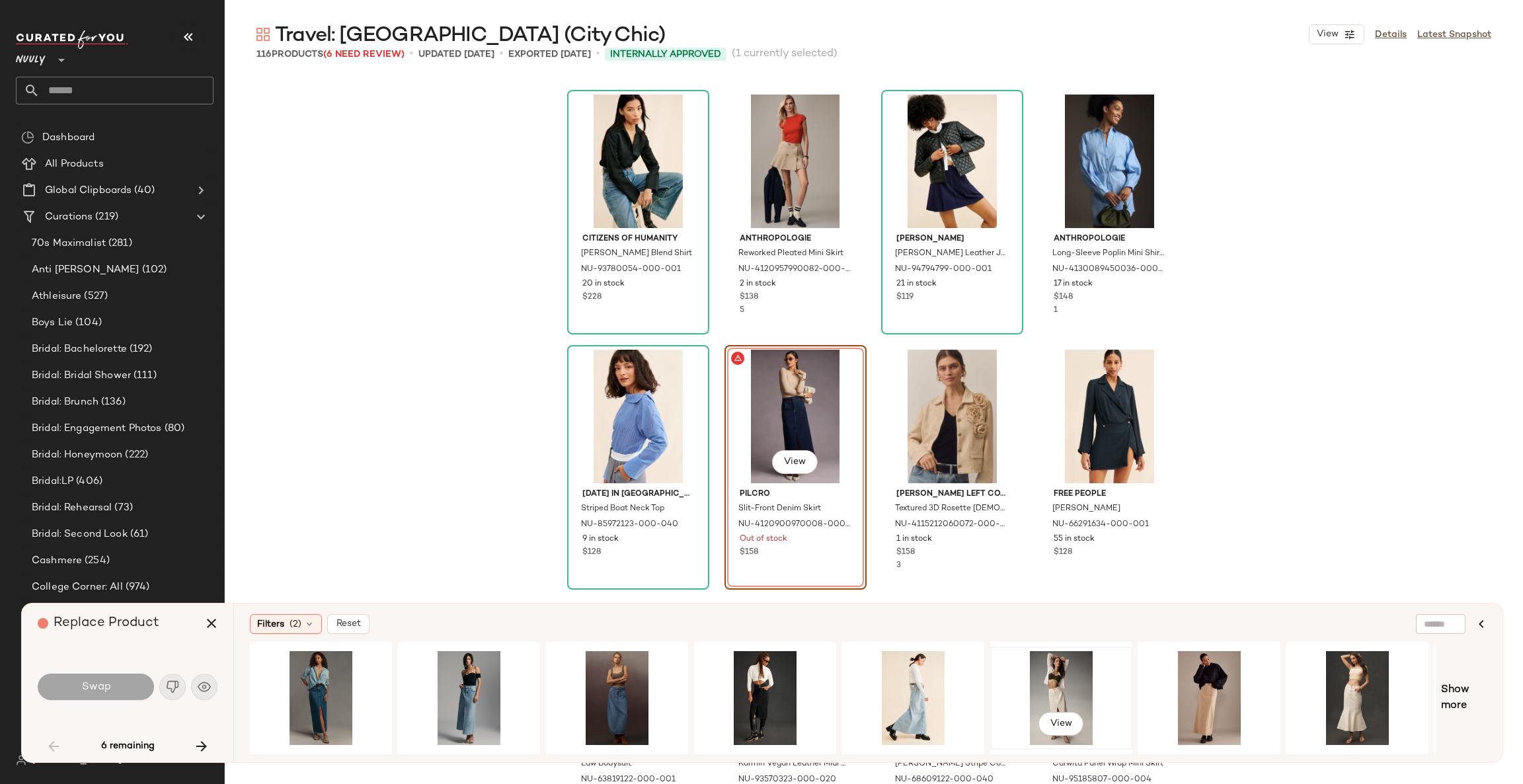
click at [1056, 692] on div "View" at bounding box center [1061, 697] width 133 height 94
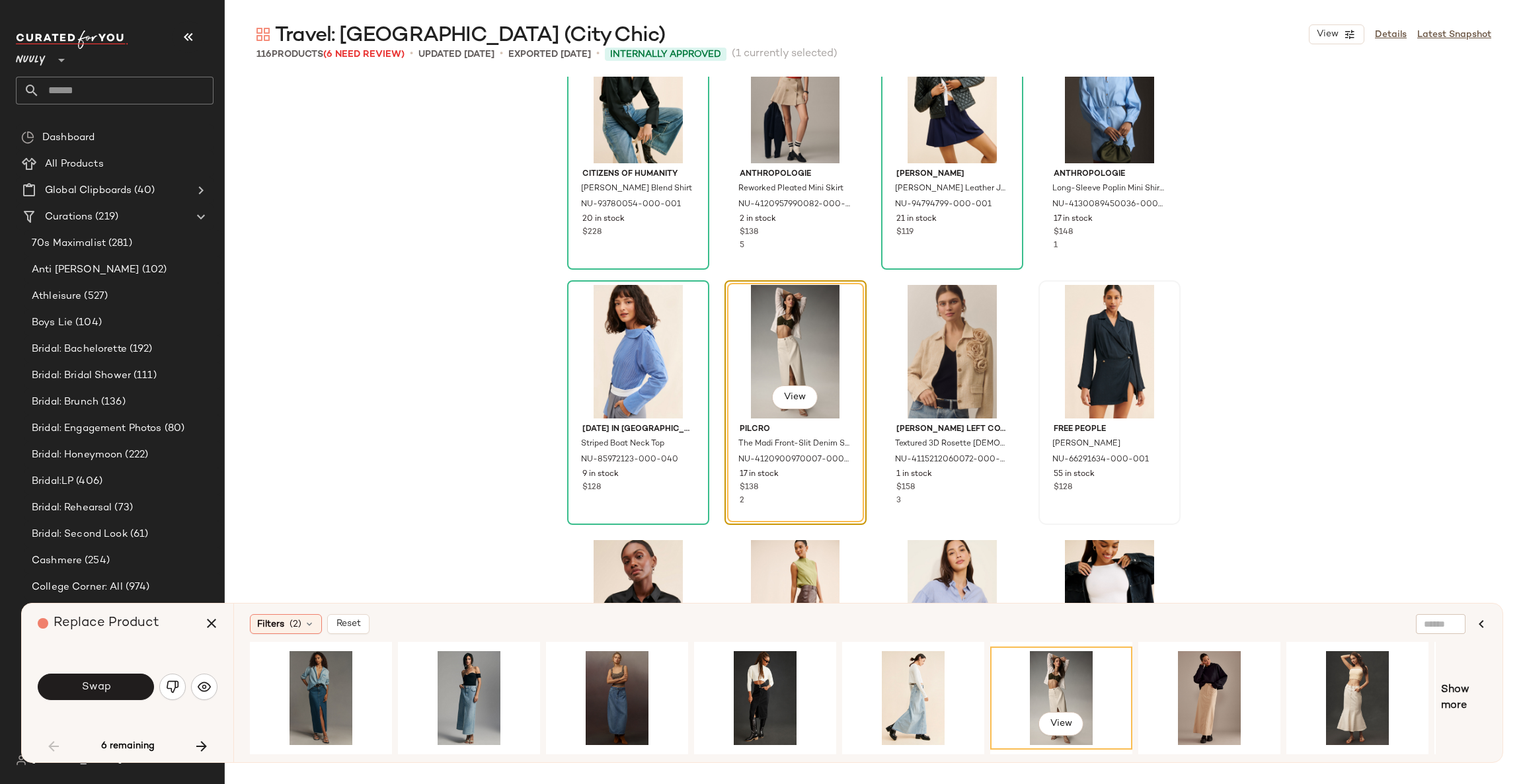
scroll to position [3415, 0]
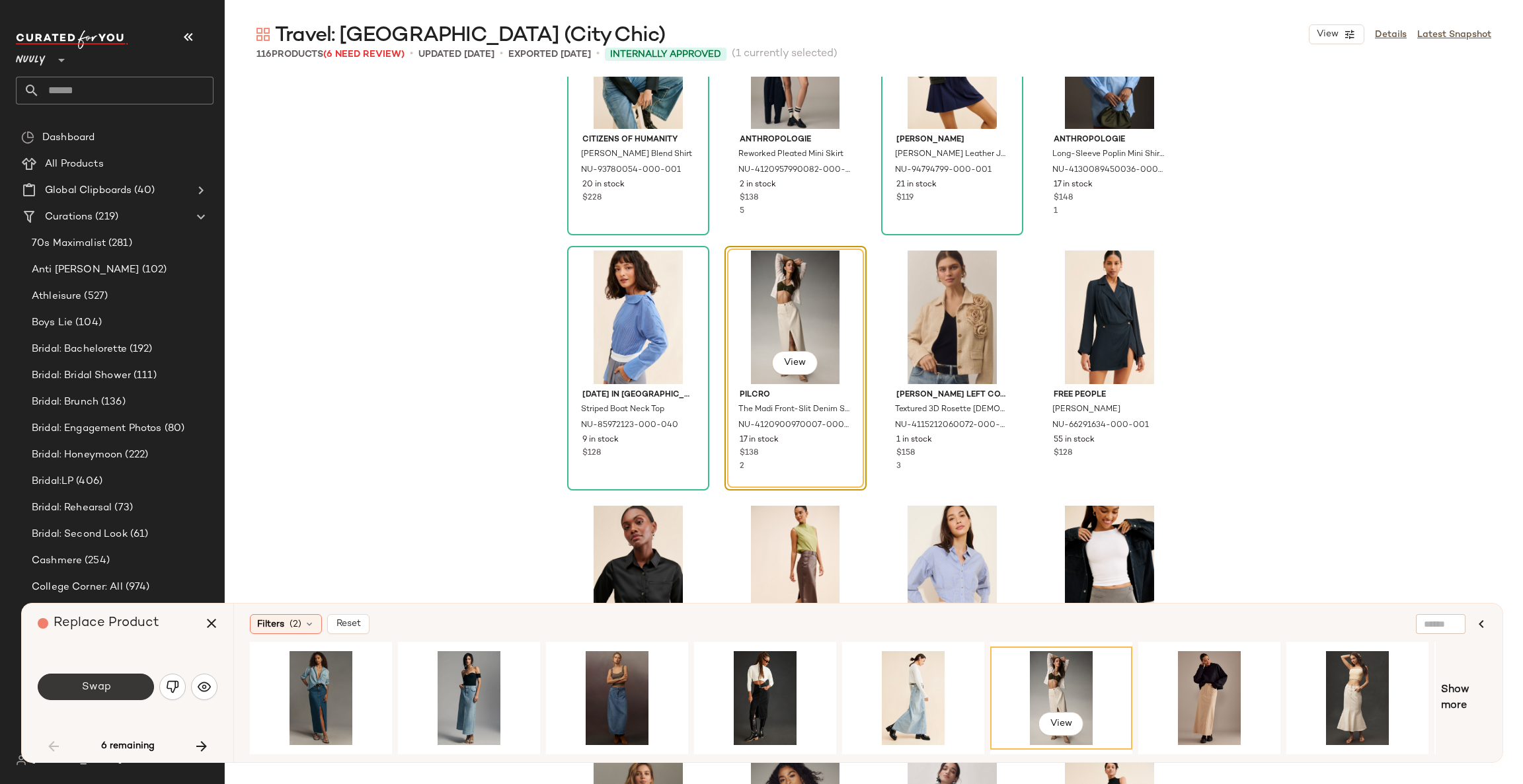
click at [112, 685] on button "Swap" at bounding box center [95, 687] width 116 height 26
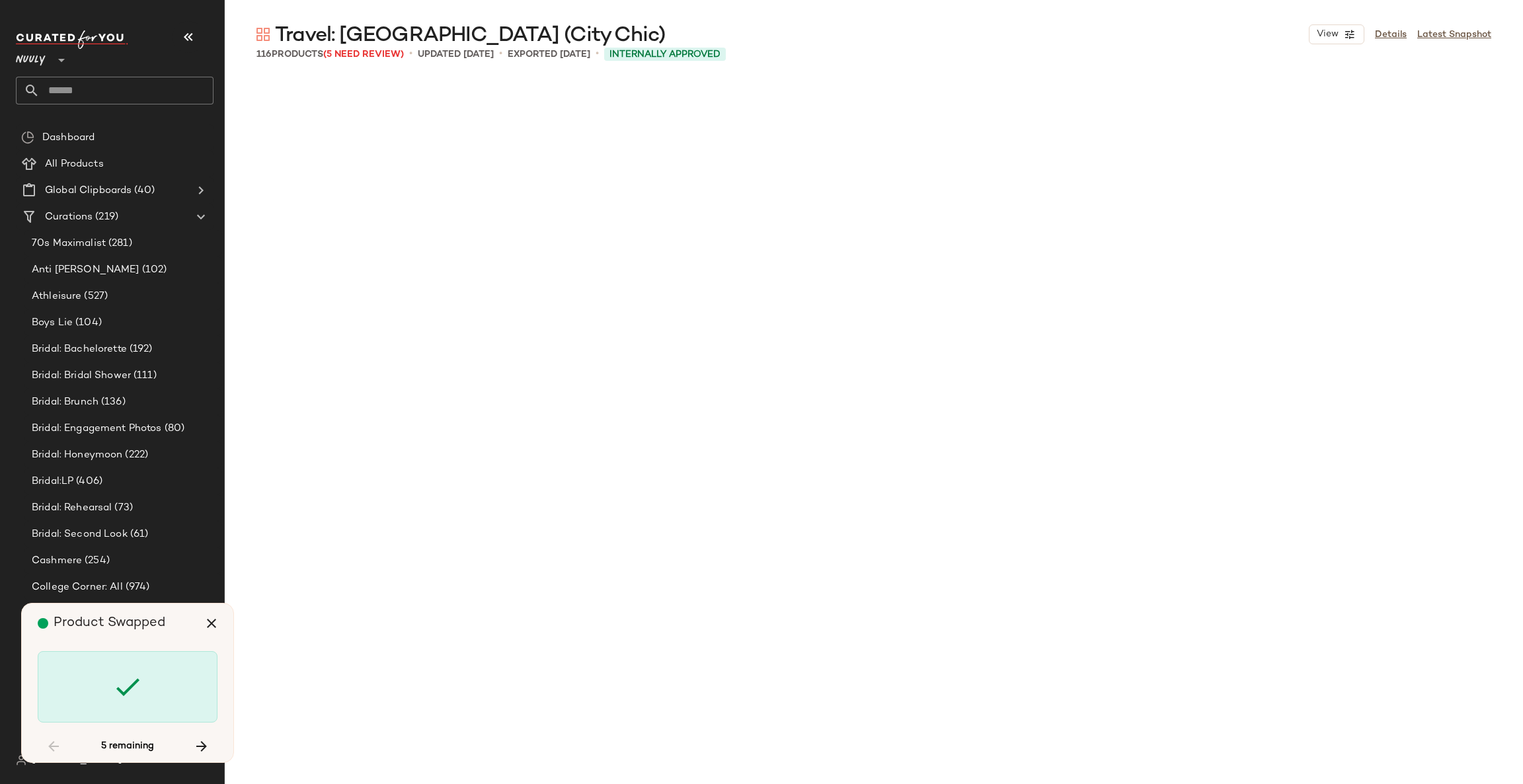
scroll to position [5101, 0]
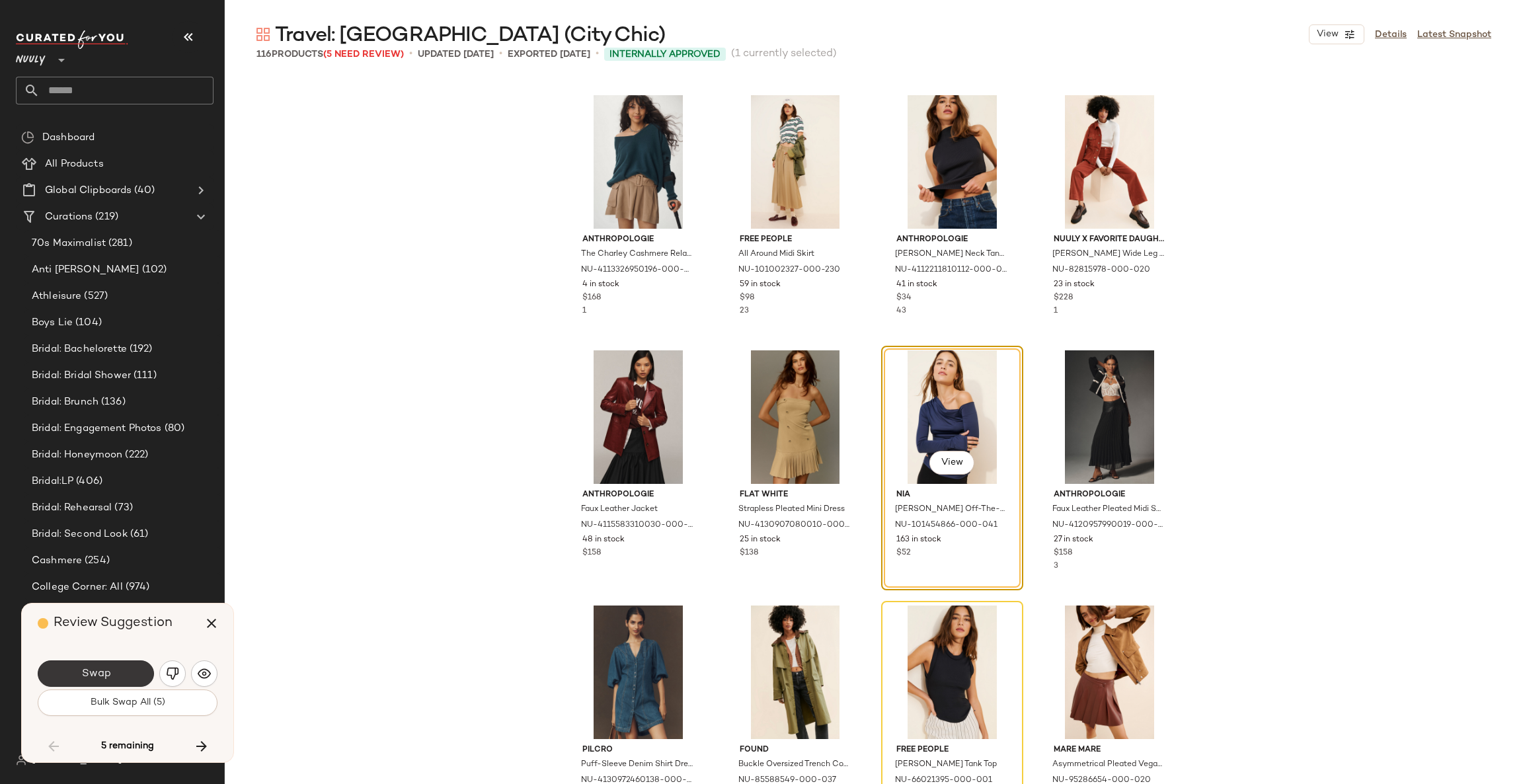
click at [121, 671] on button "Swap" at bounding box center [95, 673] width 116 height 26
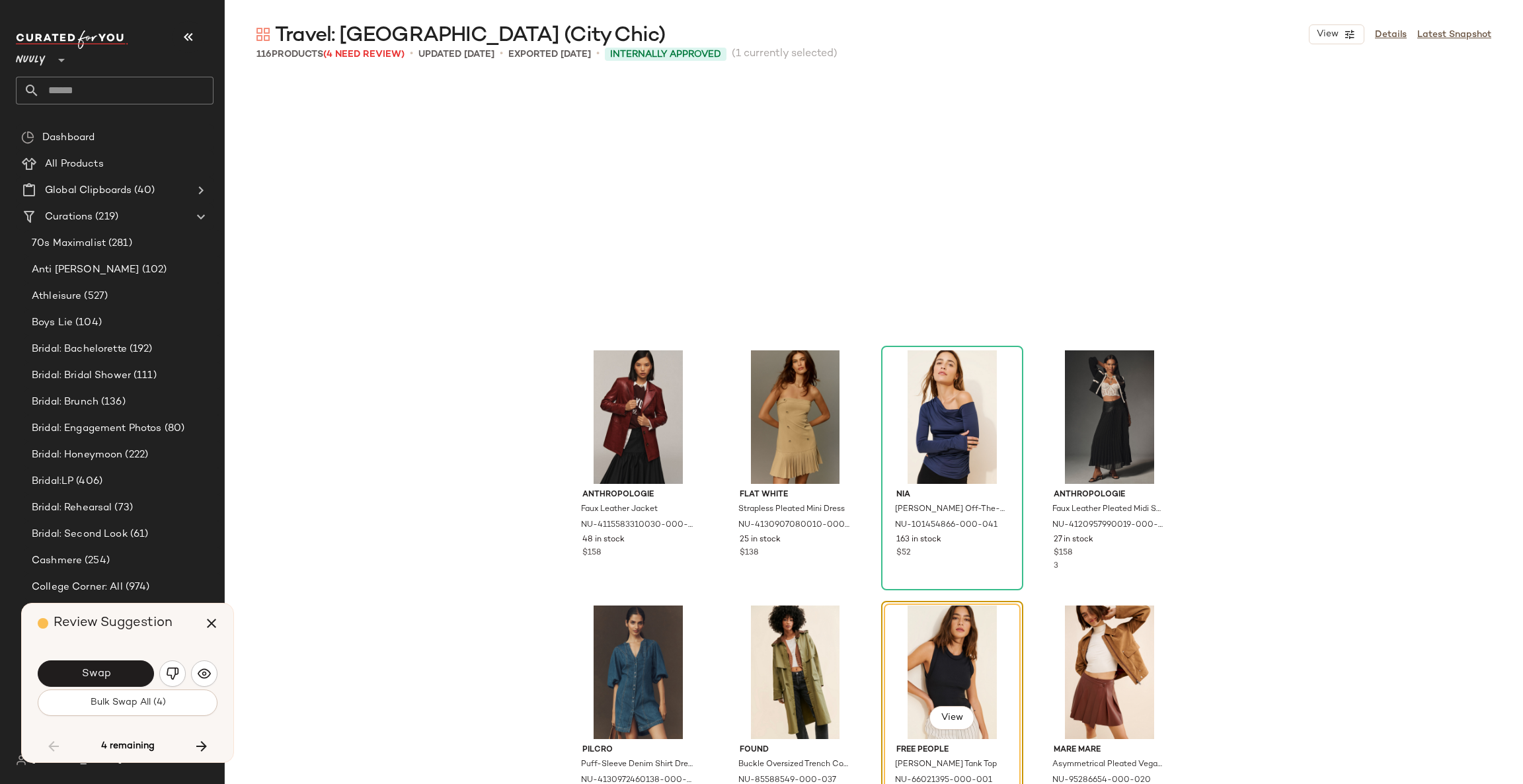
scroll to position [5356, 0]
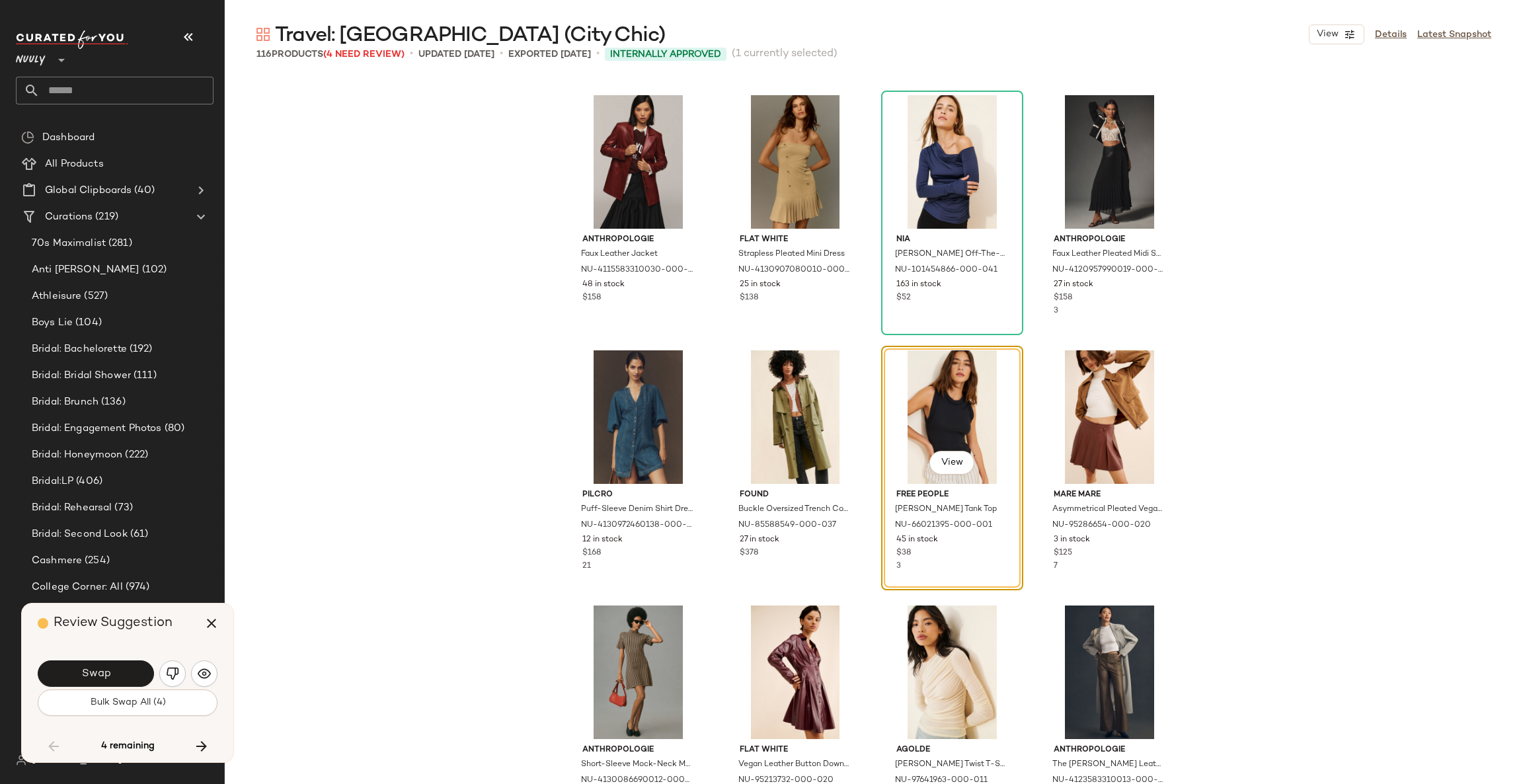
click at [121, 671] on button "Swap" at bounding box center [95, 673] width 116 height 26
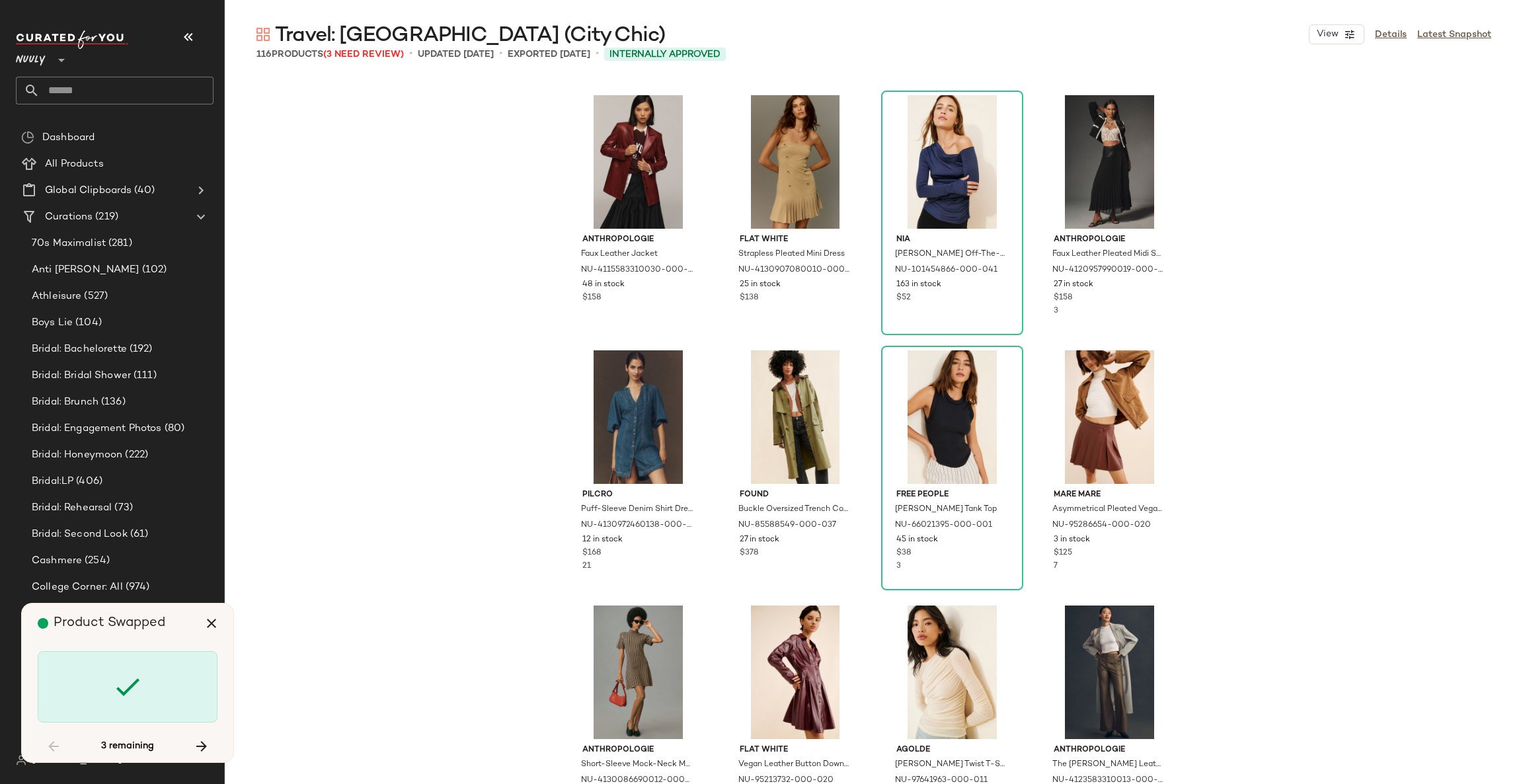
scroll to position [6377, 0]
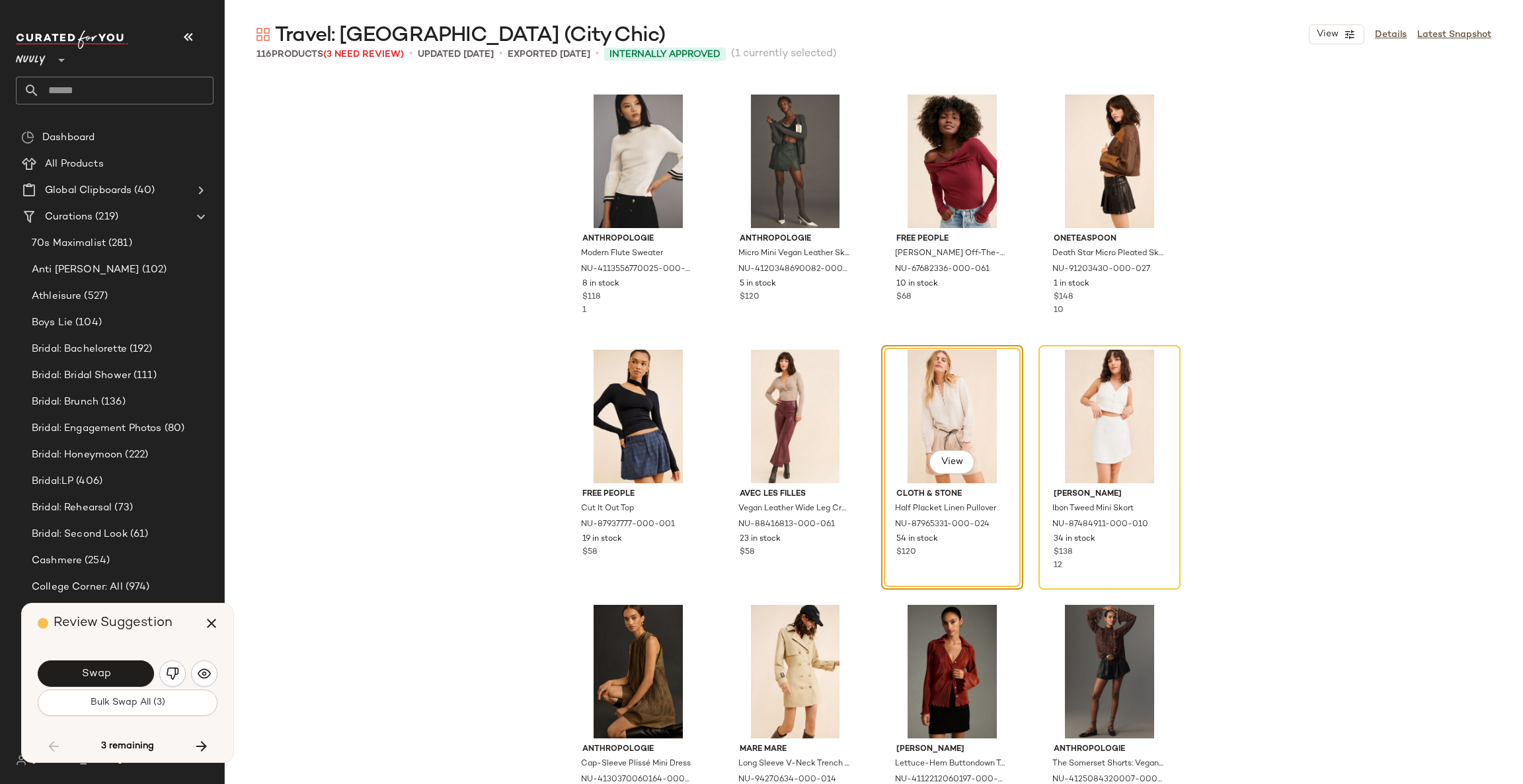
click at [121, 671] on button "Swap" at bounding box center [95, 673] width 116 height 26
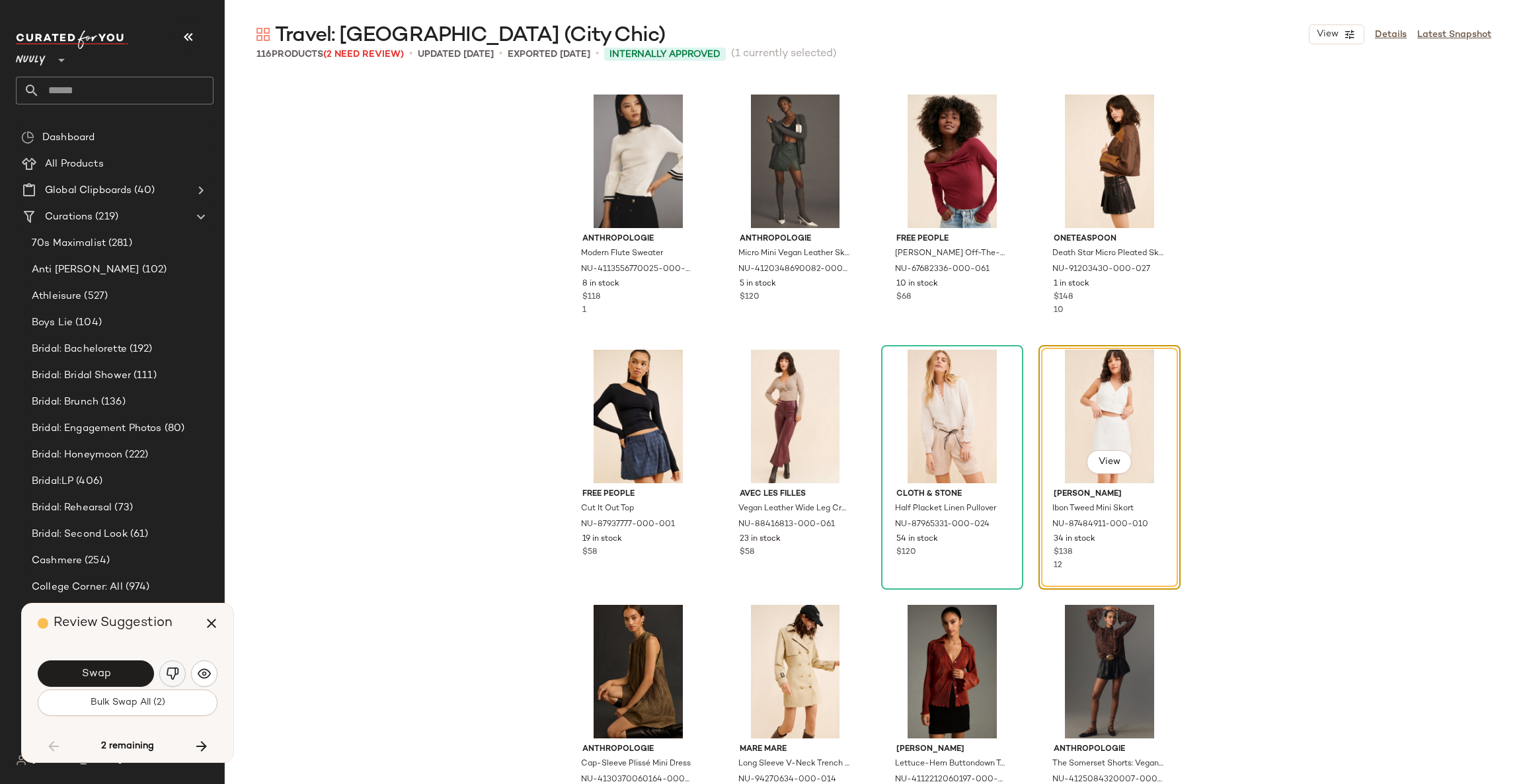
click at [174, 678] on img "button" at bounding box center [172, 673] width 13 height 13
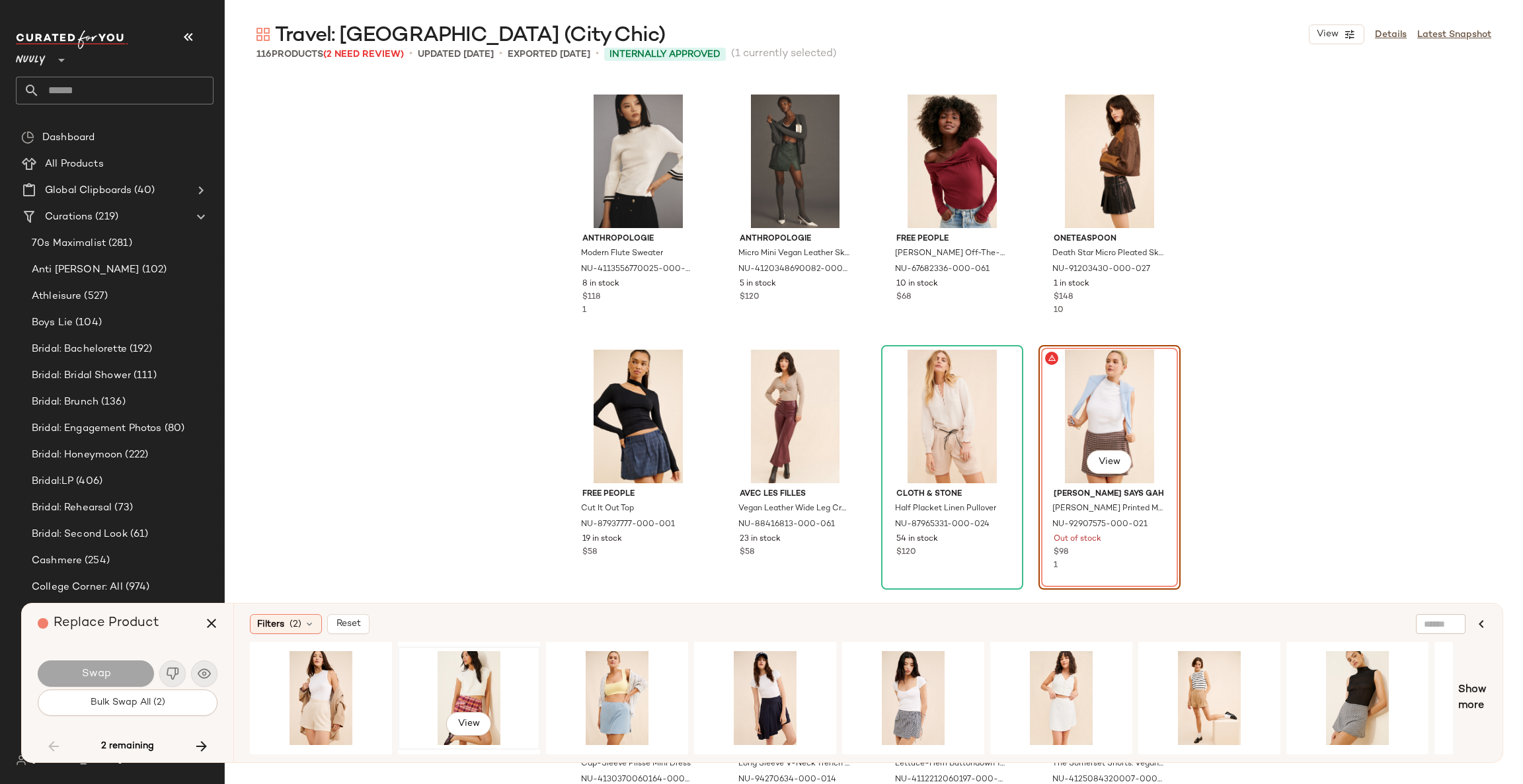
click at [483, 686] on div "View" at bounding box center [469, 697] width 133 height 94
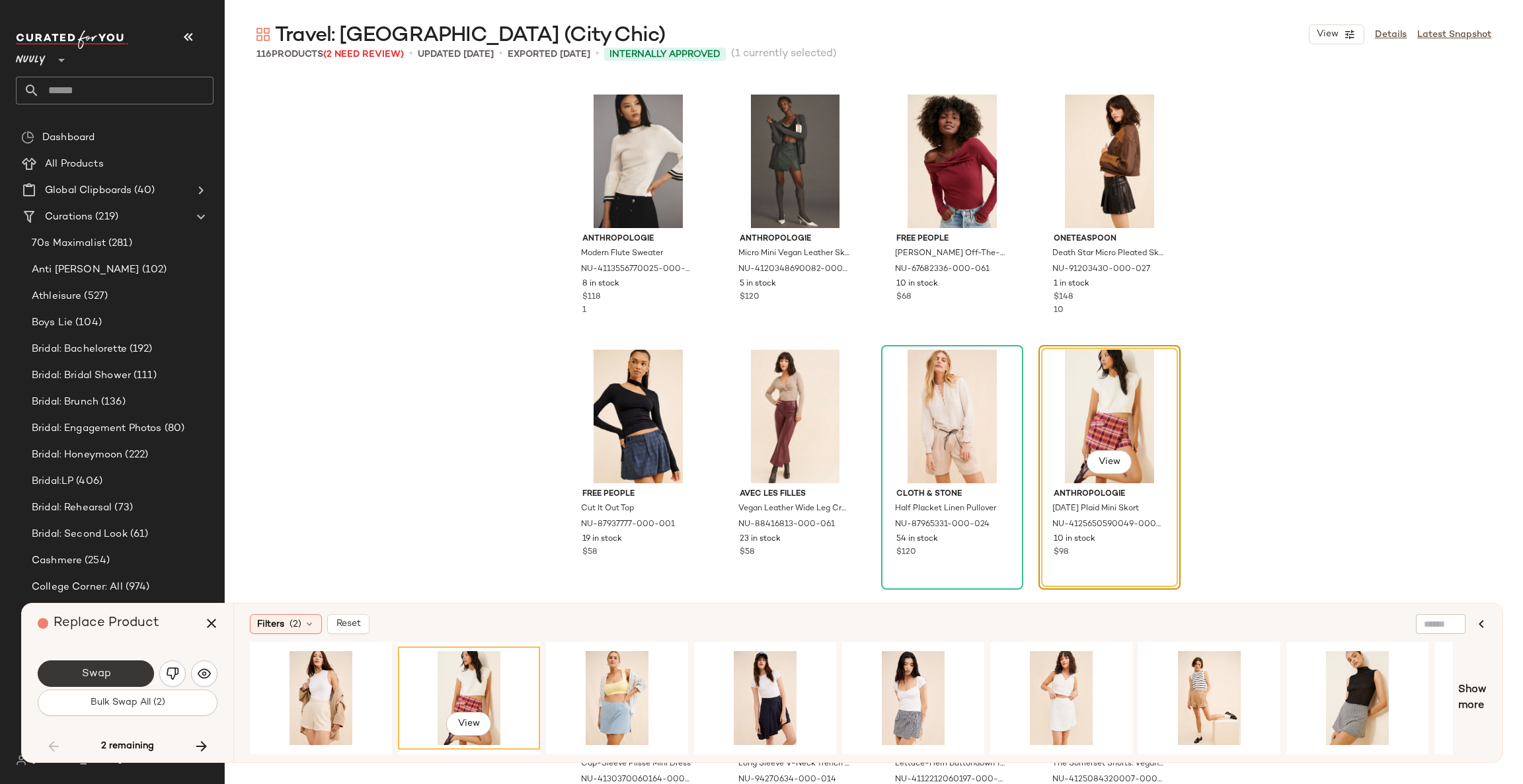
click at [138, 673] on button "Swap" at bounding box center [95, 673] width 116 height 26
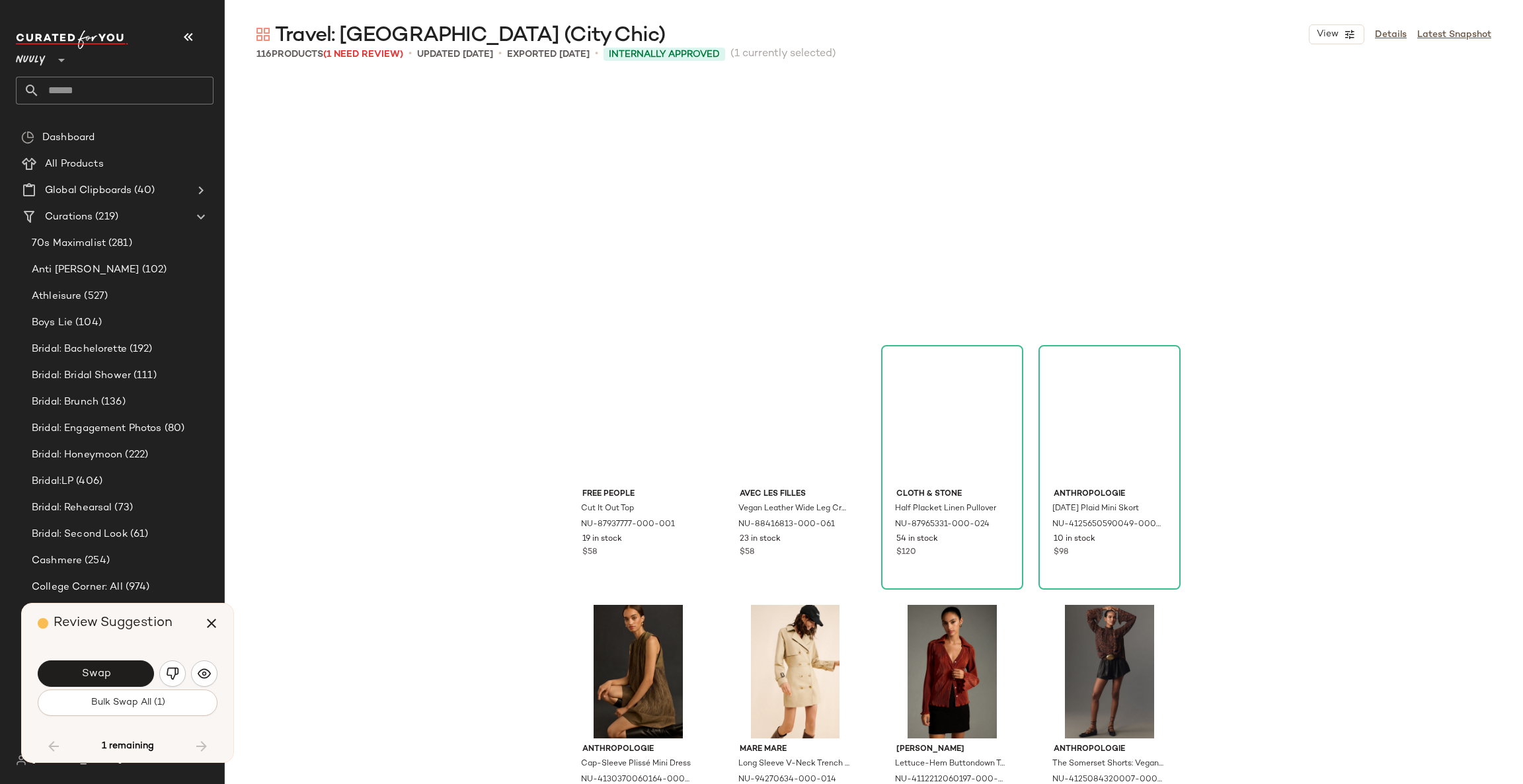
scroll to position [6637, 0]
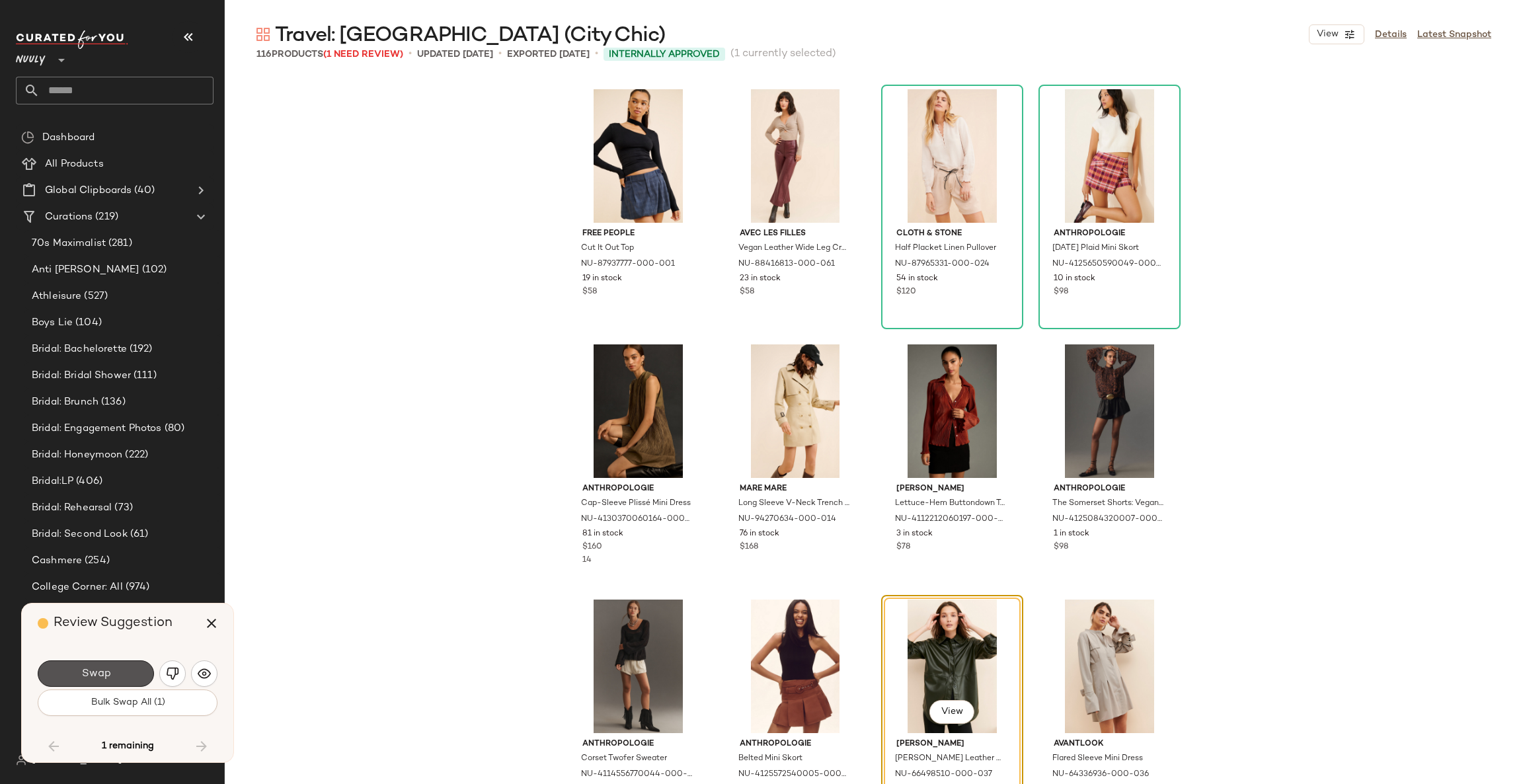
click at [138, 673] on button "Swap" at bounding box center [95, 673] width 116 height 26
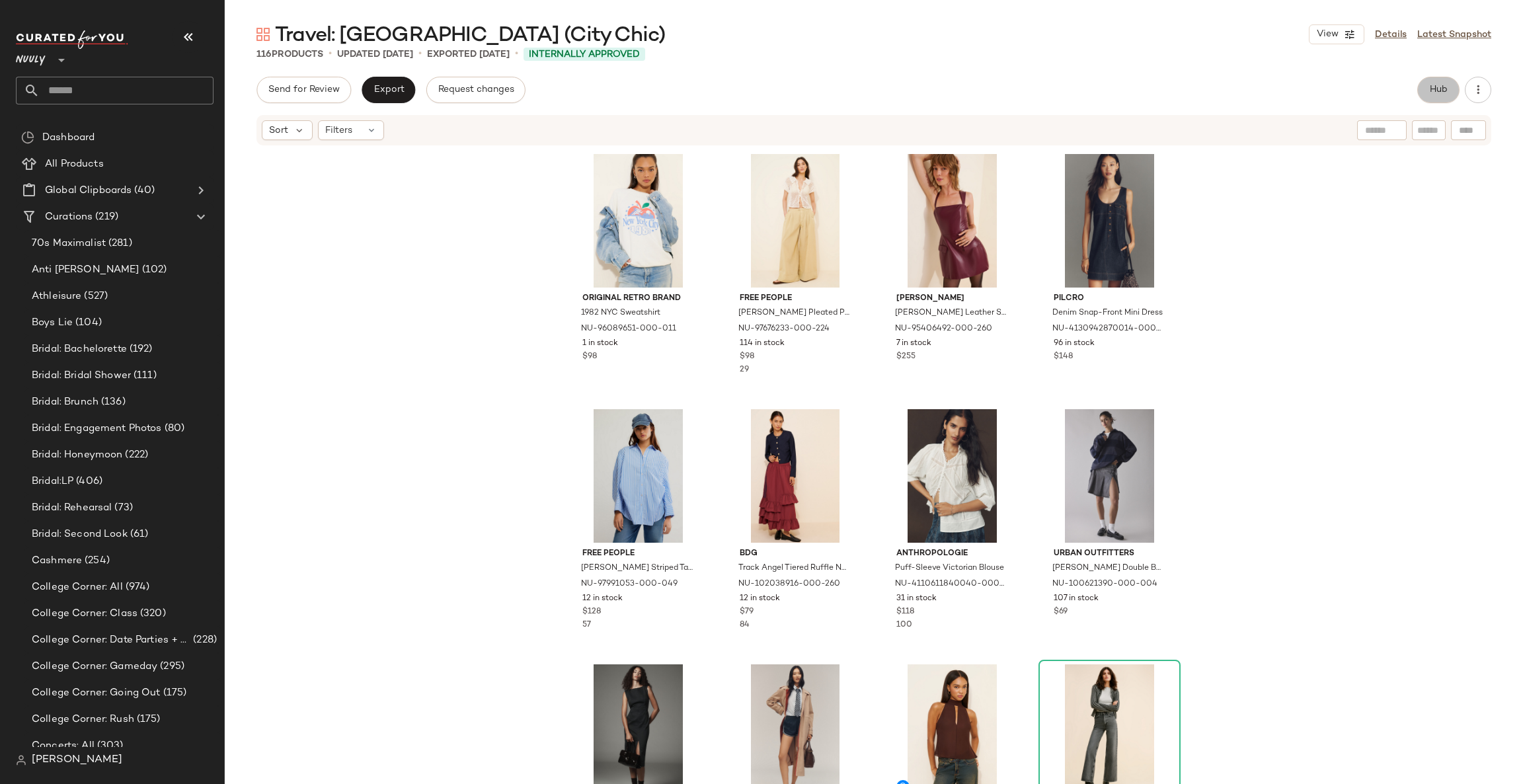
click at [1426, 91] on button "Hub" at bounding box center [1438, 90] width 42 height 26
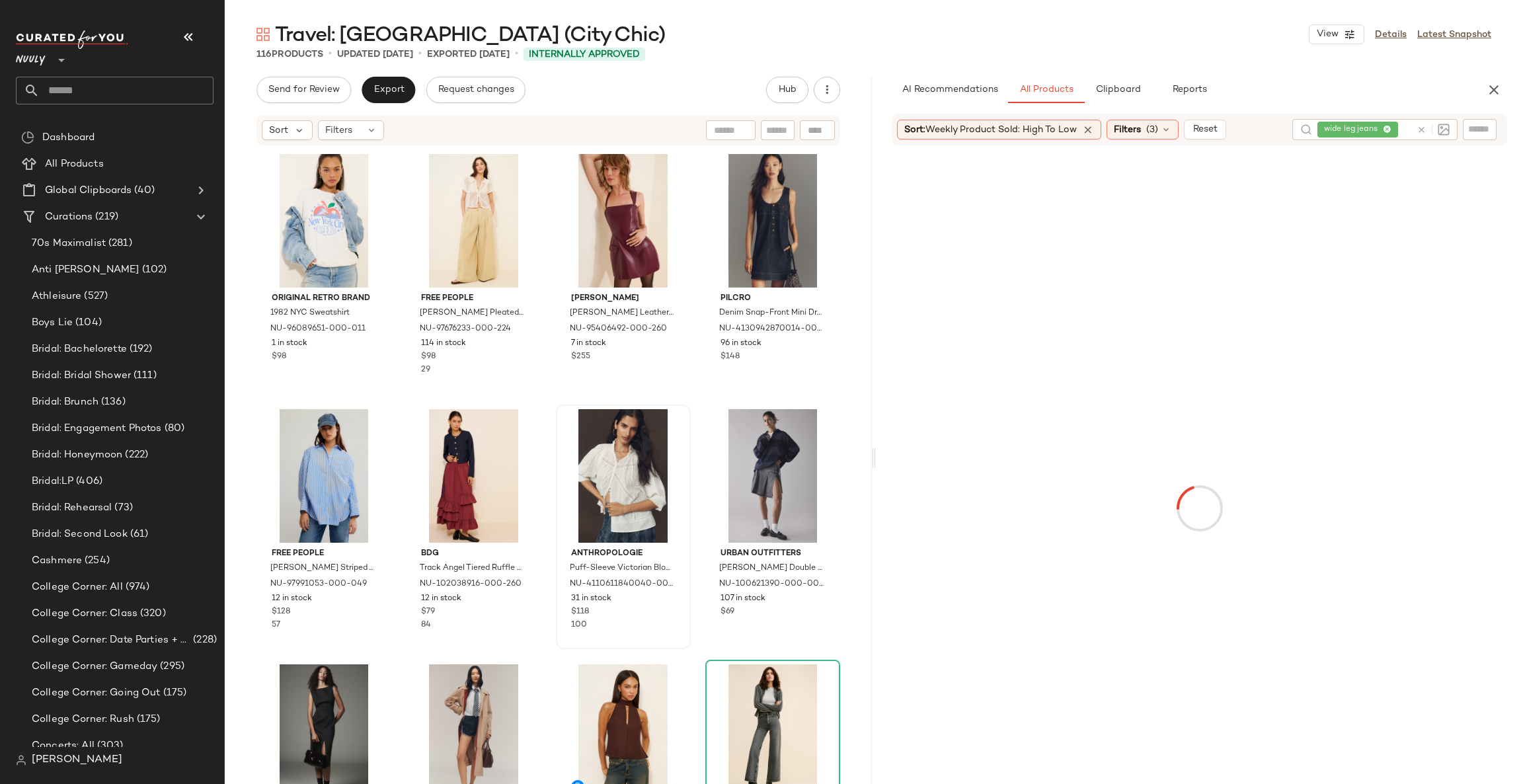
click at [187, 32] on icon "button" at bounding box center [188, 37] width 16 height 16
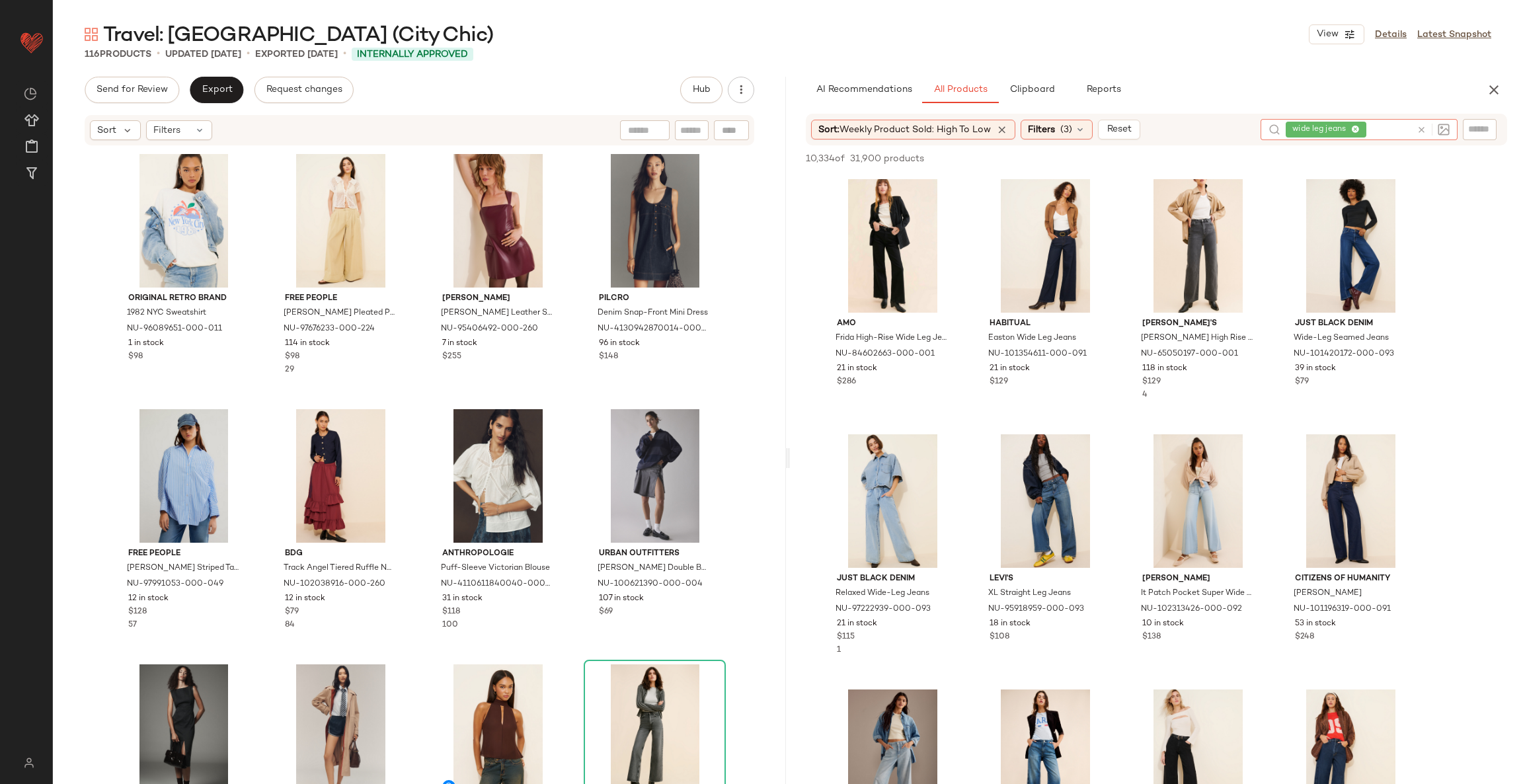
click at [1421, 125] on icon at bounding box center [1421, 130] width 10 height 10
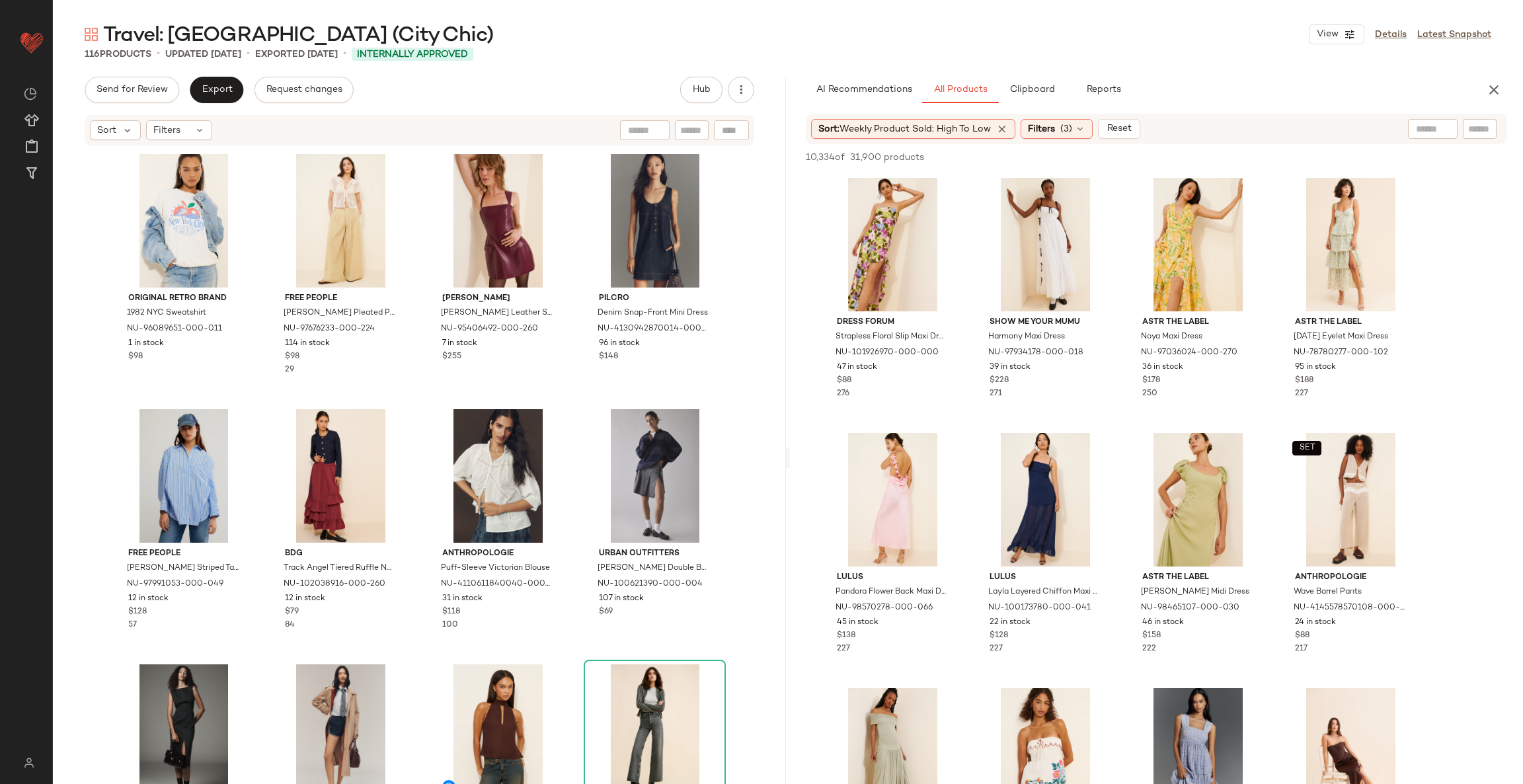
click at [772, 674] on div "Original Retro Brand 1982 NYC Sweatshirt NU-96089651-000-011 1 in stock $98 Fre…" at bounding box center [419, 485] width 733 height 677
click at [1004, 123] on icon at bounding box center [1002, 129] width 12 height 12
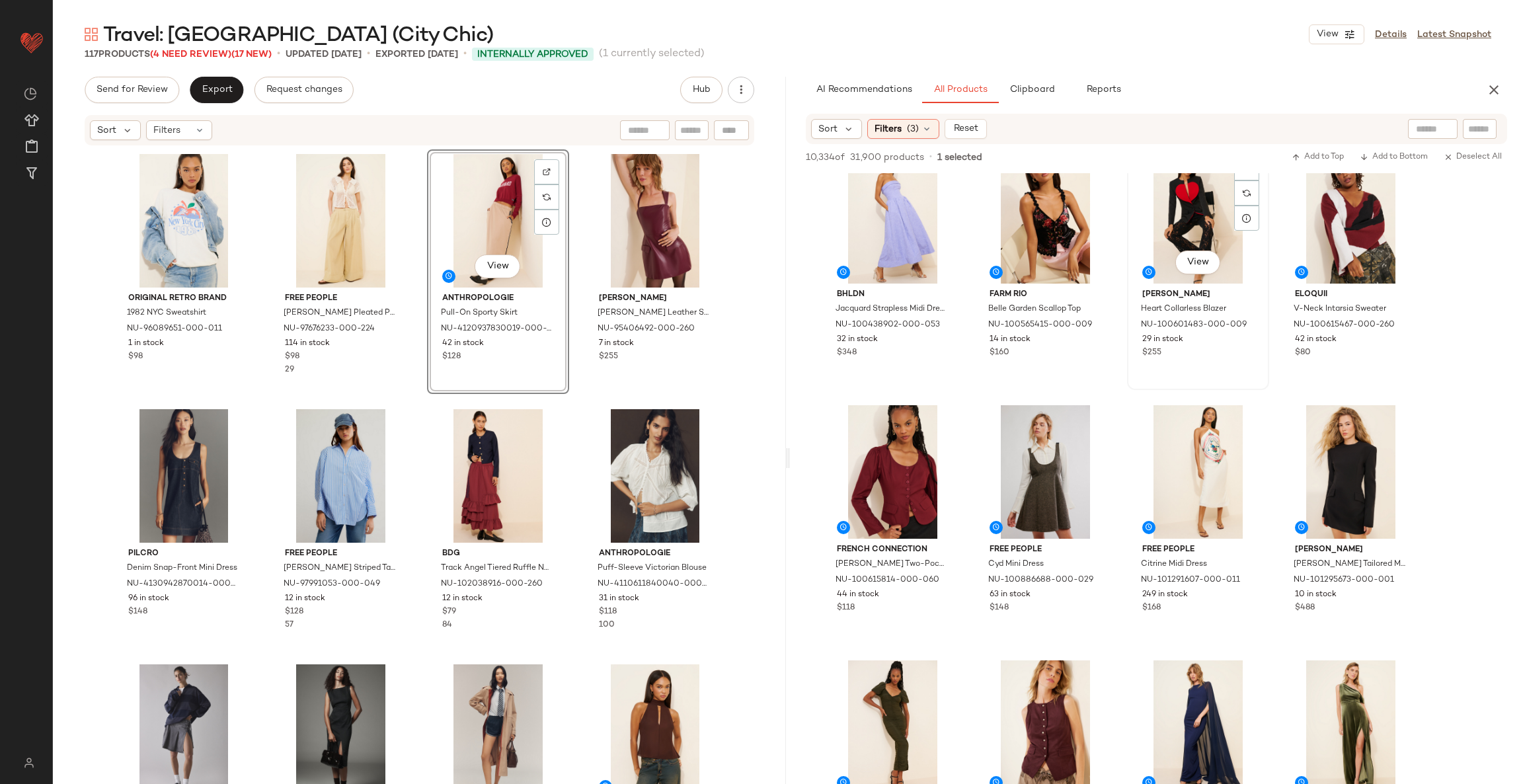
scroll to position [892, 0]
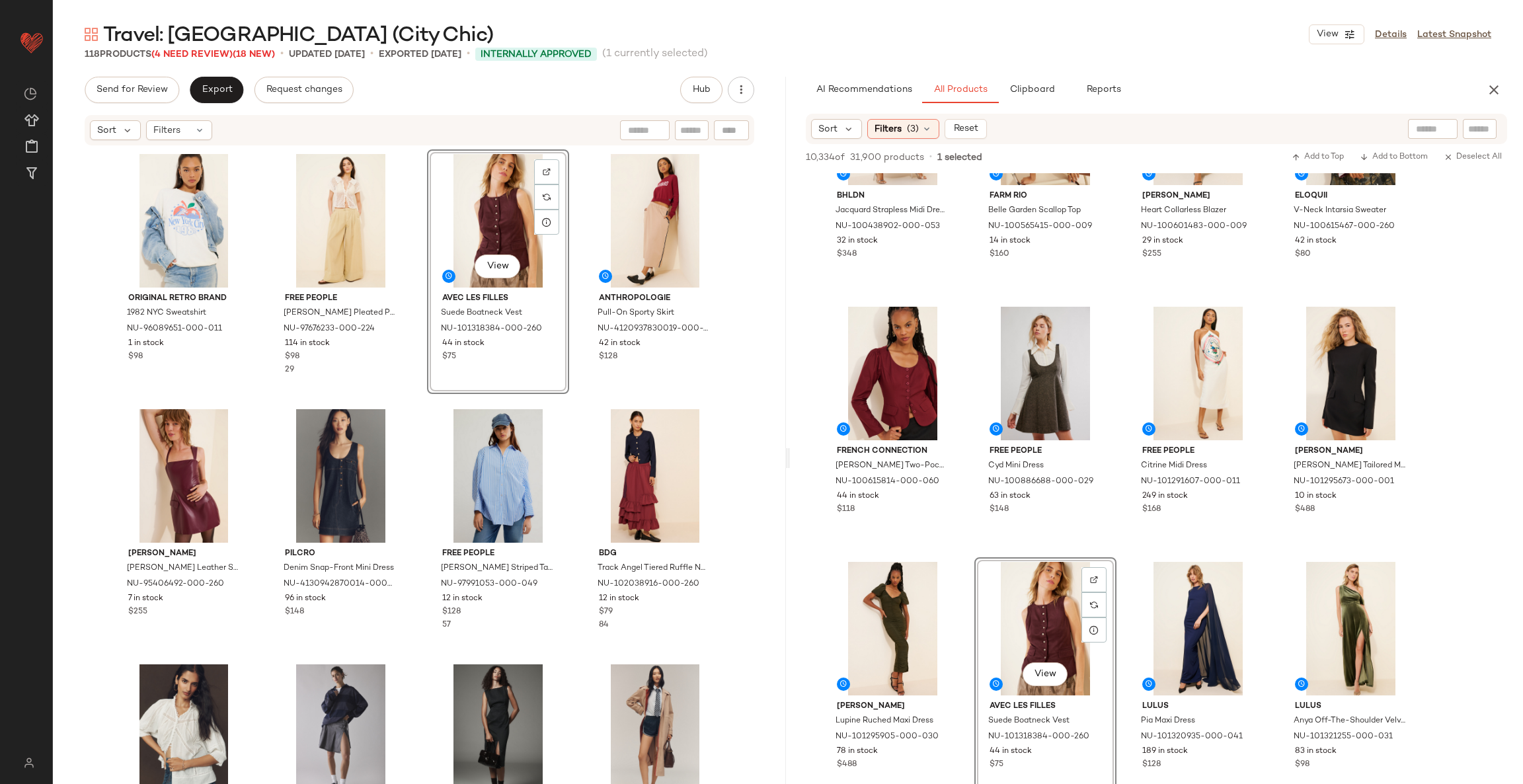
click at [564, 400] on div "Original Retro Brand 1982 NYC Sweatshirt NU-96089651-000-011 1 in stock $98 Fre…" at bounding box center [420, 487] width 613 height 674
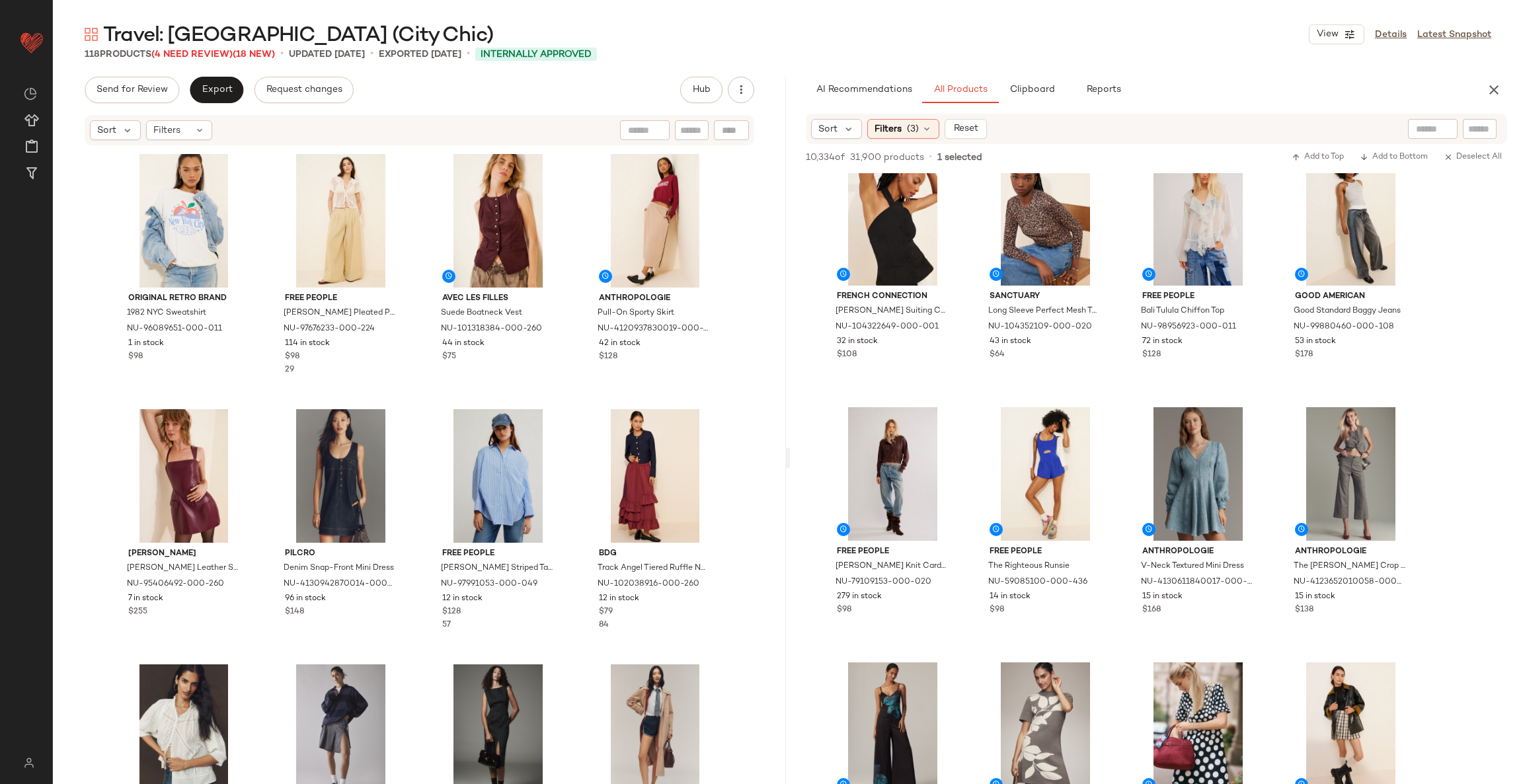
scroll to position [2477, 0]
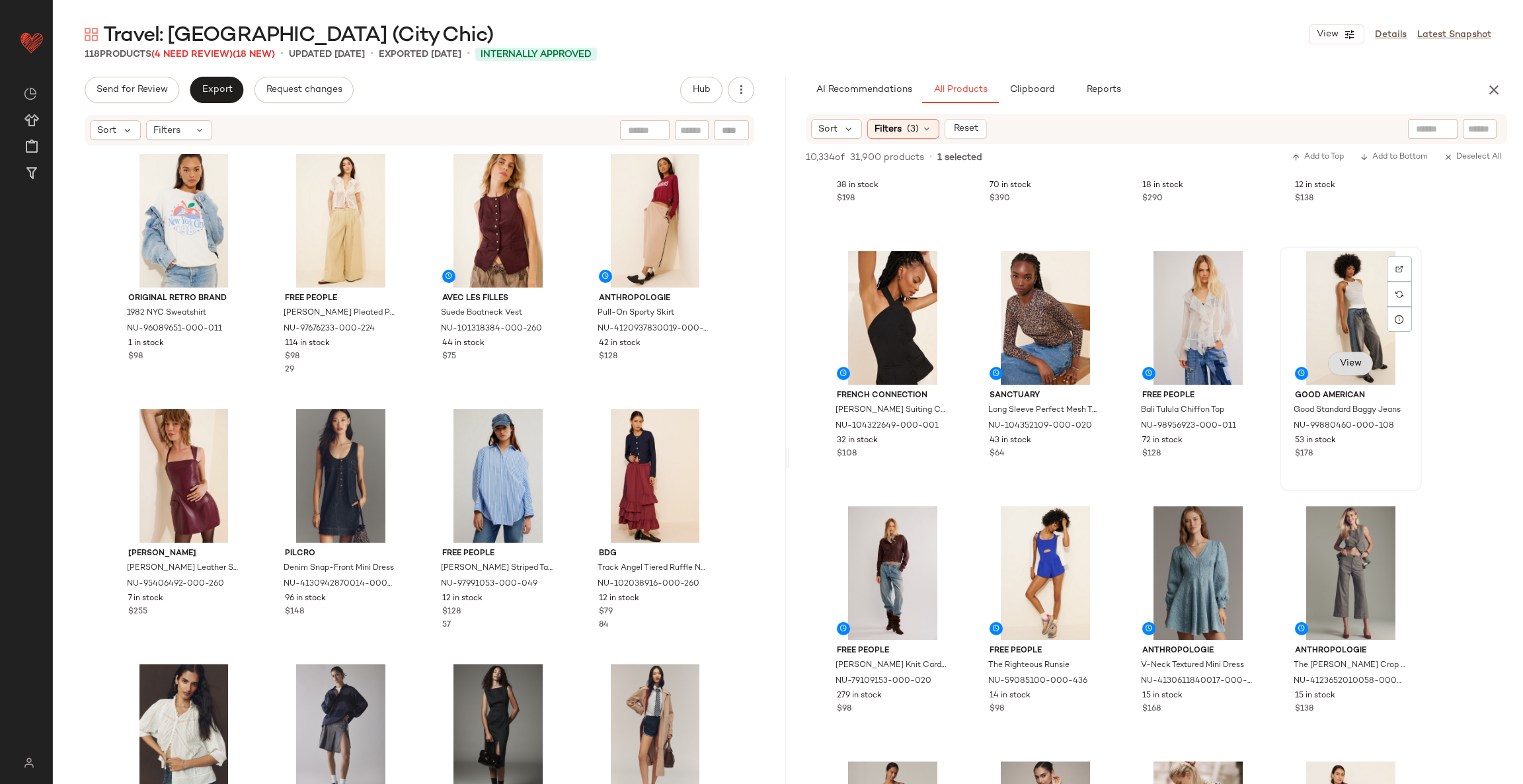
click at [1369, 355] on button "View" at bounding box center [1350, 364] width 45 height 24
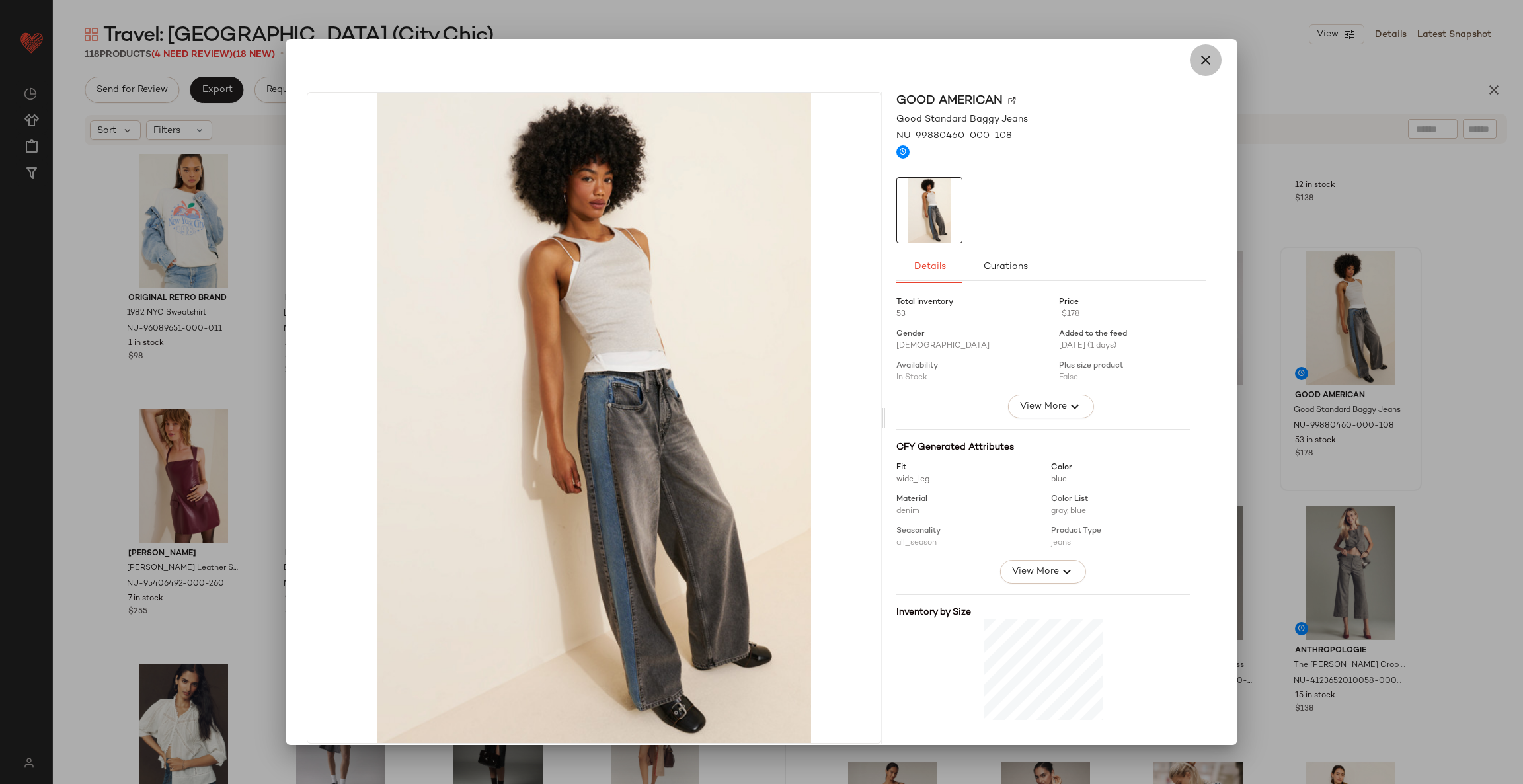
click at [1198, 58] on icon "button" at bounding box center [1205, 60] width 16 height 16
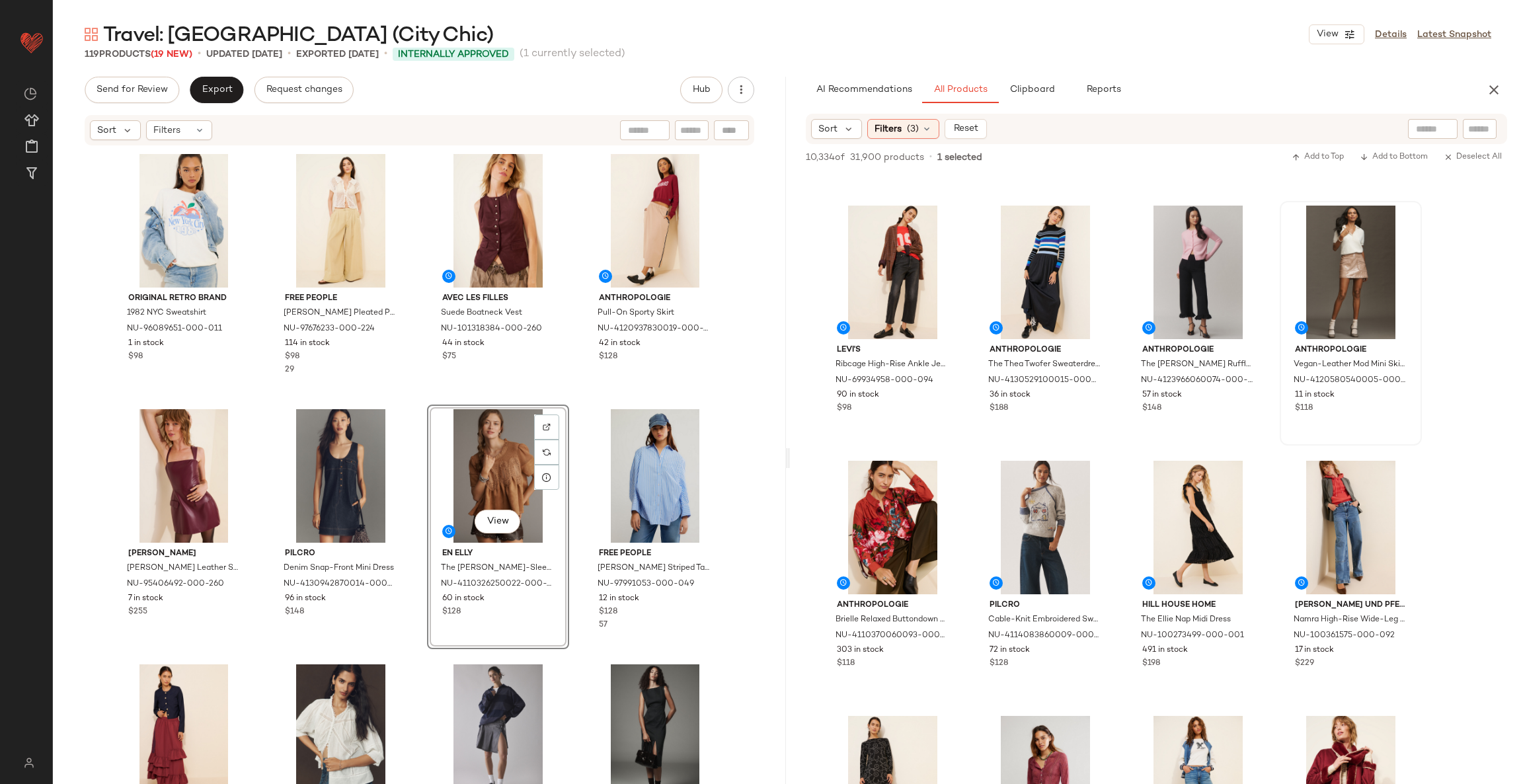
scroll to position [5054, 0]
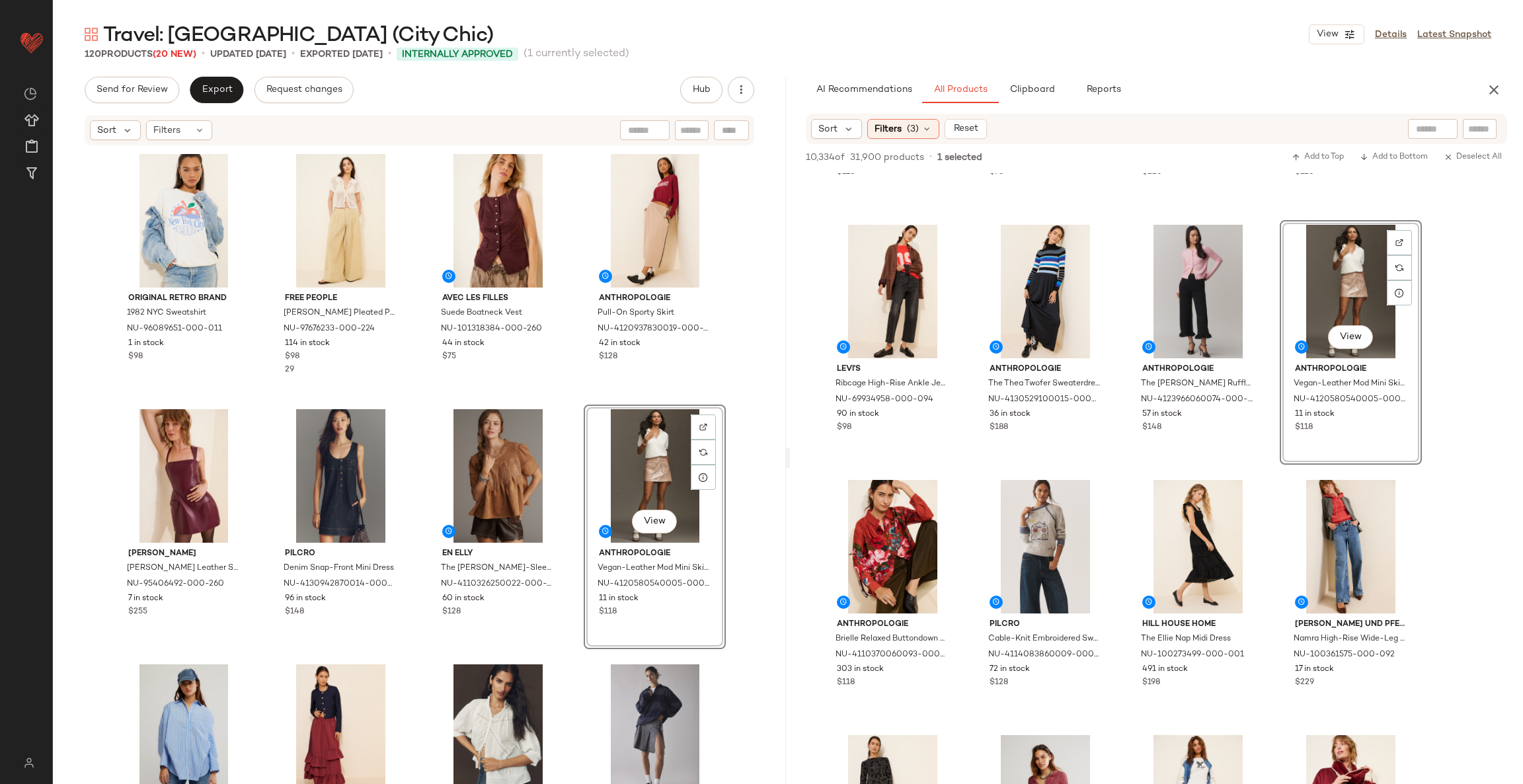
click at [570, 403] on div "Original Retro Brand 1982 NYC Sweatshirt NU-96089651-000-011 1 in stock $98 Fre…" at bounding box center [420, 487] width 613 height 674
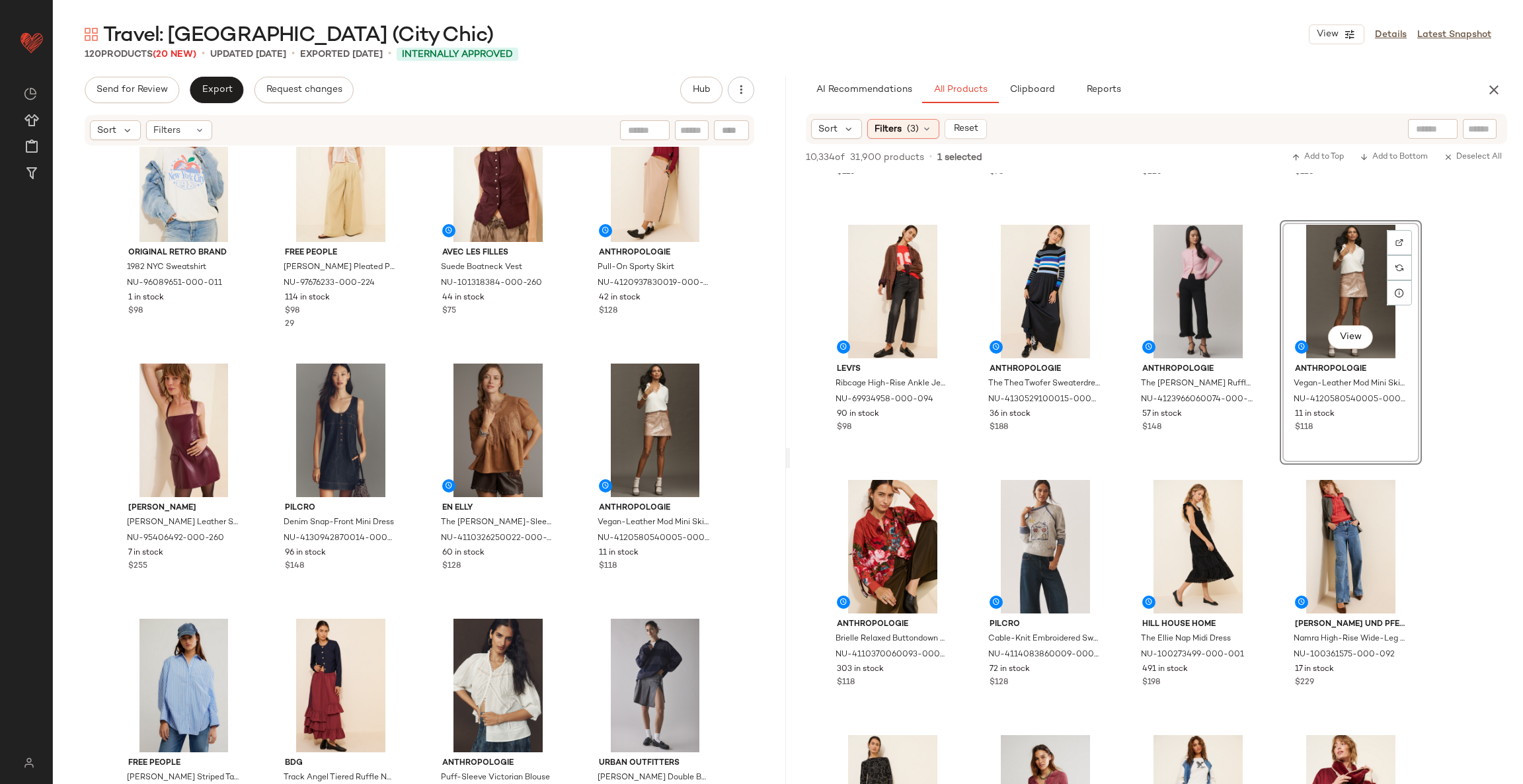
scroll to position [0, 0]
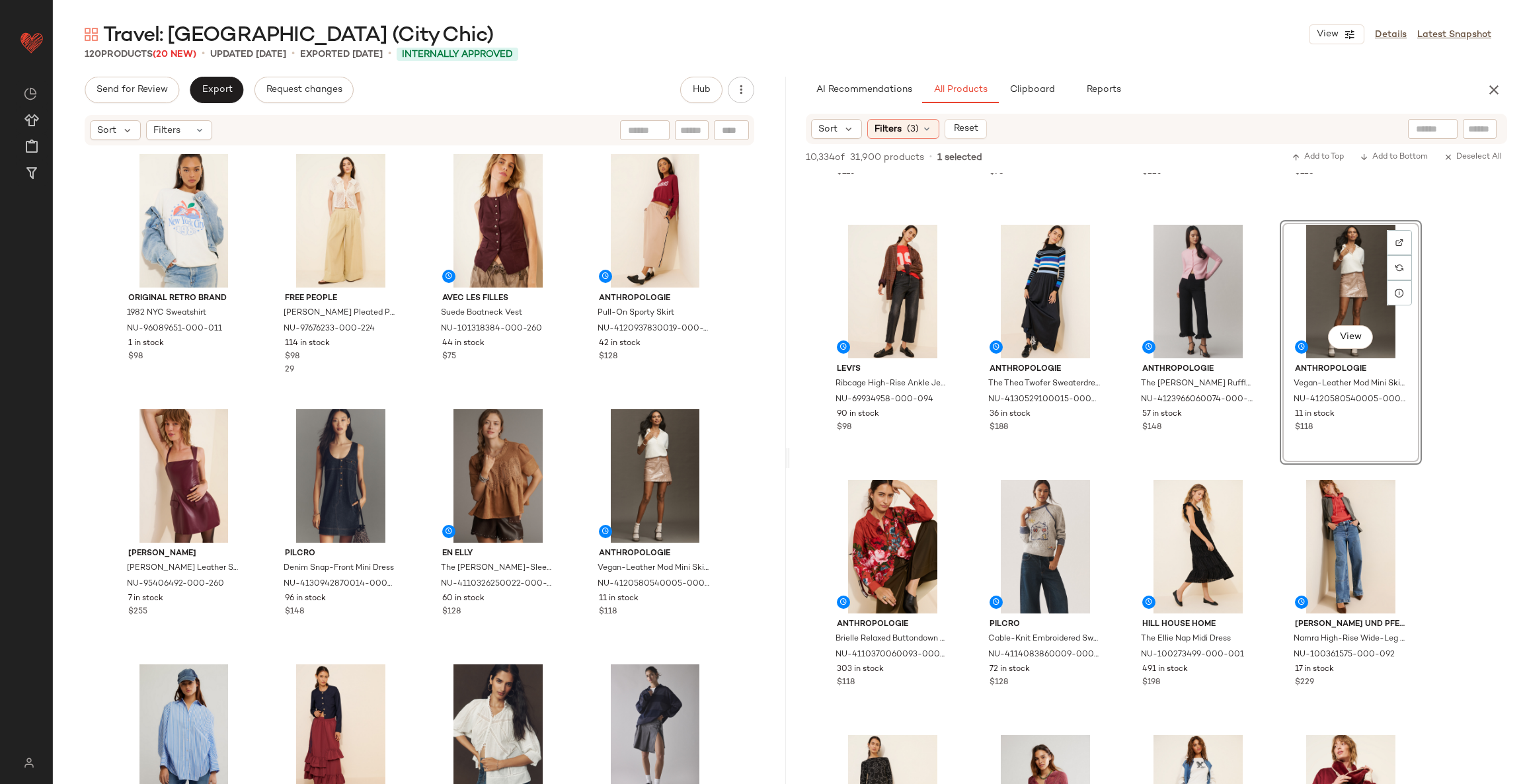
click at [573, 411] on div "Original Retro Brand 1982 NYC Sweatshirt NU-96089651-000-011 1 in stock $98 Fre…" at bounding box center [420, 487] width 613 height 674
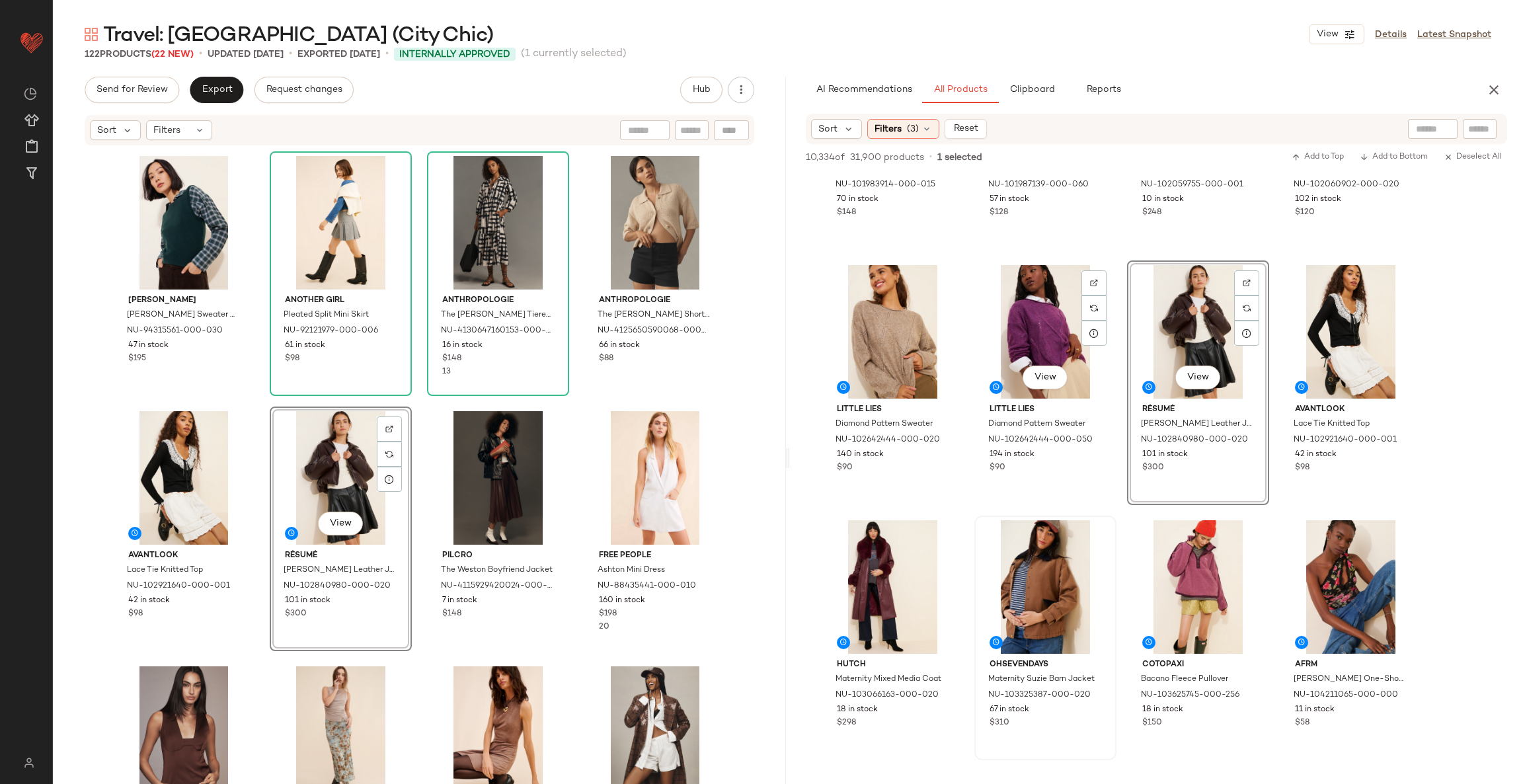
scroll to position [6046, 0]
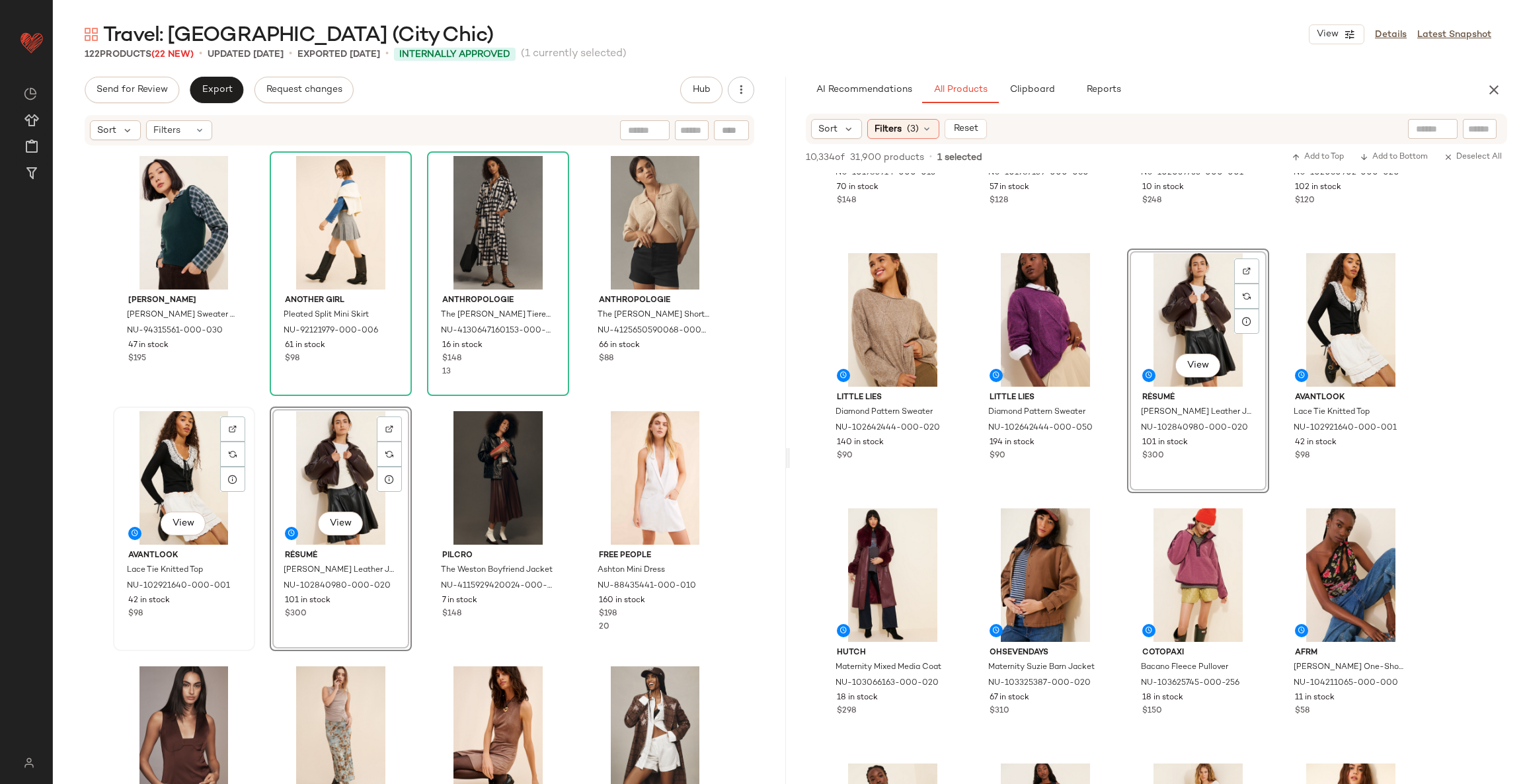
click at [166, 463] on div "View" at bounding box center [184, 477] width 133 height 133
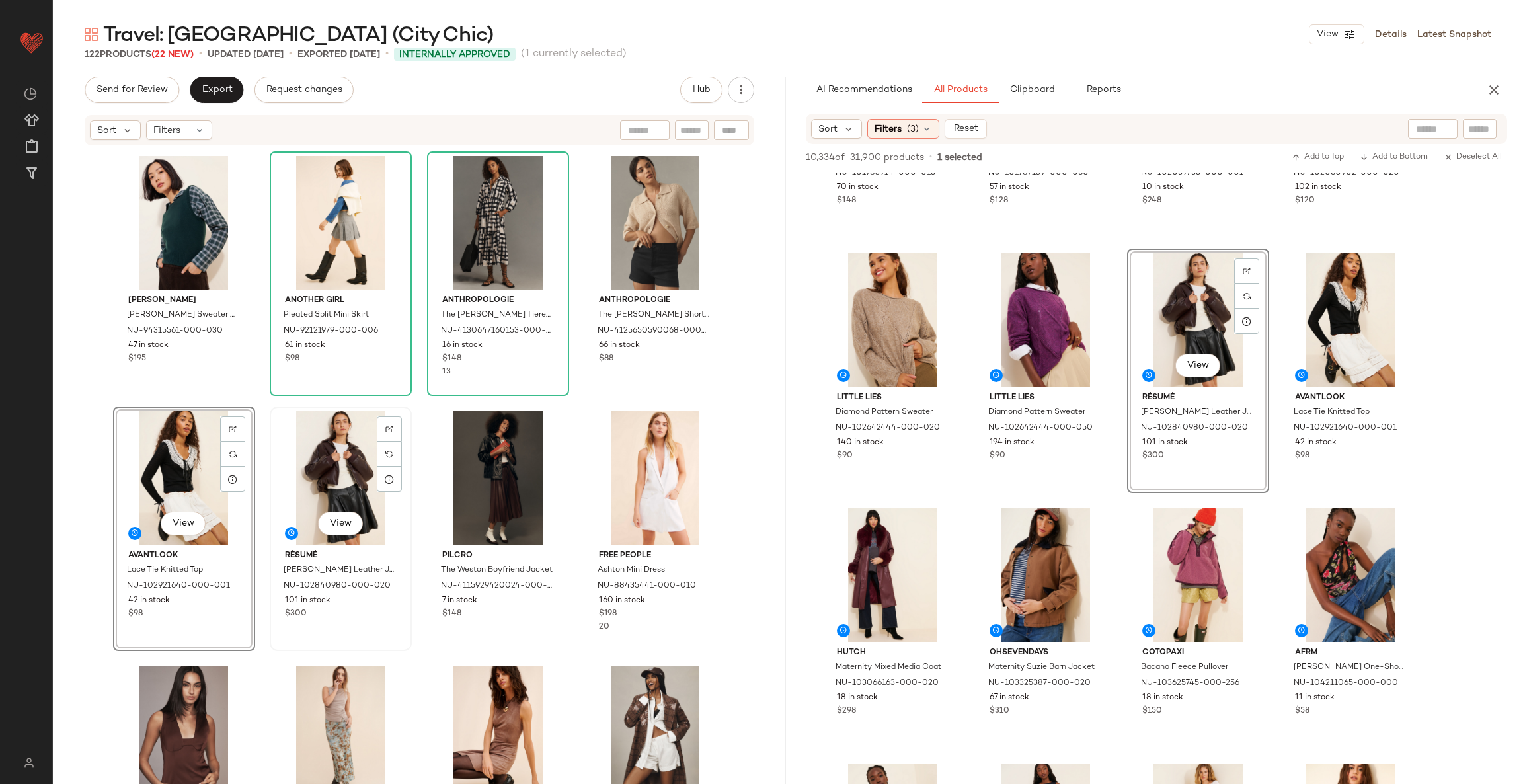
click at [336, 465] on div "View" at bounding box center [341, 477] width 133 height 133
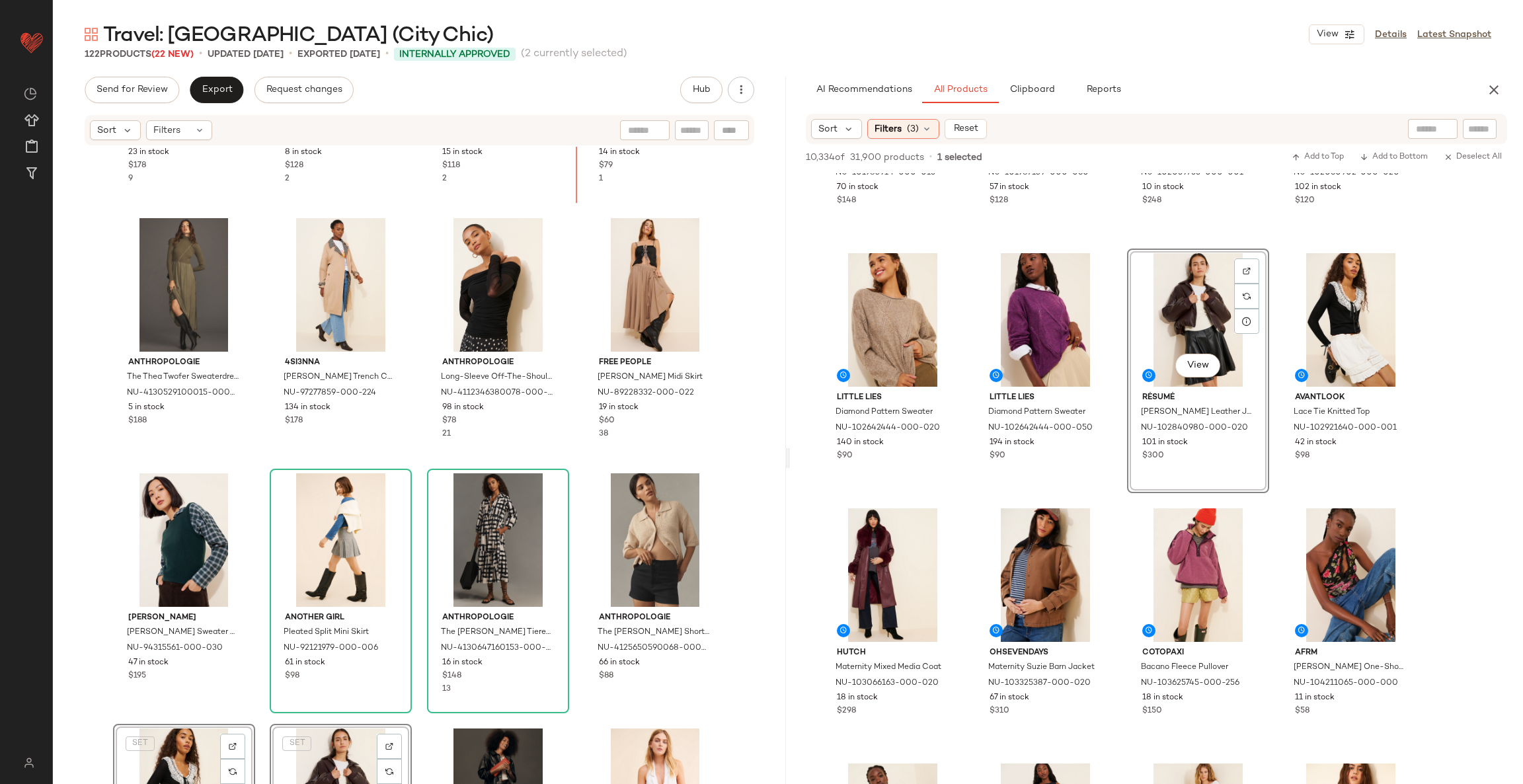
scroll to position [1501, 0]
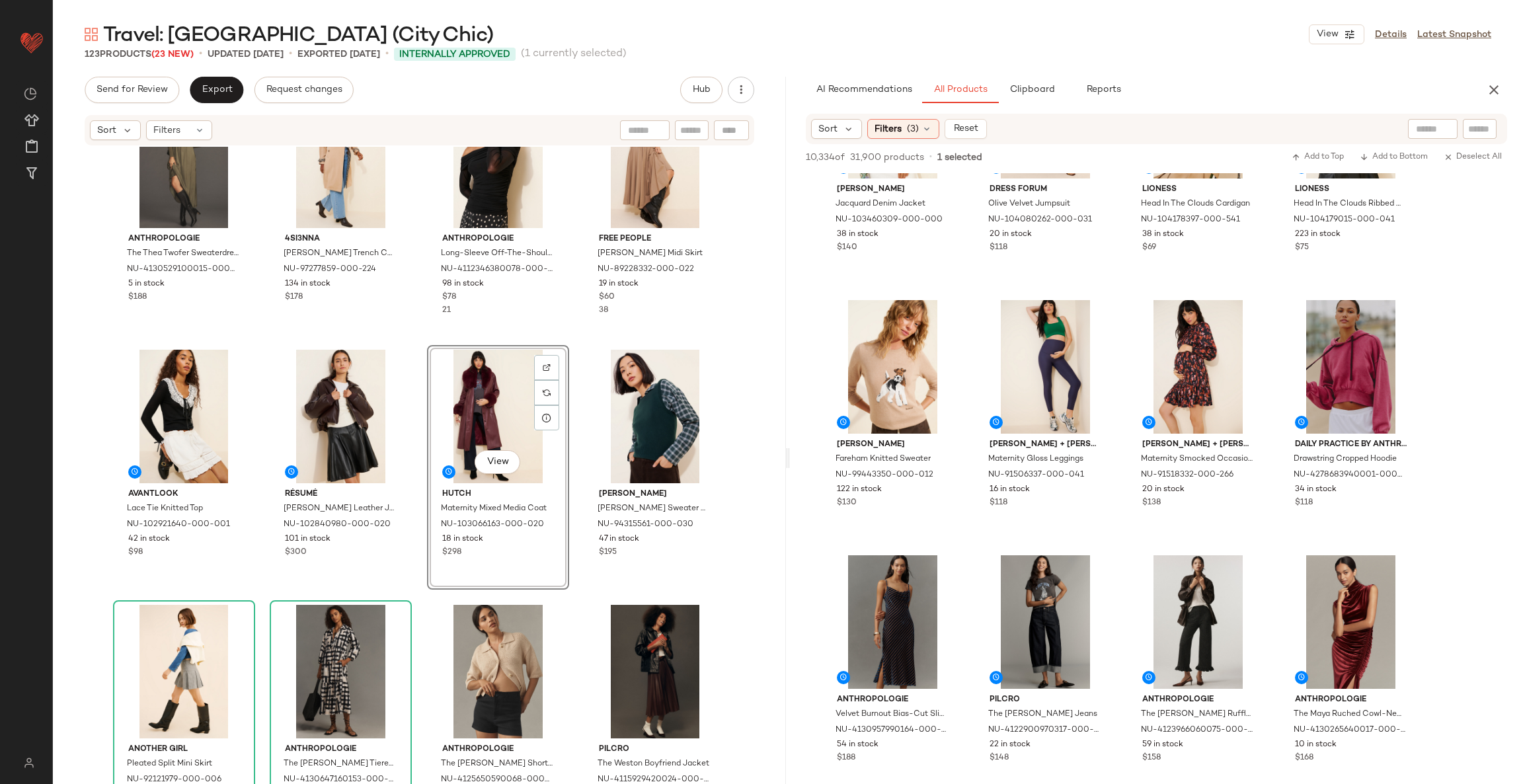
scroll to position [8226, 0]
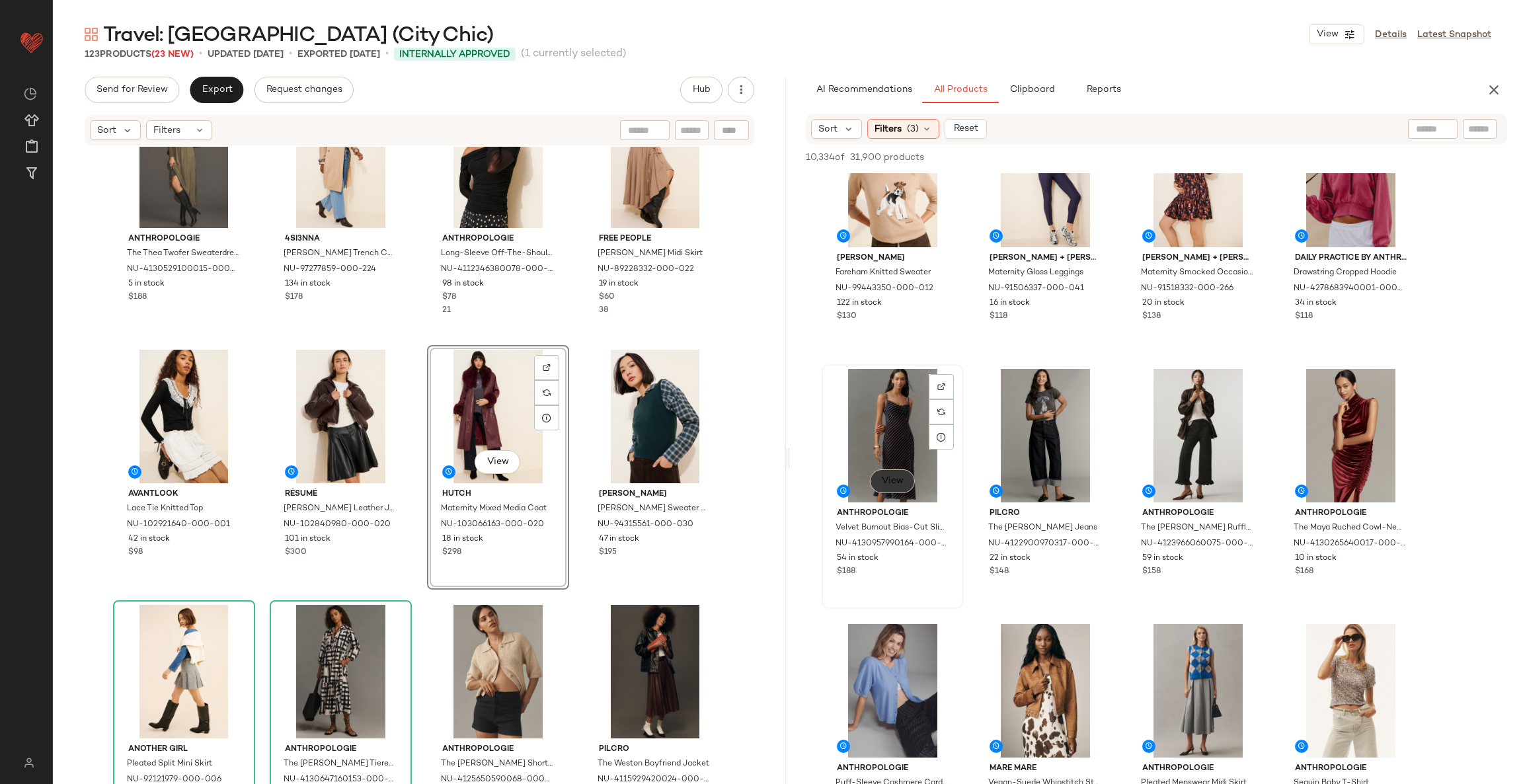
click at [886, 478] on span "View" at bounding box center [892, 481] width 22 height 10
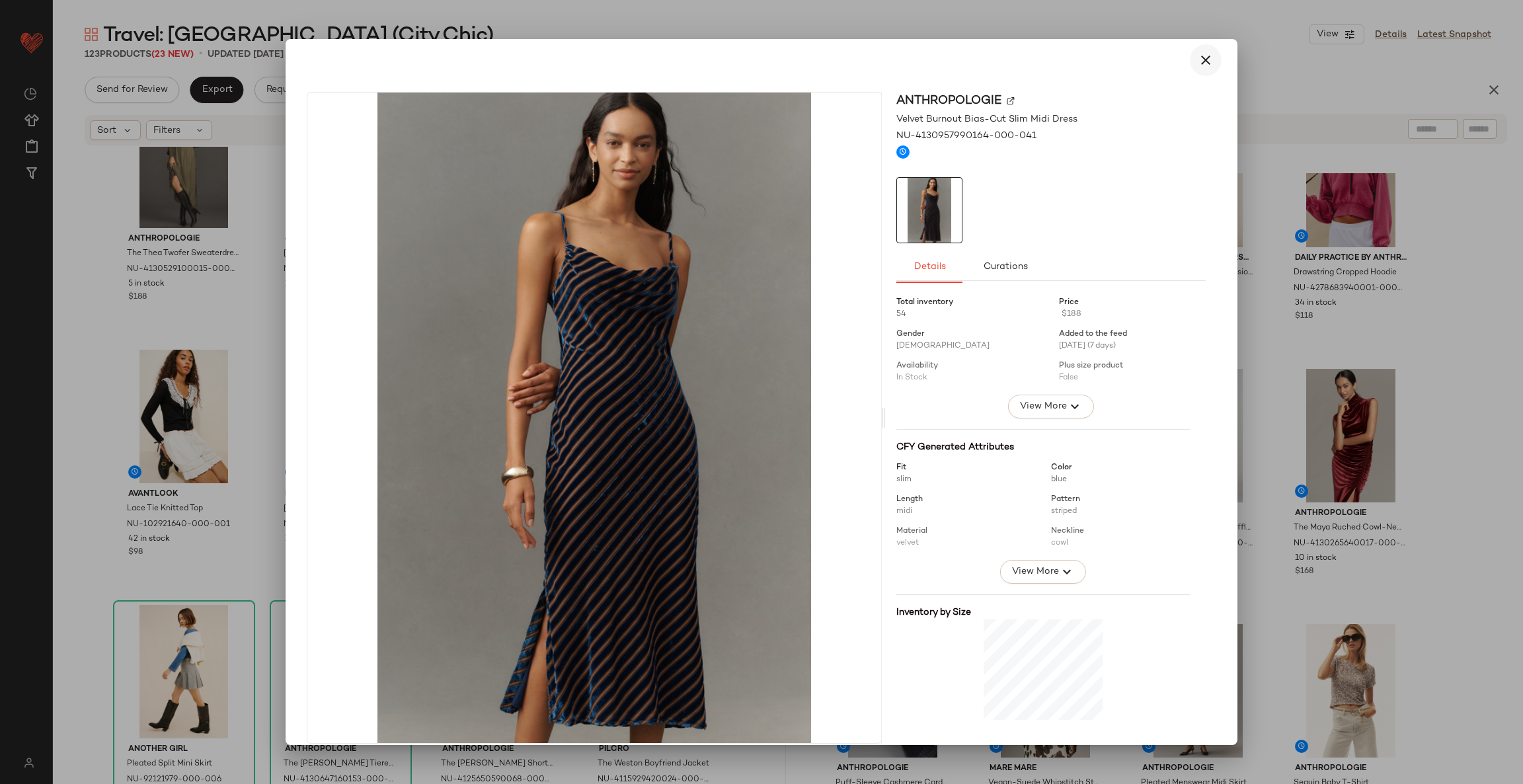
click at [1198, 60] on icon "button" at bounding box center [1205, 60] width 16 height 16
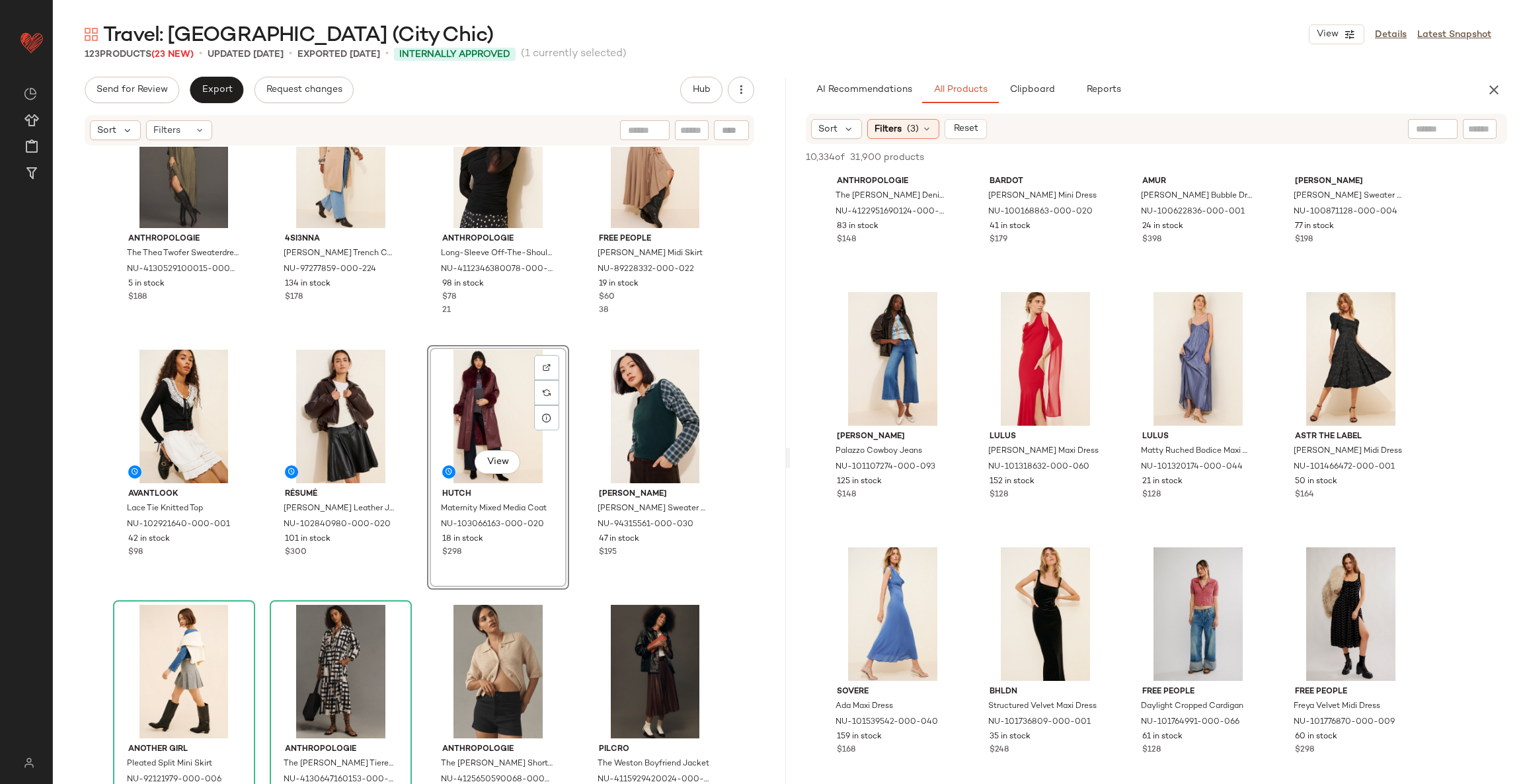
scroll to position [10903, 0]
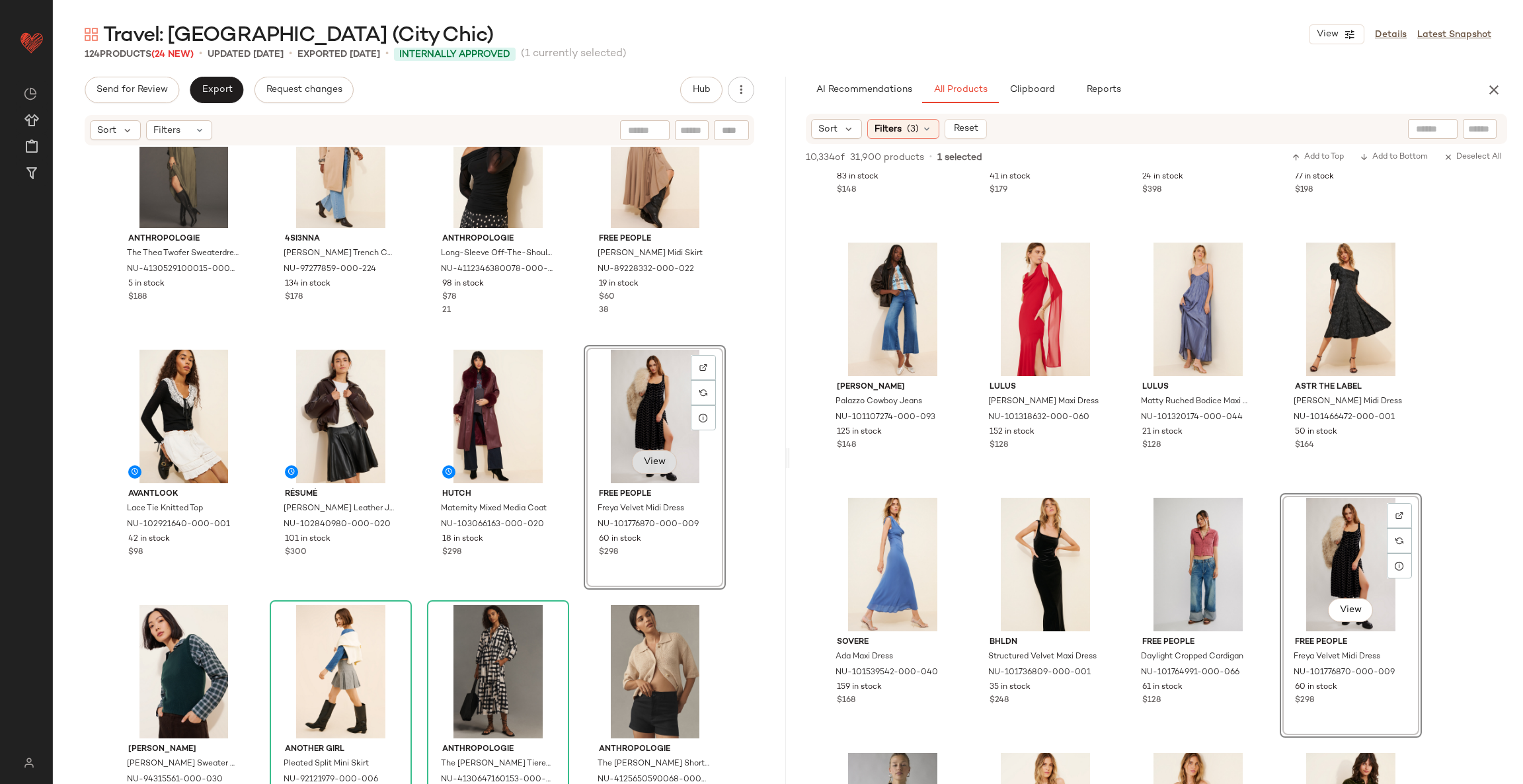
click at [656, 466] on button "View" at bounding box center [654, 462] width 45 height 24
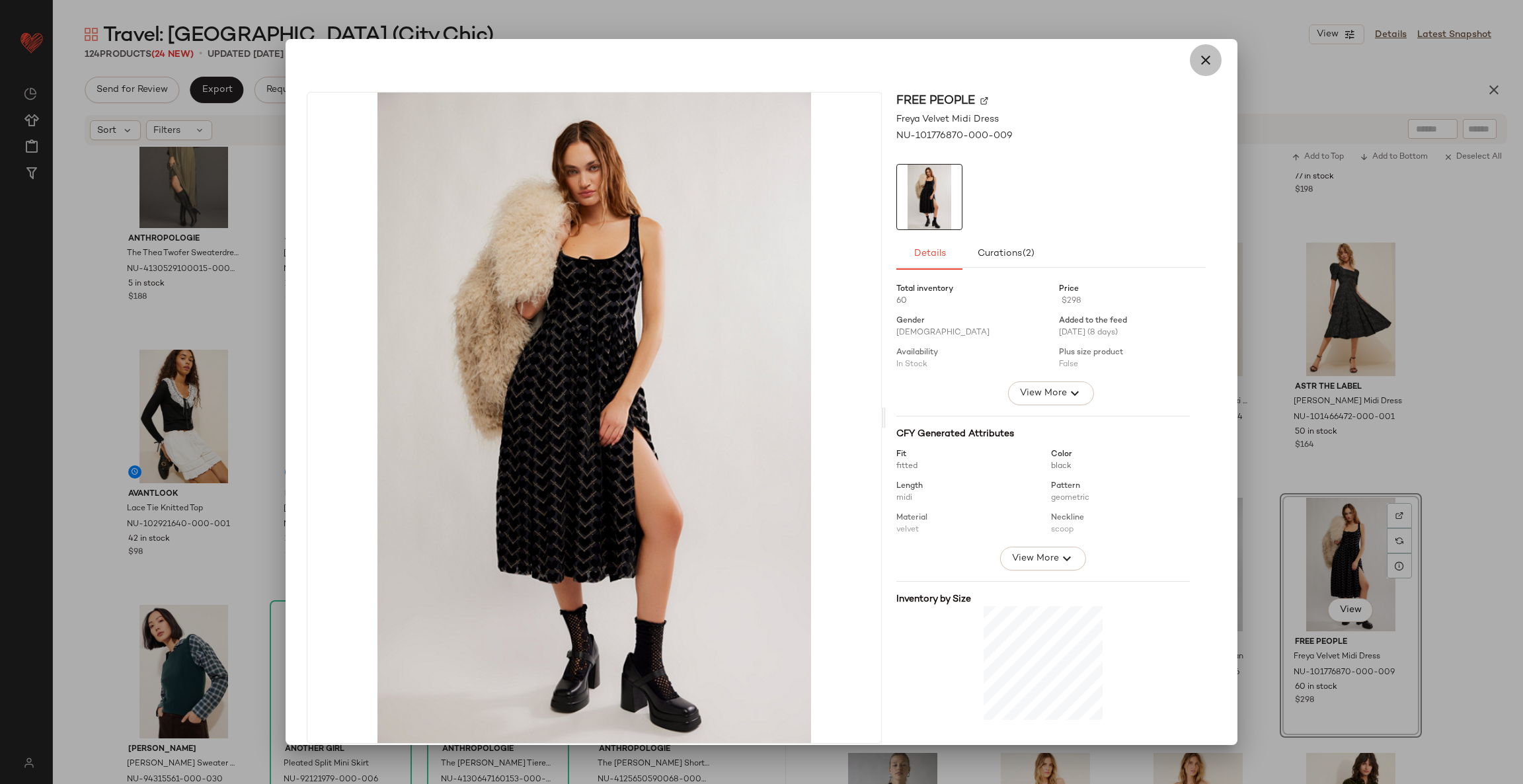
click at [1200, 63] on icon "button" at bounding box center [1205, 60] width 16 height 16
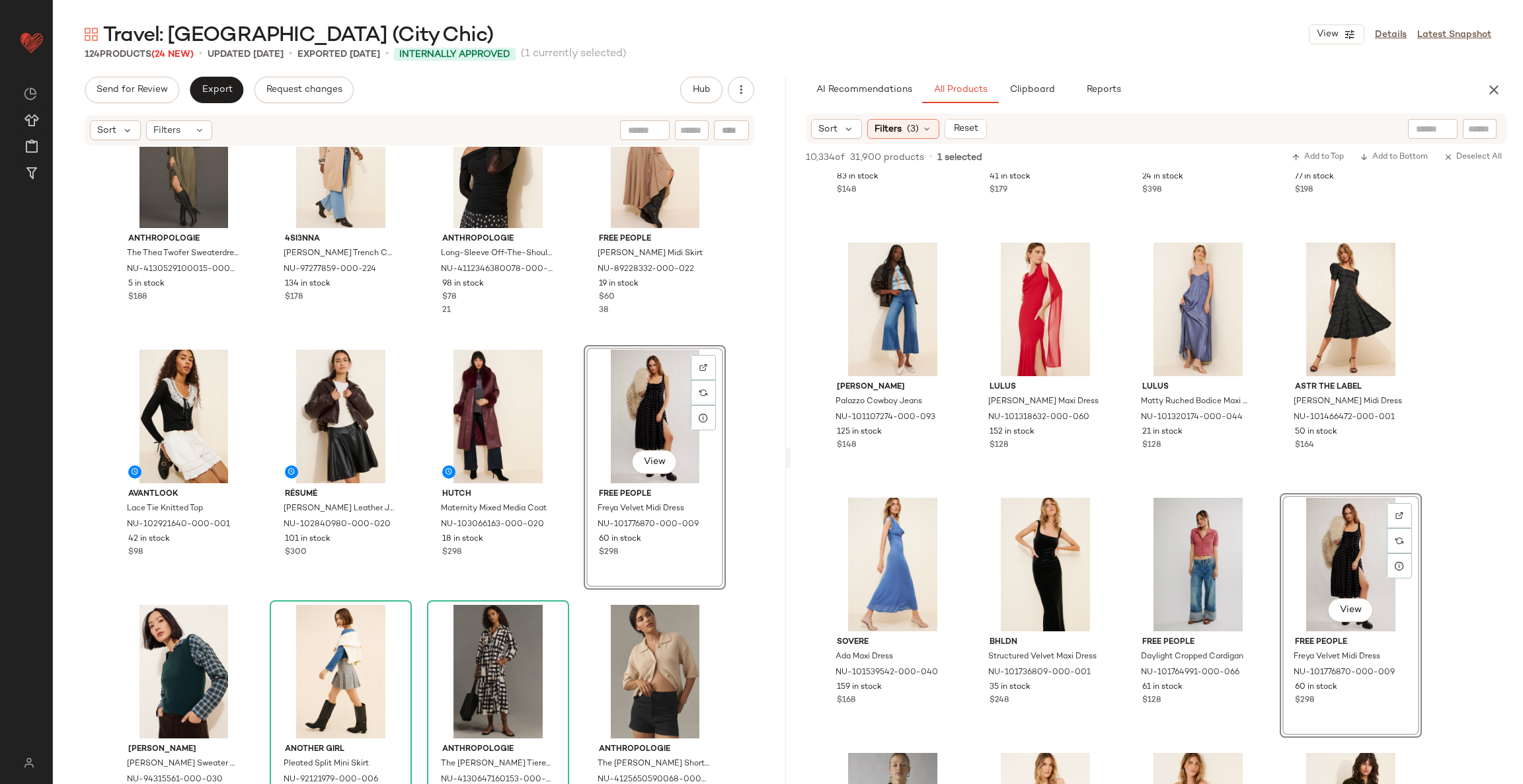
click at [574, 591] on div "FRENCHMAUVE Eden Balloon Shirt NU-86591575-000-040 23 in stock $178 9 Free Peop…" at bounding box center [419, 485] width 733 height 677
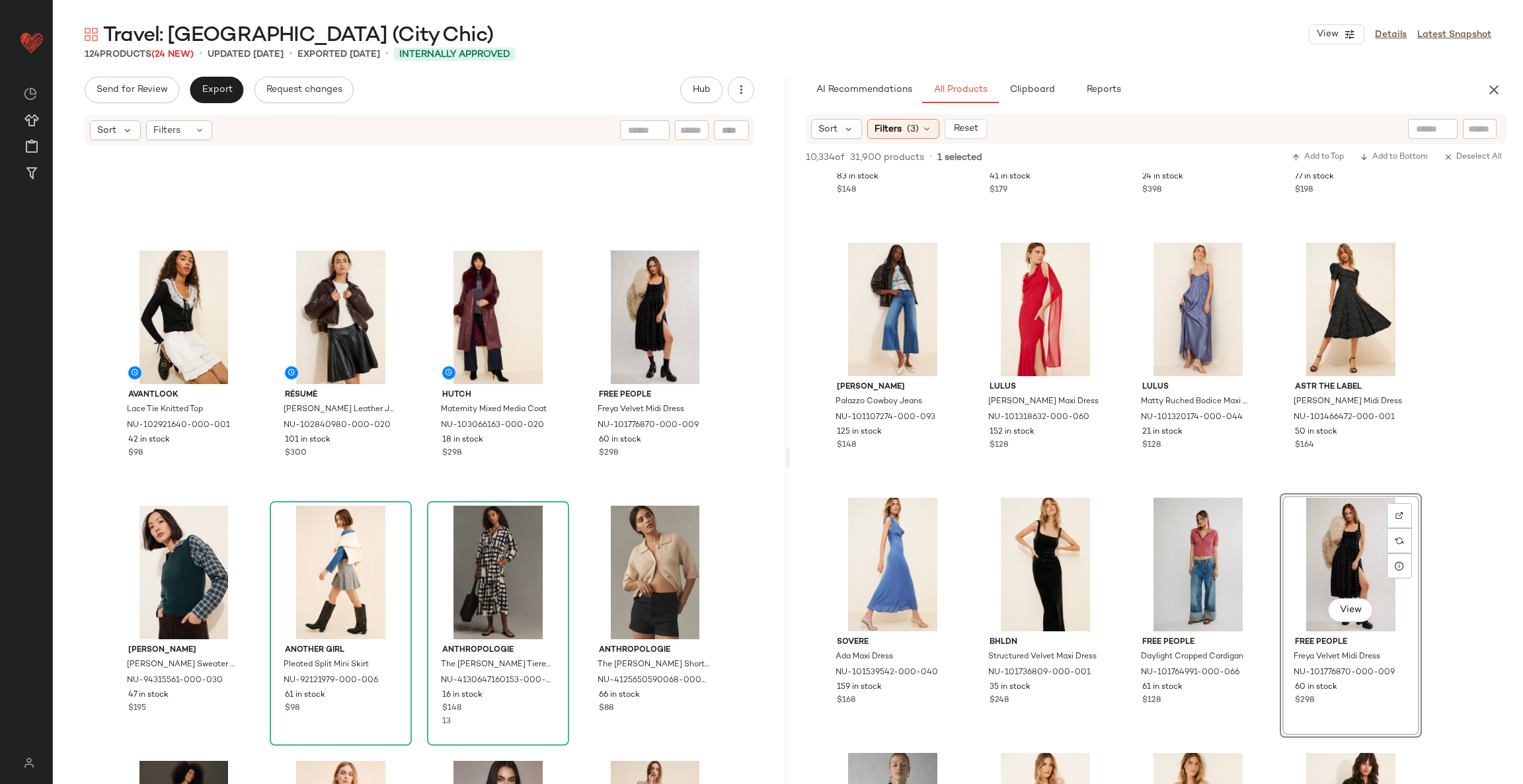
scroll to position [1601, 0]
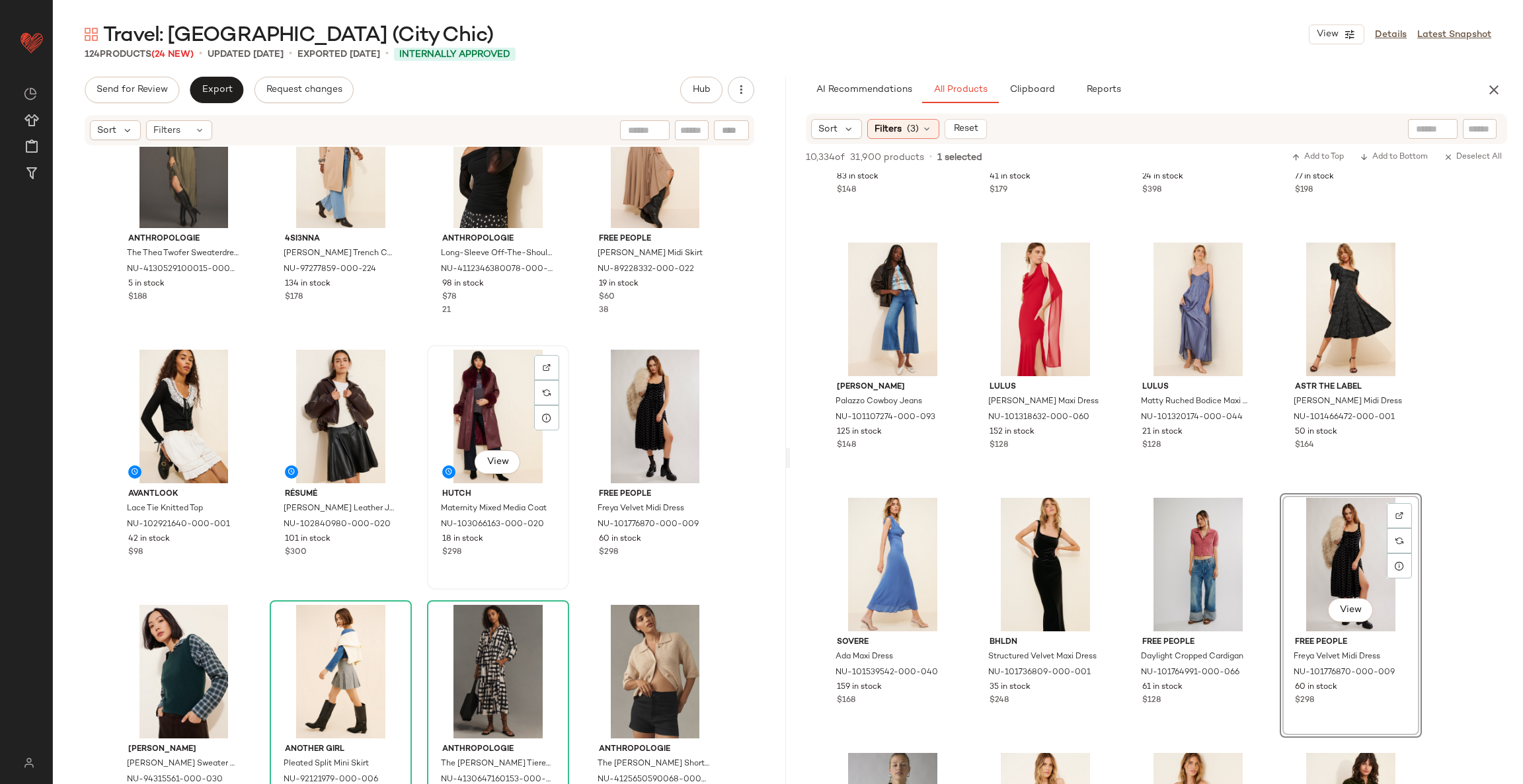
click at [502, 407] on div "View" at bounding box center [498, 416] width 133 height 133
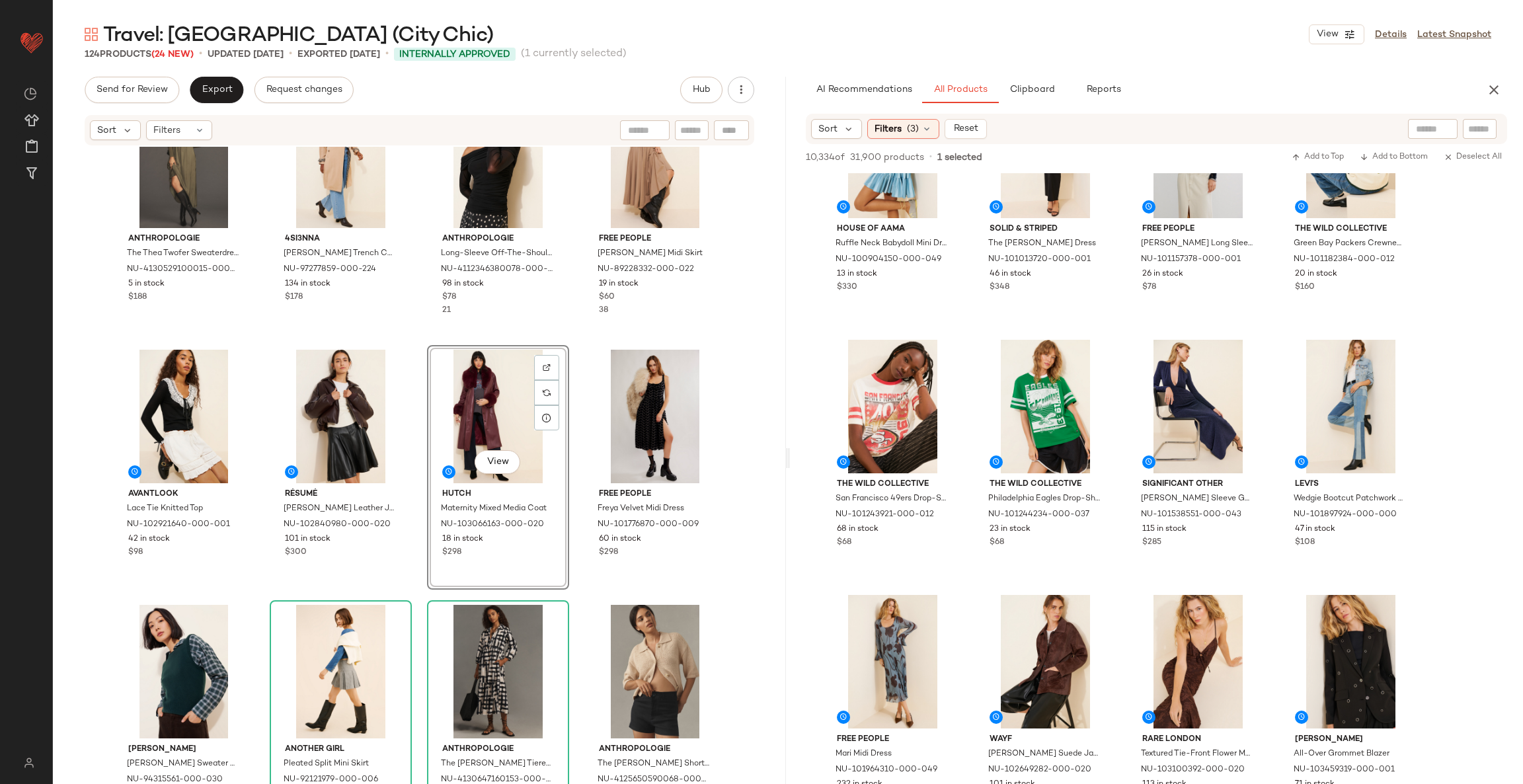
scroll to position [7334, 0]
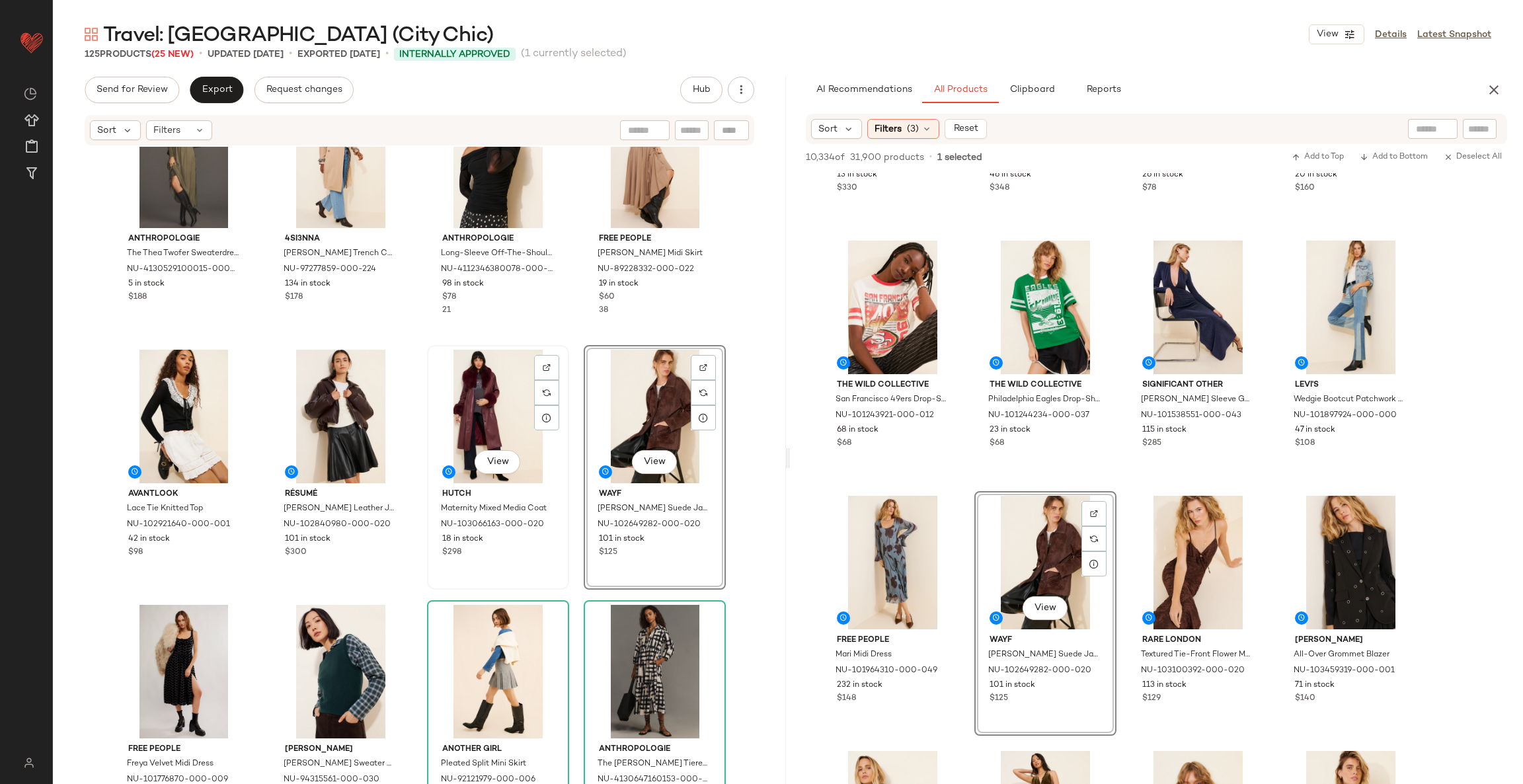
click at [490, 400] on div "View" at bounding box center [498, 416] width 133 height 133
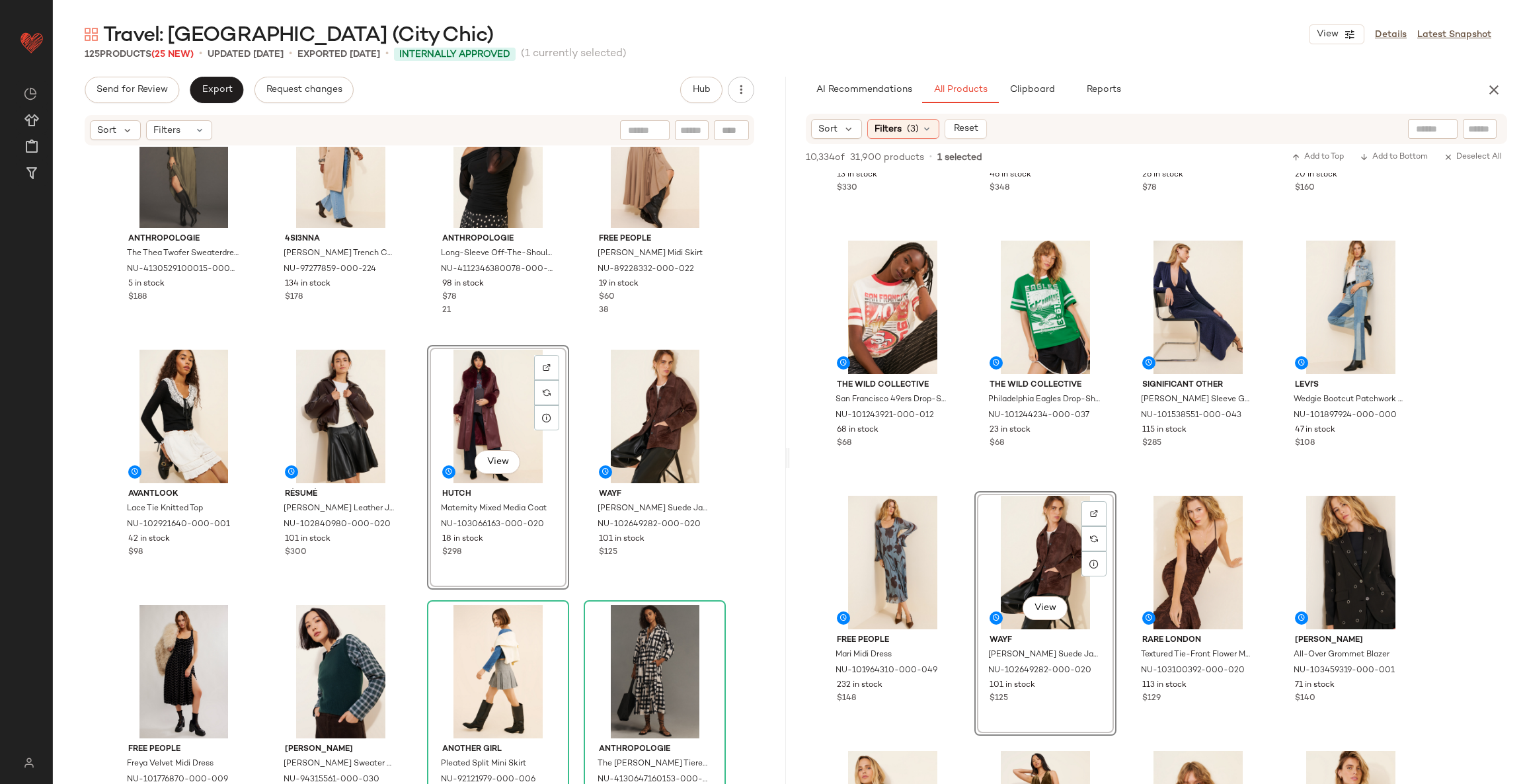
click at [490, 400] on div "View" at bounding box center [498, 416] width 133 height 133
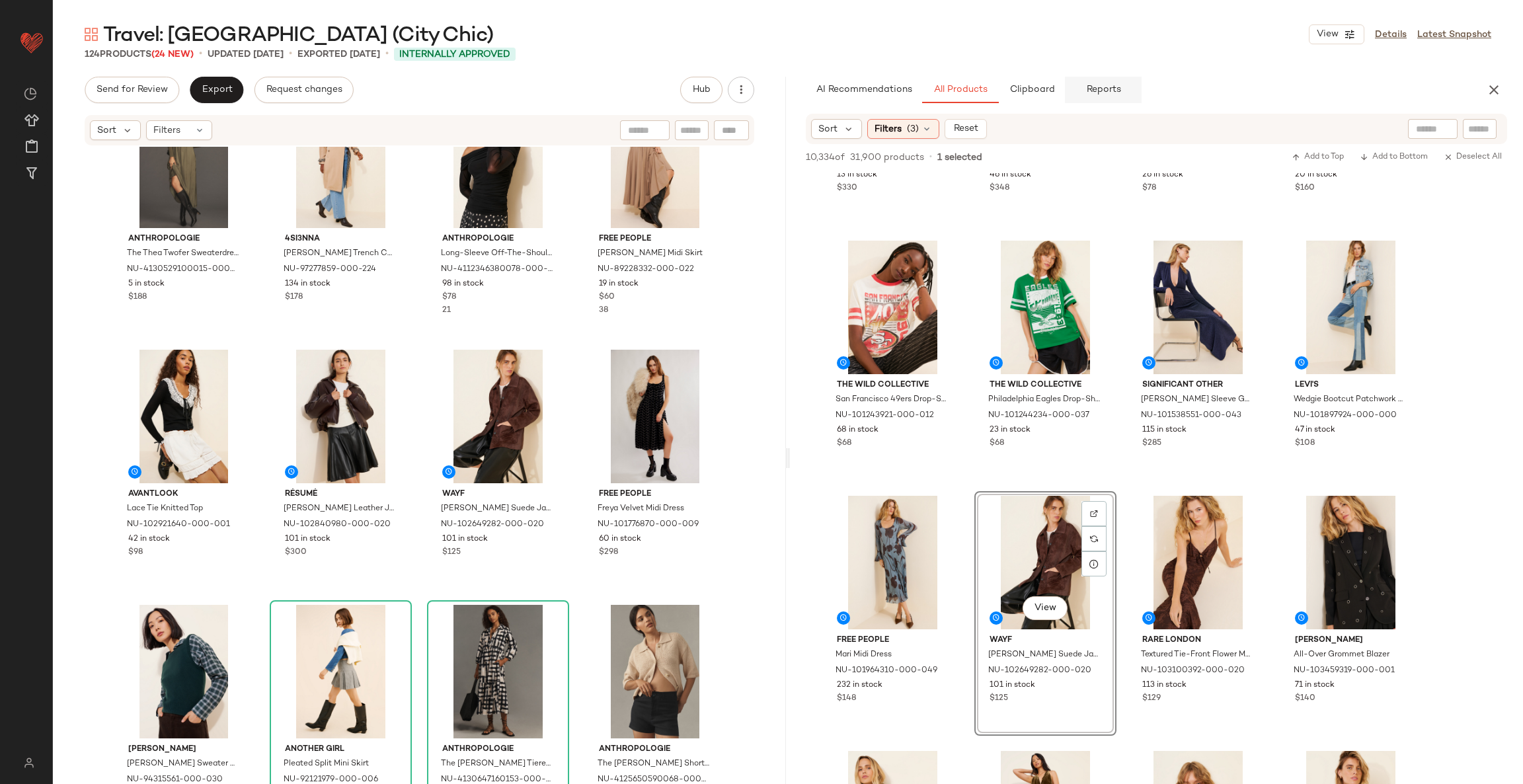
click at [1089, 90] on span "Reports" at bounding box center [1102, 90] width 35 height 10
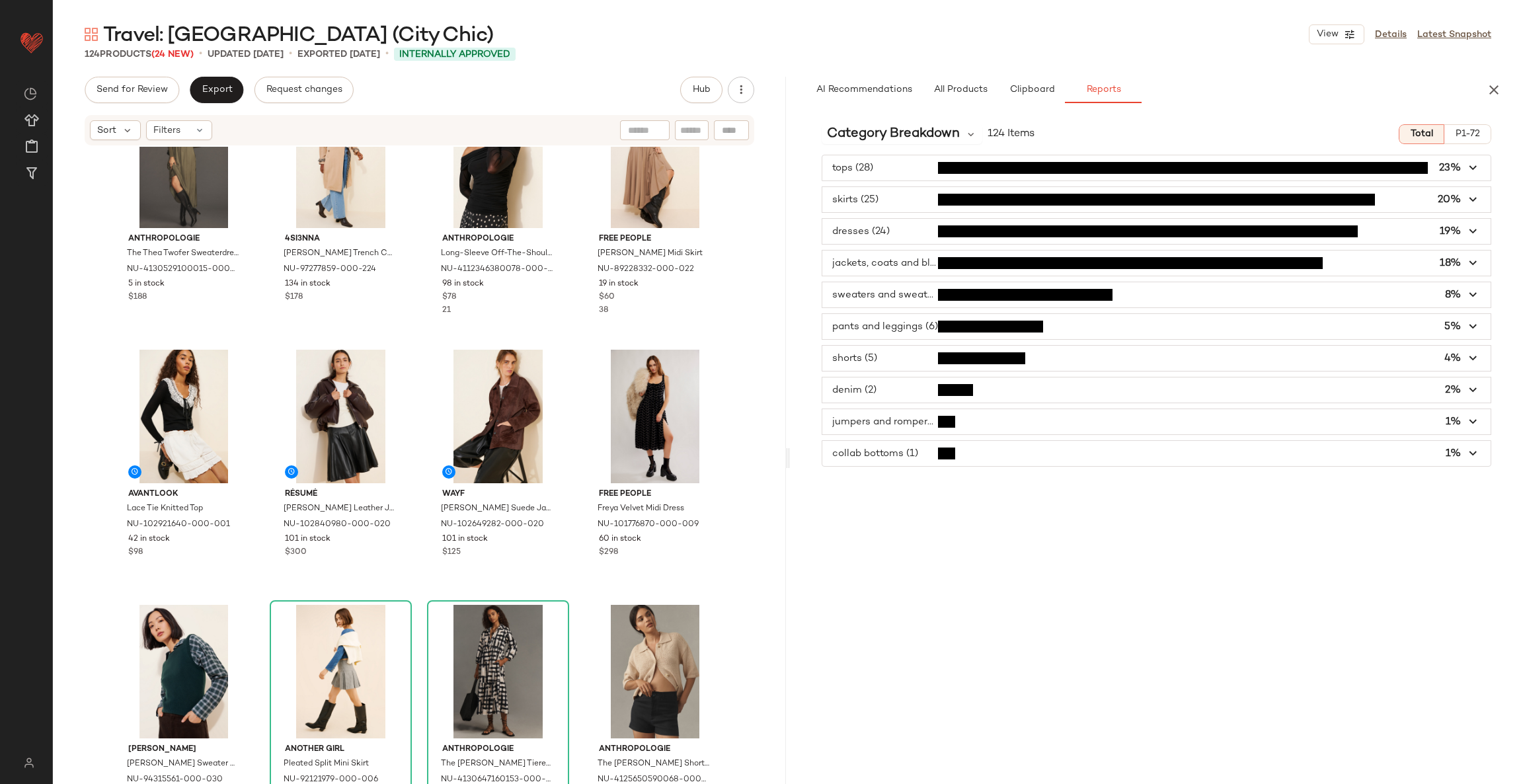
click at [879, 585] on div "Category Breakdown 124 Items Total P1-72 tops (28) 23% skirts (25) 20% dresses …" at bounding box center [1156, 477] width 733 height 726
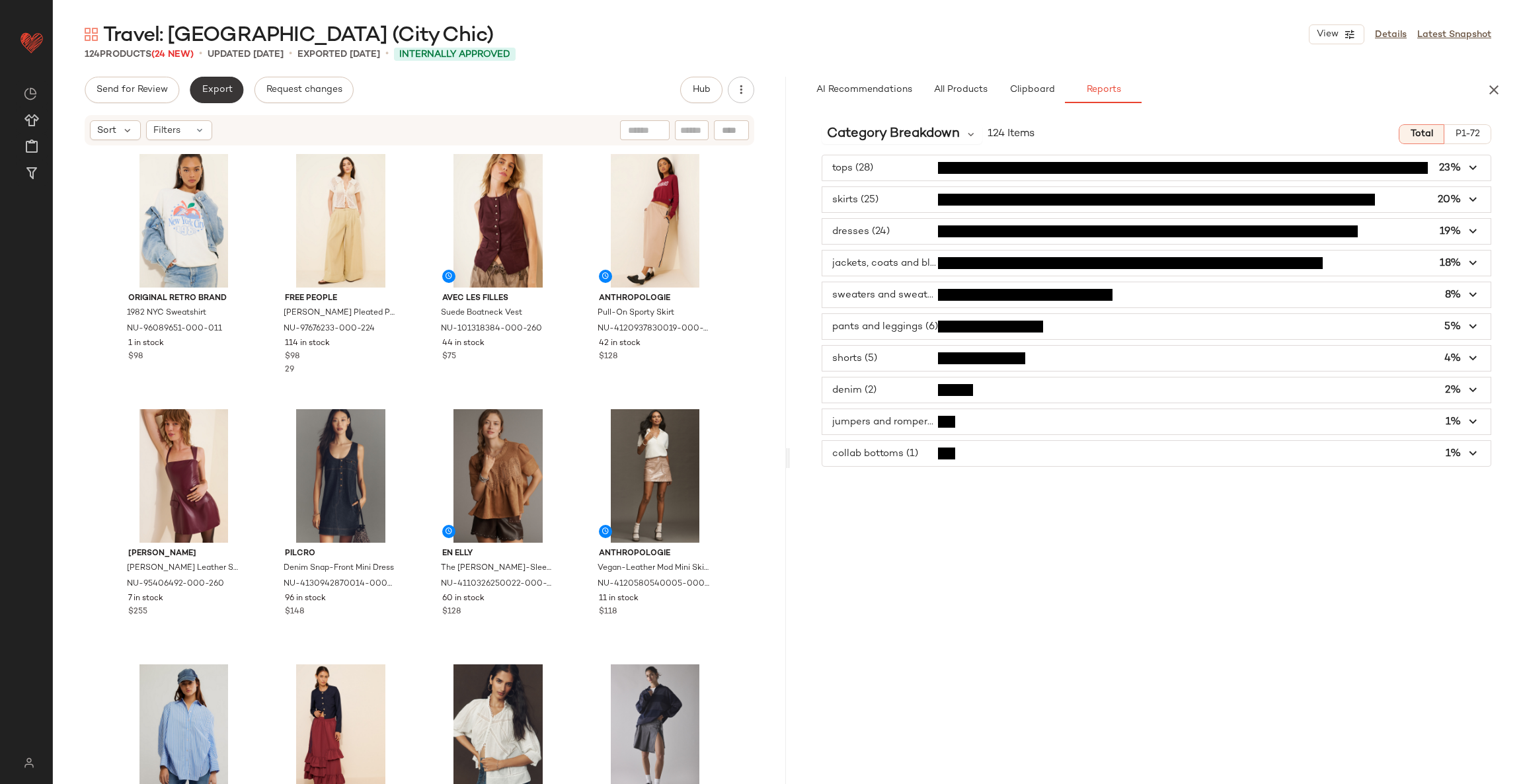
click at [213, 97] on button "Export" at bounding box center [216, 90] width 54 height 26
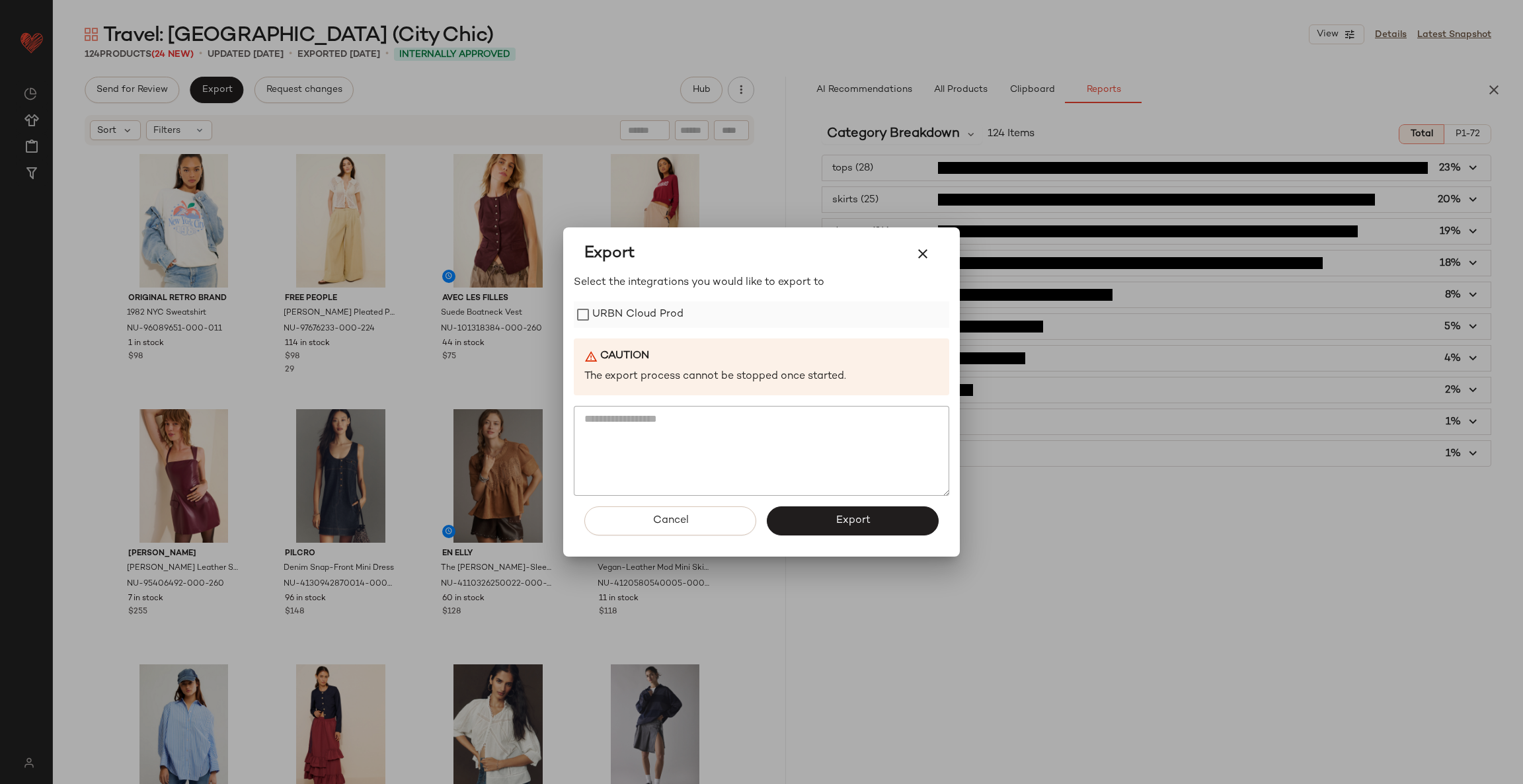
click at [616, 315] on label "URBN Cloud Prod" at bounding box center [637, 315] width 91 height 26
click at [818, 516] on button "Export" at bounding box center [852, 521] width 172 height 29
